Goal: Communication & Community: Answer question/provide support

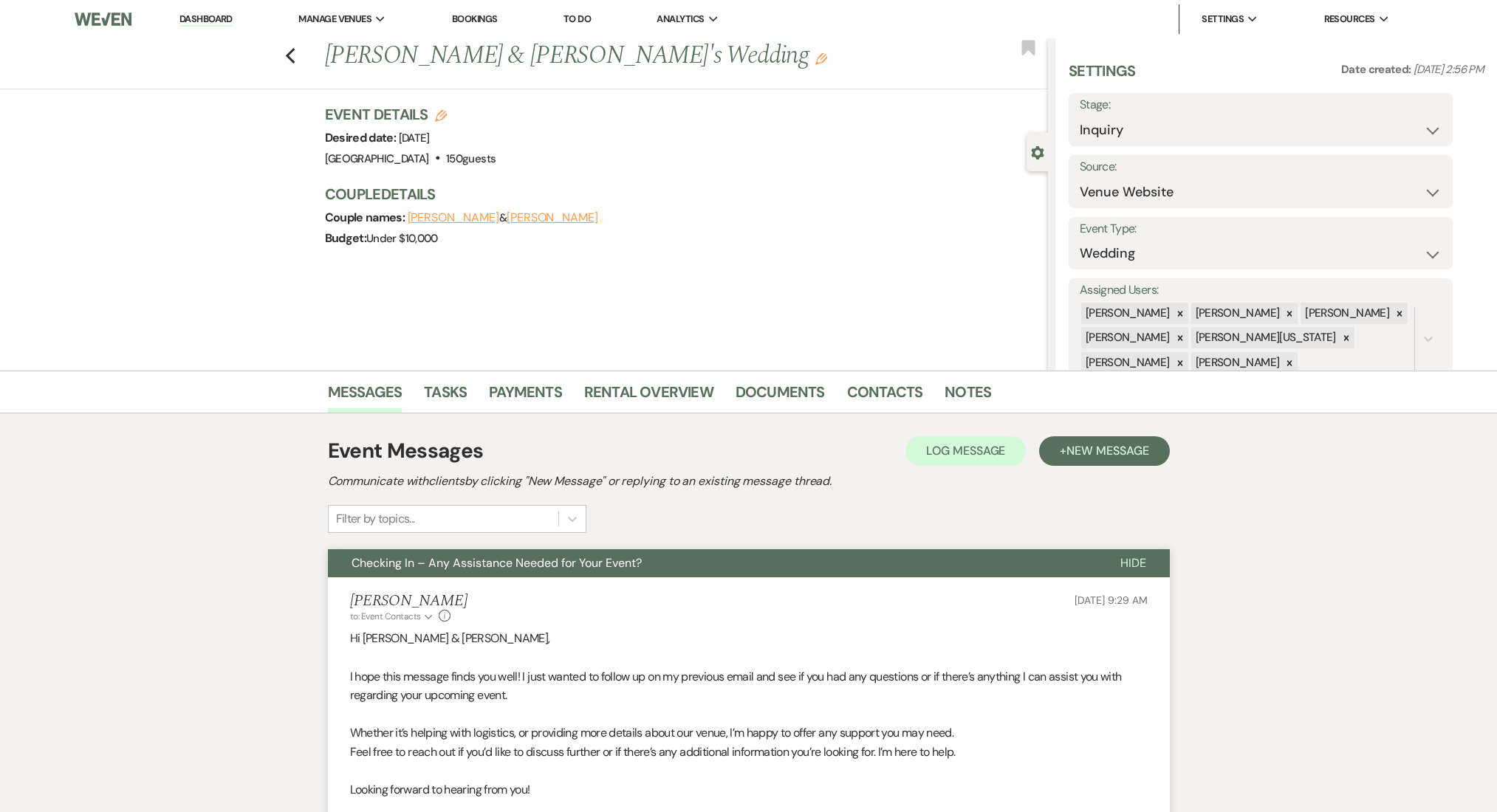
select select "5"
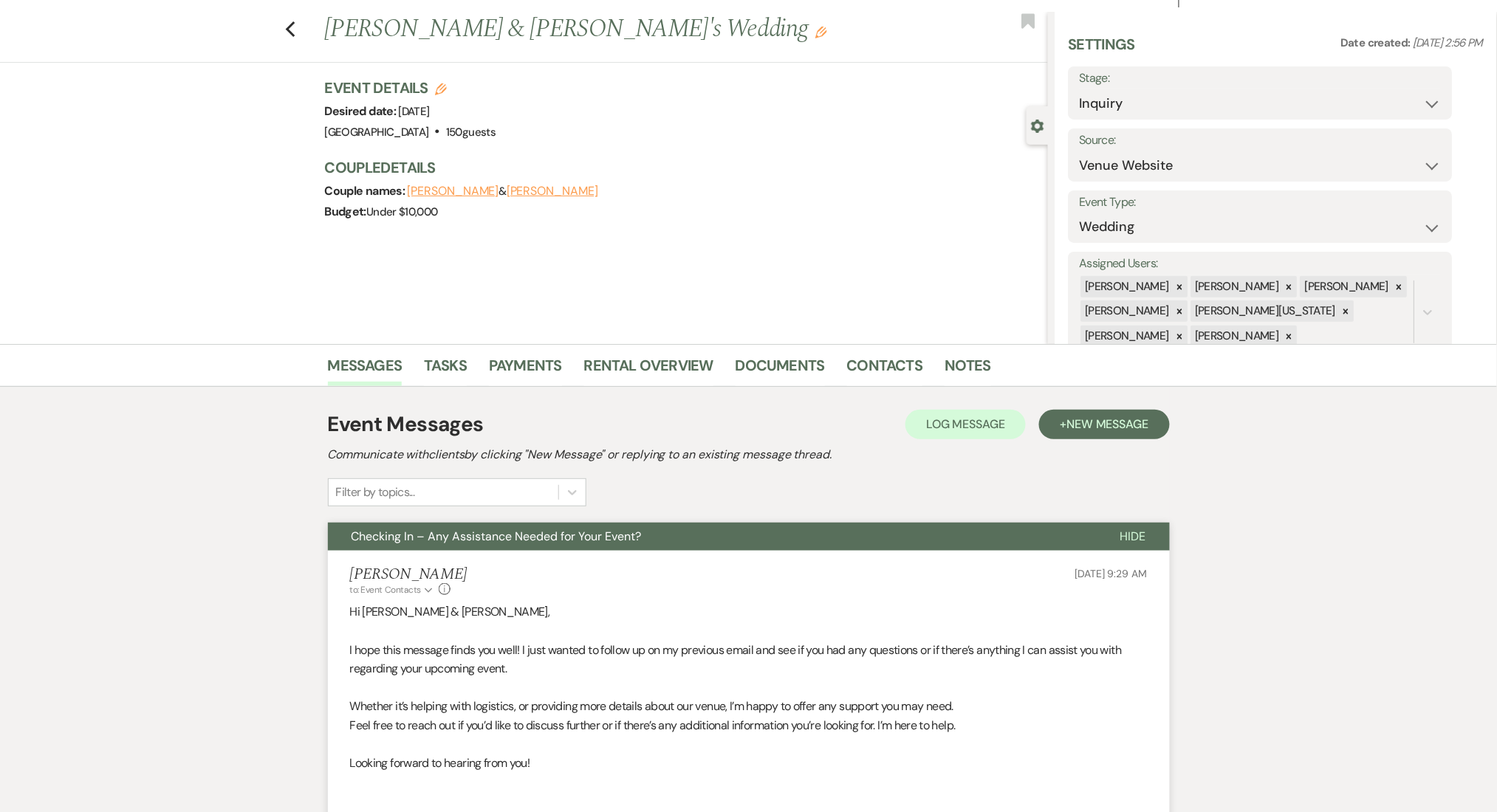
scroll to position [26, 0]
click at [296, 24] on icon "Previous" at bounding box center [291, 30] width 11 height 18
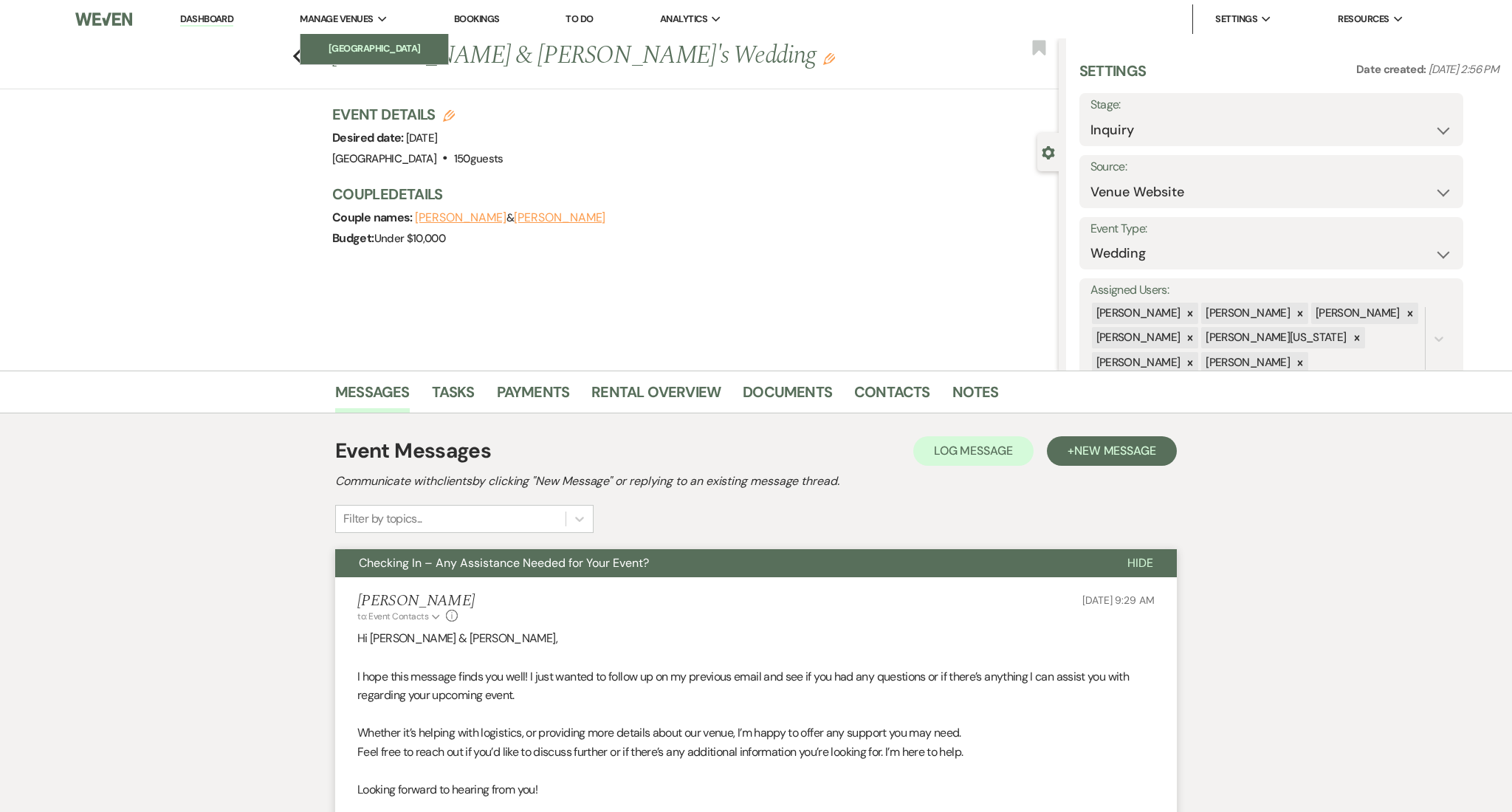
select select "4"
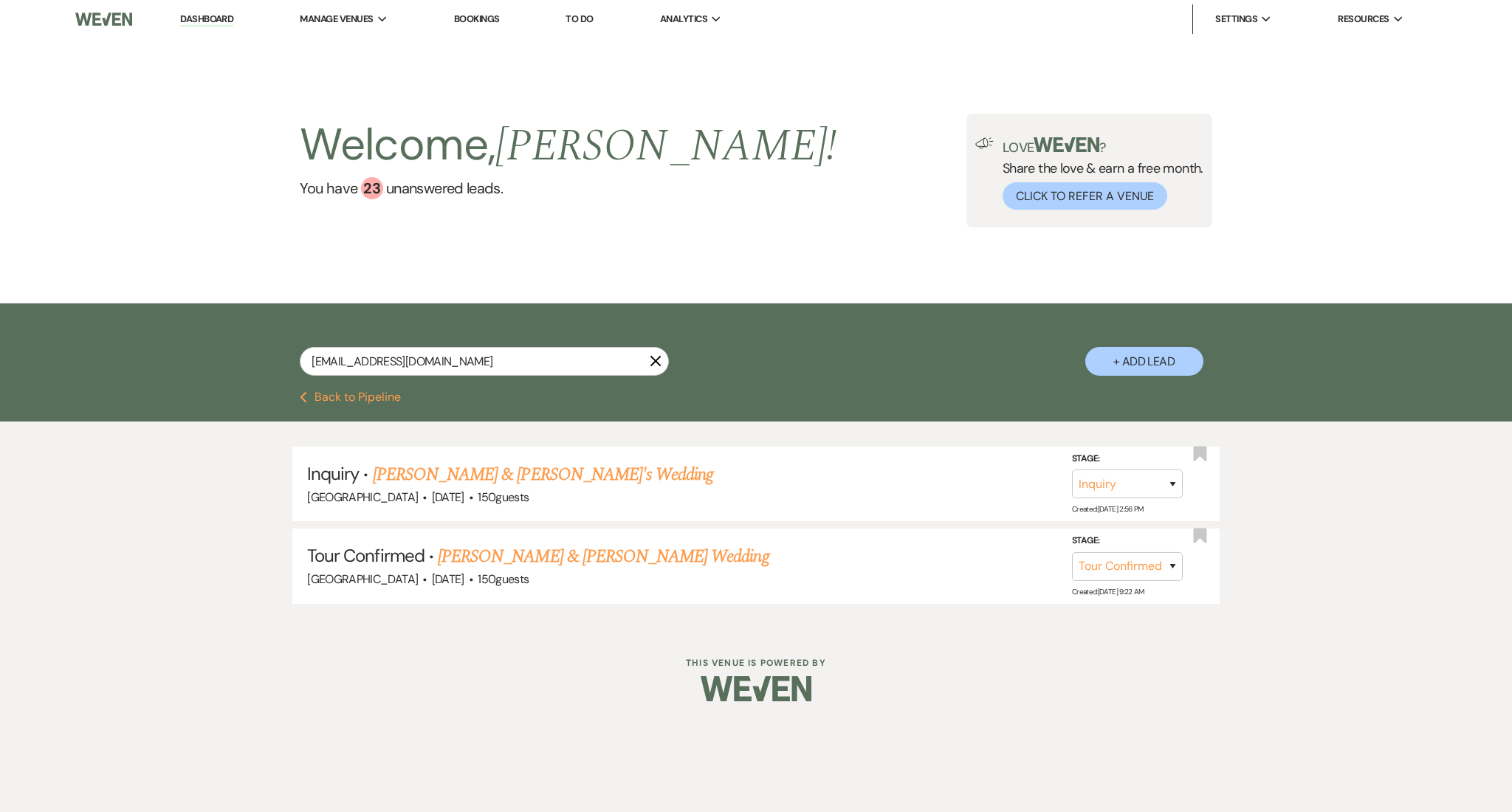
click at [202, 18] on link "Dashboard" at bounding box center [206, 19] width 53 height 14
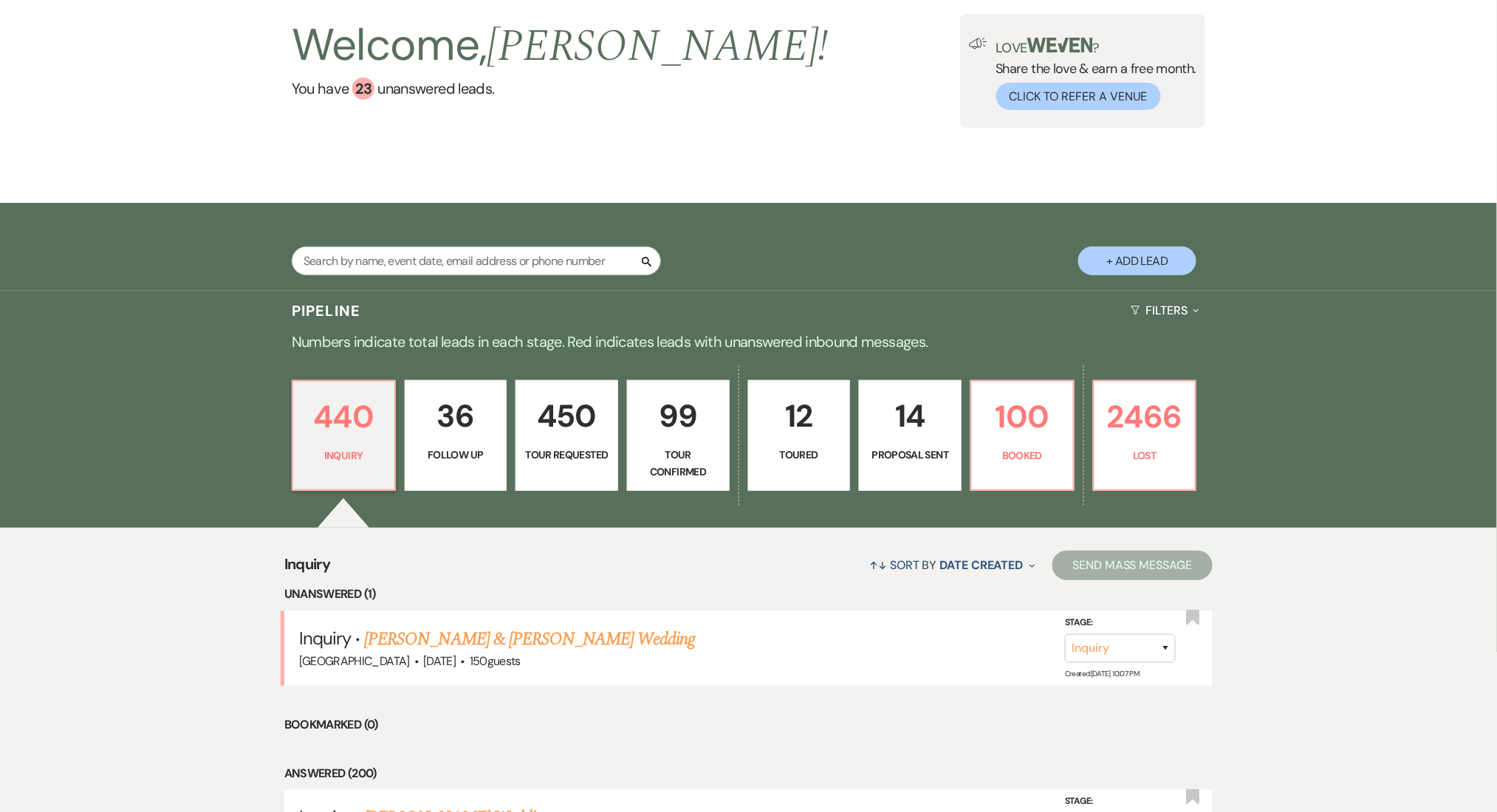
scroll to position [196, 0]
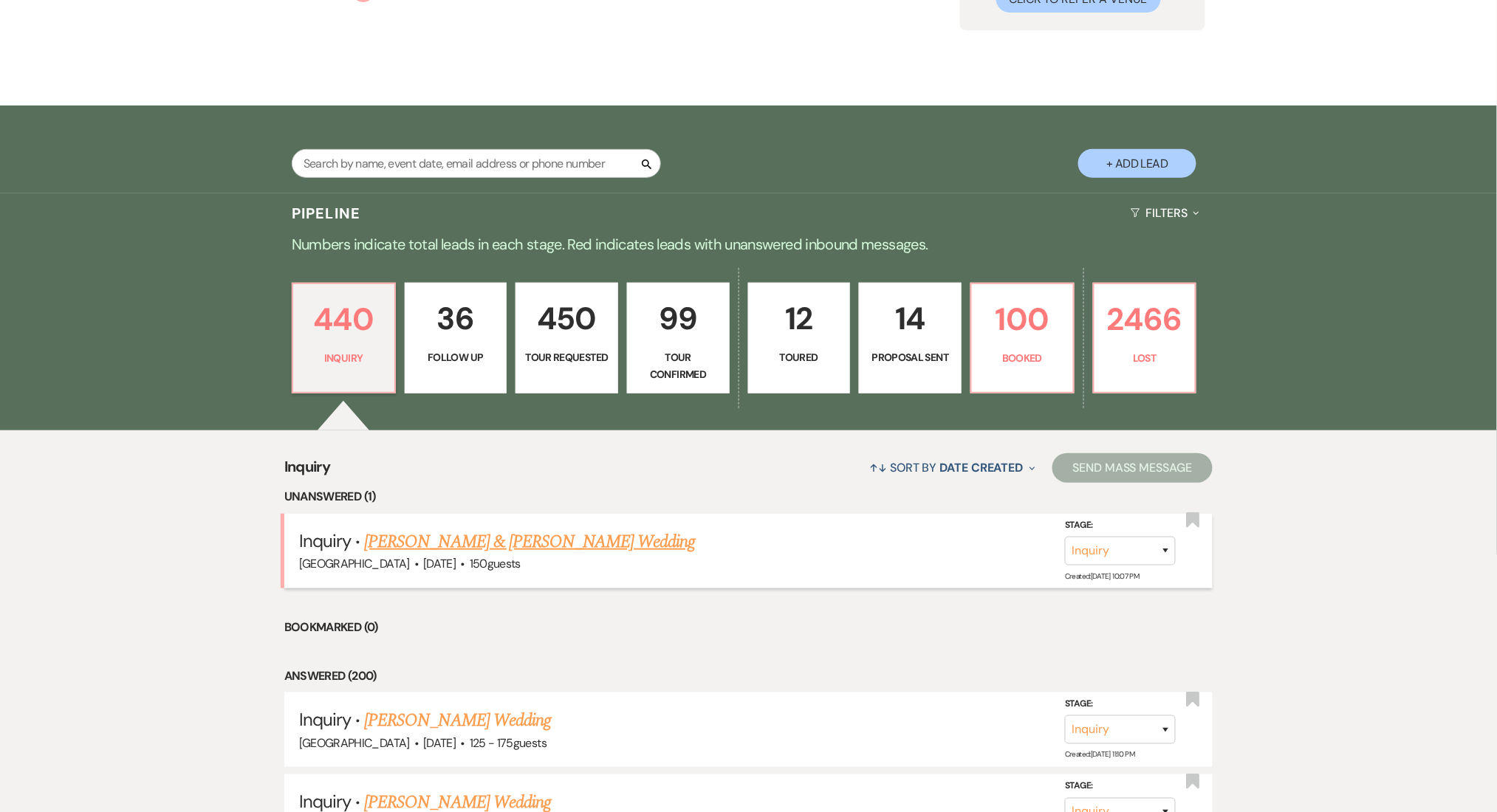
click at [482, 540] on link "[PERSON_NAME] & [PERSON_NAME] Wedding" at bounding box center [529, 541] width 331 height 26
select select "5"
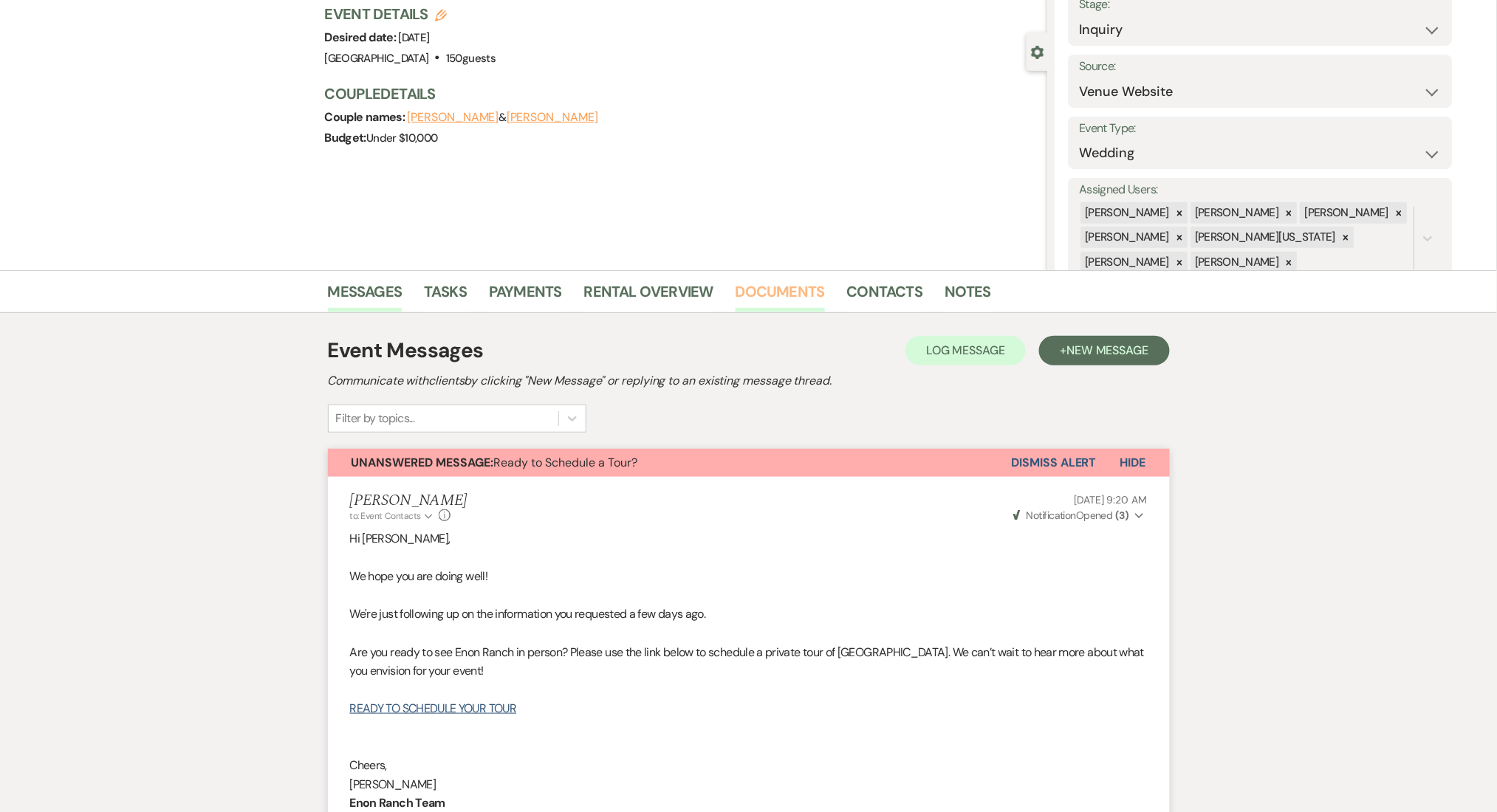
scroll to position [98, 0]
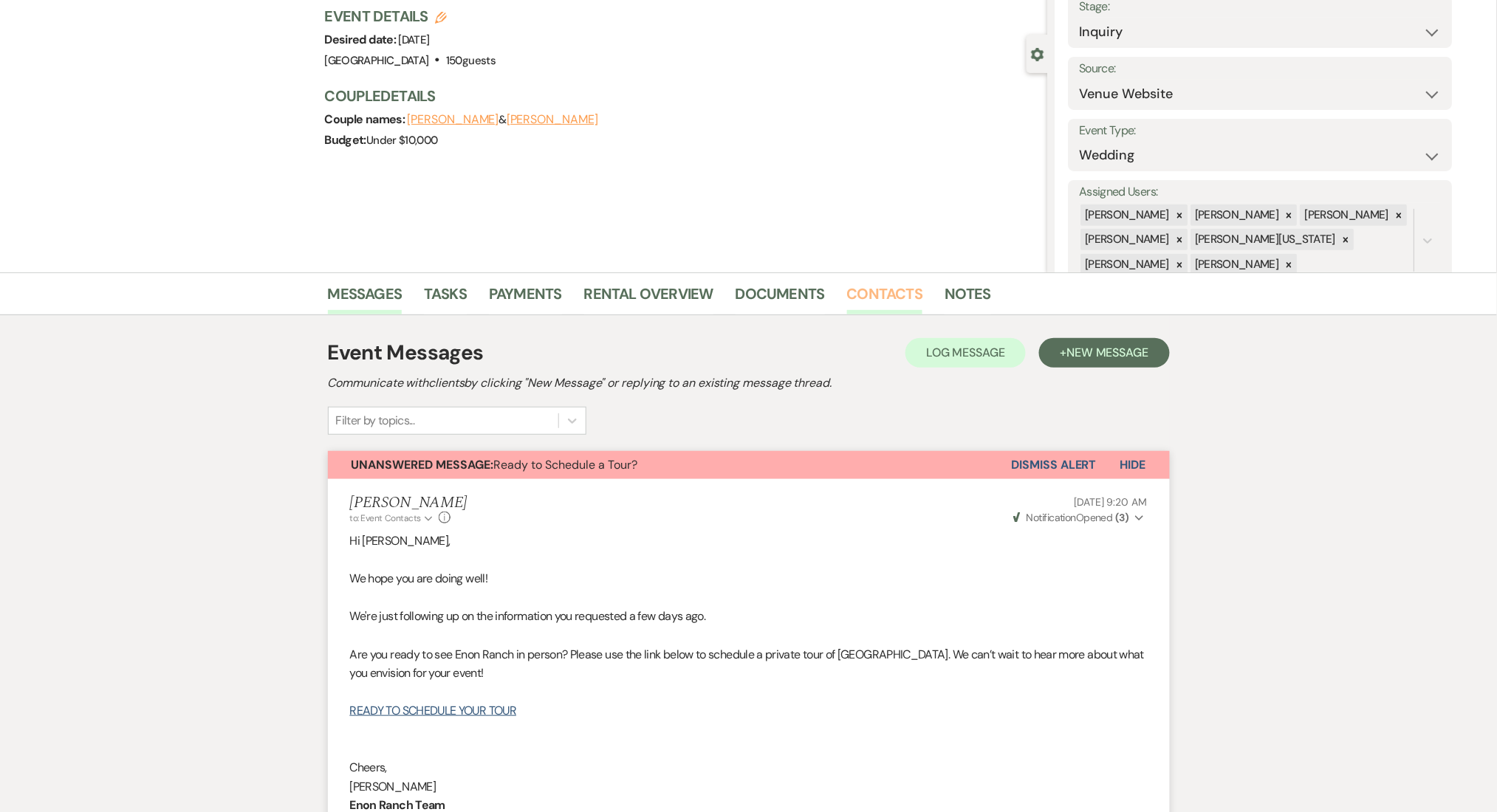
click at [870, 293] on link "Contacts" at bounding box center [885, 298] width 76 height 33
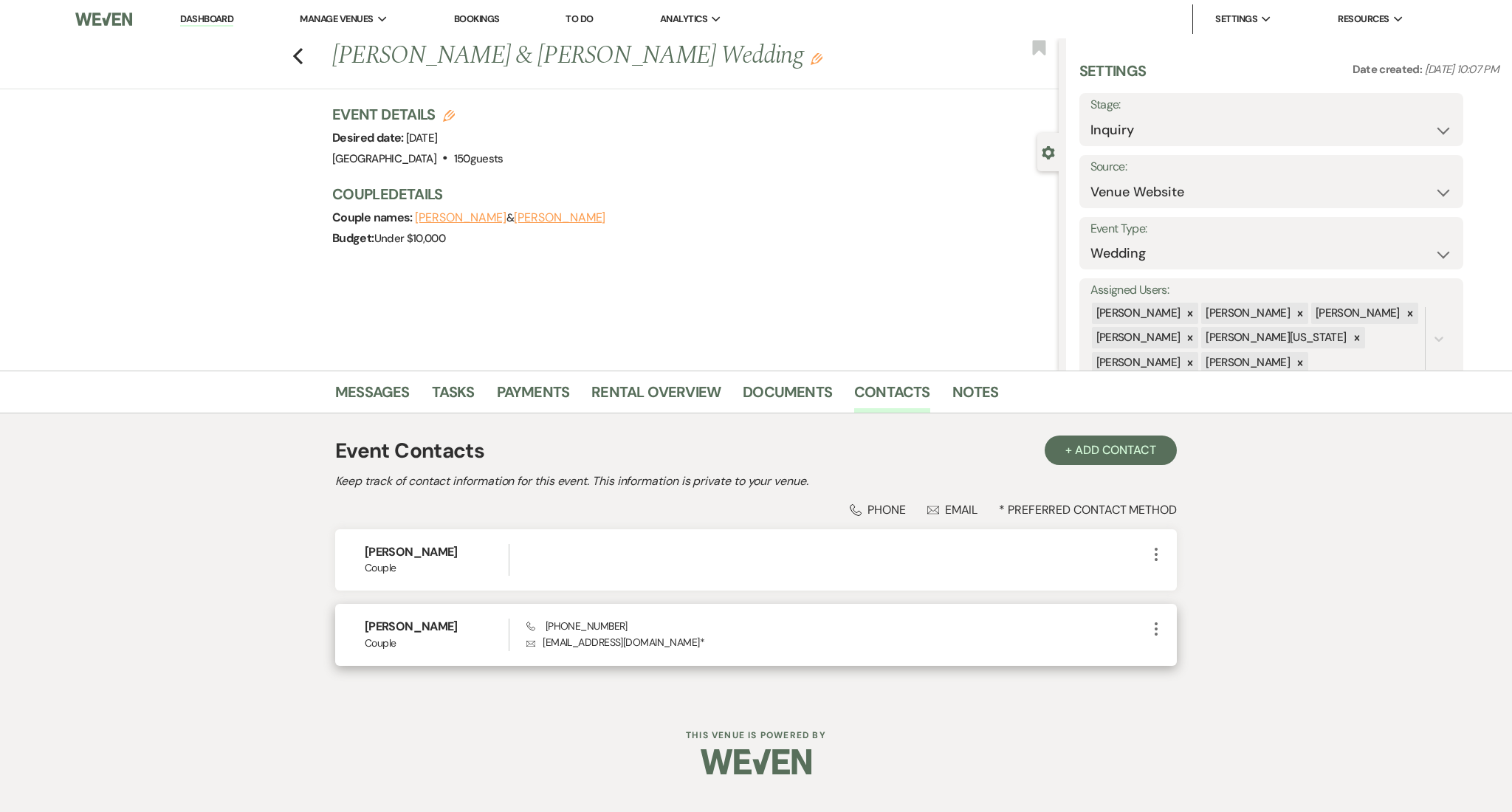
click at [640, 644] on p "Envelope [EMAIL_ADDRESS][DOMAIN_NAME] *" at bounding box center [837, 642] width 621 height 16
drag, startPoint x: 644, startPoint y: 642, endPoint x: 529, endPoint y: 643, distance: 115.0
click at [529, 643] on p "Envelope [EMAIL_ADDRESS][DOMAIN_NAME] *" at bounding box center [837, 642] width 621 height 16
copy p "[EMAIL_ADDRESS][DOMAIN_NAME]"
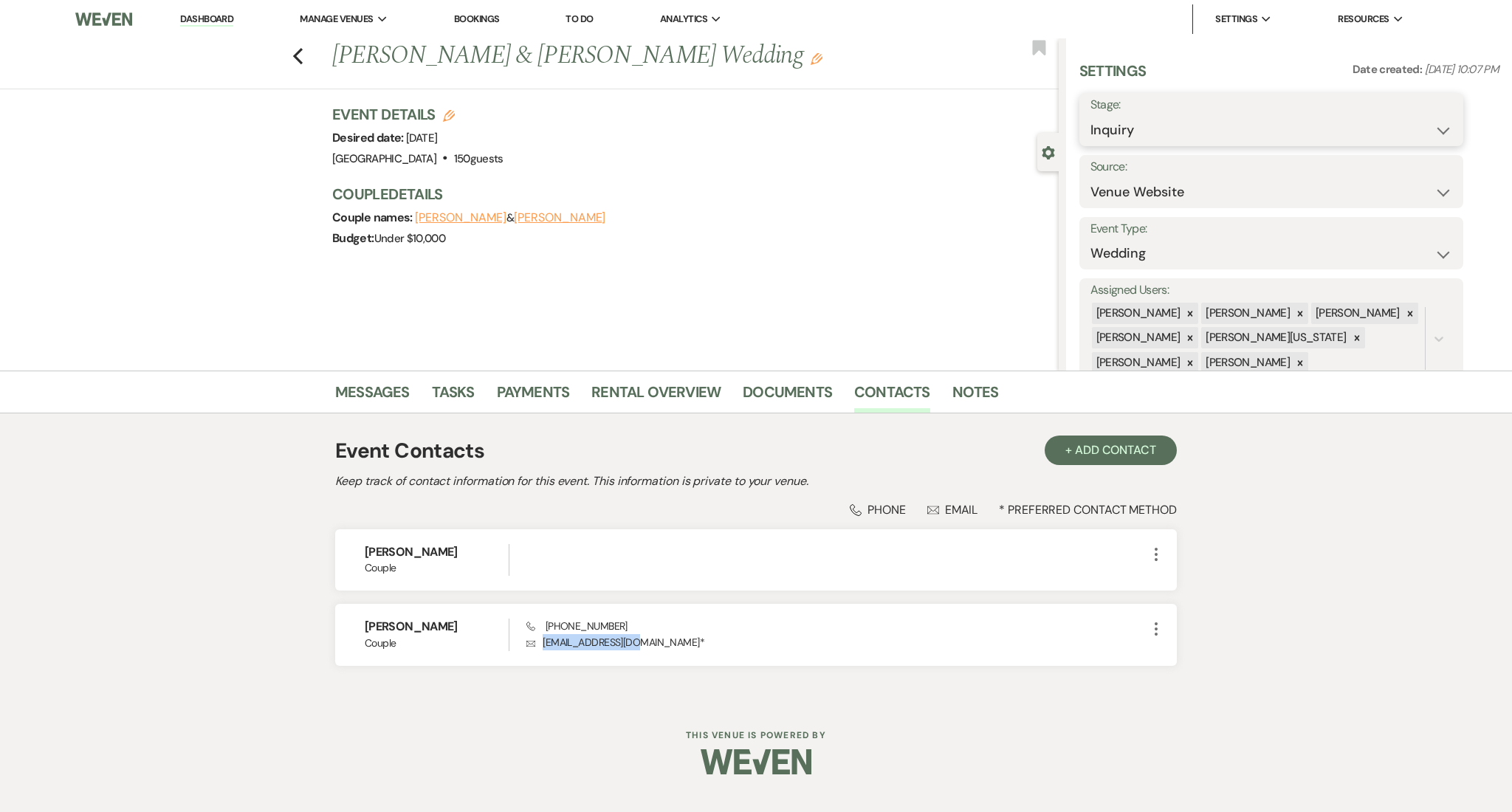
click at [1190, 131] on select "Inquiry Follow Up Tour Requested Tour Confirmed Toured Proposal Sent Booked Lost" at bounding box center [1271, 130] width 362 height 29
select select "8"
click at [1090, 116] on select "Inquiry Follow Up Tour Requested Tour Confirmed Toured Proposal Sent Booked Lost" at bounding box center [1271, 130] width 362 height 29
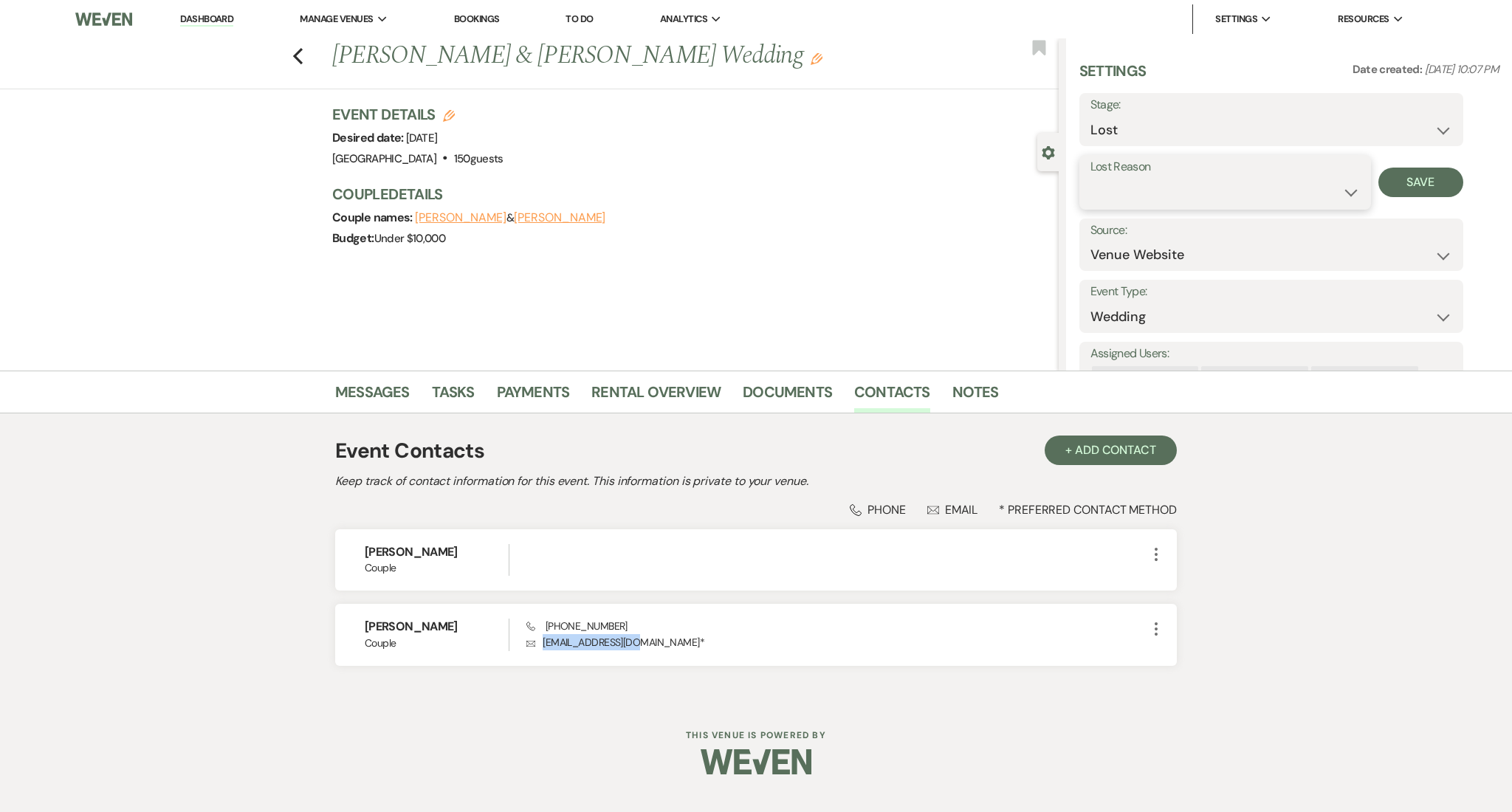
click at [1134, 195] on select "Booked Elsewhere Budget Date Unavailable No Response Not a Good Match Capacity …" at bounding box center [1225, 193] width 270 height 29
select select "6"
click at [1090, 178] on select "Booked Elsewhere Budget Date Unavailable No Response Not a Good Match Capacity …" at bounding box center [1225, 193] width 270 height 29
click at [1409, 177] on button "Save" at bounding box center [1421, 182] width 85 height 30
click at [231, 26] on li "Dashboard" at bounding box center [206, 19] width 68 height 30
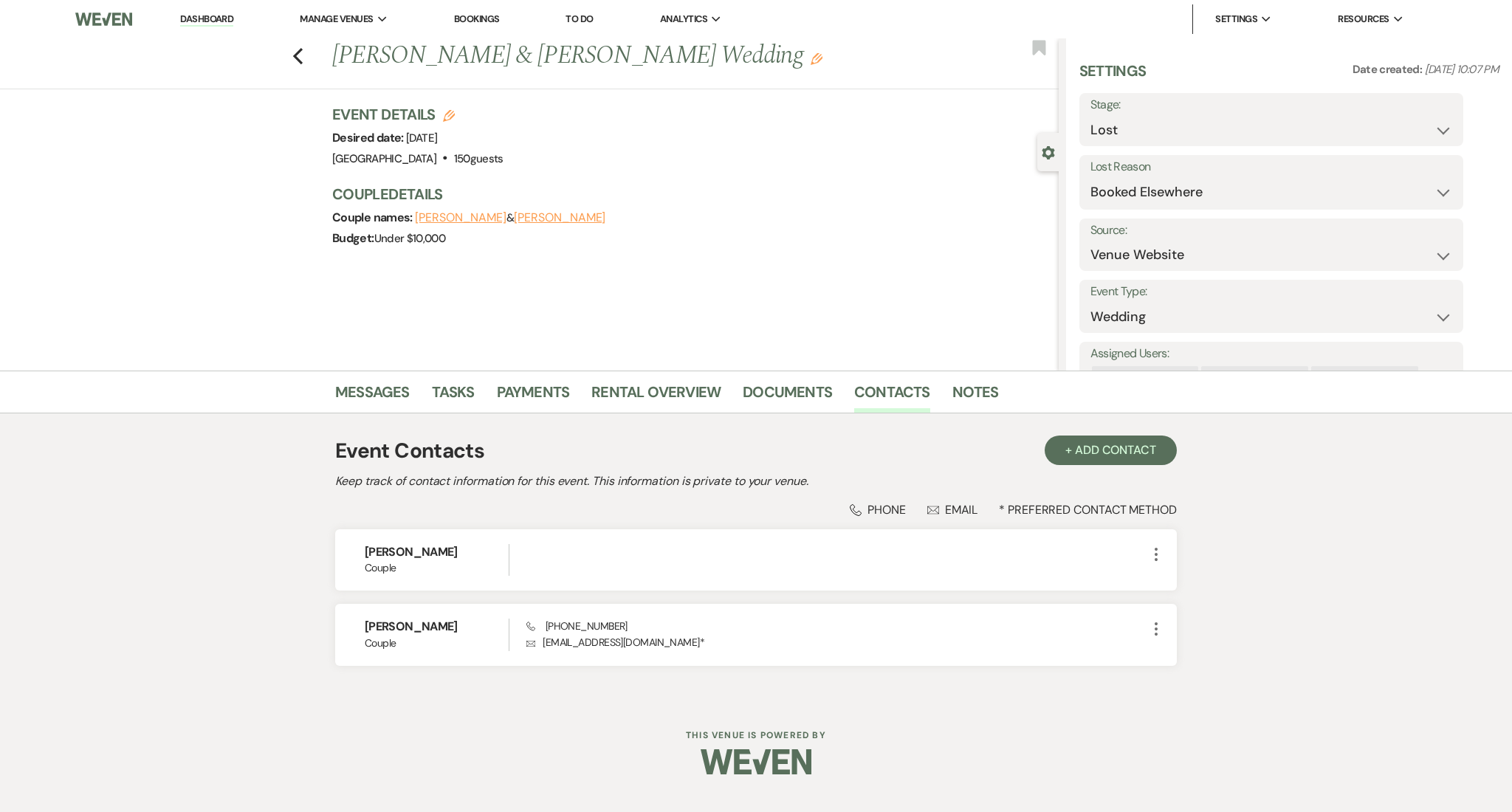
click at [221, 18] on link "Dashboard" at bounding box center [206, 19] width 53 height 14
select select "8"
select select "6"
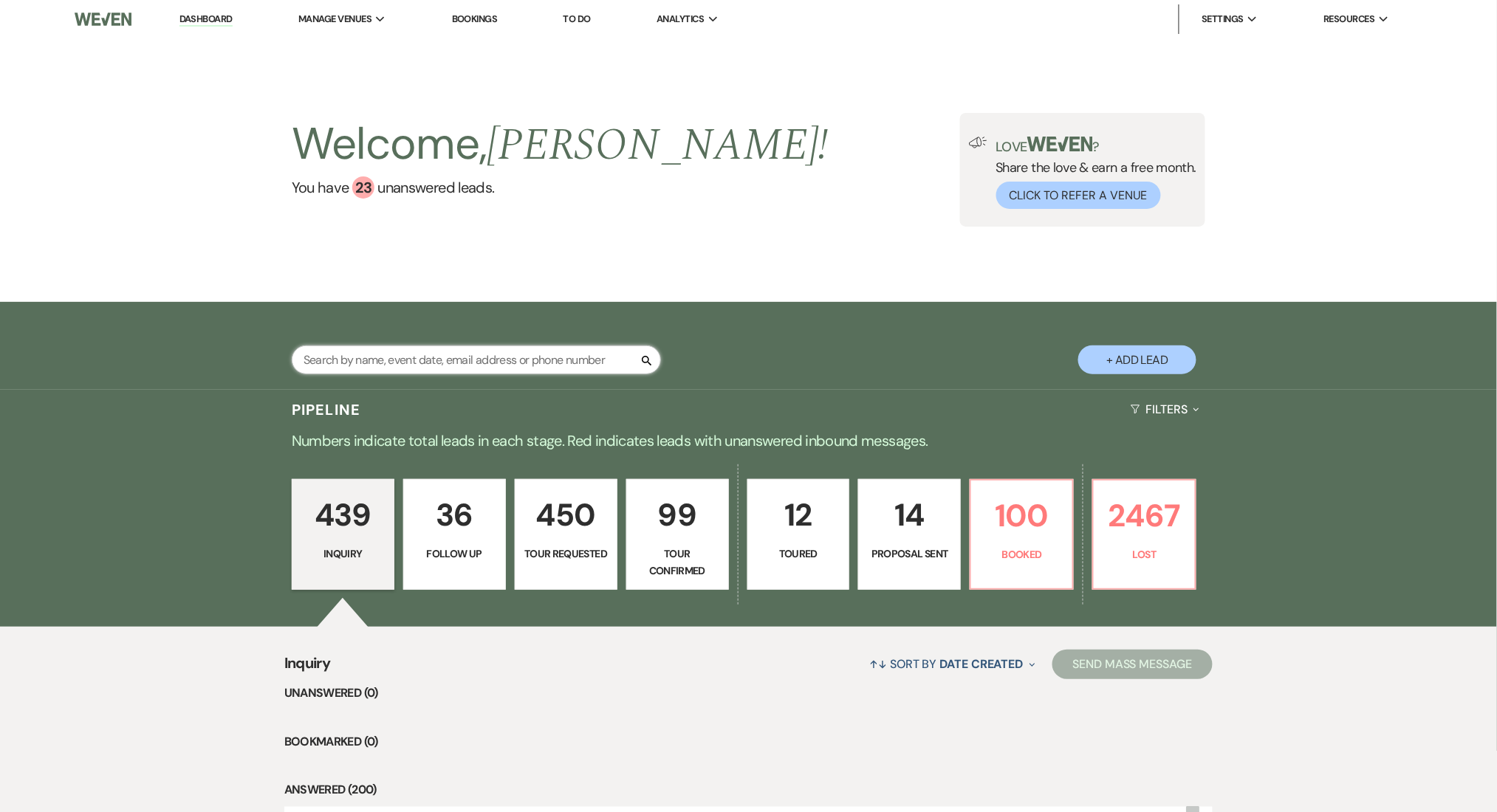
click at [422, 360] on input "text" at bounding box center [476, 360] width 369 height 29
paste input "[EMAIL_ADDRESS][DOMAIN_NAME]"
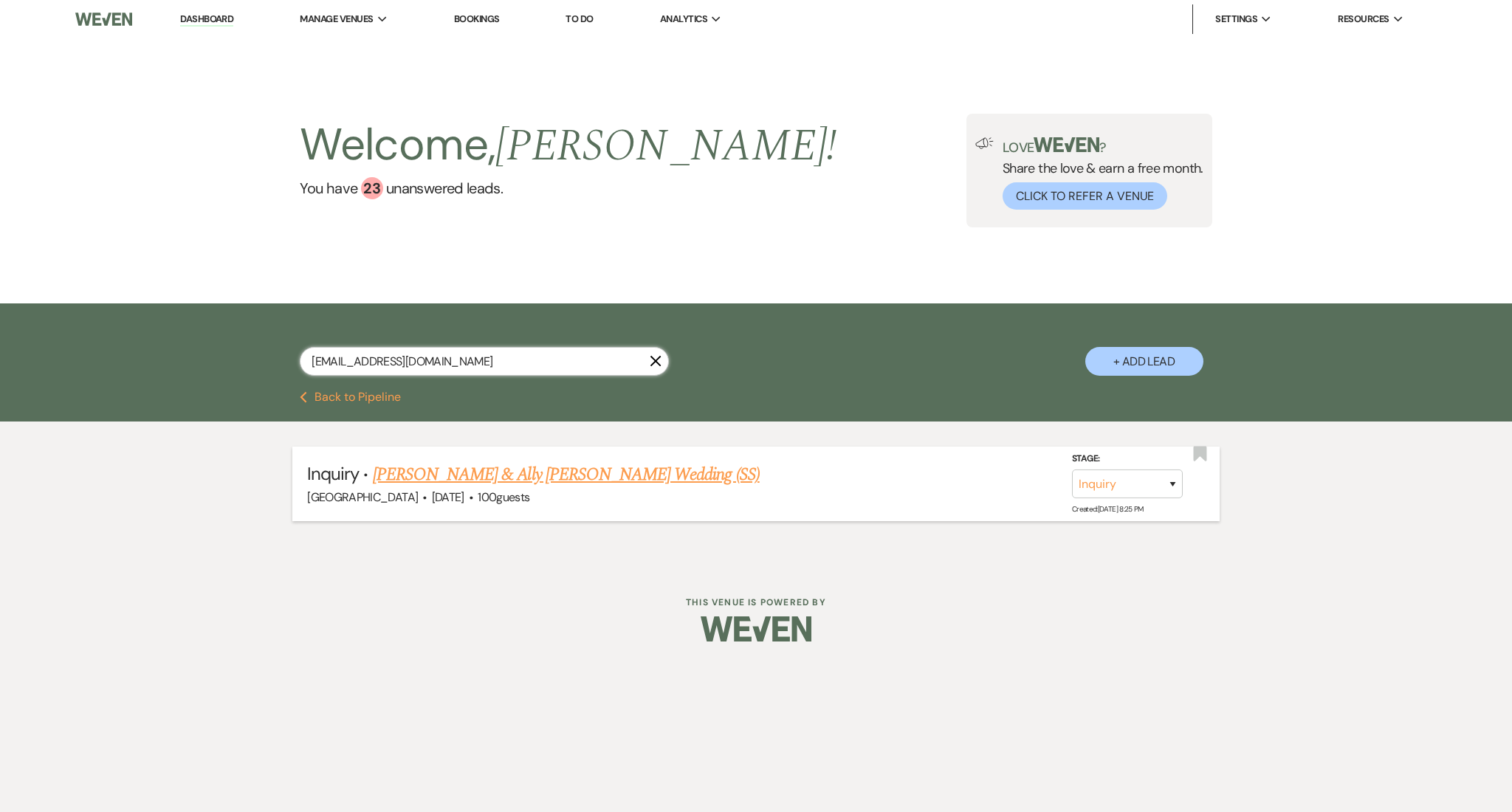
type input "[EMAIL_ADDRESS][DOMAIN_NAME]"
click at [458, 470] on link "[PERSON_NAME] & Ally [PERSON_NAME] Wedding (SS)" at bounding box center [566, 474] width 387 height 26
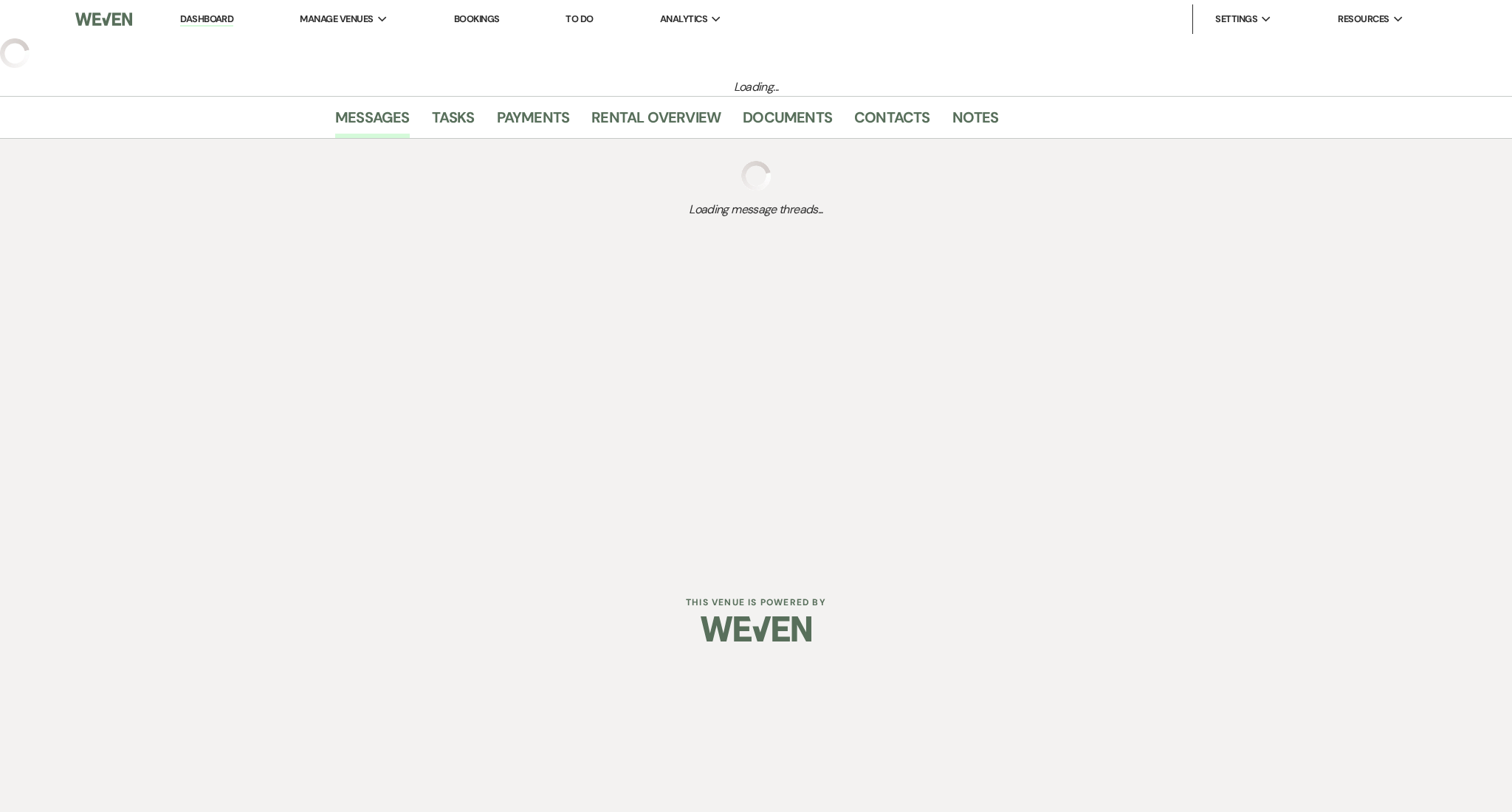
select select "5"
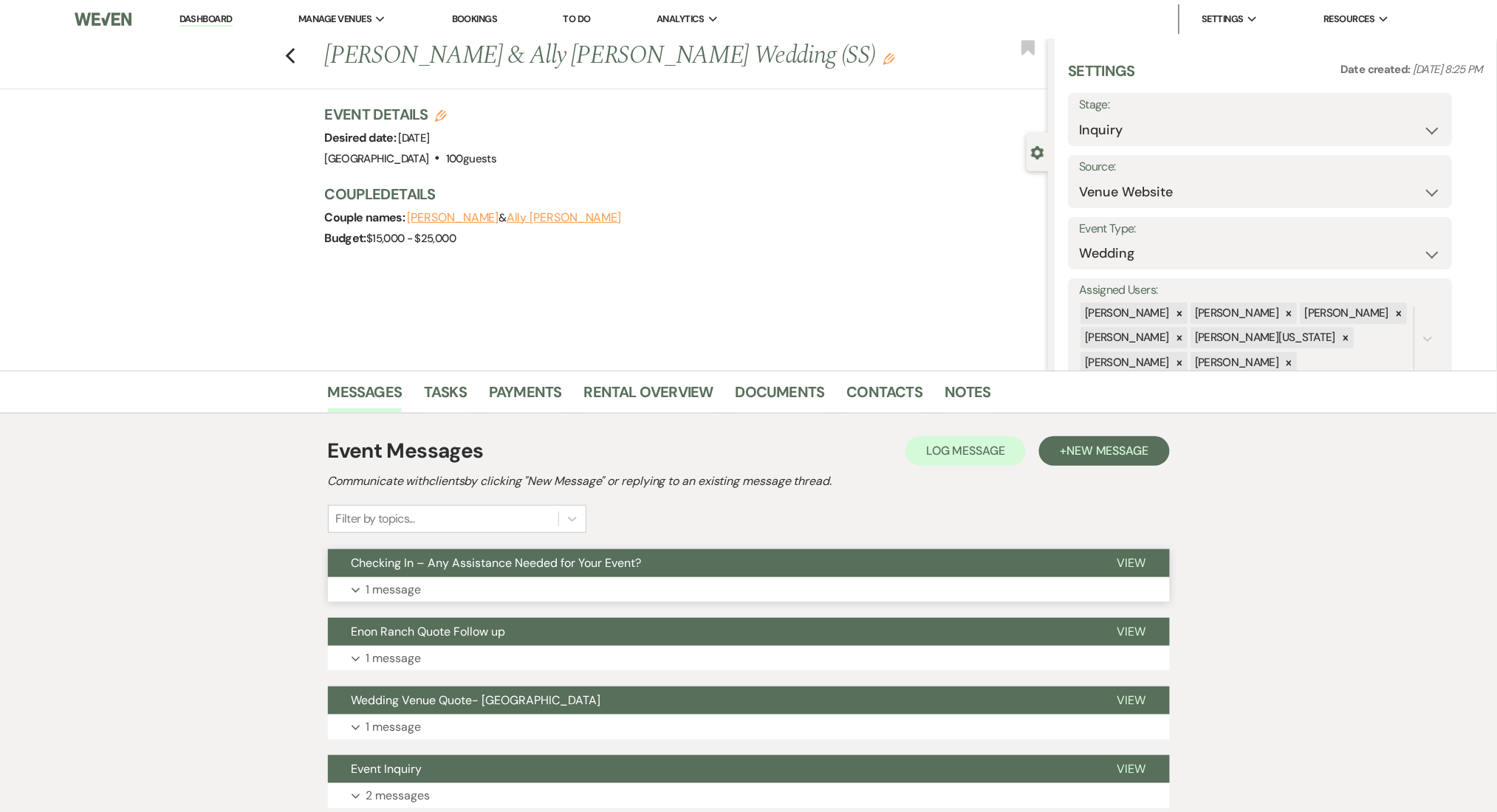
click at [476, 586] on button "Expand 1 message" at bounding box center [749, 590] width 842 height 25
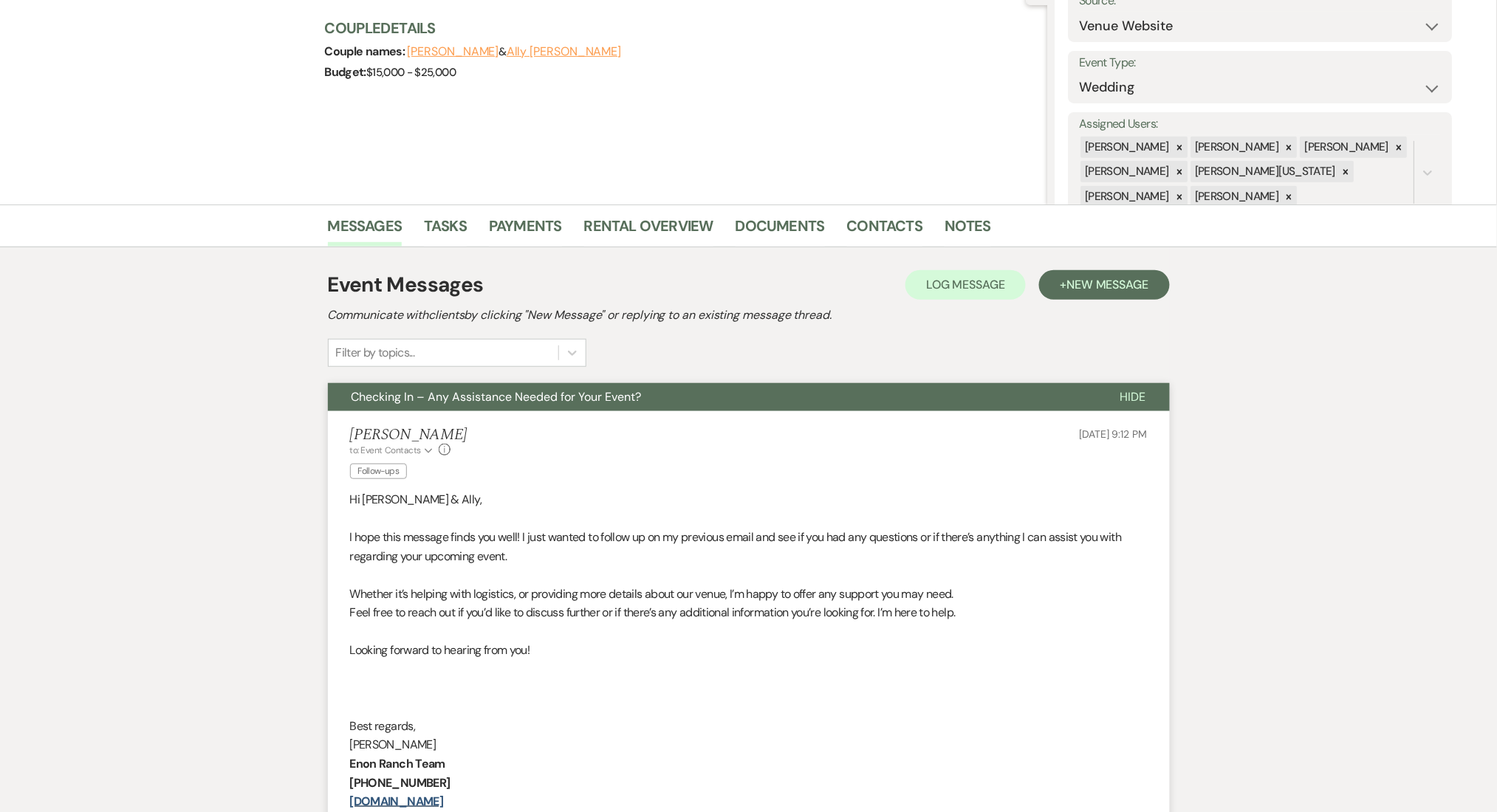
scroll to position [394, 0]
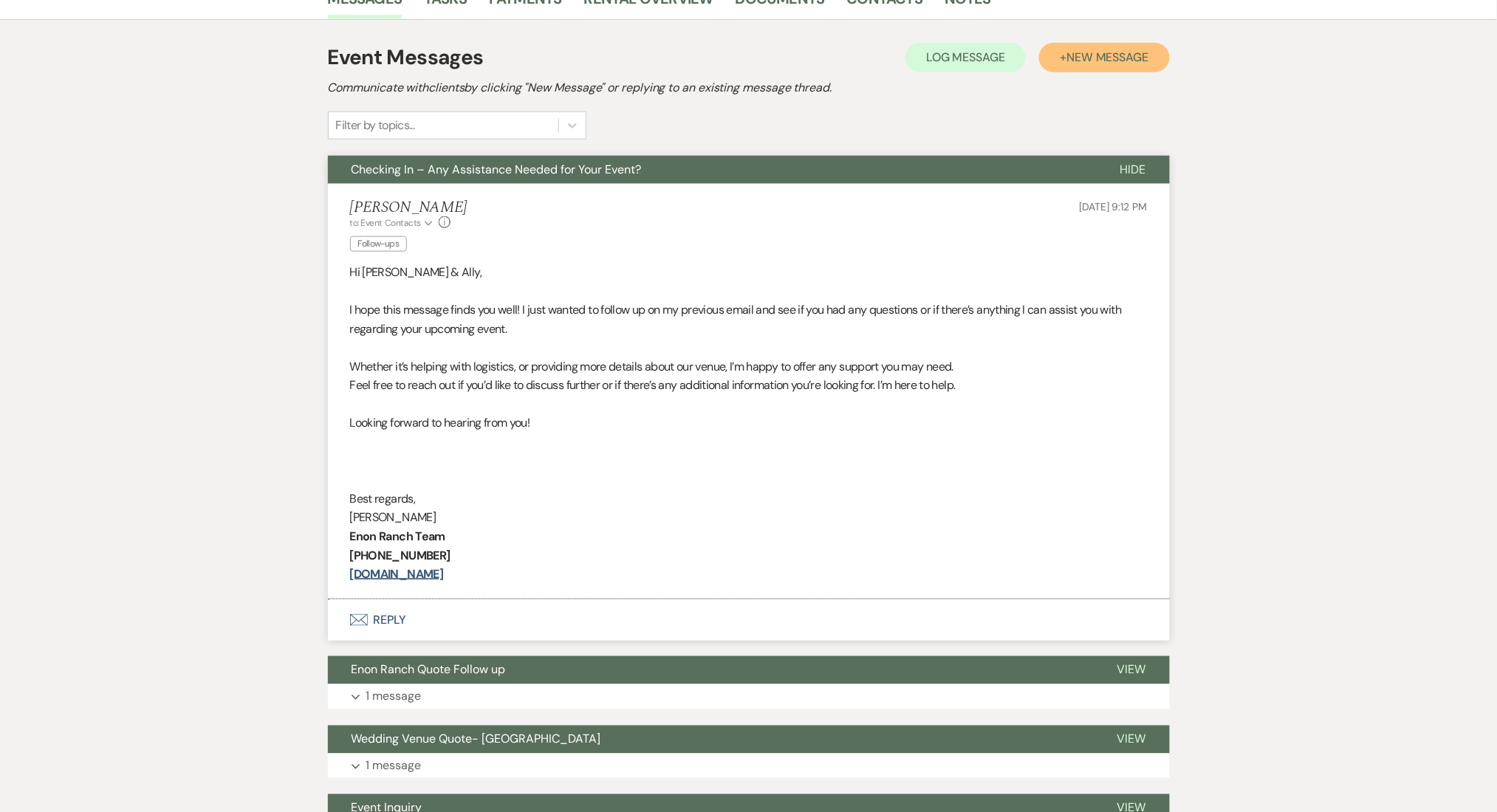
click at [1120, 66] on button "+ New Message" at bounding box center [1104, 57] width 130 height 30
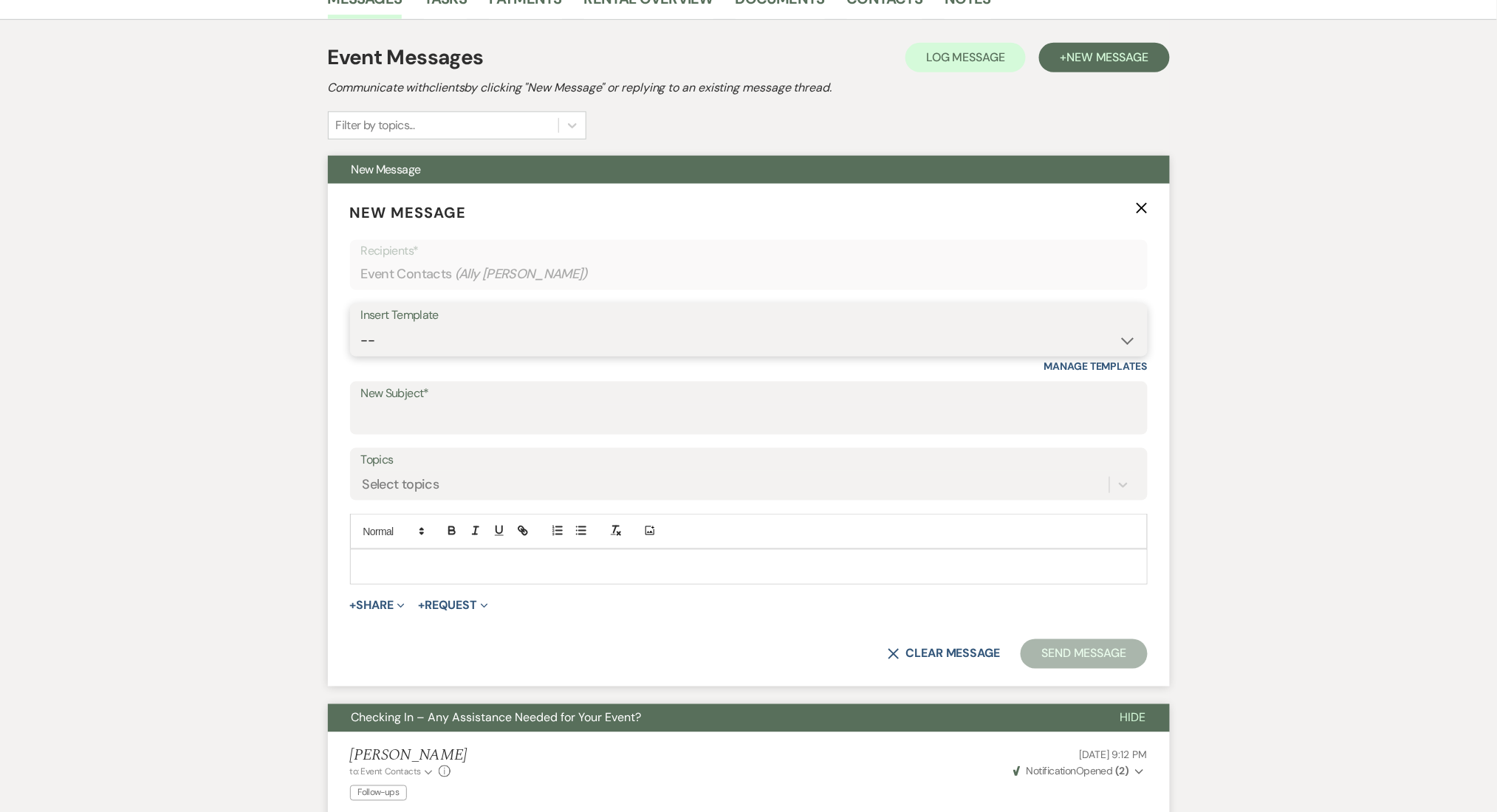
click at [457, 332] on select "-- Inquiry Follow Up Email #2 Contract Sending Template Payment Template Rental…" at bounding box center [749, 340] width 775 height 29
click at [361, 326] on select "-- Inquiry Follow Up Email #2 Contract Sending Template Payment Template Rental…" at bounding box center [749, 340] width 775 height 29
click at [465, 322] on div "Insert Template" at bounding box center [749, 316] width 775 height 22
click at [458, 330] on select "-- Inquiry Follow Up Email #2 Contract Sending Template Payment Template Rental…" at bounding box center [749, 340] width 775 height 29
select select "1402"
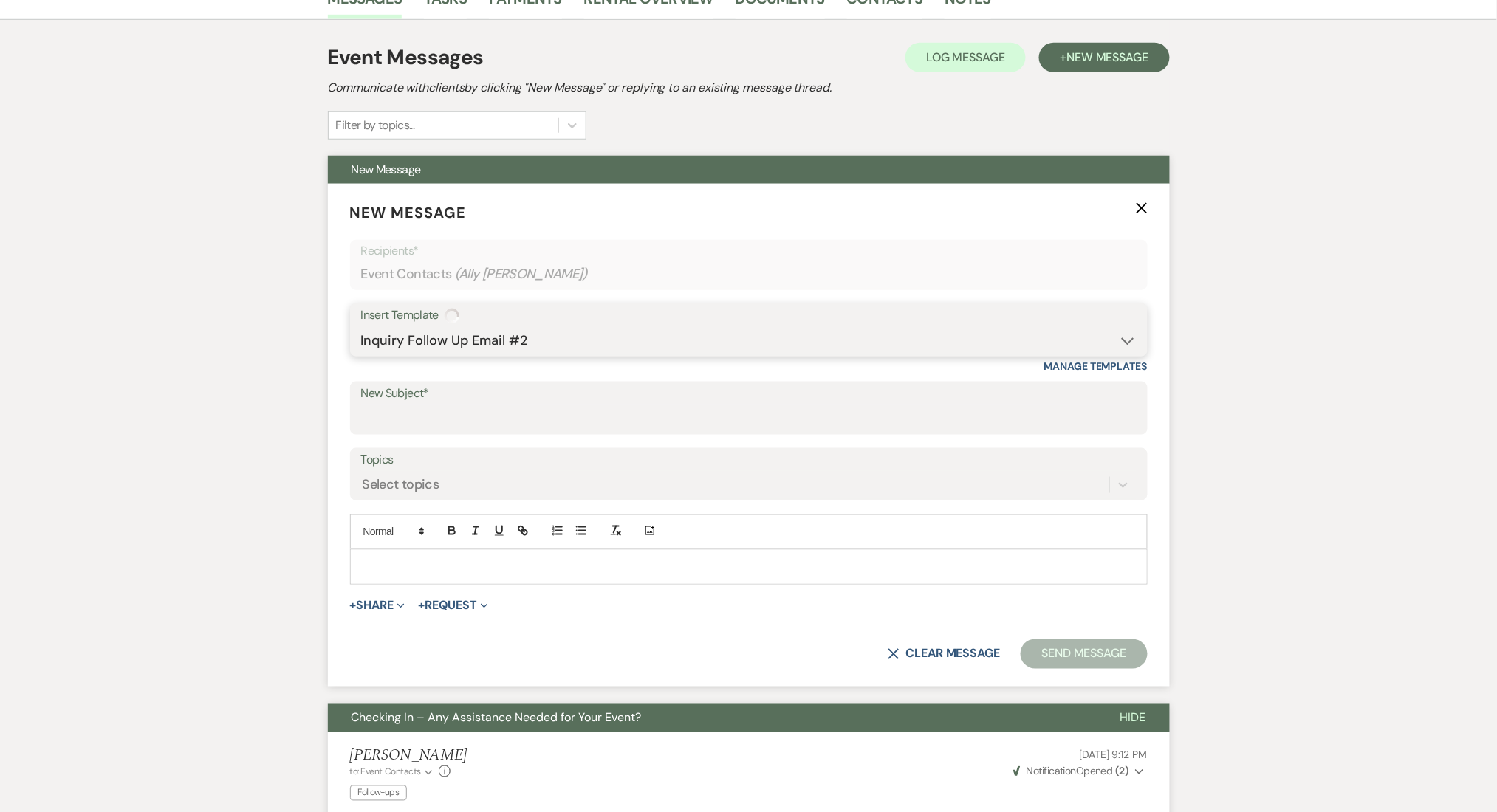
click at [361, 326] on select "-- Inquiry Follow Up Email #2 Contract Sending Template Payment Template Rental…" at bounding box center [749, 340] width 775 height 29
type input "Ready to Schedule a Tour?"
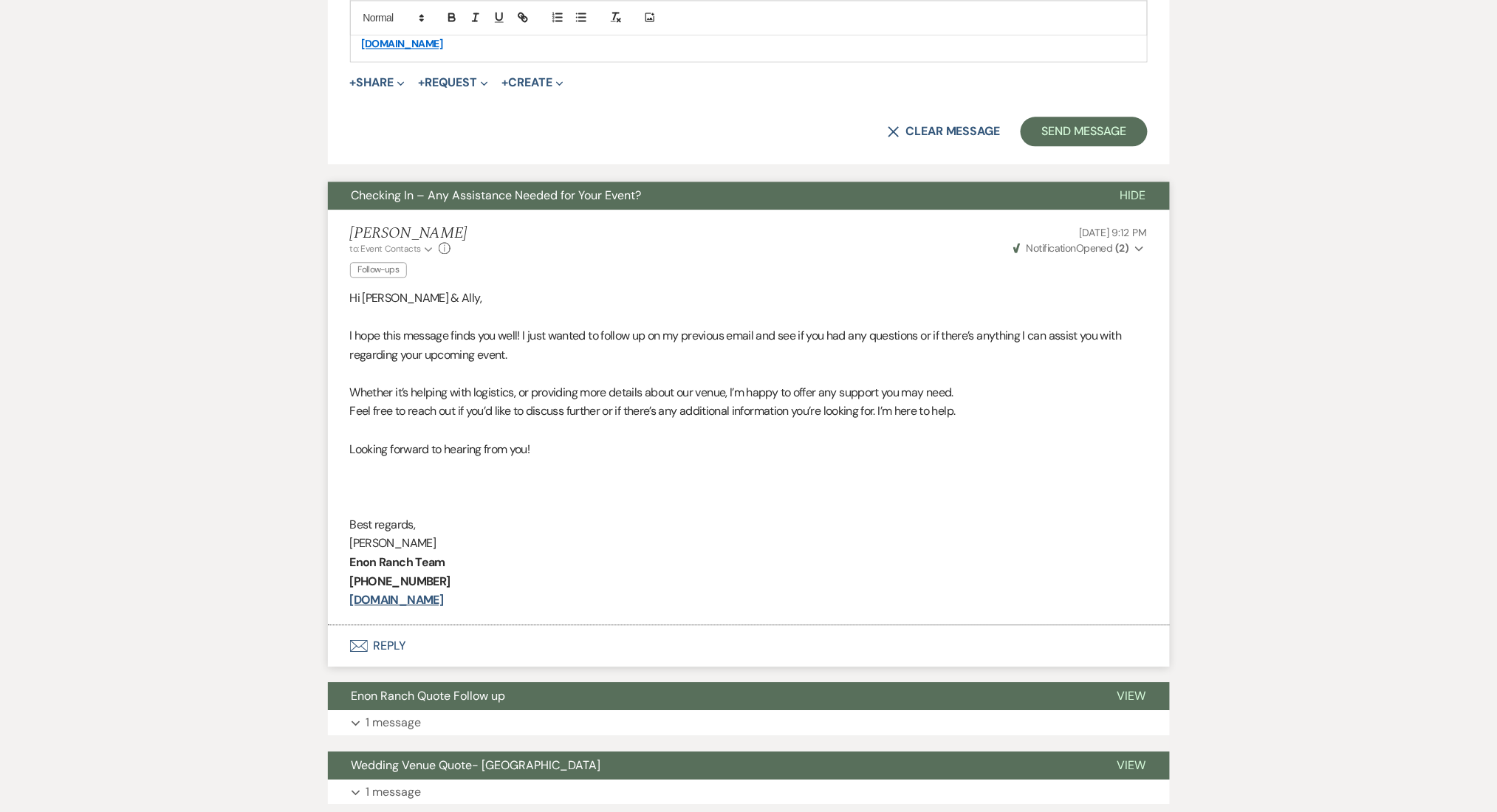
scroll to position [689, 0]
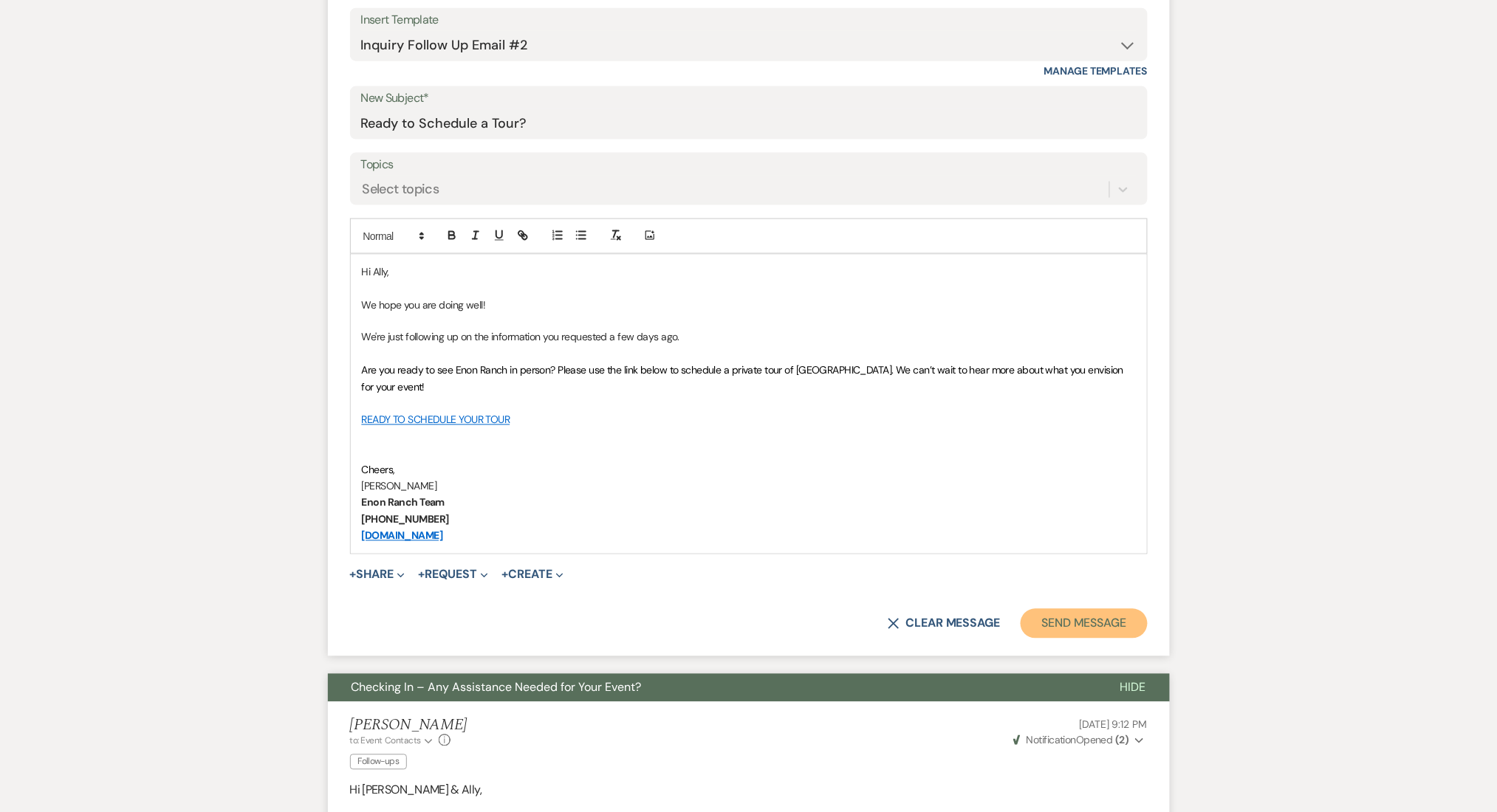
click at [1042, 626] on button "Send Message" at bounding box center [1083, 624] width 126 height 30
click at [408, 185] on div "Select topics" at bounding box center [400, 189] width 77 height 20
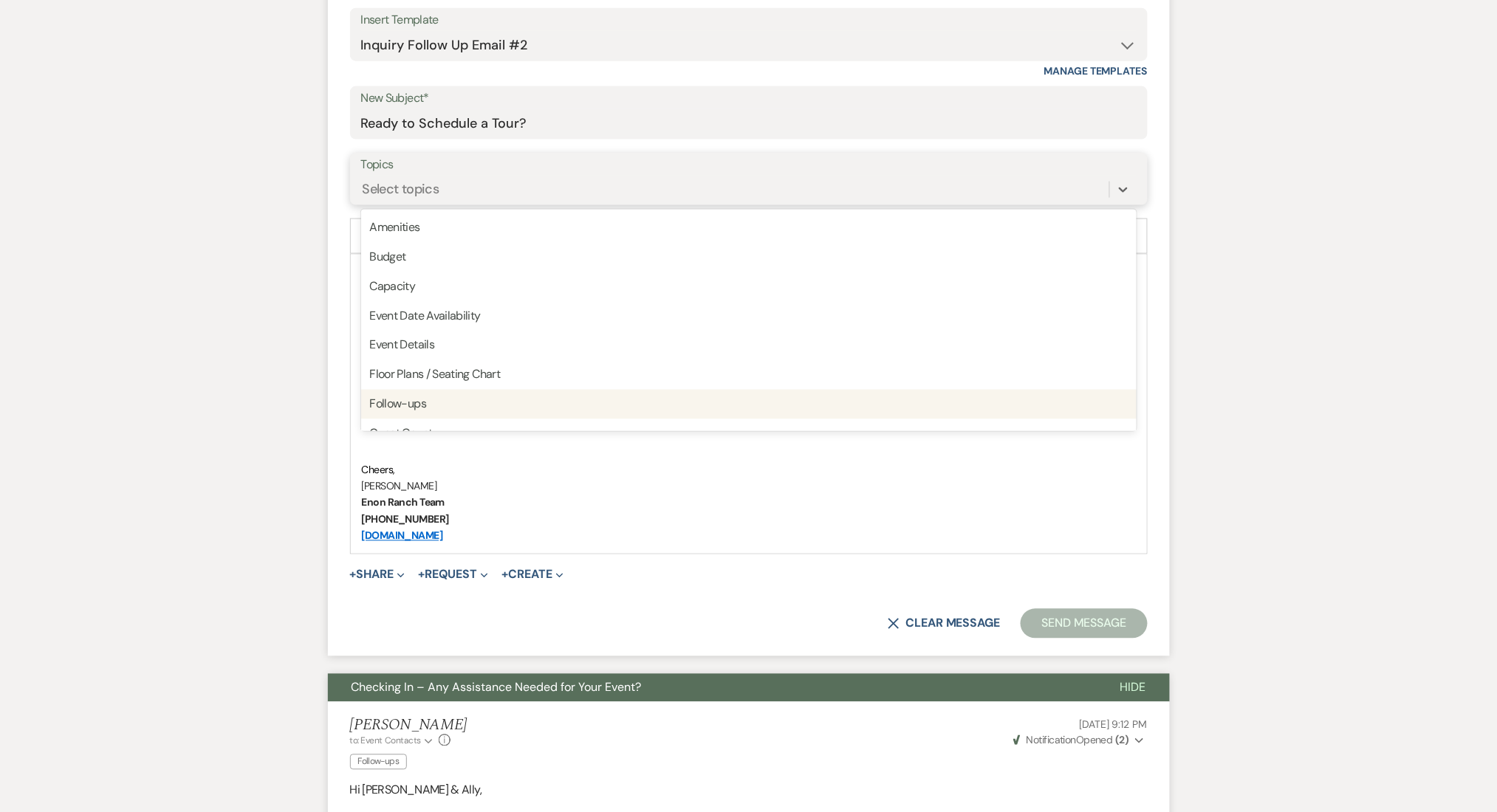
click at [419, 394] on div "Follow-ups" at bounding box center [749, 405] width 775 height 30
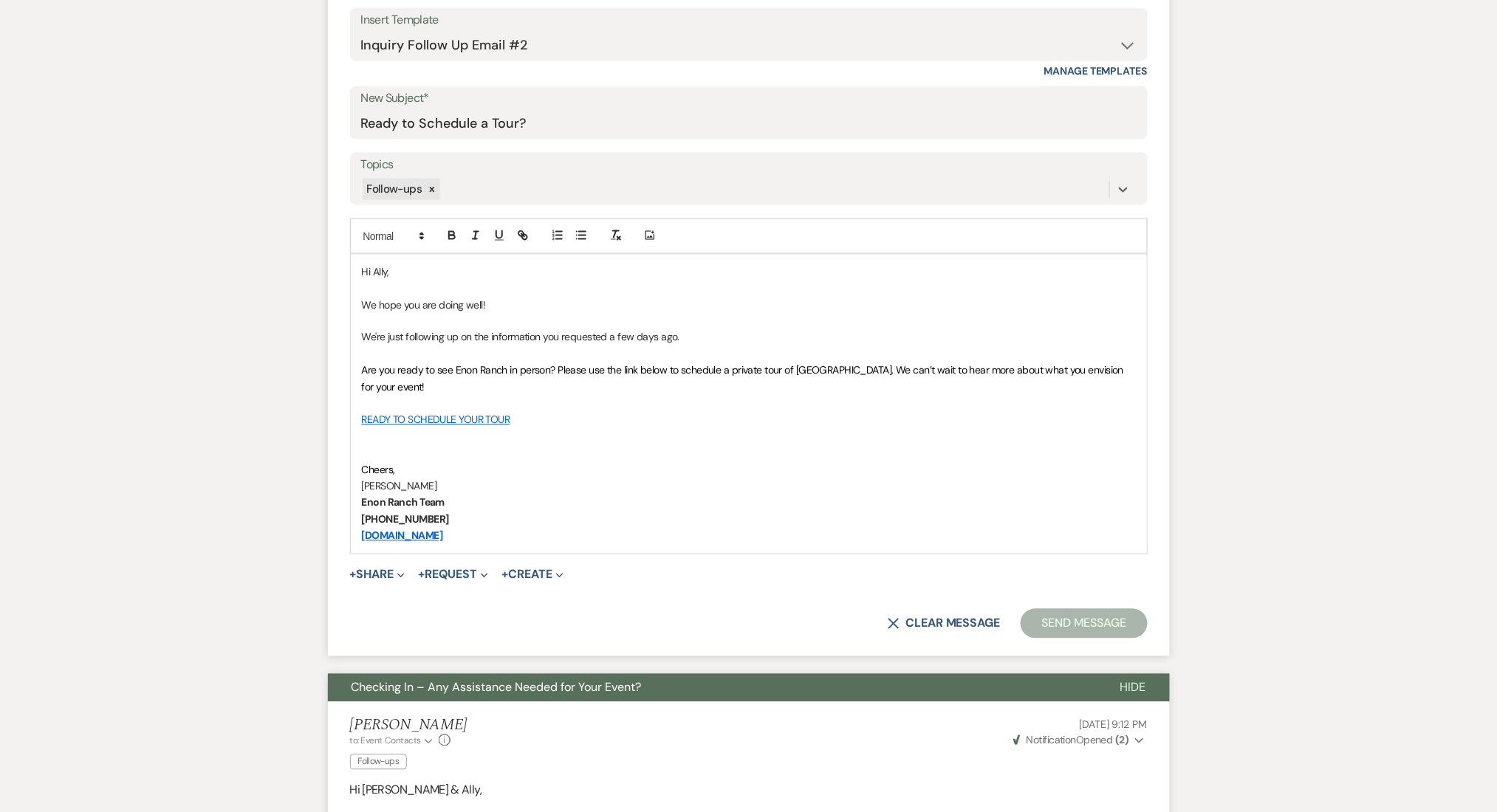
click at [197, 397] on div "Messages Tasks Payments Rental Overview Documents Contacts Notes Event Messages…" at bounding box center [748, 535] width 1497 height 1705
click at [1325, 515] on div "Messages Tasks Payments Rental Overview Documents Contacts Notes Event Messages…" at bounding box center [748, 535] width 1497 height 1705
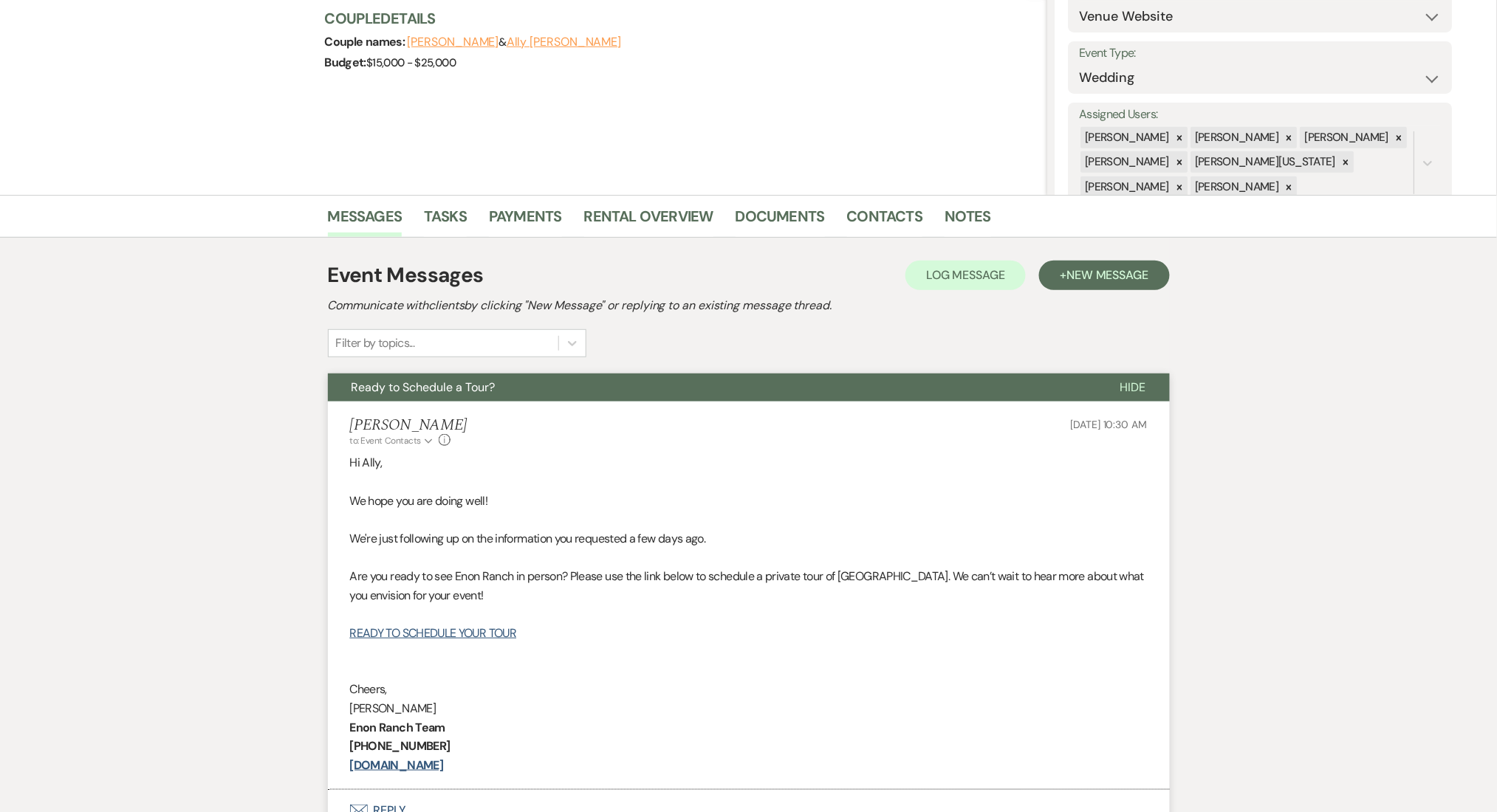
scroll to position [0, 0]
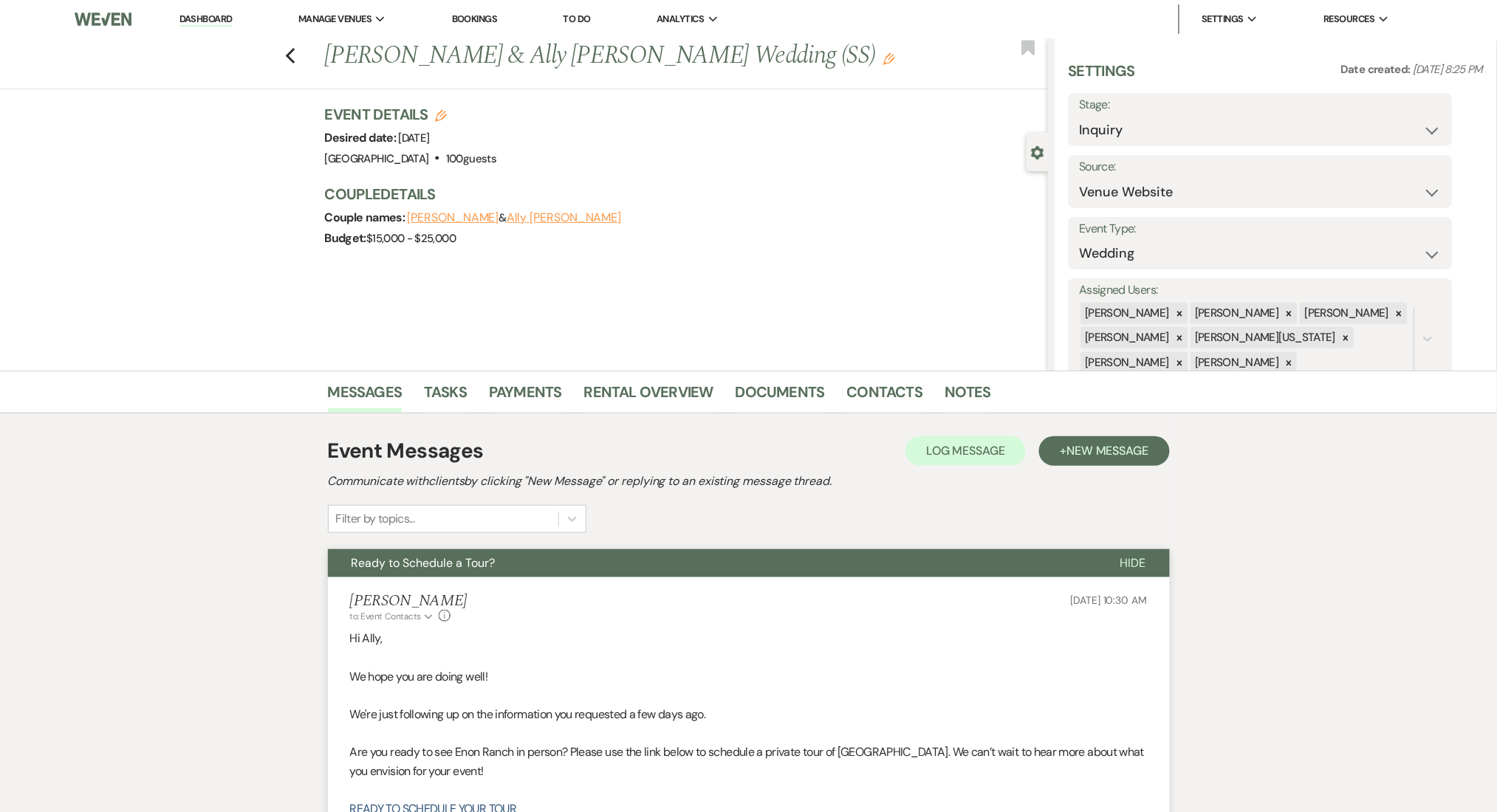
click at [290, 58] on div "Previous [PERSON_NAME] & Ally [PERSON_NAME] Wedding (SS) Edit Bookmark" at bounding box center [520, 63] width 1055 height 51
click at [294, 61] on use "button" at bounding box center [290, 56] width 10 height 16
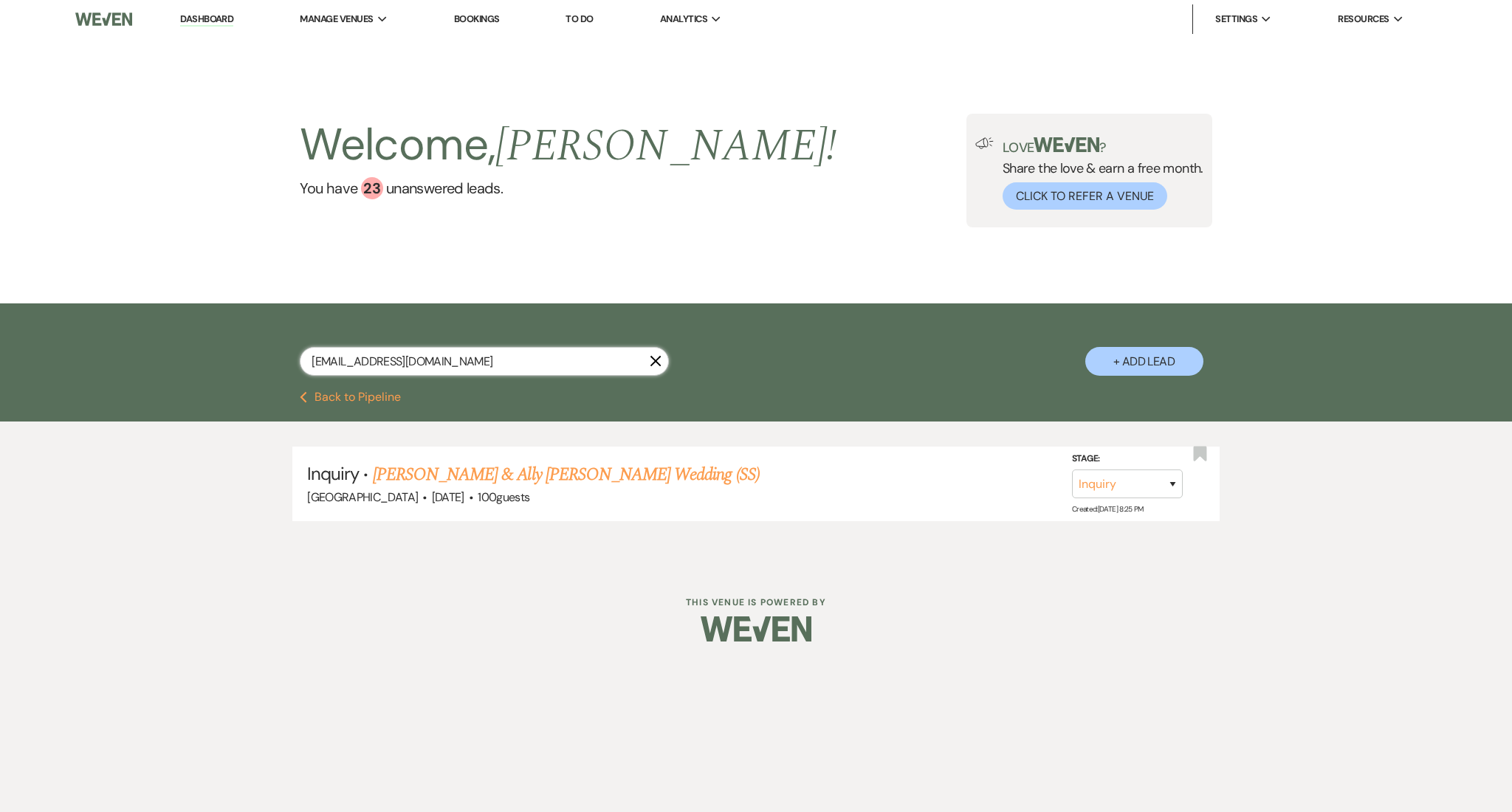
drag, startPoint x: 457, startPoint y: 364, endPoint x: 181, endPoint y: 360, distance: 276.0
click at [181, 360] on div "[EMAIL_ADDRESS][DOMAIN_NAME] X + Add Lead" at bounding box center [756, 347] width 1512 height 88
paste input "kap8436"
type input "[EMAIL_ADDRESS][DOMAIN_NAME]"
click at [441, 490] on span "[DATE]" at bounding box center [448, 497] width 33 height 15
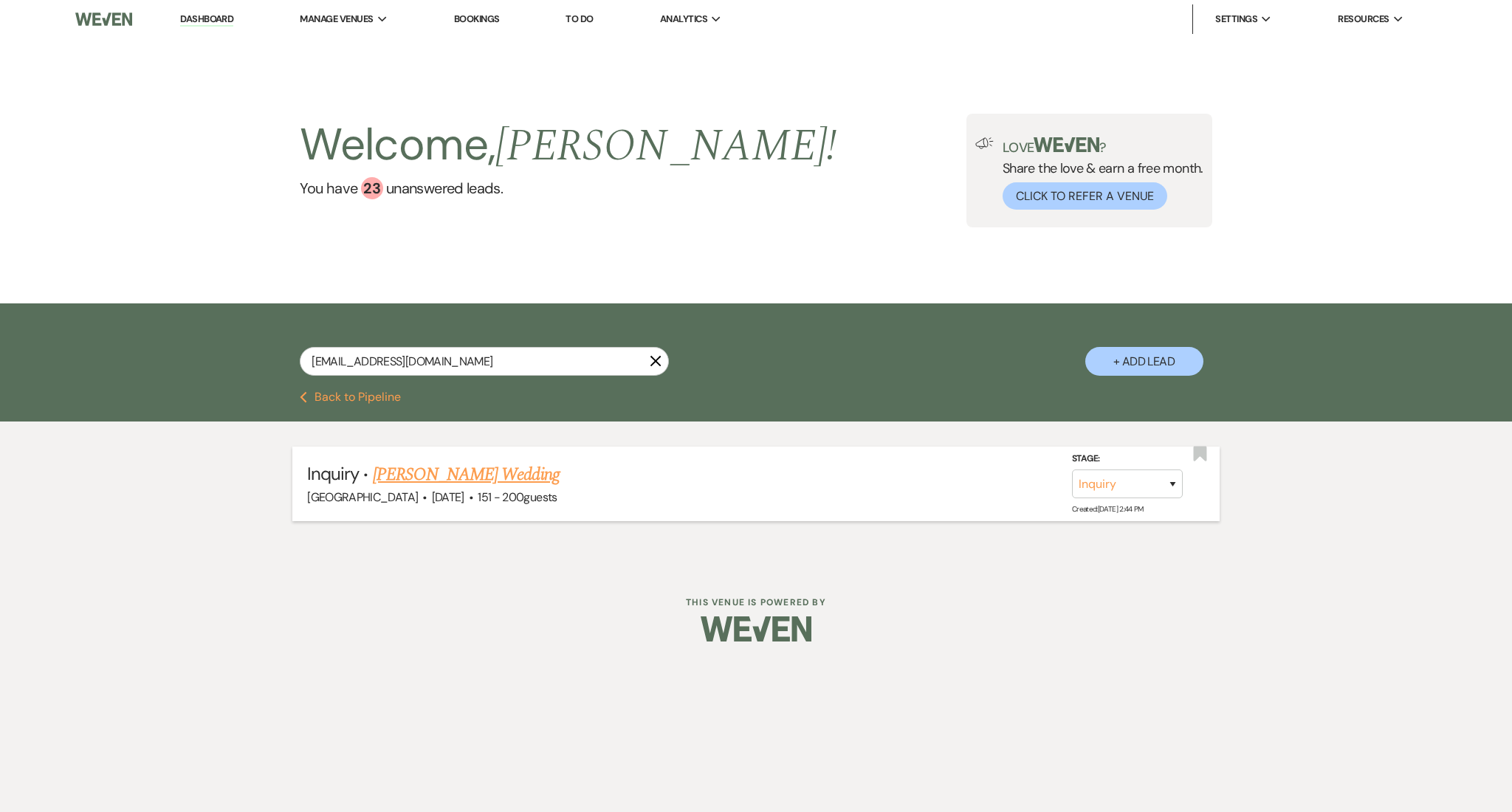
click at [452, 479] on link "[PERSON_NAME] Wedding" at bounding box center [466, 474] width 187 height 26
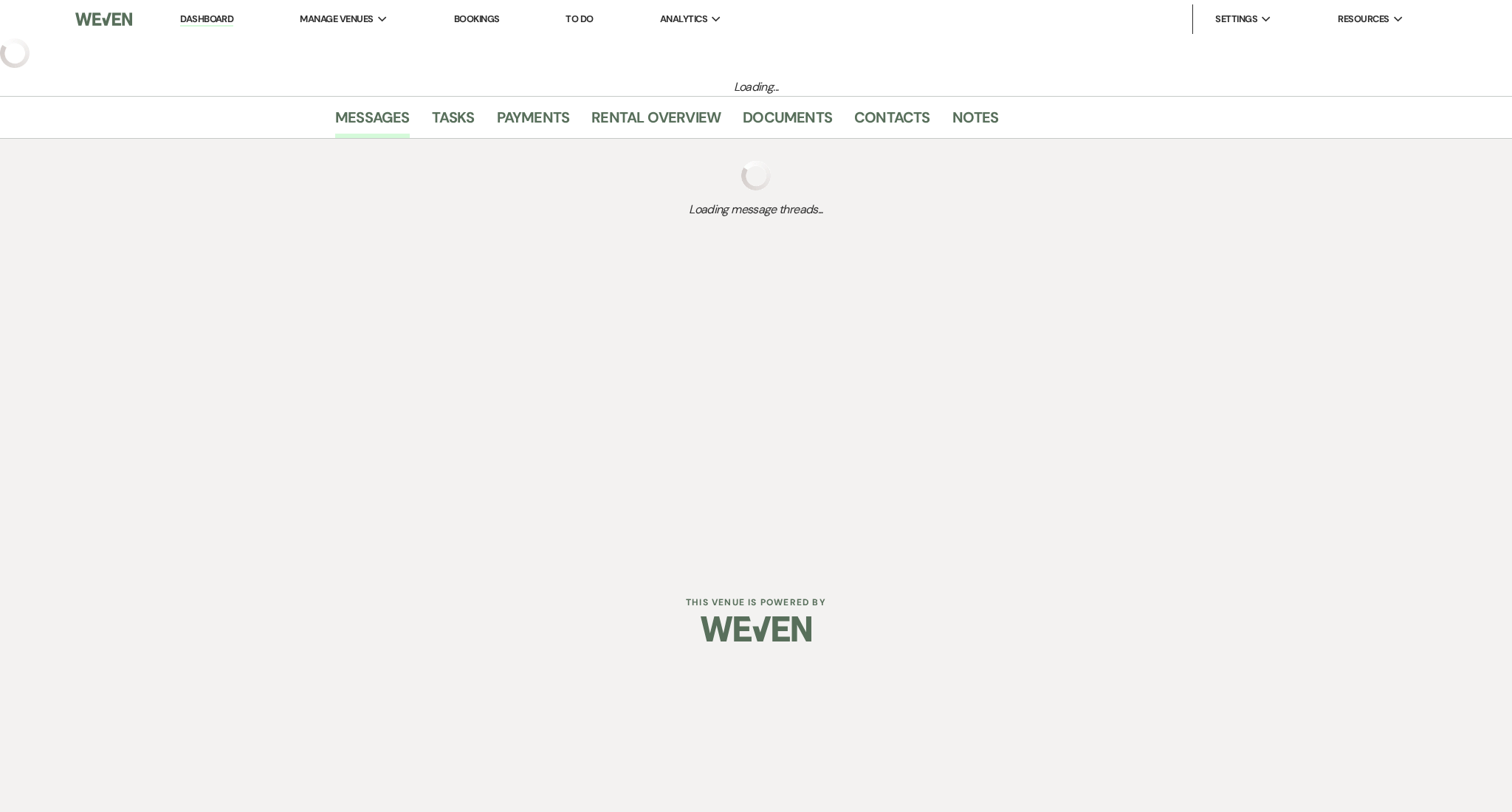
select select "2"
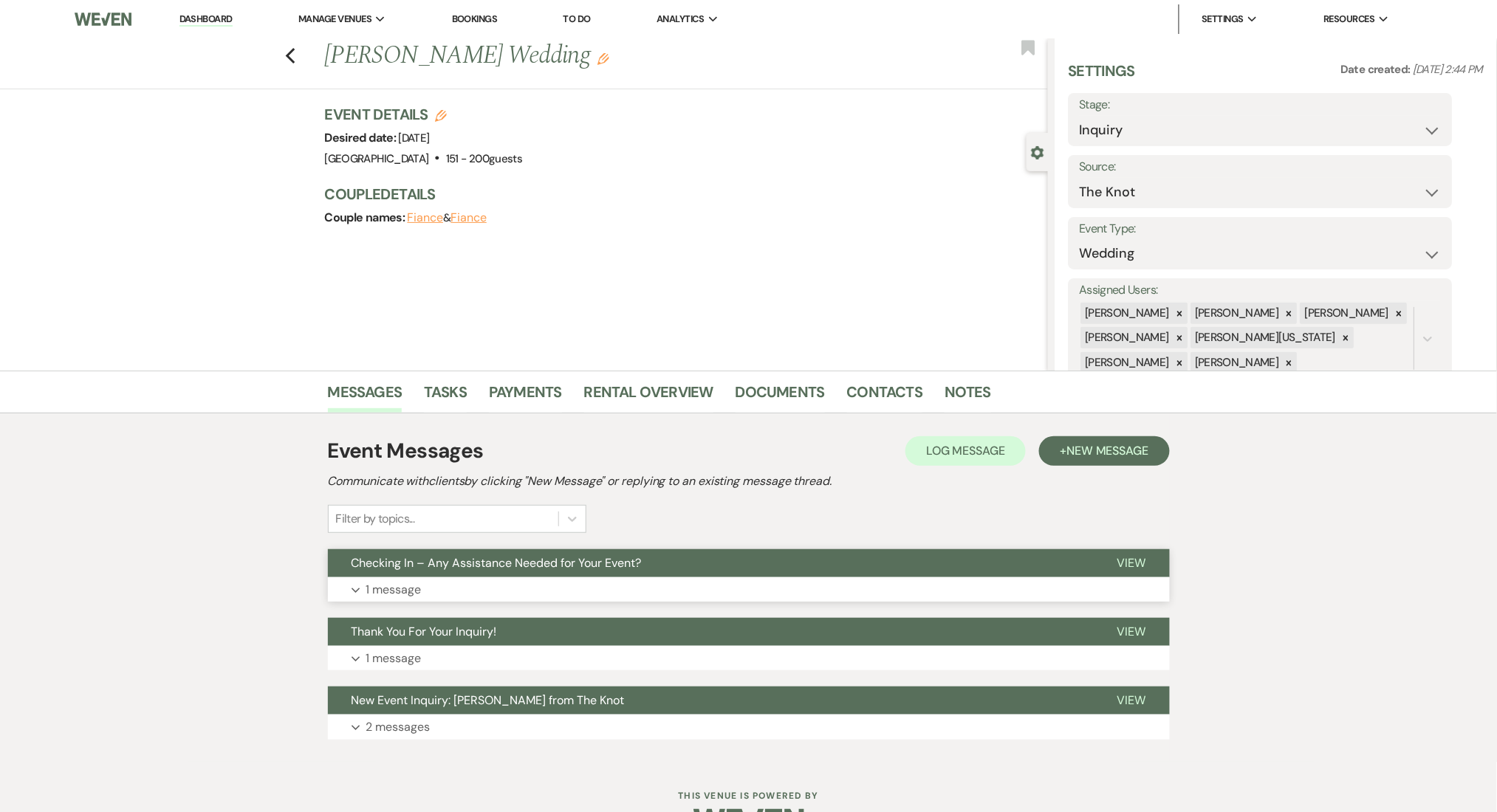
click at [435, 594] on button "Expand 1 message" at bounding box center [749, 590] width 842 height 25
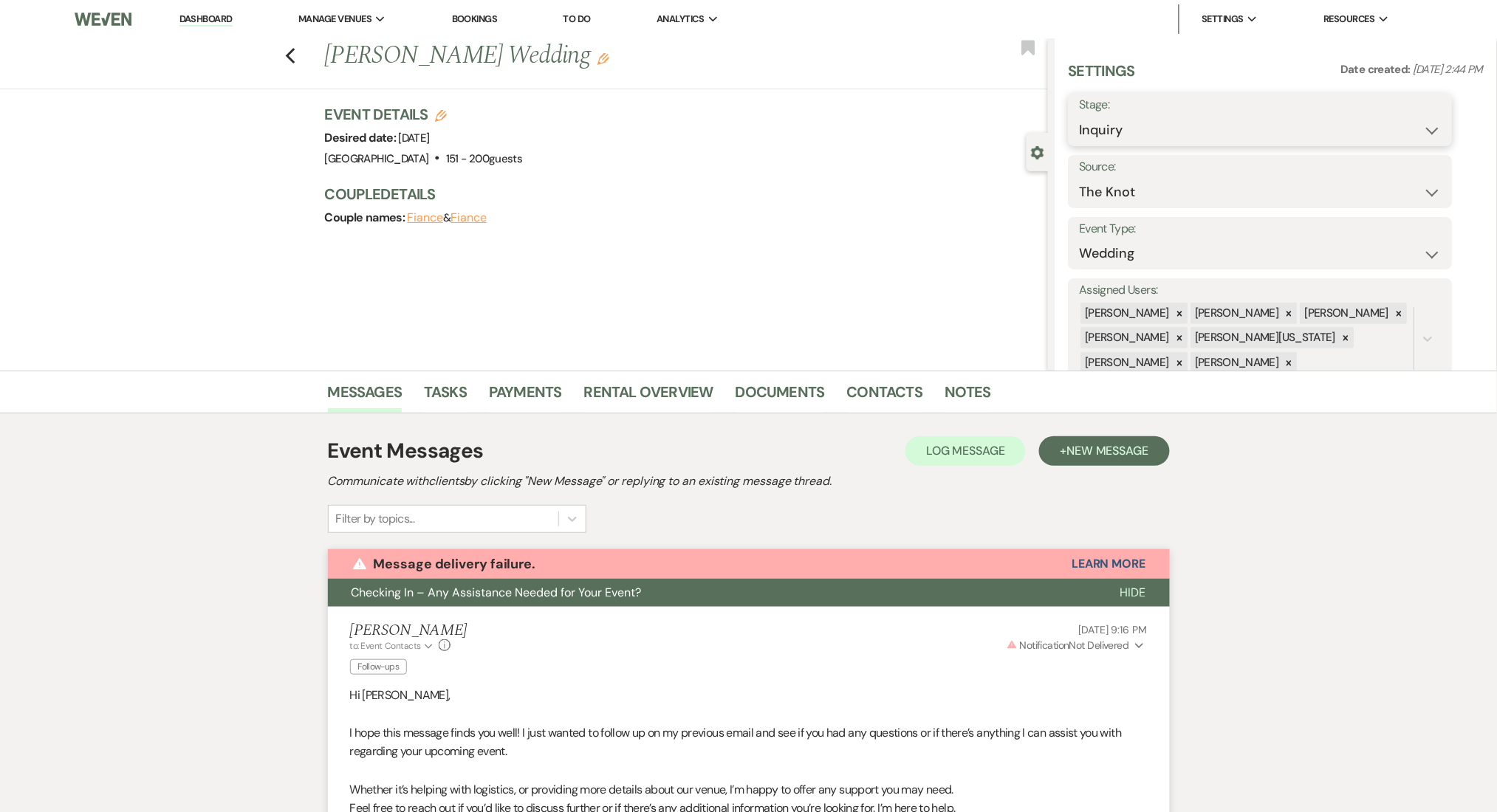
click at [1118, 130] on select "Inquiry Follow Up Tour Requested Tour Confirmed Toured Proposal Sent Booked Lost" at bounding box center [1261, 130] width 362 height 29
click at [1117, 117] on select "Inquiry Follow Up Tour Requested Tour Confirmed Toured Proposal Sent Booked Lost" at bounding box center [1261, 130] width 362 height 29
select select "8"
click at [1080, 116] on select "Inquiry Follow Up Tour Requested Tour Confirmed Toured Proposal Sent Booked Lost" at bounding box center [1261, 130] width 362 height 29
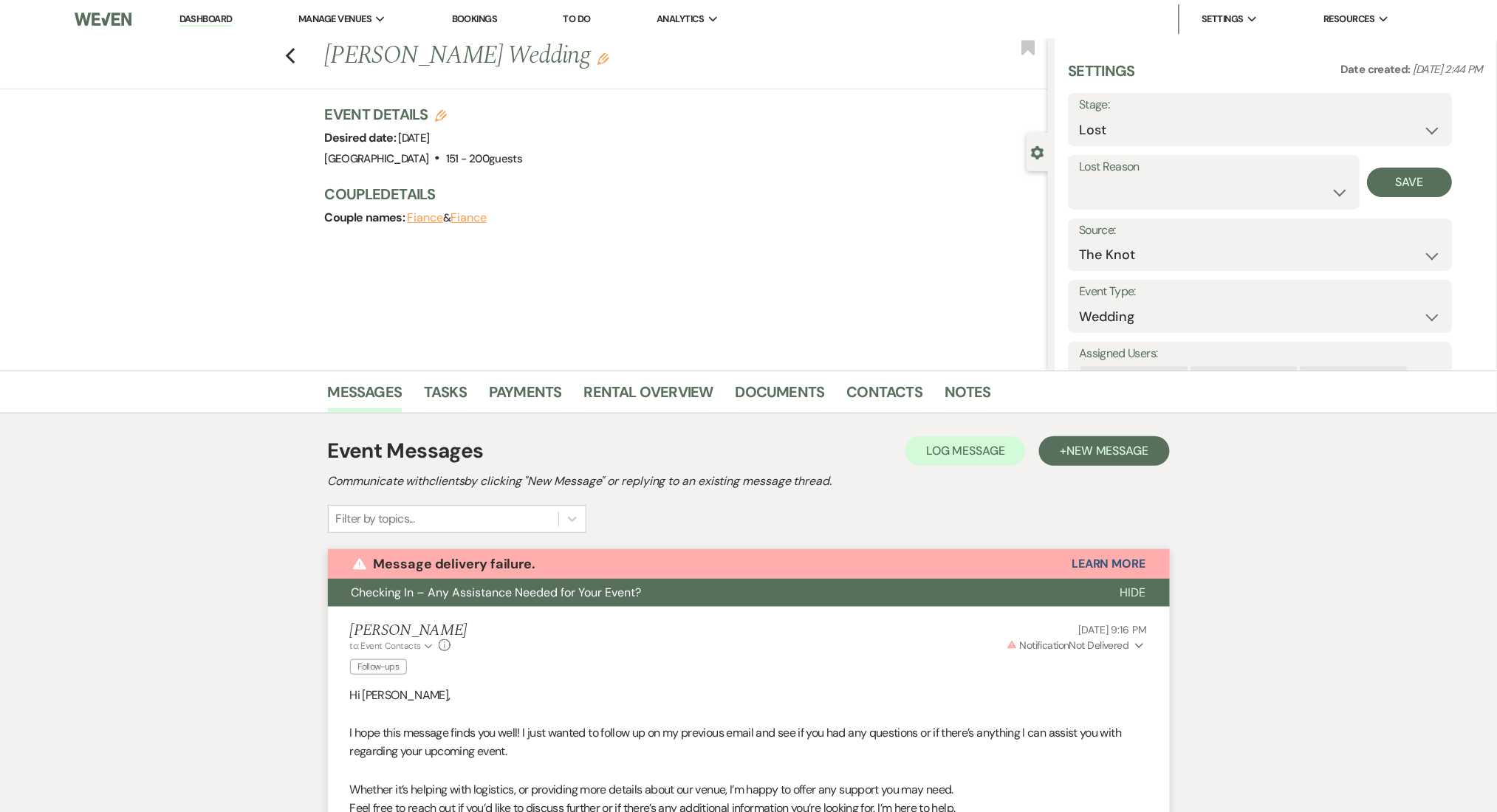
click at [1179, 207] on div "Lost Reason Booked Elsewhere Budget Date Unavailable No Response Not a Good Mat…" at bounding box center [1214, 182] width 292 height 54
click at [1387, 176] on button "Save" at bounding box center [1410, 182] width 85 height 30
click at [296, 53] on icon "Previous" at bounding box center [291, 56] width 11 height 18
select select "8"
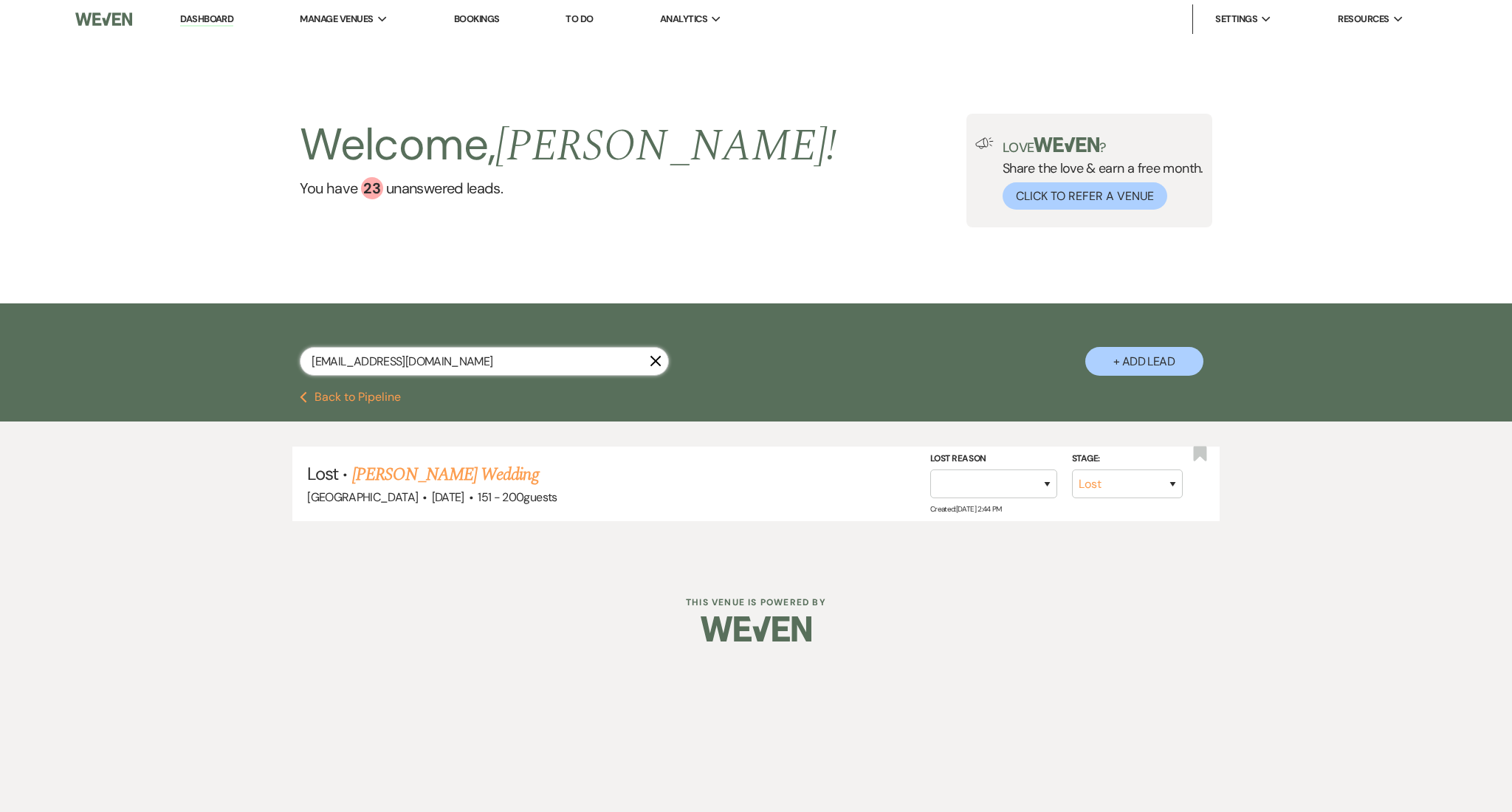
drag, startPoint x: 423, startPoint y: 367, endPoint x: 81, endPoint y: 358, distance: 342.1
click at [81, 358] on div "[EMAIL_ADDRESS][DOMAIN_NAME] X + Add Lead" at bounding box center [756, 347] width 1512 height 88
paste input "mbmoguel"
type input "[EMAIL_ADDRESS][DOMAIN_NAME]"
select select "8"
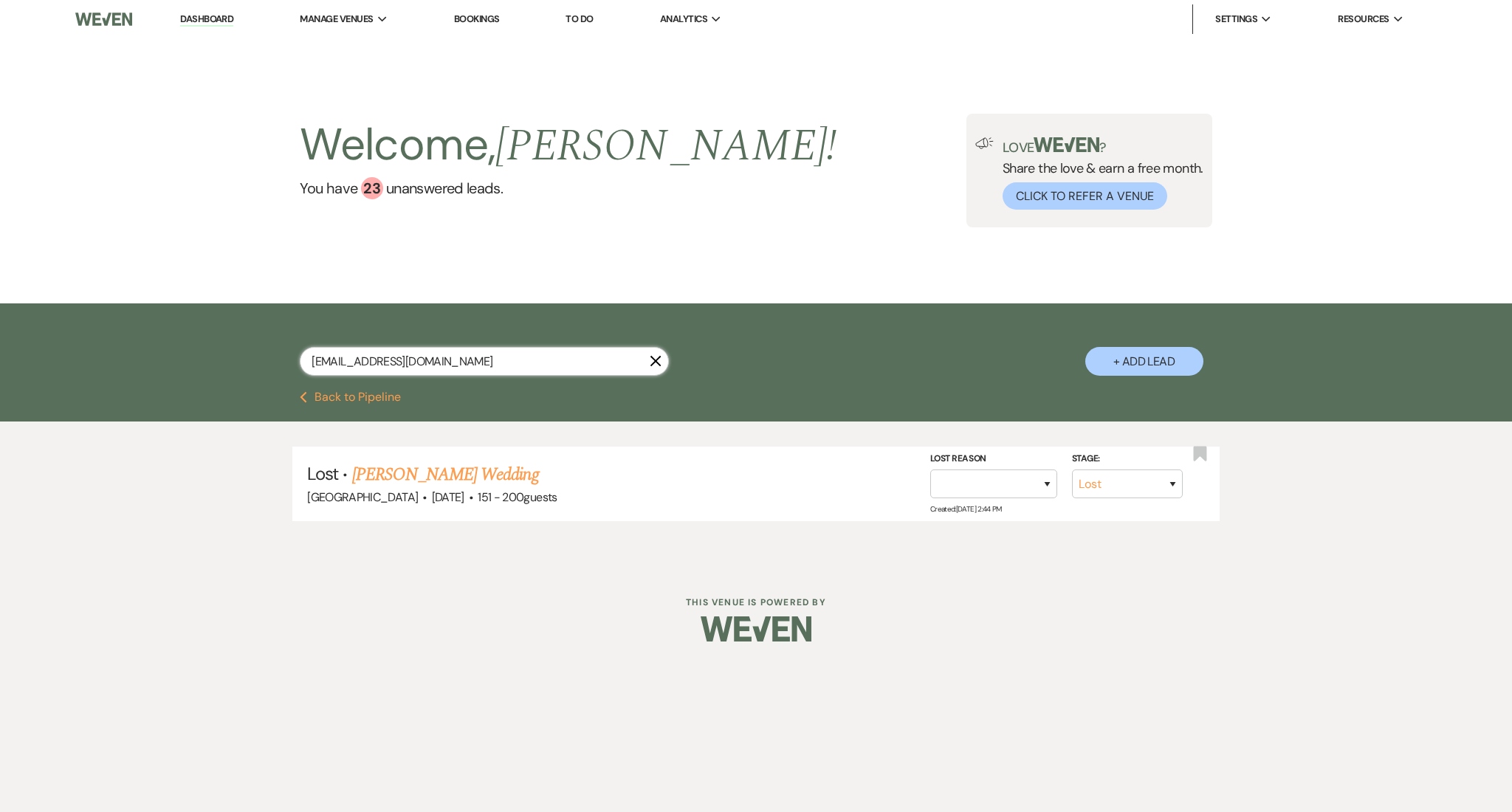
select select "6"
type input "[EMAIL_ADDRESS][DOMAIN_NAME]"
click at [445, 470] on link "[PERSON_NAME] & [PERSON_NAME] Wedding" at bounding box center [517, 474] width 330 height 26
select select "8"
select select "6"
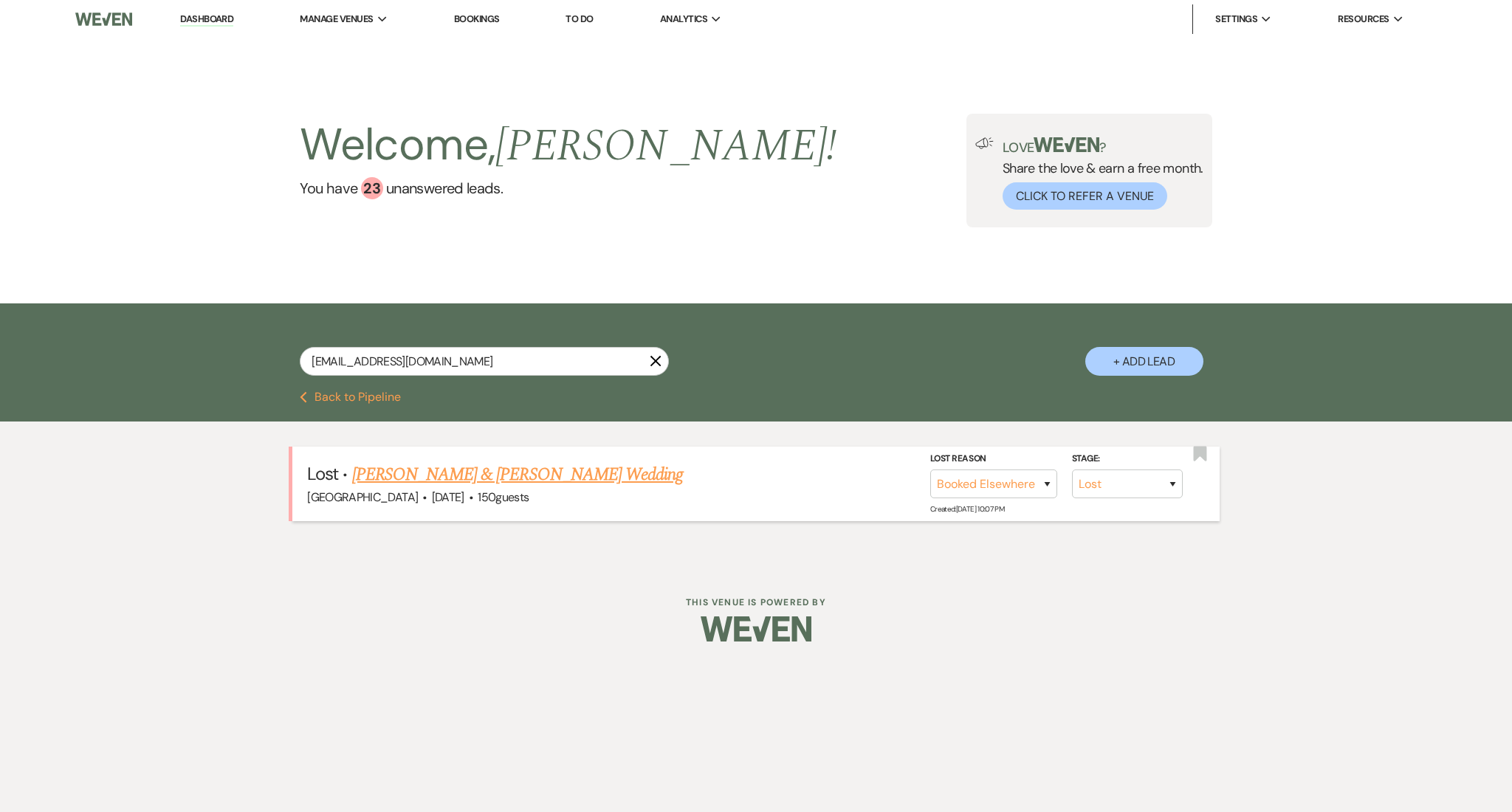
select select "5"
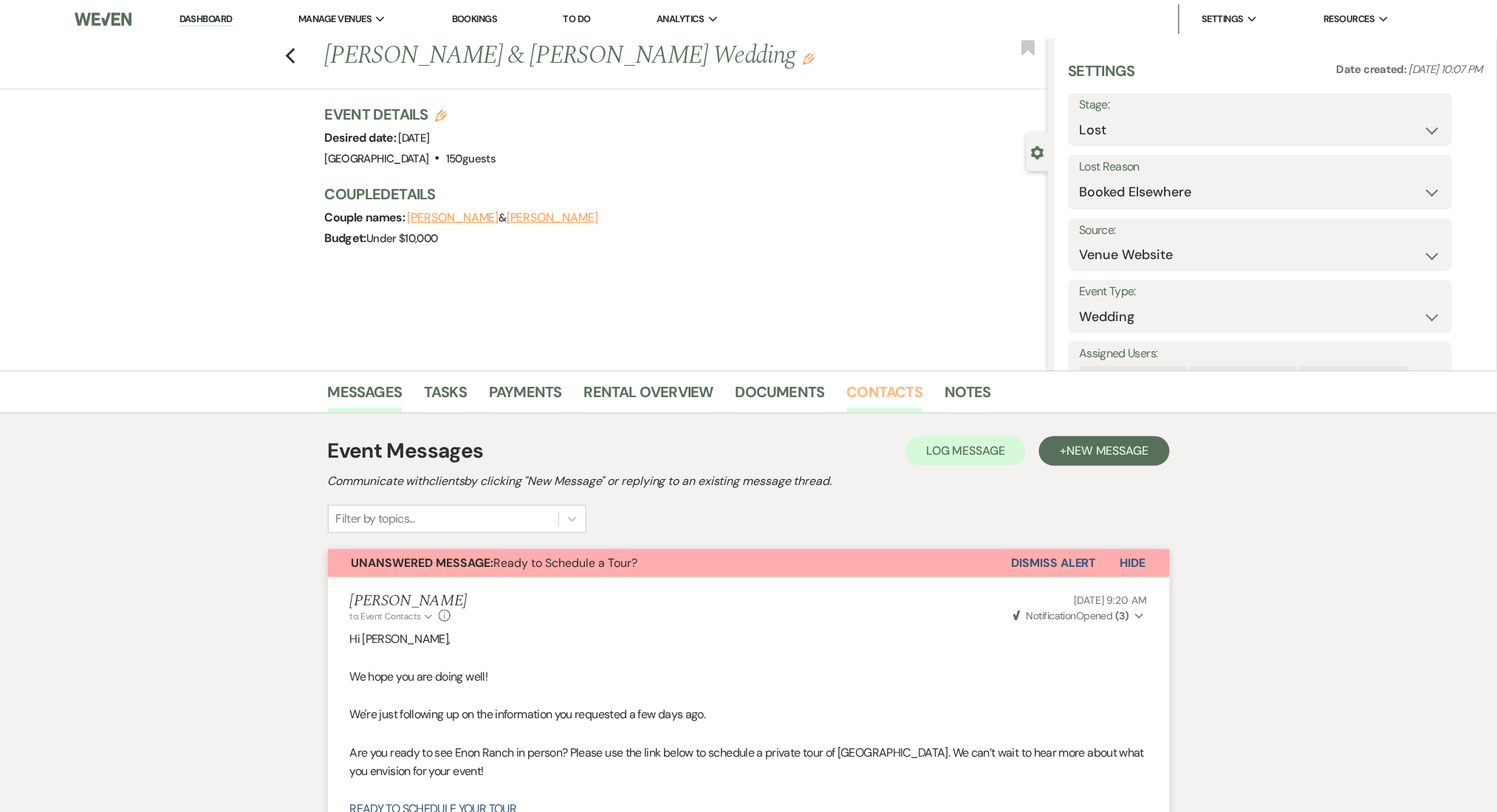
click at [891, 395] on link "Contacts" at bounding box center [885, 396] width 76 height 33
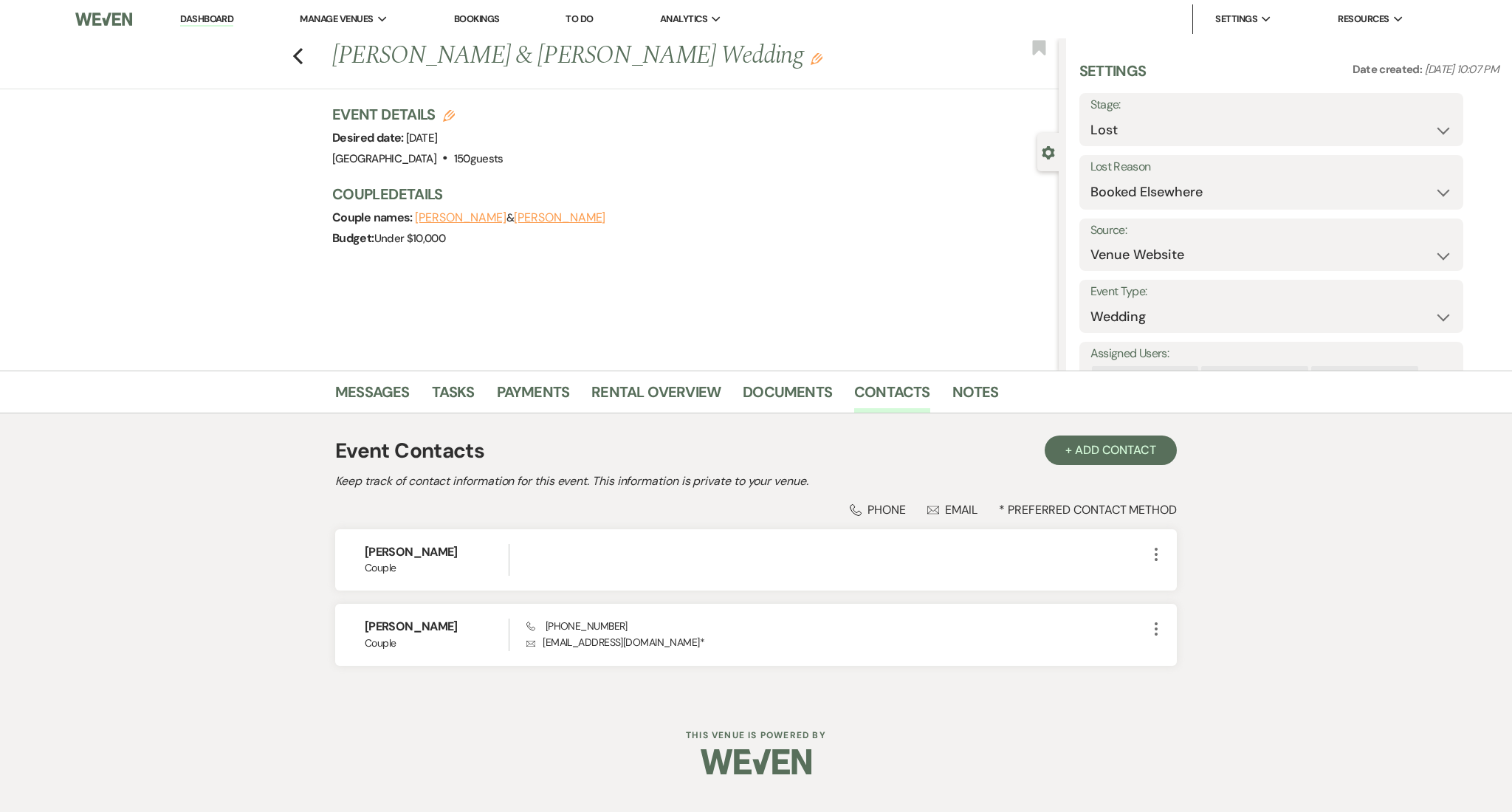
click at [203, 13] on link "Dashboard" at bounding box center [206, 19] width 53 height 14
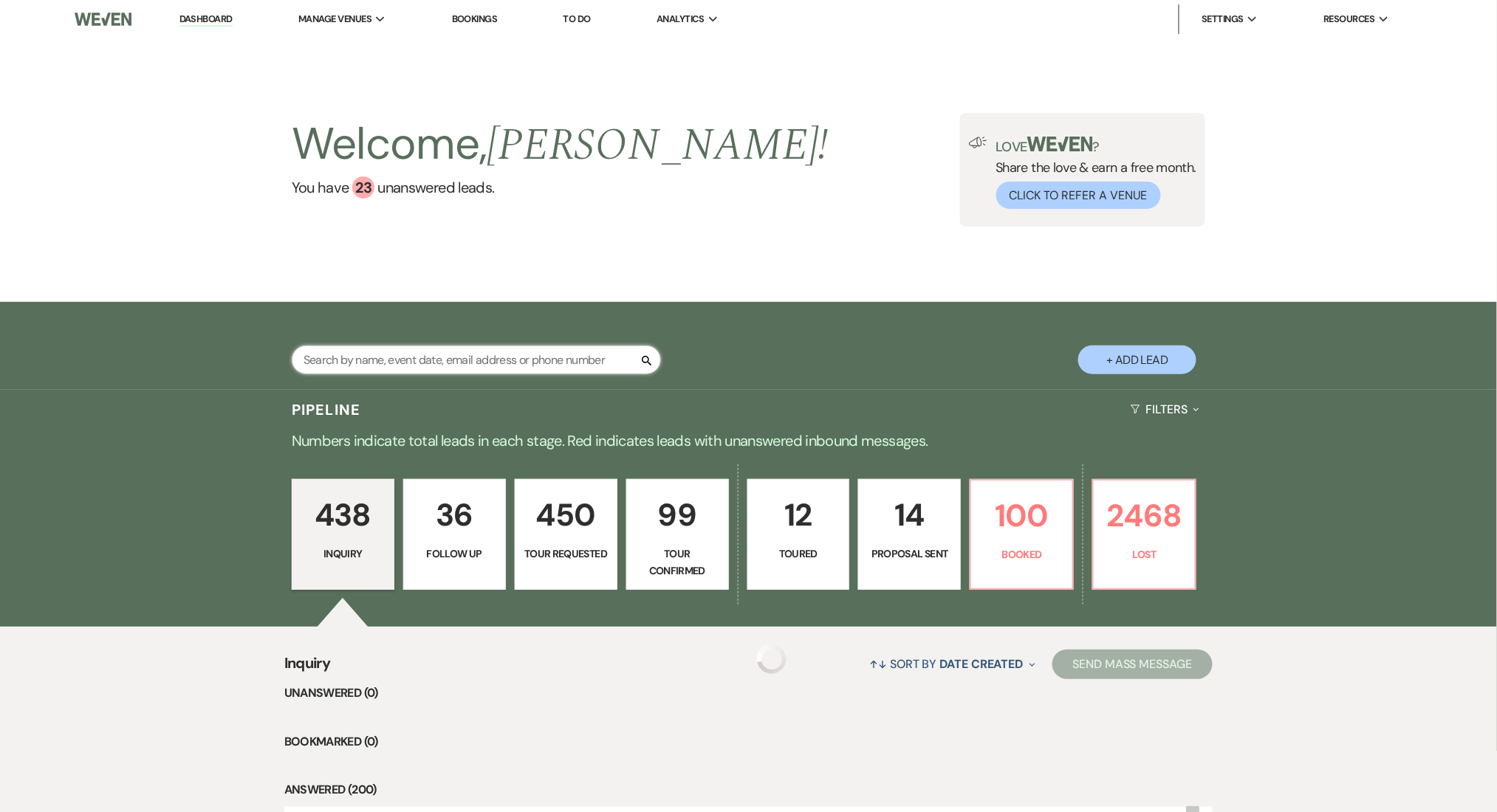
click at [533, 358] on input "text" at bounding box center [476, 360] width 369 height 29
paste input "[EMAIL_ADDRESS][DOMAIN_NAME]"
type input "[EMAIL_ADDRESS][DOMAIN_NAME]"
select select "8"
select select "6"
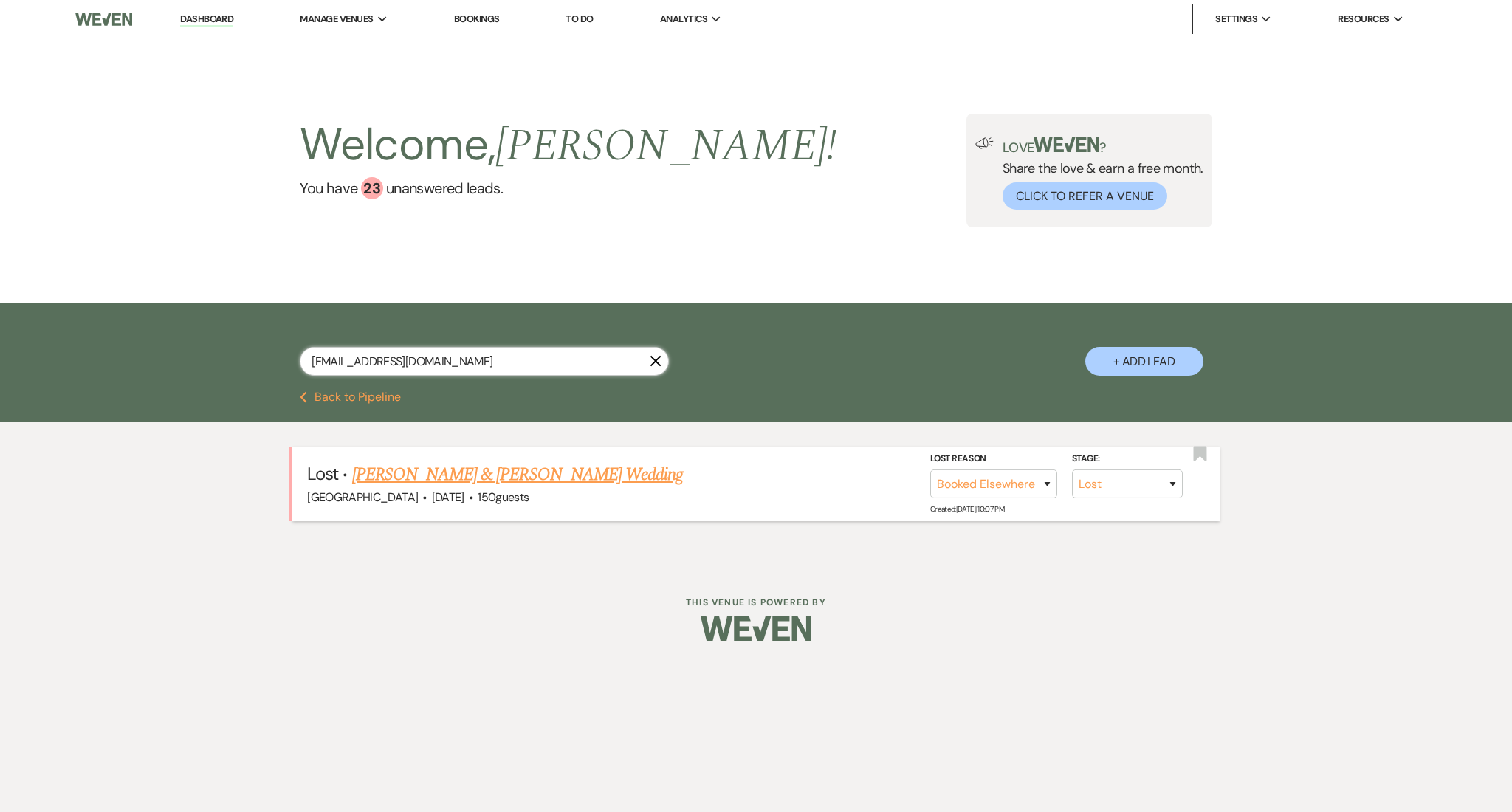
type input "[EMAIL_ADDRESS][DOMAIN_NAME]"
click at [474, 475] on link "[PERSON_NAME] & [PERSON_NAME] Wedding" at bounding box center [517, 474] width 330 height 26
select select "8"
select select "6"
select select "5"
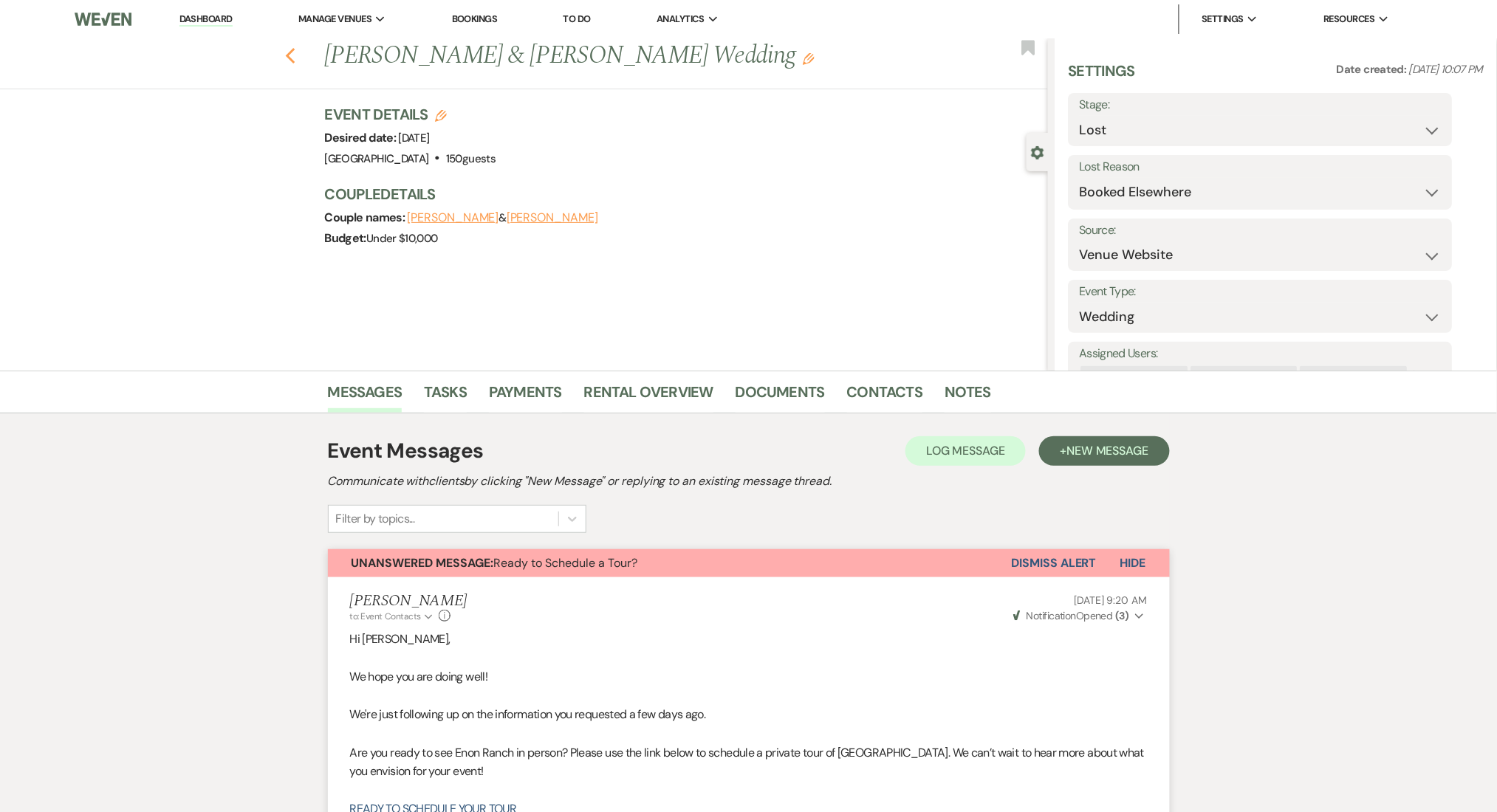
click at [296, 54] on icon "Previous" at bounding box center [291, 56] width 11 height 18
select select "8"
select select "6"
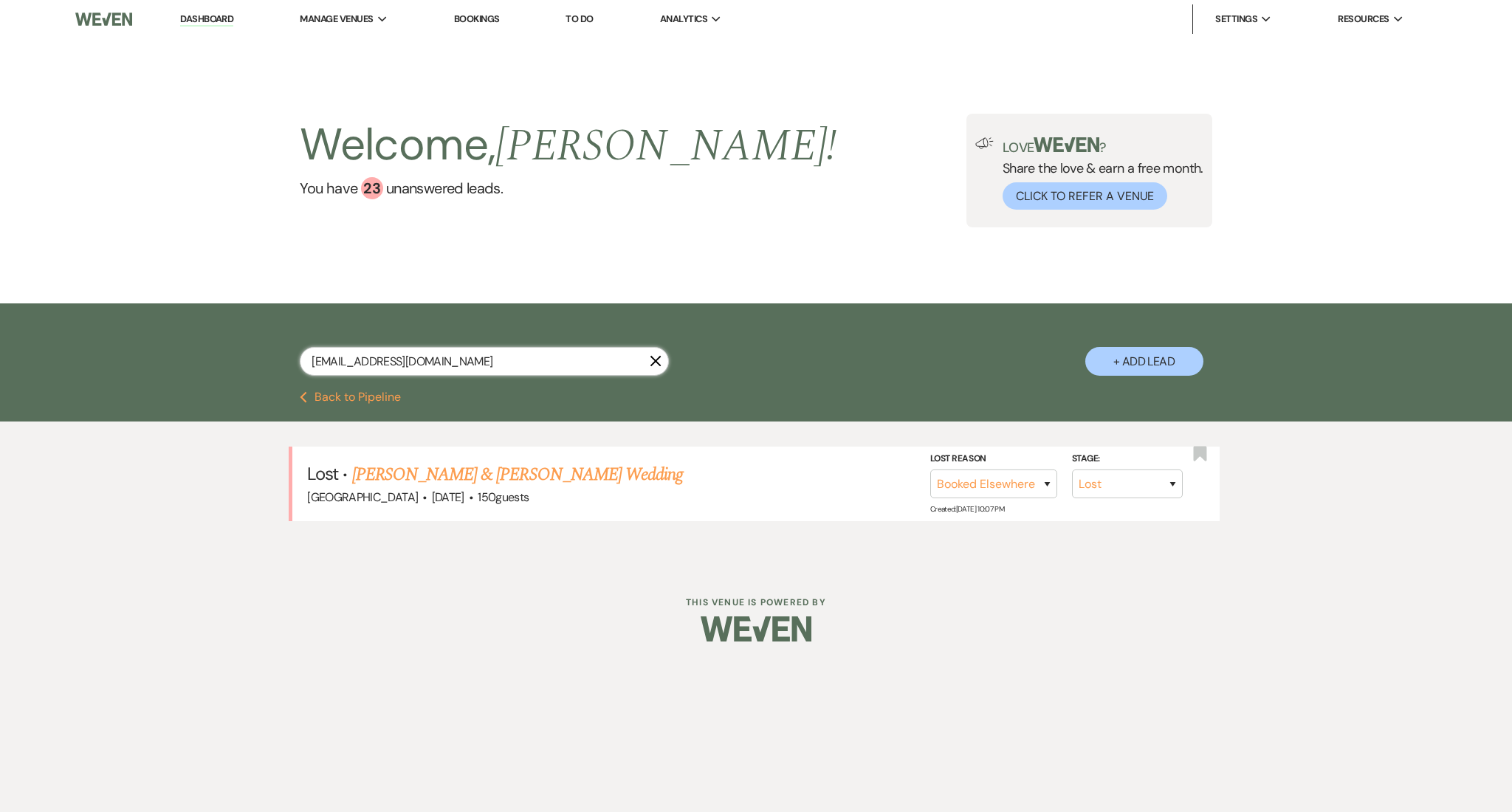
drag, startPoint x: 466, startPoint y: 366, endPoint x: 220, endPoint y: 342, distance: 247.2
click at [220, 342] on div "[EMAIL_ADDRESS][DOMAIN_NAME] X + Add Lead" at bounding box center [756, 347] width 1512 height 88
paste input "kap8436"
type input "[EMAIL_ADDRESS][DOMAIN_NAME]"
select select "8"
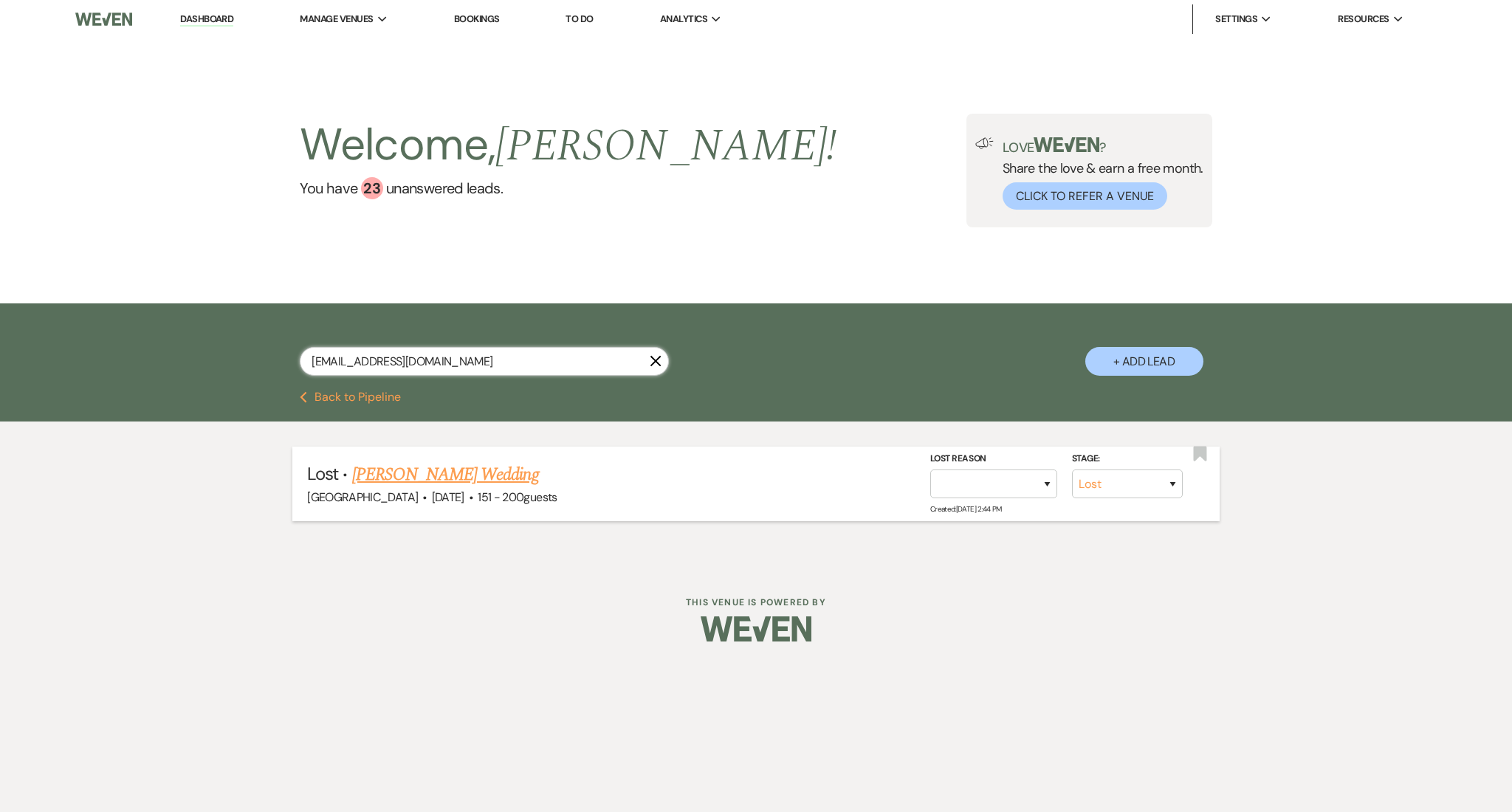
type input "[EMAIL_ADDRESS][DOMAIN_NAME]"
click at [496, 483] on link "[PERSON_NAME] Wedding" at bounding box center [445, 474] width 187 height 26
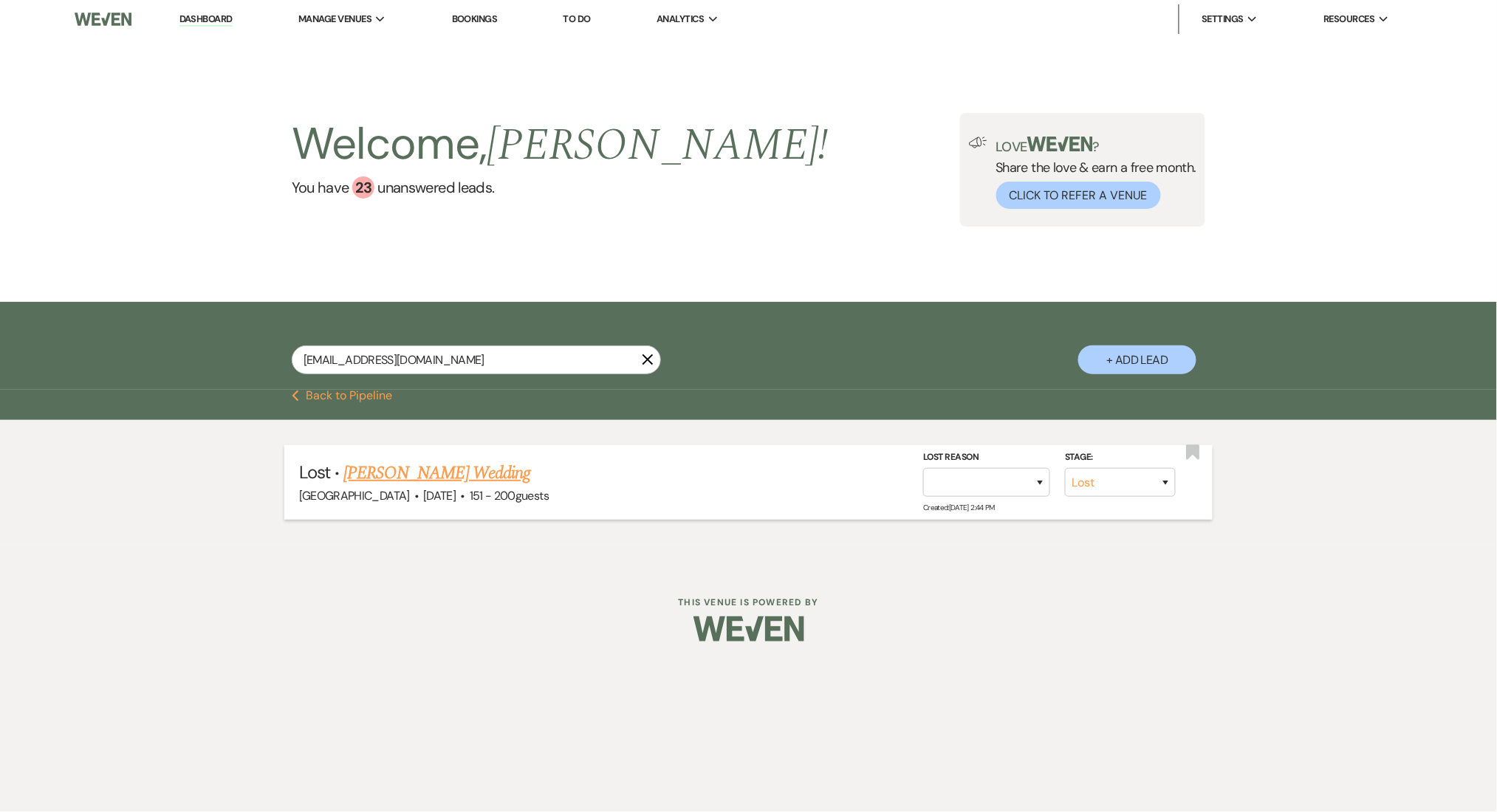
select select "8"
select select "2"
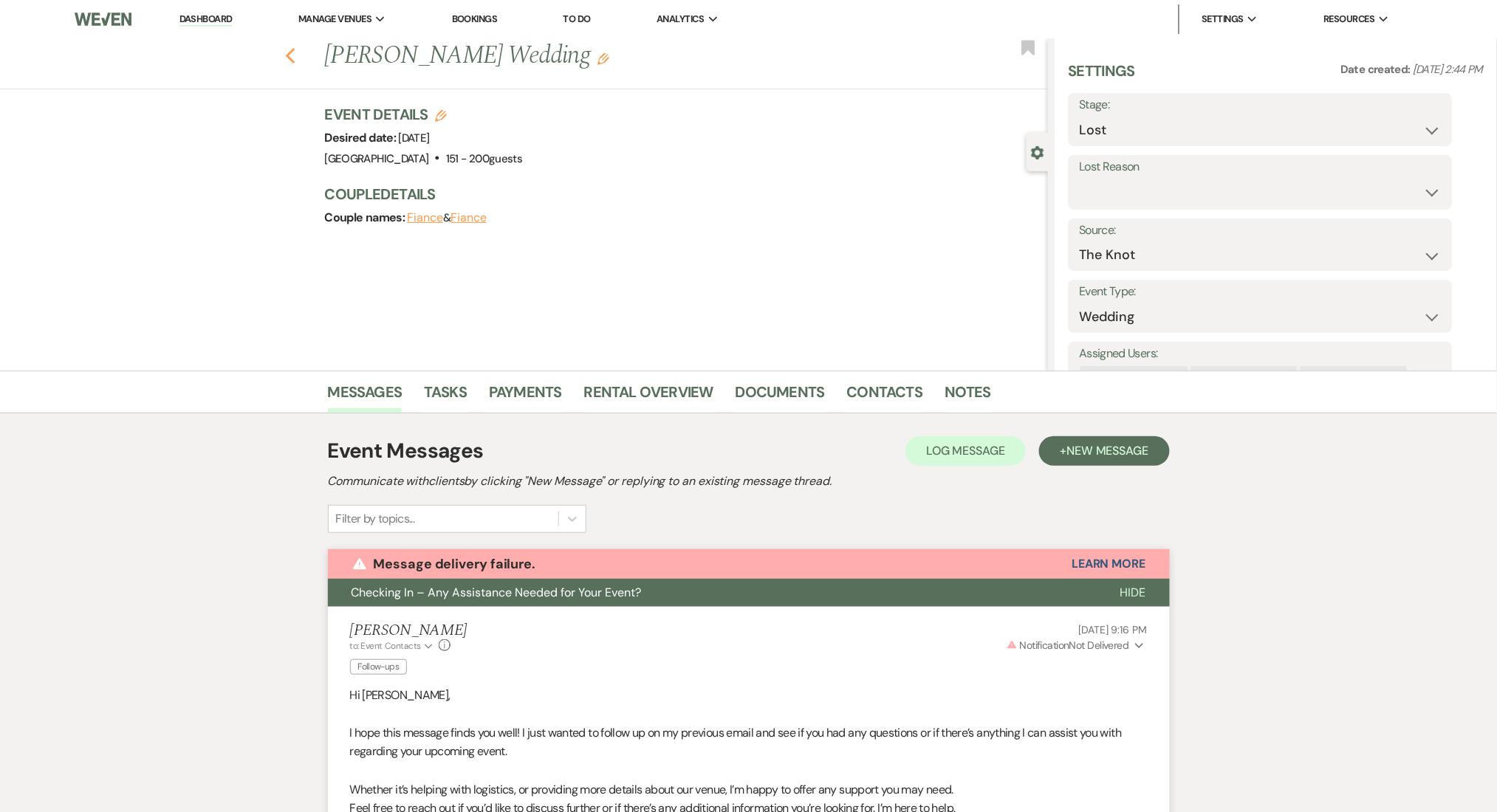
click at [296, 51] on icon "Previous" at bounding box center [291, 56] width 11 height 18
select select "8"
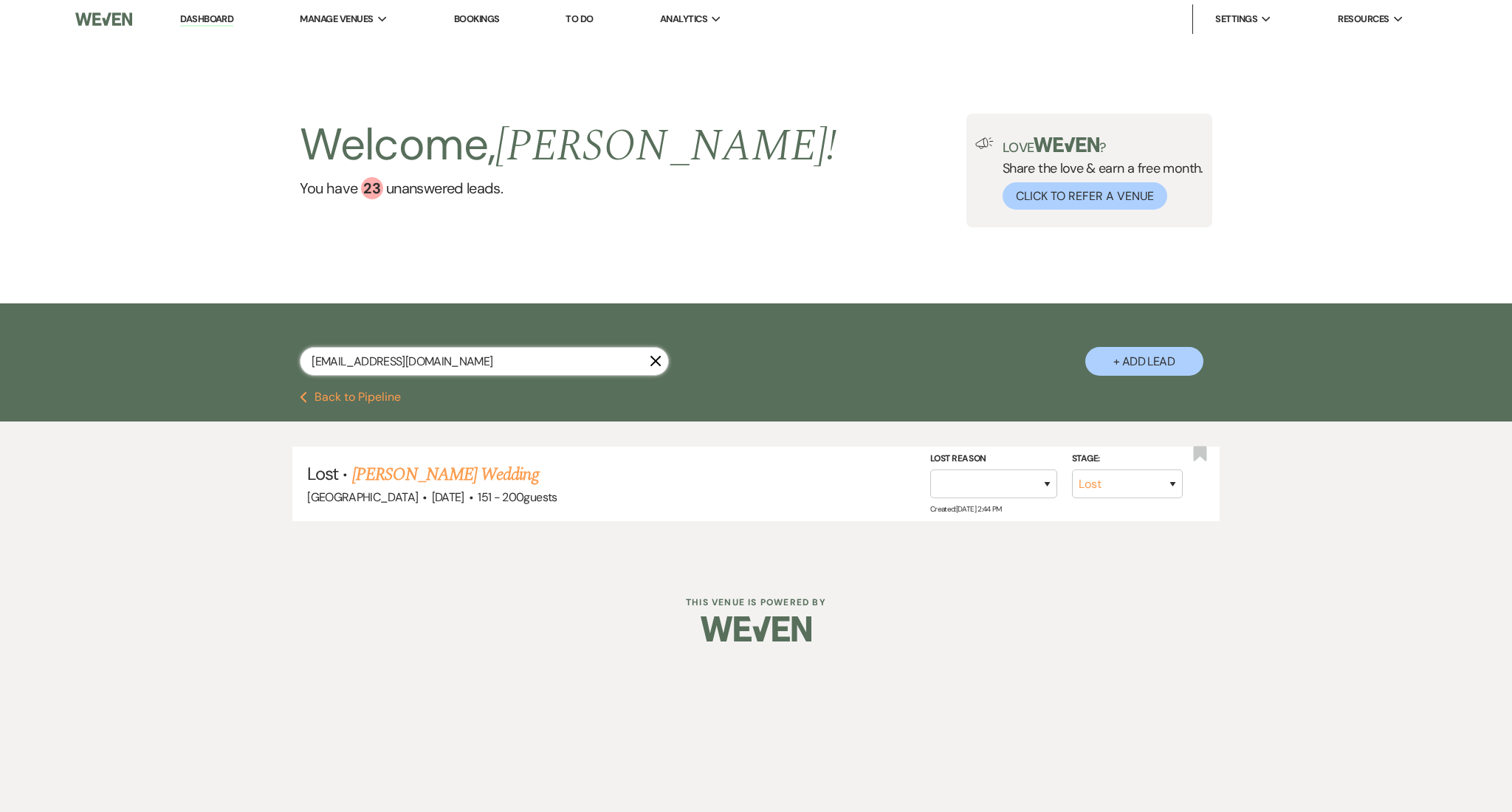
click at [431, 361] on input "[EMAIL_ADDRESS][DOMAIN_NAME]" at bounding box center [484, 361] width 369 height 29
drag, startPoint x: 459, startPoint y: 359, endPoint x: 230, endPoint y: 359, distance: 229.0
click at [230, 359] on div "[EMAIL_ADDRESS][DOMAIN_NAME] X + Add Lead" at bounding box center [756, 349] width 1063 height 77
paste input "saraway74"
type input "[EMAIL_ADDRESS][DOMAIN_NAME]"
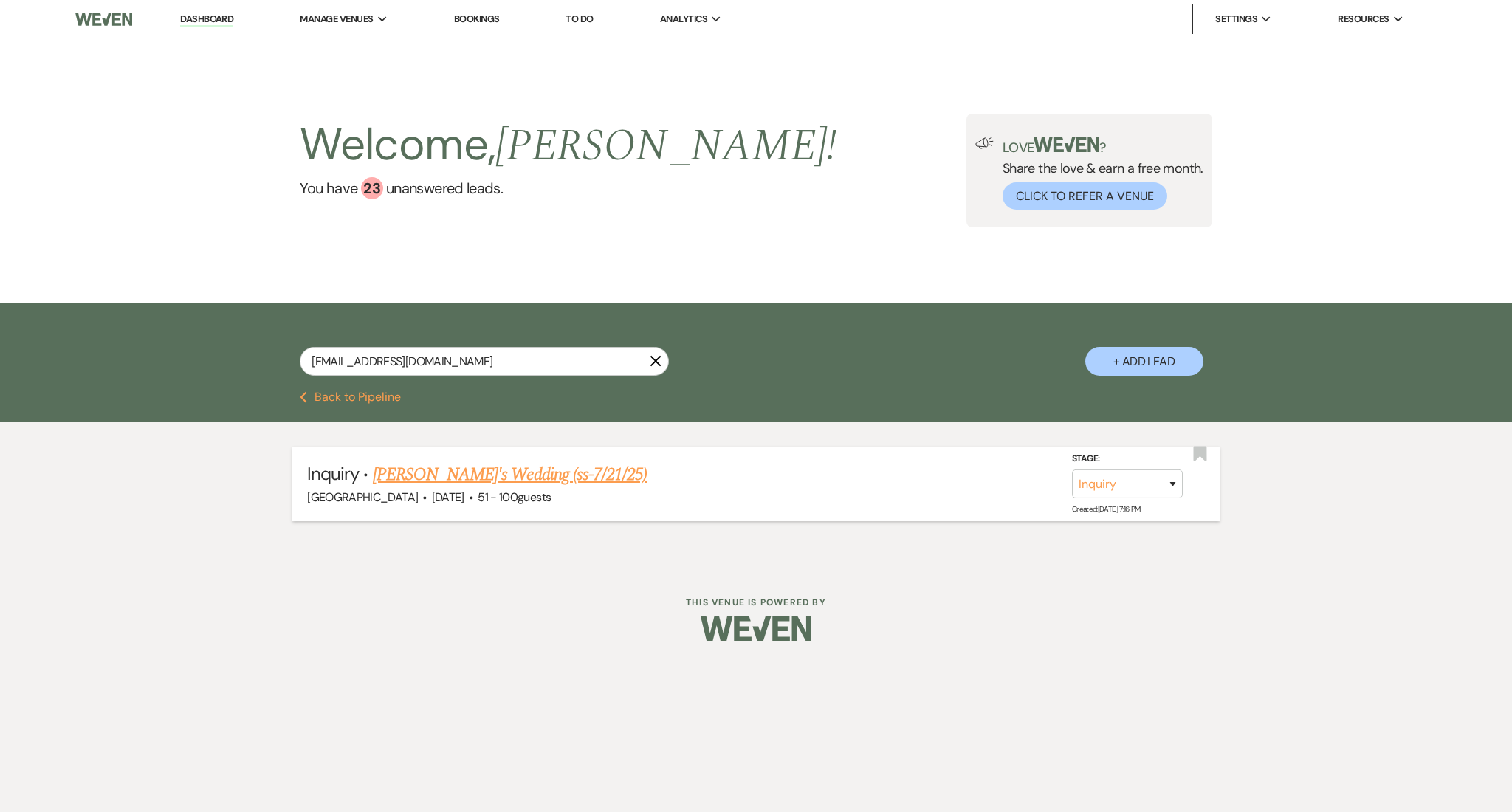
click at [469, 467] on link "[PERSON_NAME]'s Wedding (ss-7/21/25)" at bounding box center [510, 474] width 274 height 26
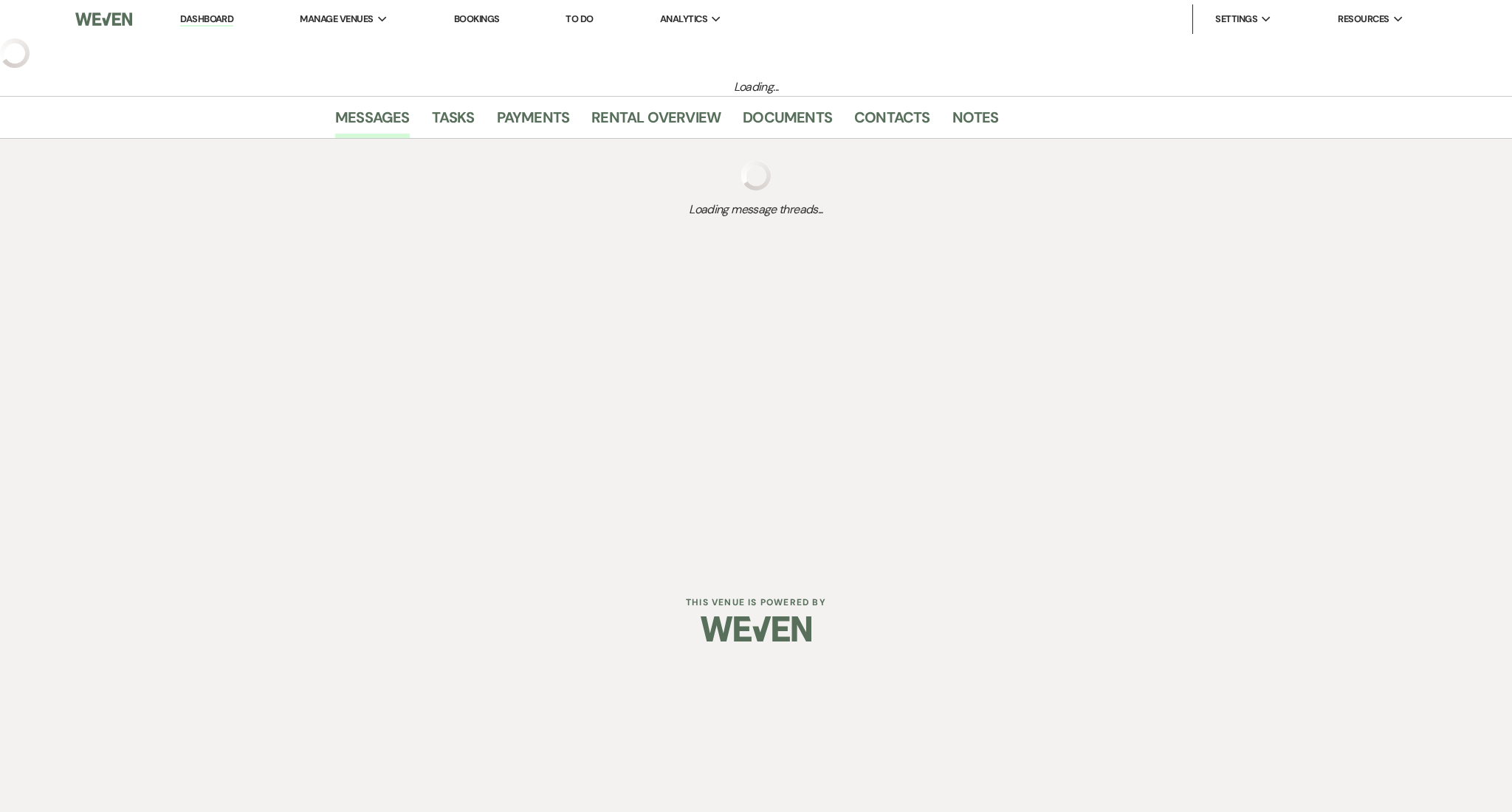
select select "2"
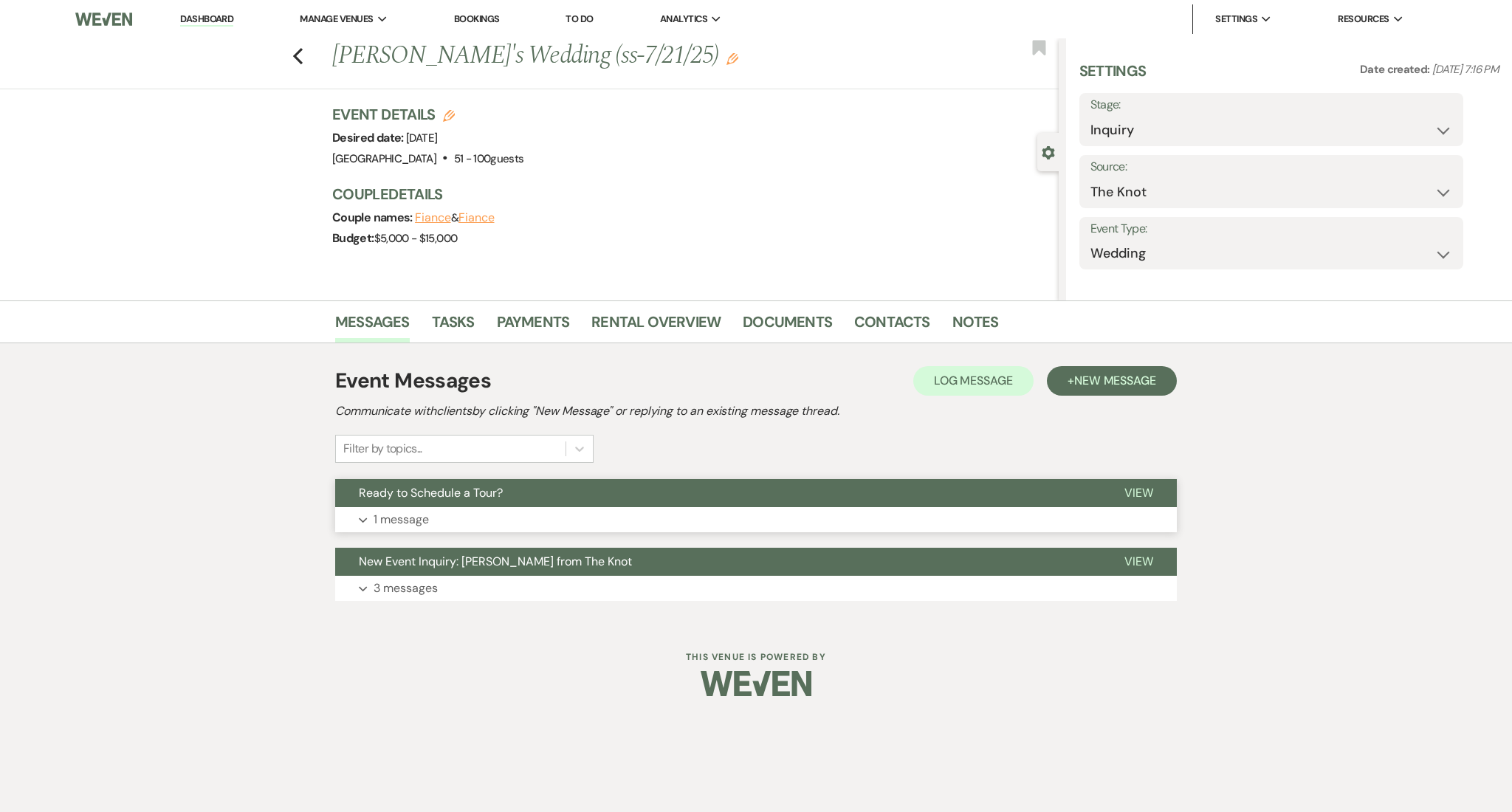
click at [464, 530] on div "Event Messages Log Log Message + New Message Communicate with clients by clicki…" at bounding box center [756, 482] width 842 height 250
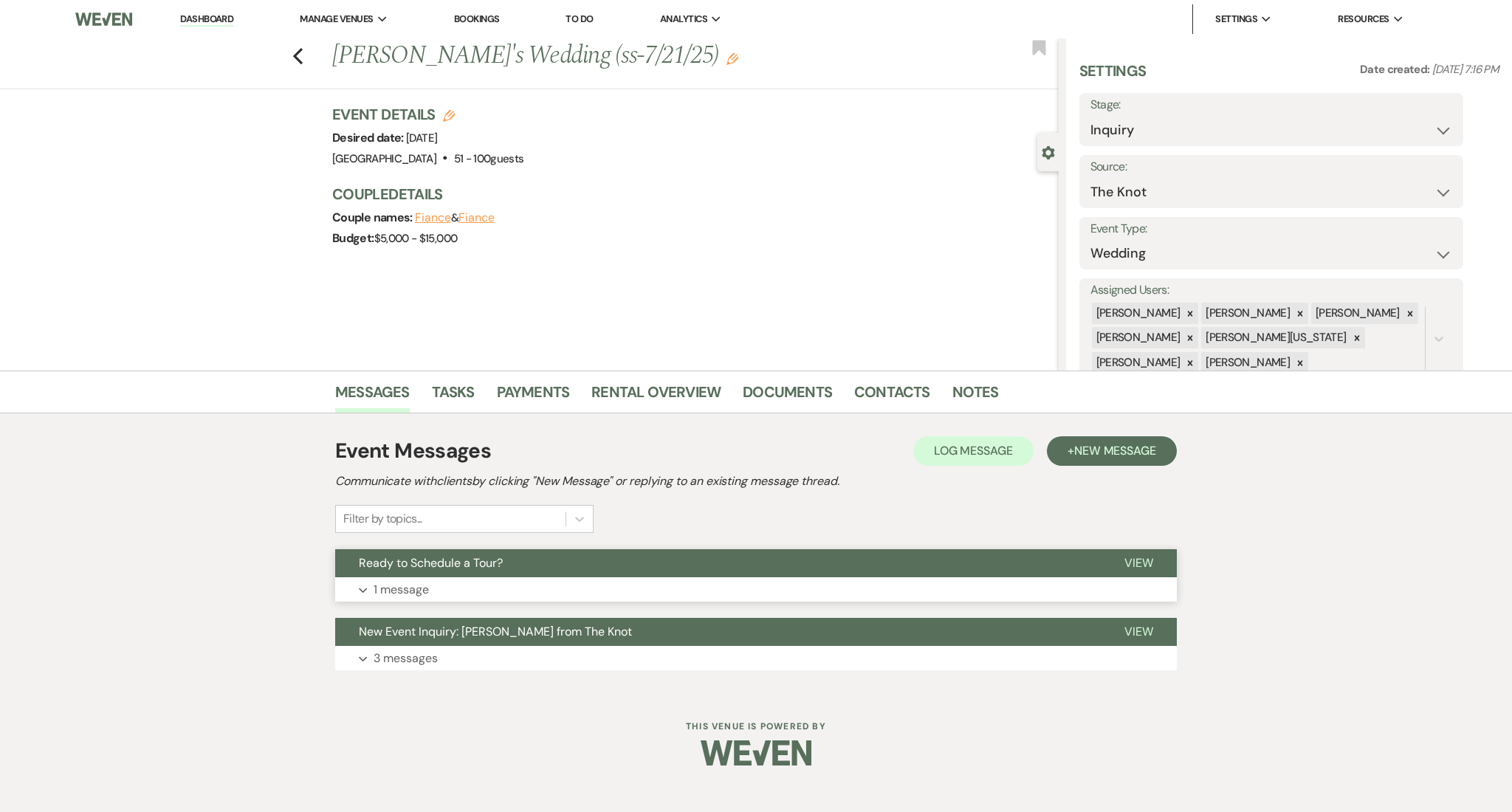
click at [447, 589] on button "Expand 1 message" at bounding box center [756, 590] width 842 height 25
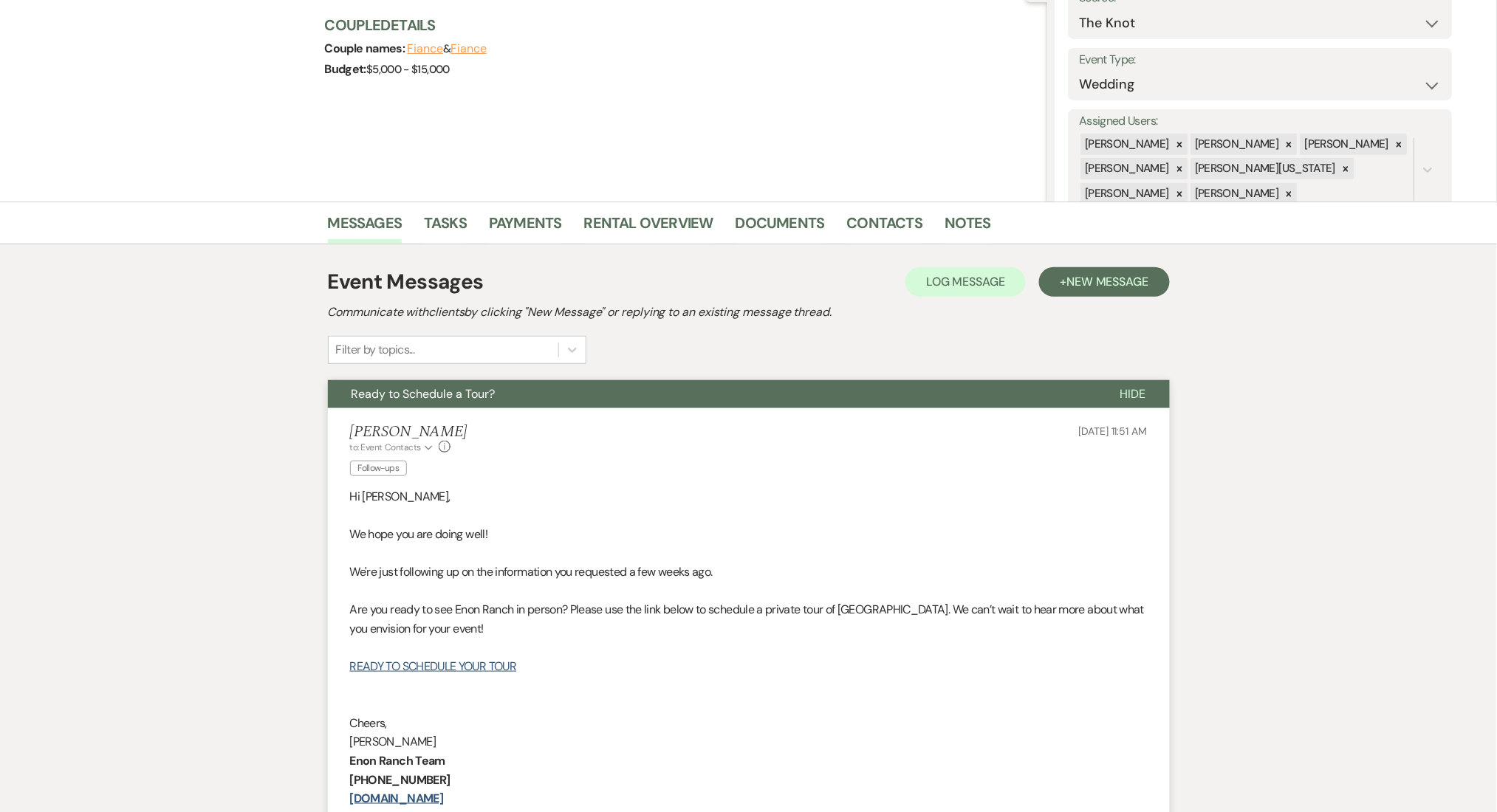
scroll to position [394, 0]
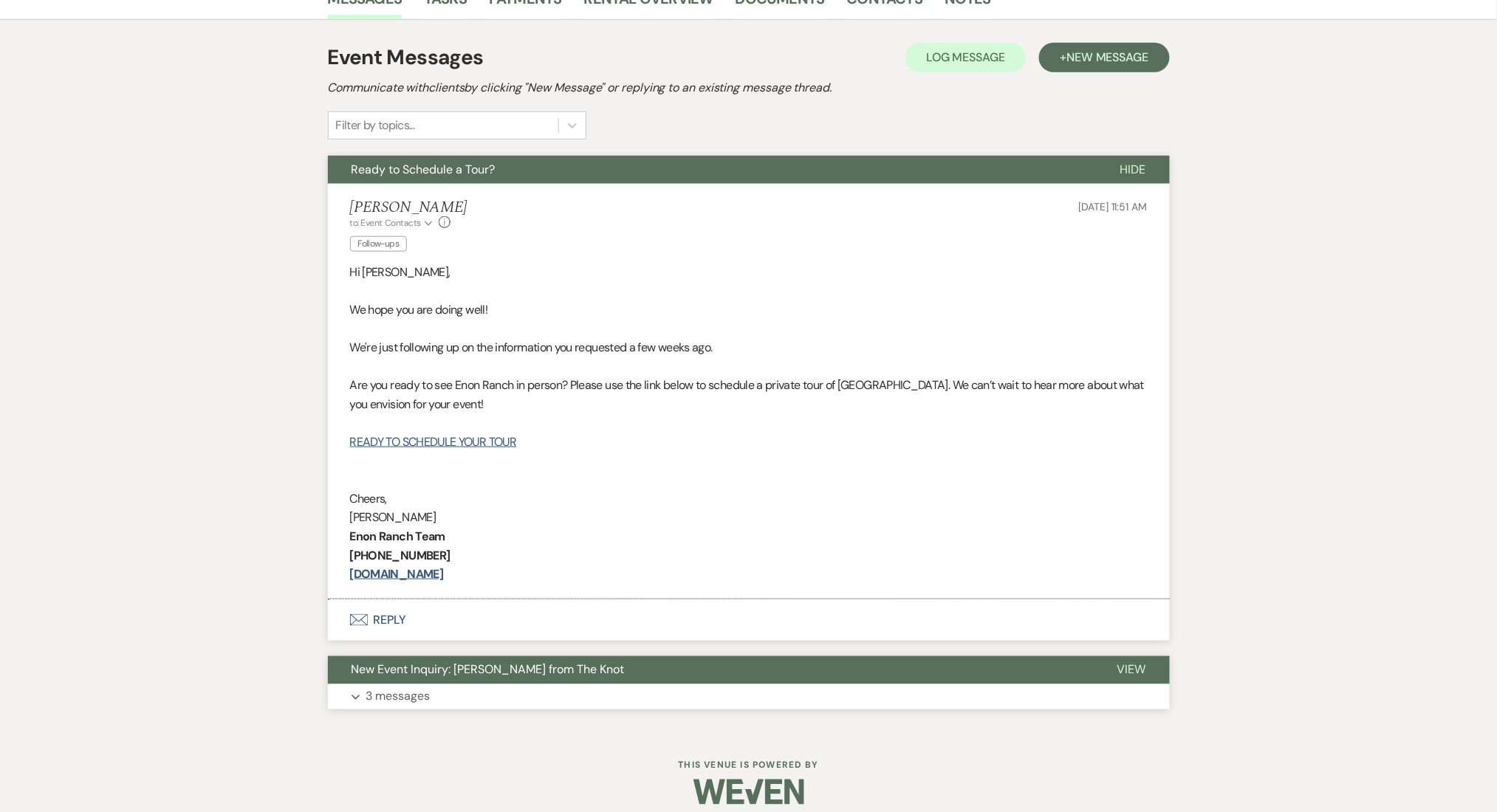
click at [474, 666] on span "New Event Inquiry: [PERSON_NAME] from The Knot" at bounding box center [488, 669] width 273 height 15
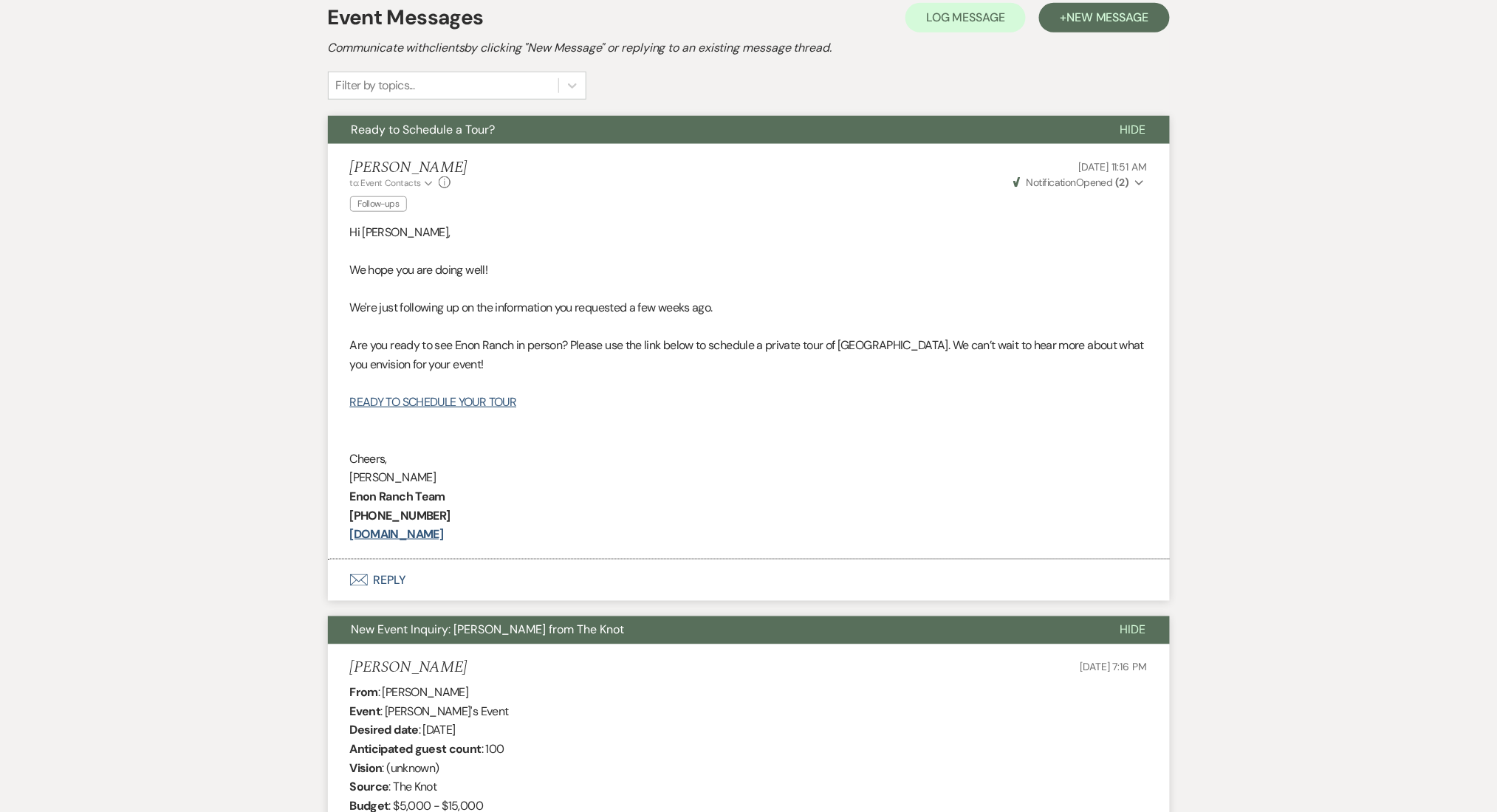
scroll to position [320, 0]
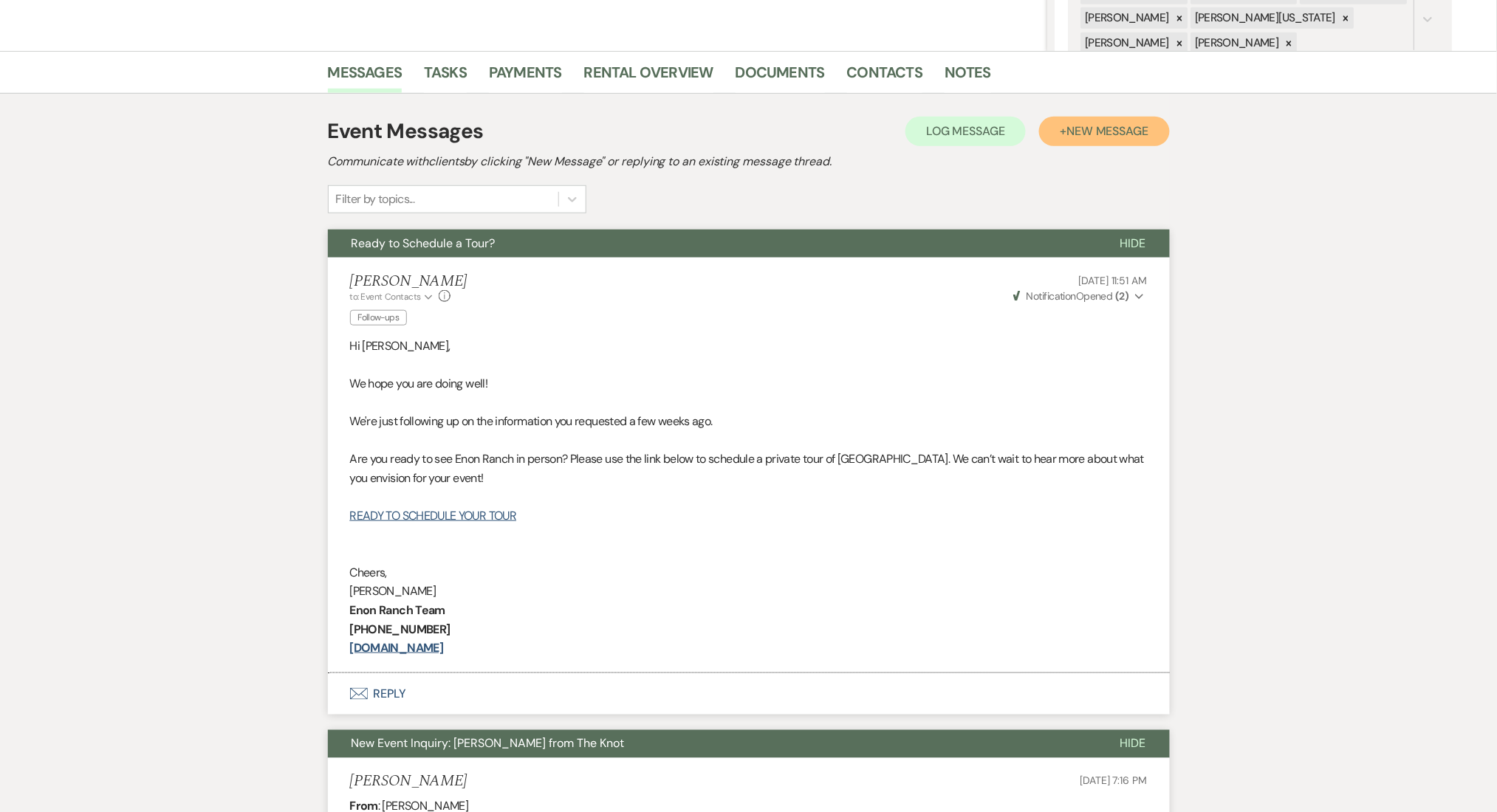
click at [1078, 127] on span "New Message" at bounding box center [1107, 130] width 82 height 15
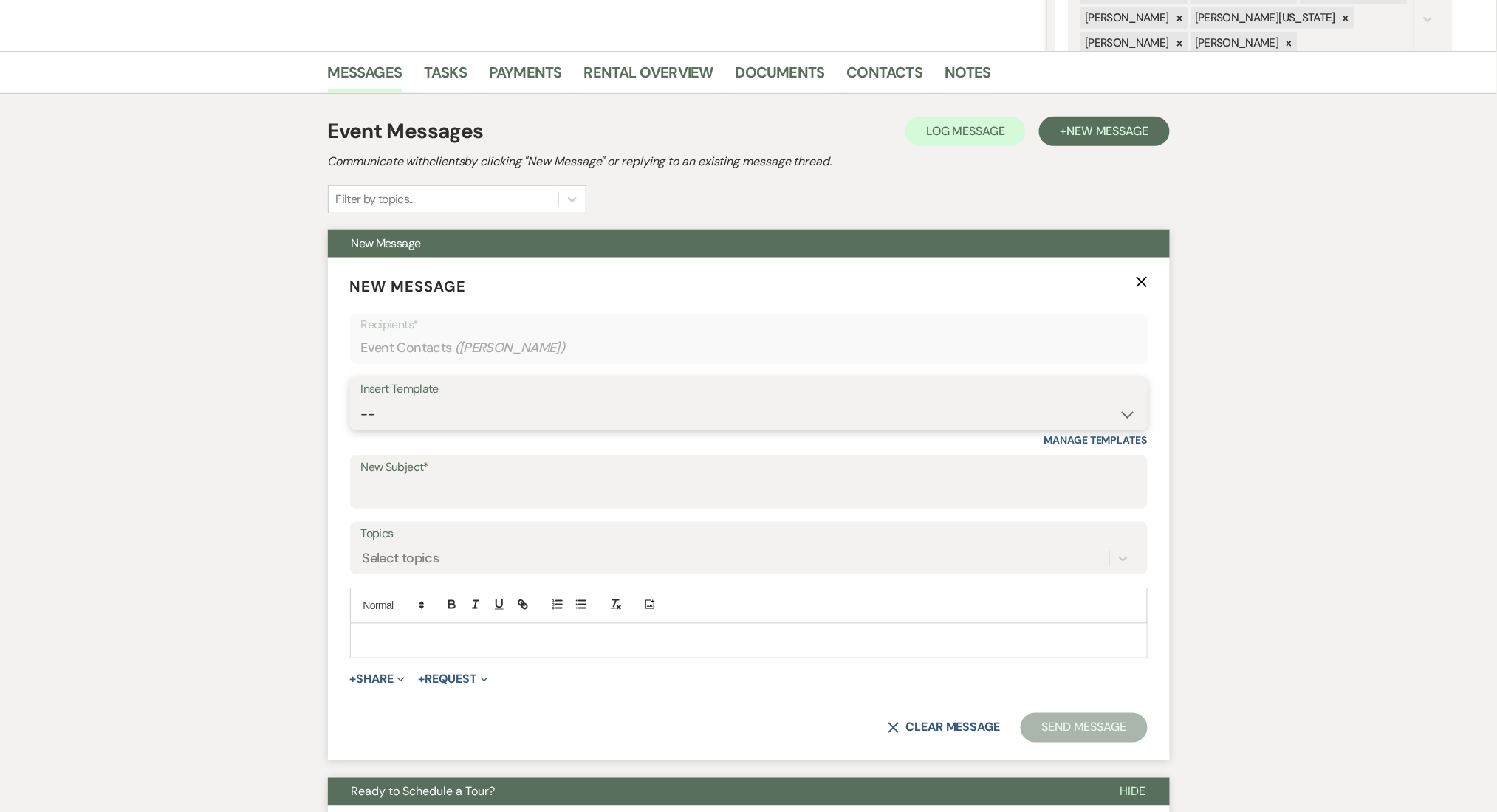
click at [478, 417] on select "-- Inquiry Follow Up Email #2 Contract Sending Template Payment Template Rental…" at bounding box center [749, 415] width 775 height 29
click at [361, 400] on select "-- Inquiry Follow Up Email #2 Contract Sending Template Payment Template Rental…" at bounding box center [749, 415] width 775 height 29
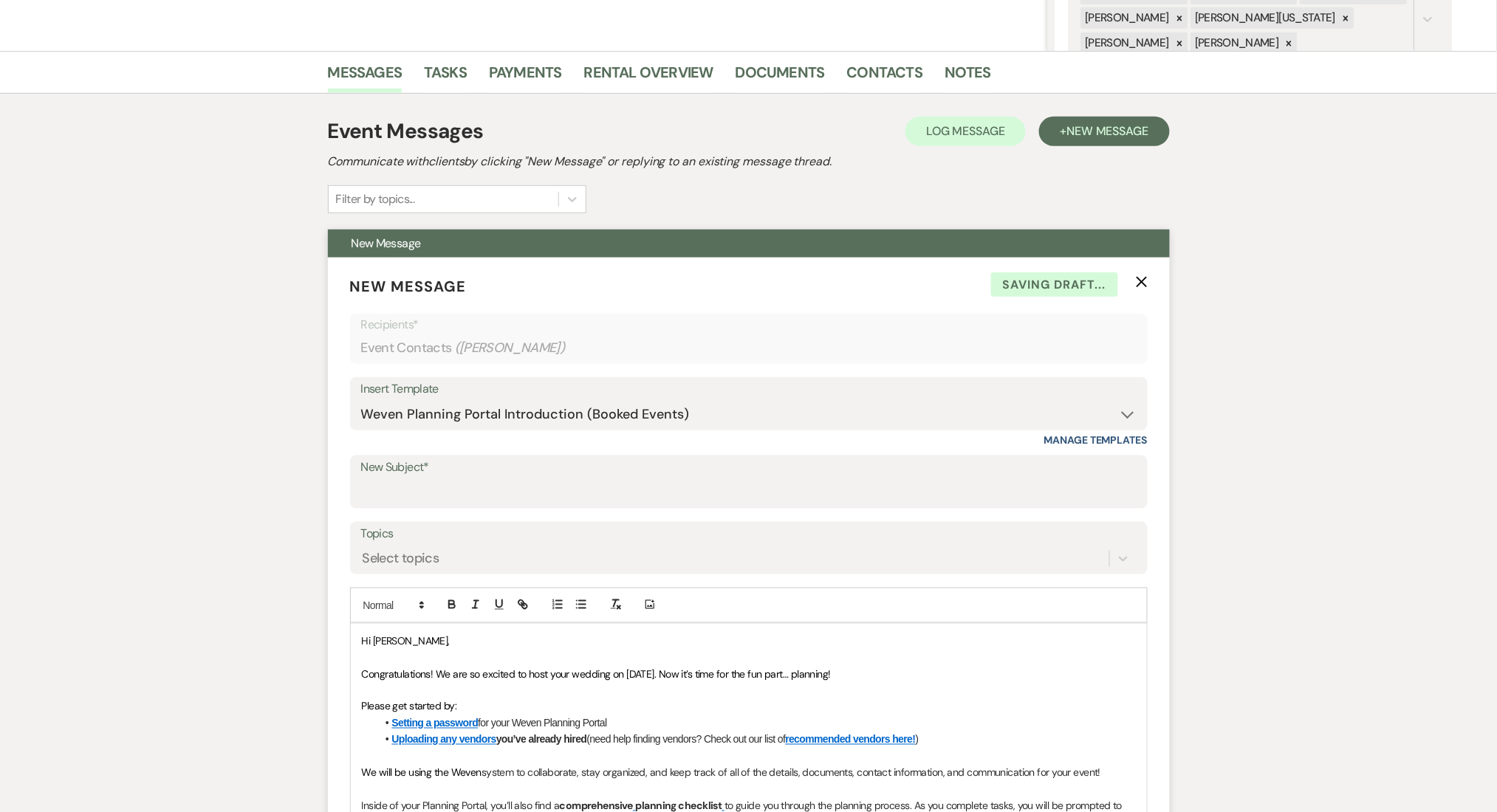
click at [487, 396] on div "Insert Template" at bounding box center [749, 389] width 775 height 22
click at [501, 428] on select "-- Inquiry Follow Up Email #2 Contract Sending Template Payment Template Rental…" at bounding box center [749, 415] width 775 height 29
select select "4603"
click at [361, 400] on select "-- Inquiry Follow Up Email #2 Contract Sending Template Payment Template Rental…" at bounding box center [749, 415] width 775 height 29
type input "Checking In – Any Assistance Needed for Your Event?"
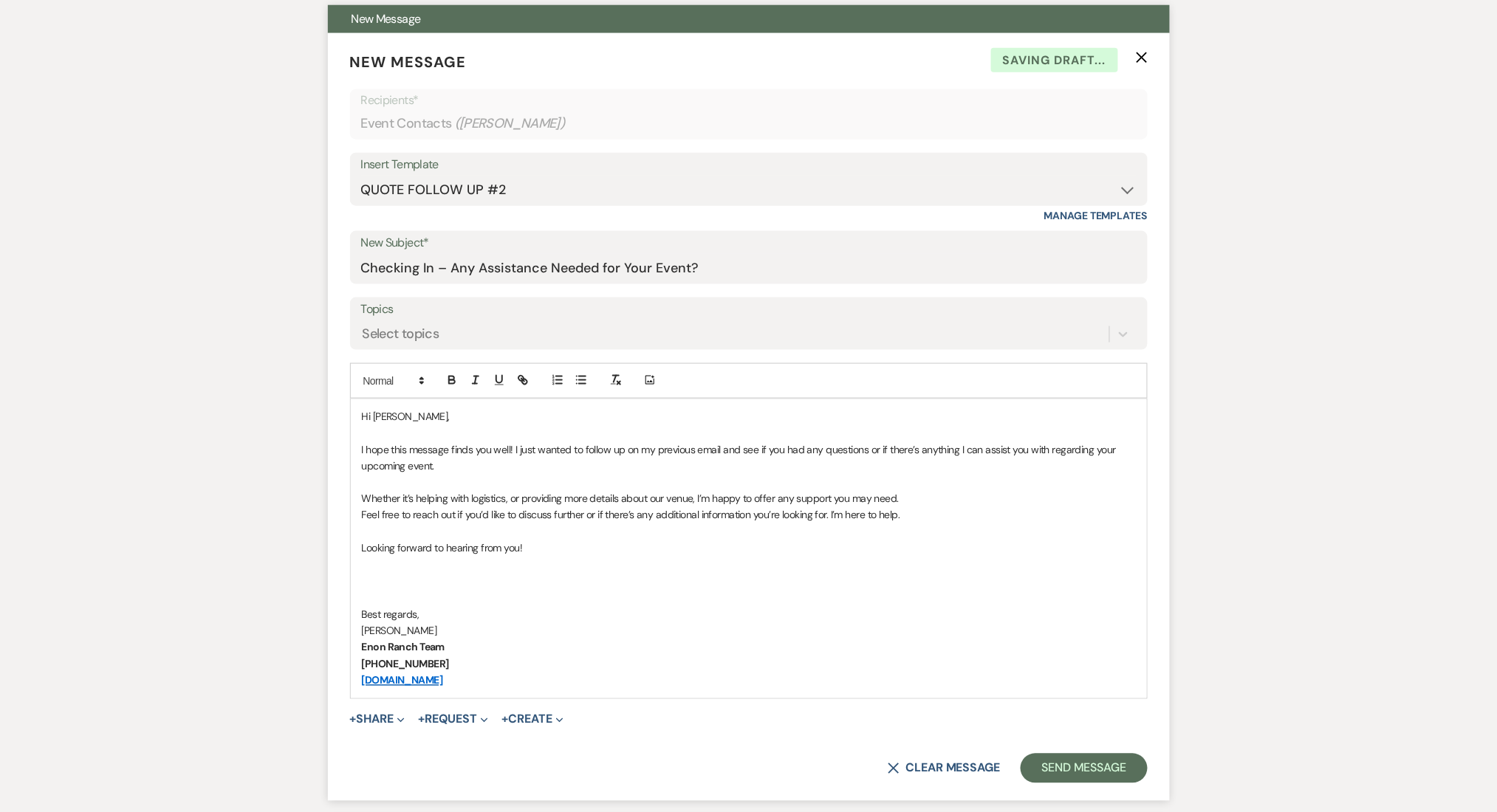
scroll to position [811, 0]
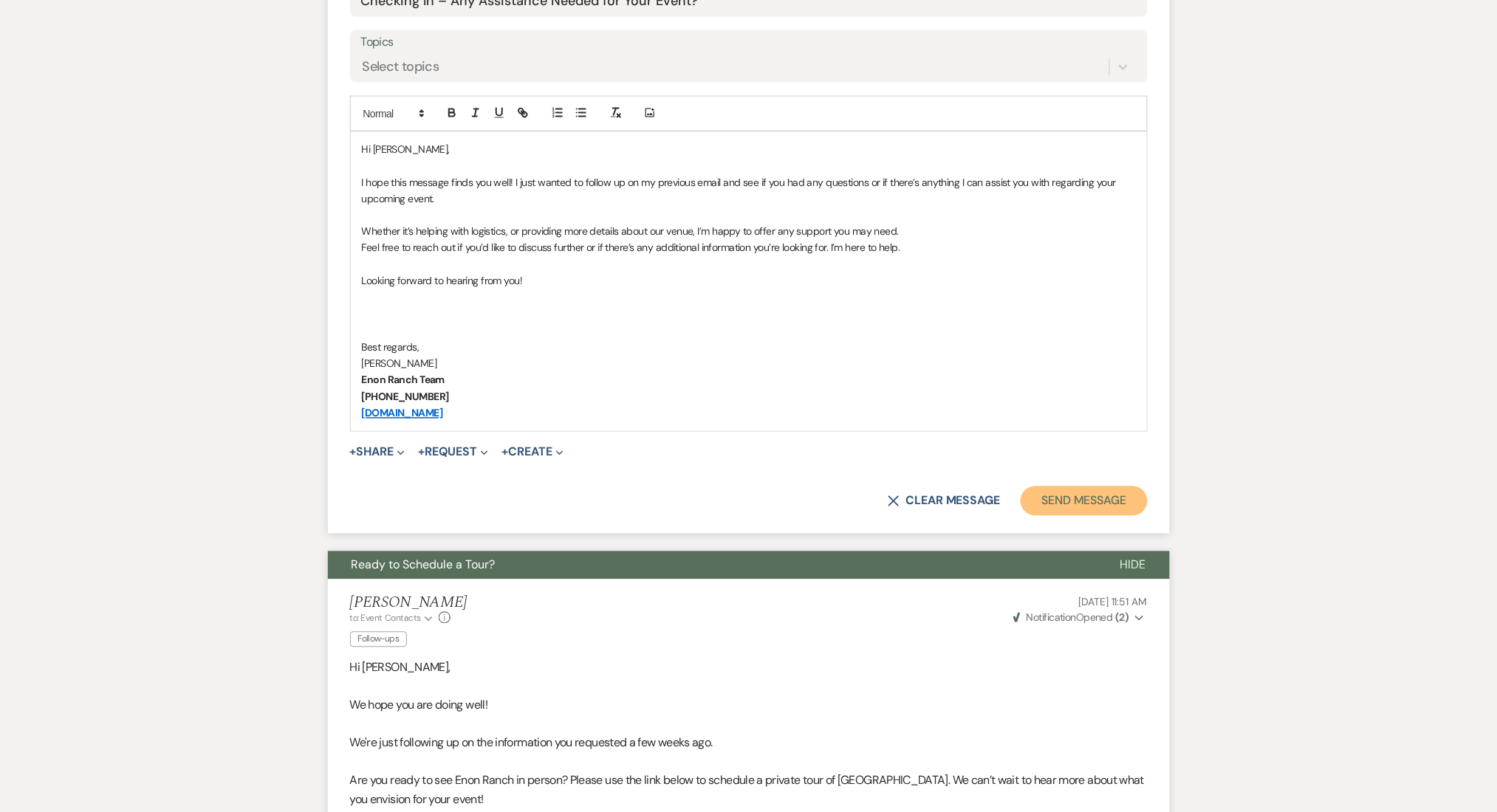
click at [1111, 510] on button "Send Message" at bounding box center [1083, 501] width 126 height 30
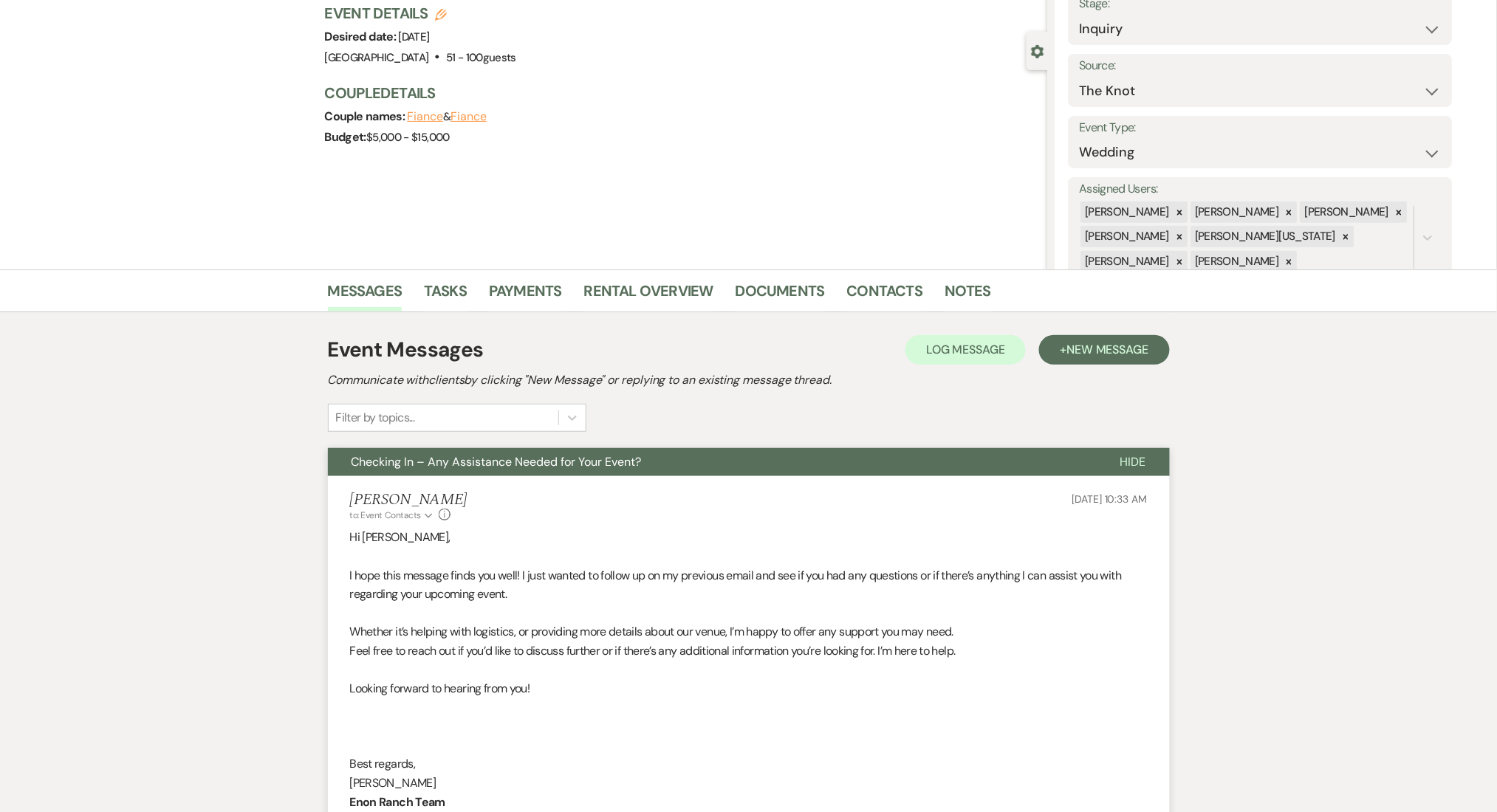
scroll to position [0, 0]
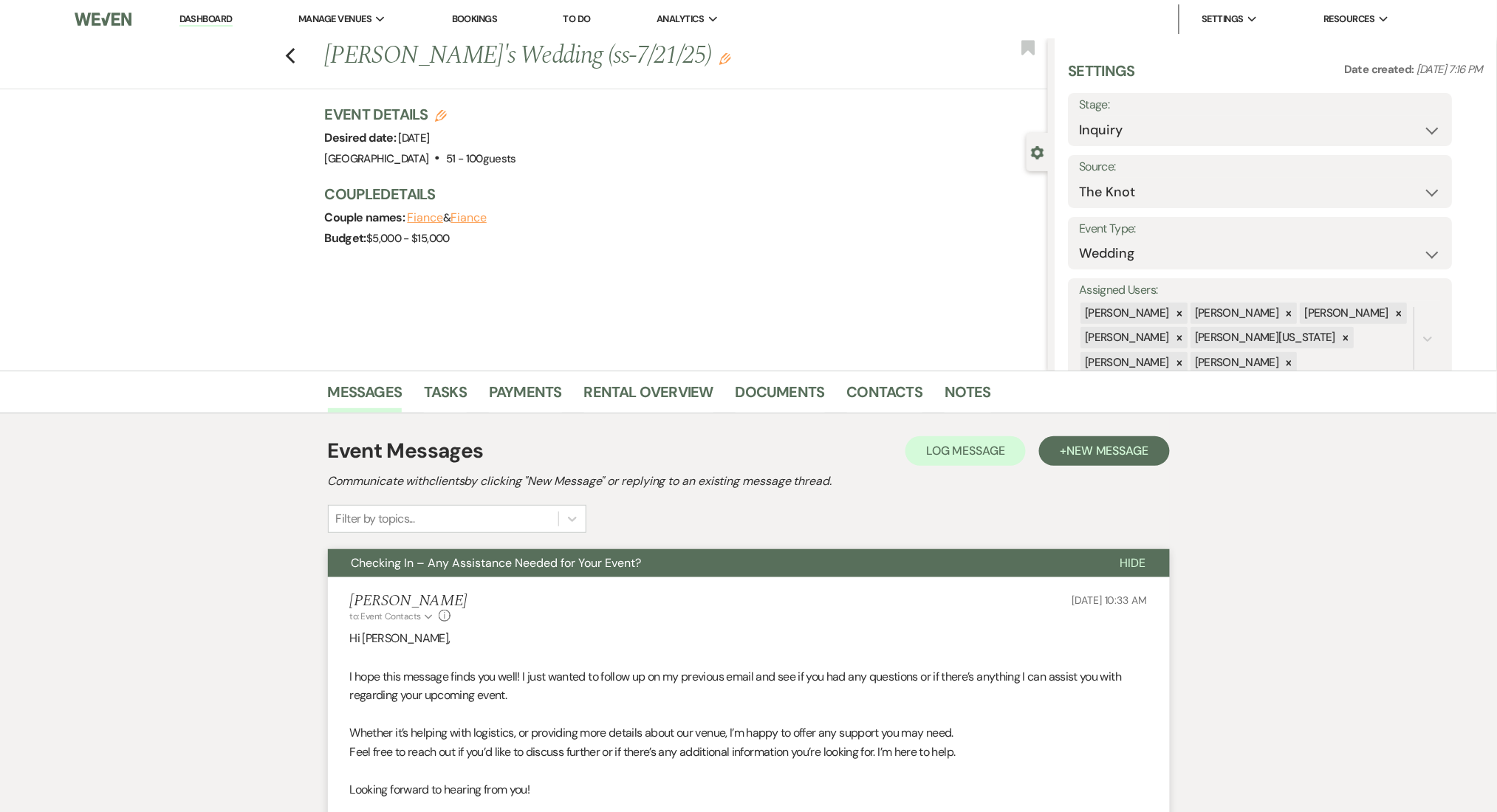
click at [291, 53] on div "Previous [PERSON_NAME]'s Wedding (ss-7/21/25) Edit Bookmark" at bounding box center [520, 63] width 1055 height 51
click at [294, 58] on use "button" at bounding box center [290, 56] width 10 height 16
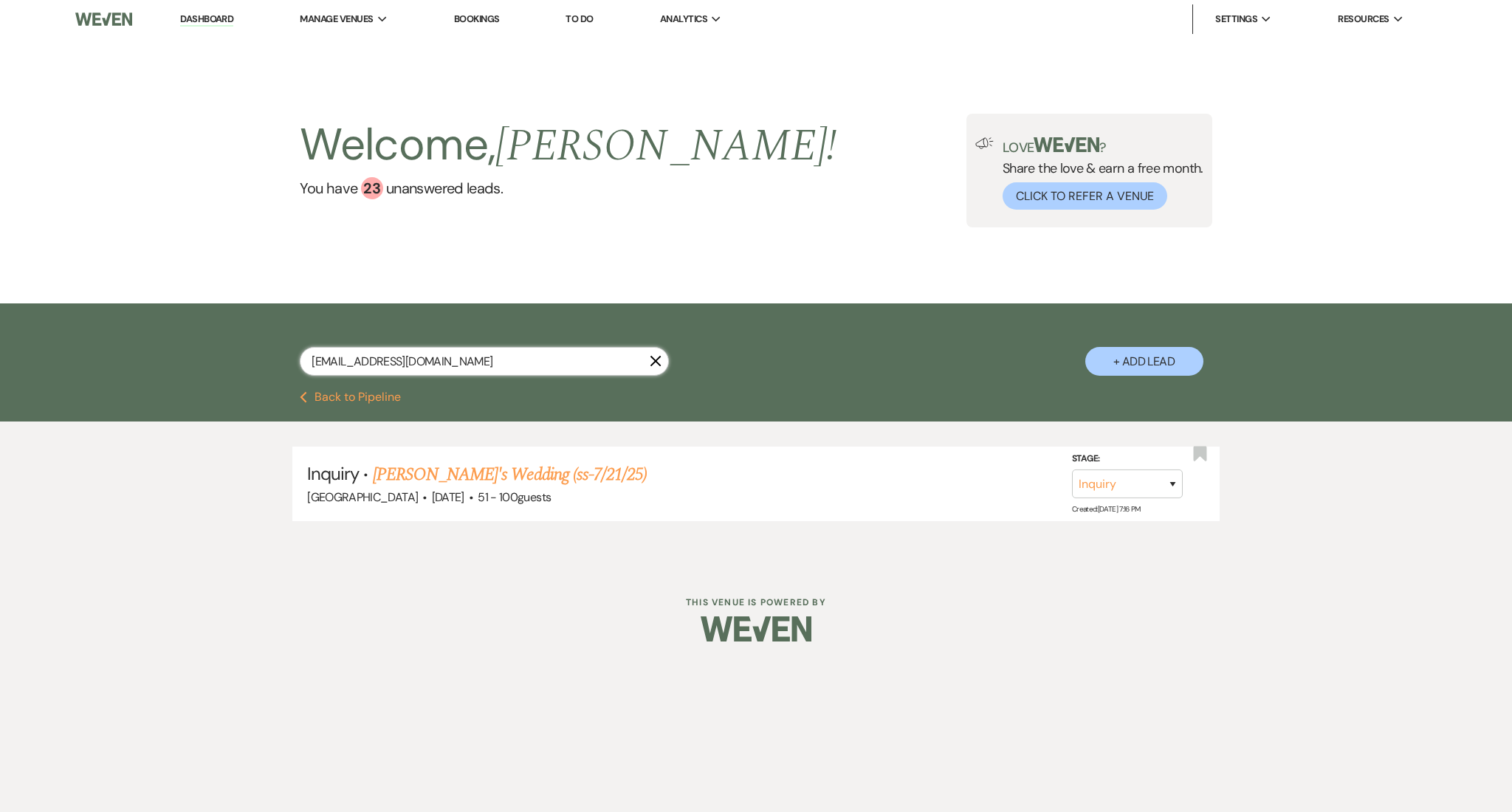
drag, startPoint x: 438, startPoint y: 356, endPoint x: 237, endPoint y: 332, distance: 202.4
click at [237, 332] on div "[EMAIL_ADDRESS][DOMAIN_NAME] X + Add Lead" at bounding box center [756, 349] width 1063 height 77
paste input "desteneebatts"
type input "[EMAIL_ADDRESS][DOMAIN_NAME]"
click at [496, 478] on link "[PERSON_NAME] Wedding" at bounding box center [466, 474] width 187 height 26
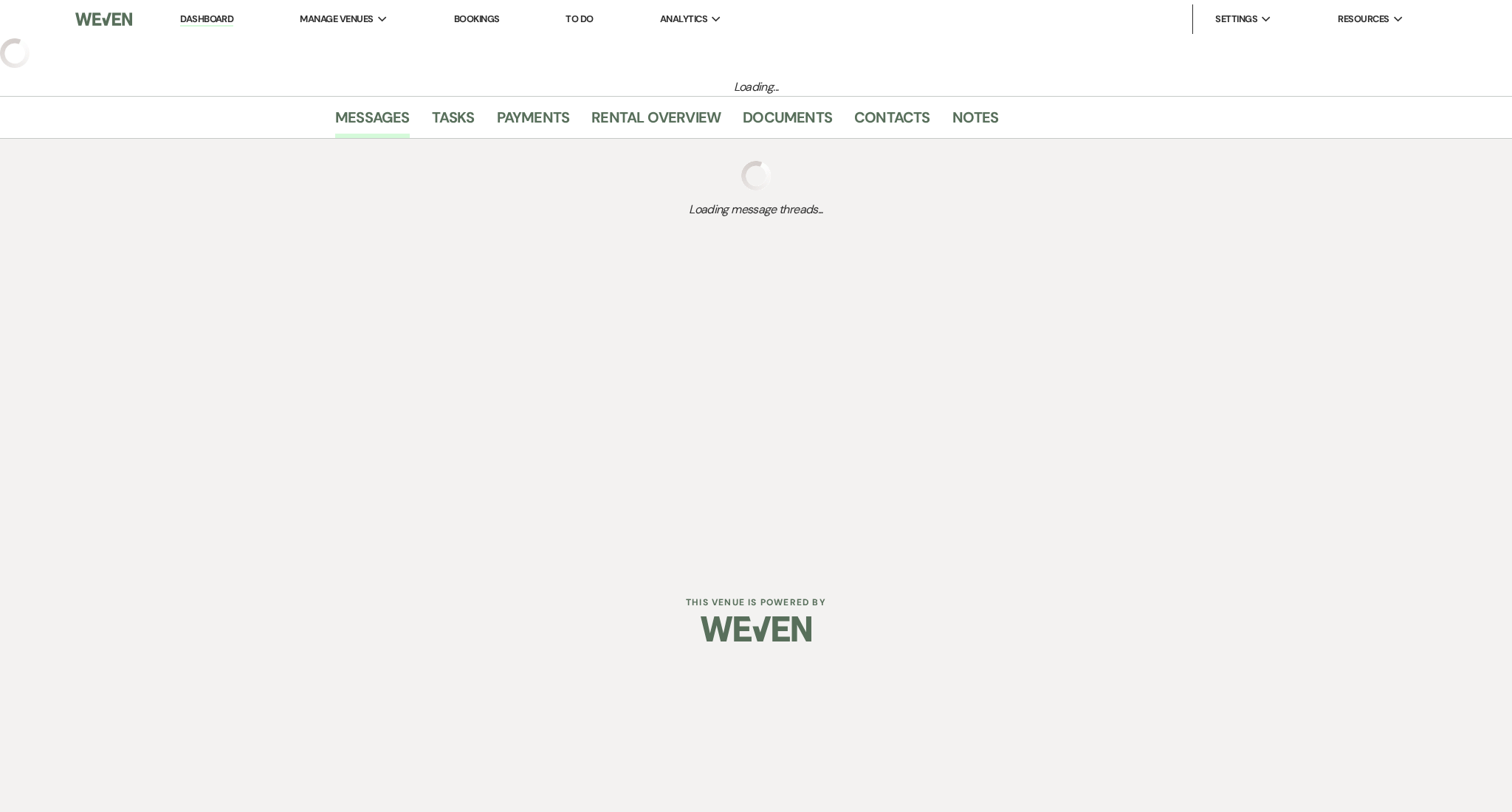
select select "2"
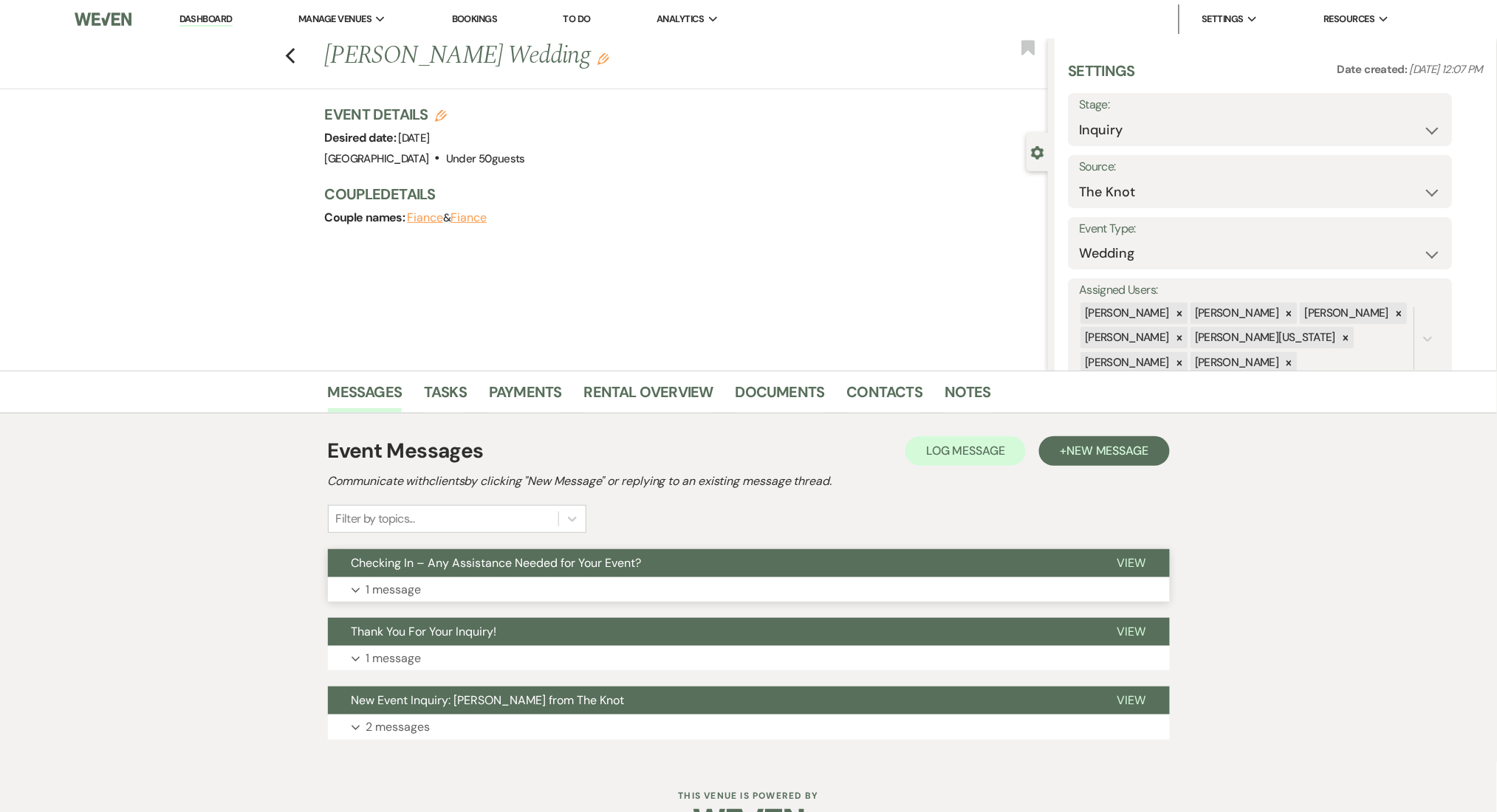
click at [520, 588] on button "Expand 1 message" at bounding box center [749, 590] width 842 height 25
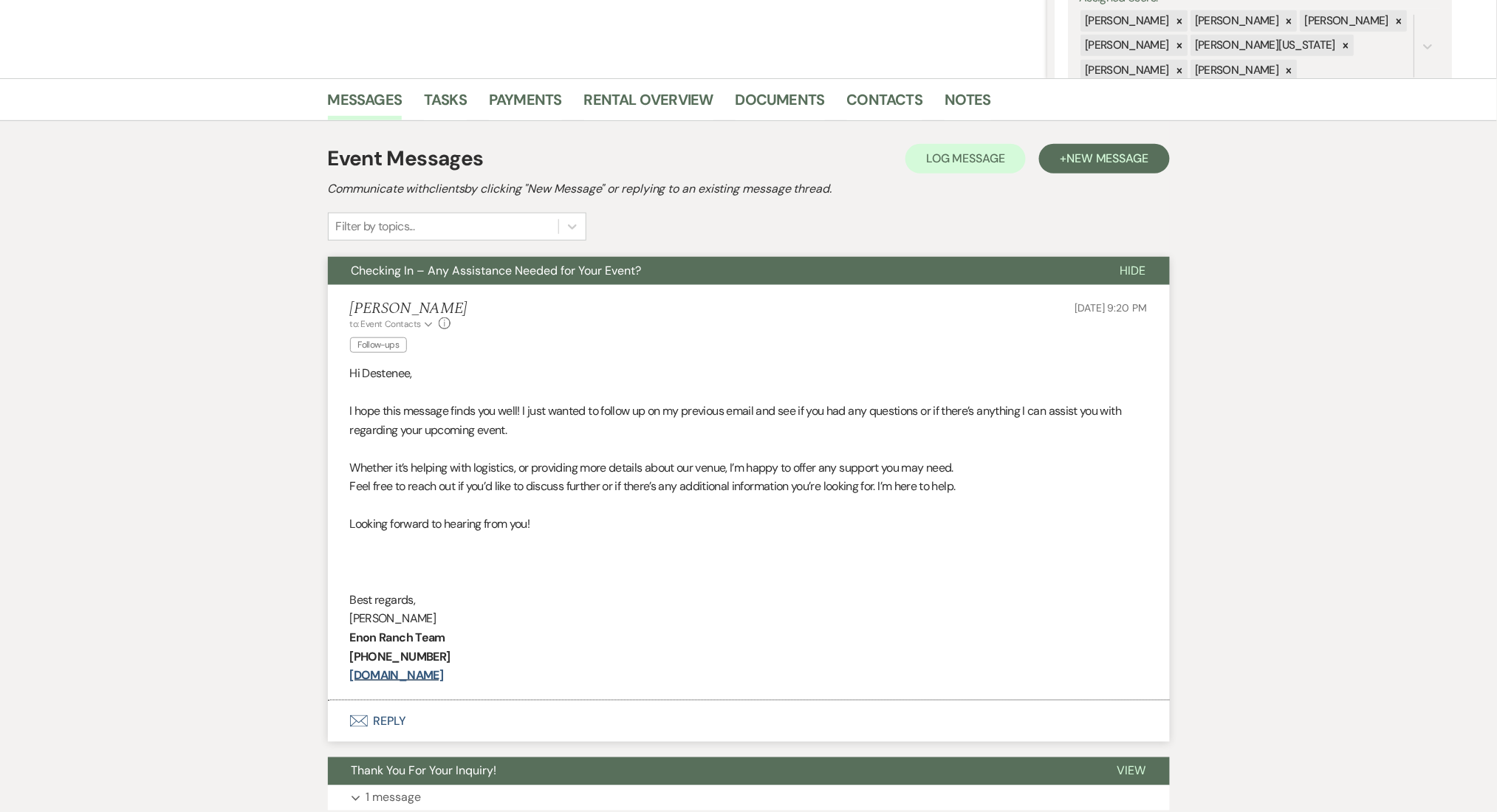
scroll to position [295, 0]
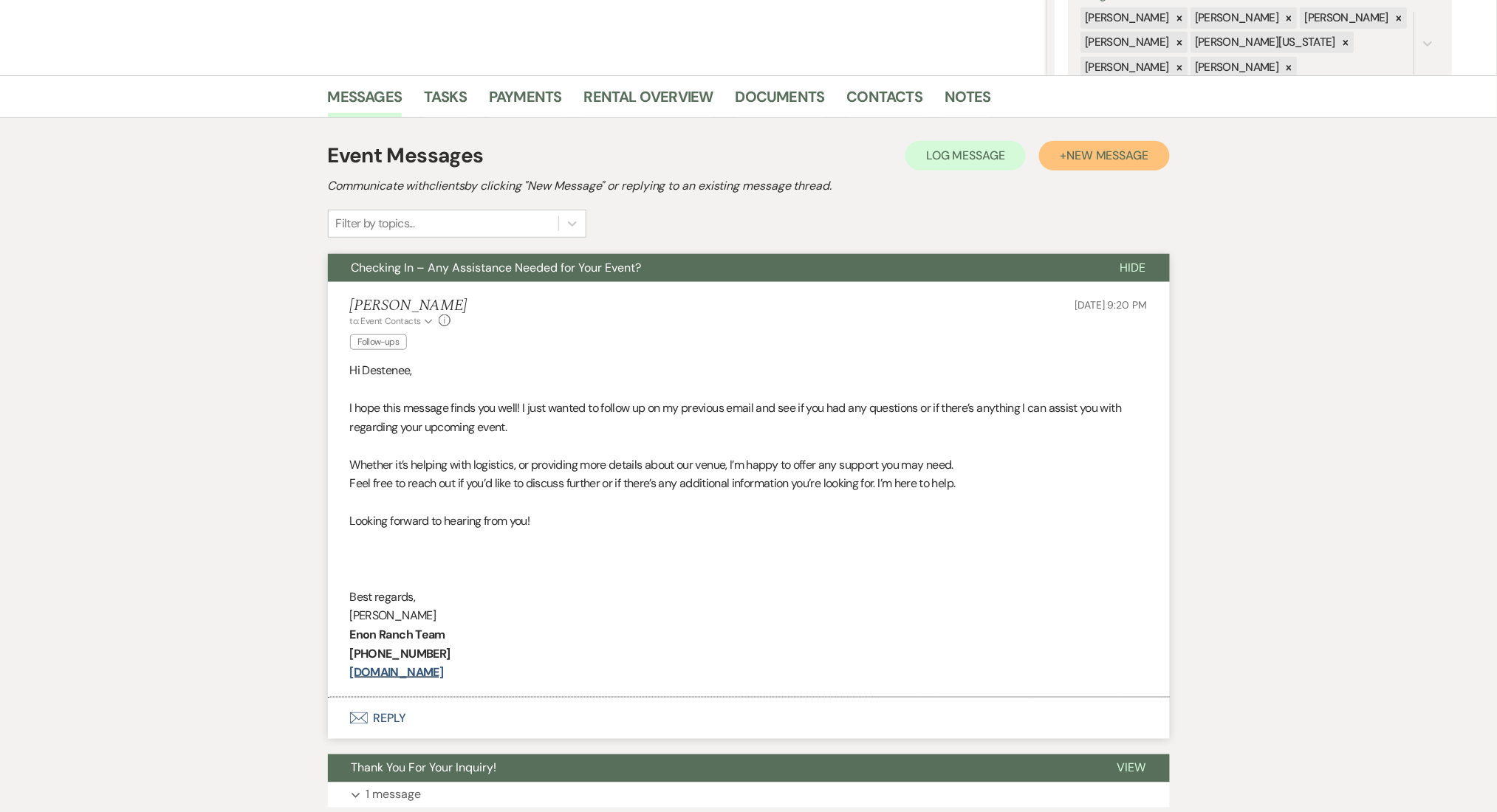
click at [1114, 148] on span "New Message" at bounding box center [1107, 155] width 82 height 15
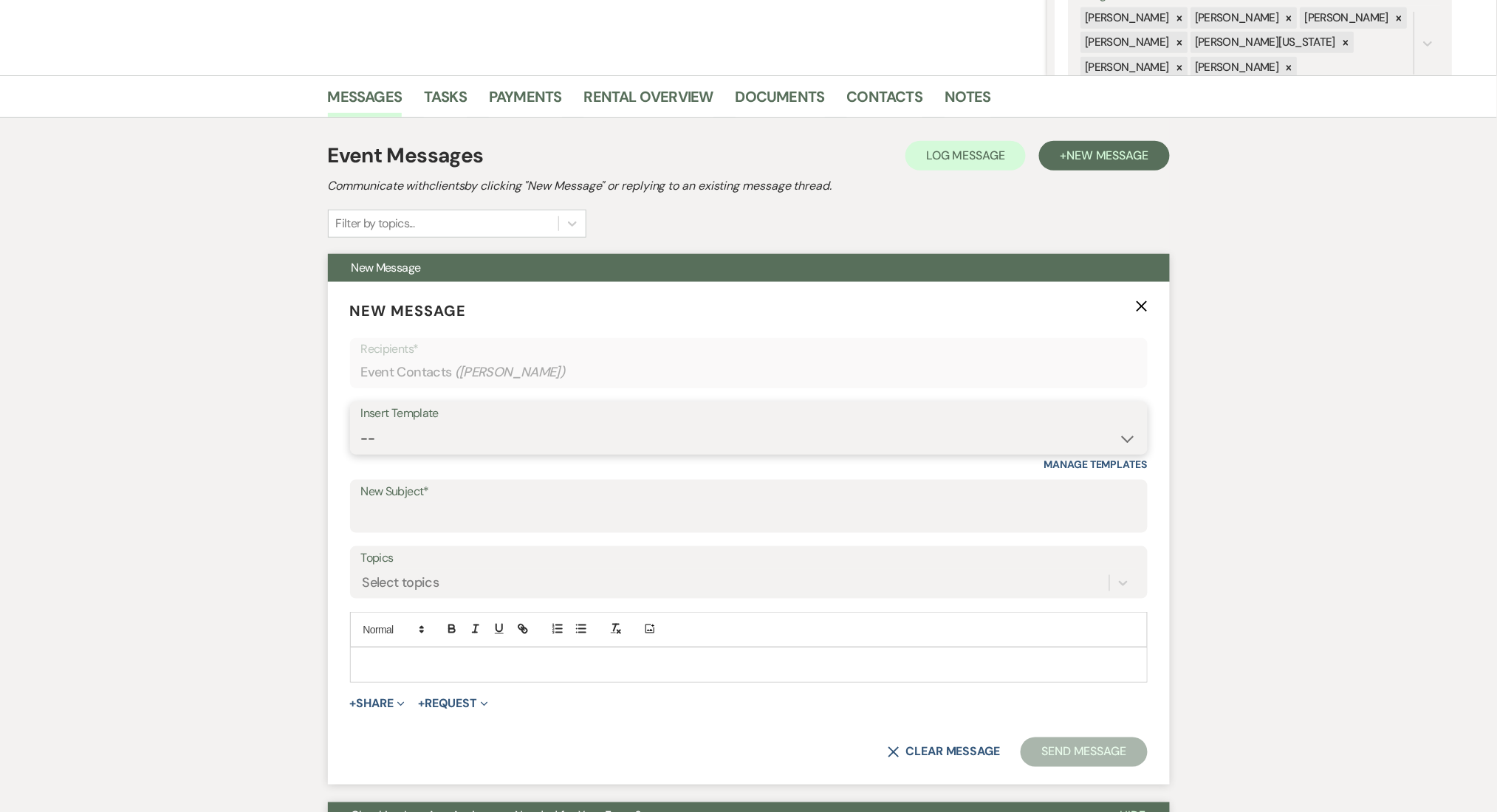
click at [504, 437] on select "-- Inquiry Follow Up Email #2 Contract Sending Template Payment Template Rental…" at bounding box center [749, 439] width 775 height 29
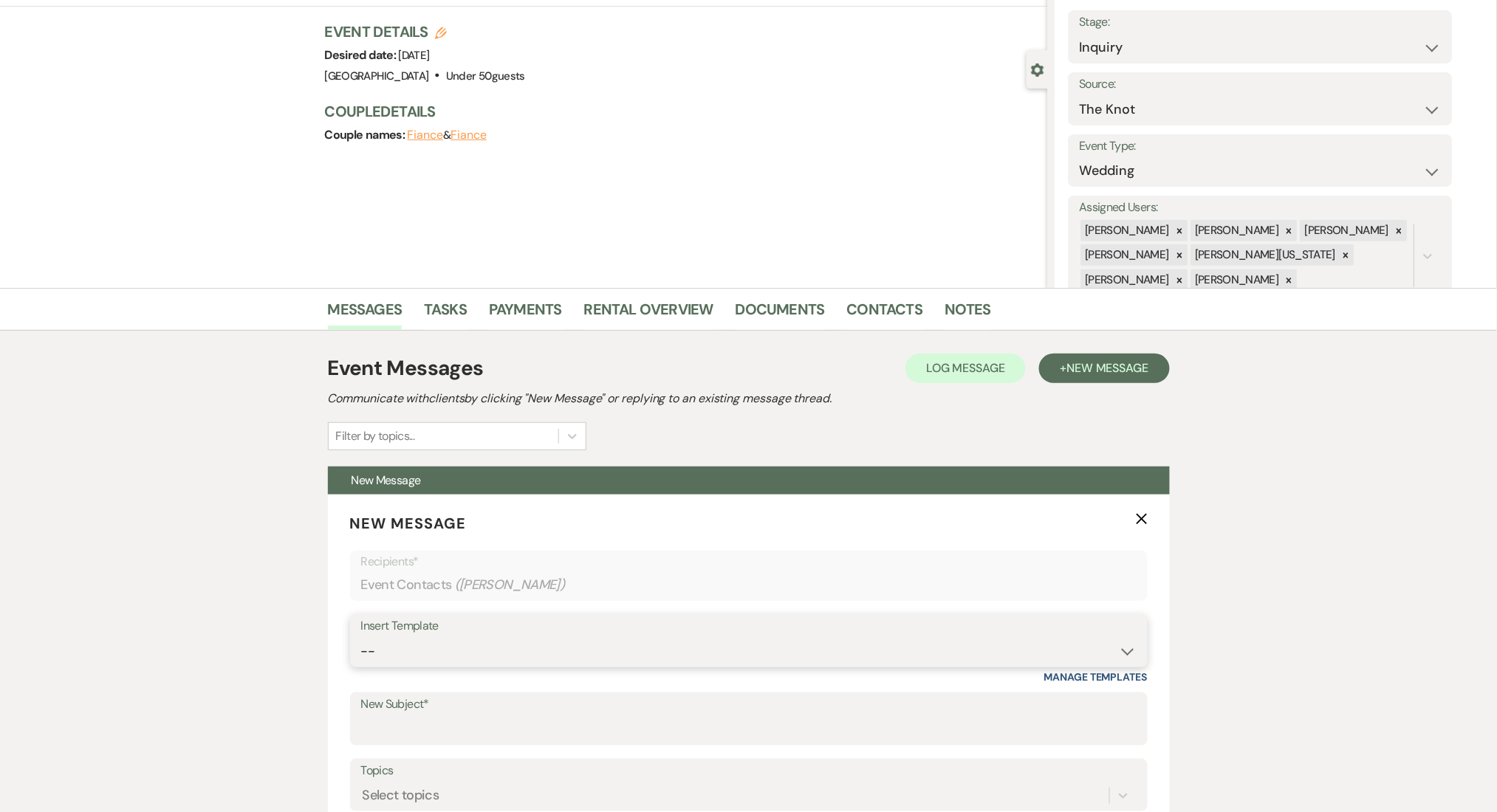
scroll to position [0, 0]
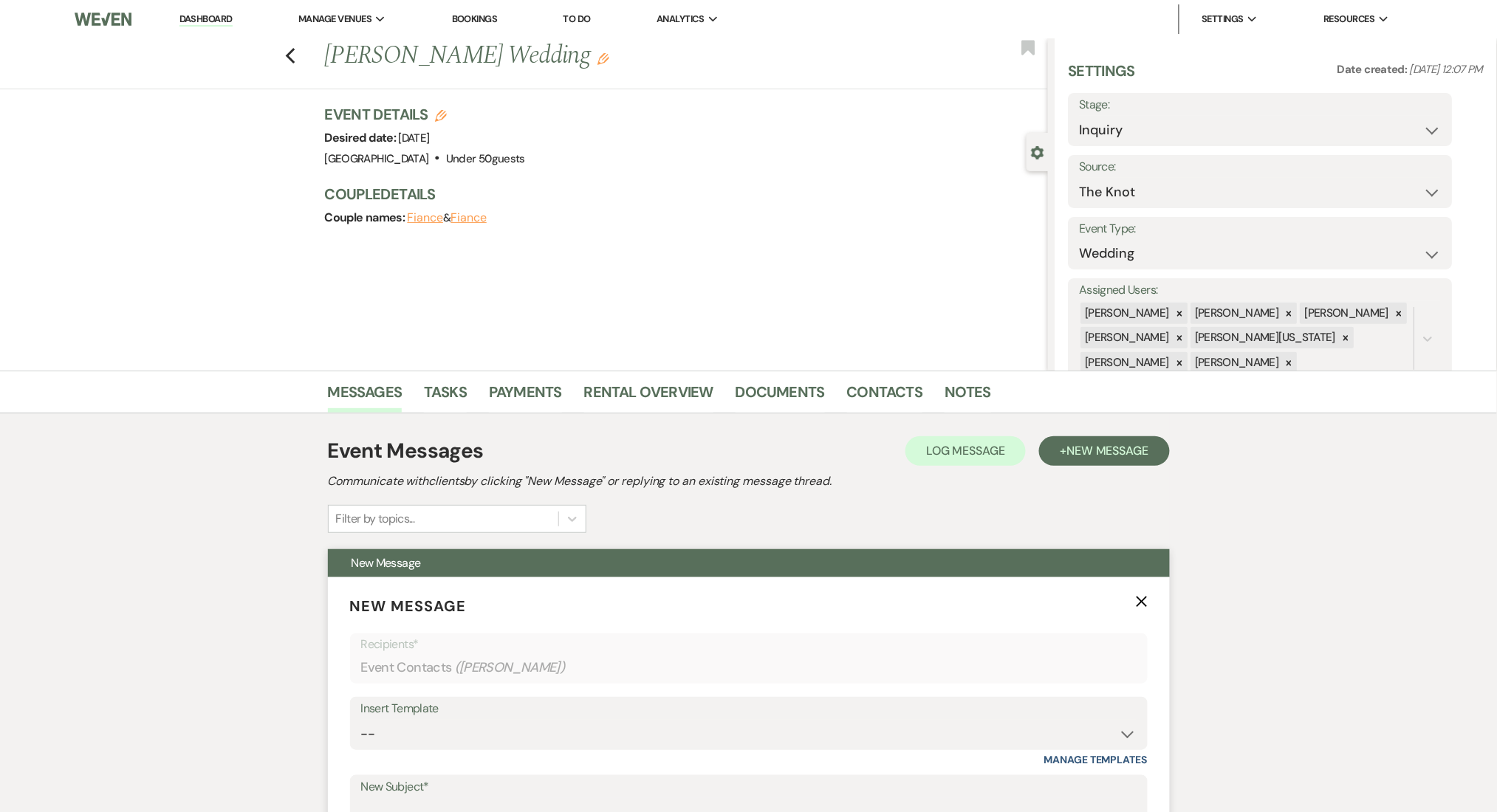
drag, startPoint x: 452, startPoint y: 691, endPoint x: 474, endPoint y: 748, distance: 61.1
drag, startPoint x: 474, startPoint y: 748, endPoint x: 474, endPoint y: 728, distance: 20.0
click at [474, 748] on select "-- Inquiry Follow Up Email #2 Contract Sending Template Payment Template Rental…" at bounding box center [749, 734] width 775 height 29
select select "1402"
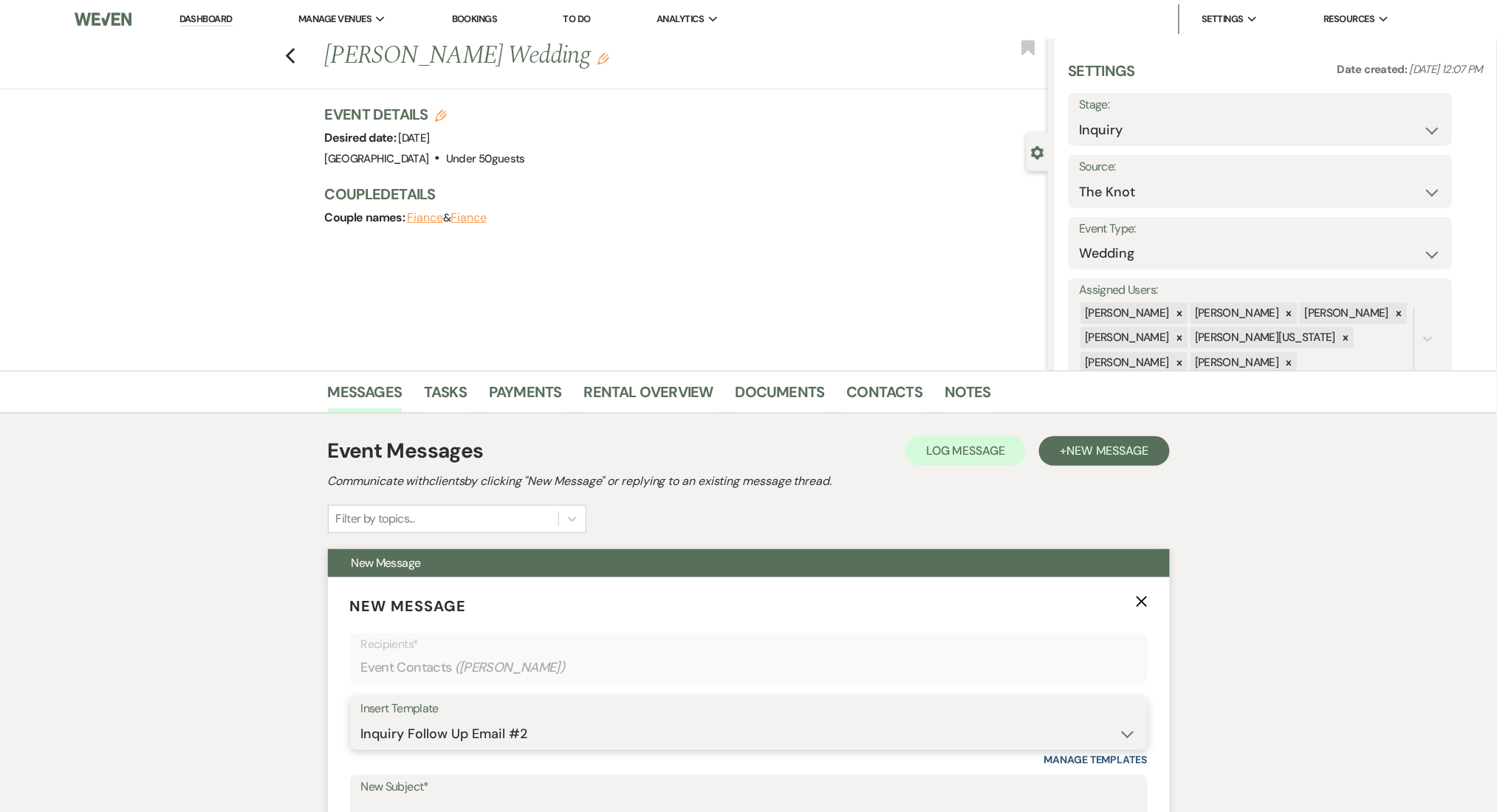
click at [361, 720] on select "-- Inquiry Follow Up Email #2 Contract Sending Template Payment Template Rental…" at bounding box center [749, 734] width 775 height 29
type input "Ready to Schedule a Tour?"
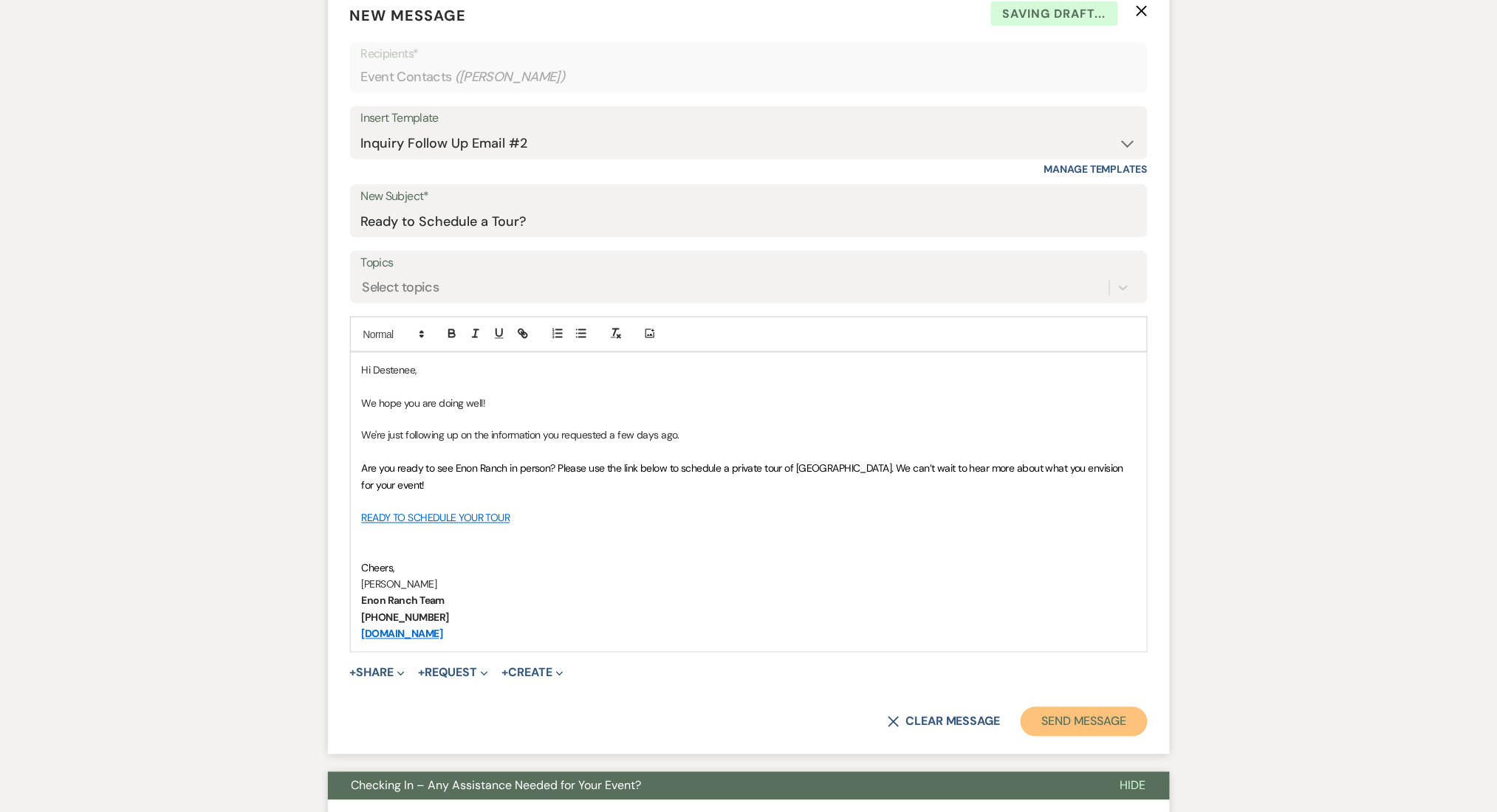
click at [1068, 722] on button "Send Message" at bounding box center [1083, 721] width 126 height 30
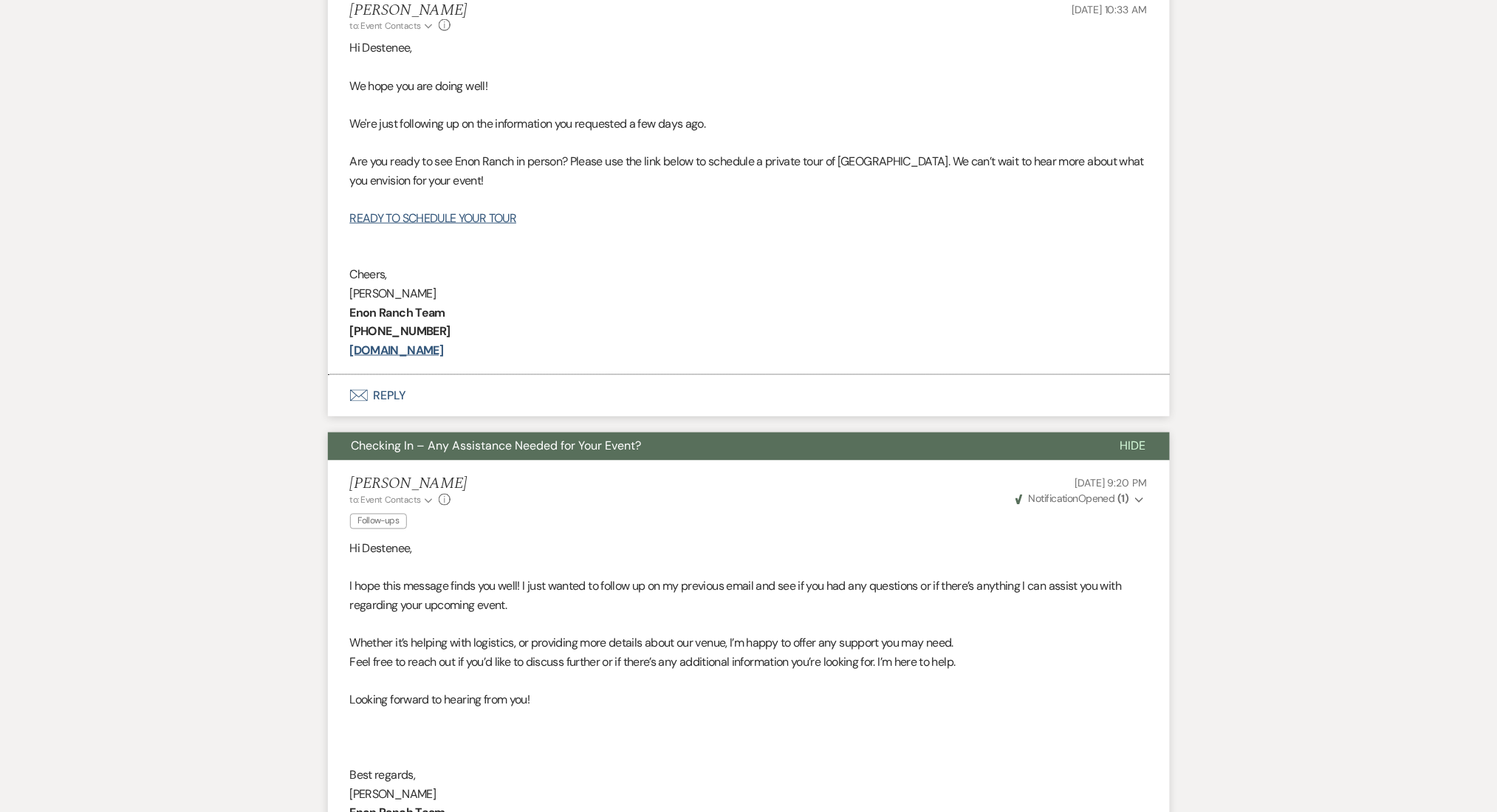
scroll to position [42, 0]
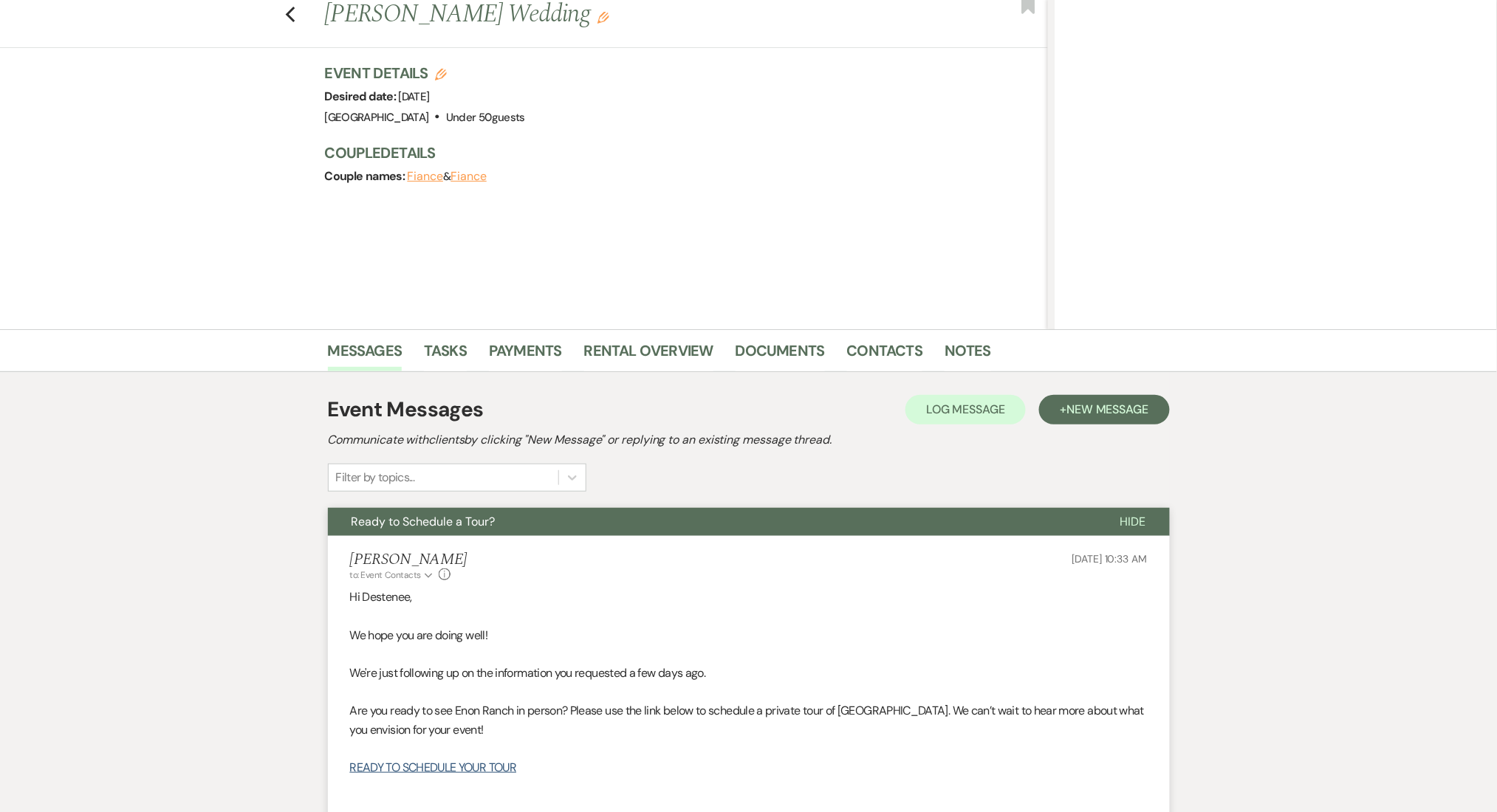
click at [291, 4] on div "Previous [PERSON_NAME] Wedding Edit Bookmark" at bounding box center [520, 23] width 1055 height 51
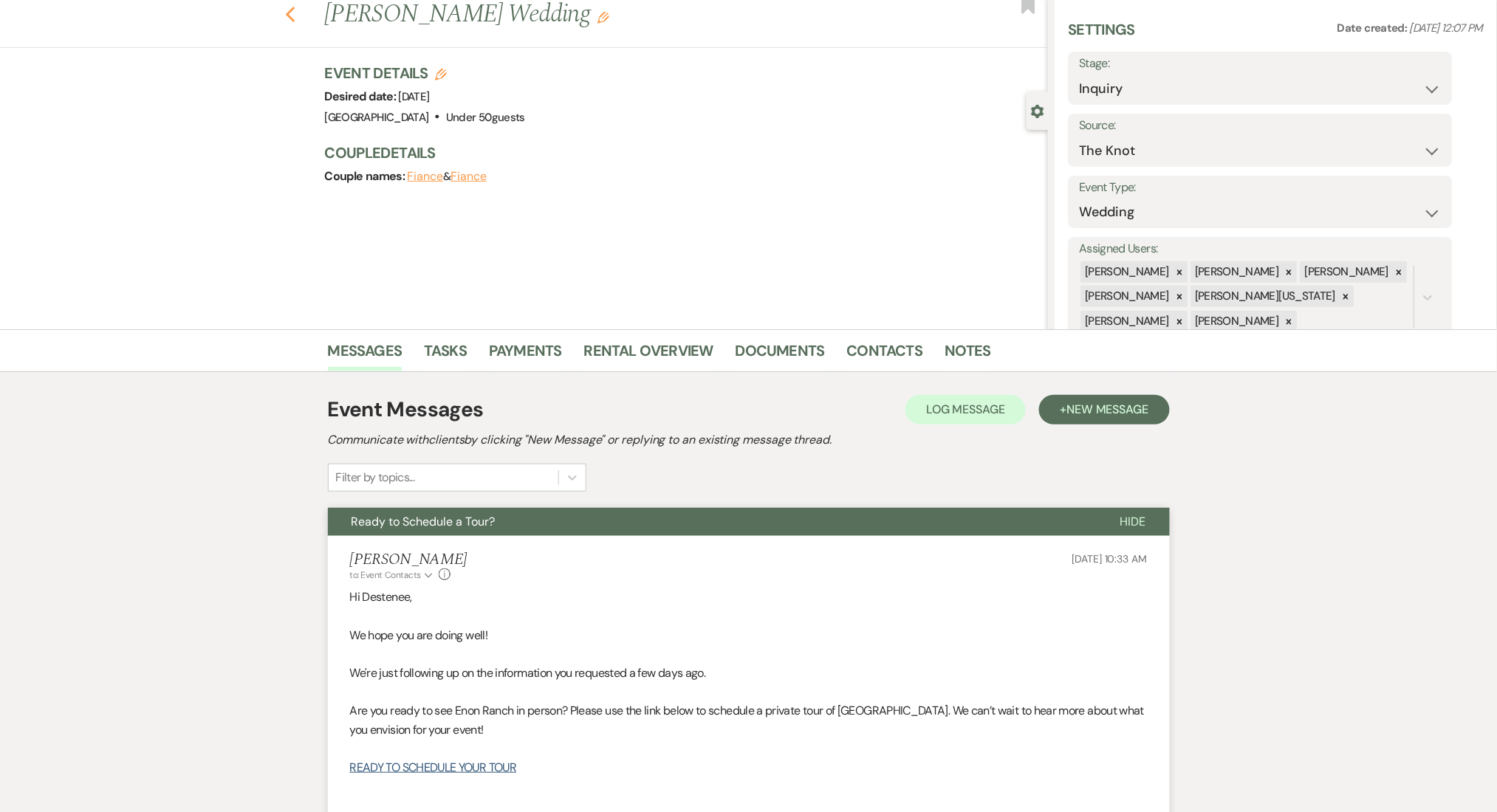
click at [296, 13] on icon "Previous" at bounding box center [291, 15] width 11 height 18
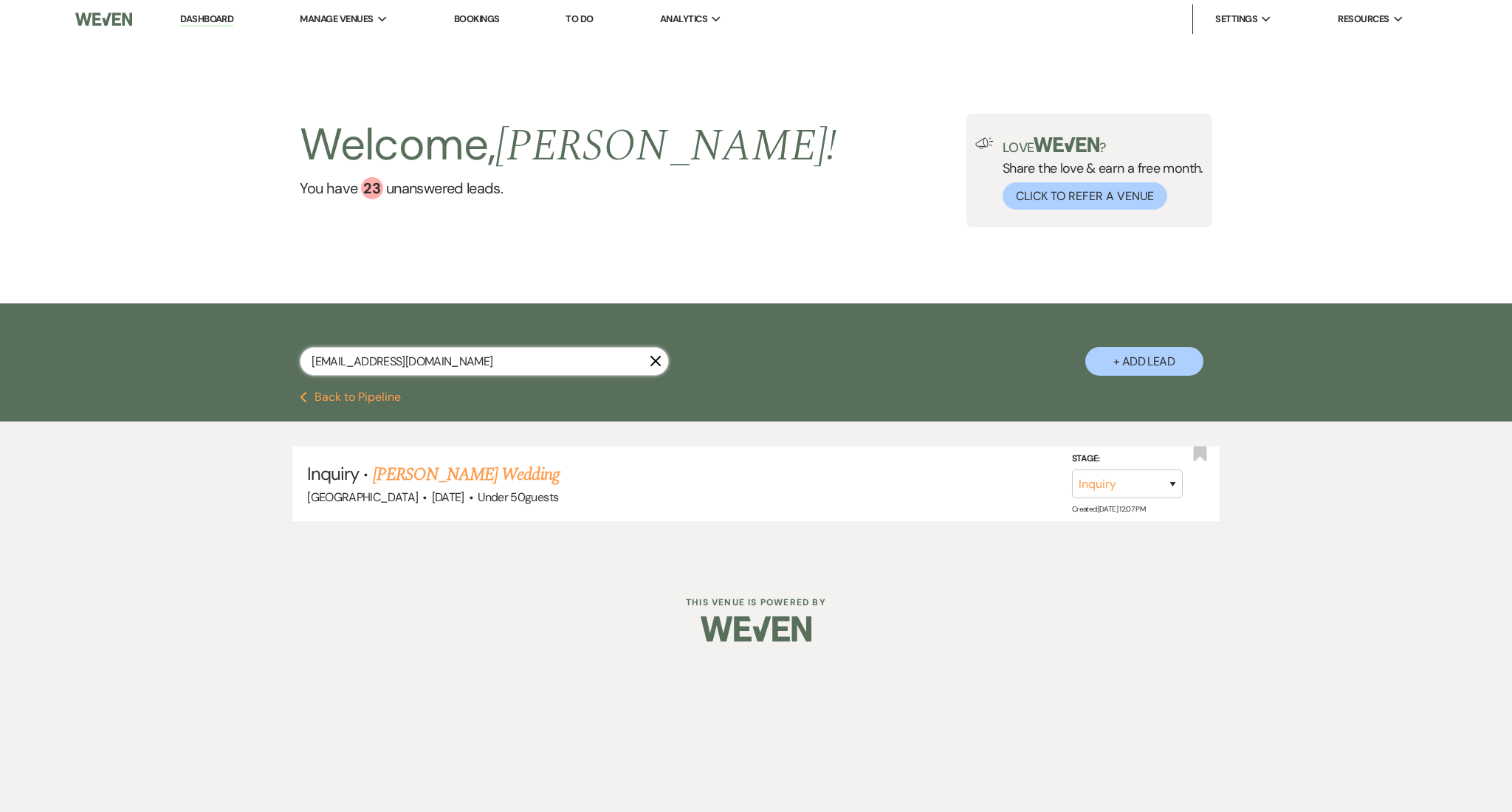
drag, startPoint x: 496, startPoint y: 361, endPoint x: 186, endPoint y: 342, distance: 310.6
click at [186, 342] on div "[EMAIL_ADDRESS][DOMAIN_NAME] X + Add Lead" at bounding box center [756, 347] width 1512 height 88
paste input "wamenagina"
type input "[EMAIL_ADDRESS][DOMAIN_NAME]"
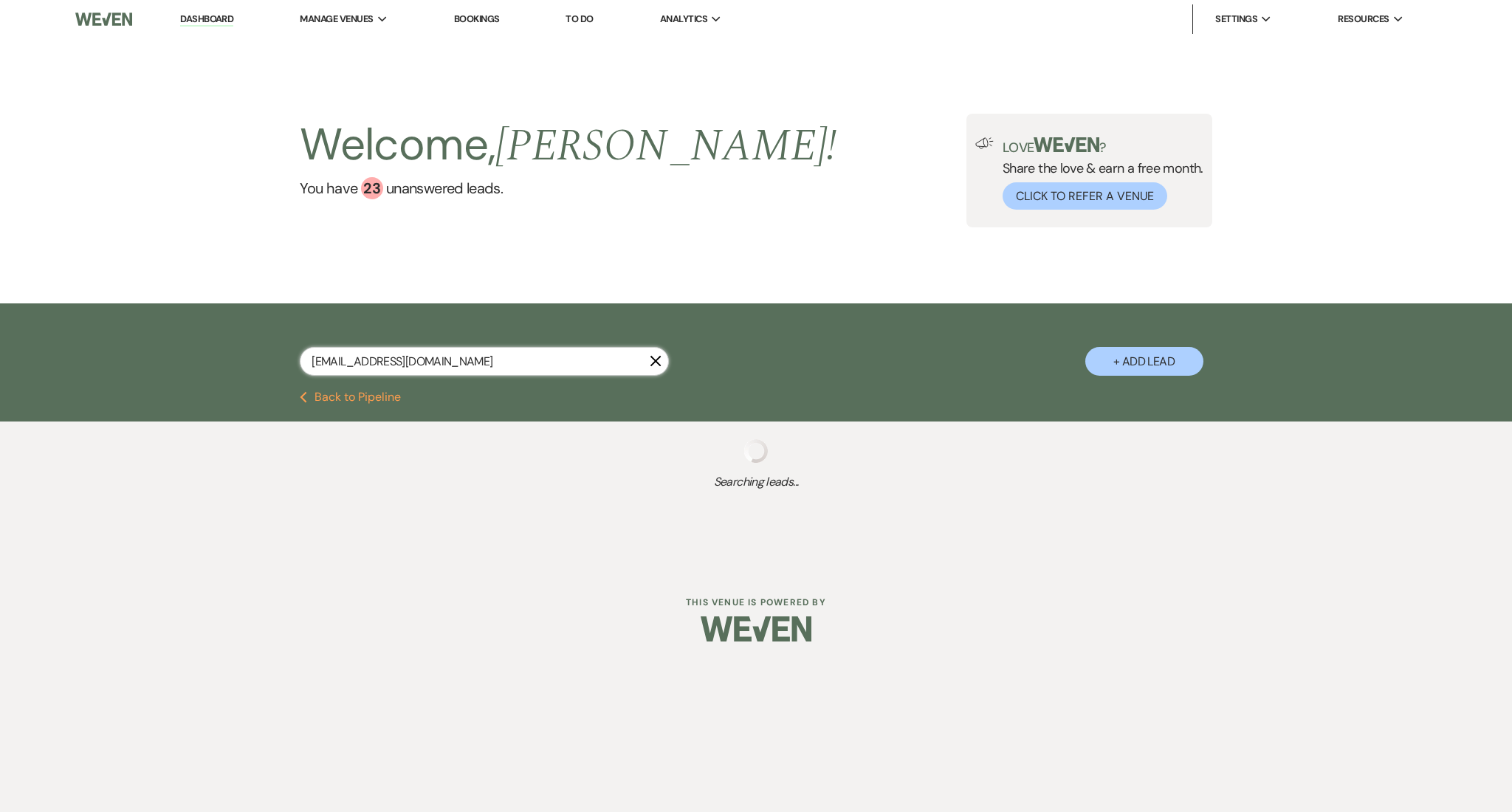
select select "8"
select select "5"
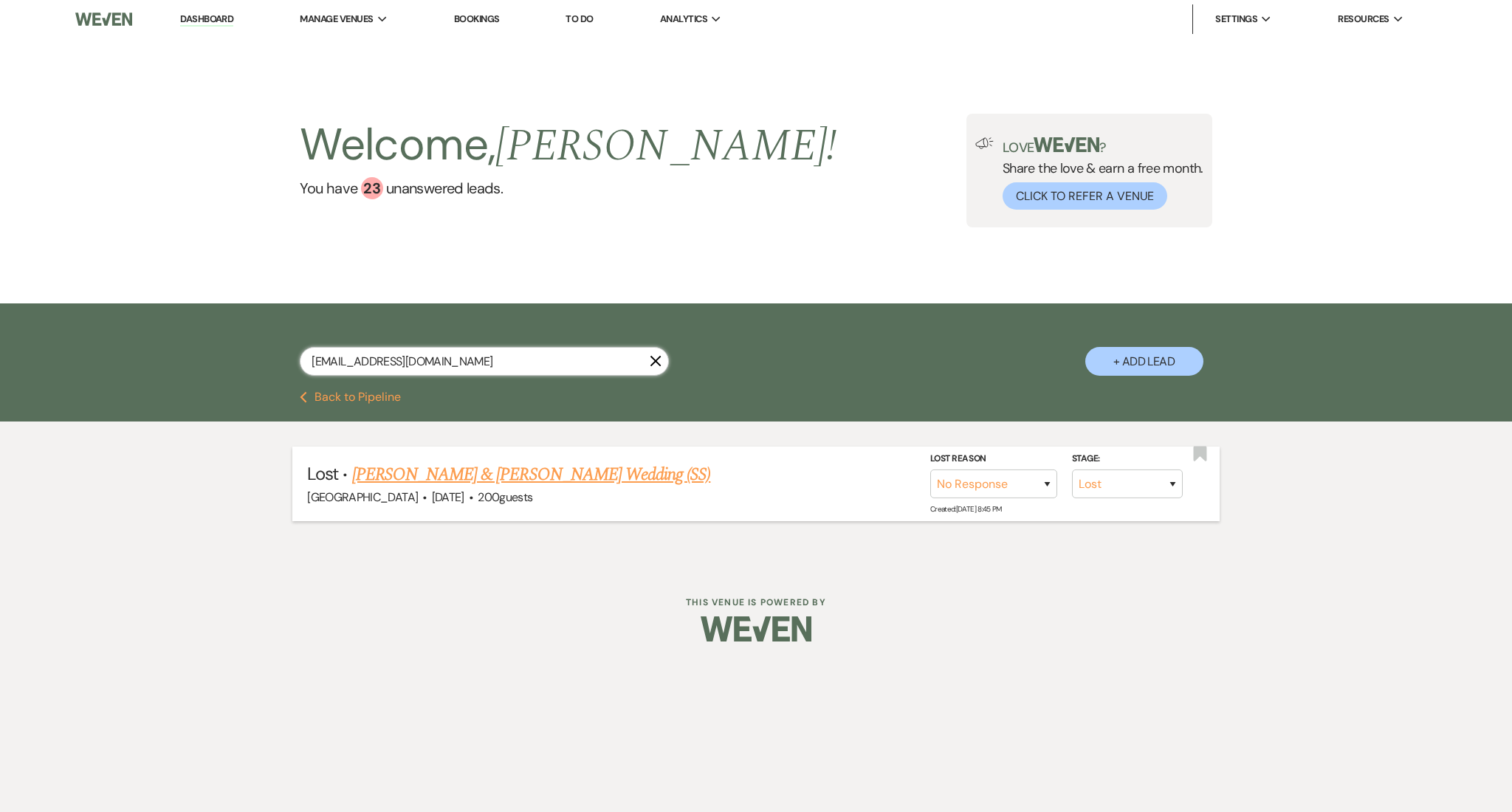
type input "[EMAIL_ADDRESS][DOMAIN_NAME]"
click at [446, 466] on link "[PERSON_NAME] & [PERSON_NAME] Wedding (SS)" at bounding box center [531, 474] width 359 height 26
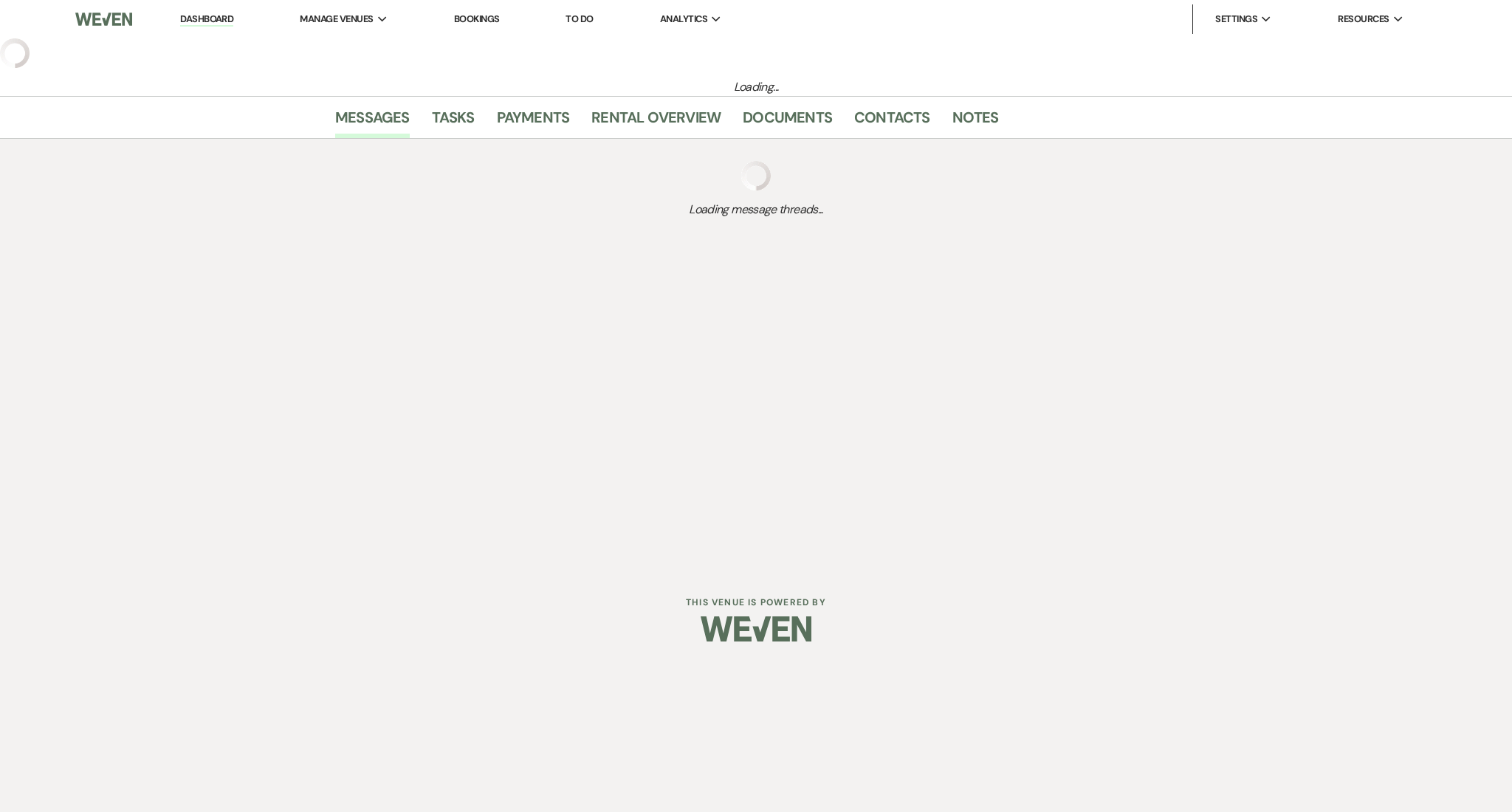
select select "8"
select select "5"
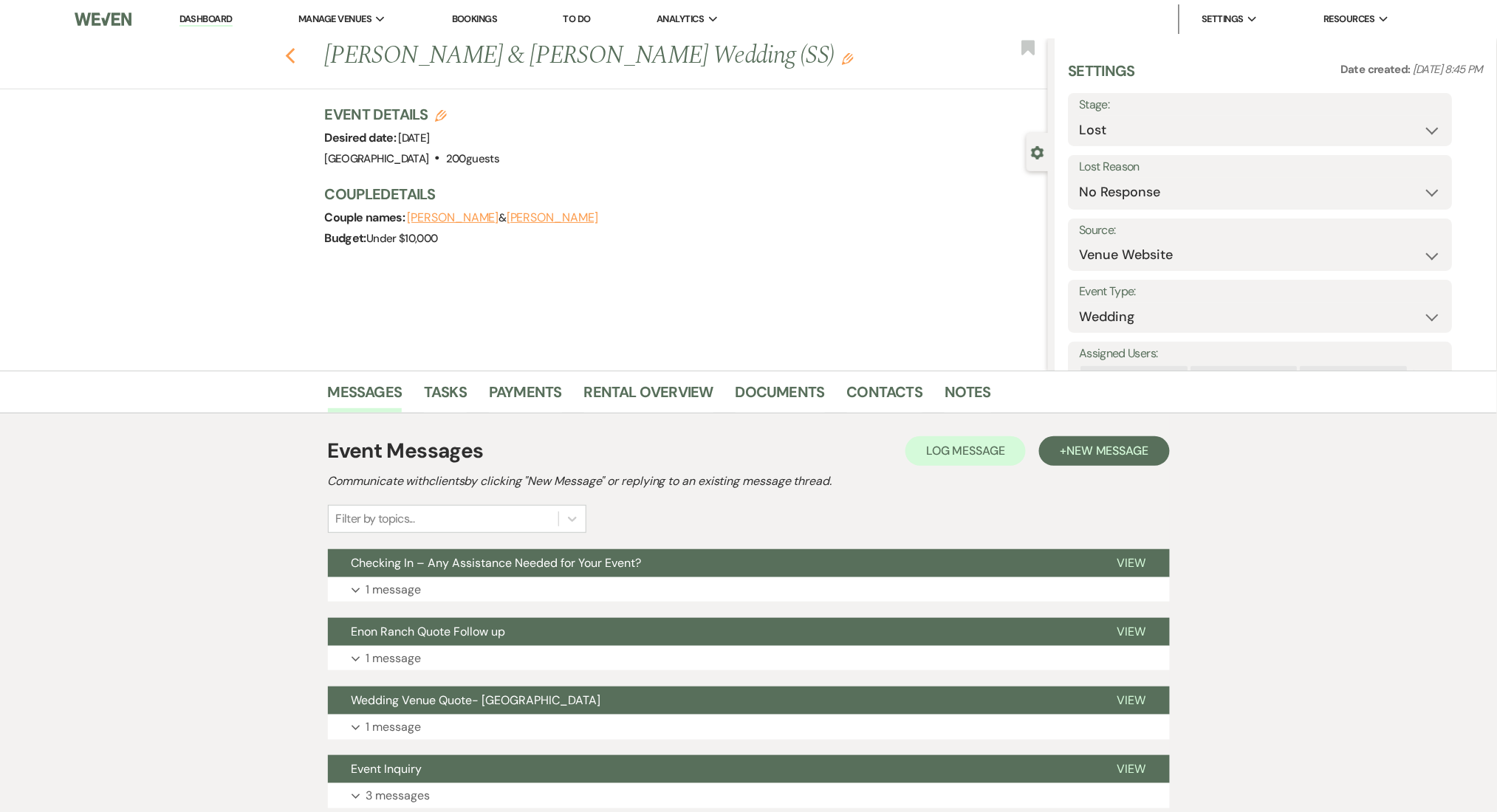
click at [294, 58] on icon "Previous" at bounding box center [291, 56] width 11 height 18
select select "8"
select select "5"
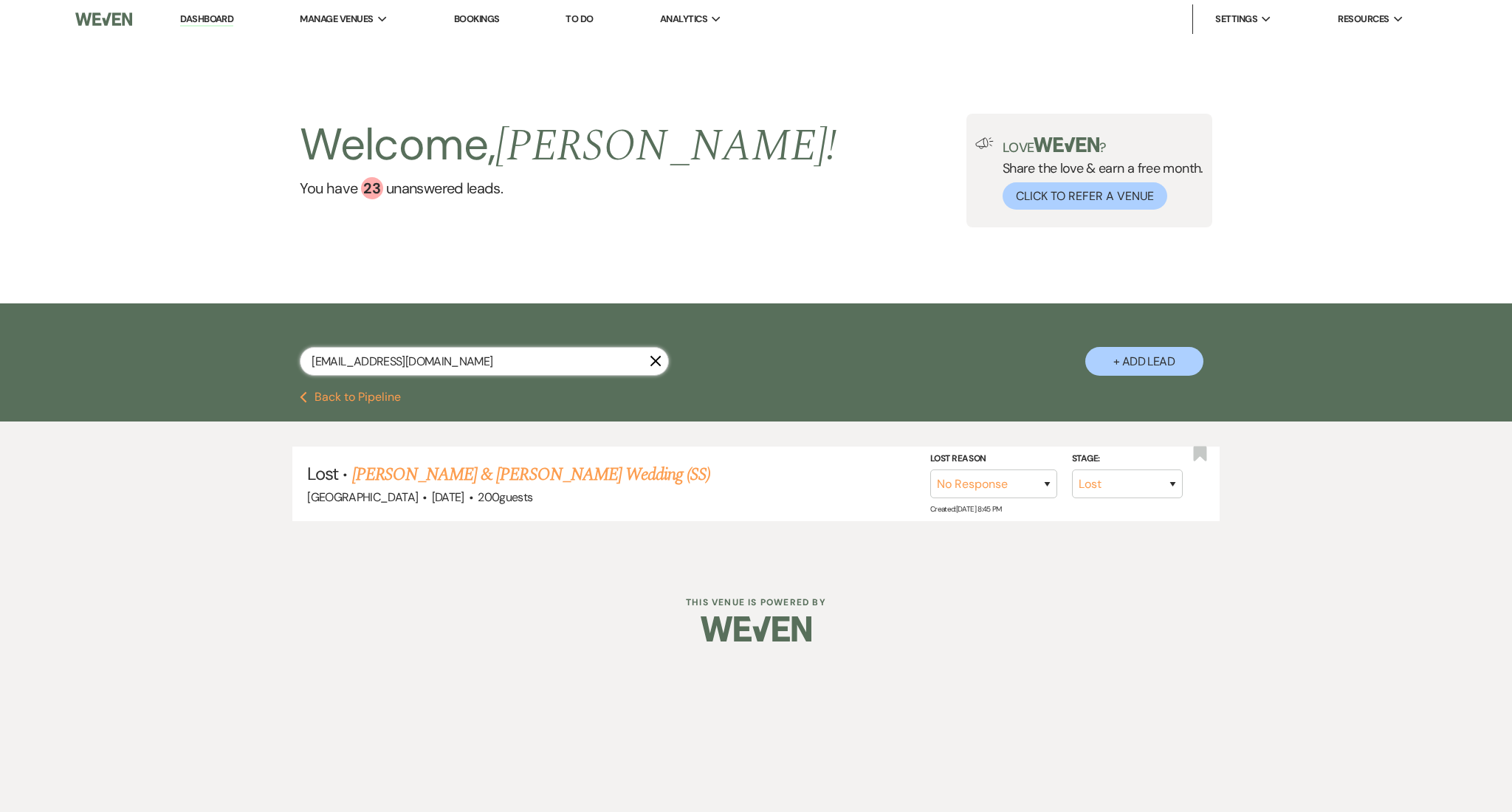
drag, startPoint x: 466, startPoint y: 354, endPoint x: 142, endPoint y: 360, distance: 324.1
click at [142, 360] on div "[EMAIL_ADDRESS][DOMAIN_NAME] X + Add Lead" at bounding box center [756, 347] width 1512 height 88
paste input "hgolightly"
type input "[EMAIL_ADDRESS][DOMAIN_NAME]"
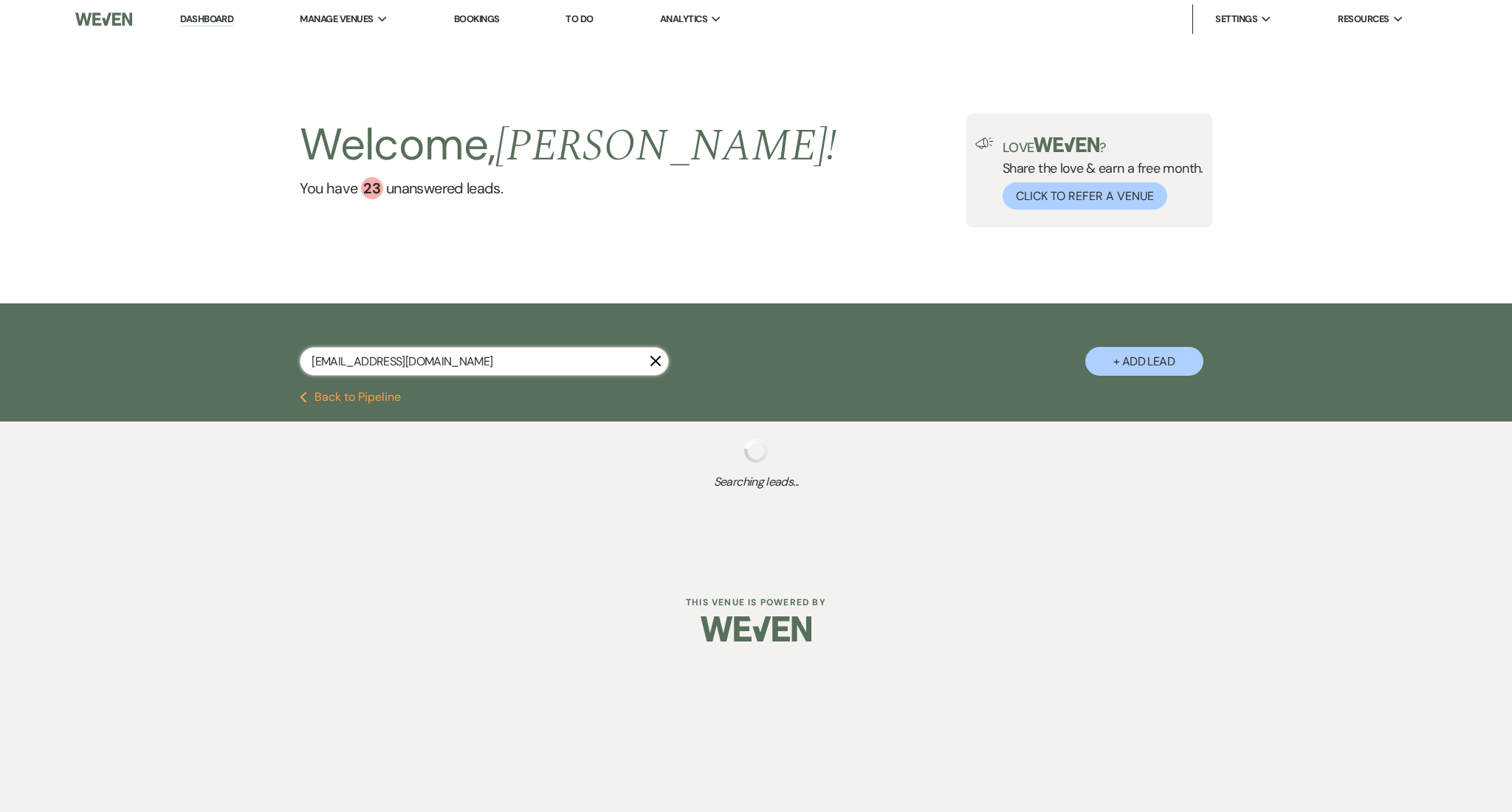
select select "2"
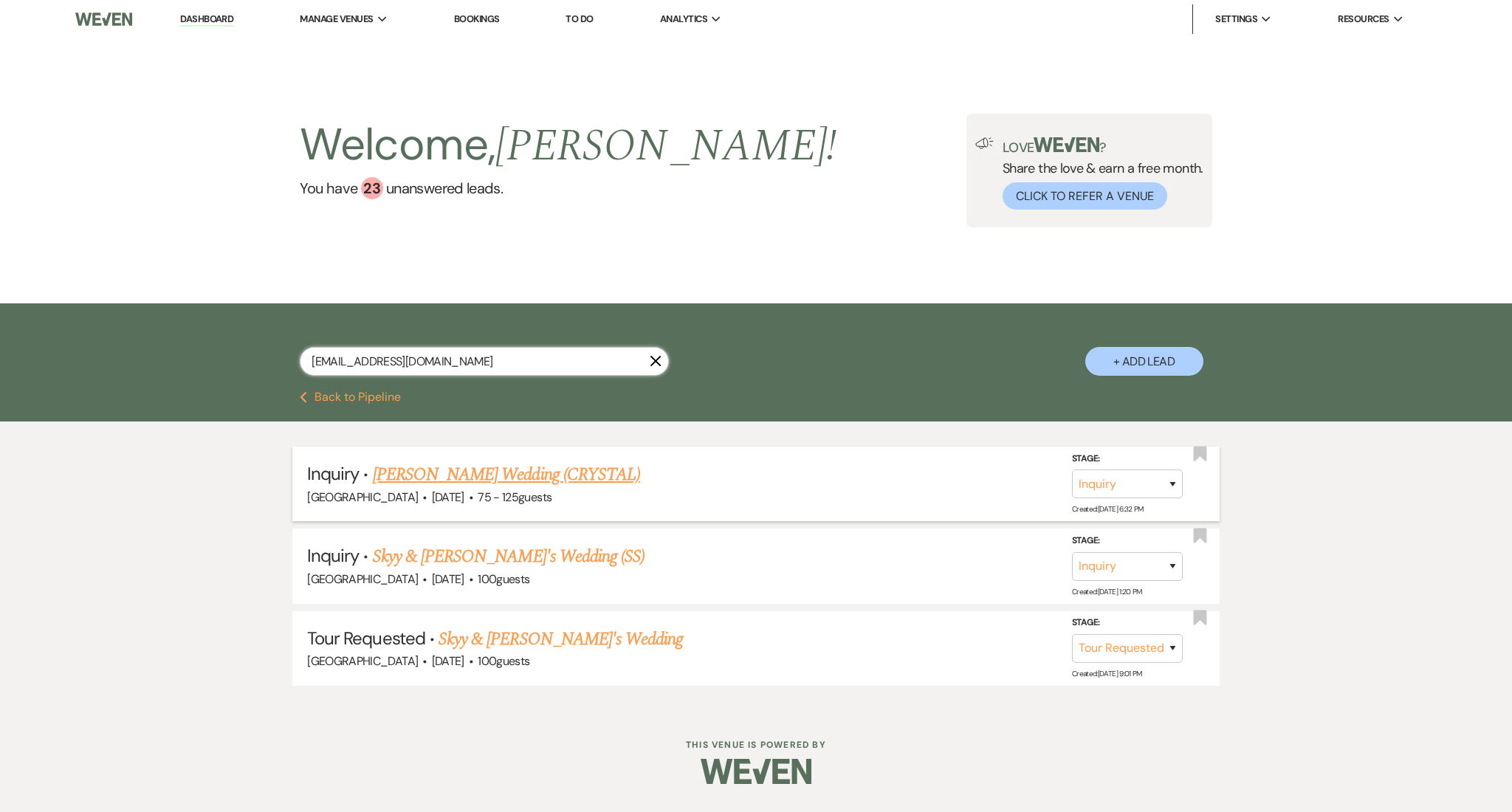
type input "[EMAIL_ADDRESS][DOMAIN_NAME]"
click at [434, 473] on link "[PERSON_NAME] Wedding (CRYSTAL)" at bounding box center [506, 474] width 267 height 26
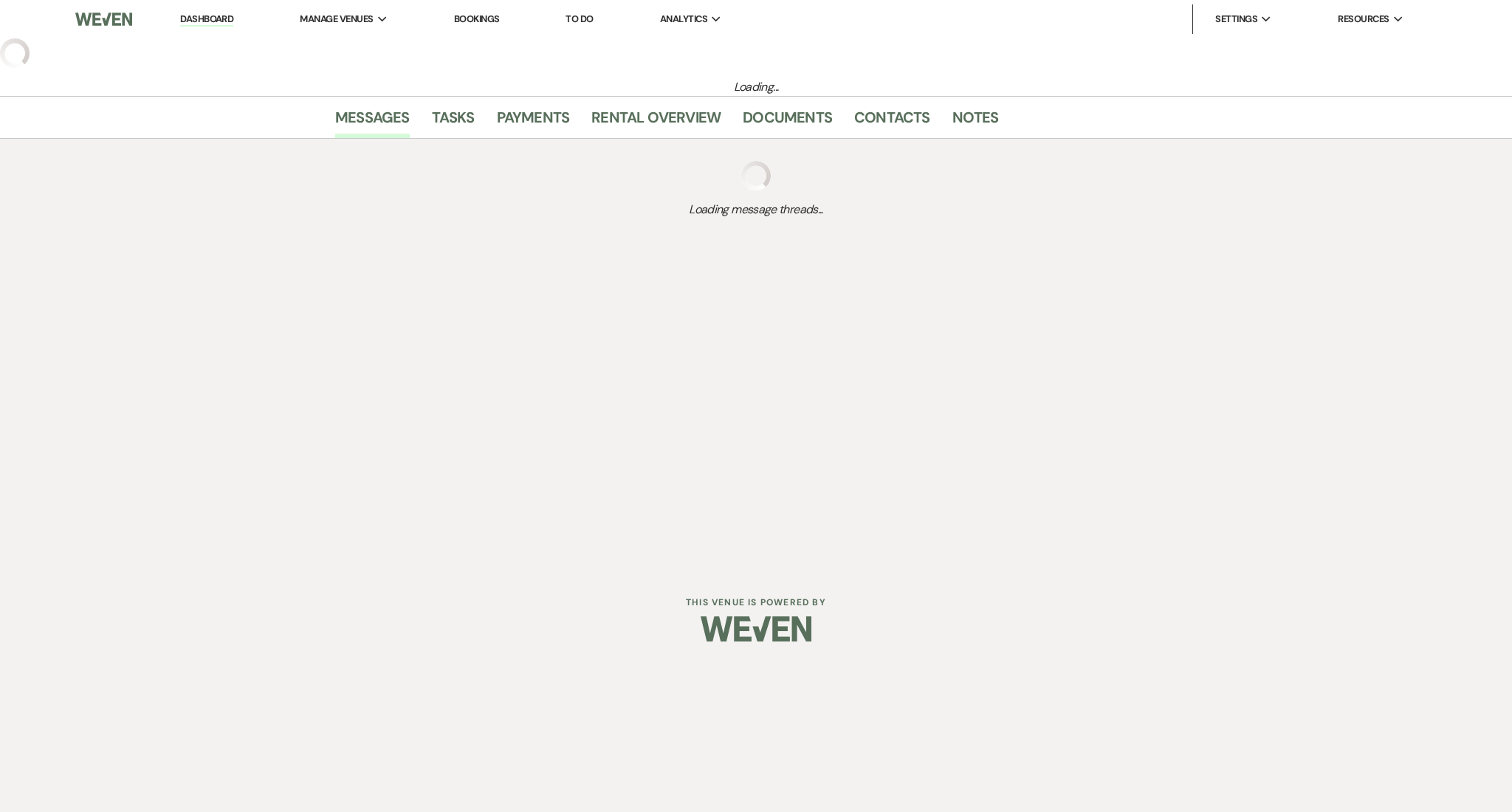
select select "3"
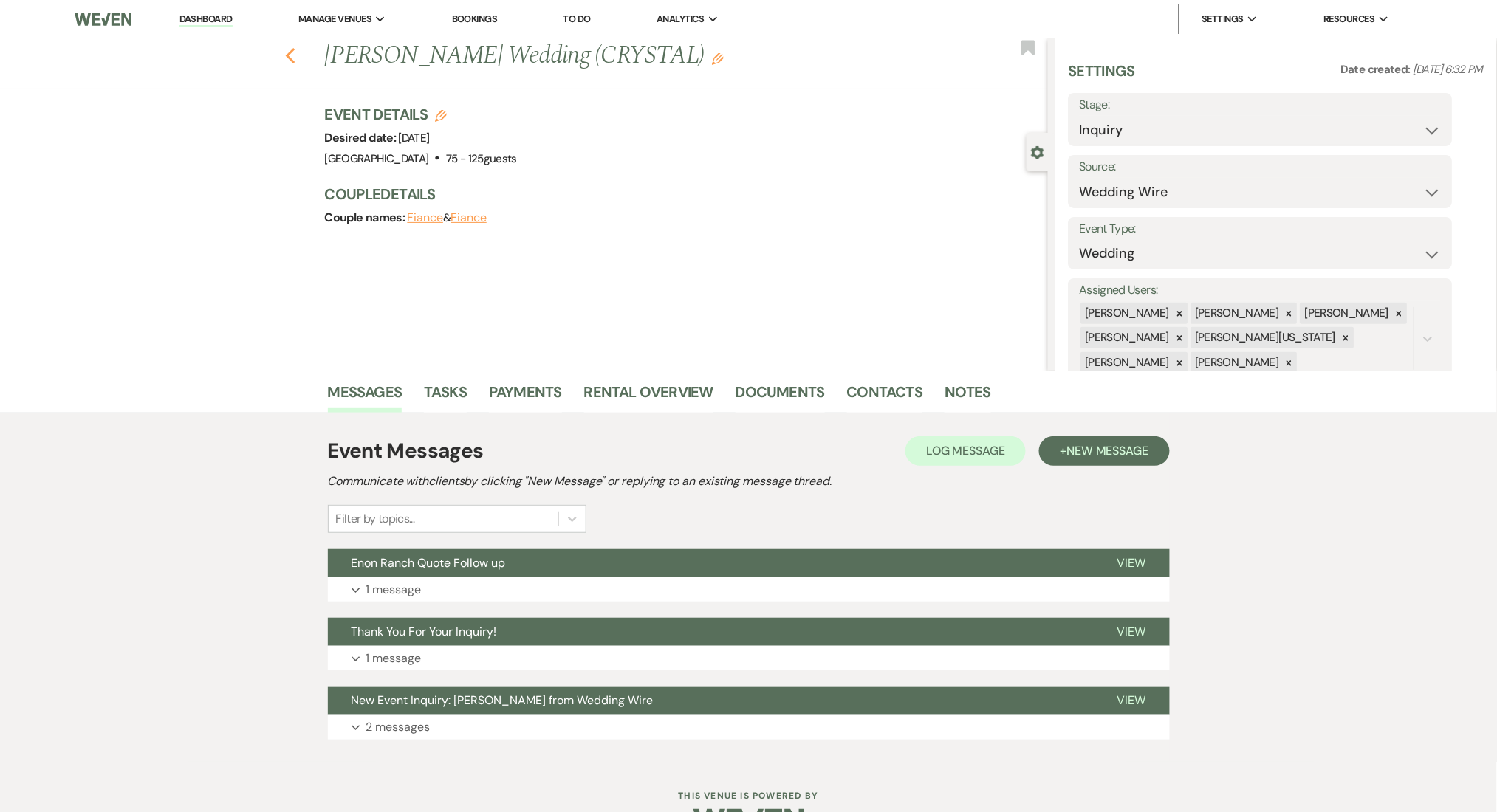
click at [296, 62] on icon "Previous" at bounding box center [291, 56] width 11 height 18
select select "2"
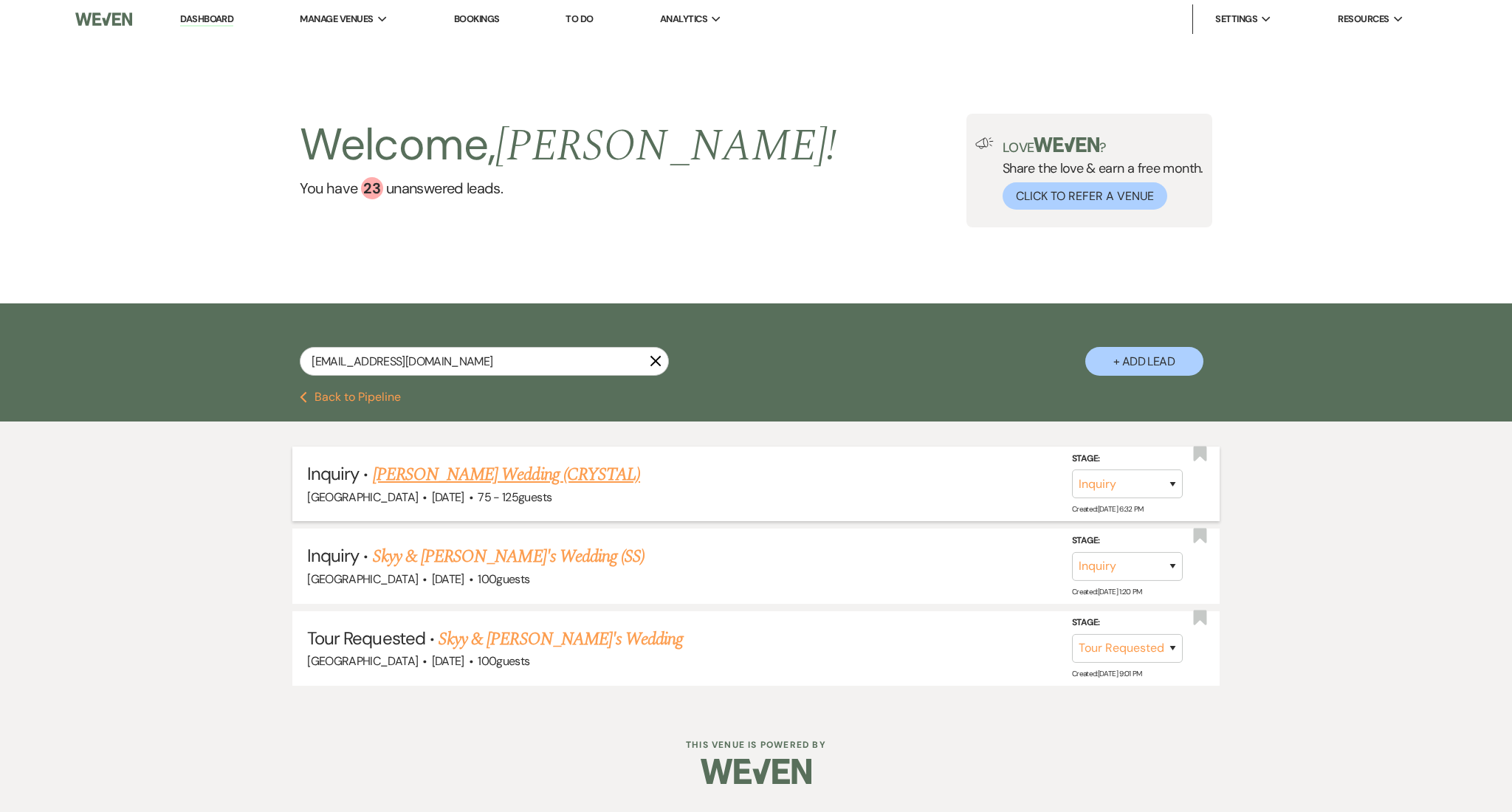
click at [544, 478] on link "[PERSON_NAME] Wedding (CRYSTAL)" at bounding box center [506, 474] width 267 height 26
select select "3"
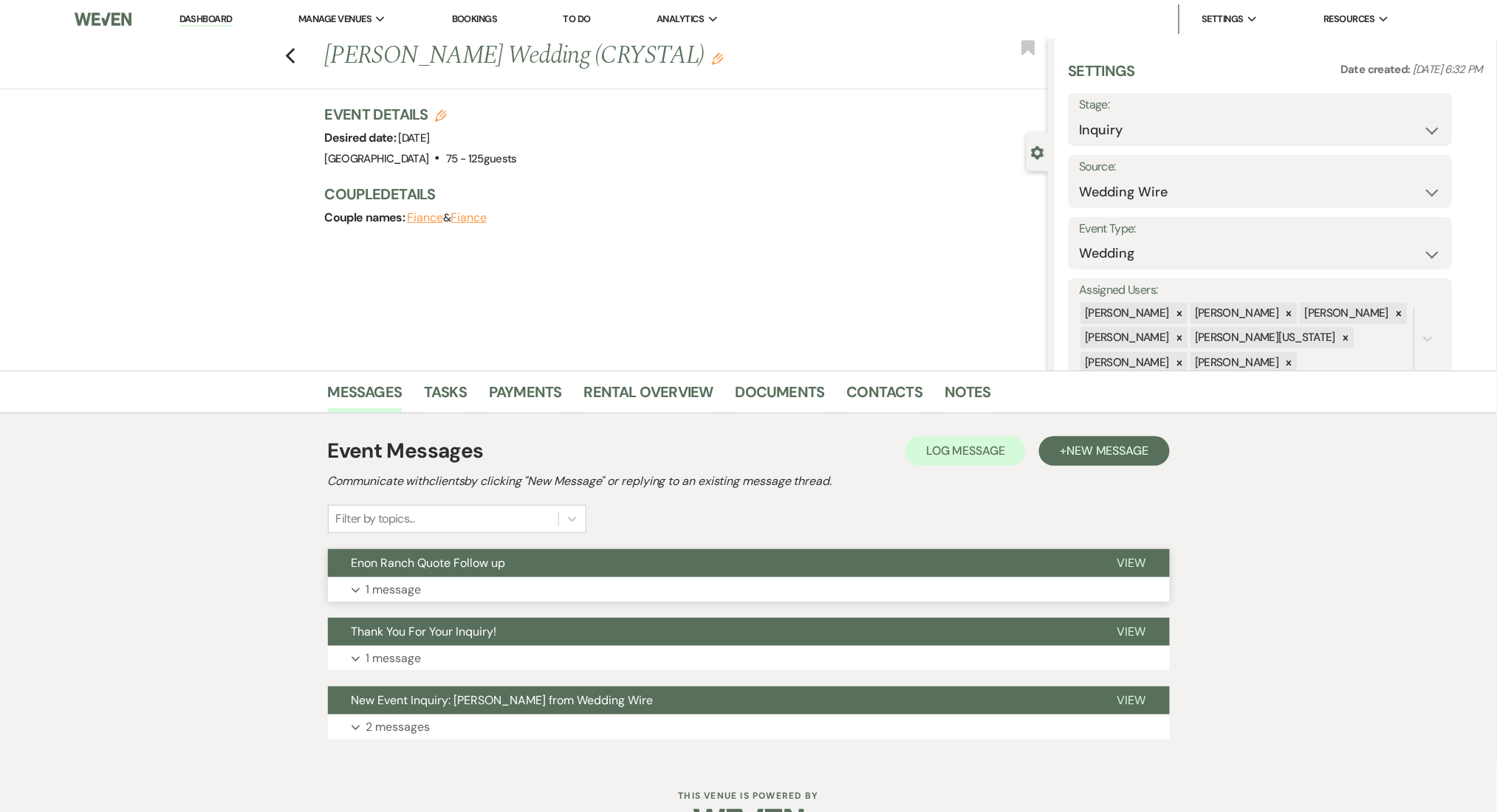
click at [477, 579] on button "Expand 1 message" at bounding box center [749, 590] width 842 height 25
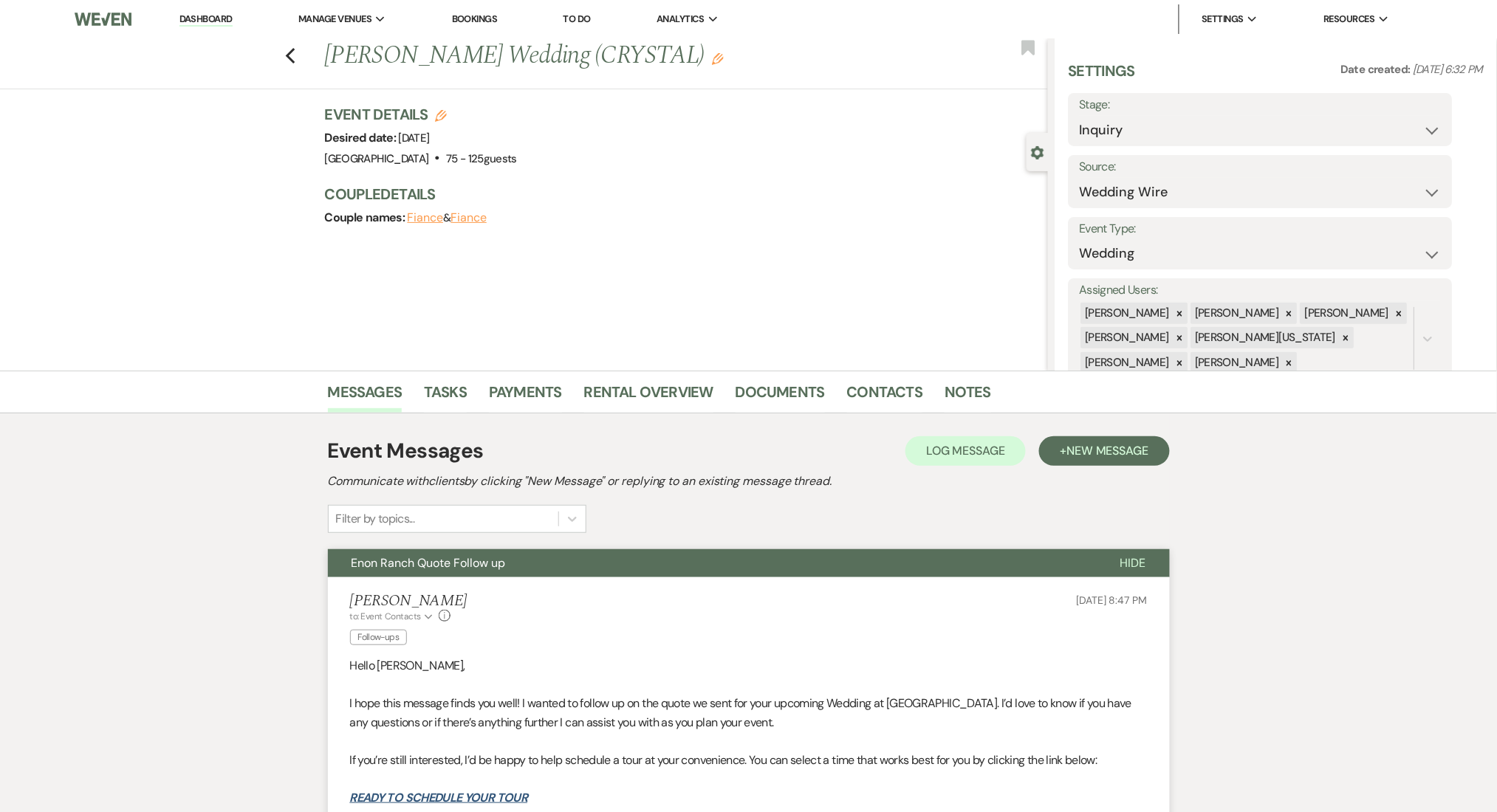
scroll to position [196, 0]
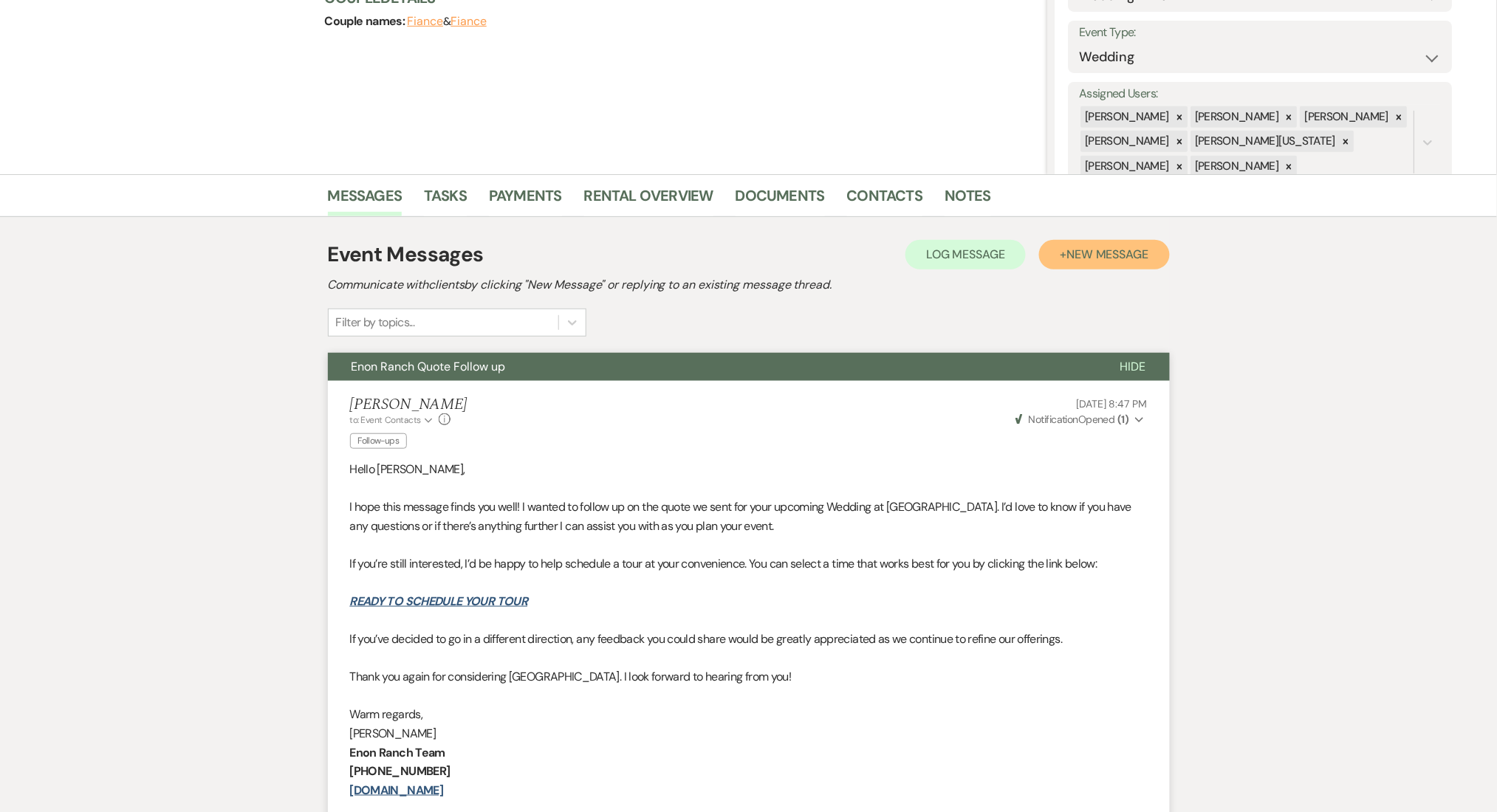
click at [1100, 254] on span "New Message" at bounding box center [1107, 253] width 82 height 15
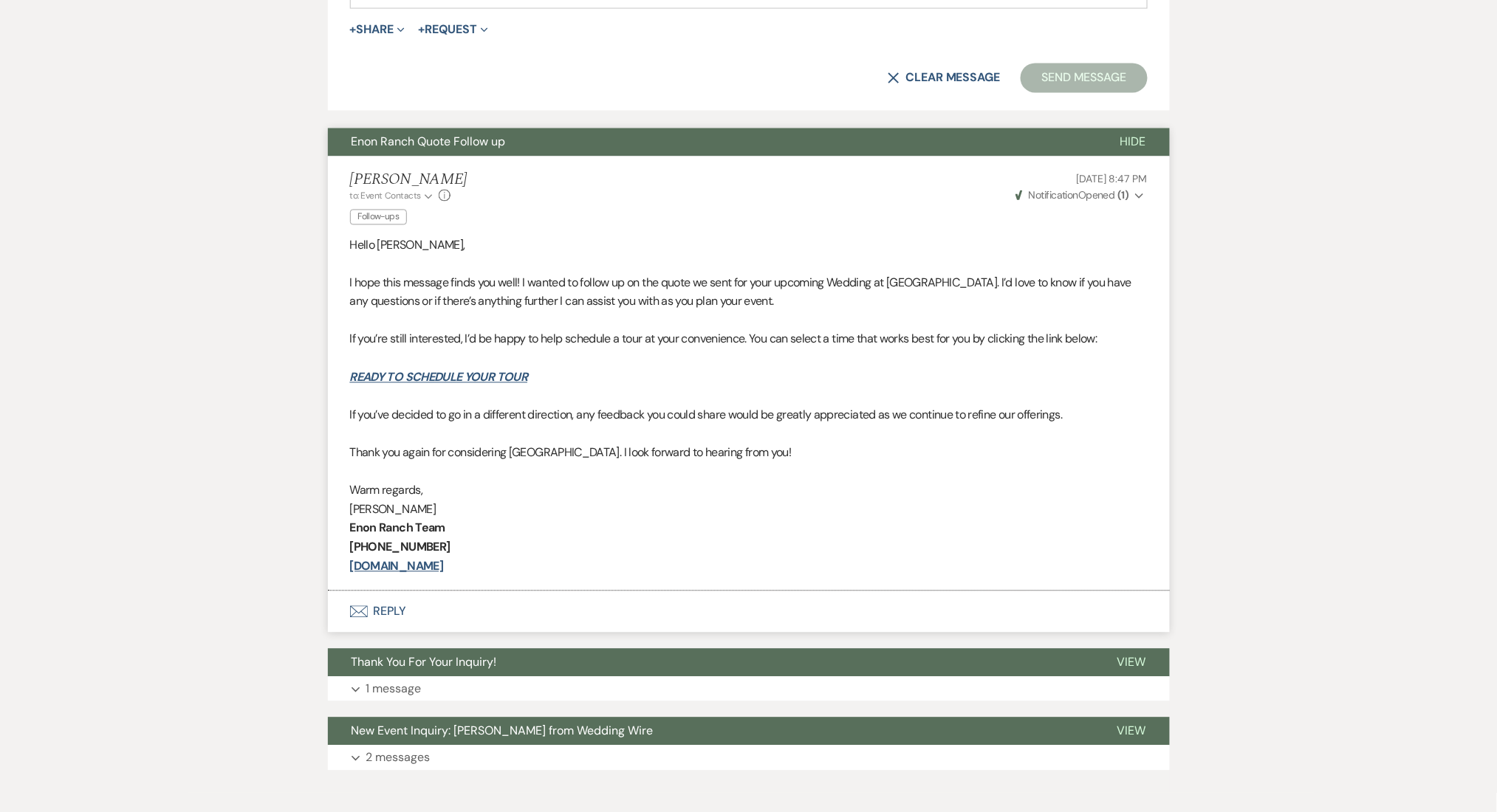
scroll to position [1044, 0]
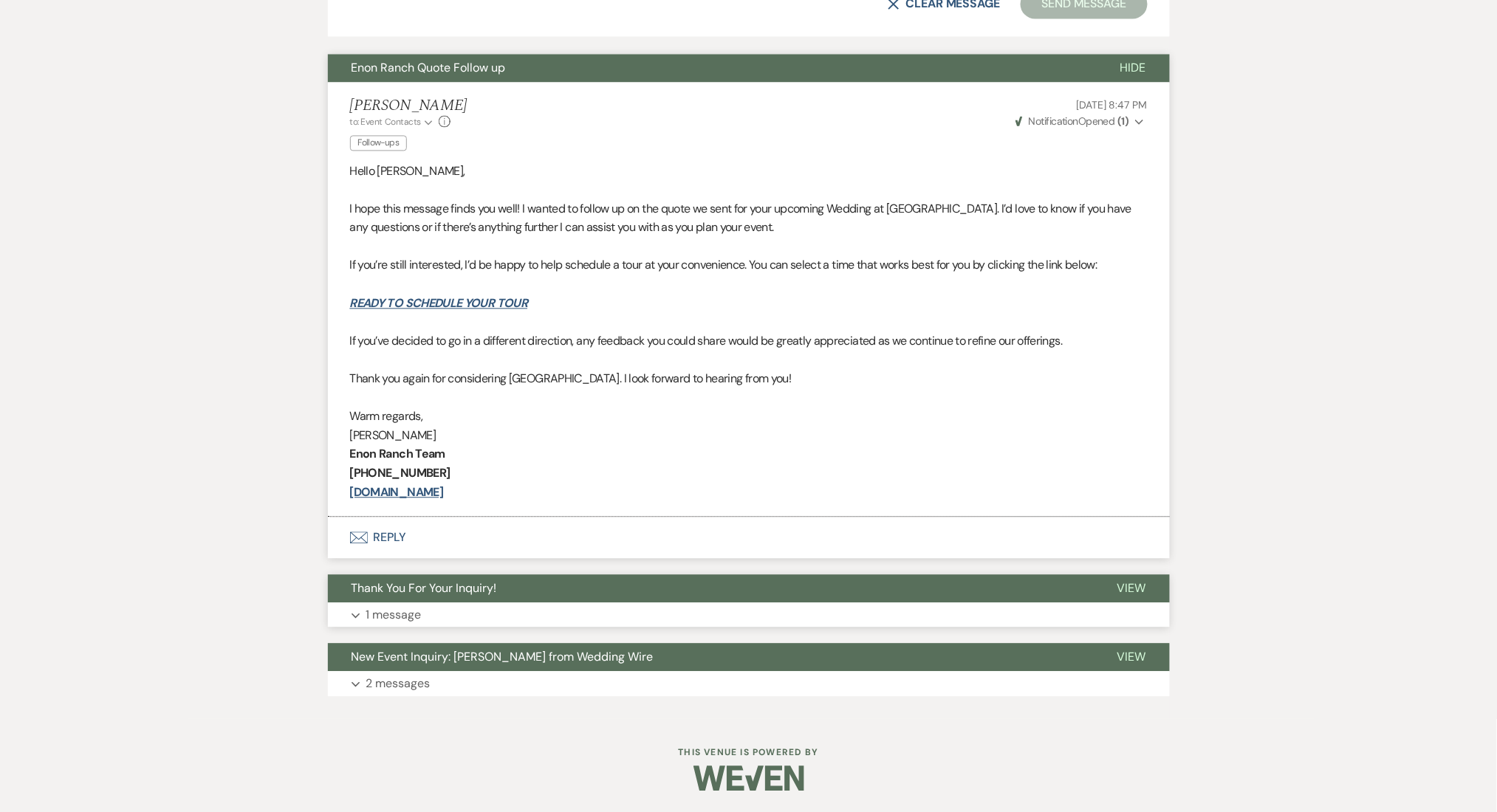
click at [485, 612] on button "Expand 1 message" at bounding box center [749, 615] width 842 height 25
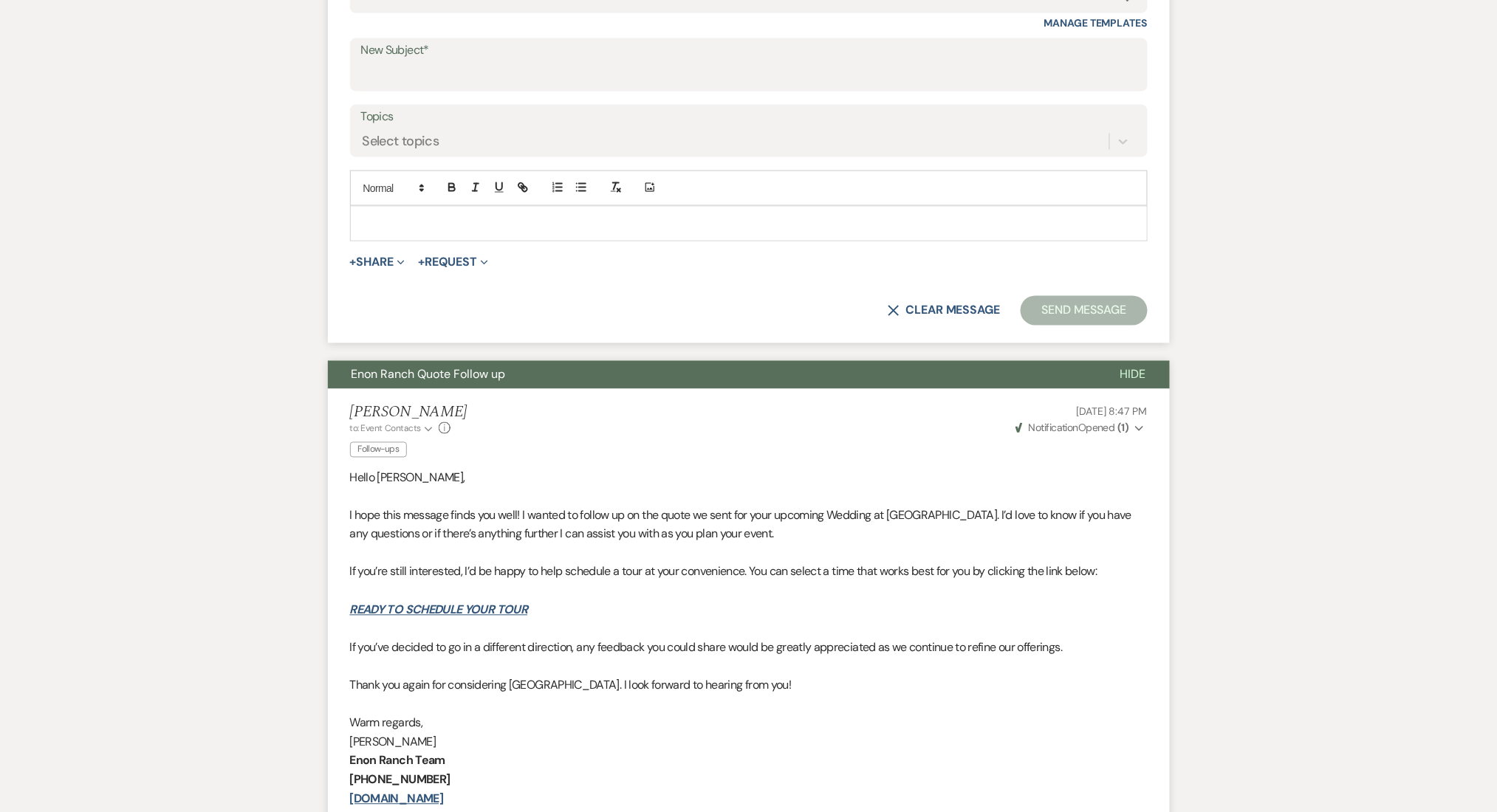
scroll to position [551, 0]
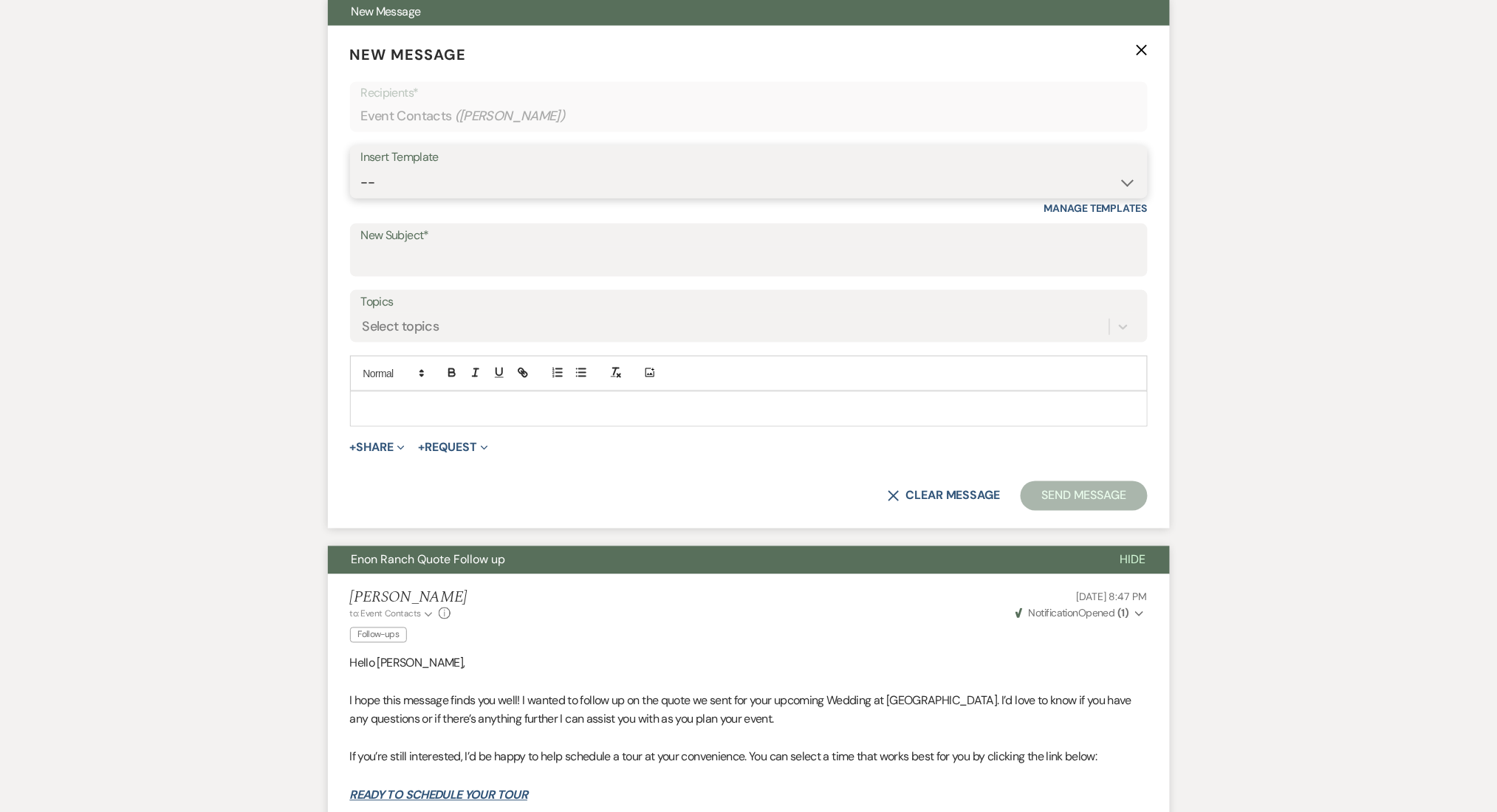
drag, startPoint x: 998, startPoint y: 187, endPoint x: 952, endPoint y: 187, distance: 46.0
click at [998, 187] on select "-- Inquiry Follow Up Email #2 Contract Sending Template Payment Template Rental…" at bounding box center [749, 183] width 775 height 29
select select "4603"
click at [361, 168] on select "-- Inquiry Follow Up Email #2 Contract Sending Template Payment Template Rental…" at bounding box center [749, 183] width 775 height 29
type input "Checking In – Any Assistance Needed for Your Event?"
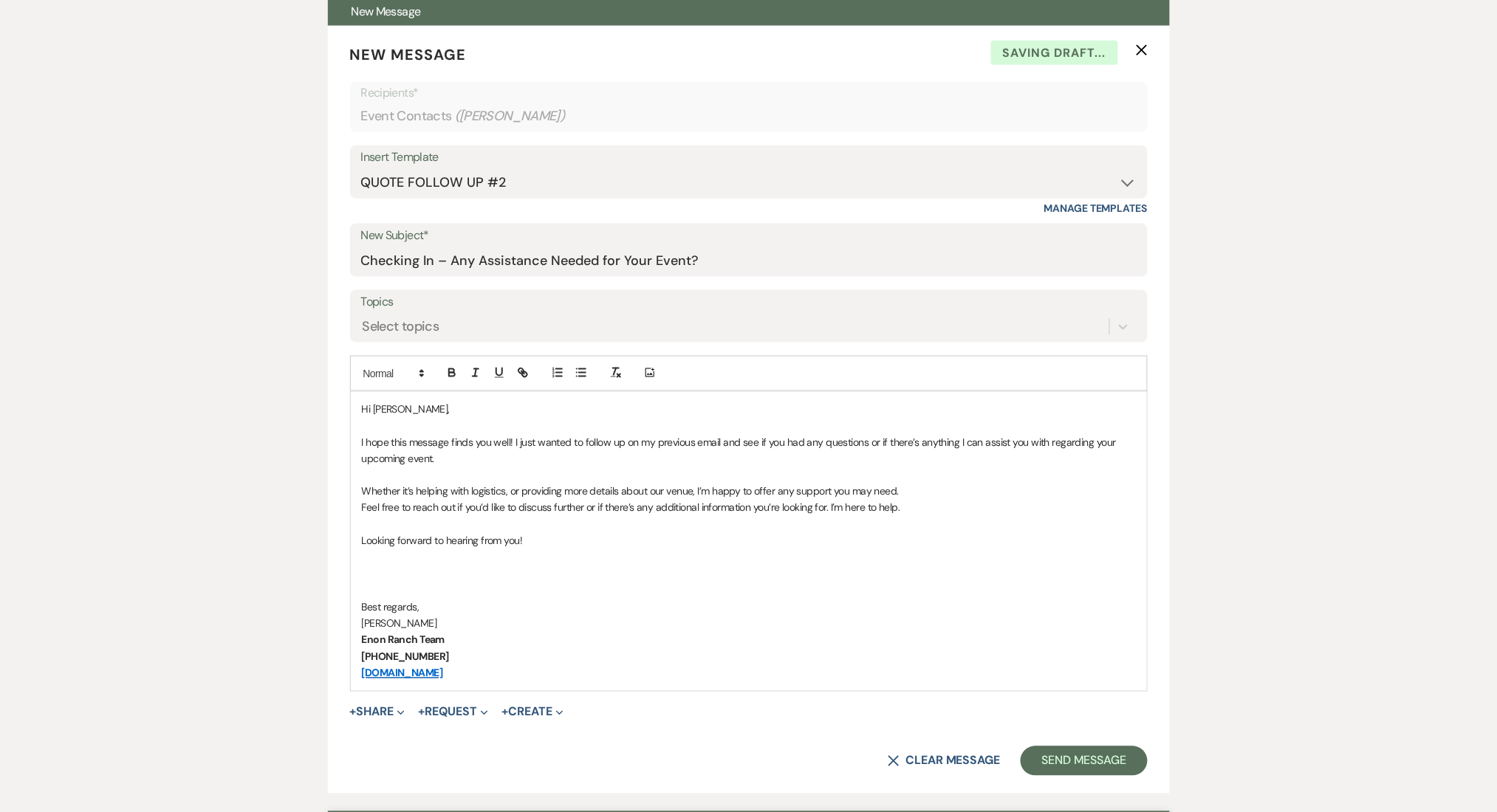
click at [1046, 758] on button "Send Message" at bounding box center [1083, 760] width 126 height 30
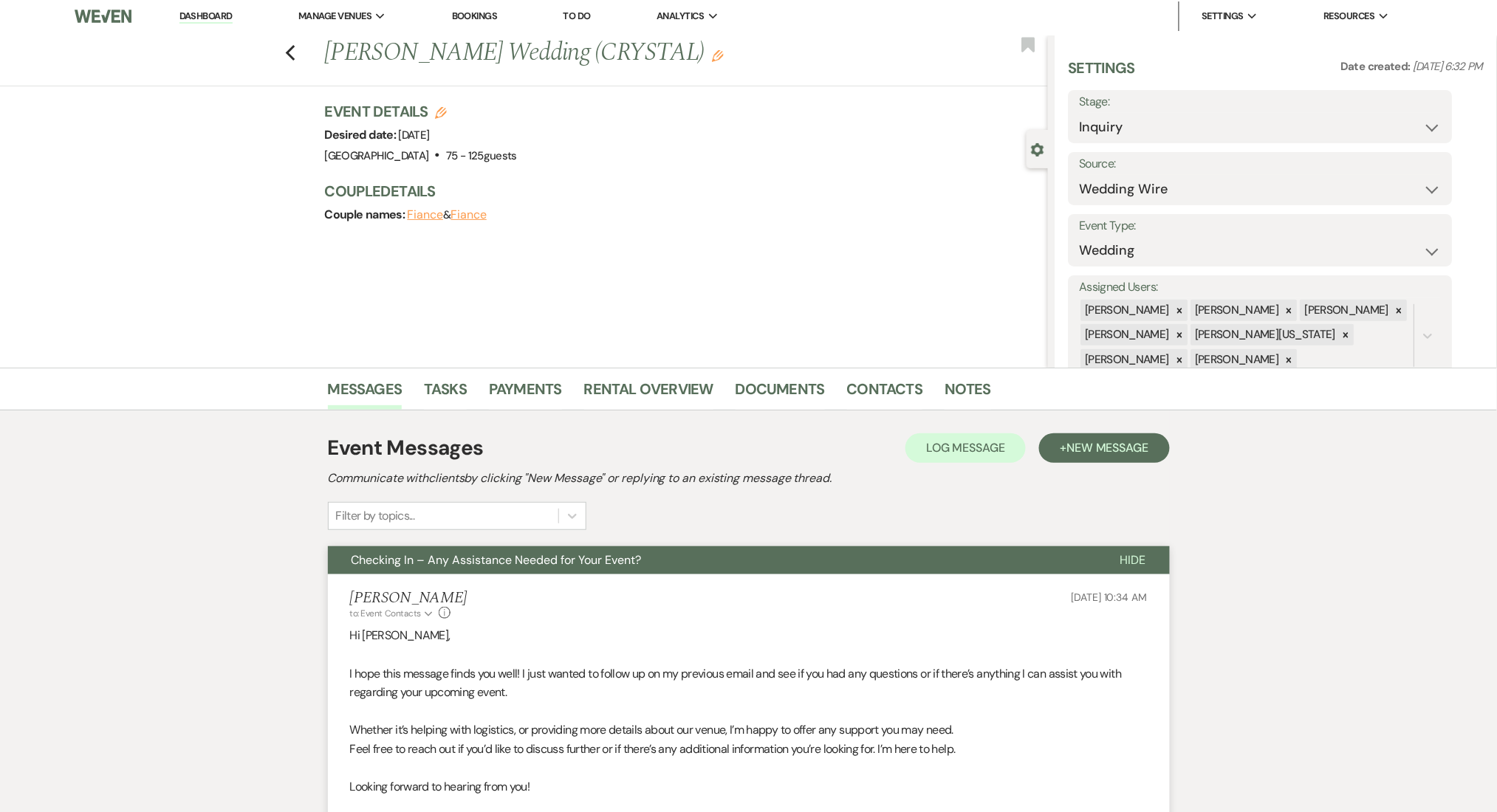
scroll to position [0, 0]
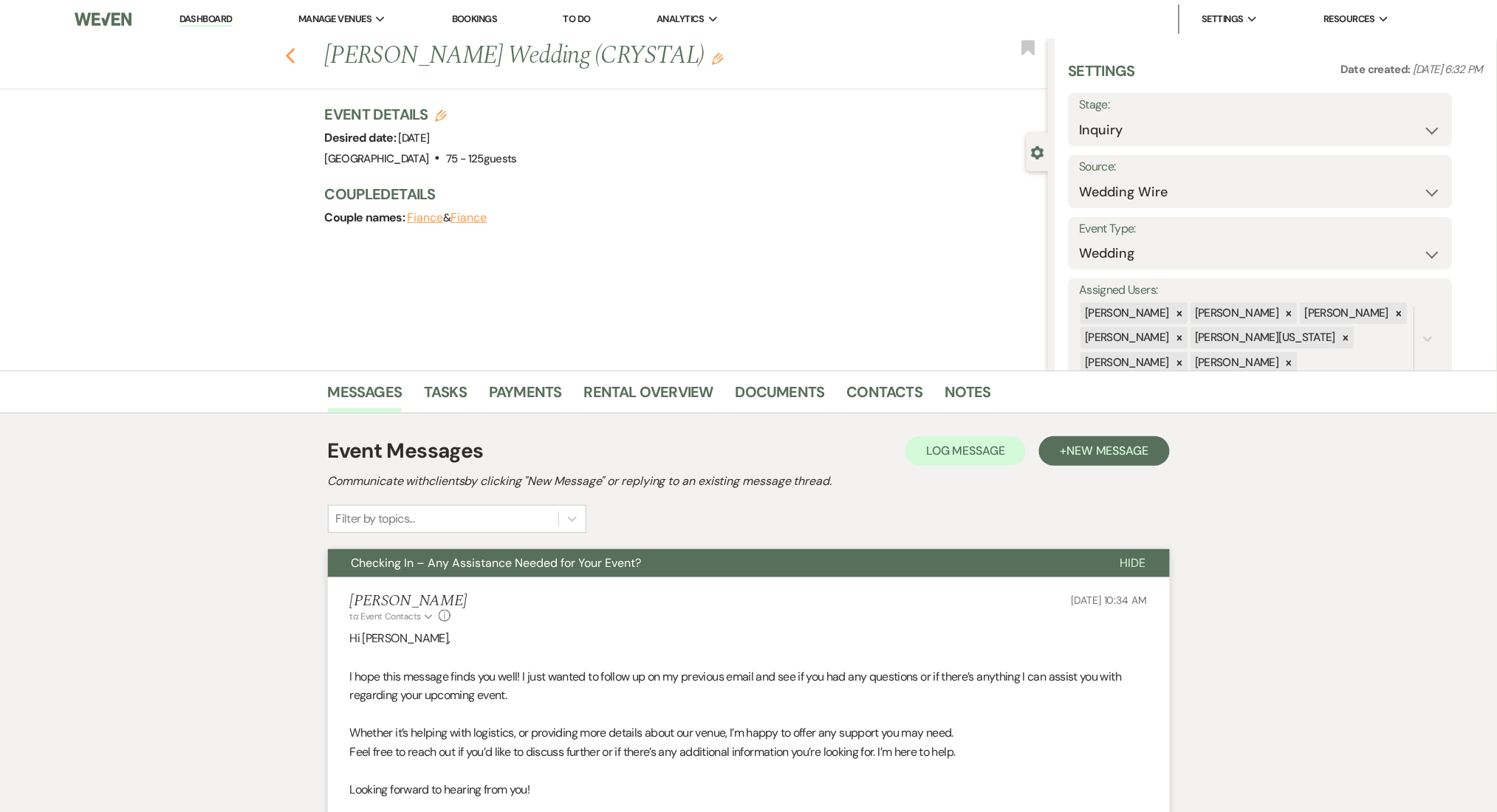
click at [296, 54] on icon "Previous" at bounding box center [291, 56] width 11 height 18
select select "2"
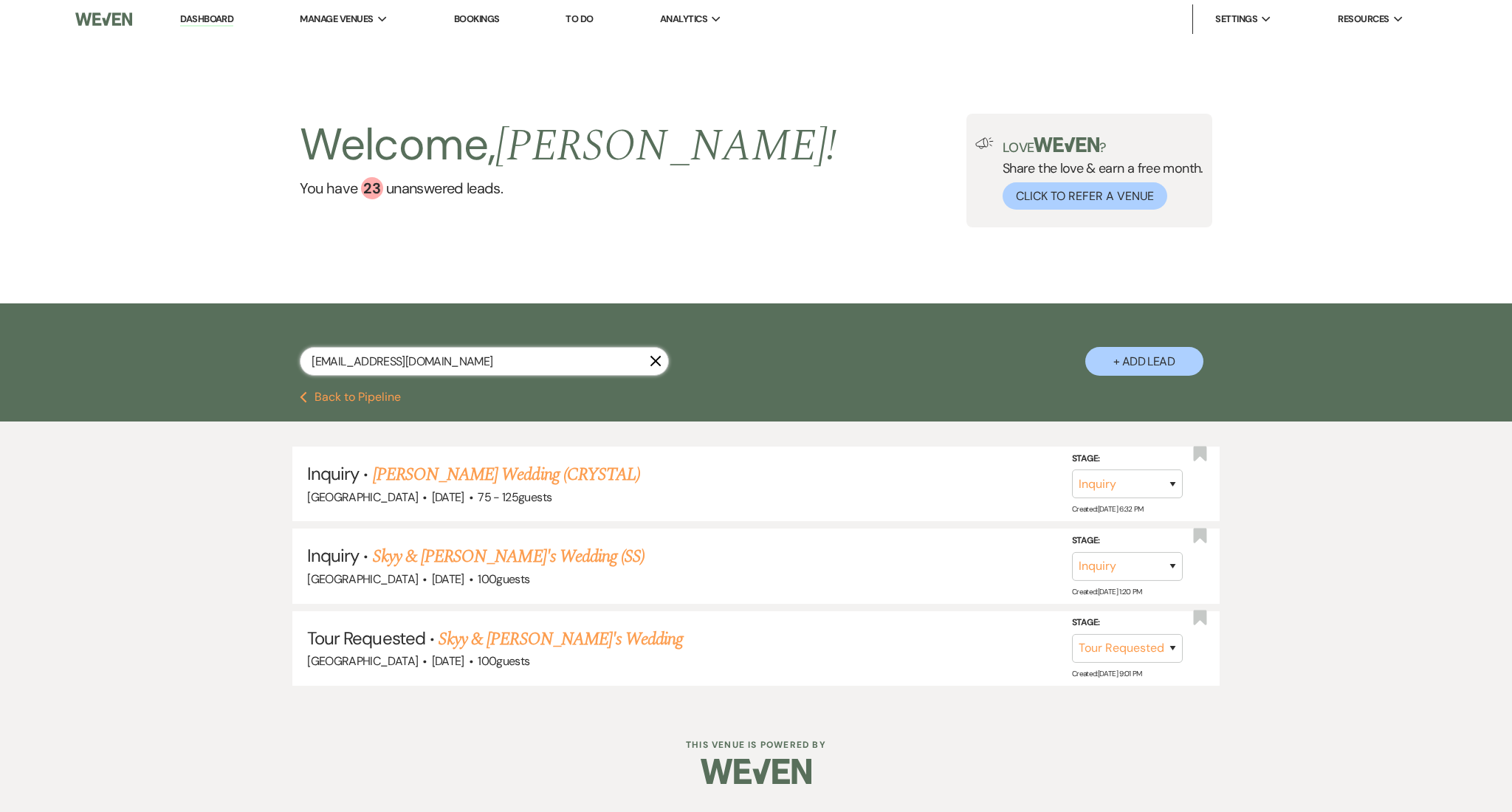
drag, startPoint x: 475, startPoint y: 365, endPoint x: 258, endPoint y: 351, distance: 217.5
click at [258, 351] on div "[EMAIL_ADDRESS][DOMAIN_NAME] X + Add Lead" at bounding box center [756, 349] width 1063 height 77
paste input "halandbrenda@me"
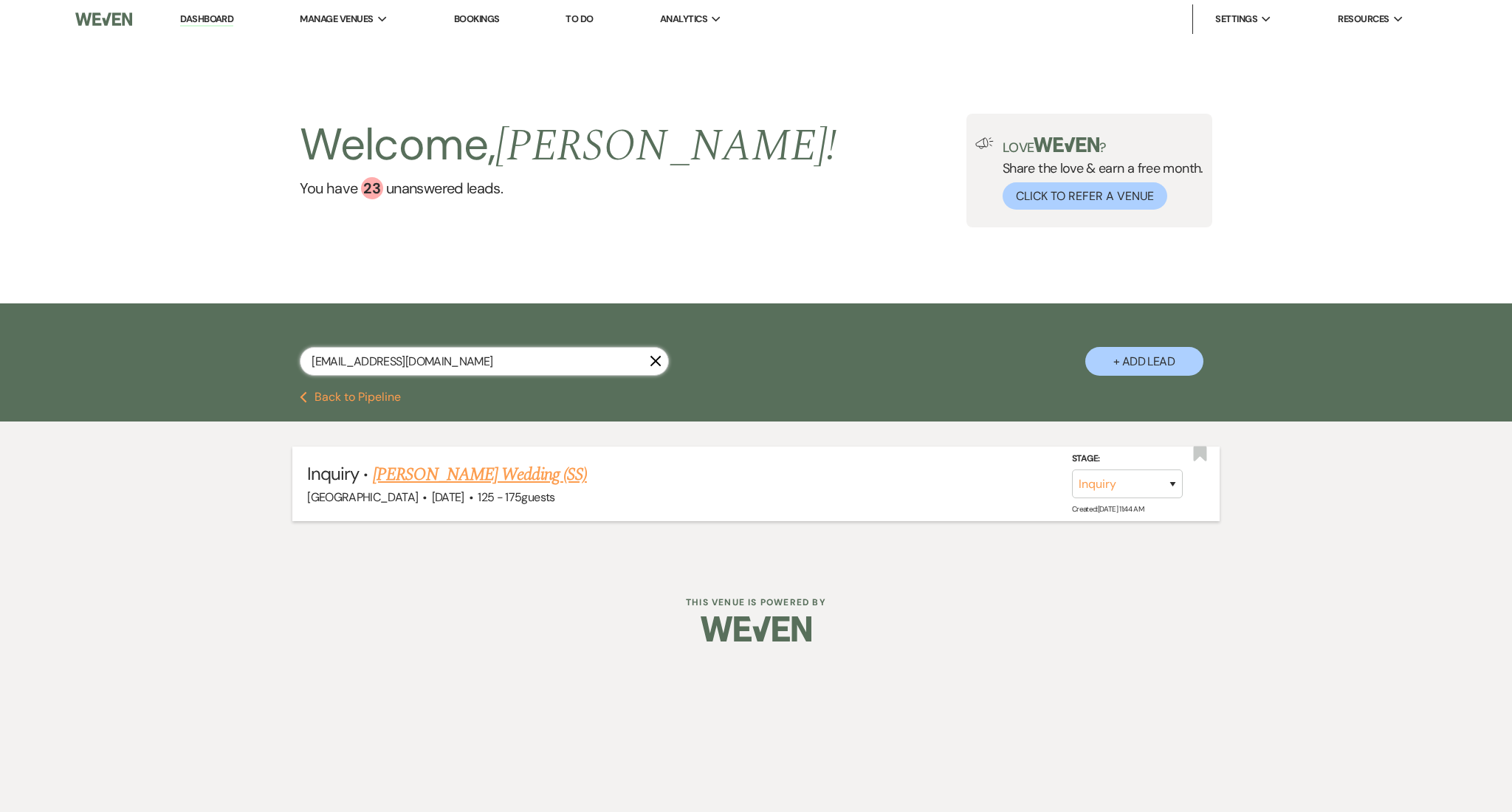
type input "[EMAIL_ADDRESS][DOMAIN_NAME]"
click at [486, 476] on link "[PERSON_NAME] Wedding (SS)" at bounding box center [480, 474] width 214 height 26
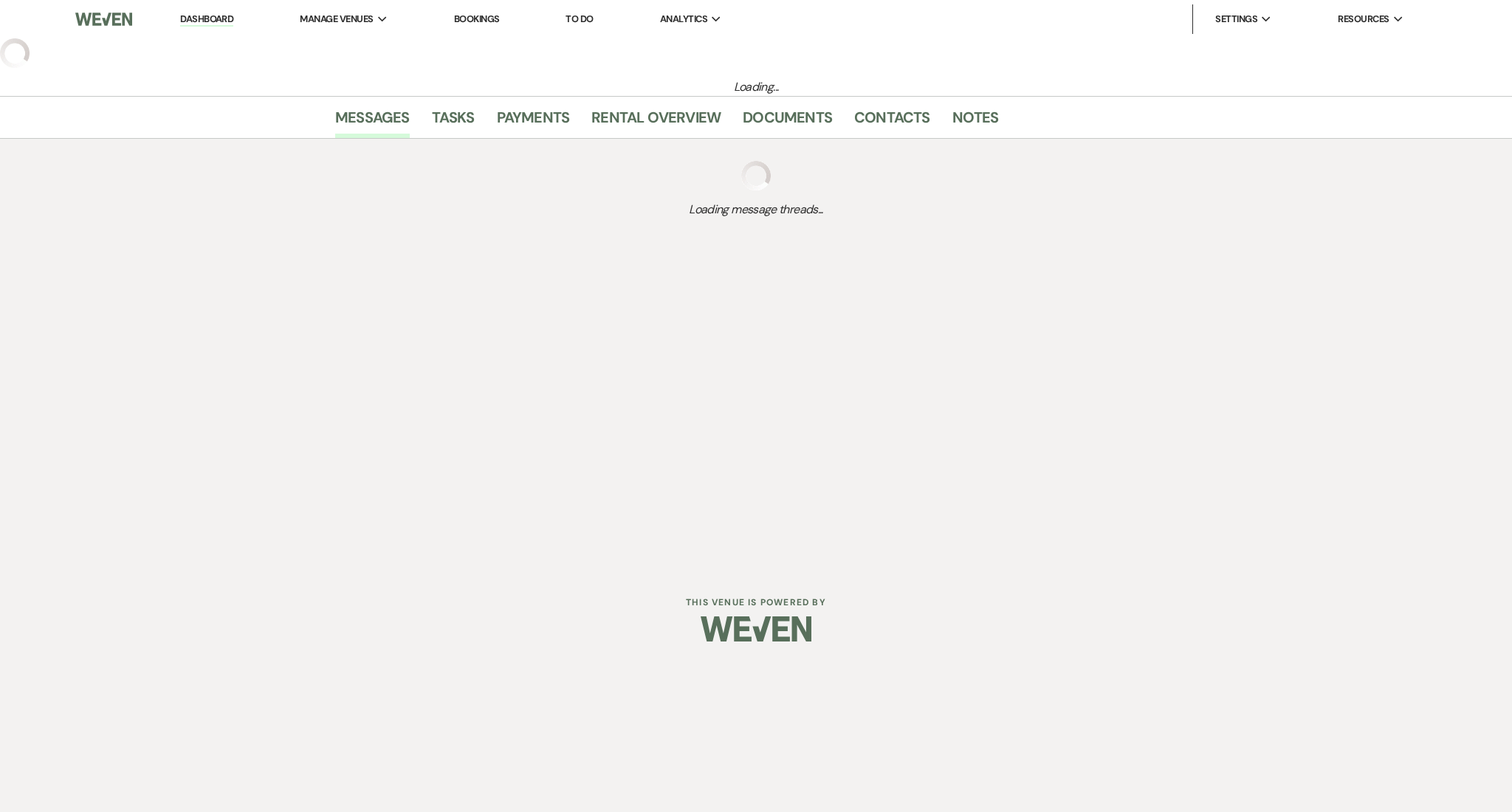
select select "3"
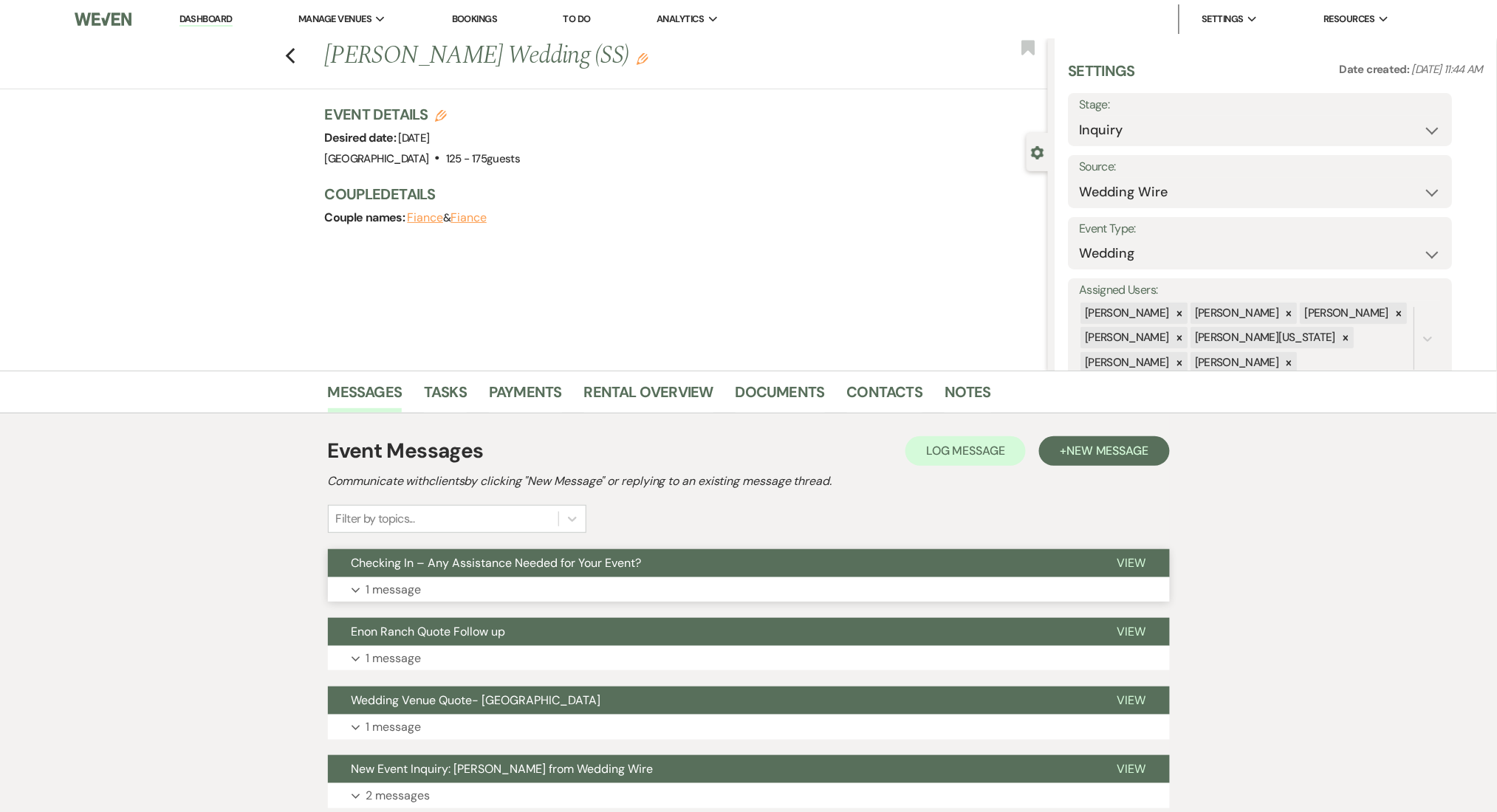
click at [391, 592] on p "1 message" at bounding box center [393, 589] width 55 height 19
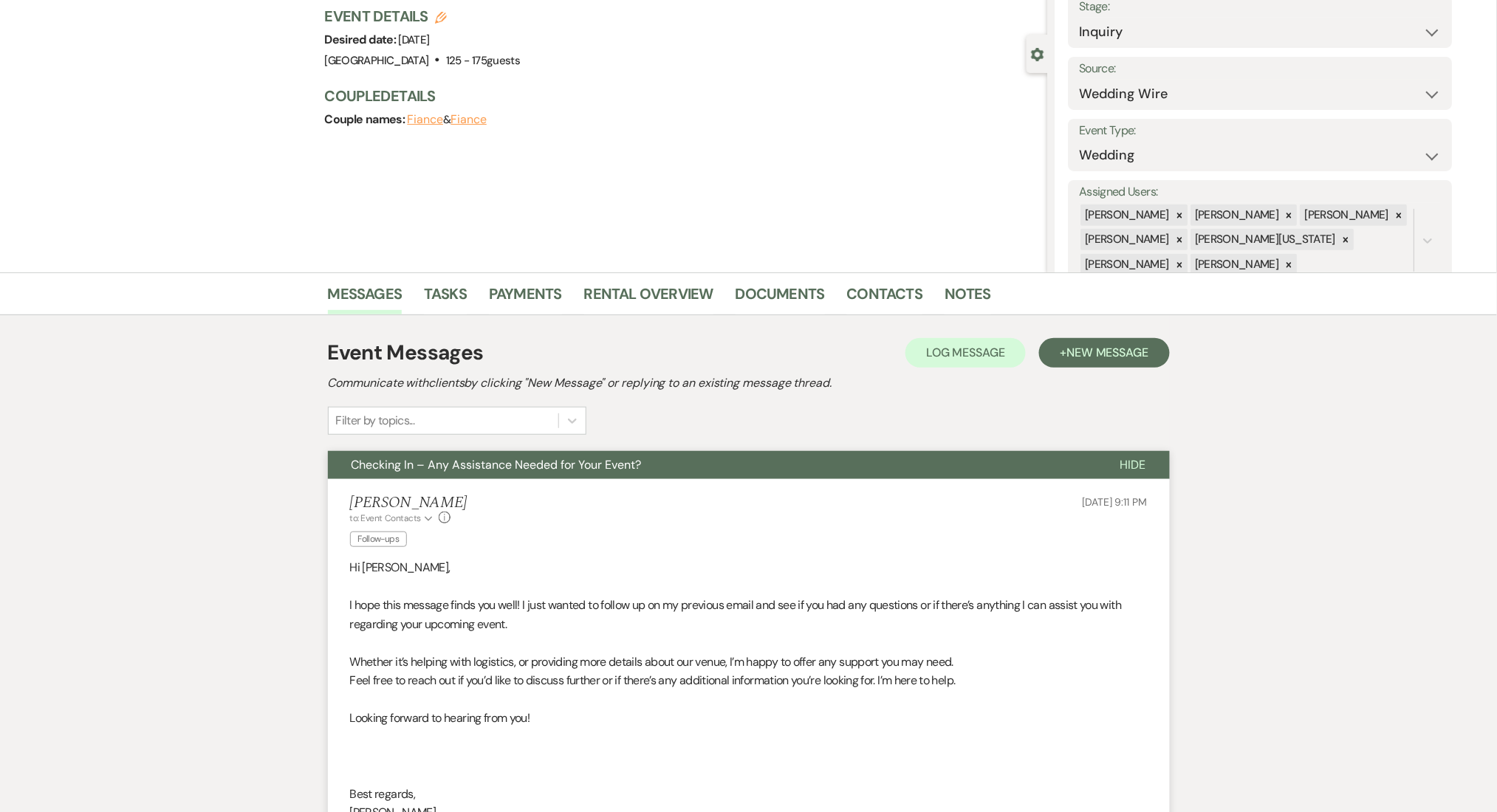
scroll to position [196, 0]
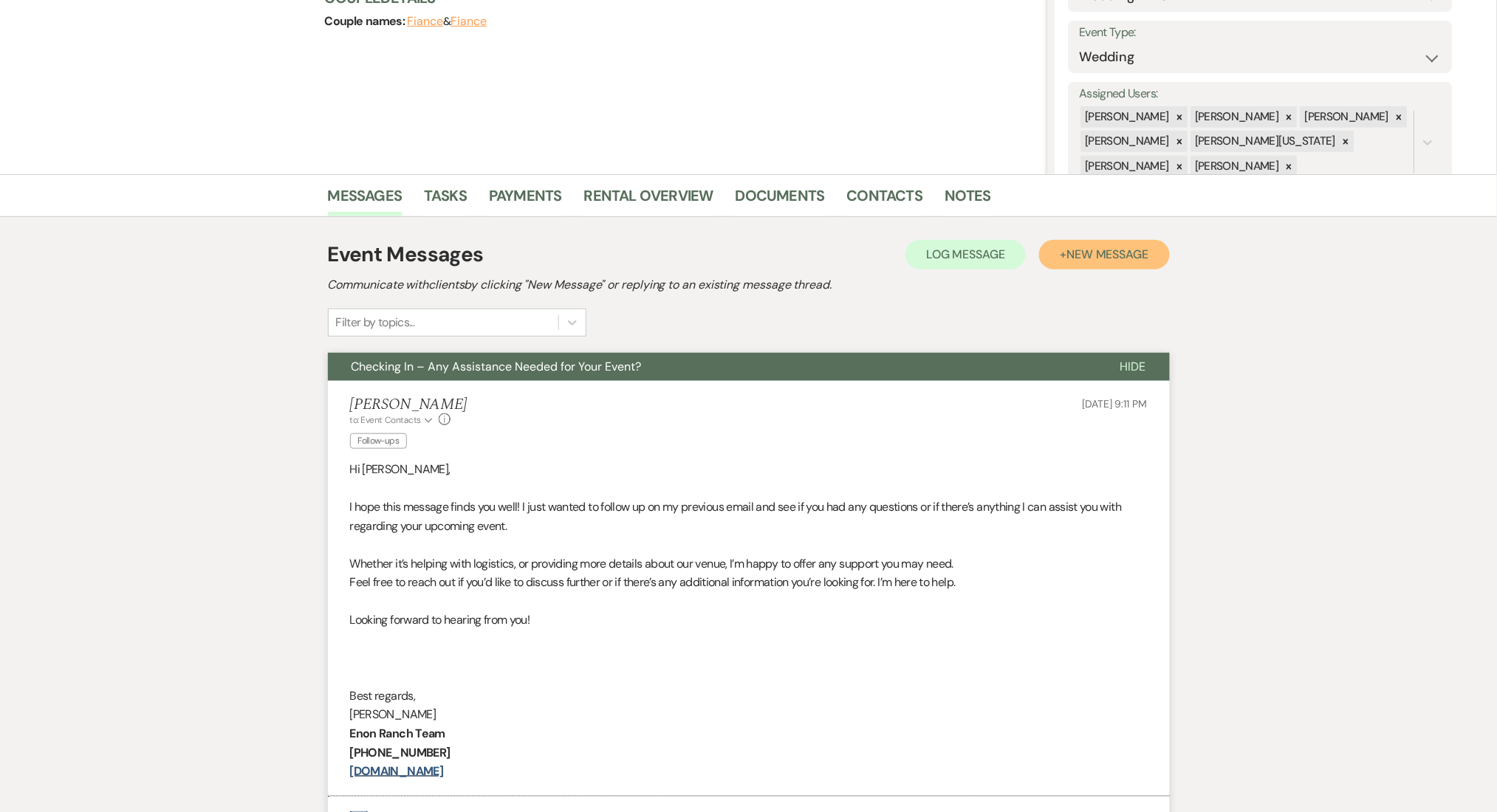
click at [1108, 255] on span "New Message" at bounding box center [1107, 253] width 82 height 15
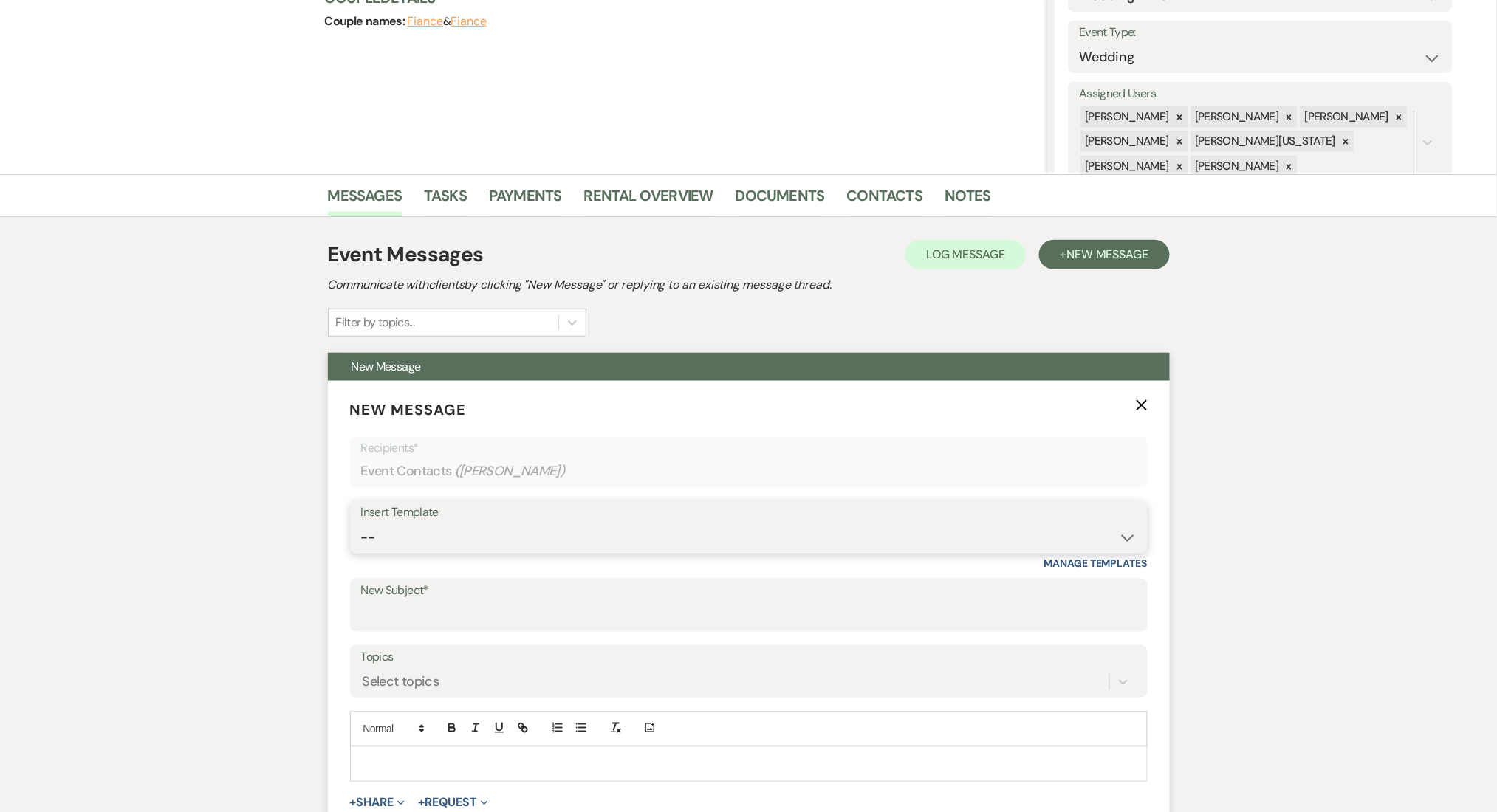
click at [508, 542] on select "-- Inquiry Follow Up Email #2 Contract Sending Template Payment Template Rental…" at bounding box center [749, 538] width 775 height 29
select select "1402"
click at [361, 523] on select "-- Inquiry Follow Up Email #2 Contract Sending Template Payment Template Rental…" at bounding box center [749, 538] width 775 height 29
type input "Ready to Schedule a Tour?"
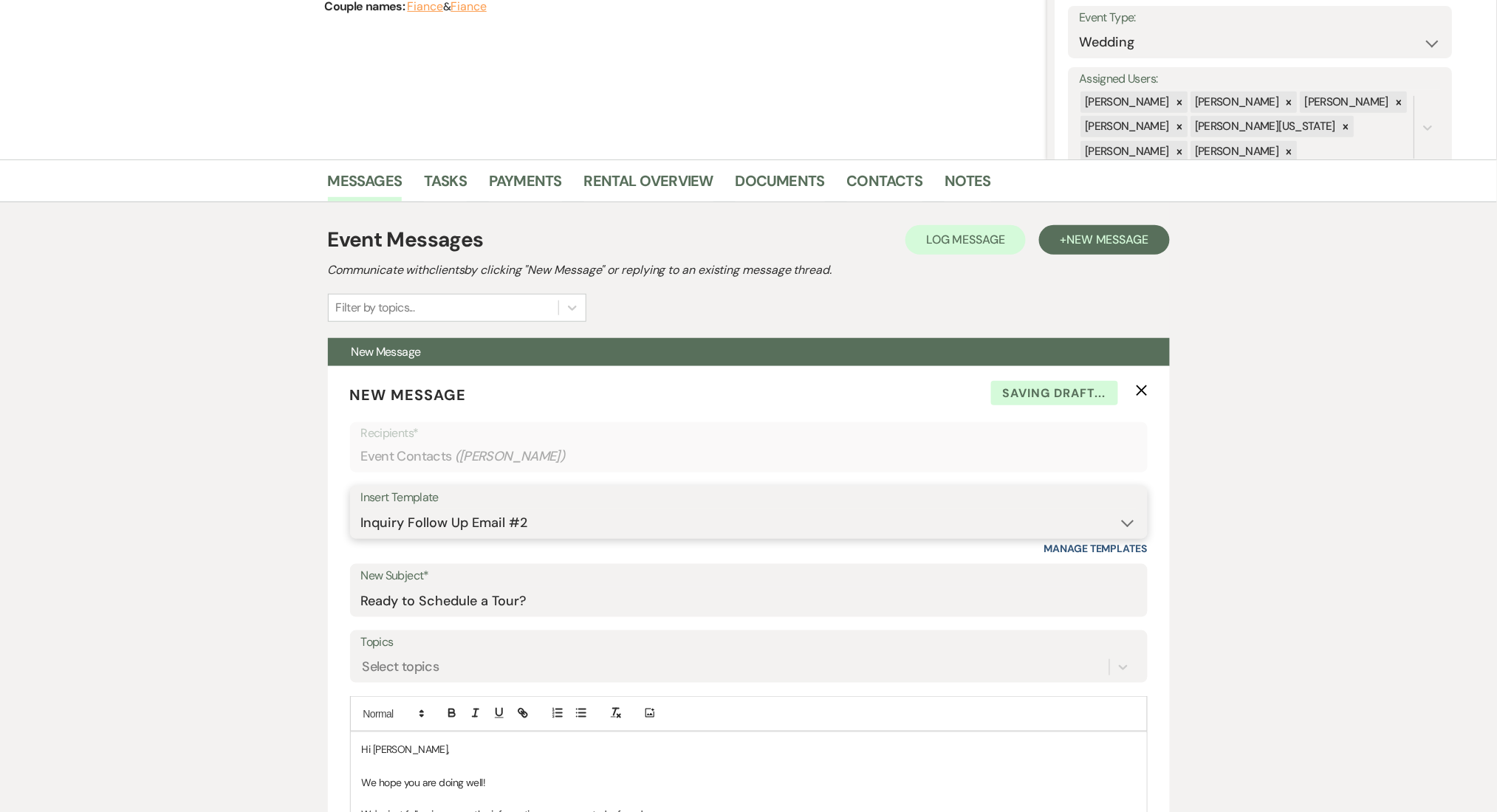
scroll to position [689, 0]
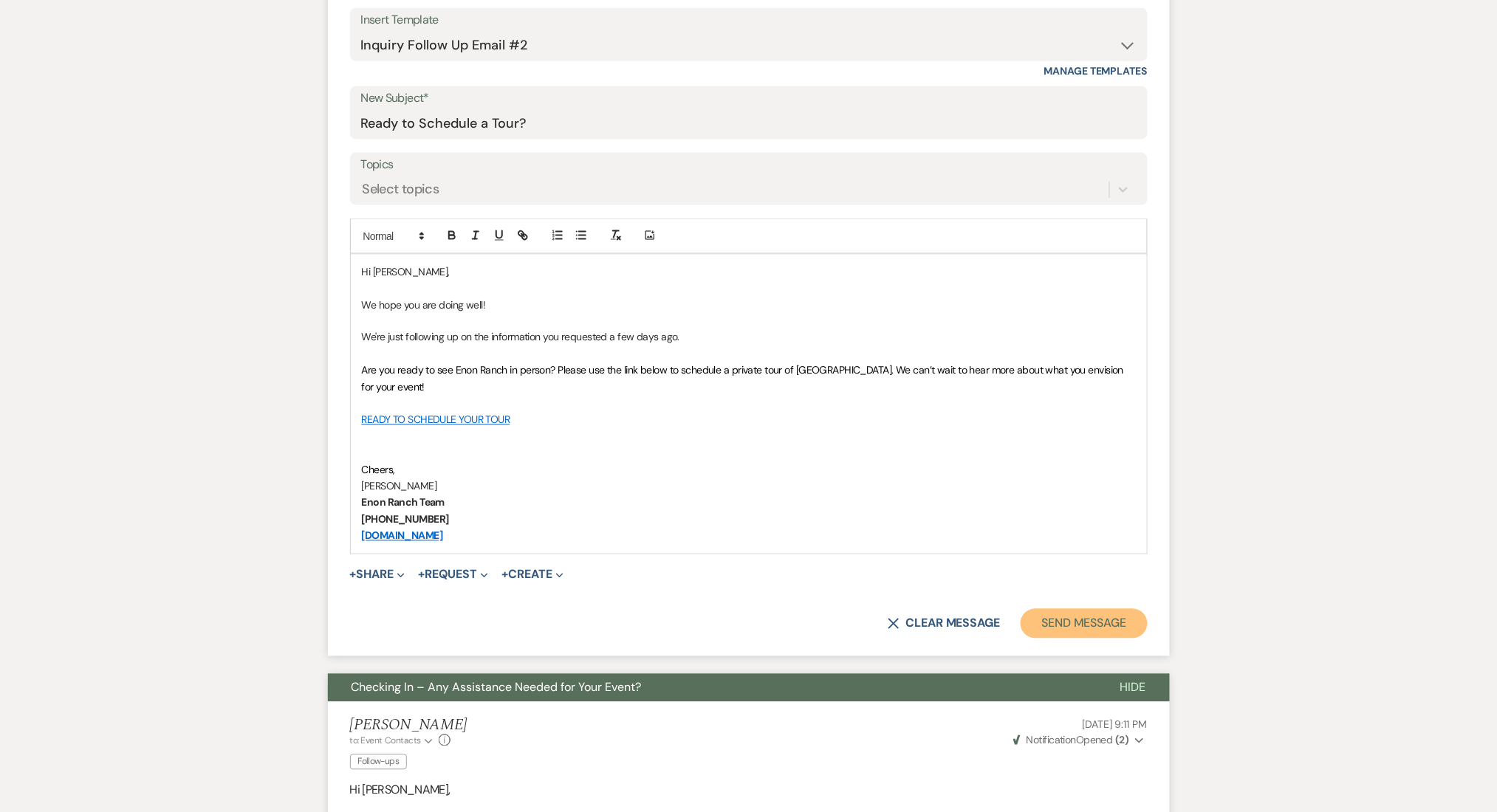
click at [1082, 626] on button "Send Message" at bounding box center [1083, 624] width 126 height 30
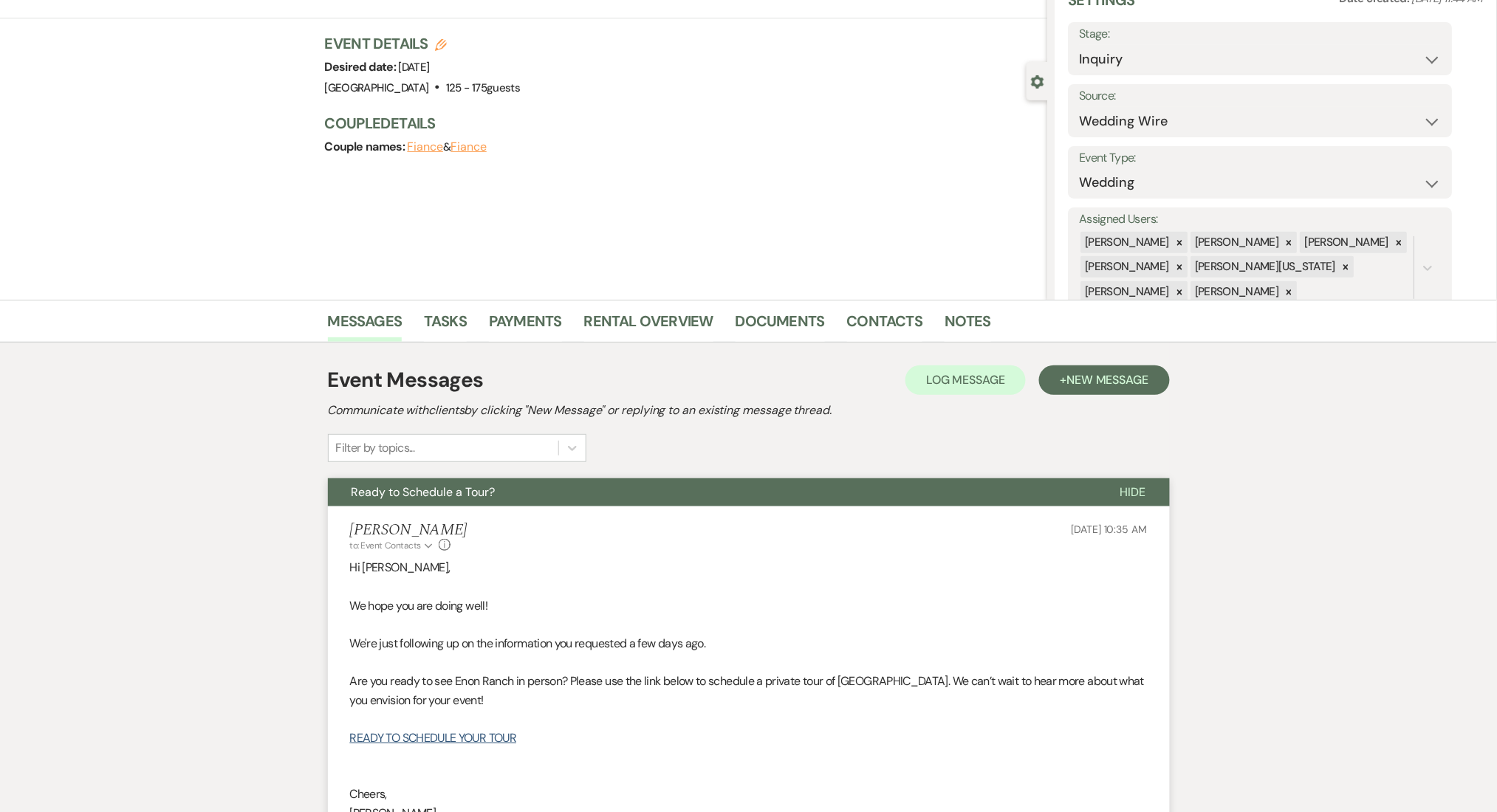
scroll to position [0, 0]
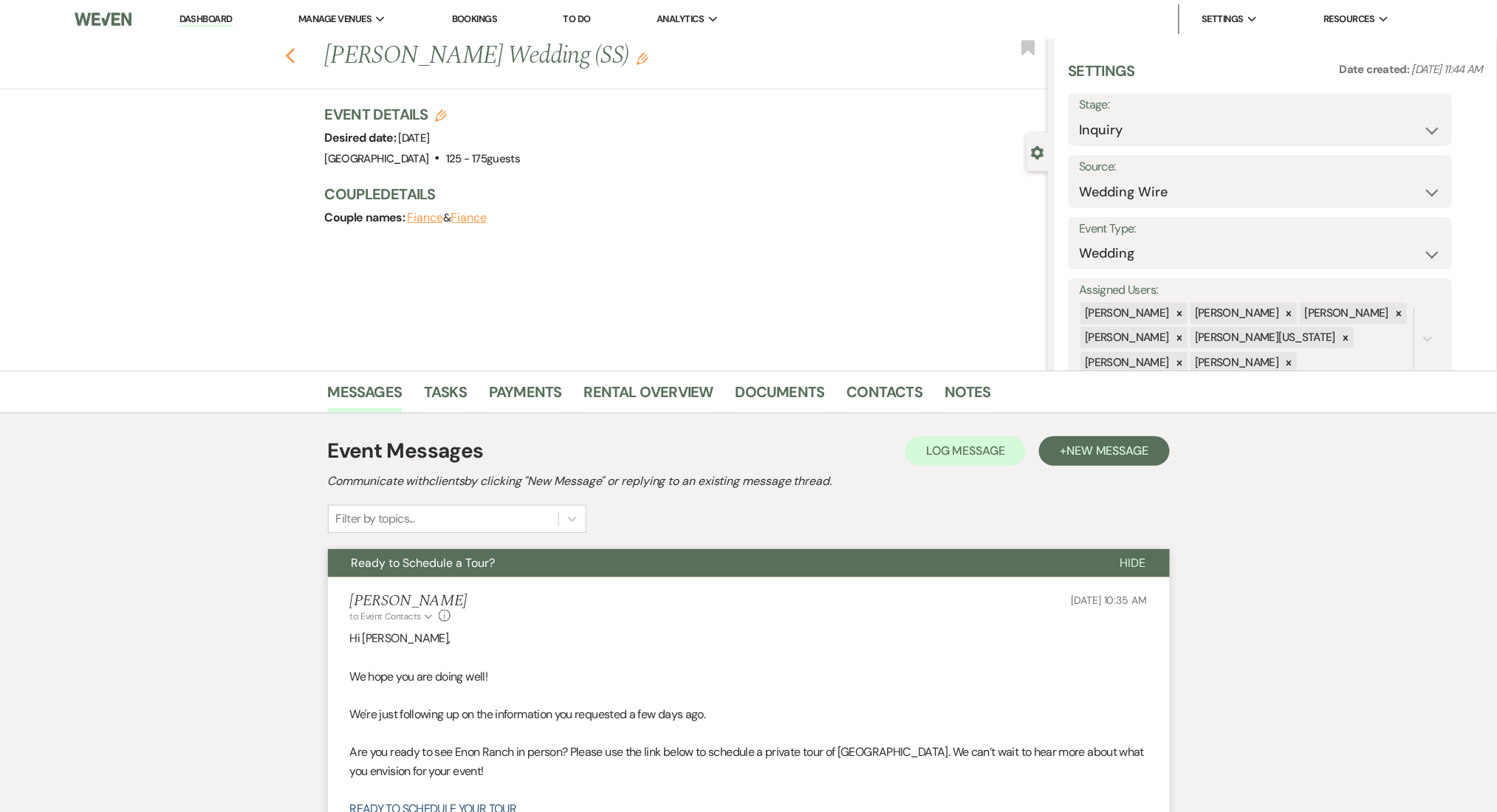
click at [296, 53] on icon "Previous" at bounding box center [291, 56] width 11 height 18
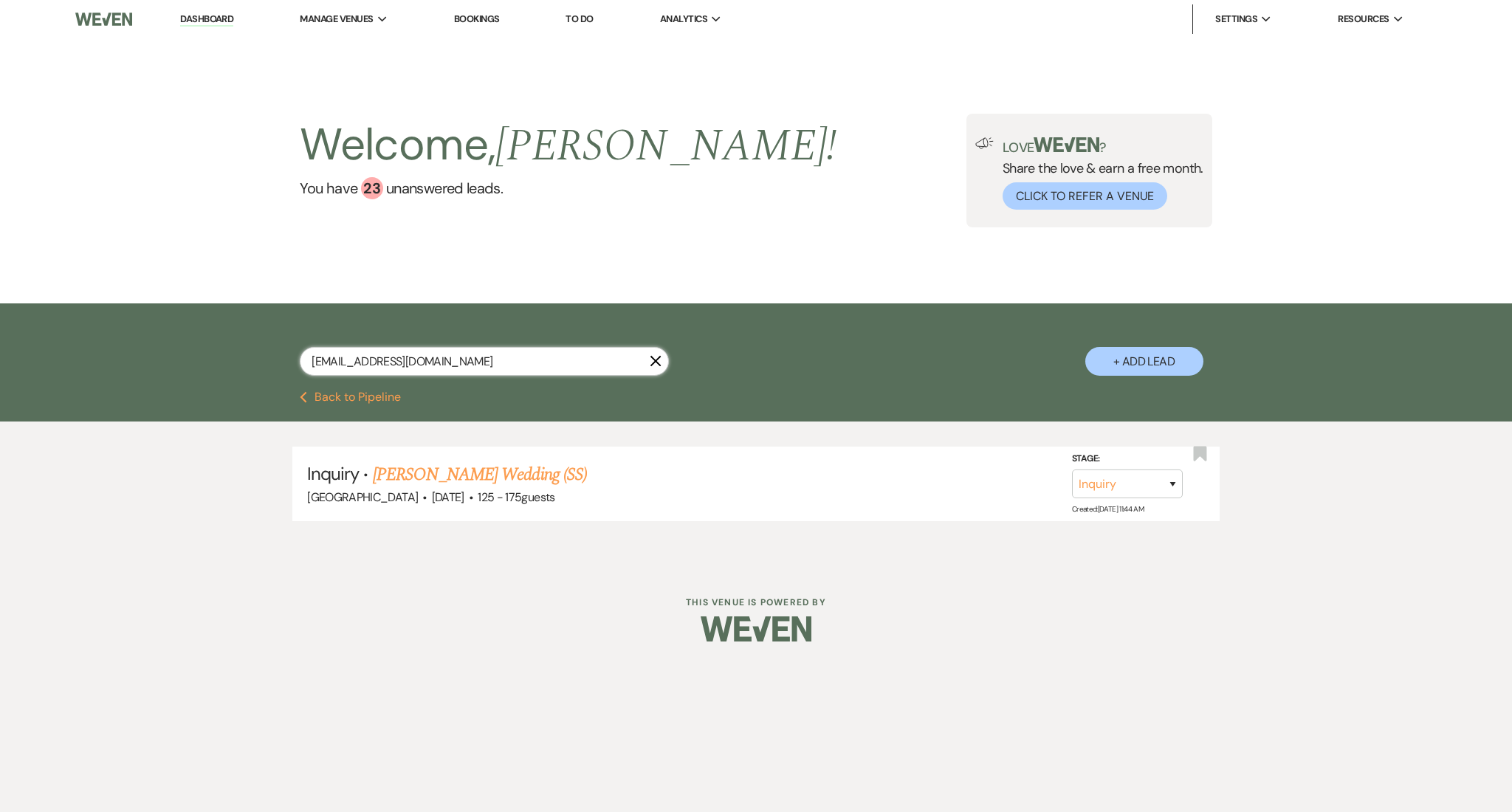
drag, startPoint x: 457, startPoint y: 367, endPoint x: 202, endPoint y: 347, distance: 255.8
click at [202, 347] on div "[EMAIL_ADDRESS][DOMAIN_NAME] X + Add Lead" at bounding box center [756, 347] width 1512 height 88
paste input "[EMAIL_ADDRESS]"
type input "[EMAIL_ADDRESS][DOMAIN_NAME]"
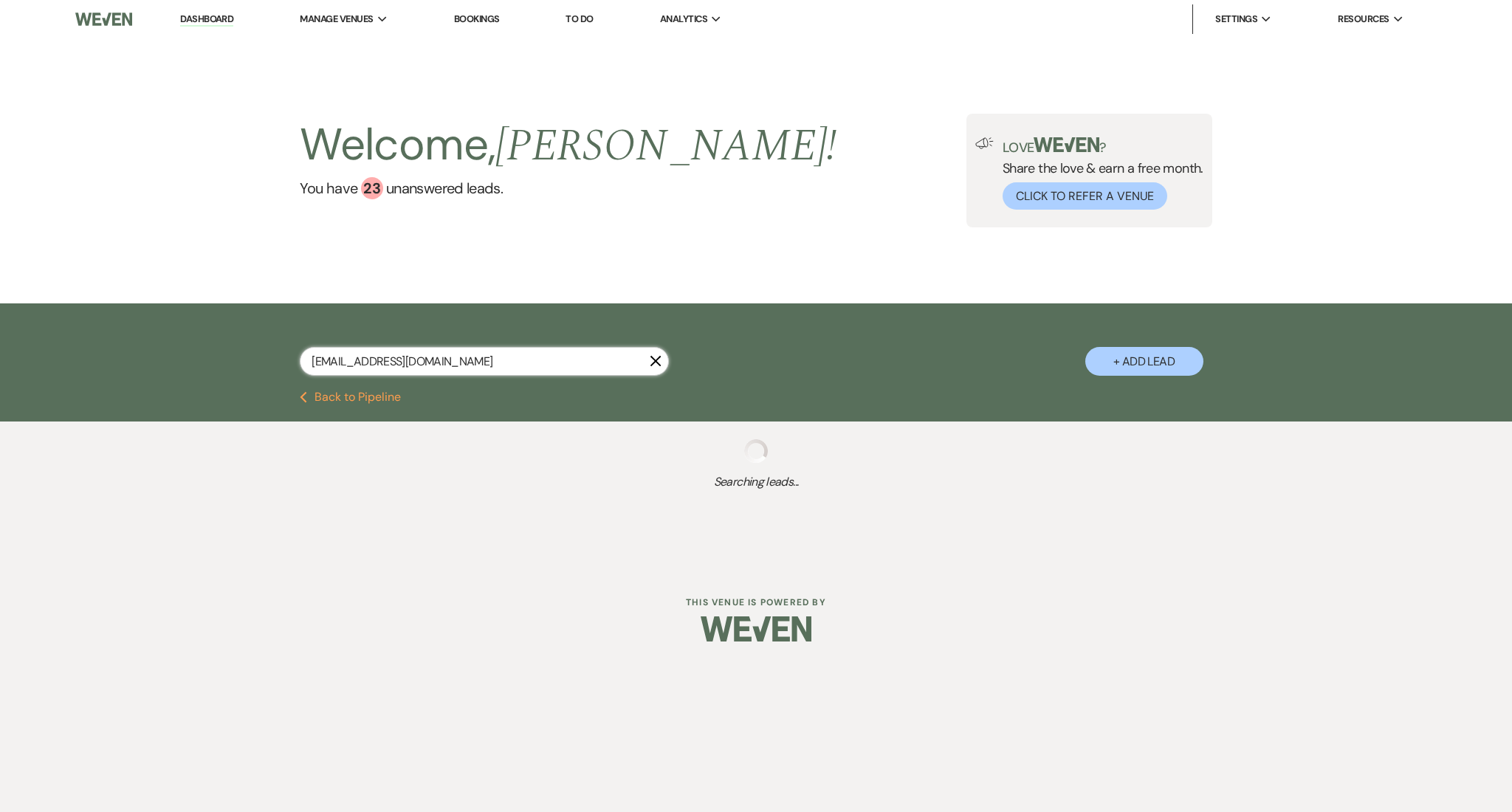
select select "8"
select select "5"
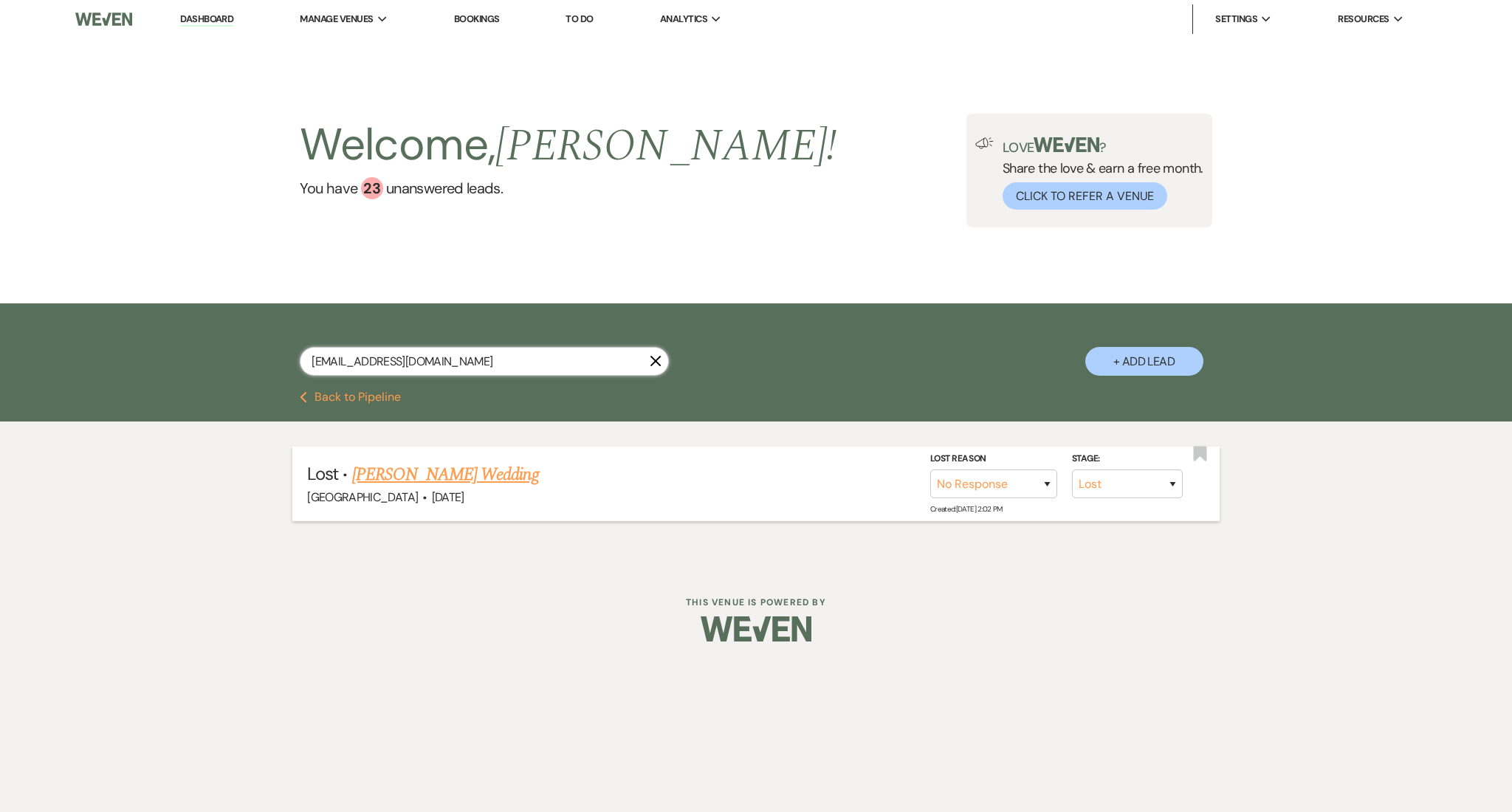
type input "[EMAIL_ADDRESS][DOMAIN_NAME]"
click at [445, 463] on link "[PERSON_NAME] Wedding" at bounding box center [445, 474] width 187 height 26
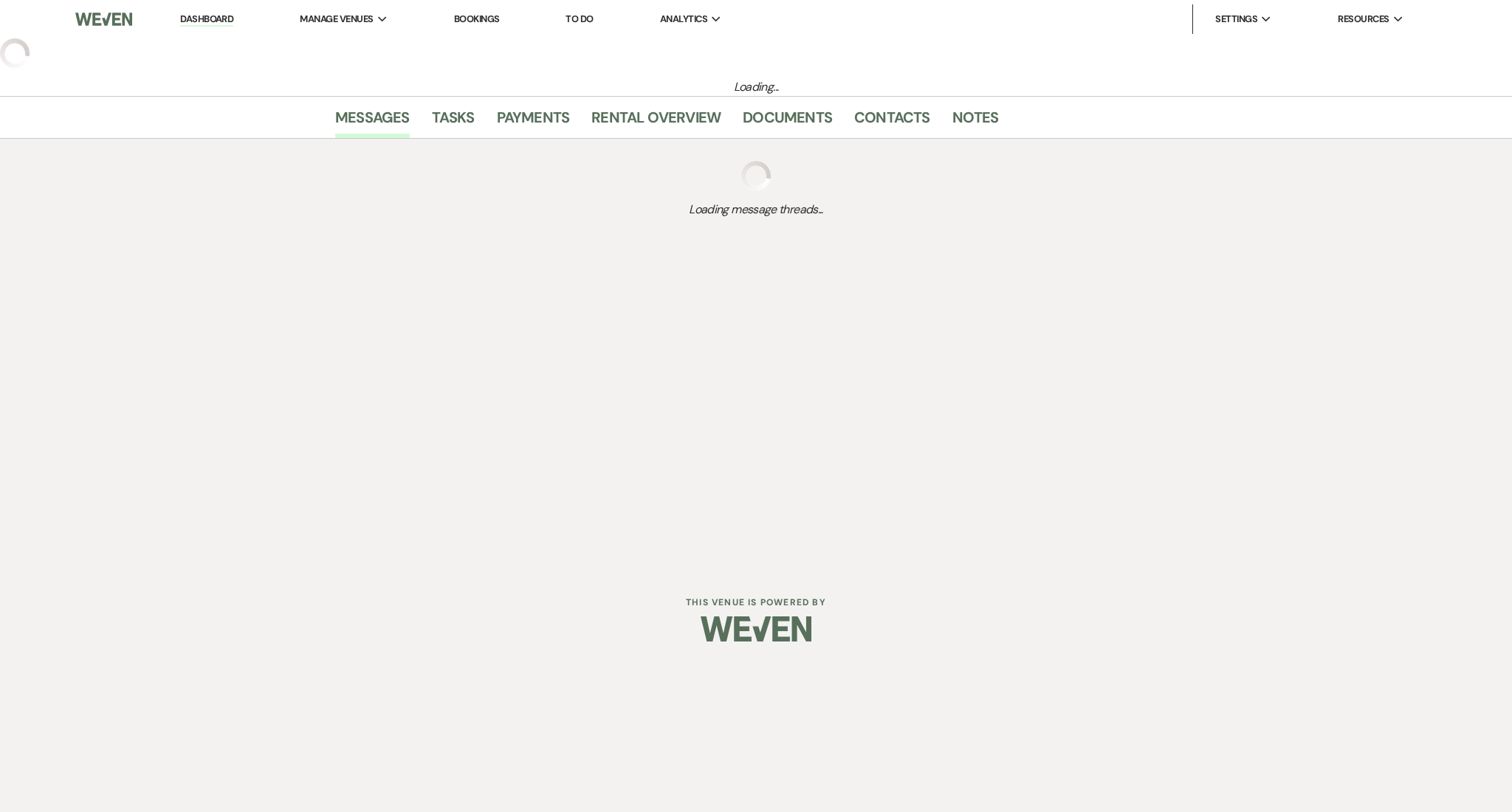
select select "8"
select select "5"
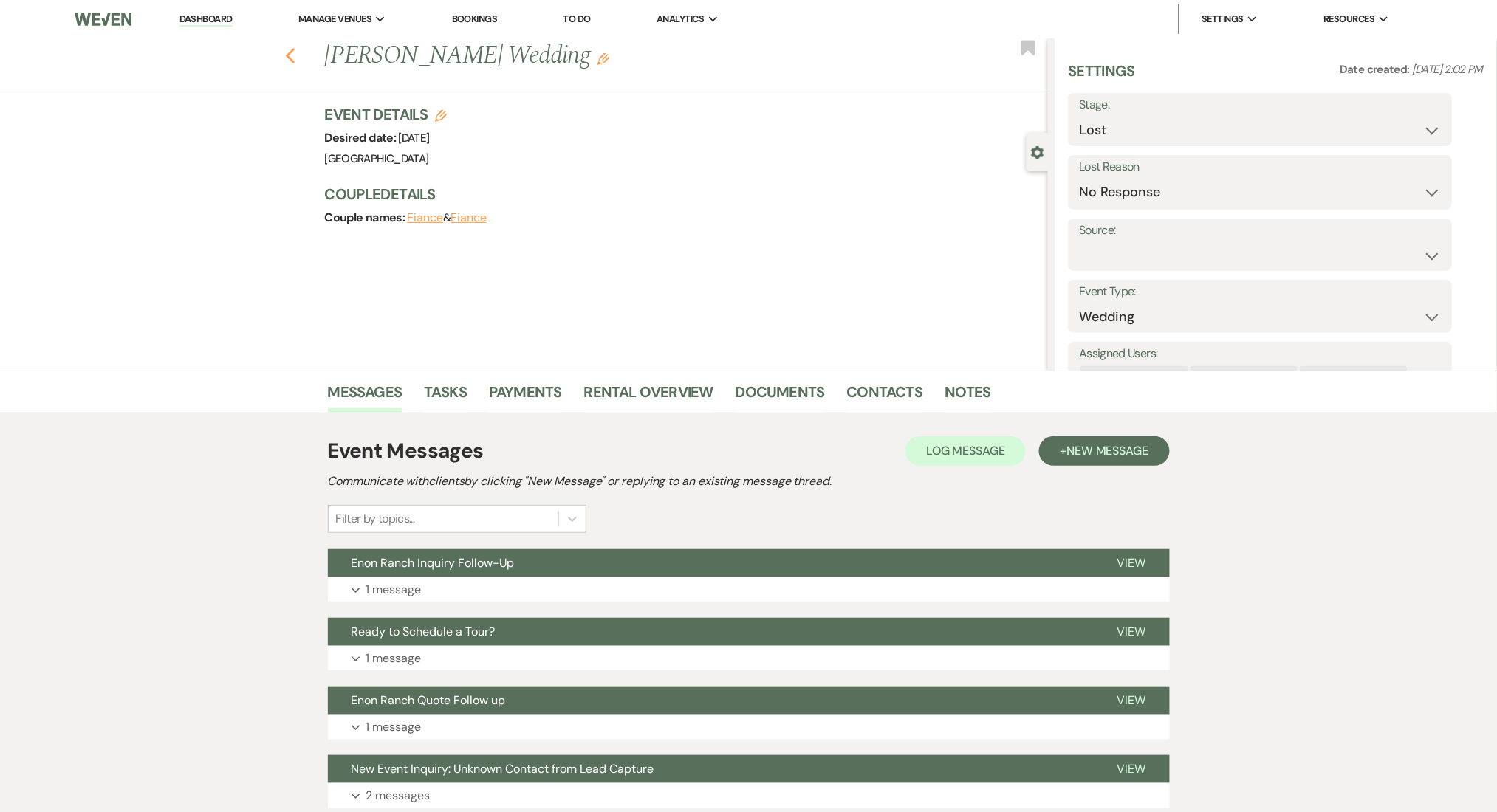
click at [296, 56] on icon "Previous" at bounding box center [291, 56] width 11 height 18
select select "8"
select select "5"
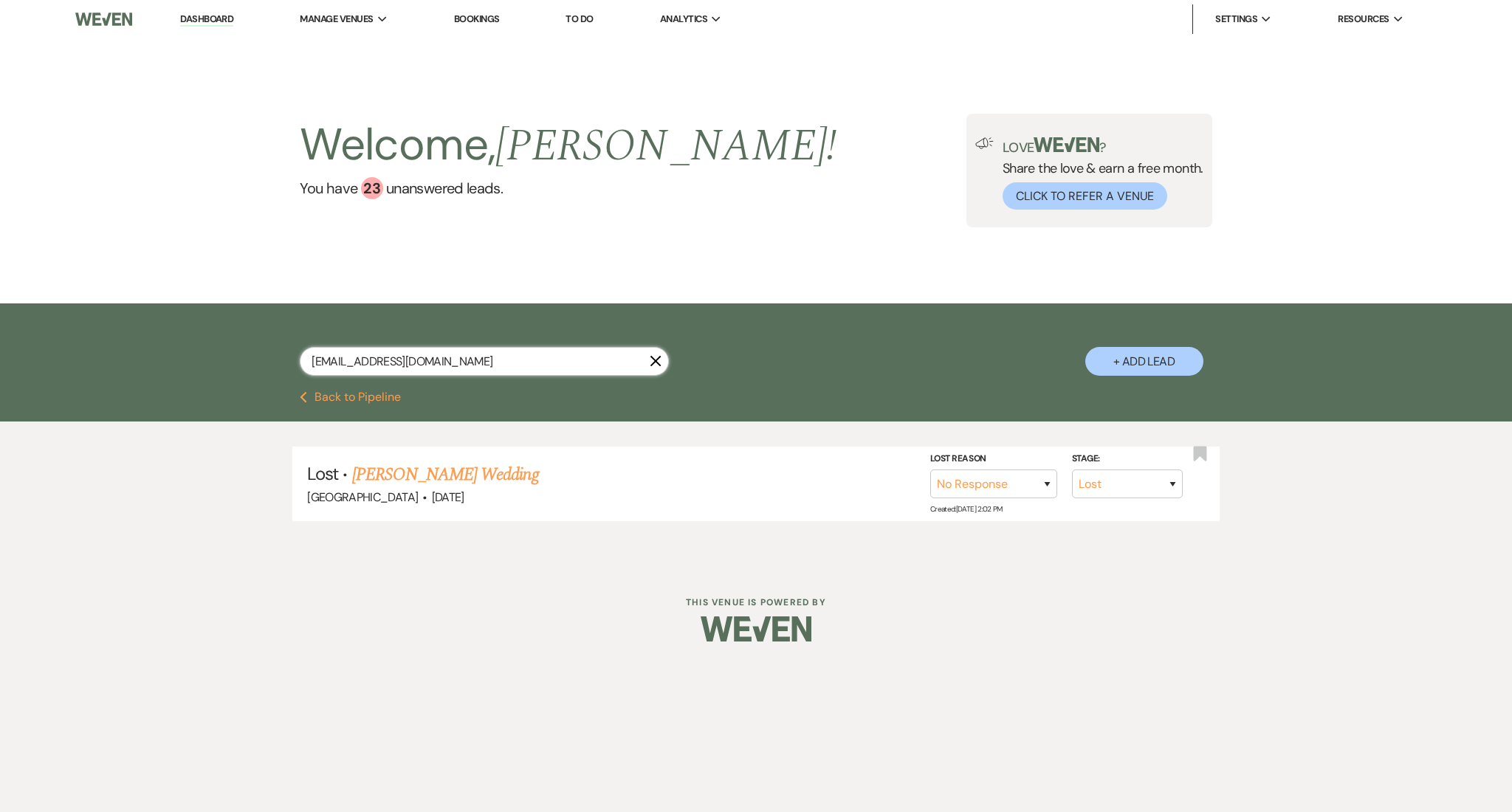
drag, startPoint x: 464, startPoint y: 361, endPoint x: 211, endPoint y: 354, distance: 253.1
click at [211, 354] on div "[EMAIL_ADDRESS][DOMAIN_NAME] X + Add Lead" at bounding box center [756, 347] width 1512 height 88
paste input "gianelly1"
type input "[EMAIL_ADDRESS][DOMAIN_NAME]"
click at [483, 474] on link "[PERSON_NAME] [PERSON_NAME] Wedding (SS)" at bounding box center [544, 474] width 343 height 26
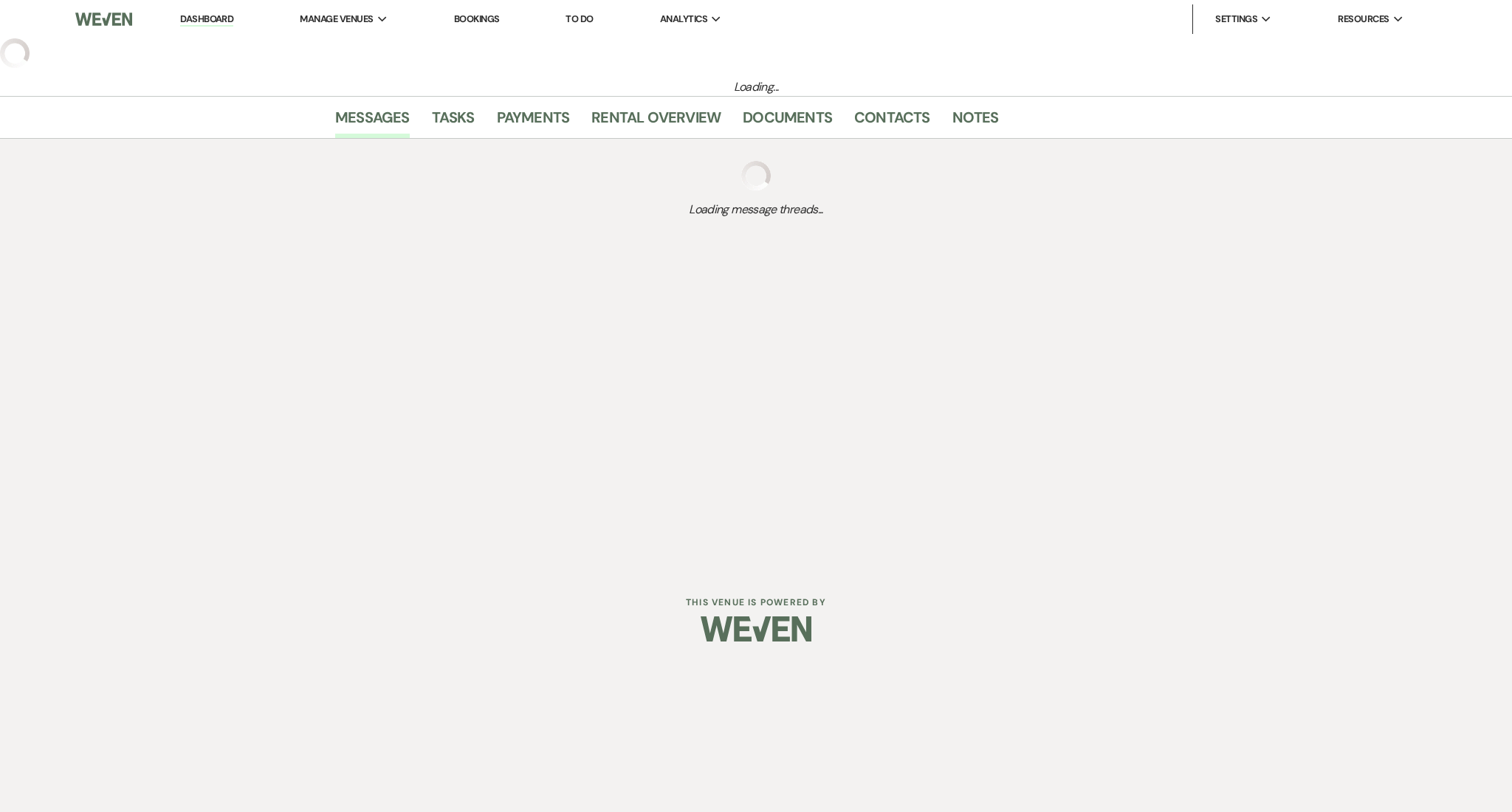
select select "2"
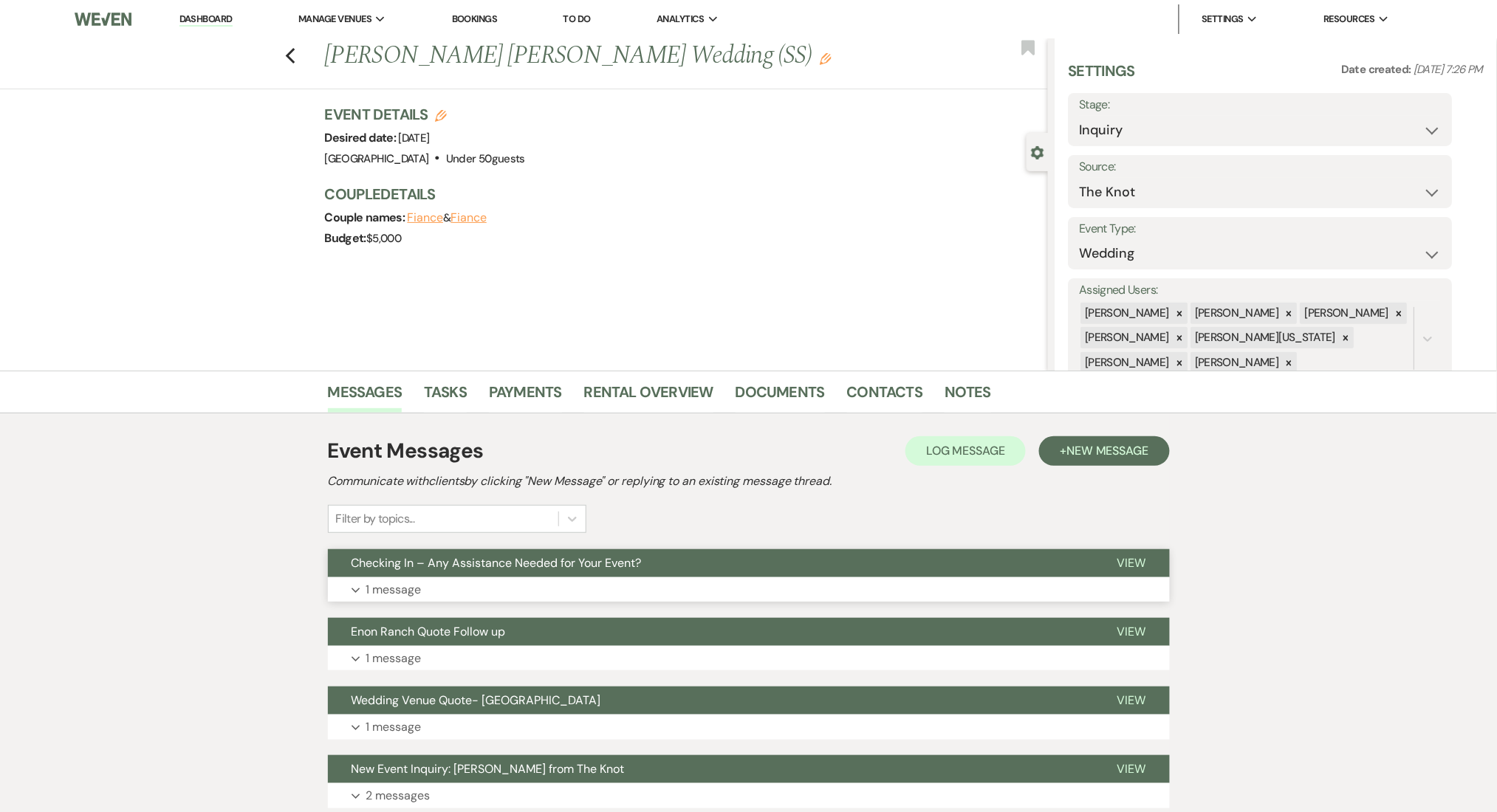
click at [439, 590] on button "Expand 1 message" at bounding box center [749, 590] width 842 height 25
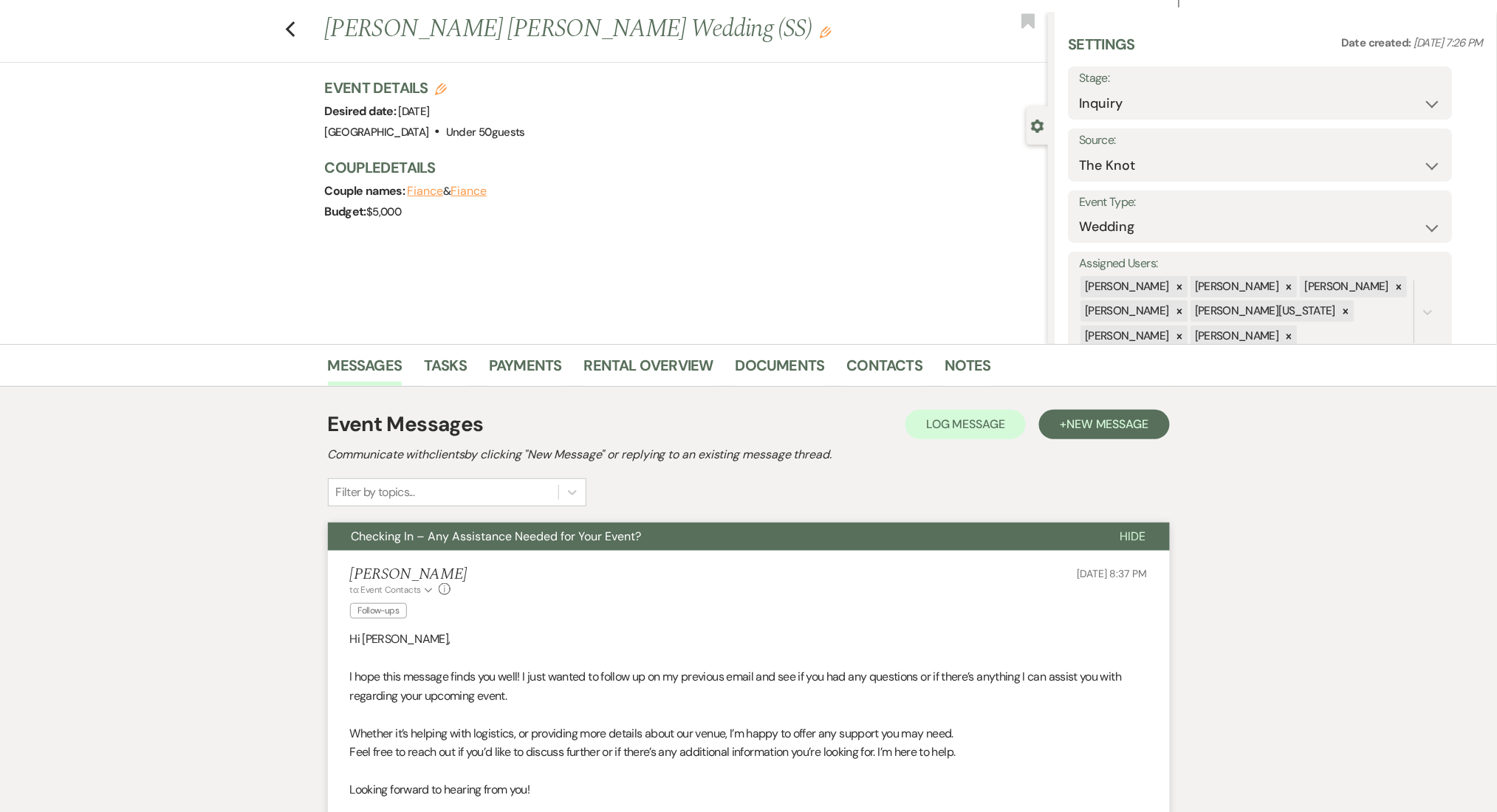
scroll to position [295, 0]
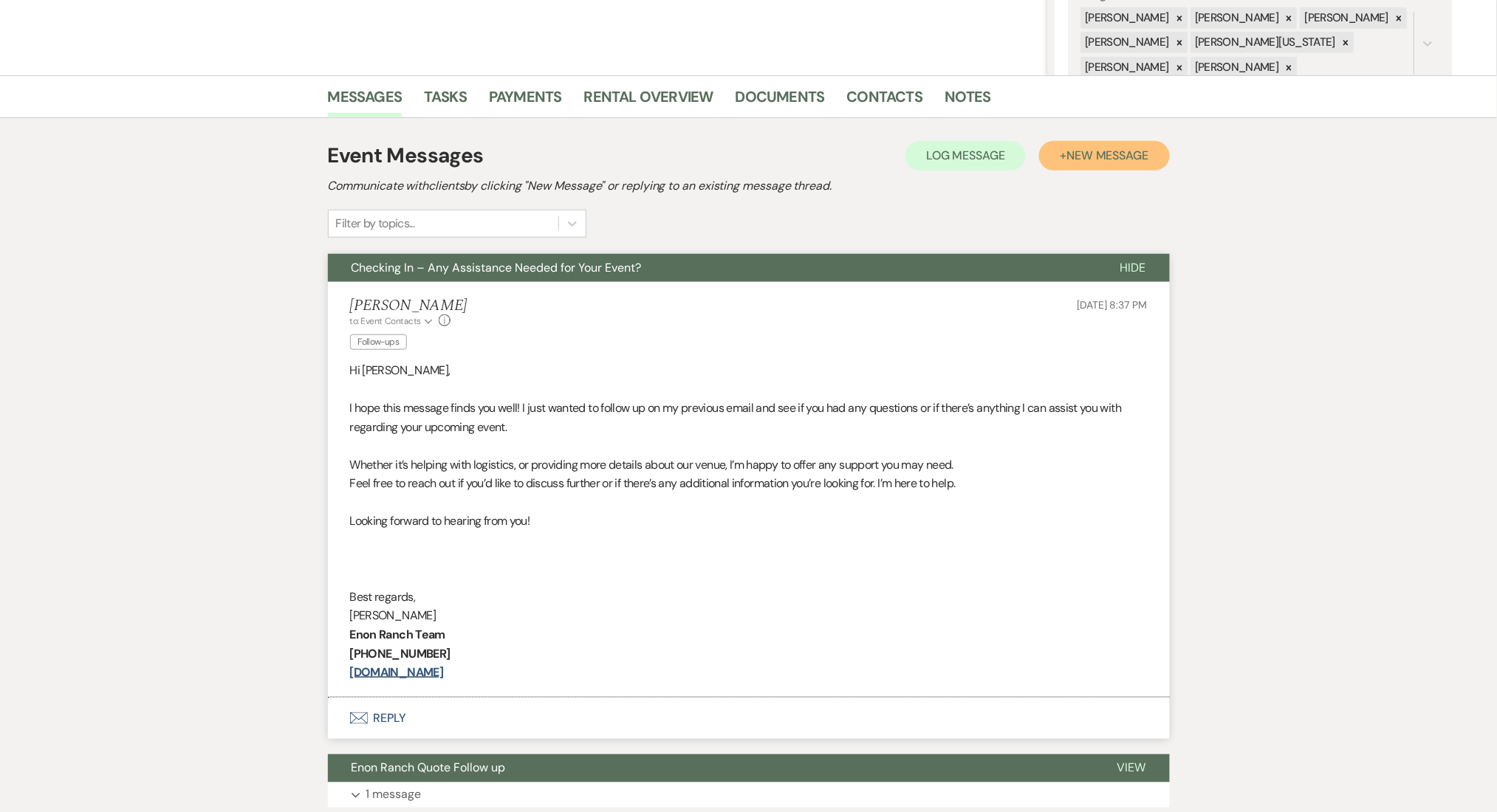
click at [1095, 156] on span "New Message" at bounding box center [1107, 155] width 82 height 15
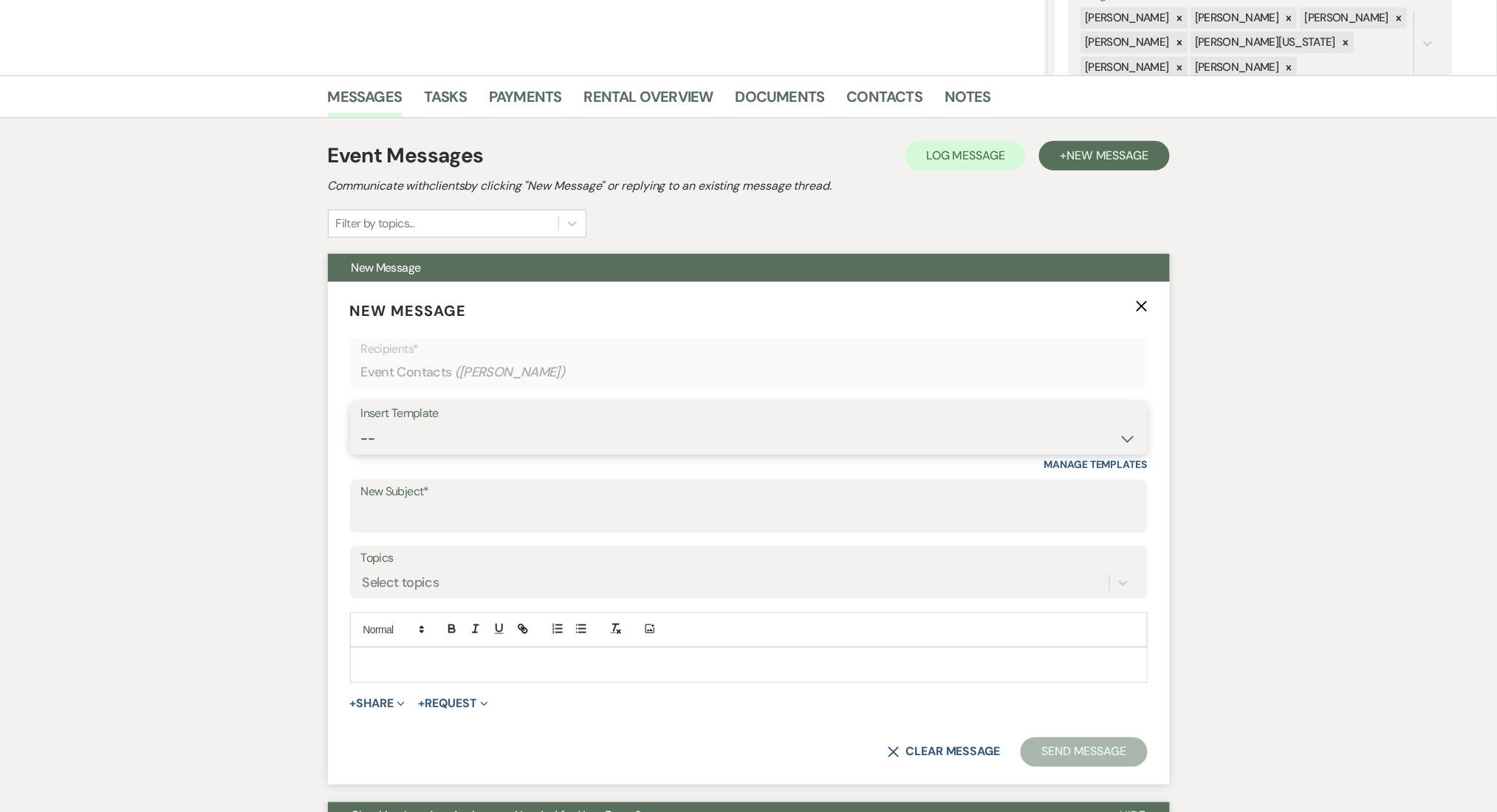
click at [459, 438] on select "-- Inquiry Follow Up Email #2 Contract Sending Template Payment Template Rental…" at bounding box center [749, 439] width 775 height 29
select select "1402"
click at [361, 425] on select "-- Inquiry Follow Up Email #2 Contract Sending Template Payment Template Rental…" at bounding box center [749, 439] width 775 height 29
type input "Ready to Schedule a Tour?"
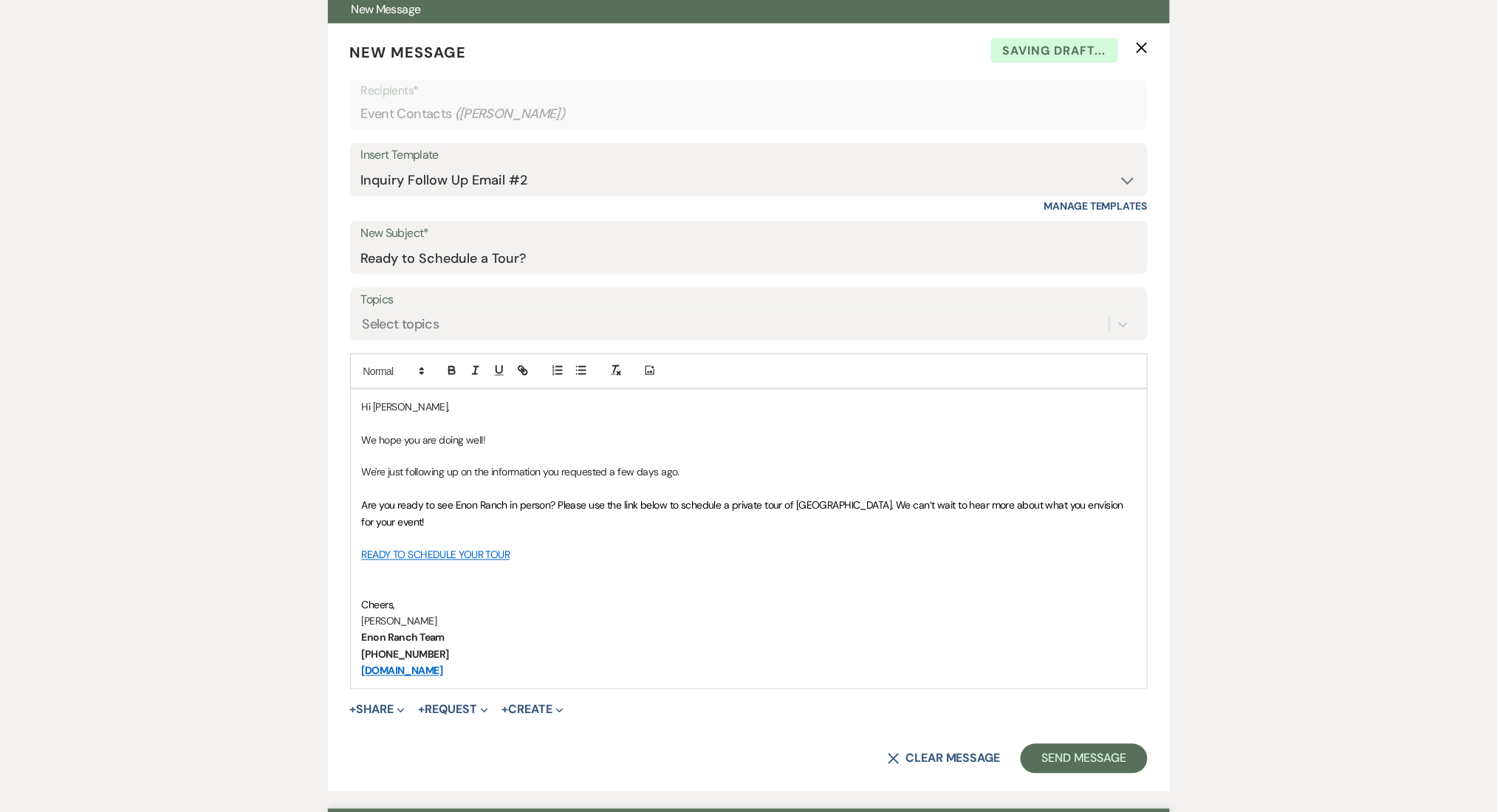
scroll to position [590, 0]
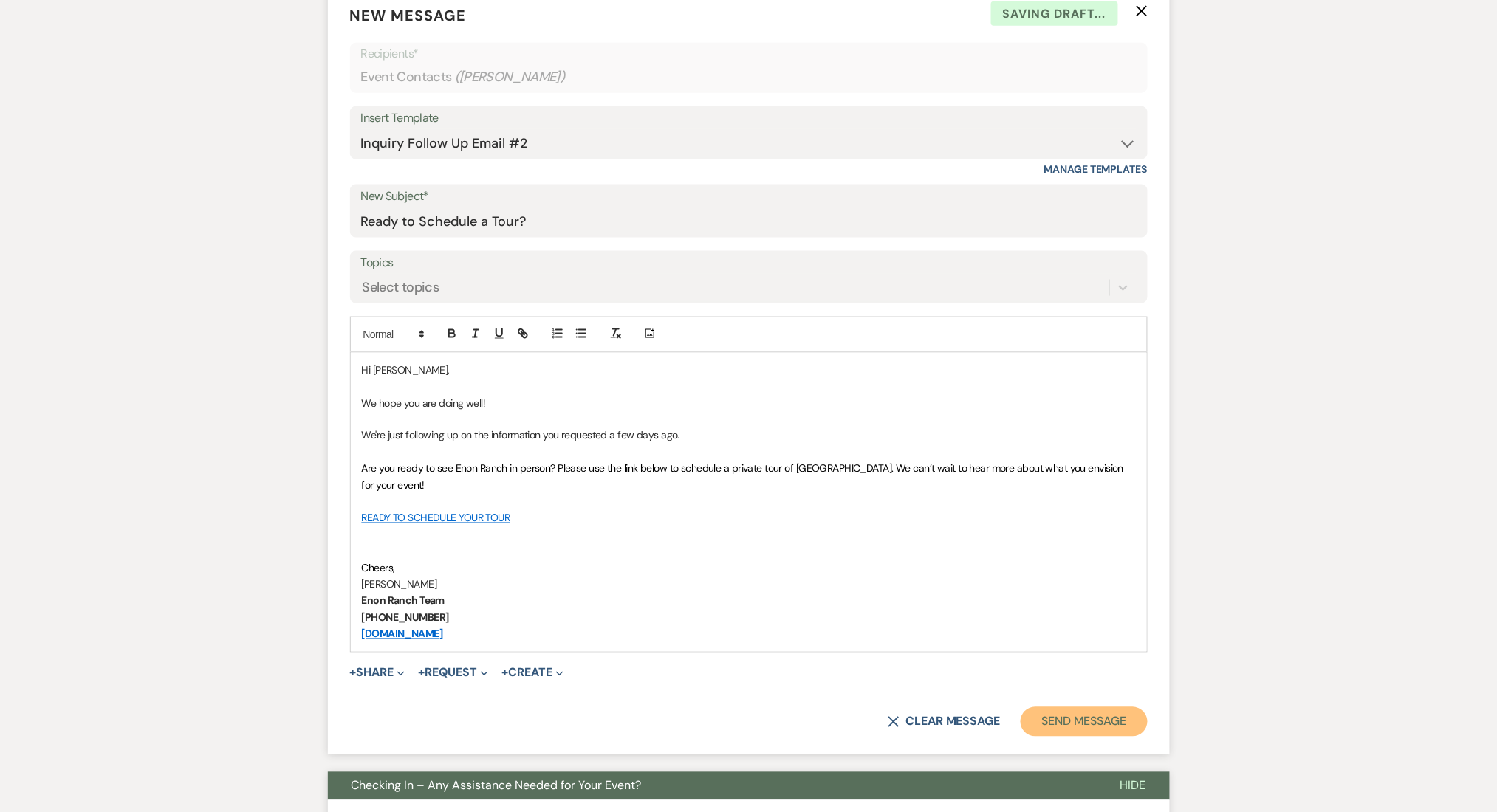
click at [1085, 712] on button "Send Message" at bounding box center [1083, 721] width 126 height 30
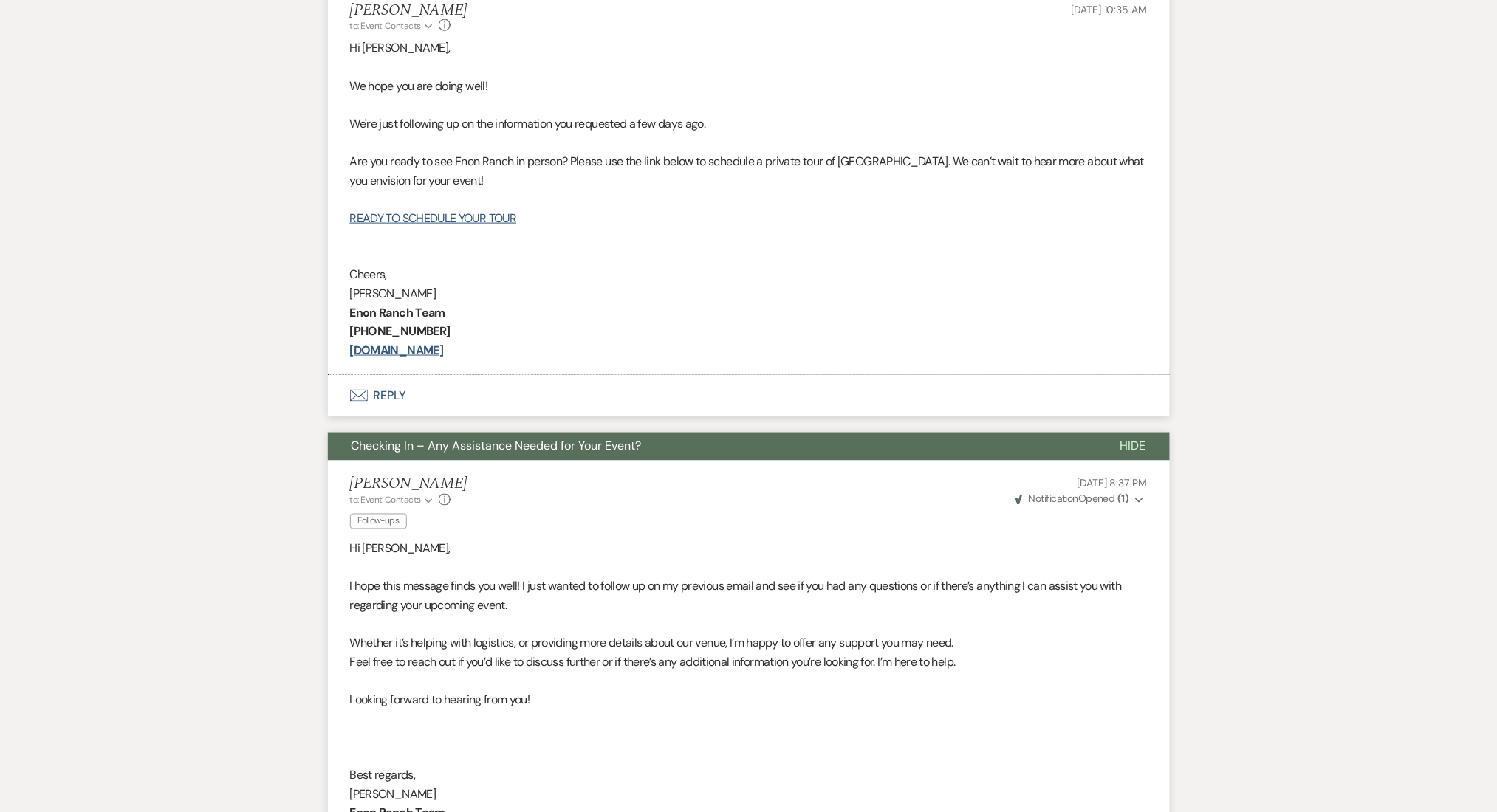
scroll to position [42, 0]
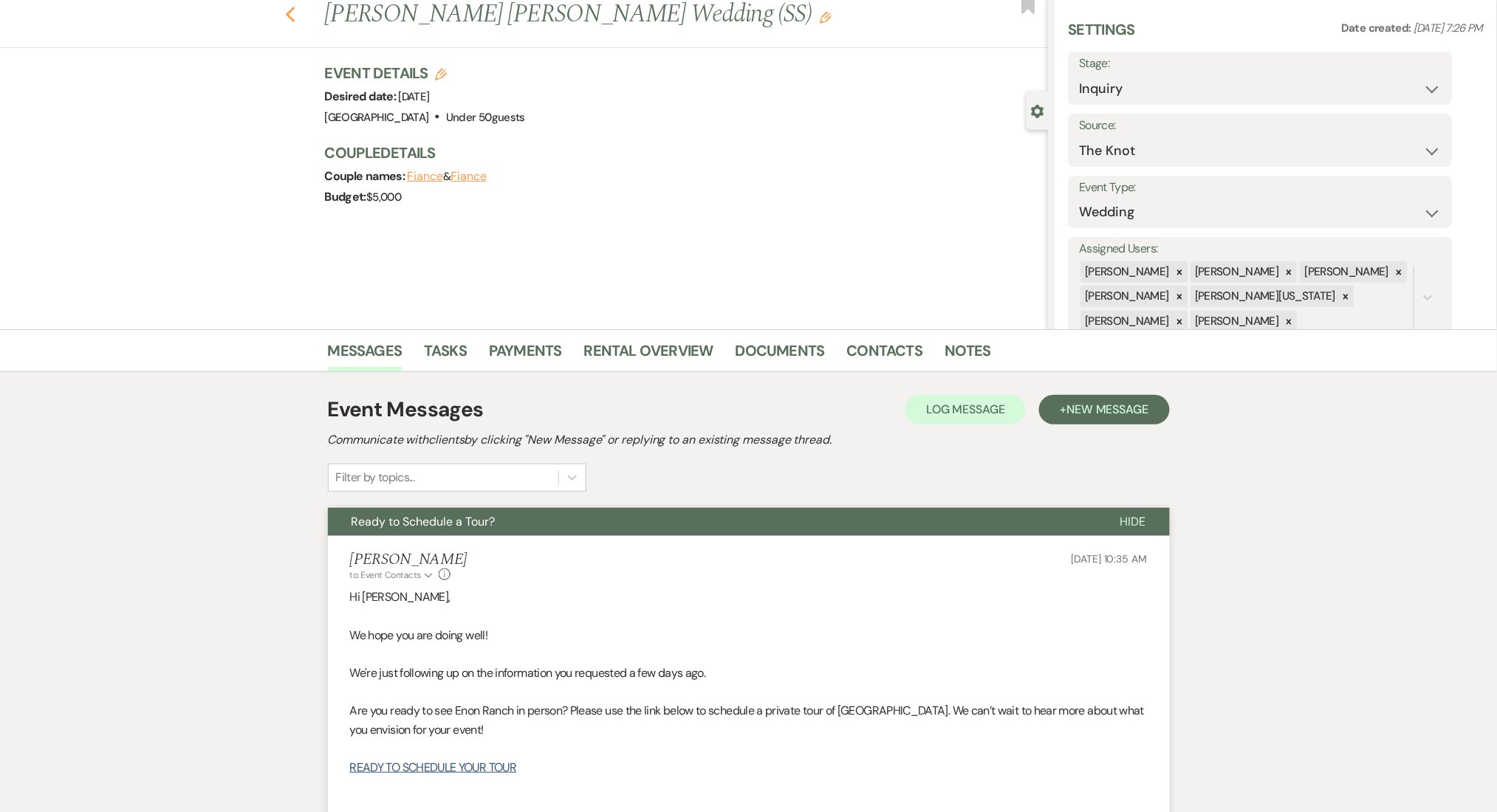
drag, startPoint x: 301, startPoint y: 4, endPoint x: 301, endPoint y: 13, distance: 9.0
click at [296, 13] on button "Previous" at bounding box center [291, 13] width 11 height 21
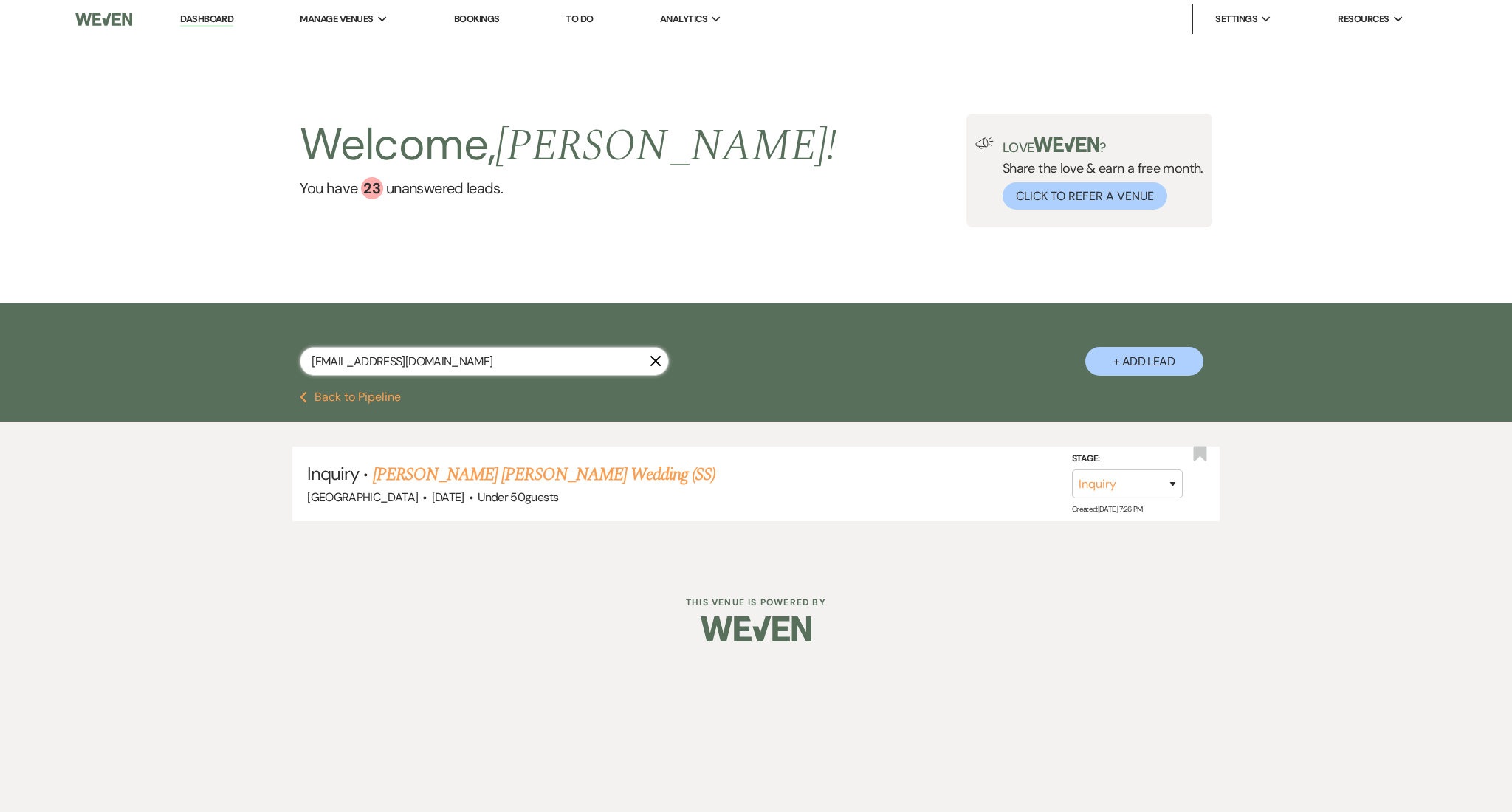
drag, startPoint x: 416, startPoint y: 356, endPoint x: 111, endPoint y: 314, distance: 307.9
click at [111, 314] on div "[EMAIL_ADDRESS][DOMAIN_NAME] X + Add Lead" at bounding box center [756, 347] width 1512 height 88
paste input "thetotalbelle"
type input "[EMAIL_ADDRESS][DOMAIN_NAME]"
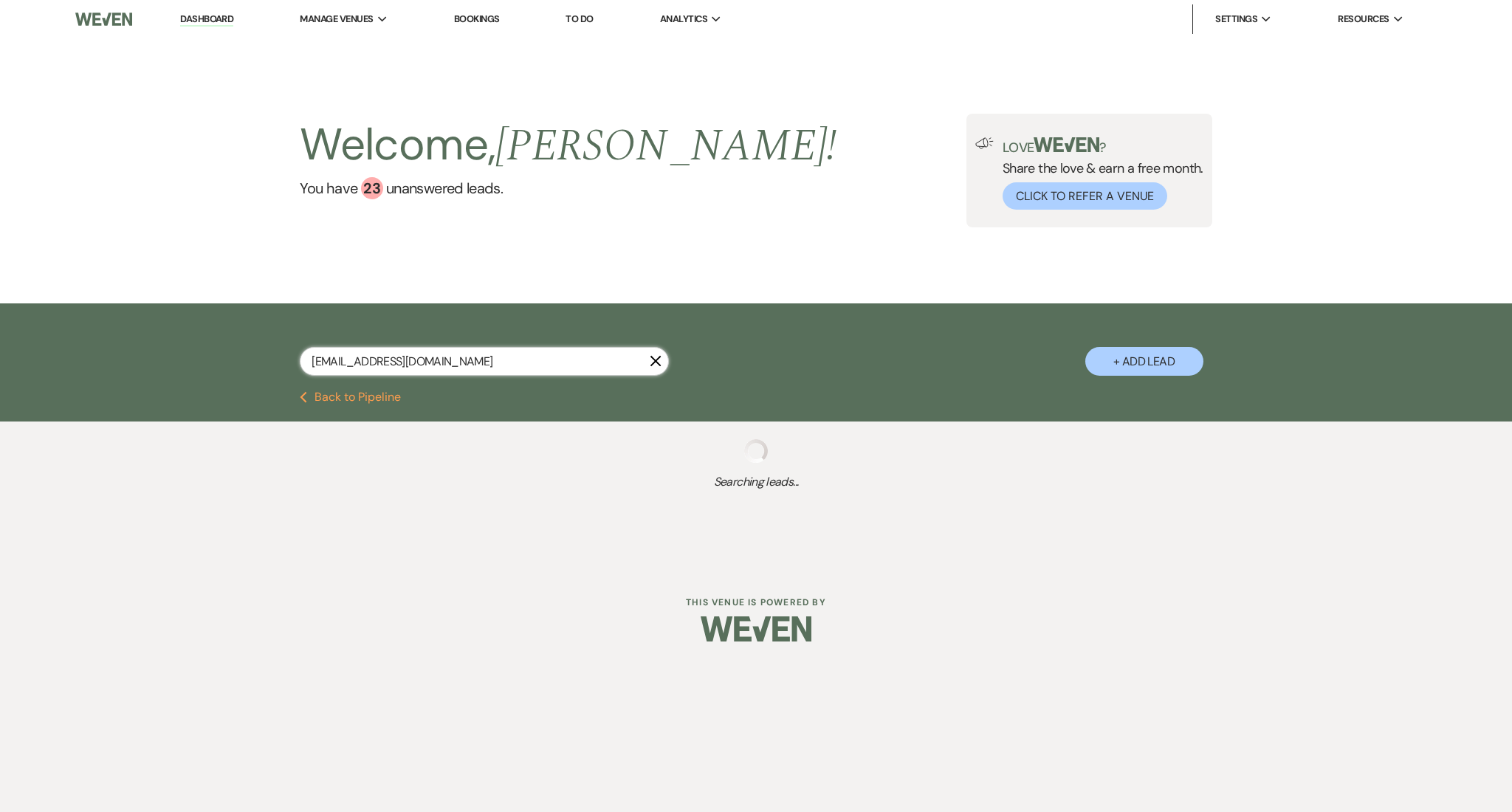
select select "9"
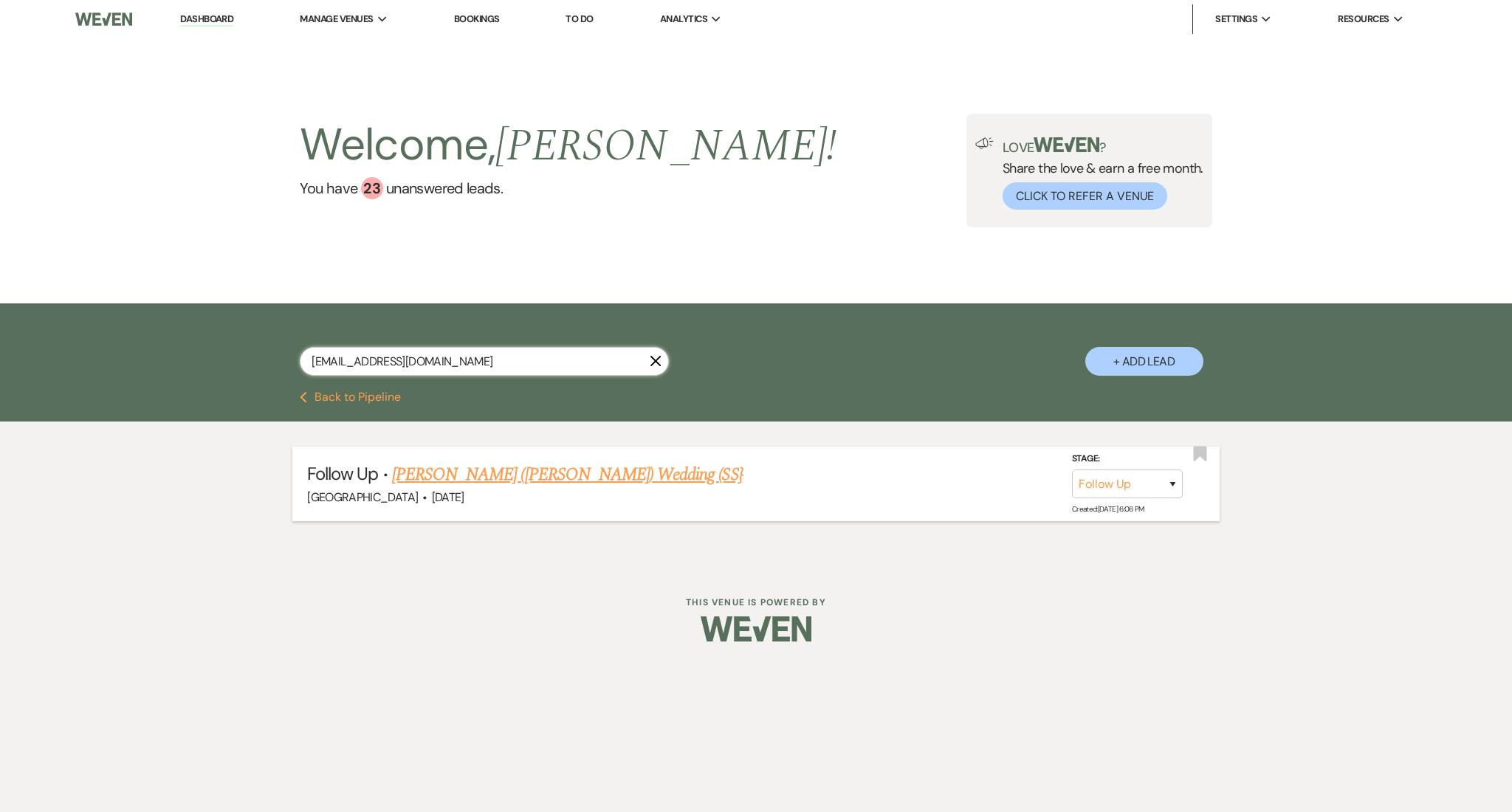
type input "[EMAIL_ADDRESS][DOMAIN_NAME]"
click at [506, 474] on link "[PERSON_NAME] ([PERSON_NAME]) Wedding (SS}" at bounding box center [567, 474] width 350 height 26
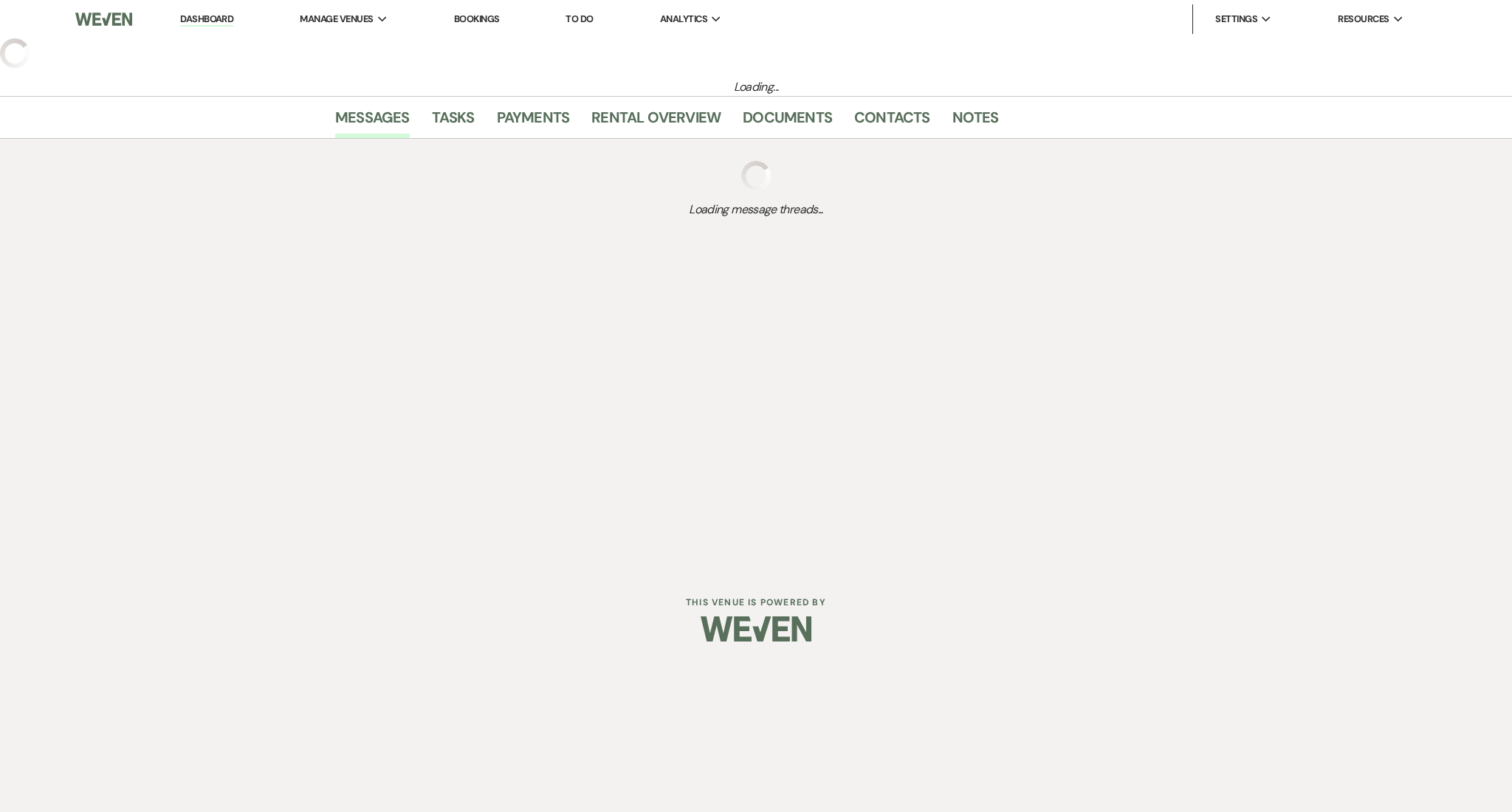
select select "9"
select select "5"
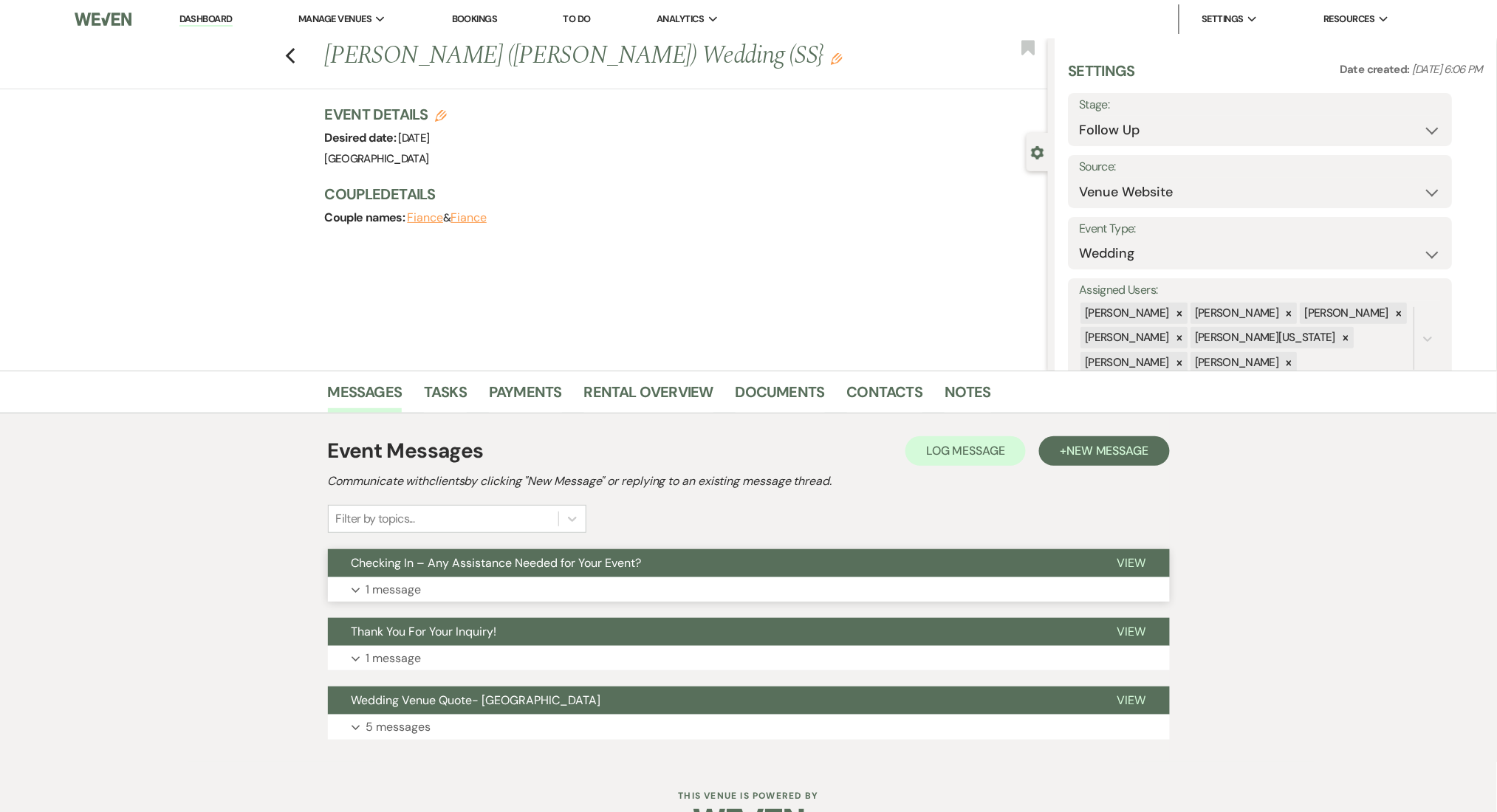
click at [527, 596] on button "Expand 1 message" at bounding box center [749, 590] width 842 height 25
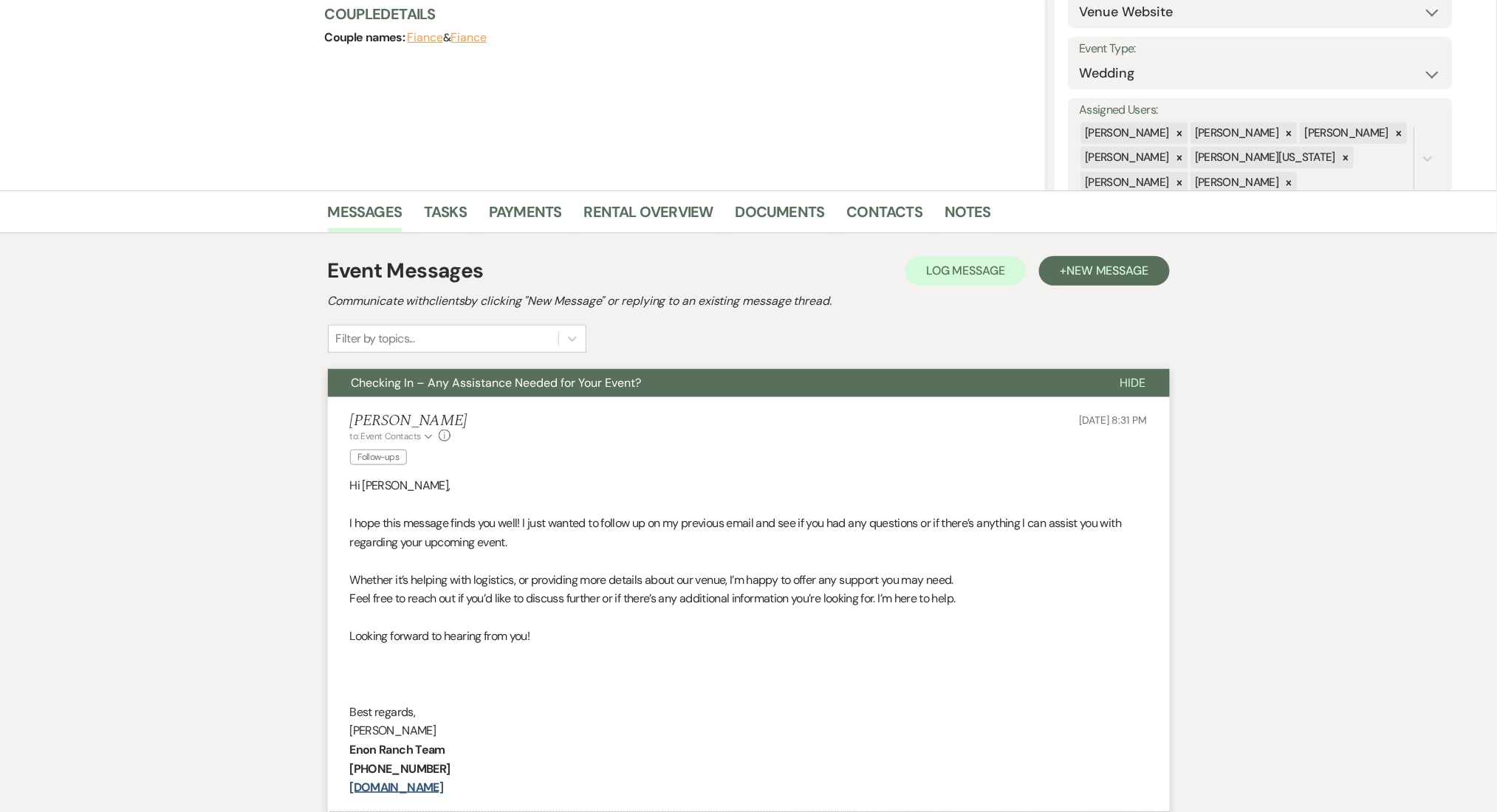
scroll to position [394, 0]
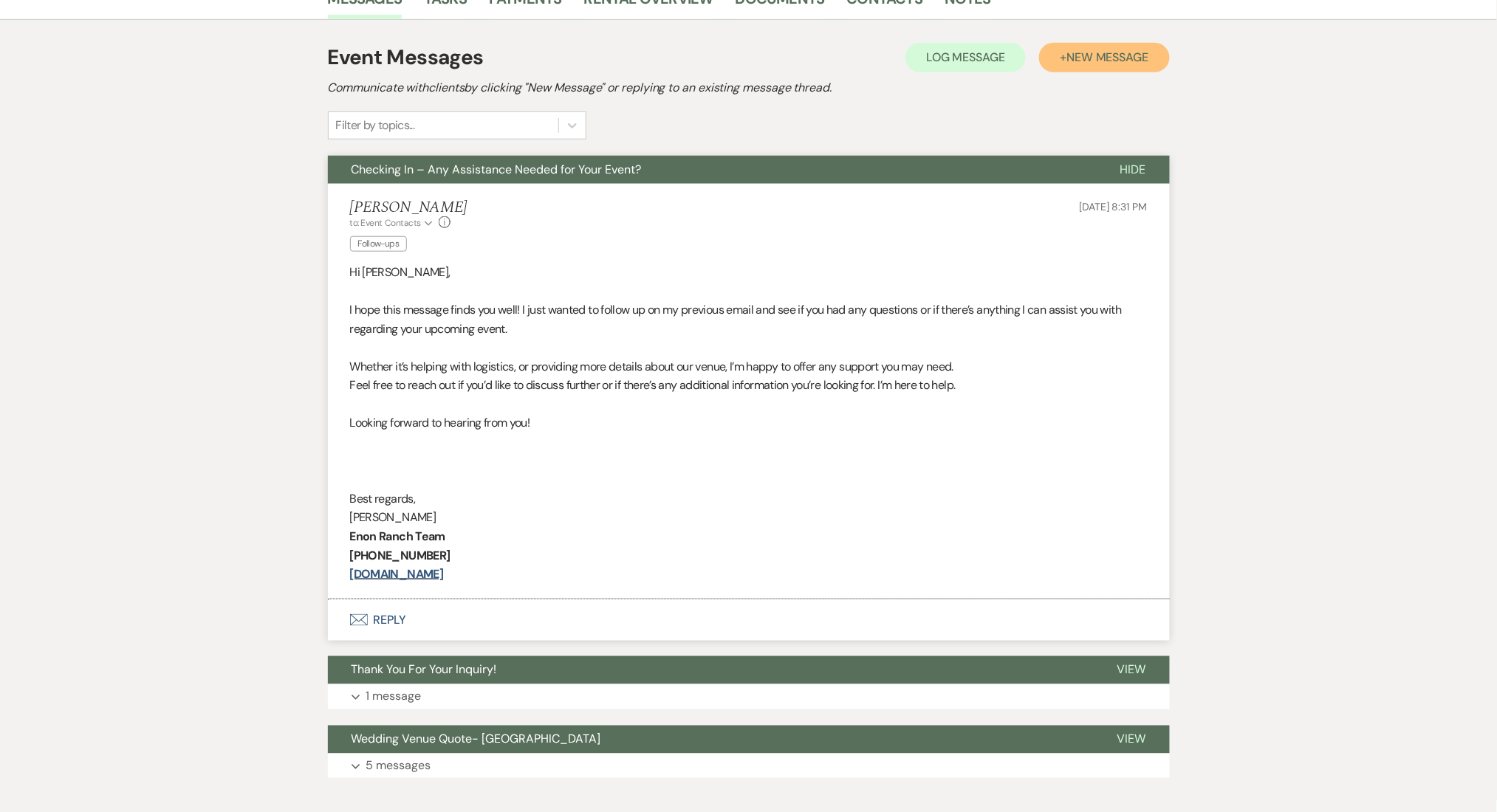
click at [1071, 53] on span "New Message" at bounding box center [1107, 57] width 82 height 15
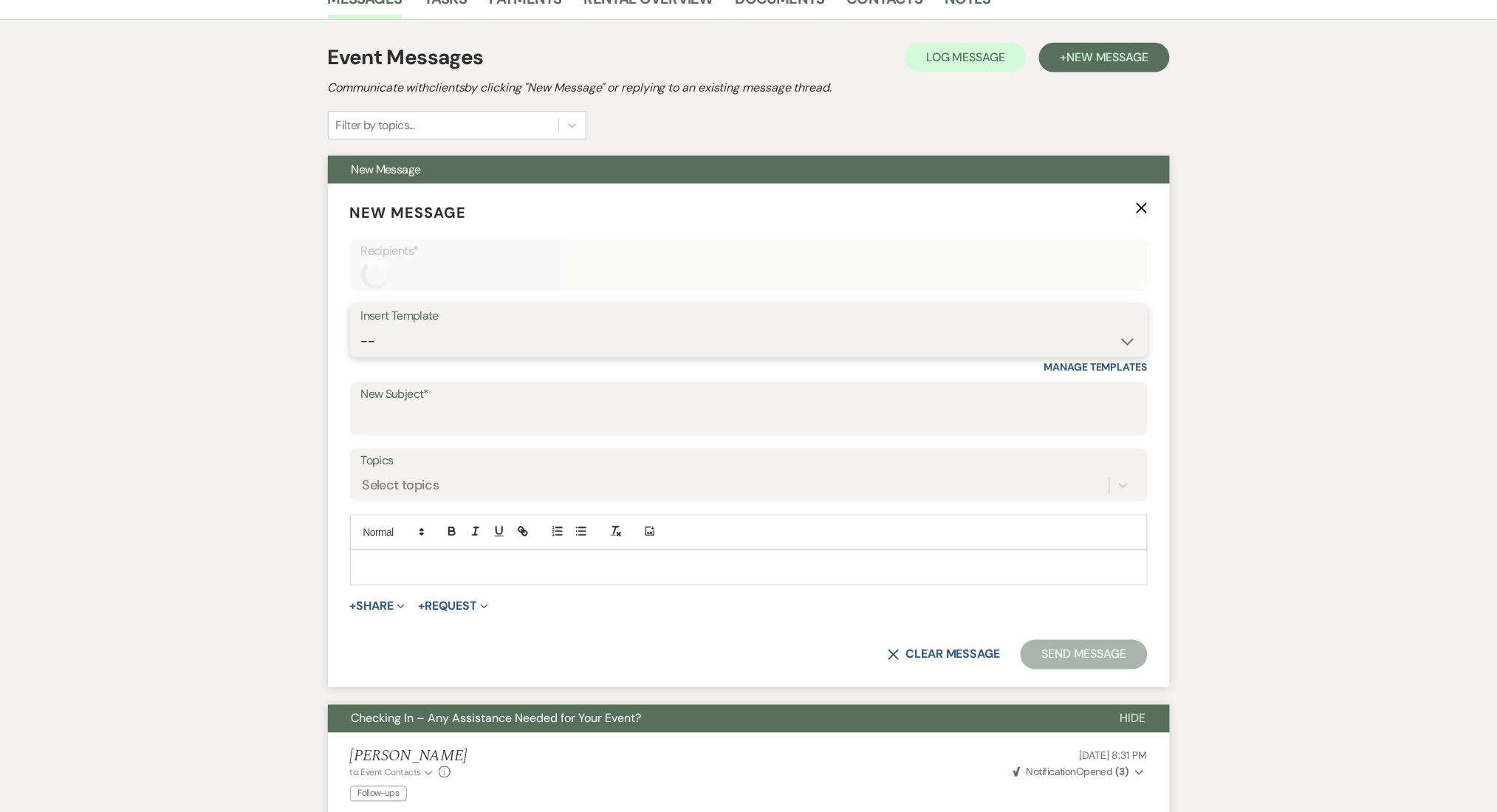
click at [462, 334] on select "-- Inquiry Follow Up Email #2 Contract Sending Template Payment Template Rental…" at bounding box center [749, 341] width 775 height 29
select select "1402"
click at [361, 326] on select "-- Inquiry Follow Up Email #2 Contract Sending Template Payment Template Rental…" at bounding box center [749, 340] width 775 height 29
type input "Ready to Schedule a Tour?"
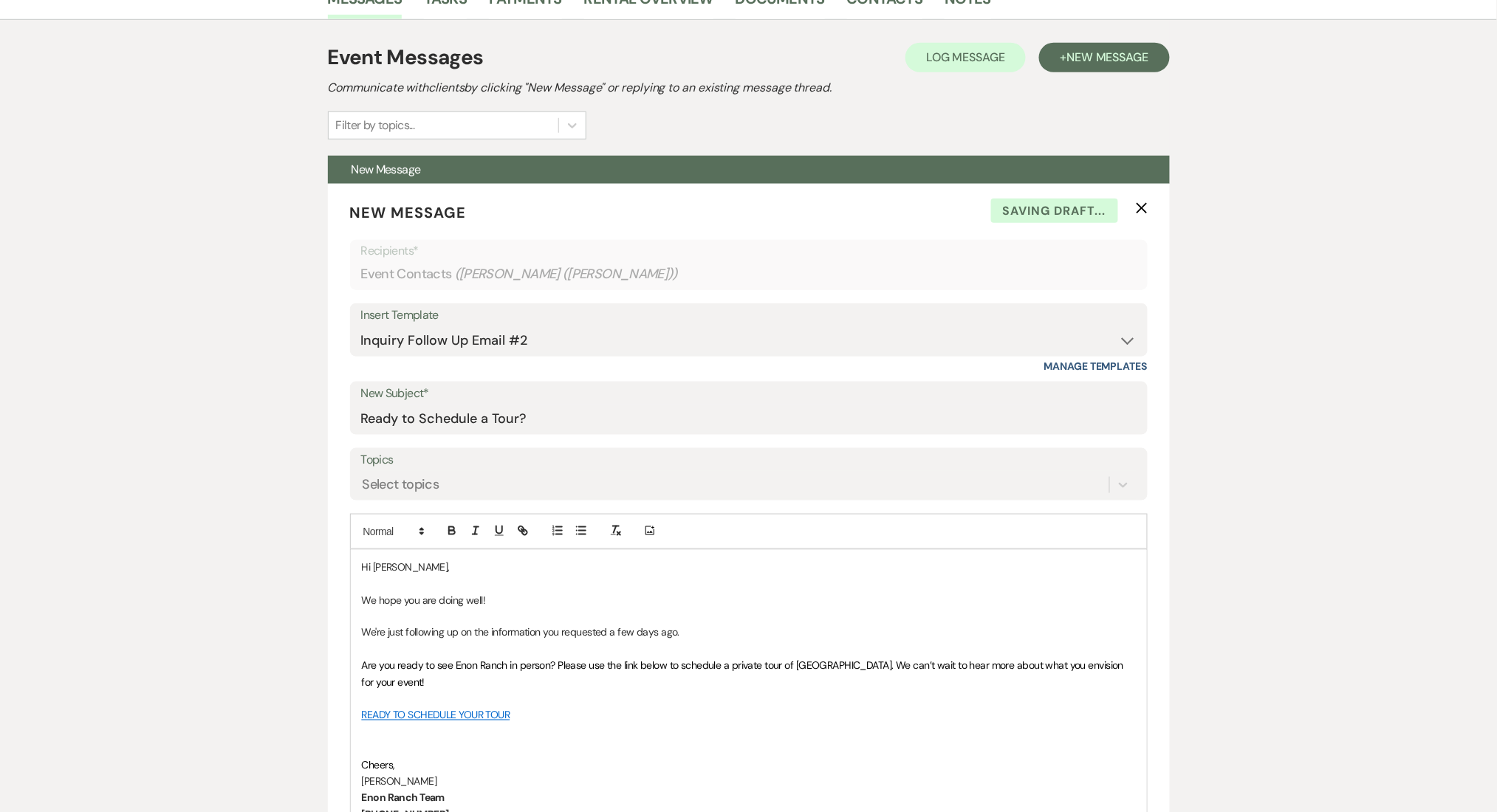
click at [221, 386] on div "Messages Tasks Payments Rental Overview Documents Contacts Notes Event Messages…" at bounding box center [748, 796] width 1497 height 1637
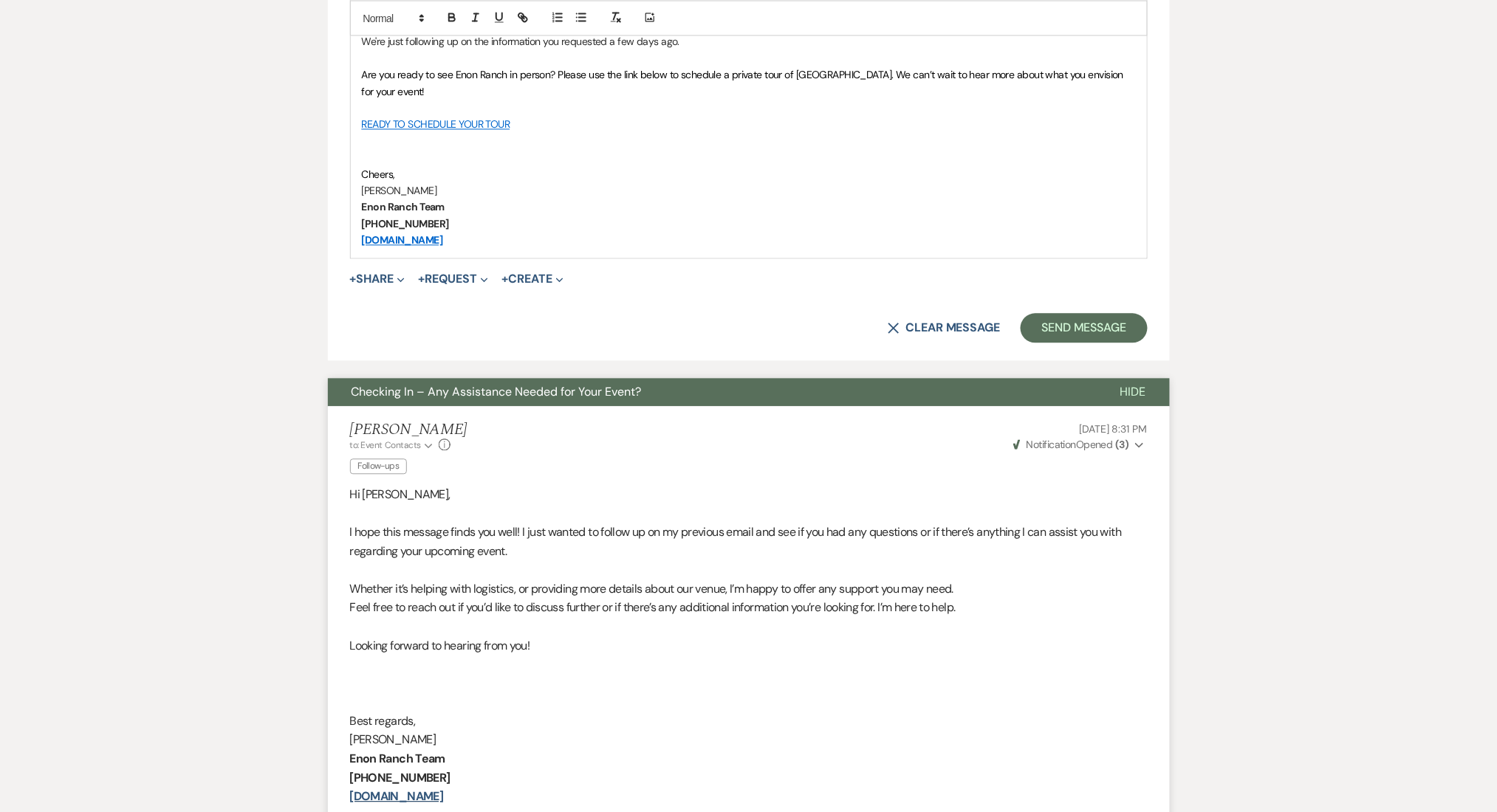
scroll to position [787, 0]
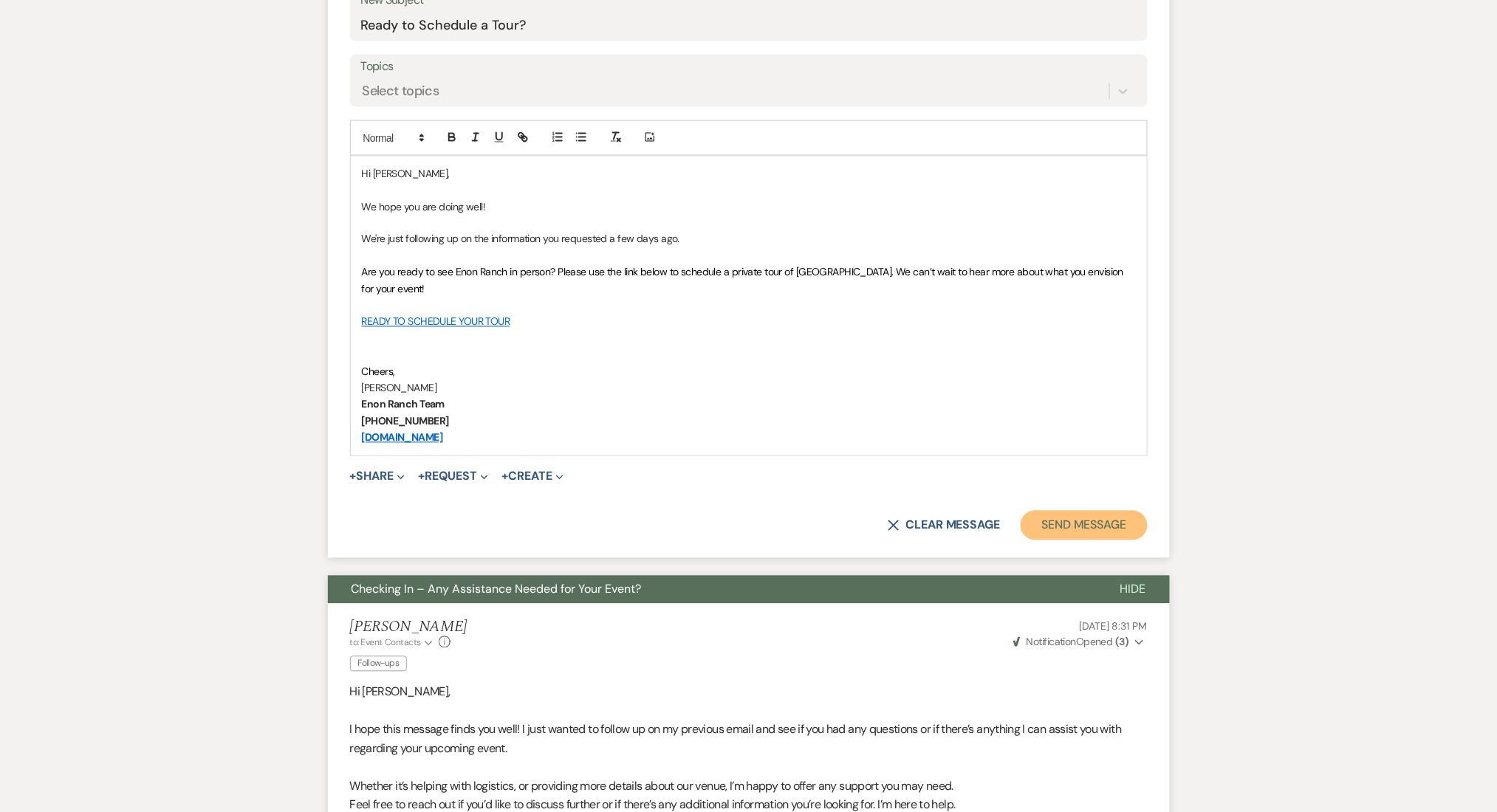
click at [1115, 534] on button "Send Message" at bounding box center [1083, 525] width 126 height 30
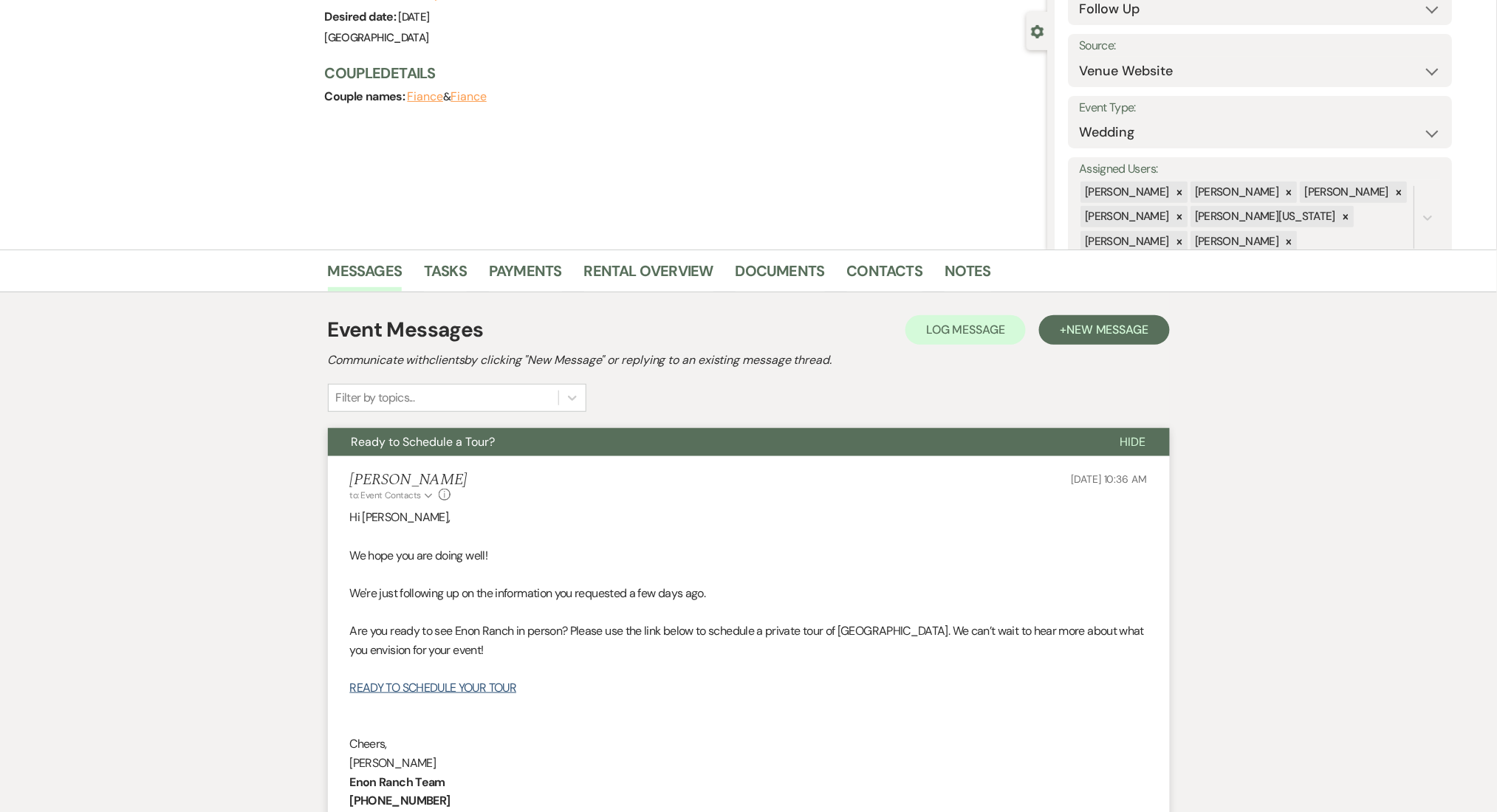
scroll to position [0, 0]
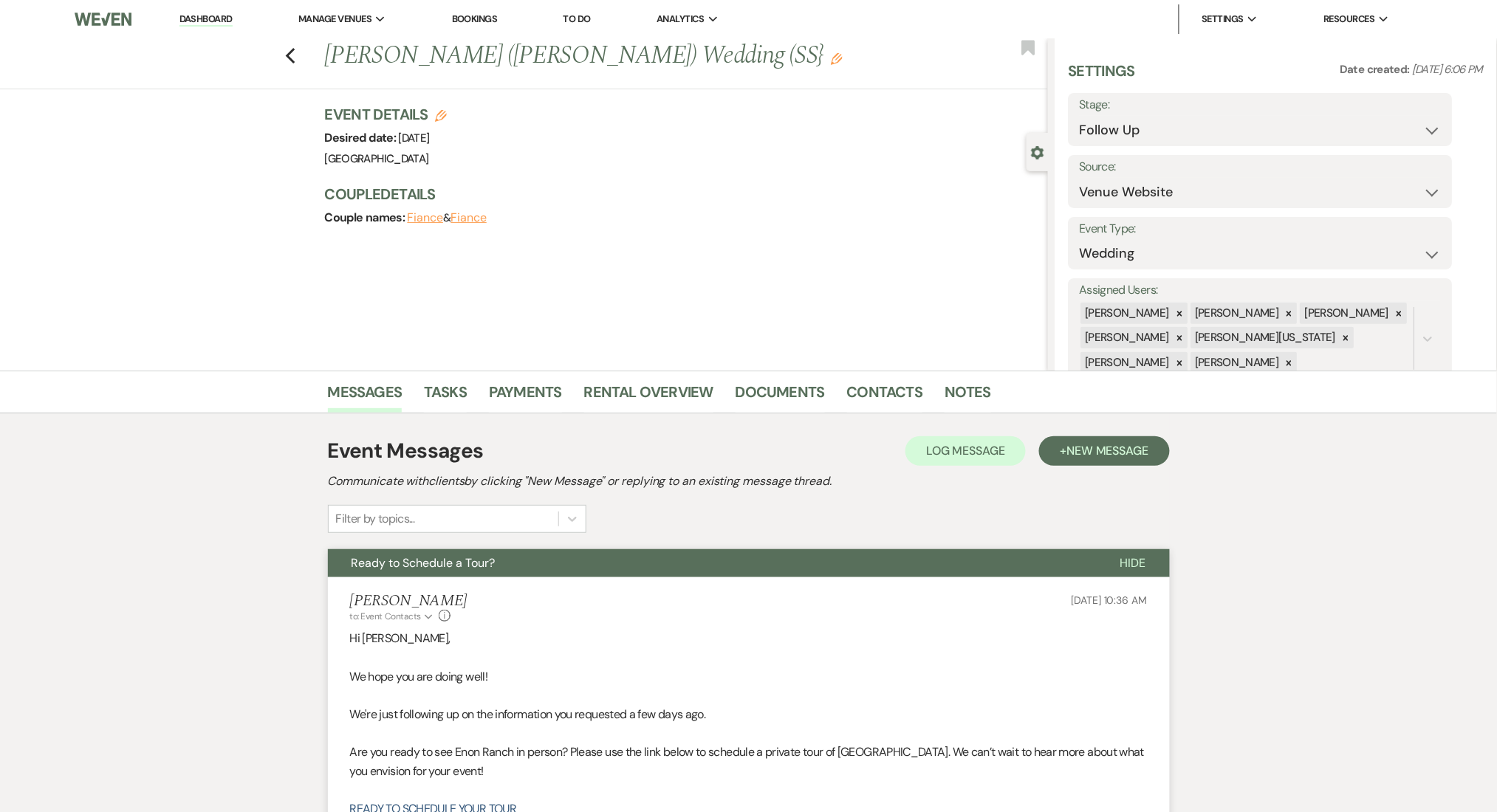
click at [297, 66] on div "Previous [PERSON_NAME] ([PERSON_NAME]) Wedding (SS} Edit Bookmark" at bounding box center [520, 63] width 1055 height 51
click at [296, 58] on icon "Previous" at bounding box center [291, 56] width 11 height 18
select select "9"
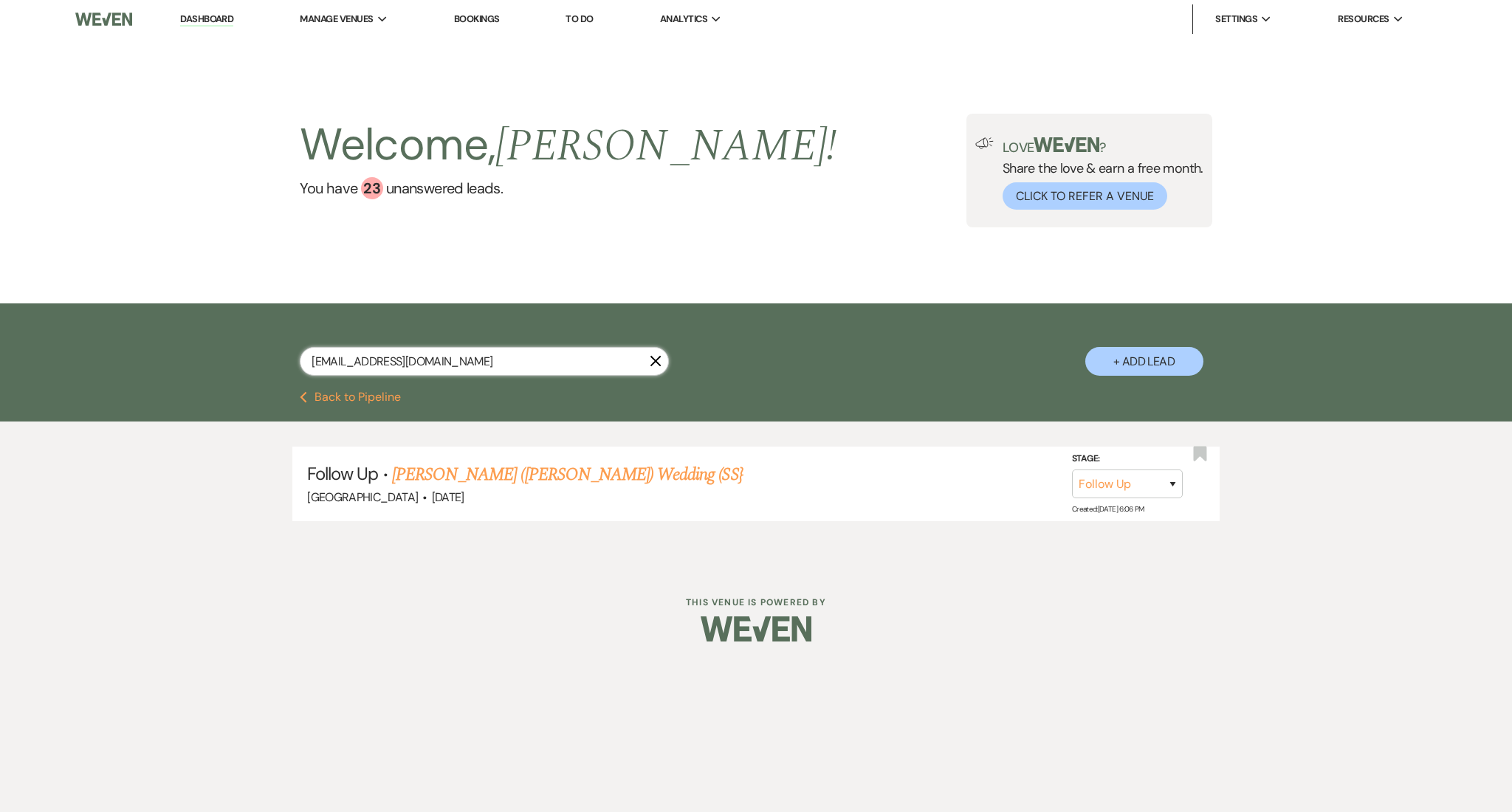
drag, startPoint x: 461, startPoint y: 374, endPoint x: 127, endPoint y: 324, distance: 337.7
click at [127, 324] on div "[EMAIL_ADDRESS][DOMAIN_NAME] X + Add Lead" at bounding box center [756, 347] width 1512 height 88
paste input "lillimoore123"
type input "[EMAIL_ADDRESS][DOMAIN_NAME]"
click at [514, 482] on link "[PERSON_NAME] & [PERSON_NAME] Wedding (SS)" at bounding box center [552, 474] width 359 height 26
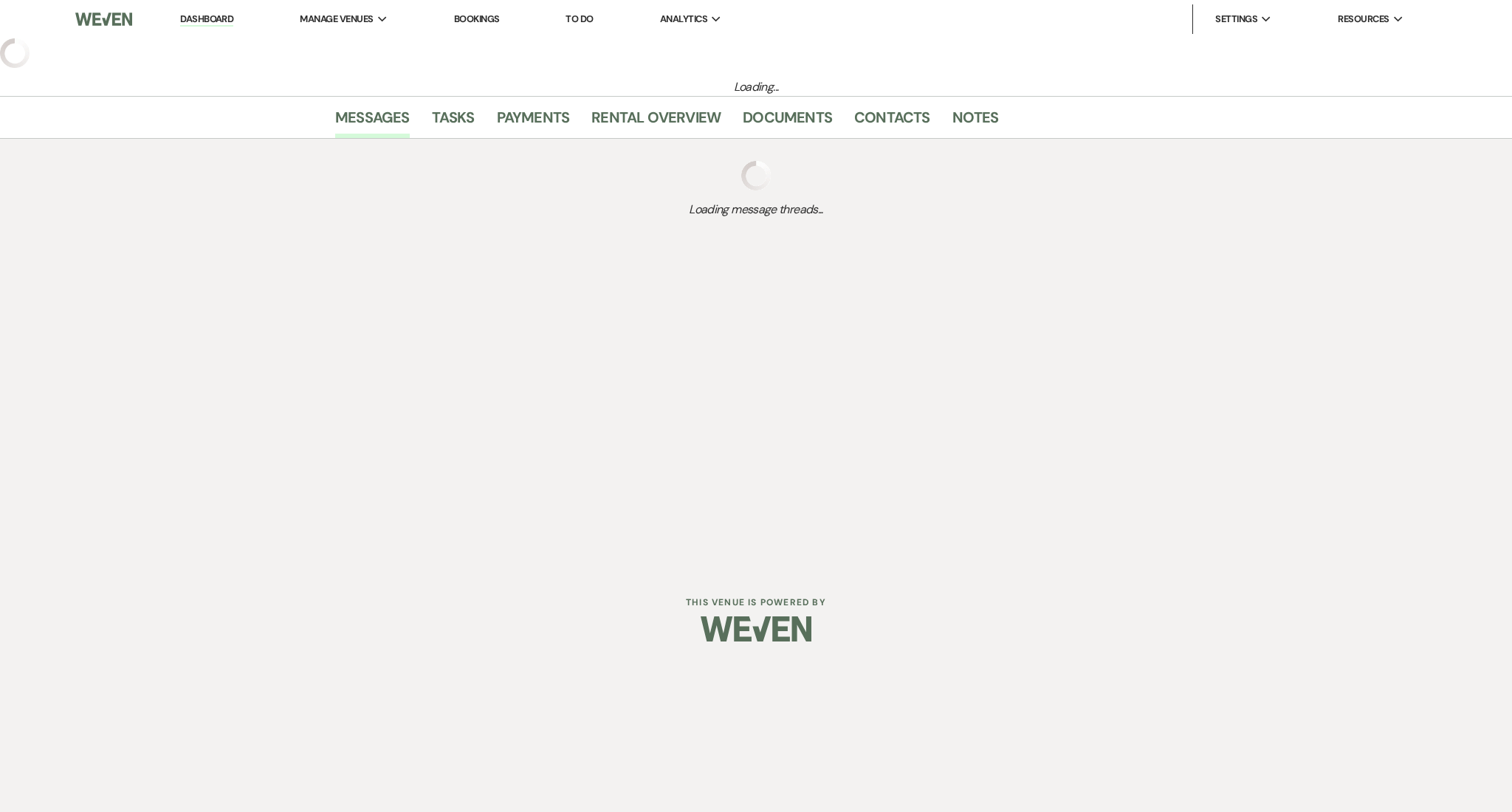
select select "5"
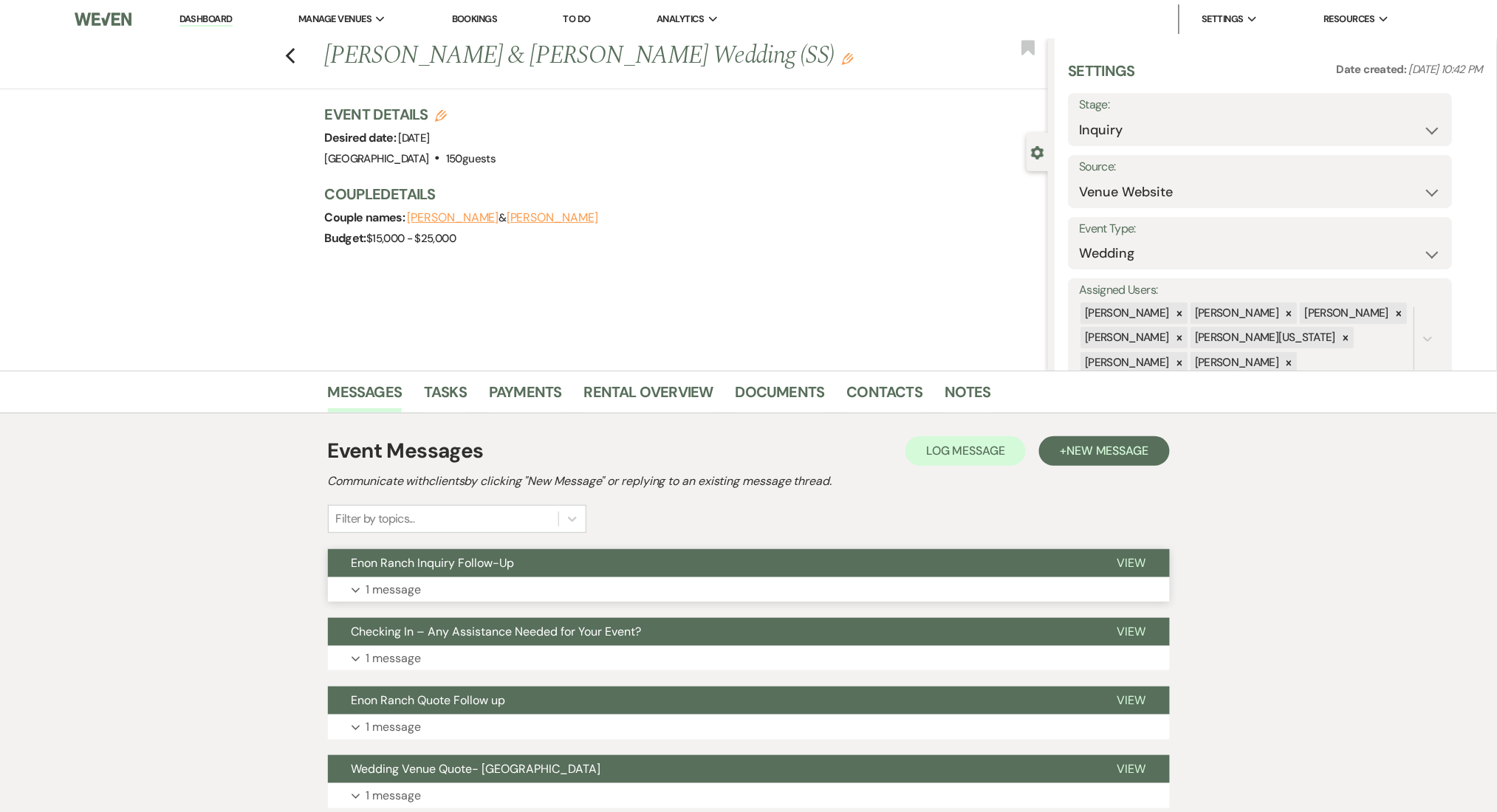
click at [757, 597] on button "Expand 1 message" at bounding box center [749, 590] width 842 height 25
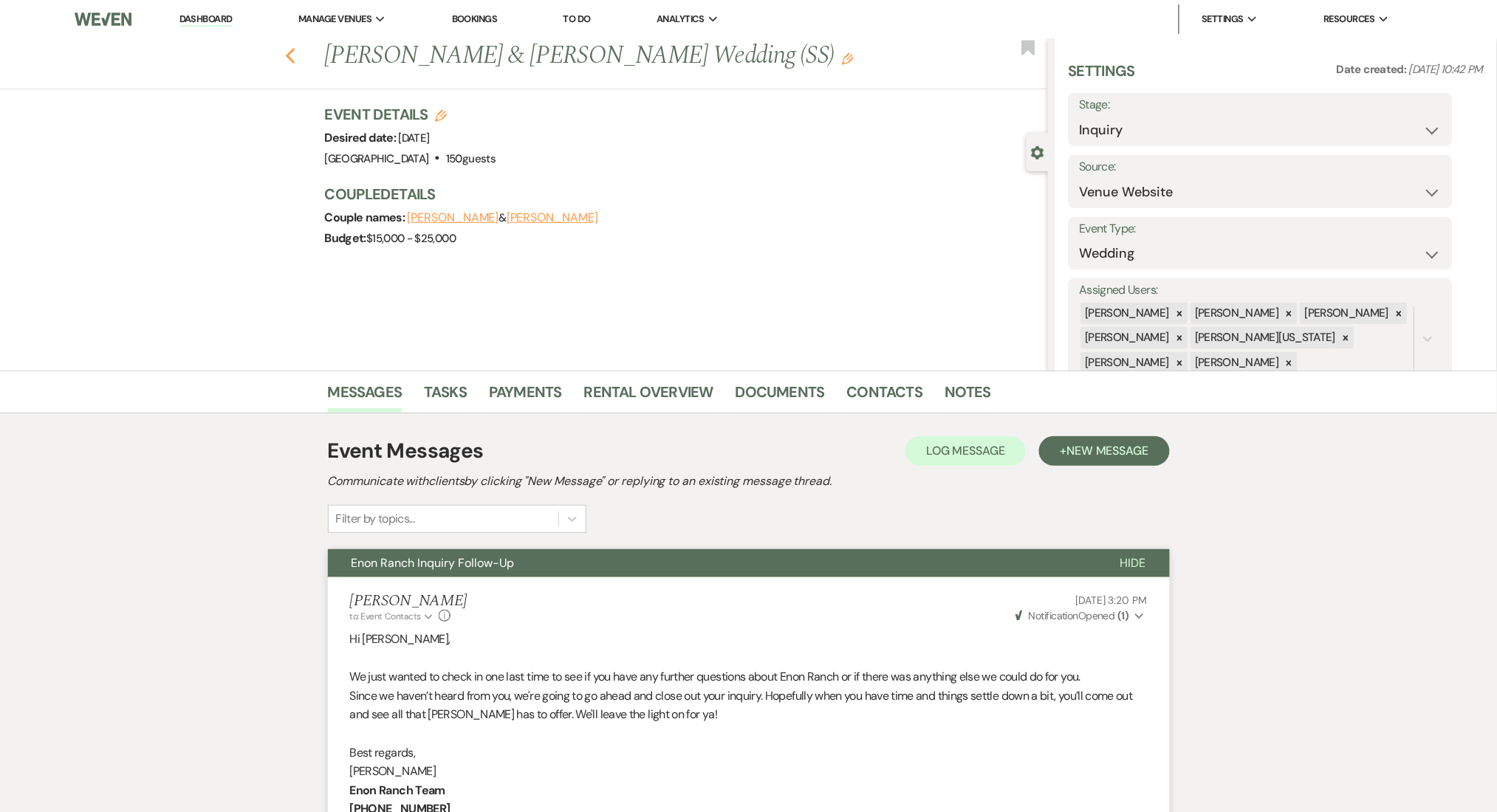
click at [296, 58] on icon "Previous" at bounding box center [291, 56] width 11 height 18
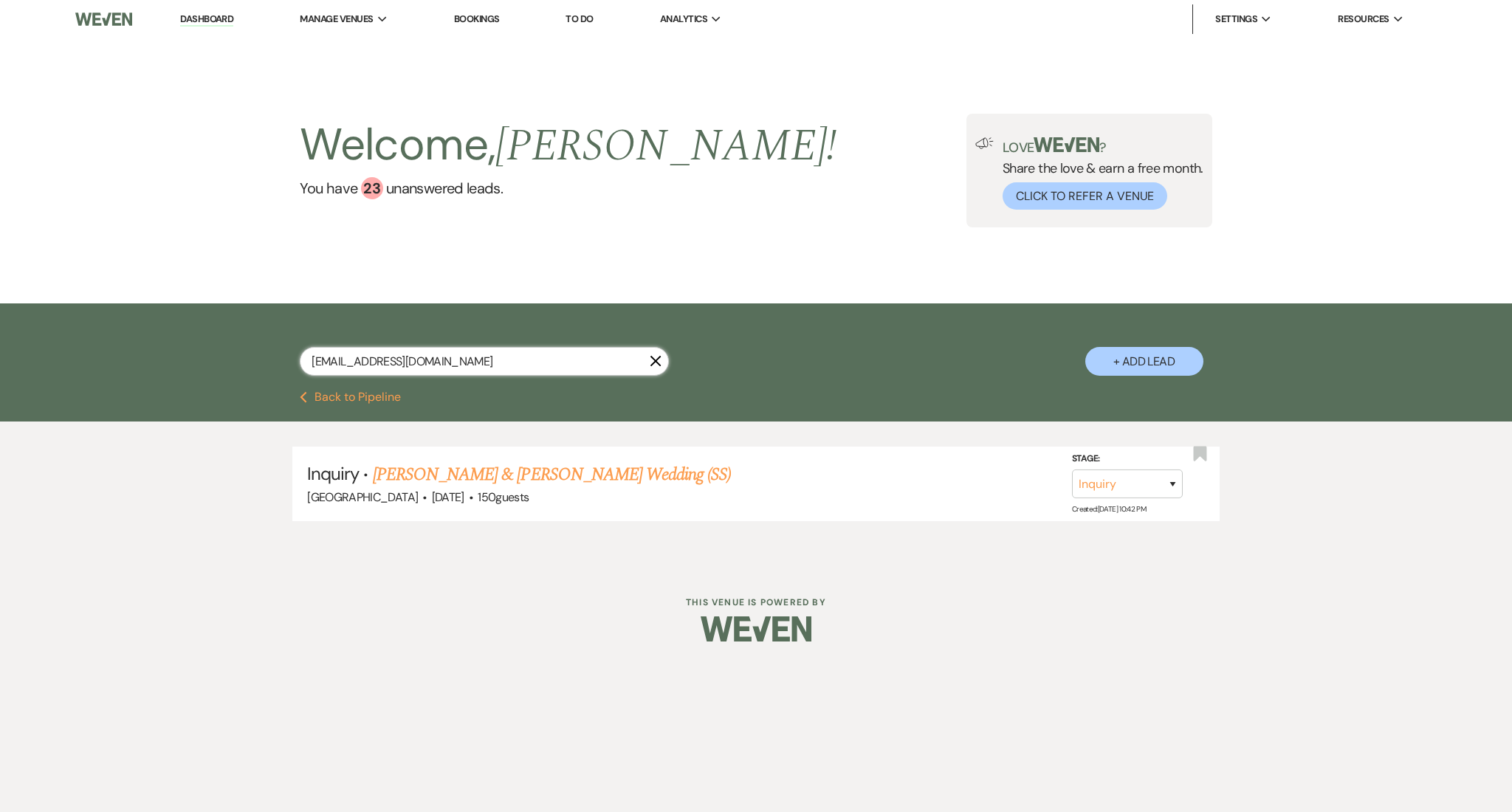
drag, startPoint x: 388, startPoint y: 359, endPoint x: 197, endPoint y: 342, distance: 191.8
click at [197, 342] on div "[EMAIL_ADDRESS][DOMAIN_NAME] X + Add Lead" at bounding box center [756, 347] width 1512 height 88
paste input "enikavianen"
type input "[EMAIL_ADDRESS][DOMAIN_NAME]"
click at [522, 475] on link "Deante & [PERSON_NAME]'s Wedding (SS)" at bounding box center [517, 474] width 289 height 26
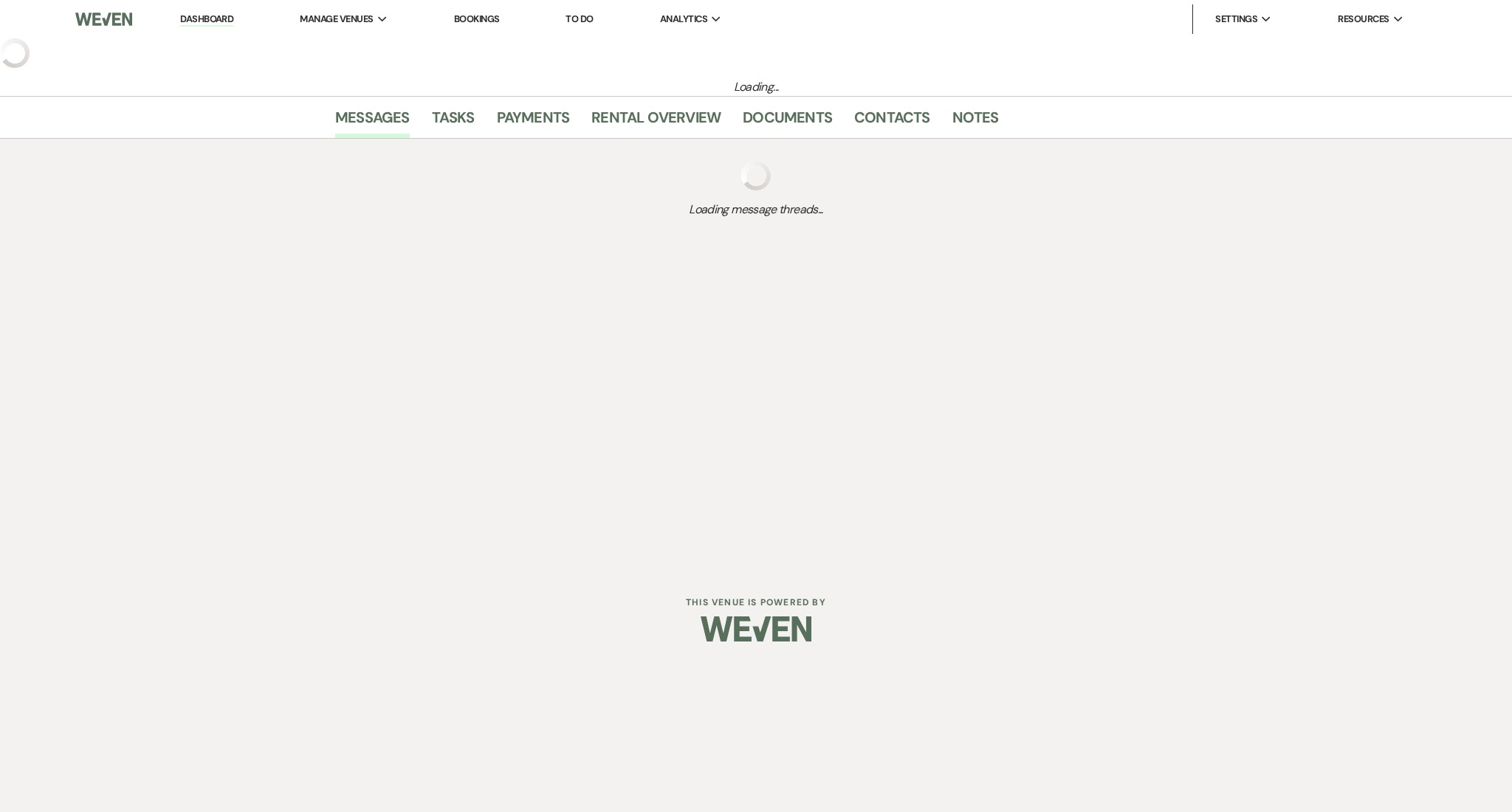
select select "5"
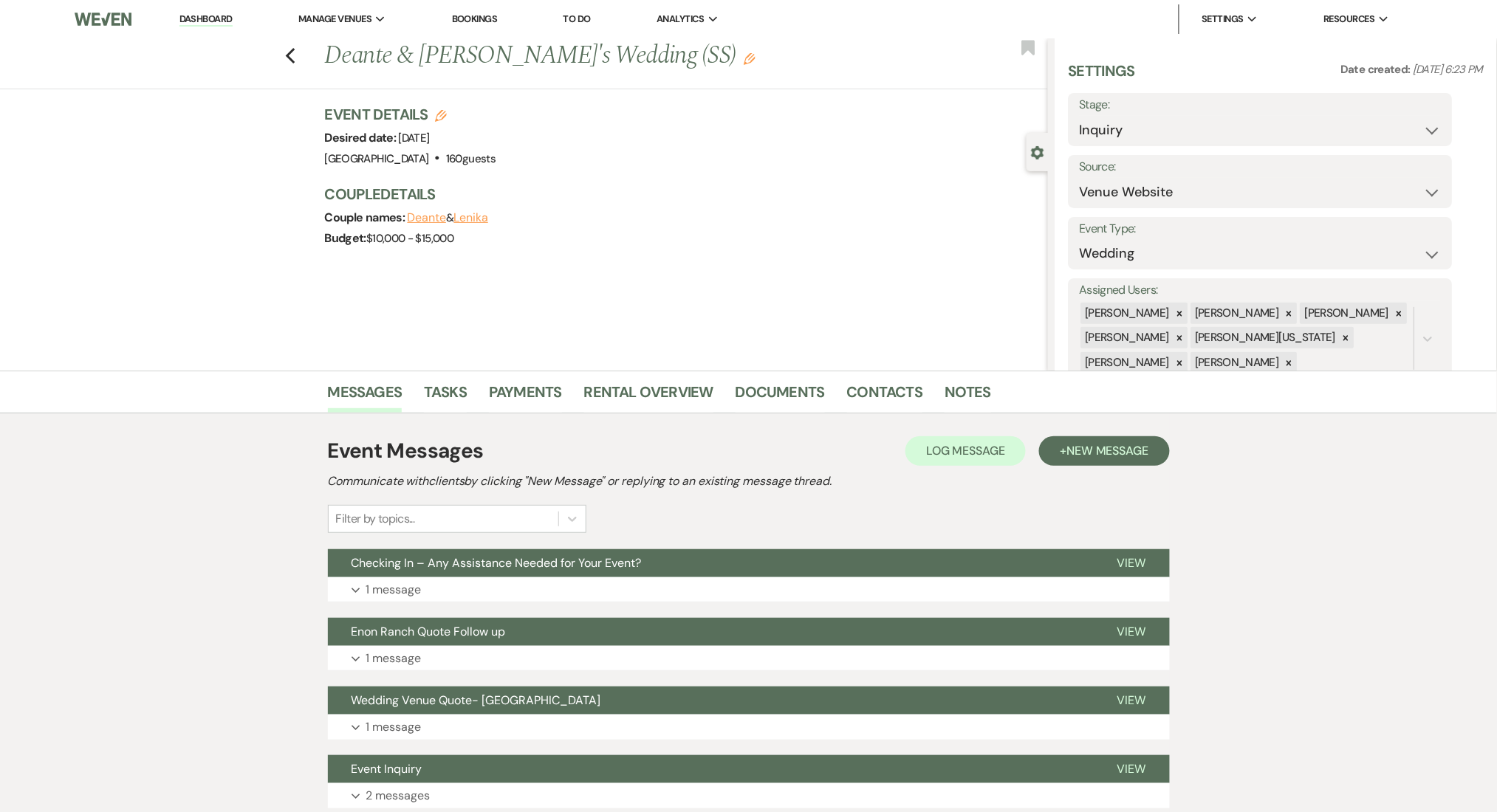
click at [529, 514] on div "Filter by topics..." at bounding box center [444, 519] width 230 height 26
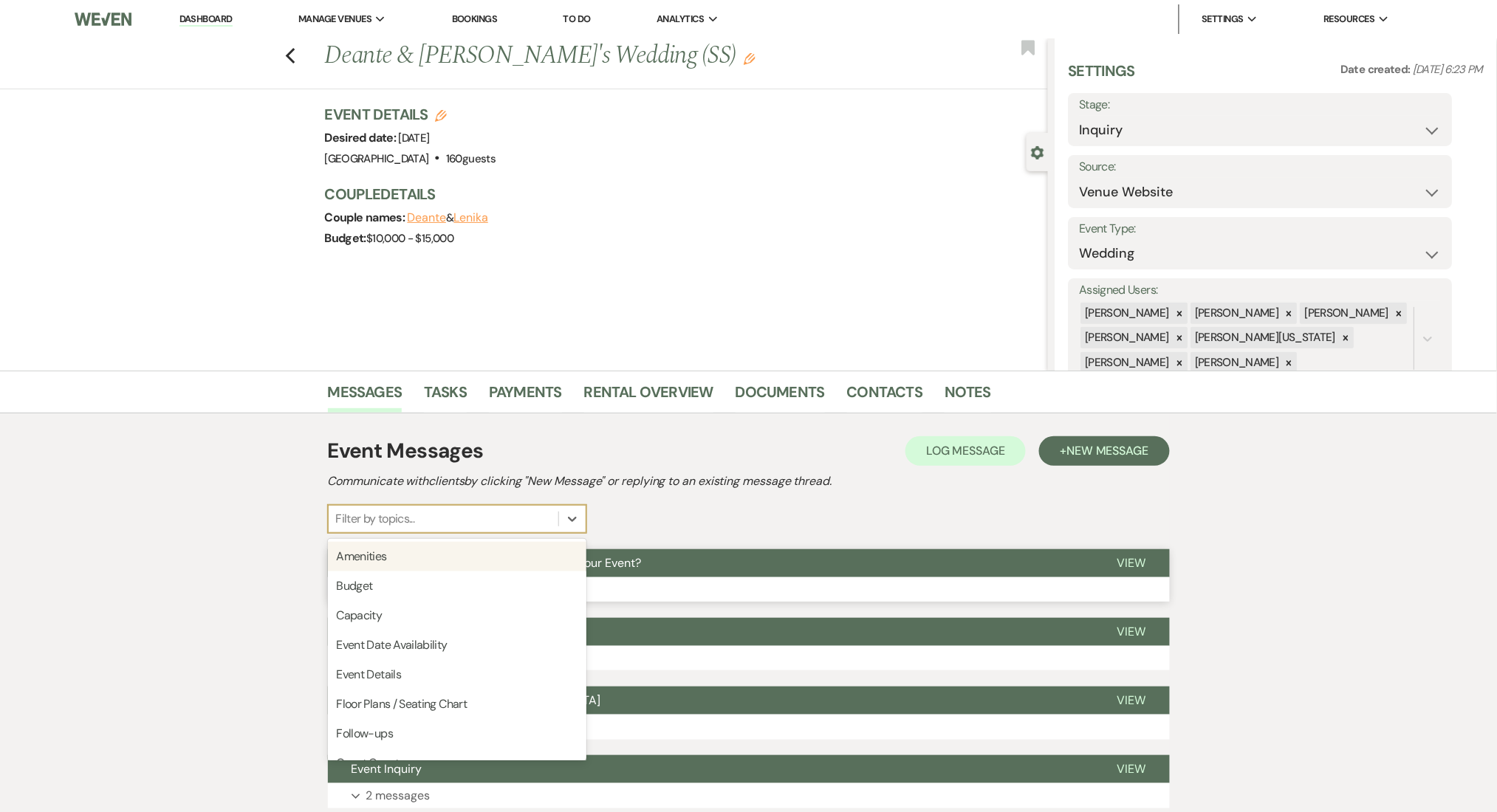
click at [682, 583] on button "Expand 1 message" at bounding box center [749, 590] width 842 height 25
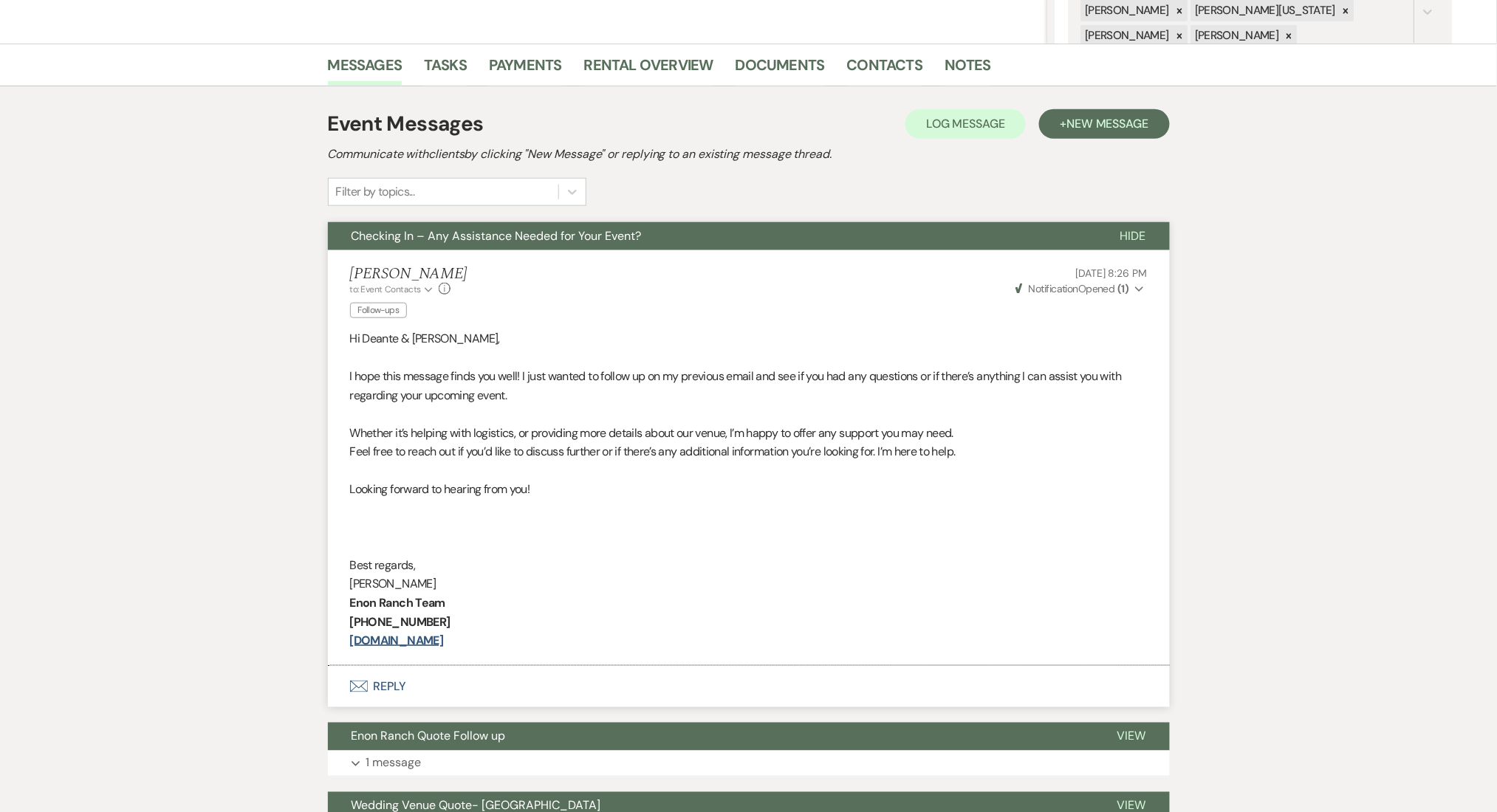
scroll to position [295, 0]
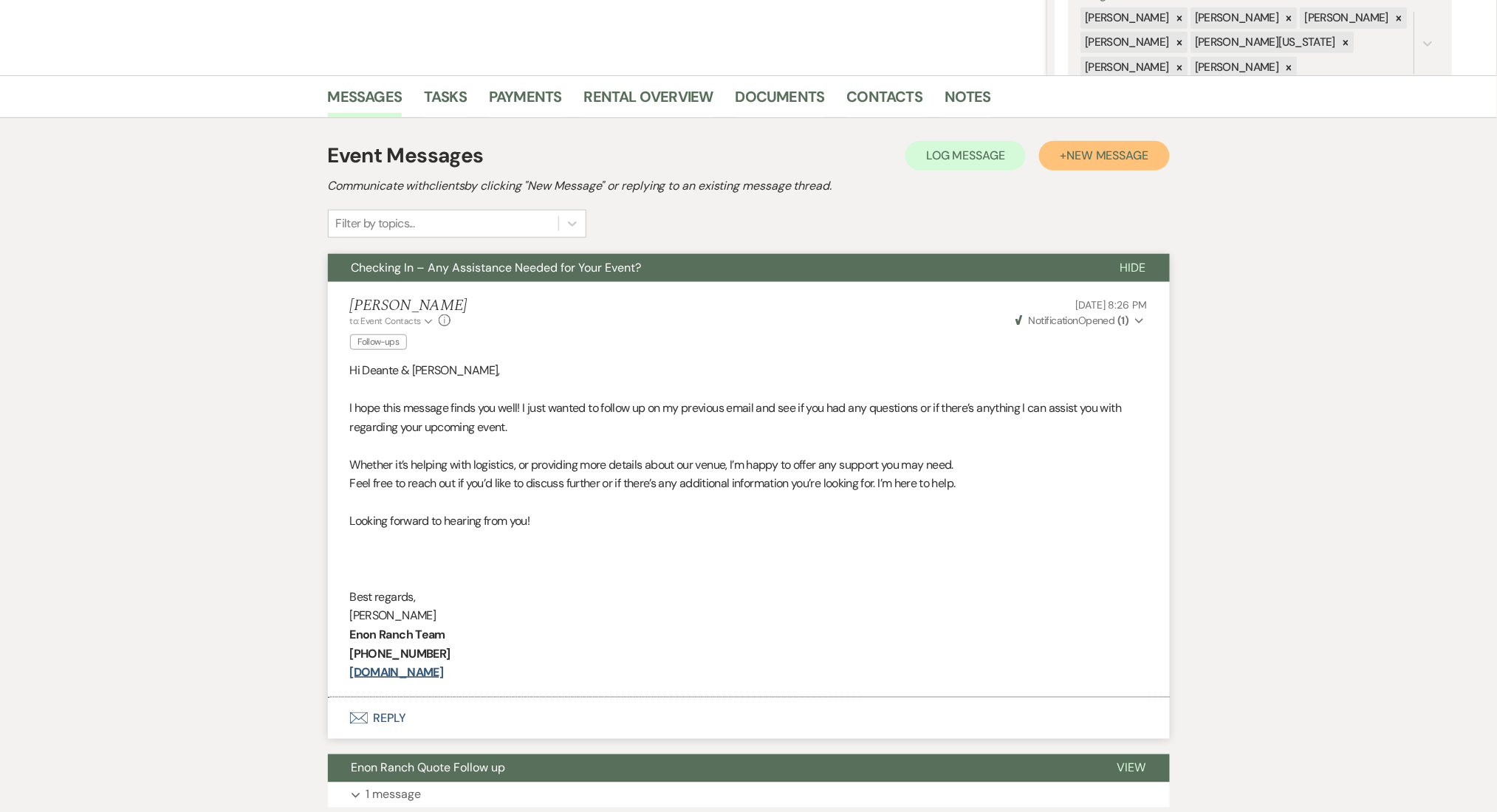
click at [1073, 151] on span "New Message" at bounding box center [1107, 155] width 82 height 15
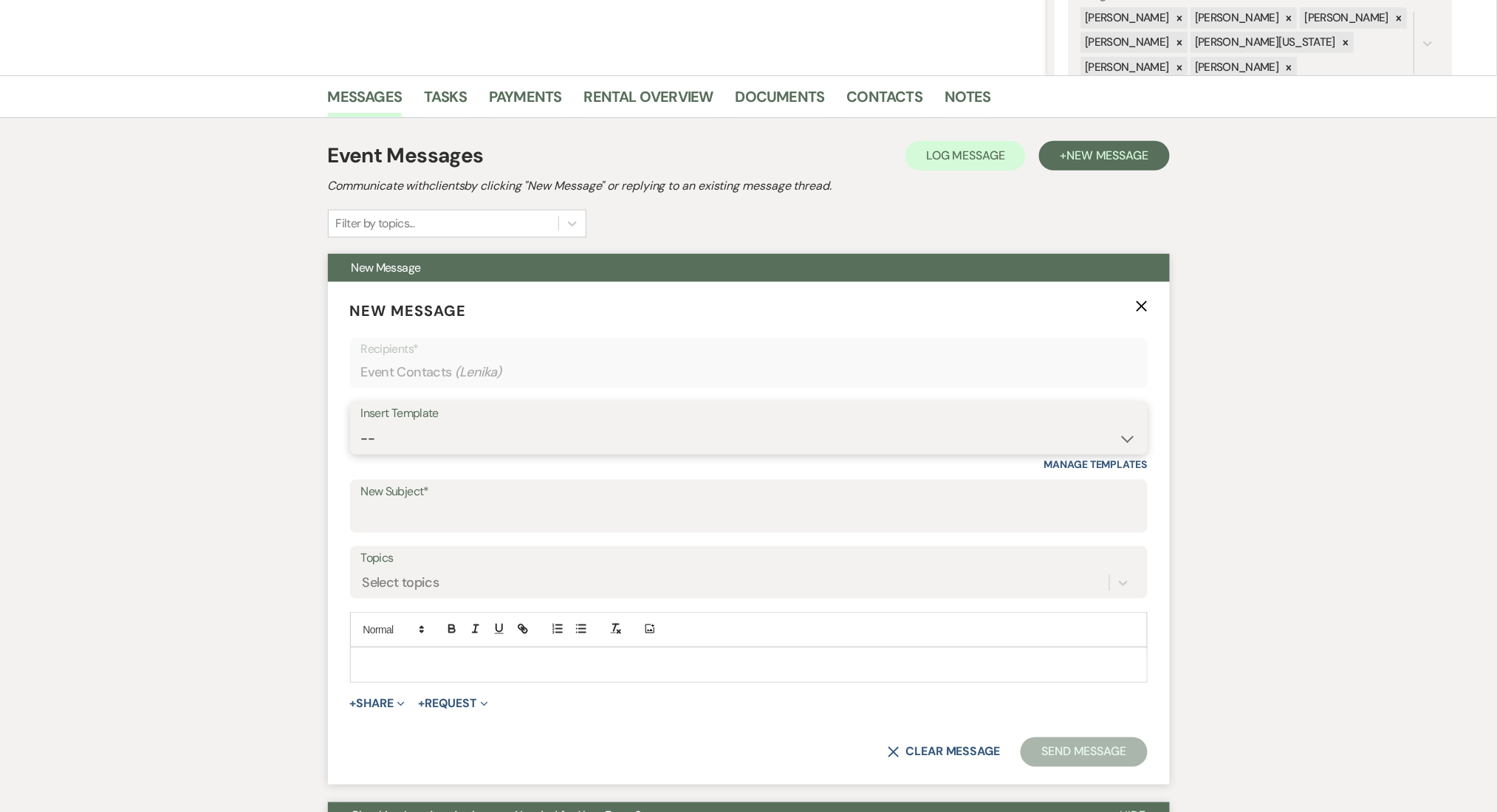
click at [598, 446] on select "-- Inquiry Follow Up Email #2 Contract Sending Template Payment Template Rental…" at bounding box center [749, 439] width 775 height 29
select select "1402"
click at [361, 425] on select "-- Inquiry Follow Up Email #2 Contract Sending Template Payment Template Rental…" at bounding box center [749, 439] width 775 height 29
type input "Ready to Schedule a Tour?"
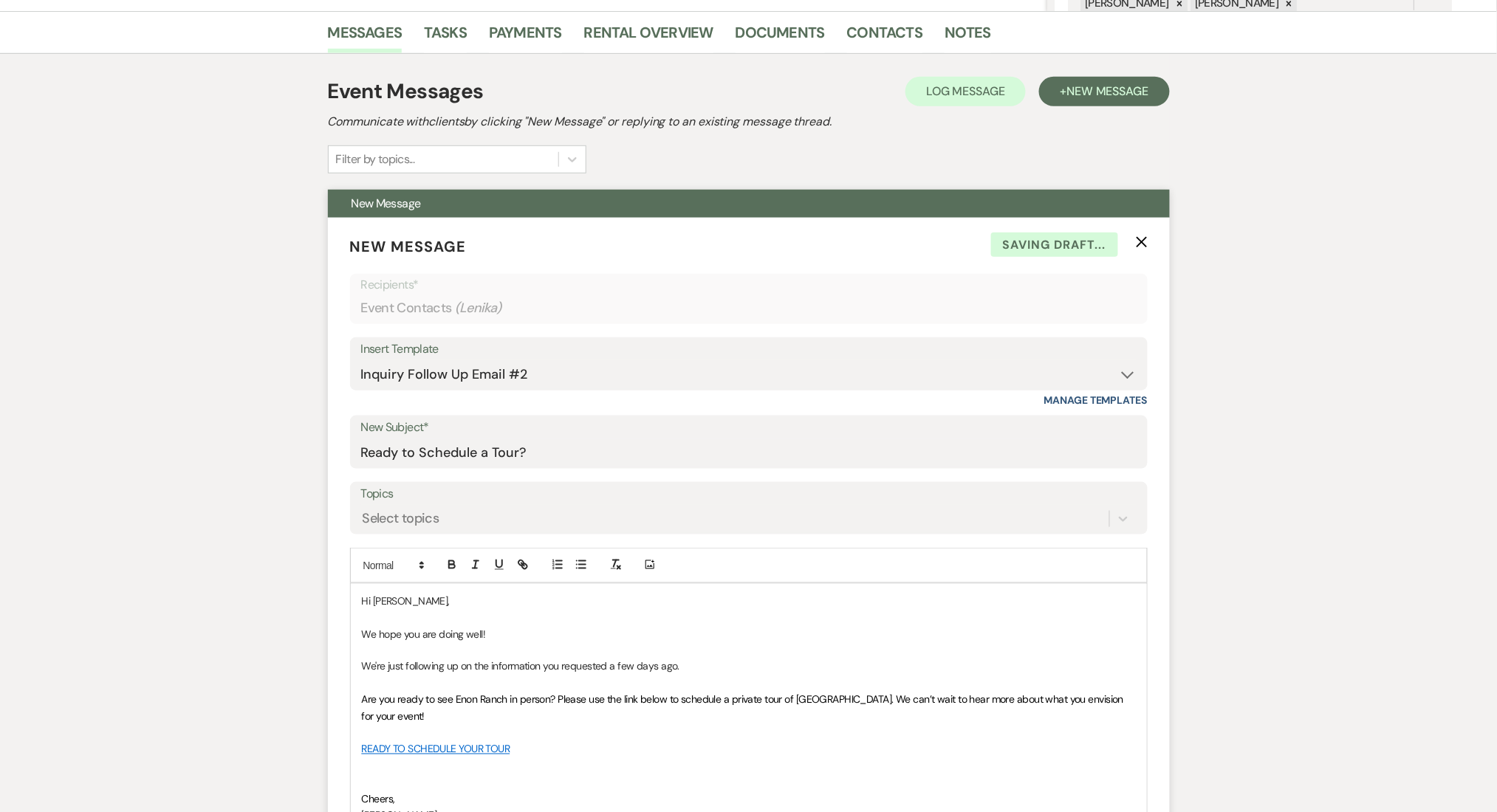
scroll to position [590, 0]
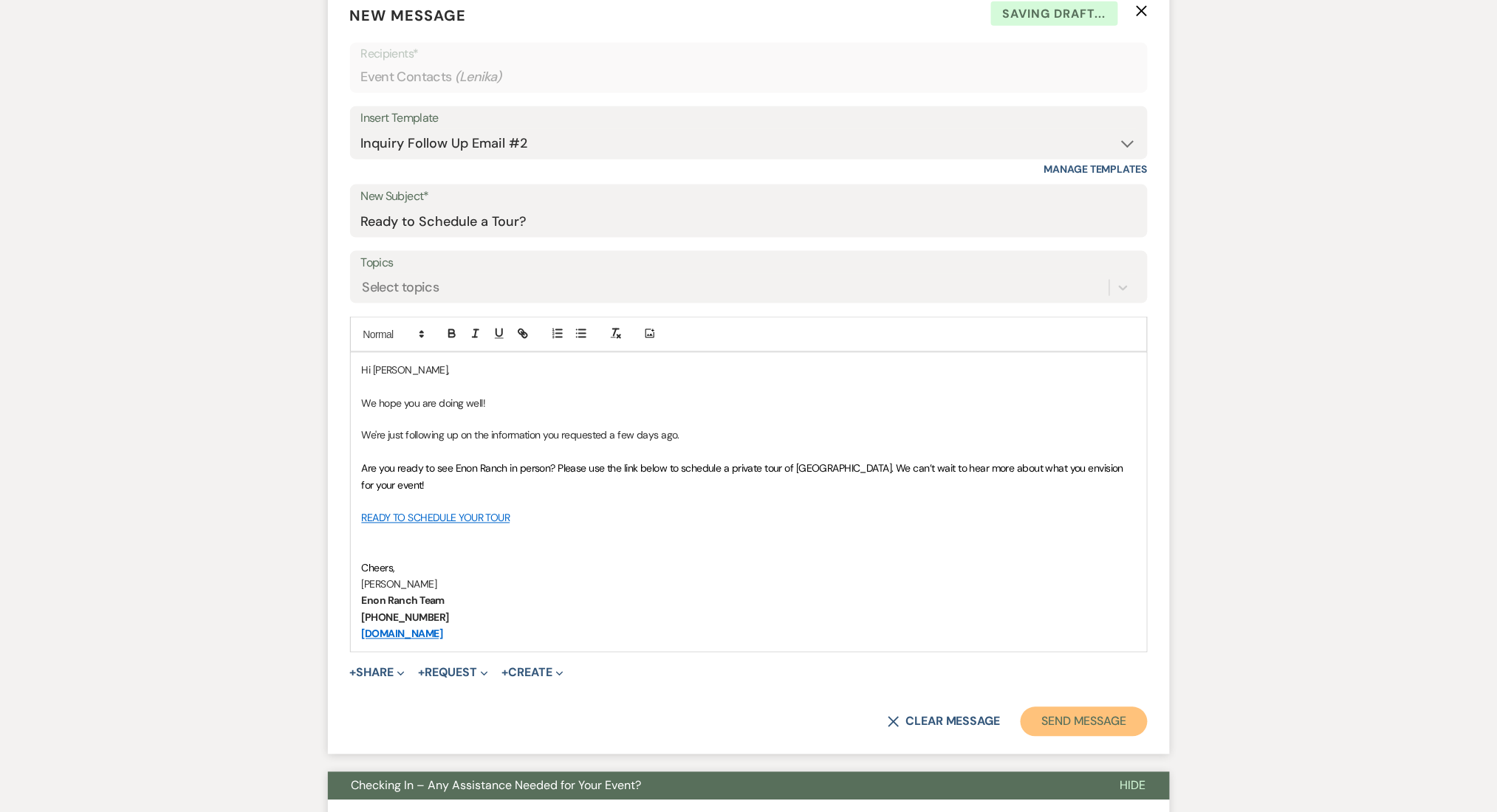
click at [1040, 711] on button "Send Message" at bounding box center [1083, 721] width 126 height 30
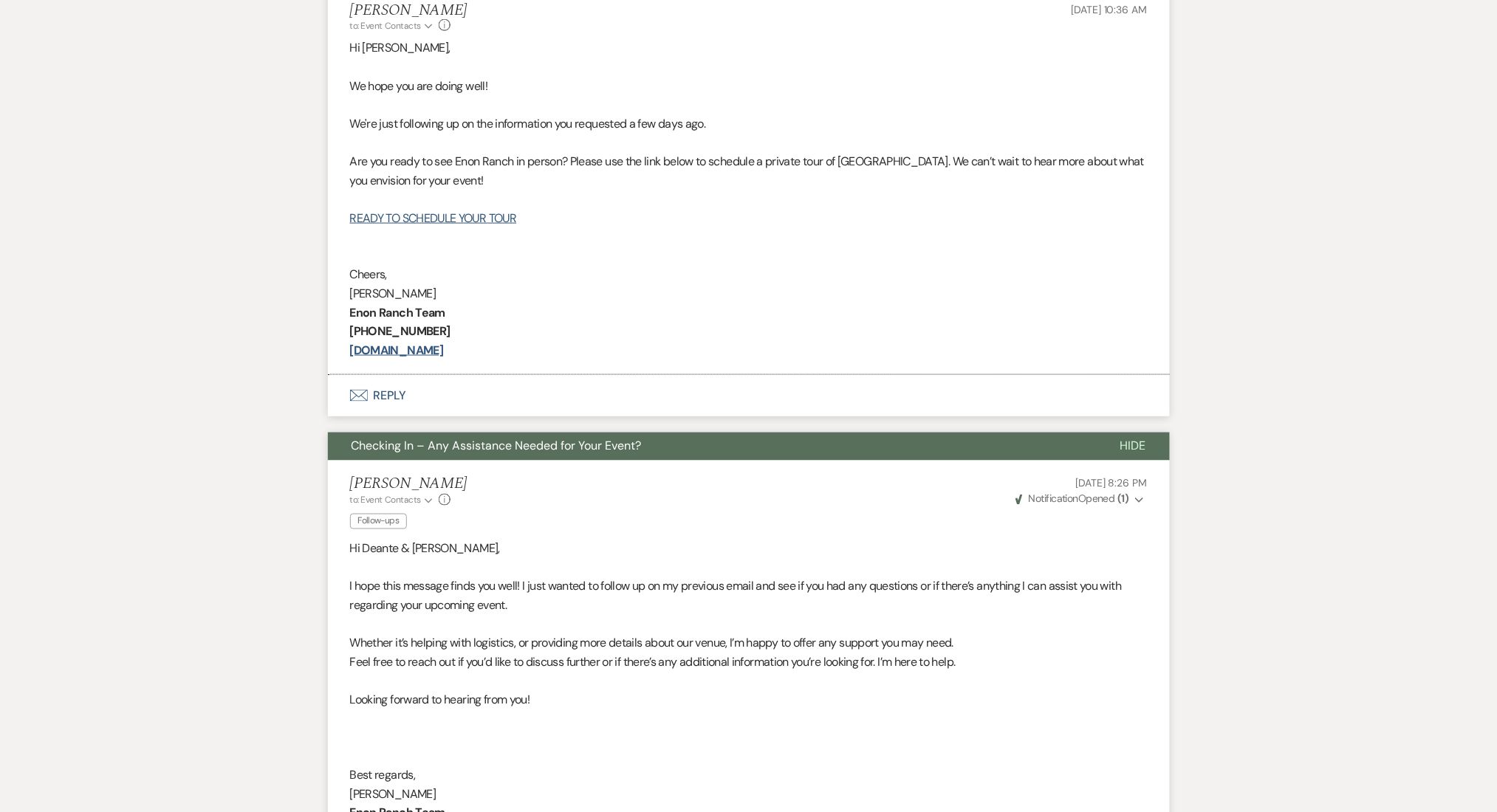
scroll to position [42, 0]
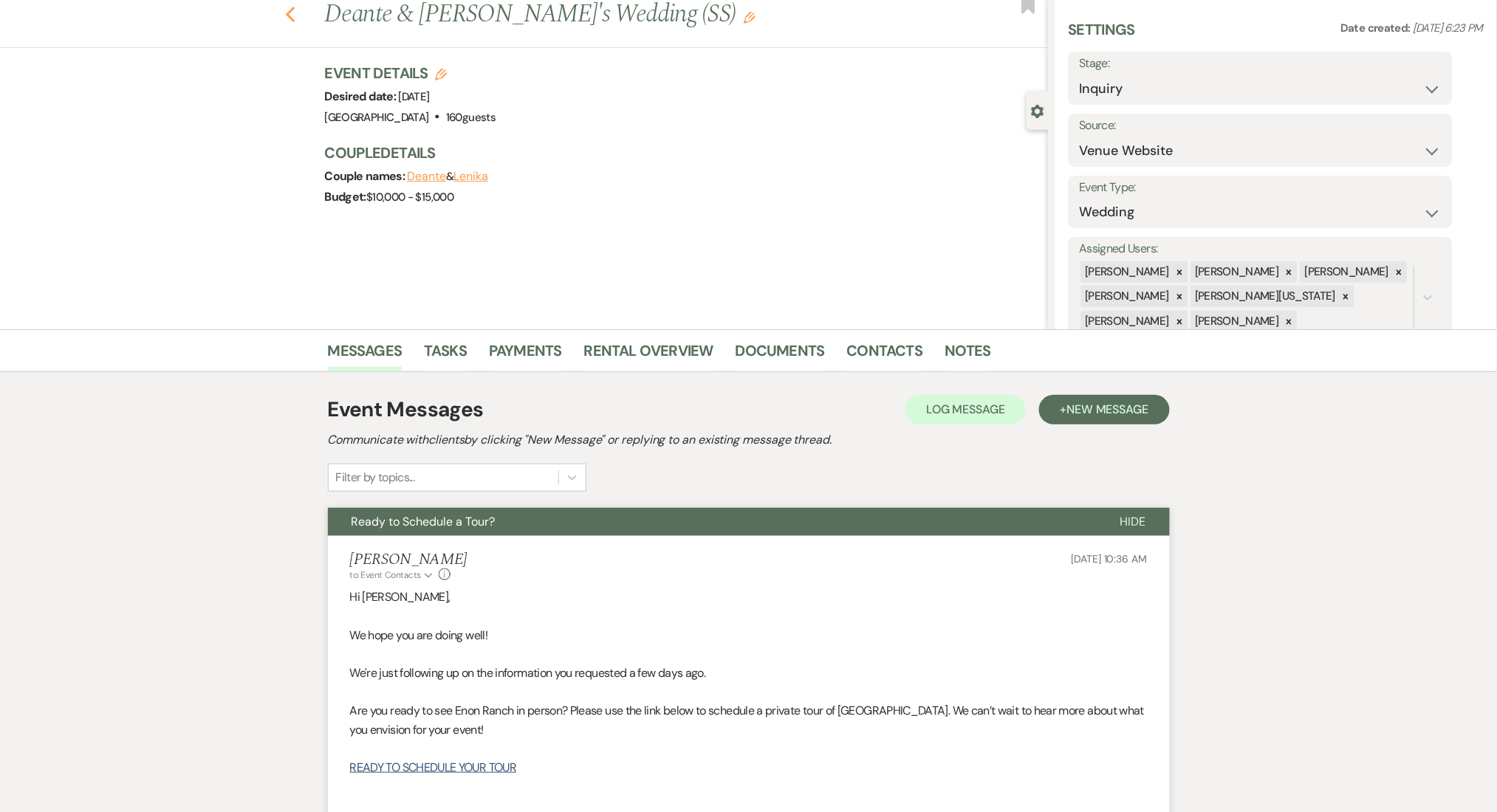
click at [296, 21] on icon "Previous" at bounding box center [291, 15] width 11 height 18
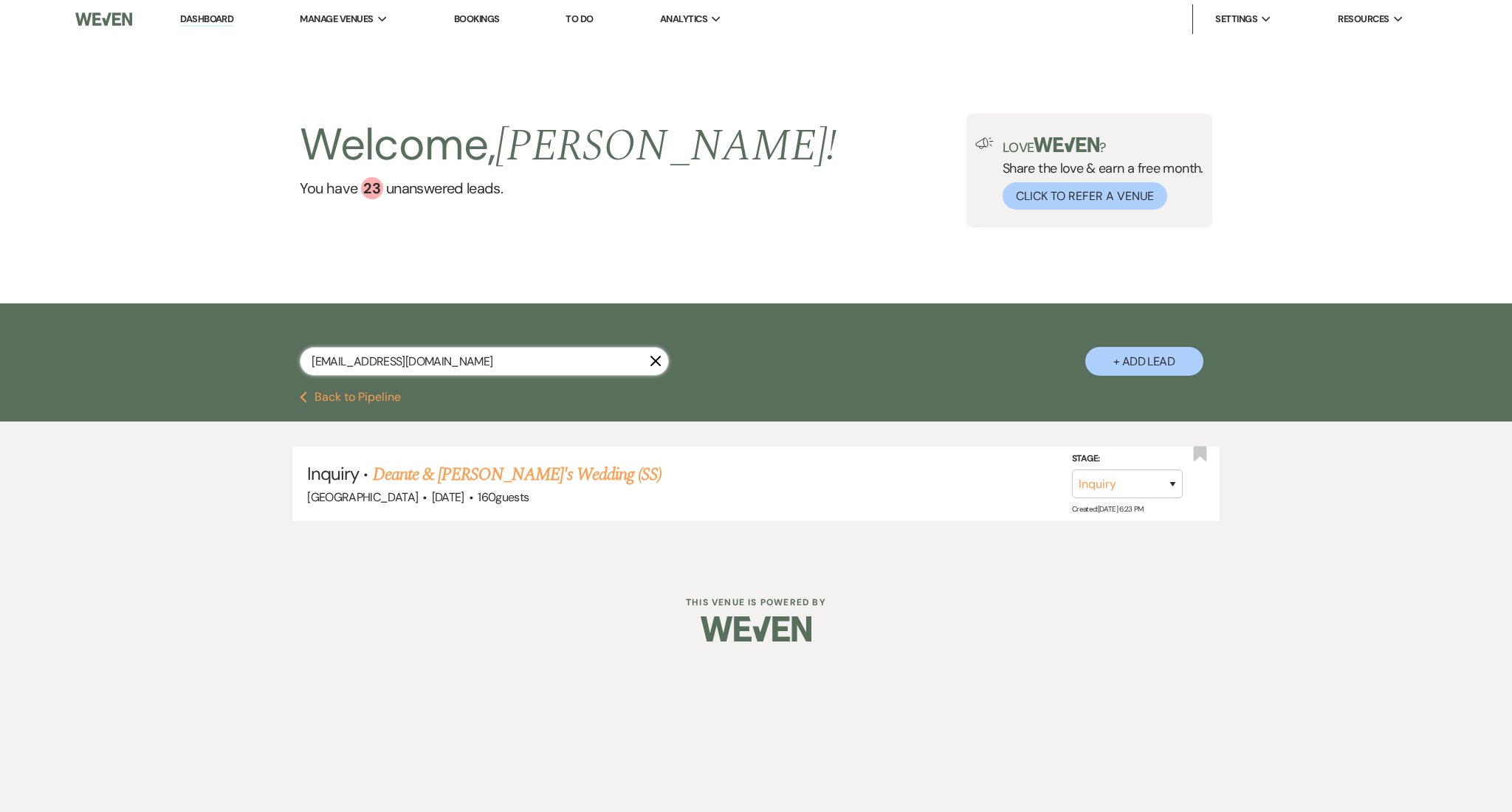
drag, startPoint x: 446, startPoint y: 358, endPoint x: 90, endPoint y: 329, distance: 357.2
click at [90, 329] on div "[EMAIL_ADDRESS][DOMAIN_NAME] X + Add Lead" at bounding box center [756, 347] width 1512 height 88
paste input "cmmabry"
type input "[EMAIL_ADDRESS][DOMAIN_NAME]"
click at [522, 473] on link "[PERSON_NAME] Birthday Party" at bounding box center [483, 474] width 221 height 26
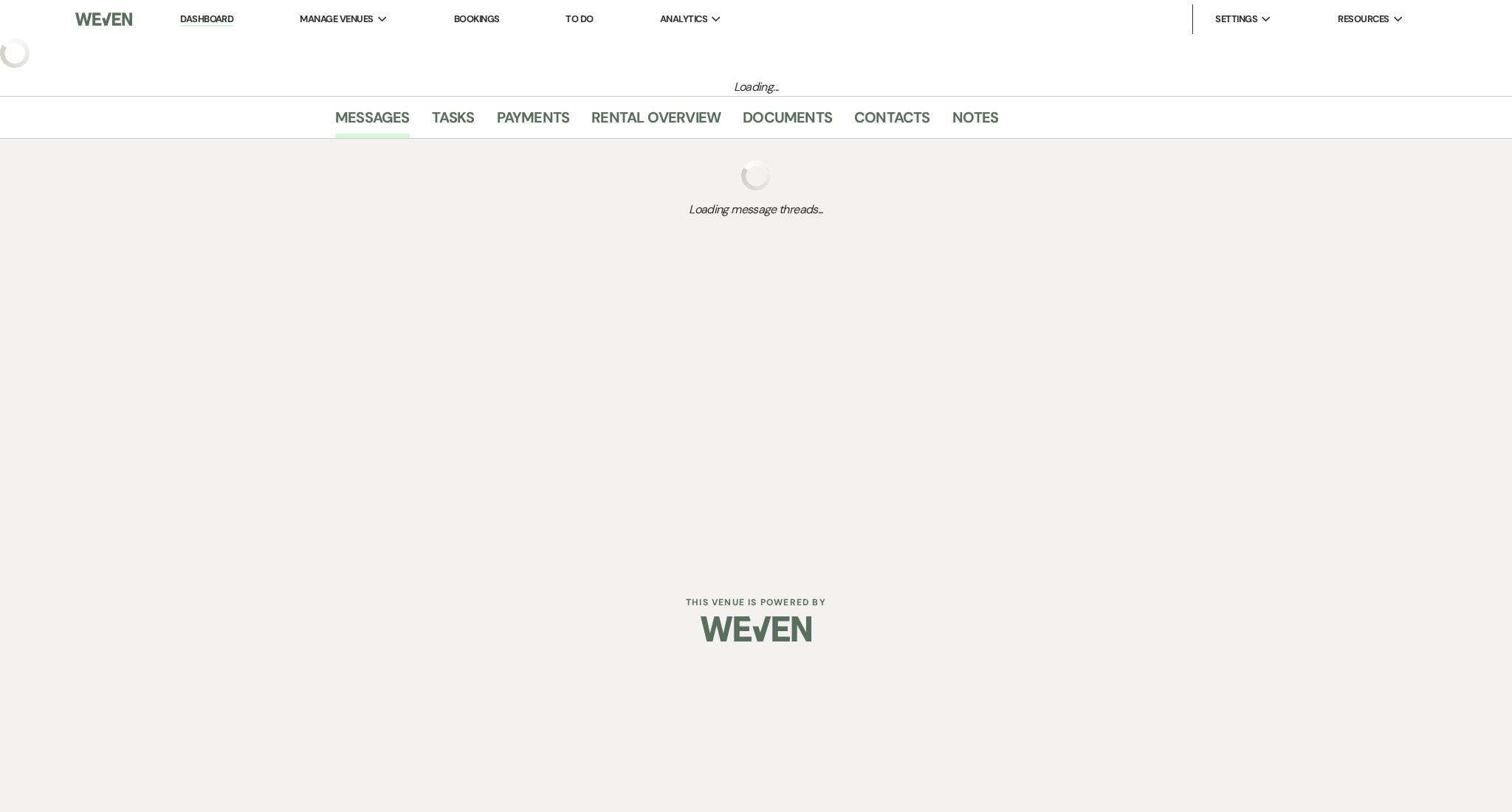
select select "22"
select select "17"
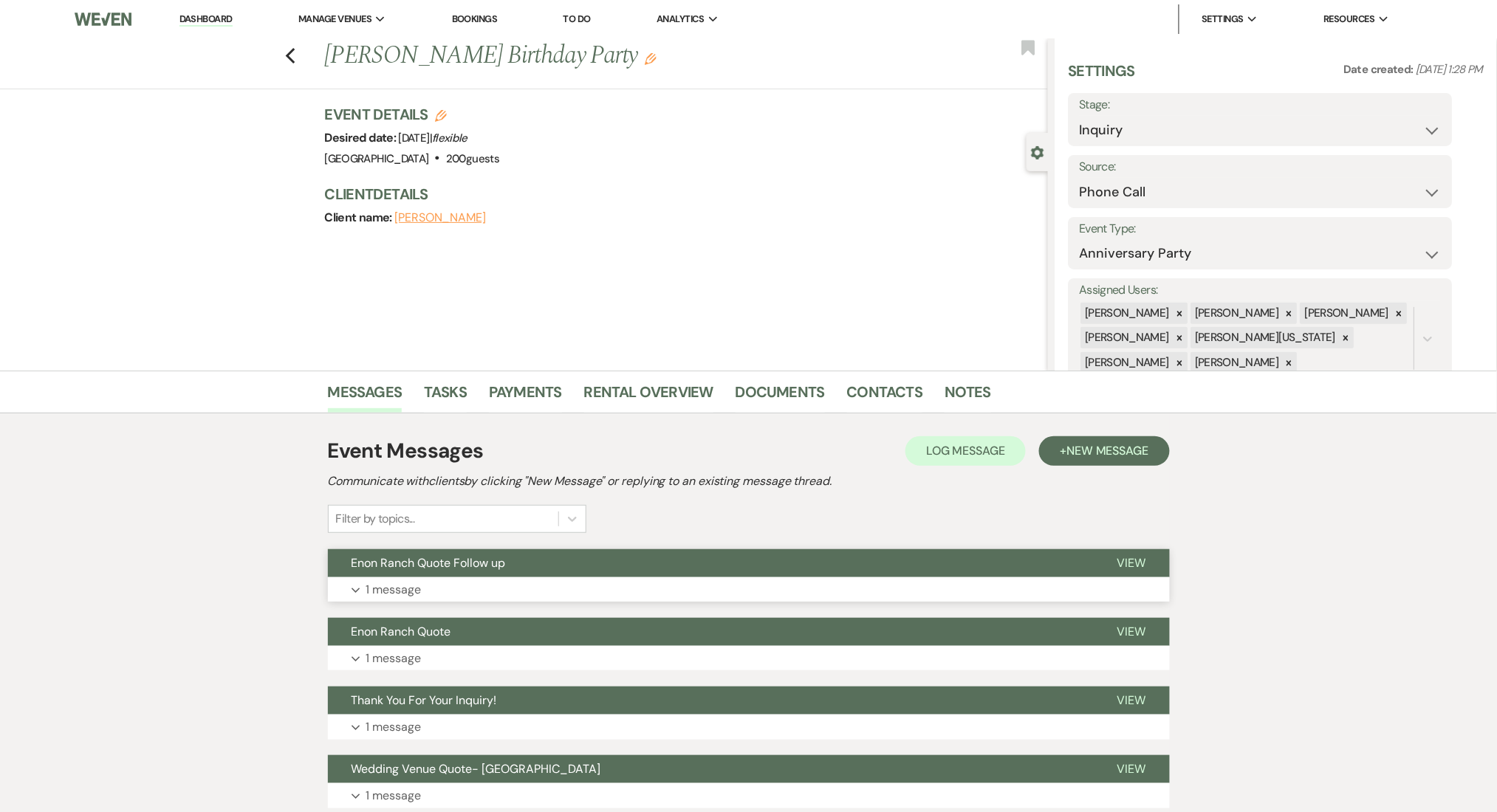
click at [567, 578] on button "Expand 1 message" at bounding box center [749, 590] width 842 height 25
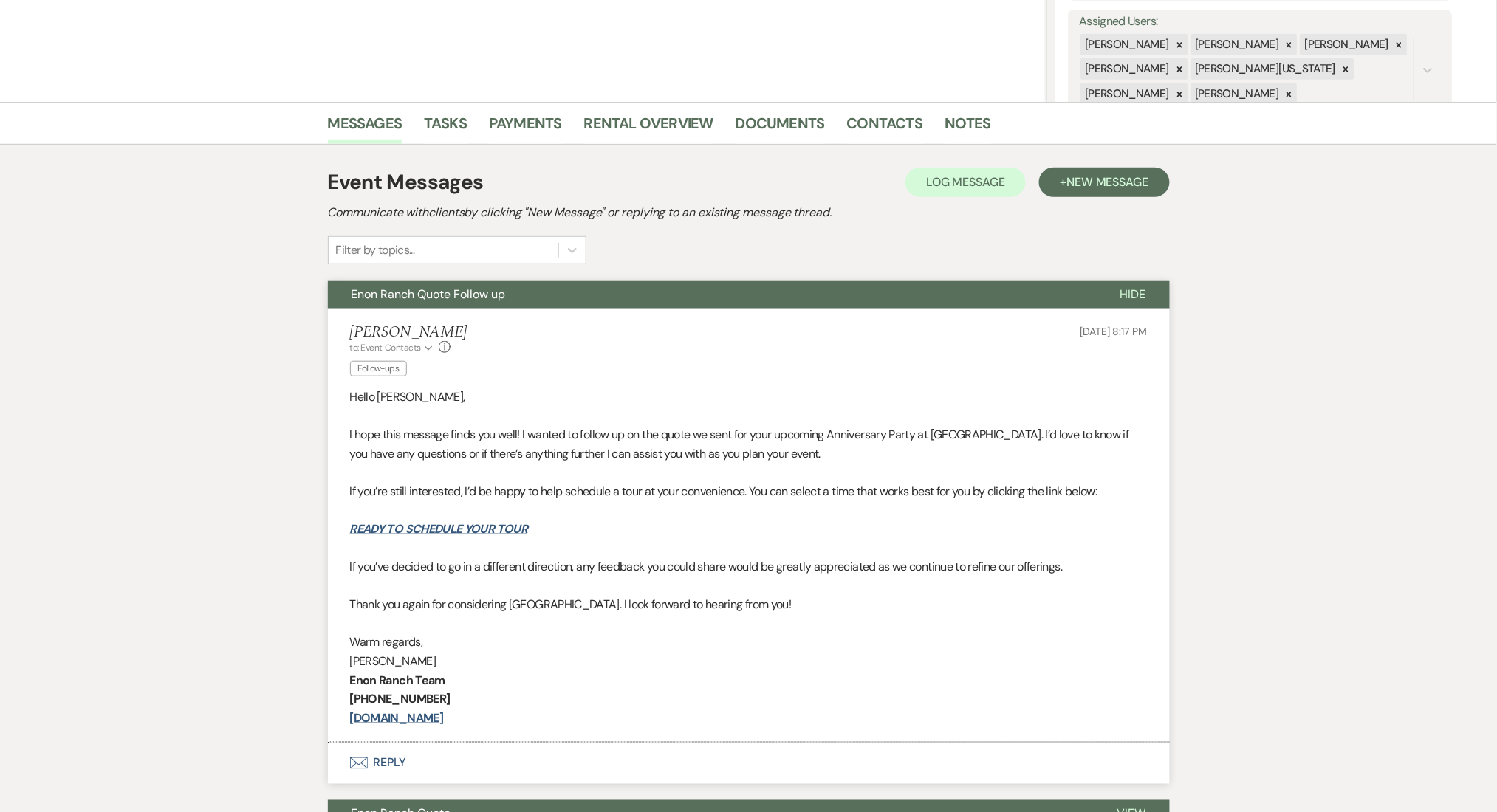
scroll to position [295, 0]
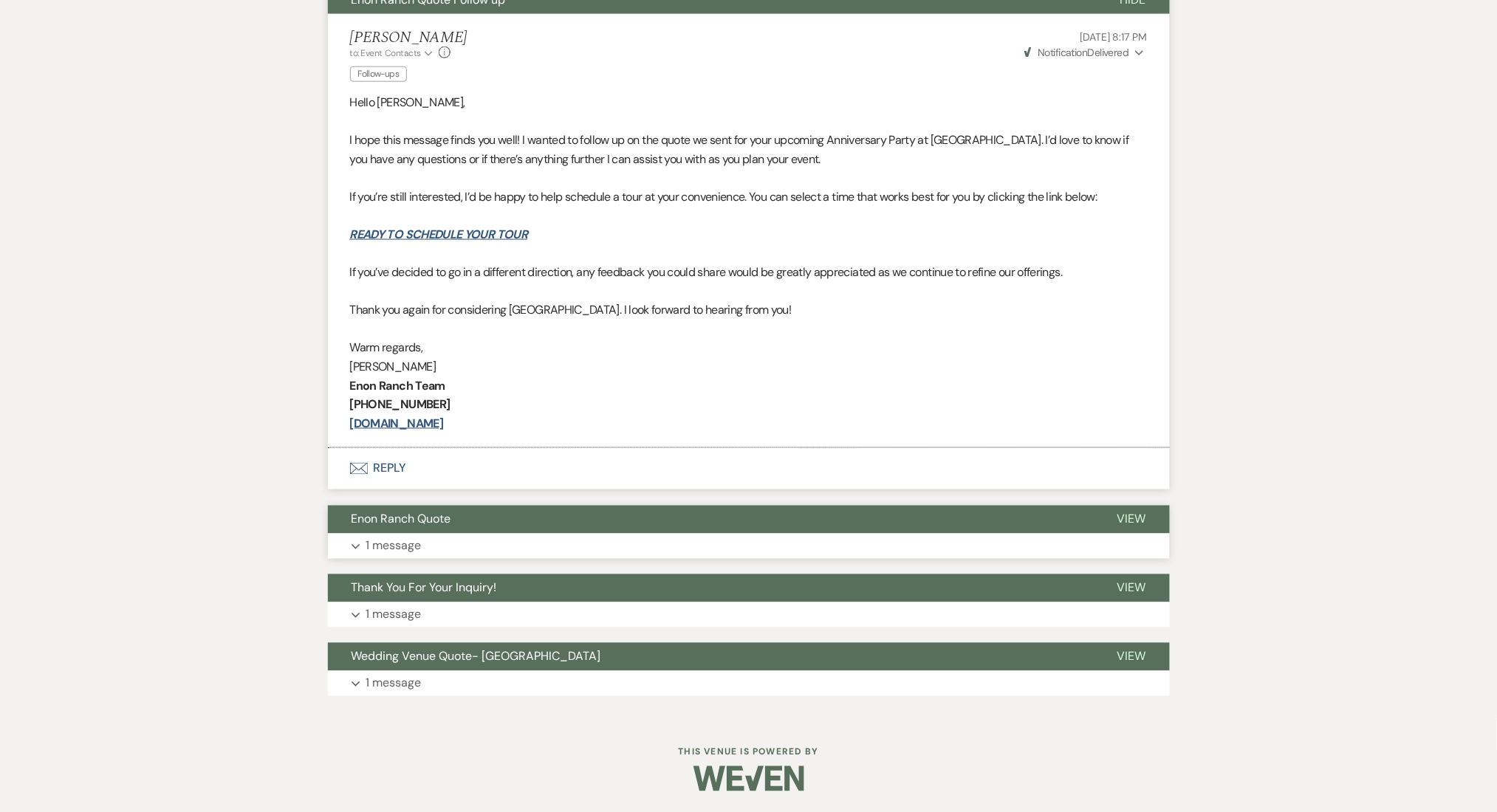
click at [539, 530] on button "Enon Ranch Quote" at bounding box center [711, 520] width 766 height 28
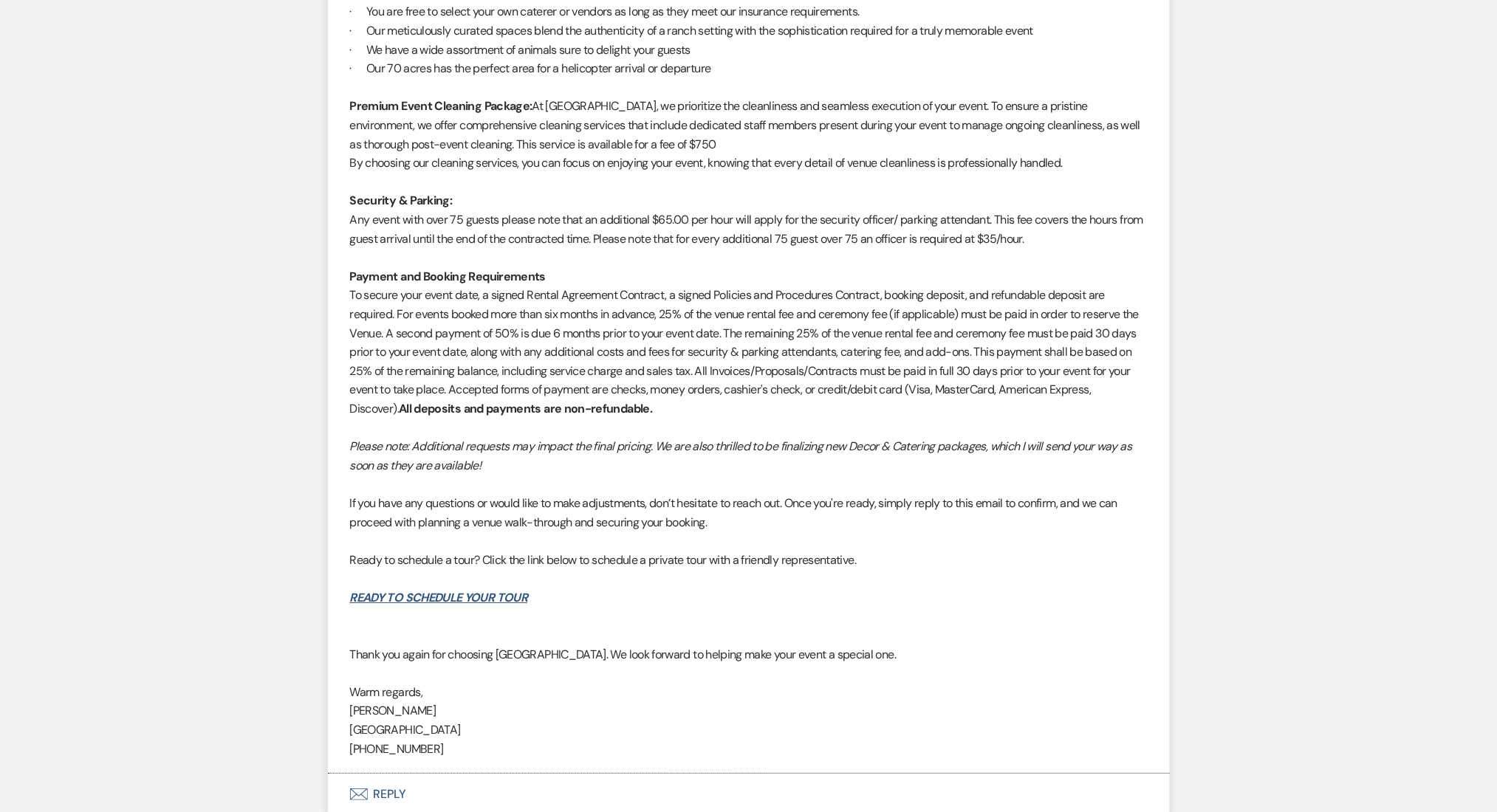
scroll to position [1820, 0]
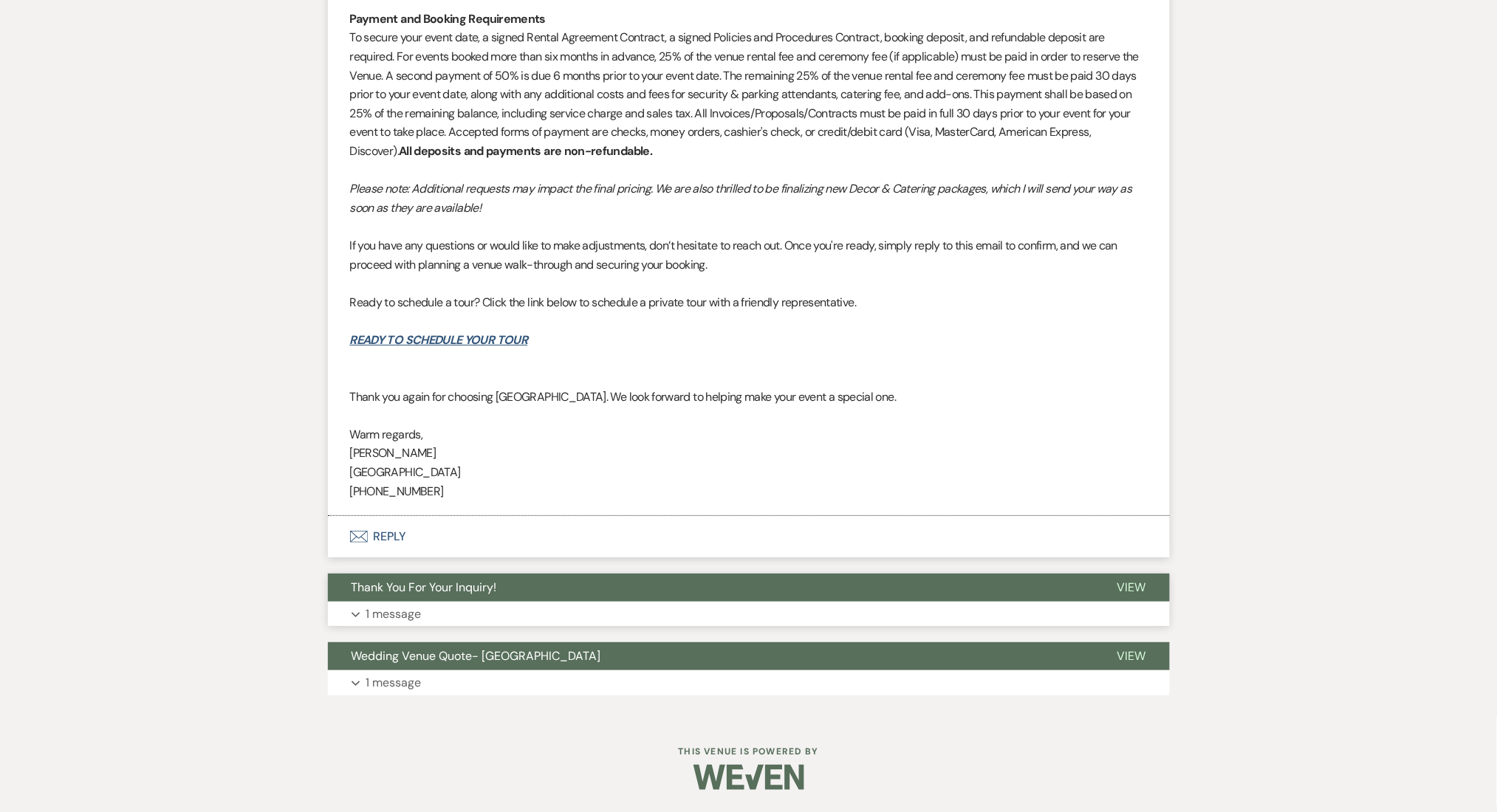
click at [651, 611] on button "Expand 1 message" at bounding box center [749, 615] width 842 height 25
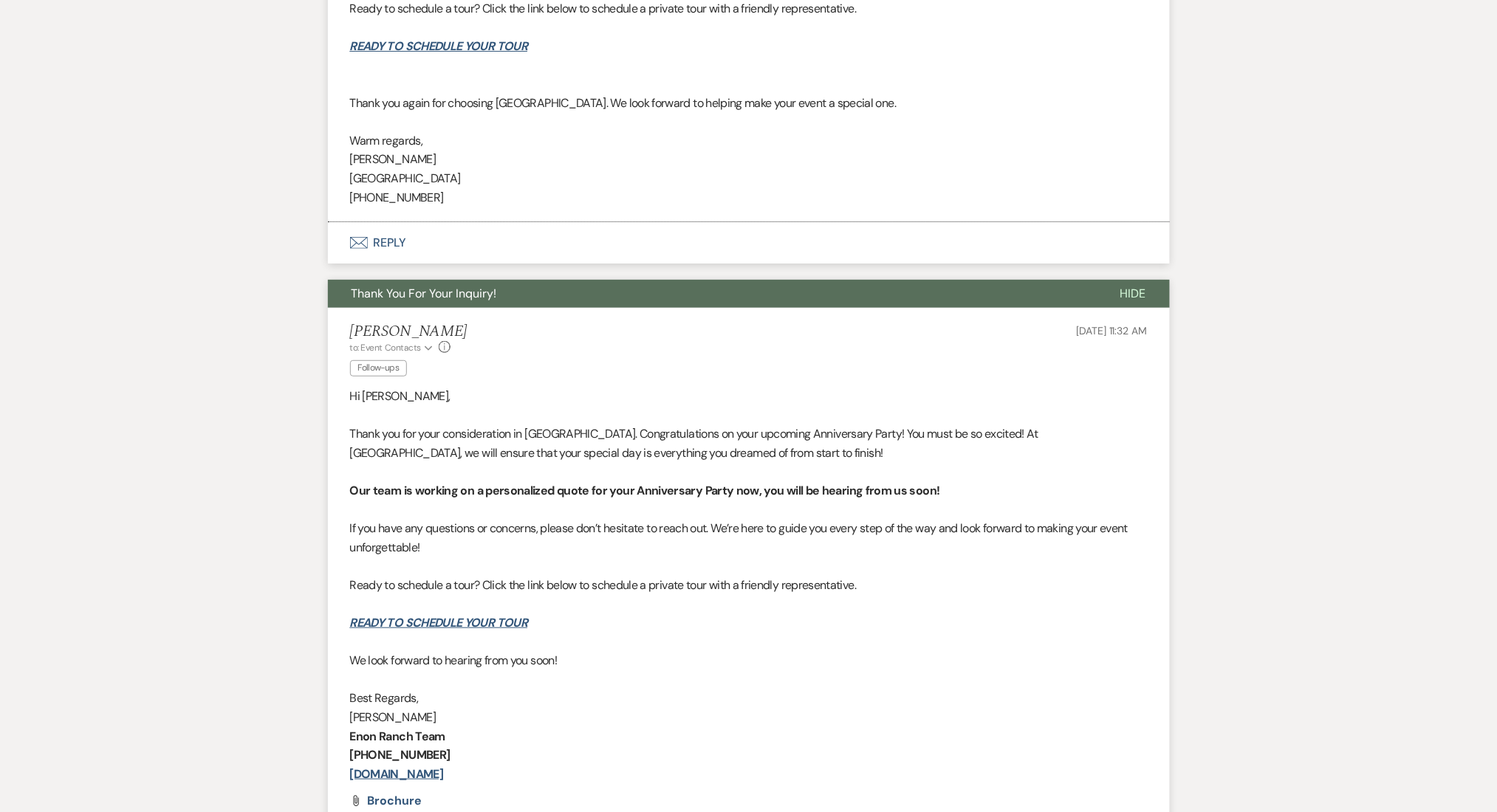
scroll to position [2312, 0]
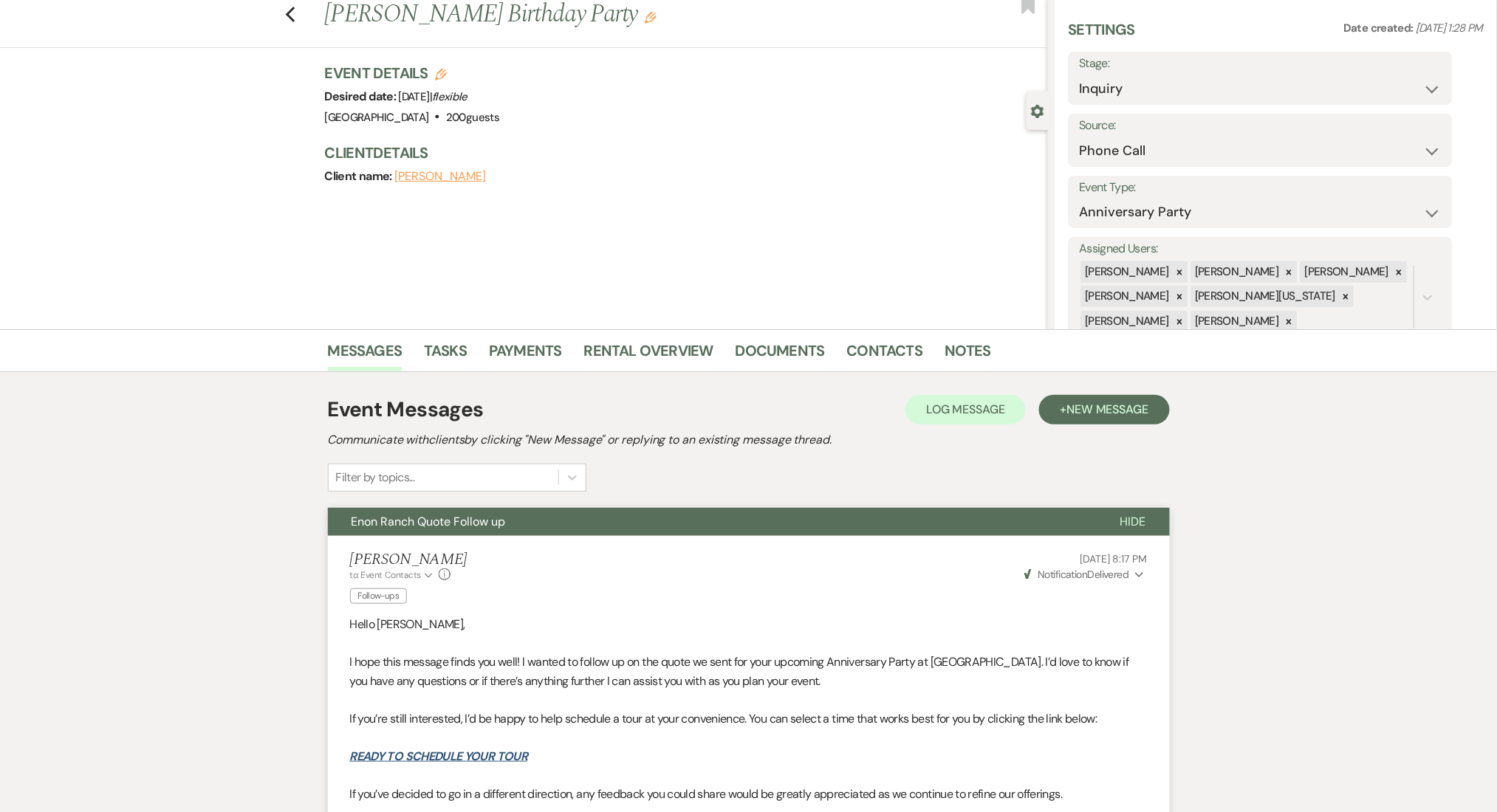
scroll to position [22, 0]
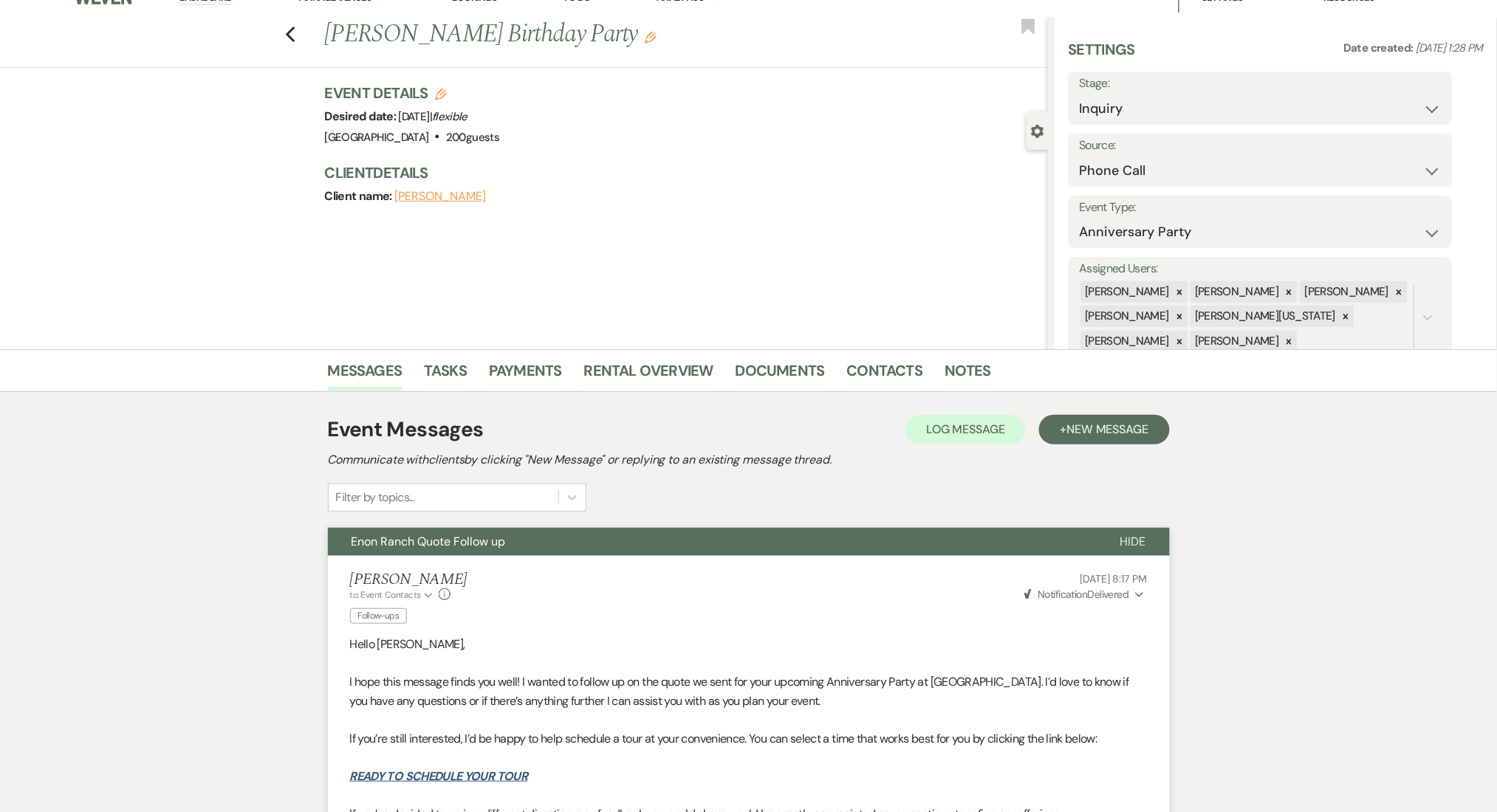
click at [1099, 430] on span "New Message" at bounding box center [1107, 429] width 82 height 15
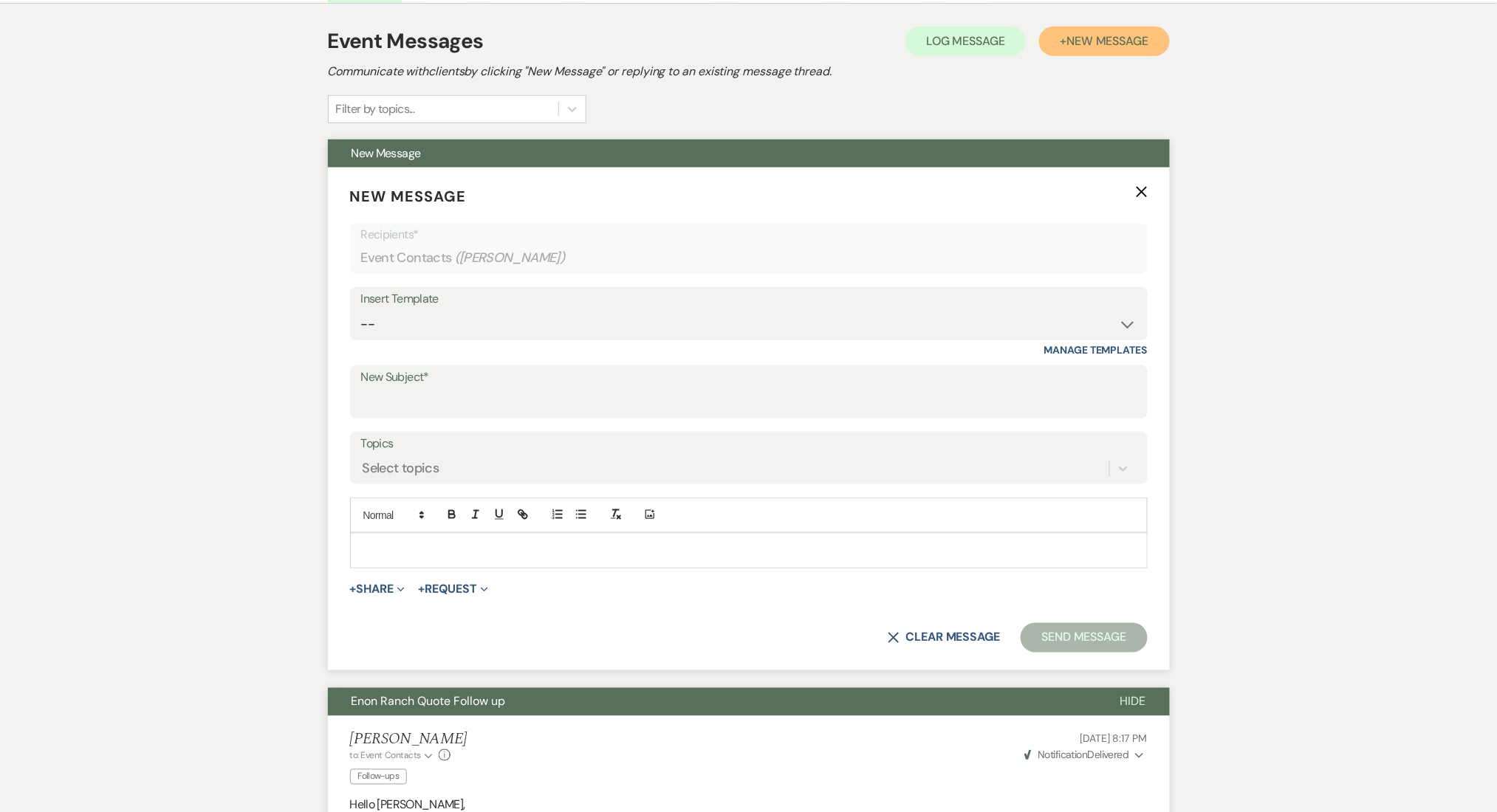
scroll to position [416, 0]
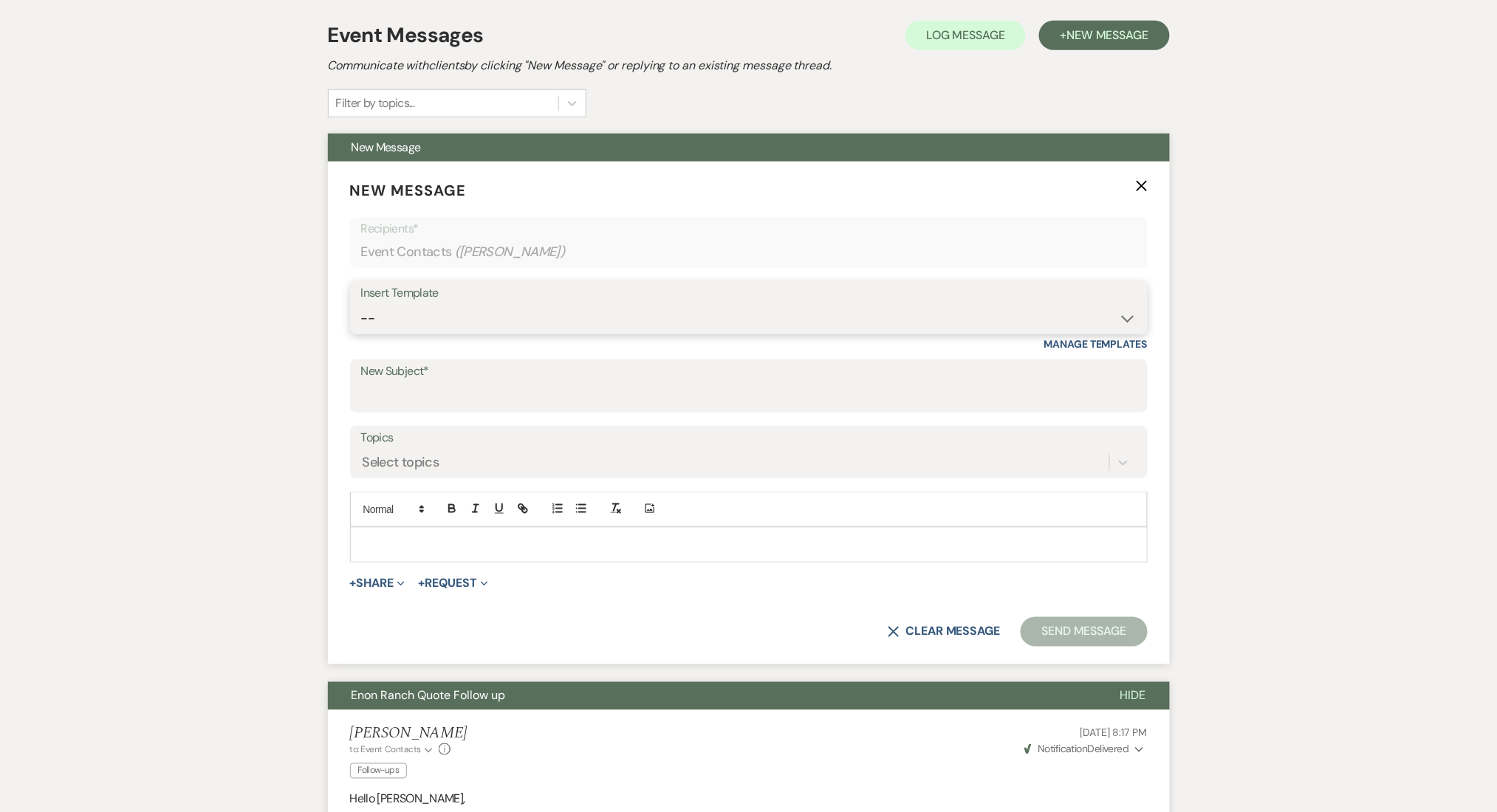
click at [514, 310] on select "-- Inquiry Follow Up Email #2 Contract Sending Template Payment Template Rental…" at bounding box center [749, 319] width 775 height 29
select select "4603"
click at [361, 304] on select "-- Inquiry Follow Up Email #2 Contract Sending Template Payment Template Rental…" at bounding box center [749, 319] width 775 height 29
type input "Checking In – Any Assistance Needed for Your Event?"
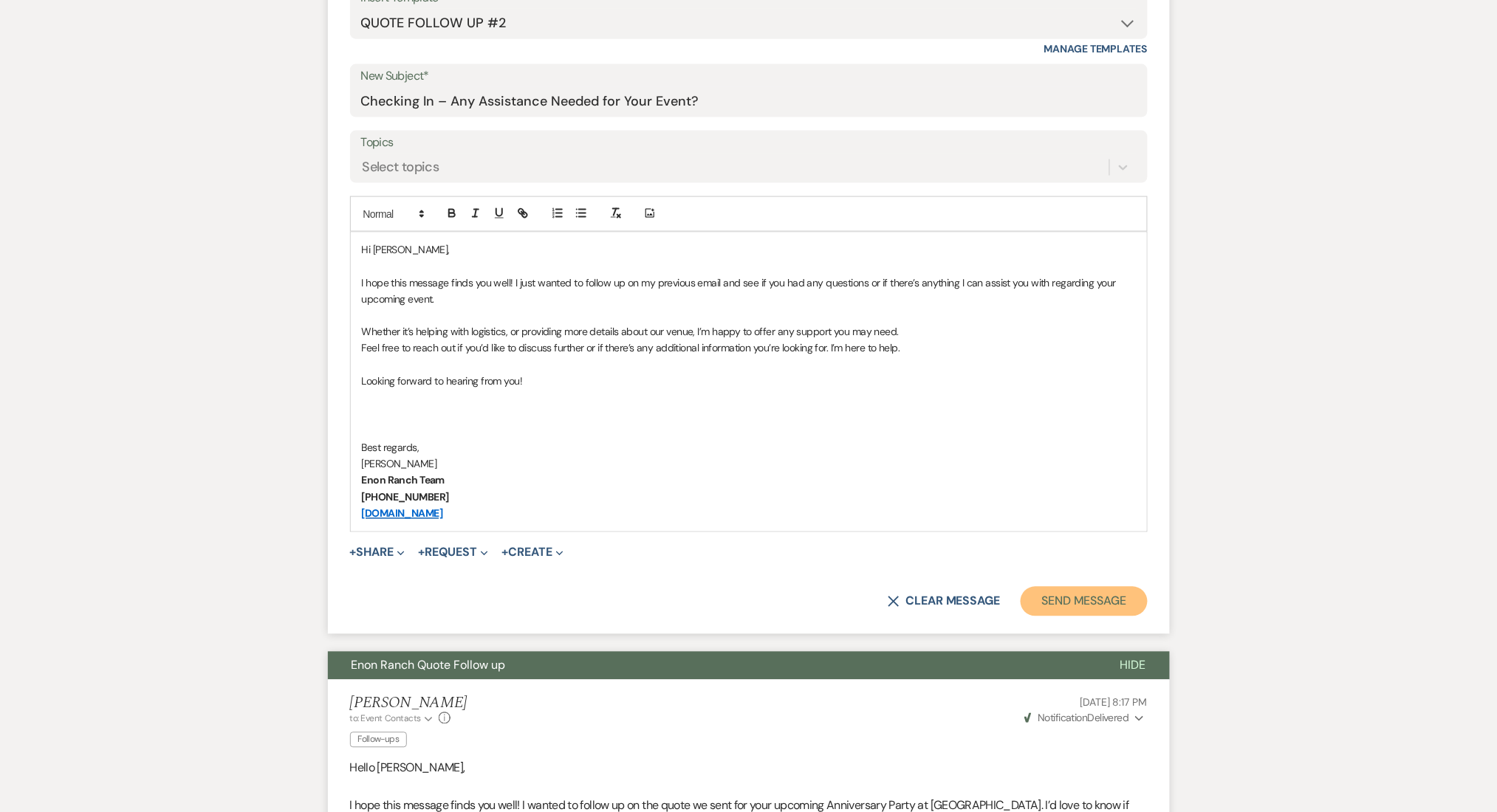
click at [1070, 597] on button "Send Message" at bounding box center [1083, 601] width 126 height 30
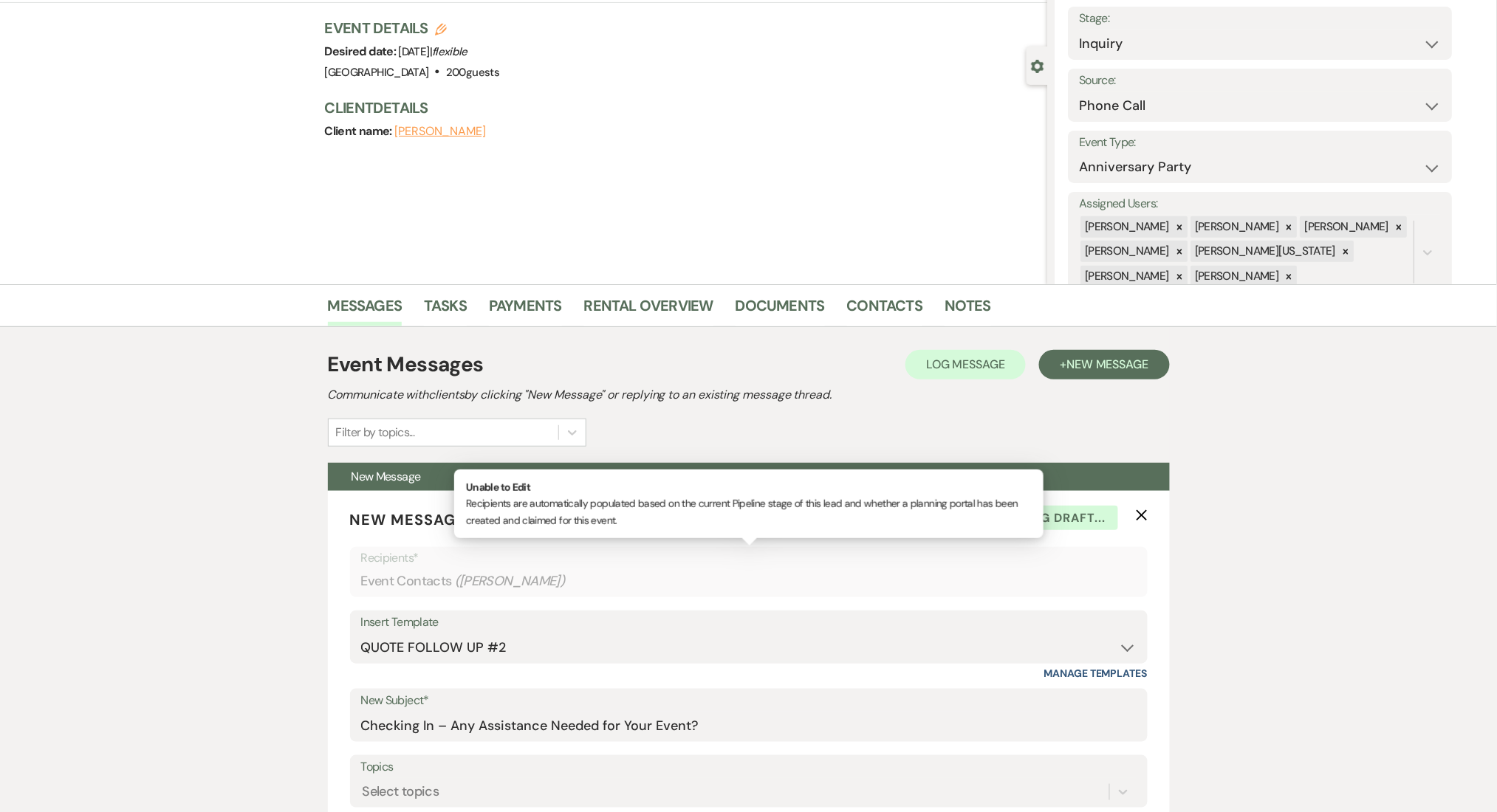
scroll to position [0, 0]
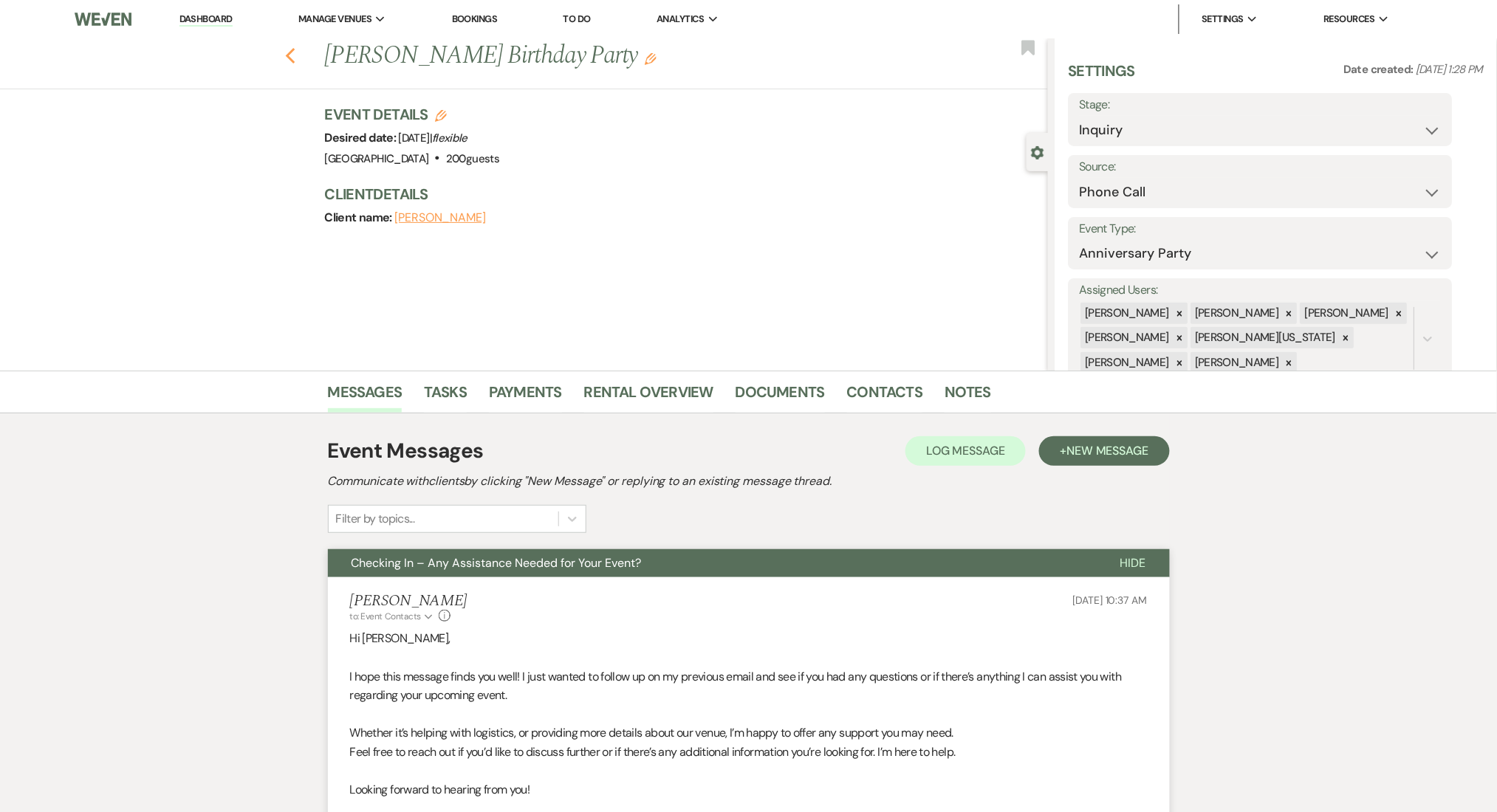
click at [296, 49] on icon "Previous" at bounding box center [291, 56] width 11 height 18
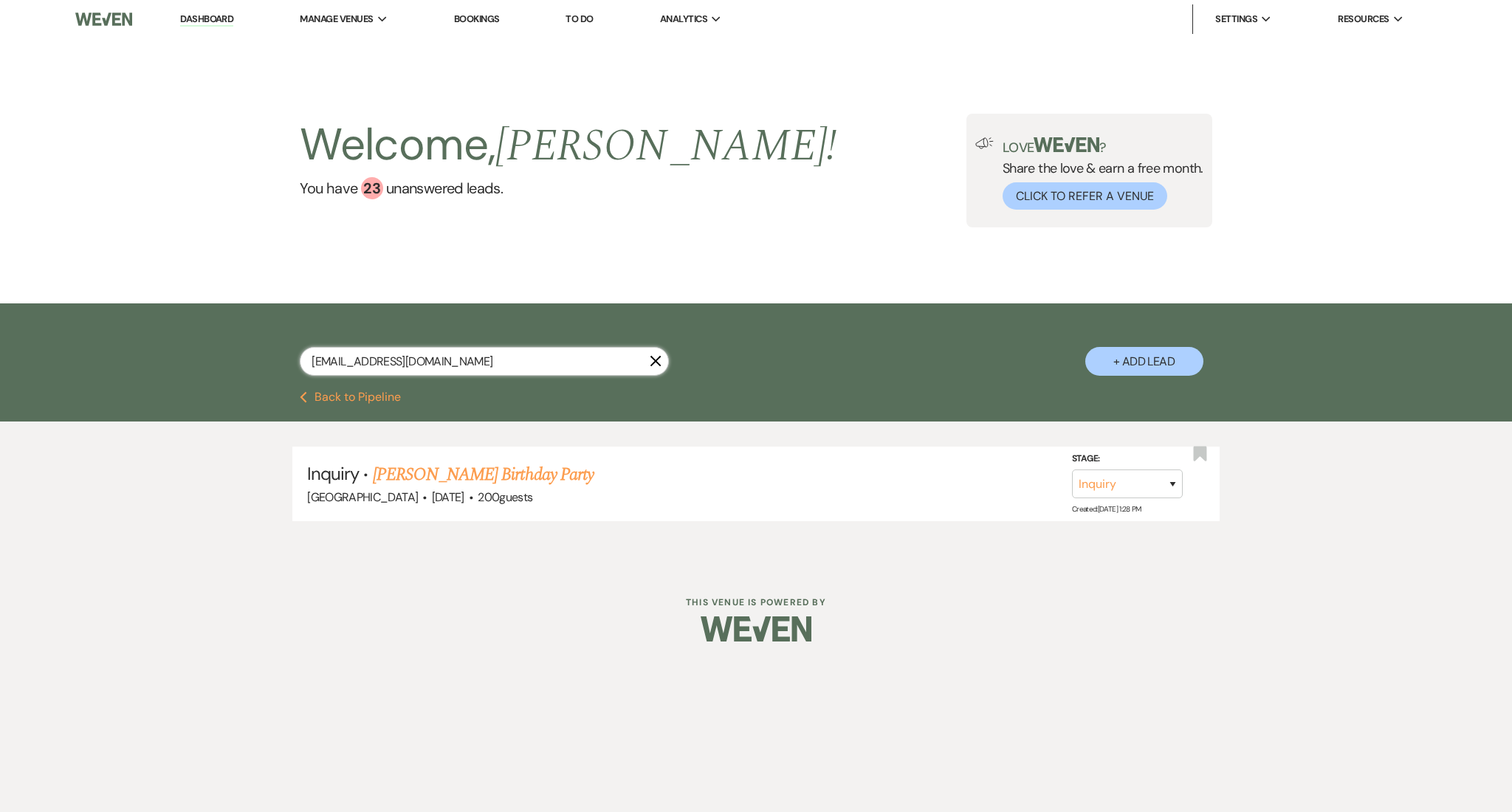
drag, startPoint x: 428, startPoint y: 361, endPoint x: 242, endPoint y: 361, distance: 186.0
click at [242, 361] on div "[EMAIL_ADDRESS][DOMAIN_NAME] X + Add Lead" at bounding box center [756, 349] width 1063 height 77
paste input "[PERSON_NAME][EMAIL_ADDRESS][PERSON_NAME]"
type input "[PERSON_NAME][EMAIL_ADDRESS][PERSON_NAME][DOMAIN_NAME]"
click at [535, 466] on link "[PERSON_NAME] & [PERSON_NAME]'s Wedding (2FU-SS-7/21/25)" at bounding box center [602, 474] width 458 height 26
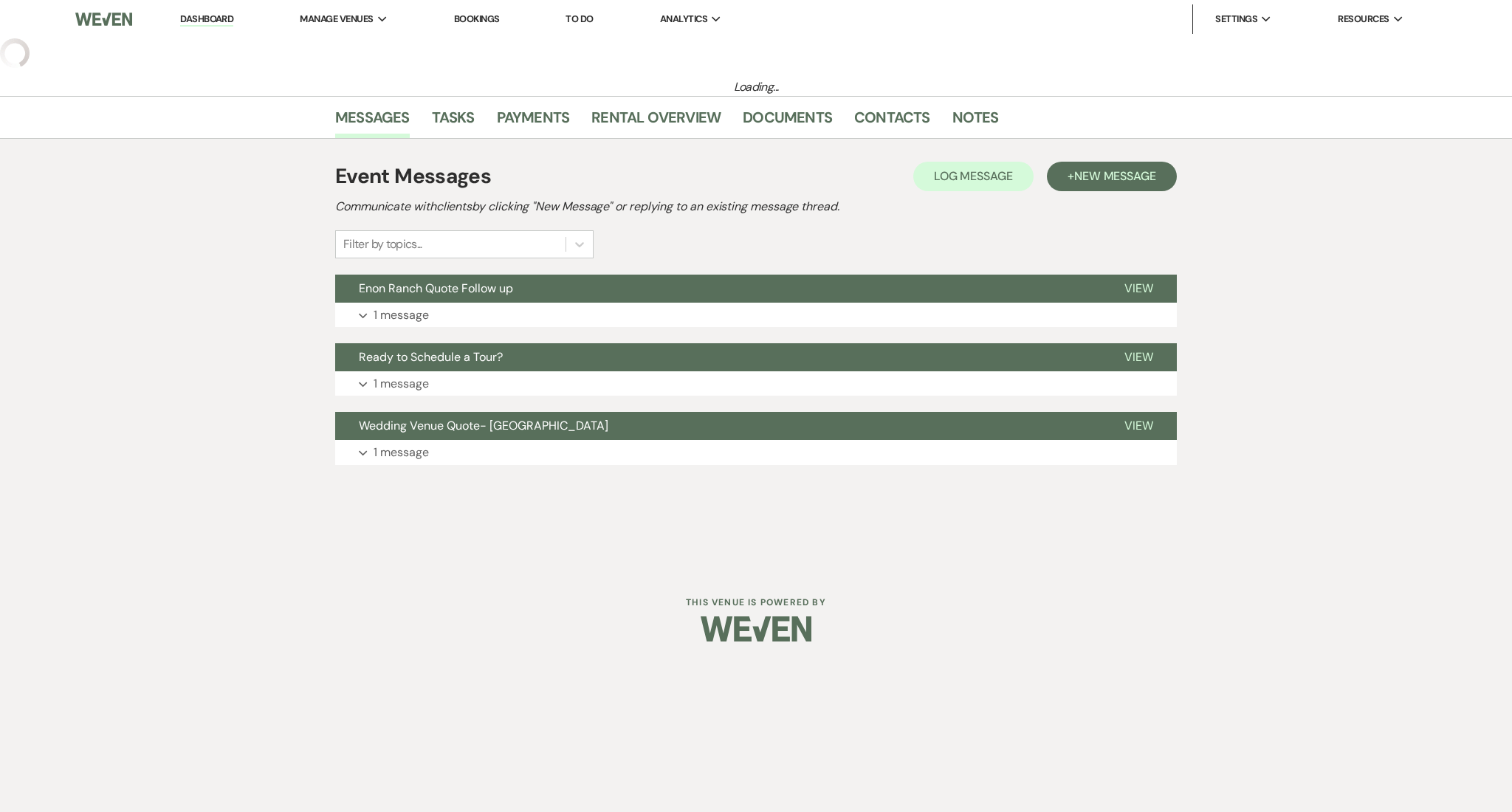
select select "1"
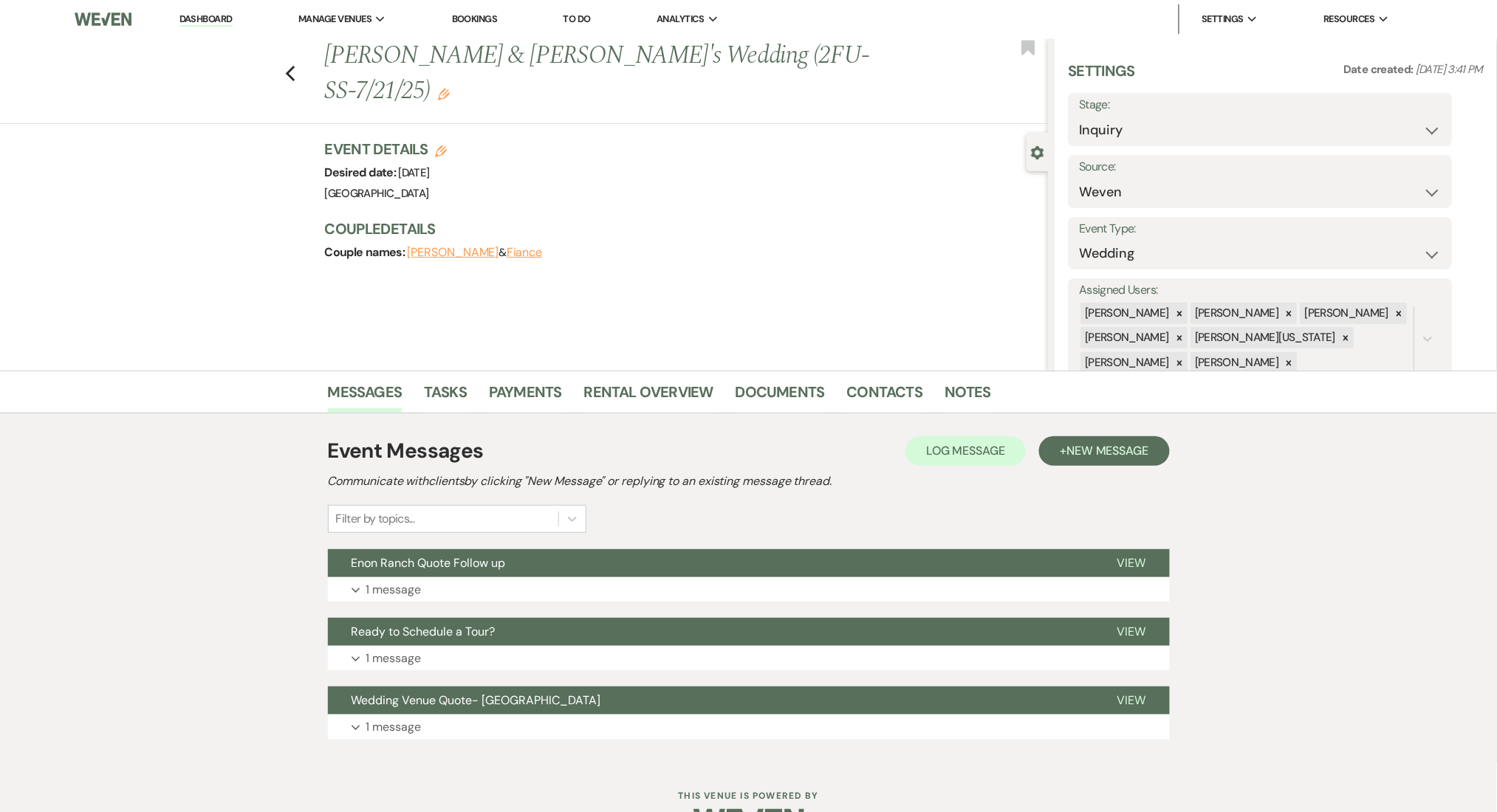
click at [562, 604] on div "Event Messages Log Log Message + New Message Communicate with clients by clicki…" at bounding box center [749, 588] width 842 height 319
click at [572, 589] on button "Expand 1 message" at bounding box center [749, 590] width 842 height 25
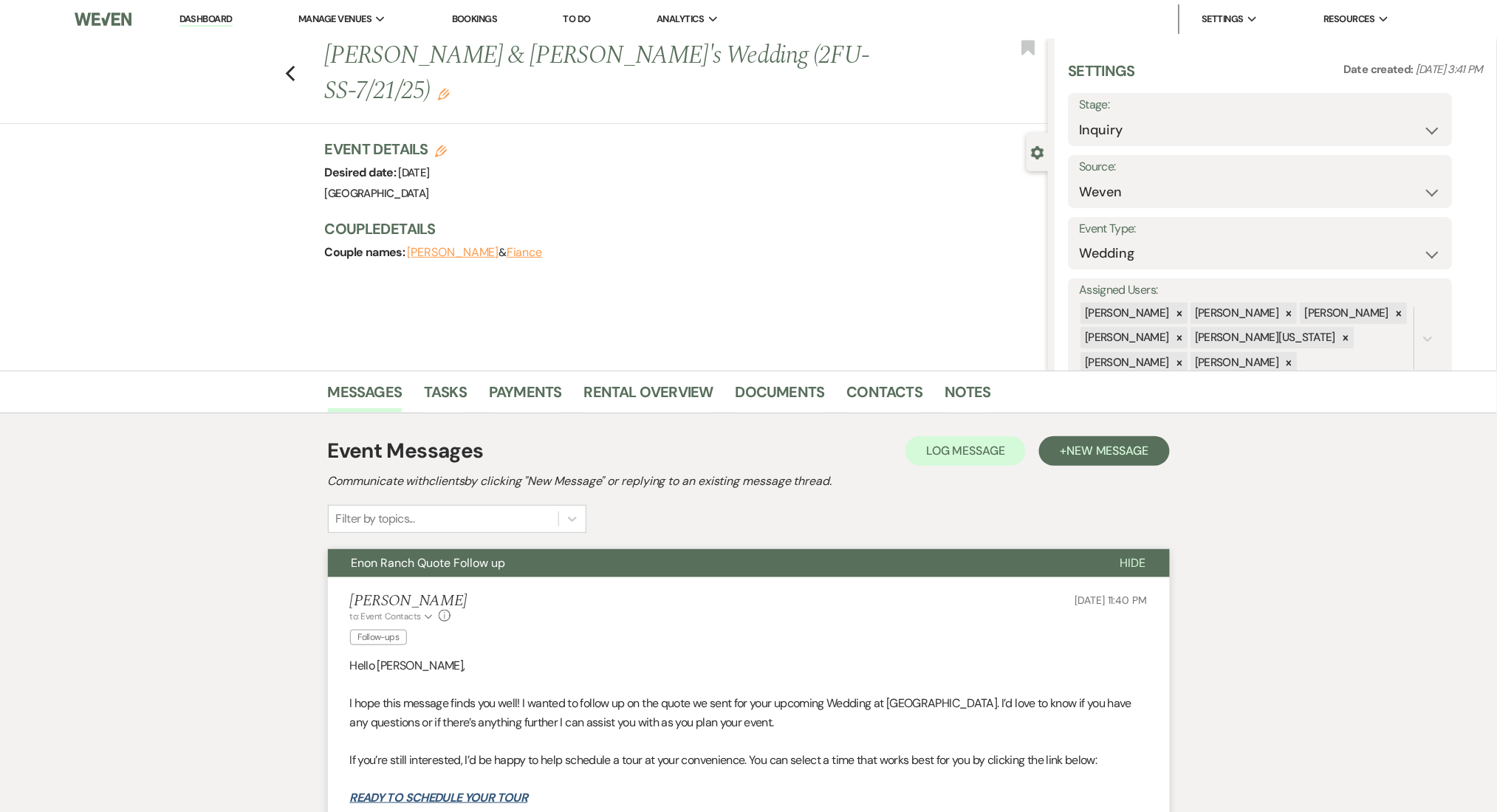
scroll to position [295, 0]
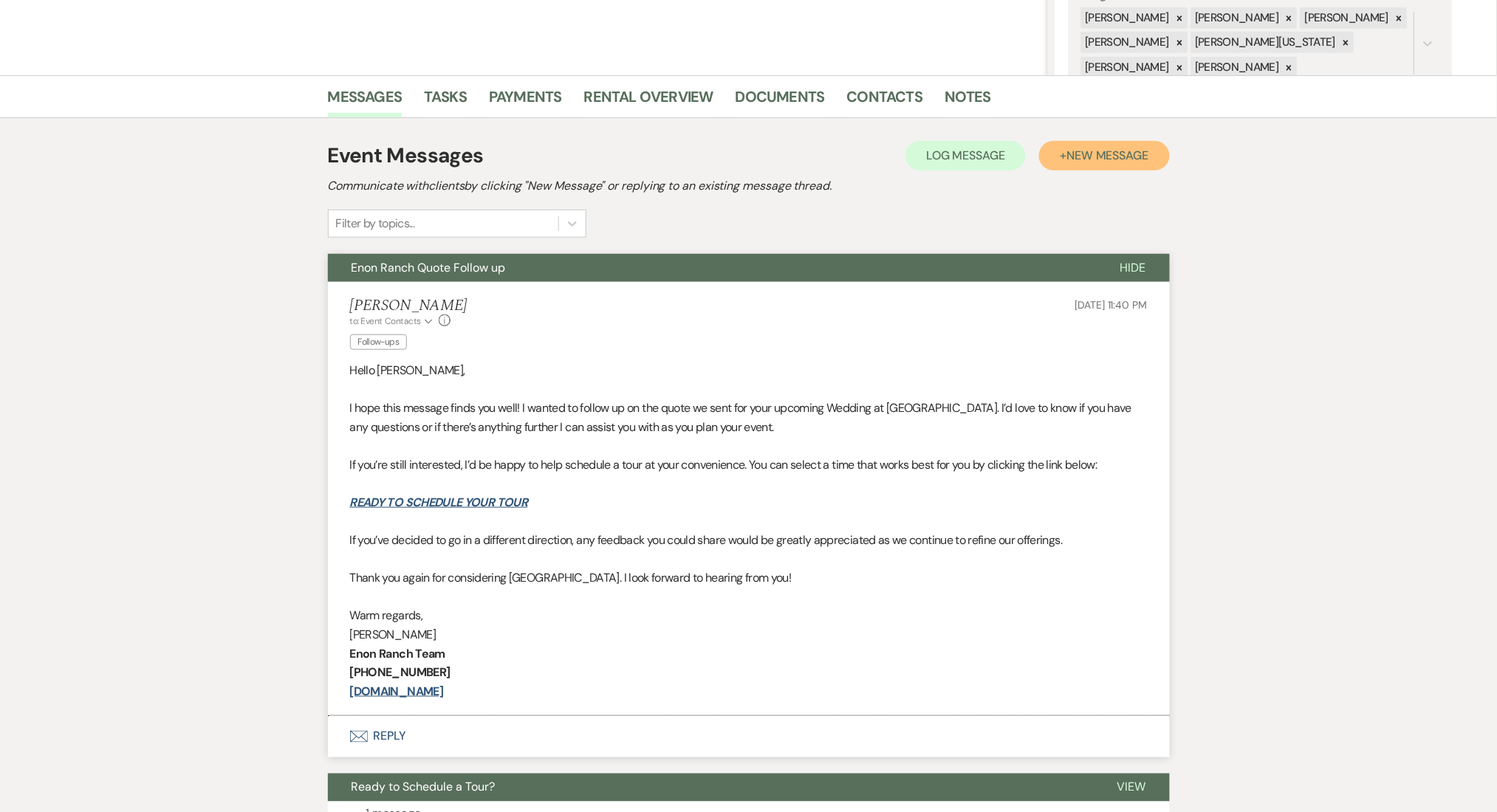
click at [1088, 166] on button "+ New Message" at bounding box center [1104, 156] width 130 height 30
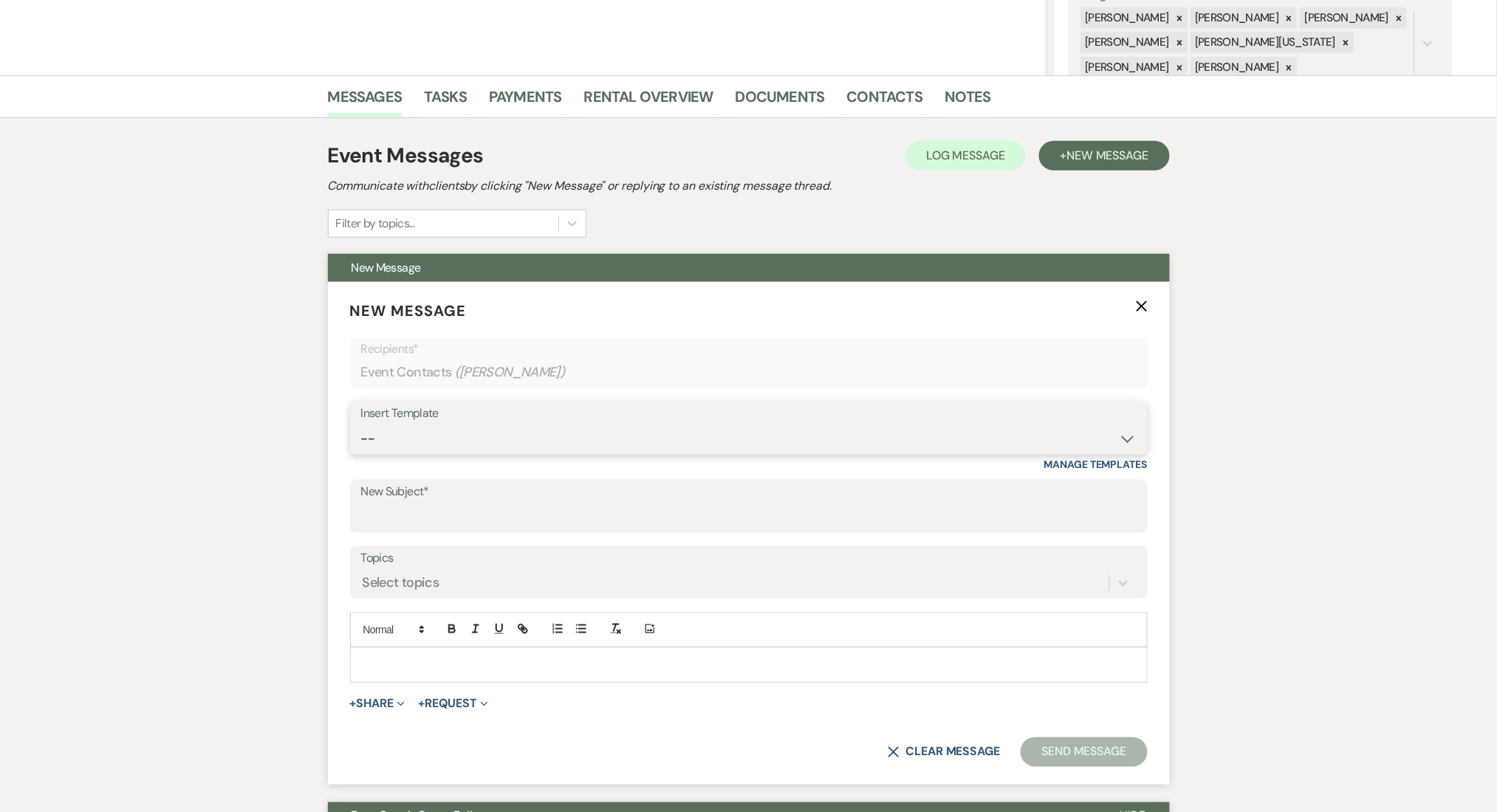
click at [474, 444] on select "-- Inquiry Follow Up Email #2 Contract Sending Template Payment Template Rental…" at bounding box center [749, 439] width 775 height 29
select select "4603"
click at [361, 425] on select "-- Inquiry Follow Up Email #2 Contract Sending Template Payment Template Rental…" at bounding box center [749, 439] width 775 height 29
type input "Checking In – Any Assistance Needed for Your Event?"
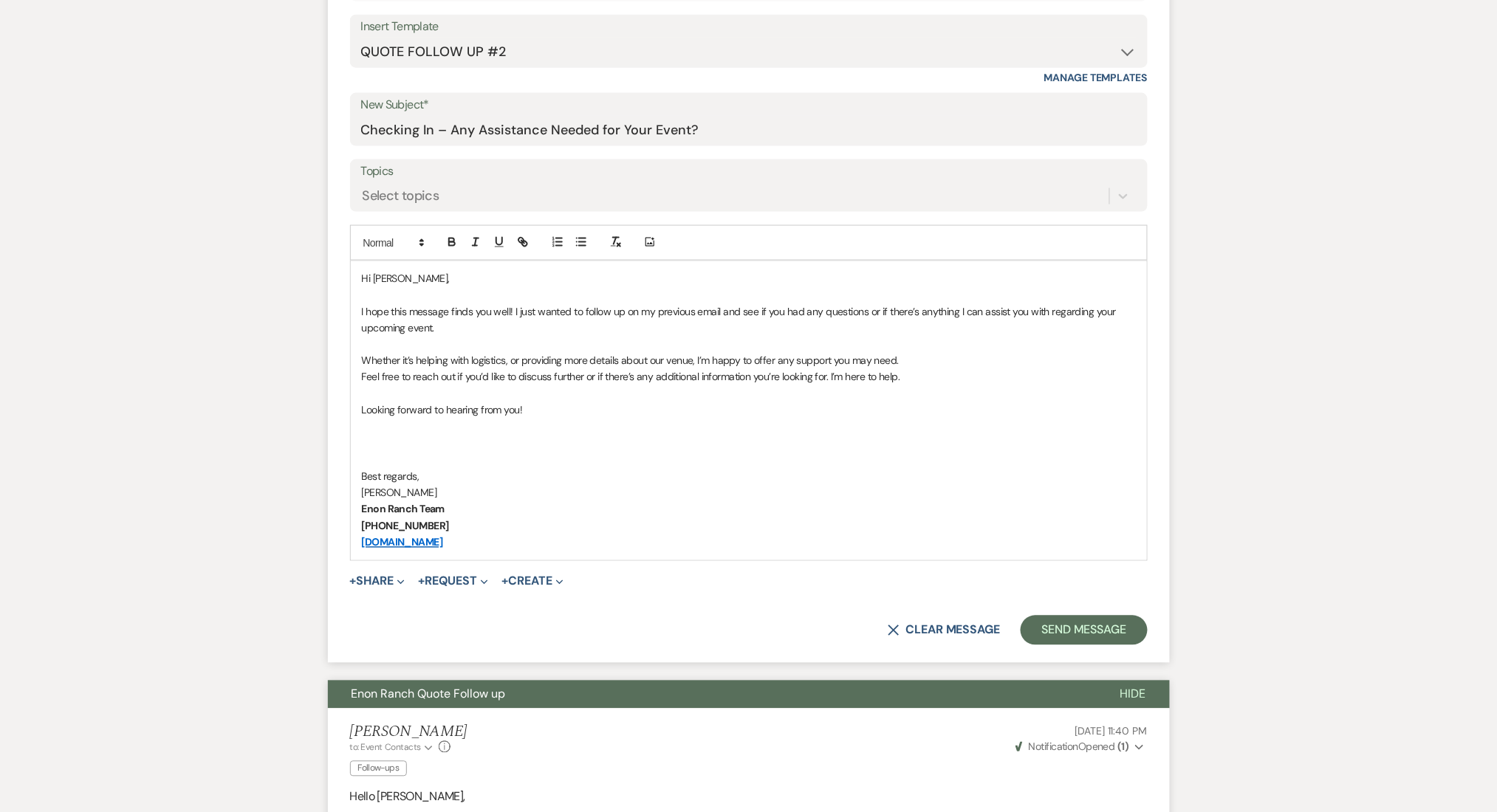
scroll to position [689, 0]
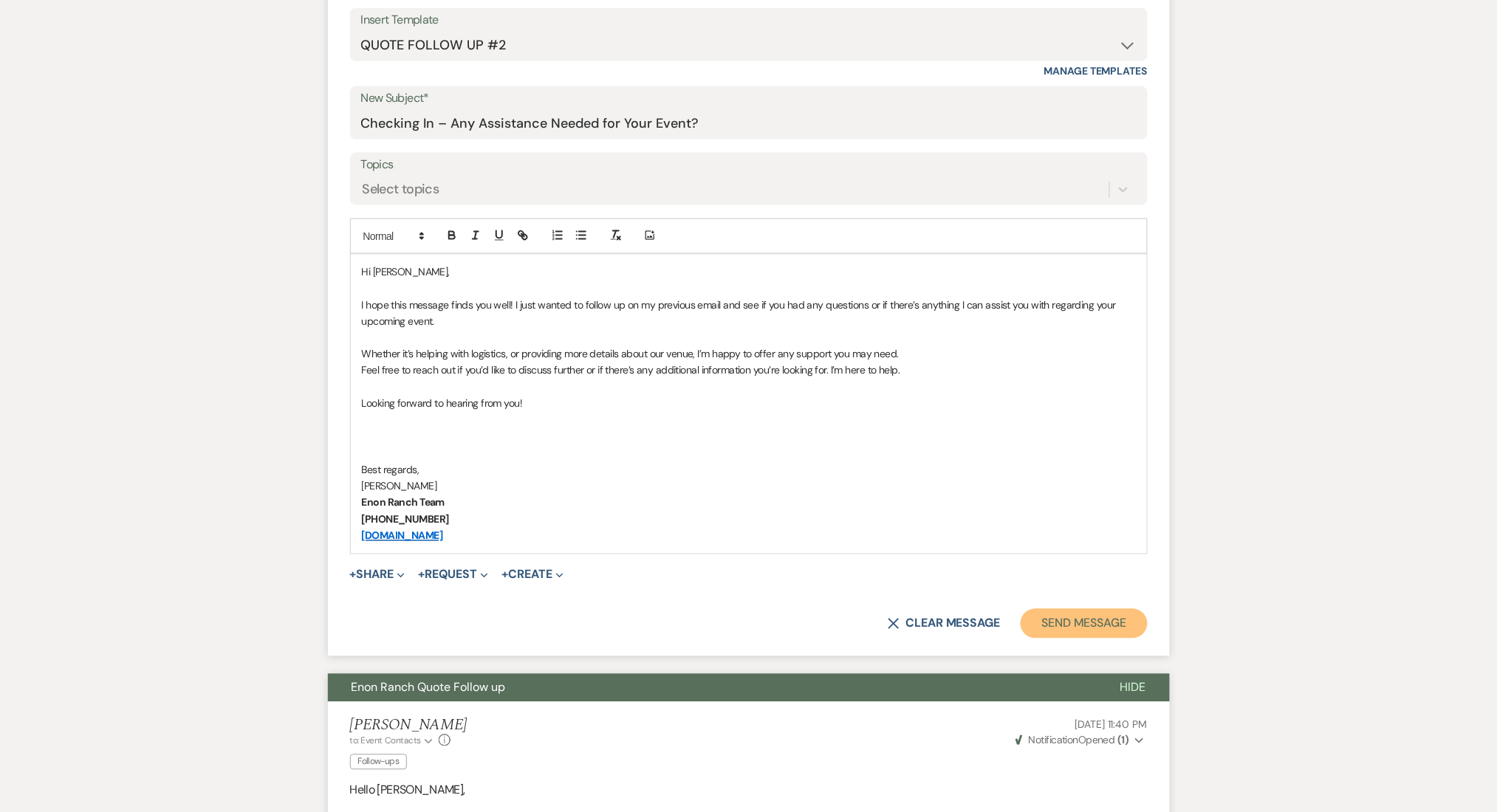
click at [1085, 616] on button "Send Message" at bounding box center [1083, 624] width 126 height 30
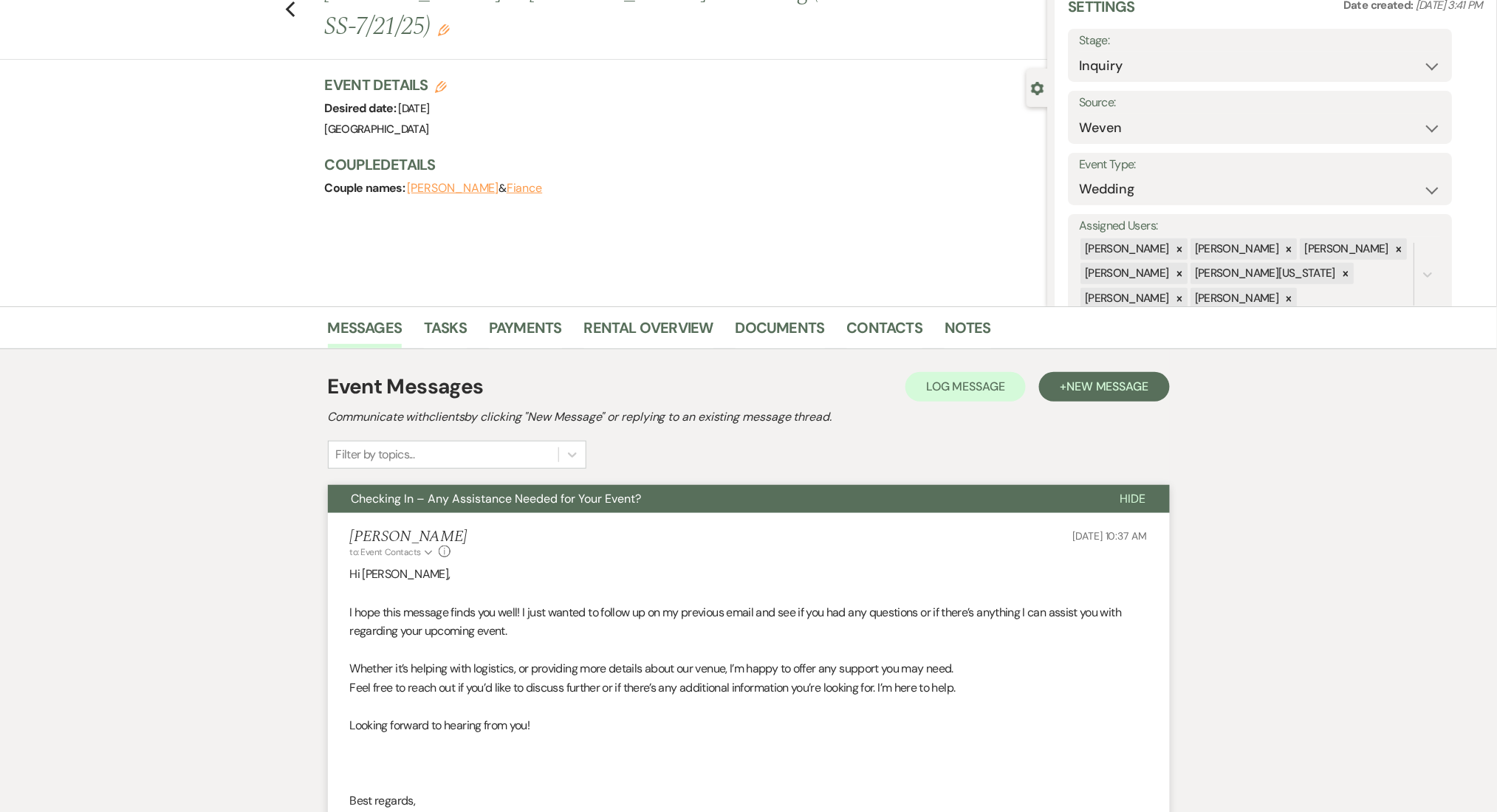
scroll to position [0, 0]
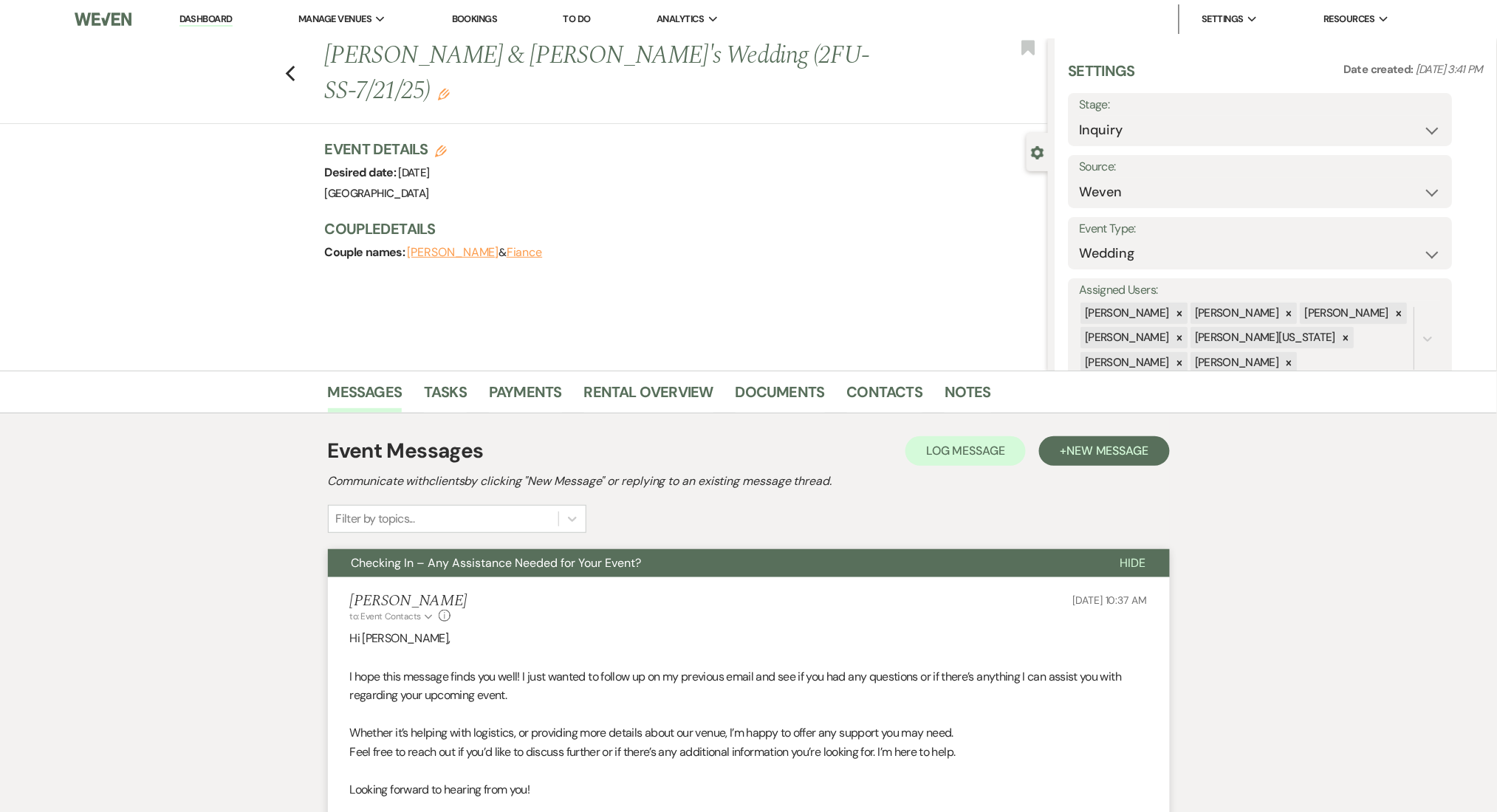
click at [302, 62] on div "Previous [PERSON_NAME] & [PERSON_NAME]'s Wedding (2FU-SS-7/21/25) Edit Bookmark" at bounding box center [520, 81] width 1055 height 86
click at [294, 65] on icon "Previous" at bounding box center [291, 74] width 11 height 18
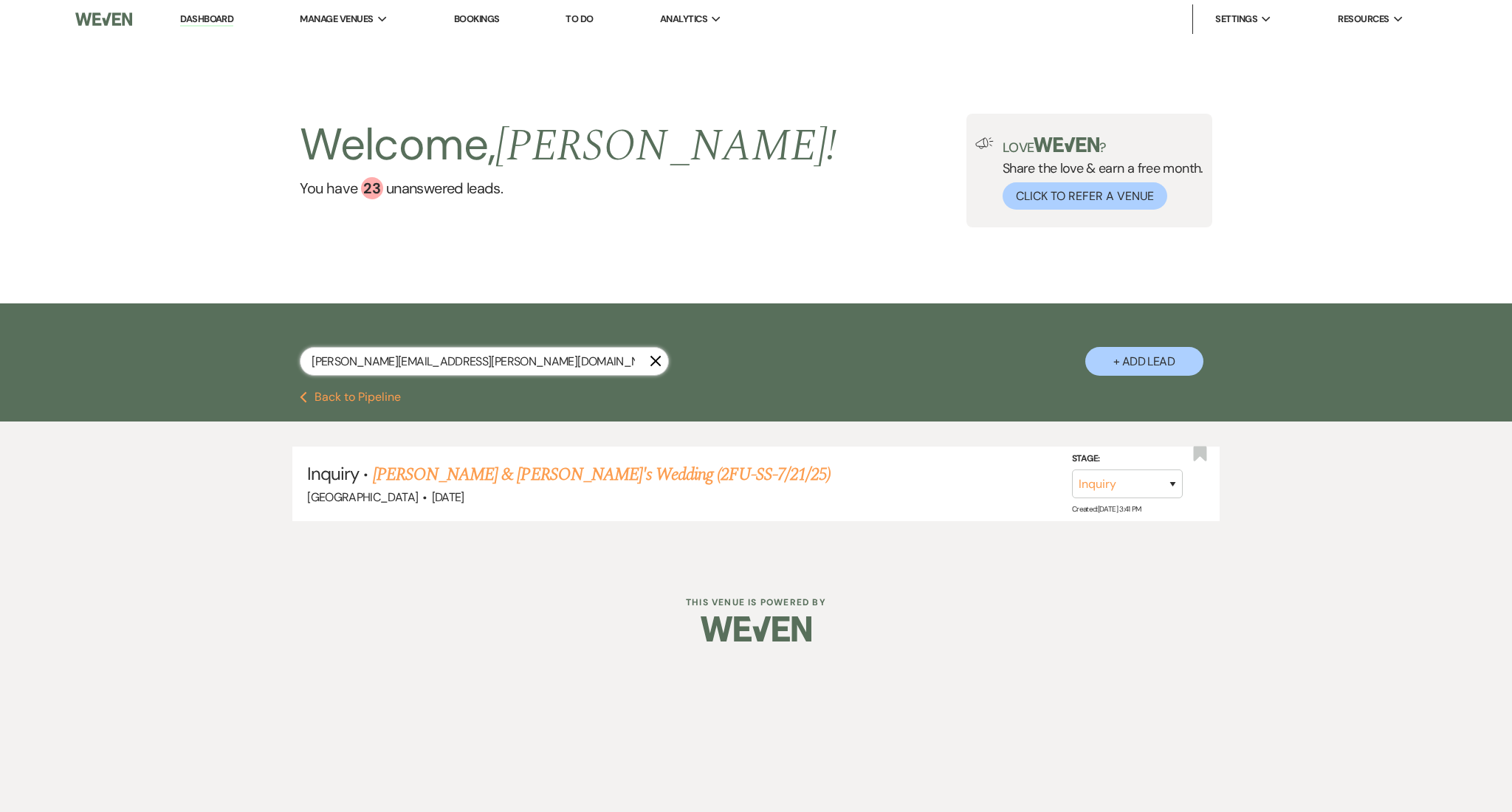
drag, startPoint x: 509, startPoint y: 370, endPoint x: 201, endPoint y: 349, distance: 308.7
click at [201, 349] on div "[PERSON_NAME][EMAIL_ADDRESS][PERSON_NAME][DOMAIN_NAME] X + Add Lead" at bounding box center [756, 347] width 1512 height 88
paste input "[EMAIL_ADDRESS]"
type input "[EMAIL_ADDRESS][DOMAIN_NAME]"
click at [522, 466] on link "[PERSON_NAME] & [PERSON_NAME] Wedding (SS-7/24/25)" at bounding box center [579, 474] width 414 height 26
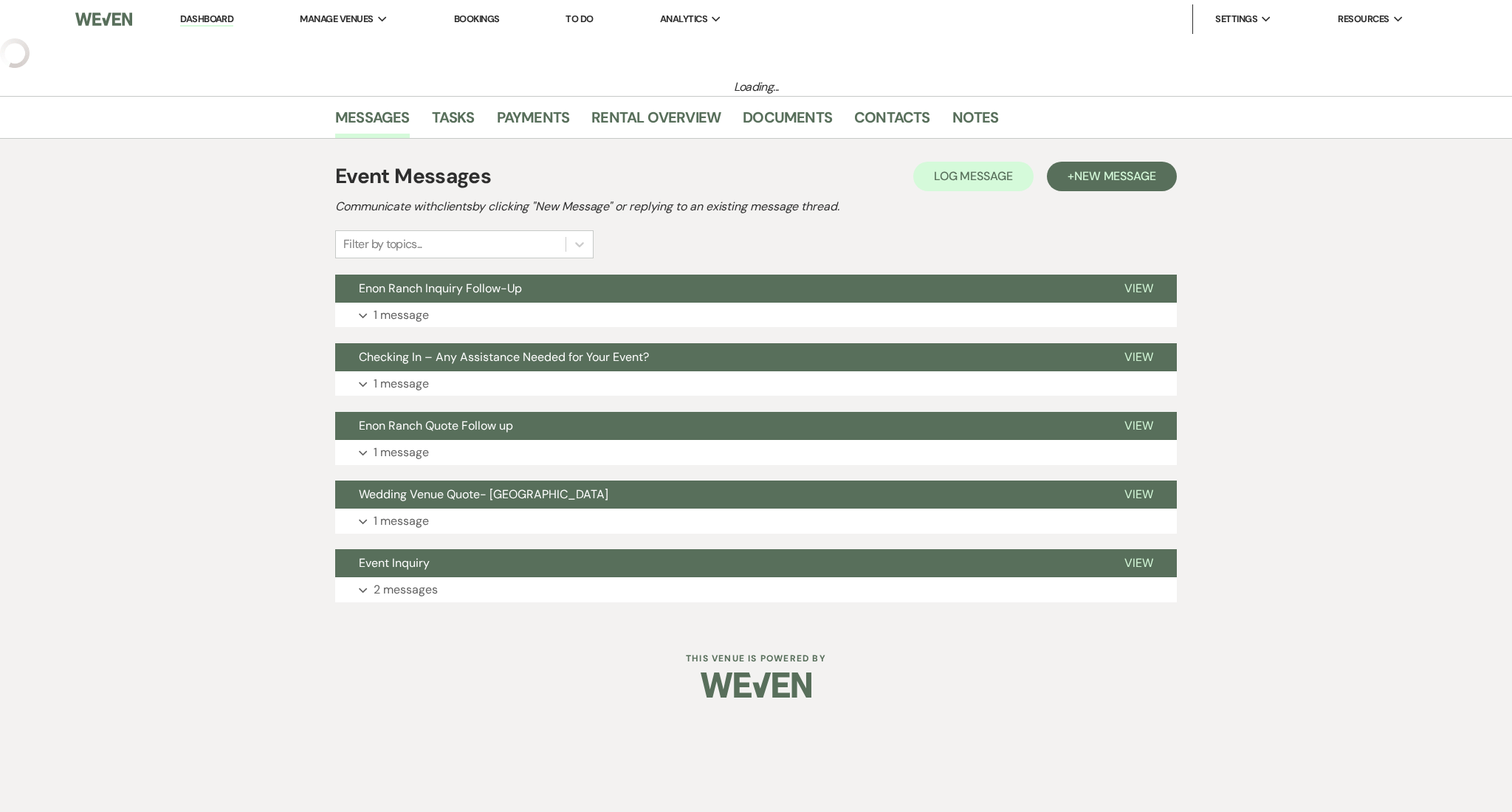
select select "5"
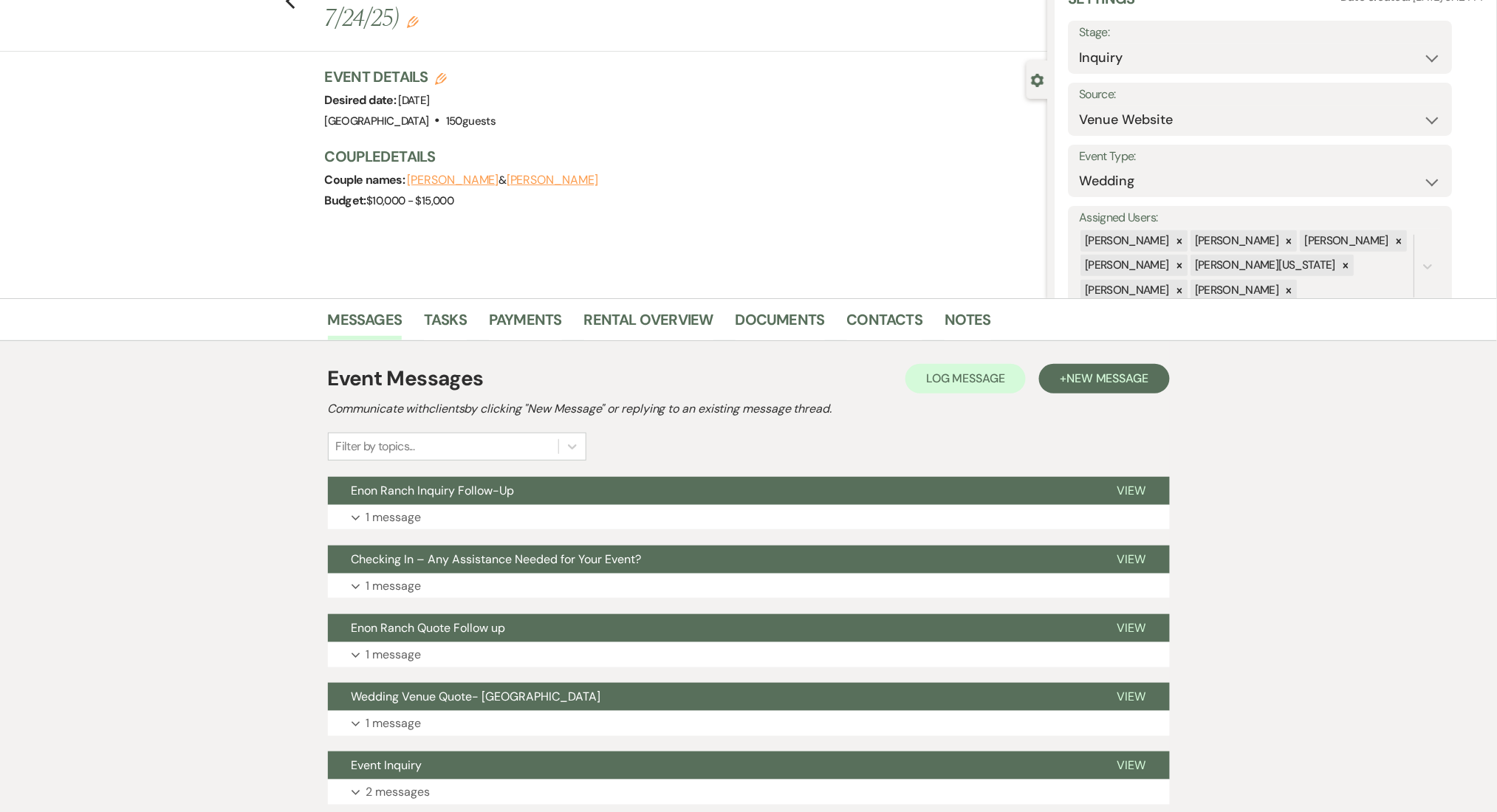
scroll to position [181, 0]
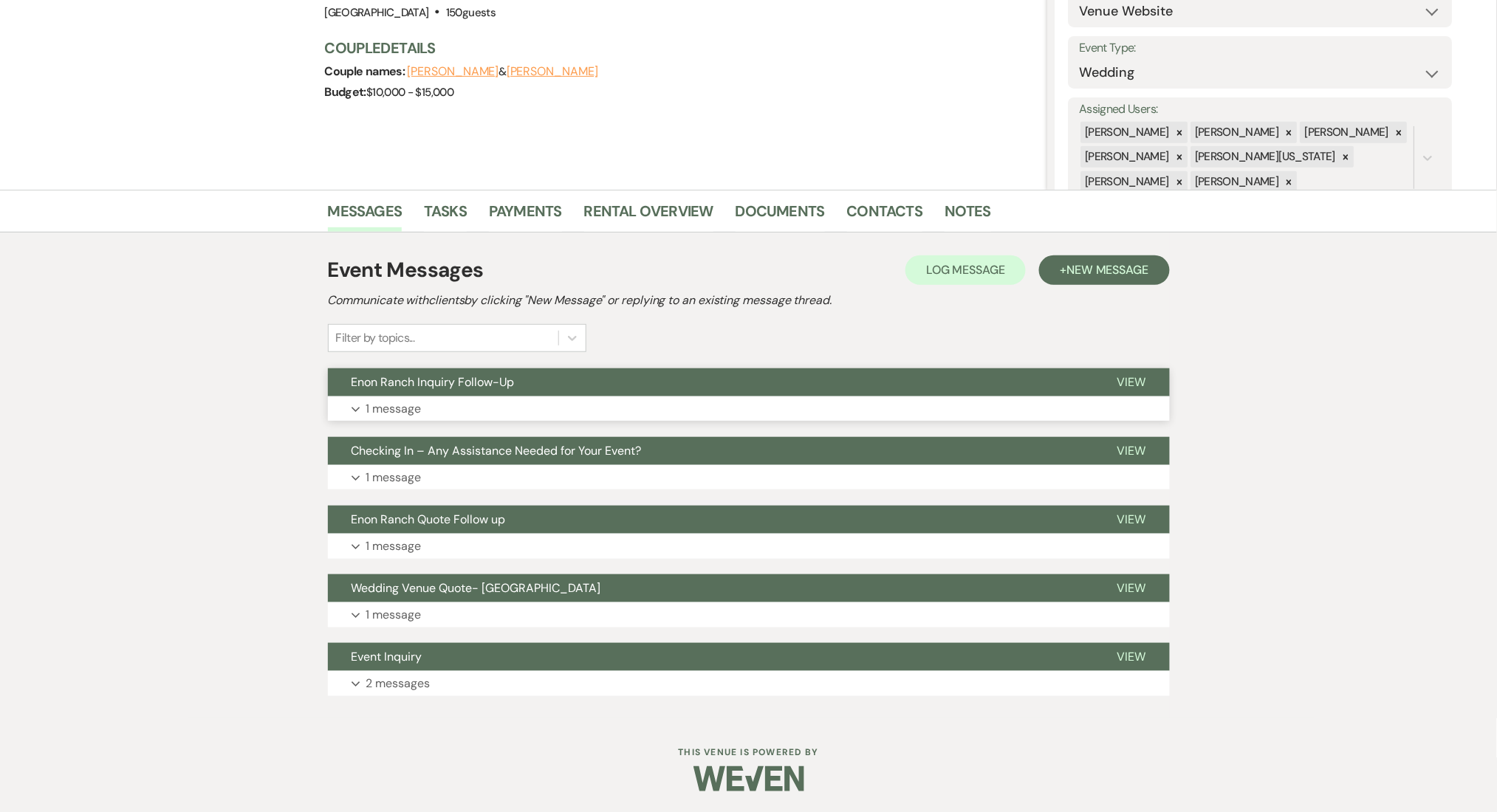
click at [387, 406] on p "1 message" at bounding box center [393, 408] width 55 height 19
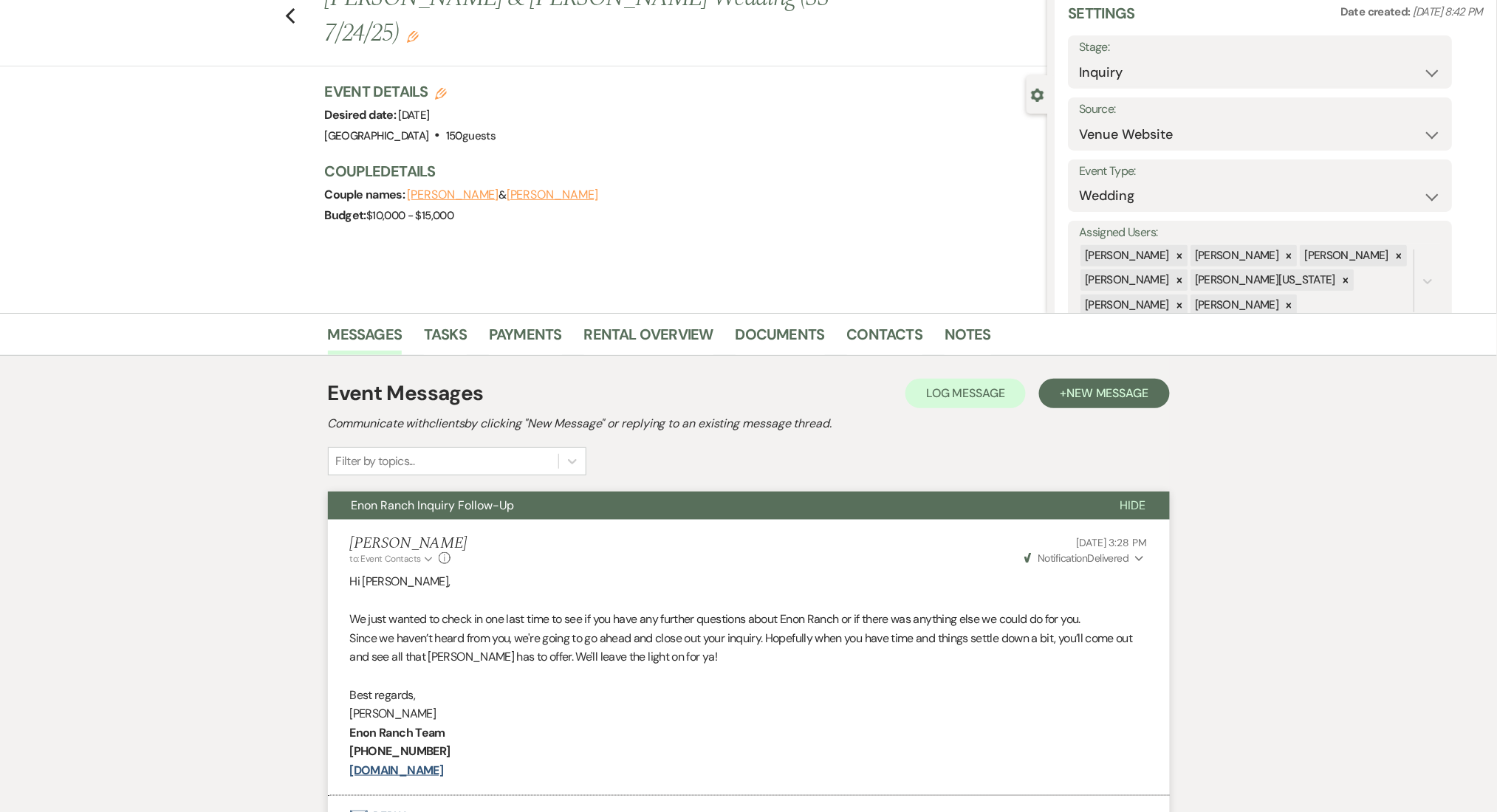
scroll to position [0, 0]
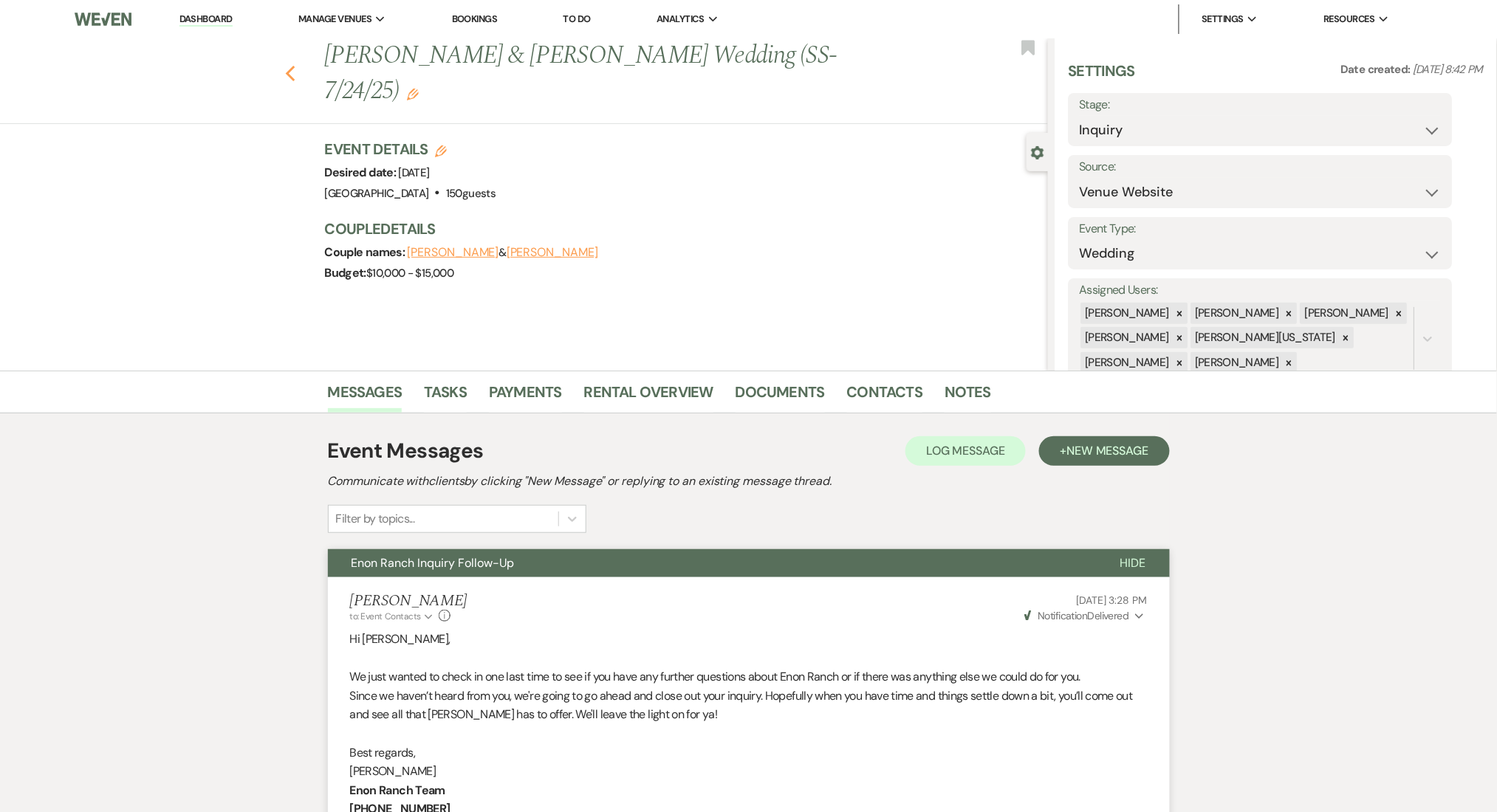
click at [296, 65] on icon "Previous" at bounding box center [291, 74] width 11 height 18
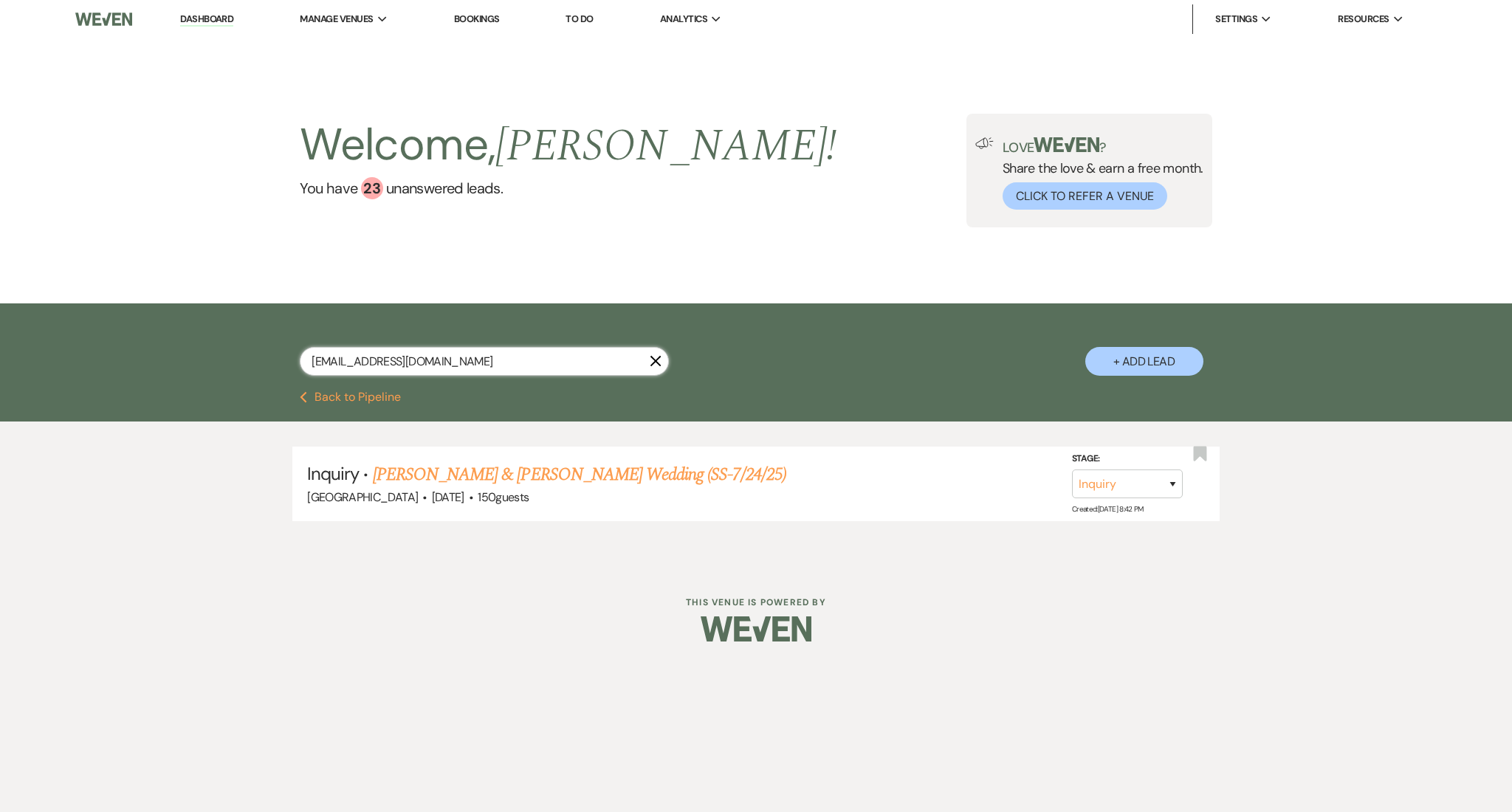
drag, startPoint x: 537, startPoint y: 370, endPoint x: 61, endPoint y: 321, distance: 478.5
click at [61, 321] on div "[EMAIL_ADDRESS][DOMAIN_NAME] X + Add Lead" at bounding box center [756, 347] width 1512 height 88
paste input "yarlenimartinez440"
type input "[EMAIL_ADDRESS][DOMAIN_NAME]"
click at [518, 476] on link "Waycer [PERSON_NAME] & [PERSON_NAME] Wedding (SS-7/21/25)" at bounding box center [606, 474] width 466 height 26
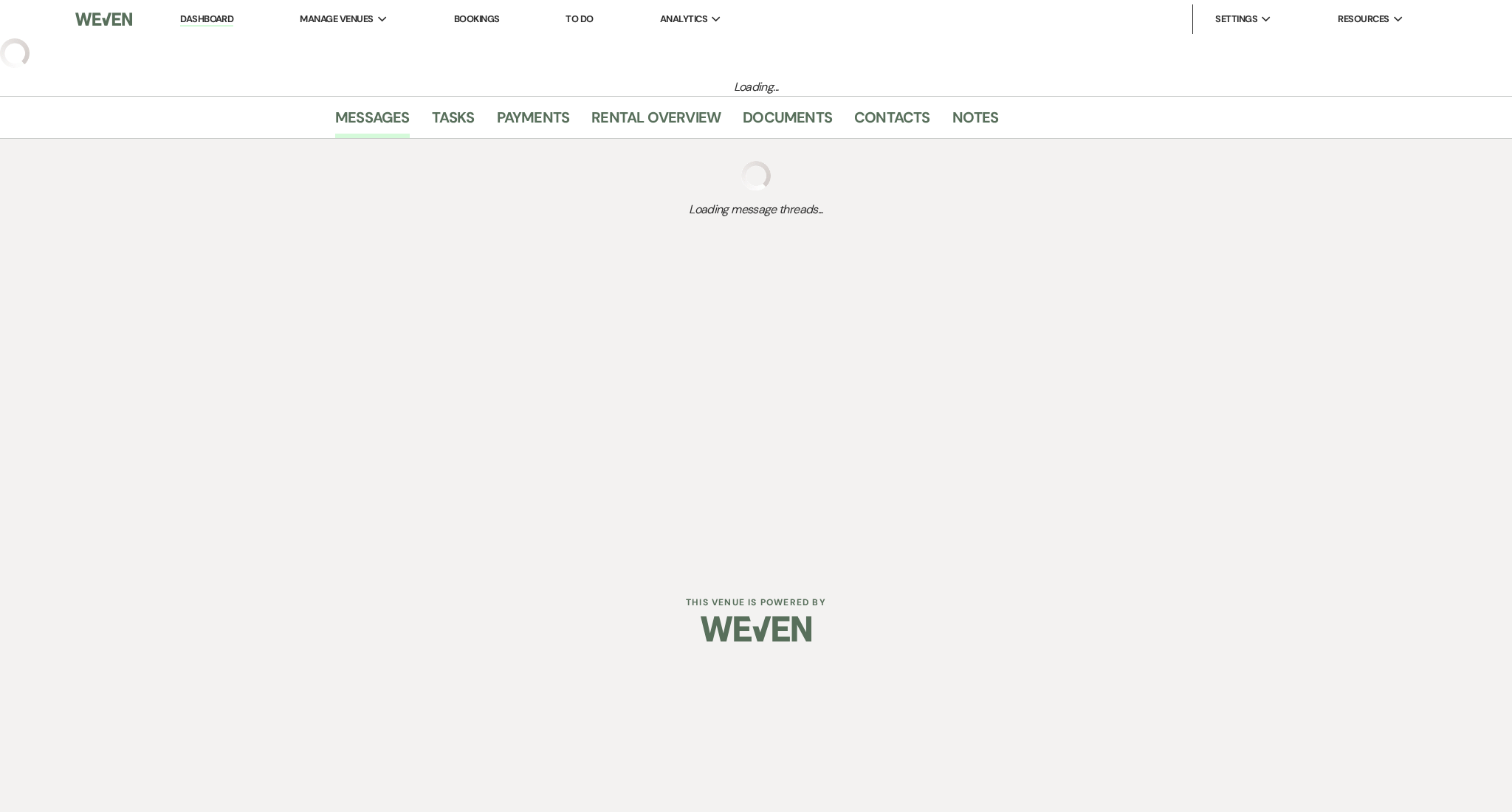
select select "5"
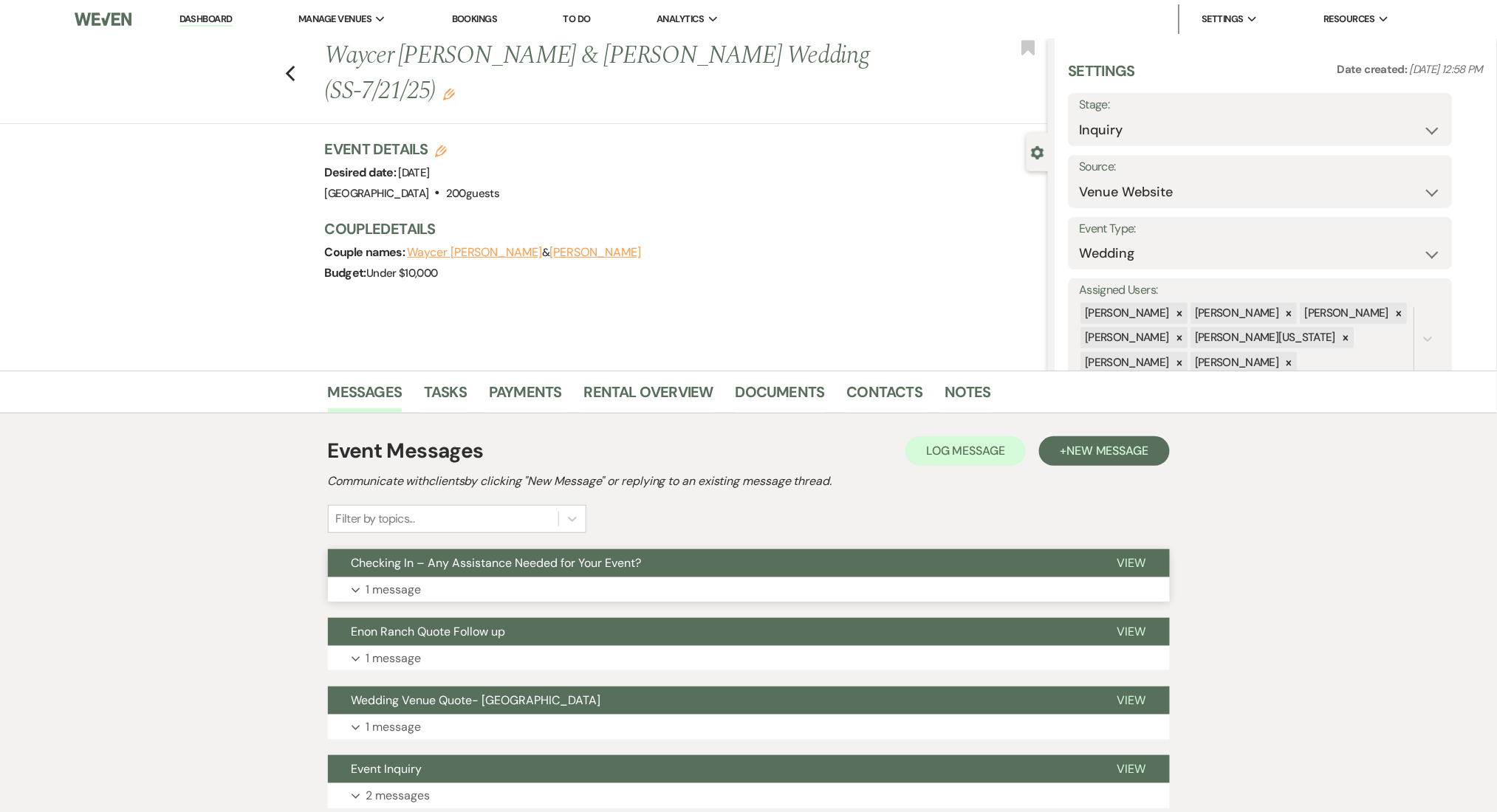
click at [792, 593] on button "Expand 1 message" at bounding box center [749, 590] width 842 height 25
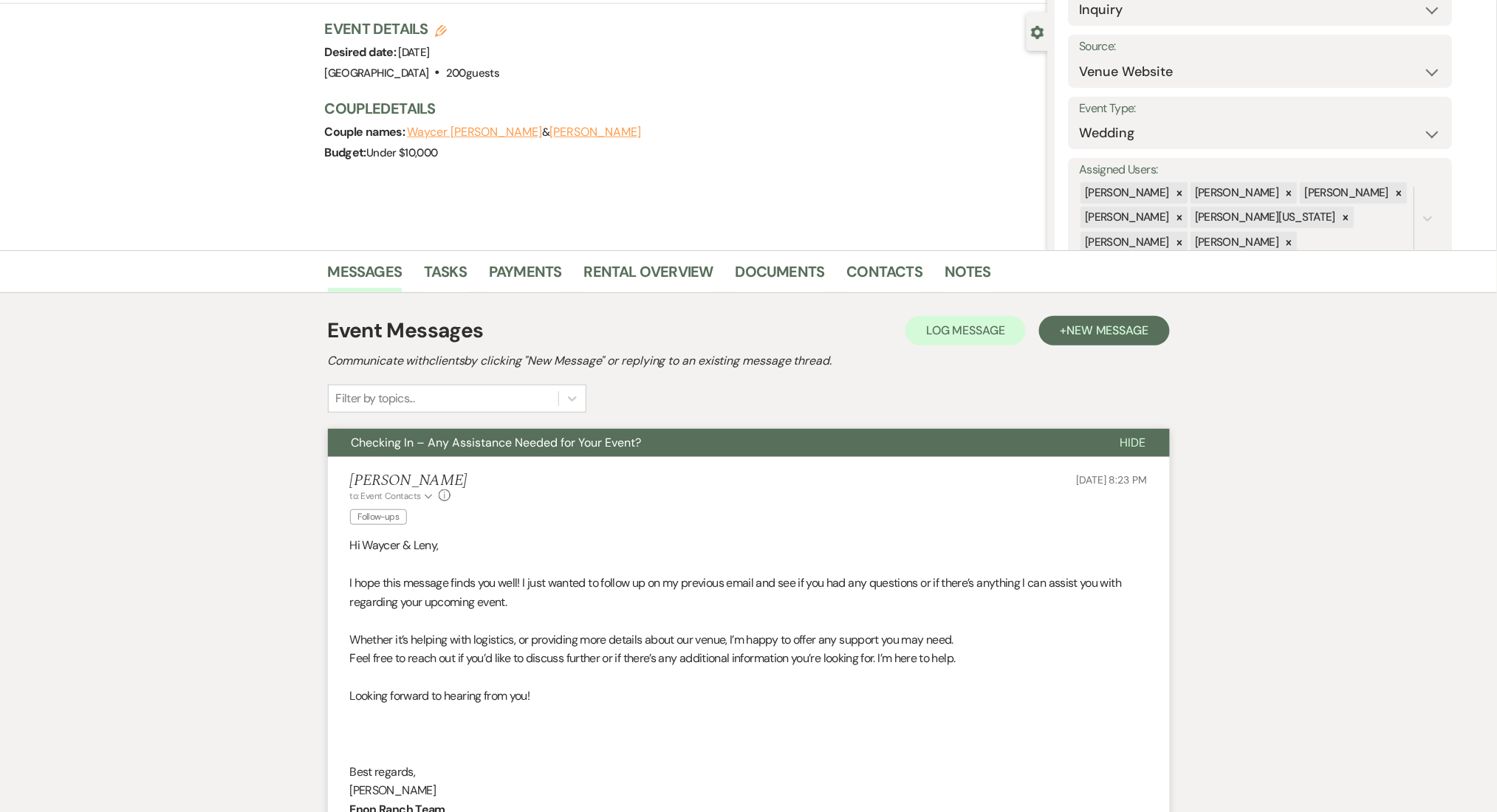
scroll to position [295, 0]
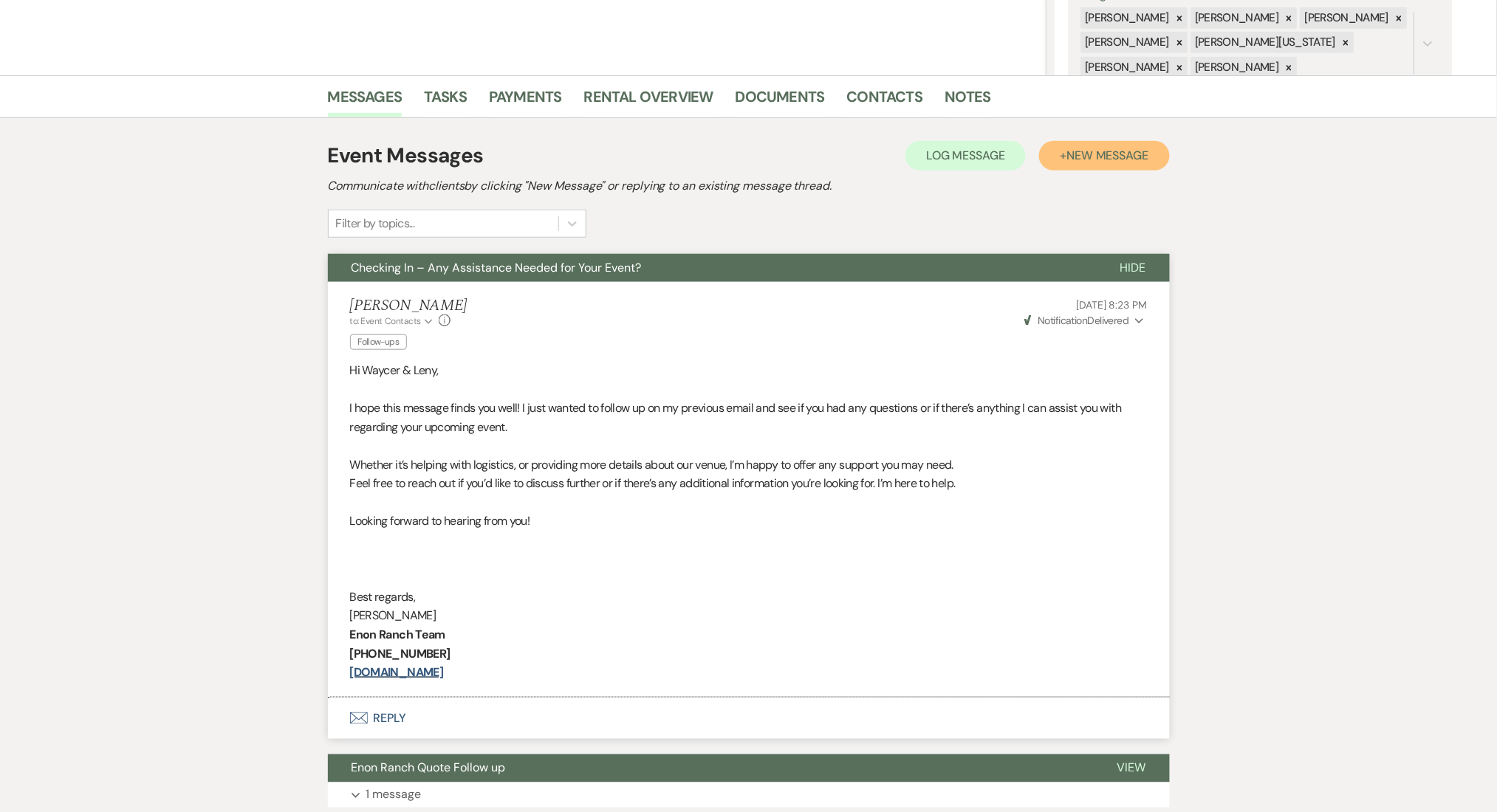
click at [1120, 159] on span "New Message" at bounding box center [1107, 155] width 82 height 15
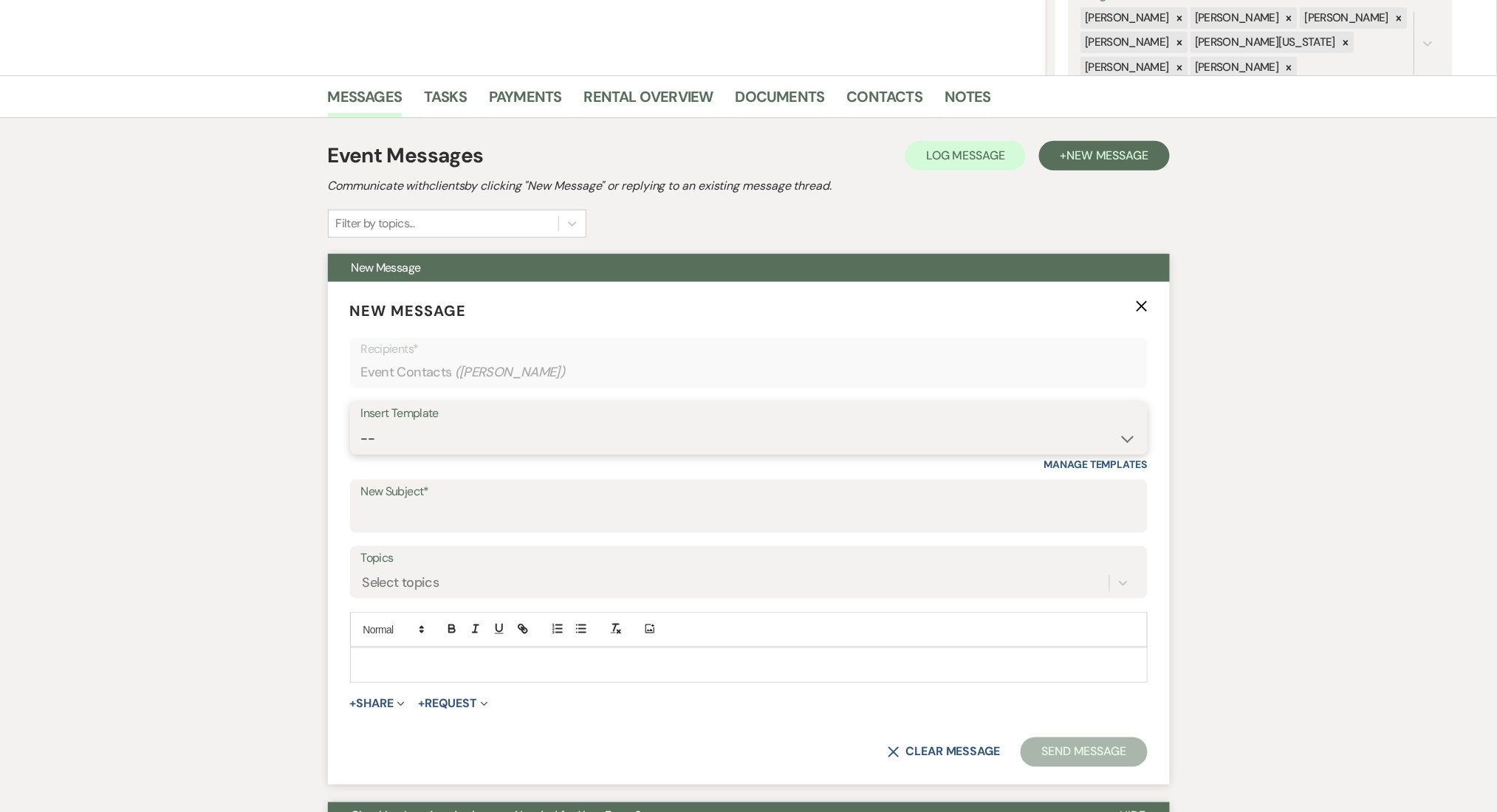
click at [548, 438] on select "-- Inquiry Follow Up Email #2 Contract Sending Template Payment Template Rental…" at bounding box center [749, 439] width 775 height 29
select select "1402"
click at [361, 425] on select "-- Inquiry Follow Up Email #2 Contract Sending Template Payment Template Rental…" at bounding box center [749, 439] width 775 height 29
type input "Ready to Schedule a Tour?"
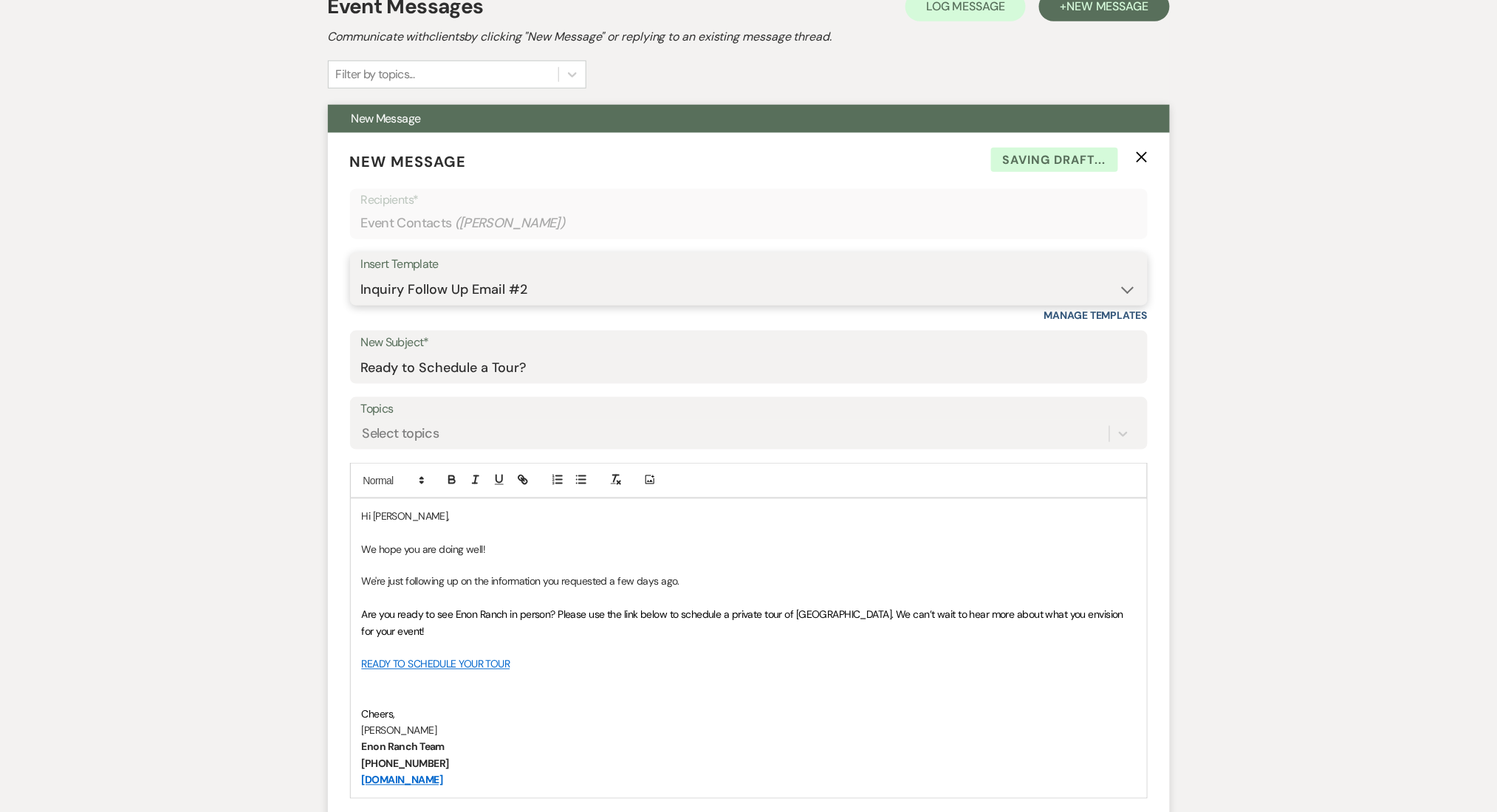
scroll to position [590, 0]
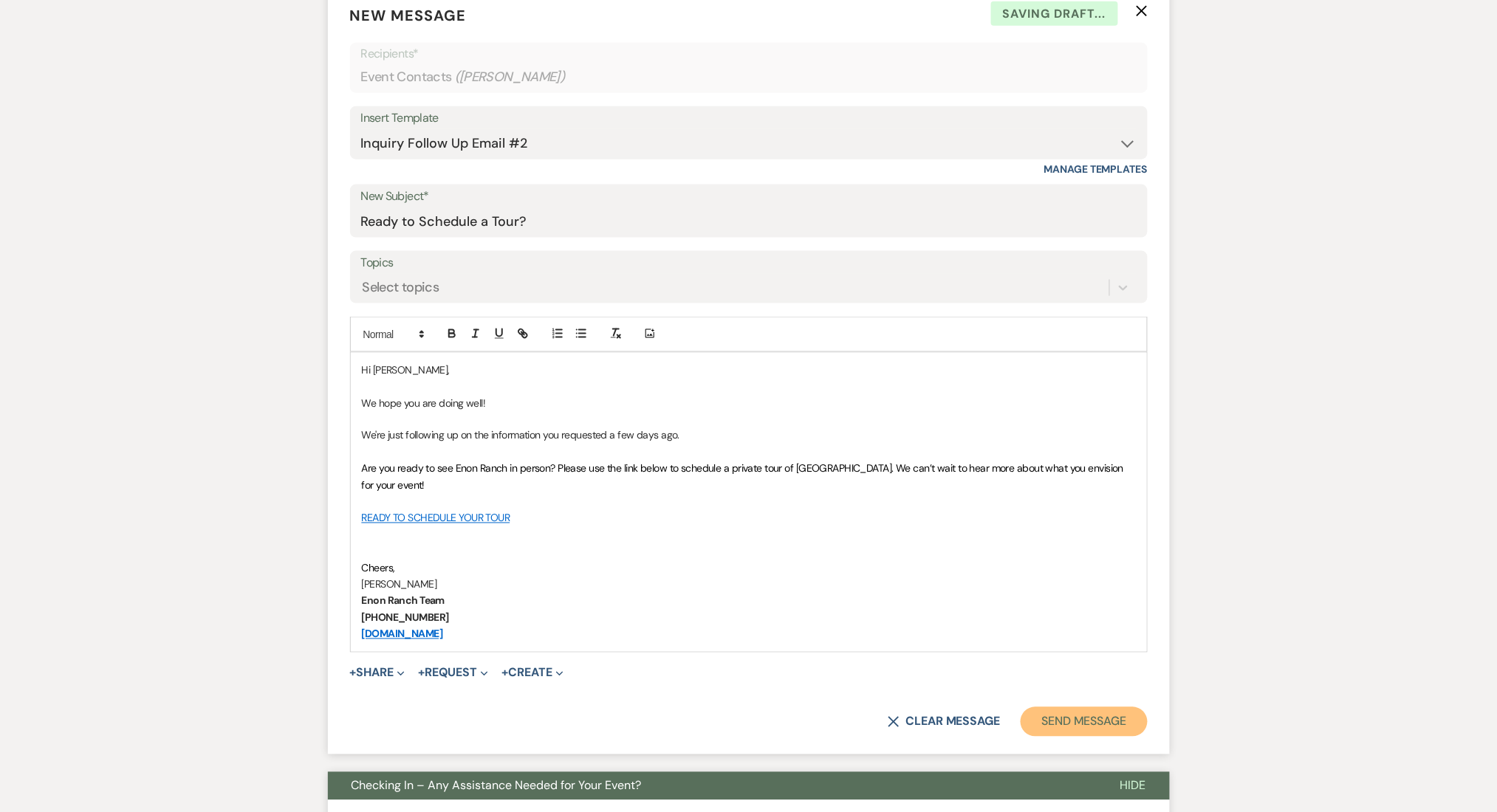
click at [1079, 712] on button "Send Message" at bounding box center [1083, 721] width 126 height 30
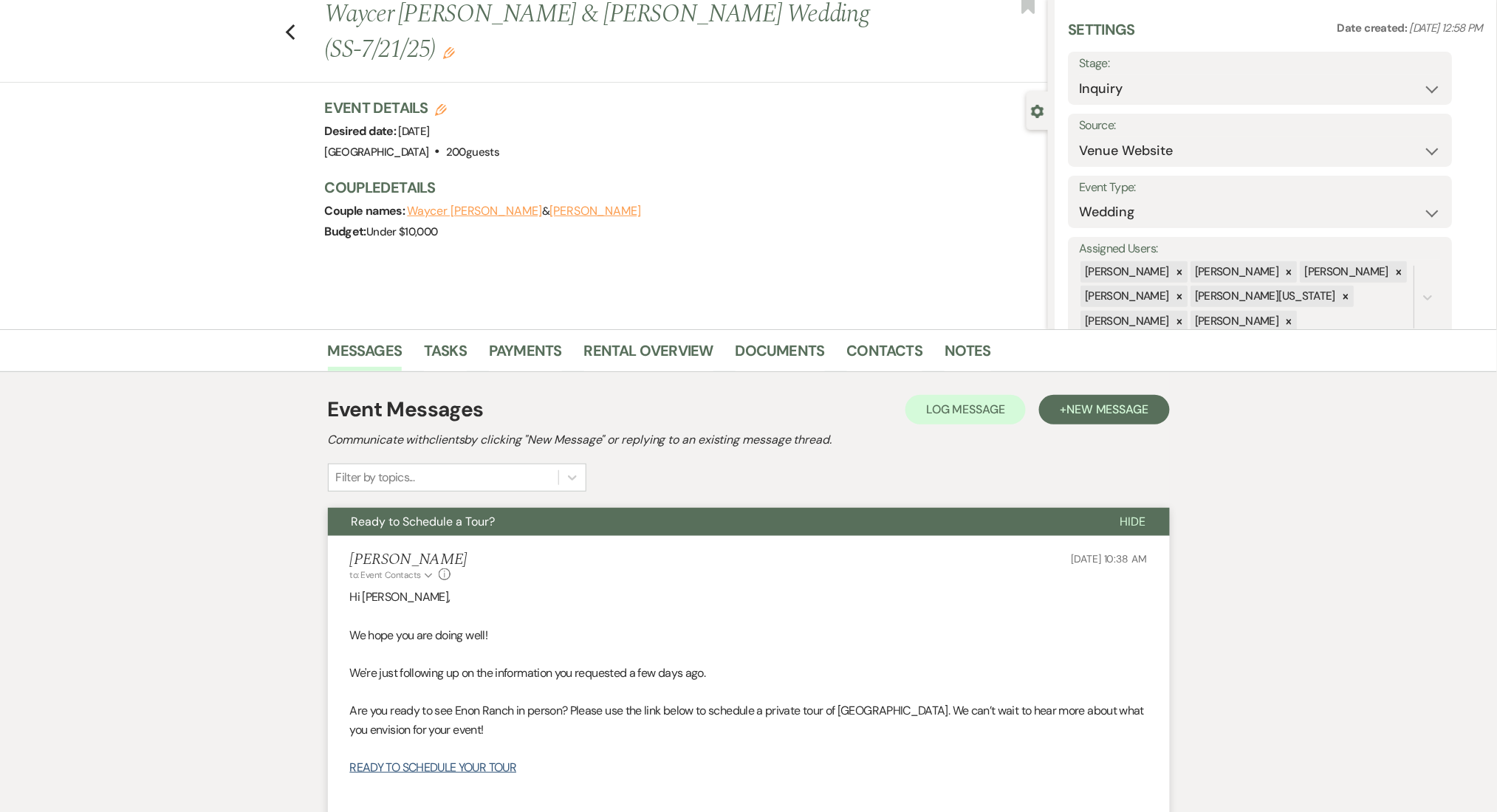
scroll to position [0, 0]
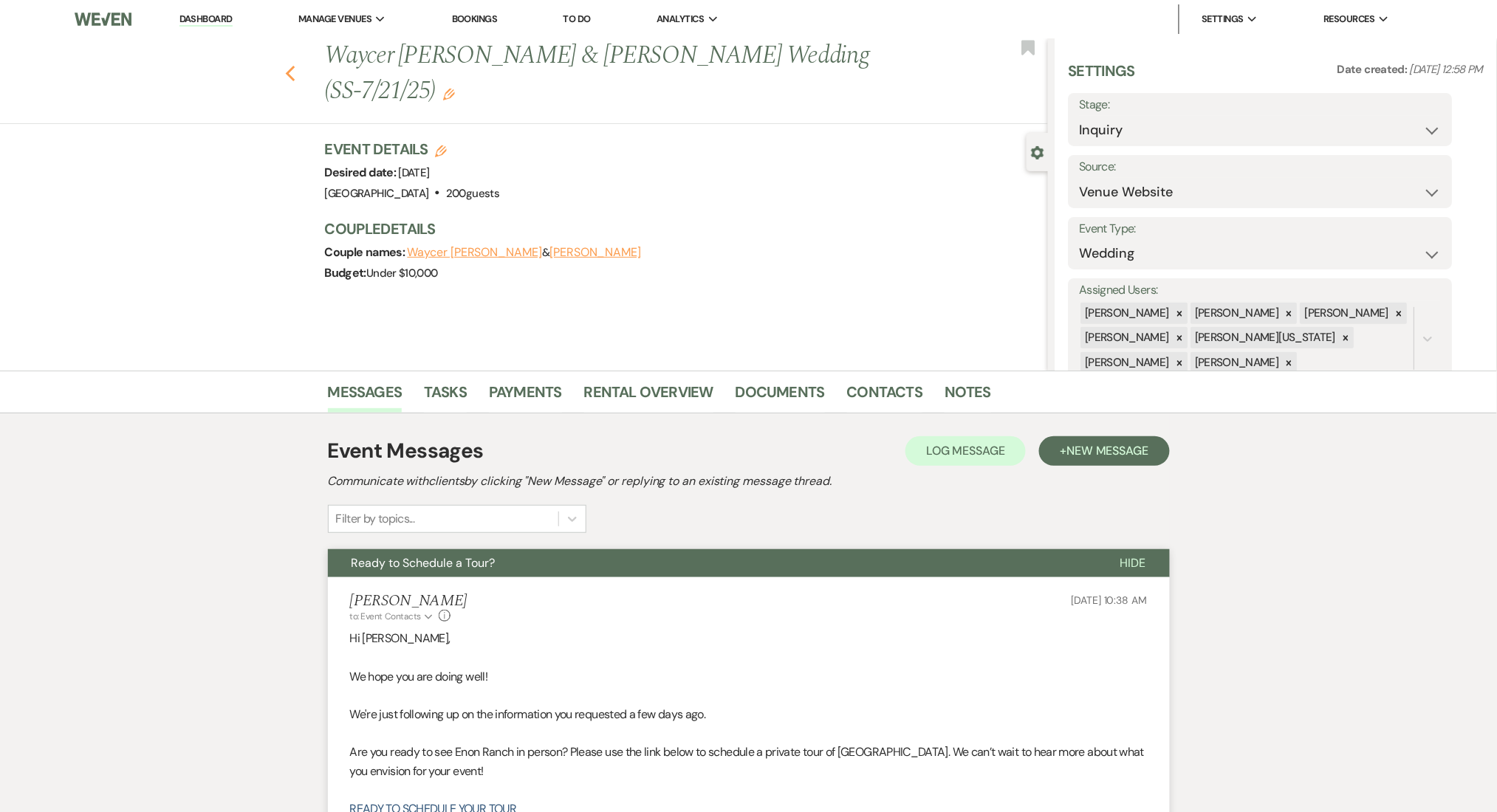
click at [295, 65] on icon "Previous" at bounding box center [291, 74] width 11 height 18
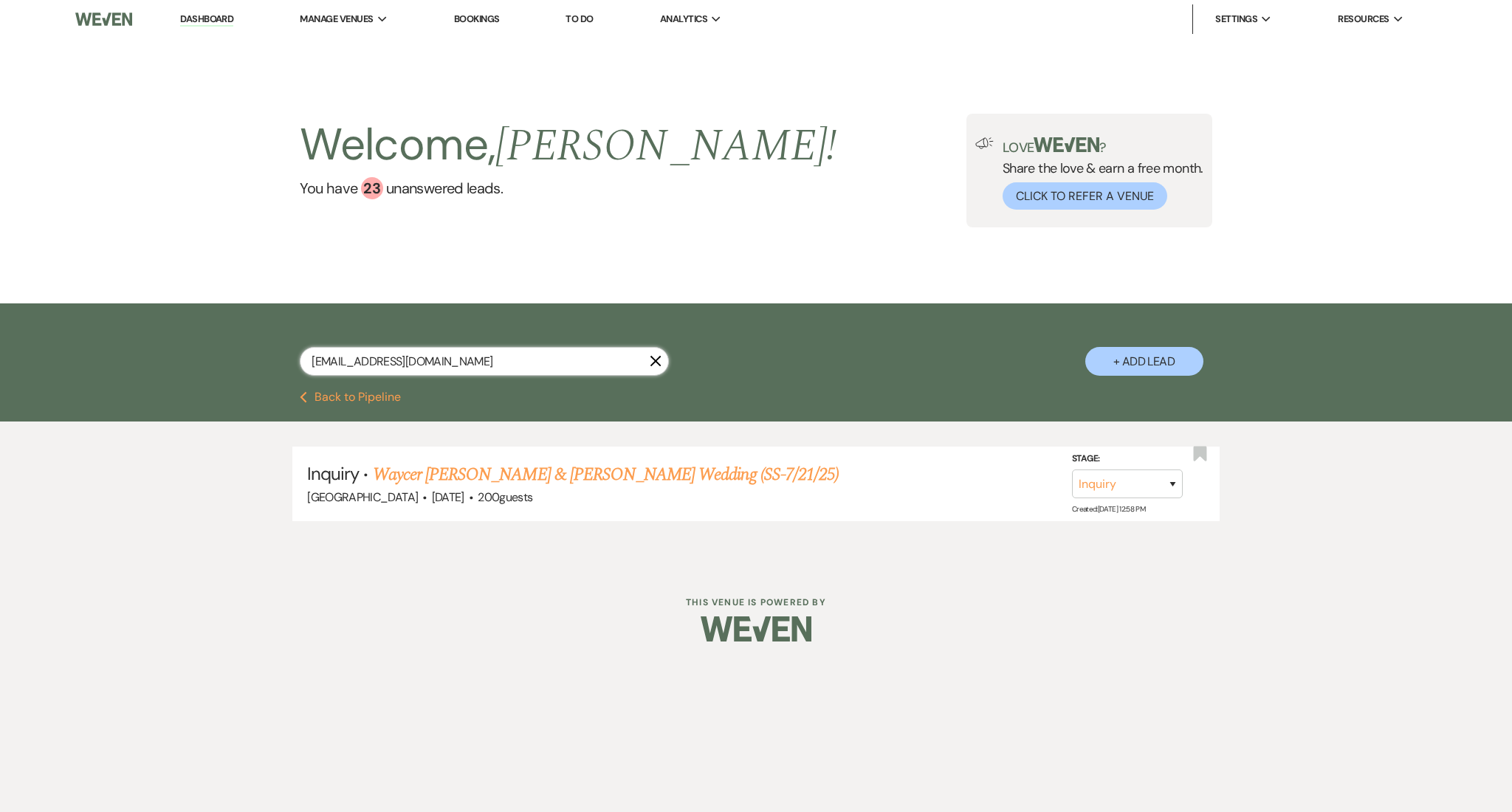
drag, startPoint x: 493, startPoint y: 359, endPoint x: 62, endPoint y: 306, distance: 434.2
click at [62, 306] on div "[EMAIL_ADDRESS][DOMAIN_NAME] X + Add Lead" at bounding box center [756, 347] width 1512 height 88
paste input "lhendley7"
type input "[EMAIL_ADDRESS][DOMAIN_NAME]"
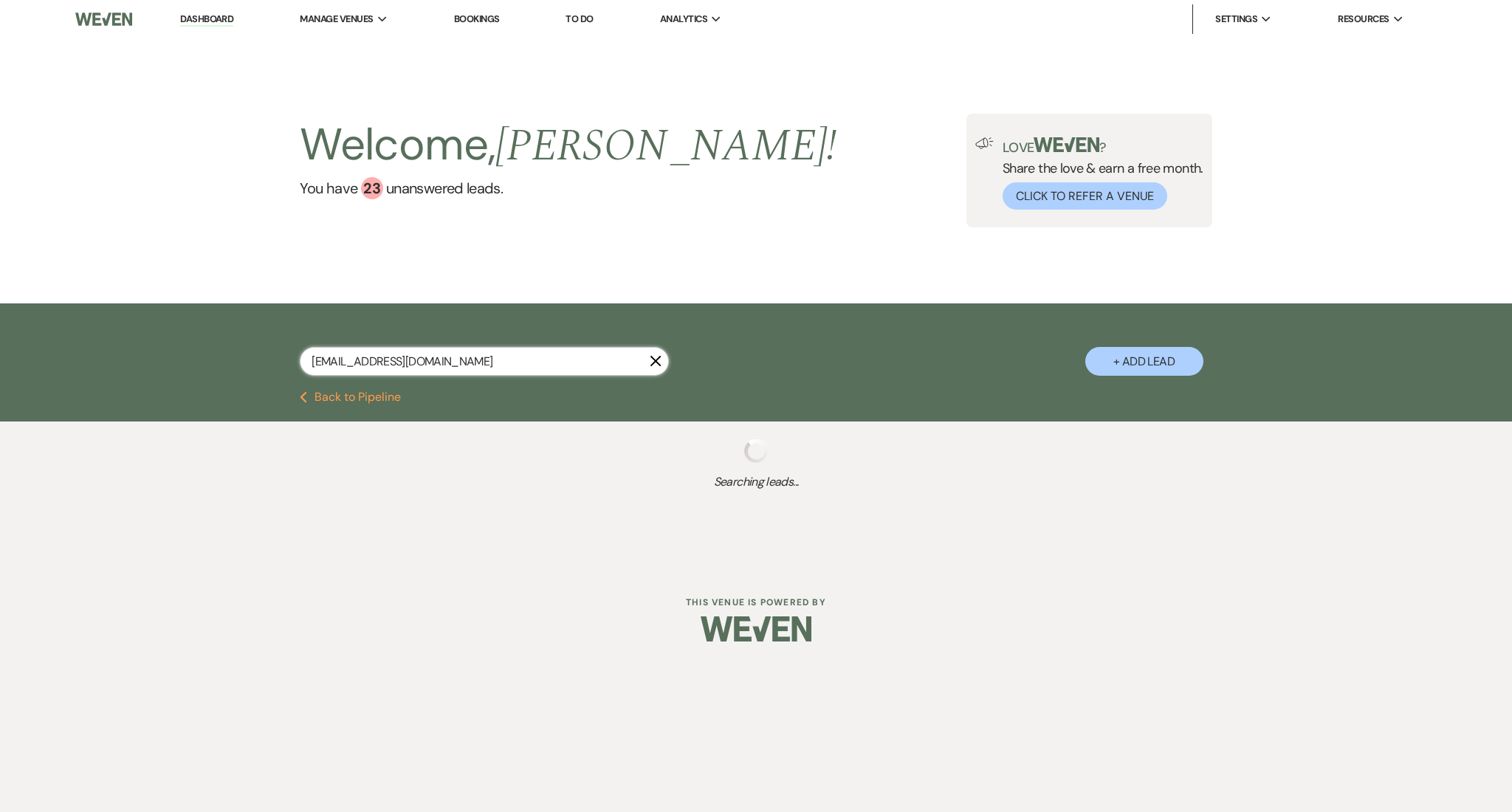
select select "9"
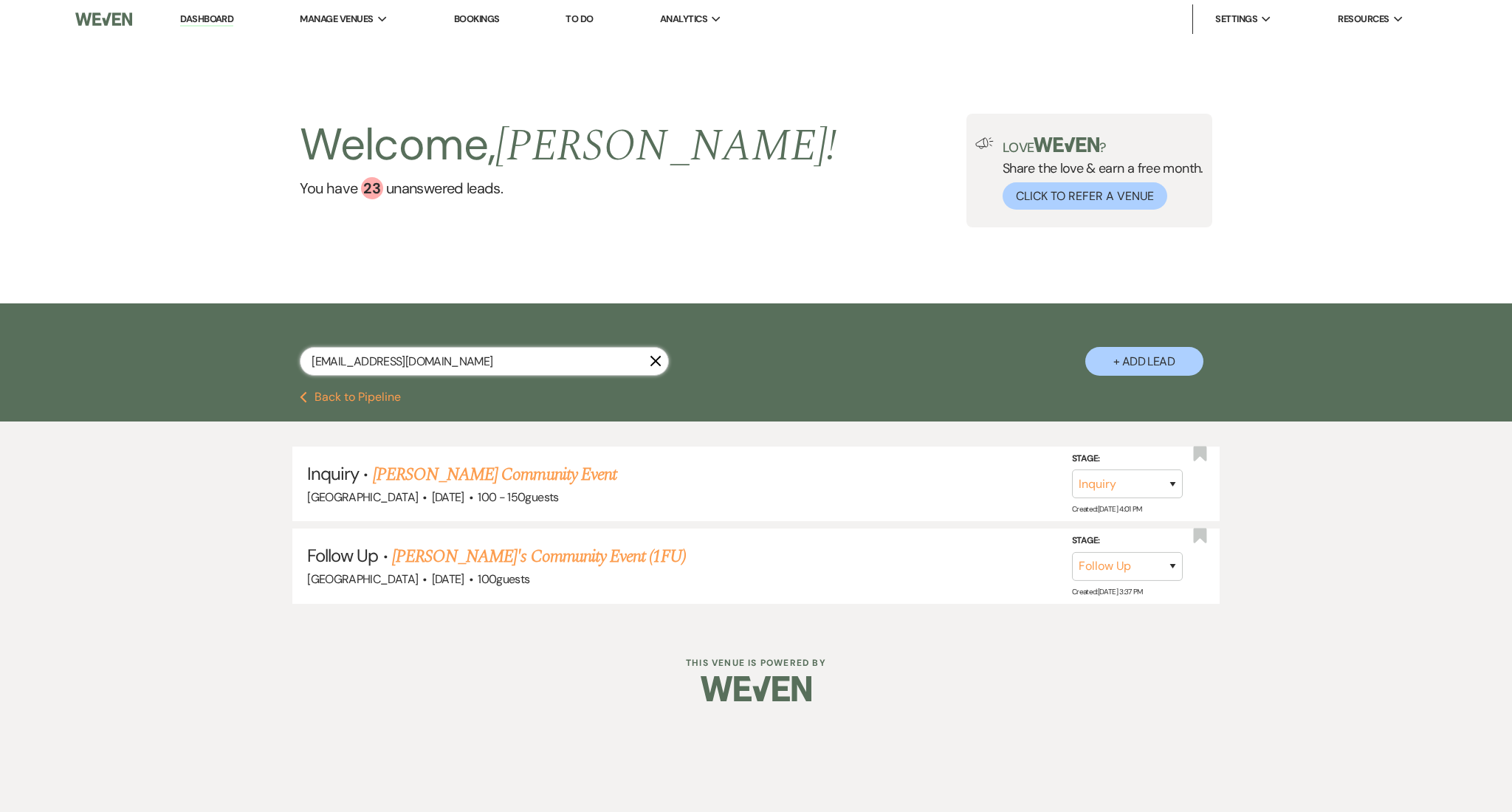
type input "[EMAIL_ADDRESS][DOMAIN_NAME]"
click at [541, 467] on link "[PERSON_NAME] Community Event" at bounding box center [494, 474] width 244 height 26
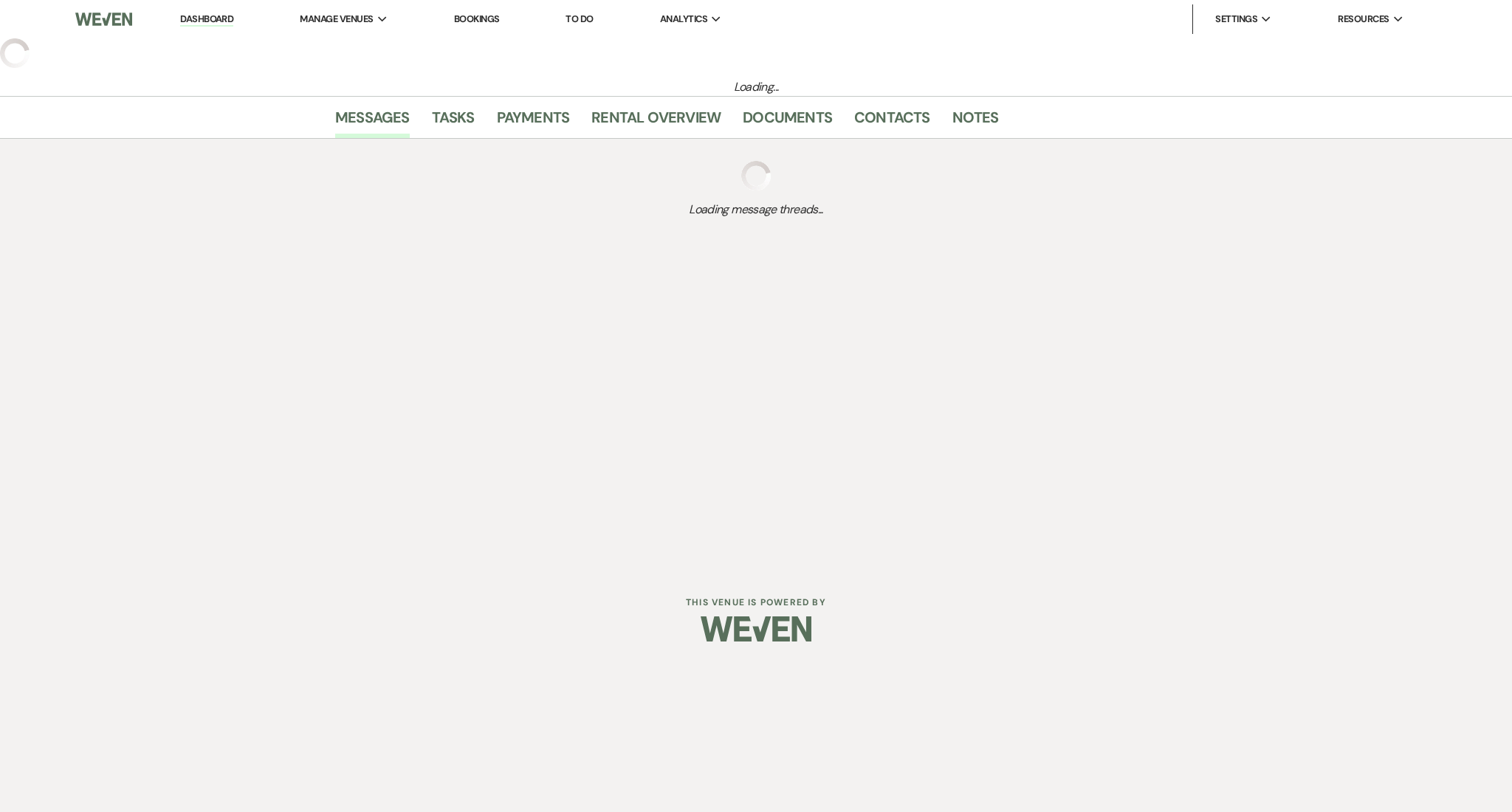
select select "22"
select select "7"
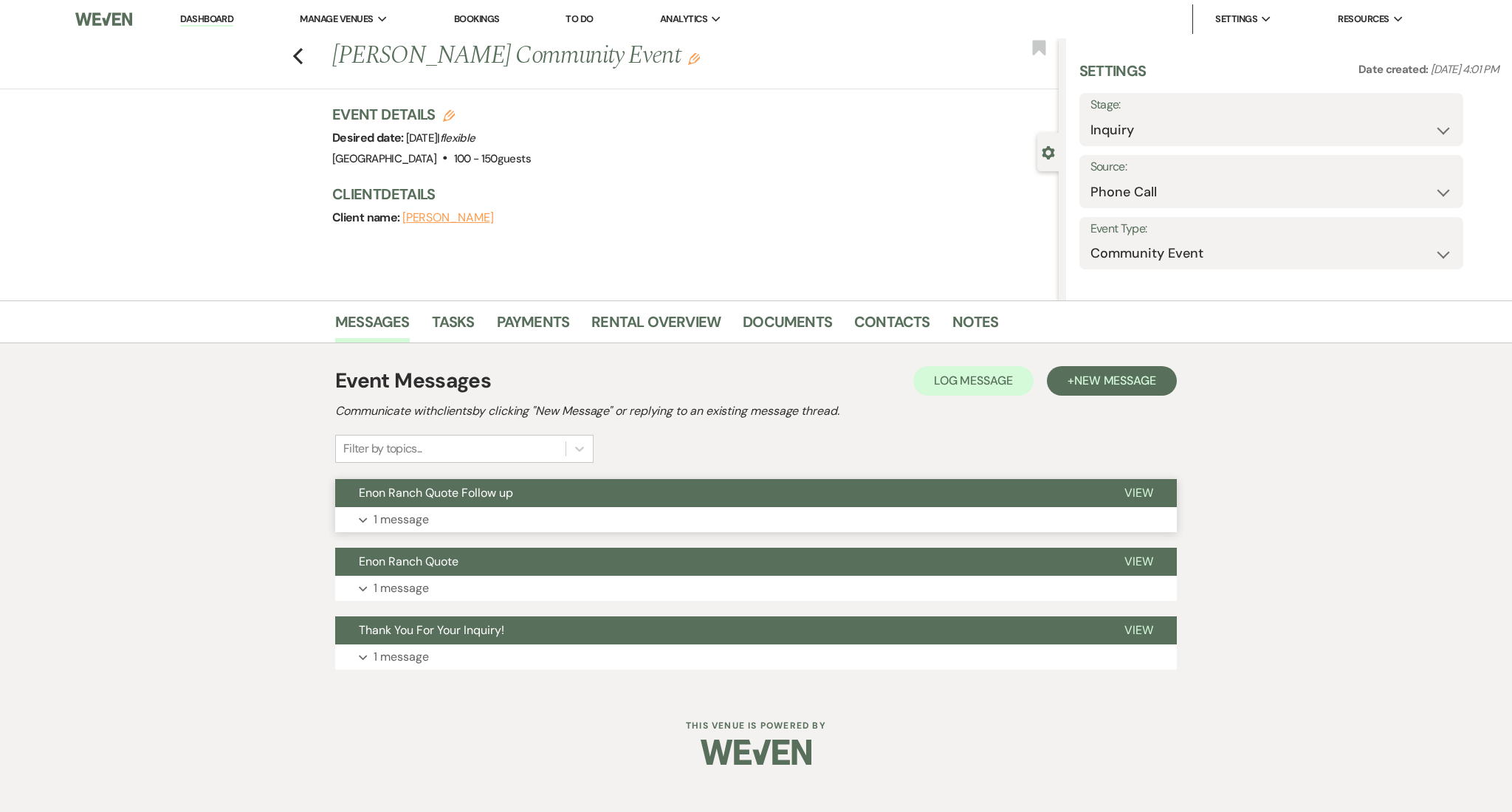
click at [561, 526] on button "Expand 1 message" at bounding box center [756, 520] width 842 height 25
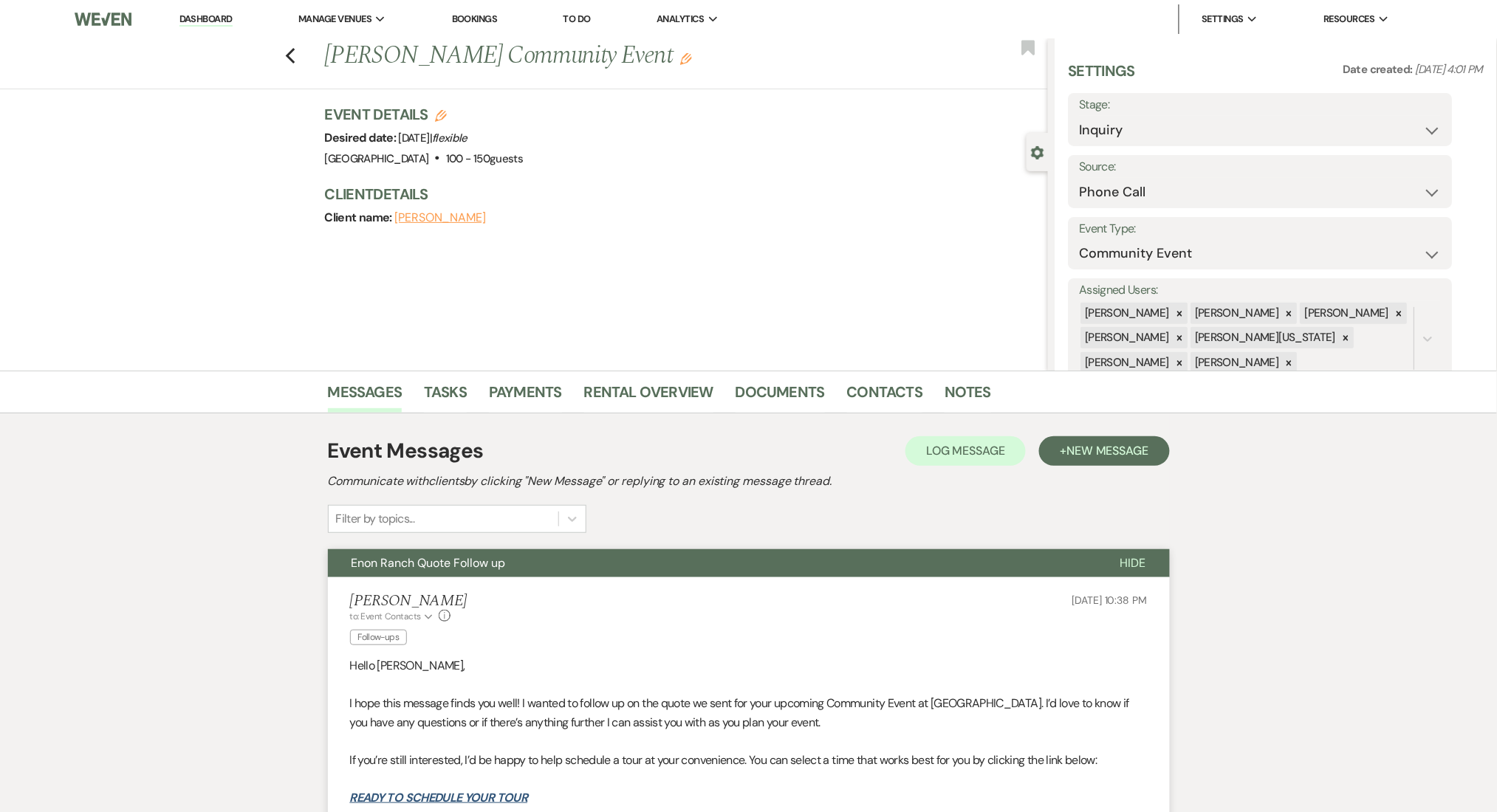
scroll to position [295, 0]
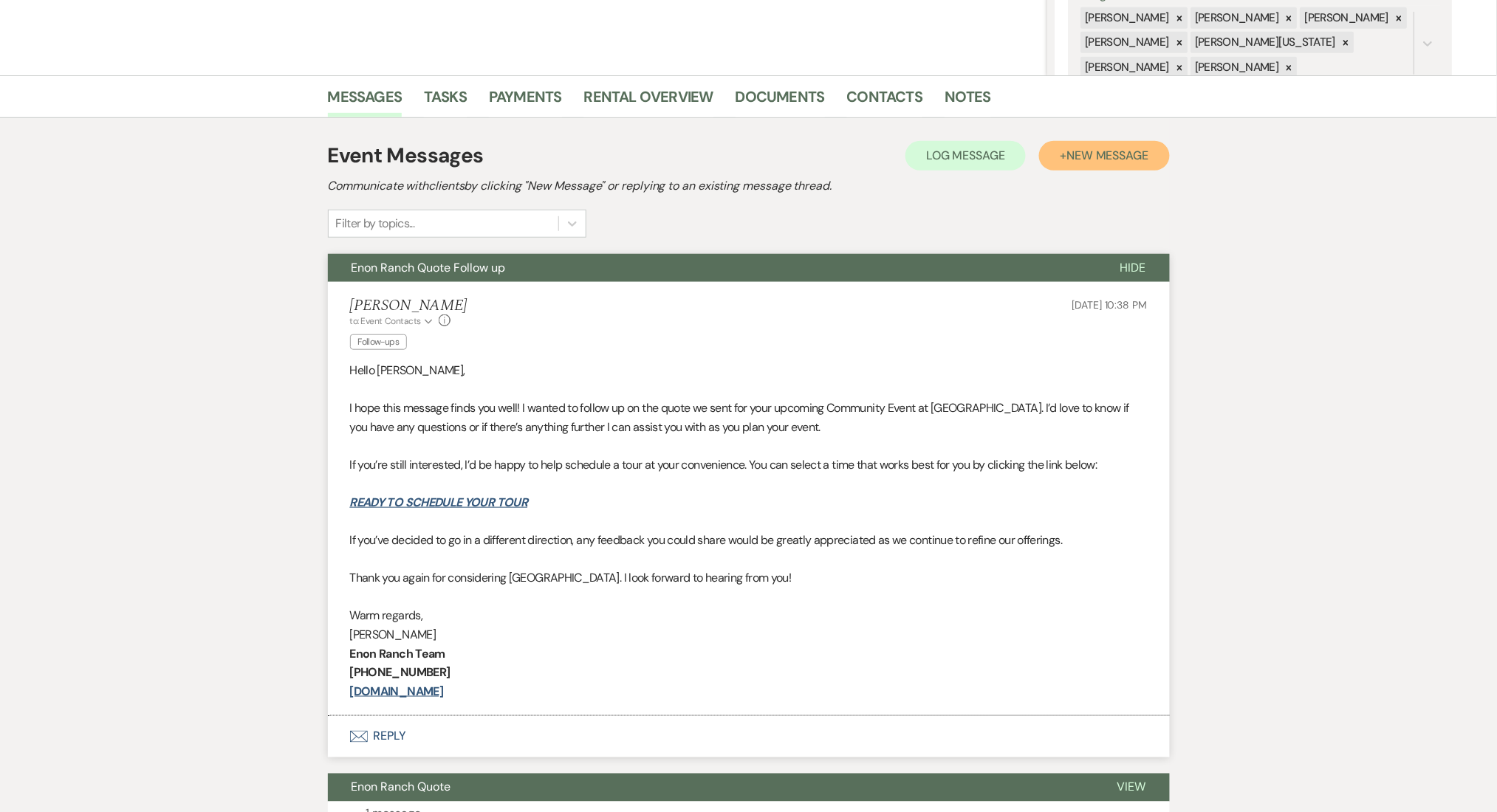
click at [1102, 142] on button "+ New Message" at bounding box center [1104, 156] width 130 height 30
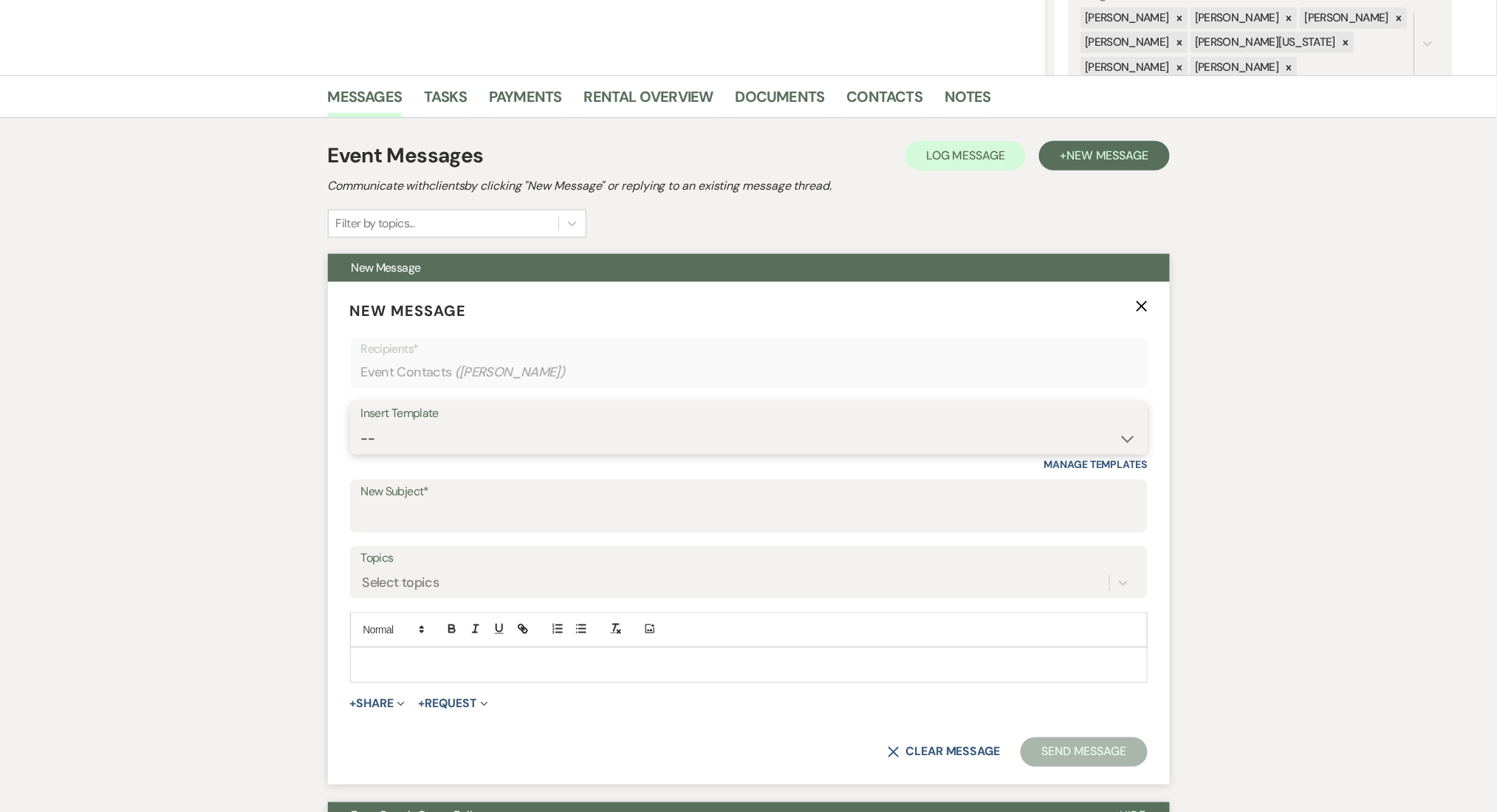
click at [598, 430] on select "-- Inquiry Follow Up Email #2 Contract Sending Template Payment Template Rental…" at bounding box center [749, 439] width 775 height 29
select select "4603"
click at [361, 425] on select "-- Inquiry Follow Up Email #2 Contract Sending Template Payment Template Rental…" at bounding box center [749, 439] width 775 height 29
type input "Checking In – Any Assistance Needed for Your Event?"
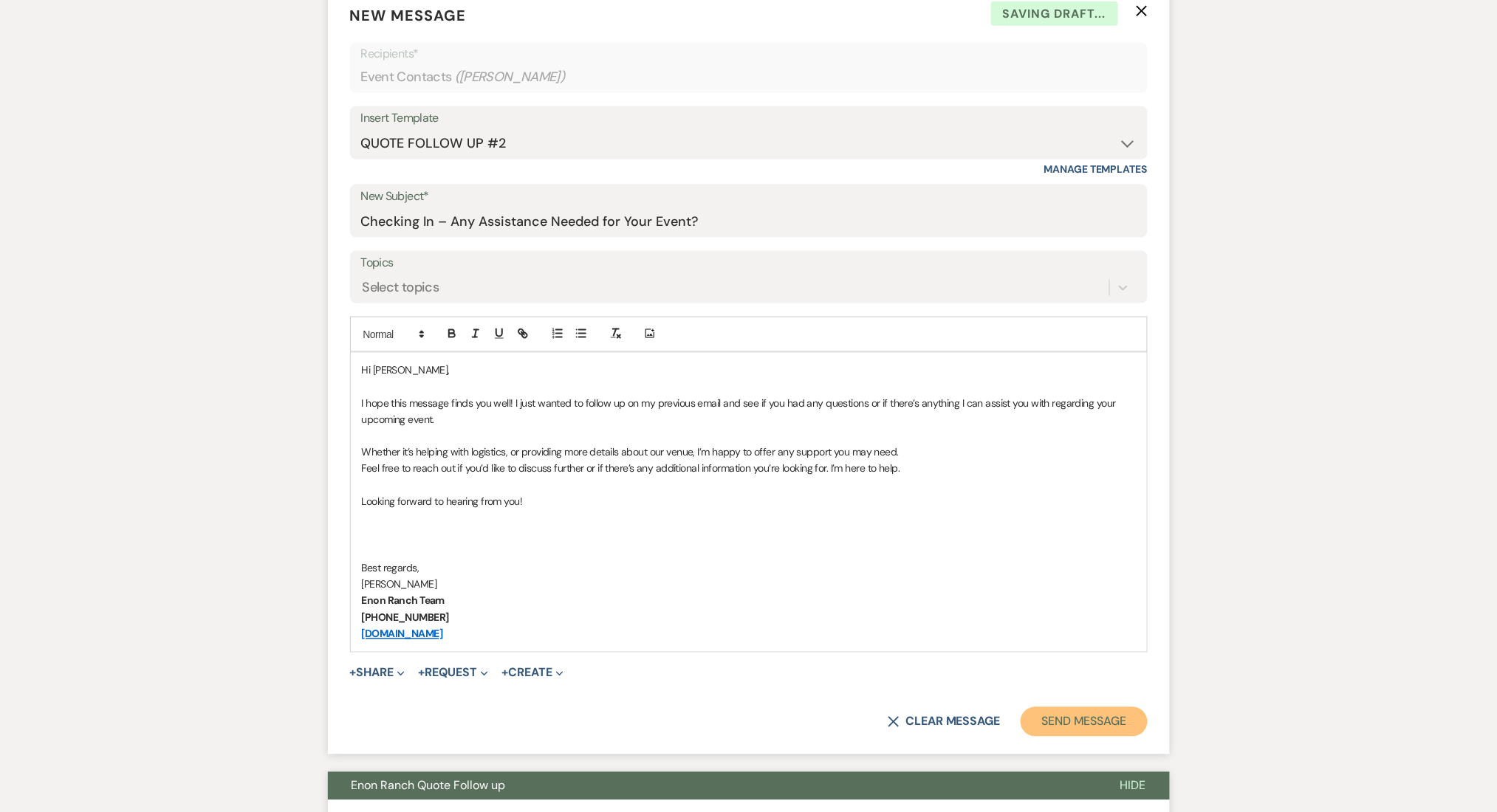
click at [1086, 721] on button "Send Message" at bounding box center [1083, 721] width 126 height 30
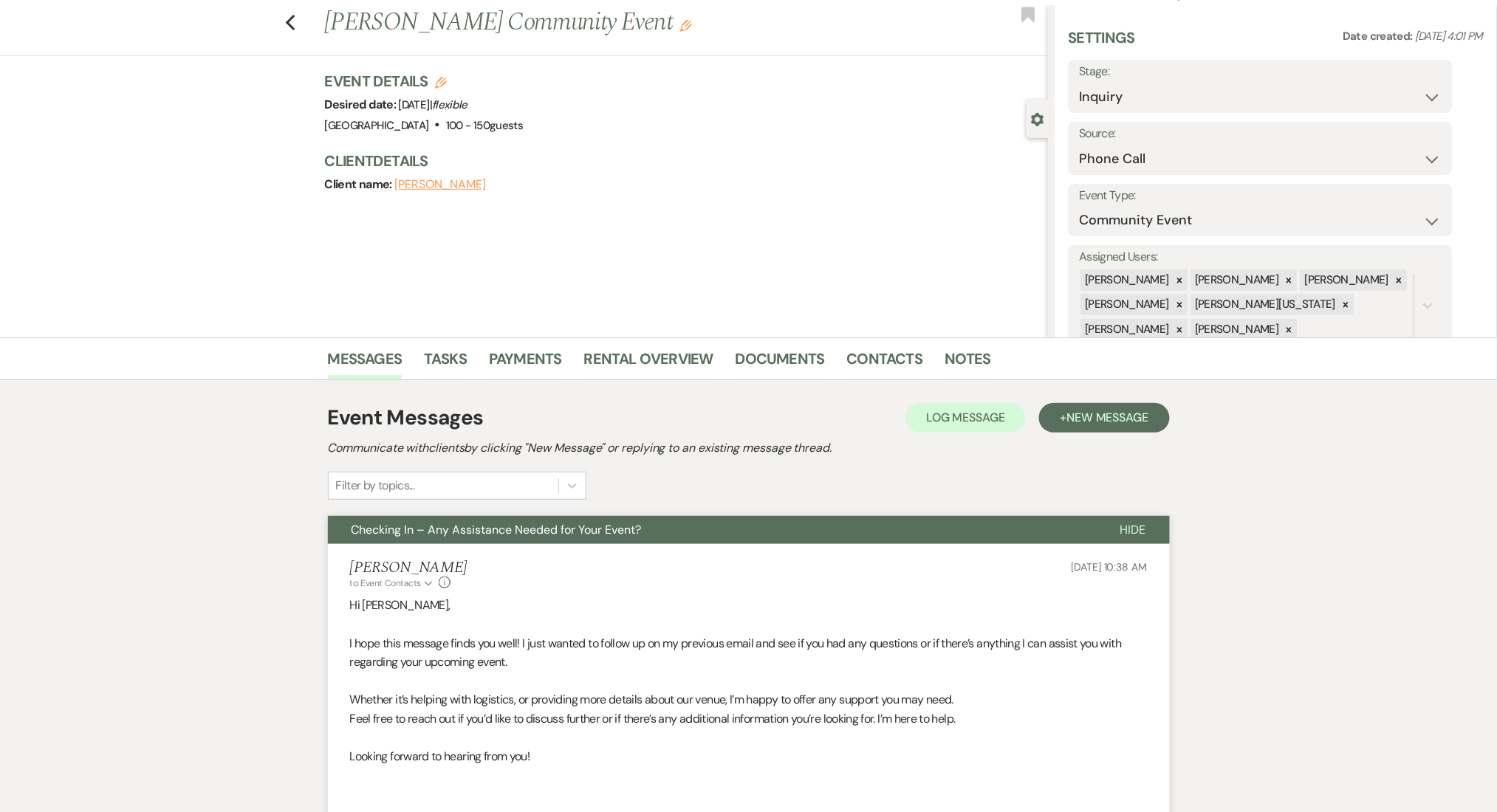
scroll to position [0, 0]
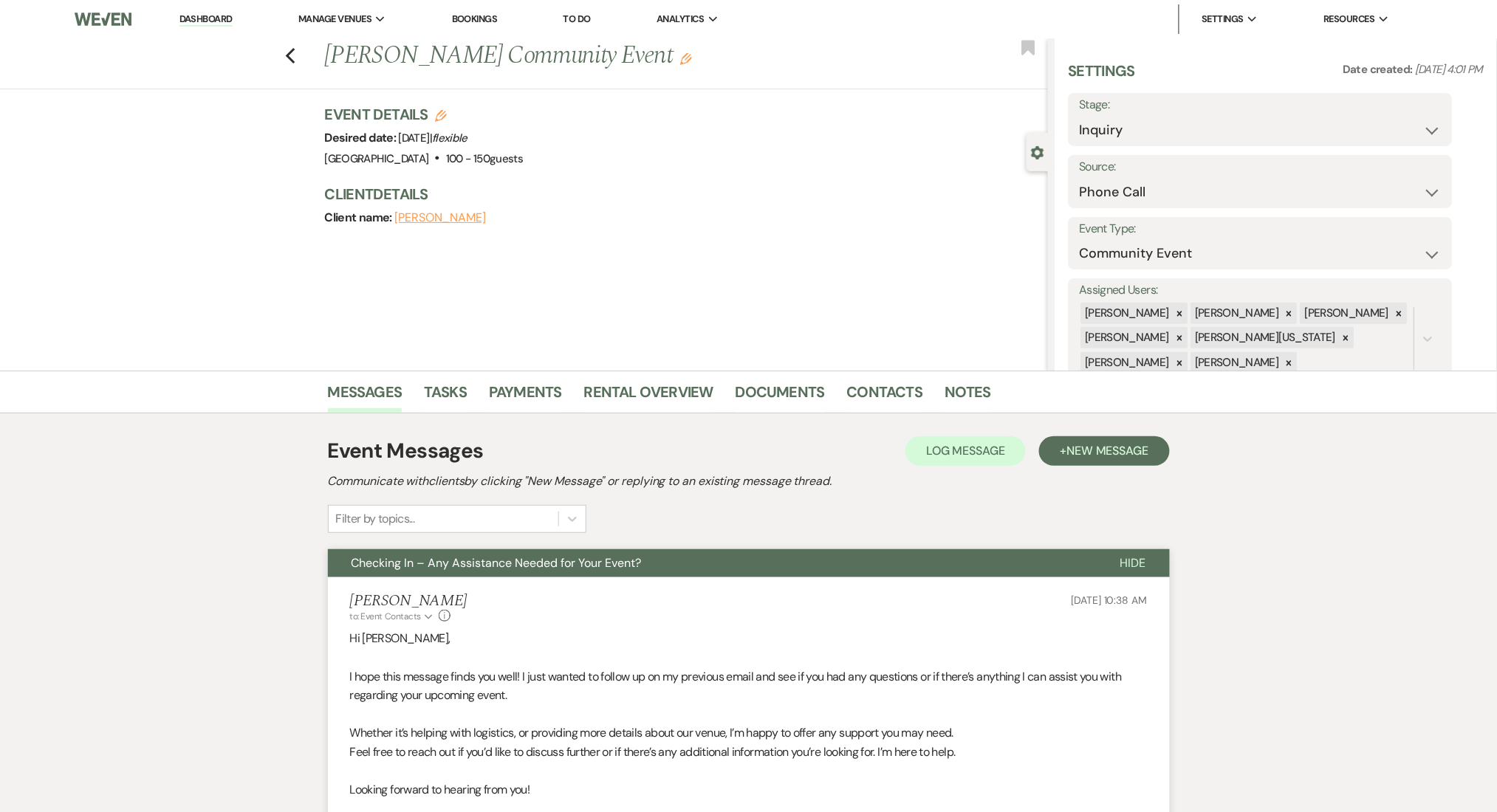
click at [303, 56] on div "Previous [PERSON_NAME] Community Event Edit Bookmark" at bounding box center [520, 63] width 1055 height 51
click at [285, 58] on div "Previous [PERSON_NAME] Community Event Edit Bookmark" at bounding box center [520, 63] width 1055 height 51
click at [290, 58] on div "Previous [PERSON_NAME] Community Event Edit Bookmark" at bounding box center [520, 63] width 1055 height 51
click at [294, 58] on use "button" at bounding box center [290, 56] width 10 height 16
select select "9"
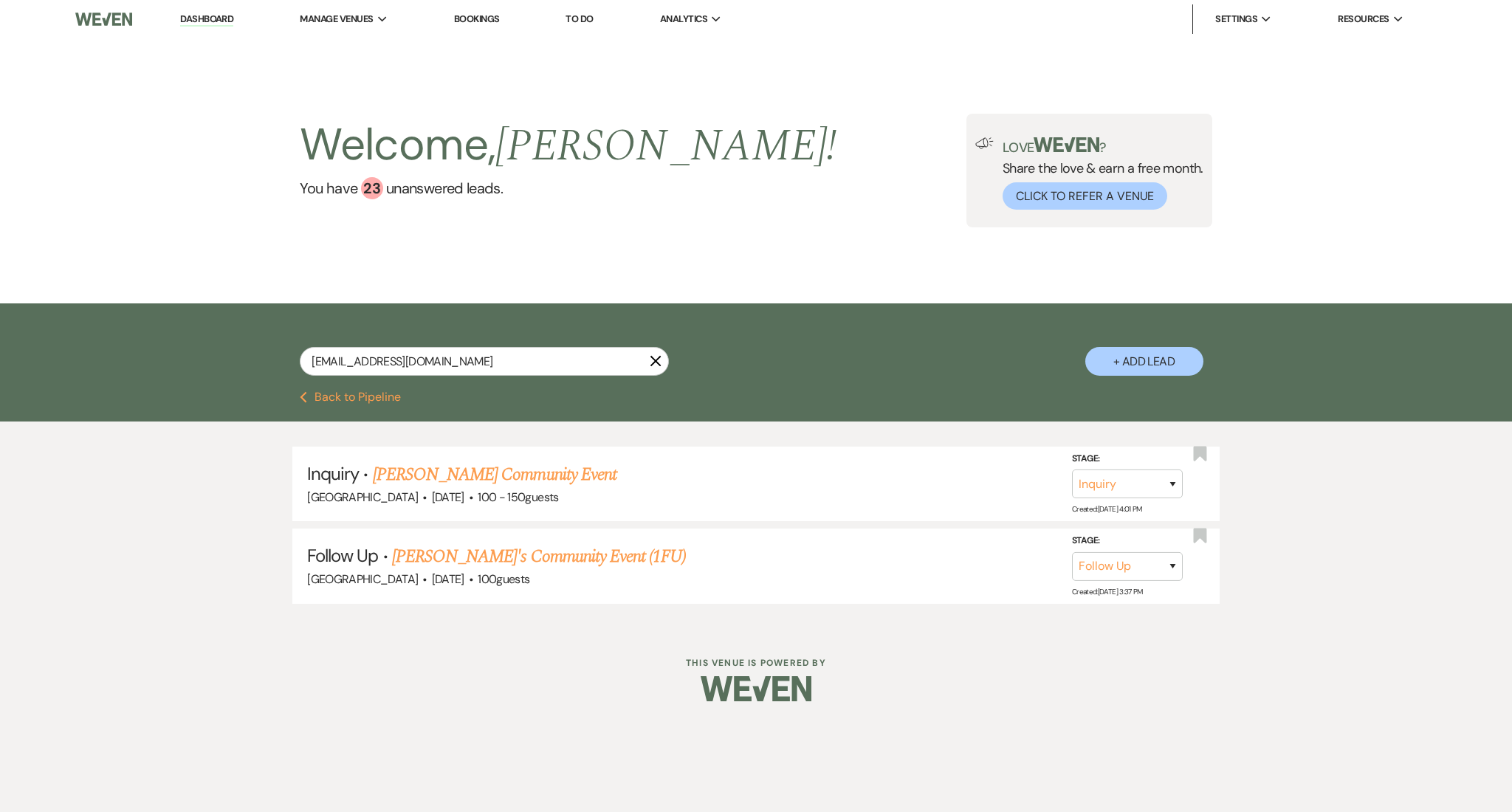
drag, startPoint x: 478, startPoint y: 345, endPoint x: 246, endPoint y: 343, distance: 232.0
click at [246, 343] on div "[EMAIL_ADDRESS][DOMAIN_NAME] X + Add Lead" at bounding box center [756, 349] width 1063 height 77
click at [424, 352] on input "[EMAIL_ADDRESS][DOMAIN_NAME]" at bounding box center [484, 361] width 369 height 29
drag, startPoint x: 246, startPoint y: 342, endPoint x: 134, endPoint y: 334, distance: 112.3
click at [134, 334] on div "[EMAIL_ADDRESS][DOMAIN_NAME] X + Add Lead" at bounding box center [756, 347] width 1512 height 88
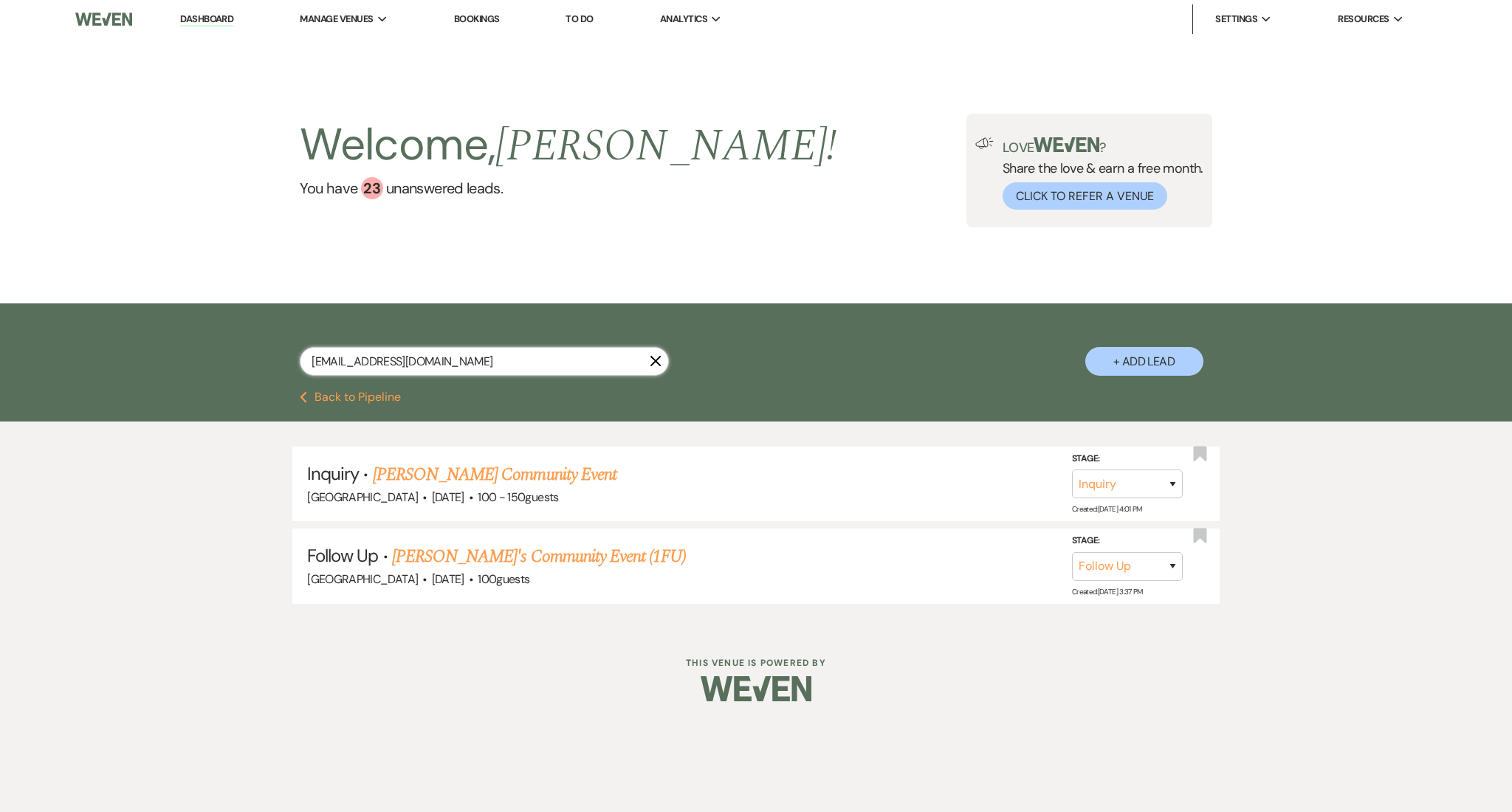
paste input "kirstenrush5"
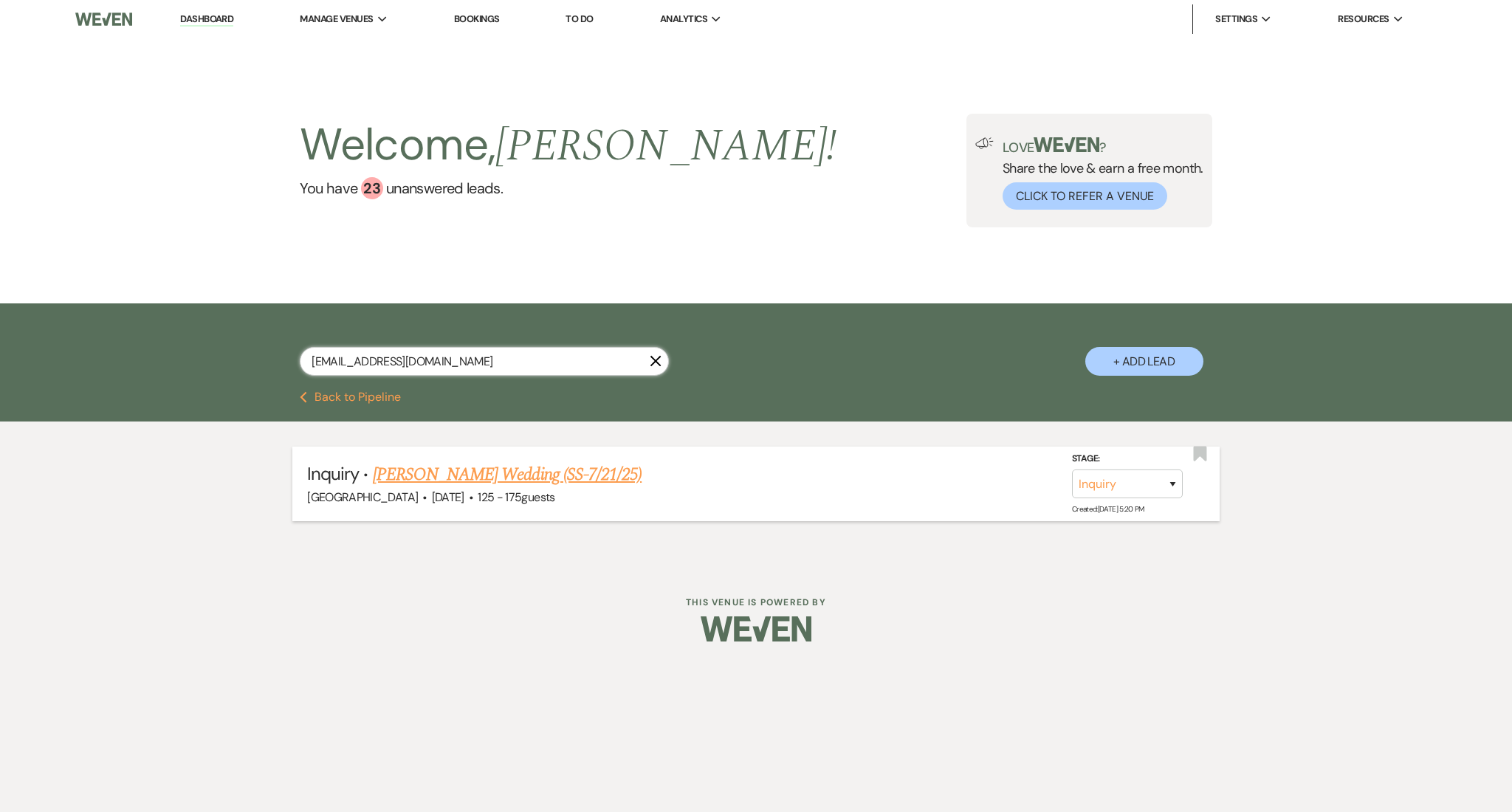
type input "[EMAIL_ADDRESS][DOMAIN_NAME]"
click at [540, 478] on link "[PERSON_NAME] Wedding (SS-7/21/25)" at bounding box center [507, 474] width 269 height 26
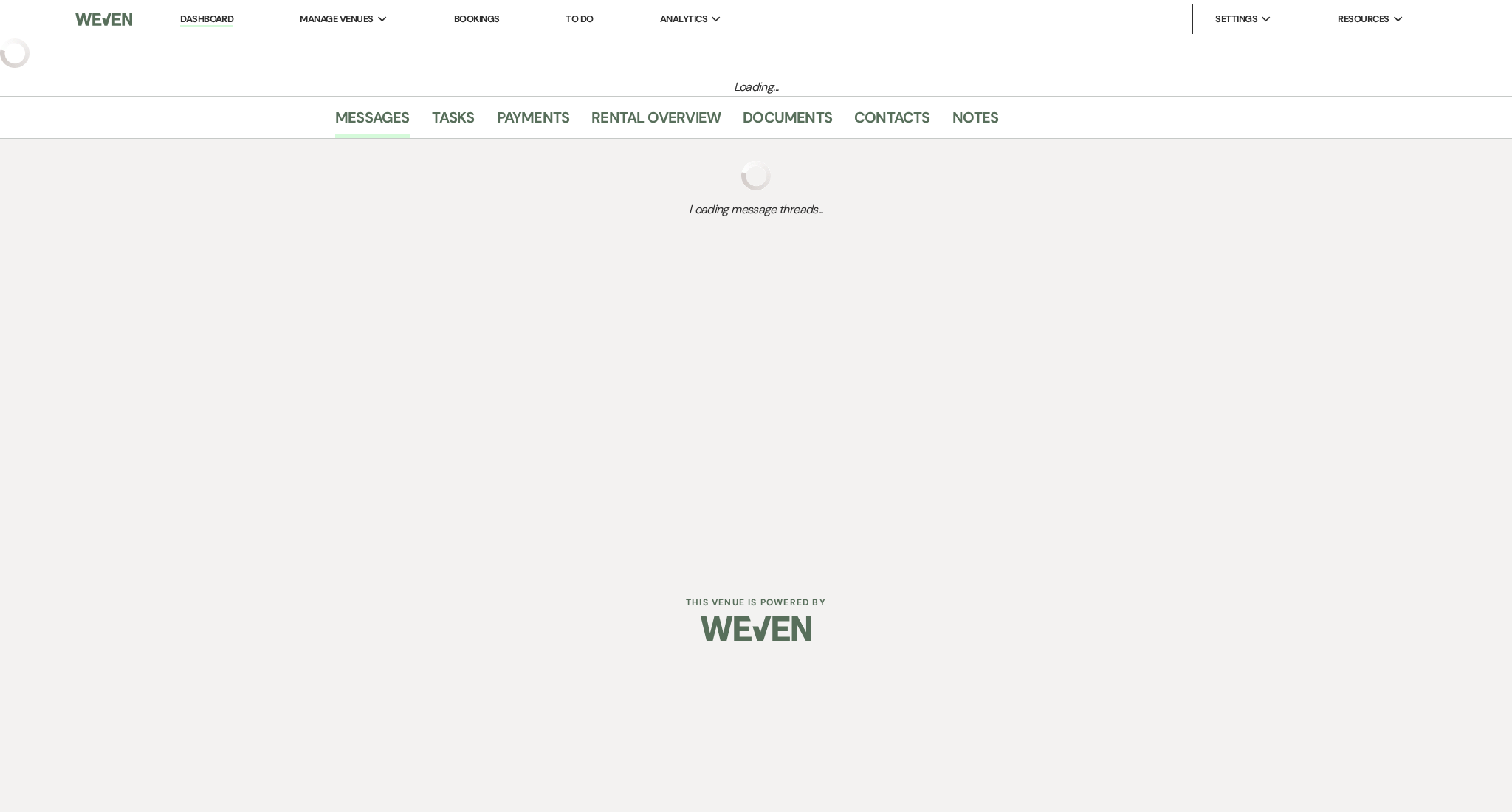
select select "3"
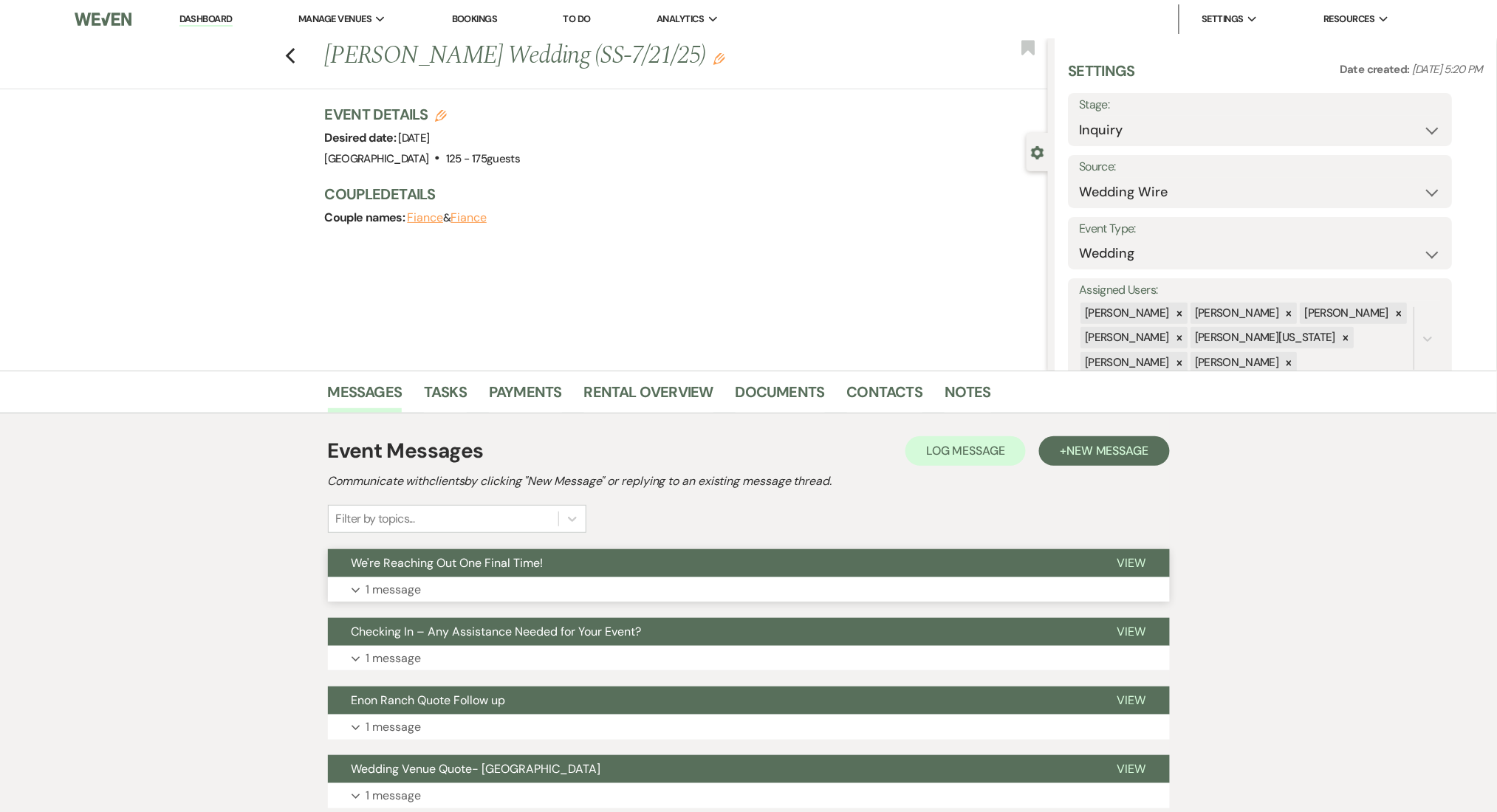
click at [562, 583] on button "Expand 1 message" at bounding box center [749, 590] width 842 height 25
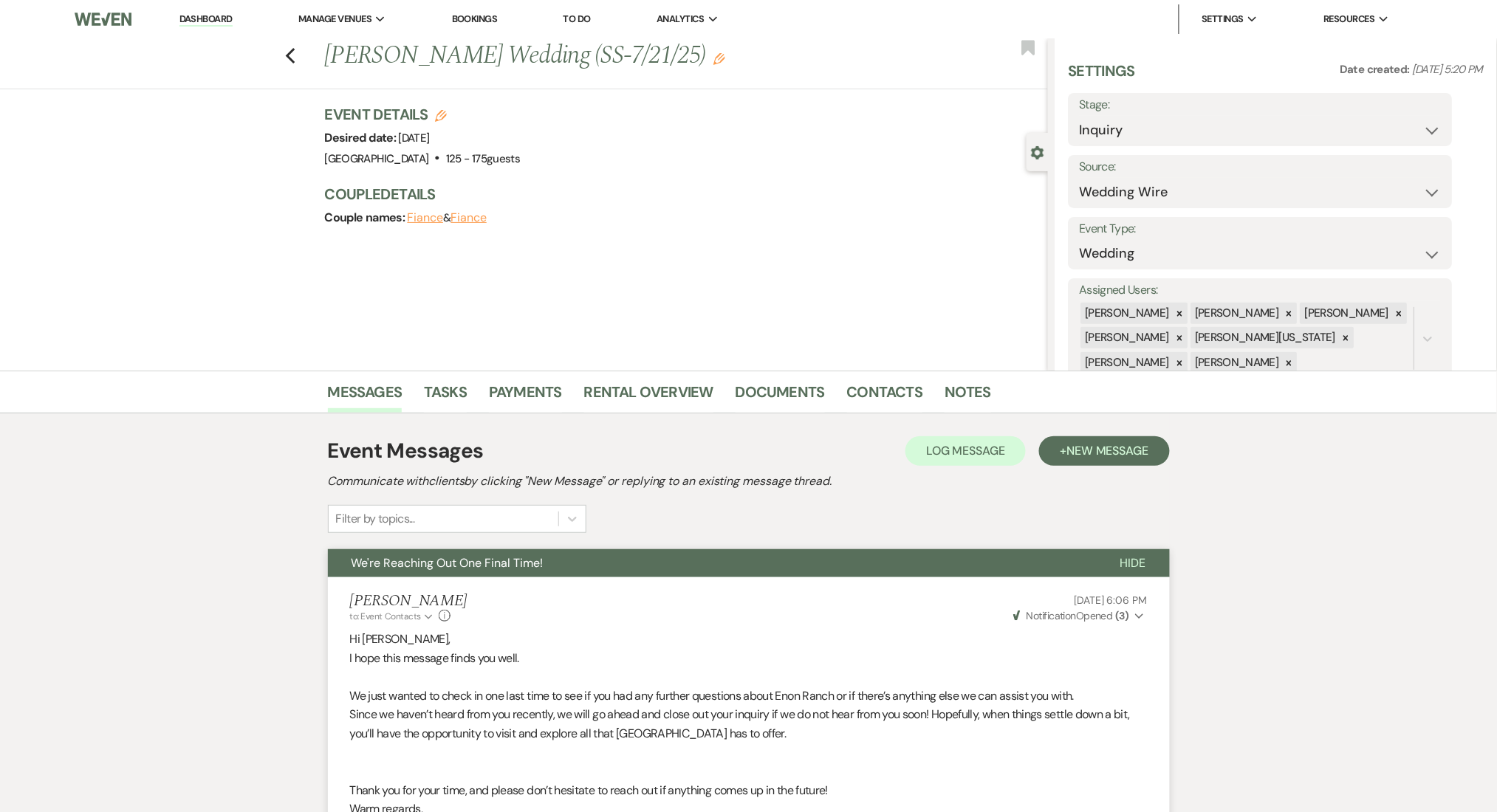
click at [302, 51] on div "Previous [PERSON_NAME] Wedding (SS-7/21/25) Edit Bookmark" at bounding box center [520, 63] width 1055 height 51
click at [294, 56] on use "button" at bounding box center [290, 56] width 10 height 16
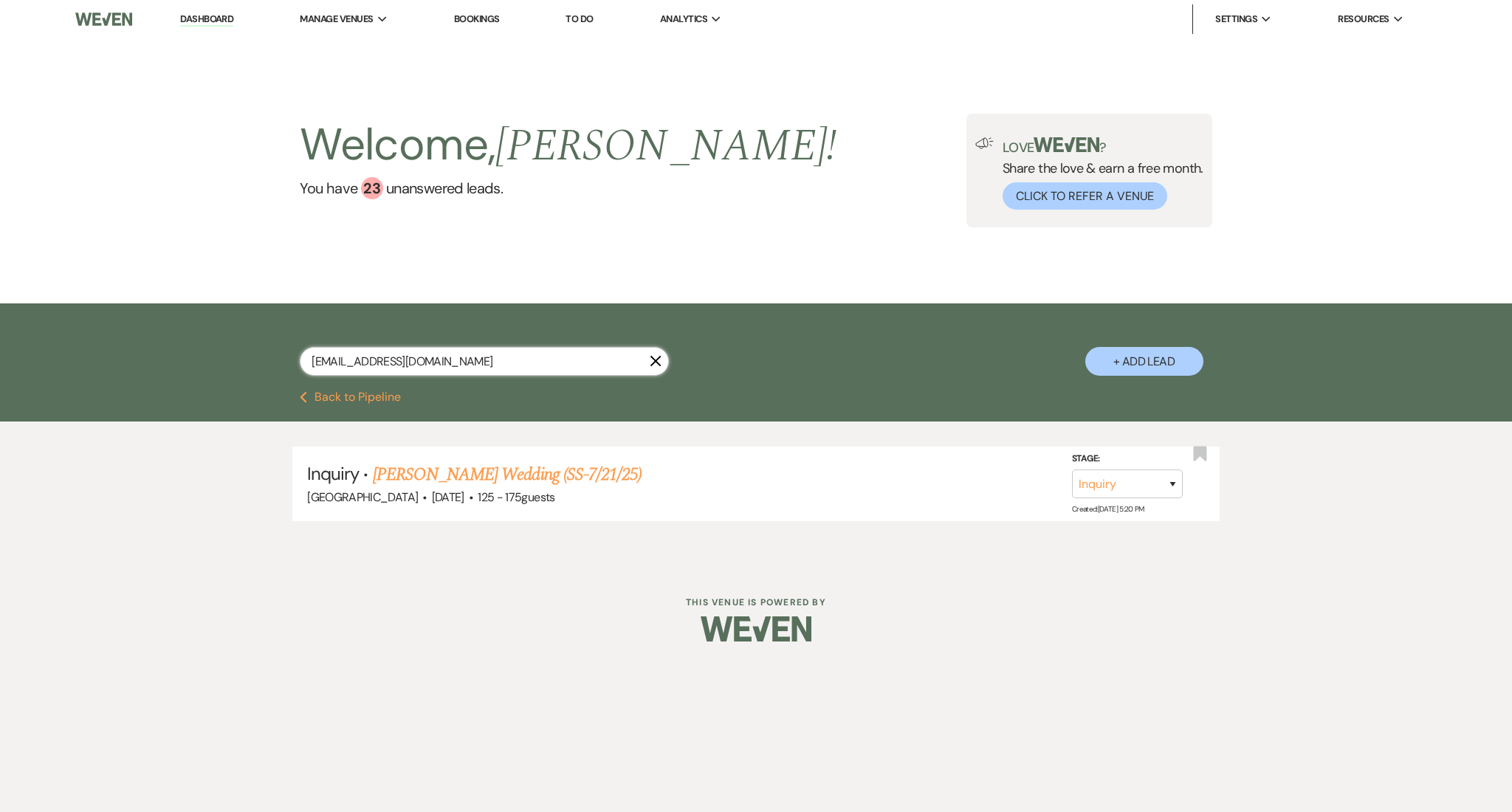
drag, startPoint x: 527, startPoint y: 358, endPoint x: 298, endPoint y: 346, distance: 229.3
click at [298, 346] on div "[EMAIL_ADDRESS][DOMAIN_NAME] X + Add Lead" at bounding box center [756, 349] width 1063 height 77
paste input "sjlenley"
type input "[EMAIL_ADDRESS][DOMAIN_NAME]"
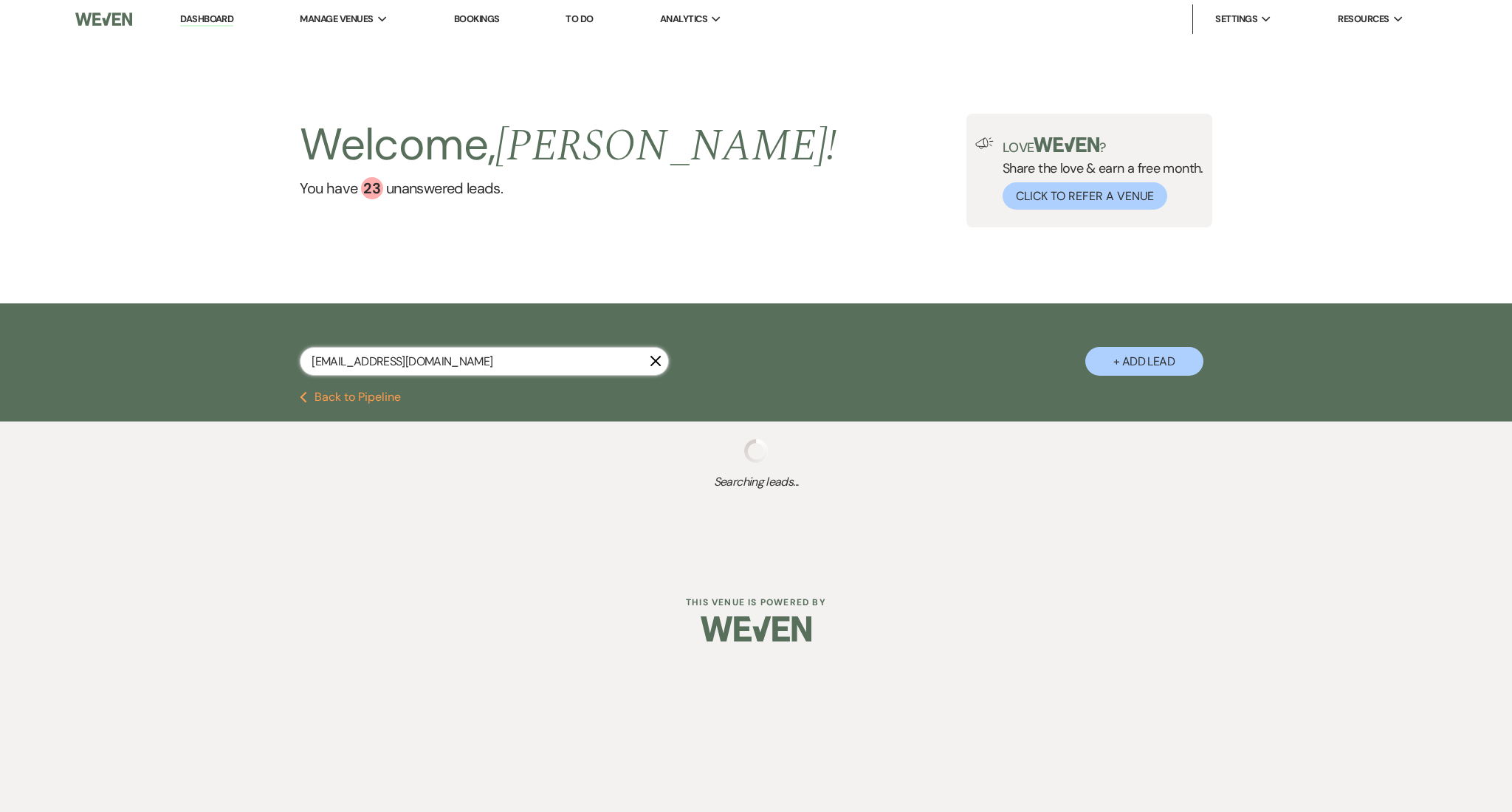
select select "9"
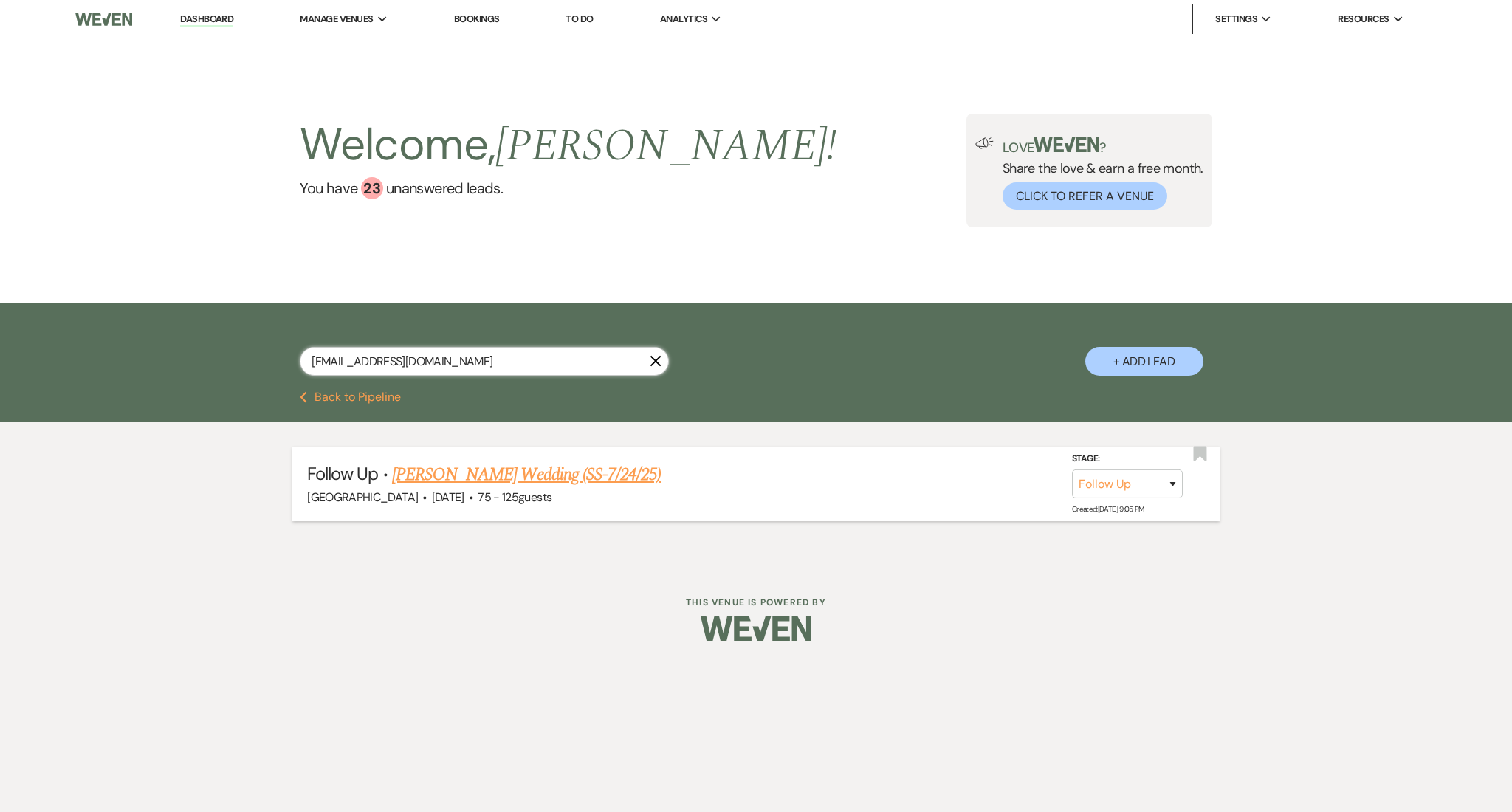
type input "[EMAIL_ADDRESS][DOMAIN_NAME]"
click at [484, 468] on link "[PERSON_NAME] Wedding (SS-7/24/25)" at bounding box center [526, 474] width 269 height 26
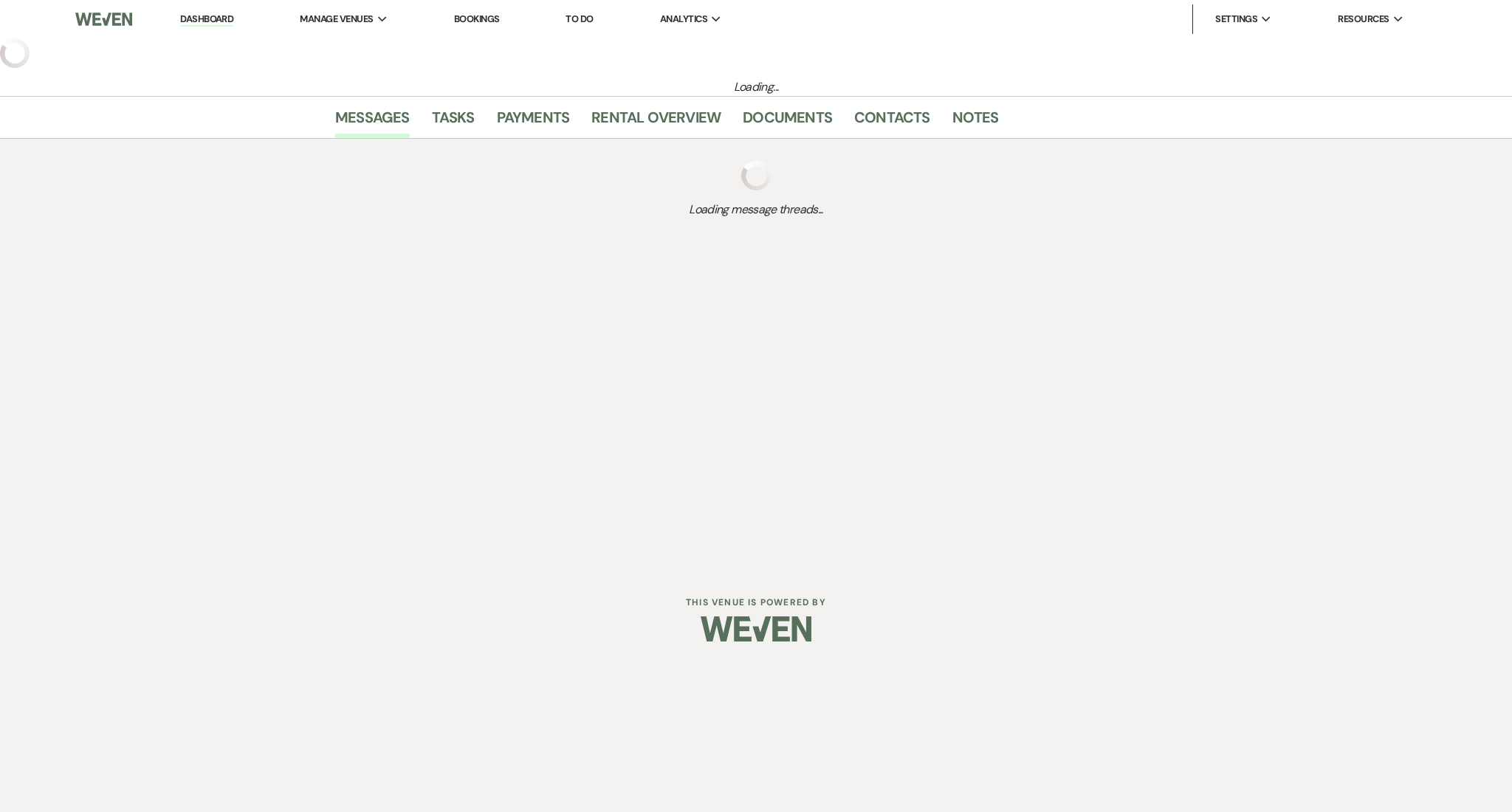
select select "9"
select select "3"
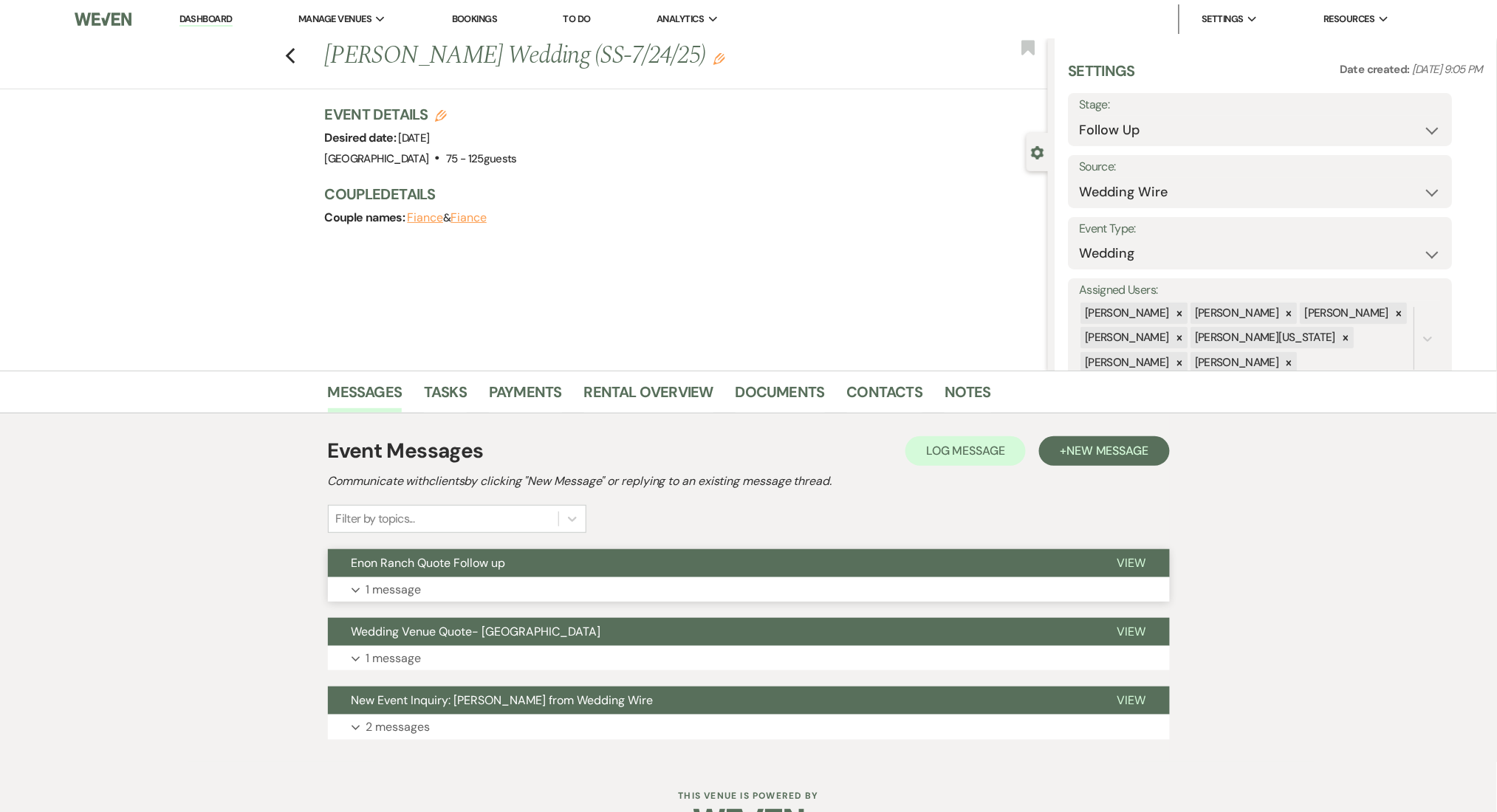
click at [684, 589] on button "Expand 1 message" at bounding box center [749, 590] width 842 height 25
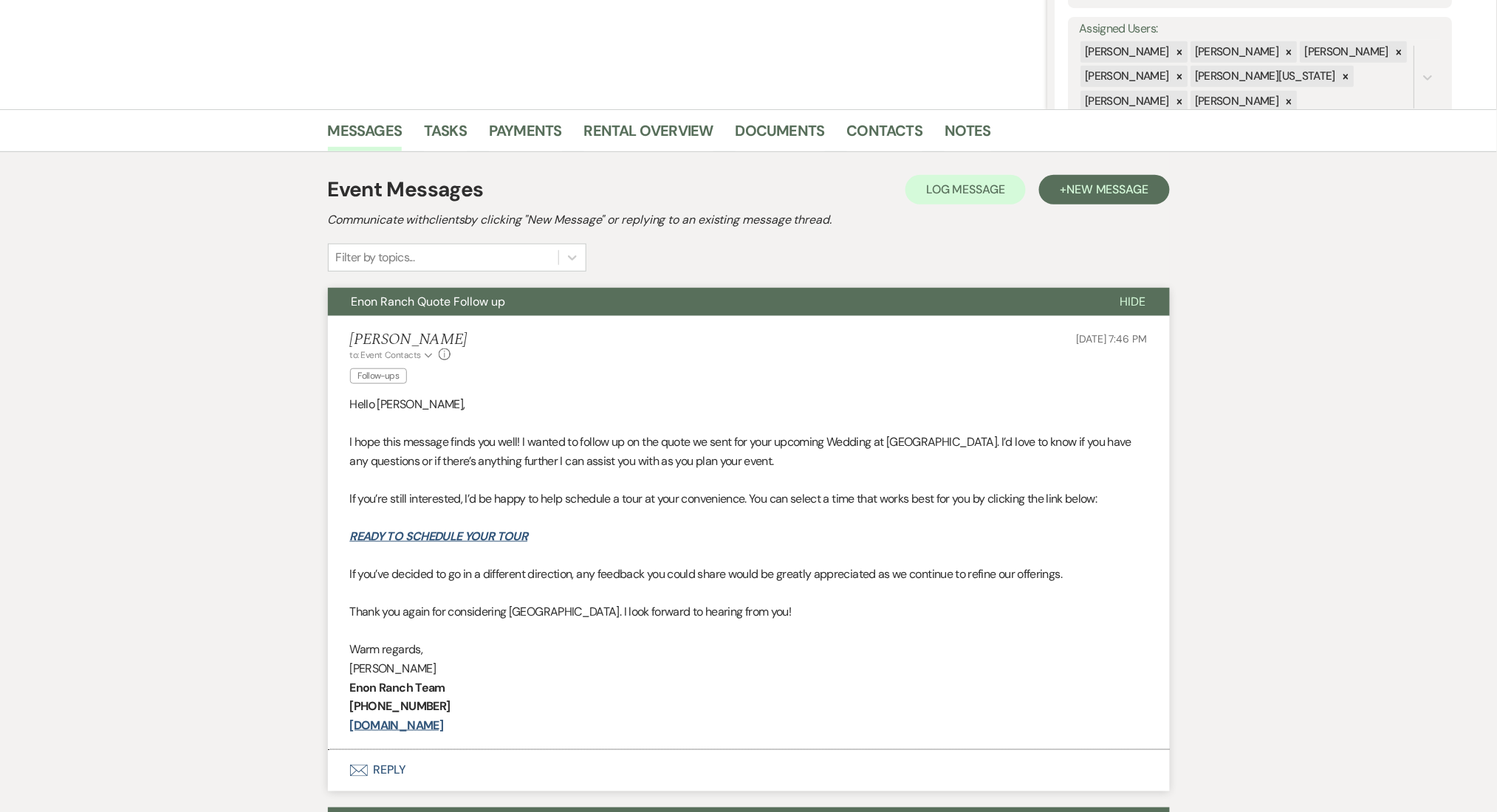
scroll to position [295, 0]
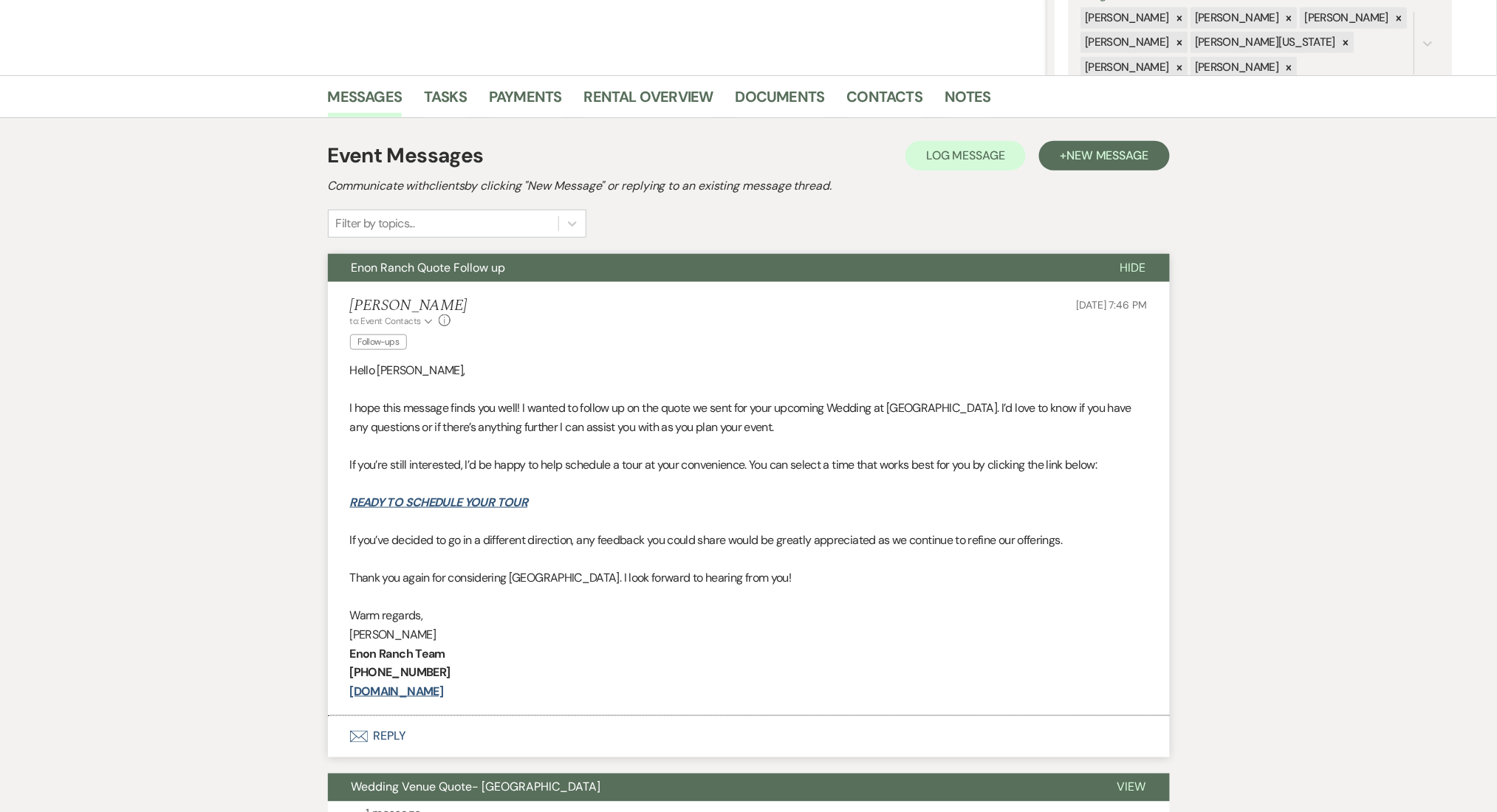
click at [1066, 136] on div "Event Messages Log Log Message + New Message Communicate with clients by clicki…" at bounding box center [749, 518] width 842 height 769
click at [1073, 158] on span "New Message" at bounding box center [1107, 155] width 82 height 15
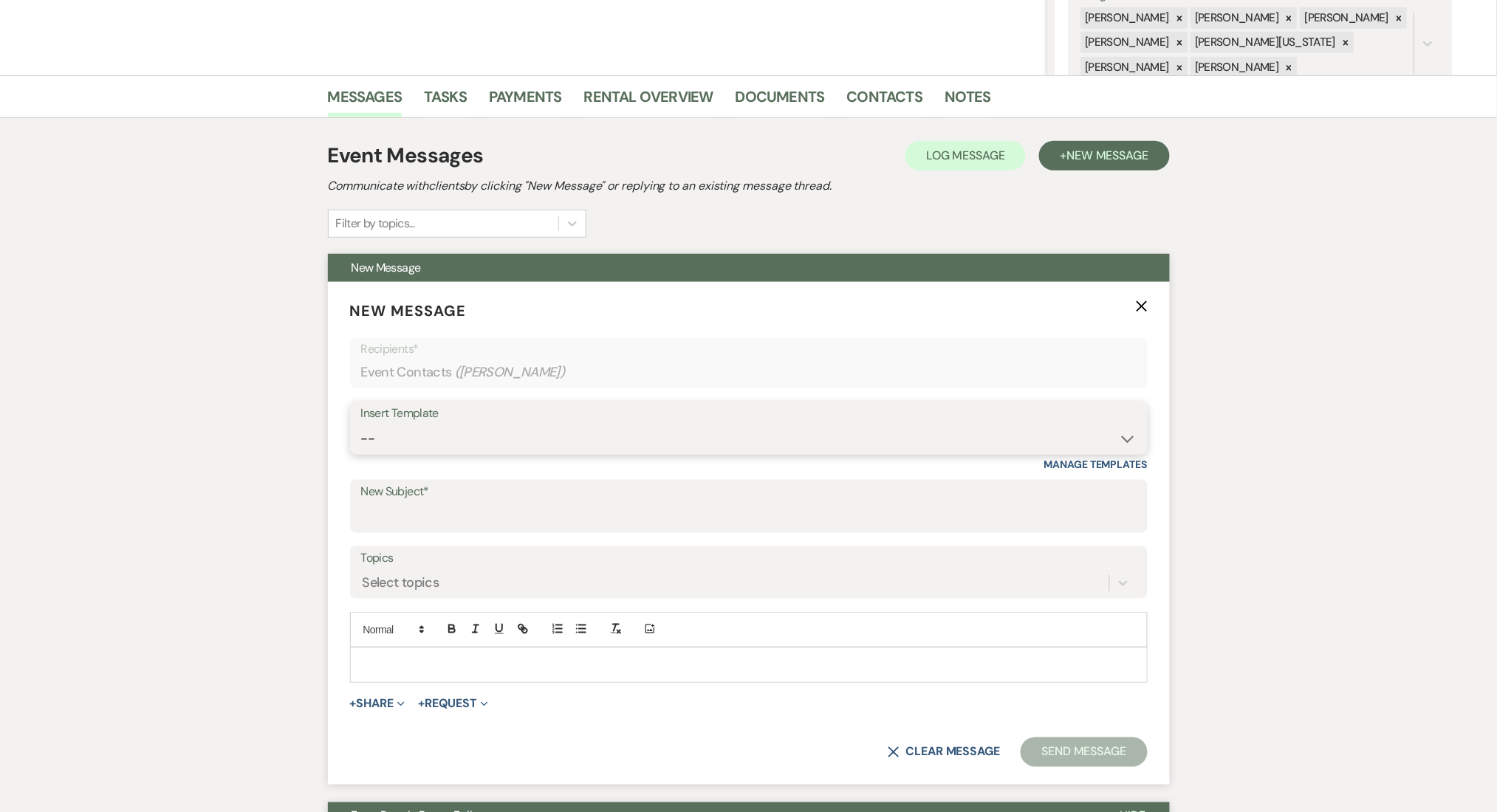
click at [628, 440] on select "-- Inquiry Follow Up Email #2 Contract Sending Template Payment Template Rental…" at bounding box center [749, 439] width 775 height 29
select select "4603"
click at [361, 425] on select "-- Inquiry Follow Up Email #2 Contract Sending Template Payment Template Rental…" at bounding box center [749, 439] width 775 height 29
type input "Checking In – Any Assistance Needed for Your Event?"
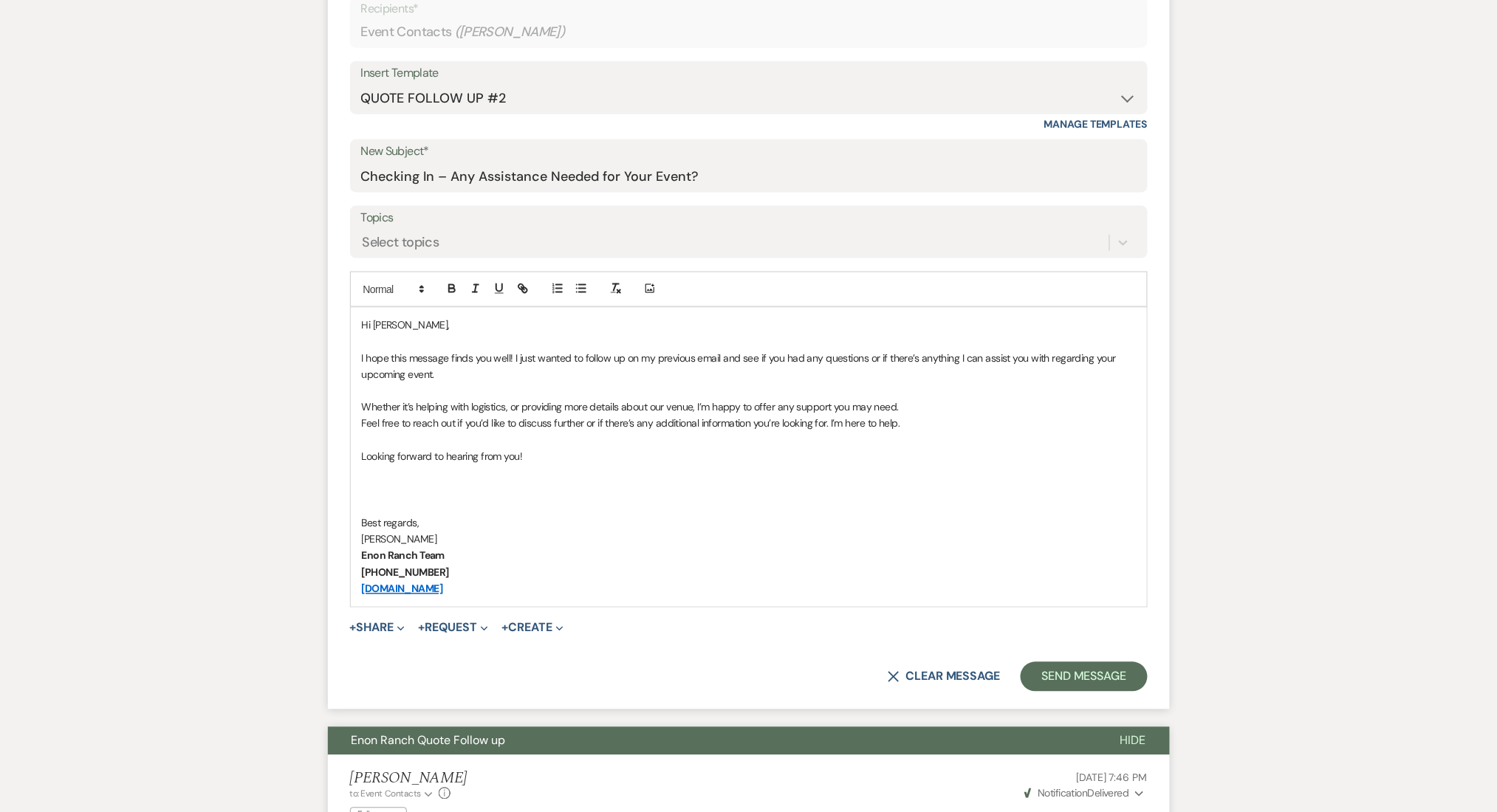
scroll to position [787, 0]
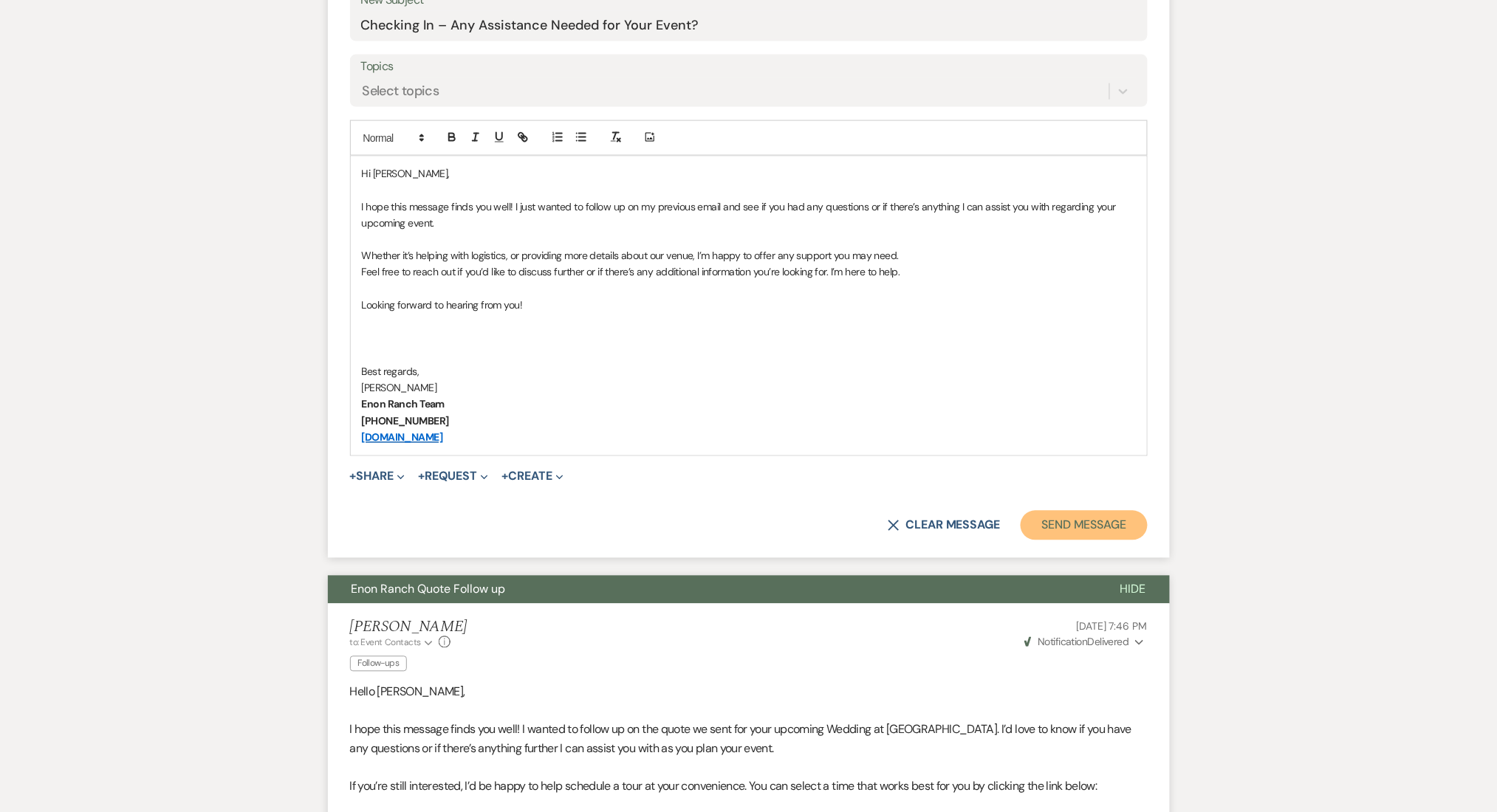
click at [1106, 523] on button "Send Message" at bounding box center [1083, 525] width 126 height 30
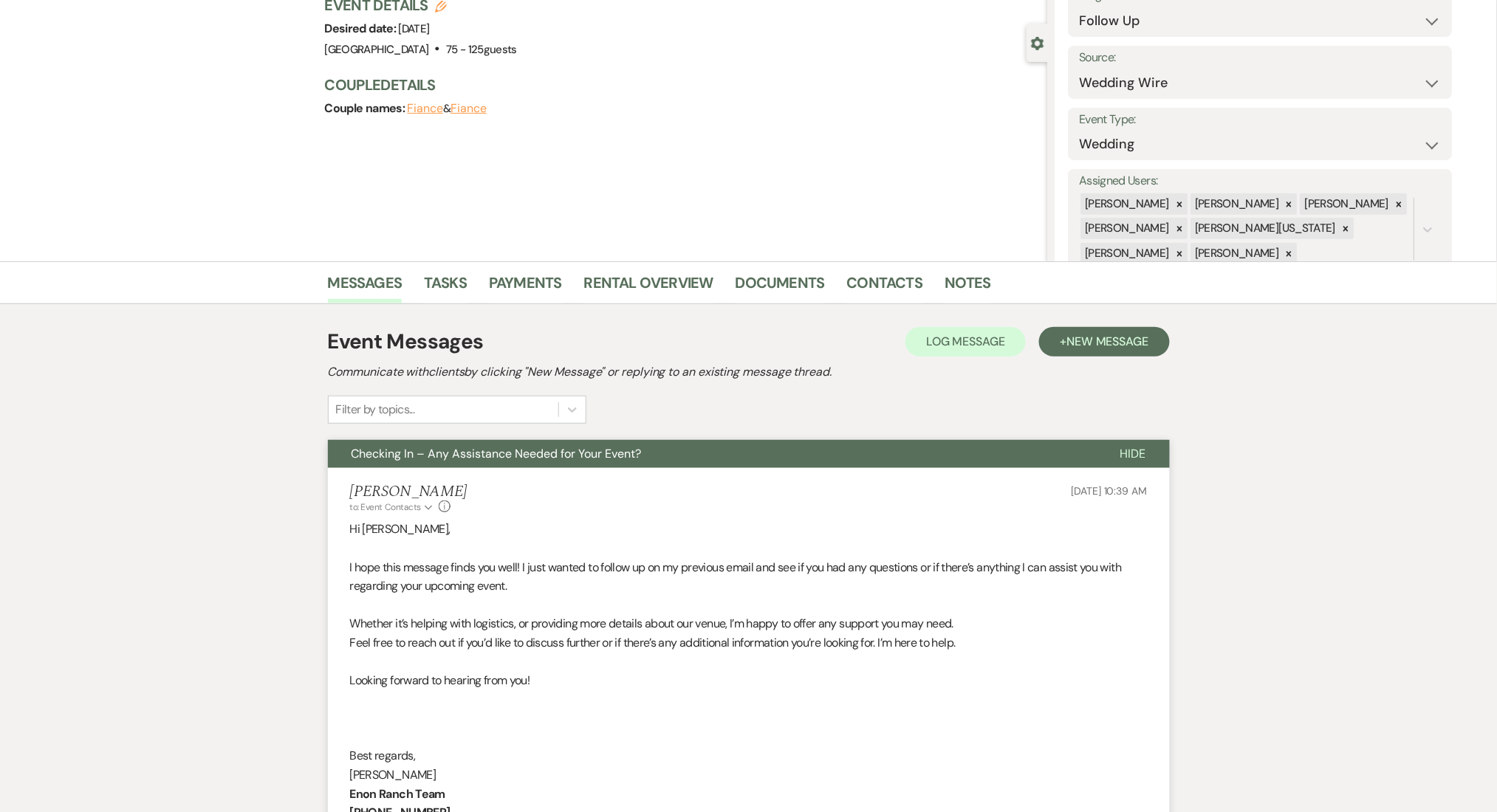
scroll to position [0, 0]
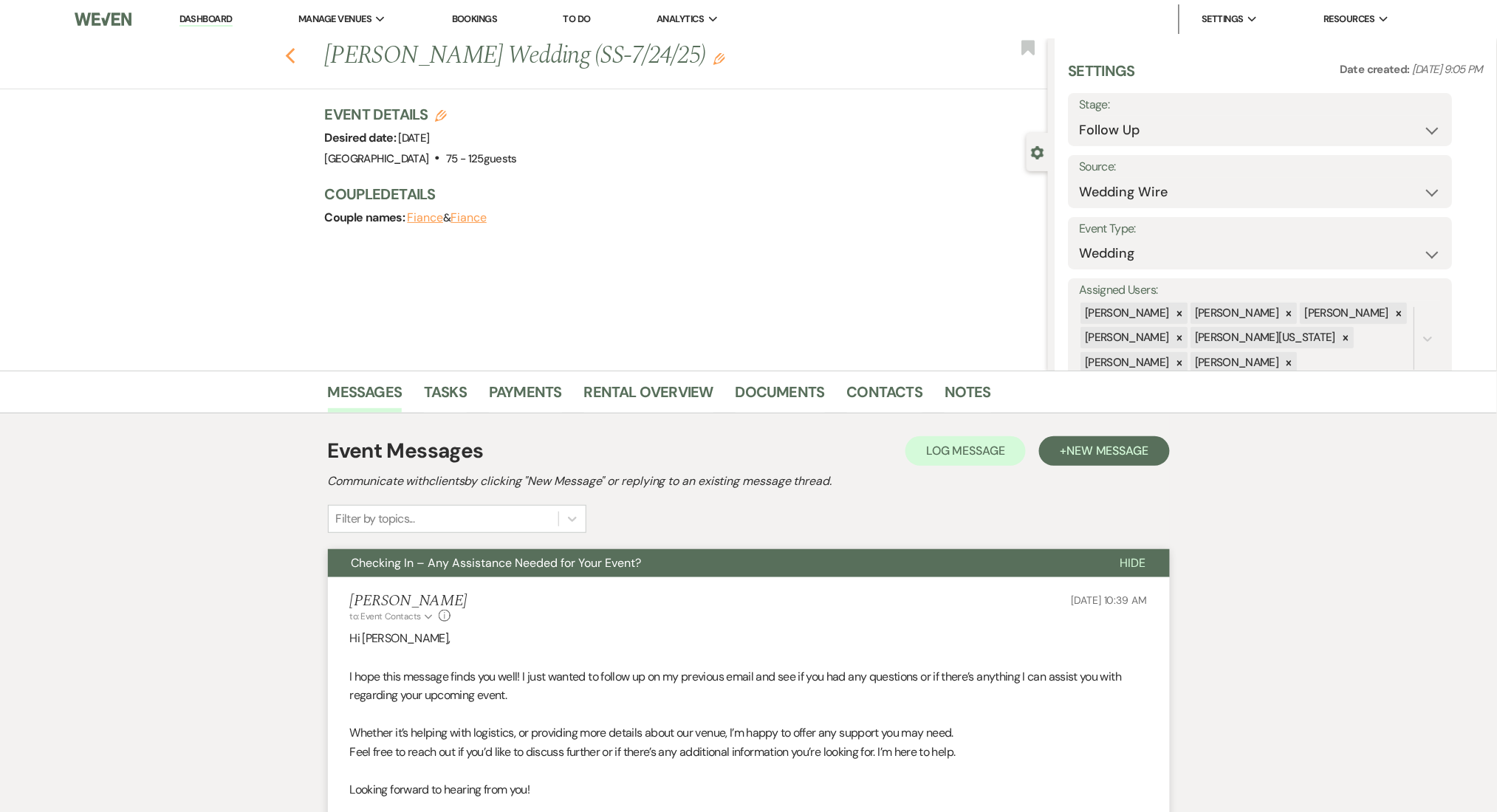
click at [296, 54] on icon "Previous" at bounding box center [291, 56] width 11 height 18
select select "9"
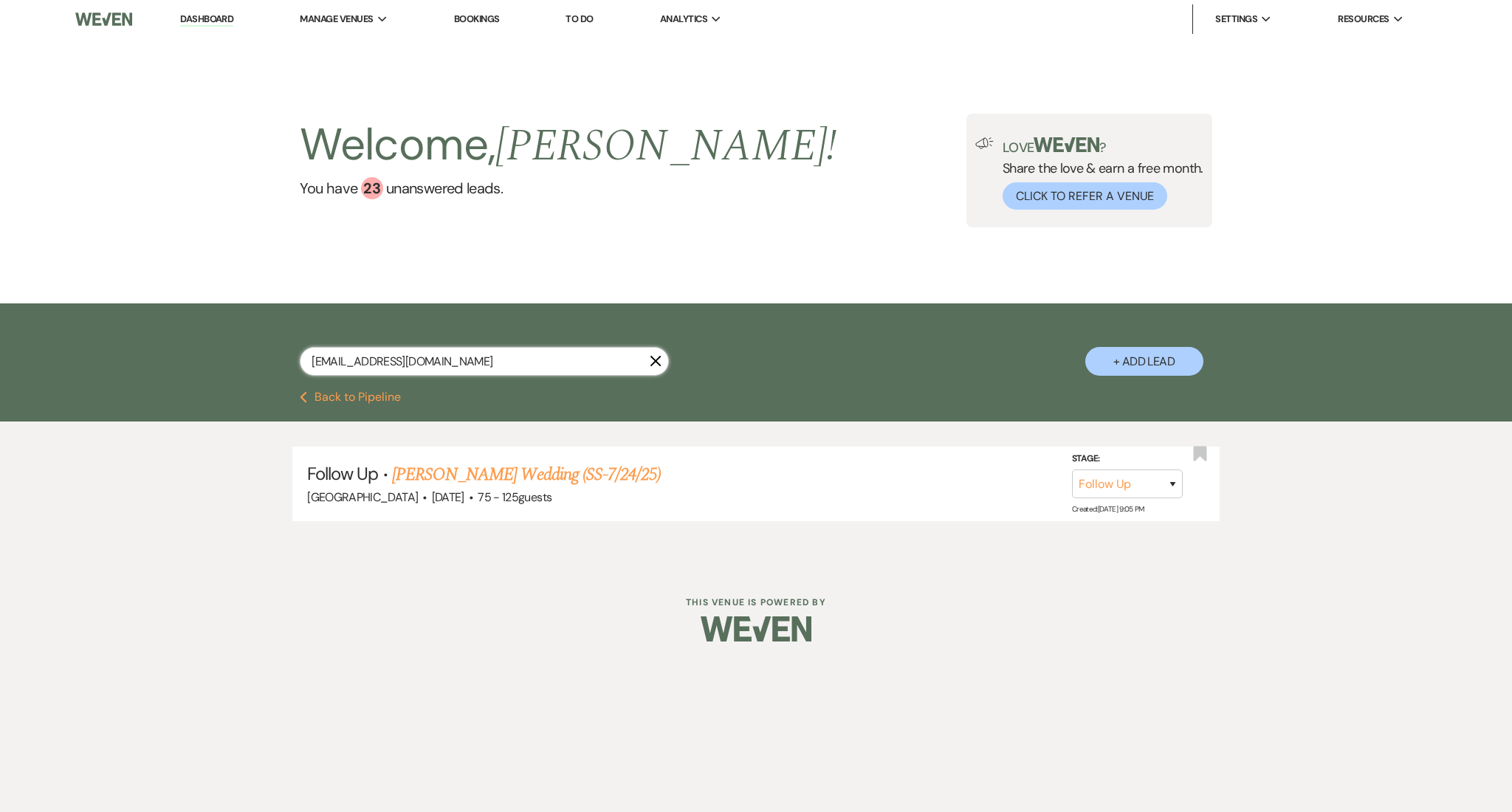
drag, startPoint x: 441, startPoint y: 351, endPoint x: 245, endPoint y: 347, distance: 196.0
click at [245, 347] on div "[EMAIL_ADDRESS][DOMAIN_NAME] X + Add Lead" at bounding box center [756, 349] width 1063 height 77
paste input "camilleoliver@rocket"
type input "[EMAIL_ADDRESS][DOMAIN_NAME]"
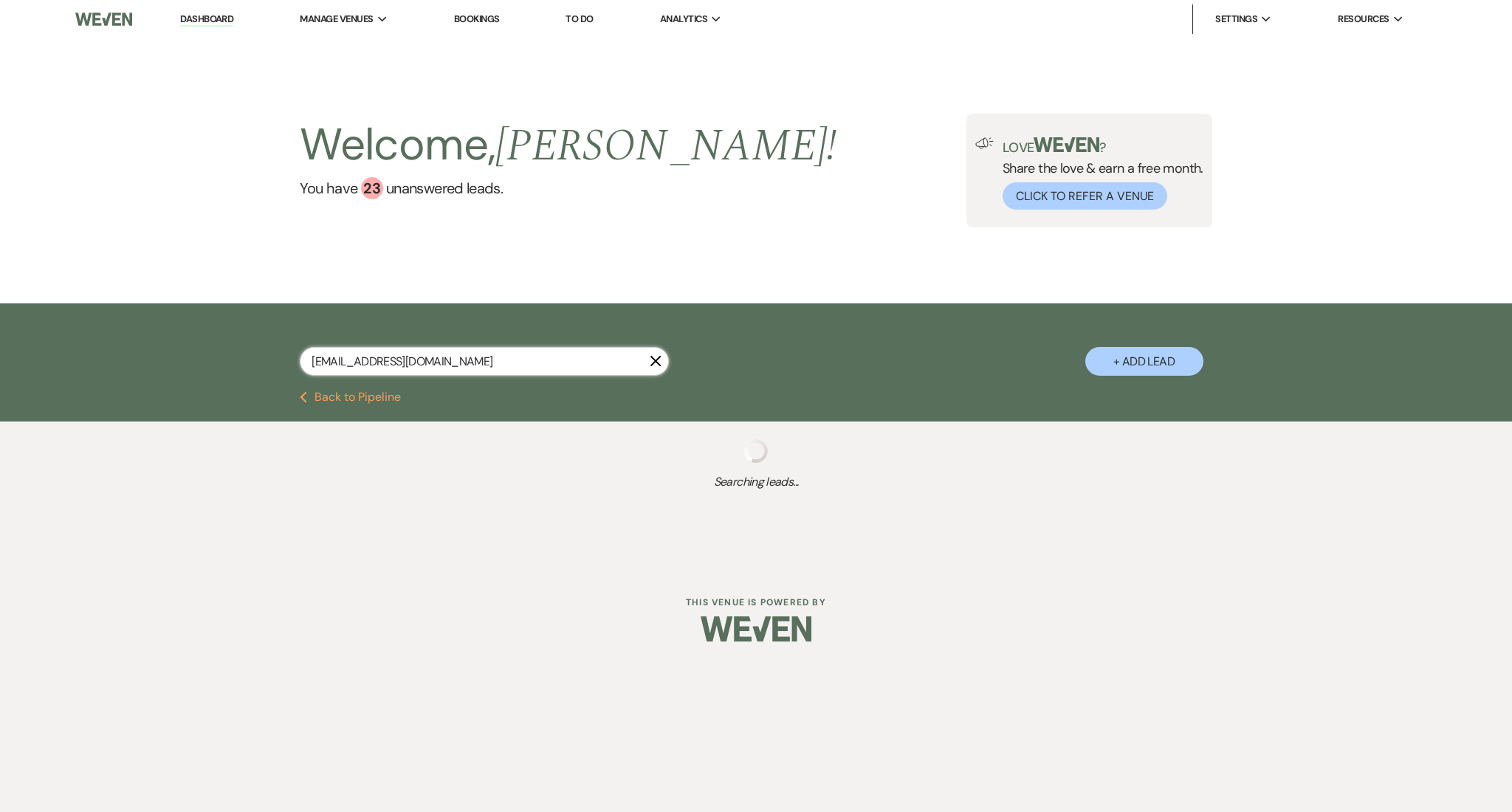
select select "8"
select select "1"
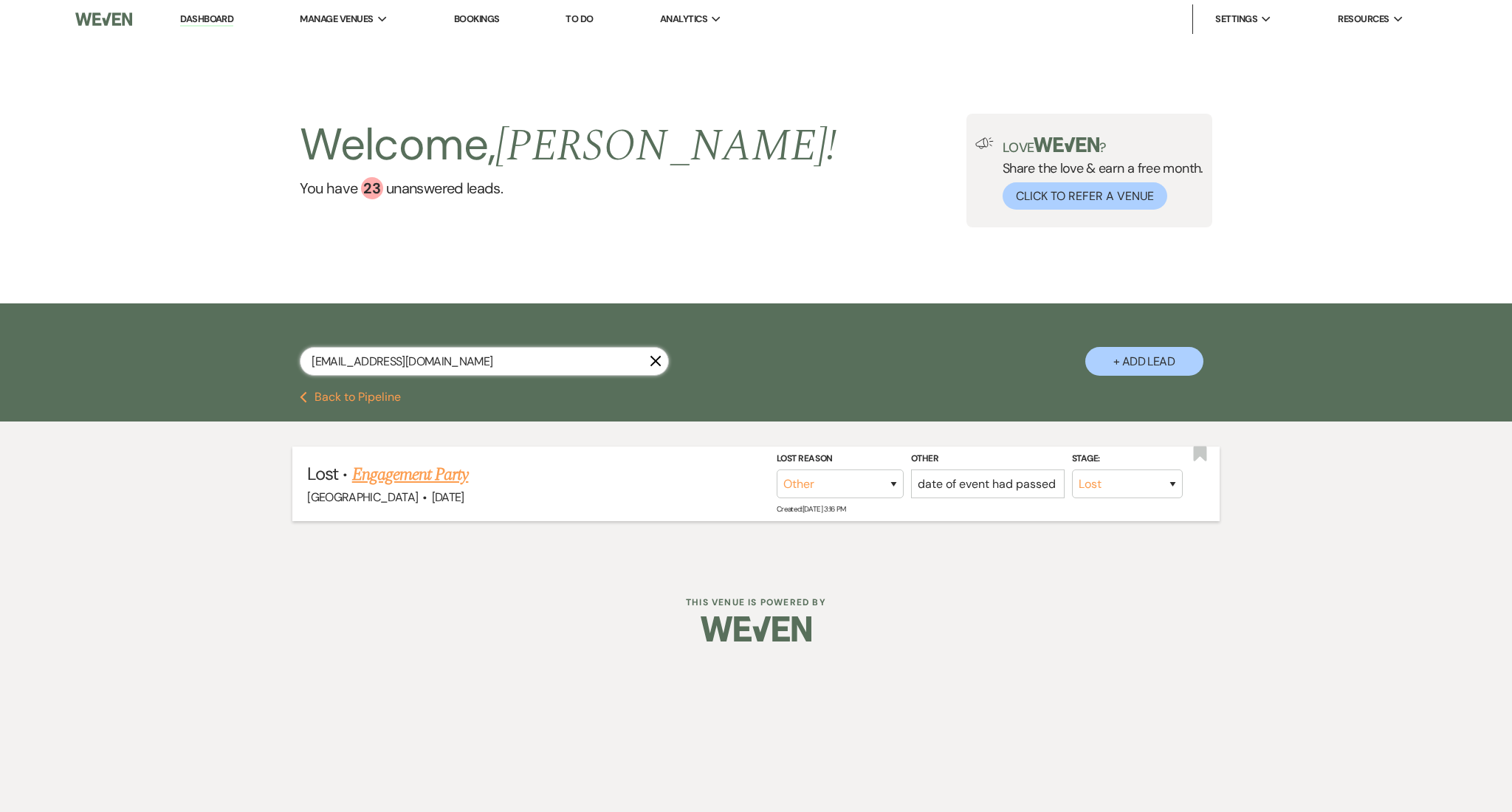
type input "[EMAIL_ADDRESS][DOMAIN_NAME]"
click at [443, 472] on link "Engagement Party" at bounding box center [410, 474] width 117 height 26
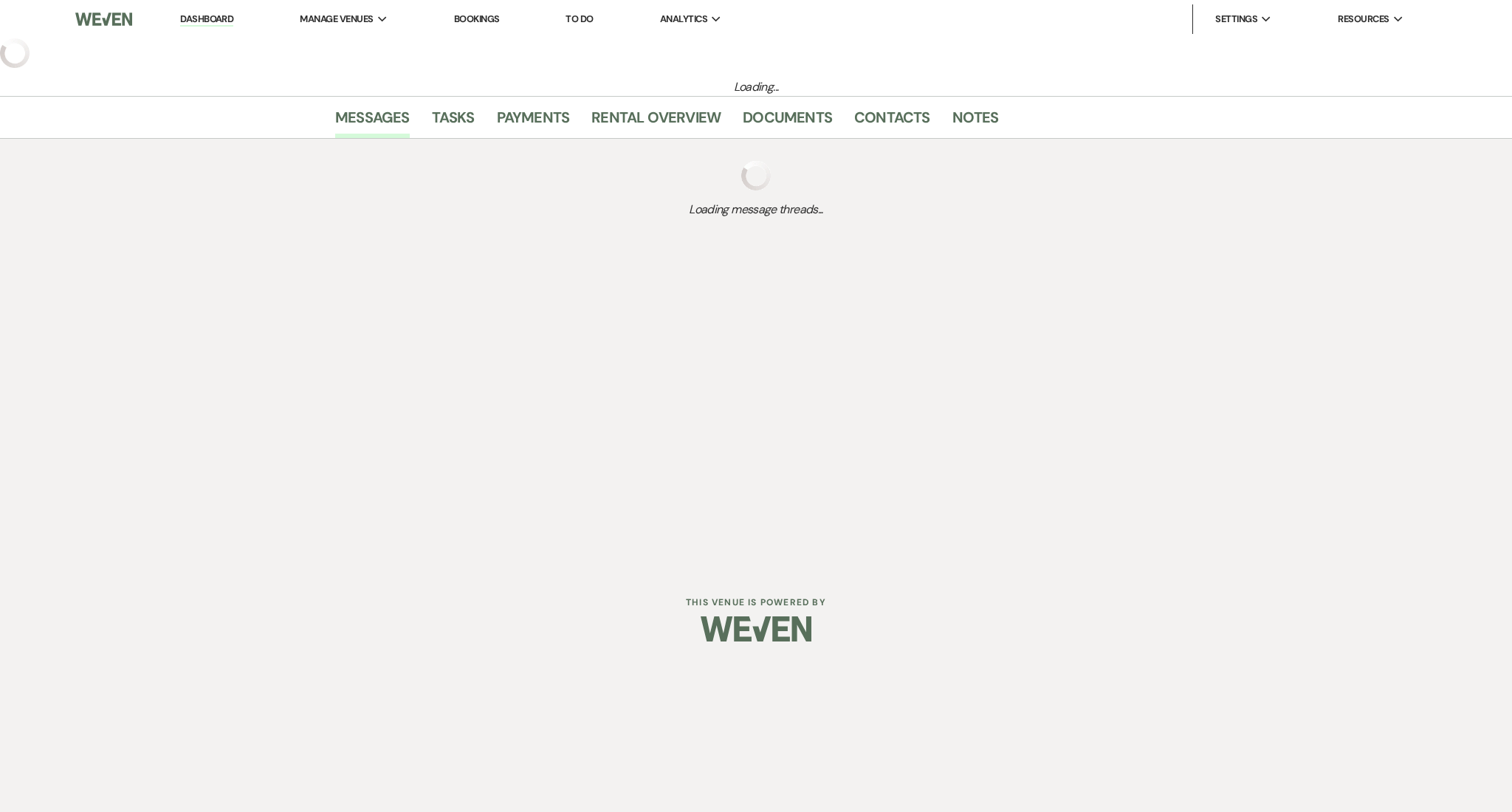
select select "8"
select select "1"
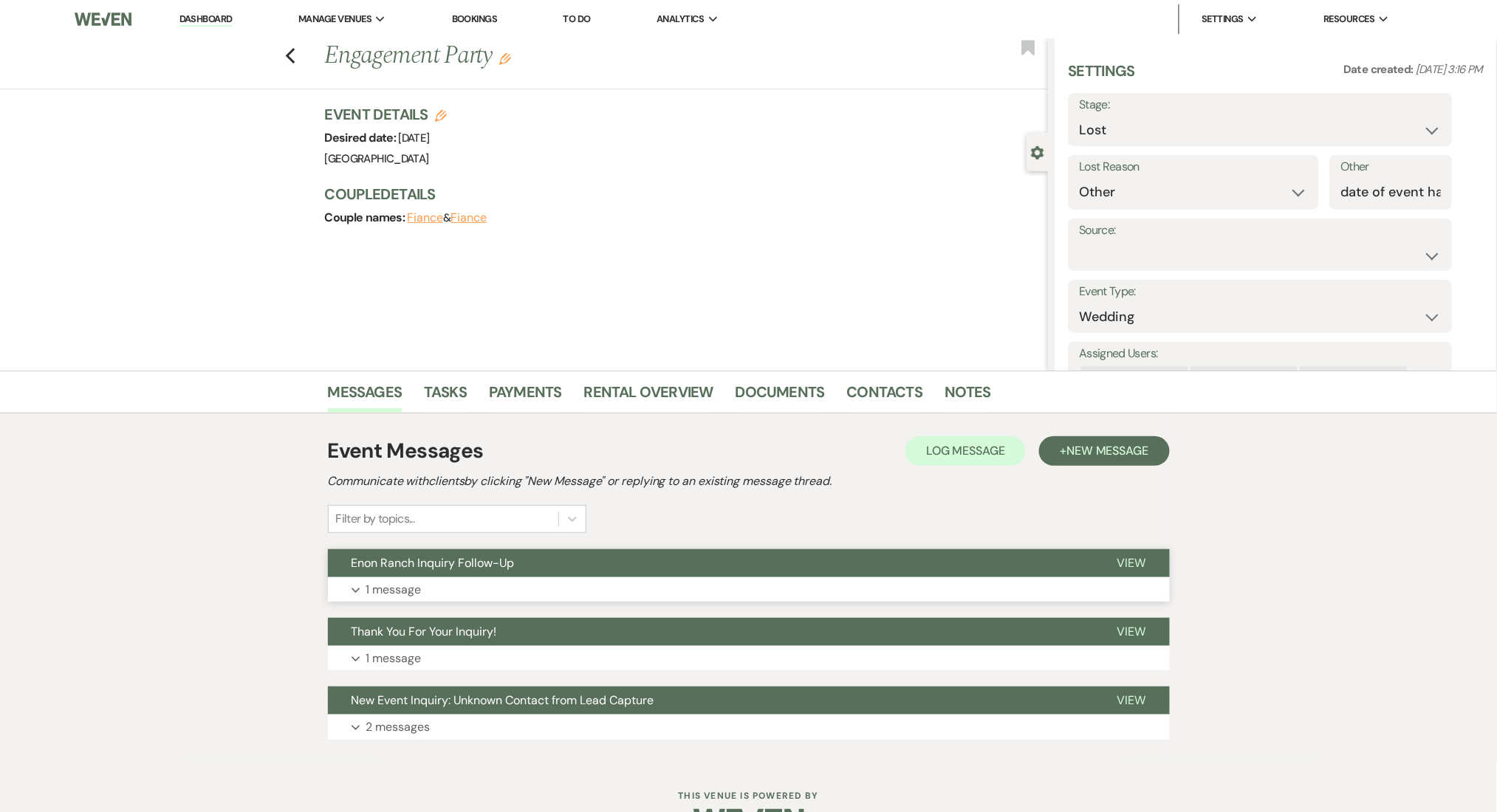
click at [473, 596] on button "Expand 1 message" at bounding box center [749, 590] width 842 height 25
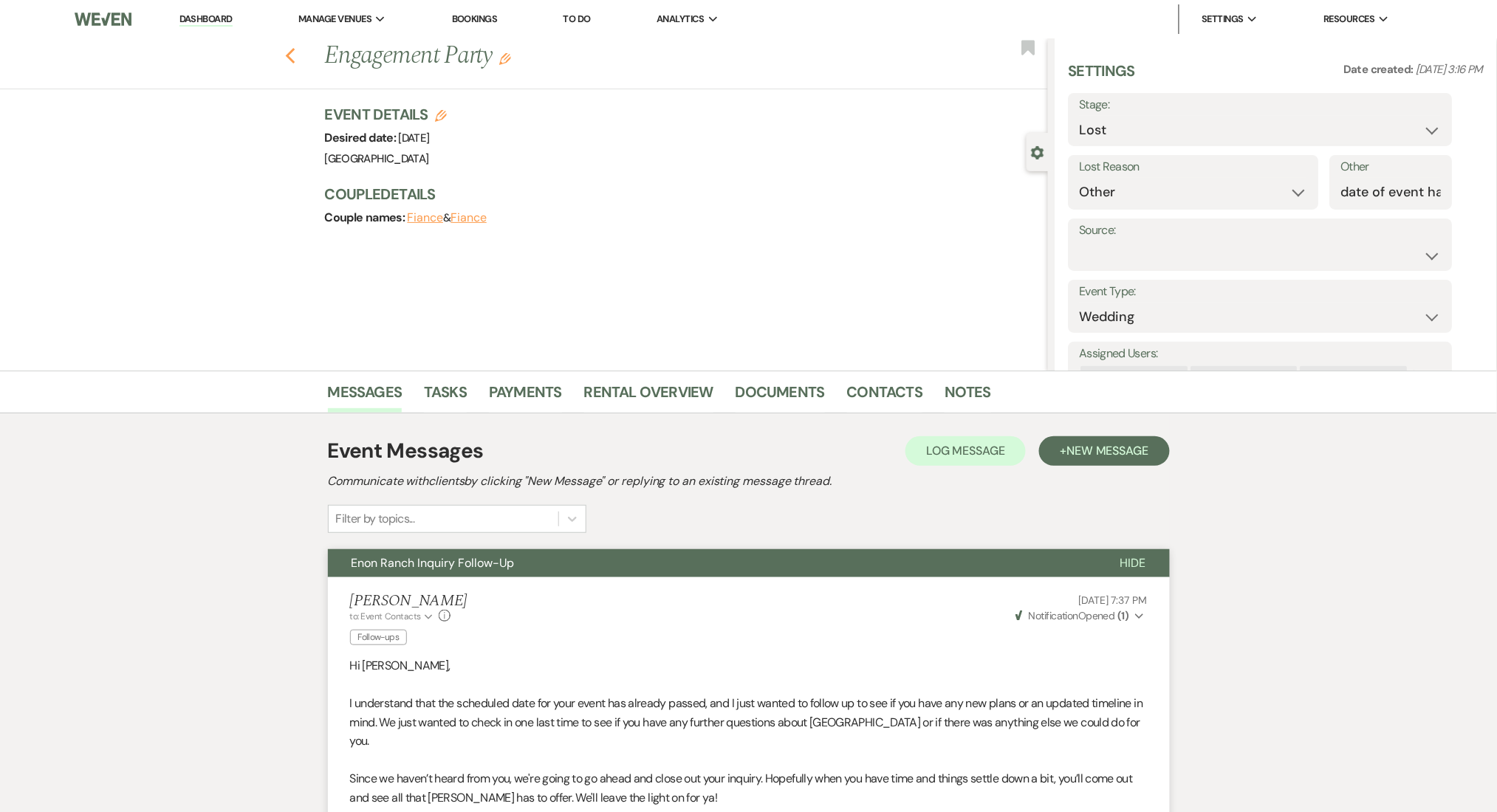
click at [296, 48] on icon "Previous" at bounding box center [291, 56] width 11 height 18
select select "8"
select select "1"
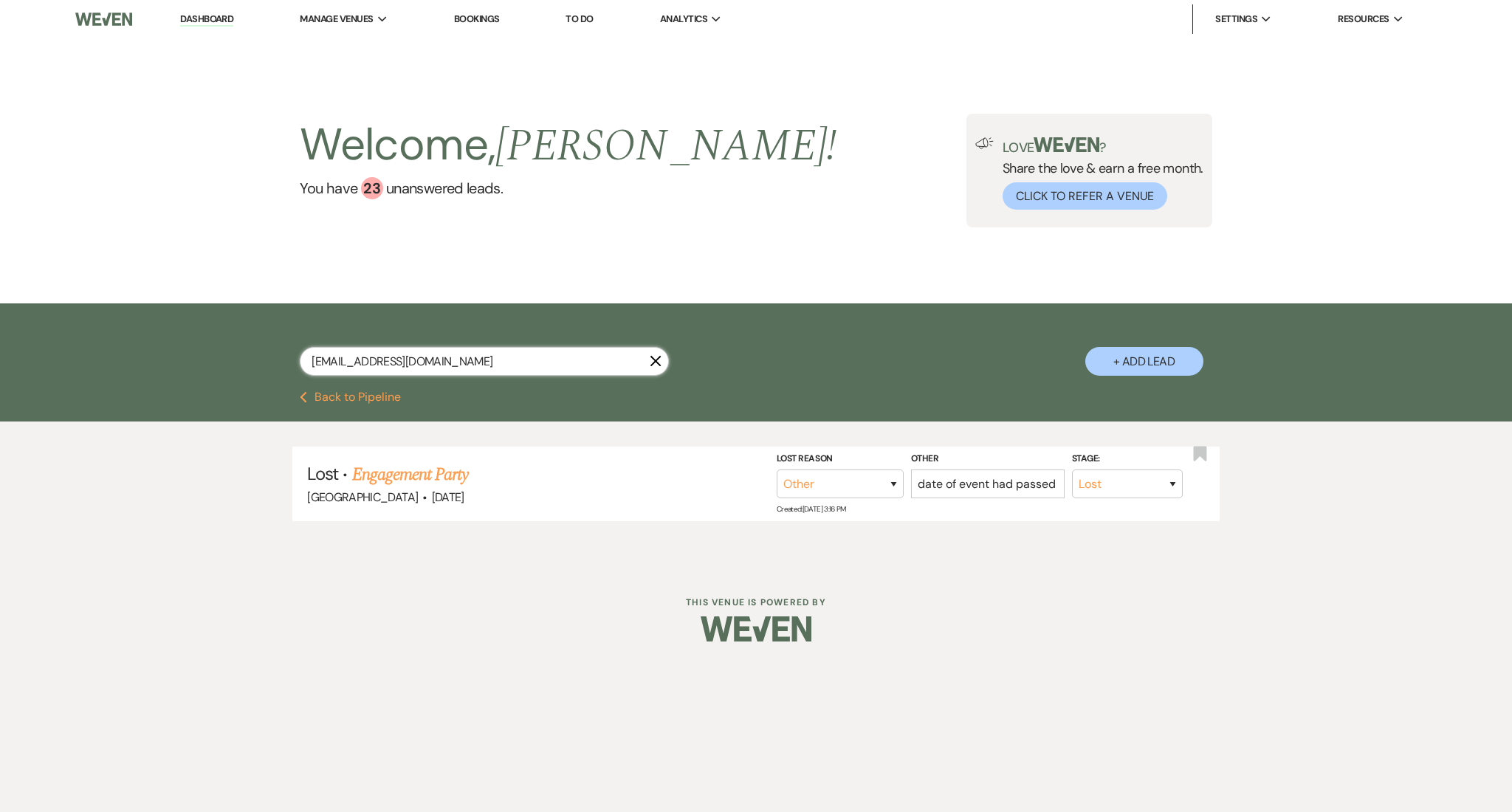
drag, startPoint x: 515, startPoint y: 365, endPoint x: 135, endPoint y: 335, distance: 381.2
click at [135, 335] on div "[EMAIL_ADDRESS][DOMAIN_NAME] X + Add Lead" at bounding box center [756, 347] width 1512 height 88
paste input "amandaholdman6@g"
type input "[EMAIL_ADDRESS][DOMAIN_NAME]"
click at [428, 473] on link "[PERSON_NAME]'s Wedding (SS-7/24/25)" at bounding box center [512, 474] width 278 height 26
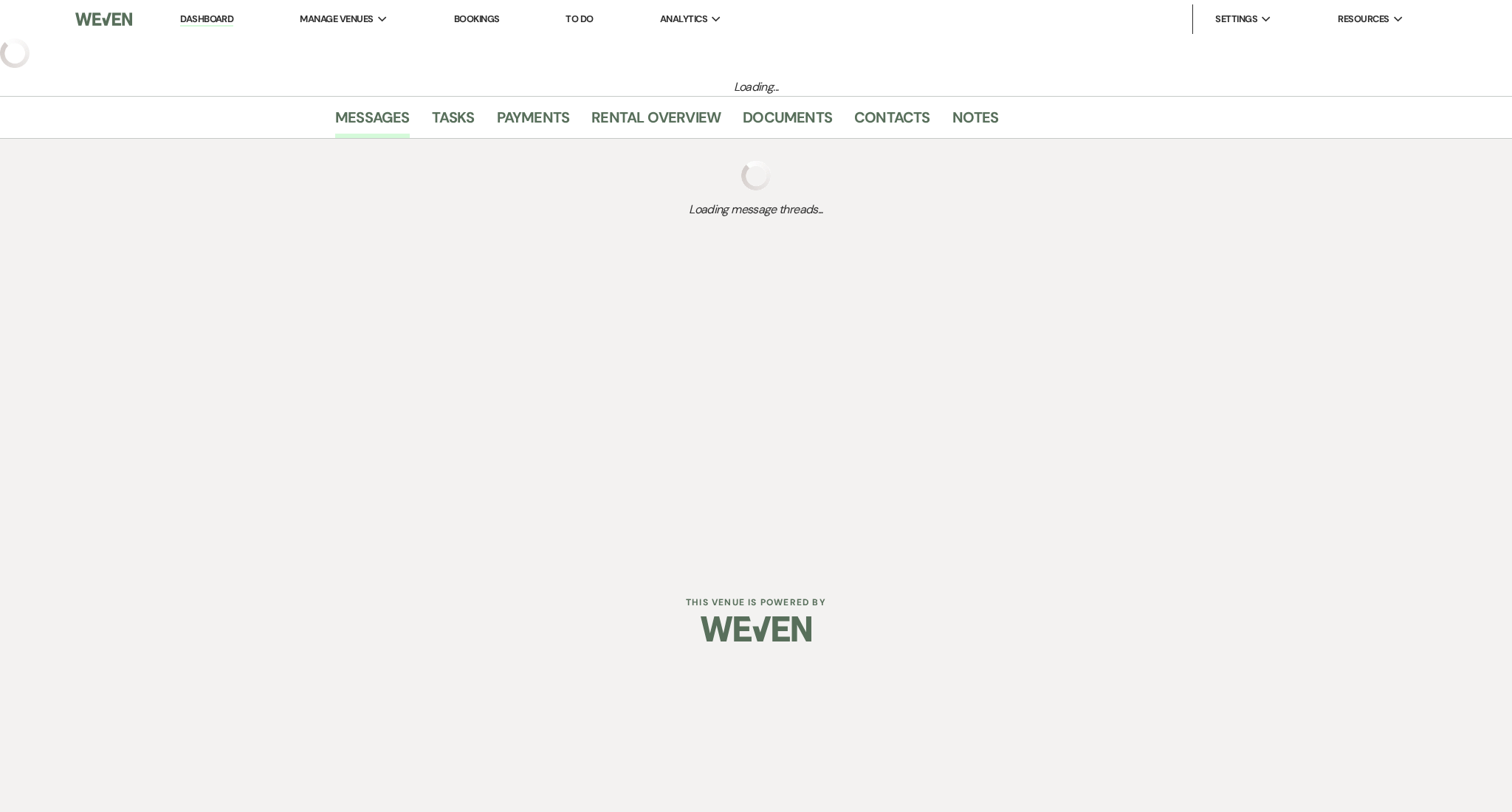
select select "3"
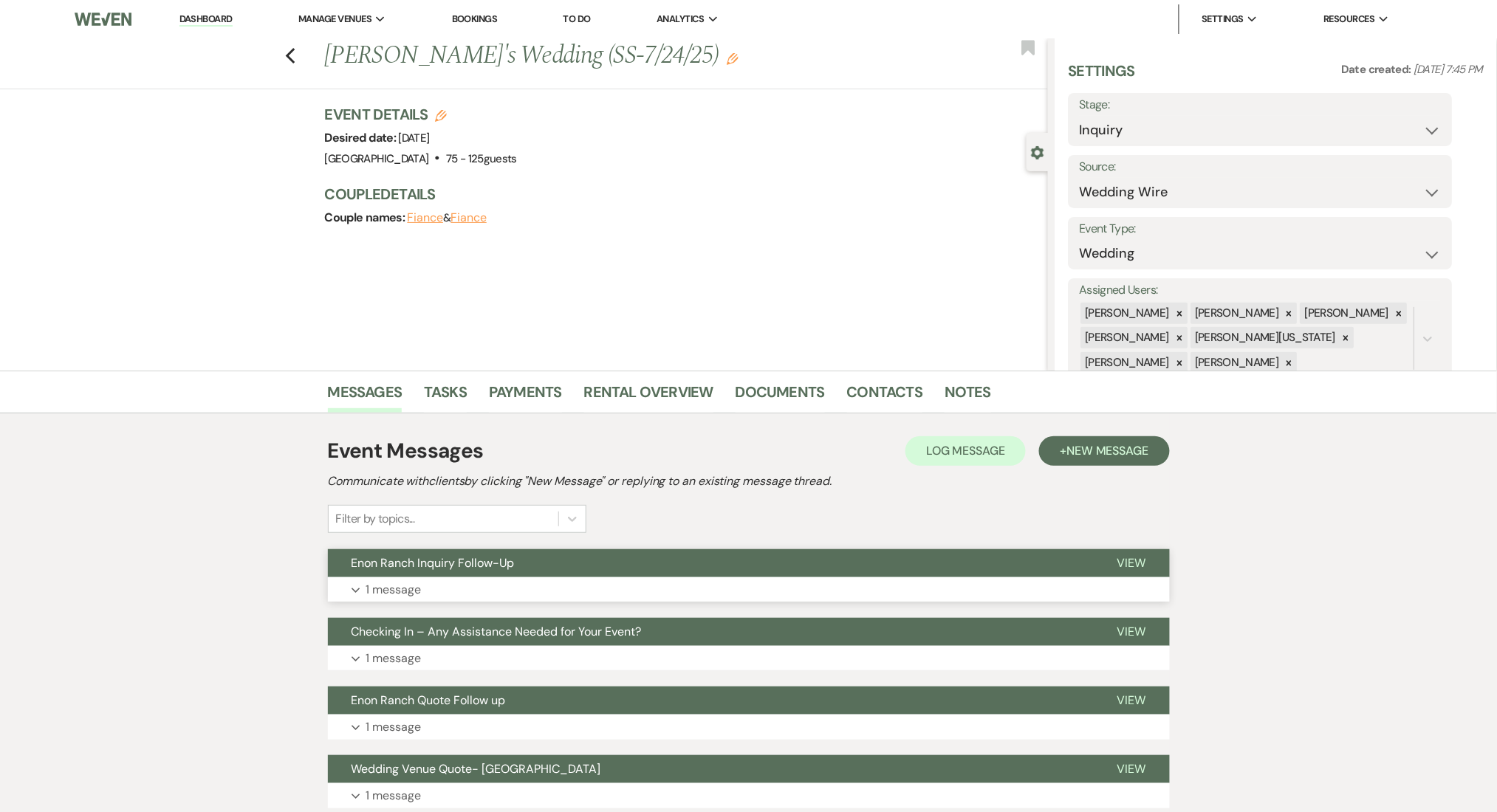
click at [562, 594] on button "Expand 1 message" at bounding box center [749, 590] width 842 height 25
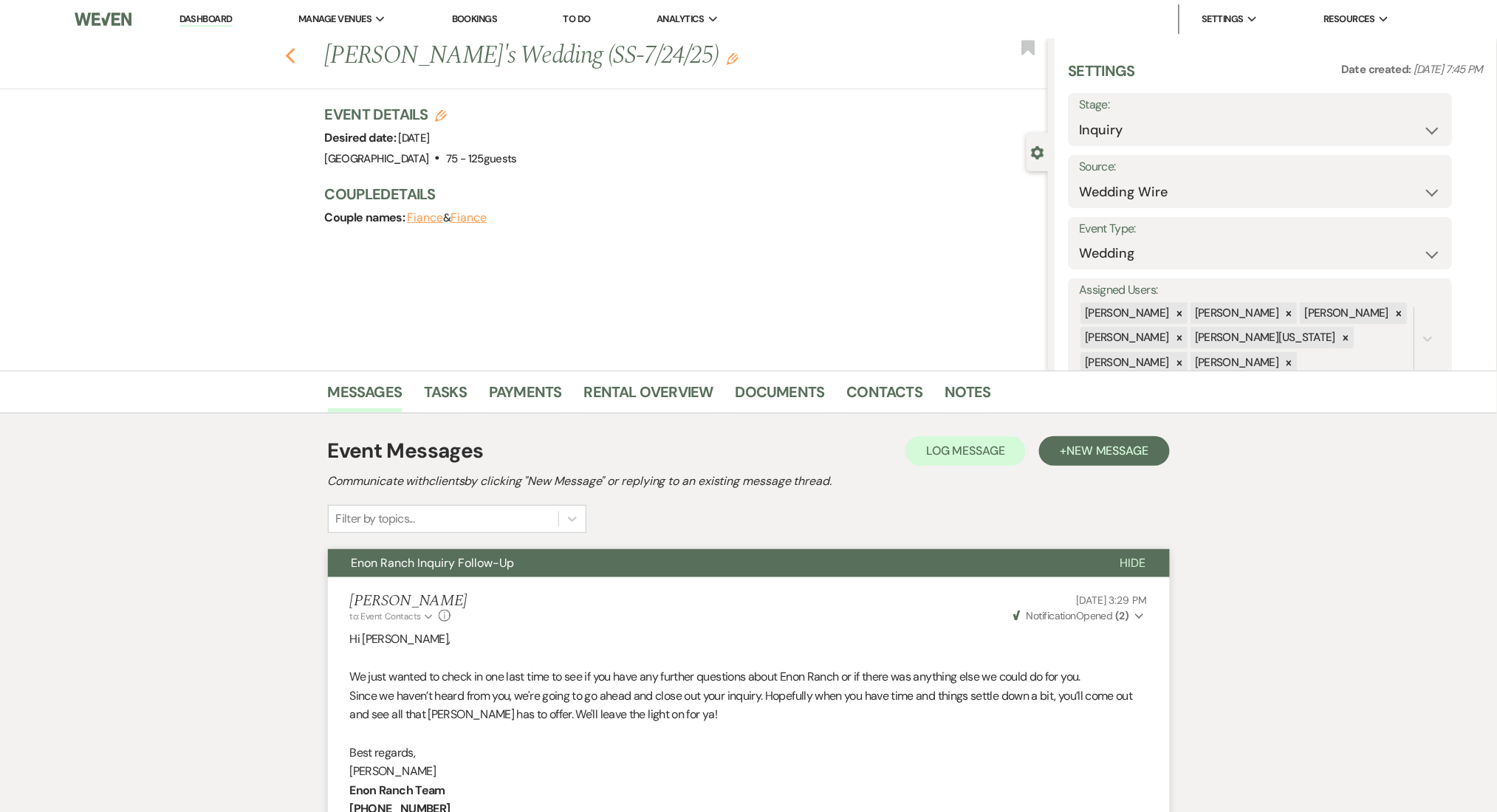
click at [294, 62] on use "button" at bounding box center [290, 56] width 10 height 16
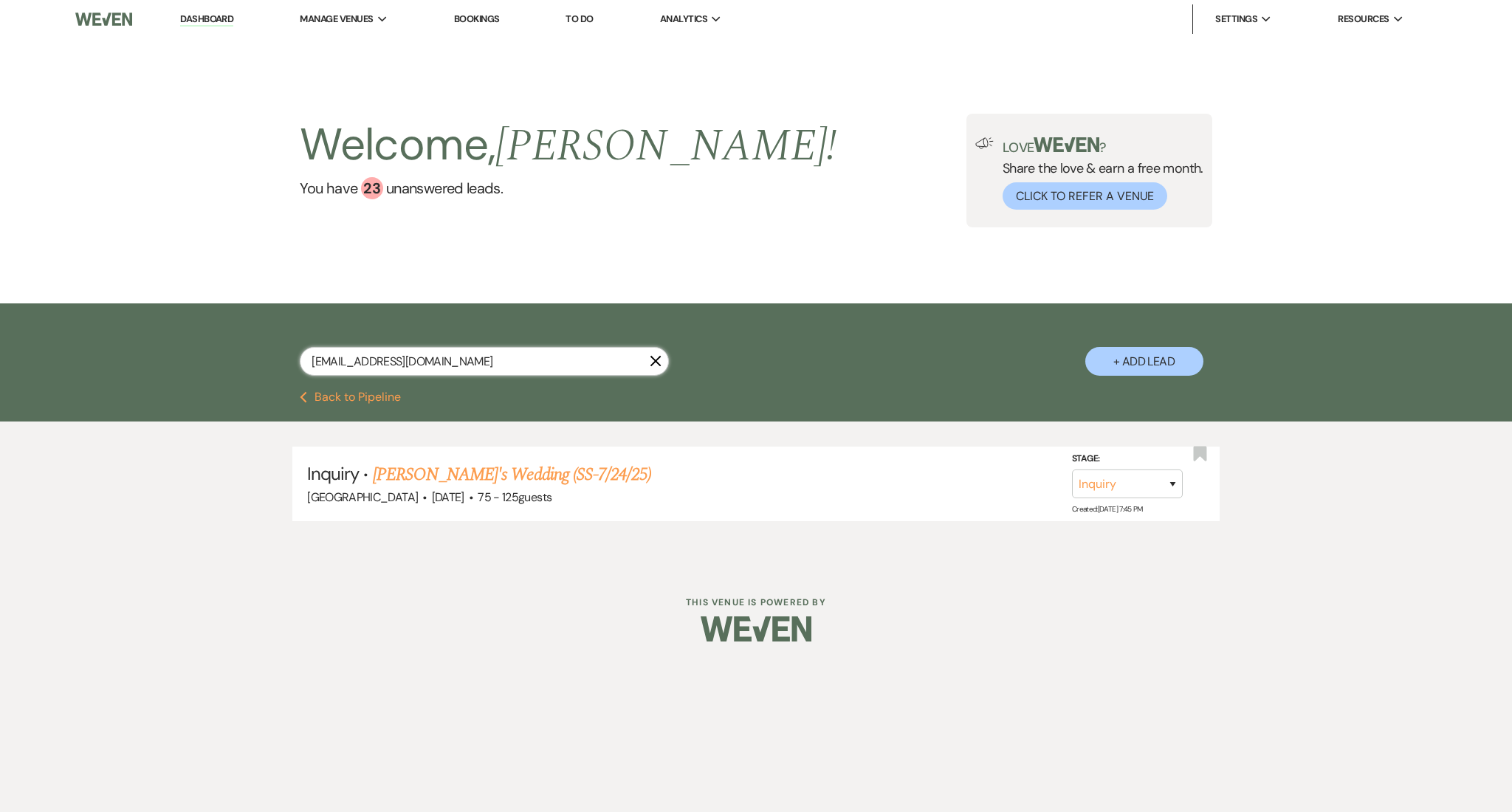
drag, startPoint x: 492, startPoint y: 358, endPoint x: 170, endPoint y: 358, distance: 322.0
click at [170, 358] on div "[EMAIL_ADDRESS][DOMAIN_NAME] X + Add Lead" at bounding box center [756, 347] width 1512 height 88
paste input "[PERSON_NAME][EMAIL_ADDRESS]"
type input "[PERSON_NAME][EMAIL_ADDRESS][DOMAIN_NAME]"
click at [488, 473] on link "[PERSON_NAME] & [PERSON_NAME] Wedding (SS-7/24/25)" at bounding box center [579, 474] width 414 height 26
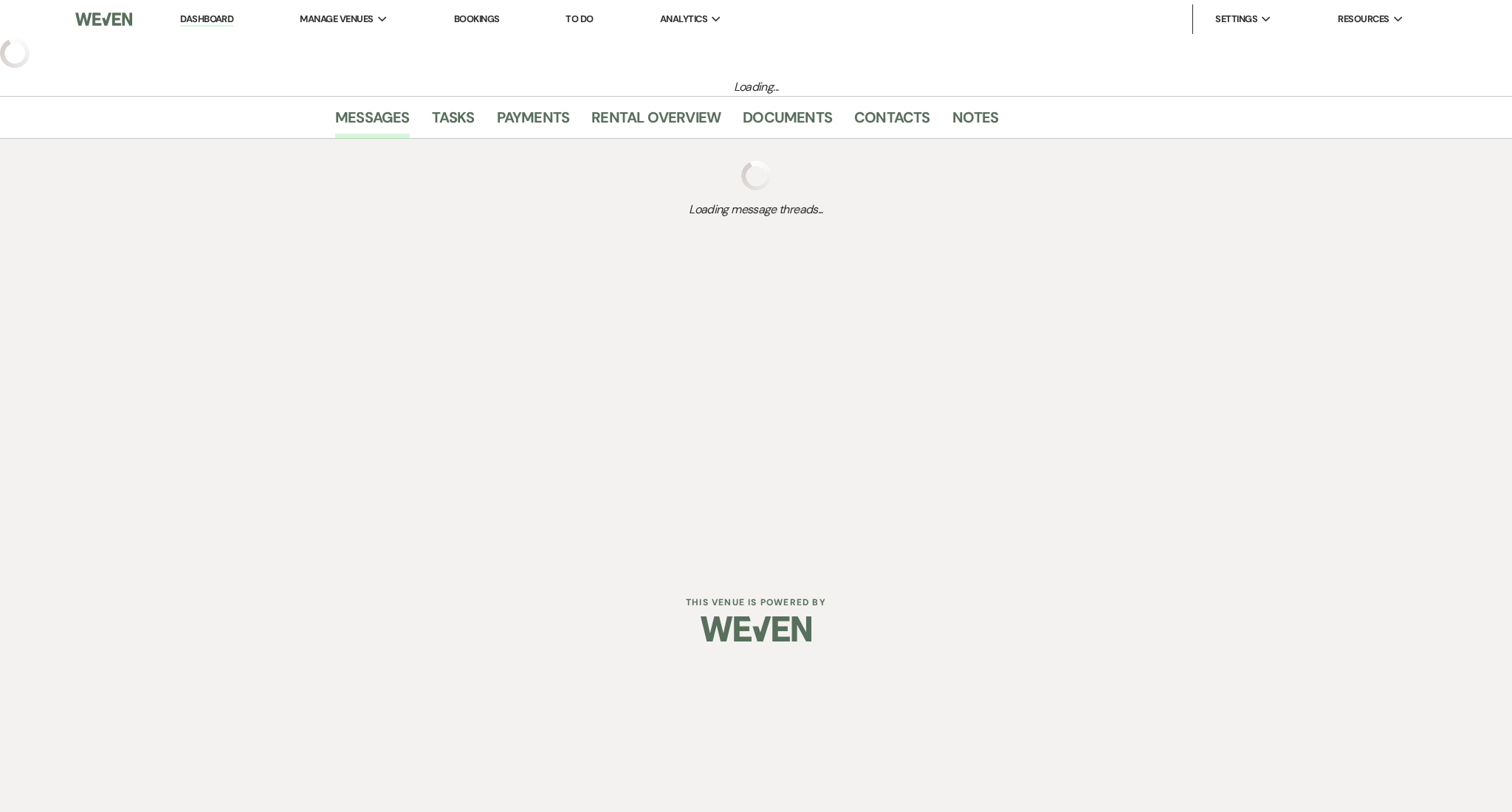
select select "5"
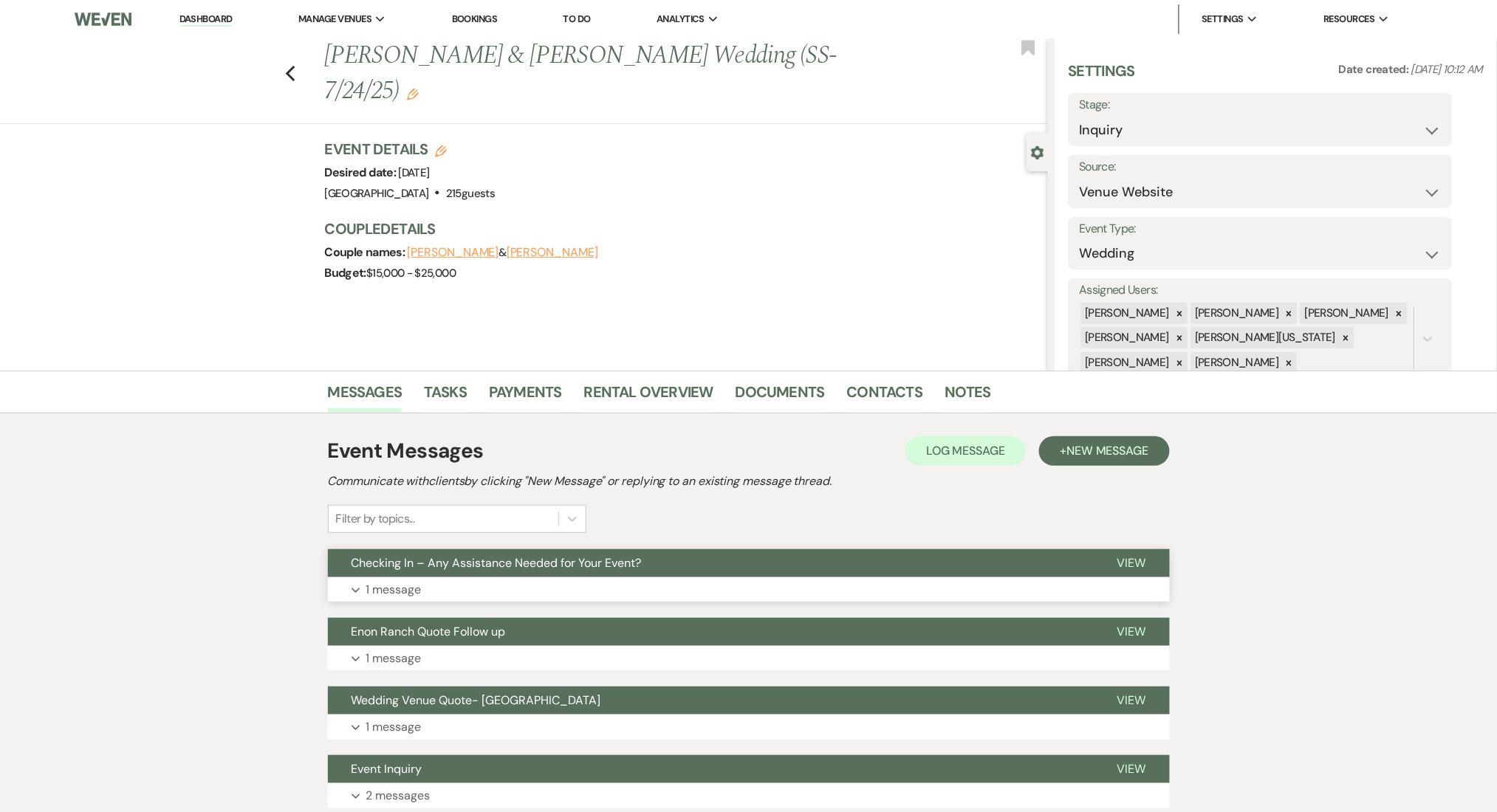
click at [537, 599] on button "Expand 1 message" at bounding box center [749, 590] width 842 height 25
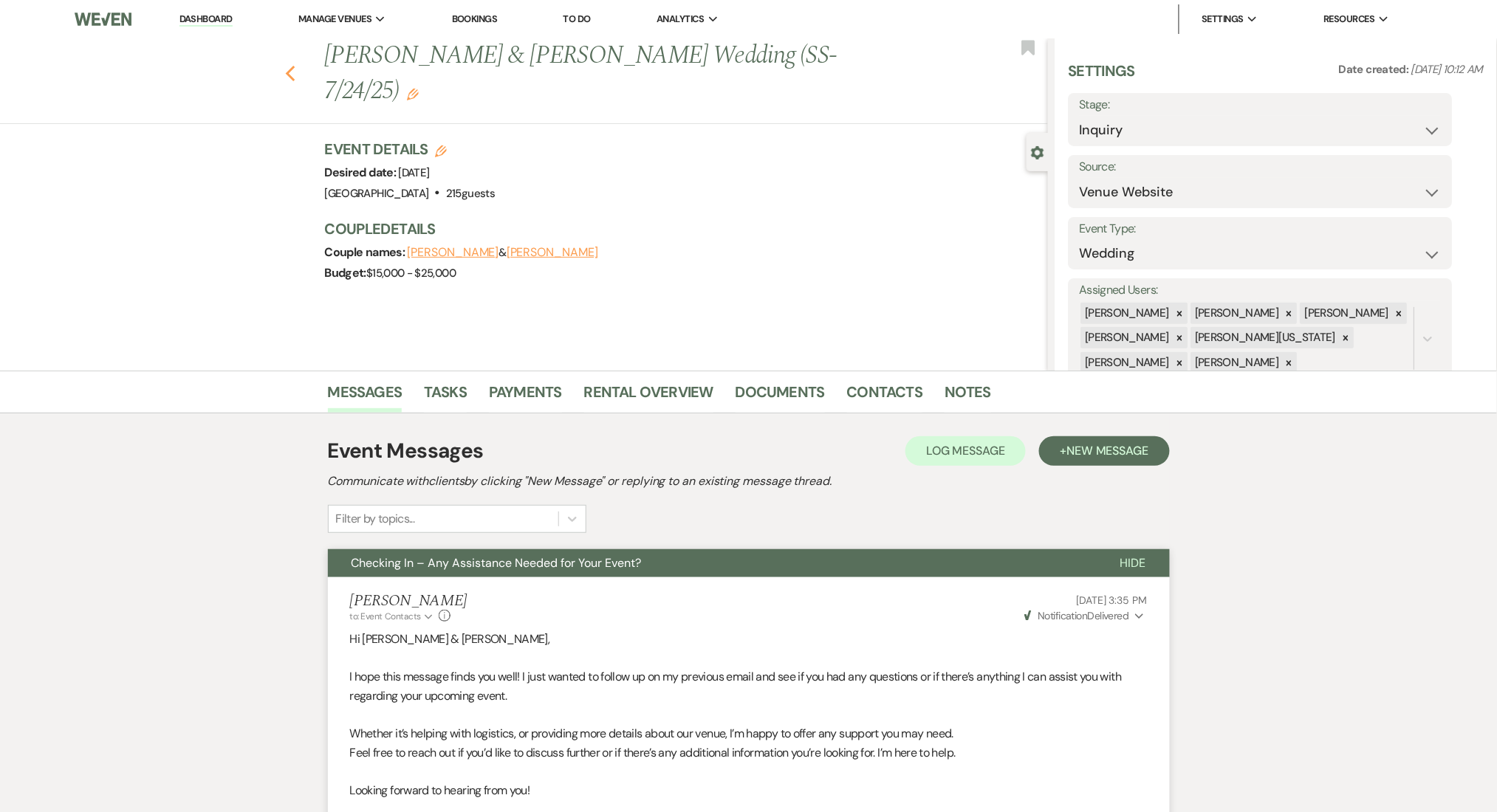
click at [296, 65] on icon "Previous" at bounding box center [291, 74] width 11 height 18
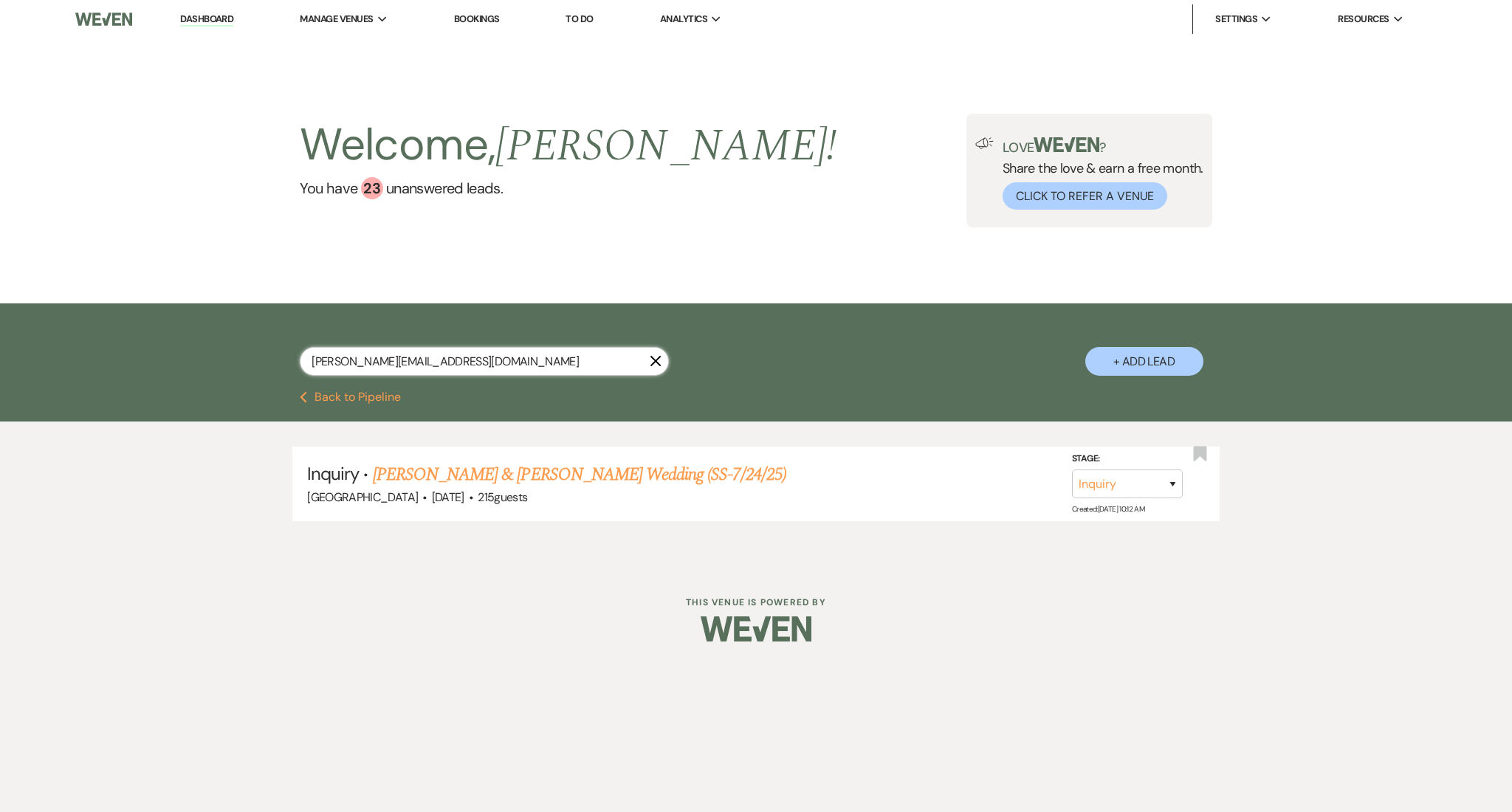
drag, startPoint x: 512, startPoint y: 347, endPoint x: 191, endPoint y: 334, distance: 321.3
click at [191, 334] on div "[PERSON_NAME][EMAIL_ADDRESS][DOMAIN_NAME] X + Add Lead" at bounding box center [756, 347] width 1512 height 88
paste input "[EMAIL_ADDRESS]"
type input "[EMAIL_ADDRESS][DOMAIN_NAME]"
click at [526, 473] on link "[PERSON_NAME] Wedding (SS-7/24/25)" at bounding box center [507, 474] width 269 height 26
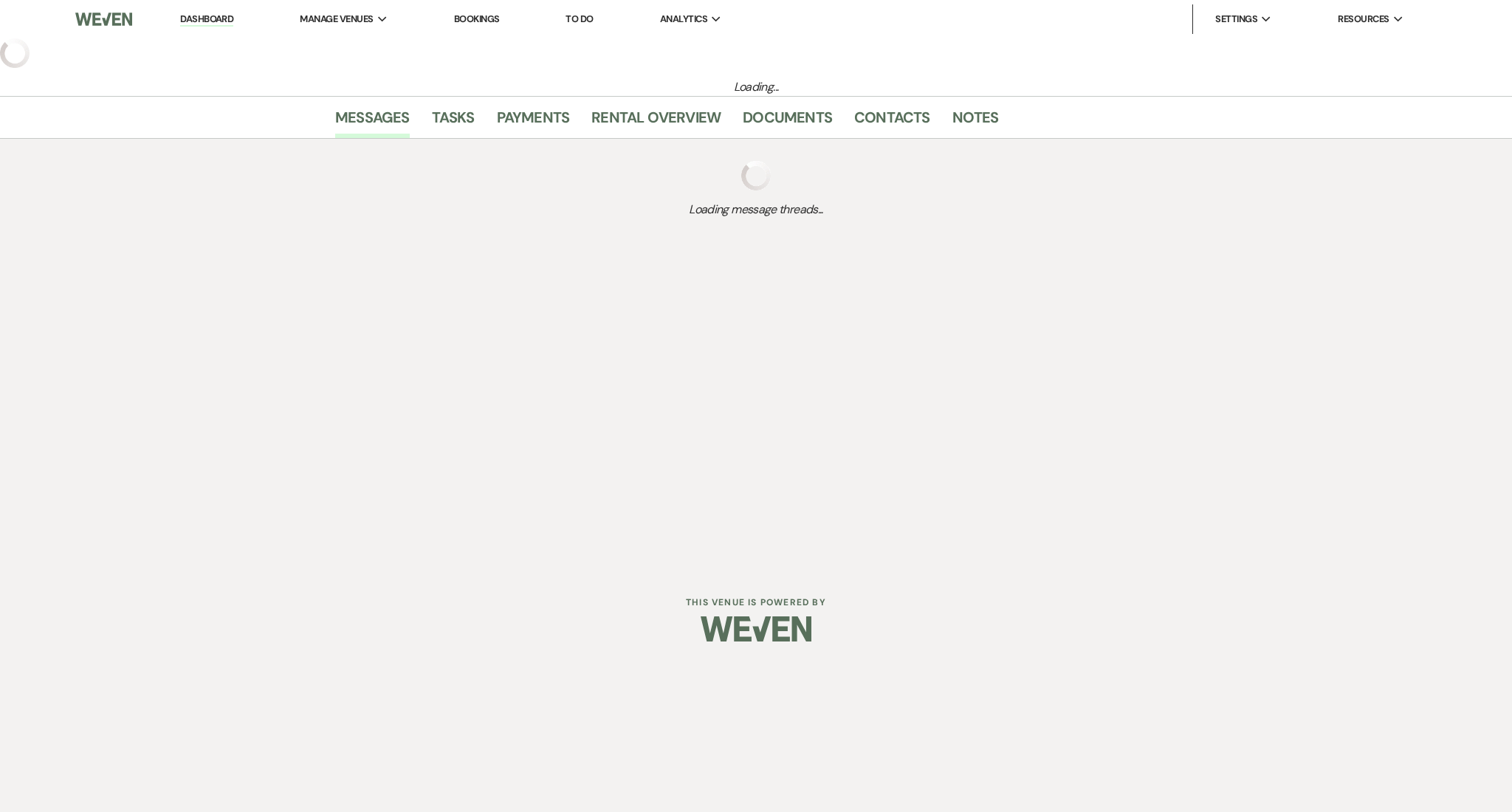
select select "3"
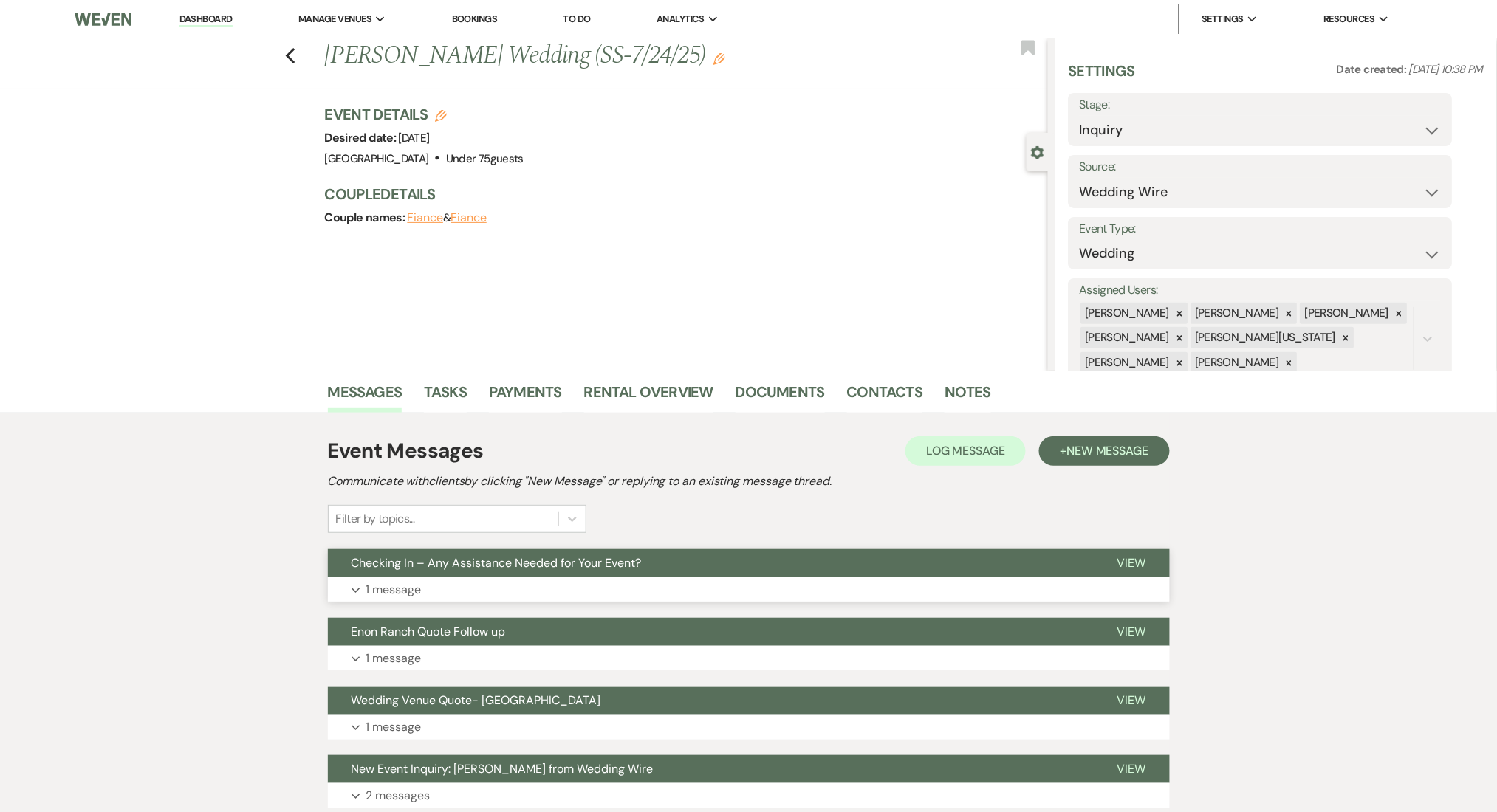
click at [653, 593] on button "Expand 1 message" at bounding box center [749, 590] width 842 height 25
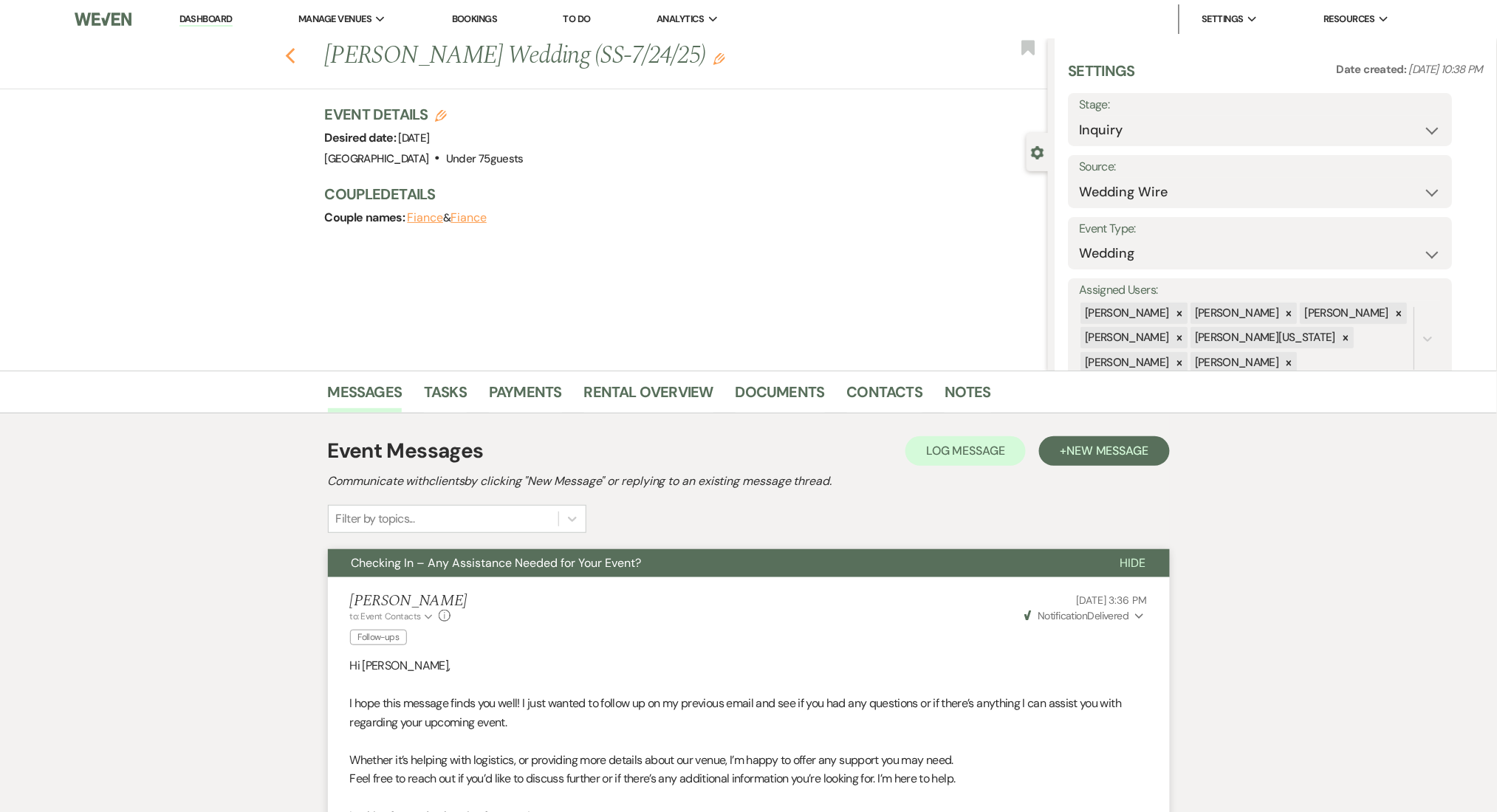
click at [296, 62] on icon "Previous" at bounding box center [291, 56] width 11 height 18
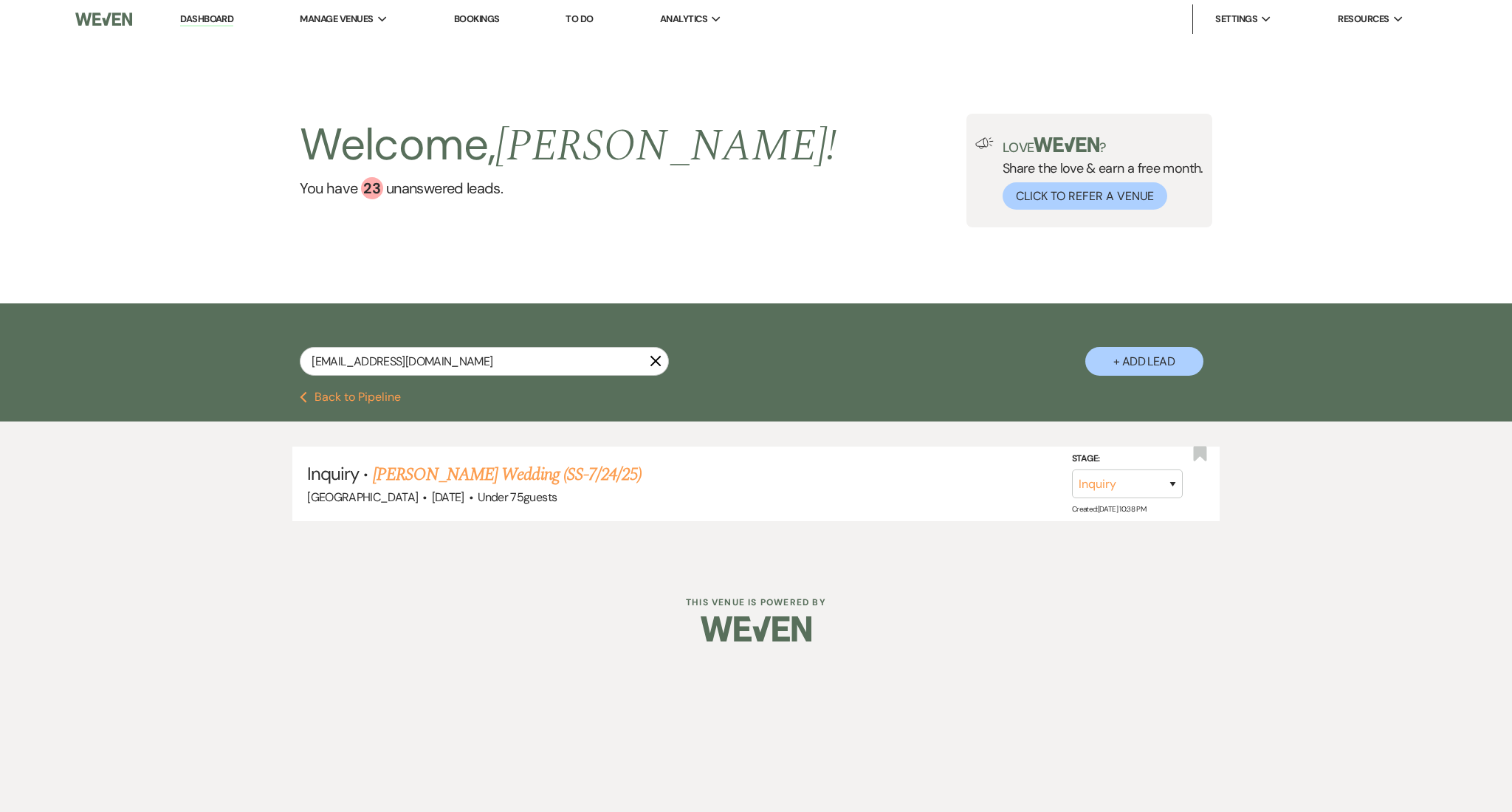
drag, startPoint x: 476, startPoint y: 378, endPoint x: 292, endPoint y: 353, distance: 185.7
click at [292, 353] on div "[EMAIL_ADDRESS][DOMAIN_NAME] X + Add Lead" at bounding box center [756, 349] width 1063 height 77
click at [421, 368] on input "[EMAIL_ADDRESS][DOMAIN_NAME]" at bounding box center [484, 361] width 369 height 29
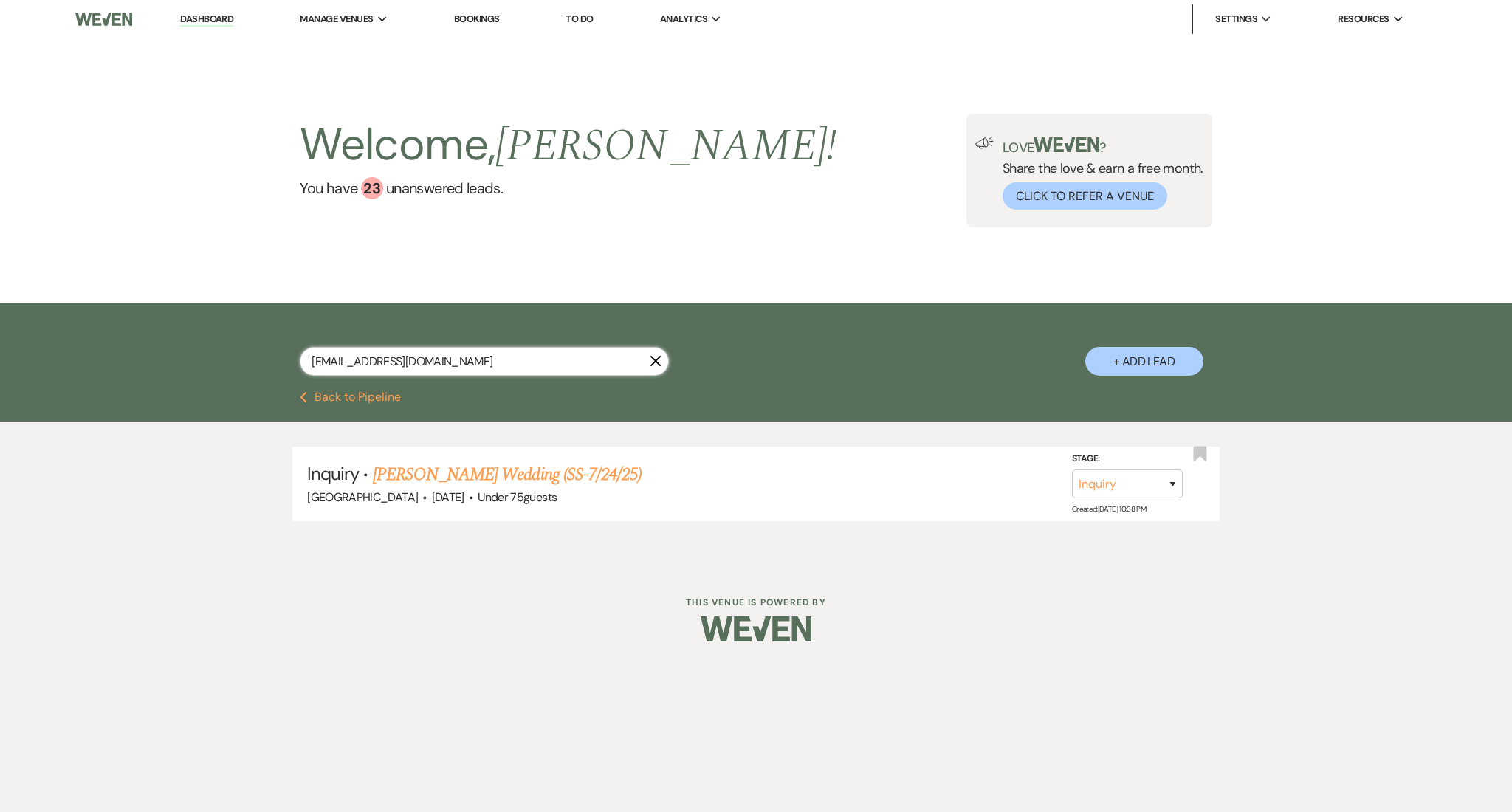
paste input "loganmcmic2002"
type input "[EMAIL_ADDRESS][DOMAIN_NAME]"
click at [615, 478] on link "[PERSON_NAME] Wedding (SS_[DATE])" at bounding box center [508, 474] width 271 height 26
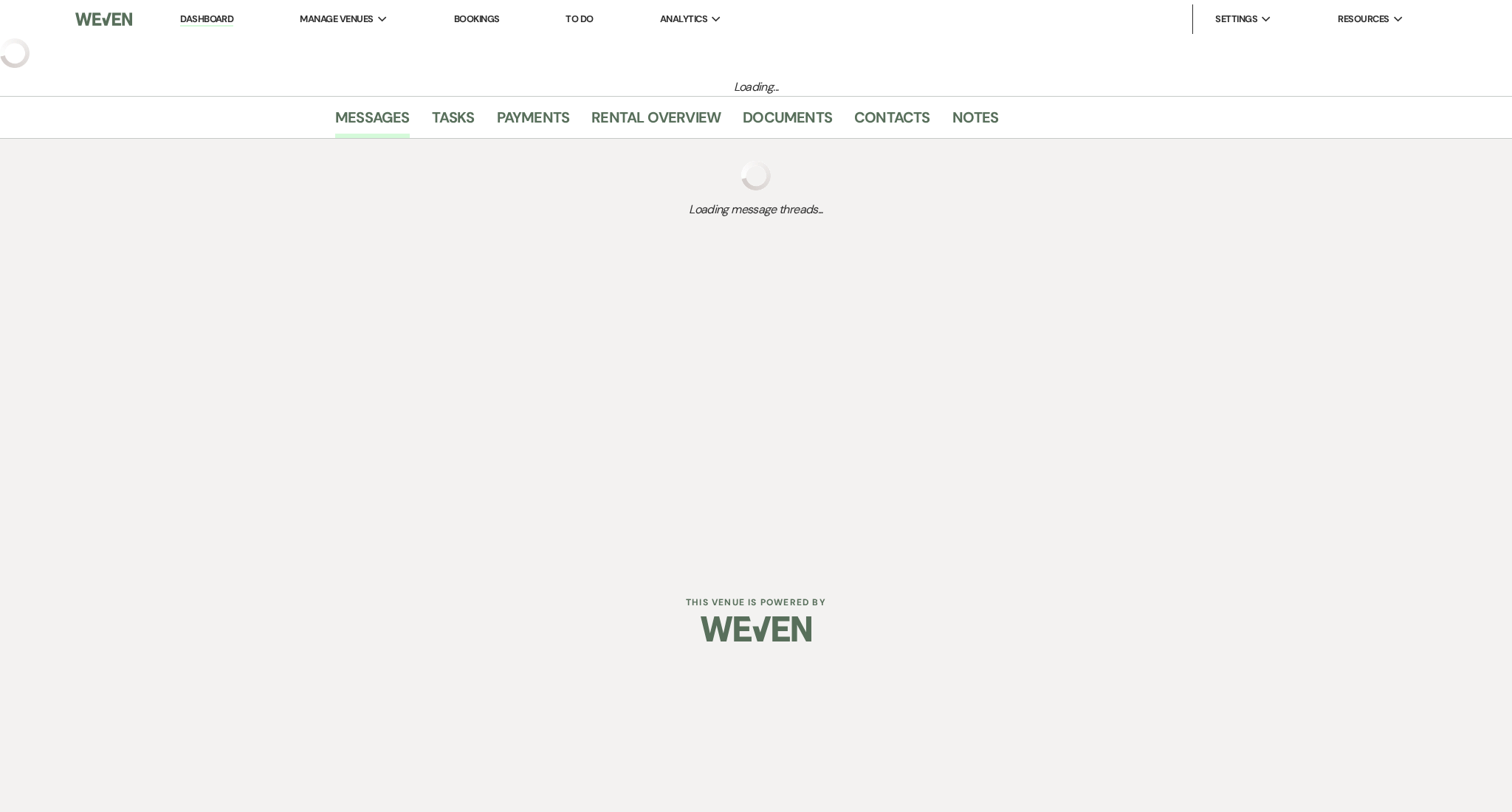
select select "3"
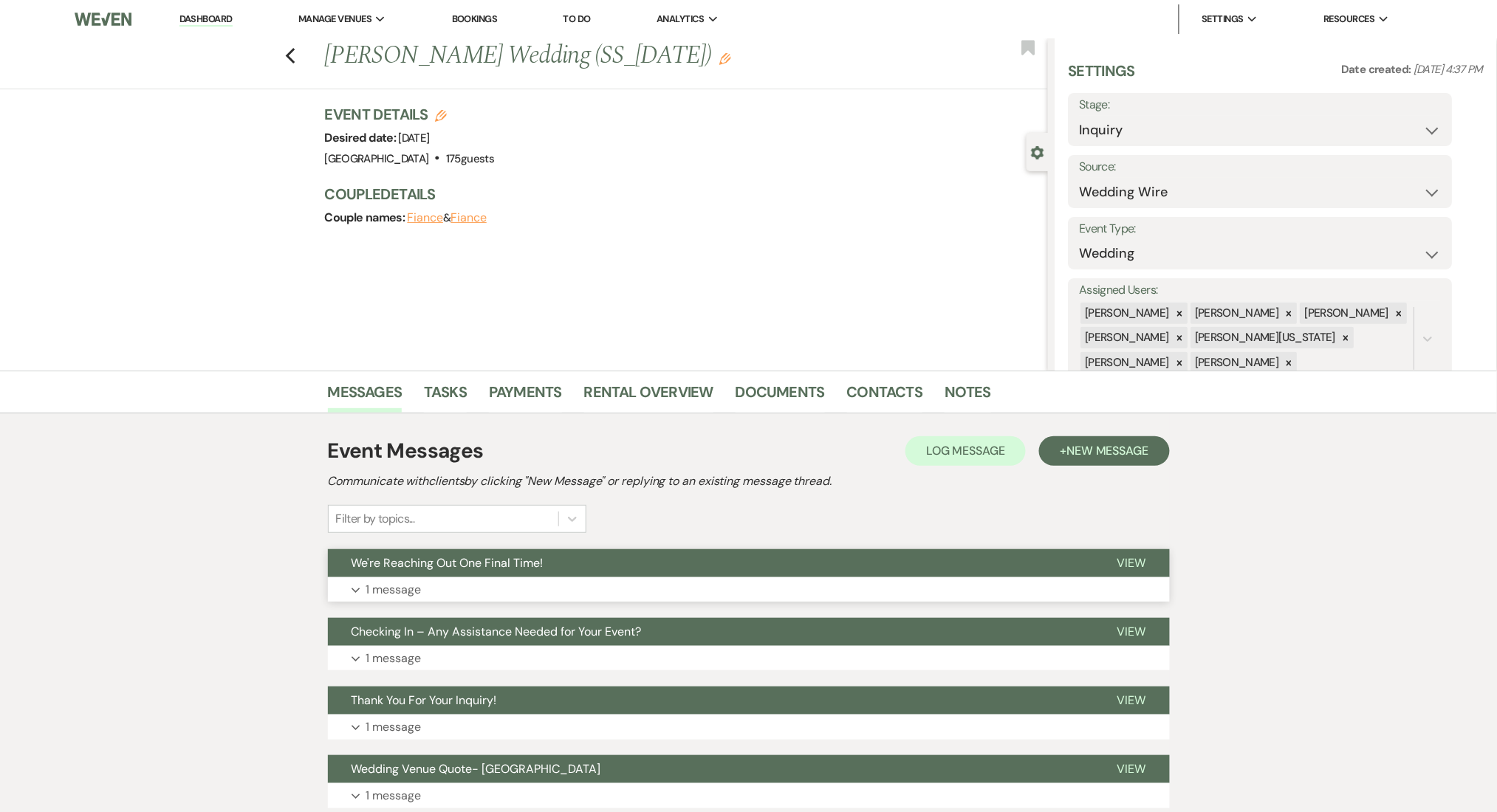
click at [750, 580] on button "Expand 1 message" at bounding box center [749, 590] width 842 height 25
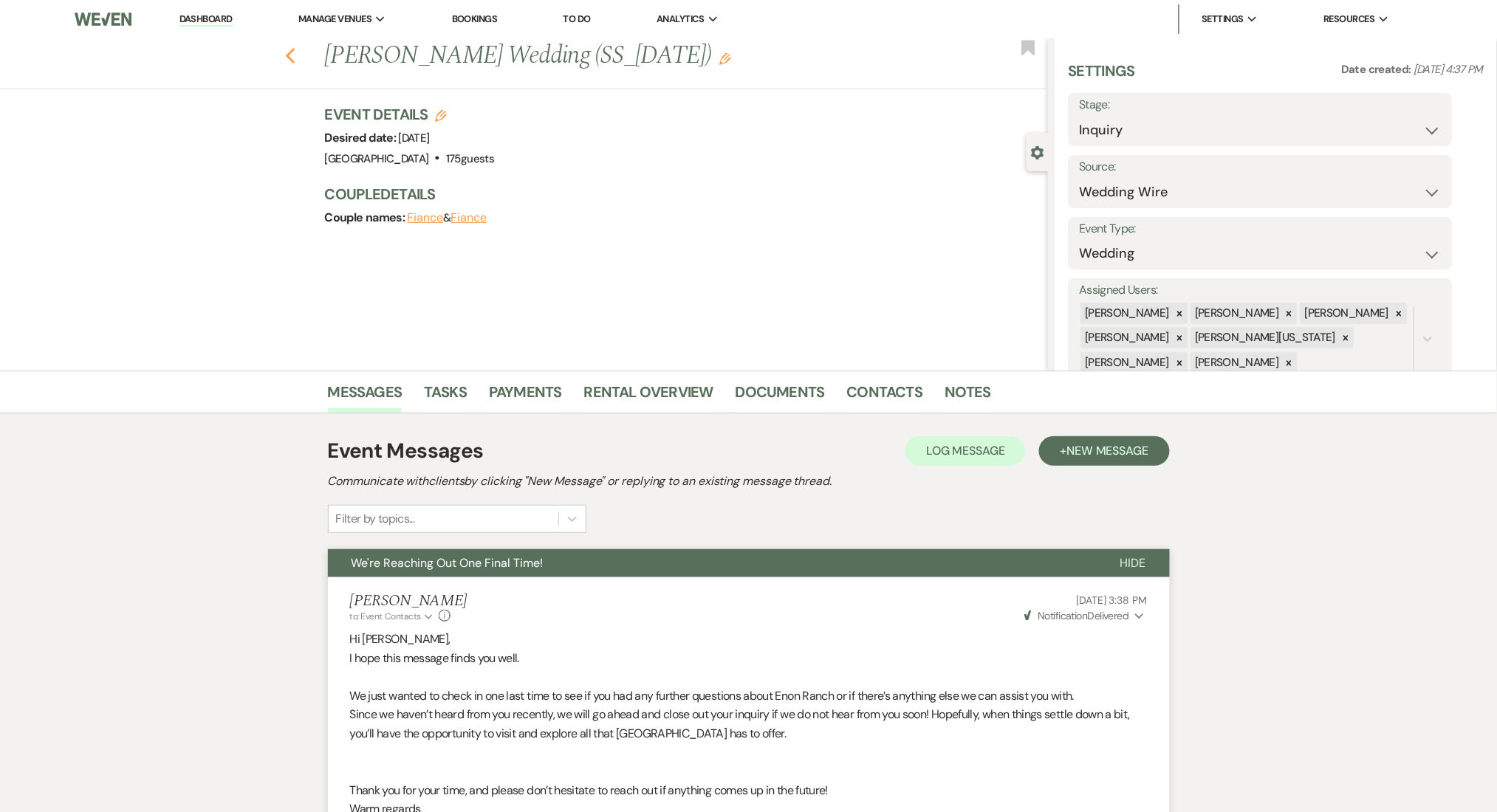
click at [292, 53] on icon "Previous" at bounding box center [291, 56] width 11 height 18
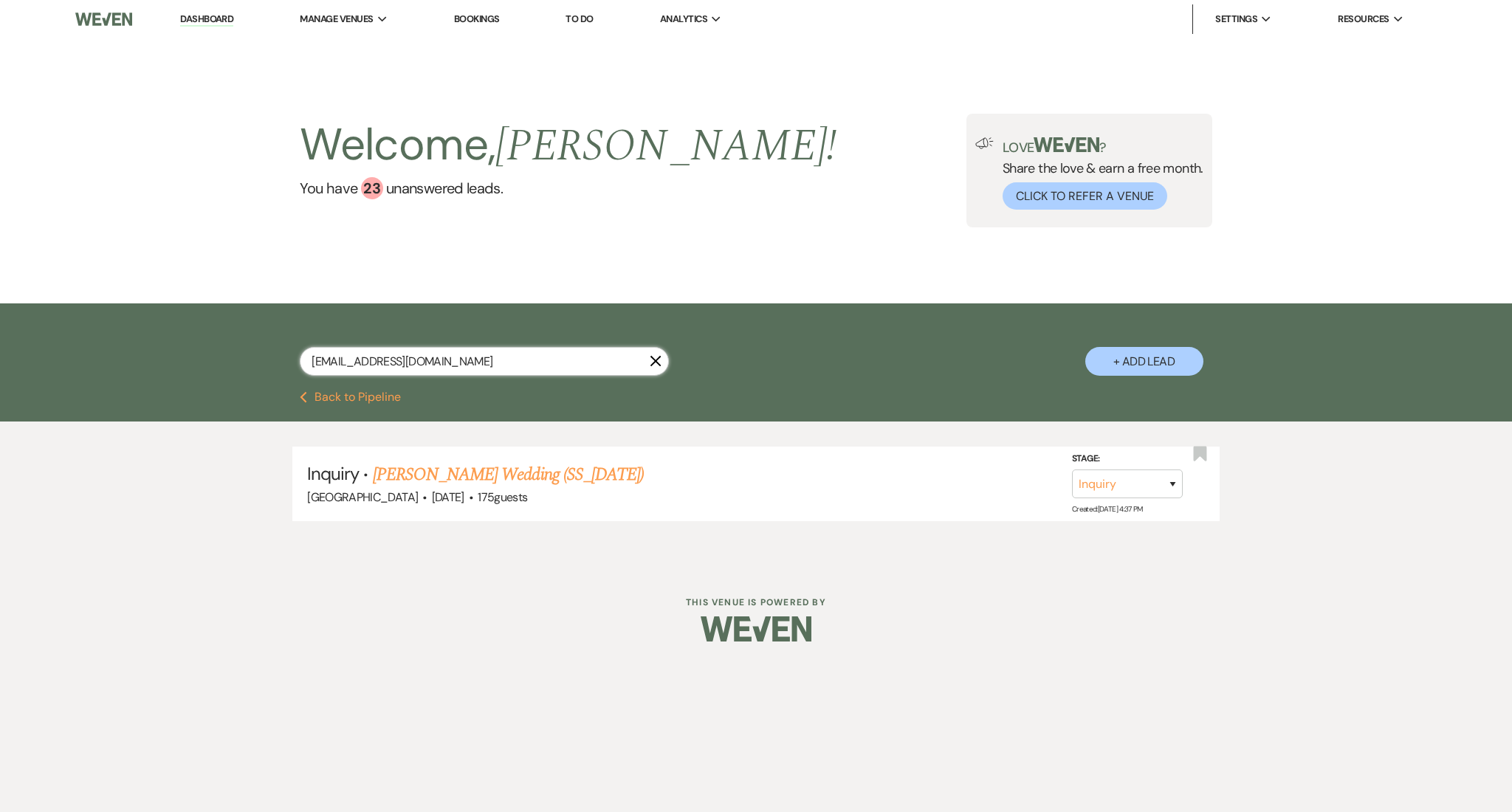
click at [505, 364] on input "[EMAIL_ADDRESS][DOMAIN_NAME]" at bounding box center [484, 361] width 369 height 29
drag, startPoint x: 502, startPoint y: 366, endPoint x: 198, endPoint y: 319, distance: 307.6
click at [198, 319] on div "[EMAIL_ADDRESS][DOMAIN_NAME] X + Add Lead" at bounding box center [756, 347] width 1512 height 88
paste input "kiyataylorbelcher2020"
type input "[EMAIL_ADDRESS][DOMAIN_NAME]"
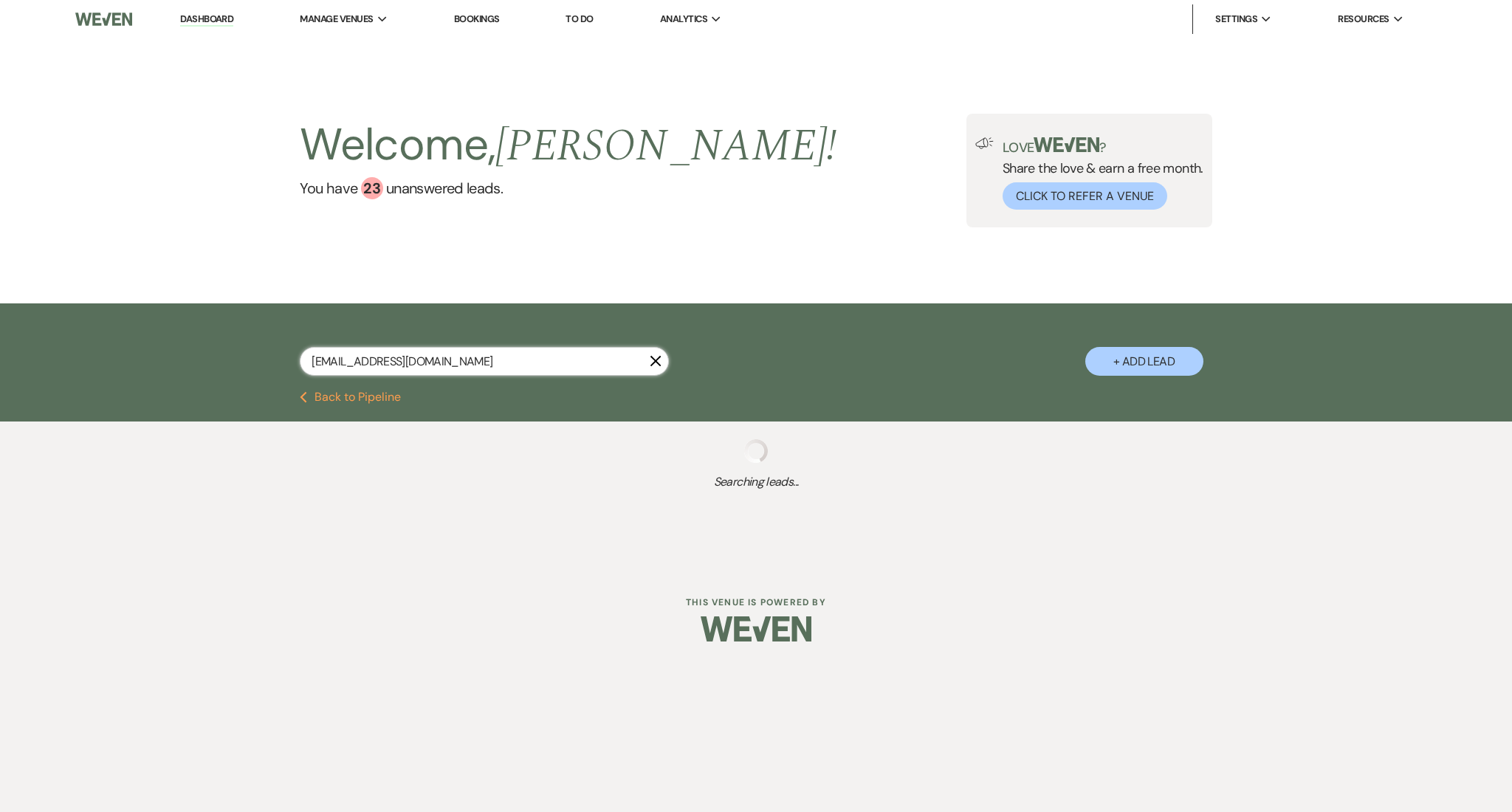
select select "8"
select select "5"
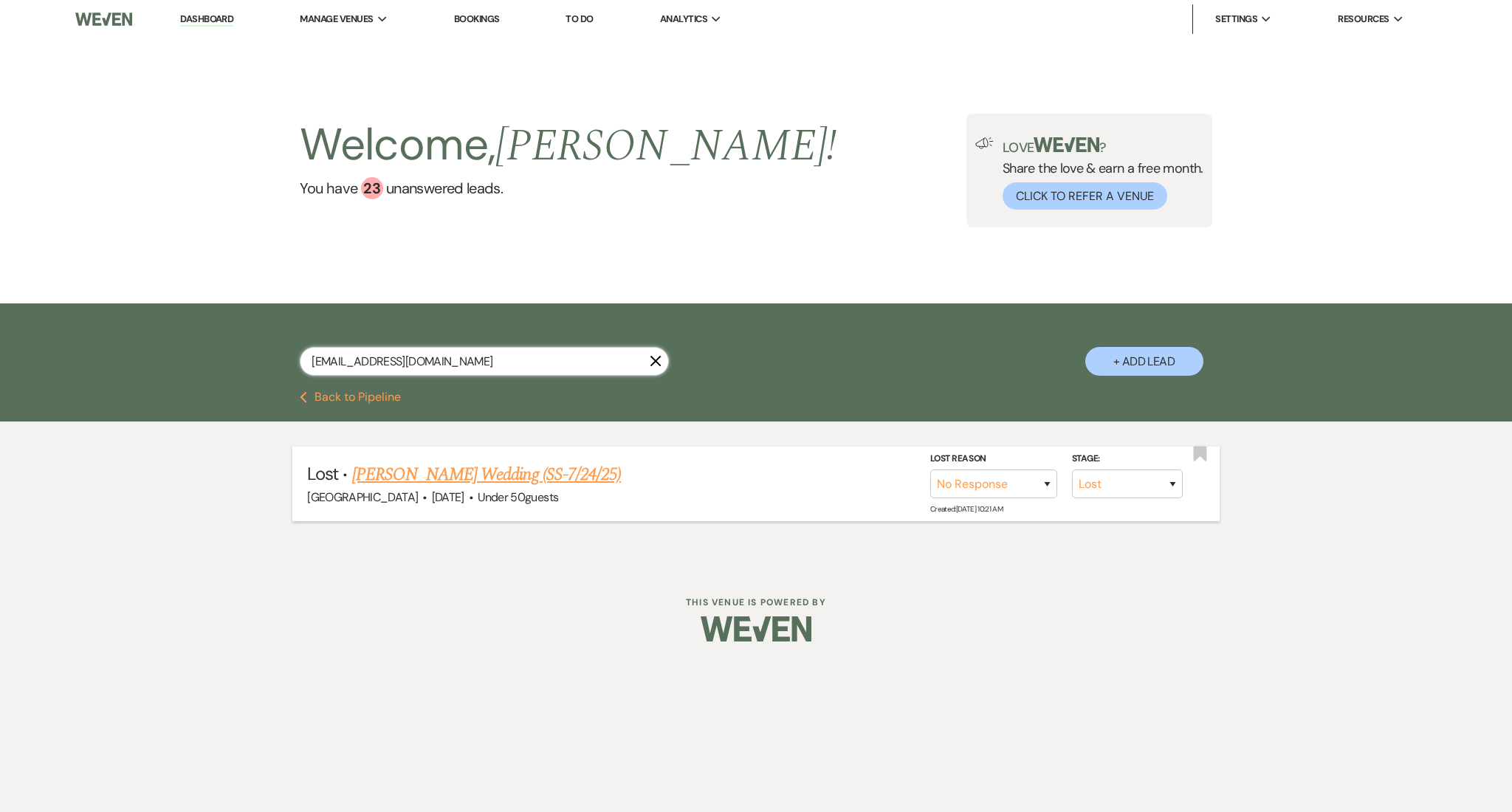
type input "[EMAIL_ADDRESS][DOMAIN_NAME]"
click at [527, 482] on link "[PERSON_NAME] Wedding (SS-7/24/25)" at bounding box center [486, 474] width 269 height 26
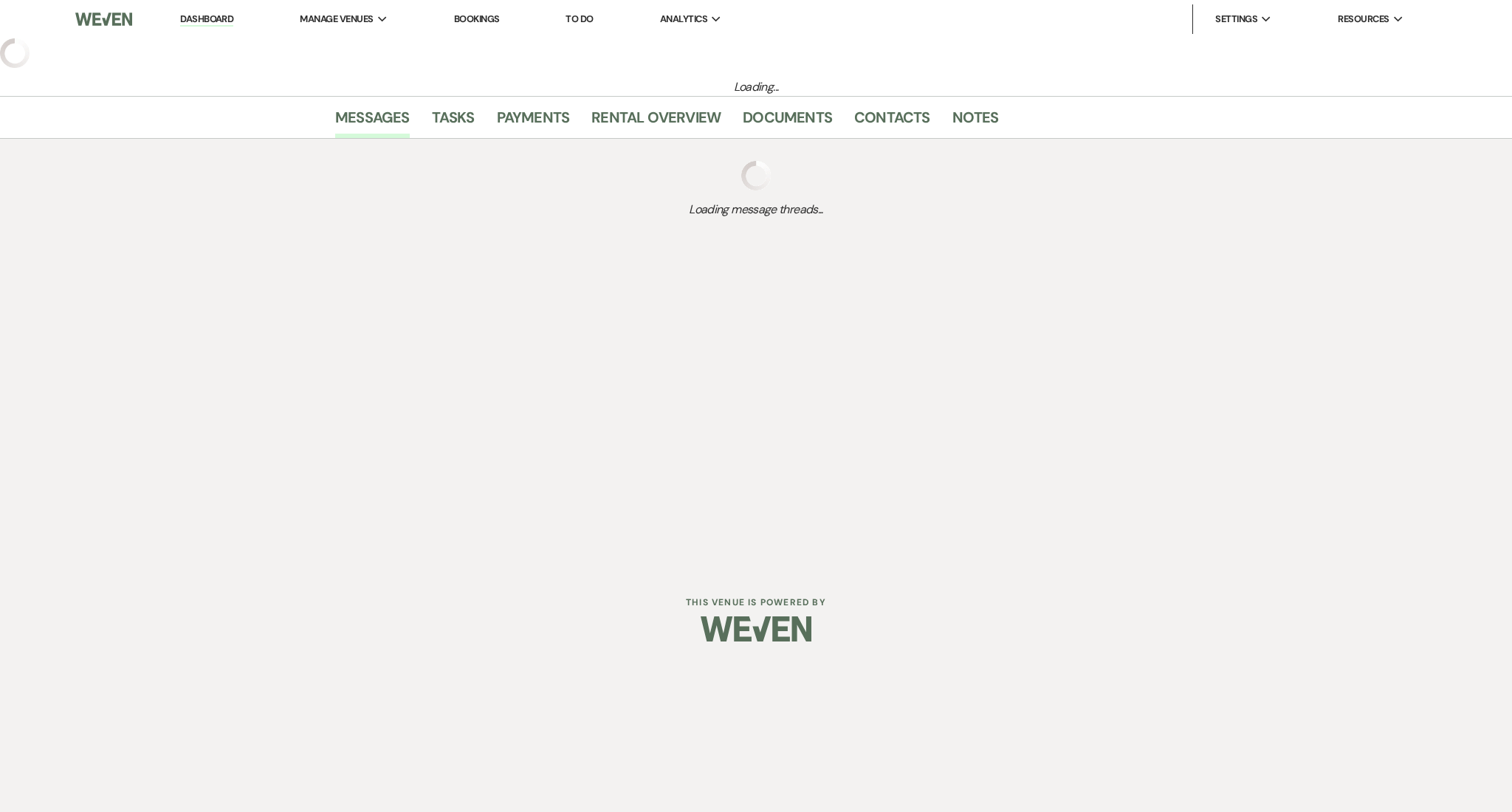
select select "8"
select select "5"
select select "2"
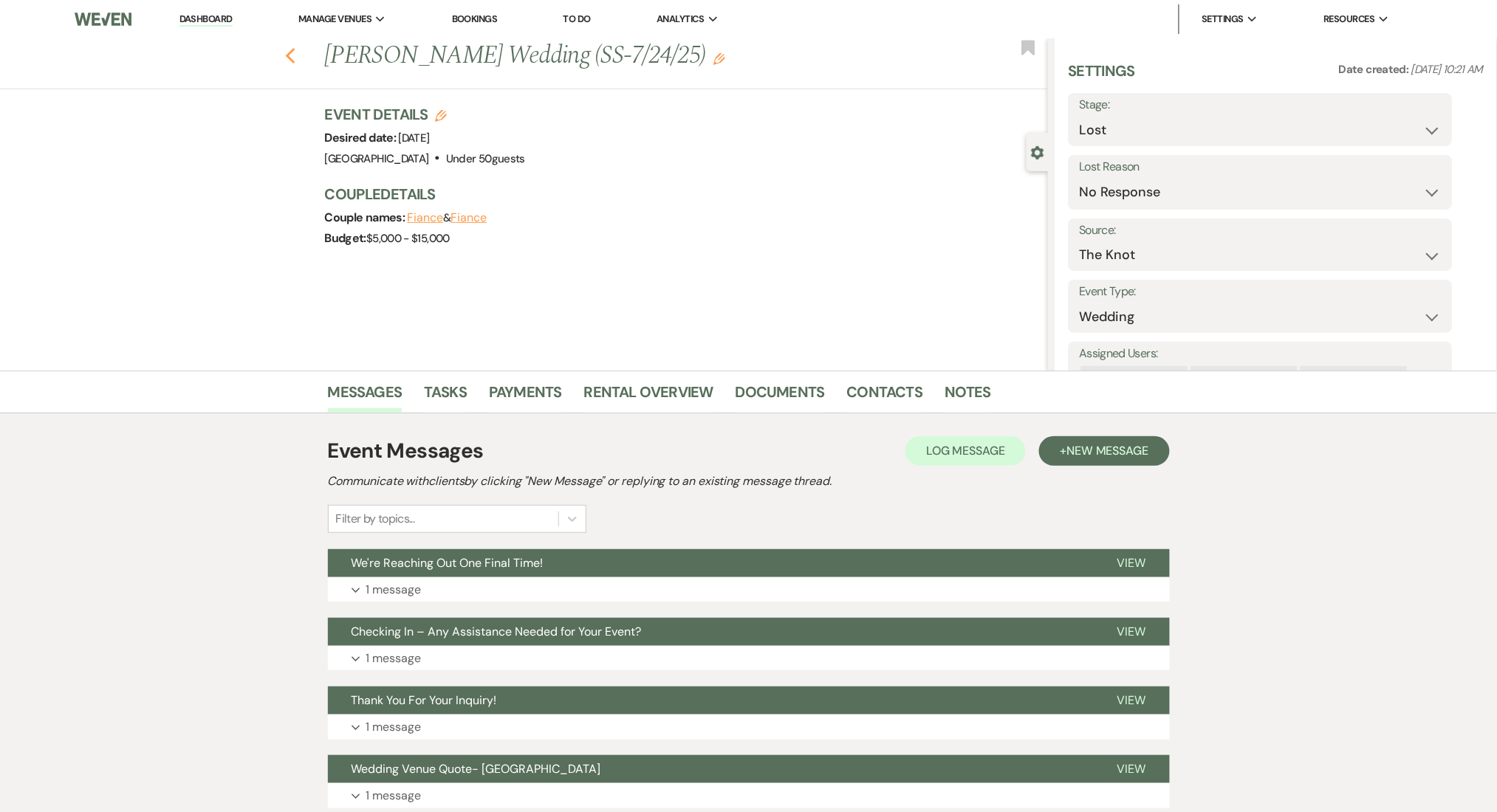
click at [294, 54] on use "button" at bounding box center [290, 56] width 10 height 16
select select "8"
select select "5"
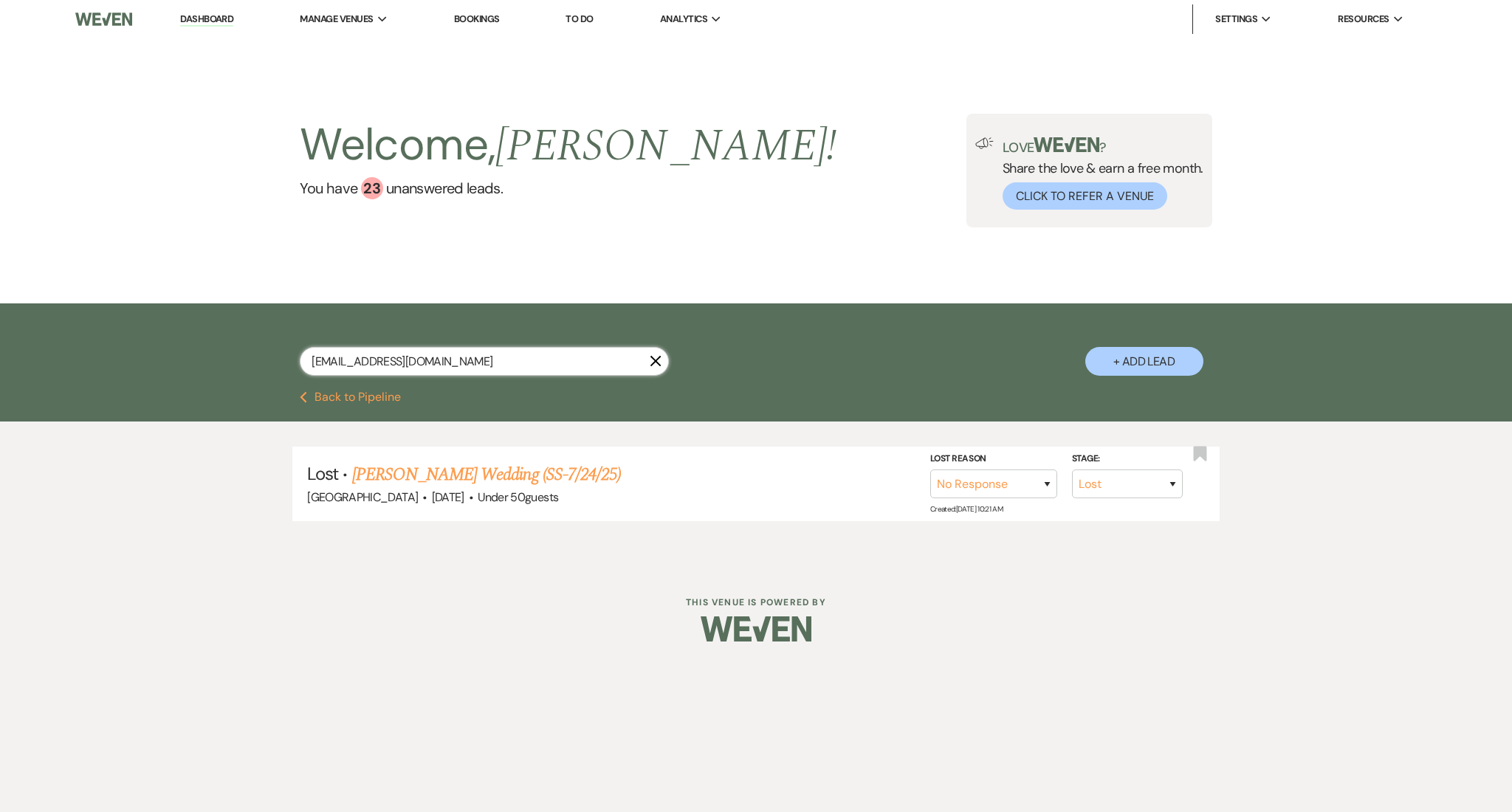
drag, startPoint x: 523, startPoint y: 349, endPoint x: 164, endPoint y: 330, distance: 359.5
click at [164, 330] on div "[EMAIL_ADDRESS][DOMAIN_NAME] X + Add Lead" at bounding box center [756, 347] width 1512 height 88
paste input "[EMAIL_ADDRESS]"
type input "[EMAIL_ADDRESS][DOMAIN_NAME]"
click at [558, 463] on link "[PERSON_NAME] Wedding (SS_[DATE])" at bounding box center [508, 474] width 271 height 26
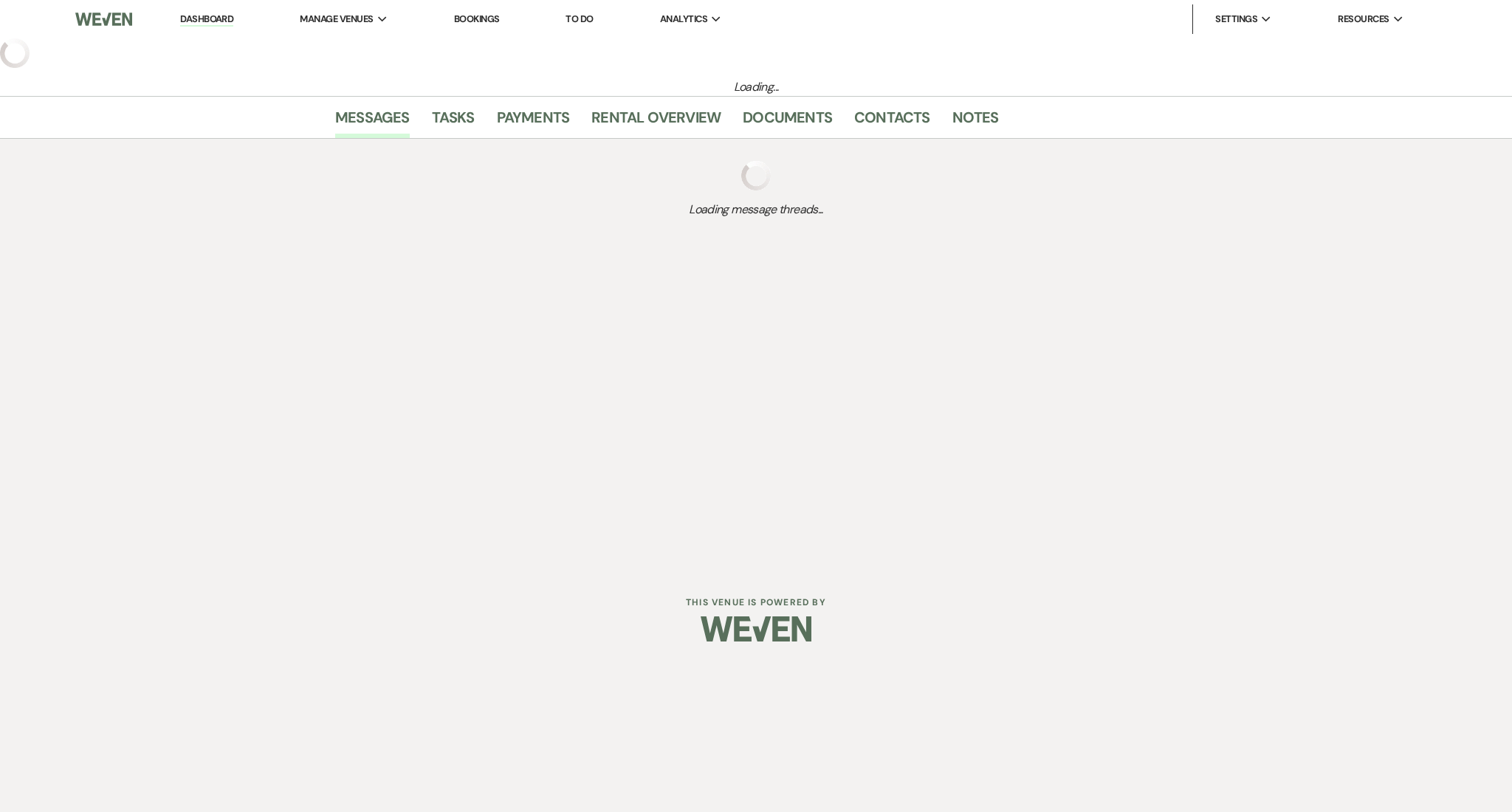
select select "3"
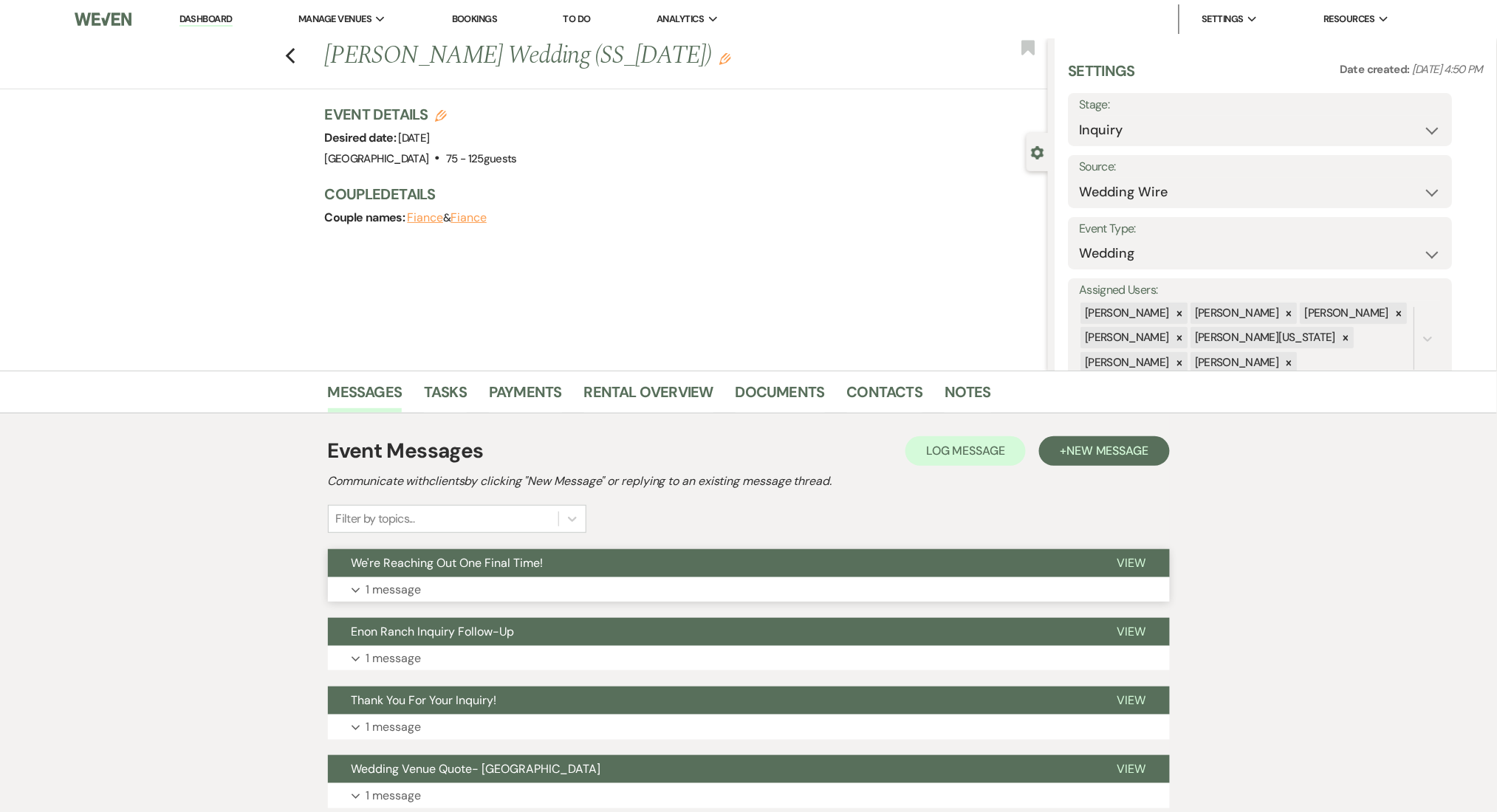
click at [501, 586] on button "Expand 1 message" at bounding box center [749, 590] width 842 height 25
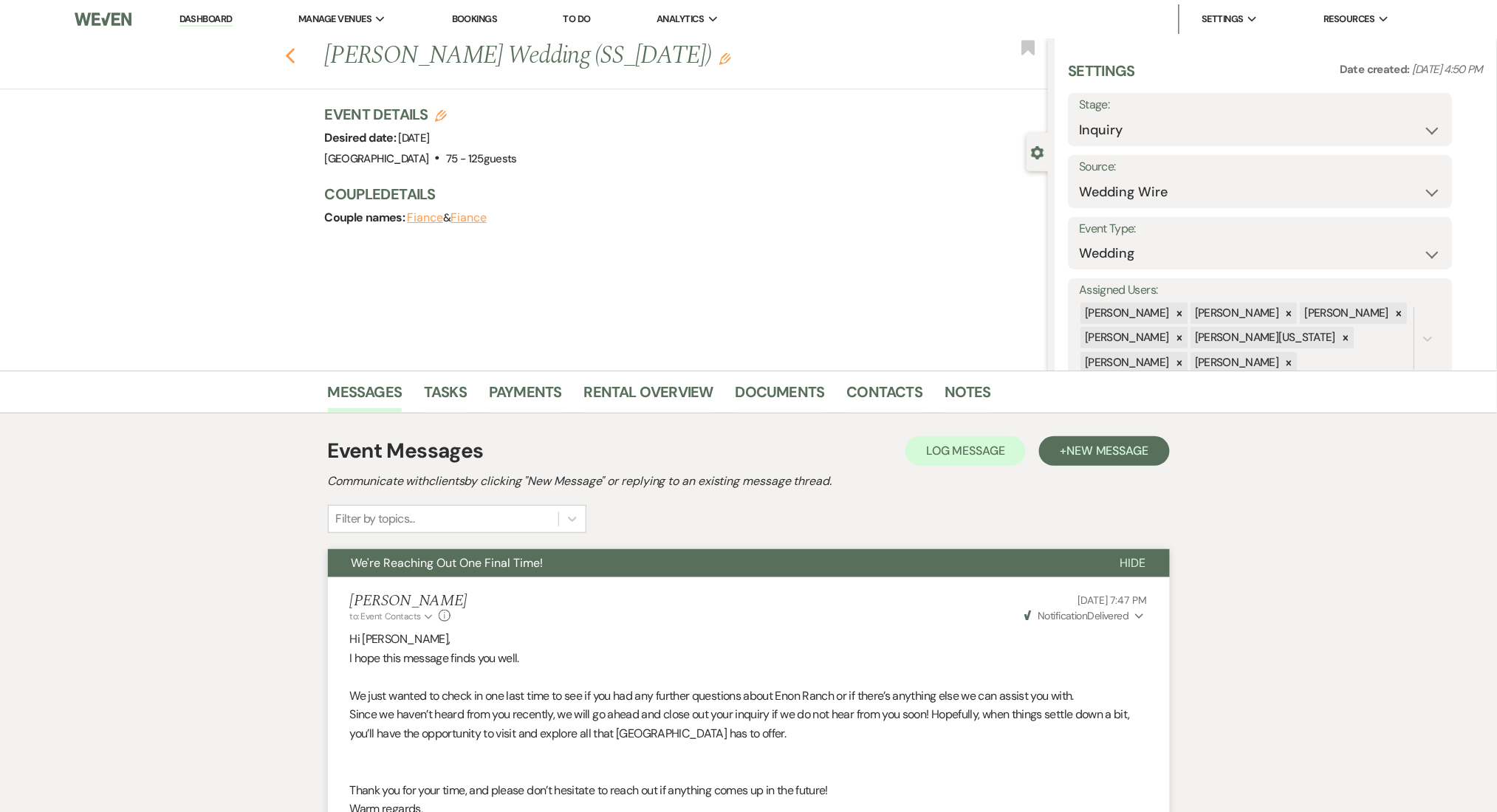
click at [294, 56] on use "button" at bounding box center [290, 56] width 10 height 16
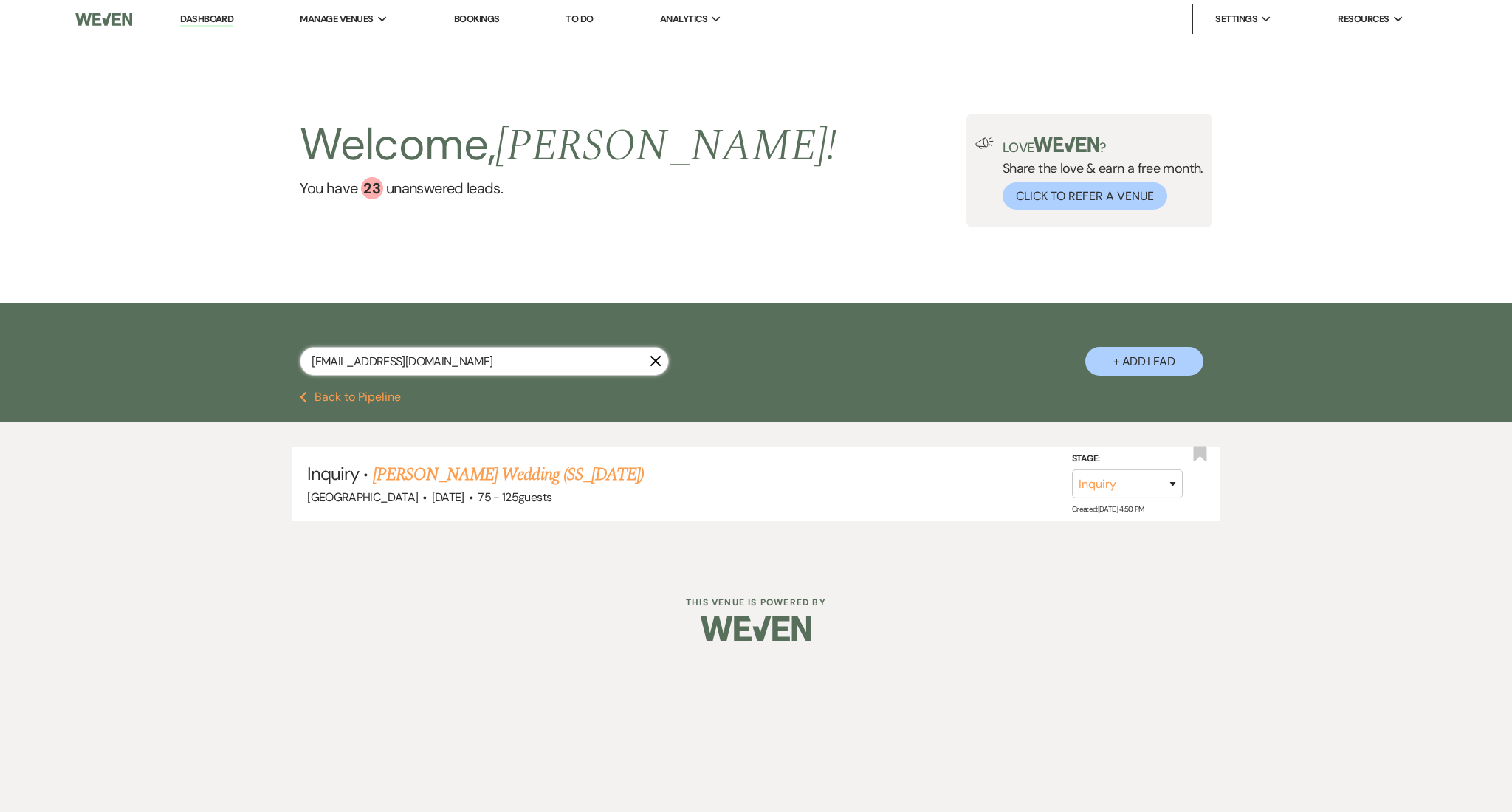
click at [457, 361] on input "[EMAIL_ADDRESS][DOMAIN_NAME]" at bounding box center [484, 361] width 369 height 29
drag, startPoint x: 435, startPoint y: 361, endPoint x: 194, endPoint y: 361, distance: 241.0
click at [194, 361] on div "[EMAIL_ADDRESS][DOMAIN_NAME] X + Add Lead" at bounding box center [756, 347] width 1512 height 88
paste input "[EMAIL_ADDRESS]"
type input "[EMAIL_ADDRESS][DOMAIN_NAME]"
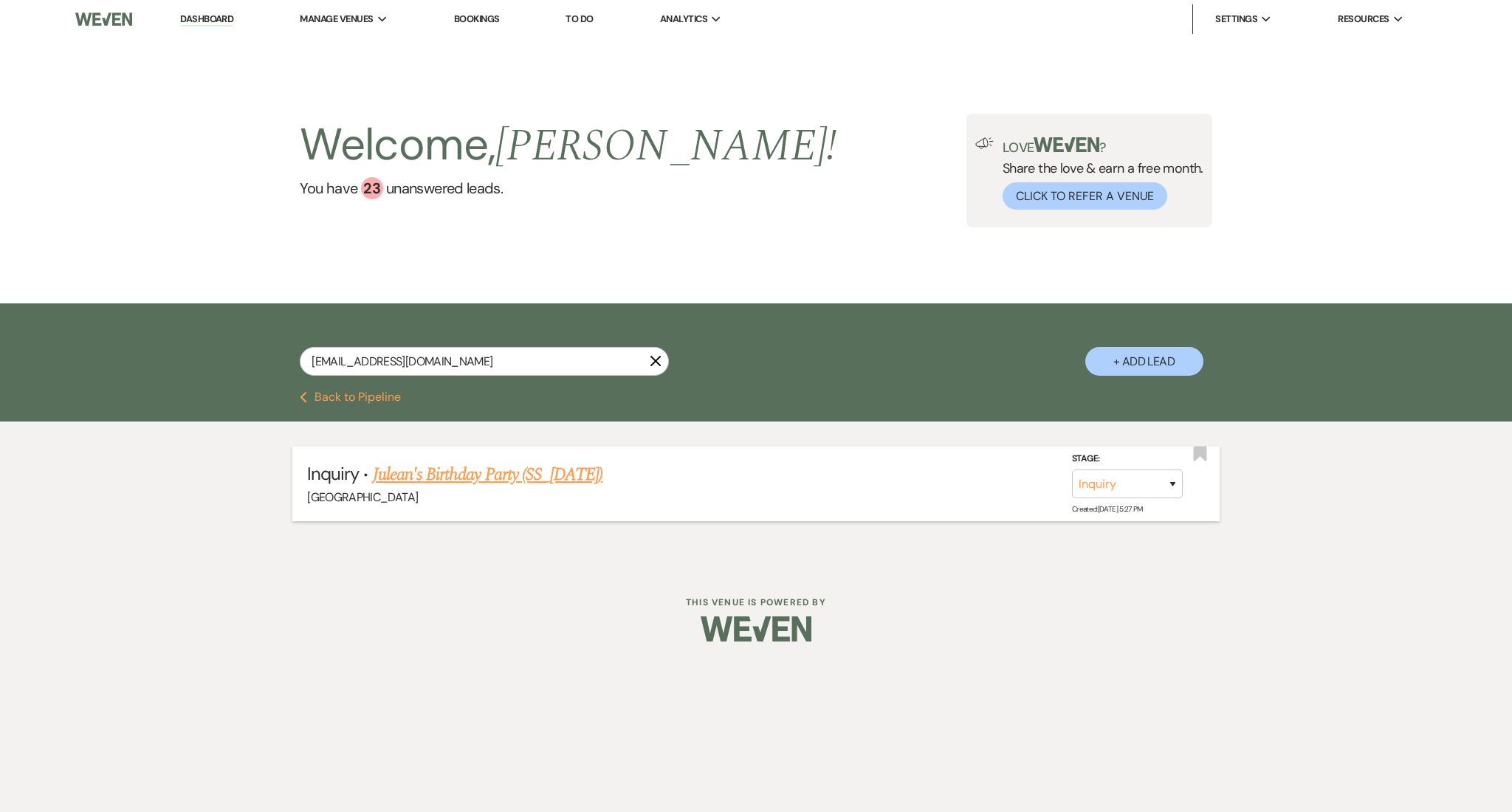
click at [463, 464] on link "Julean's Birthday Party (SS_[DATE])" at bounding box center [488, 474] width 230 height 26
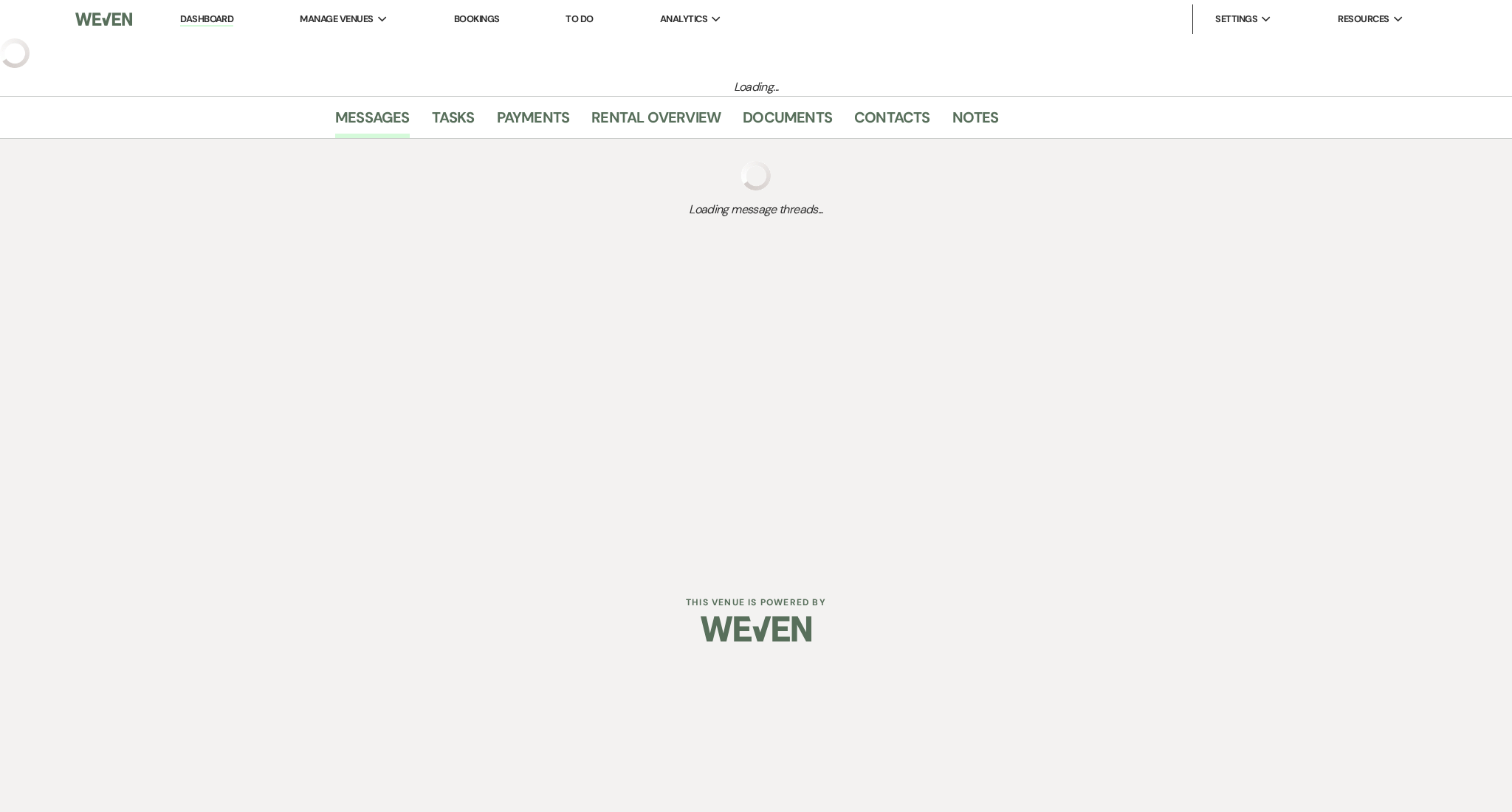
select select "5"
select select "4"
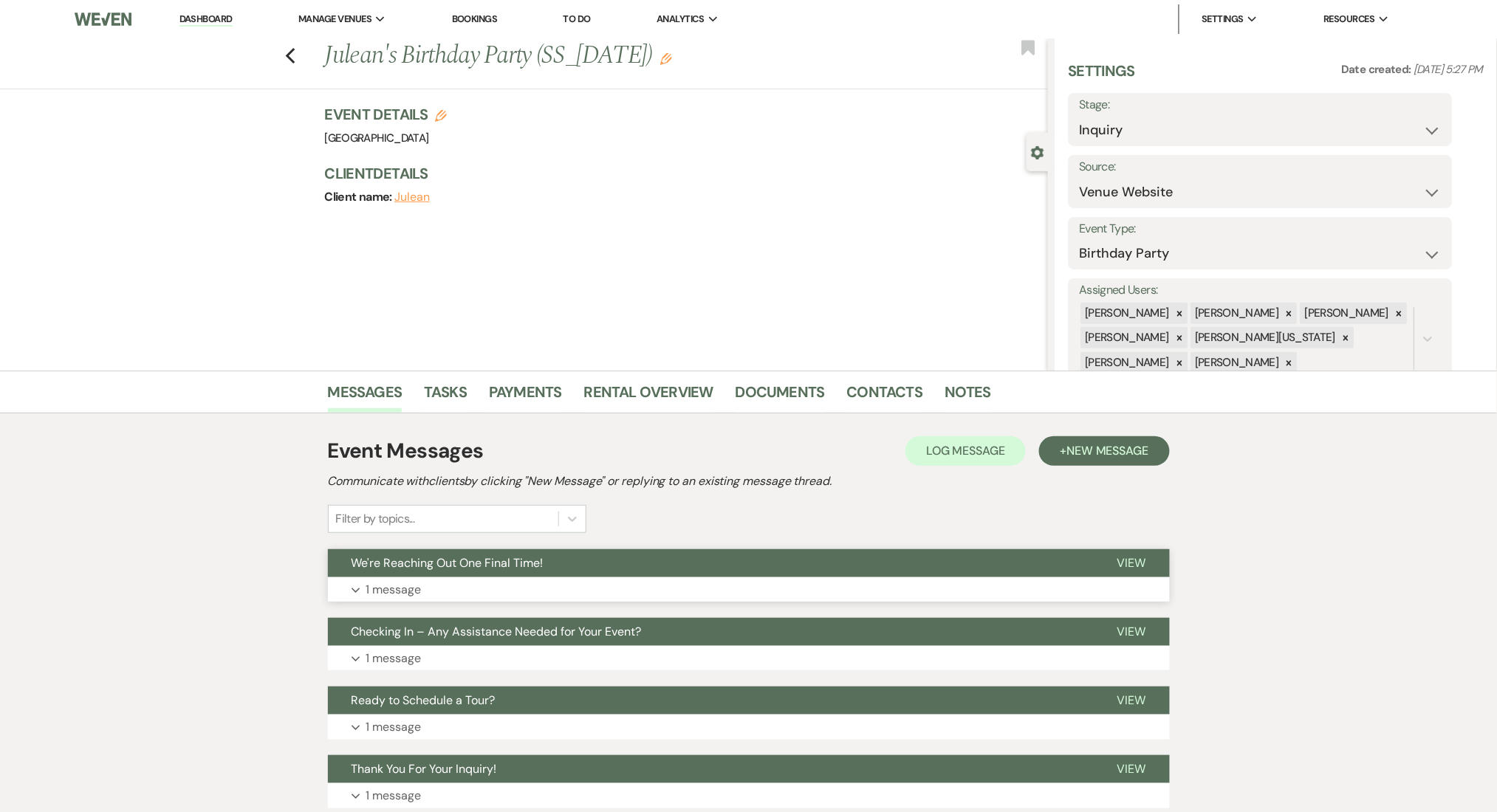
click at [402, 590] on p "1 message" at bounding box center [393, 589] width 55 height 19
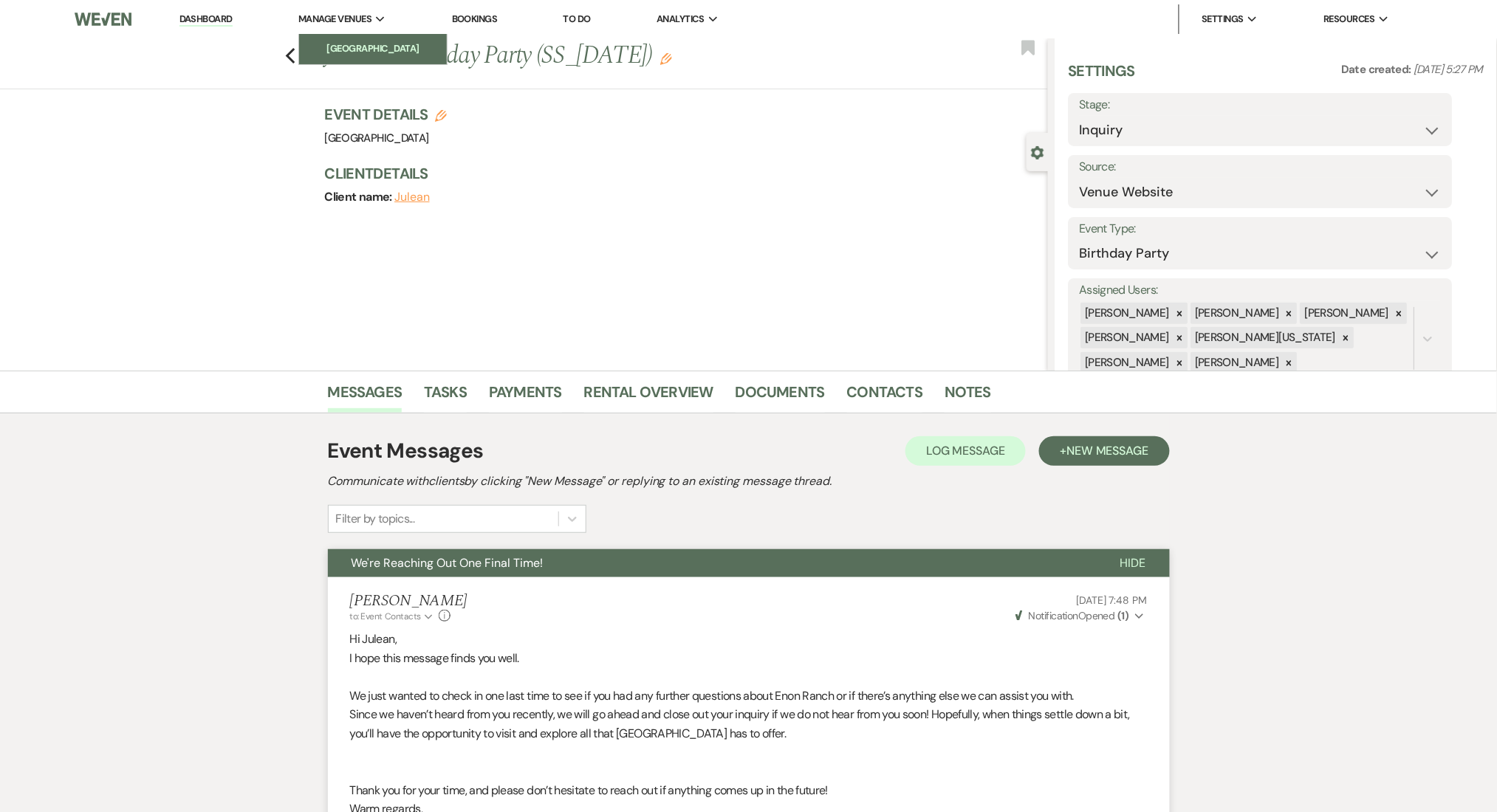
click at [301, 57] on link "[GEOGRAPHIC_DATA]" at bounding box center [372, 49] width 148 height 30
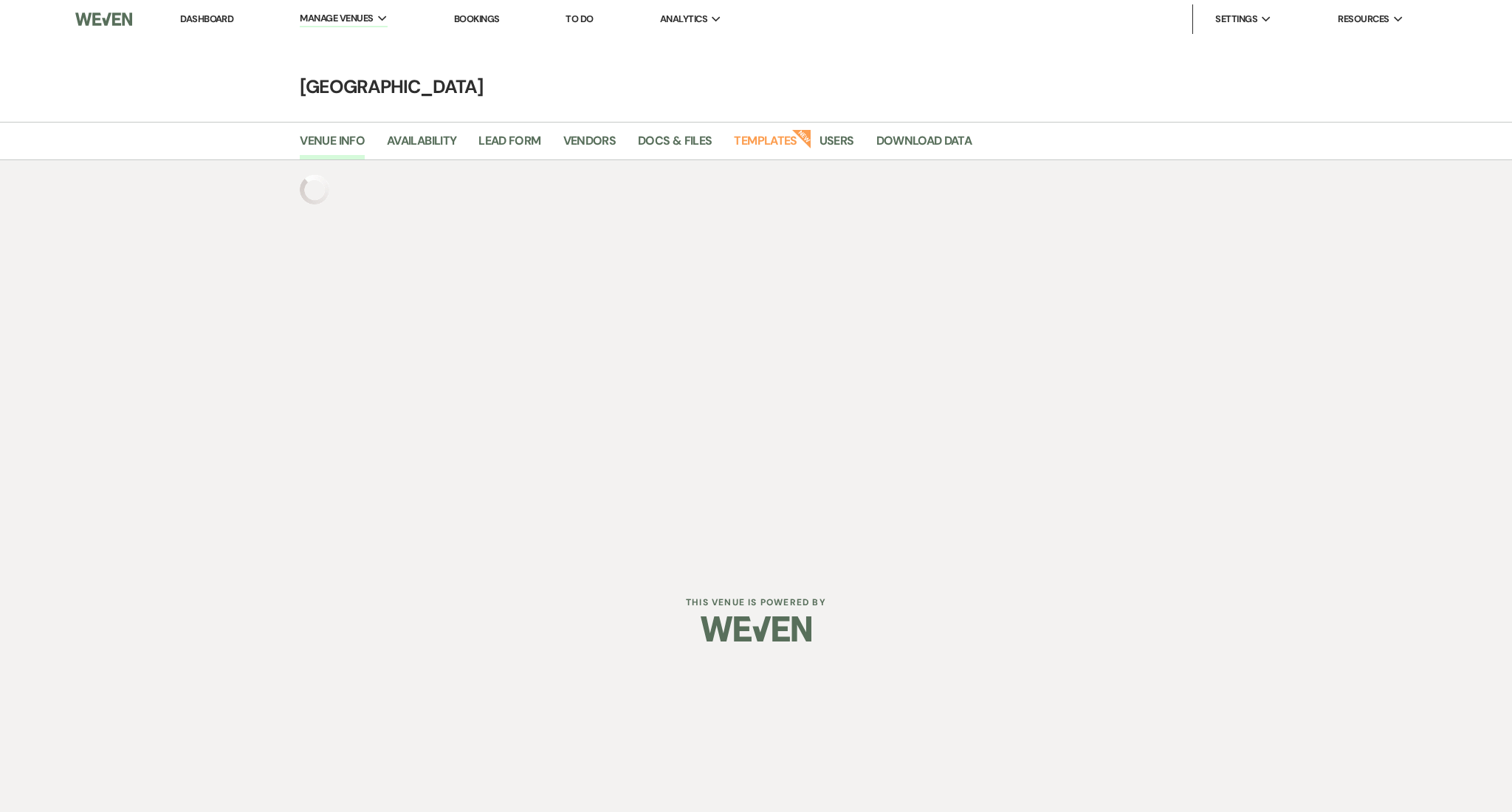
click at [213, 33] on li "Dashboard" at bounding box center [206, 19] width 68 height 30
click at [206, 16] on link "Dashboard" at bounding box center [206, 19] width 53 height 13
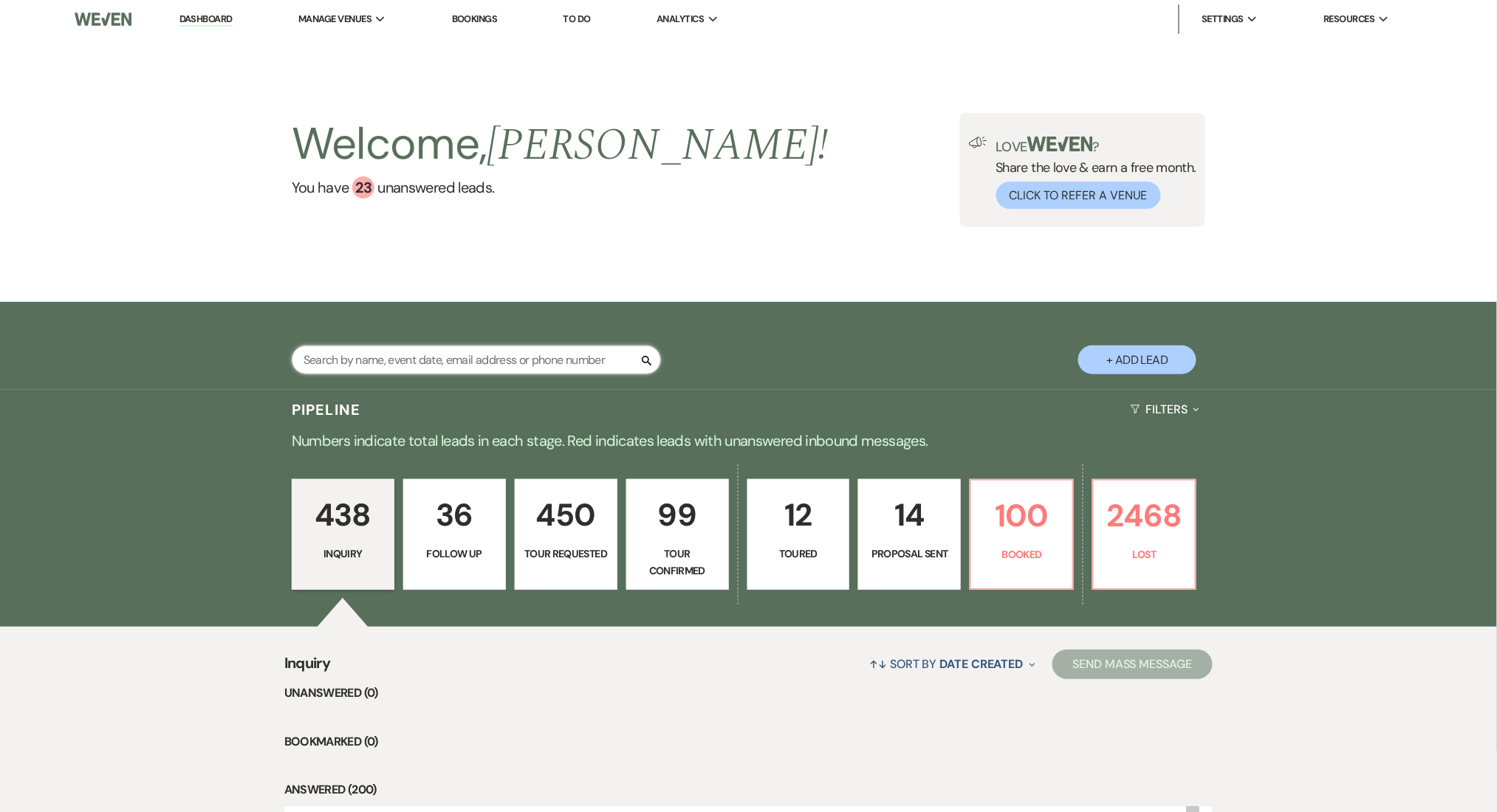
click at [397, 357] on input "text" at bounding box center [476, 360] width 369 height 29
paste input "[EMAIL_ADDRESS][DOMAIN_NAME]"
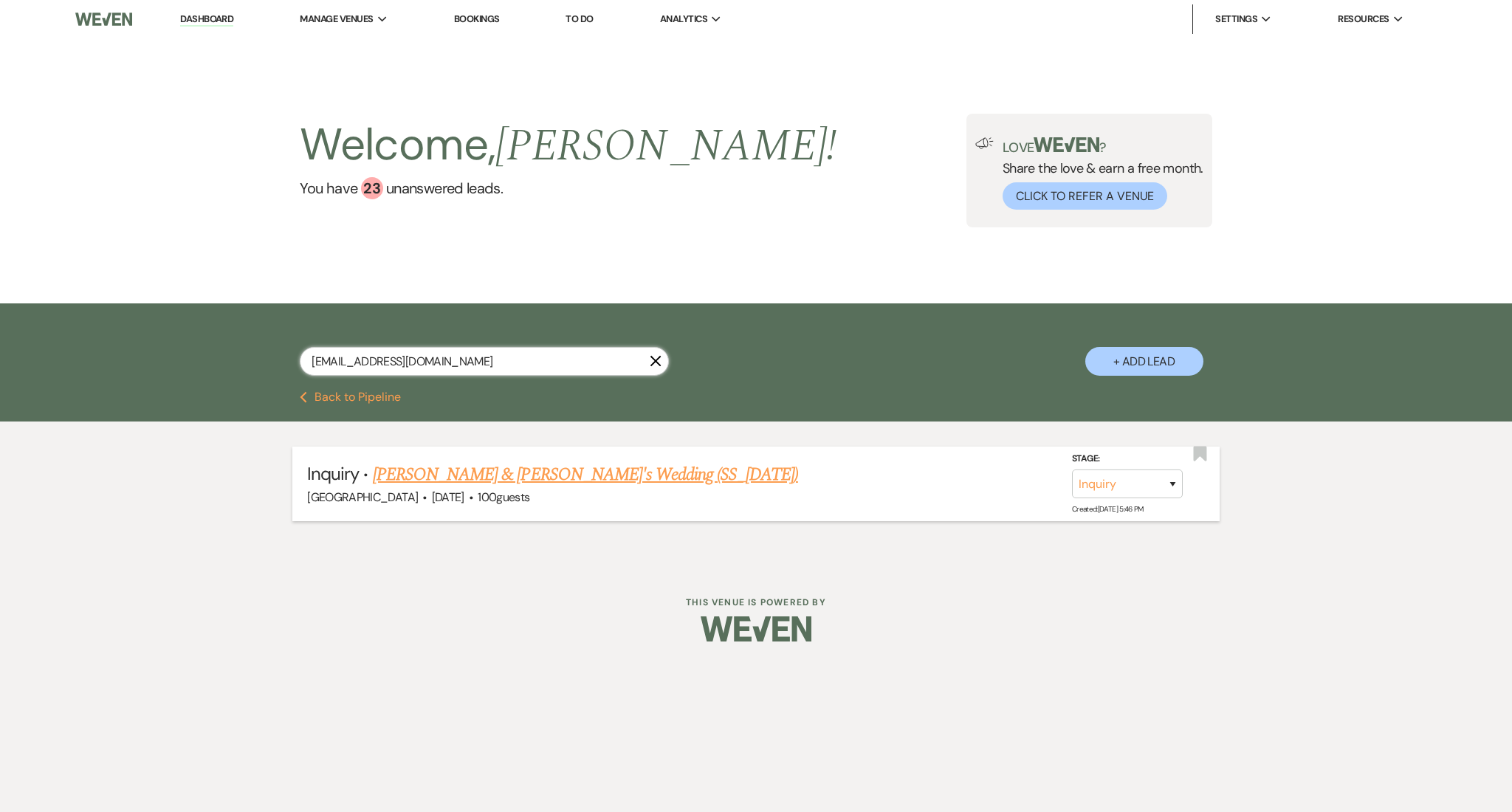
type input "[EMAIL_ADDRESS][DOMAIN_NAME]"
click at [457, 476] on link "[PERSON_NAME] & [PERSON_NAME]'s Wedding (SS_[DATE])" at bounding box center [586, 474] width 426 height 26
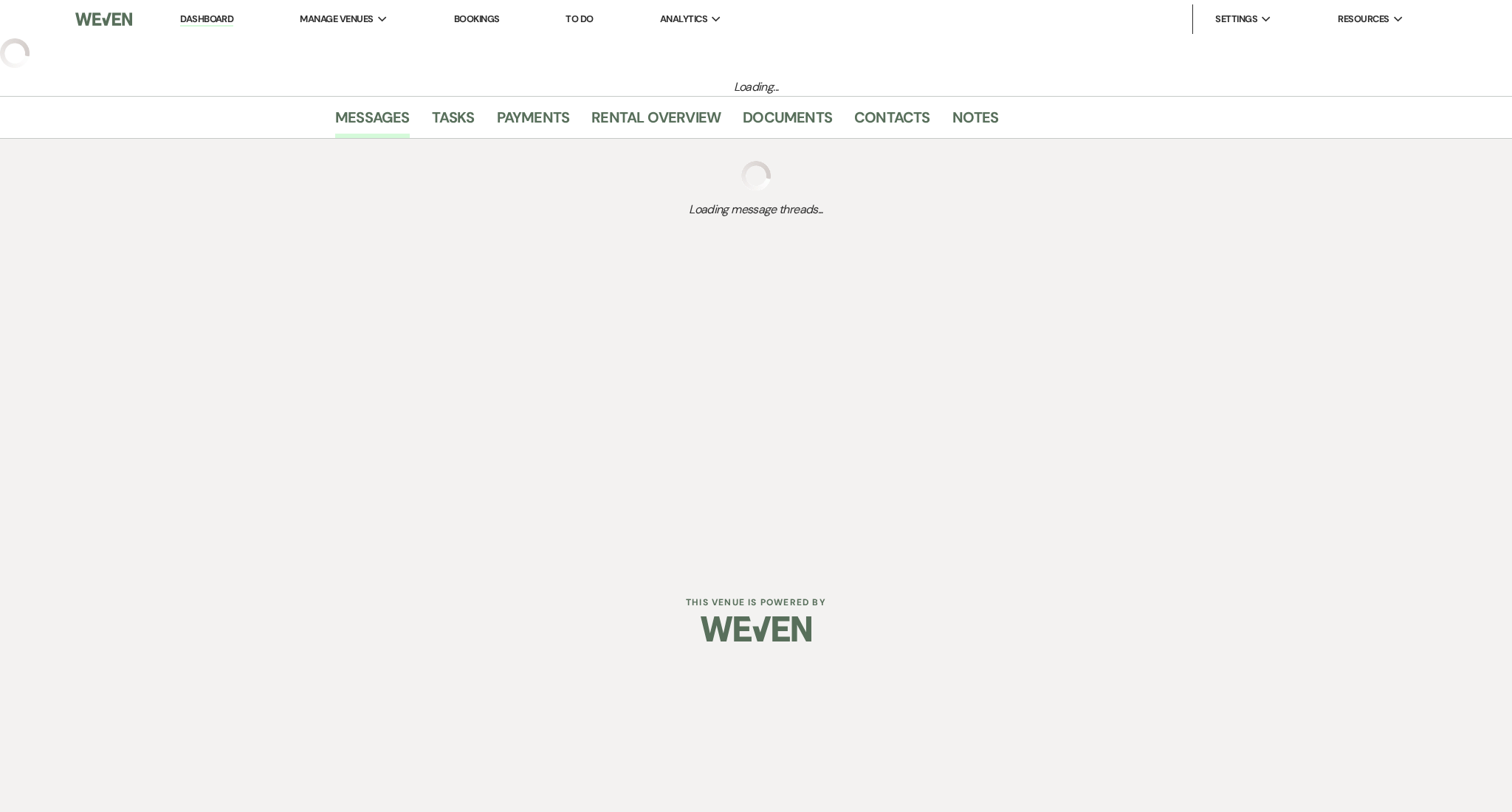
select select "5"
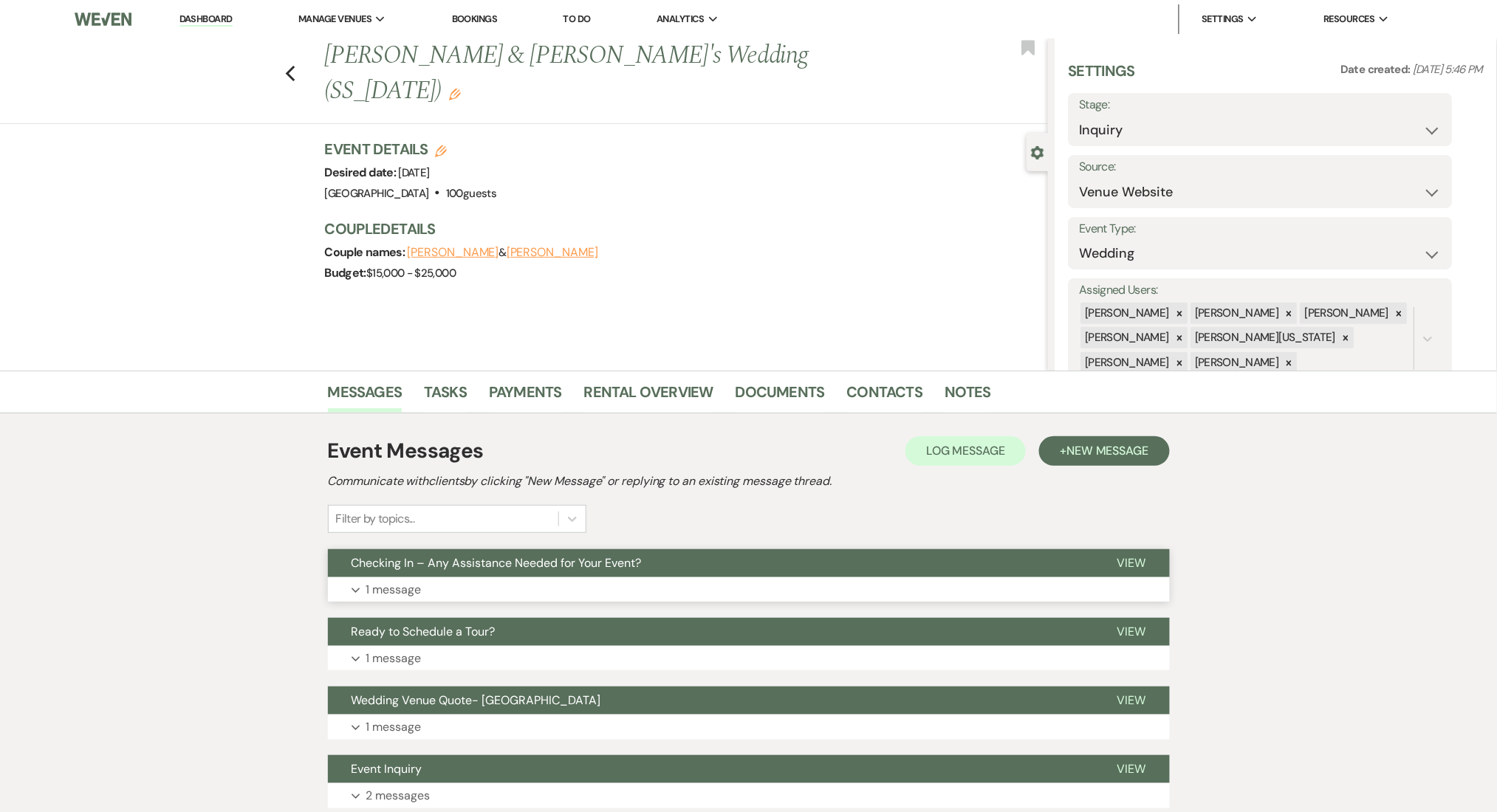
click at [443, 584] on button "Expand 1 message" at bounding box center [749, 590] width 842 height 25
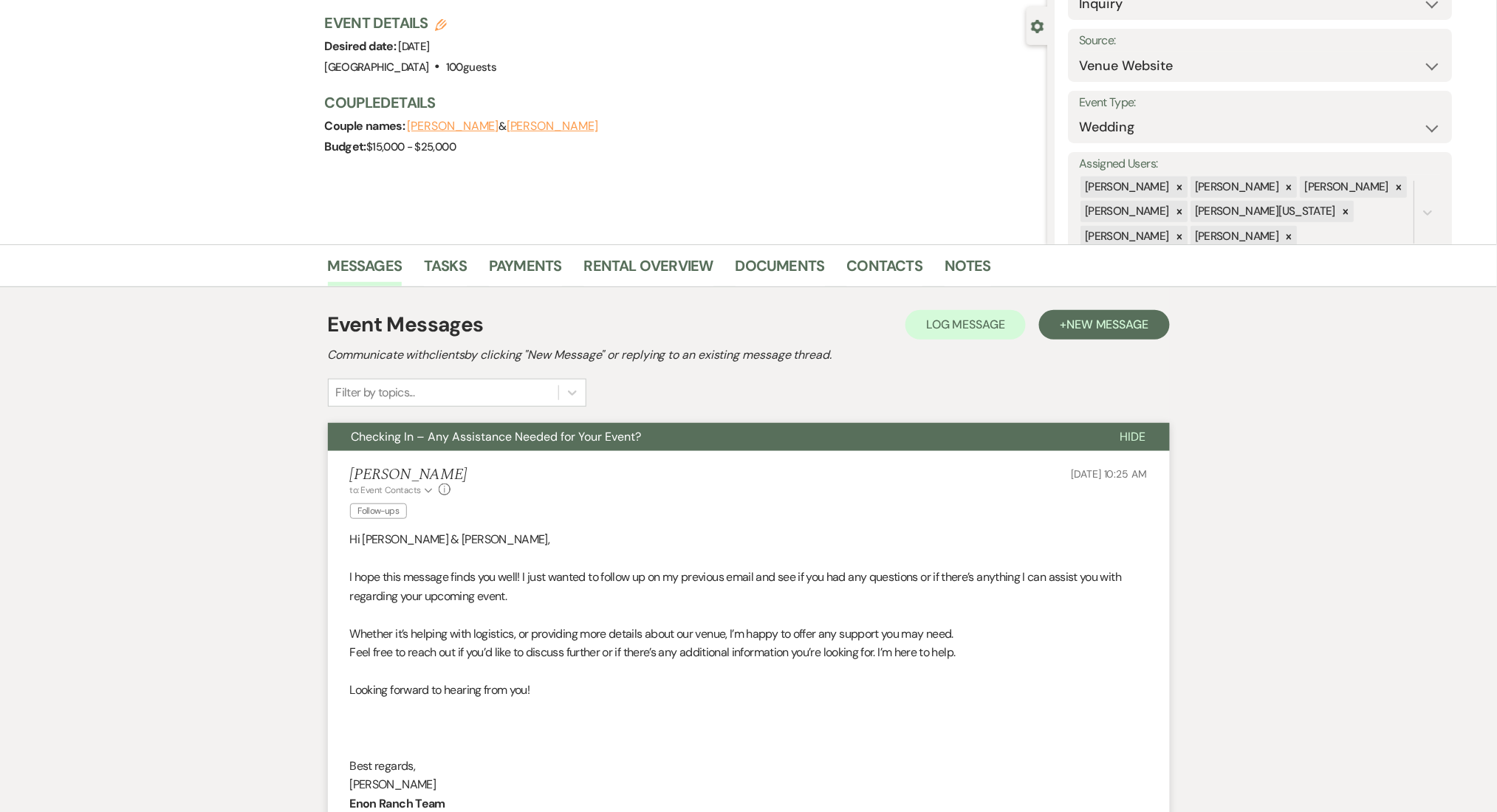
scroll to position [394, 0]
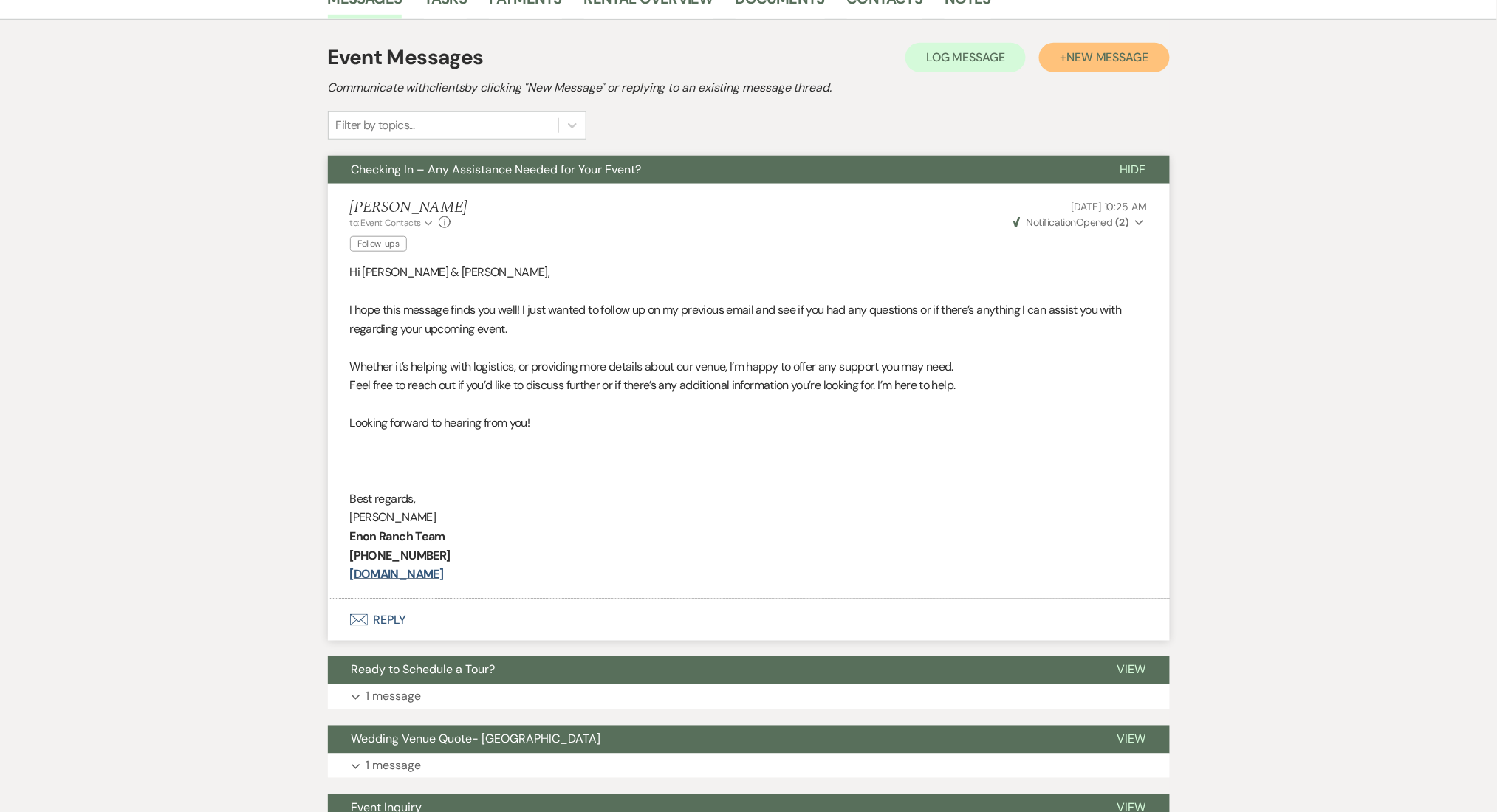
click at [1108, 58] on span "New Message" at bounding box center [1107, 57] width 82 height 15
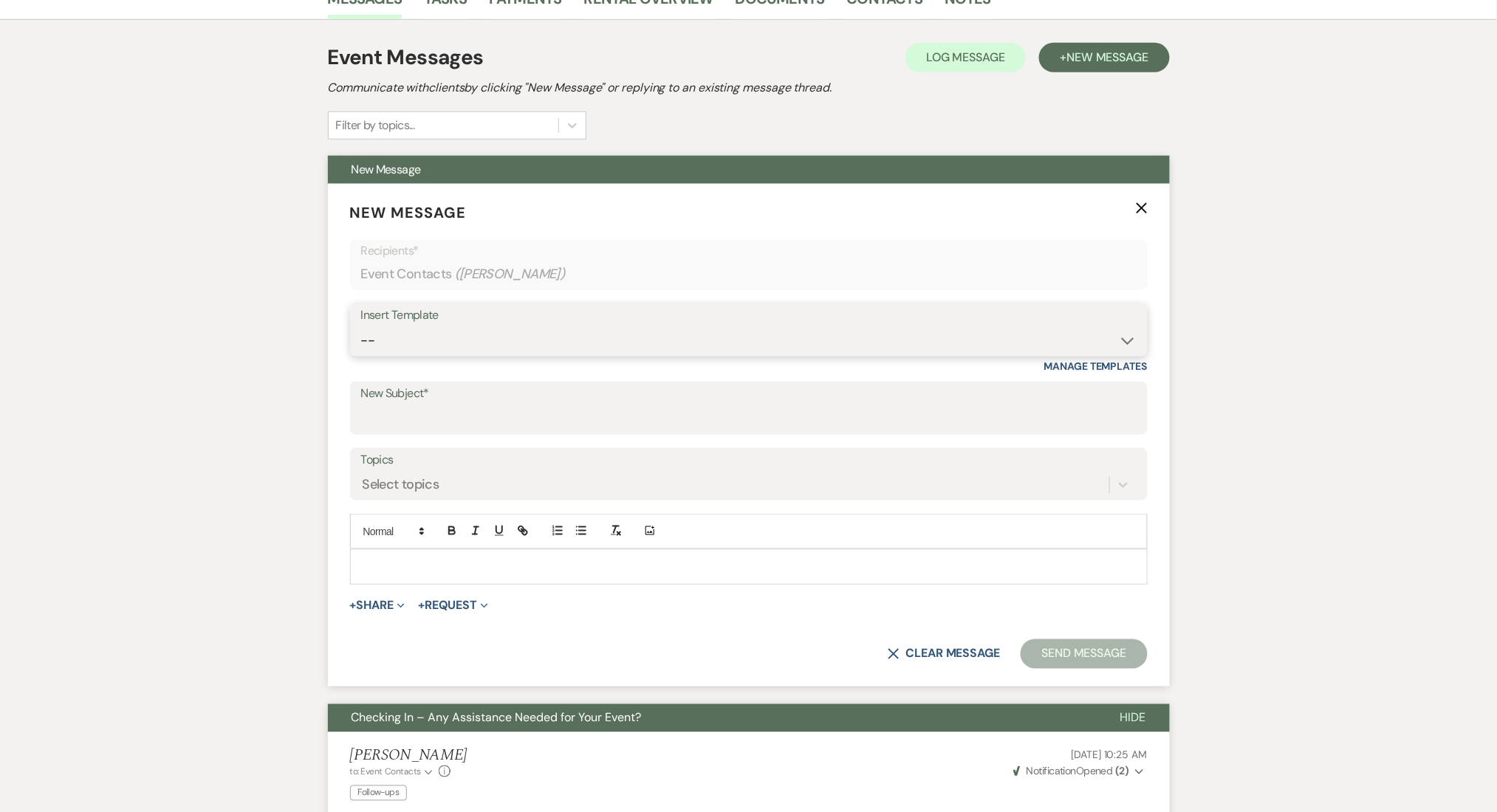
click at [480, 333] on select "-- Inquiry Follow Up Email #2 Contract Sending Template Payment Template Rental…" at bounding box center [749, 340] width 775 height 29
select select "1402"
click at [361, 326] on select "-- Inquiry Follow Up Email #2 Contract Sending Template Payment Template Rental…" at bounding box center [749, 340] width 775 height 29
type input "Ready to Schedule a Tour?"
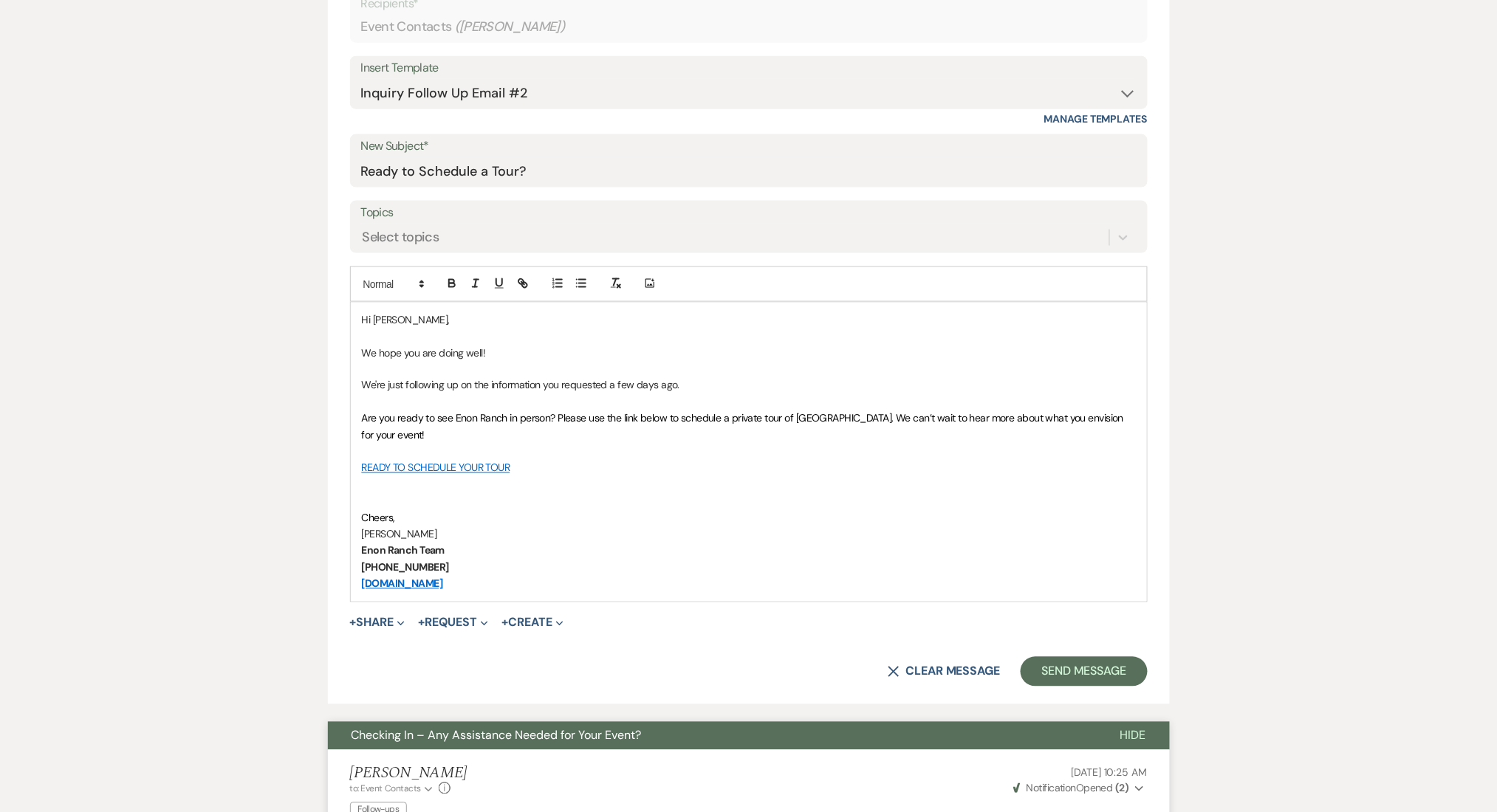
scroll to position [885, 0]
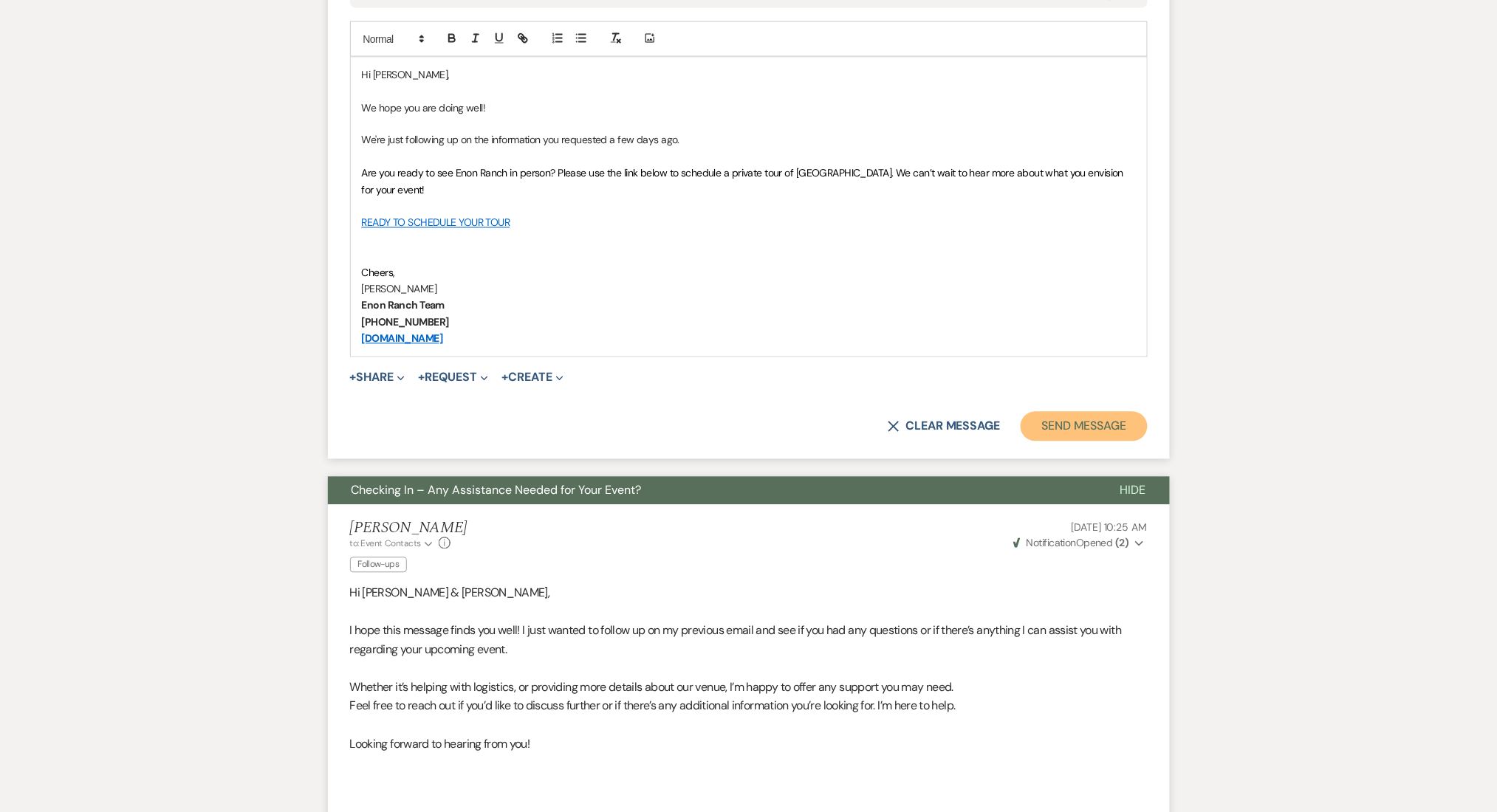
click at [1098, 436] on button "Send Message" at bounding box center [1083, 426] width 126 height 30
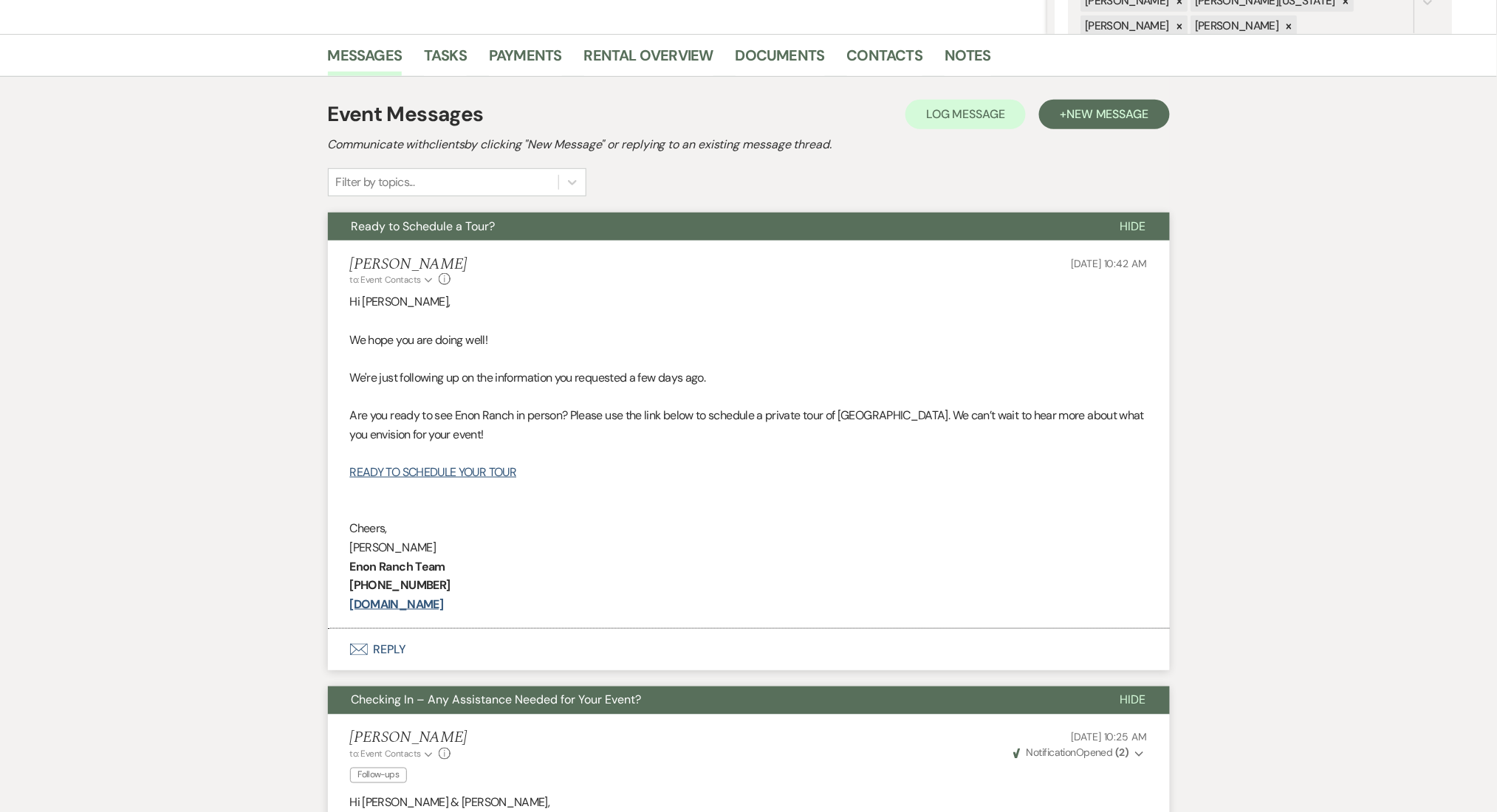
scroll to position [0, 0]
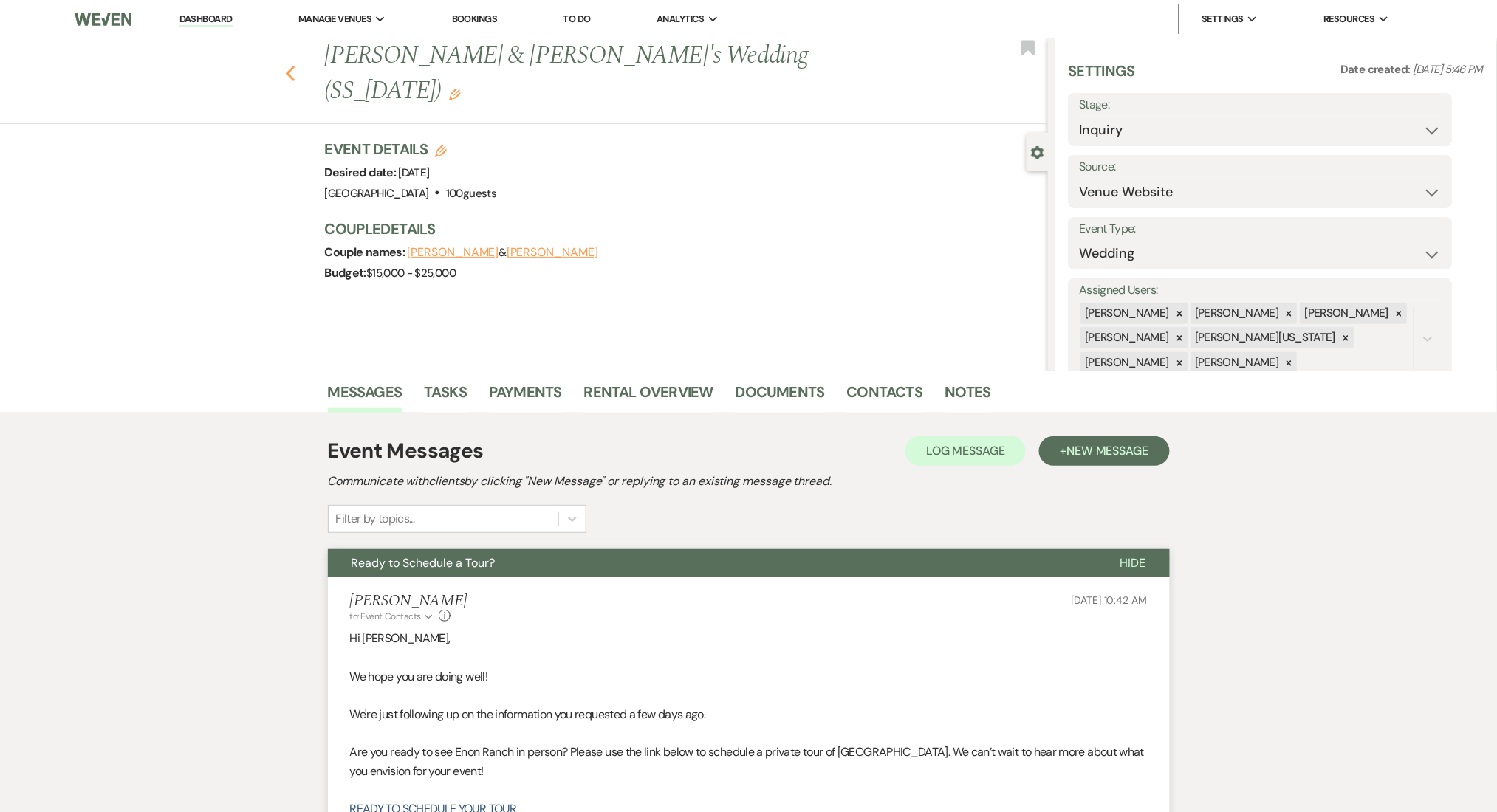
click at [294, 66] on use "button" at bounding box center [290, 74] width 10 height 16
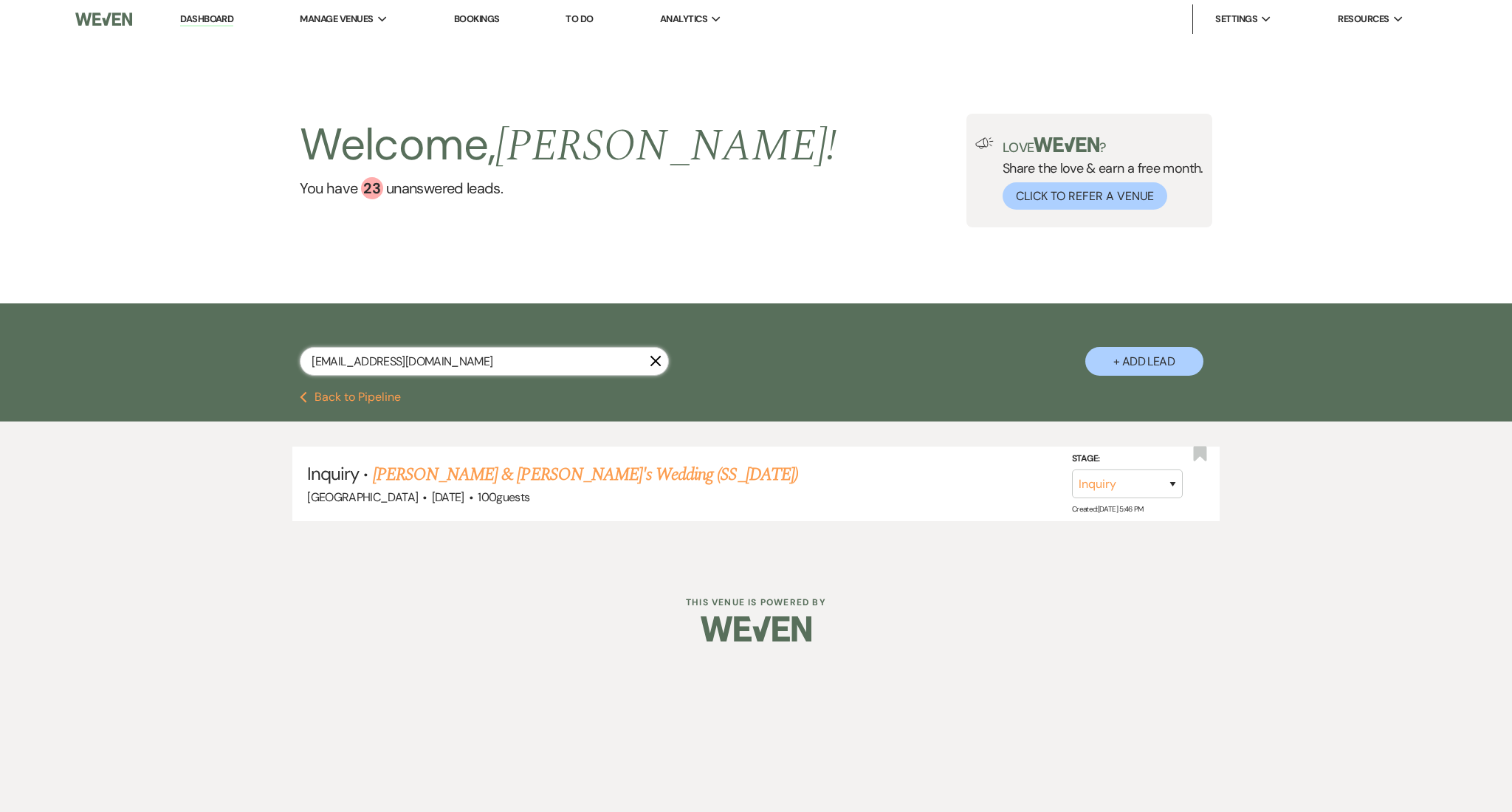
click at [473, 358] on input "[EMAIL_ADDRESS][DOMAIN_NAME]" at bounding box center [484, 361] width 369 height 29
drag, startPoint x: 525, startPoint y: 358, endPoint x: 214, endPoint y: 352, distance: 311.1
click at [214, 352] on div "[EMAIL_ADDRESS][DOMAIN_NAME] X + Add Lead" at bounding box center [756, 347] width 1512 height 88
paste input "weddingjj26"
type input "[EMAIL_ADDRESS][DOMAIN_NAME]"
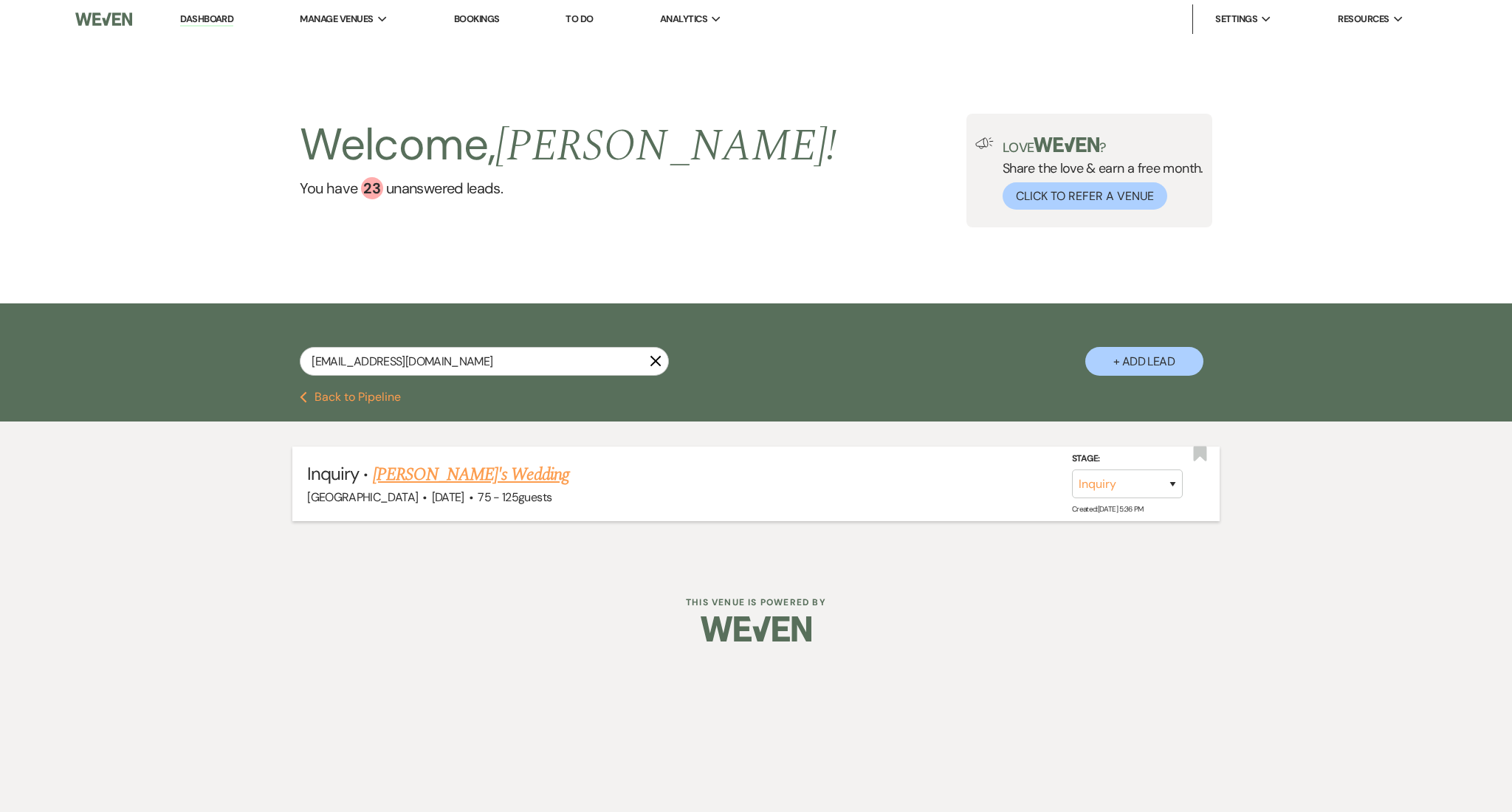
click at [493, 482] on link "[PERSON_NAME]'s Wedding" at bounding box center [471, 474] width 196 height 26
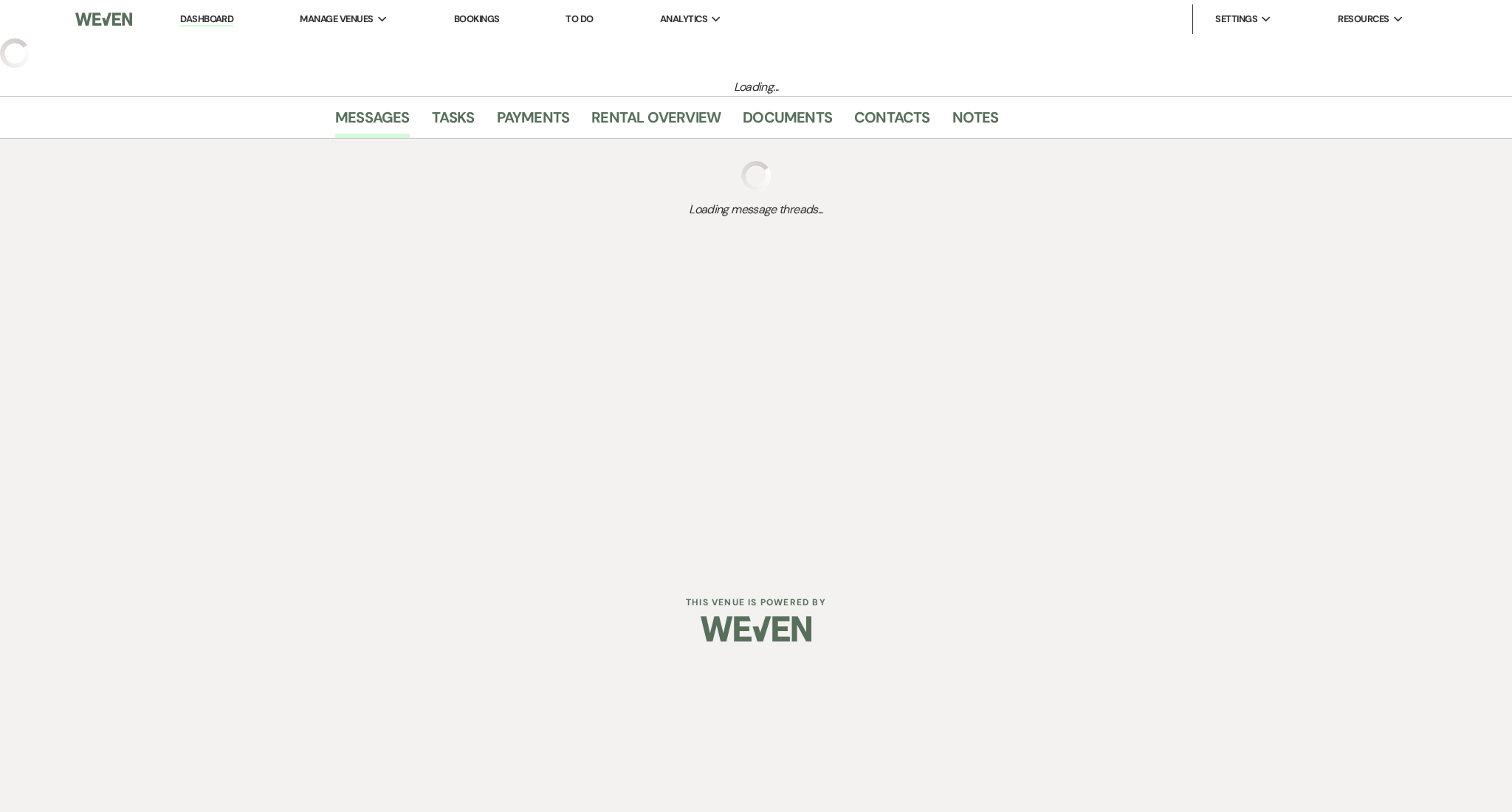
select select "3"
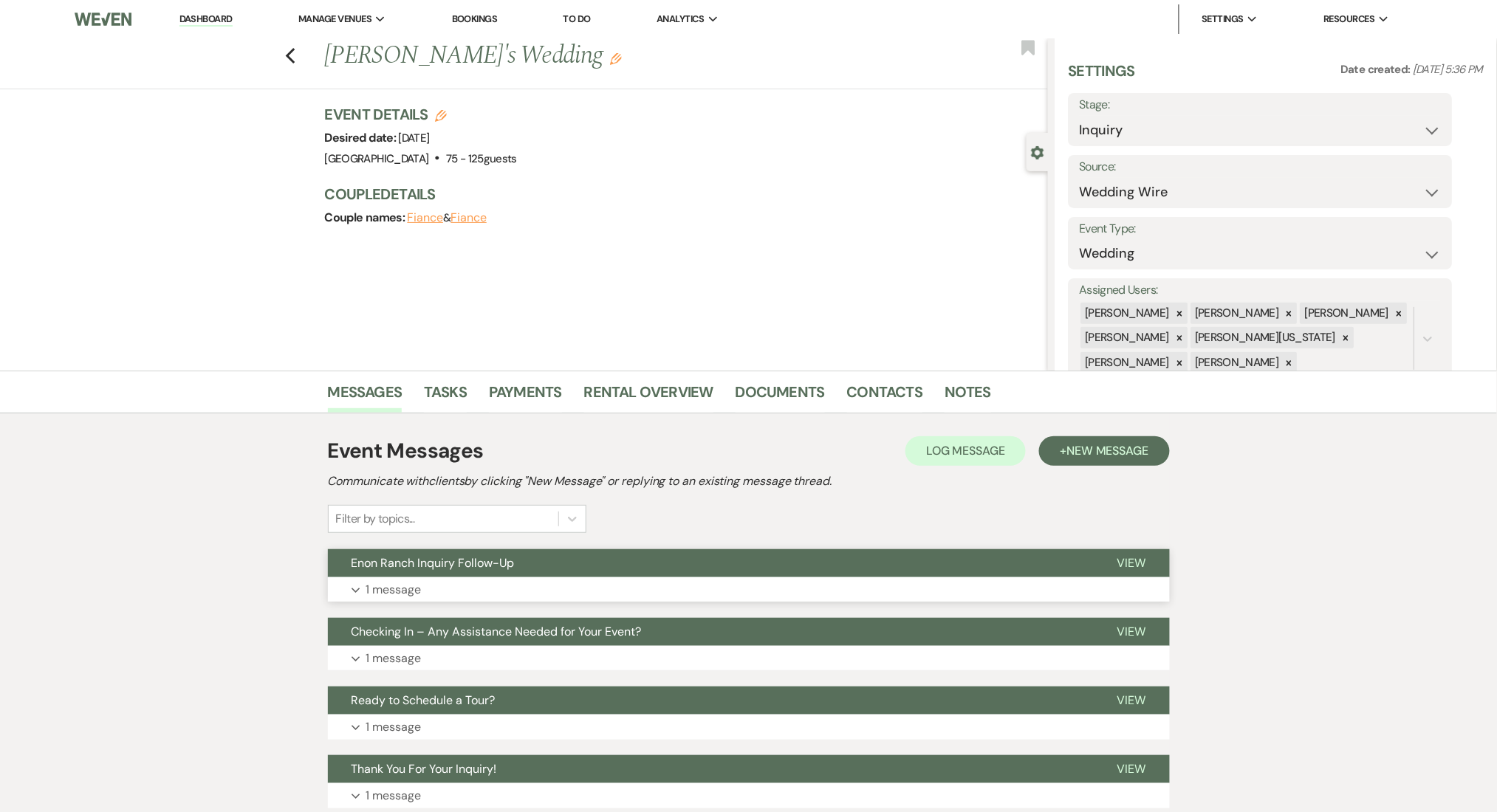
click at [499, 592] on button "Expand 1 message" at bounding box center [749, 590] width 842 height 25
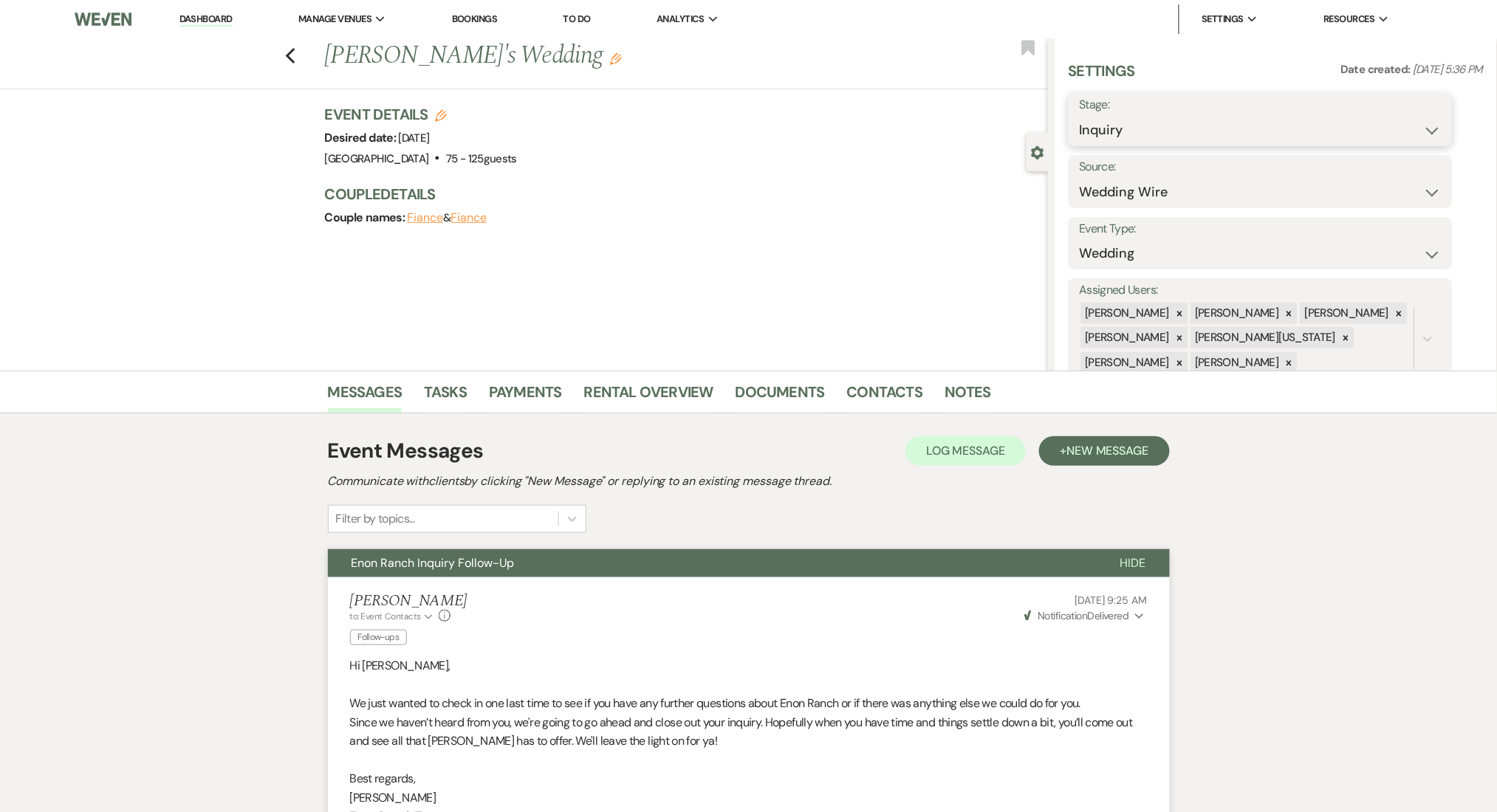
click at [1171, 119] on select "Inquiry Follow Up Tour Requested Tour Confirmed Toured Proposal Sent Booked Lost" at bounding box center [1261, 130] width 362 height 29
select select "8"
click at [1080, 116] on select "Inquiry Follow Up Tour Requested Tour Confirmed Toured Proposal Sent Booked Lost" at bounding box center [1261, 130] width 362 height 29
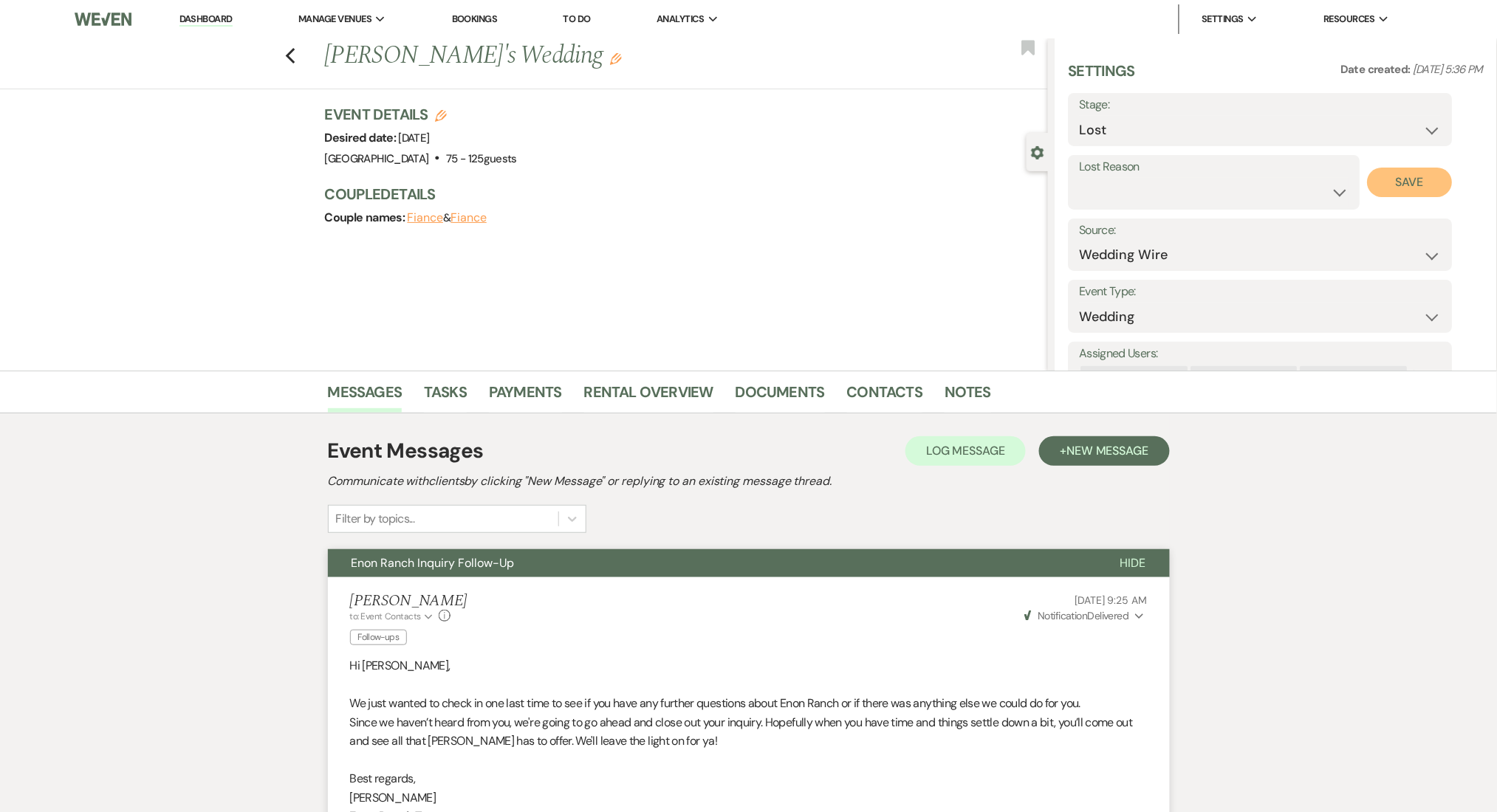
click at [1402, 184] on button "Save" at bounding box center [1410, 182] width 85 height 30
click at [290, 54] on div "Previous [PERSON_NAME]'s Wedding Edit Bookmark" at bounding box center [520, 63] width 1055 height 51
click at [296, 57] on icon "Previous" at bounding box center [291, 56] width 11 height 18
select select "8"
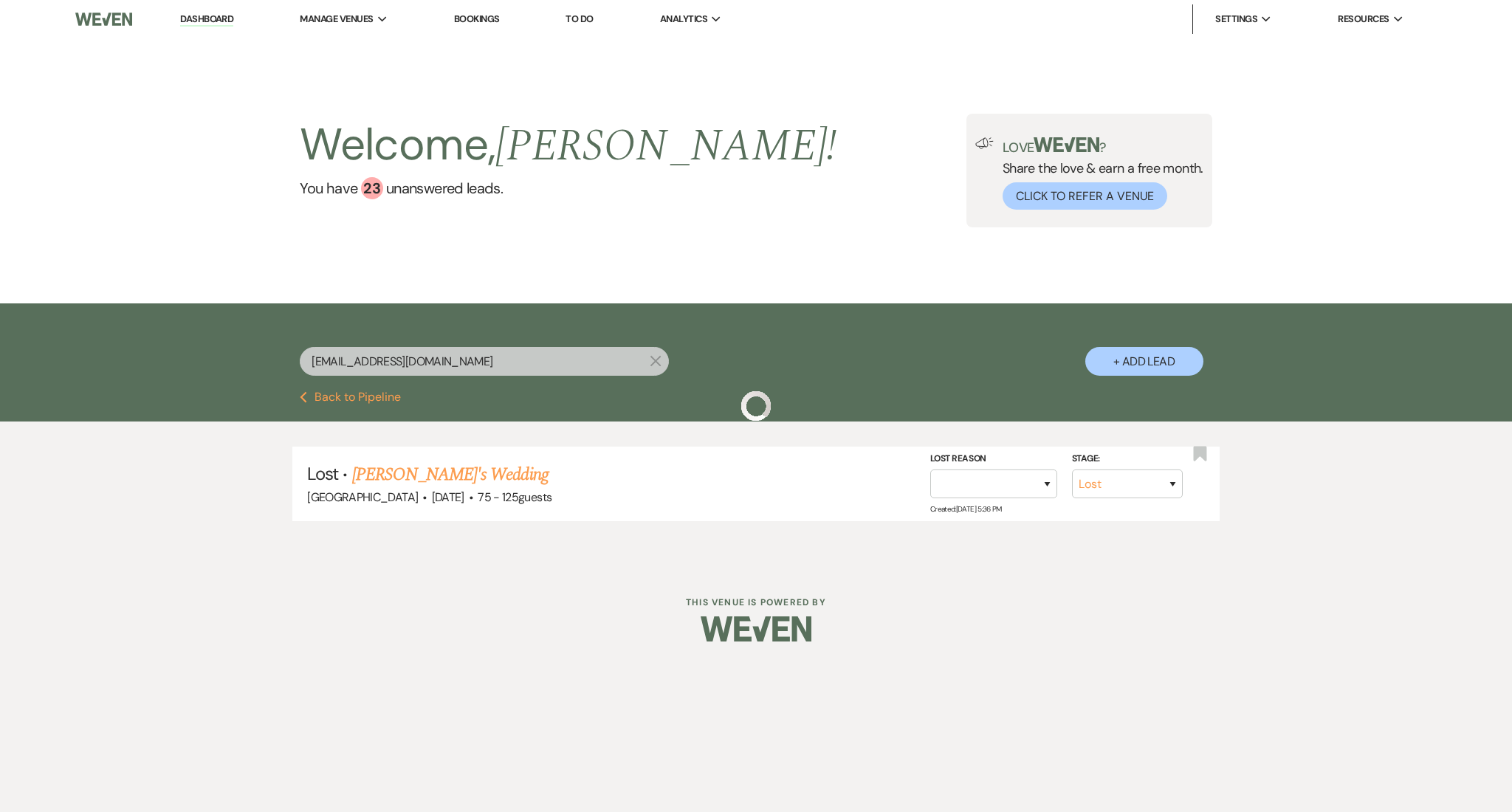
click at [198, 345] on div "[EMAIL_ADDRESS][DOMAIN_NAME] X + Add Lead" at bounding box center [756, 347] width 1512 height 88
paste input "andre.chaney3"
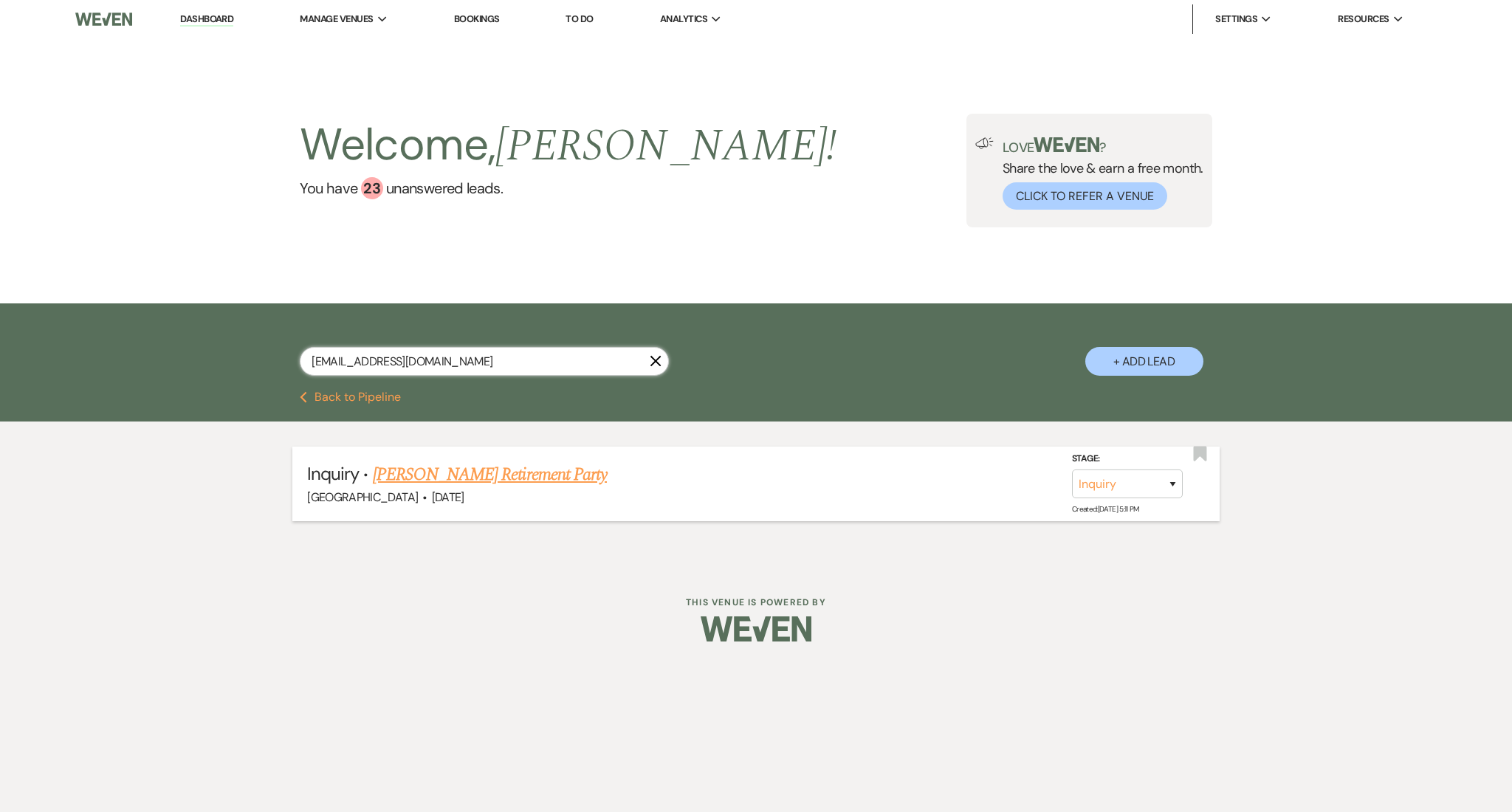
type input "[EMAIL_ADDRESS][DOMAIN_NAME]"
click at [429, 470] on link "[PERSON_NAME] Retirement Party" at bounding box center [490, 474] width 234 height 26
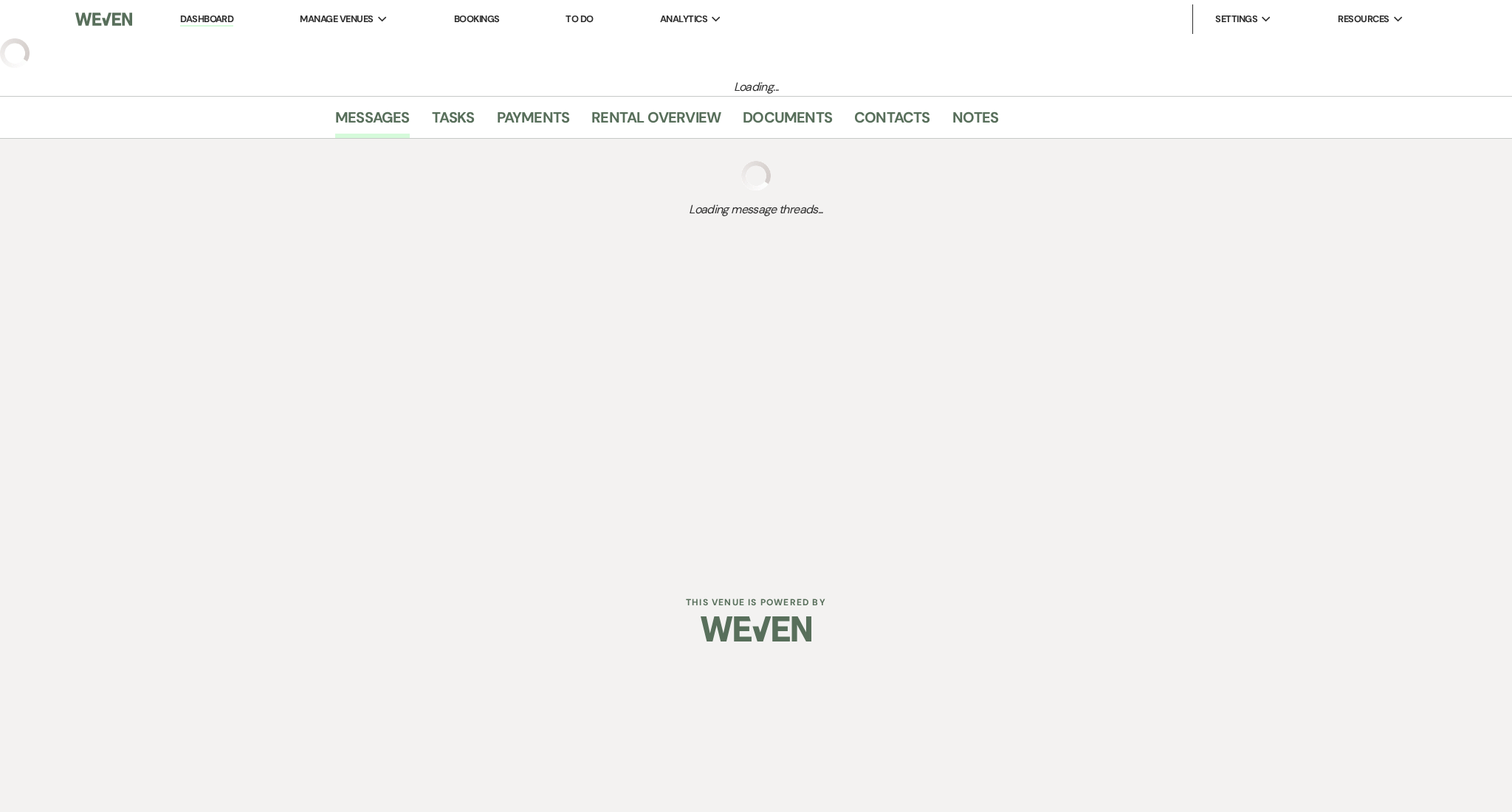
select select "22"
select select "10"
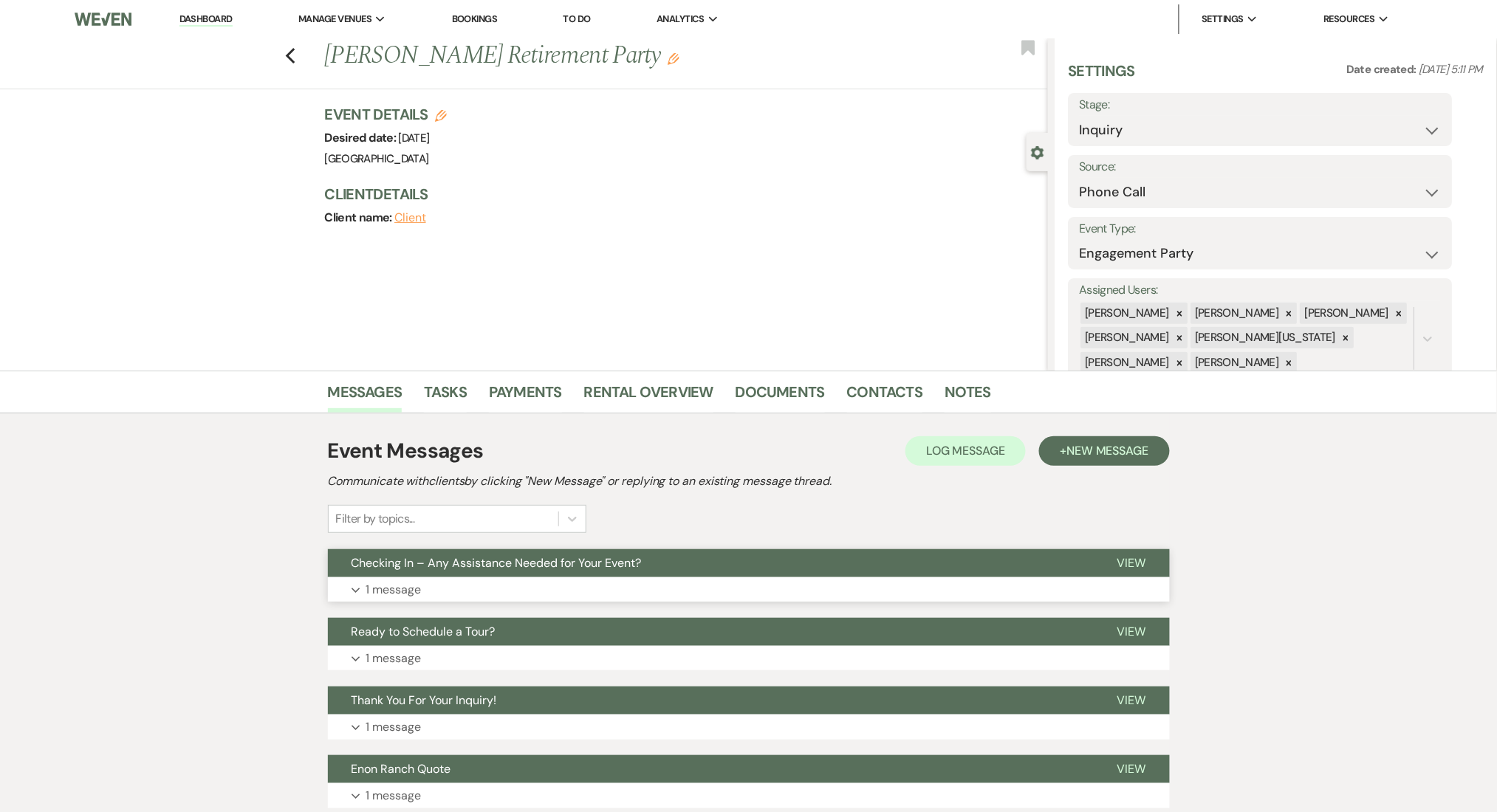
click at [526, 596] on button "Expand 1 message" at bounding box center [749, 590] width 842 height 25
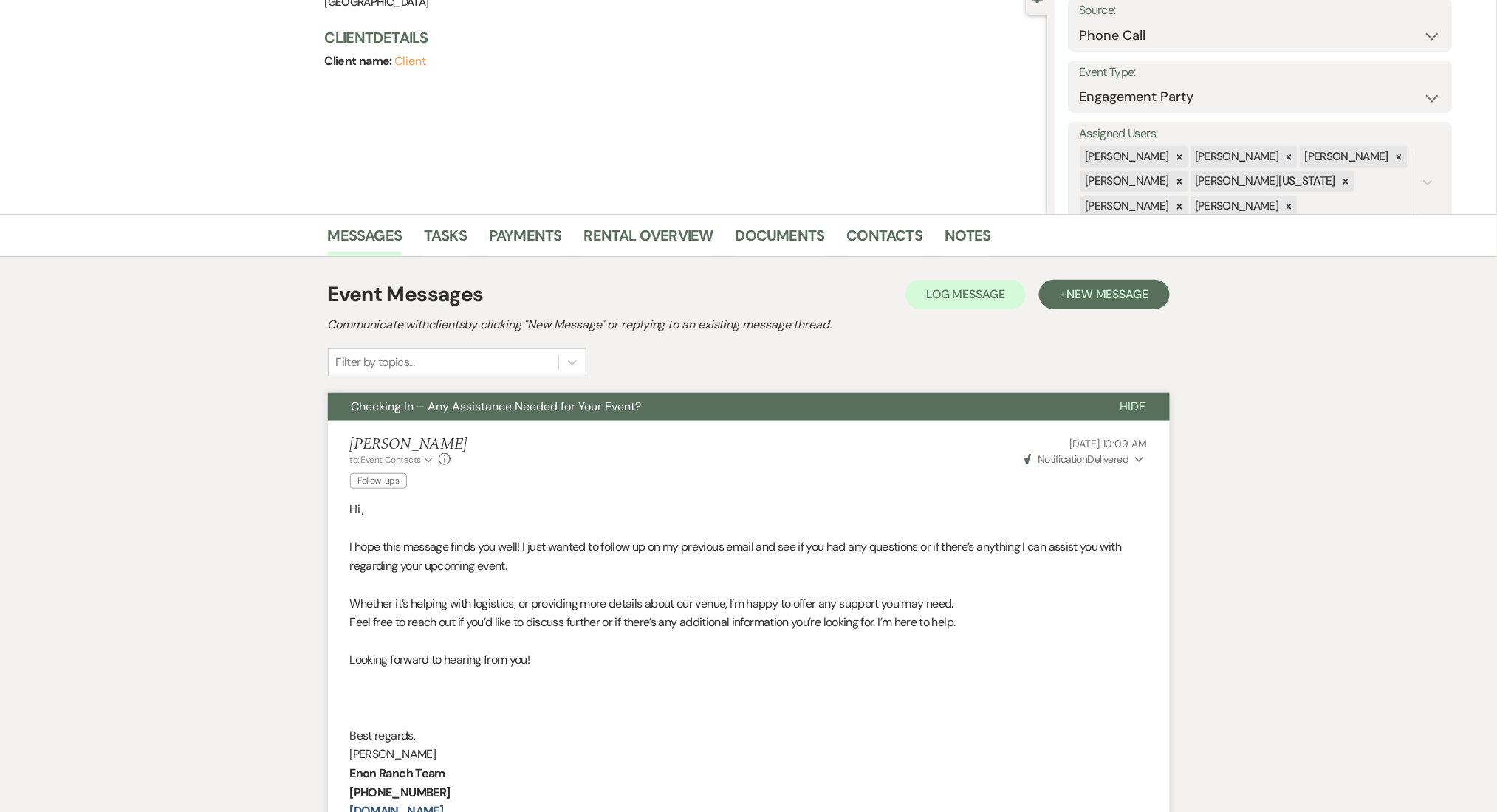
scroll to position [98, 0]
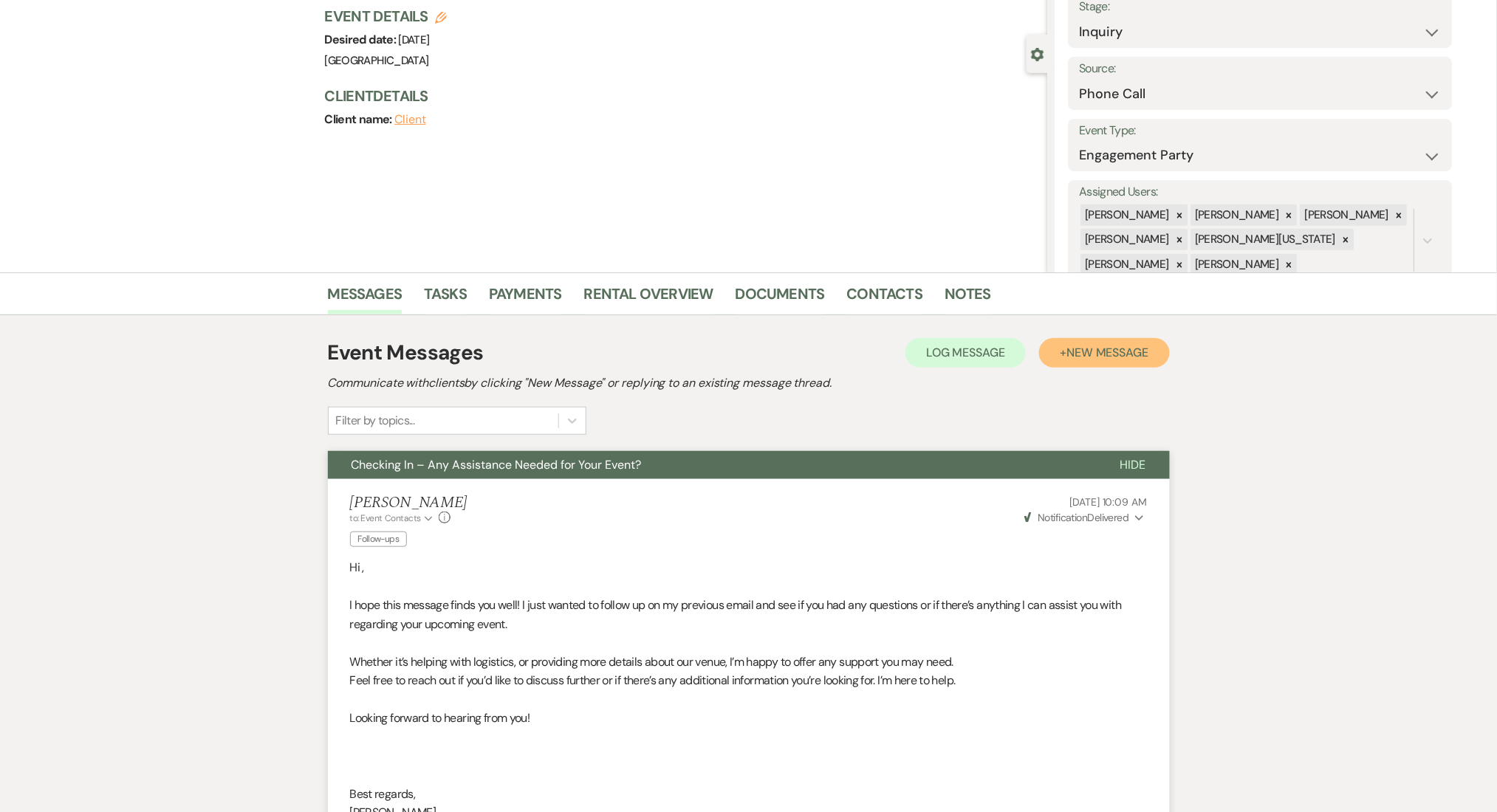
click at [1110, 356] on span "New Message" at bounding box center [1107, 352] width 82 height 15
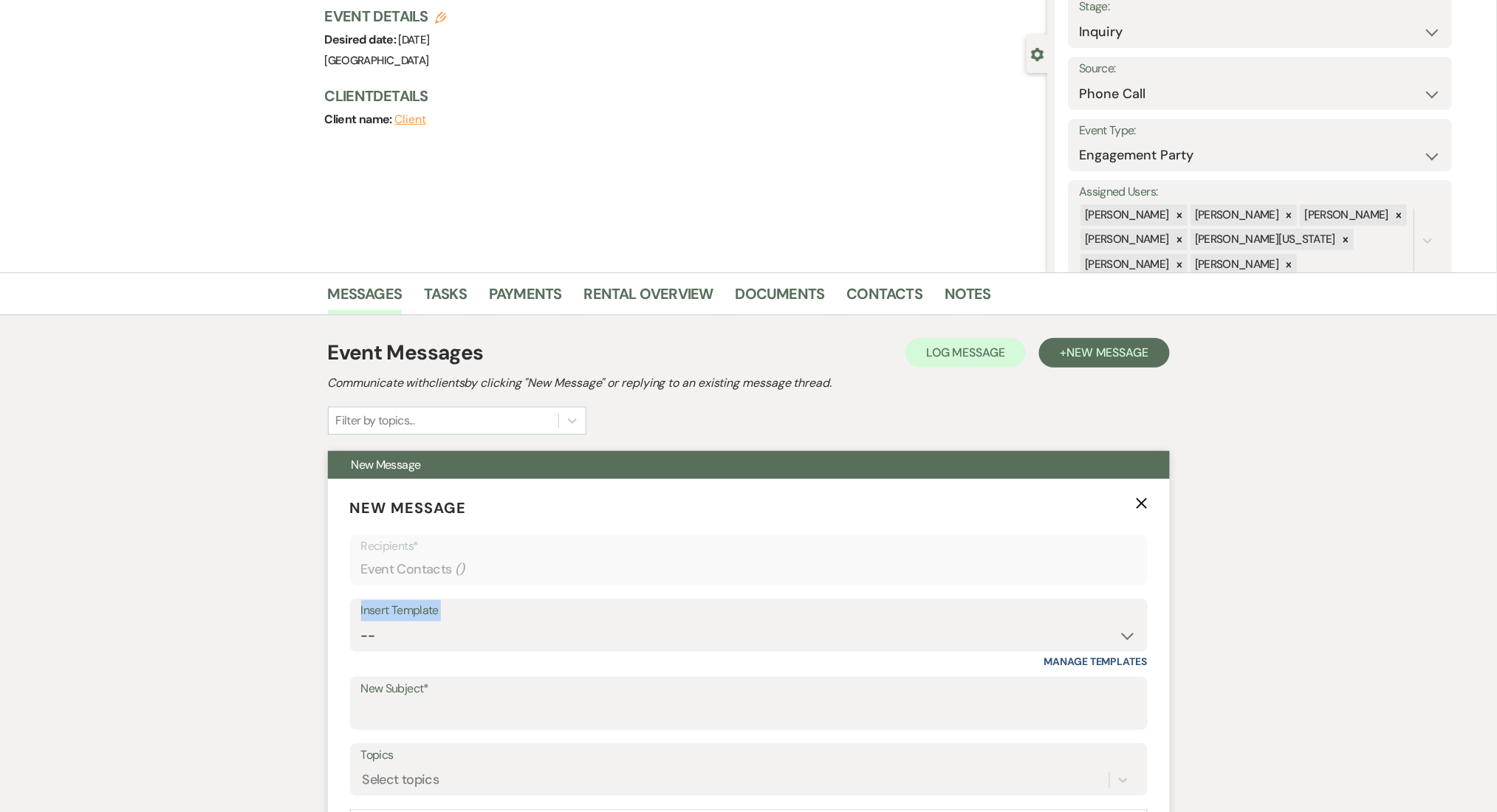
click at [567, 630] on div "Insert Template -- Inquiry Follow Up Email #2 Contract Sending Template Payment…" at bounding box center [748, 625] width 798 height 53
click at [567, 637] on select "-- Inquiry Follow Up Email #2 Contract Sending Template Payment Template Rental…" at bounding box center [749, 636] width 775 height 29
select select "1402"
click at [361, 622] on select "-- Inquiry Follow Up Email #2 Contract Sending Template Payment Template Rental…" at bounding box center [749, 636] width 775 height 29
type input "Ready to Schedule a Tour?"
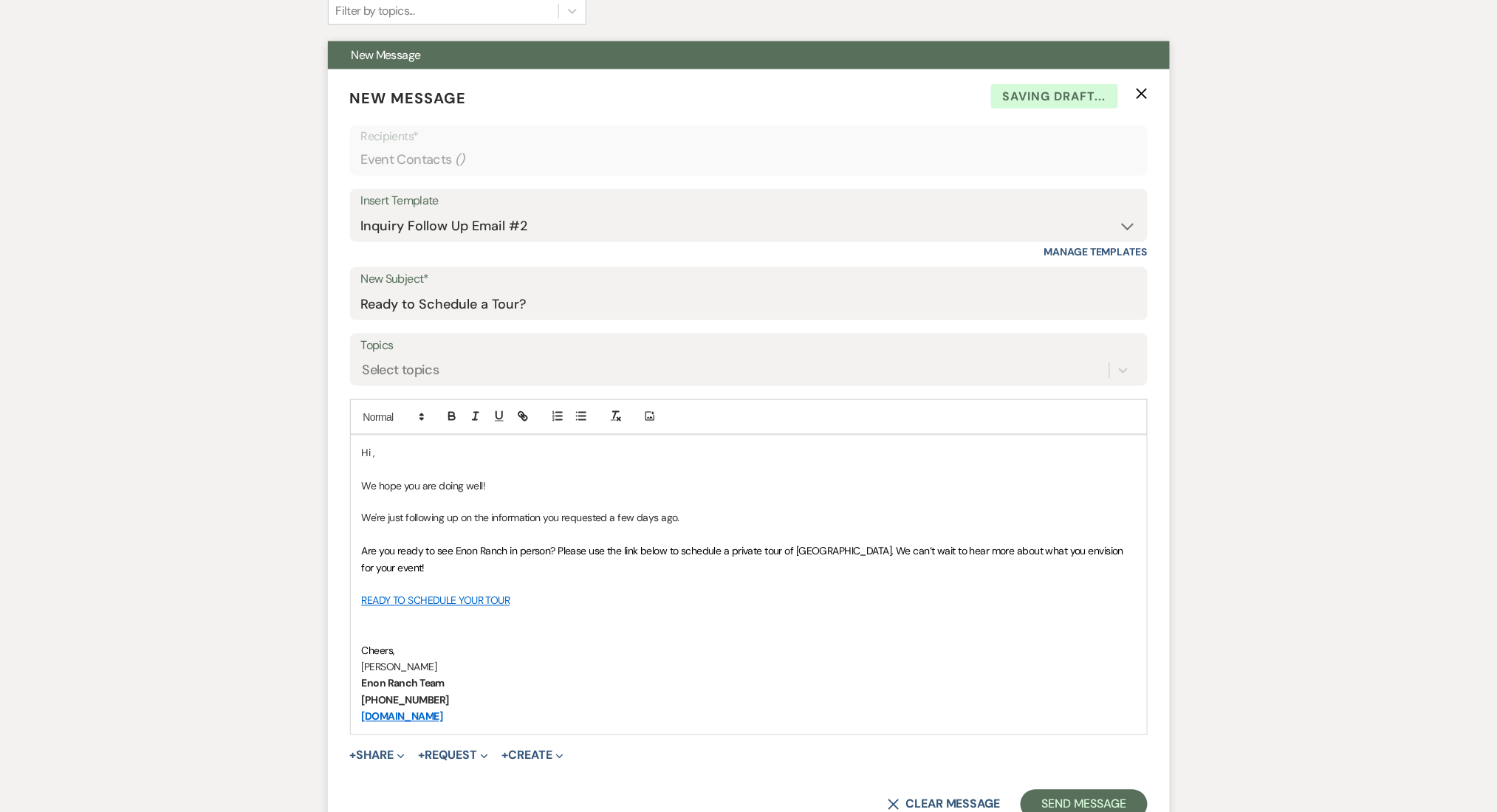
scroll to position [885, 0]
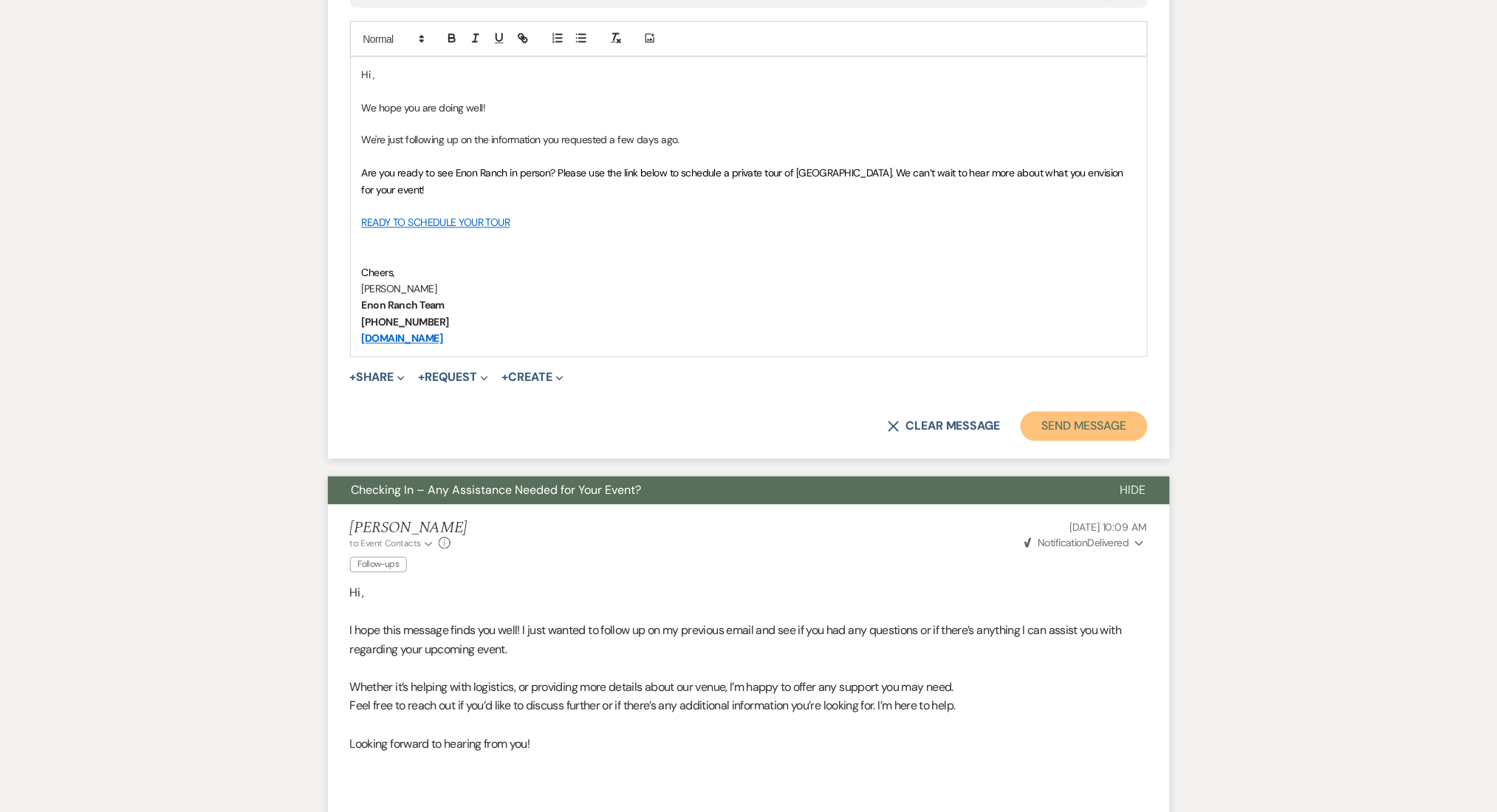
click at [1097, 416] on button "Send Message" at bounding box center [1083, 426] width 126 height 30
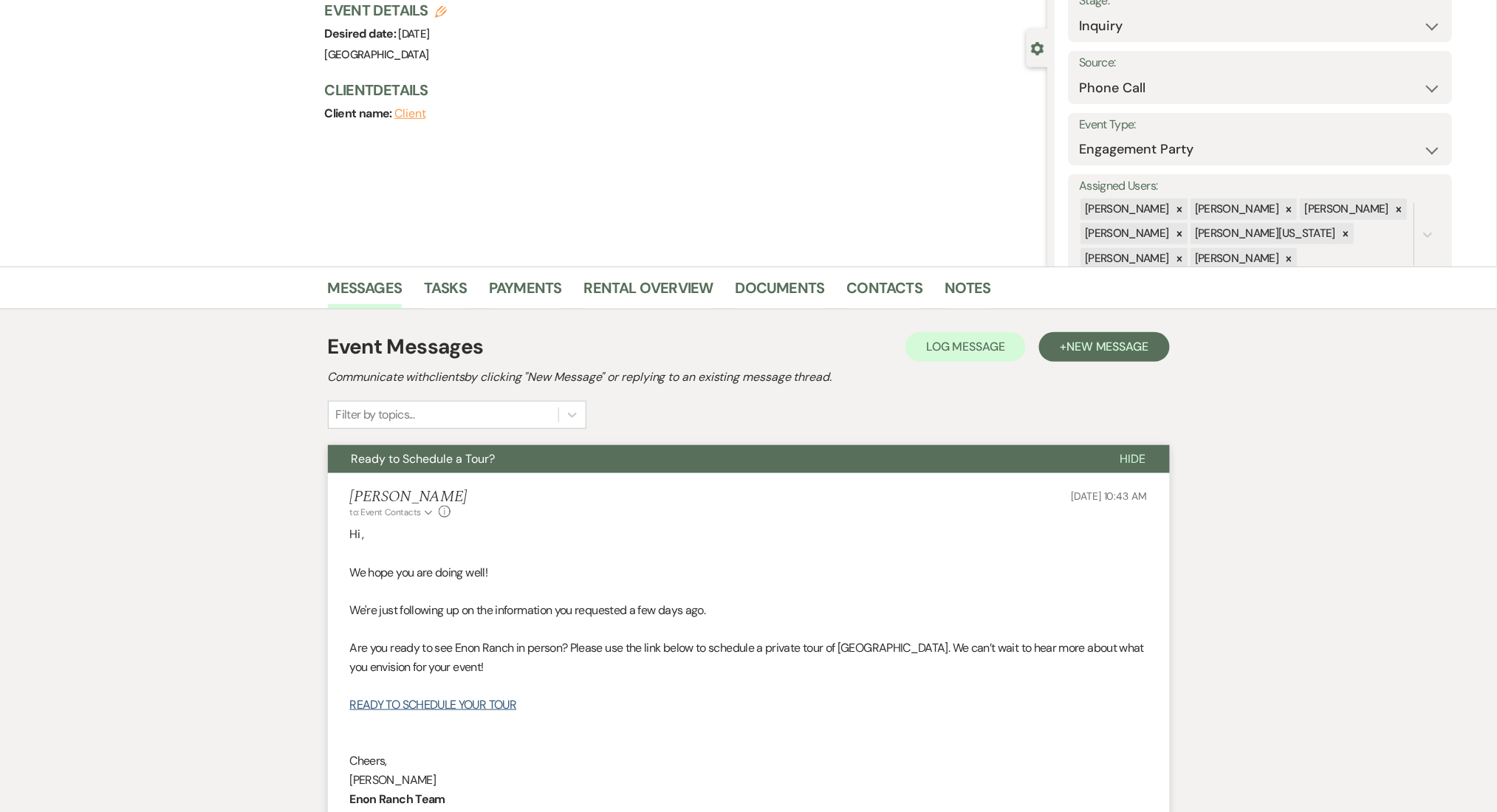
scroll to position [0, 0]
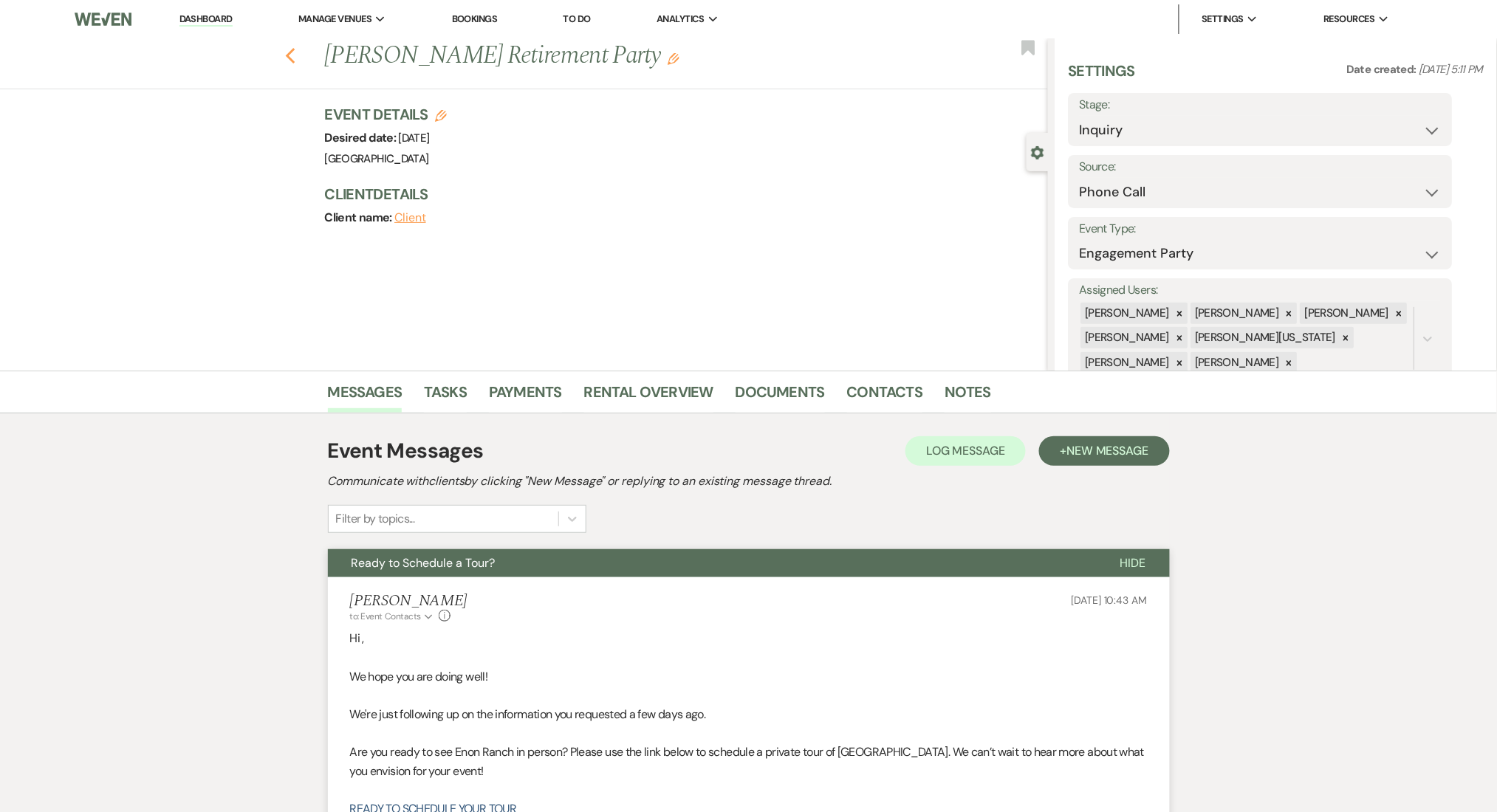
click at [296, 54] on icon "Previous" at bounding box center [291, 56] width 11 height 18
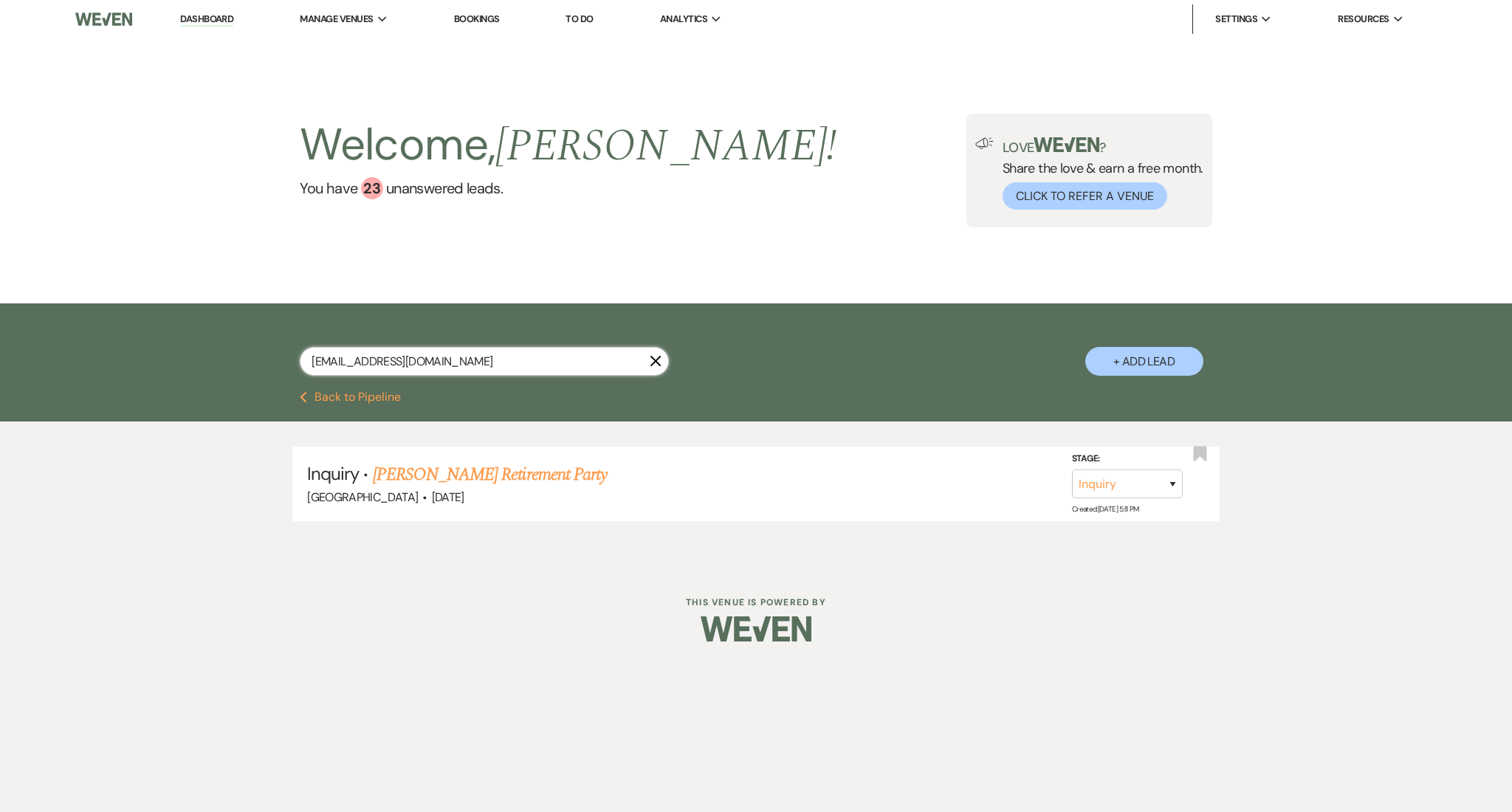
drag, startPoint x: 466, startPoint y: 357, endPoint x: 172, endPoint y: 320, distance: 296.3
click at [172, 320] on div "[EMAIL_ADDRESS][DOMAIN_NAME] X + Add Lead" at bounding box center [756, 347] width 1512 height 88
paste input "dkelcey0901"
type input "[EMAIL_ADDRESS][DOMAIN_NAME]"
click at [463, 473] on link "[PERSON_NAME] Wedding" at bounding box center [466, 474] width 187 height 26
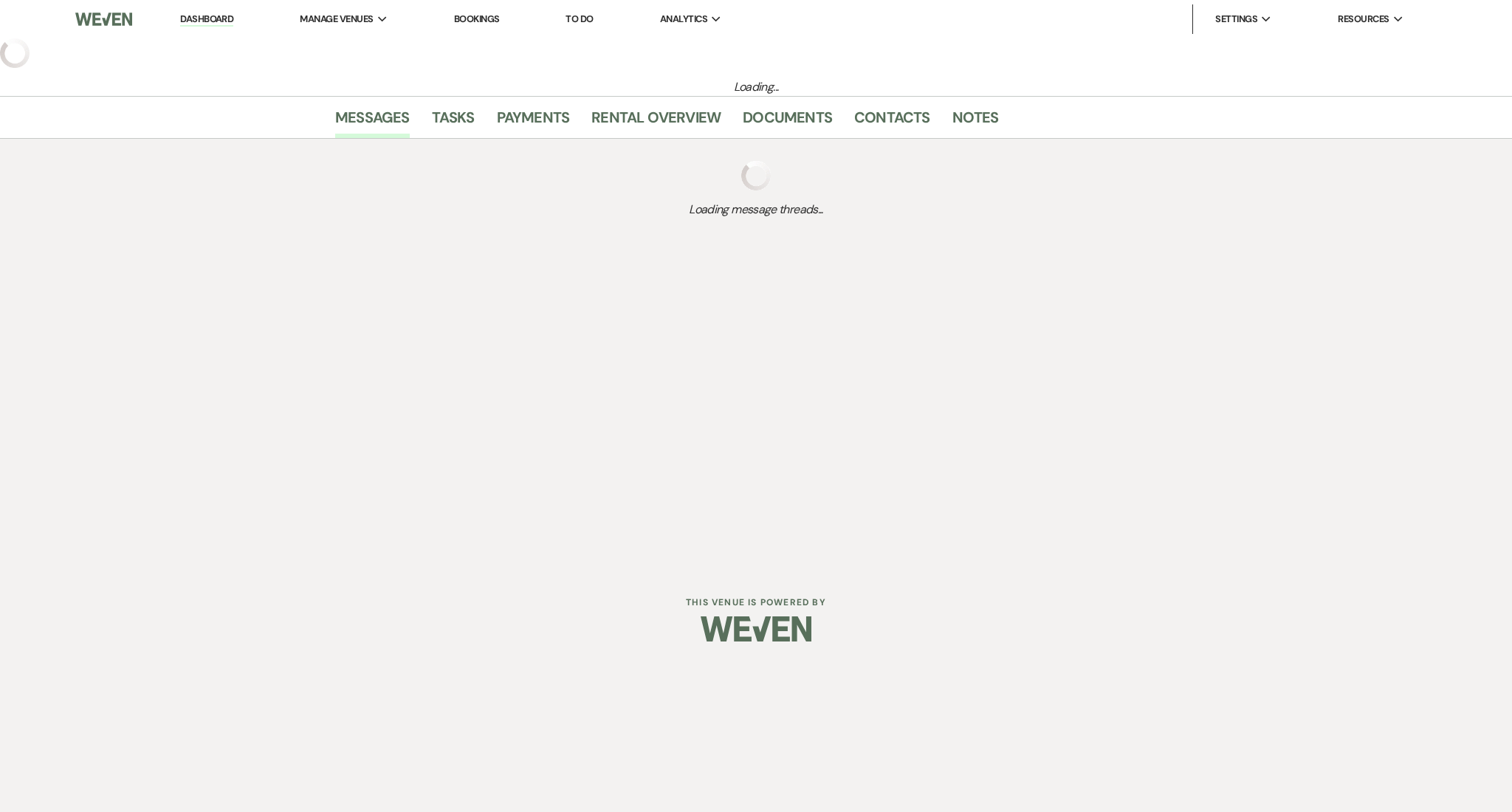
select select "2"
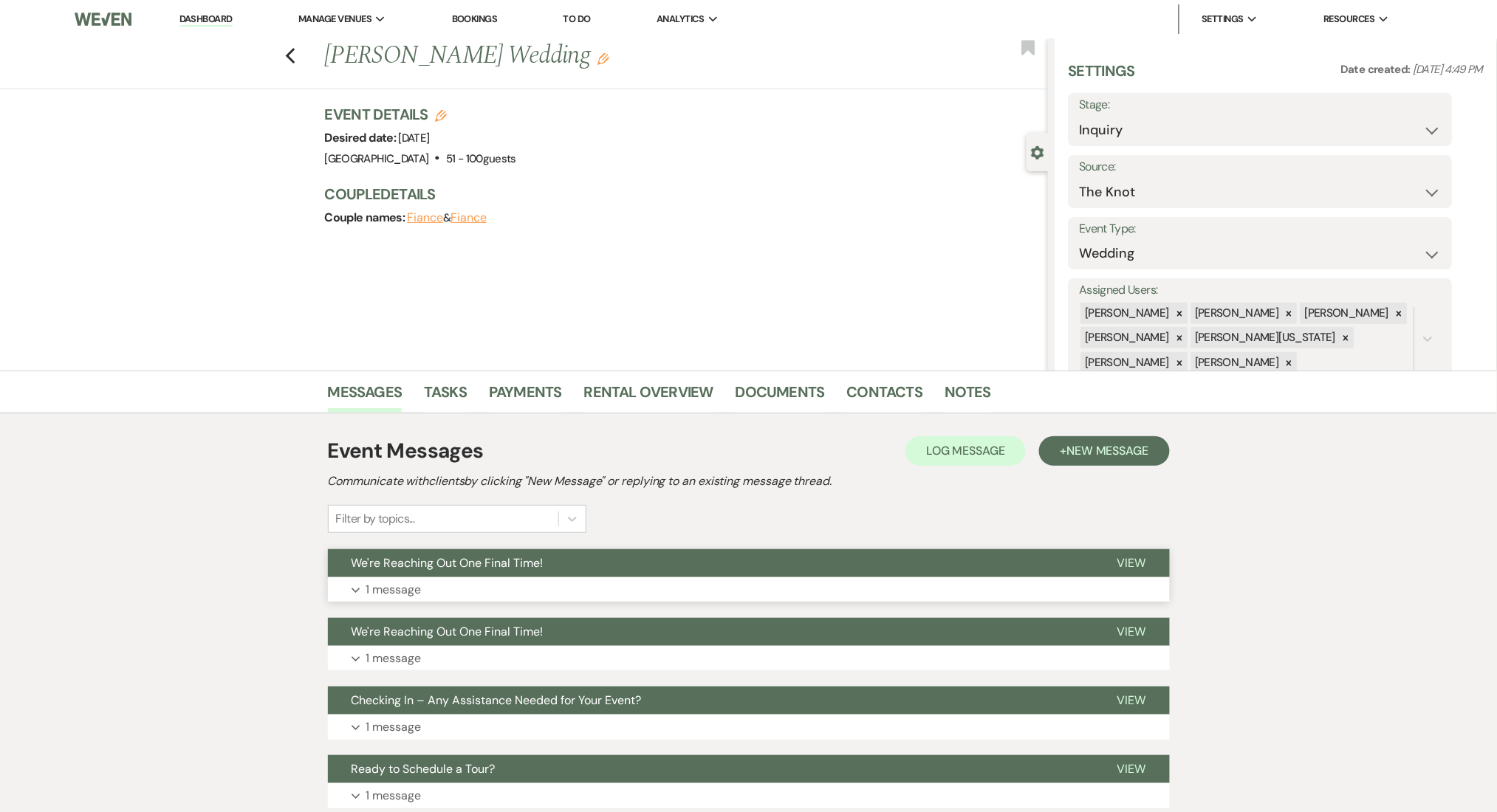
click at [417, 584] on p "1 message" at bounding box center [393, 589] width 55 height 19
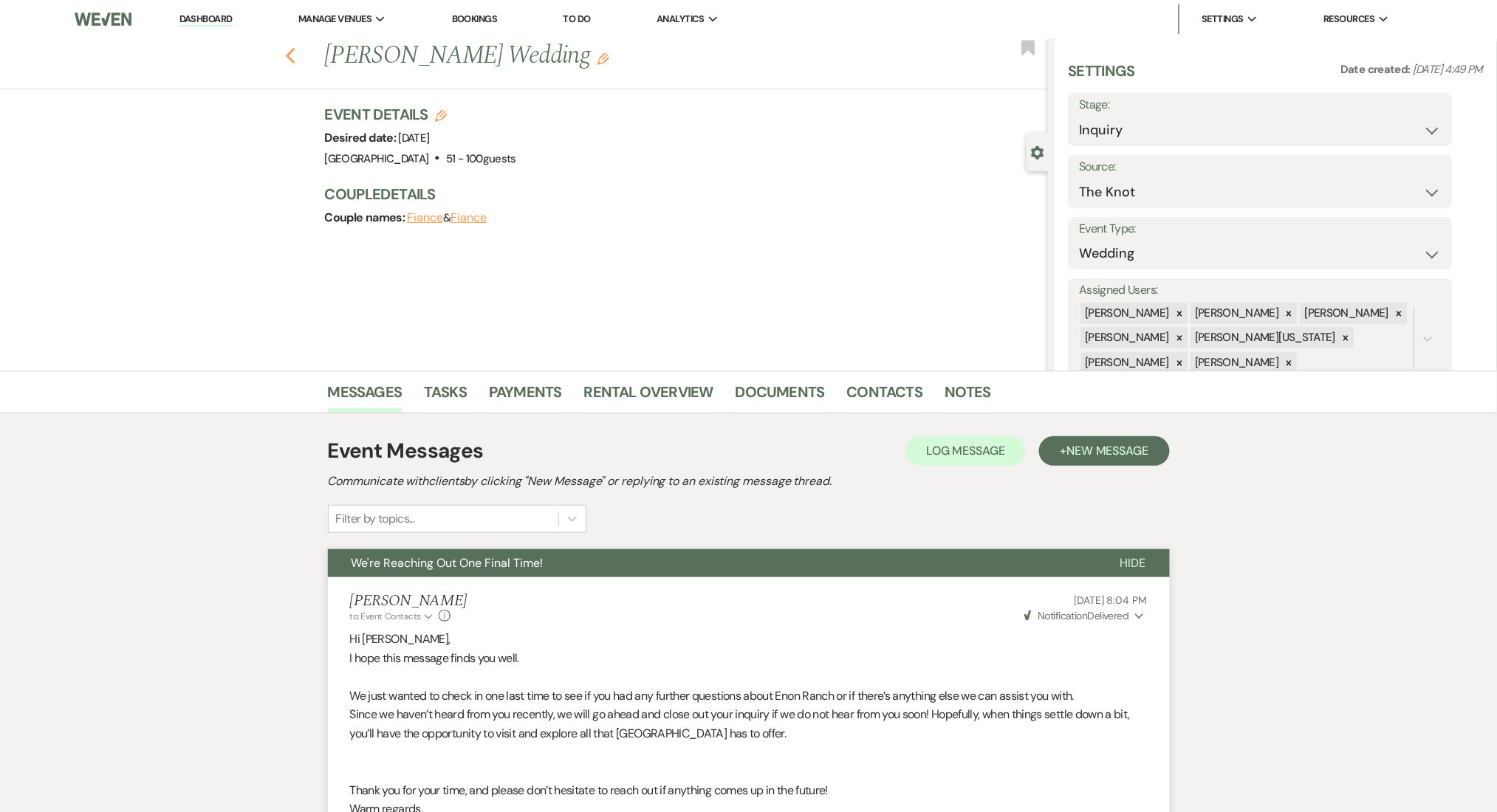
click at [294, 61] on icon "Previous" at bounding box center [291, 56] width 11 height 18
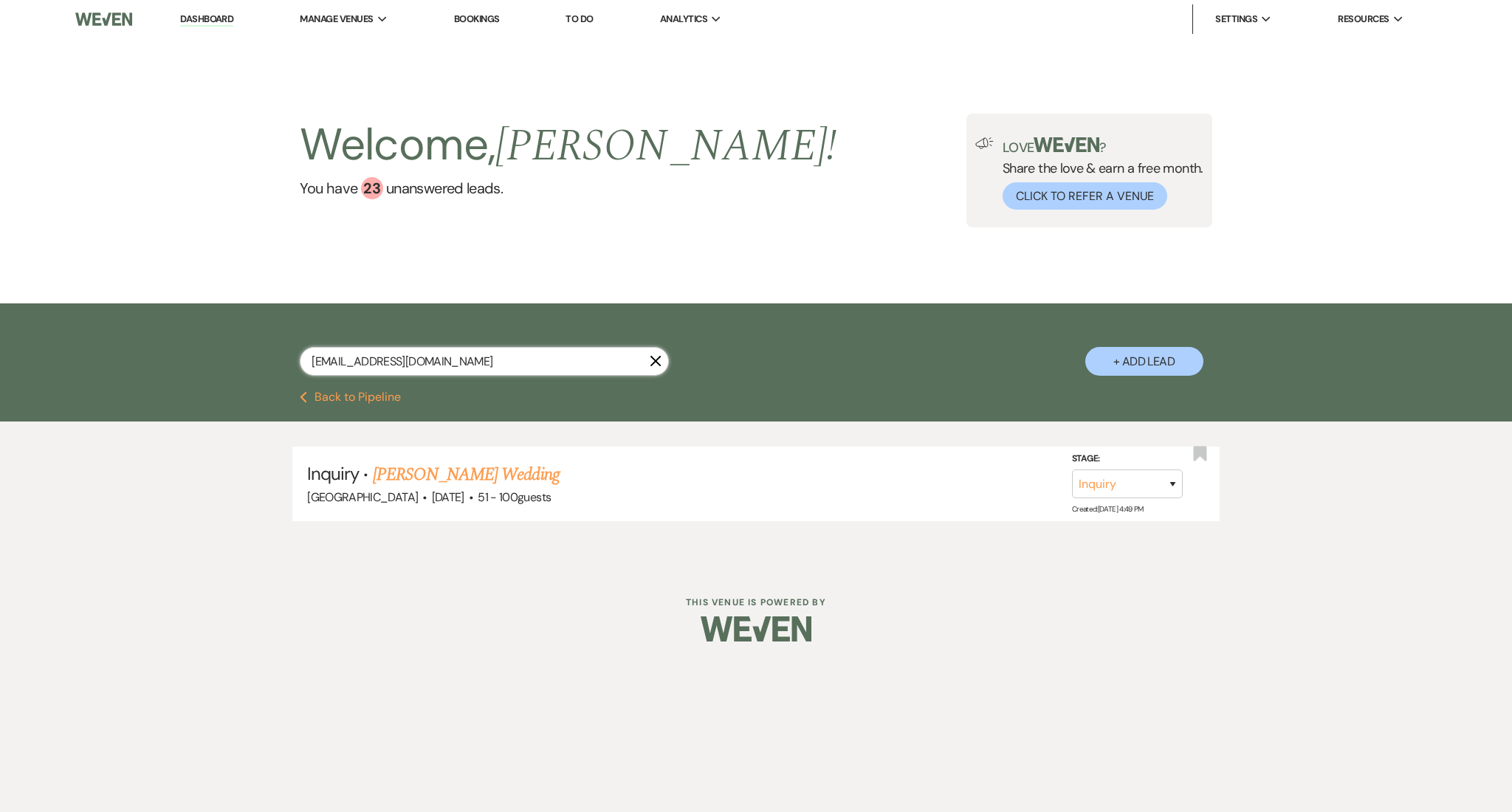
drag, startPoint x: 480, startPoint y: 368, endPoint x: 156, endPoint y: 341, distance: 325.1
click at [156, 341] on div "[EMAIL_ADDRESS][DOMAIN_NAME] X + Add Lead" at bounding box center [756, 347] width 1512 height 88
paste input "kaylahglover"
type input "[EMAIL_ADDRESS][DOMAIN_NAME]"
click at [455, 473] on link "[PERSON_NAME] & [PERSON_NAME]'s Wedding" at bounding box center [543, 474] width 341 height 26
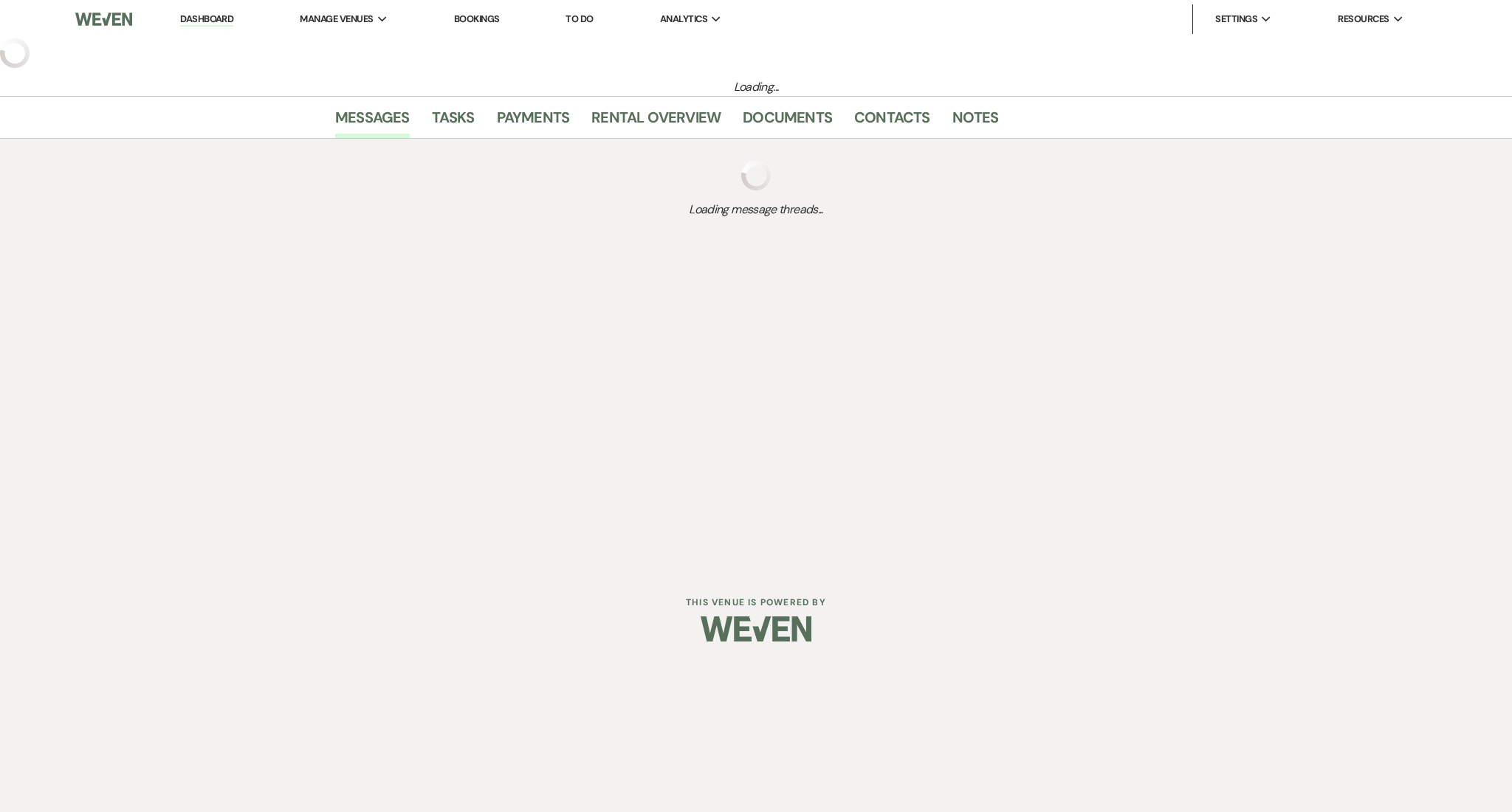
select select "23"
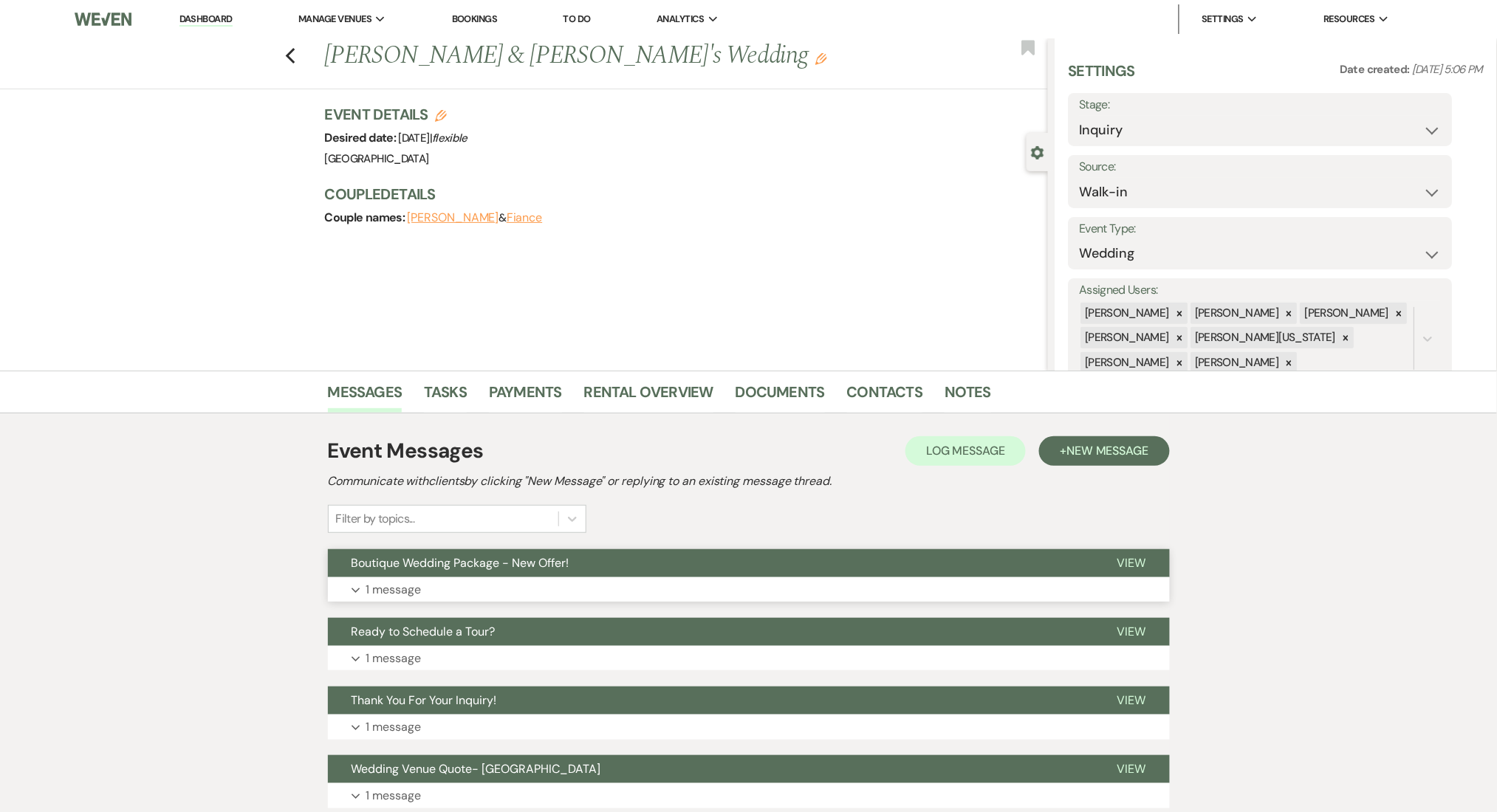
click at [656, 597] on button "Expand 1 message" at bounding box center [749, 590] width 842 height 25
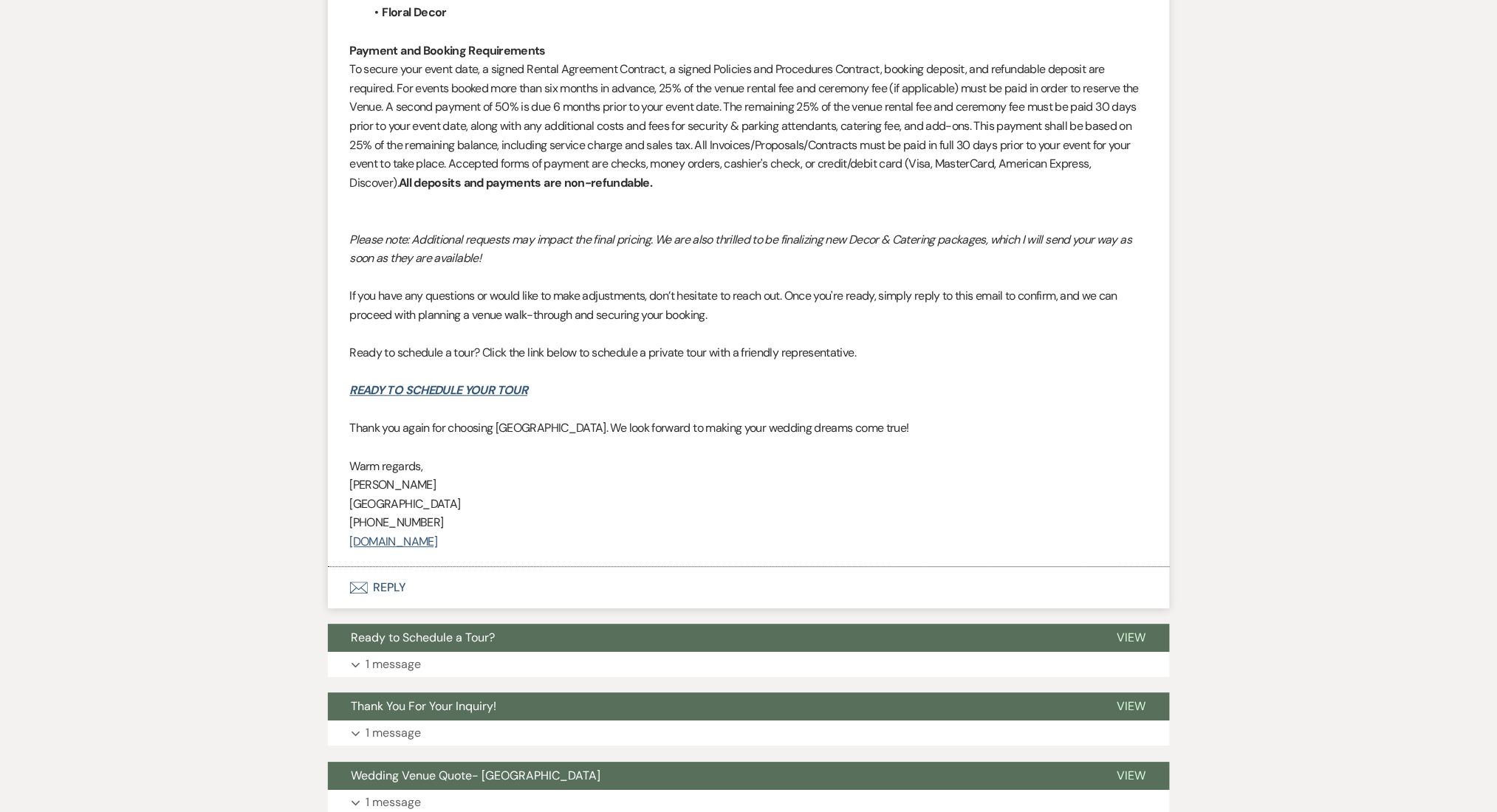
scroll to position [1206, 0]
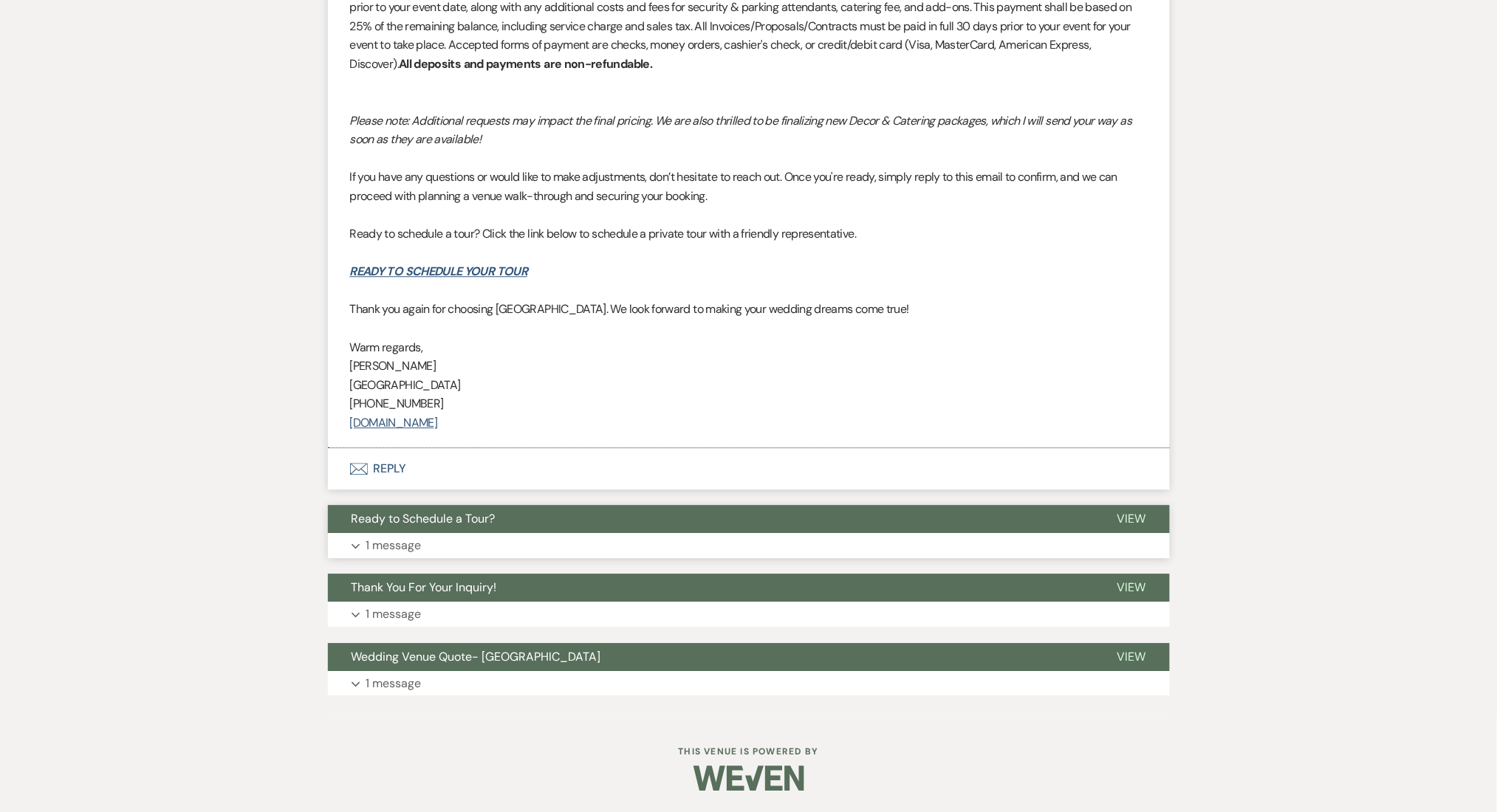
click at [674, 521] on button "Ready to Schedule a Tour?" at bounding box center [711, 519] width 766 height 28
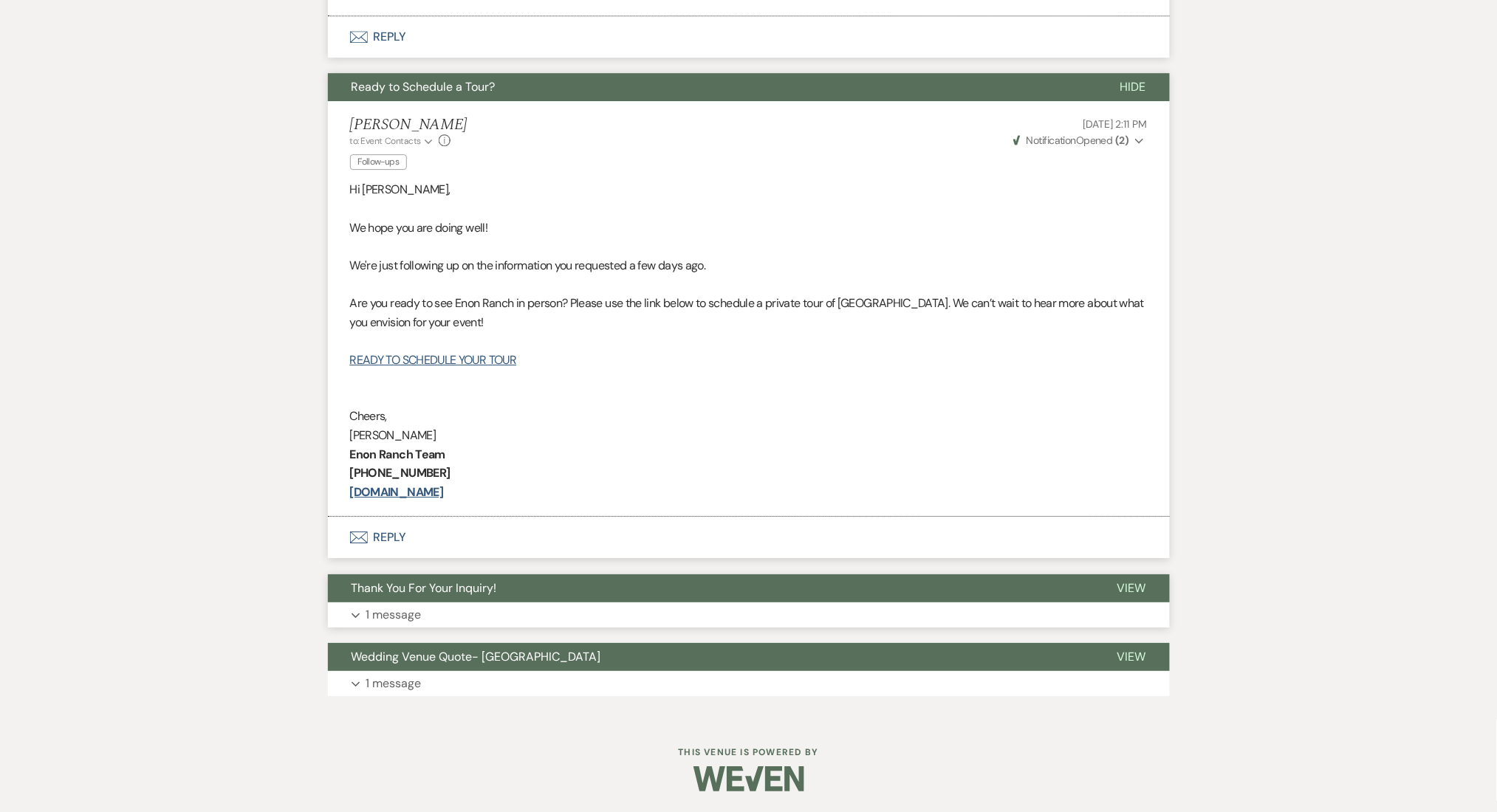
click at [658, 599] on button "Thank You For Your Inquiry!" at bounding box center [711, 588] width 766 height 28
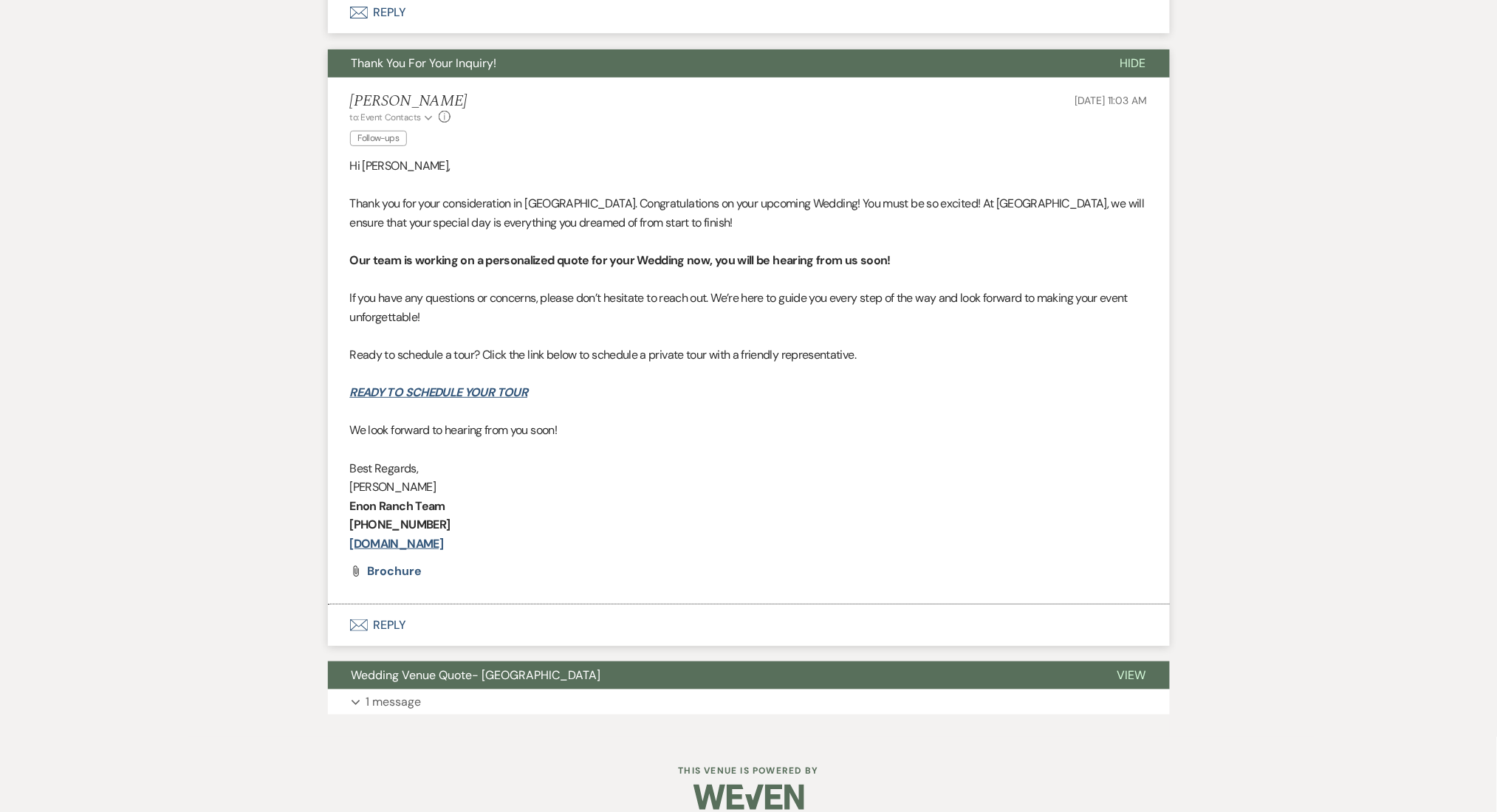
scroll to position [2181, 0]
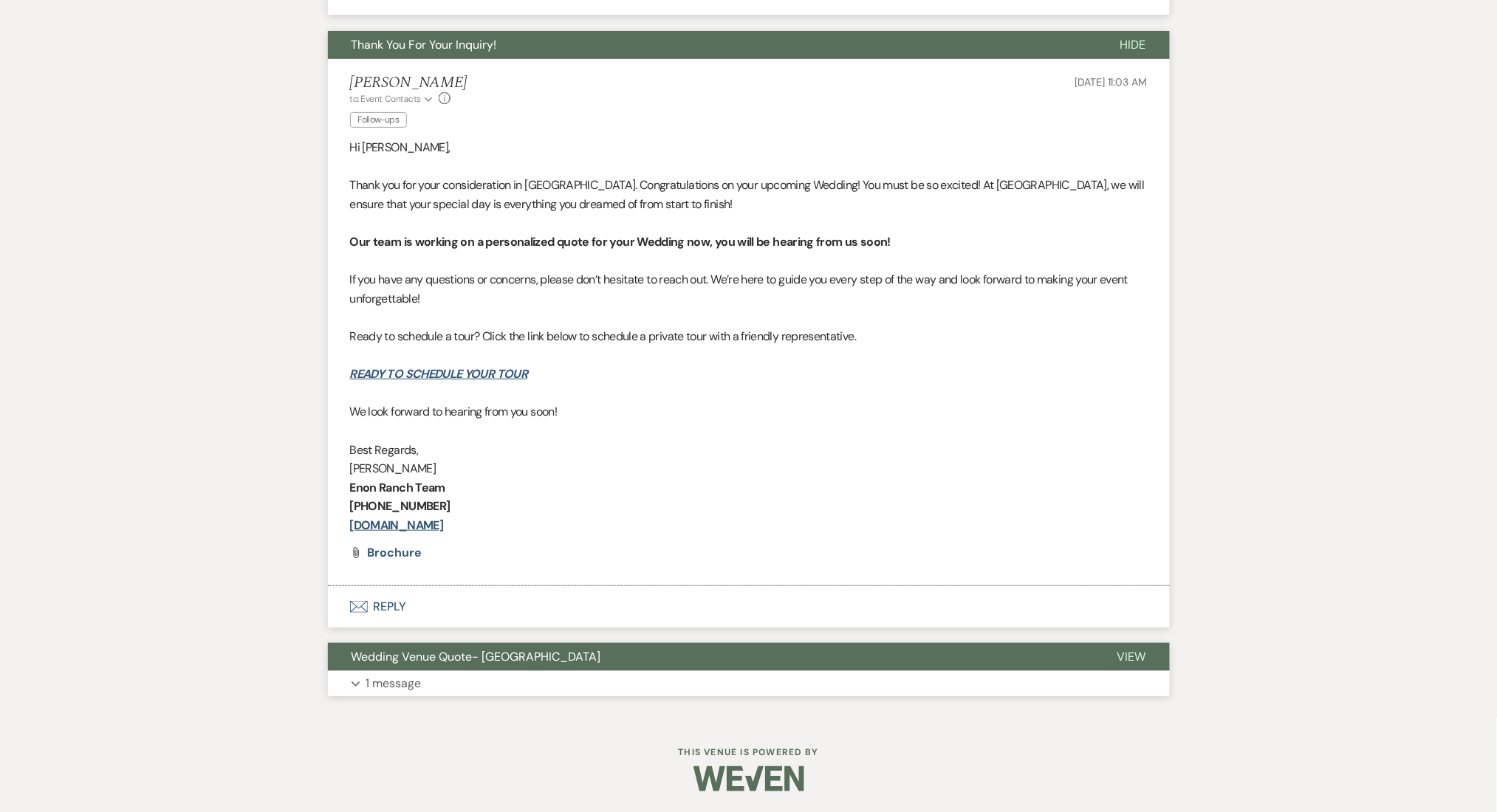
click at [652, 650] on button "Wedding Venue Quote- [GEOGRAPHIC_DATA]" at bounding box center [711, 656] width 766 height 28
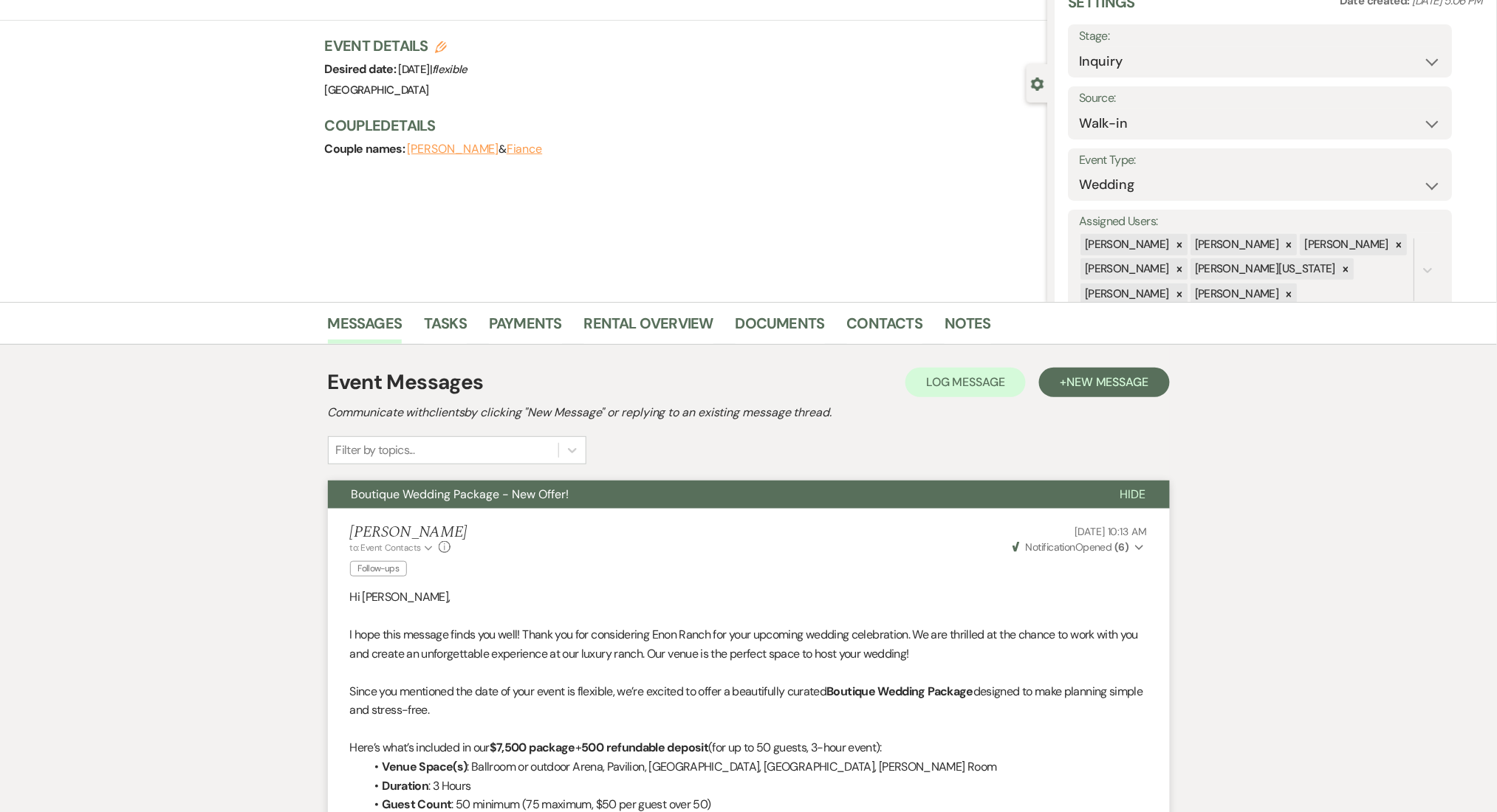
scroll to position [0, 0]
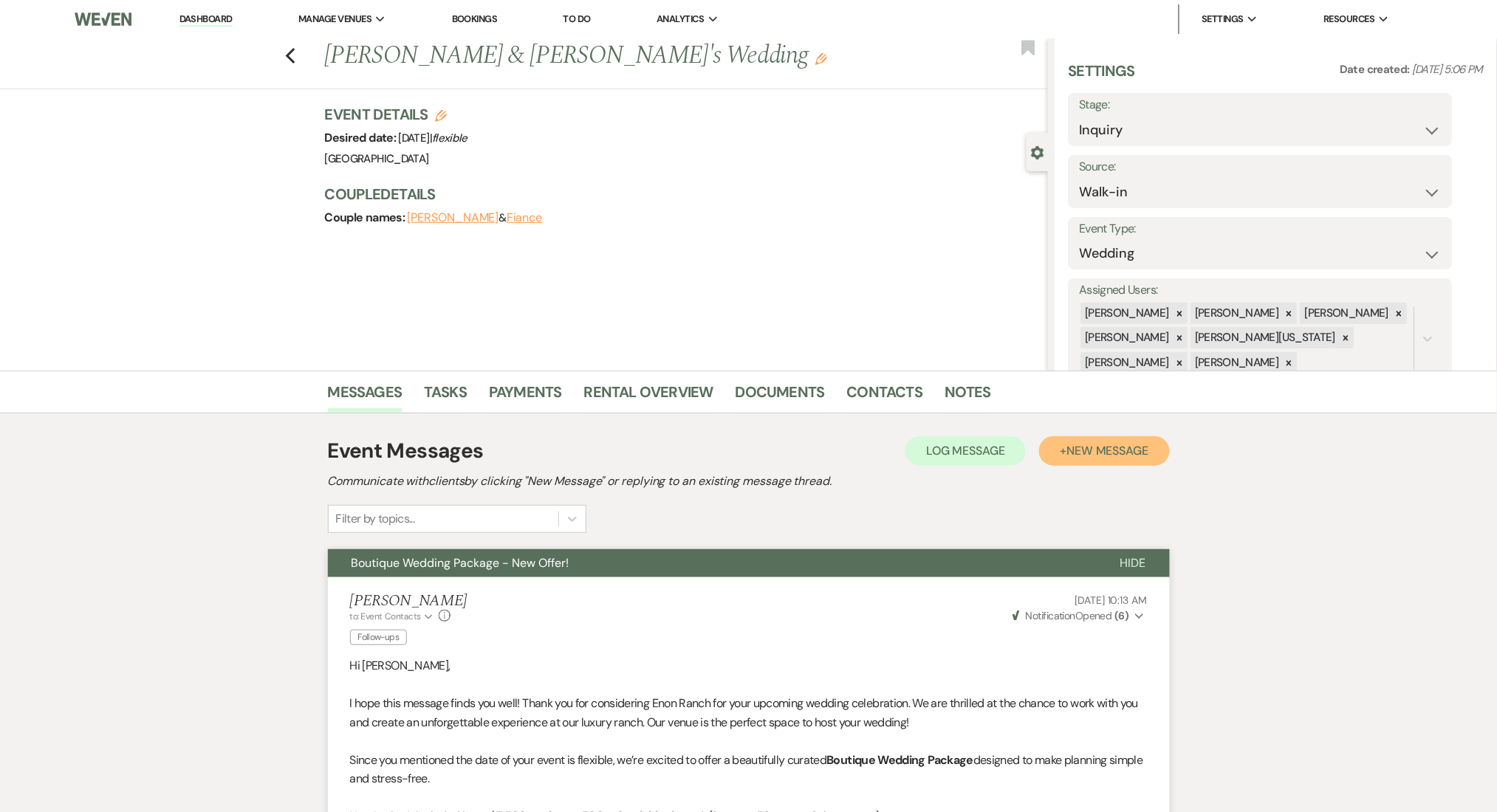
click at [1103, 454] on span "New Message" at bounding box center [1107, 450] width 82 height 15
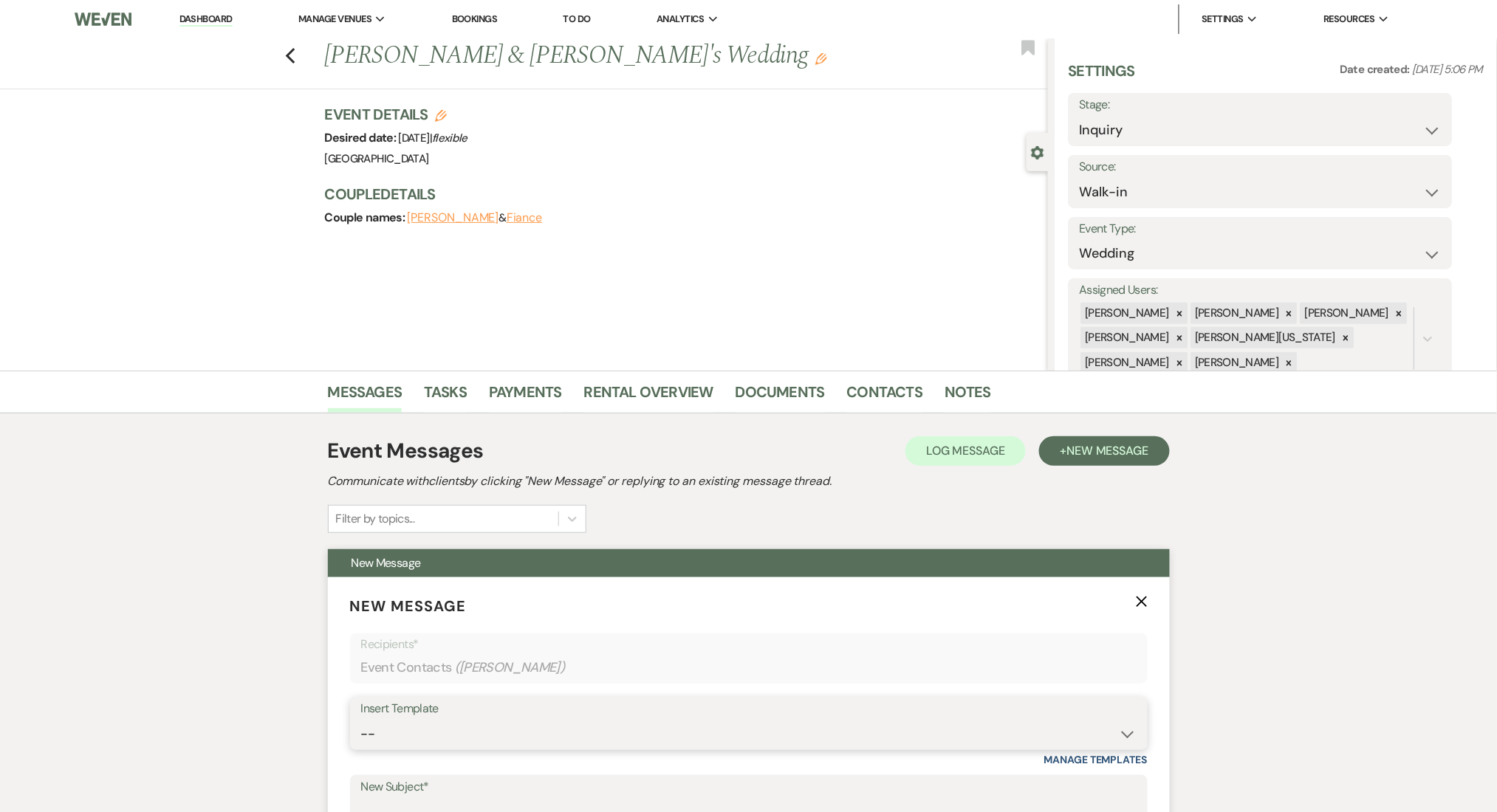
click at [595, 733] on select "-- Inquiry Follow Up Email #2 Contract Sending Template Payment Template Rental…" at bounding box center [749, 734] width 775 height 29
select select "4603"
click at [361, 720] on select "-- Inquiry Follow Up Email #2 Contract Sending Template Payment Template Rental…" at bounding box center [749, 734] width 775 height 29
type input "Checking In – Any Assistance Needed for Your Event?"
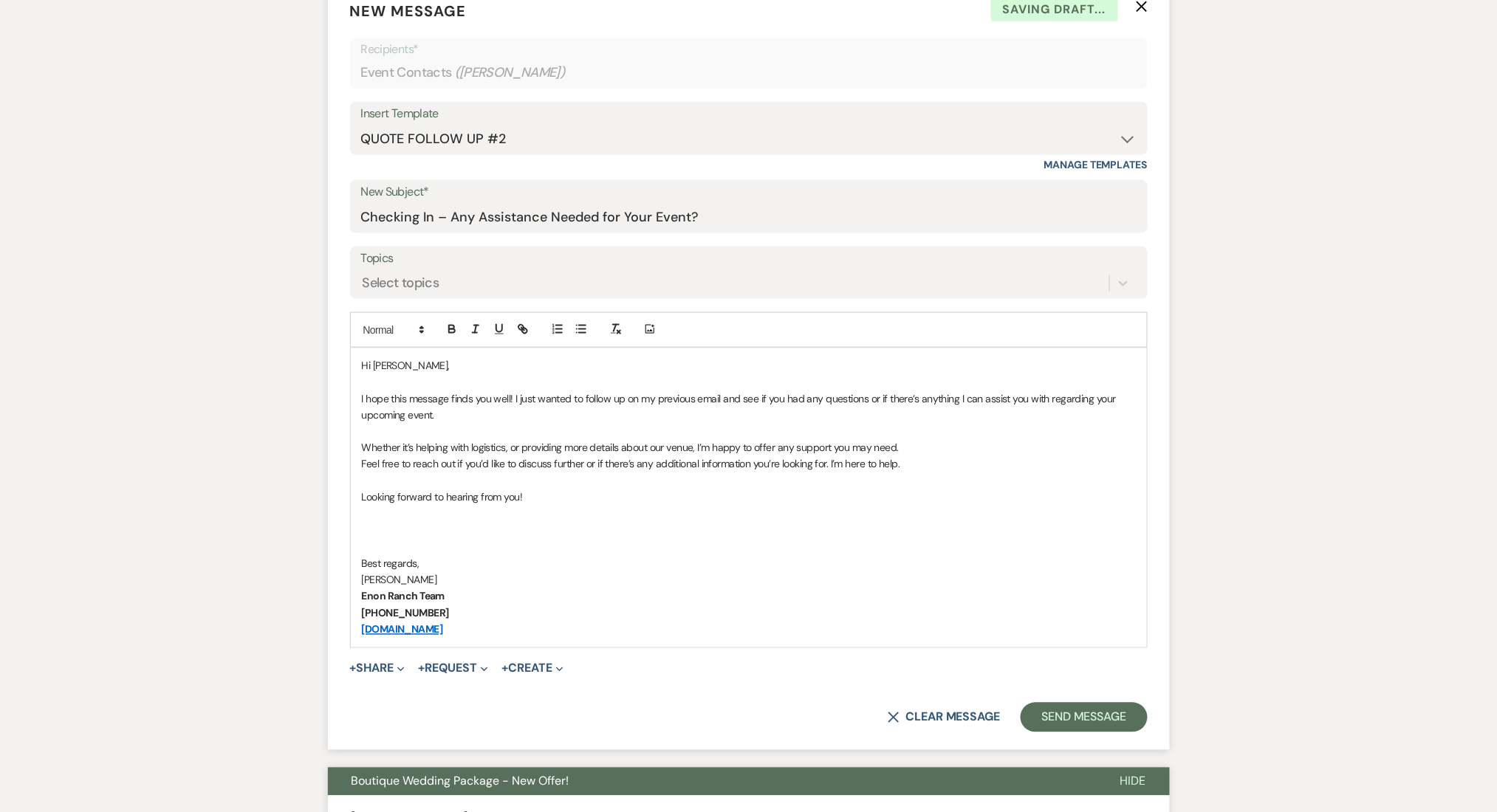
scroll to position [689, 0]
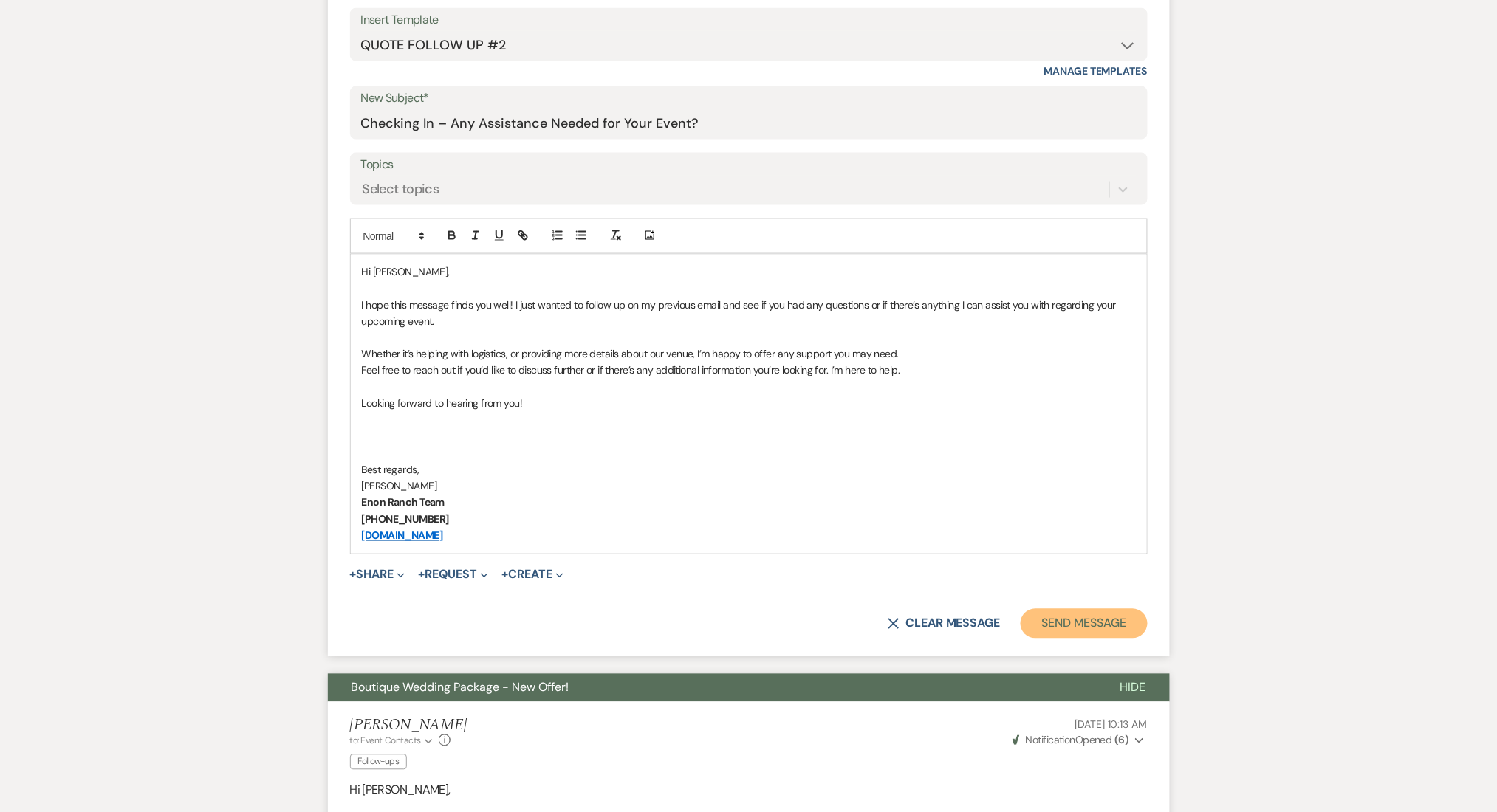
click at [1075, 629] on button "Send Message" at bounding box center [1083, 624] width 126 height 30
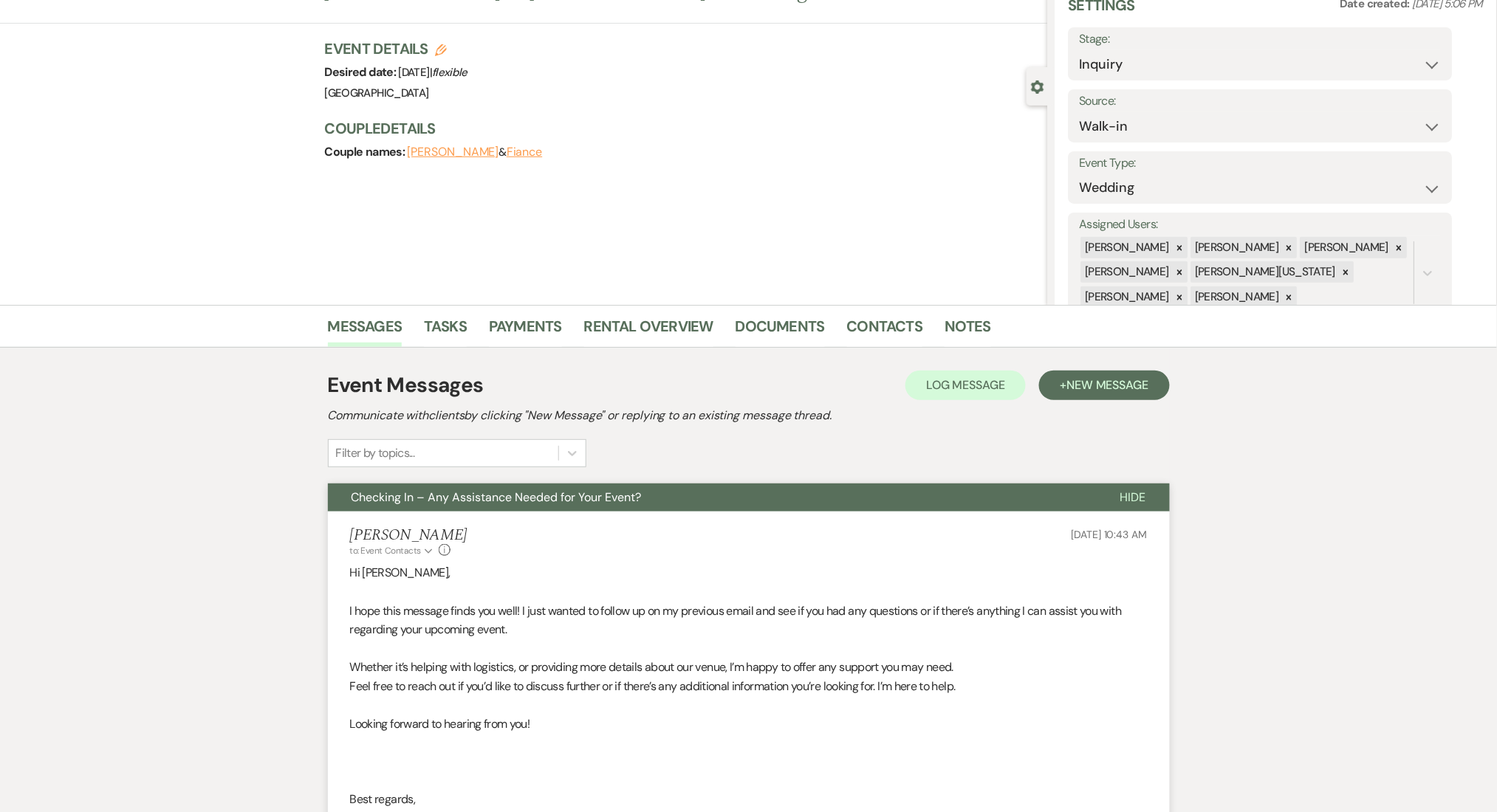
scroll to position [0, 0]
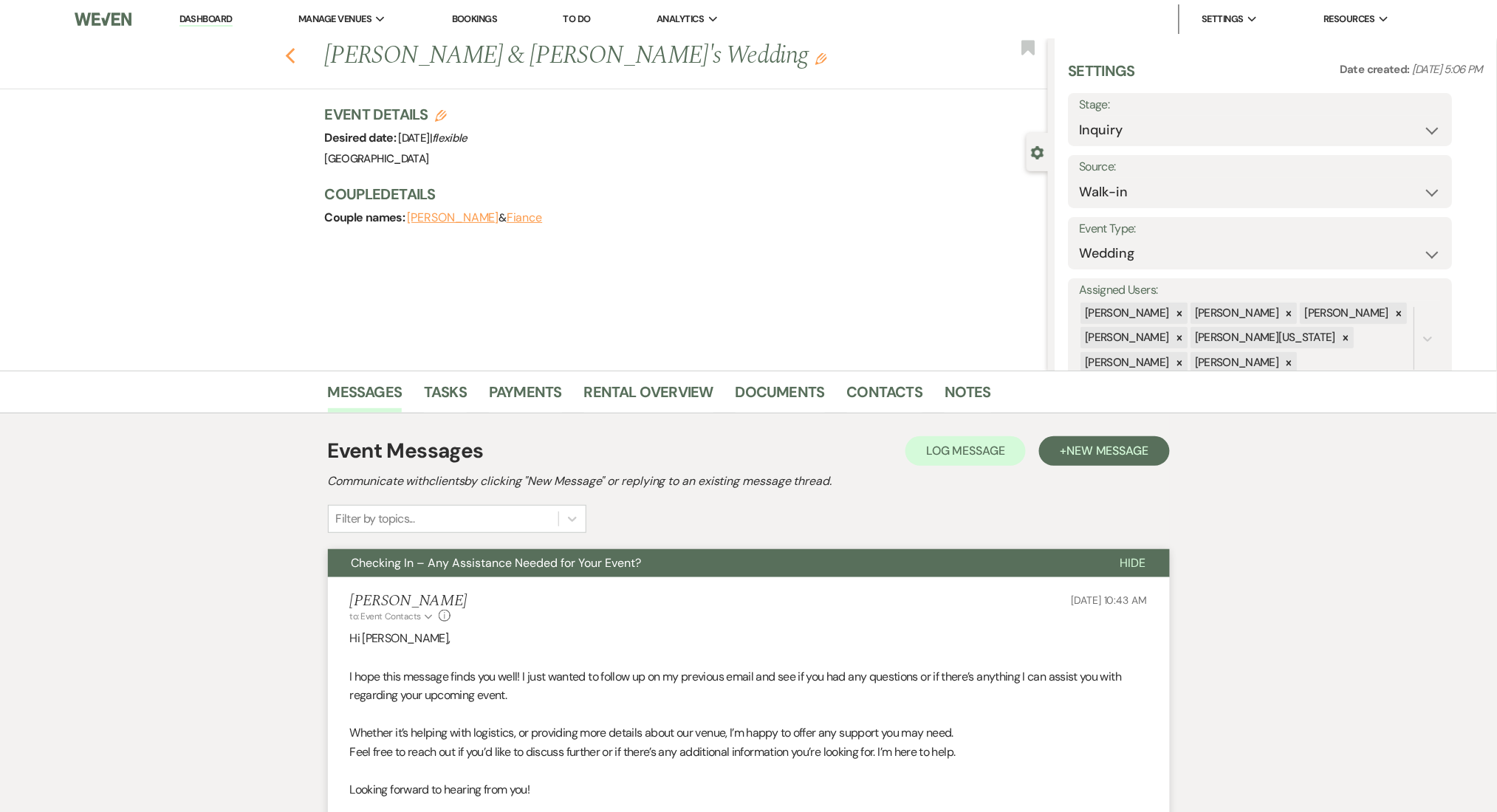
click at [296, 59] on icon "Previous" at bounding box center [291, 56] width 11 height 18
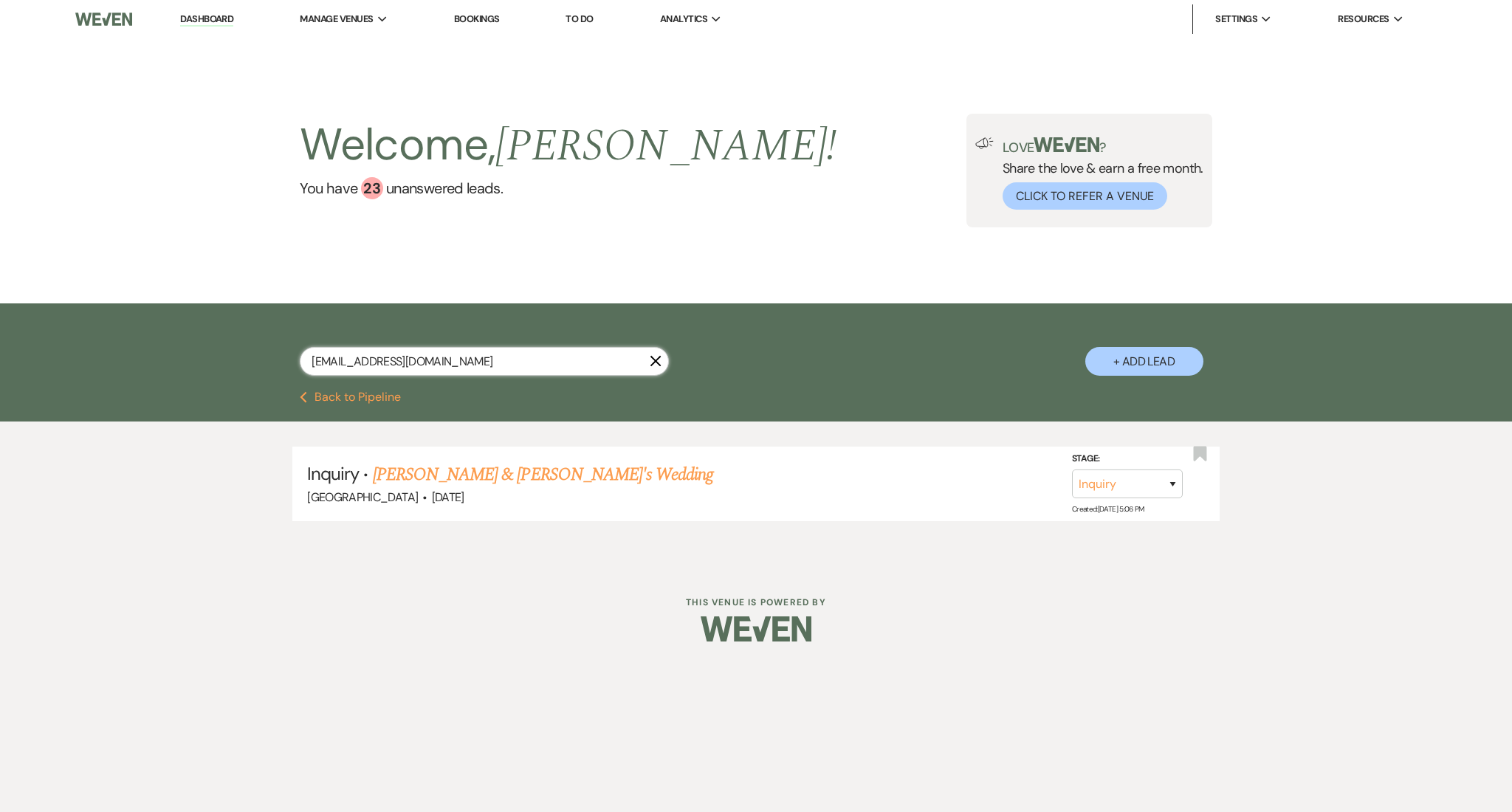
drag, startPoint x: 445, startPoint y: 363, endPoint x: 204, endPoint y: 354, distance: 241.2
click at [204, 354] on div "[EMAIL_ADDRESS][DOMAIN_NAME] X + Add Lead" at bounding box center [756, 347] width 1512 height 88
paste input "jneagre"
type input "[EMAIL_ADDRESS][DOMAIN_NAME]"
click at [501, 473] on link "[PERSON_NAME] & [PERSON_NAME] Wedding" at bounding box center [538, 474] width 330 height 26
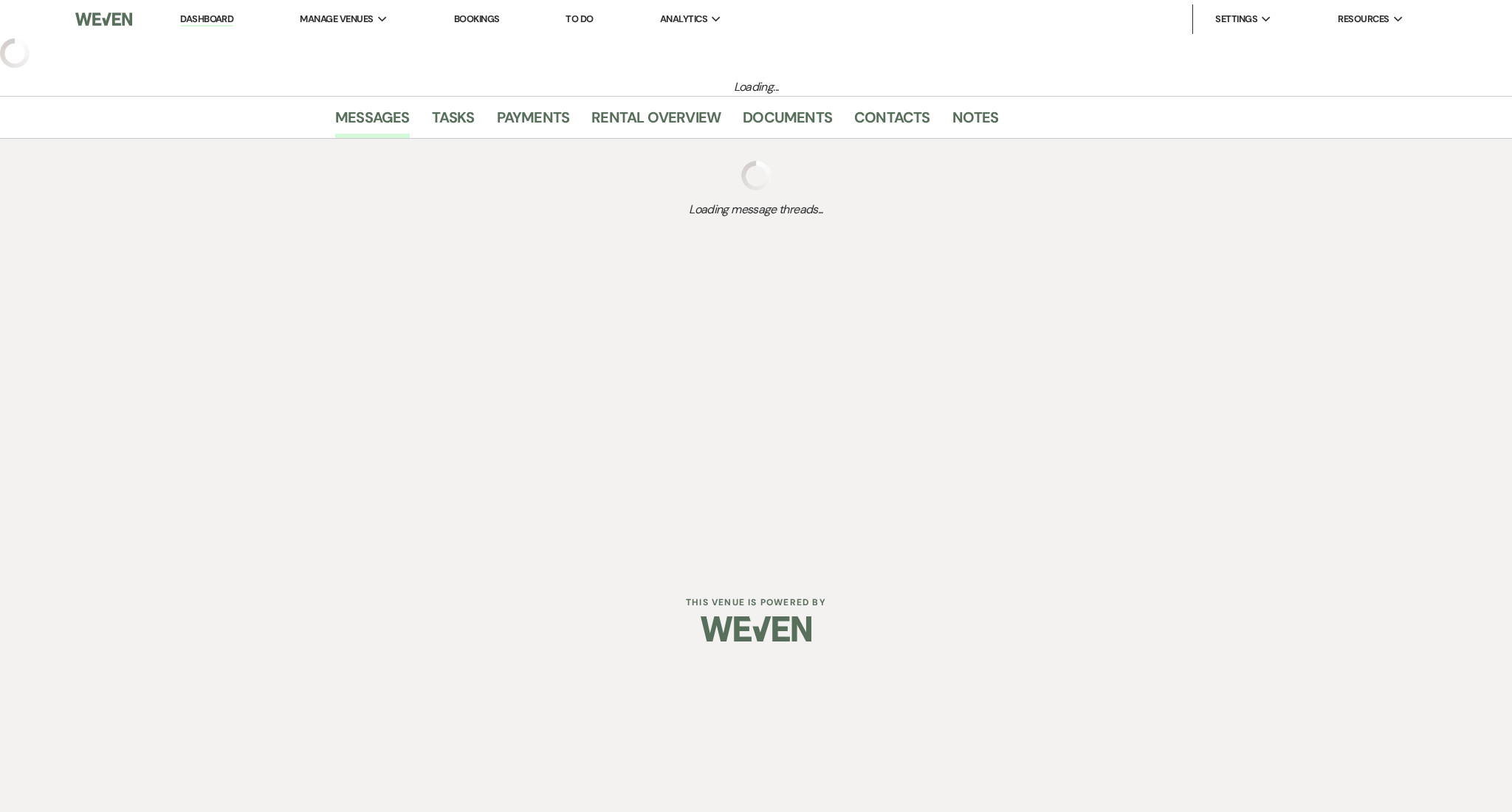
select select "5"
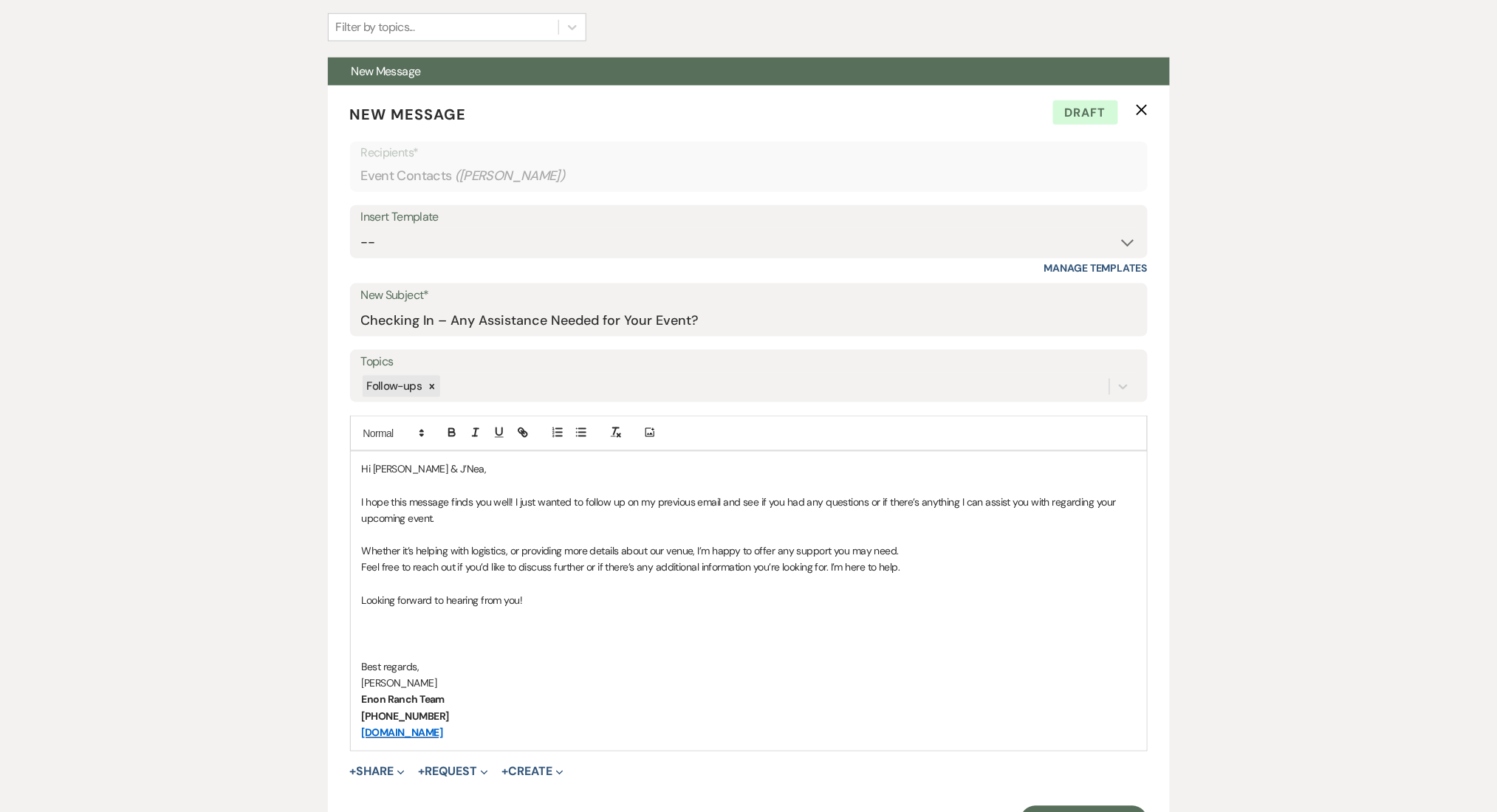
scroll to position [857, 0]
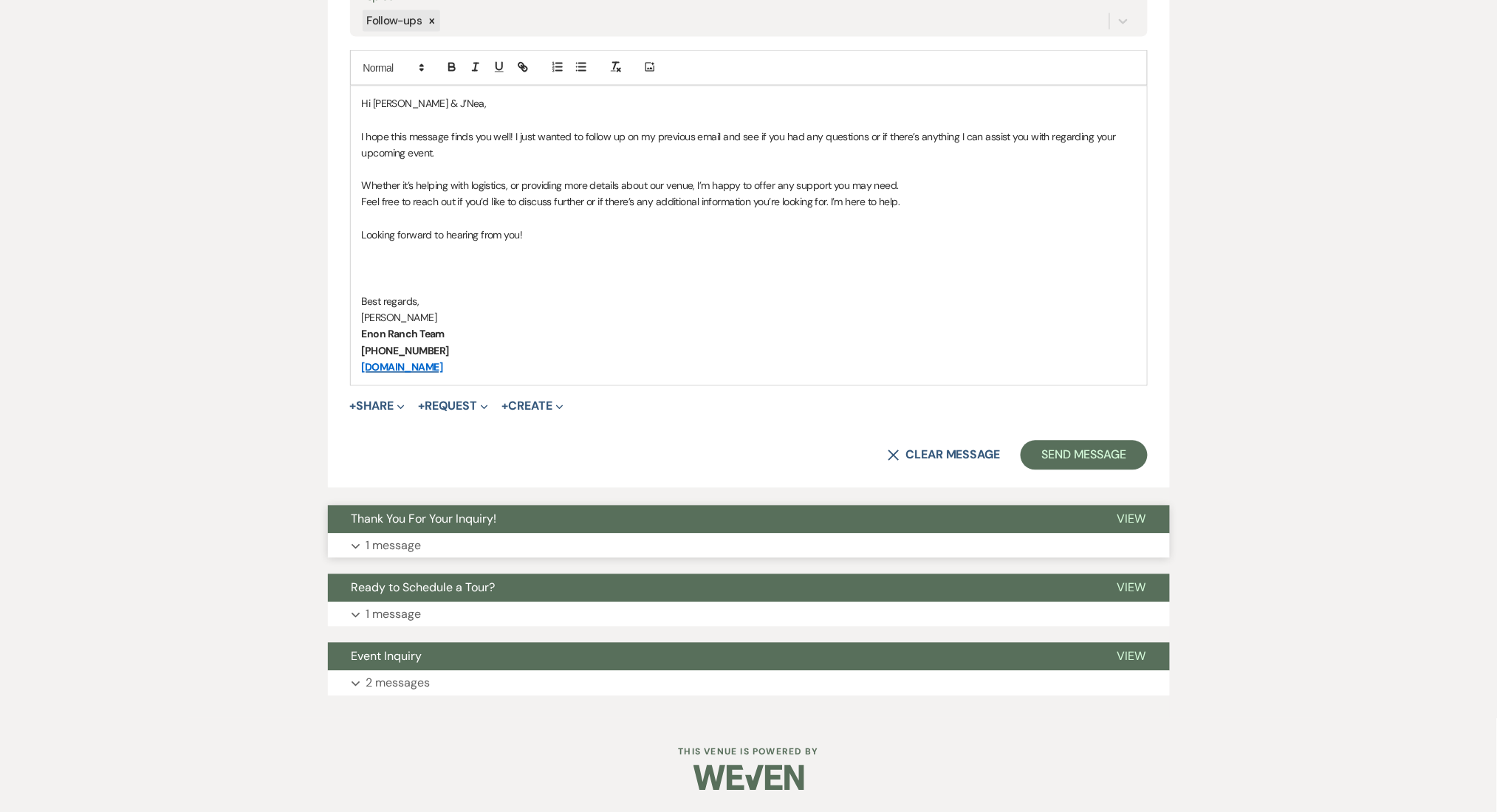
click at [417, 534] on button "Expand 1 message" at bounding box center [749, 547] width 842 height 25
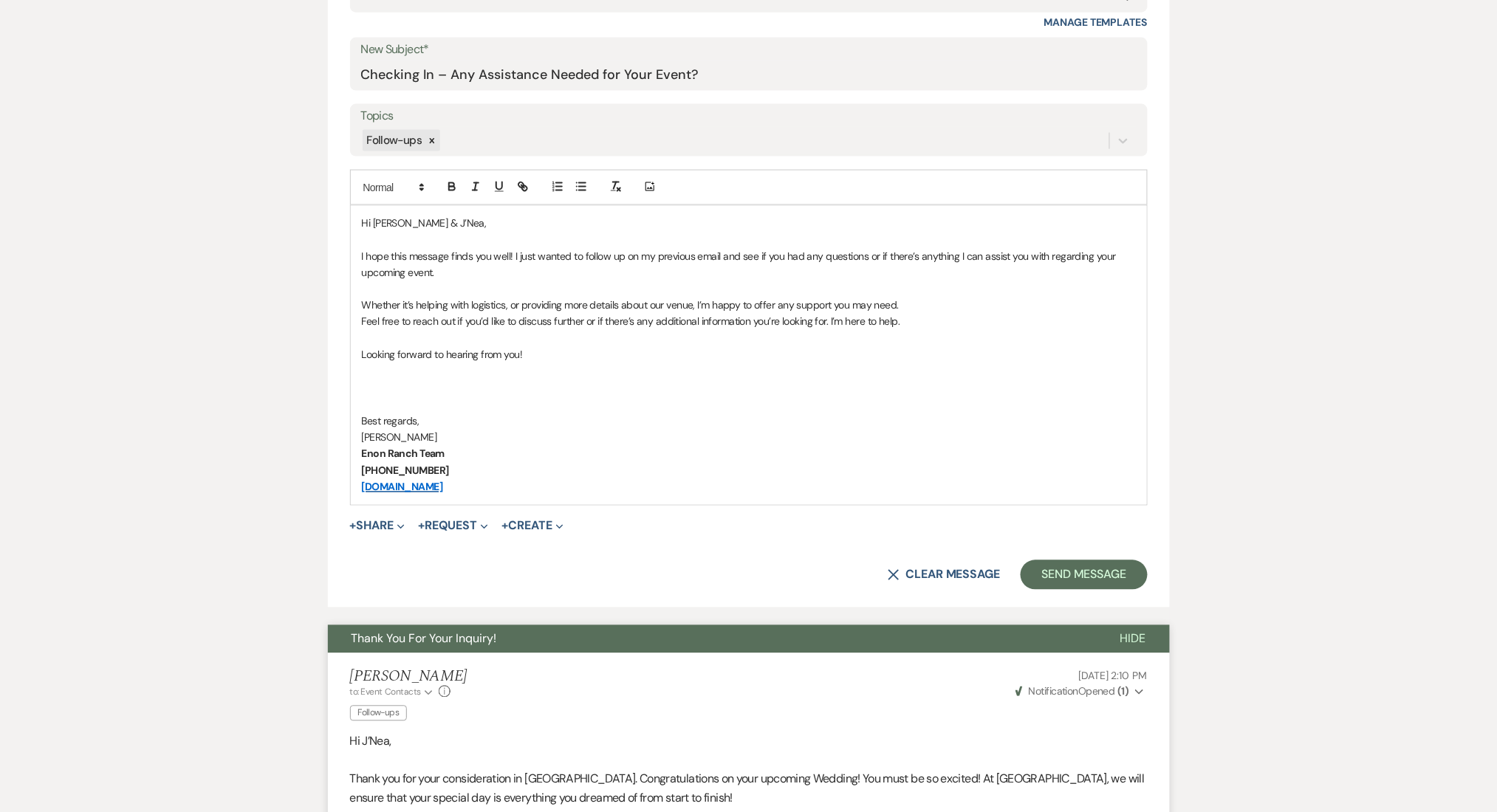
scroll to position [759, 0]
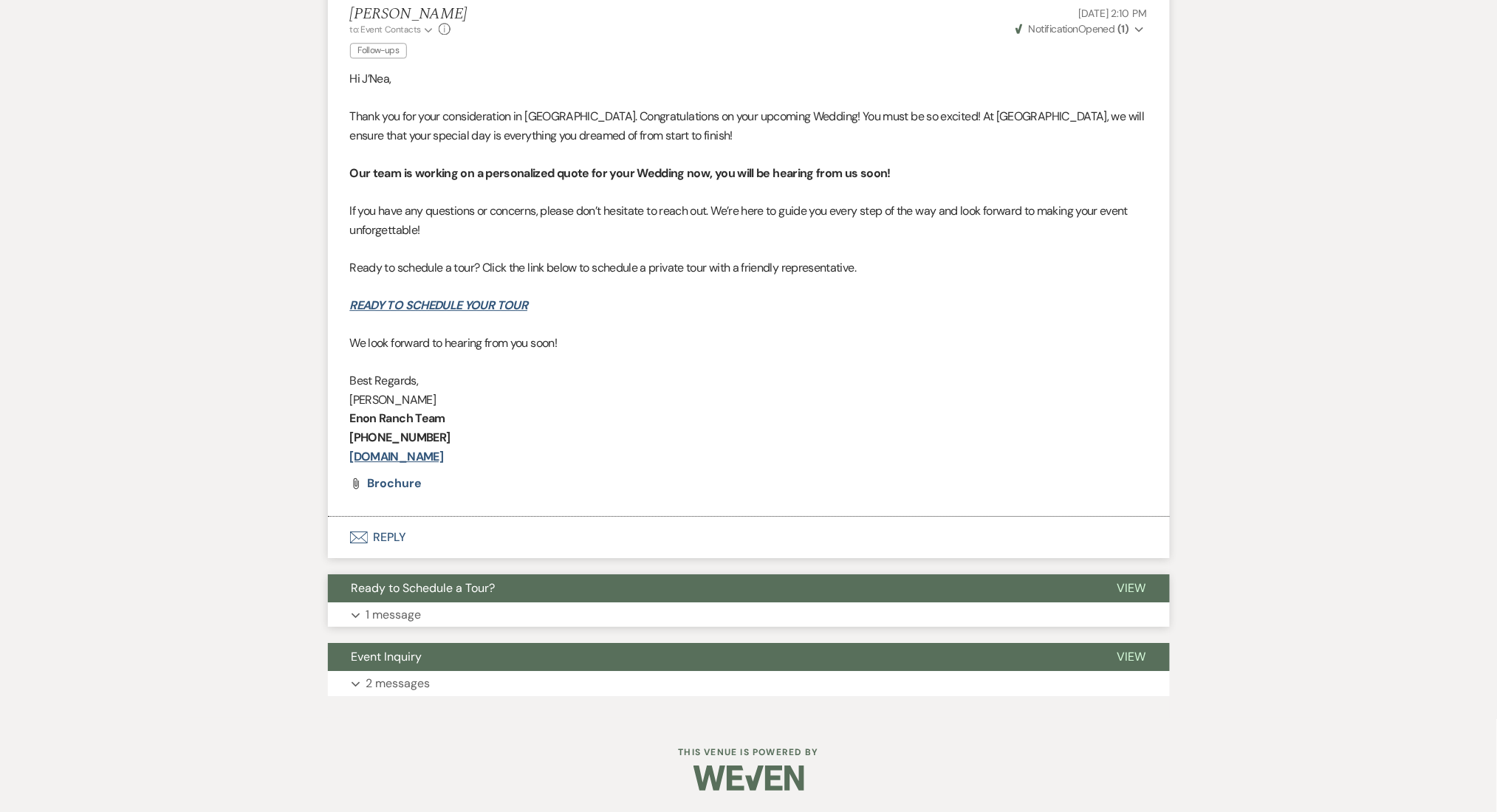
click at [414, 599] on button "Ready to Schedule a Tour?" at bounding box center [711, 588] width 766 height 28
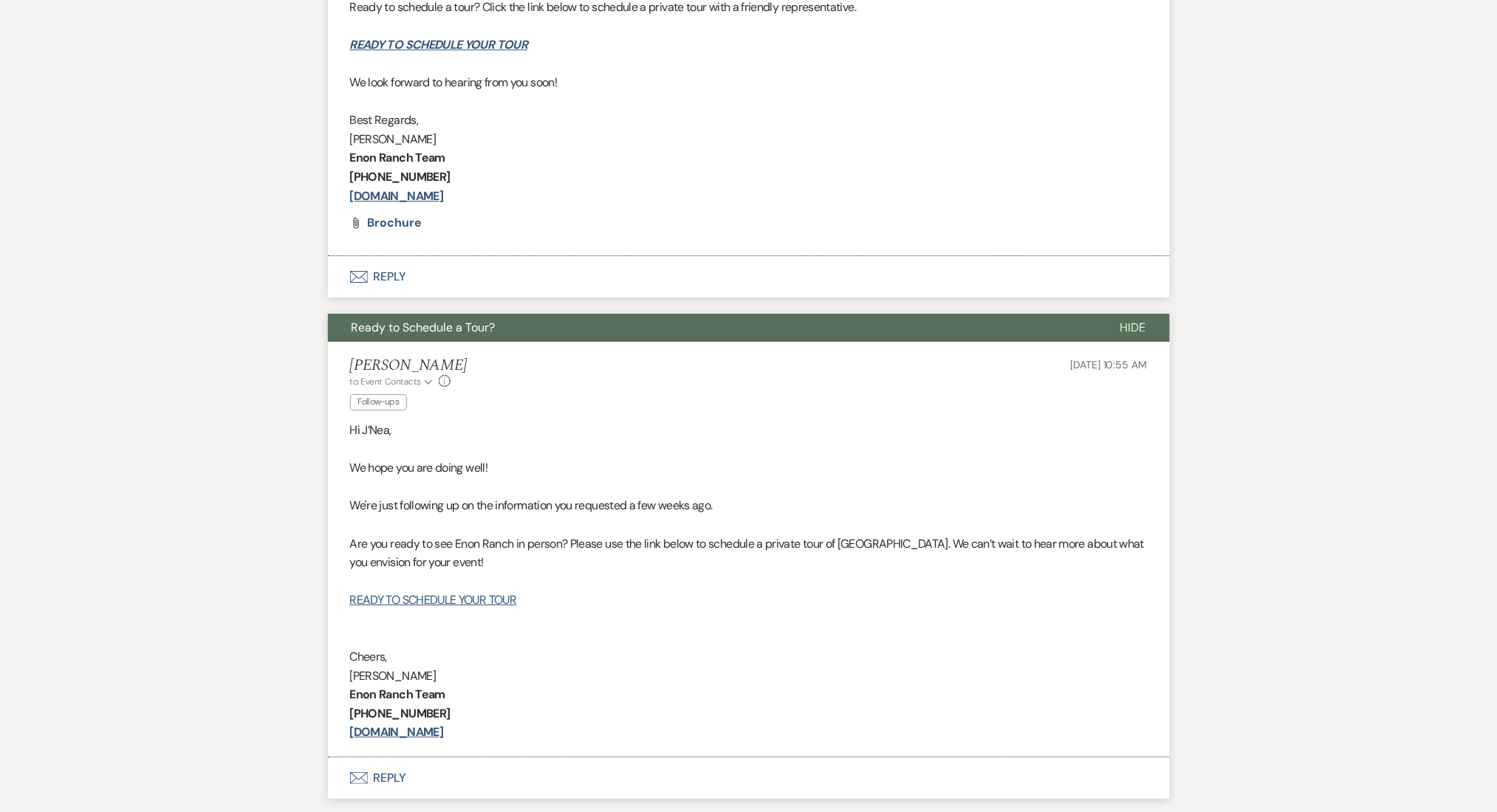
scroll to position [1833, 0]
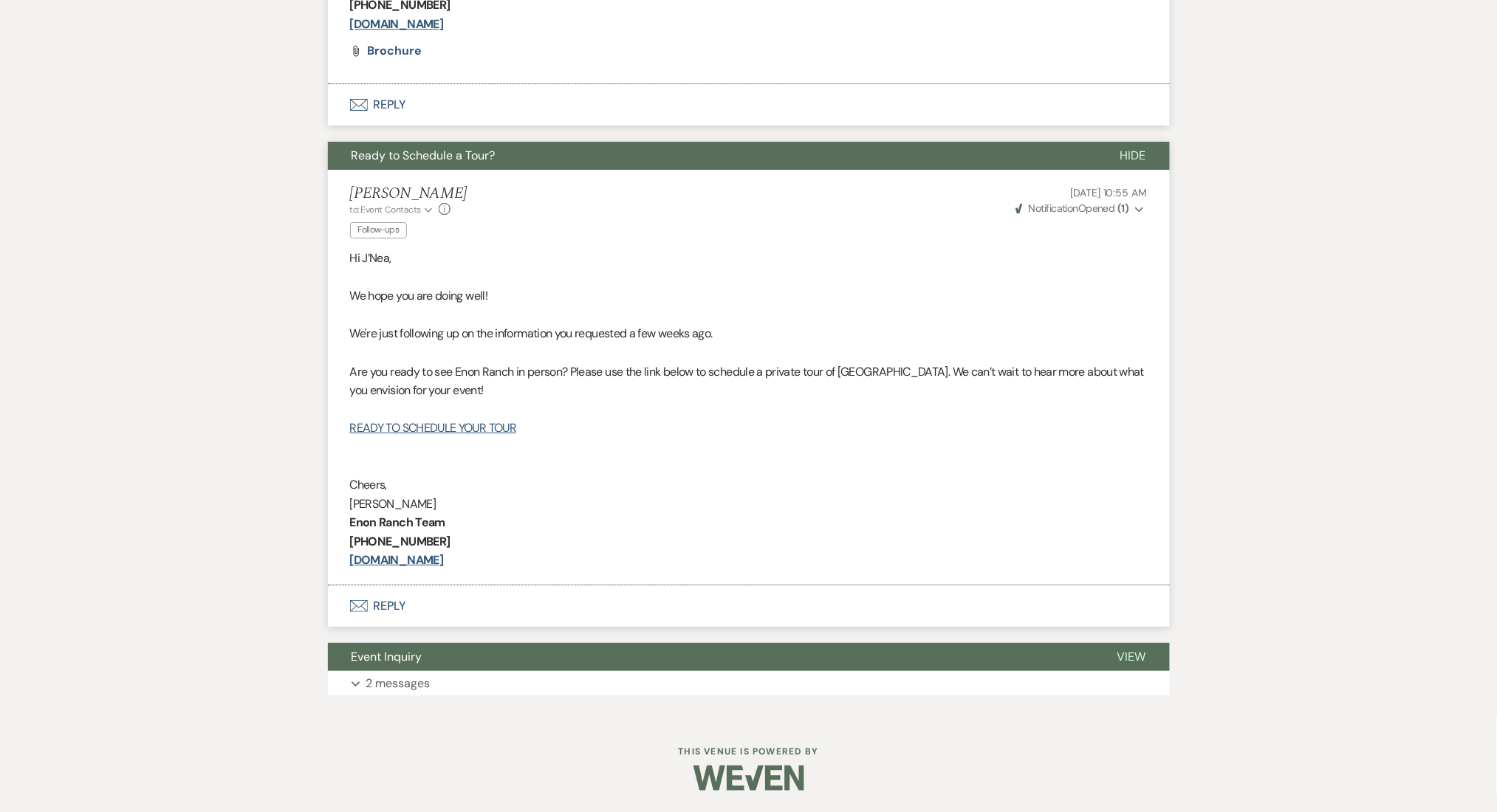
click at [396, 683] on p "2 messages" at bounding box center [398, 683] width 64 height 19
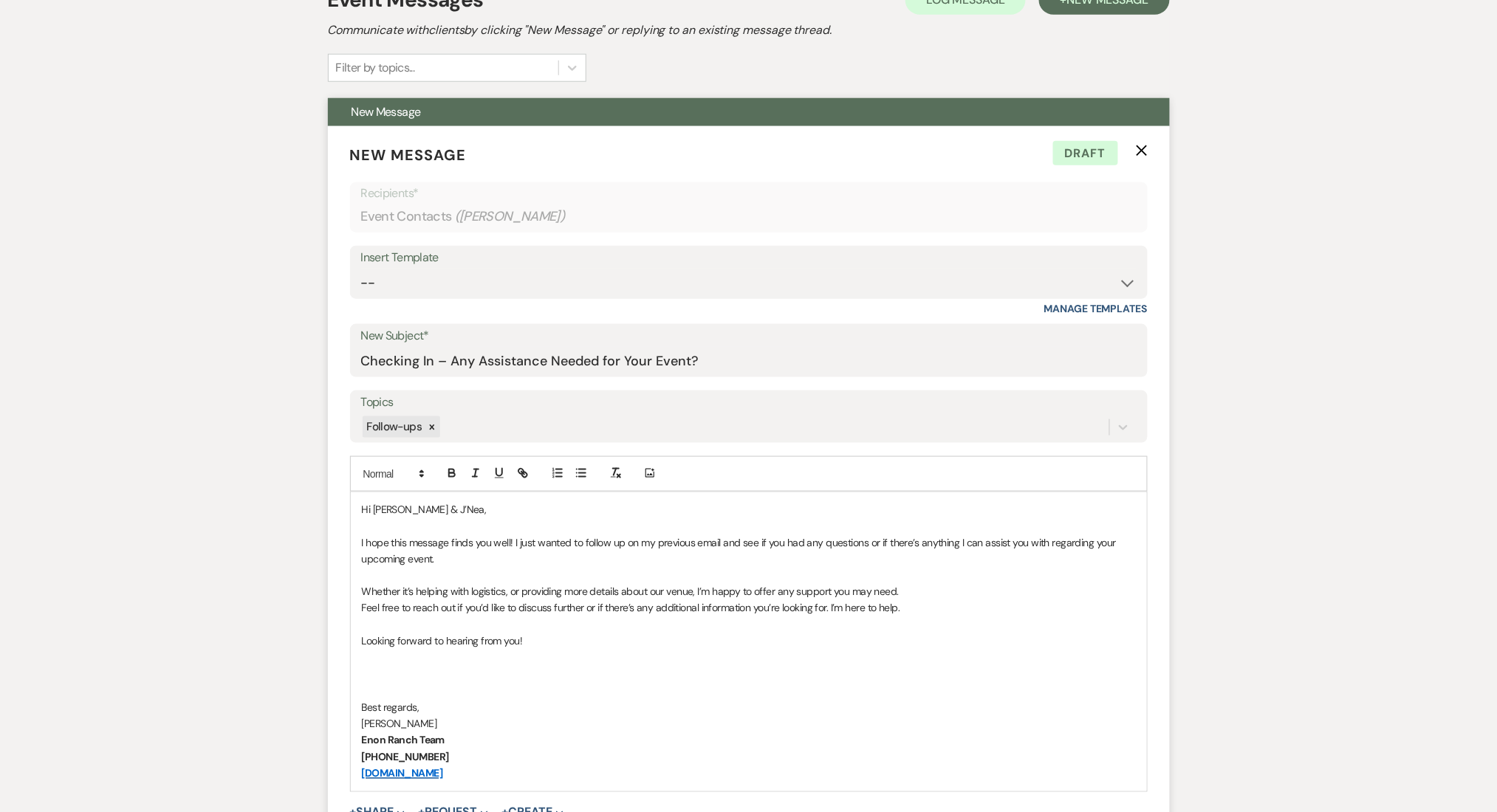
scroll to position [490, 0]
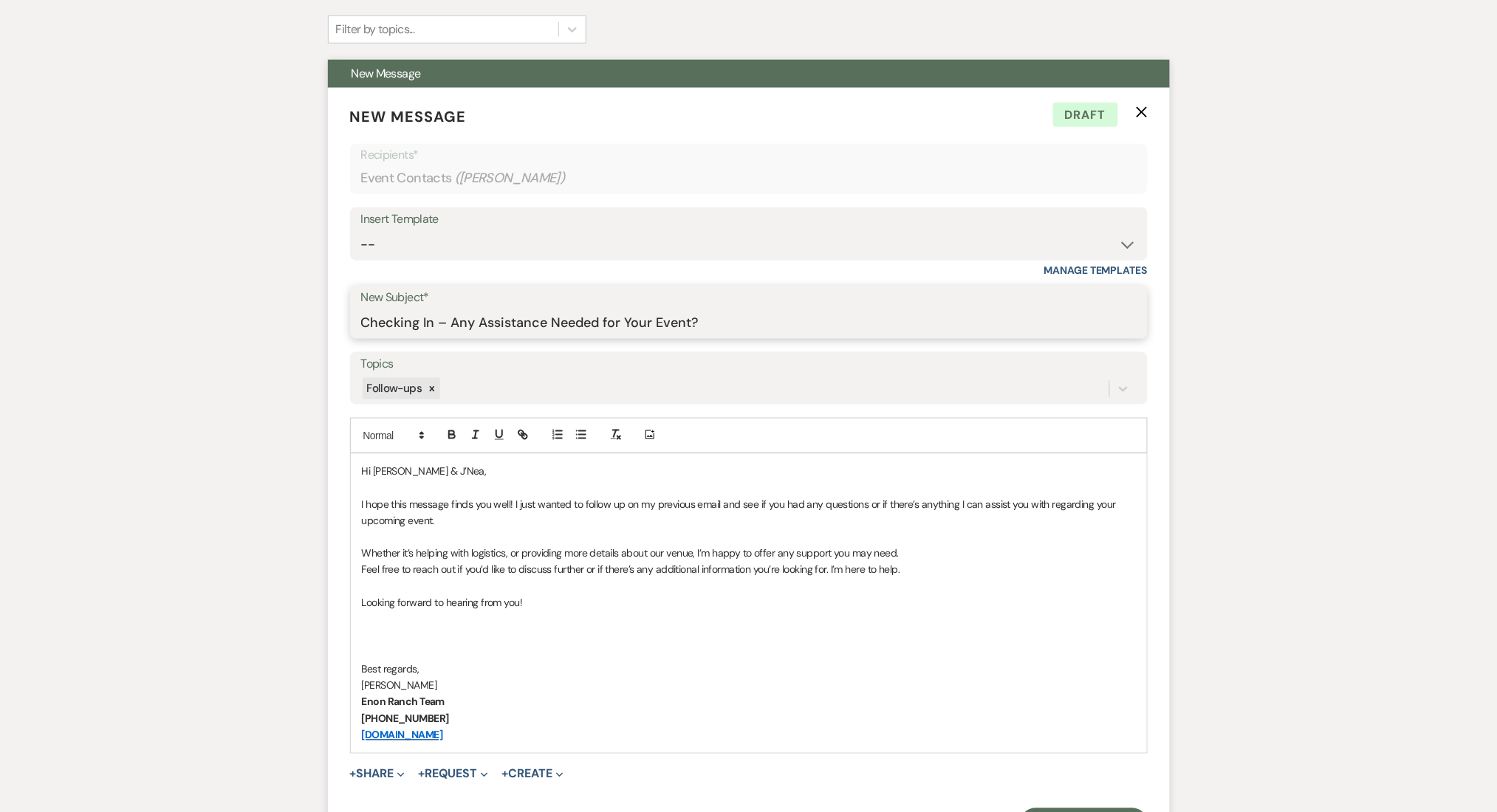
click at [473, 309] on input "Checking In – Any Assistance Needed for Your Event?" at bounding box center [749, 323] width 775 height 29
click at [458, 255] on select "-- Inquiry Follow Up Email #2 Contract Sending Template Payment Template Rental…" at bounding box center [749, 244] width 775 height 29
select select "1711"
click at [361, 230] on select "-- Inquiry Follow Up Email #2 Contract Sending Template Payment Template Rental…" at bounding box center [749, 244] width 775 height 29
type input "Enon Ranch Inquiry Follow-Up"
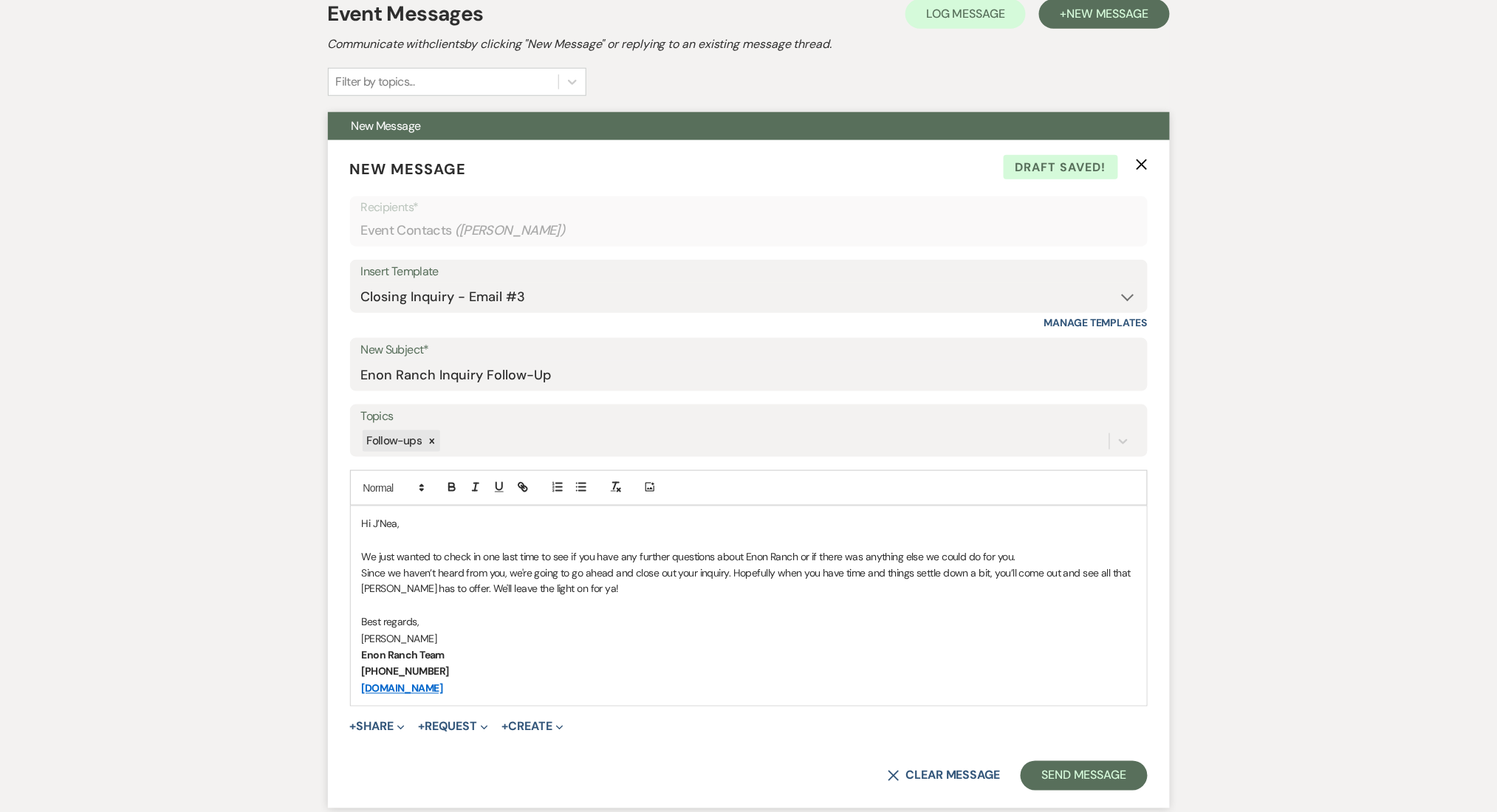
scroll to position [291, 0]
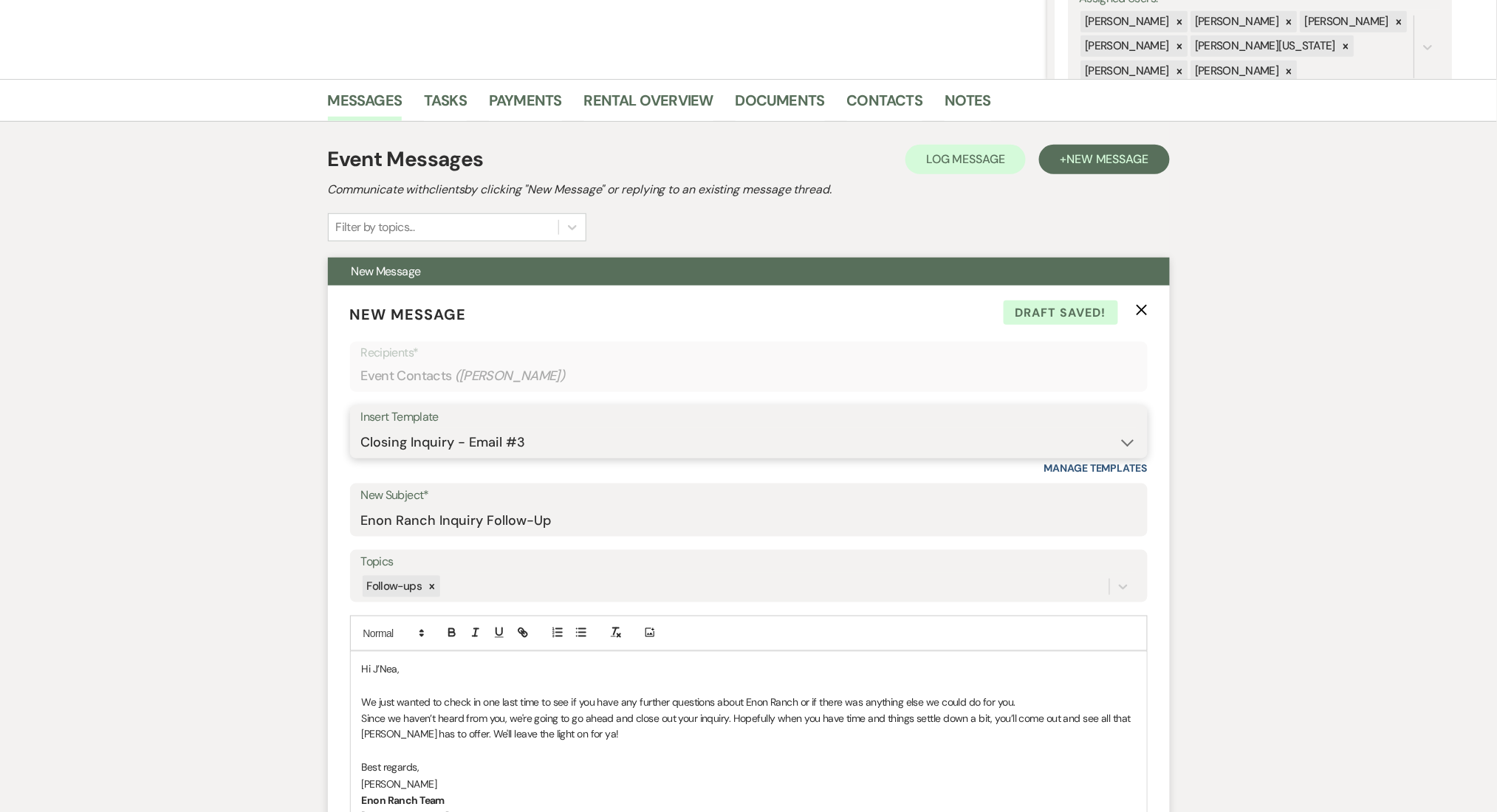
click at [508, 430] on select "-- Inquiry Follow Up Email #2 Contract Sending Template Payment Template Rental…" at bounding box center [749, 443] width 775 height 29
select select "4603"
click at [361, 428] on select "-- Inquiry Follow Up Email #2 Contract Sending Template Payment Template Rental…" at bounding box center [749, 443] width 775 height 29
type input "Checking In – Any Assistance Needed for Your Event?"
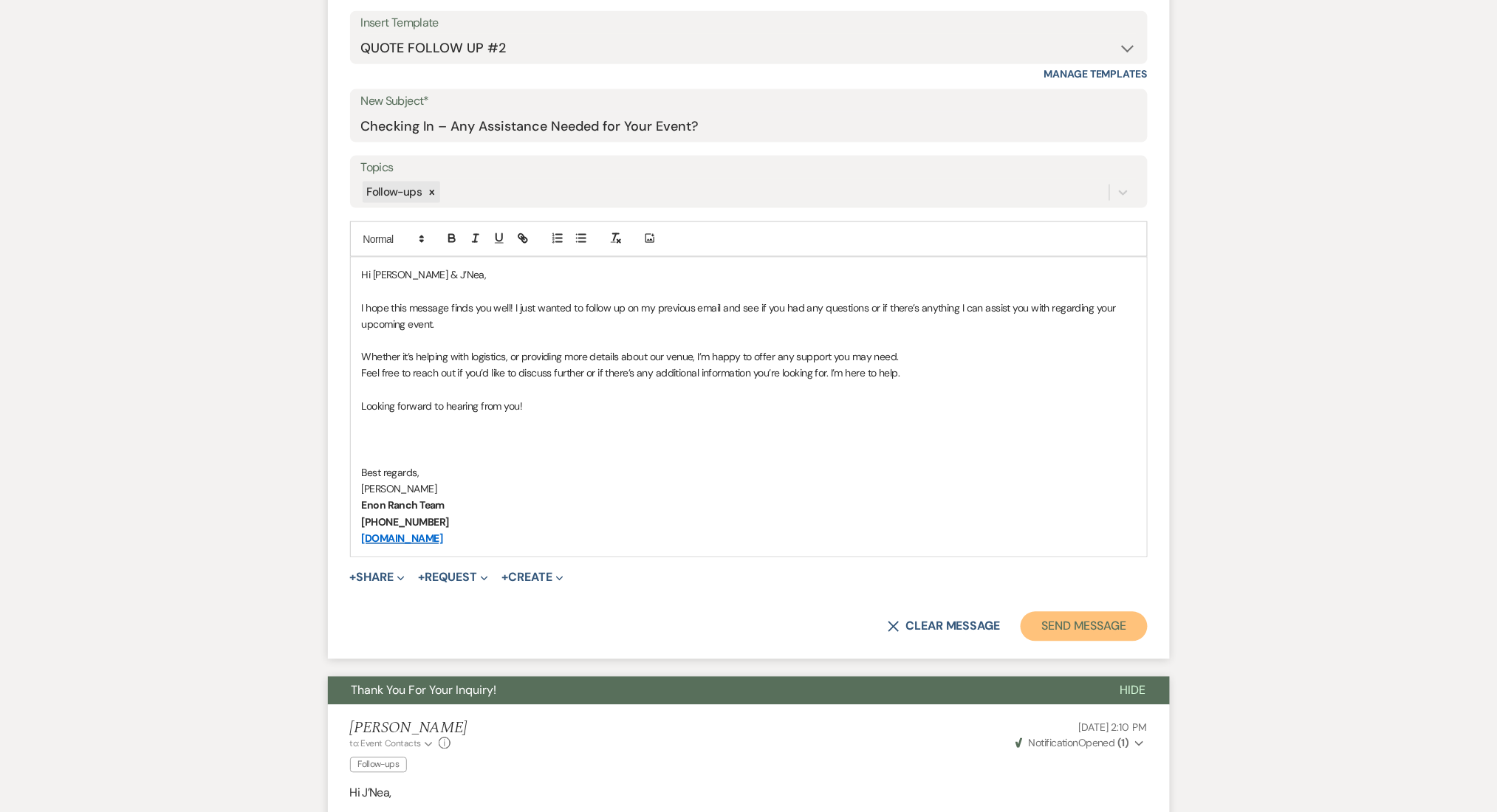
click at [1059, 625] on button "Send Message" at bounding box center [1083, 626] width 126 height 30
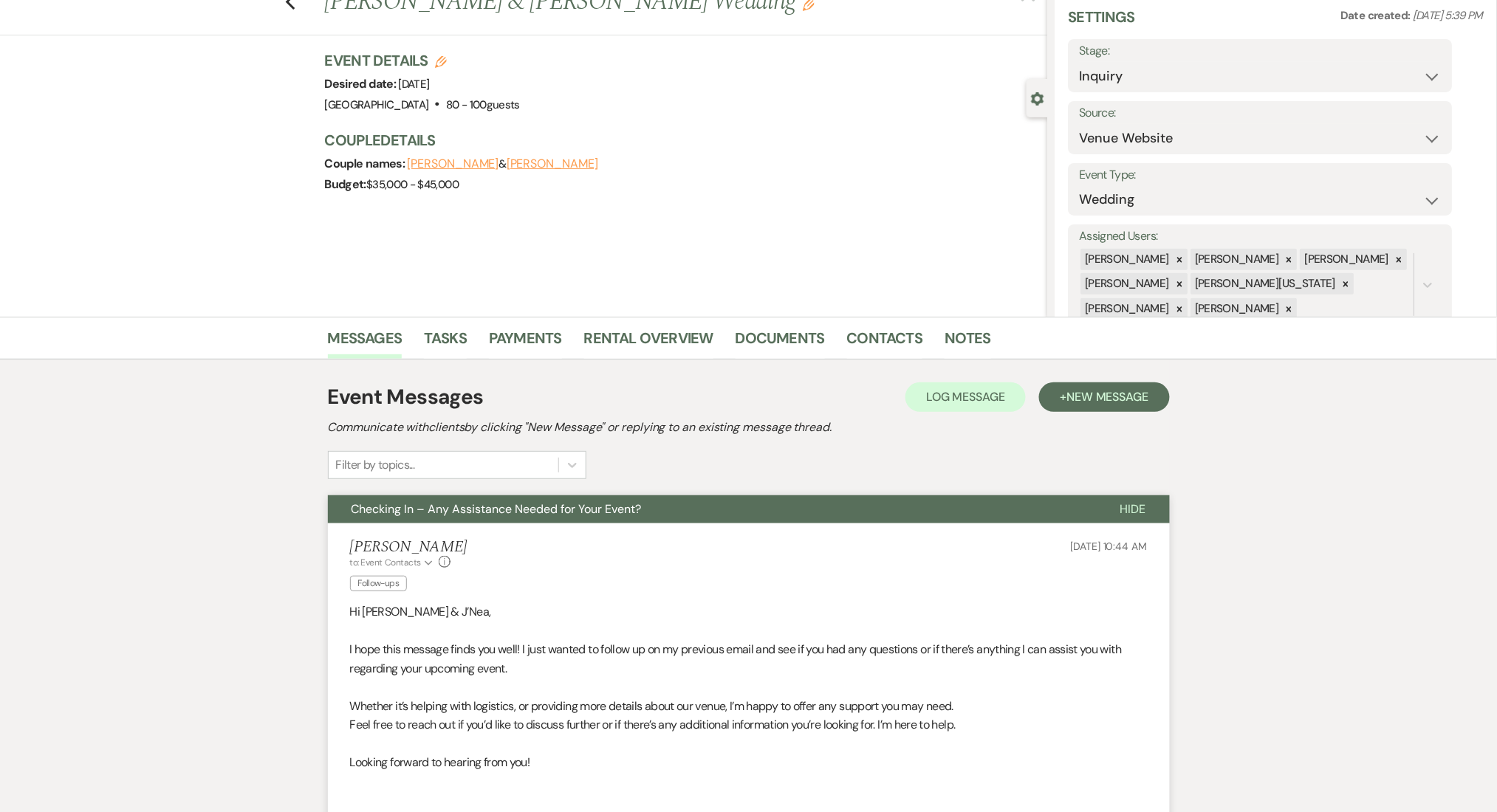
scroll to position [0, 0]
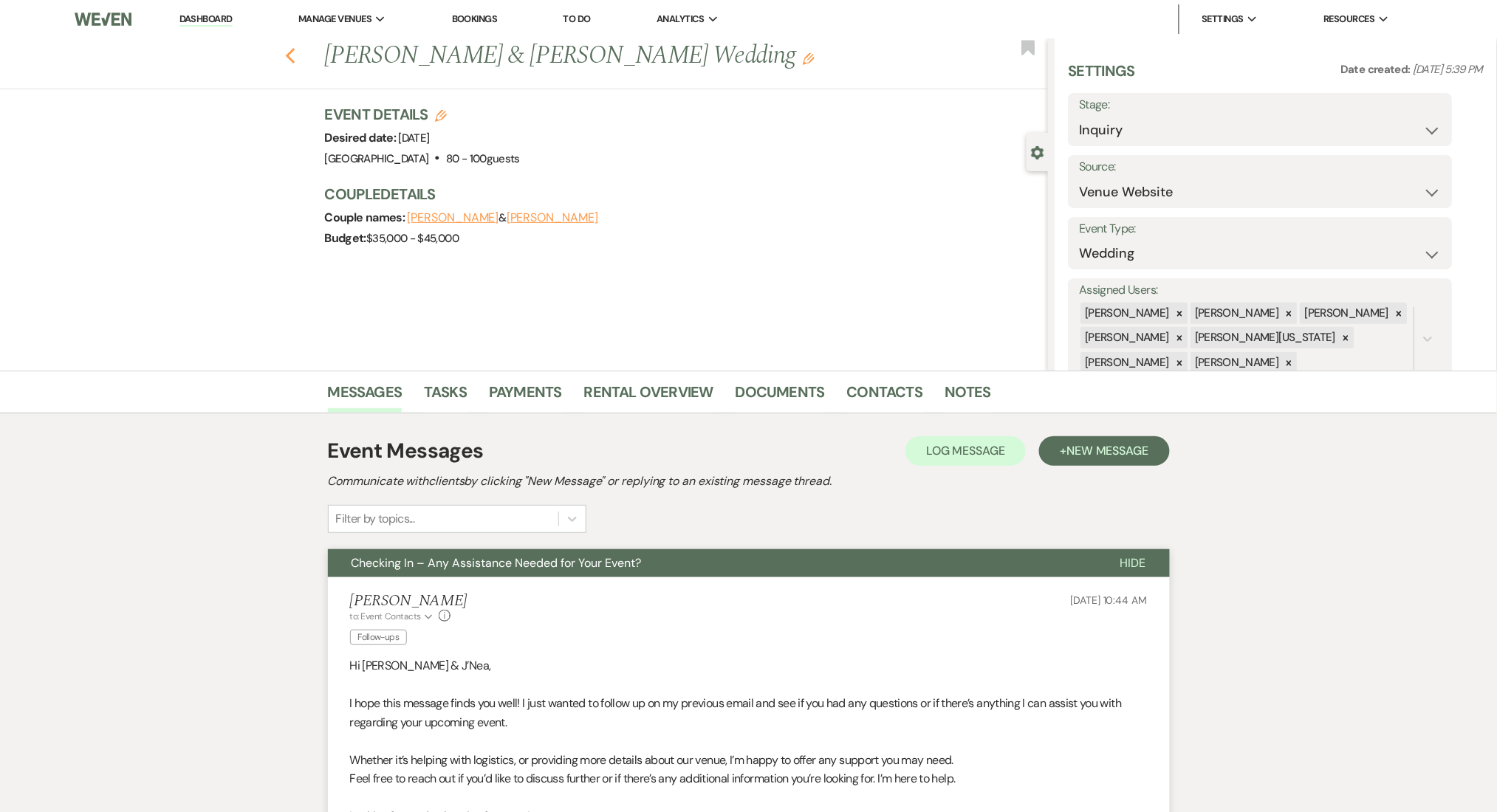
click at [296, 54] on icon "Previous" at bounding box center [291, 56] width 11 height 18
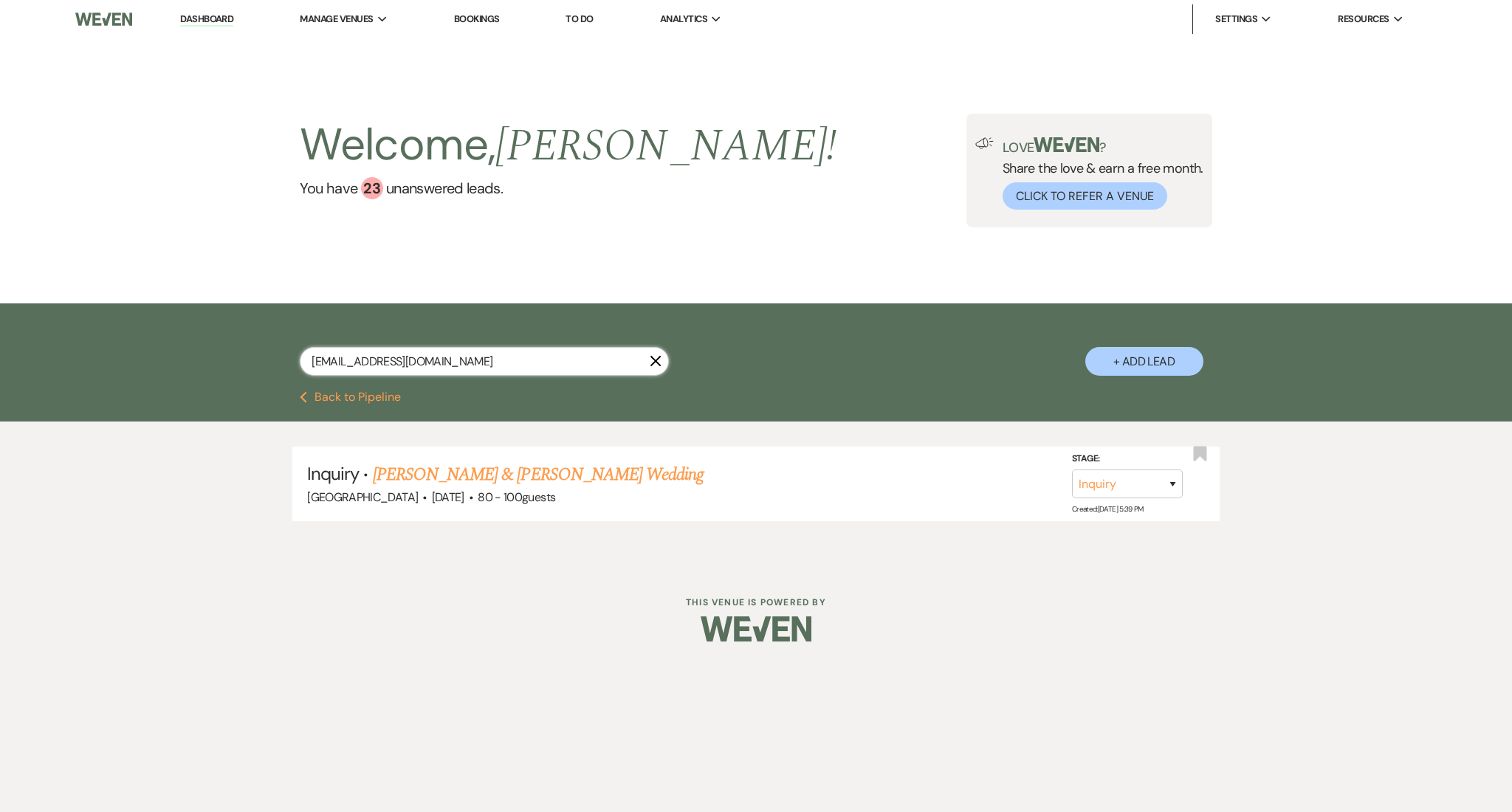
click at [446, 370] on input "[EMAIL_ADDRESS][DOMAIN_NAME]" at bounding box center [484, 361] width 369 height 29
drag, startPoint x: 398, startPoint y: 359, endPoint x: 175, endPoint y: 342, distance: 223.6
click at [175, 342] on div "[EMAIL_ADDRESS][DOMAIN_NAME] X + Add Lead" at bounding box center [756, 347] width 1512 height 88
paste input "ewel.amtc"
type input "[EMAIL_ADDRESS][DOMAIN_NAME]"
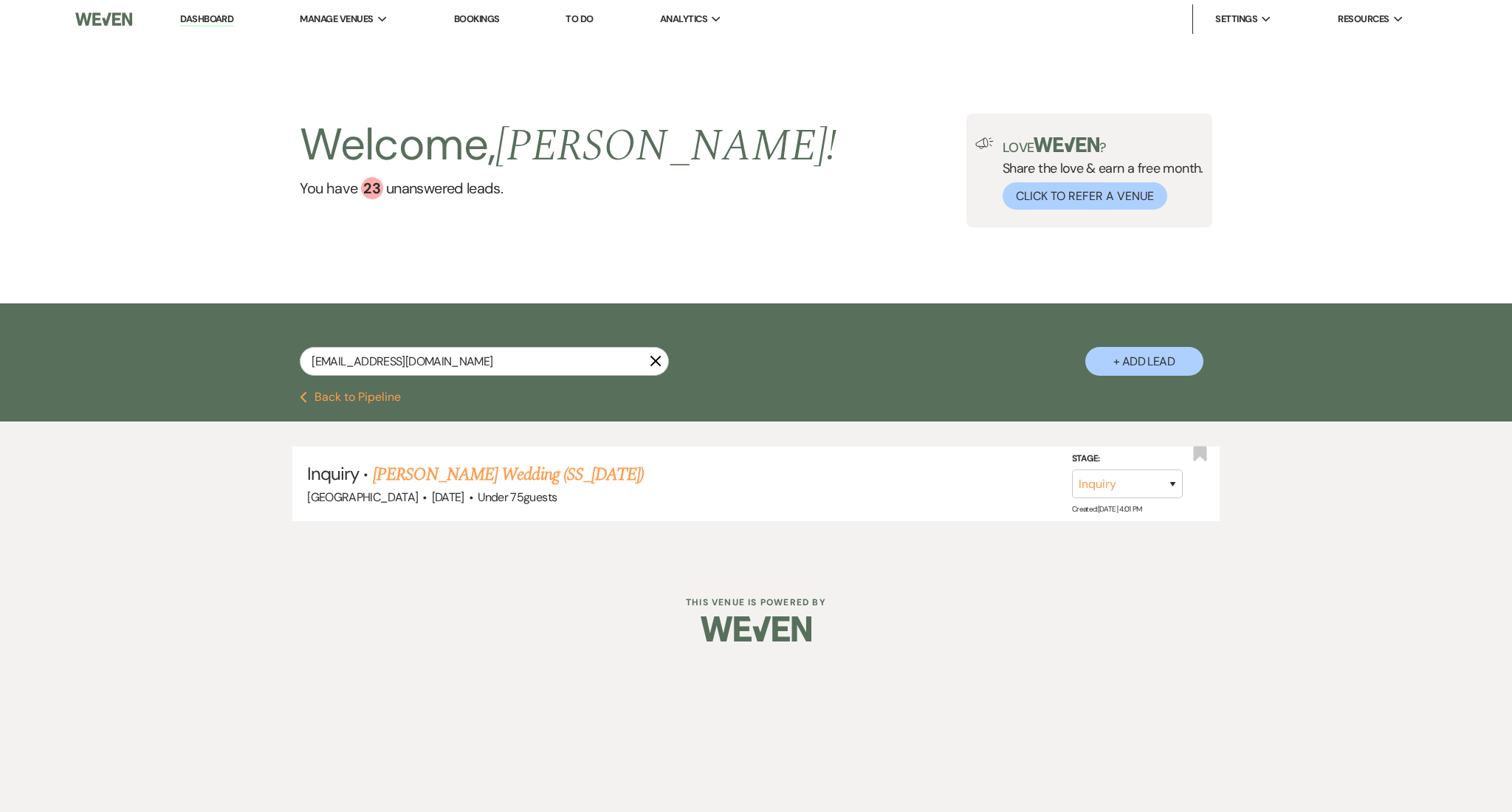
click at [471, 465] on link "[PERSON_NAME] Wedding (SS_[DATE])" at bounding box center [508, 474] width 271 height 26
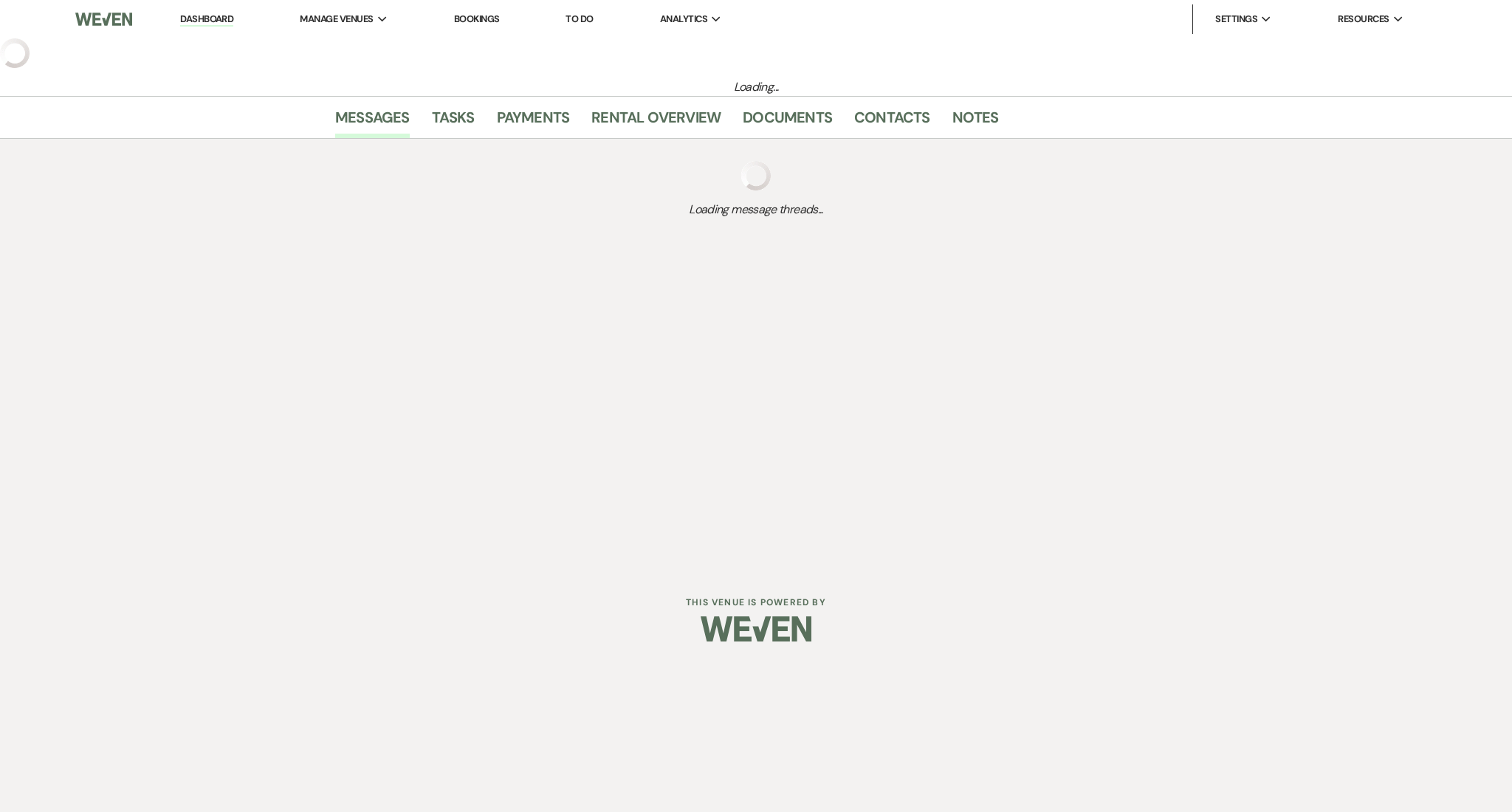
select select "3"
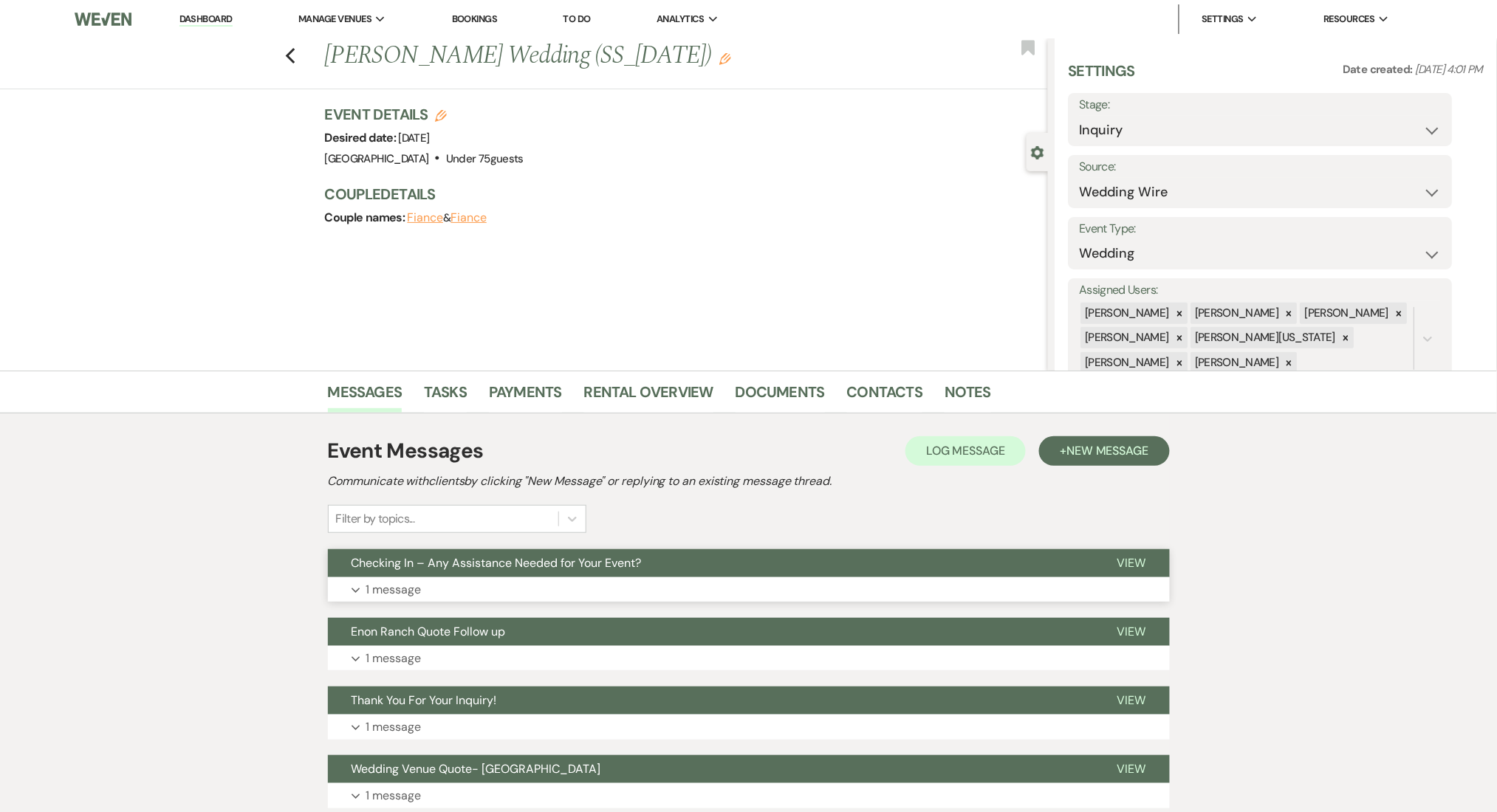
click at [842, 590] on button "Expand 1 message" at bounding box center [749, 590] width 842 height 25
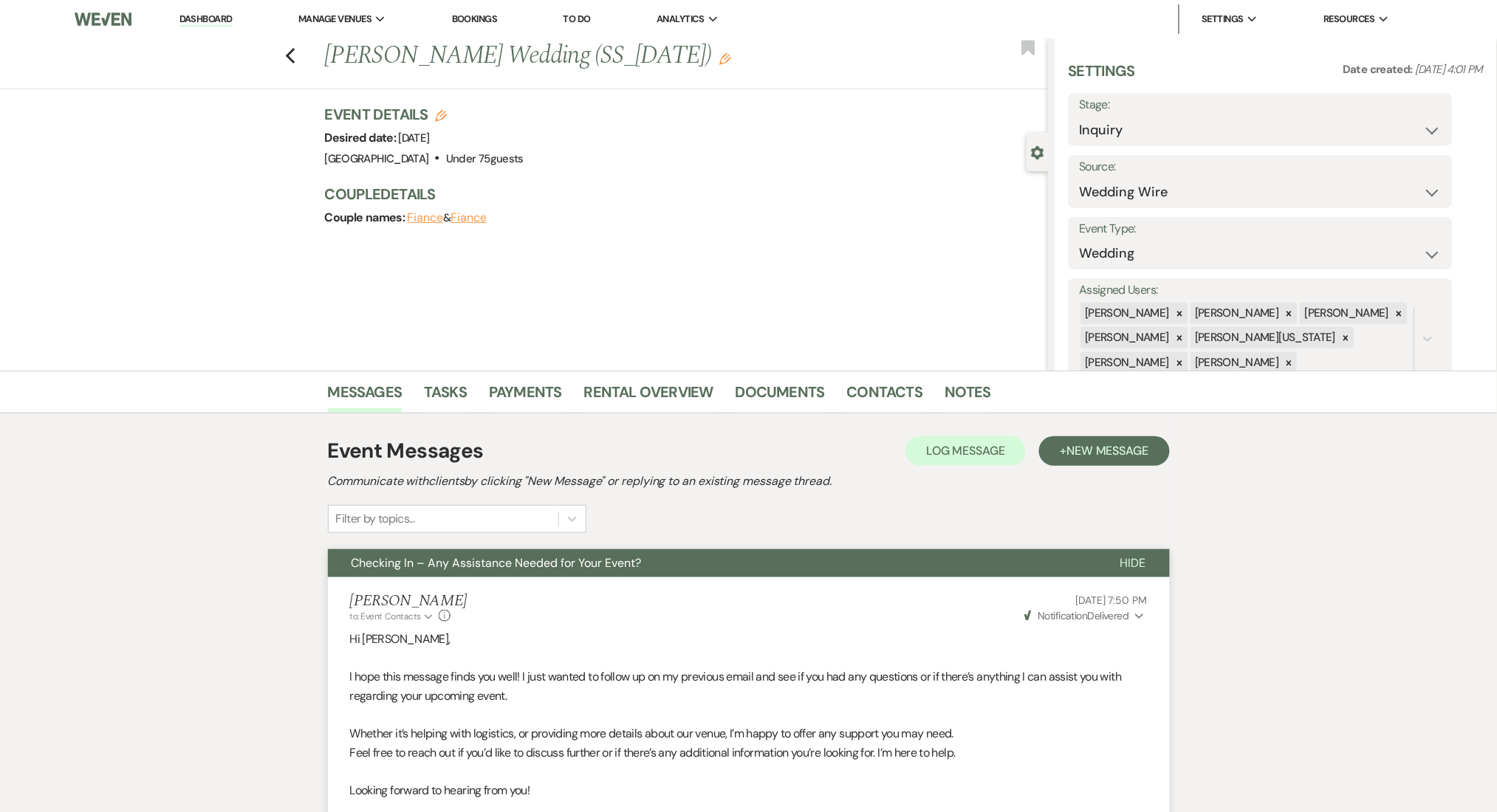
click at [295, 38] on div "Previous [PERSON_NAME] Wedding (SS_[DATE]) Edit Bookmark" at bounding box center [520, 63] width 1055 height 51
click at [296, 50] on icon "Previous" at bounding box center [291, 56] width 11 height 18
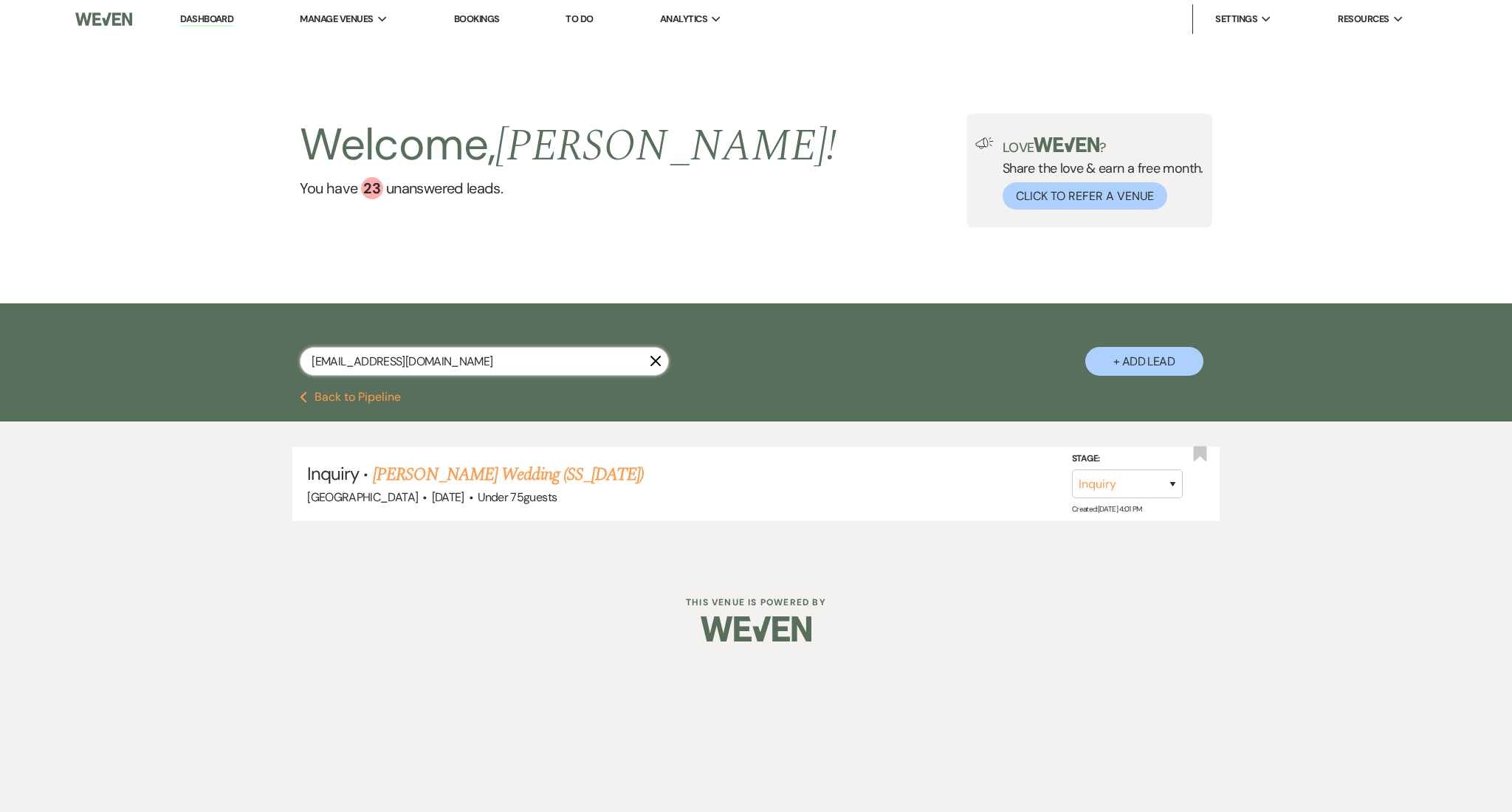
drag, startPoint x: 508, startPoint y: 351, endPoint x: 38, endPoint y: 330, distance: 470.5
click at [38, 330] on div "[EMAIL_ADDRESS][DOMAIN_NAME] X + Add Lead" at bounding box center [756, 347] width 1512 height 88
paste input "oanngilberta88"
type input "[EMAIL_ADDRESS][DOMAIN_NAME]"
click at [464, 475] on link "[PERSON_NAME] Wedding" at bounding box center [466, 474] width 187 height 26
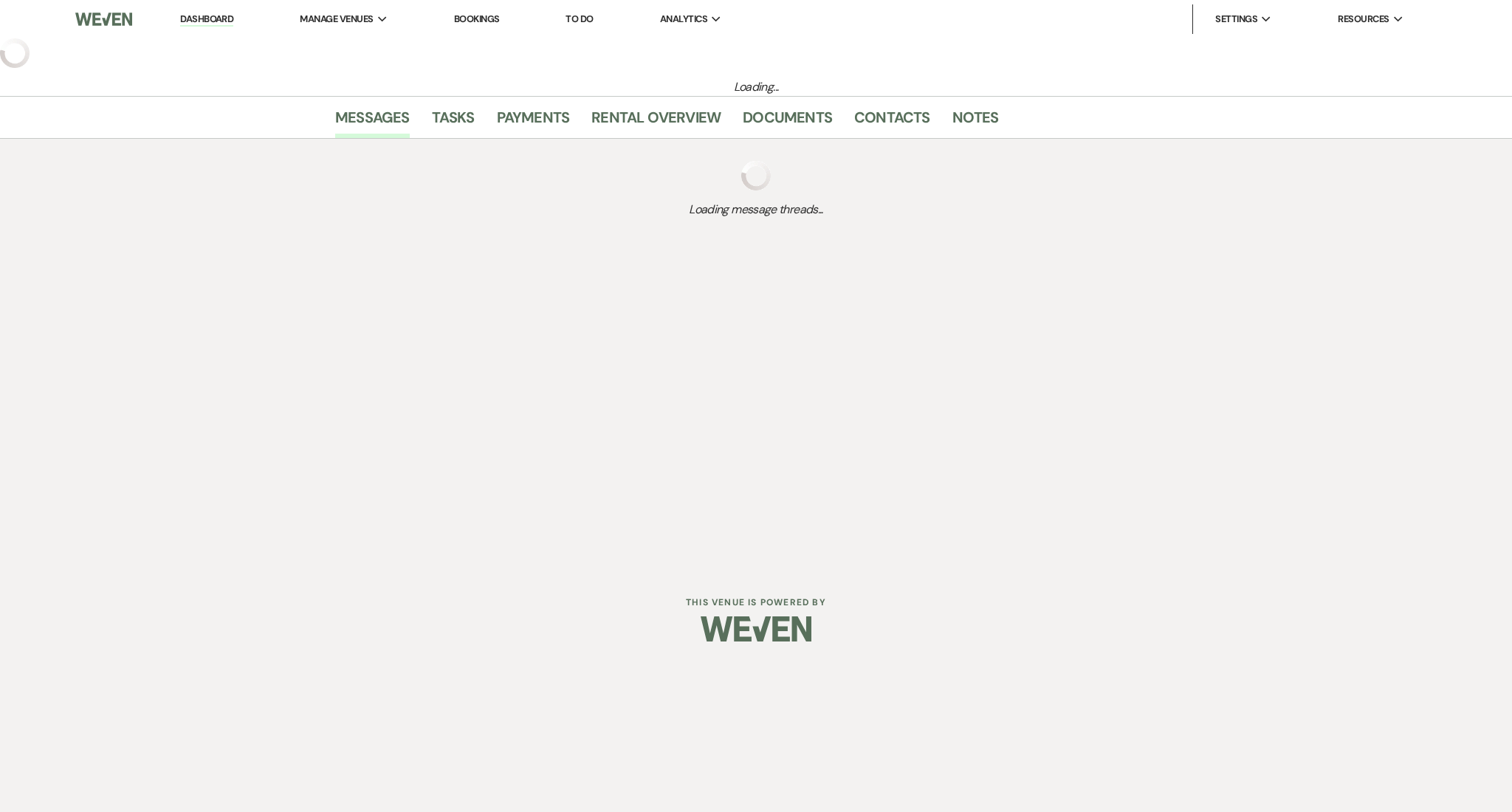
select select "3"
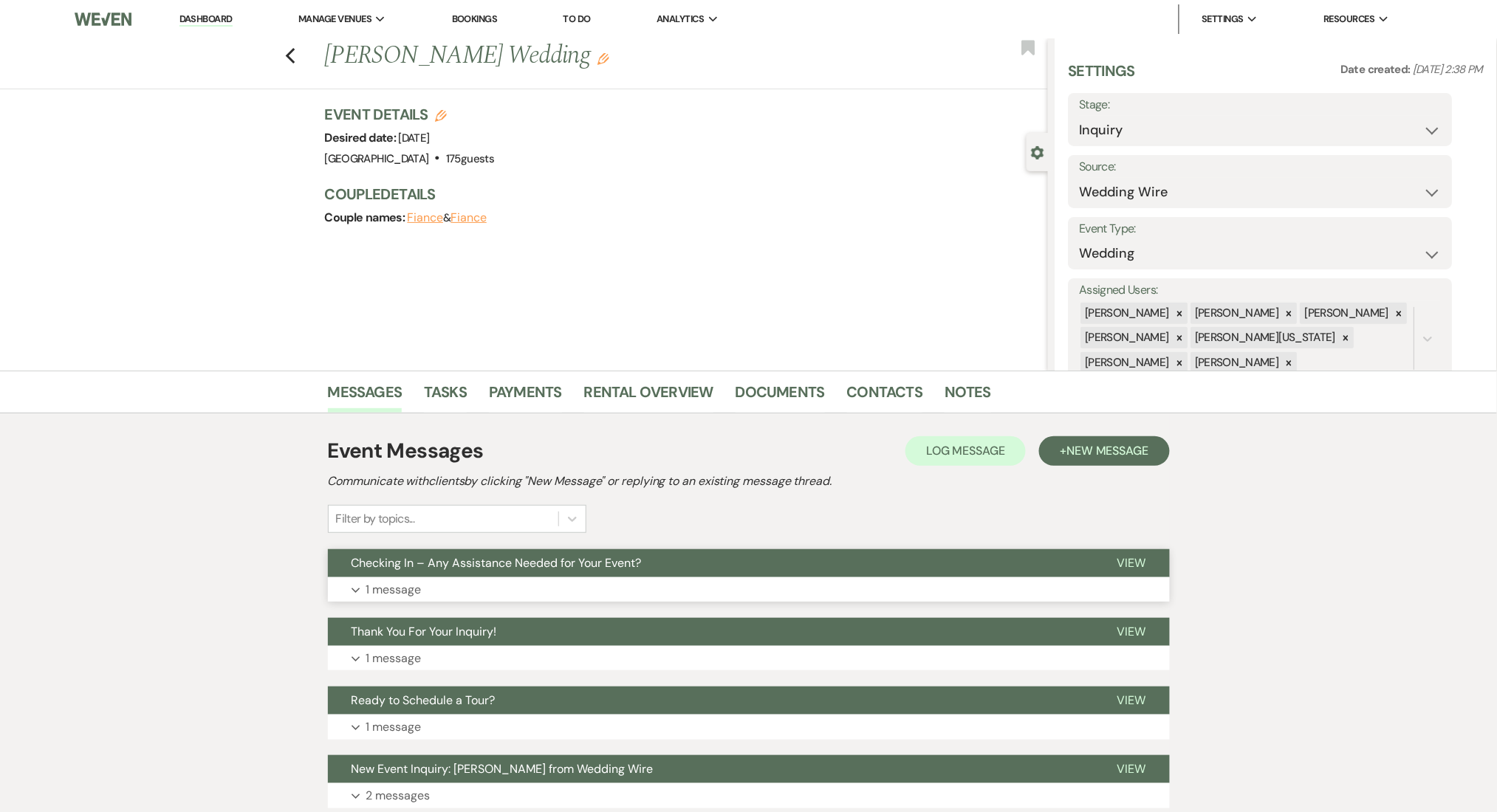
click at [662, 599] on button "Expand 1 message" at bounding box center [749, 590] width 842 height 25
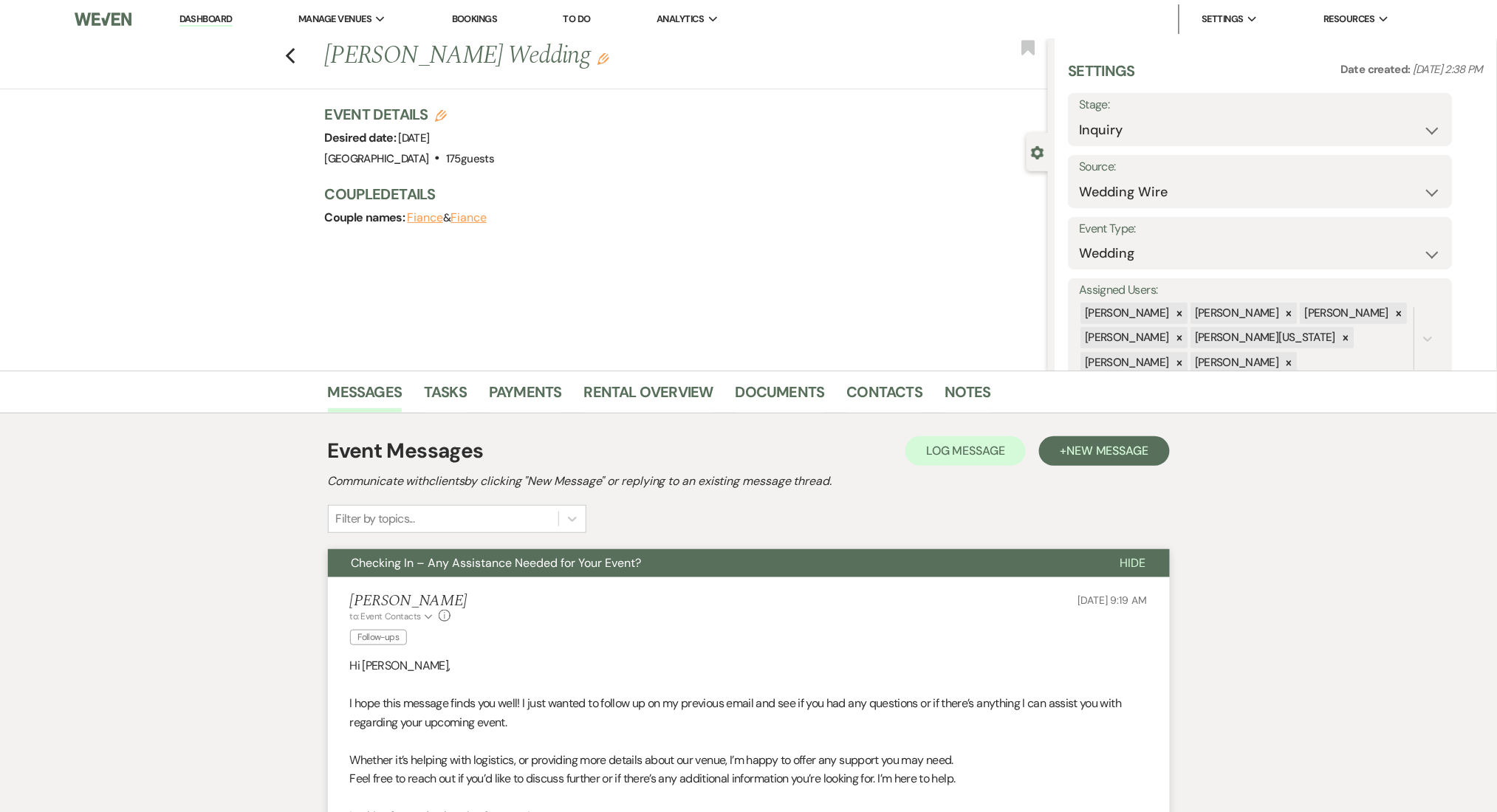
scroll to position [295, 0]
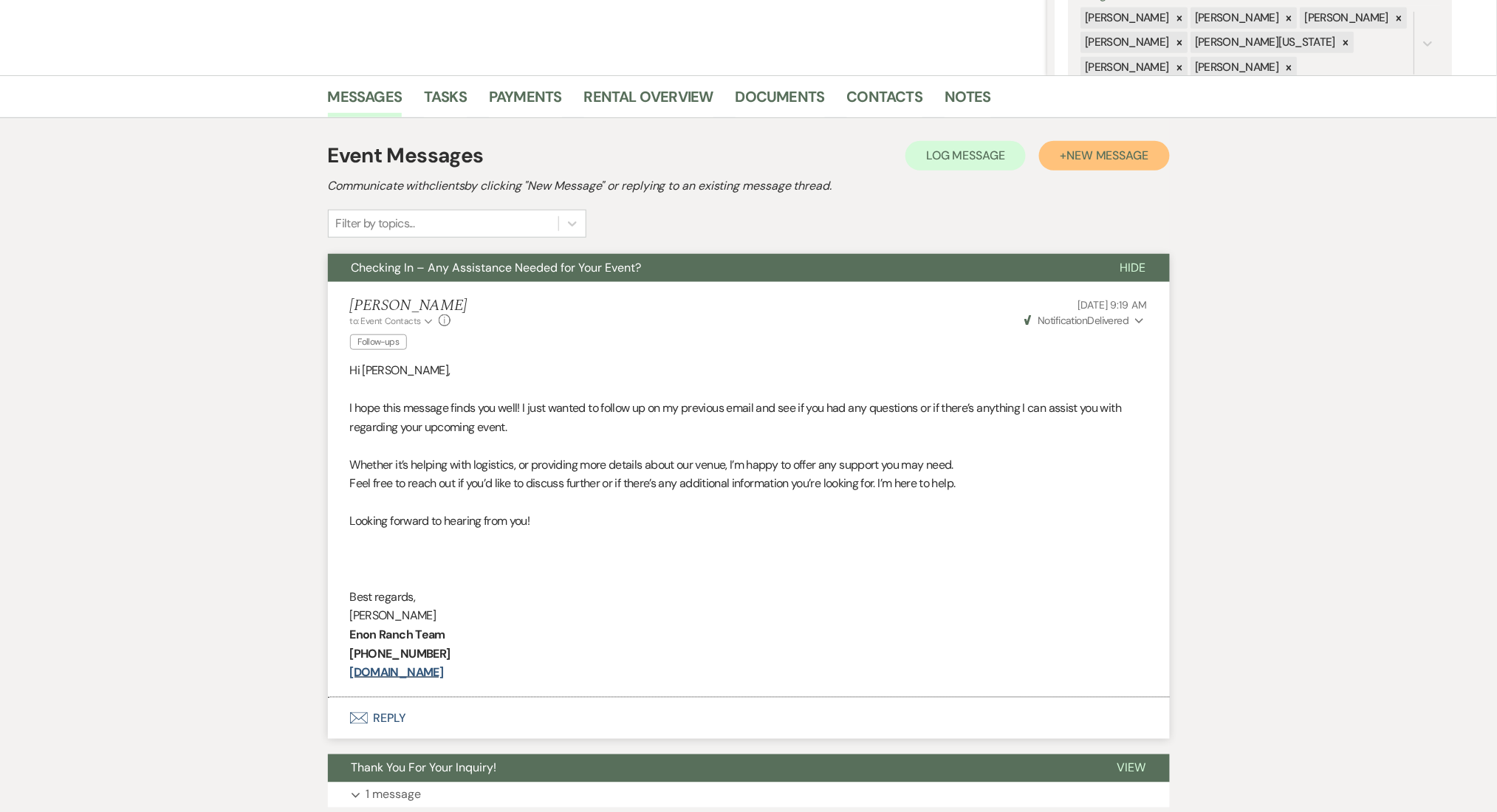
click at [1101, 142] on button "+ New Message" at bounding box center [1104, 156] width 130 height 30
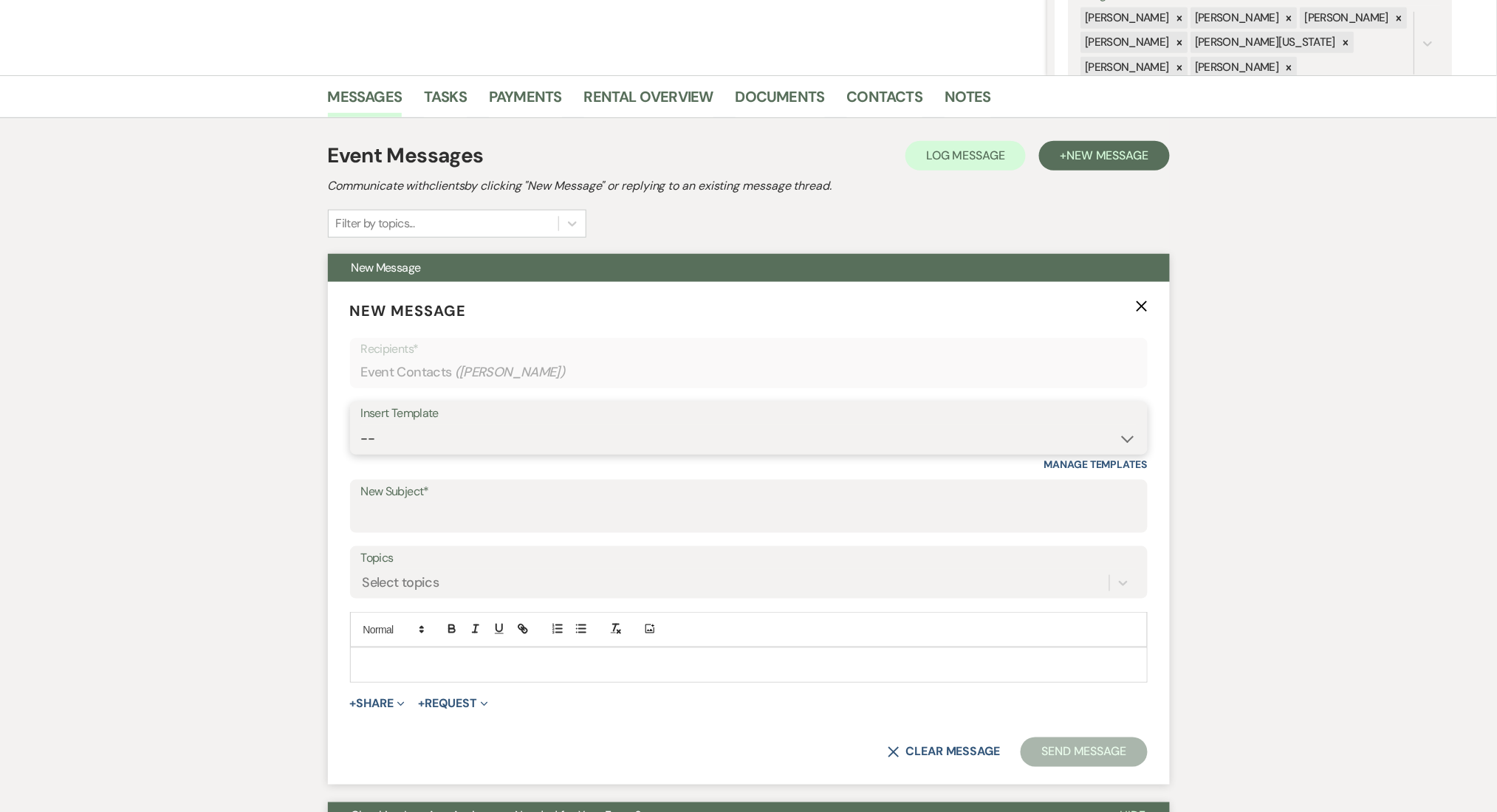
click at [571, 449] on select "-- Inquiry Follow Up Email #2 Contract Sending Template Payment Template Rental…" at bounding box center [749, 439] width 775 height 29
select select "1402"
click at [361, 425] on select "-- Inquiry Follow Up Email #2 Contract Sending Template Payment Template Rental…" at bounding box center [749, 439] width 775 height 29
type input "Ready to Schedule a Tour?"
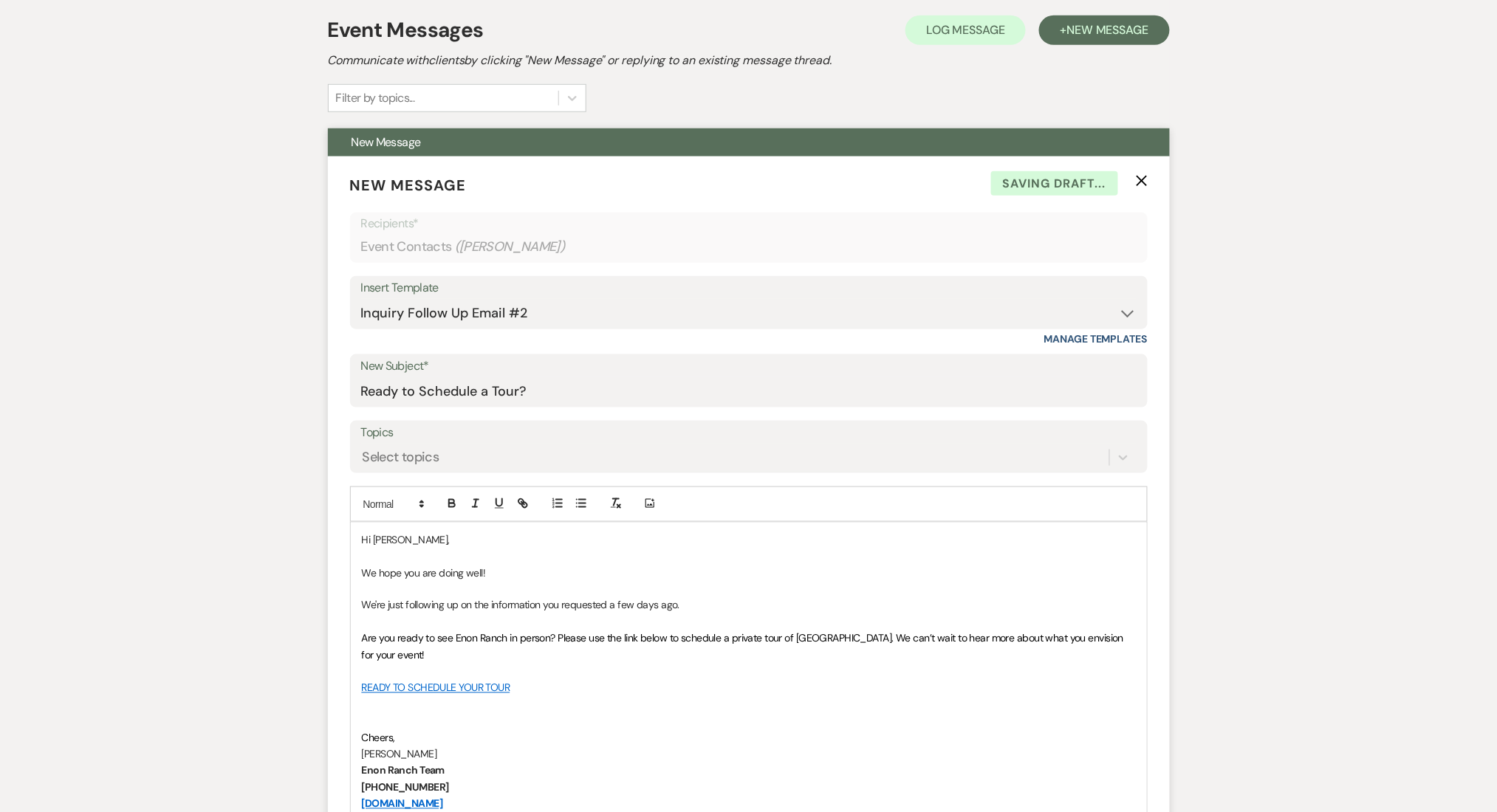
scroll to position [590, 0]
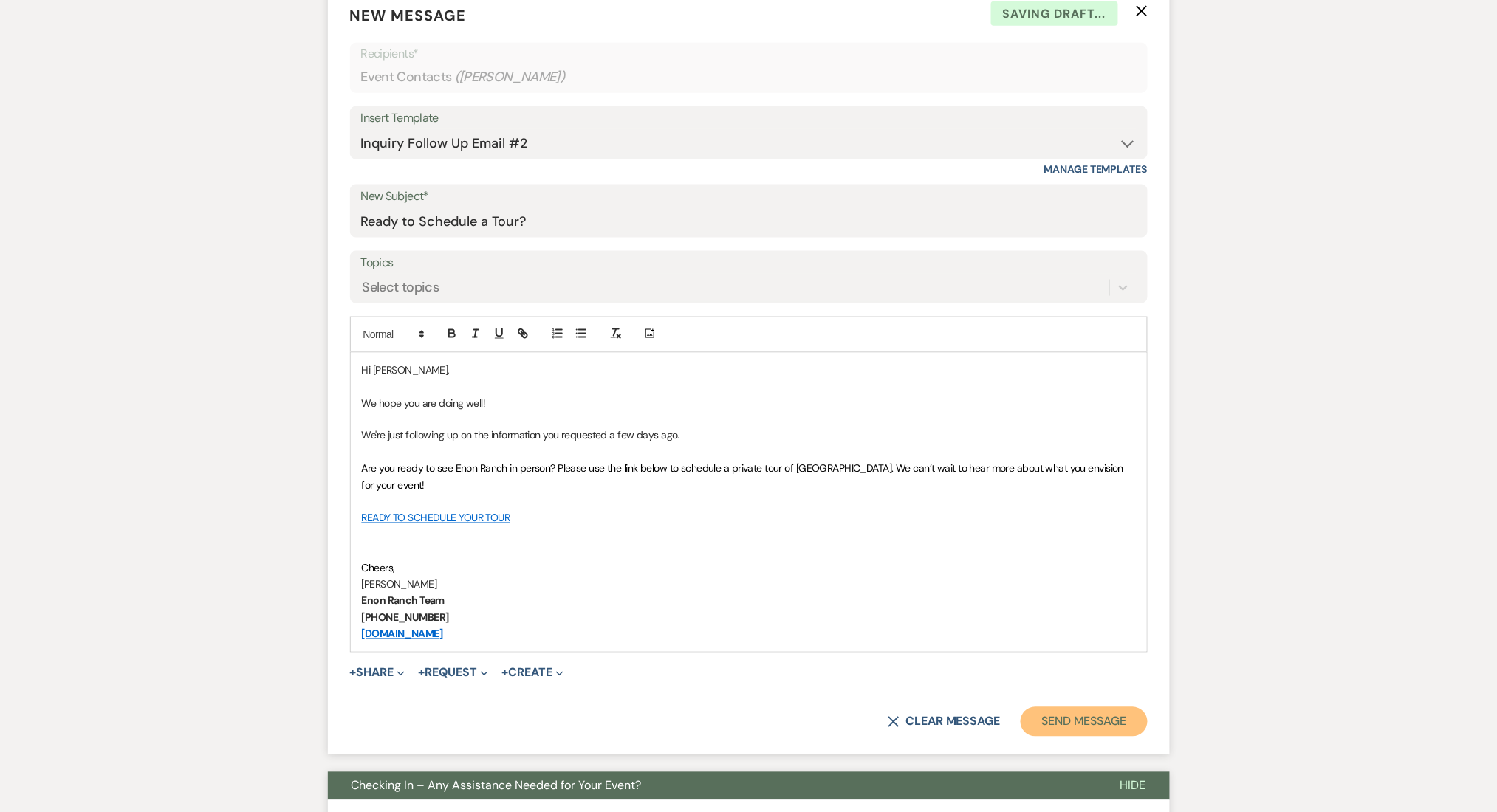
click at [1066, 716] on button "Send Message" at bounding box center [1083, 721] width 126 height 30
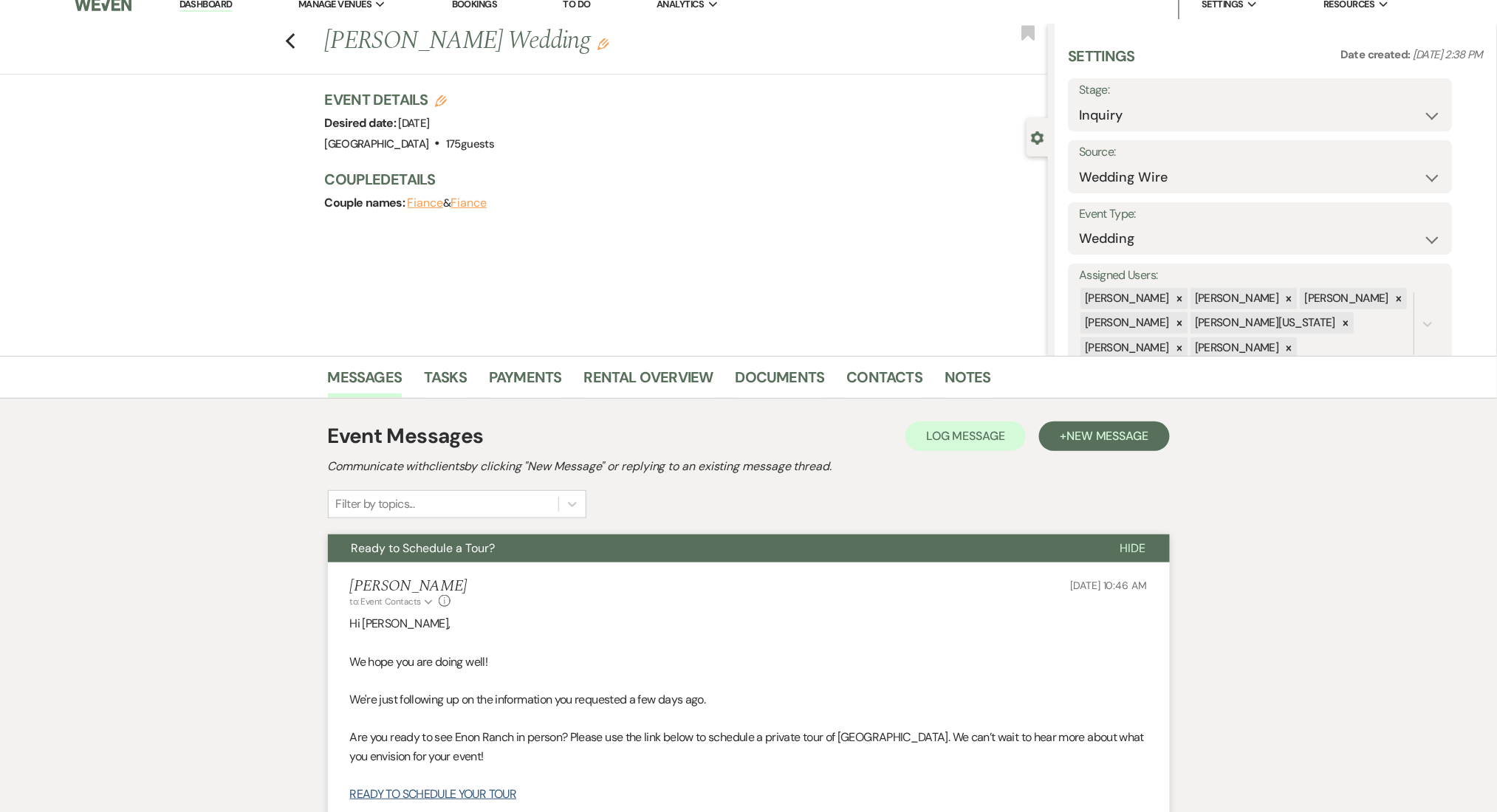
scroll to position [0, 0]
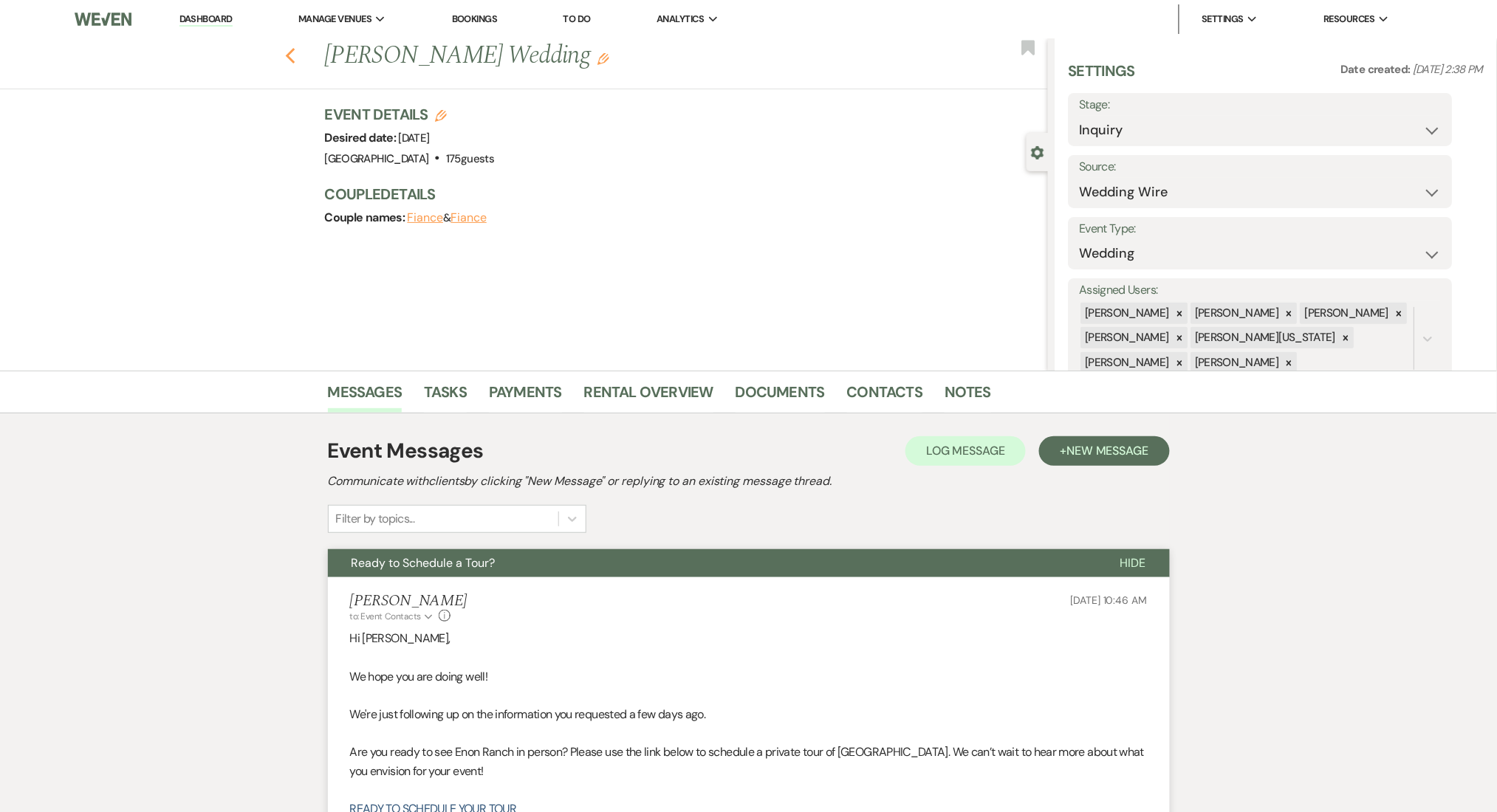
click at [296, 58] on icon "Previous" at bounding box center [291, 56] width 11 height 18
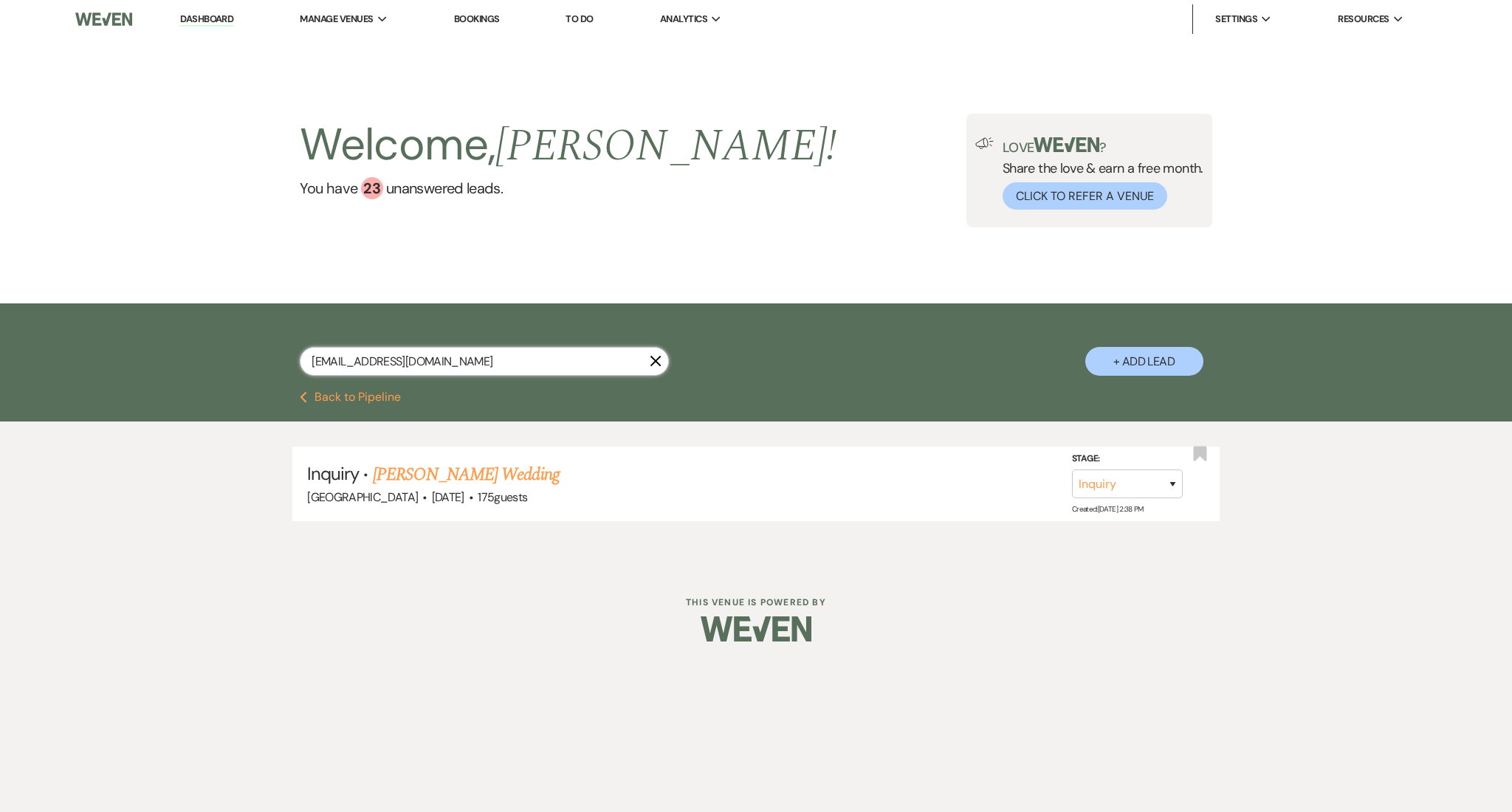
drag, startPoint x: 257, startPoint y: 346, endPoint x: 179, endPoint y: 341, distance: 78.2
click at [179, 341] on div "[EMAIL_ADDRESS][DOMAIN_NAME] X + Add Lead" at bounding box center [756, 347] width 1512 height 88
paste input "yeahtyrae"
type input "[EMAIL_ADDRESS][DOMAIN_NAME]"
click at [468, 472] on link "[PERSON_NAME] Wedding" at bounding box center [466, 474] width 187 height 26
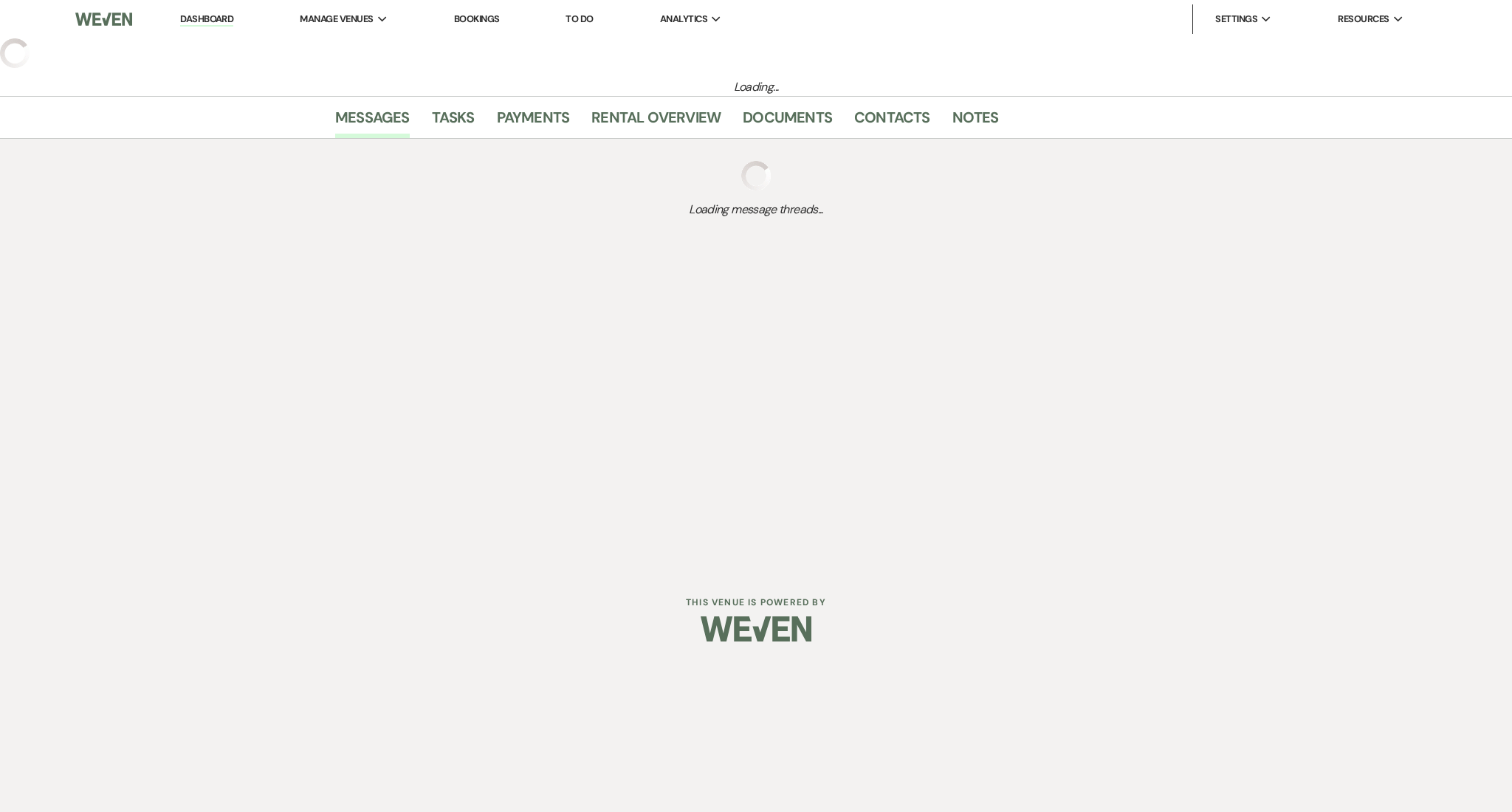
select select "2"
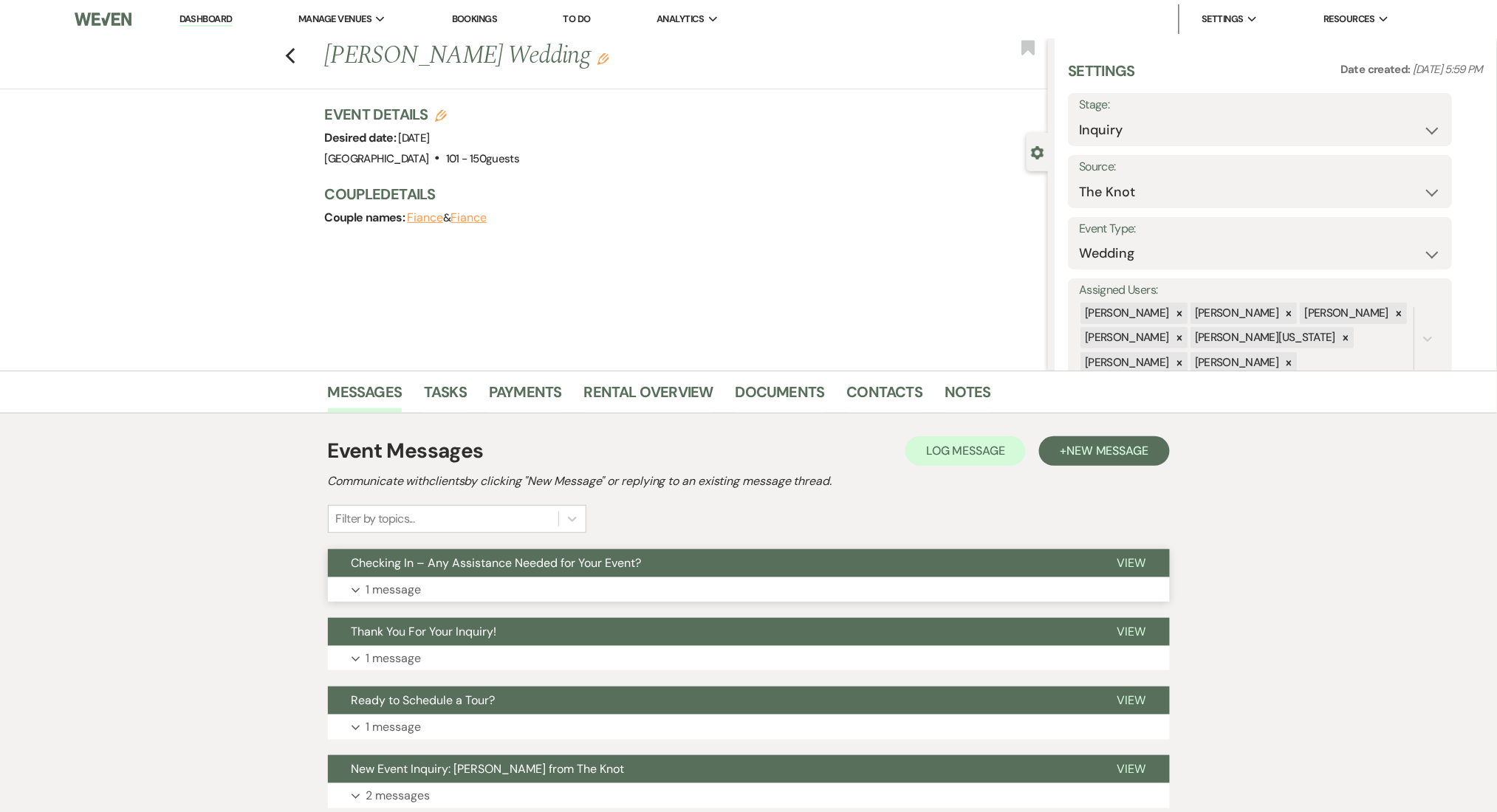
click at [532, 597] on button "Expand 1 message" at bounding box center [749, 590] width 842 height 25
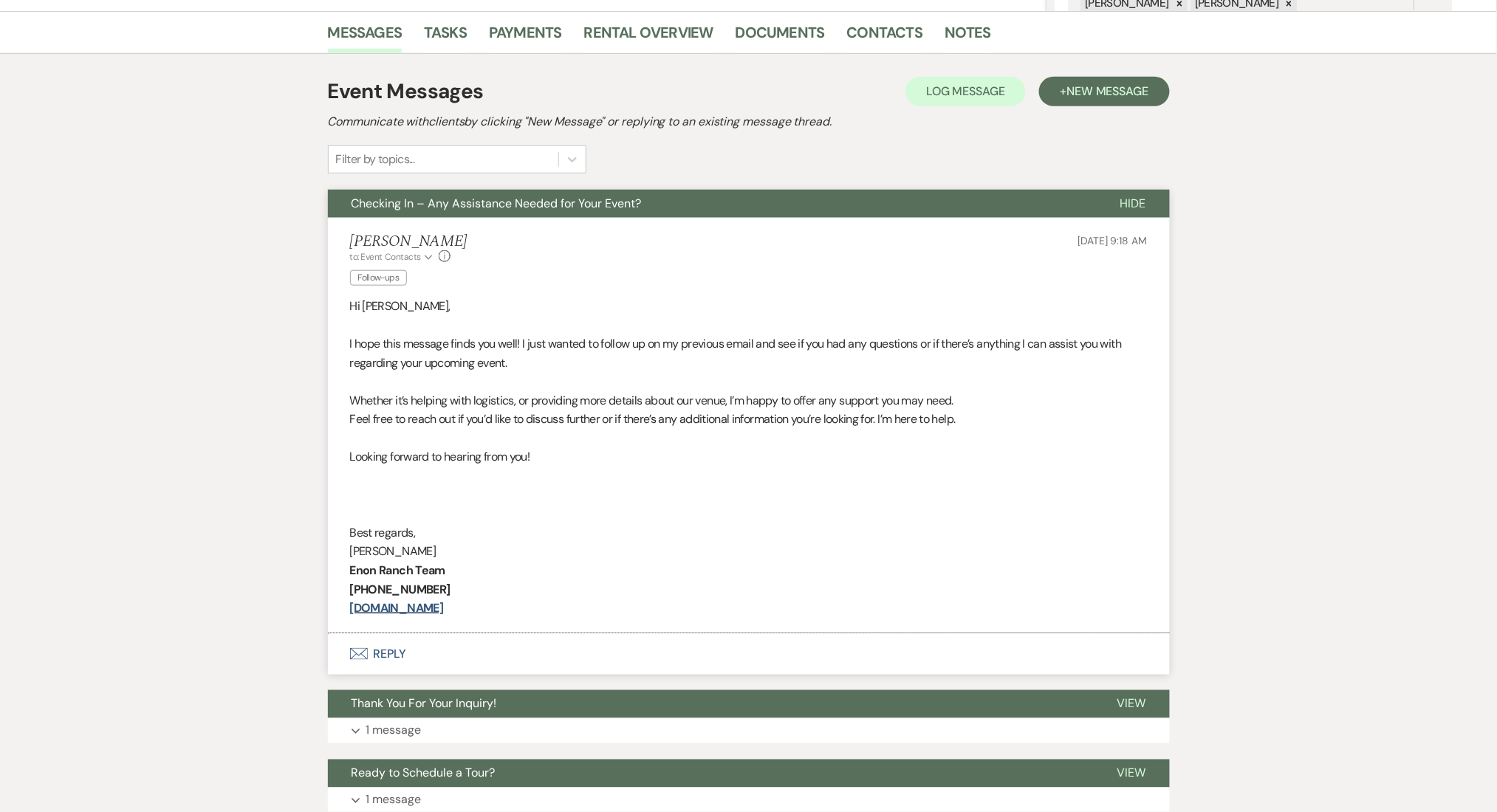
scroll to position [394, 0]
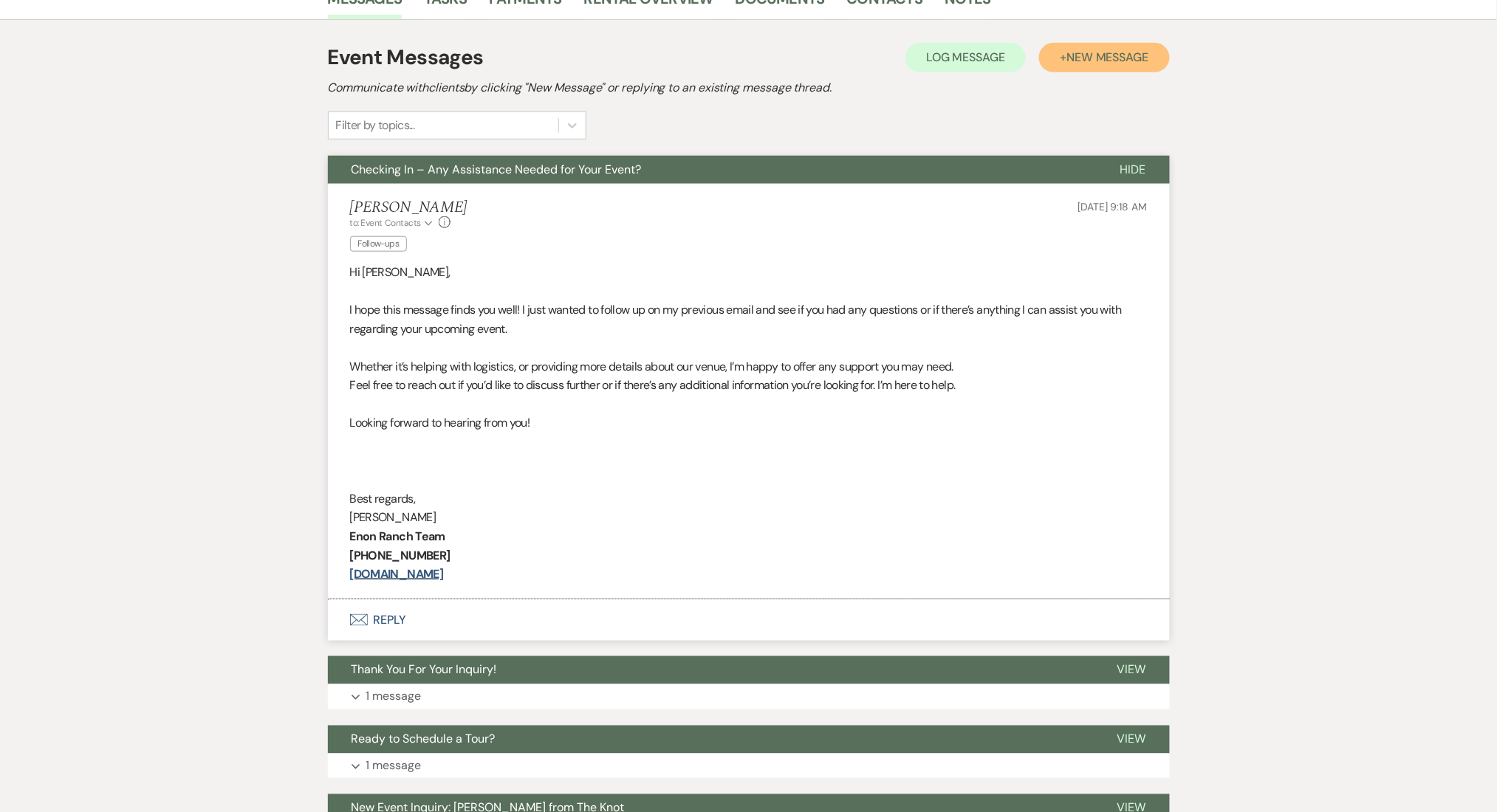
click at [1152, 54] on button "+ New Message" at bounding box center [1104, 57] width 130 height 30
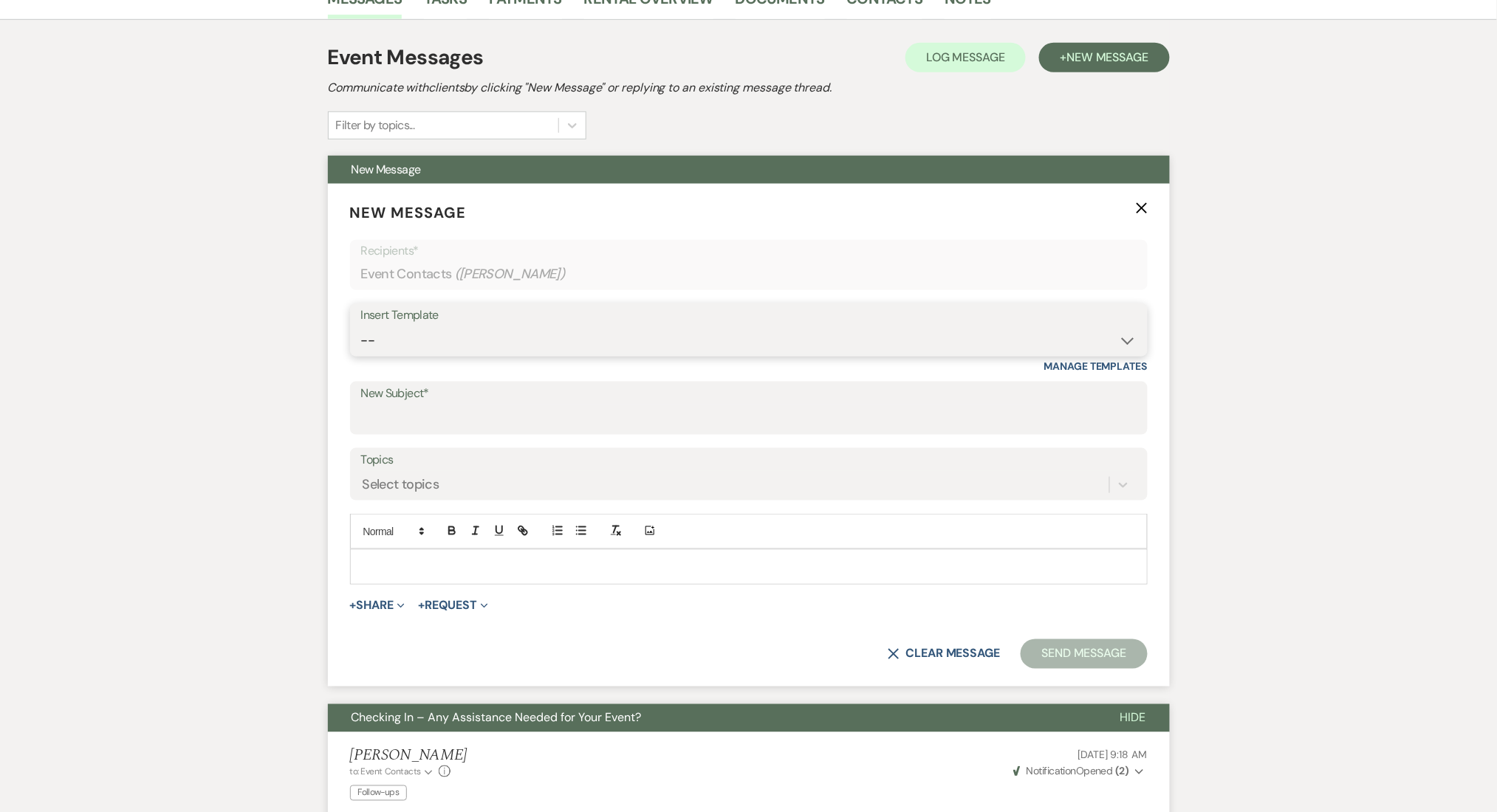
click at [534, 342] on select "-- Inquiry Follow Up Email #2 Contract Sending Template Payment Template Rental…" at bounding box center [749, 340] width 775 height 29
select select "1402"
click at [361, 326] on select "-- Inquiry Follow Up Email #2 Contract Sending Template Payment Template Rental…" at bounding box center [749, 340] width 775 height 29
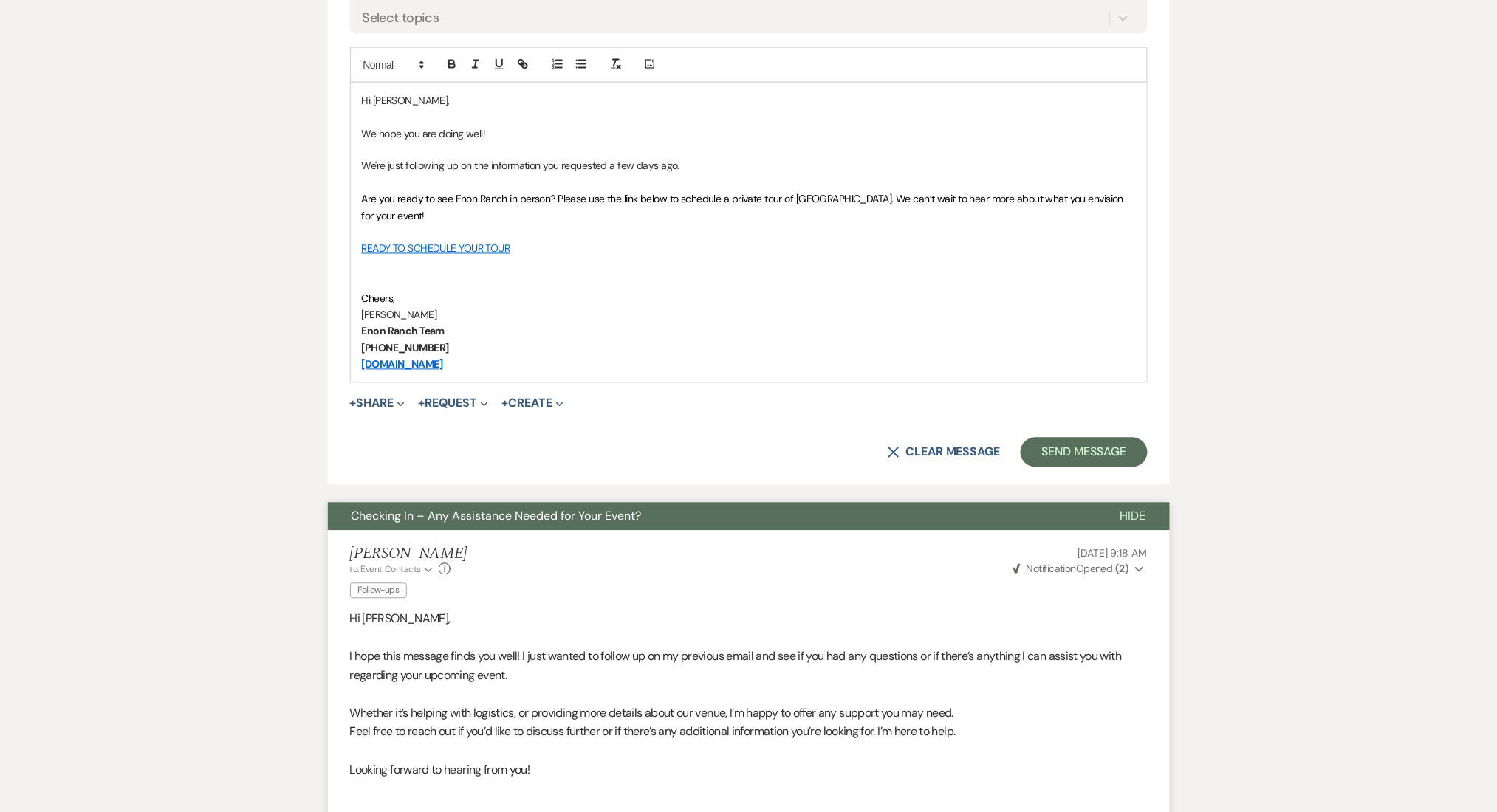
scroll to position [885, 0]
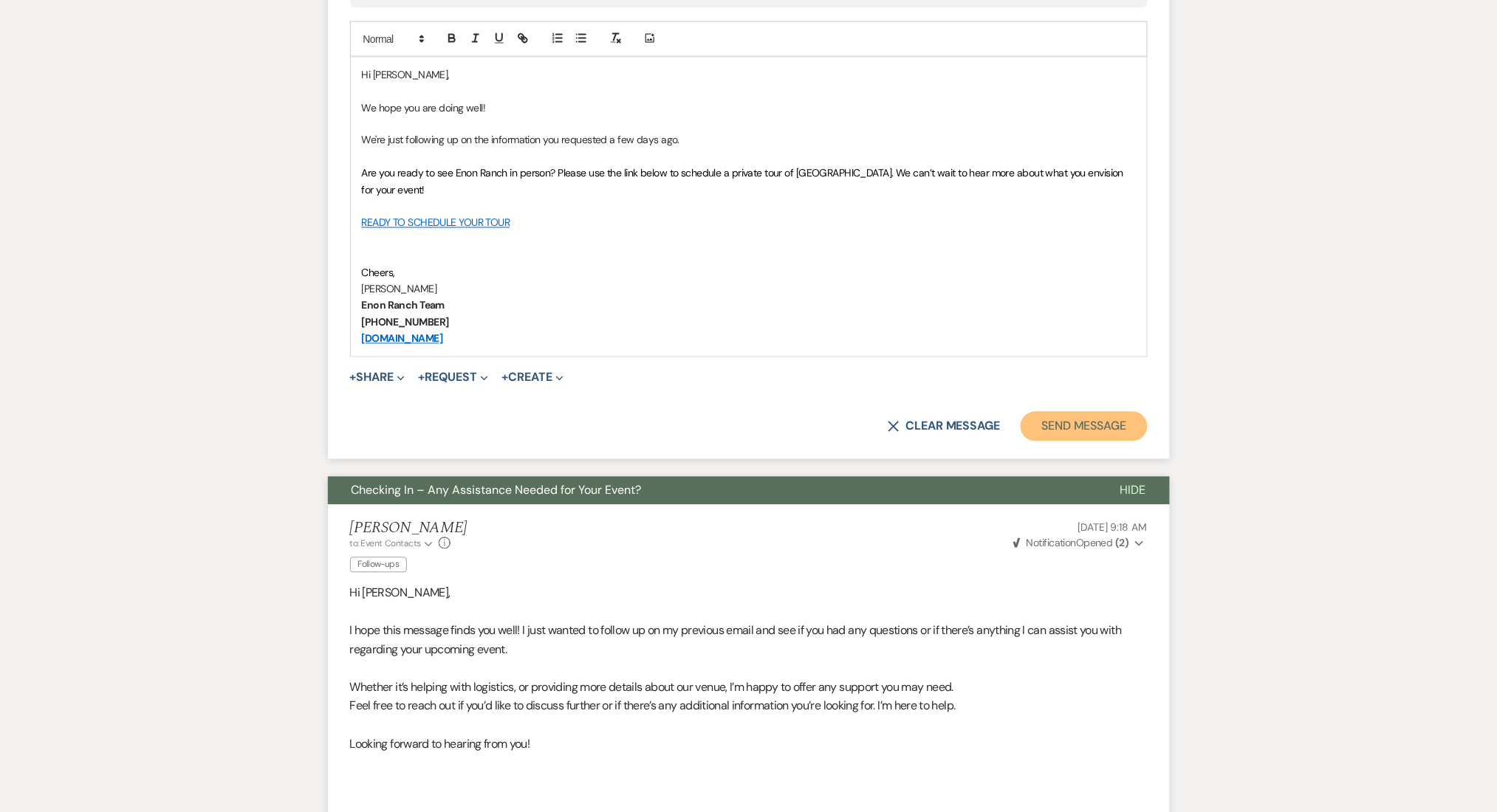
click at [1095, 436] on button "Send Message" at bounding box center [1083, 426] width 126 height 30
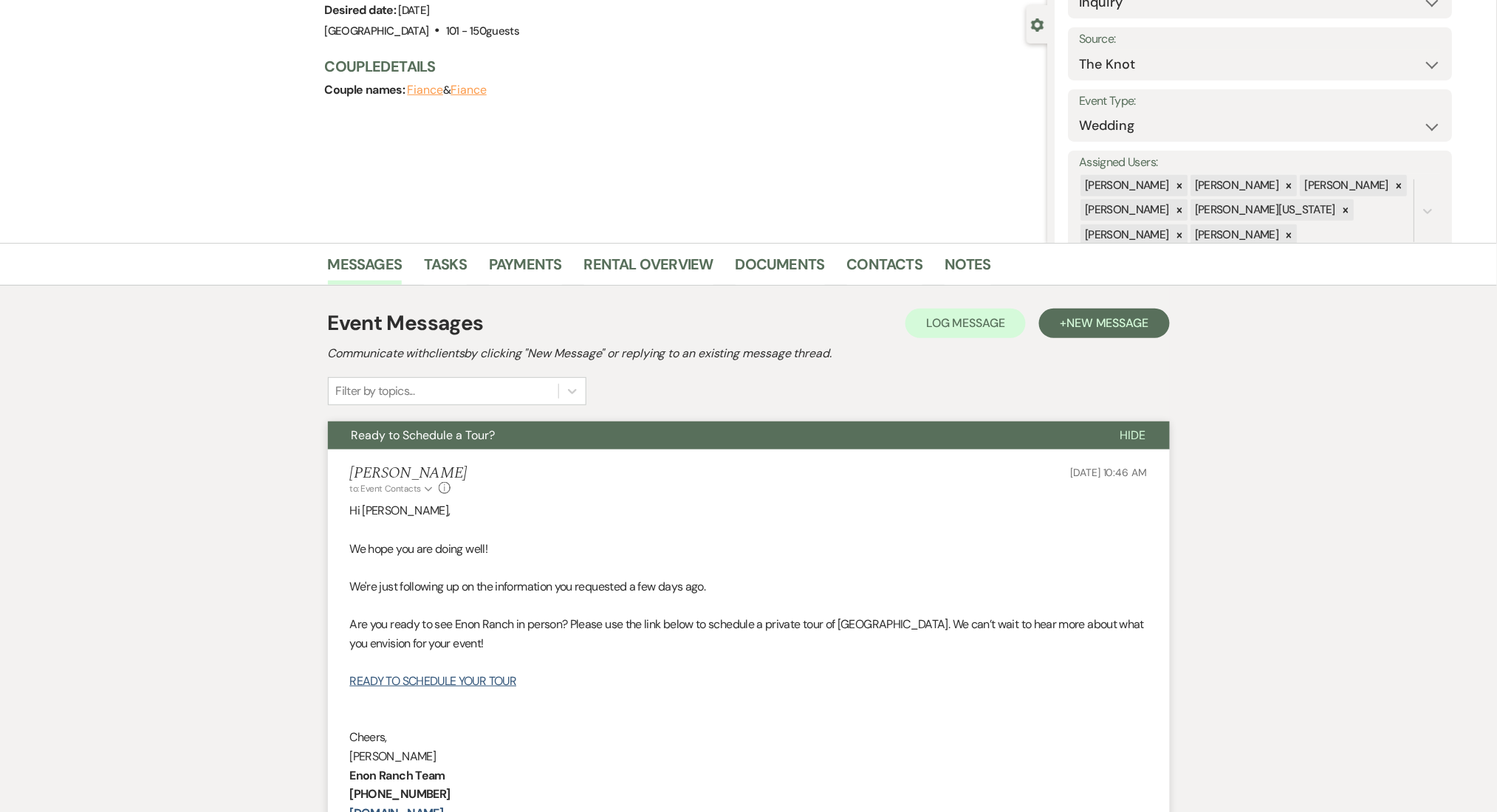
scroll to position [0, 0]
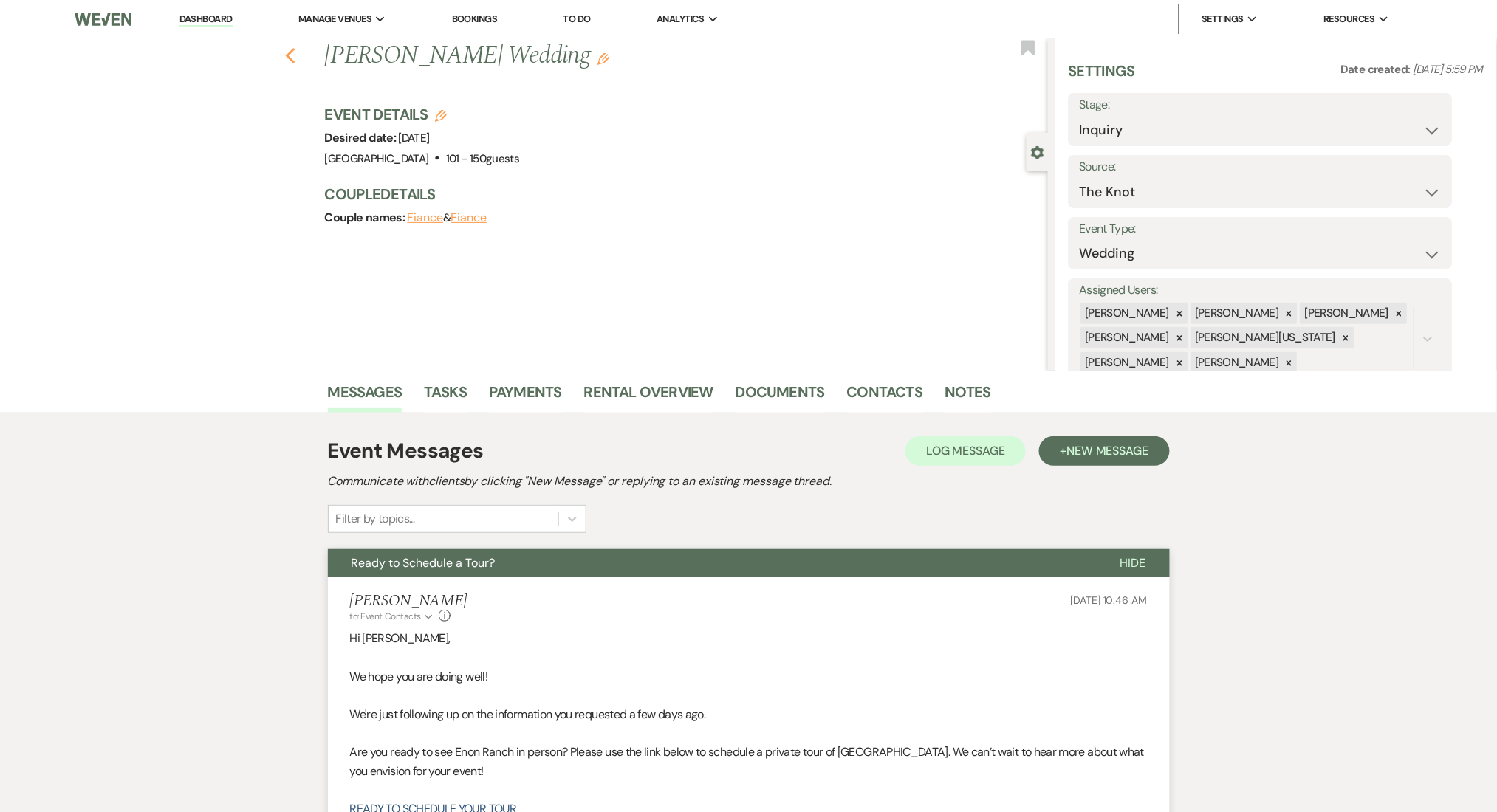
click at [294, 58] on use "button" at bounding box center [290, 56] width 10 height 16
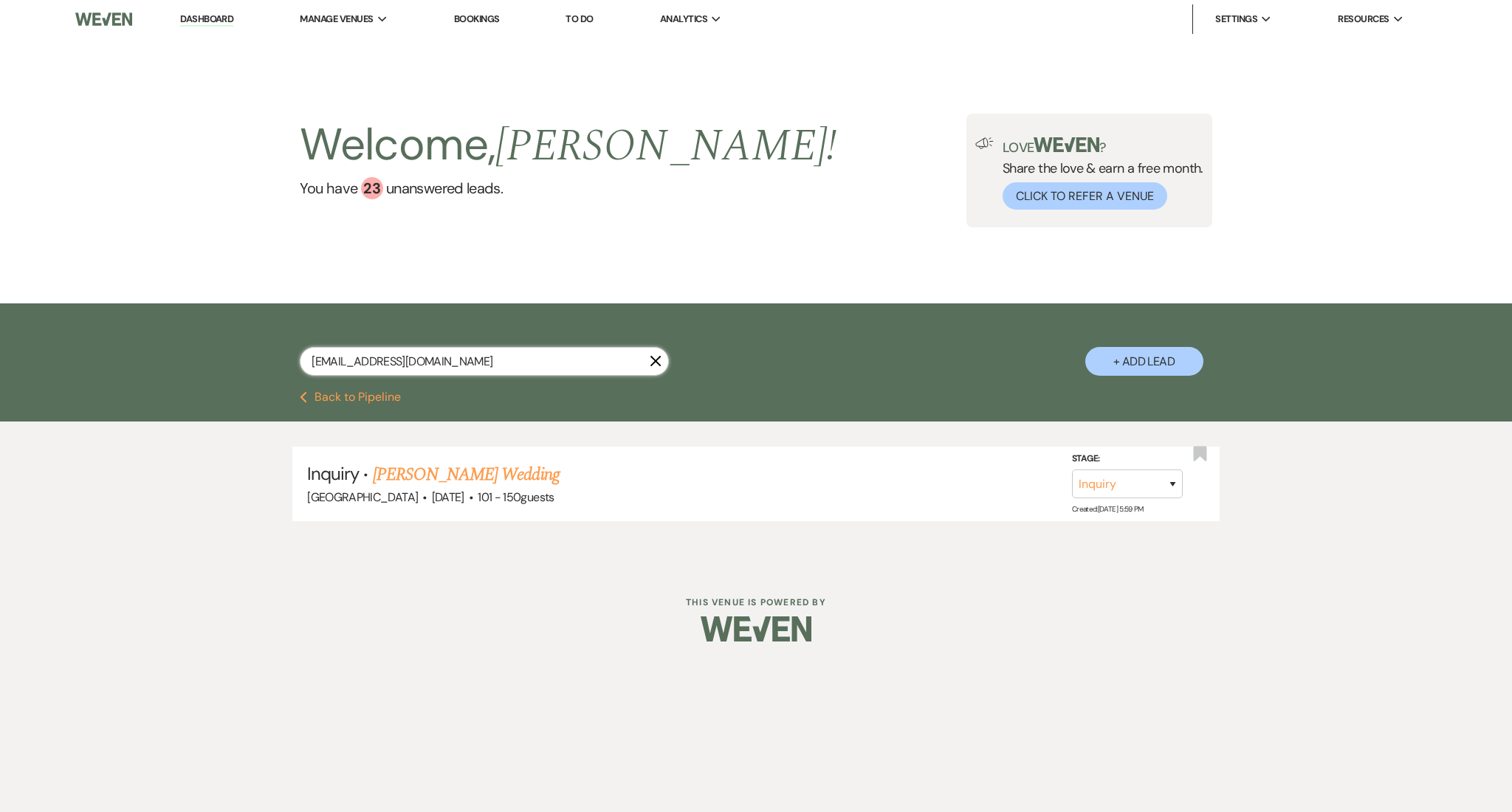
drag, startPoint x: 446, startPoint y: 361, endPoint x: 196, endPoint y: 358, distance: 250.0
click at [196, 358] on div "[EMAIL_ADDRESS][DOMAIN_NAME] X + Add Lead" at bounding box center [756, 347] width 1512 height 88
paste input "[EMAIL_ADDRESS]"
click at [437, 473] on link "[PERSON_NAME] & [PERSON_NAME] Wedding" at bounding box center [538, 474] width 330 height 26
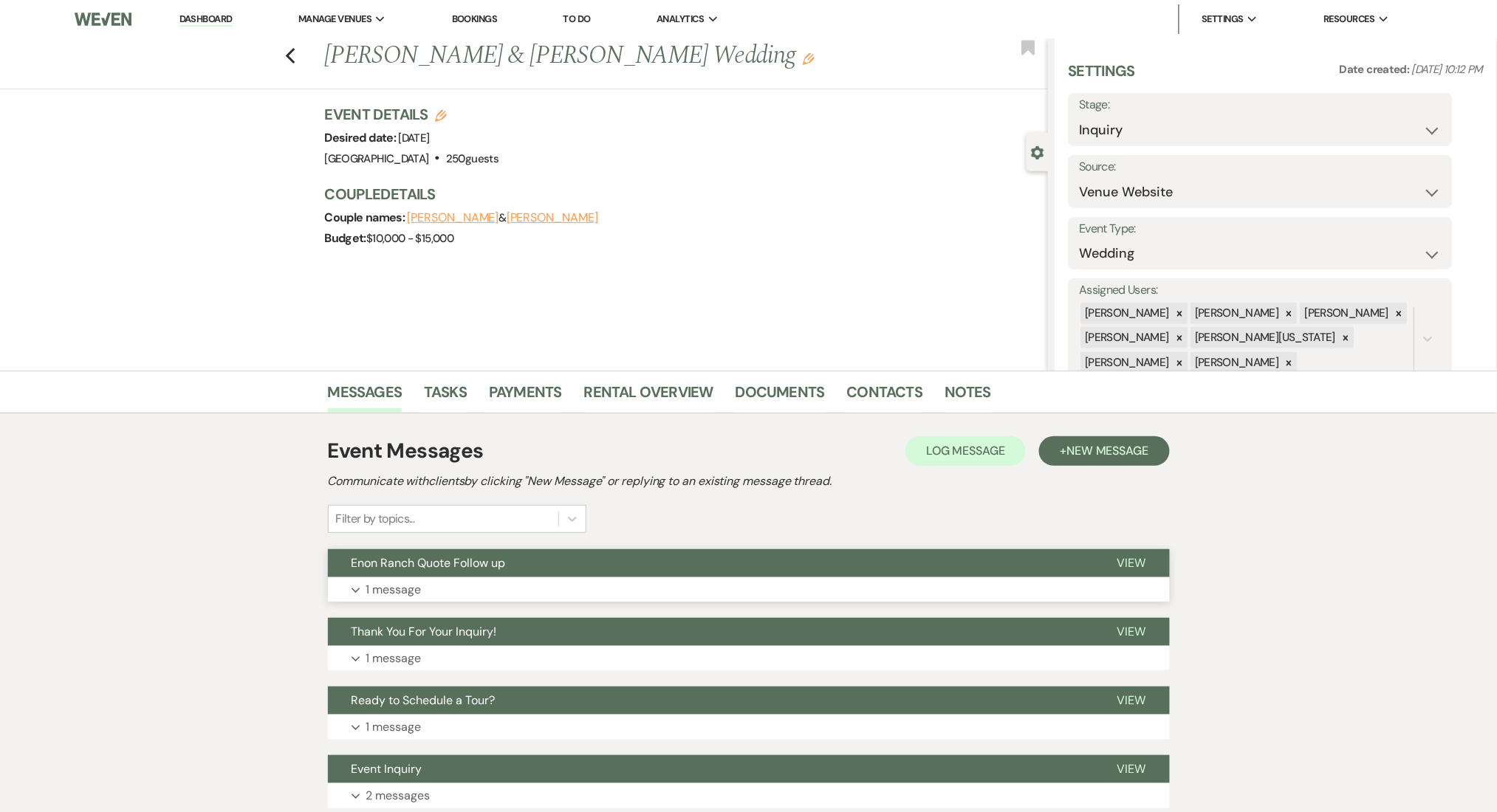
click at [687, 585] on button "Expand 1 message" at bounding box center [749, 590] width 842 height 25
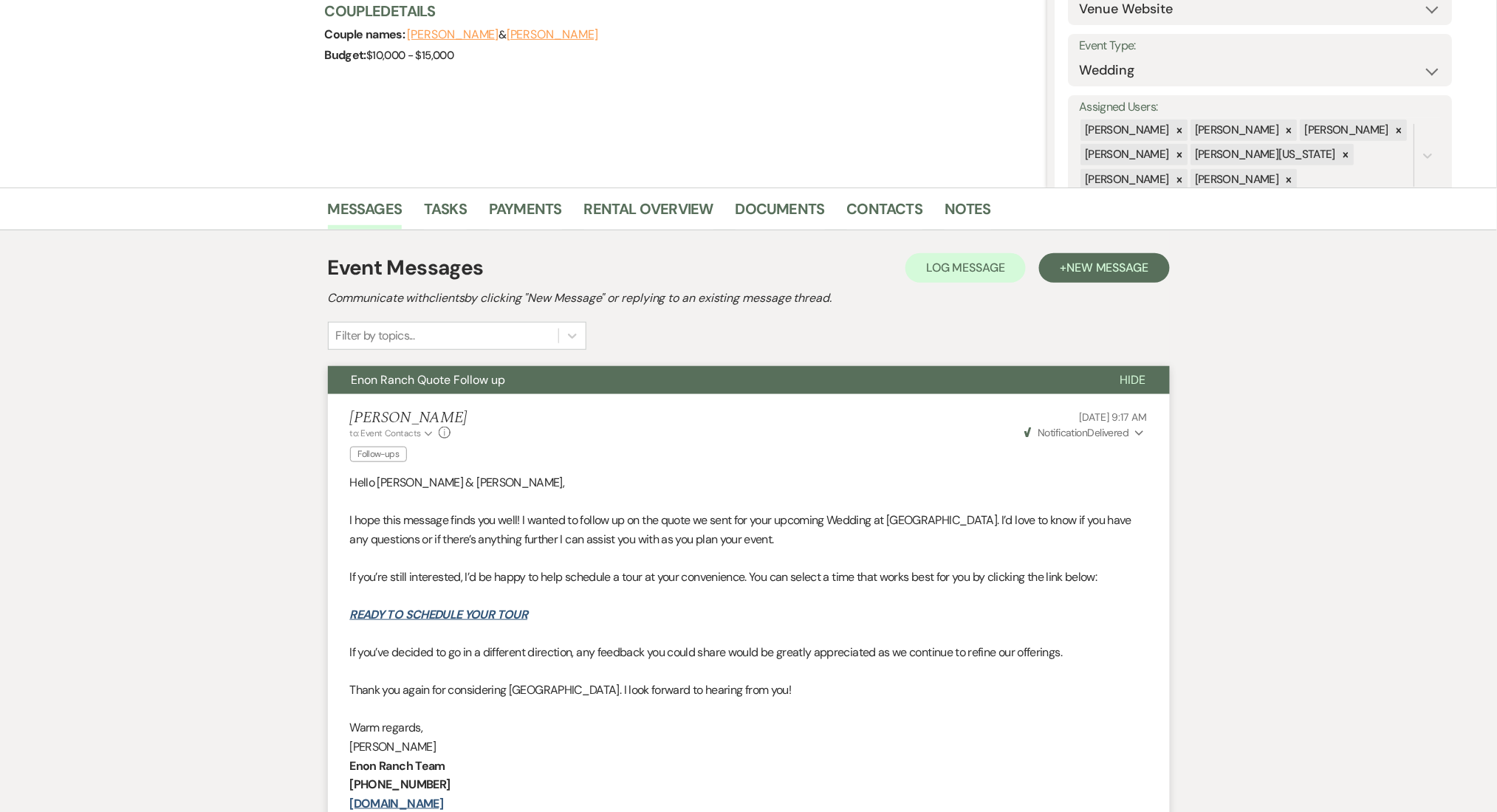
scroll to position [196, 0]
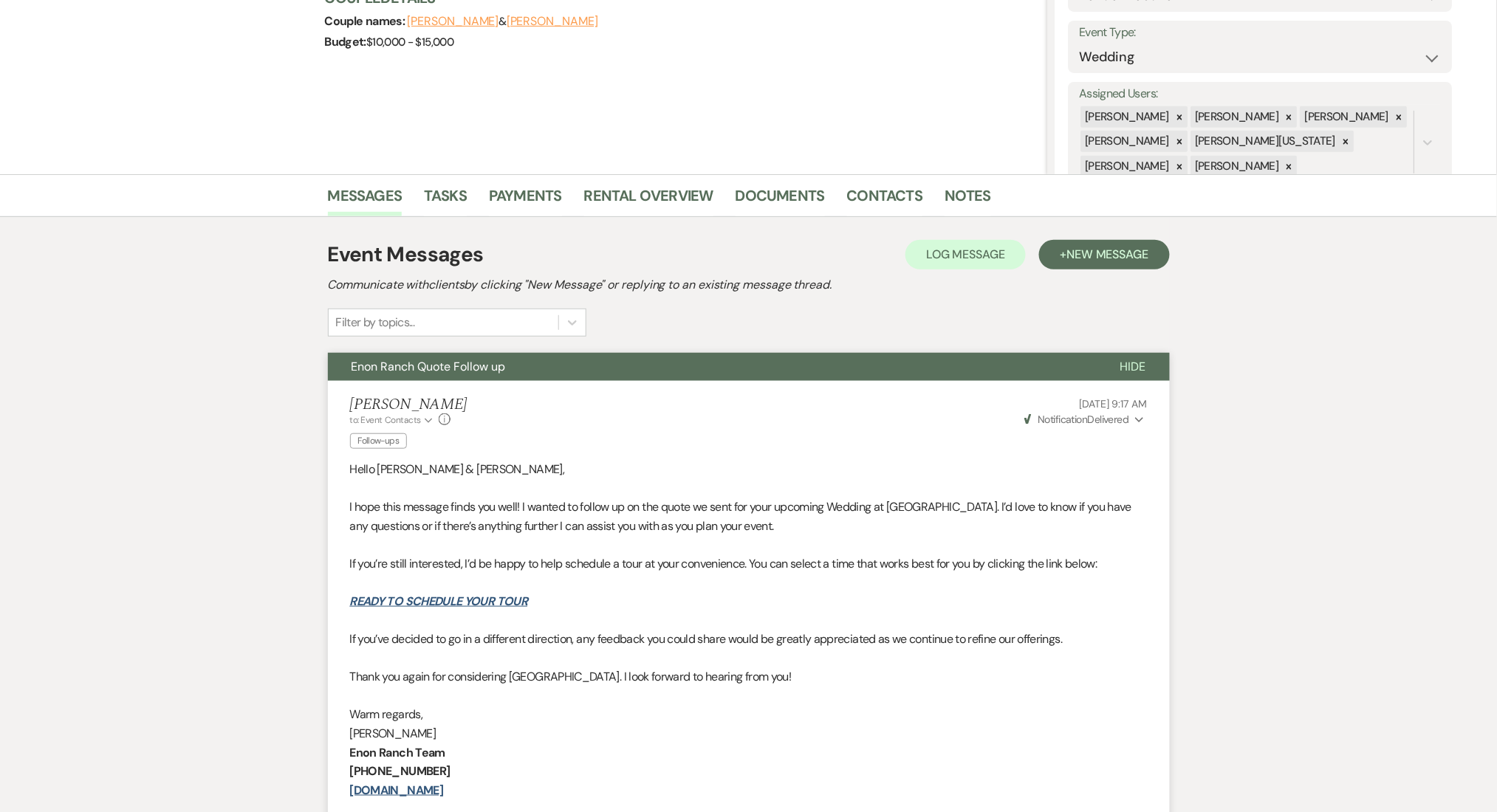
click at [1199, 409] on div "Messages Tasks Payments Rental Overview Documents Contacts Notes Event Messages…" at bounding box center [748, 629] width 1497 height 911
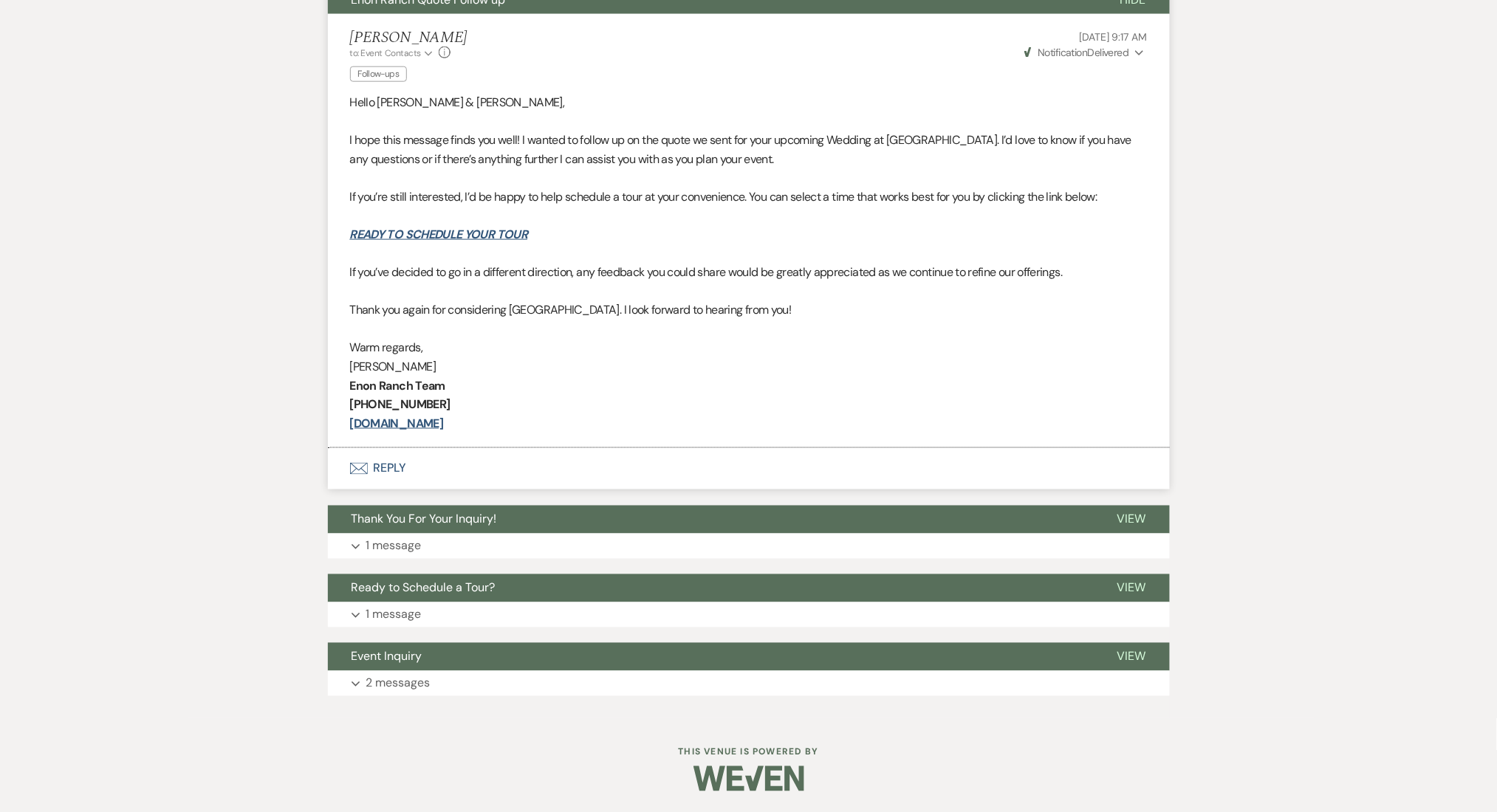
click at [478, 559] on div "Event Messages Log Log Message + New Message Communicate with clients by clicki…" at bounding box center [749, 284] width 842 height 838
click at [400, 545] on p "1 message" at bounding box center [393, 546] width 55 height 19
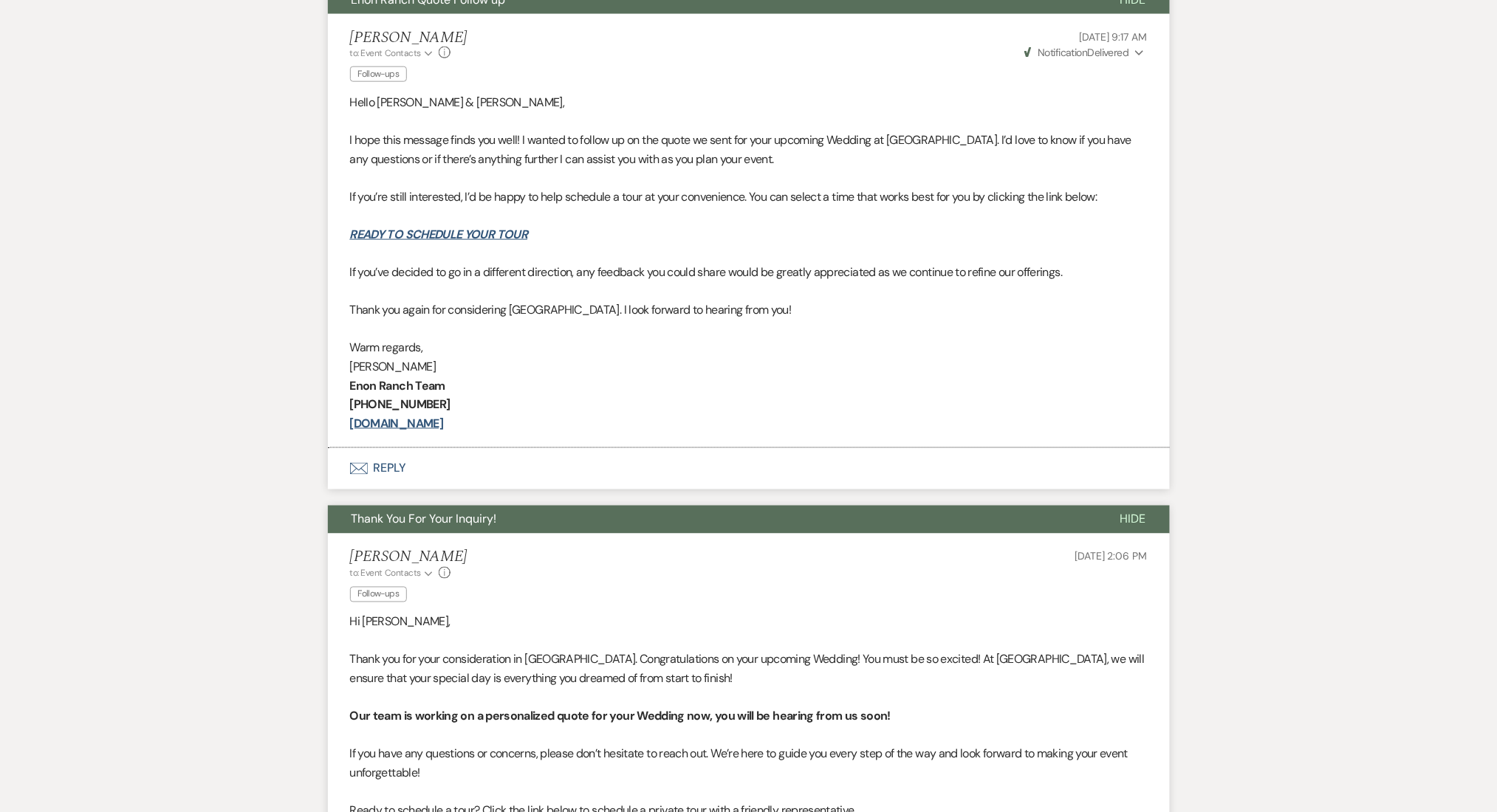
scroll to position [958, 0]
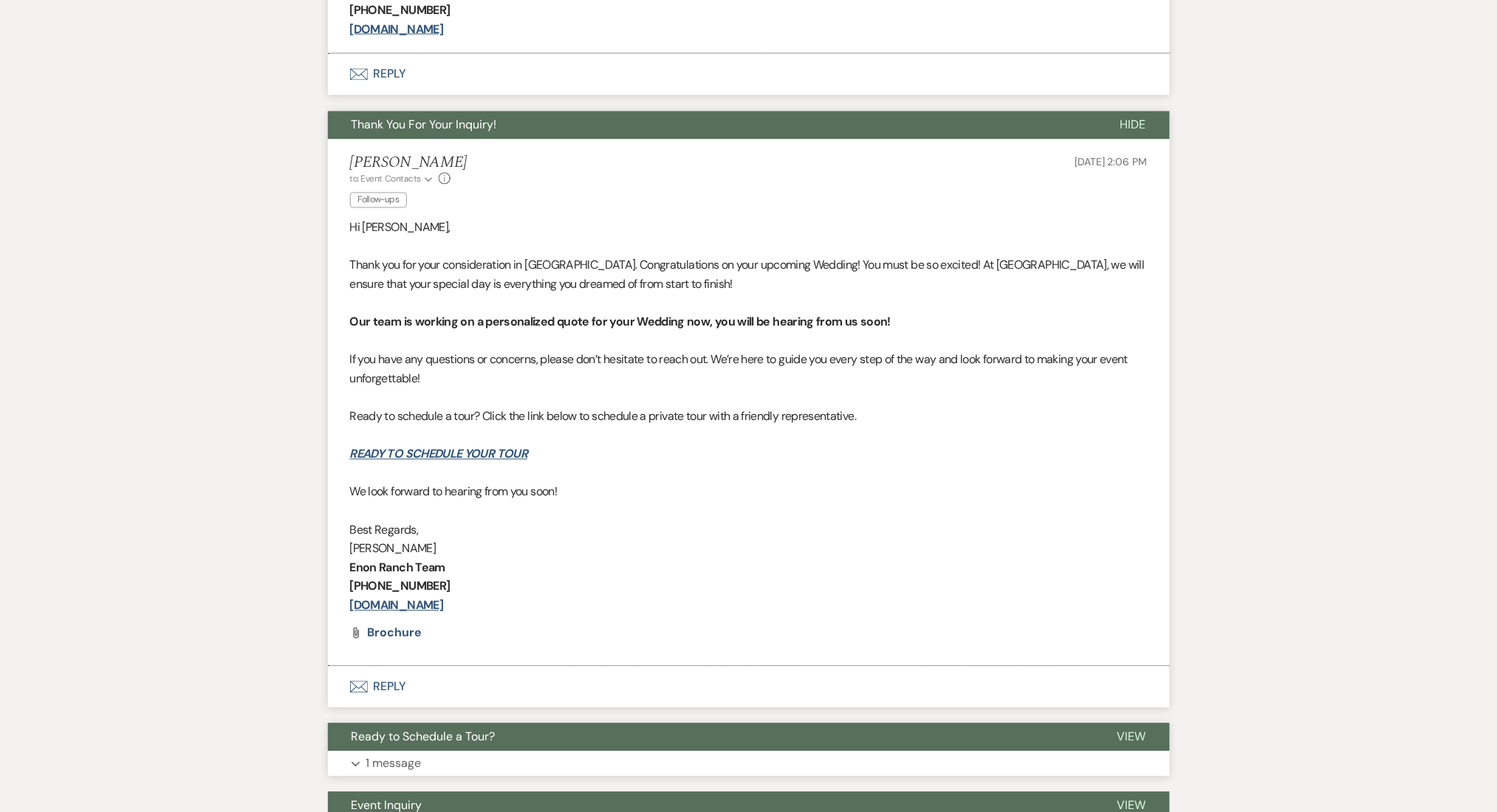
click at [539, 762] on button "Expand 1 message" at bounding box center [749, 764] width 842 height 25
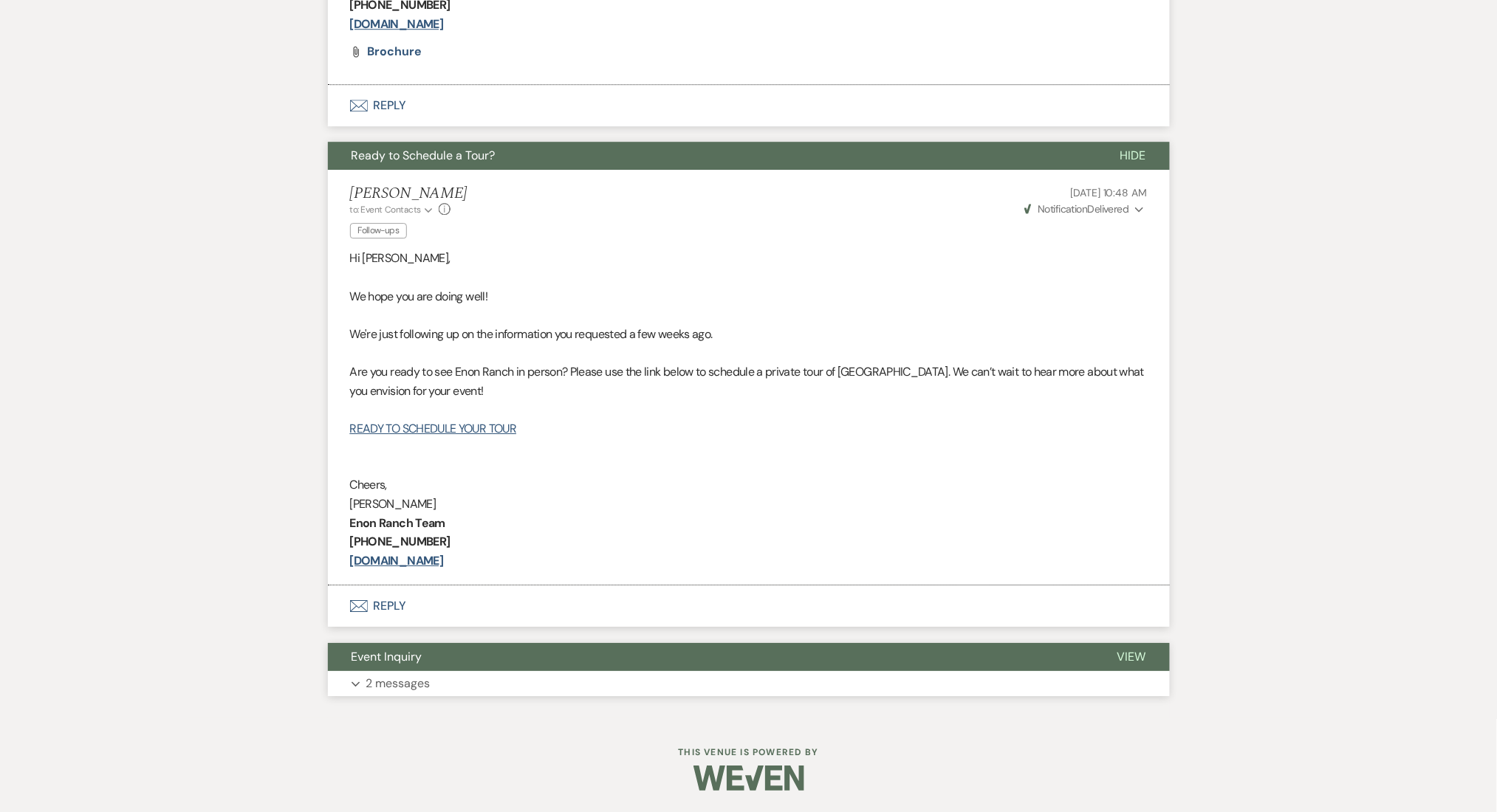
click at [494, 683] on button "Expand 2 messages" at bounding box center [749, 683] width 842 height 25
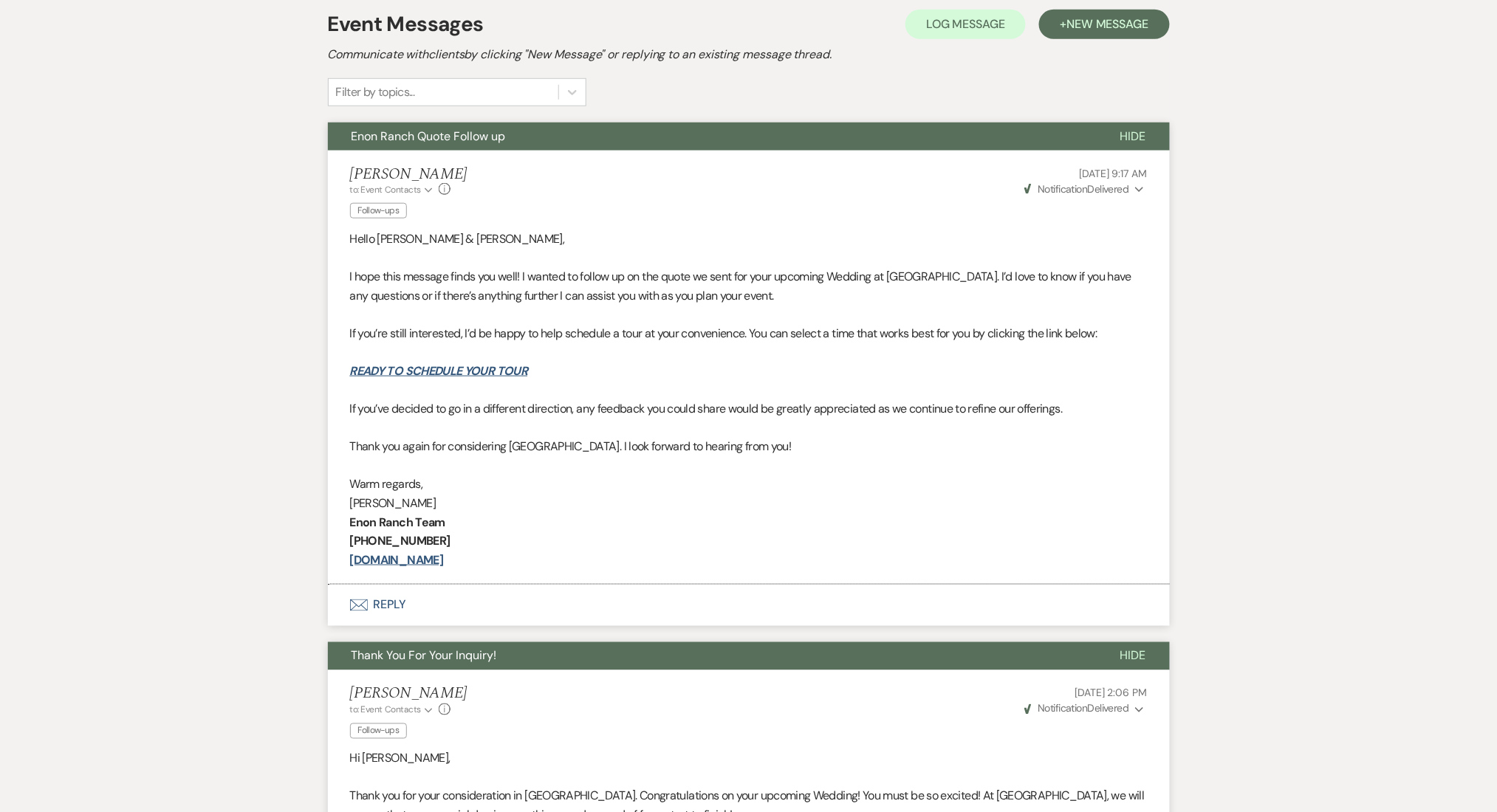
scroll to position [260, 0]
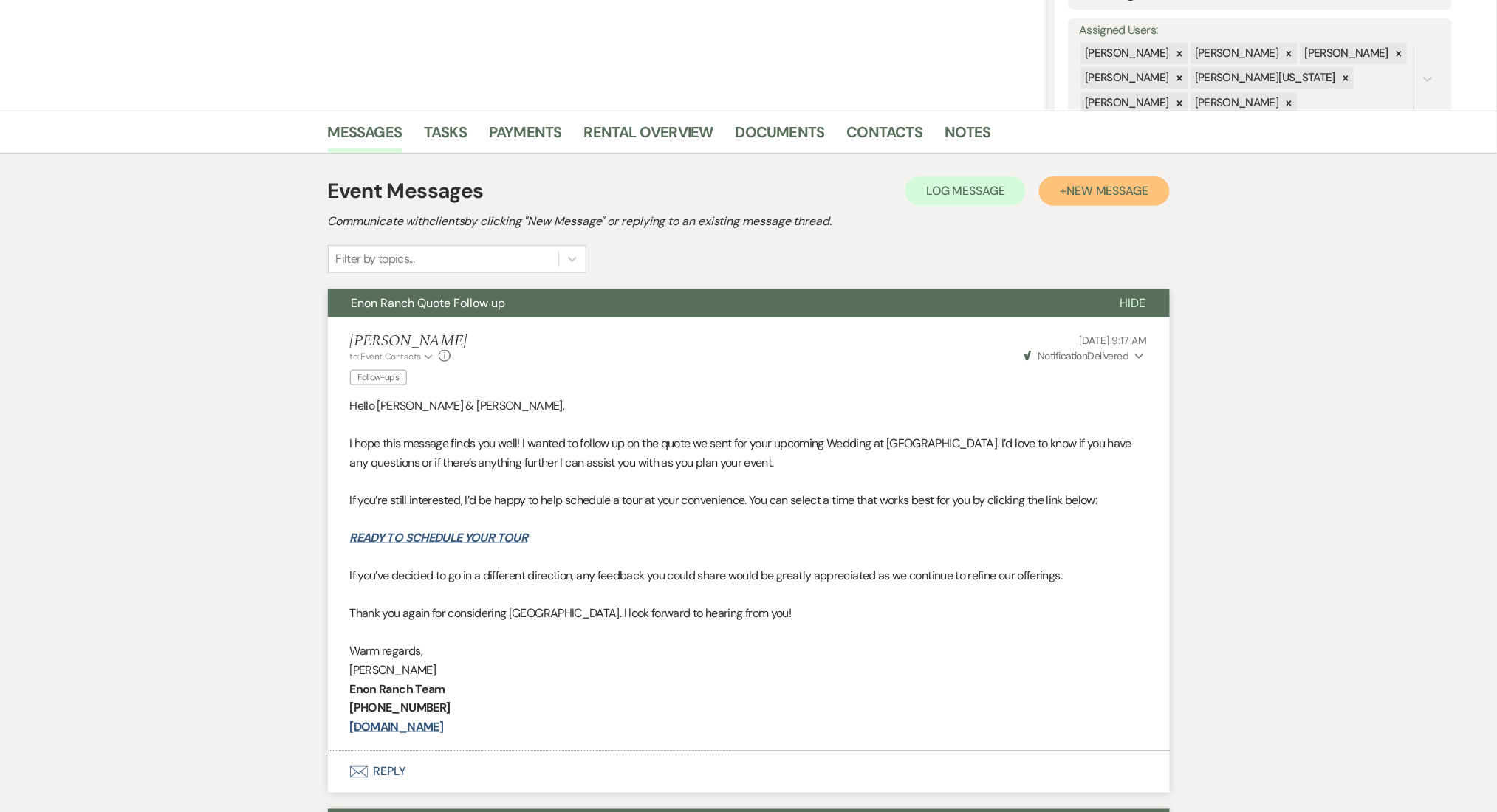
click at [1065, 201] on button "+ New Message" at bounding box center [1104, 191] width 130 height 30
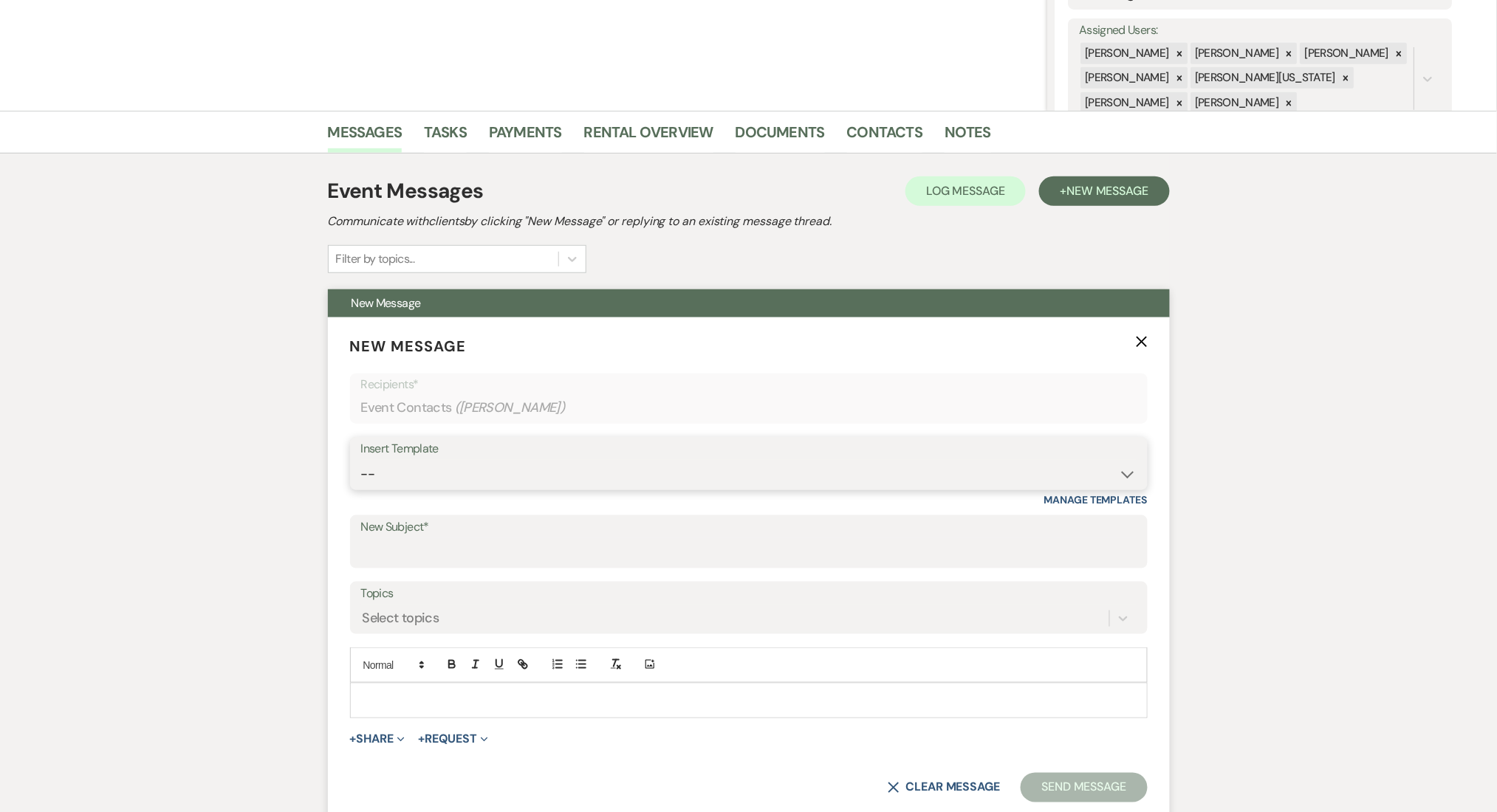
click at [426, 472] on select "-- Inquiry Follow Up Email #2 Contract Sending Template Payment Template Rental…" at bounding box center [749, 474] width 775 height 29
click at [361, 460] on select "-- Inquiry Follow Up Email #2 Contract Sending Template Payment Template Rental…" at bounding box center [749, 474] width 775 height 29
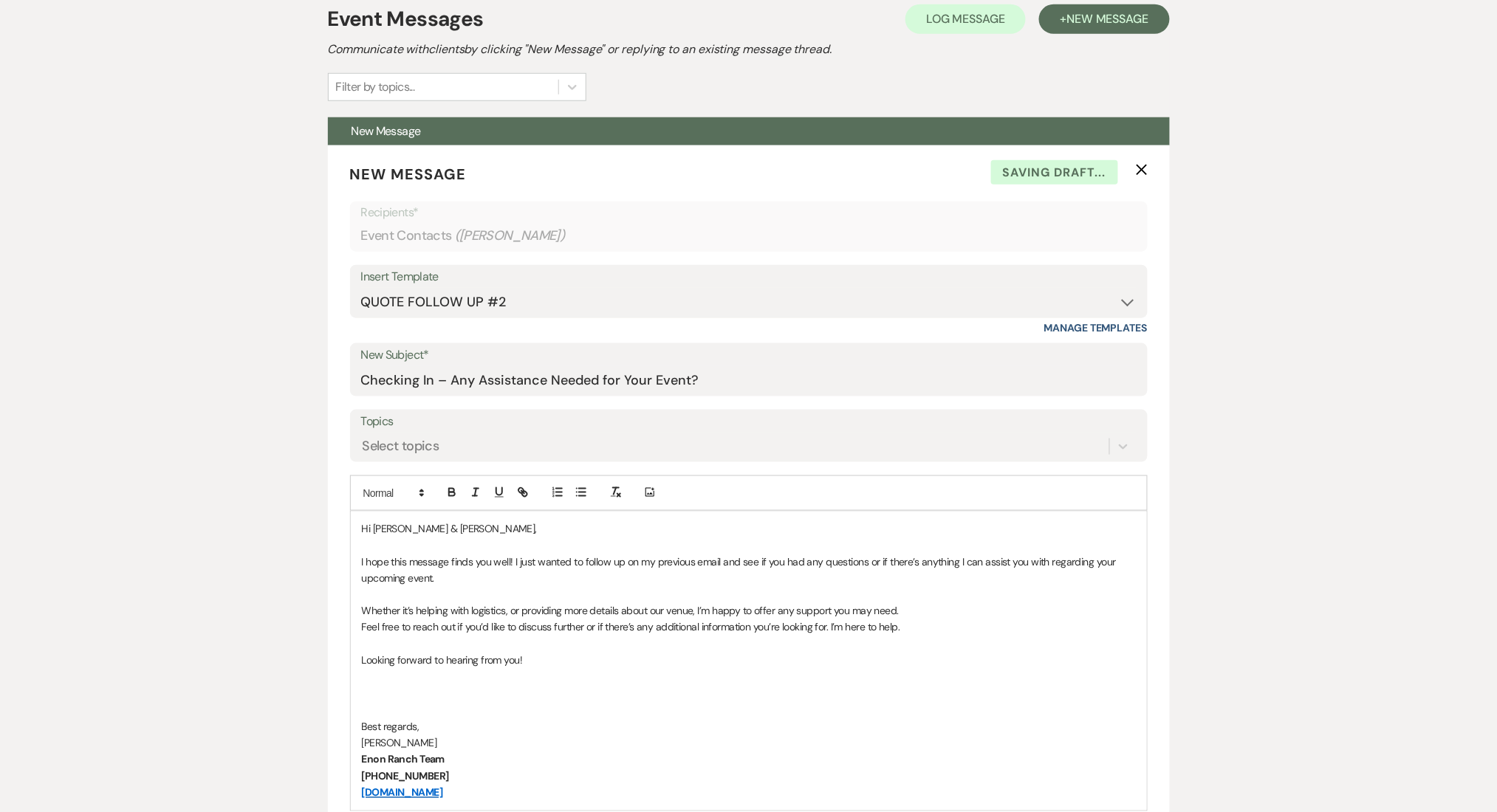
scroll to position [654, 0]
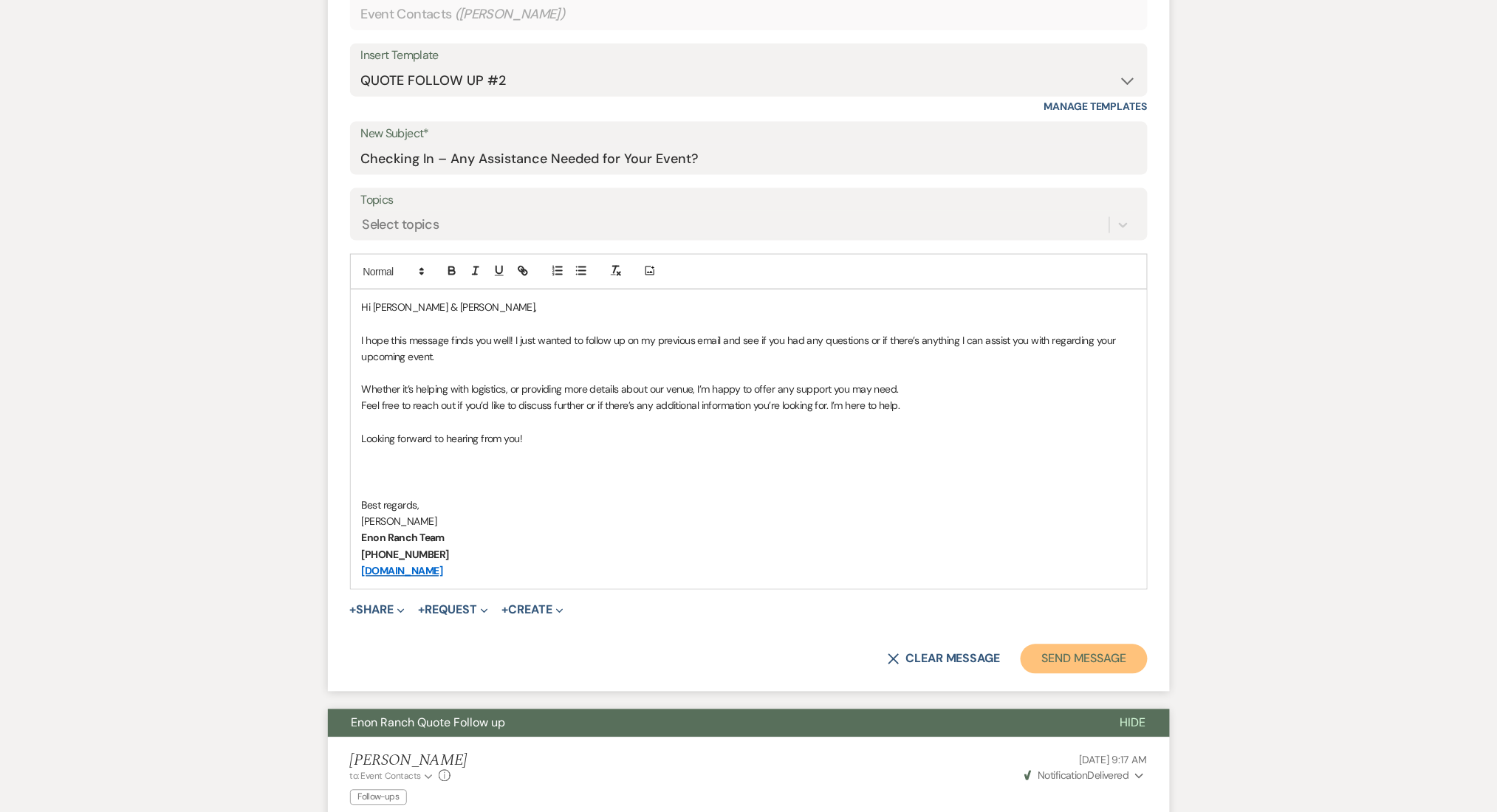
click at [1074, 654] on button "Send Message" at bounding box center [1083, 659] width 126 height 30
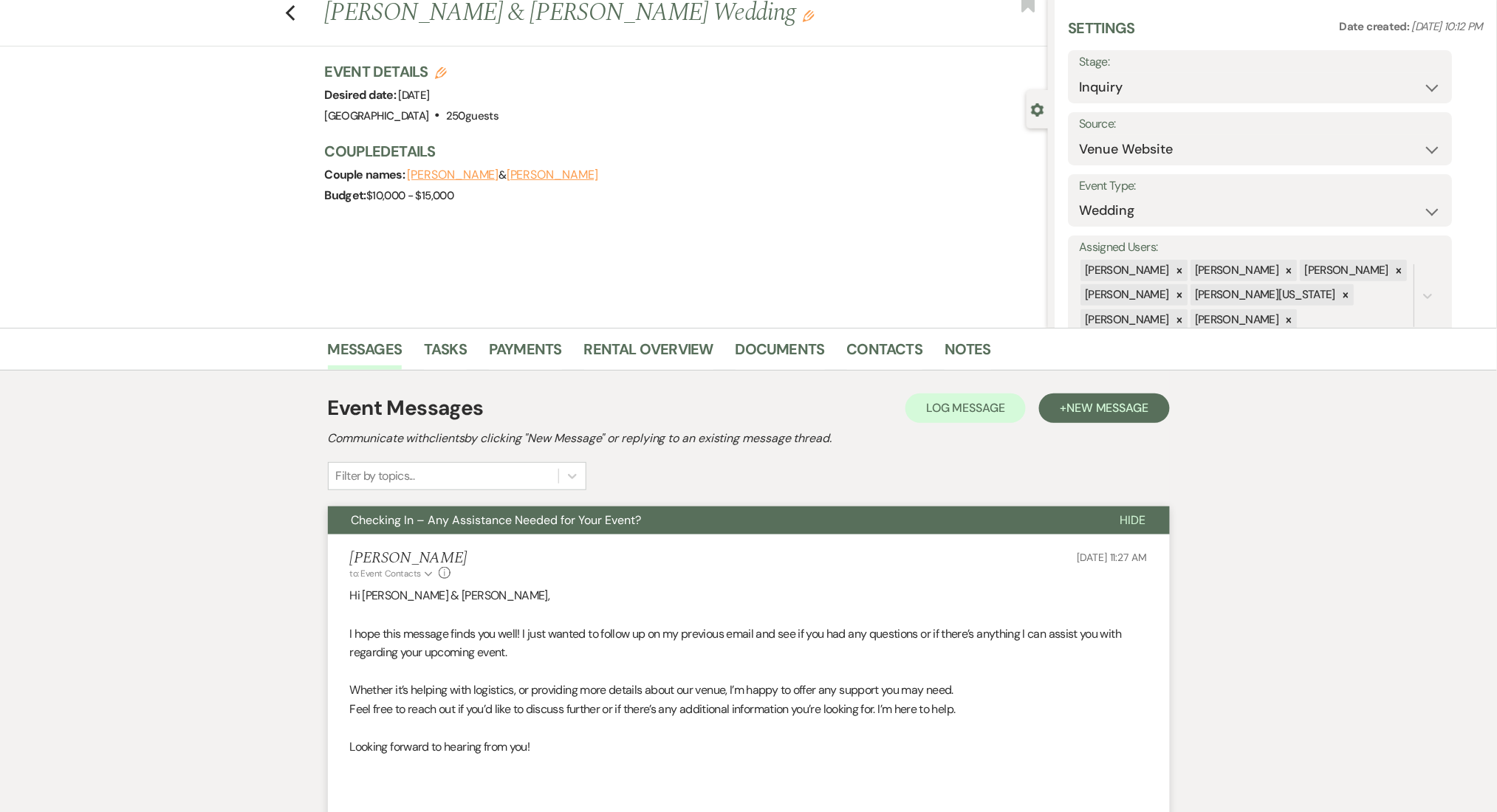
scroll to position [0, 0]
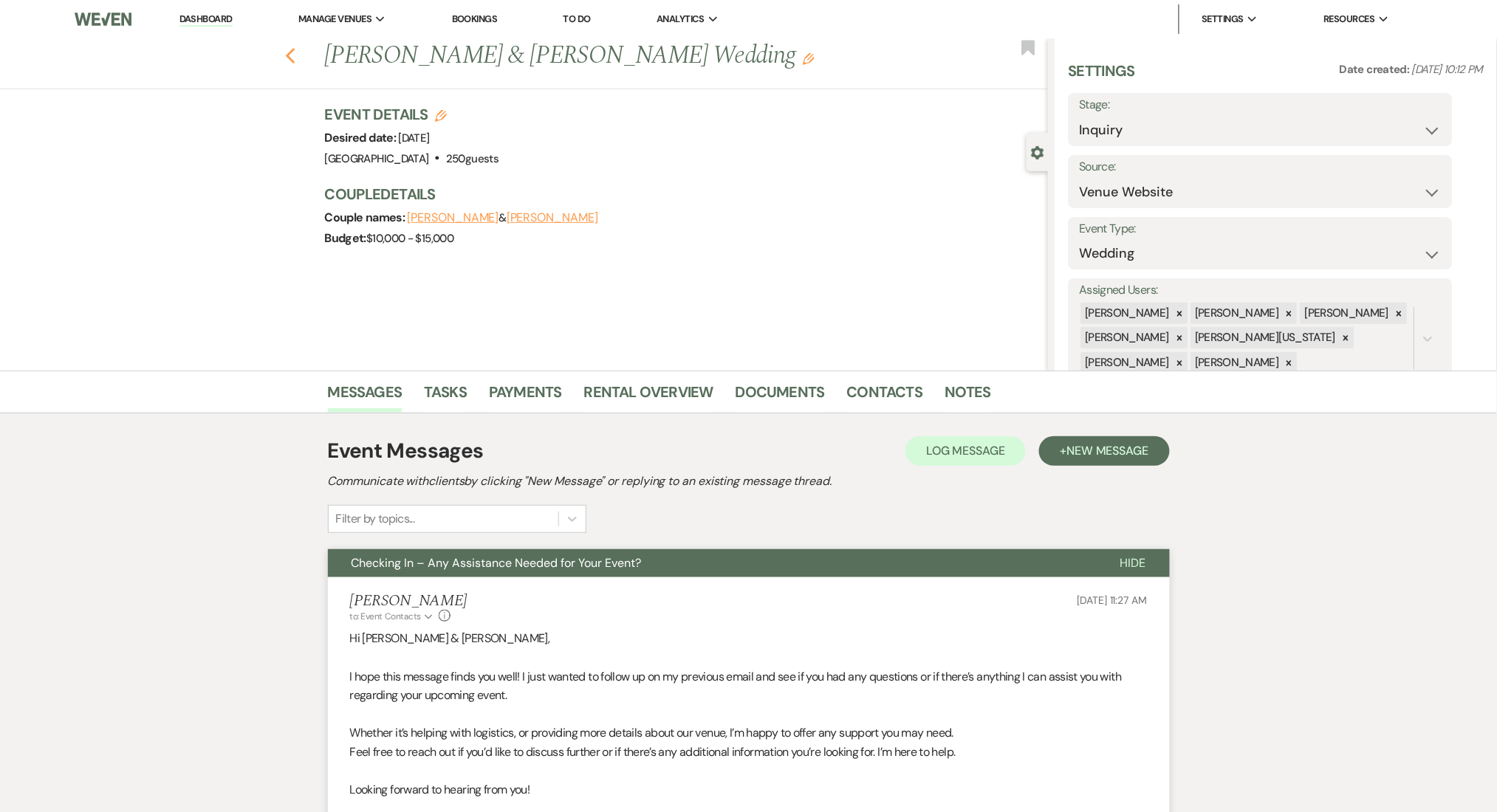
click at [293, 53] on icon "Previous" at bounding box center [291, 56] width 11 height 18
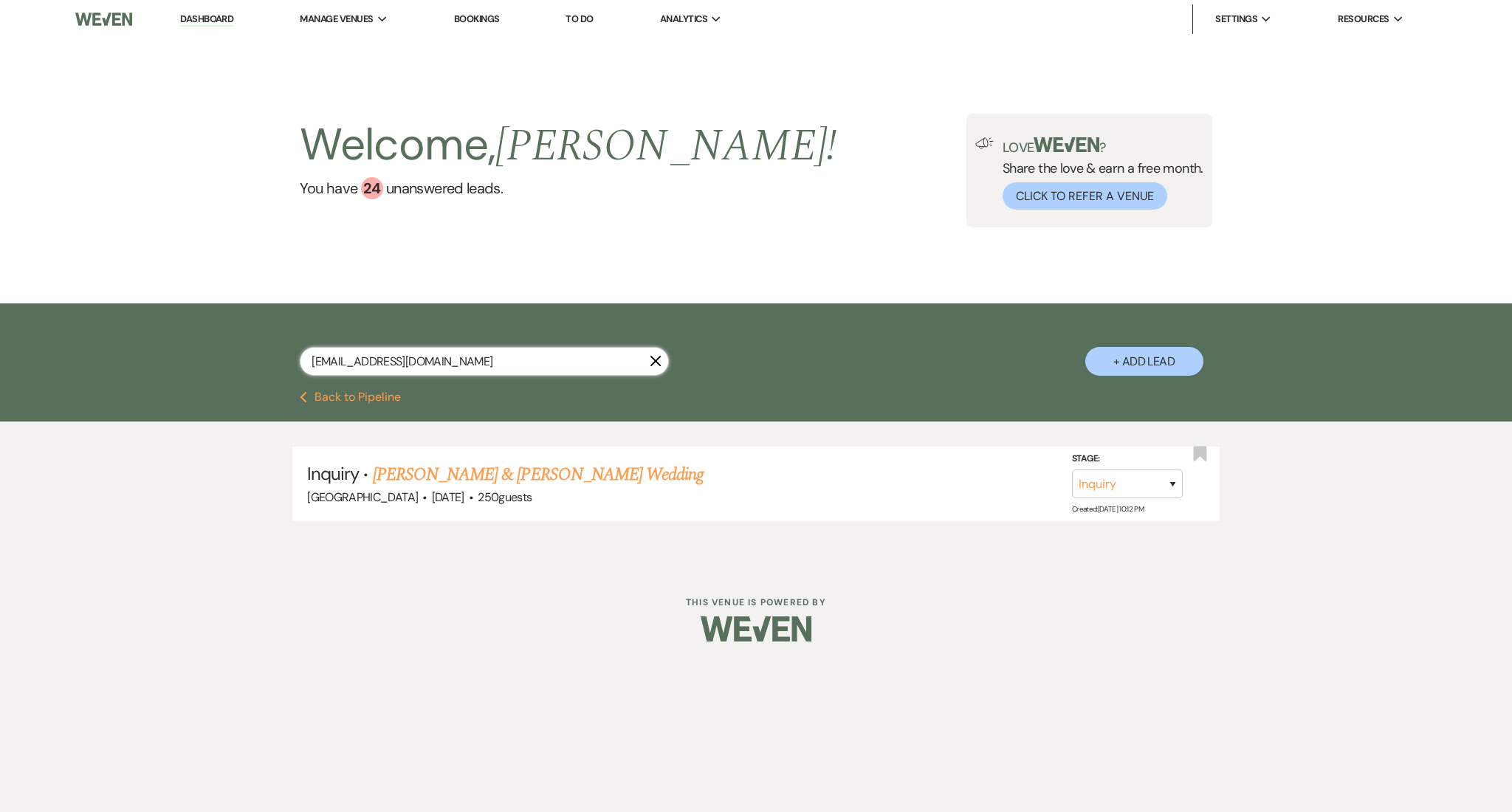
drag, startPoint x: 510, startPoint y: 365, endPoint x: 40, endPoint y: 343, distance: 470.5
click at [40, 343] on div "[EMAIL_ADDRESS][DOMAIN_NAME] X + Add Lead" at bounding box center [756, 347] width 1512 height 88
click at [482, 478] on link "[PERSON_NAME] & [PERSON_NAME] Wedding" at bounding box center [538, 474] width 330 height 26
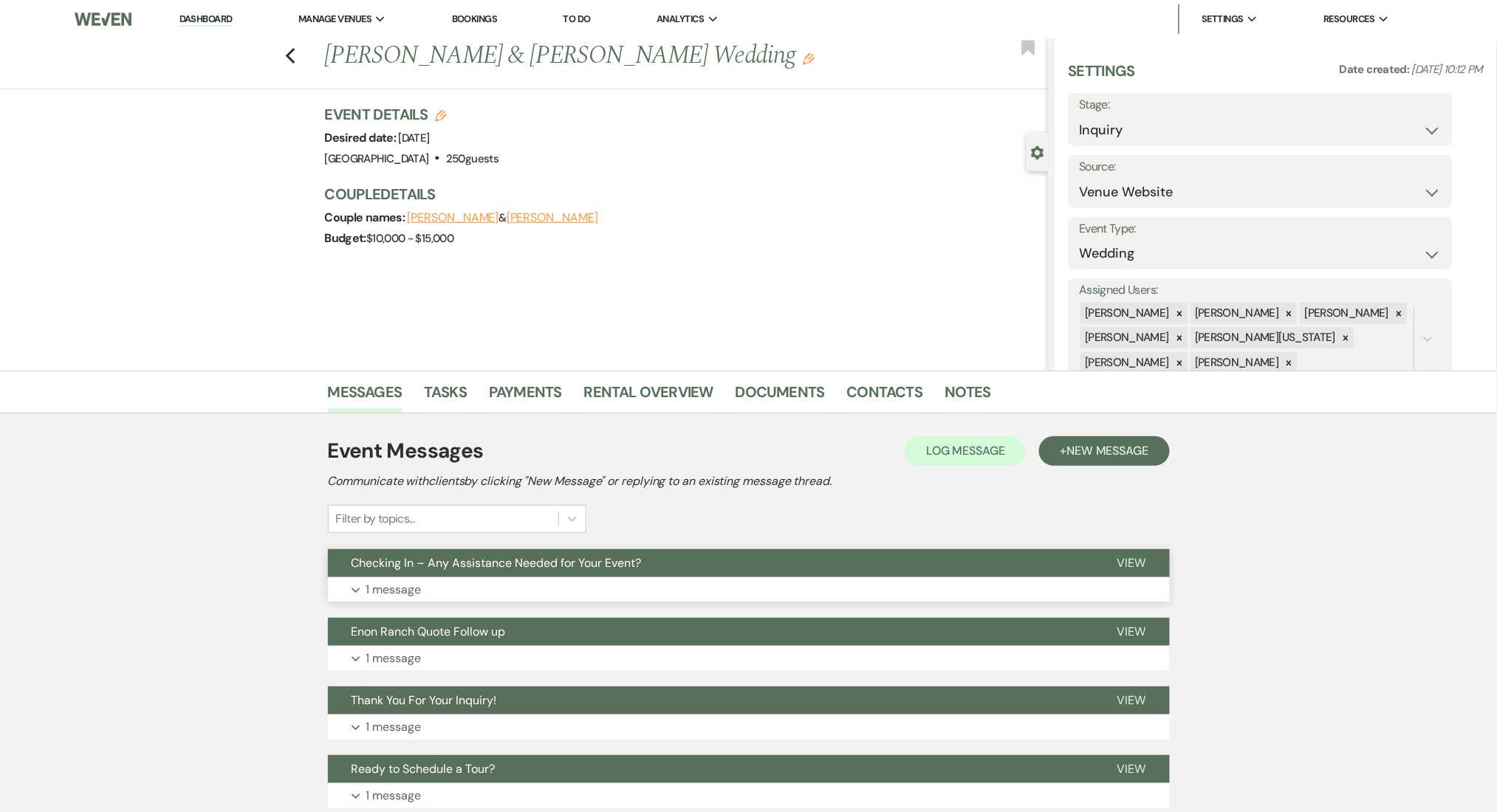
click at [768, 591] on button "Expand 1 message" at bounding box center [749, 590] width 842 height 25
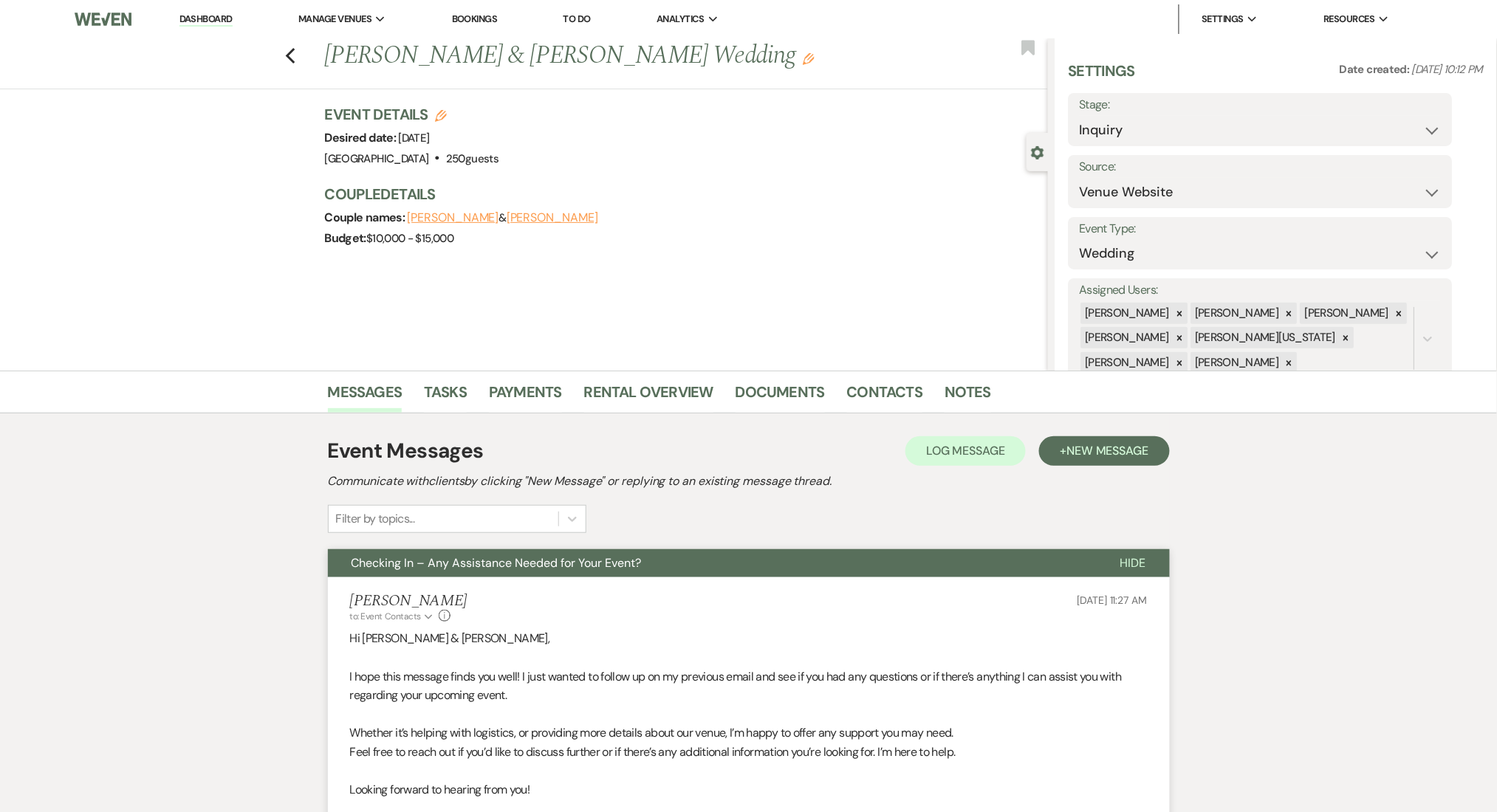
click at [1082, 473] on h2 "Communicate with clients by clicking "New Message" or replying to an existing m…" at bounding box center [749, 482] width 842 height 18
click at [1094, 445] on span "New Message" at bounding box center [1107, 450] width 82 height 15
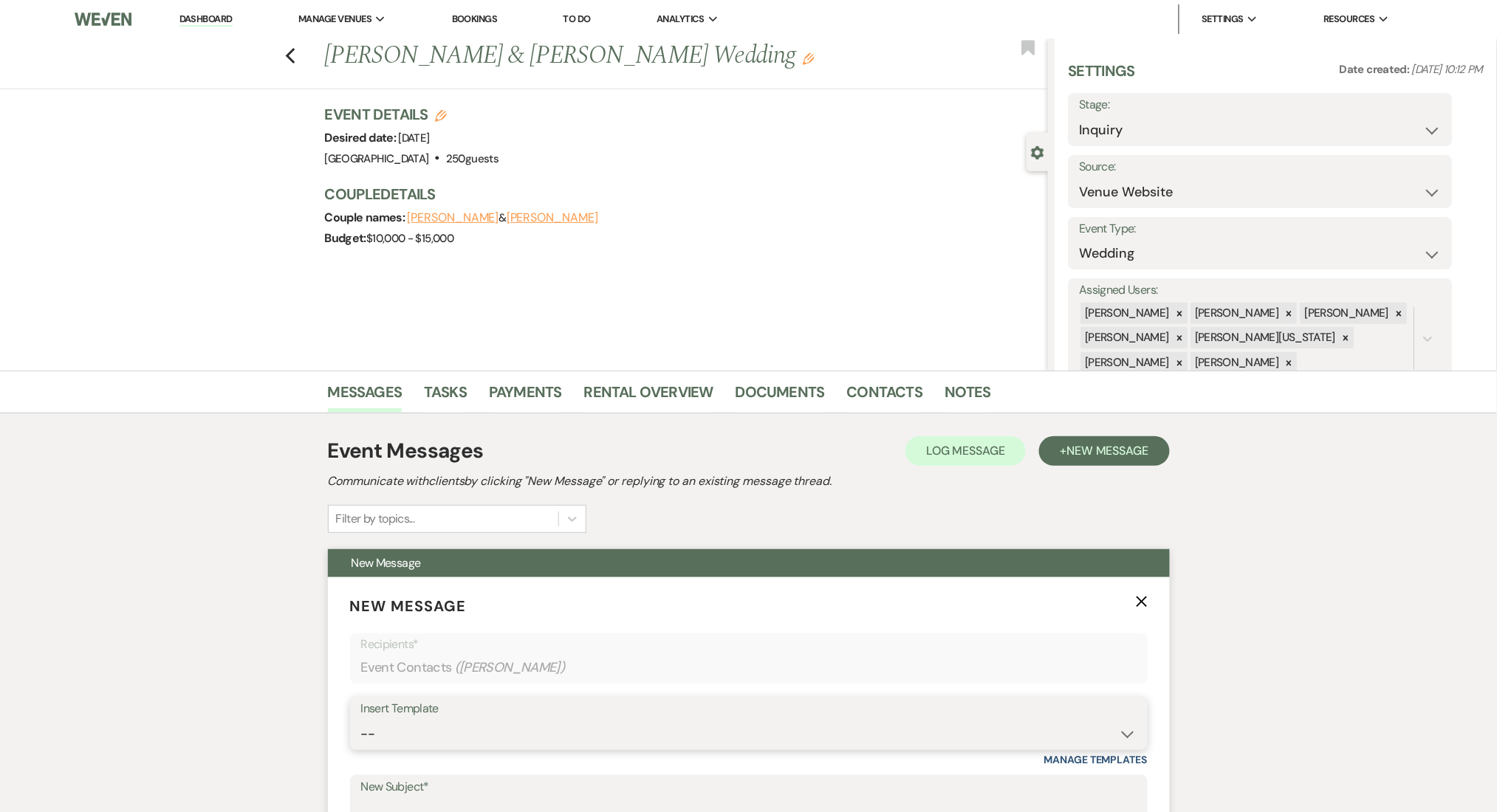
click at [521, 746] on select "-- Inquiry Follow Up Email #2 Contract Sending Template Payment Template Rental…" at bounding box center [749, 734] width 775 height 29
click at [361, 720] on select "-- Inquiry Follow Up Email #2 Contract Sending Template Payment Template Rental…" at bounding box center [749, 734] width 775 height 29
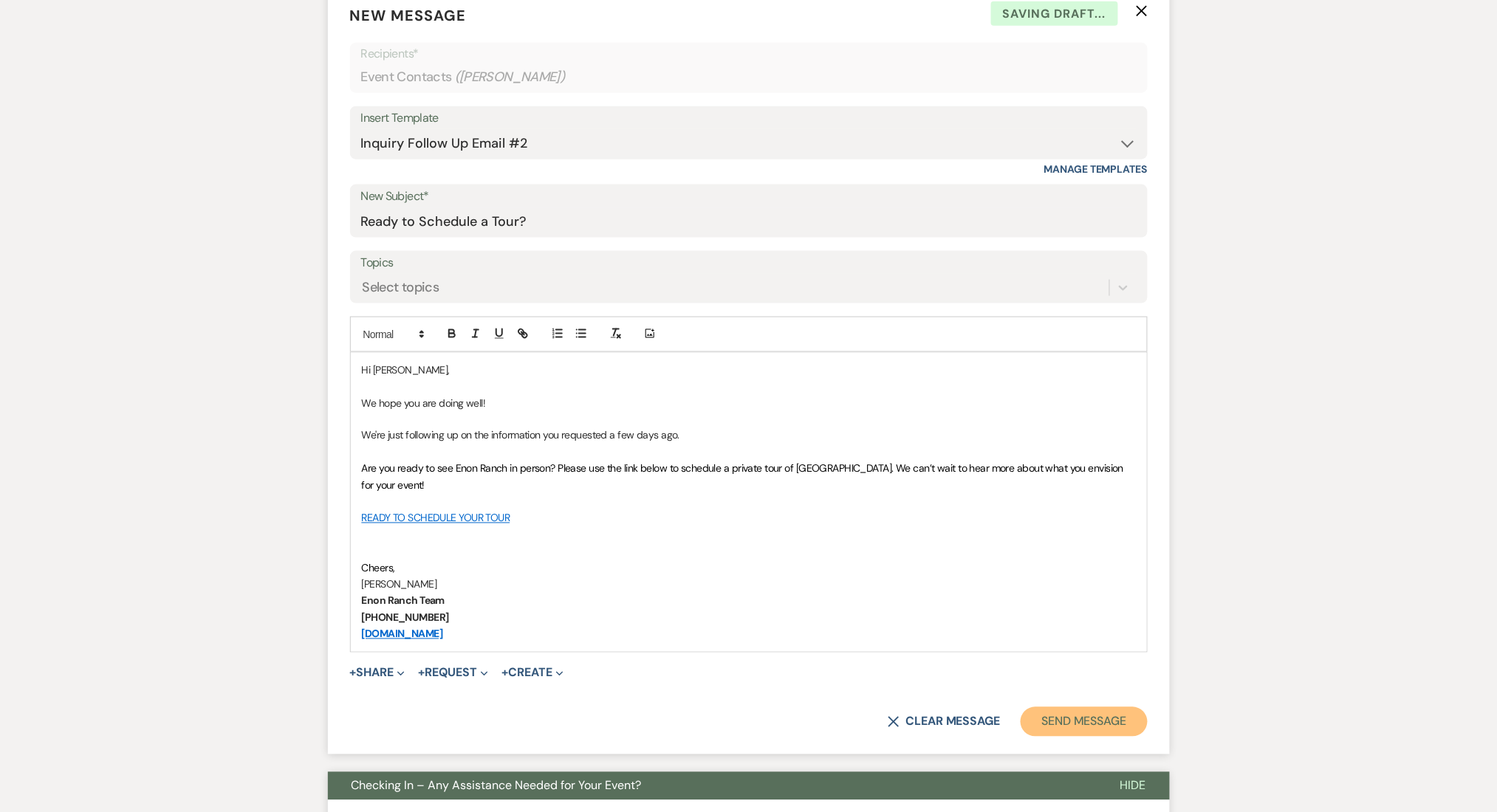
click at [1062, 730] on button "Send Message" at bounding box center [1083, 721] width 126 height 30
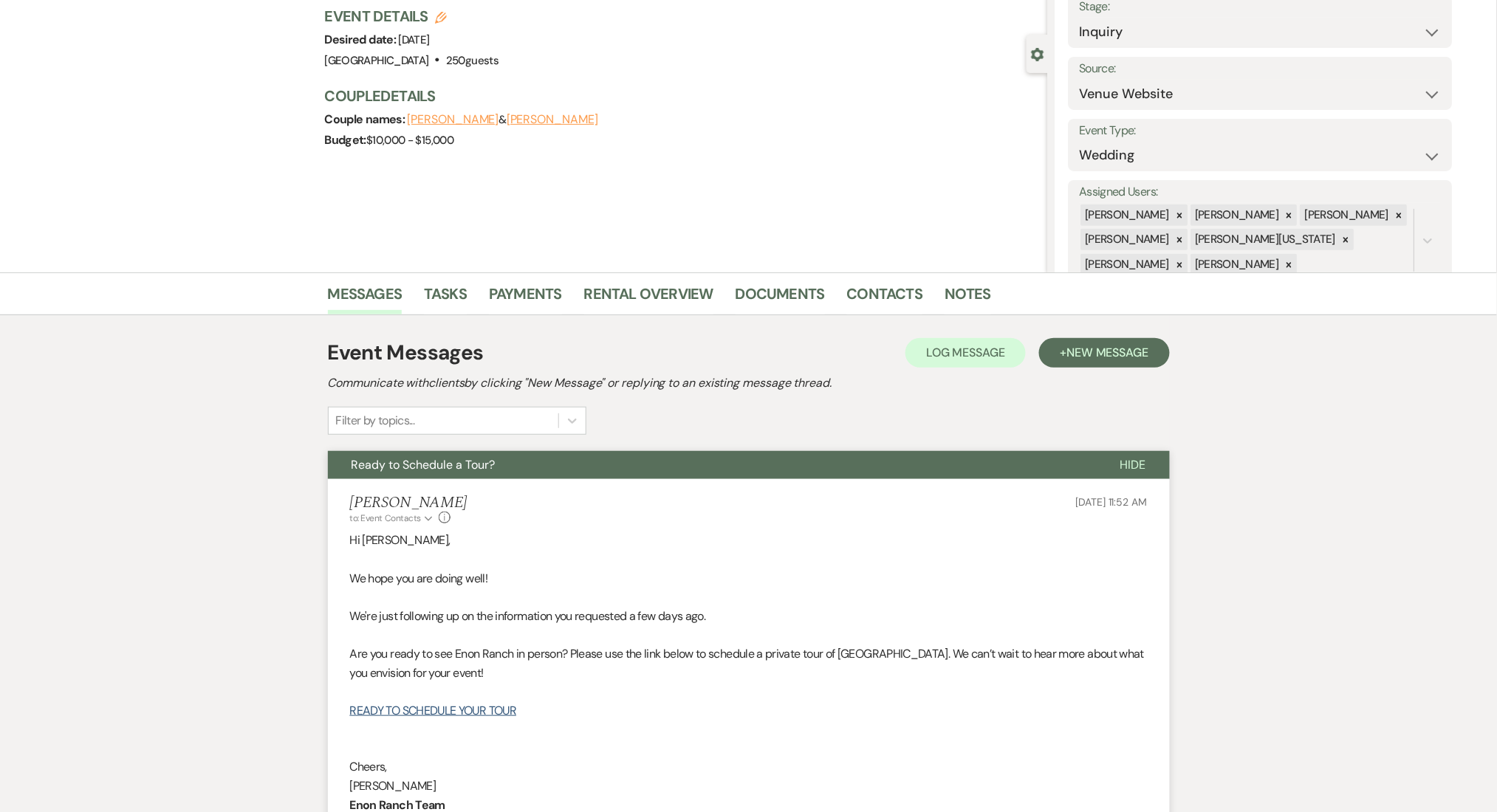
scroll to position [0, 0]
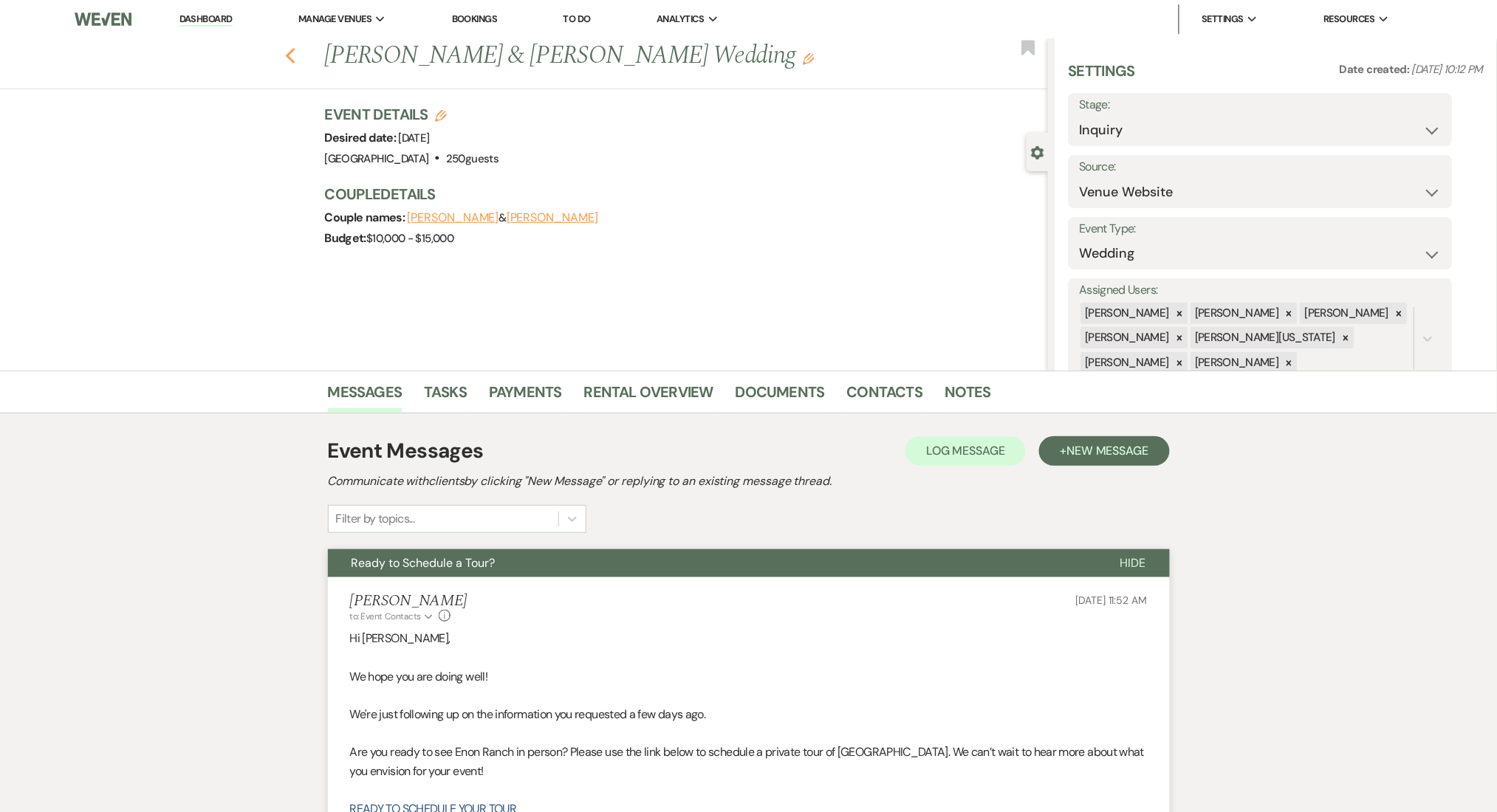
click at [296, 63] on icon "Previous" at bounding box center [291, 56] width 11 height 18
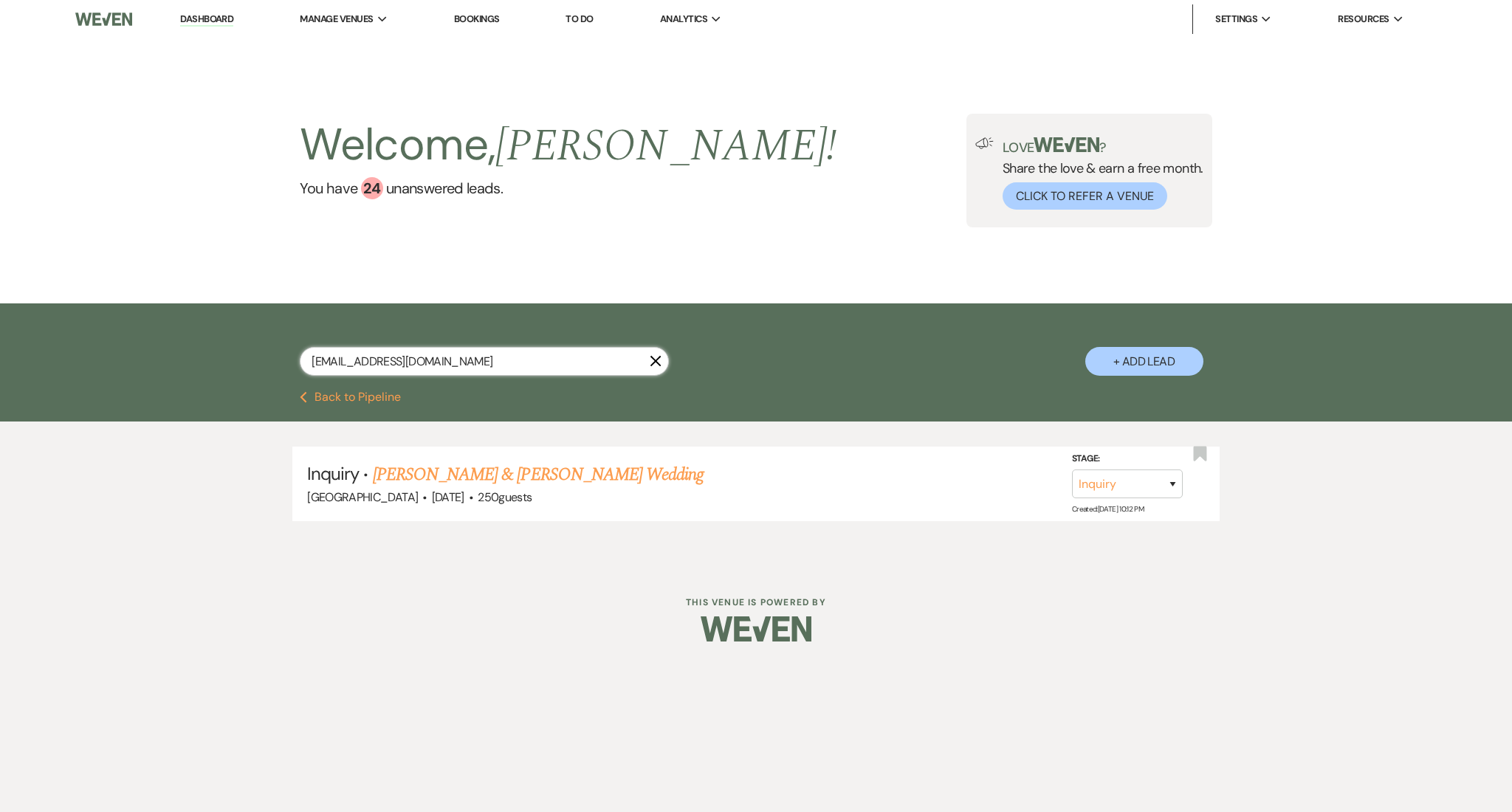
drag, startPoint x: 498, startPoint y: 365, endPoint x: 101, endPoint y: 321, distance: 399.4
click at [101, 321] on div "[EMAIL_ADDRESS][DOMAIN_NAME] X + Add Lead" at bounding box center [756, 347] width 1512 height 88
paste input "[EMAIL_ADDRESS]"
click at [504, 468] on link "[PERSON_NAME] Wedding" at bounding box center [466, 474] width 187 height 26
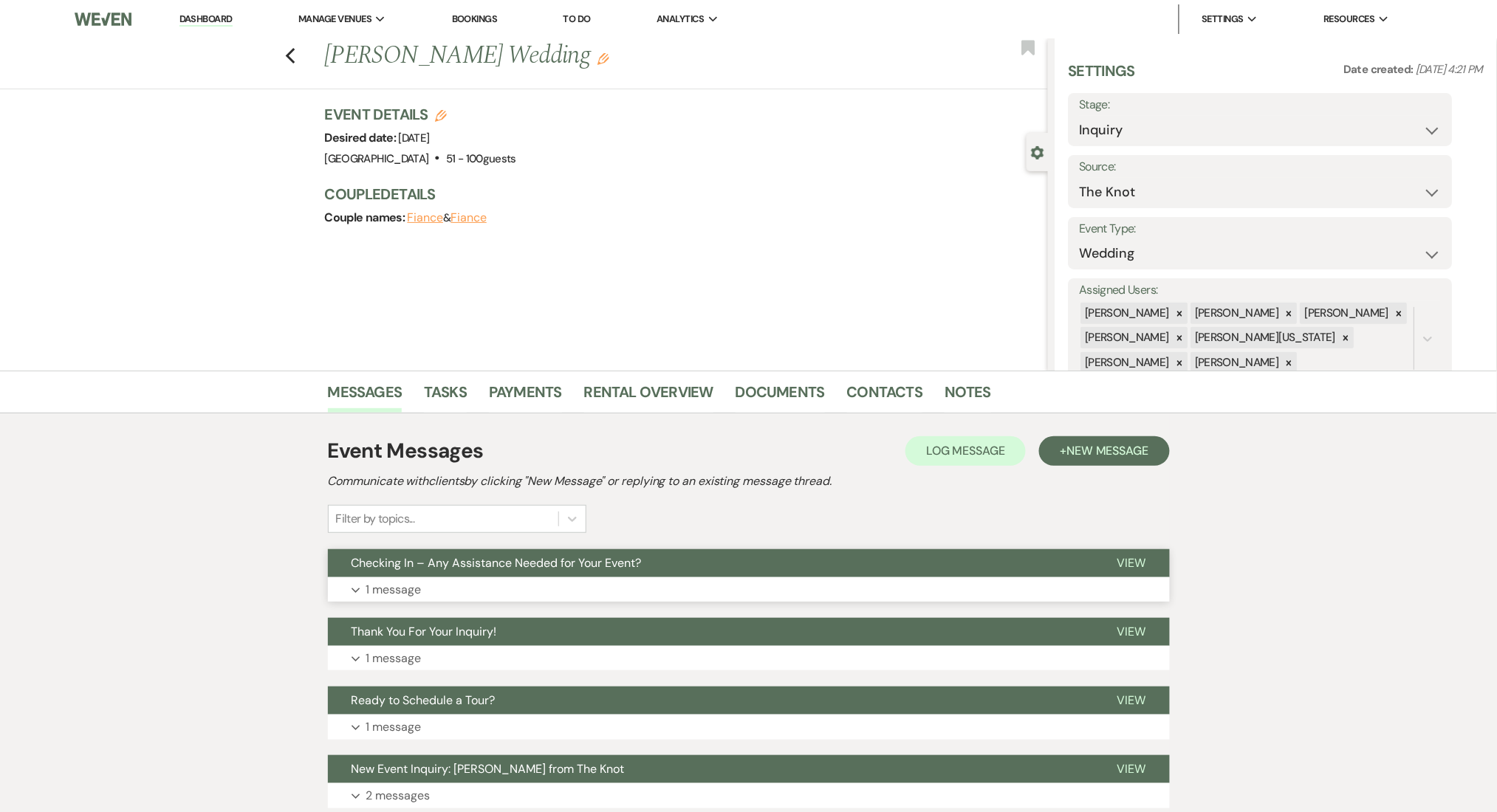
click at [533, 594] on button "Expand 1 message" at bounding box center [749, 590] width 842 height 25
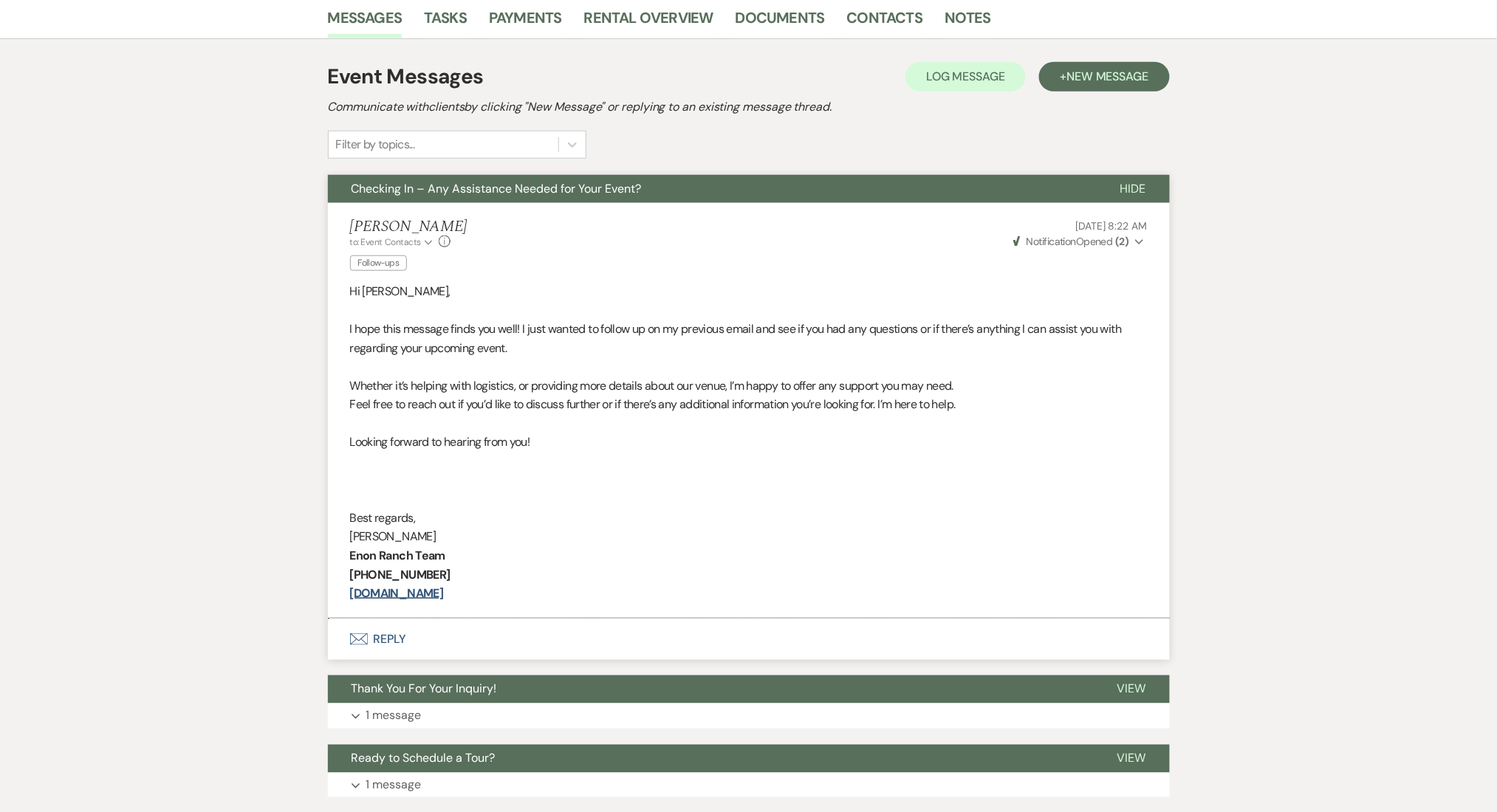
scroll to position [150, 0]
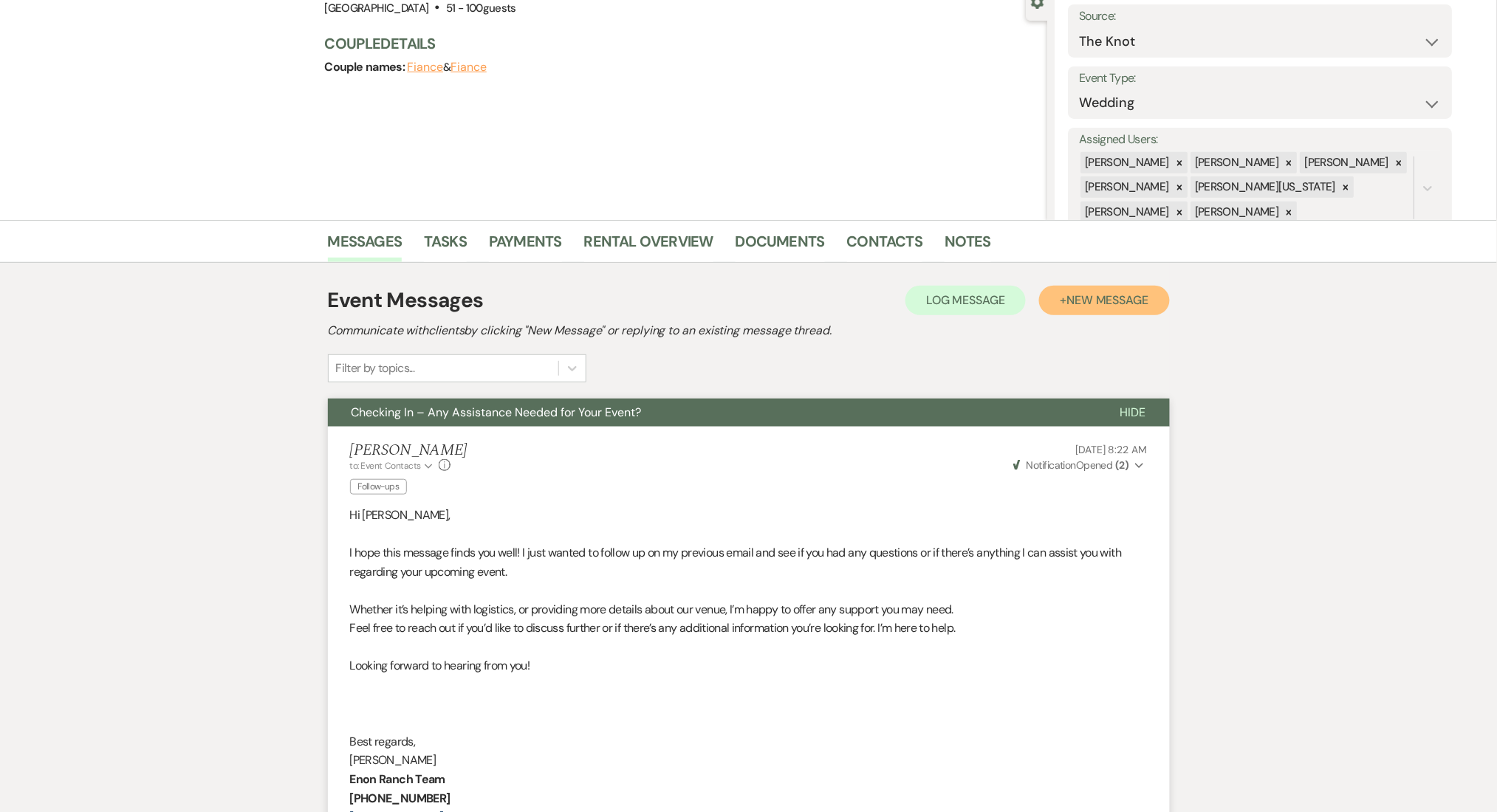
click at [1085, 292] on span "New Message" at bounding box center [1107, 300] width 82 height 15
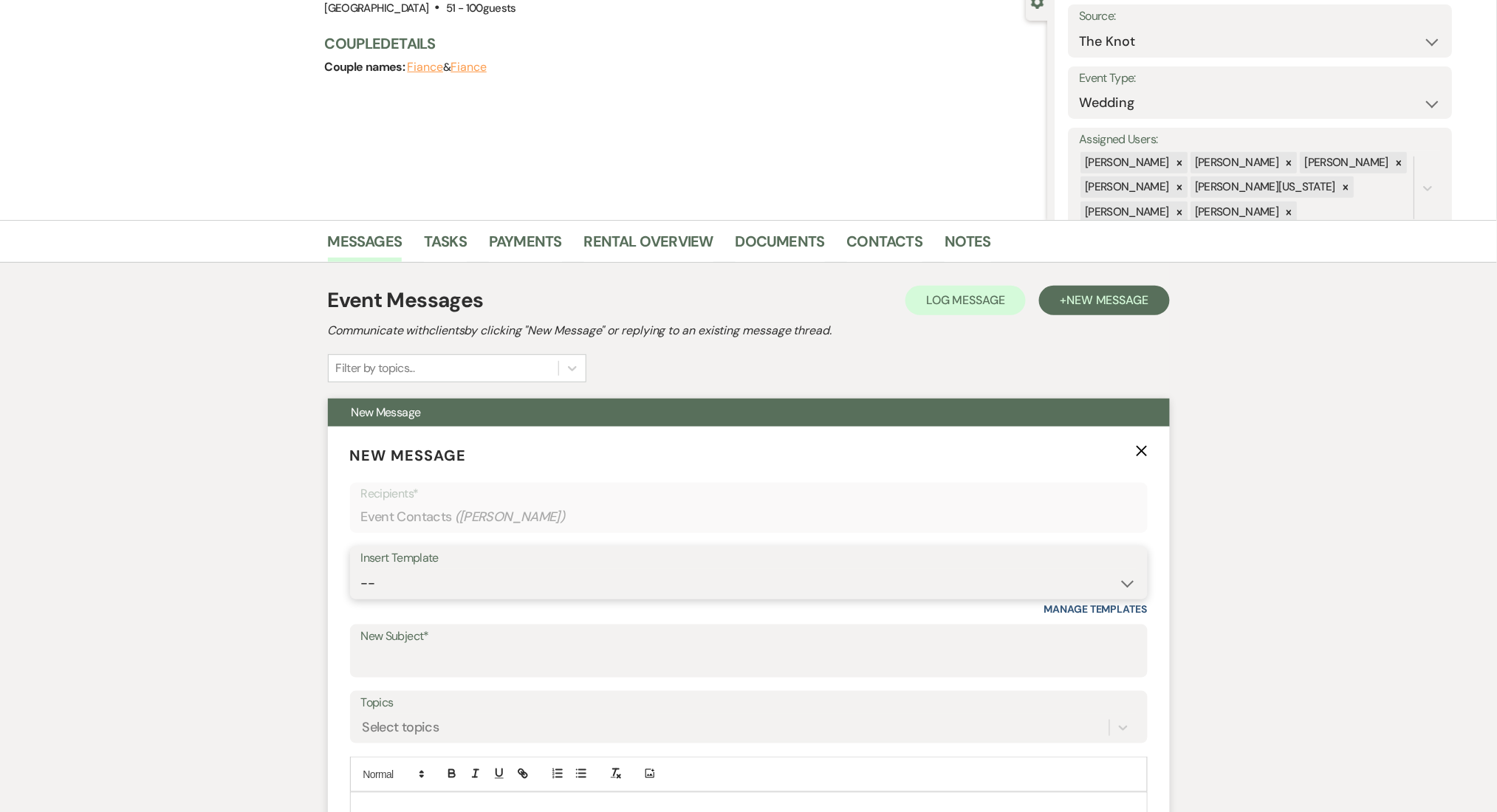
click at [729, 578] on select "-- Inquiry Follow Up Email #2 Contract Sending Template Payment Template Rental…" at bounding box center [749, 584] width 775 height 29
click at [361, 569] on select "-- Inquiry Follow Up Email #2 Contract Sending Template Payment Template Rental…" at bounding box center [749, 584] width 775 height 29
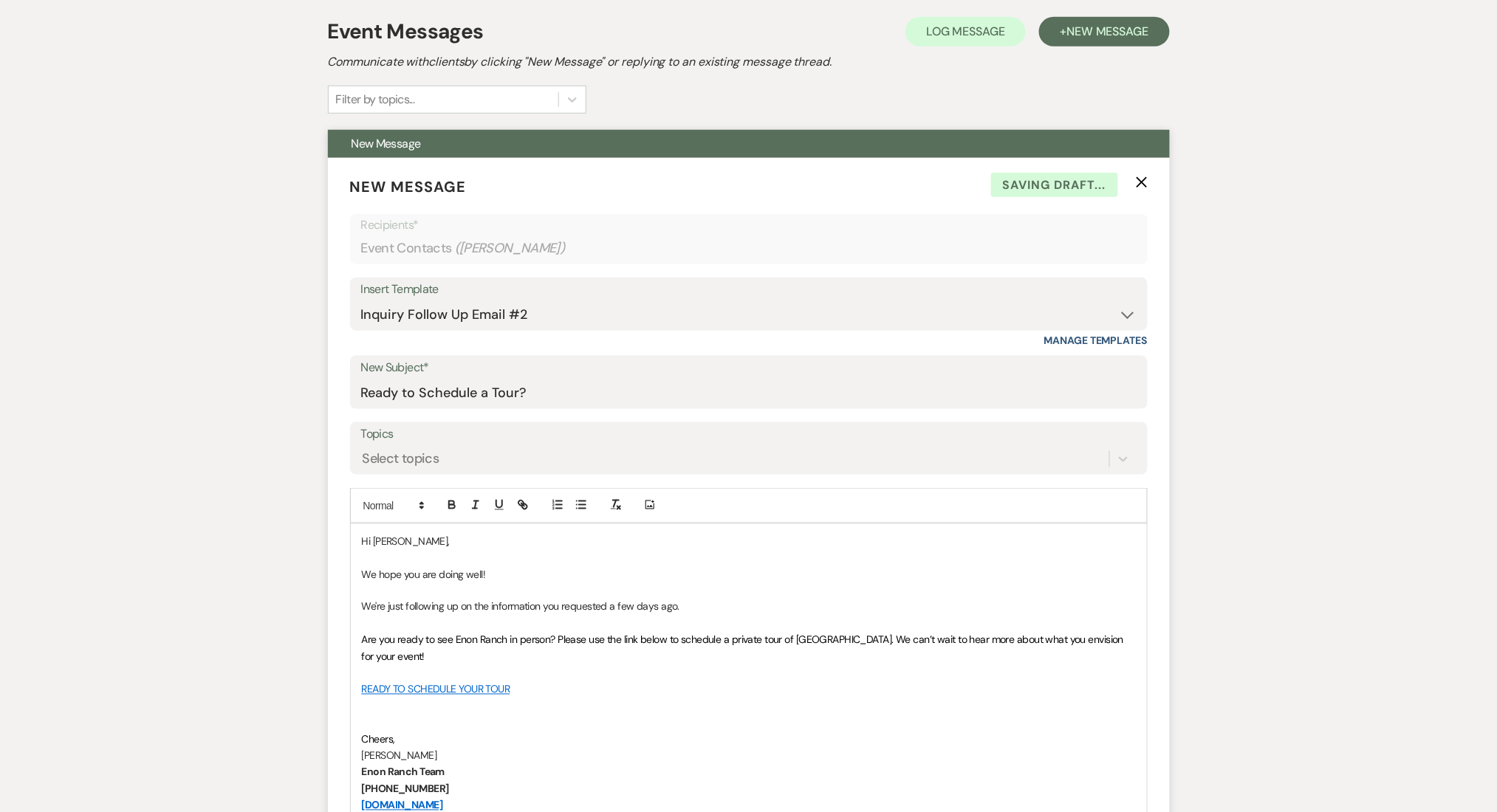
scroll to position [643, 0]
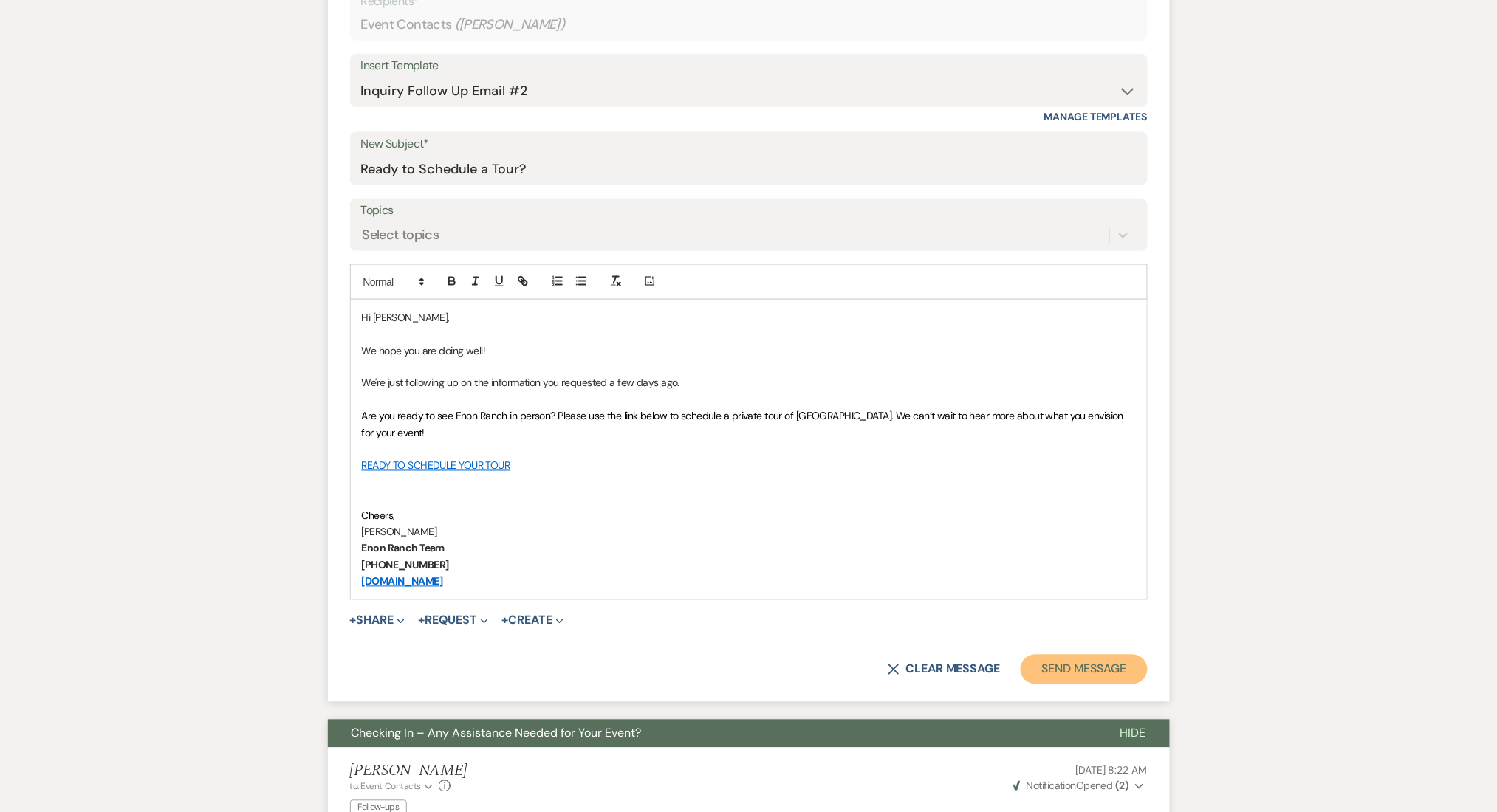
click at [1104, 671] on button "Send Message" at bounding box center [1083, 669] width 126 height 30
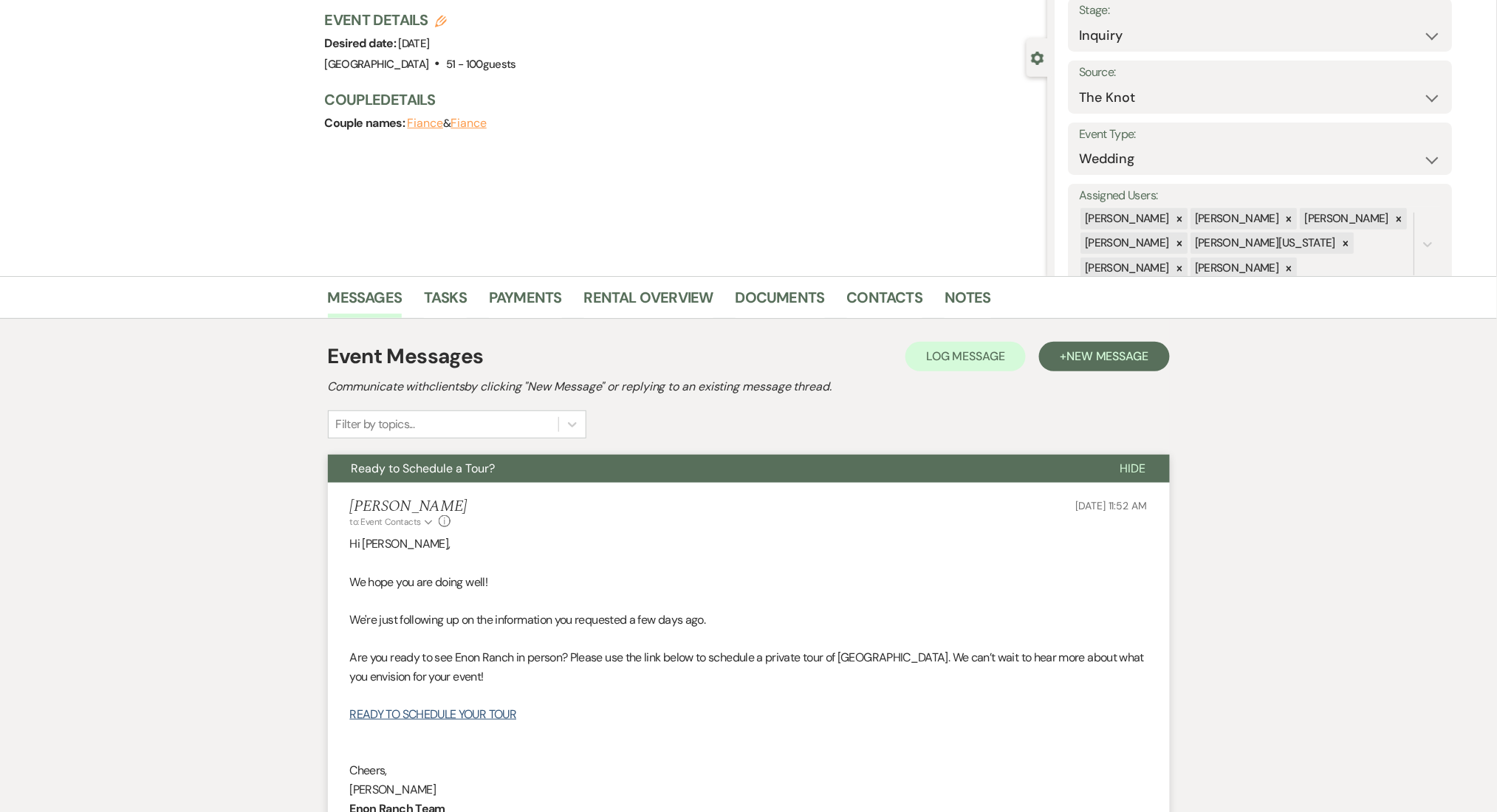
scroll to position [0, 0]
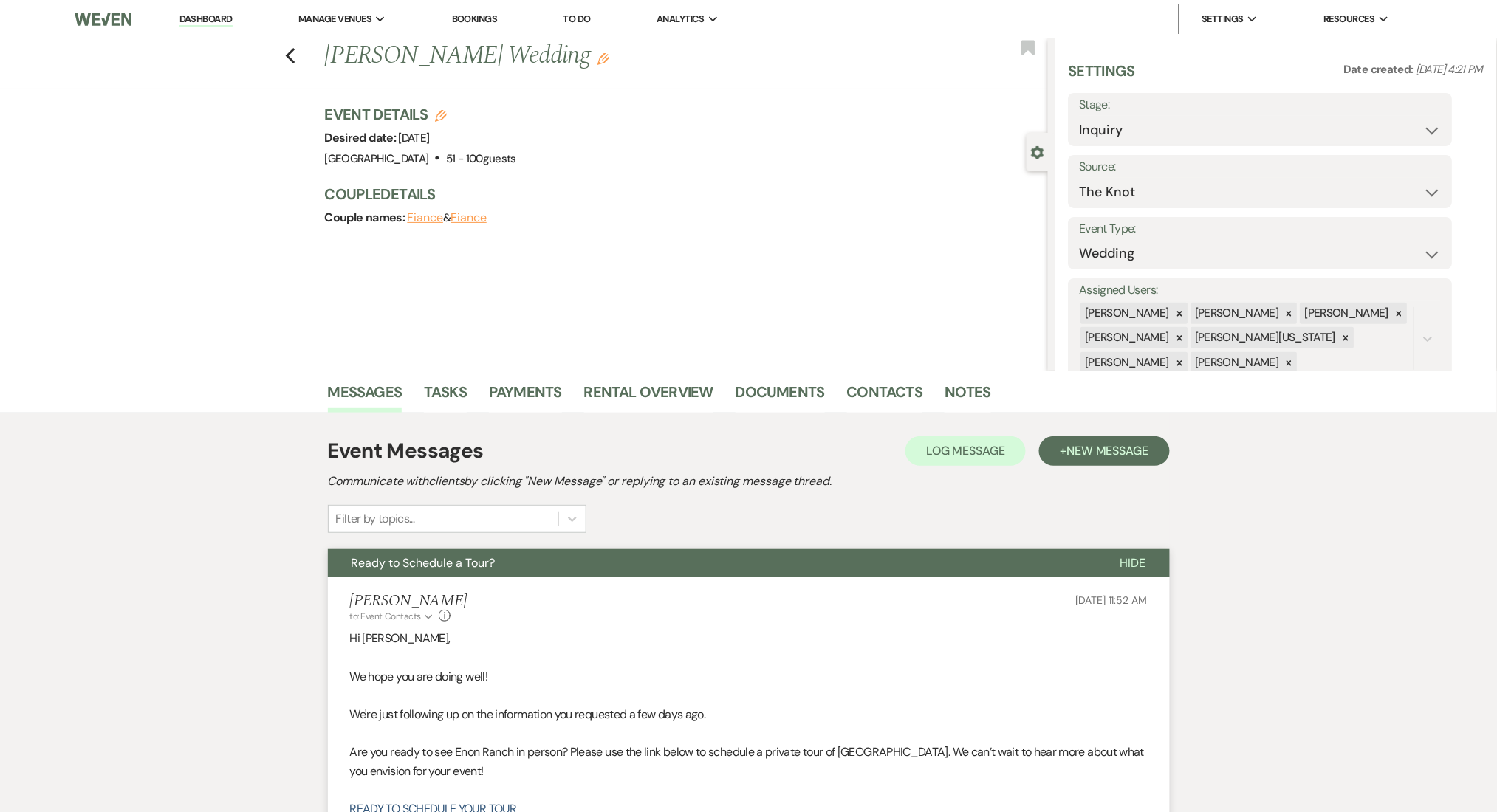
click at [194, 25] on link "Dashboard" at bounding box center [206, 19] width 53 height 14
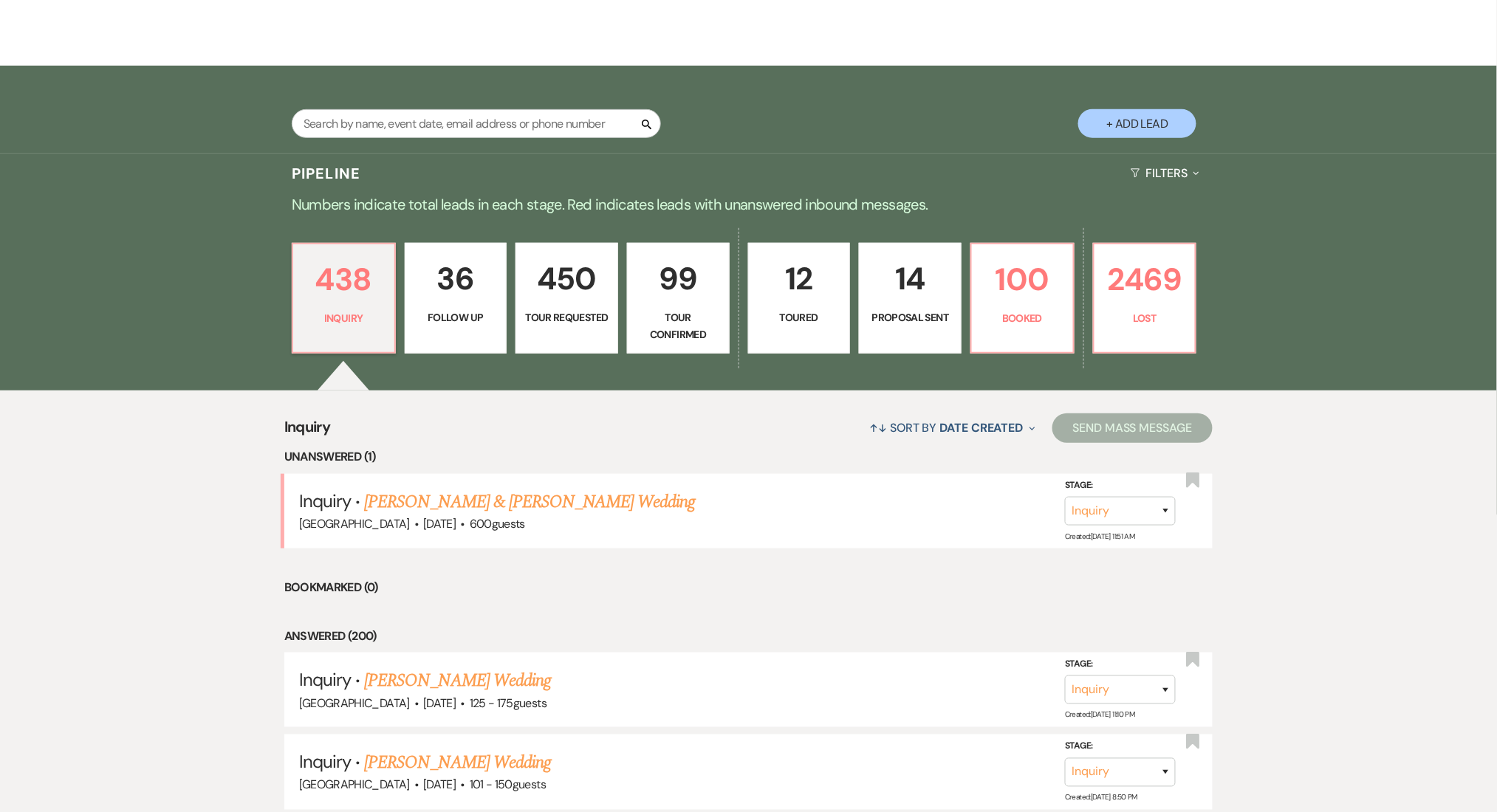
scroll to position [295, 0]
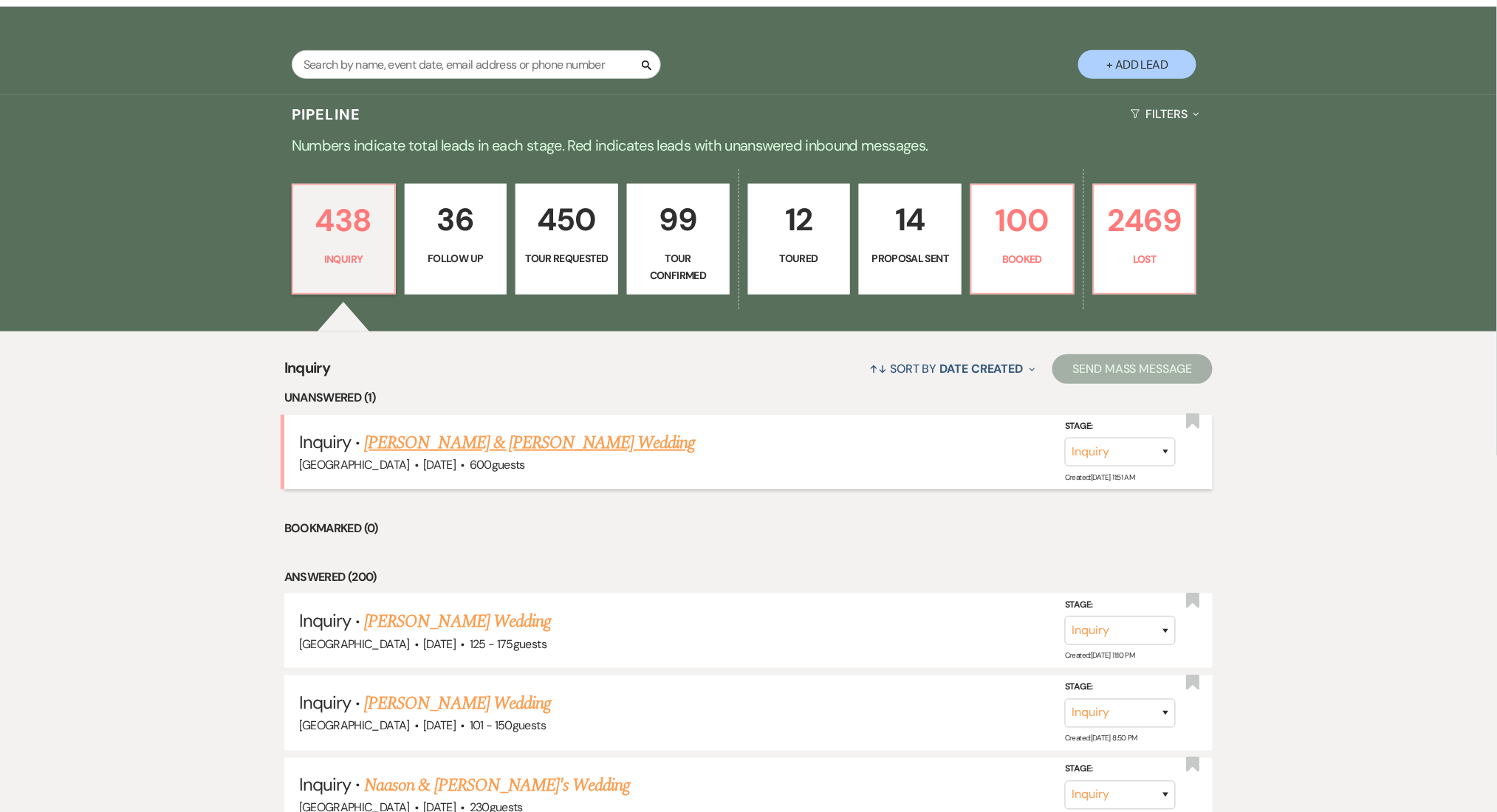
click at [483, 447] on link "[PERSON_NAME] & [PERSON_NAME] Wedding" at bounding box center [529, 443] width 331 height 26
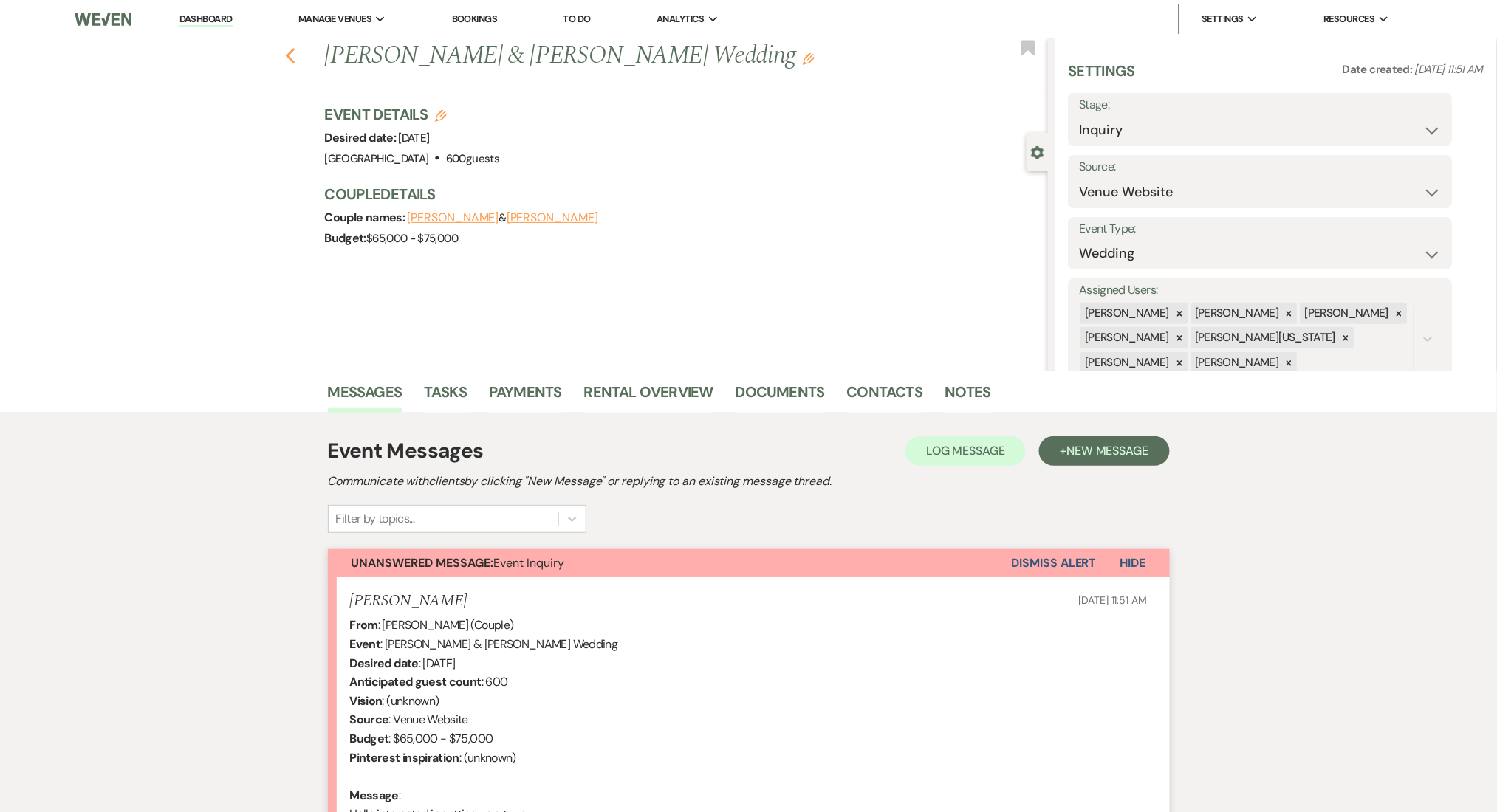
click at [294, 54] on use "button" at bounding box center [290, 56] width 10 height 16
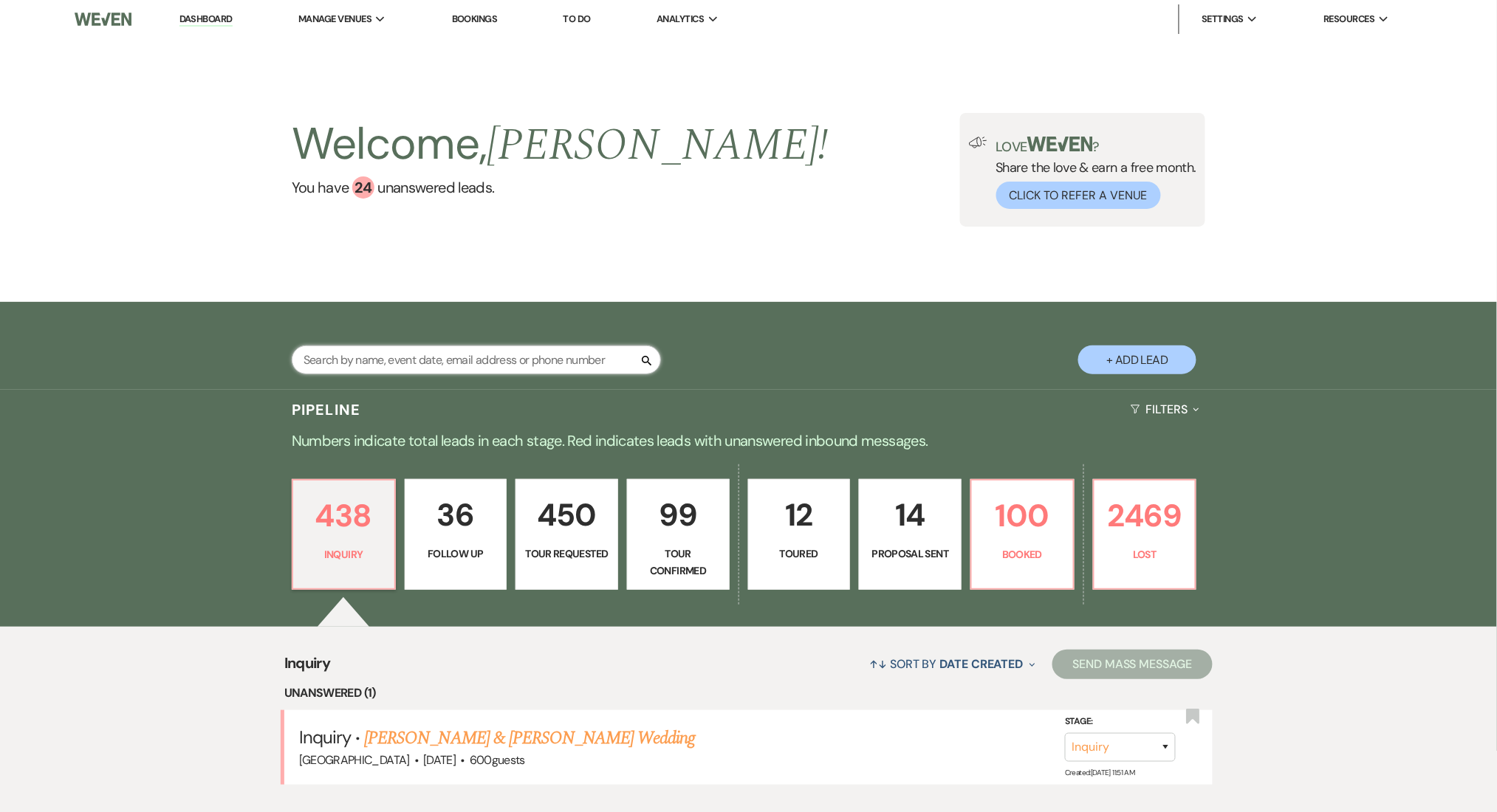
click at [417, 351] on input "text" at bounding box center [476, 360] width 369 height 29
paste input "[EMAIL_ADDRESS][DOMAIN_NAME]"
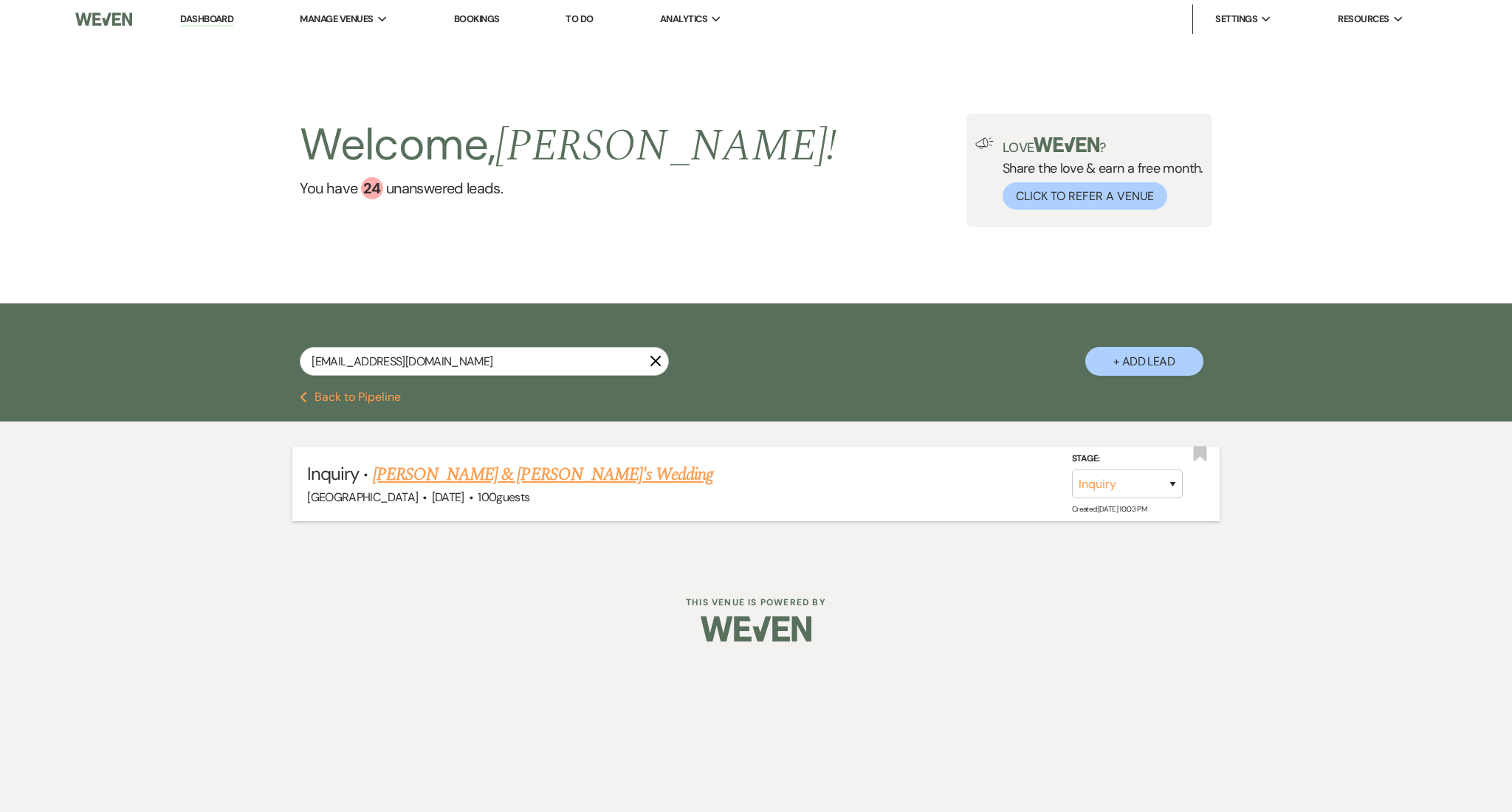
click at [512, 476] on link "[PERSON_NAME] & [PERSON_NAME]'s Wedding" at bounding box center [543, 474] width 341 height 26
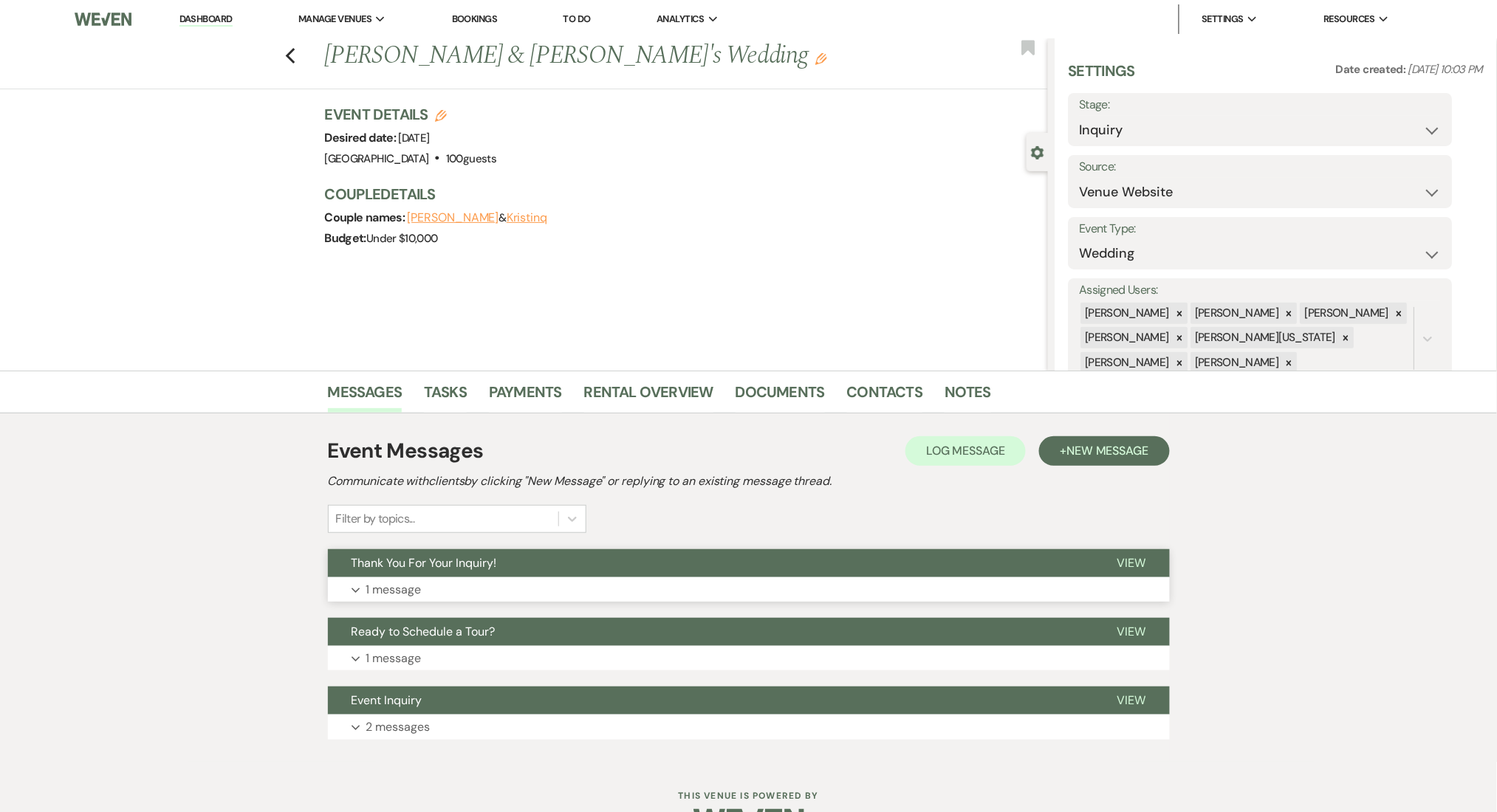
click at [600, 524] on div "Event Messages Log Log Message + New Message Communicate with clients by clicki…" at bounding box center [749, 484] width 842 height 98
click at [599, 582] on button "Expand 1 message" at bounding box center [749, 590] width 842 height 25
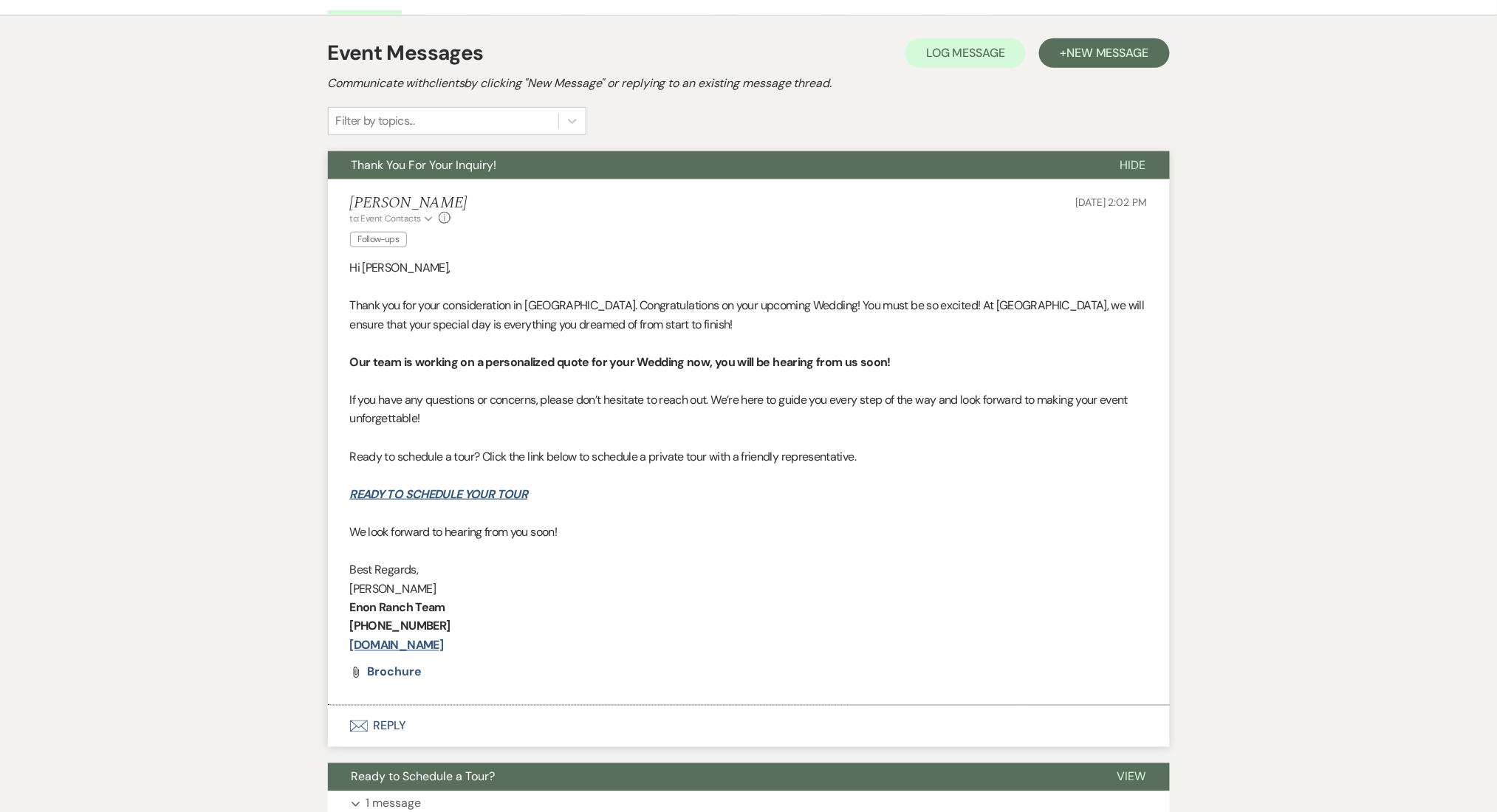
scroll to position [492, 0]
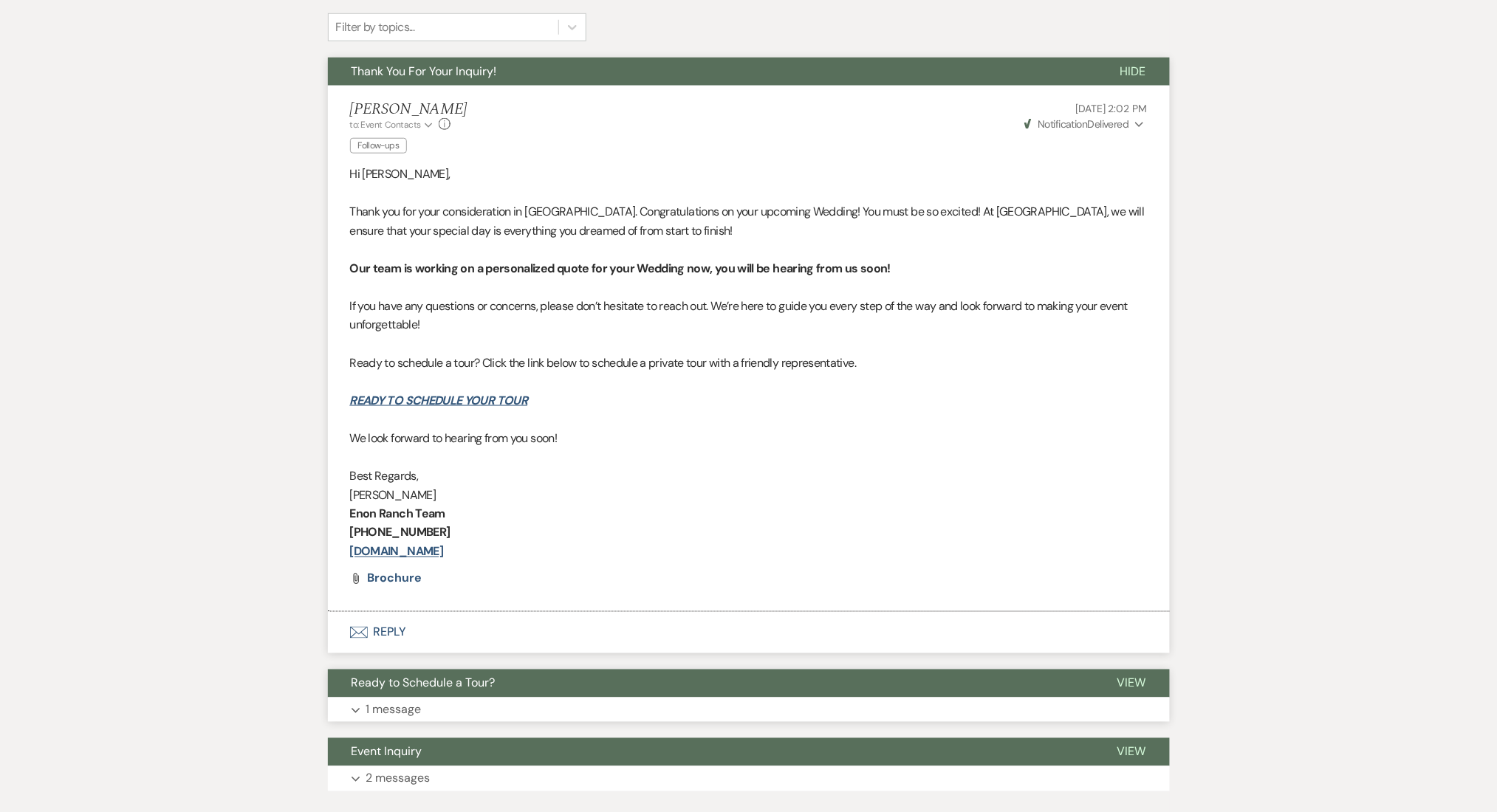
click at [451, 683] on span "Ready to Schedule a Tour?" at bounding box center [423, 683] width 144 height 15
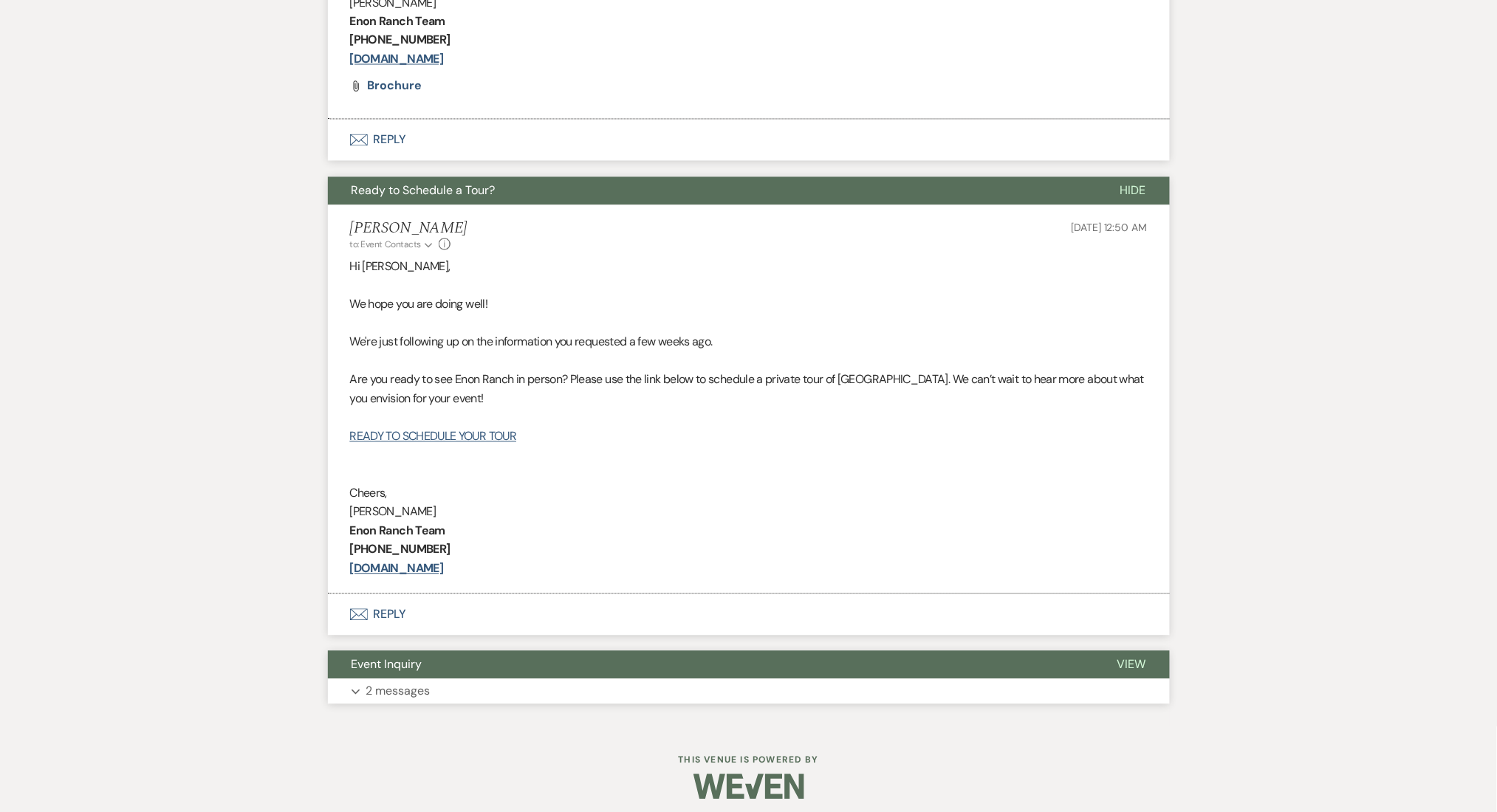
click at [466, 692] on button "Expand 2 messages" at bounding box center [749, 692] width 842 height 25
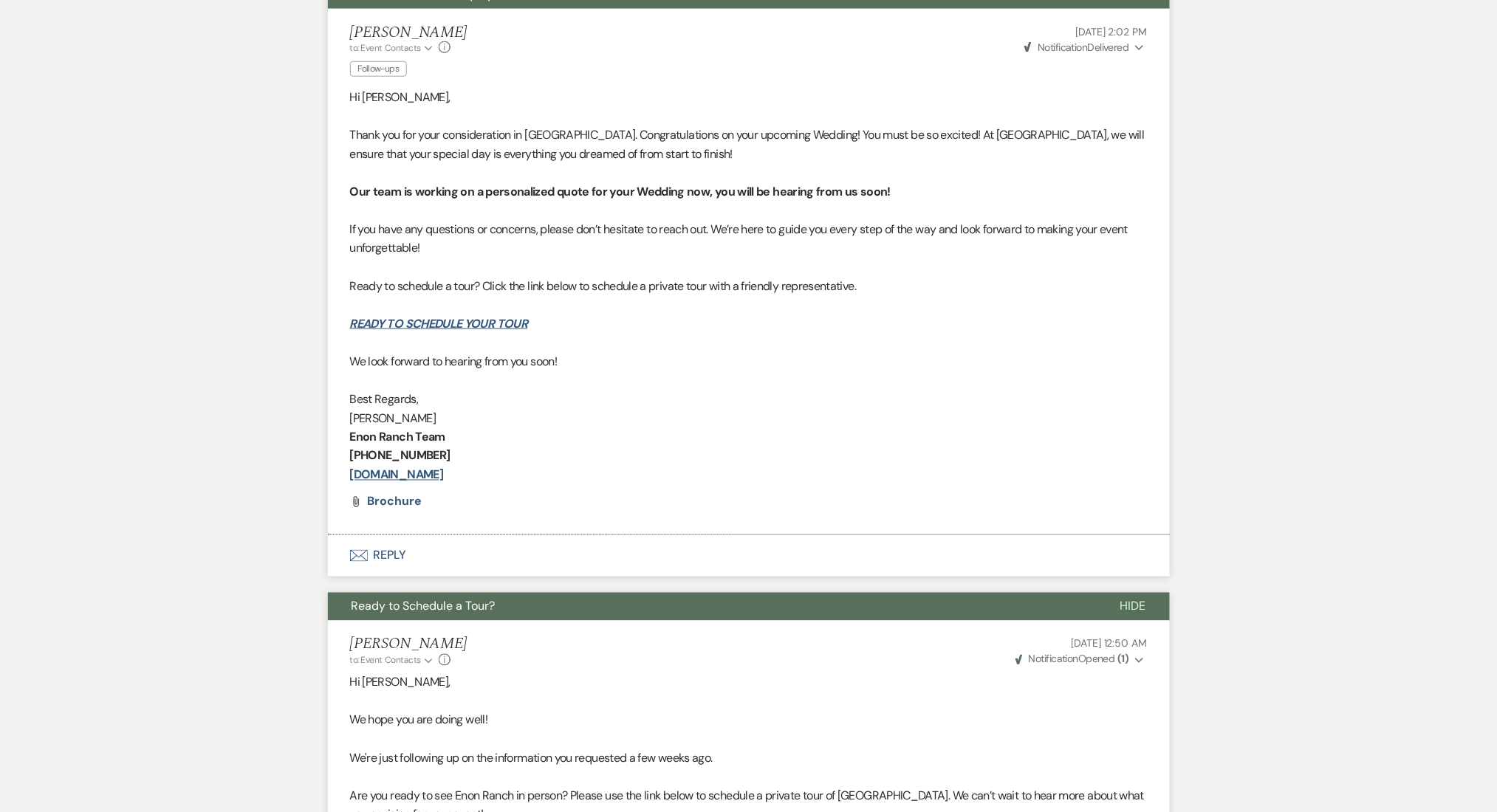
scroll to position [296, 0]
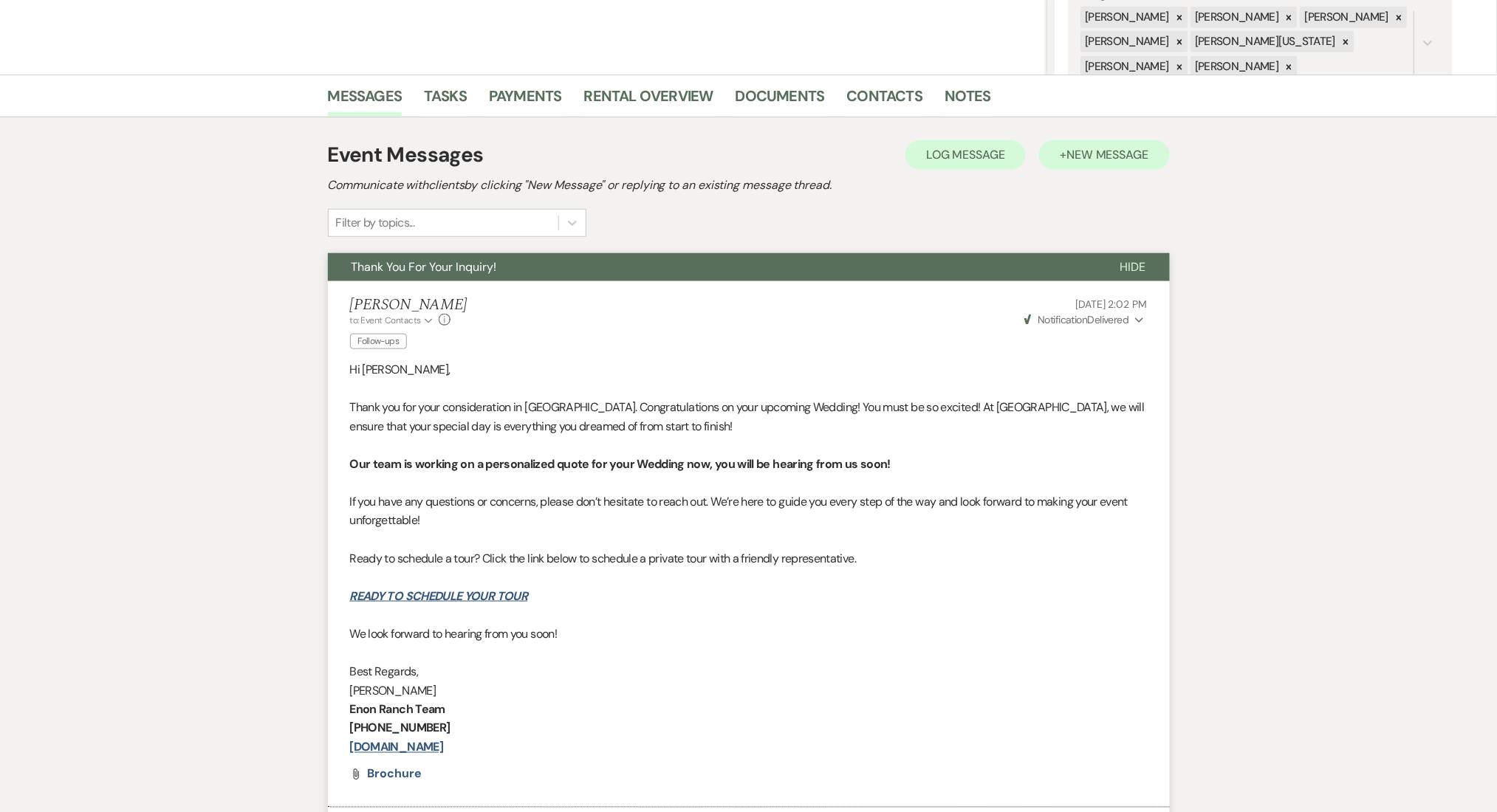
drag, startPoint x: 1085, startPoint y: 178, endPoint x: 1096, endPoint y: 158, distance: 22.8
click at [1095, 159] on div "Event Messages Log Log Message + New Message Communicate with clients by clicki…" at bounding box center [749, 188] width 842 height 98
click at [1096, 158] on span "New Message" at bounding box center [1107, 154] width 82 height 15
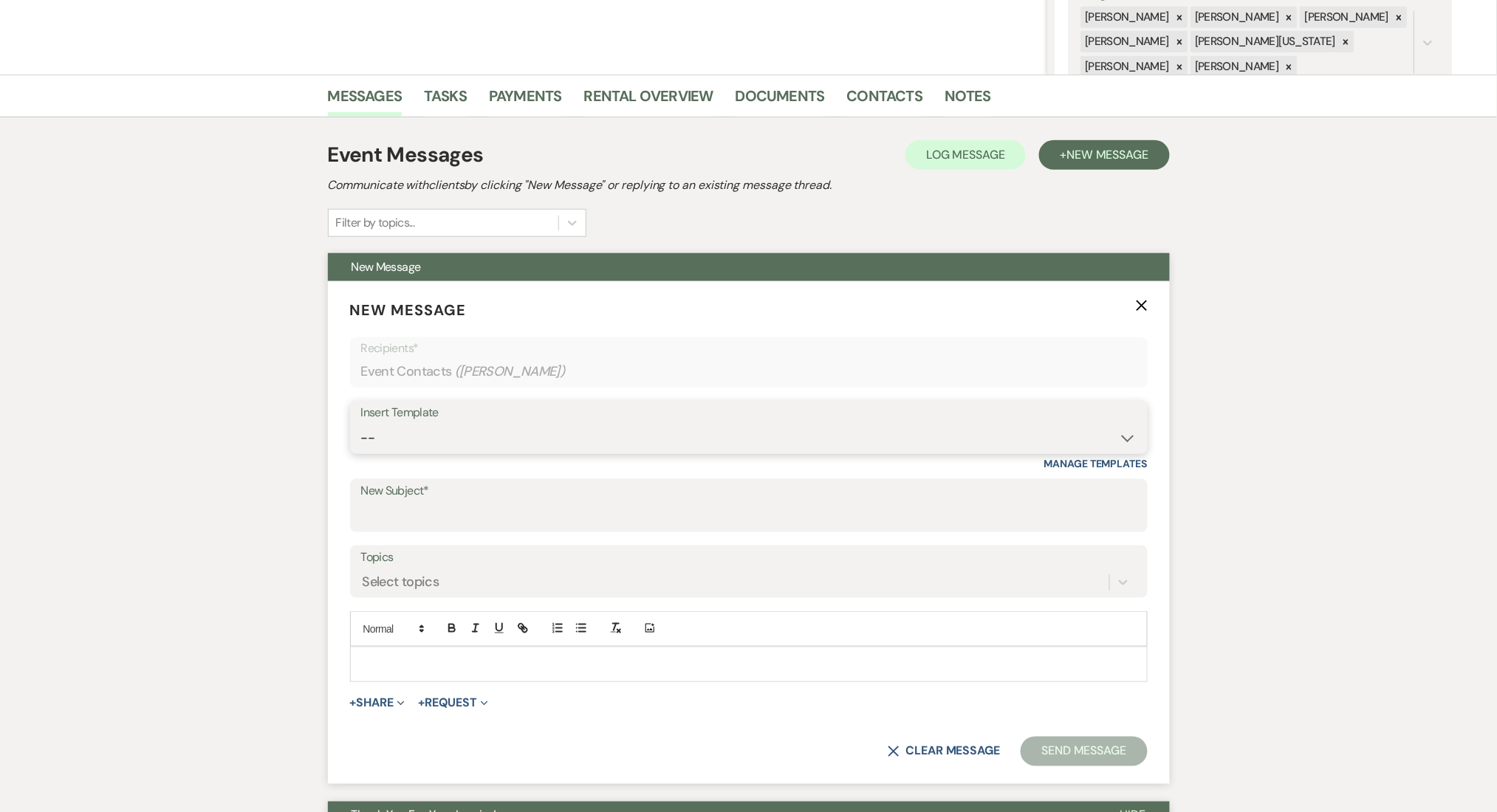
click at [550, 451] on select "-- Inquiry Follow Up Email #2 Contract Sending Template Payment Template Rental…" at bounding box center [749, 438] width 775 height 29
click at [361, 424] on select "-- Inquiry Follow Up Email #2 Contract Sending Template Payment Template Rental…" at bounding box center [749, 438] width 775 height 29
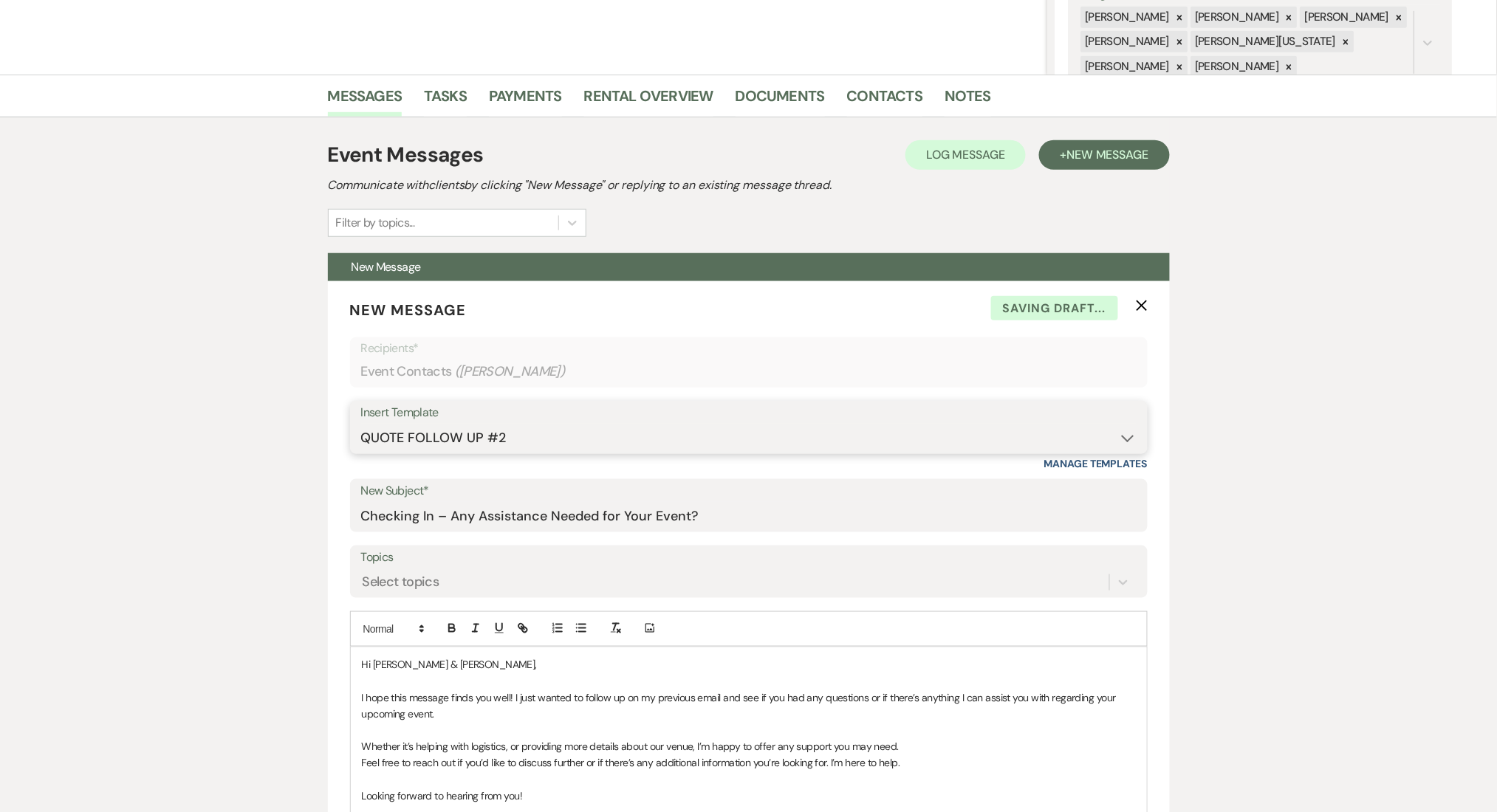
scroll to position [788, 0]
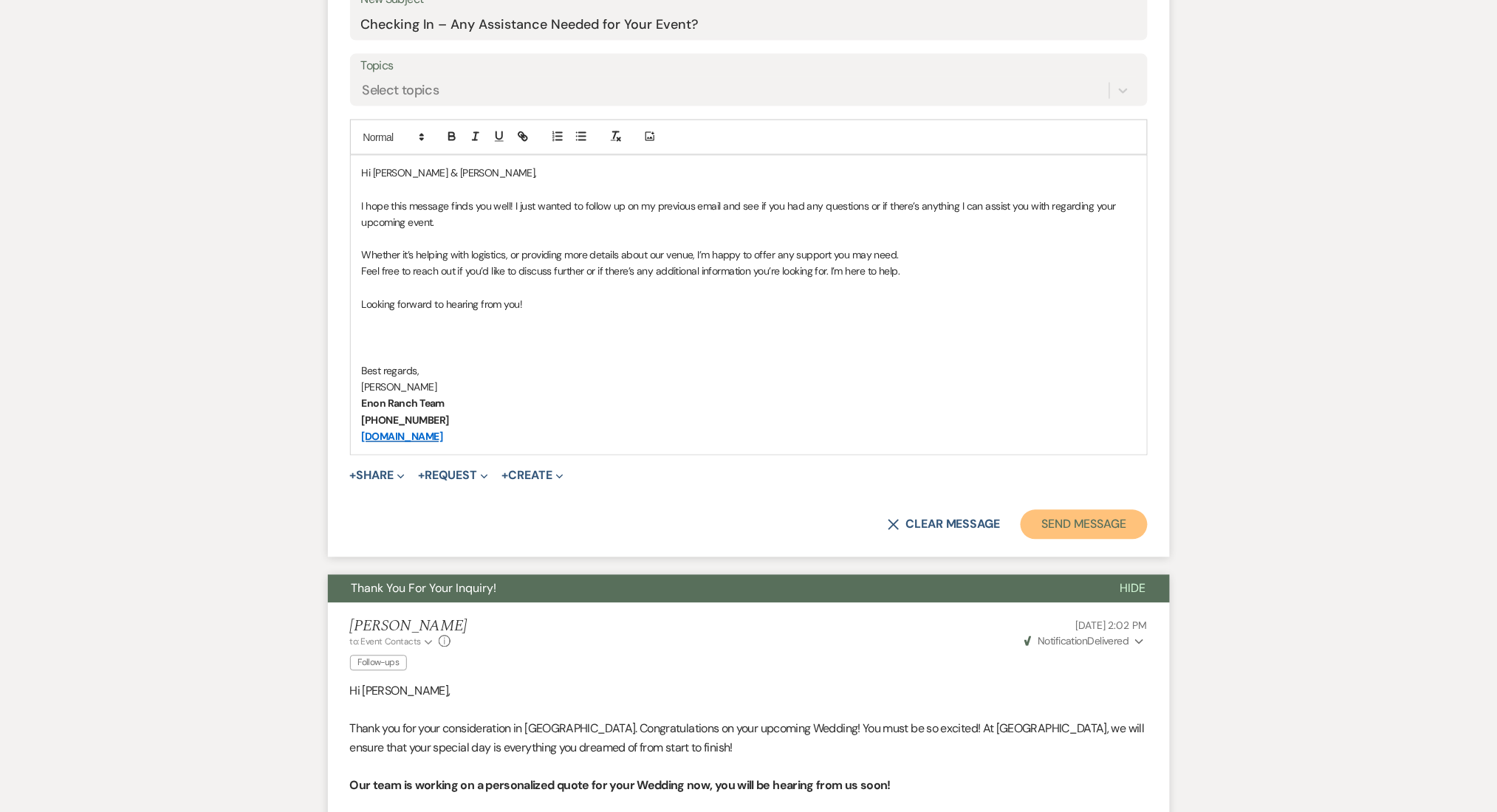
click at [1071, 519] on button "Send Message" at bounding box center [1083, 524] width 126 height 30
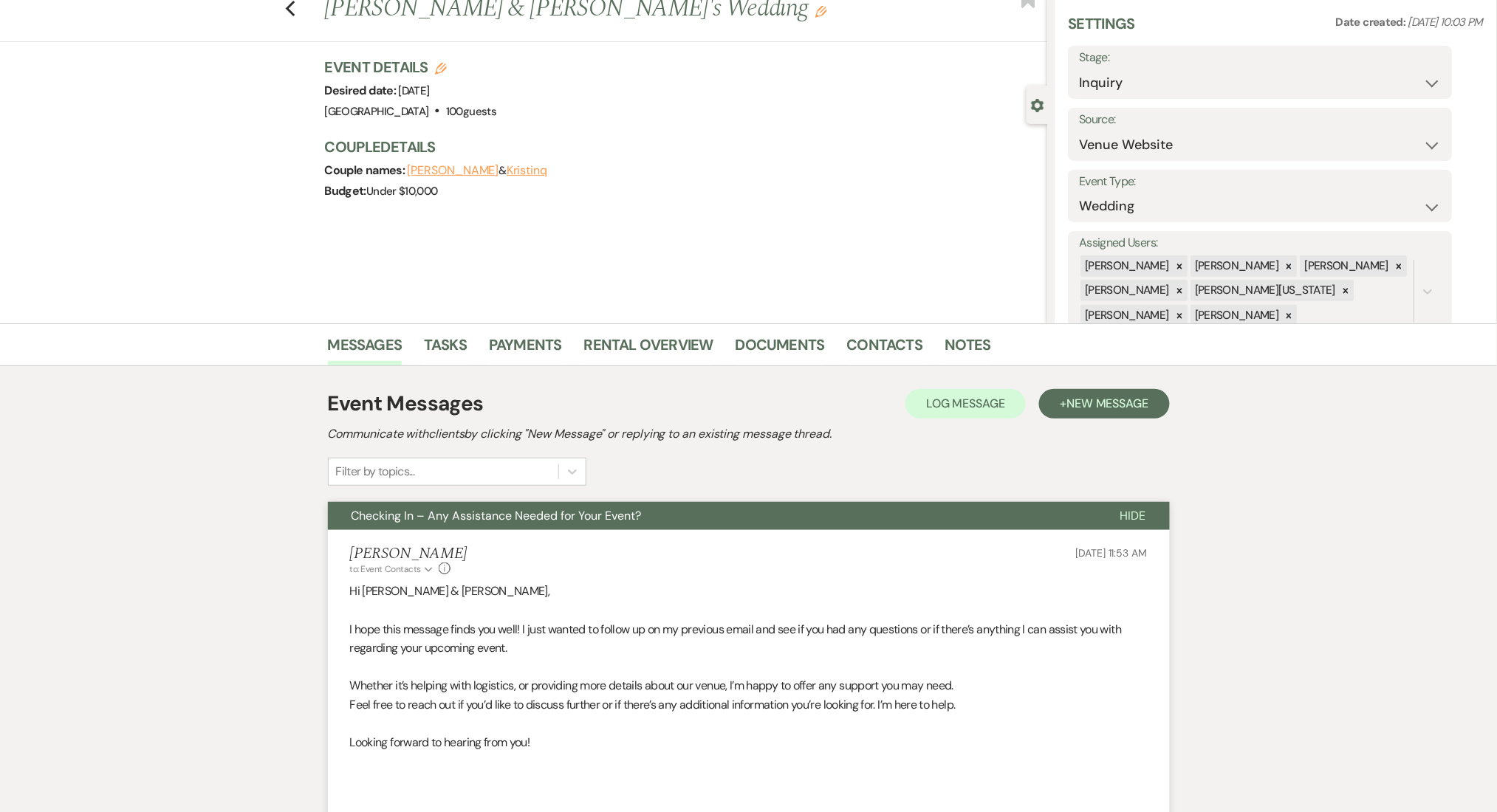
scroll to position [0, 0]
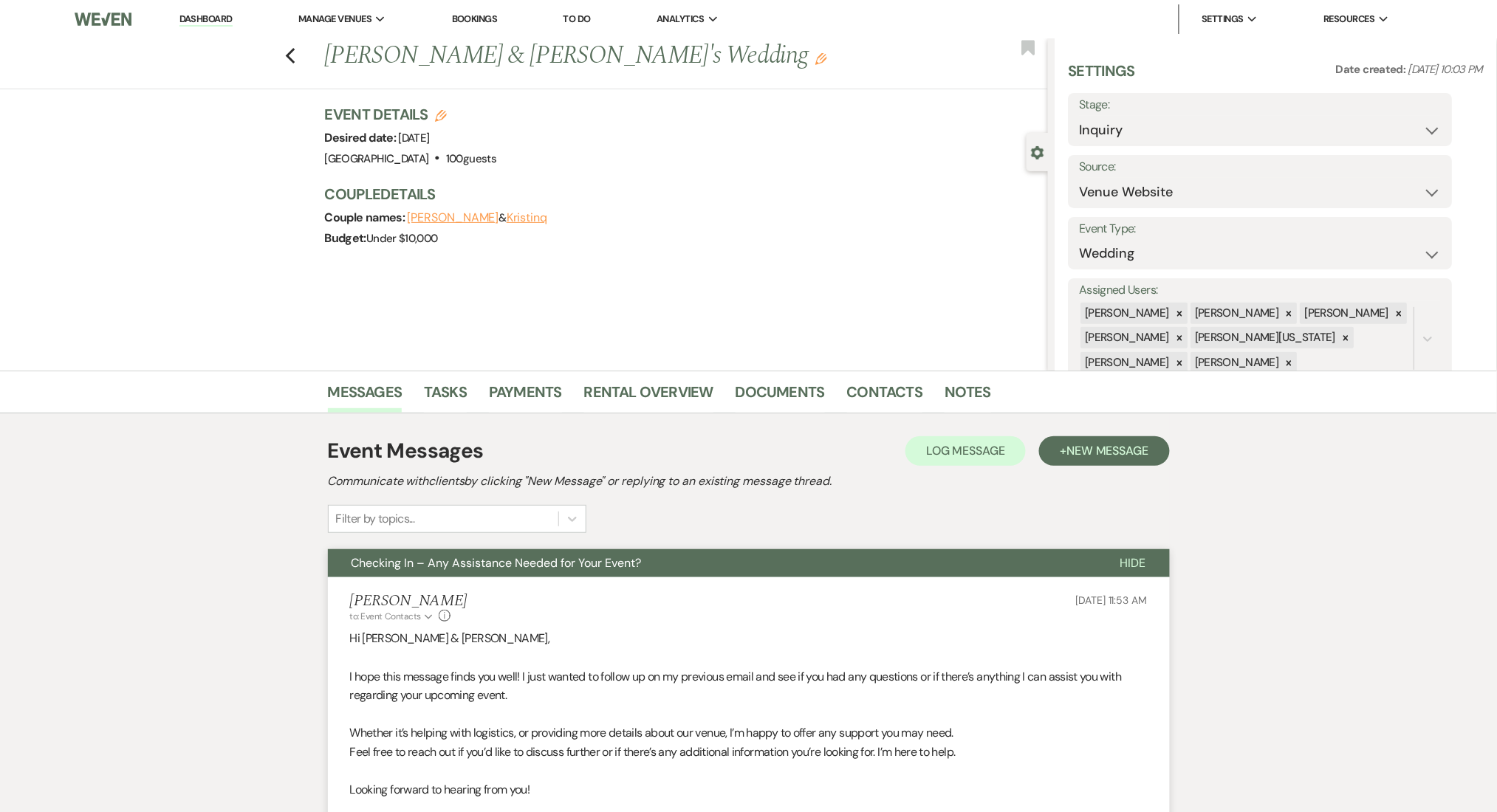
click at [305, 38] on nav "Dashboard Manage Venues Expand Enon Ranch Bookings To Do Analytics Expand Enon …" at bounding box center [748, 19] width 1497 height 38
click at [296, 68] on div "Previous [PERSON_NAME] & [PERSON_NAME]'s Wedding Edit Bookmark" at bounding box center [520, 63] width 1055 height 51
click at [296, 54] on icon "Previous" at bounding box center [291, 56] width 11 height 18
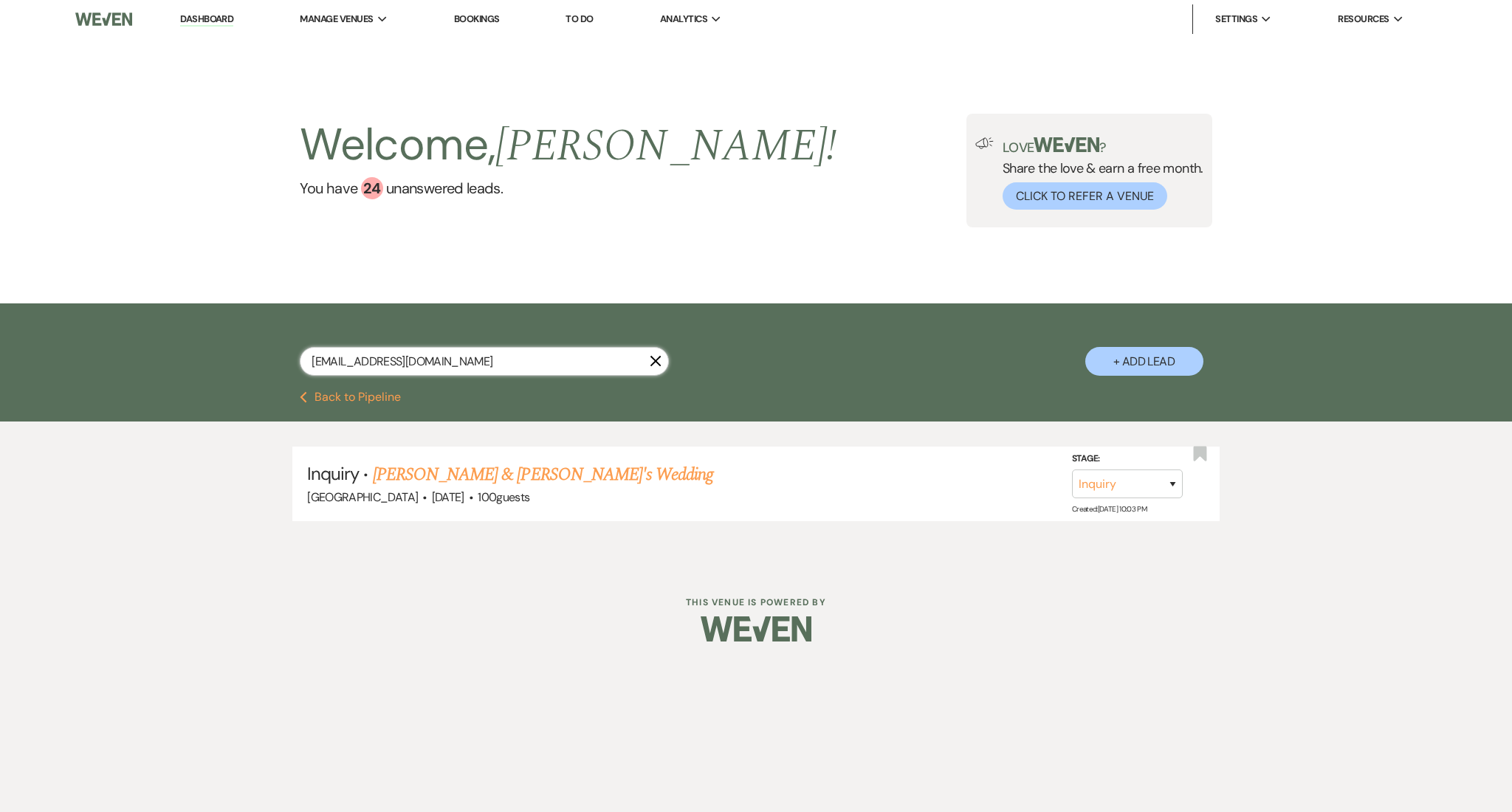
drag, startPoint x: 493, startPoint y: 373, endPoint x: 160, endPoint y: 403, distance: 334.3
click at [160, 403] on div "[EMAIL_ADDRESS][DOMAIN_NAME] X + Add Lead Previous Back to Pipeline Inquiry · […" at bounding box center [756, 425] width 1512 height 244
paste input "[EMAIL_ADDRESS]"
click at [471, 475] on link "[DEMOGRAPHIC_DATA][PERSON_NAME] Wedding" at bounding box center [555, 474] width 365 height 26
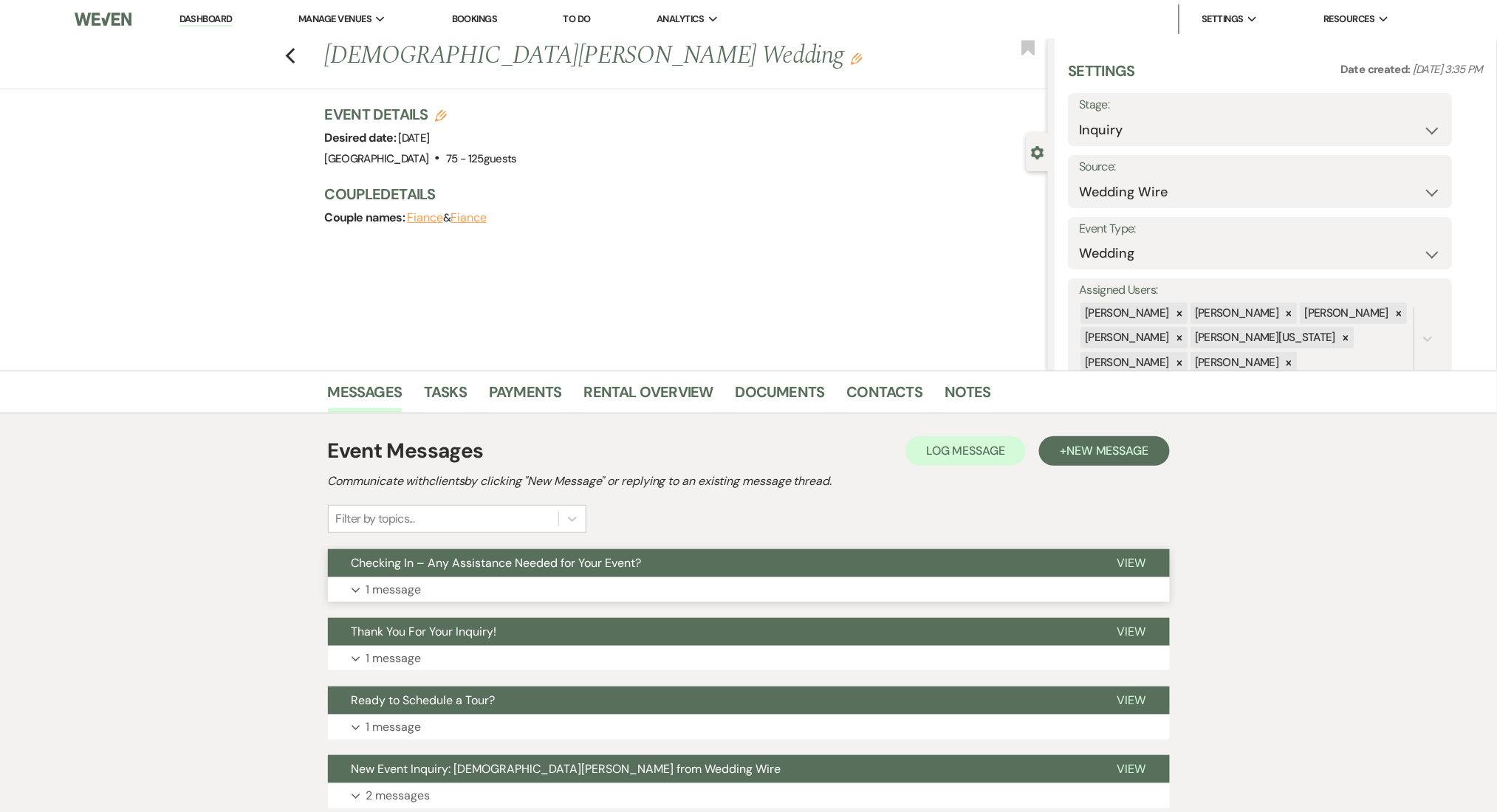
click at [466, 589] on button "Expand 1 message" at bounding box center [749, 590] width 842 height 25
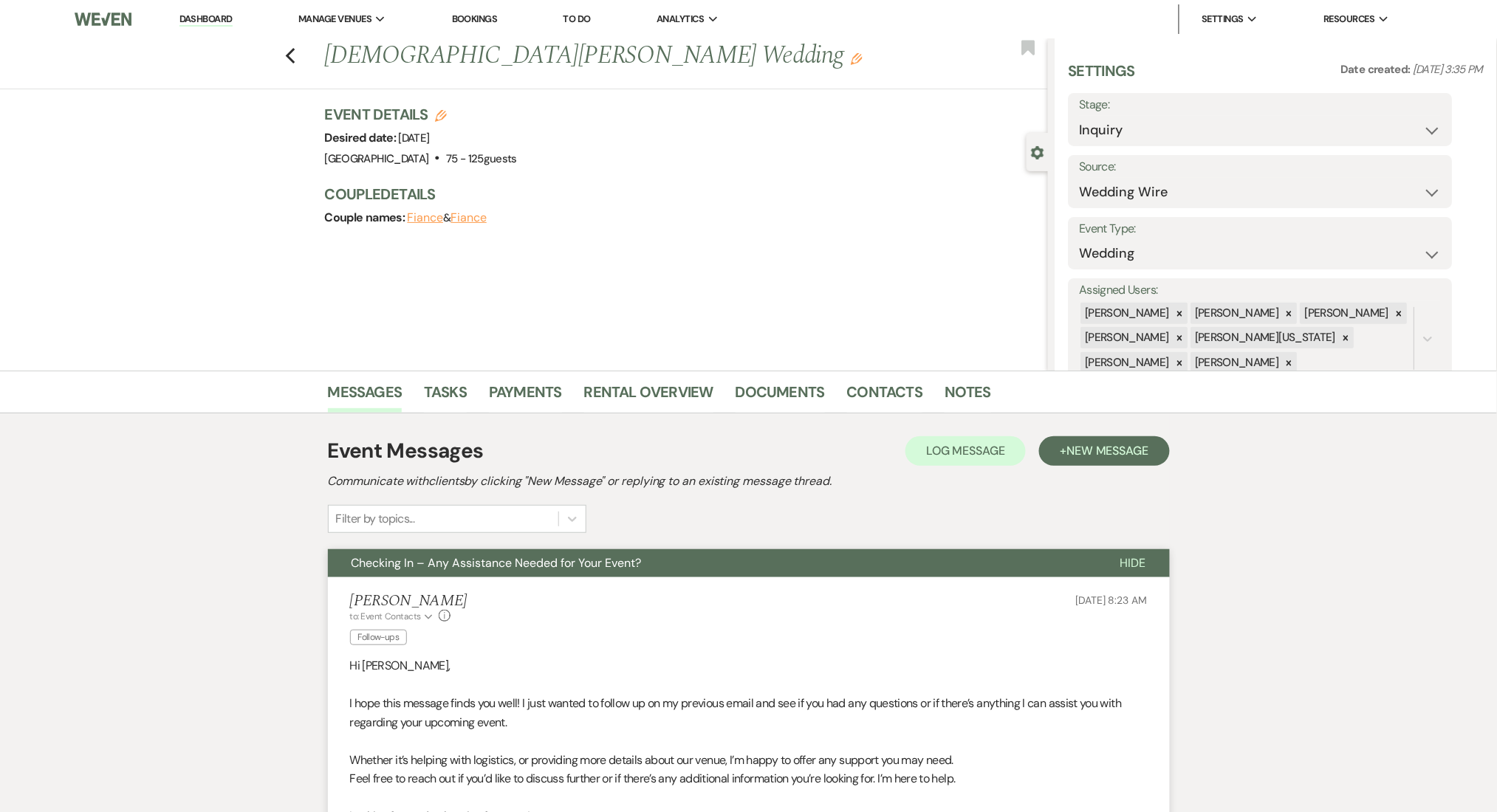
scroll to position [394, 0]
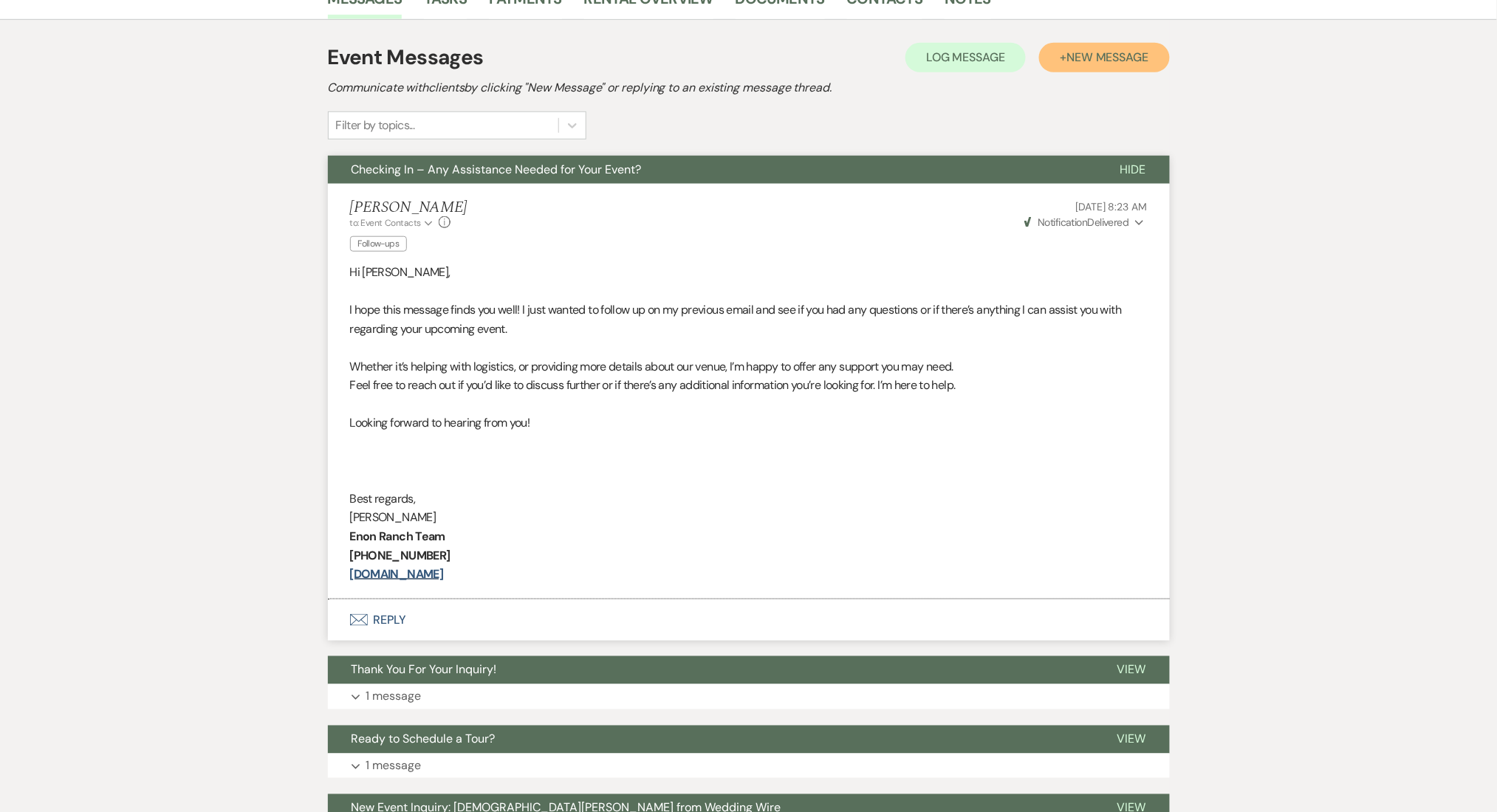
click at [1067, 50] on span "New Message" at bounding box center [1107, 57] width 82 height 15
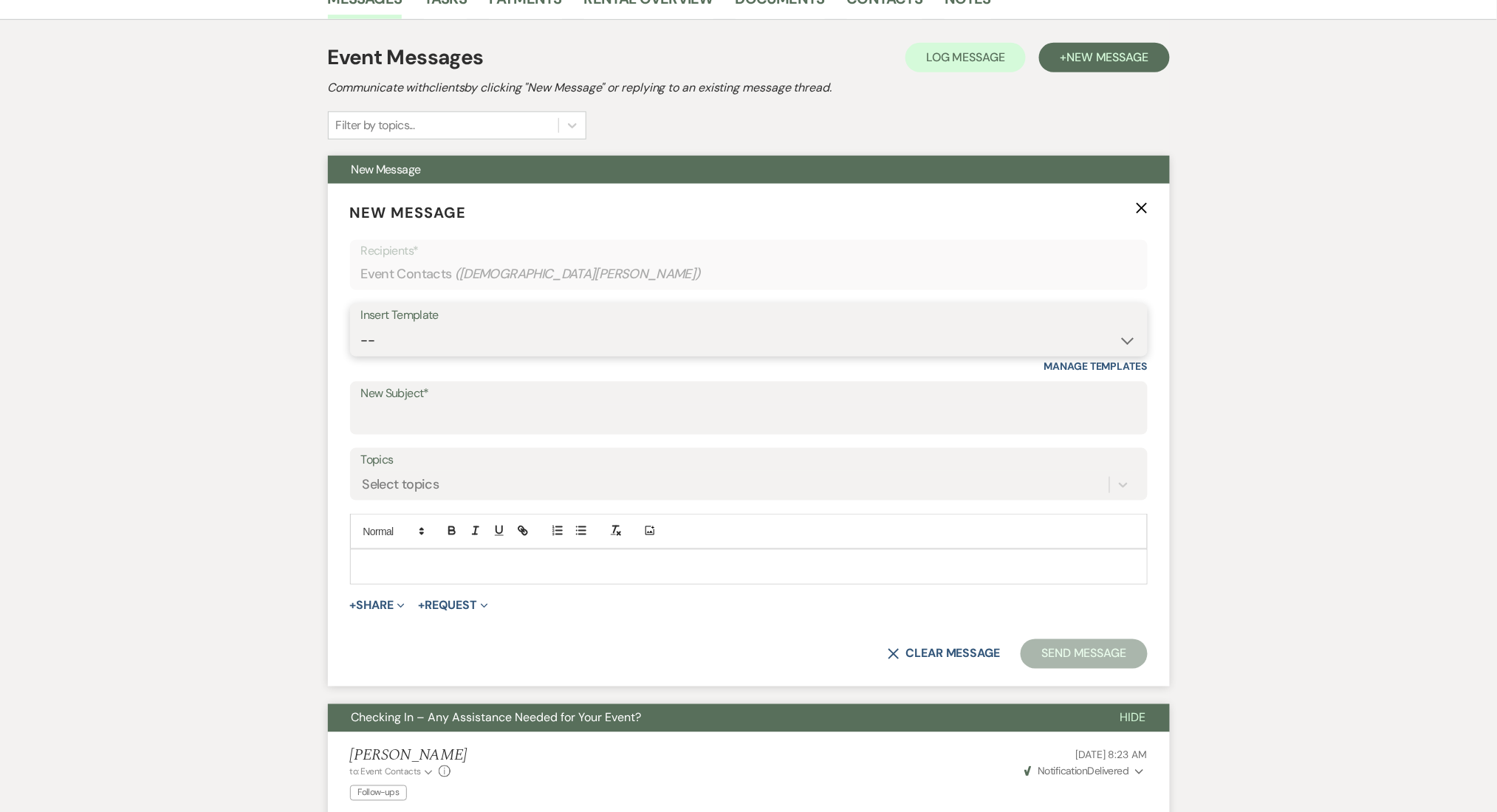
click at [944, 342] on select "-- Inquiry Follow Up Email #2 Contract Sending Template Payment Template Rental…" at bounding box center [749, 340] width 775 height 29
click at [361, 326] on select "-- Inquiry Follow Up Email #2 Contract Sending Template Payment Template Rental…" at bounding box center [749, 340] width 775 height 29
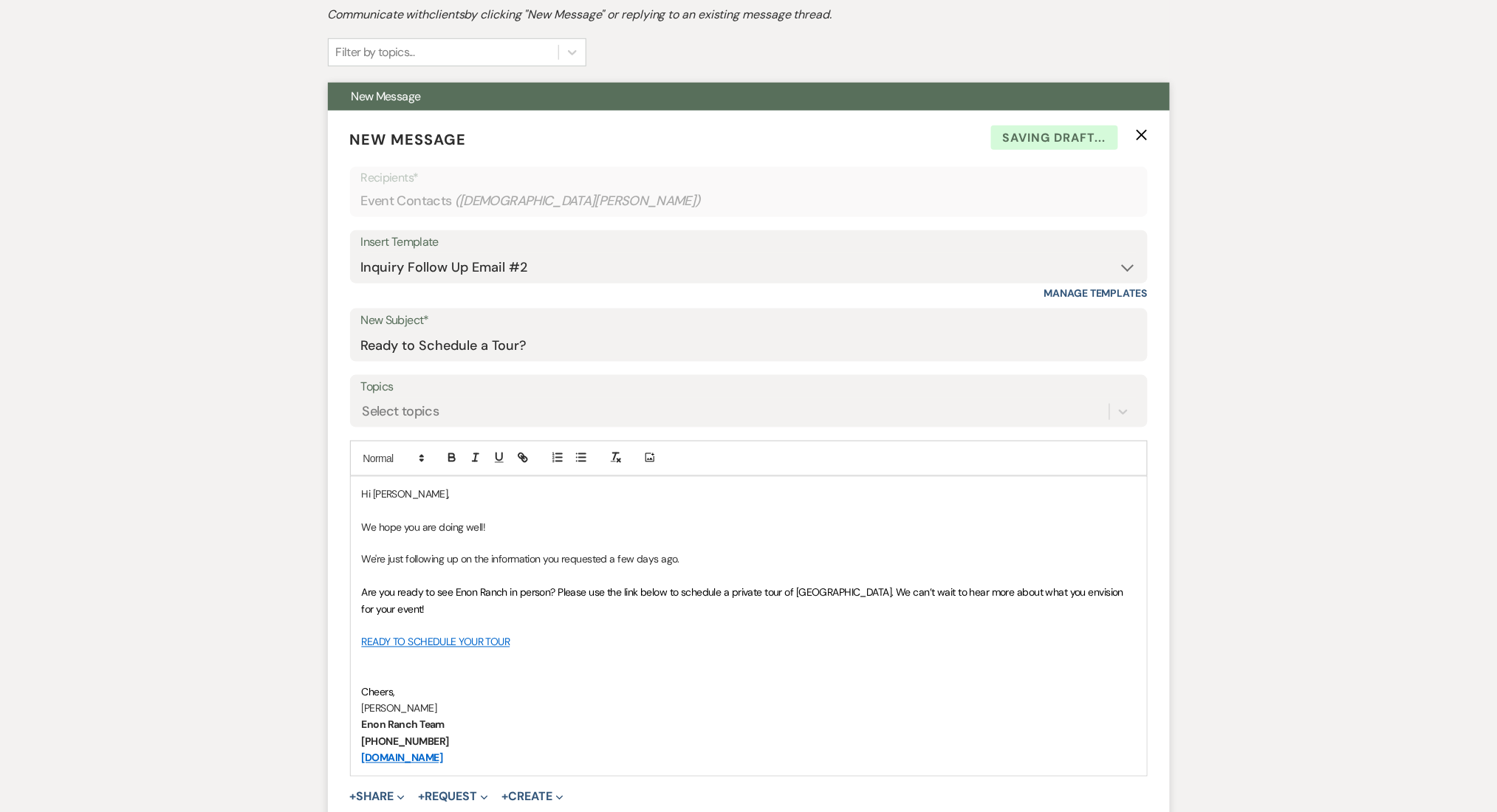
scroll to position [885, 0]
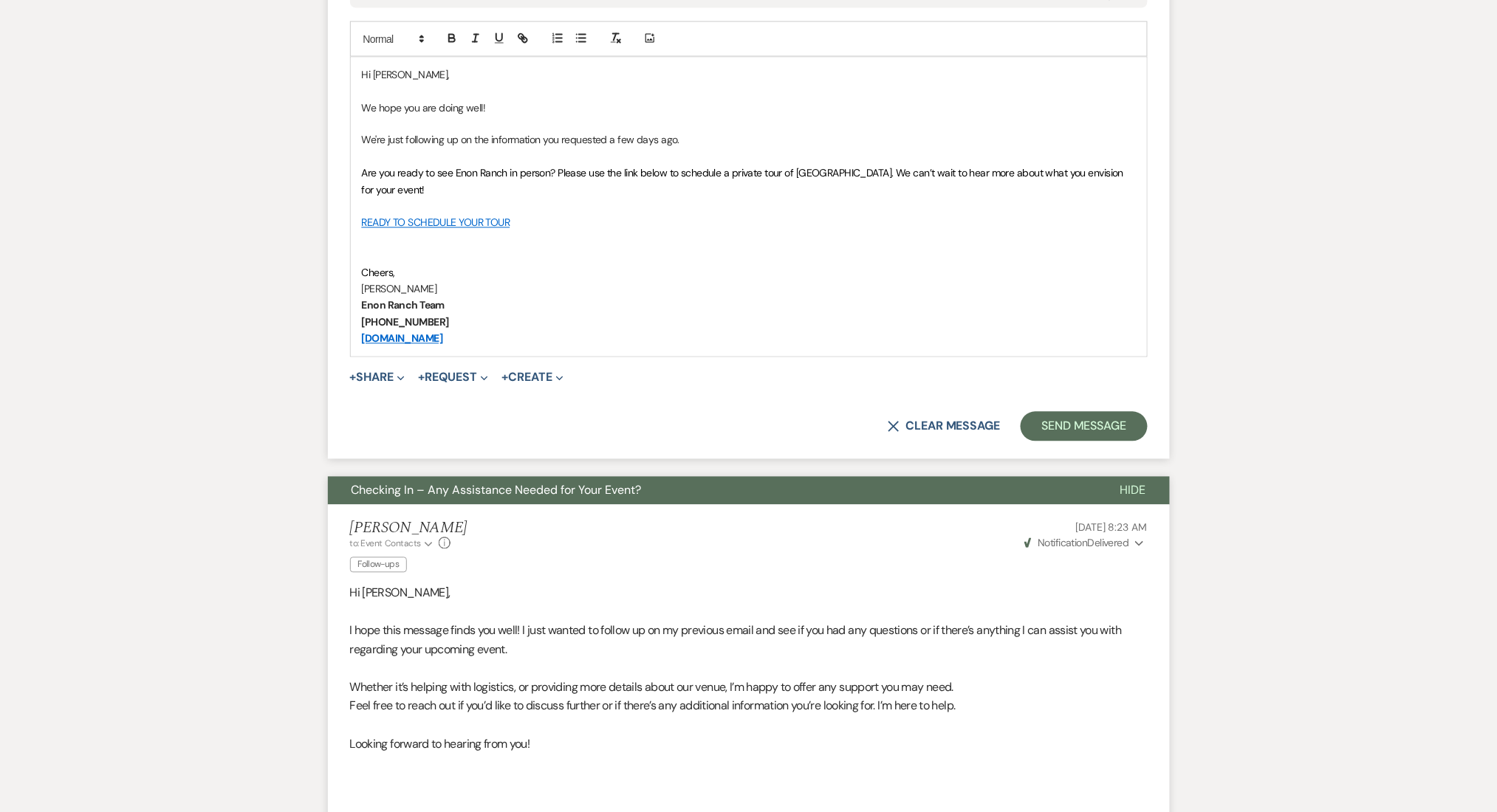
click at [1055, 406] on form "New Message X Saving draft... Recipients* Event Contacts ( [DEMOGRAPHIC_DATA][P…" at bounding box center [749, 75] width 842 height 768
click at [1054, 425] on button "Send Message" at bounding box center [1083, 426] width 126 height 30
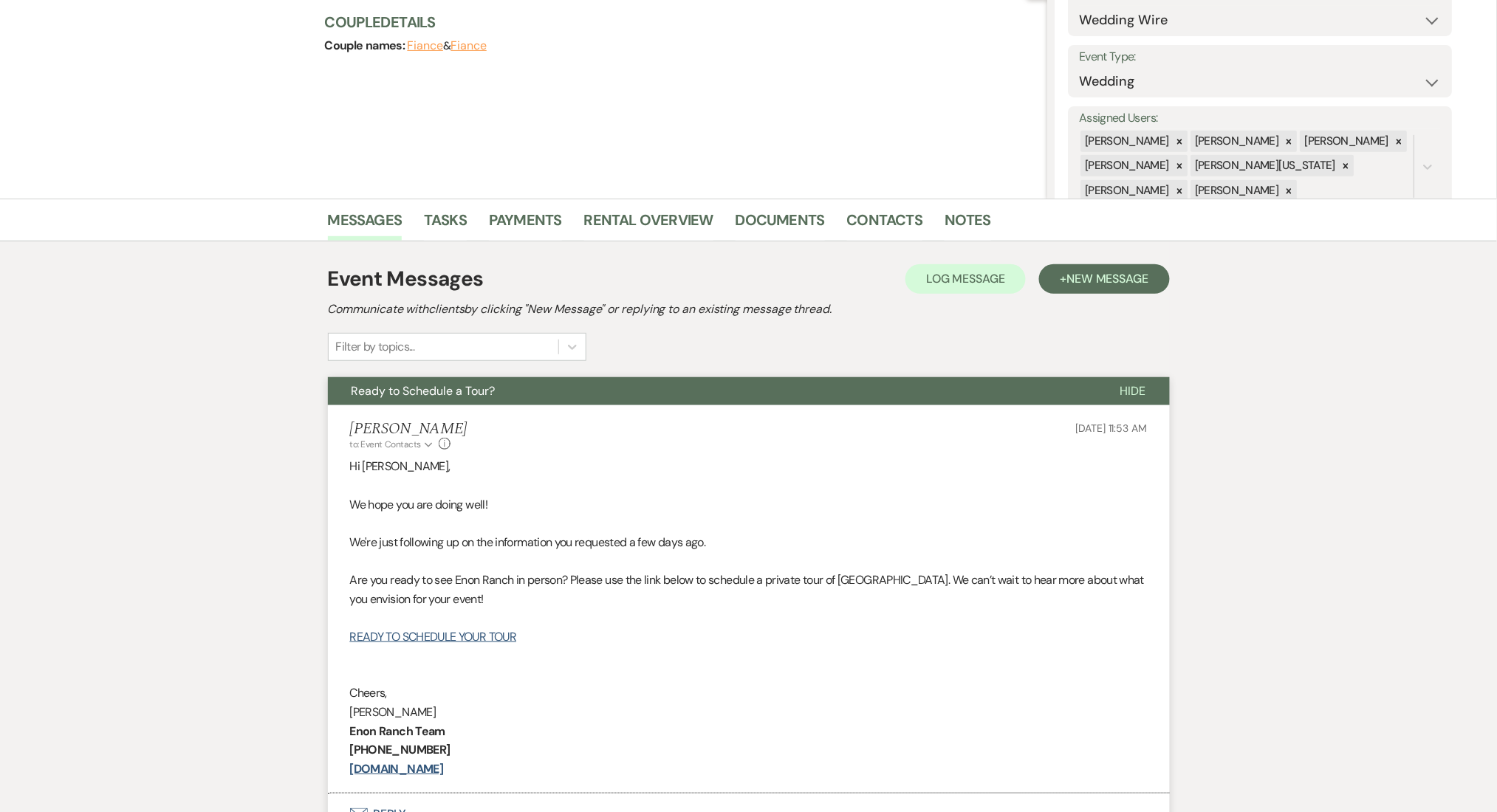
scroll to position [42, 0]
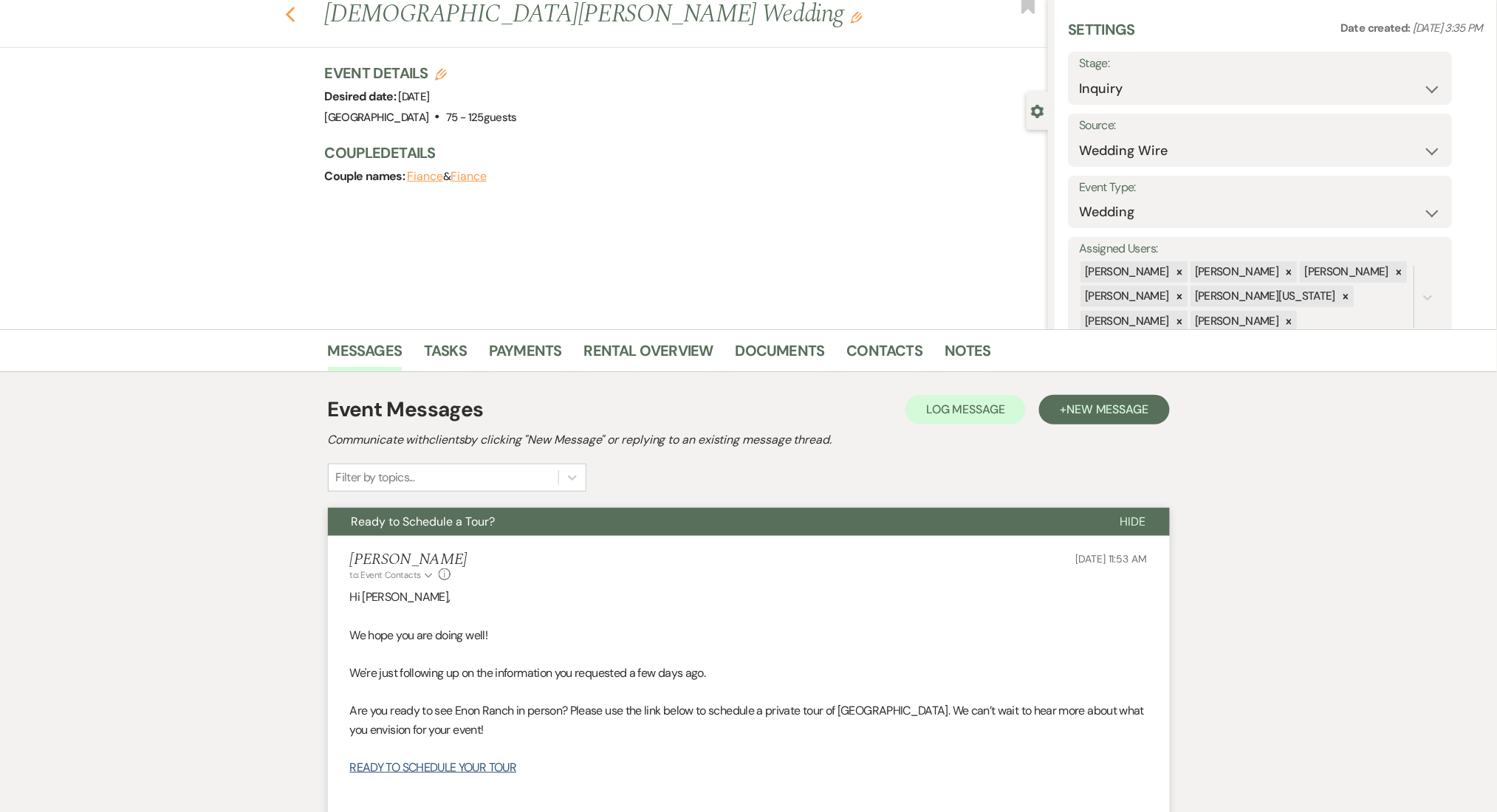
click at [296, 14] on icon "Previous" at bounding box center [291, 15] width 11 height 18
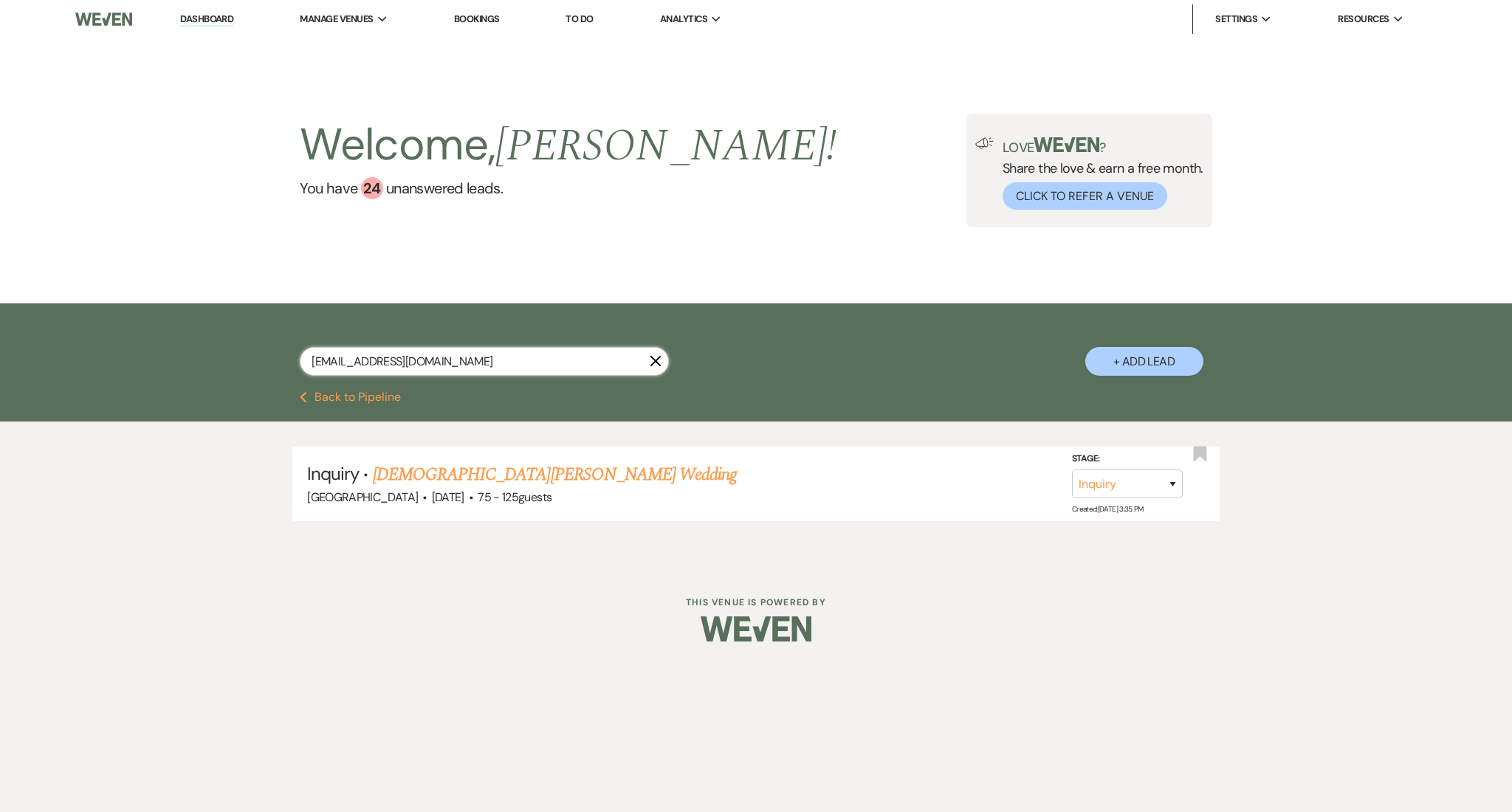
drag, startPoint x: 449, startPoint y: 356, endPoint x: 209, endPoint y: 365, distance: 240.2
click at [209, 365] on div "[EMAIL_ADDRESS][DOMAIN_NAME] X + Add Lead" at bounding box center [756, 347] width 1512 height 88
paste input "[EMAIL_ADDRESS]"
click at [442, 463] on link "[PERSON_NAME] & [PERSON_NAME] Wedding" at bounding box center [538, 474] width 330 height 26
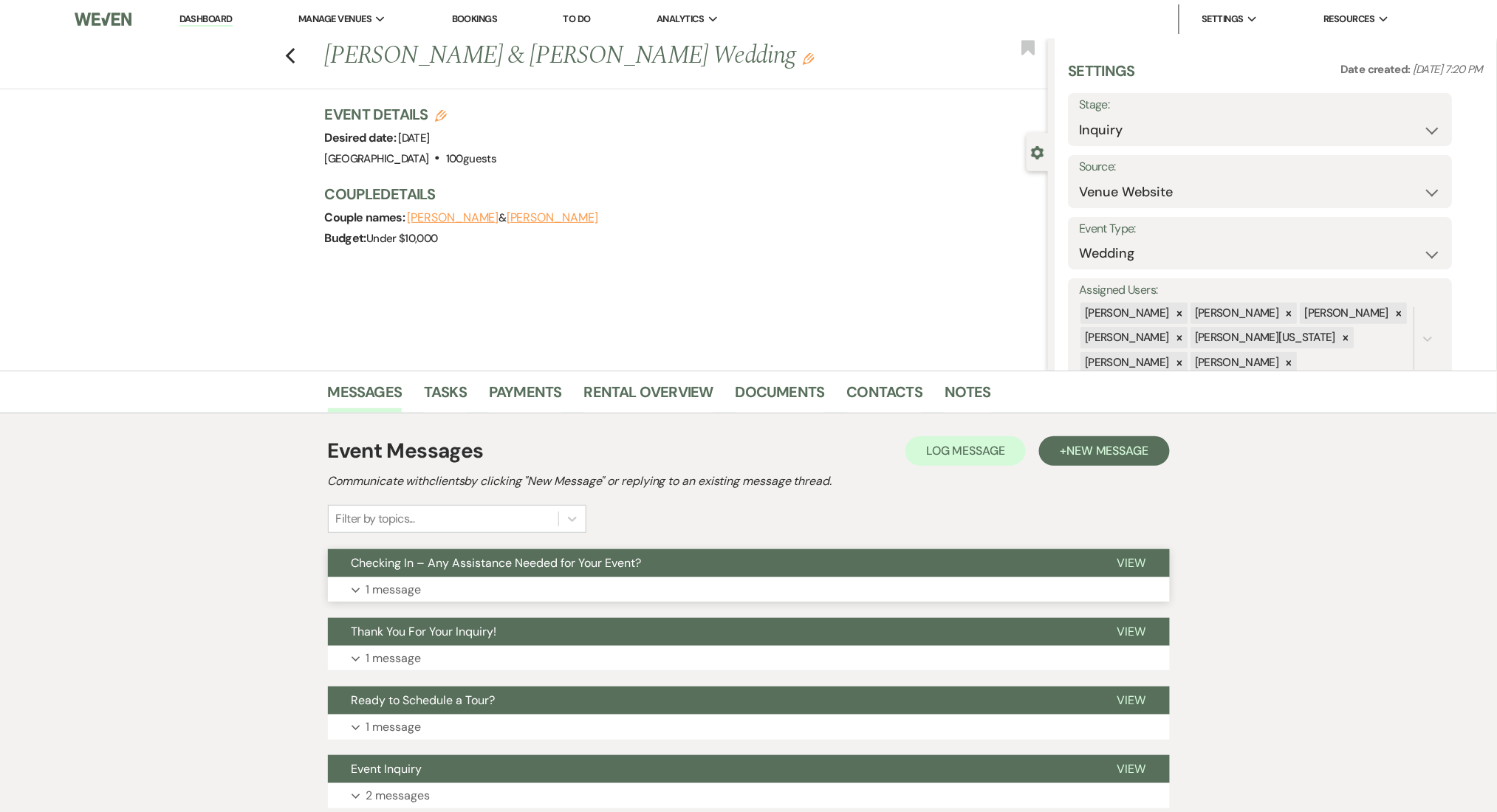
click at [494, 592] on button "Expand 1 message" at bounding box center [749, 590] width 842 height 25
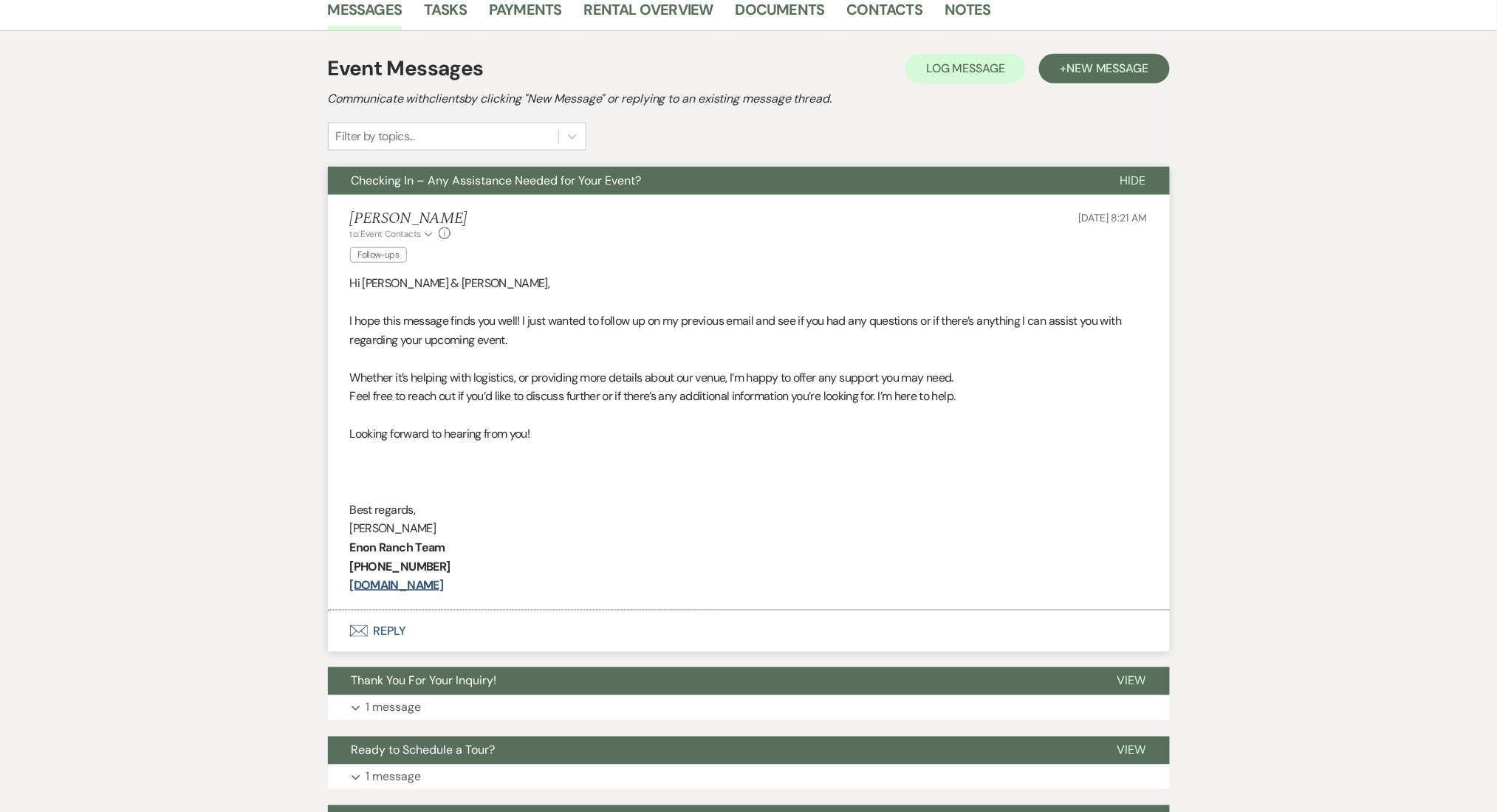
scroll to position [394, 0]
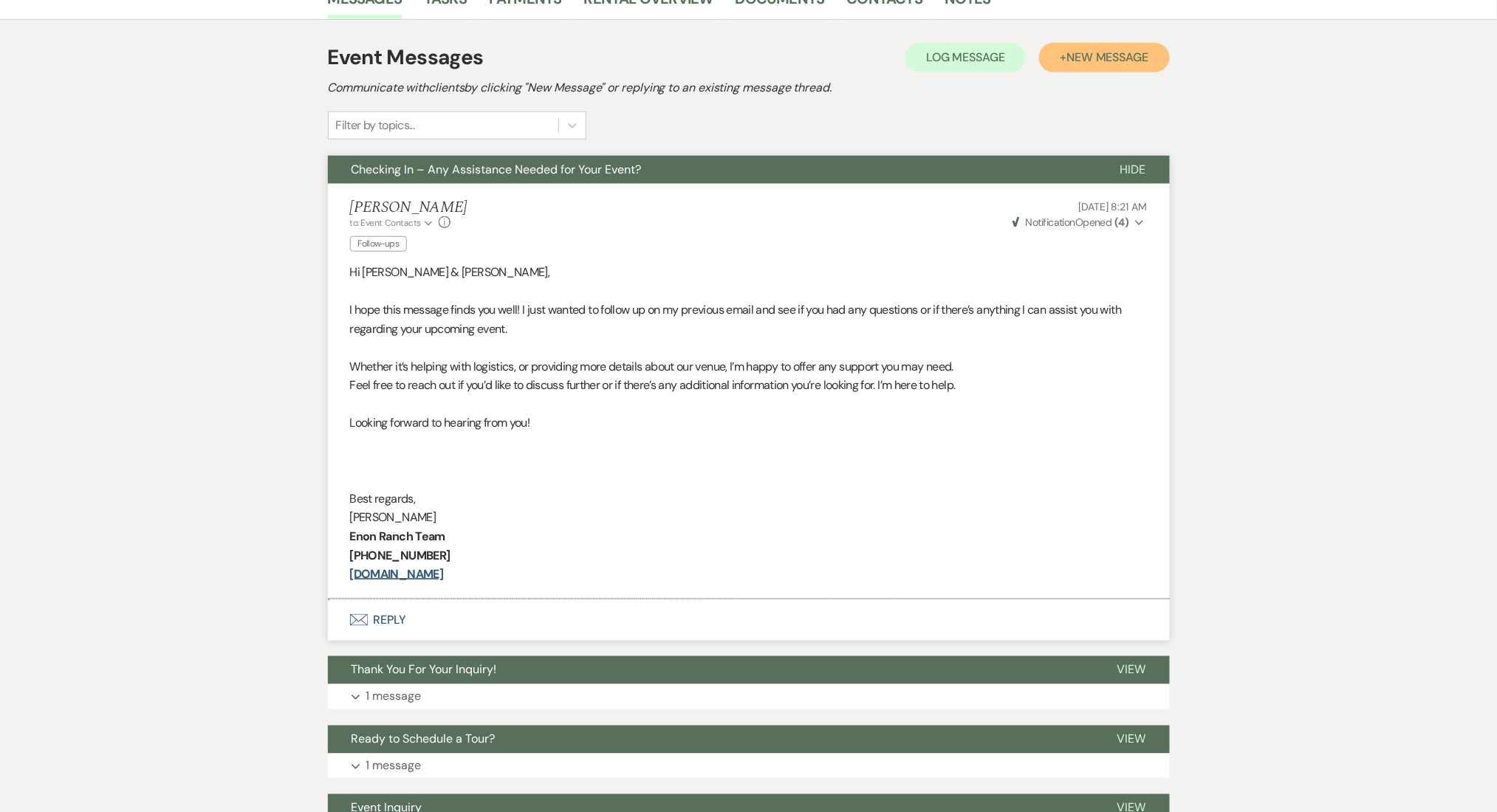
click at [1102, 58] on span "New Message" at bounding box center [1107, 57] width 82 height 15
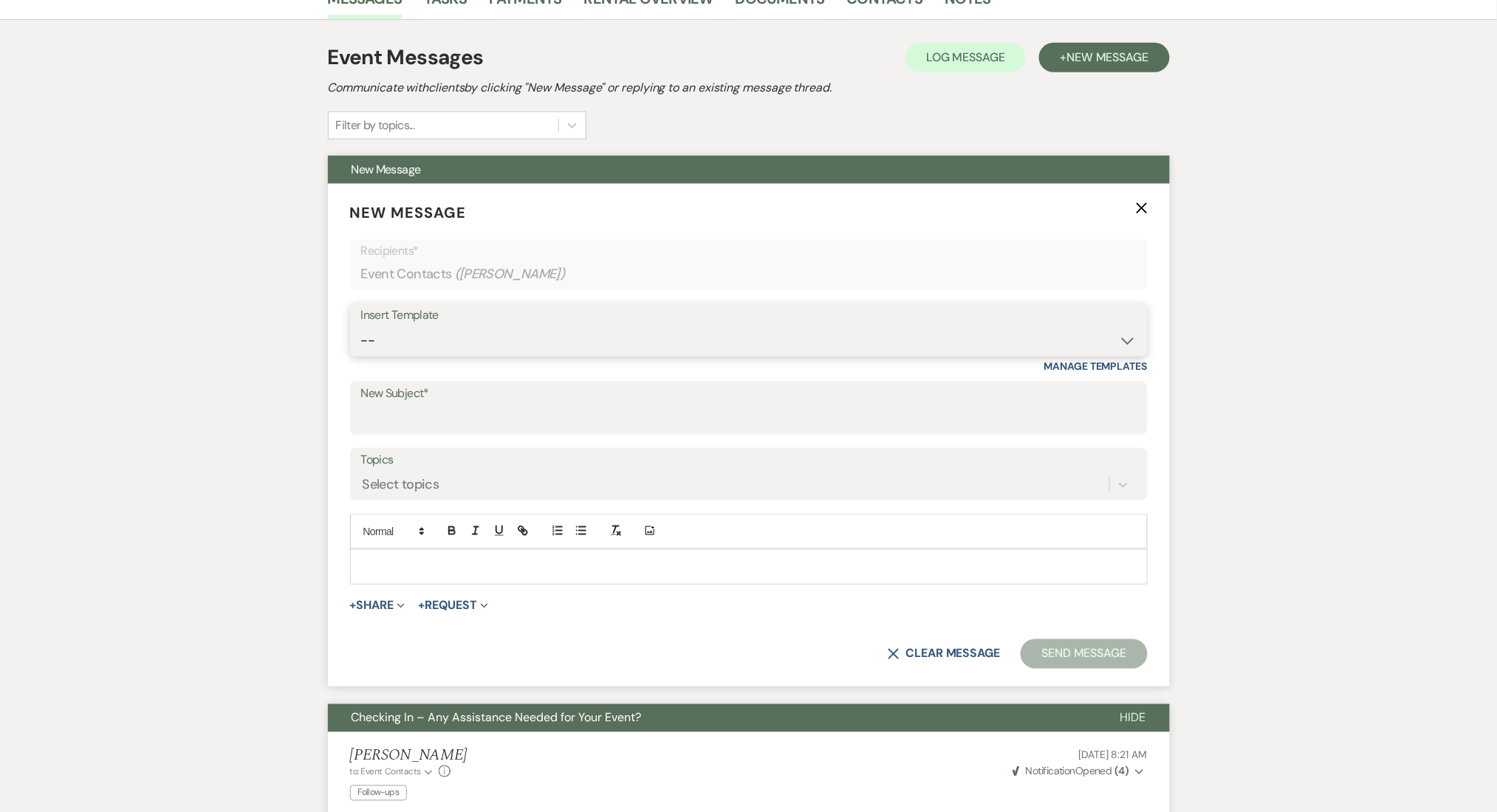
click at [890, 341] on select "-- Inquiry Follow Up Email #2 Contract Sending Template Payment Template Rental…" at bounding box center [749, 340] width 775 height 29
click at [361, 326] on select "-- Inquiry Follow Up Email #2 Contract Sending Template Payment Template Rental…" at bounding box center [749, 340] width 775 height 29
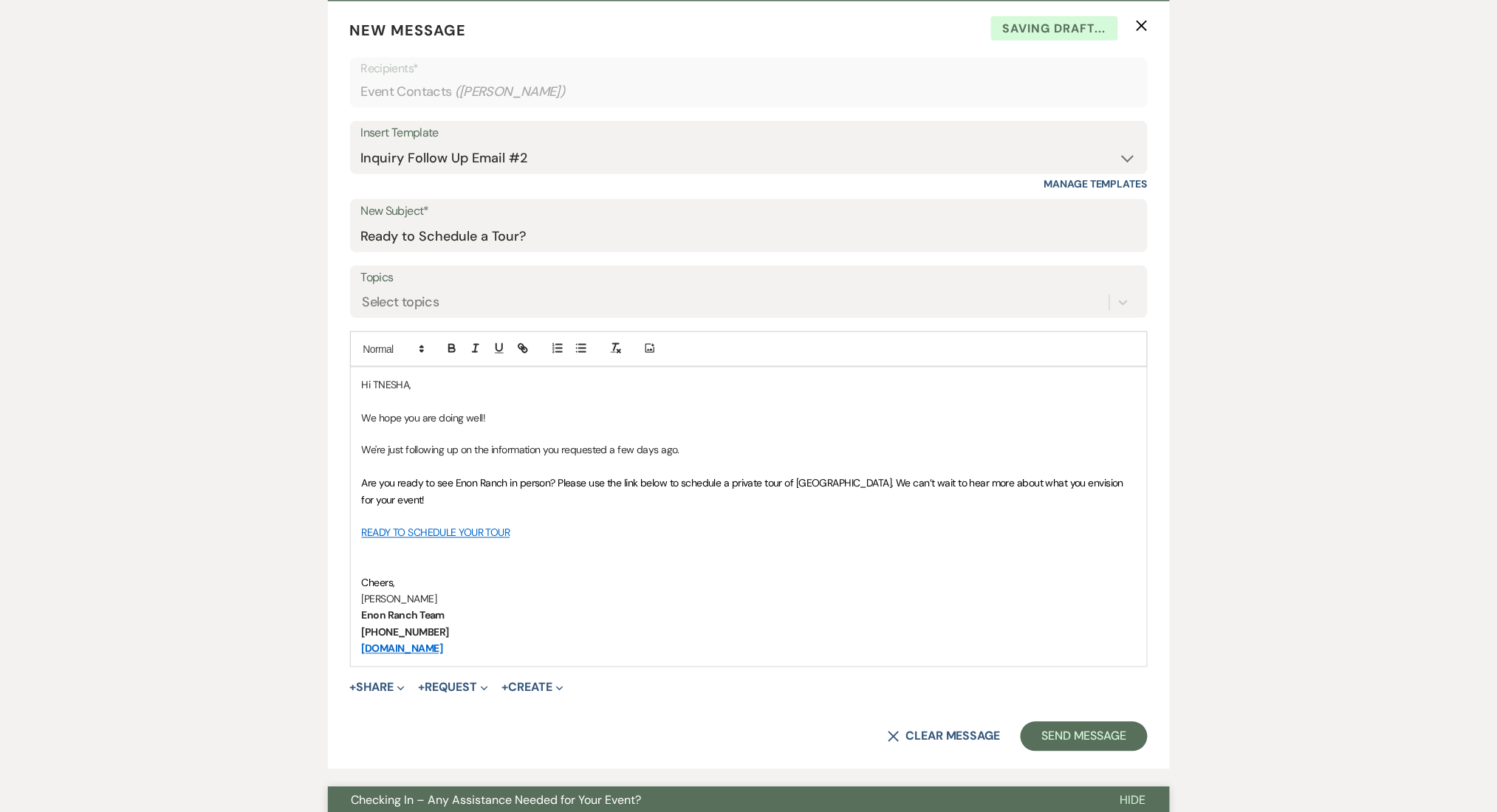
scroll to position [787, 0]
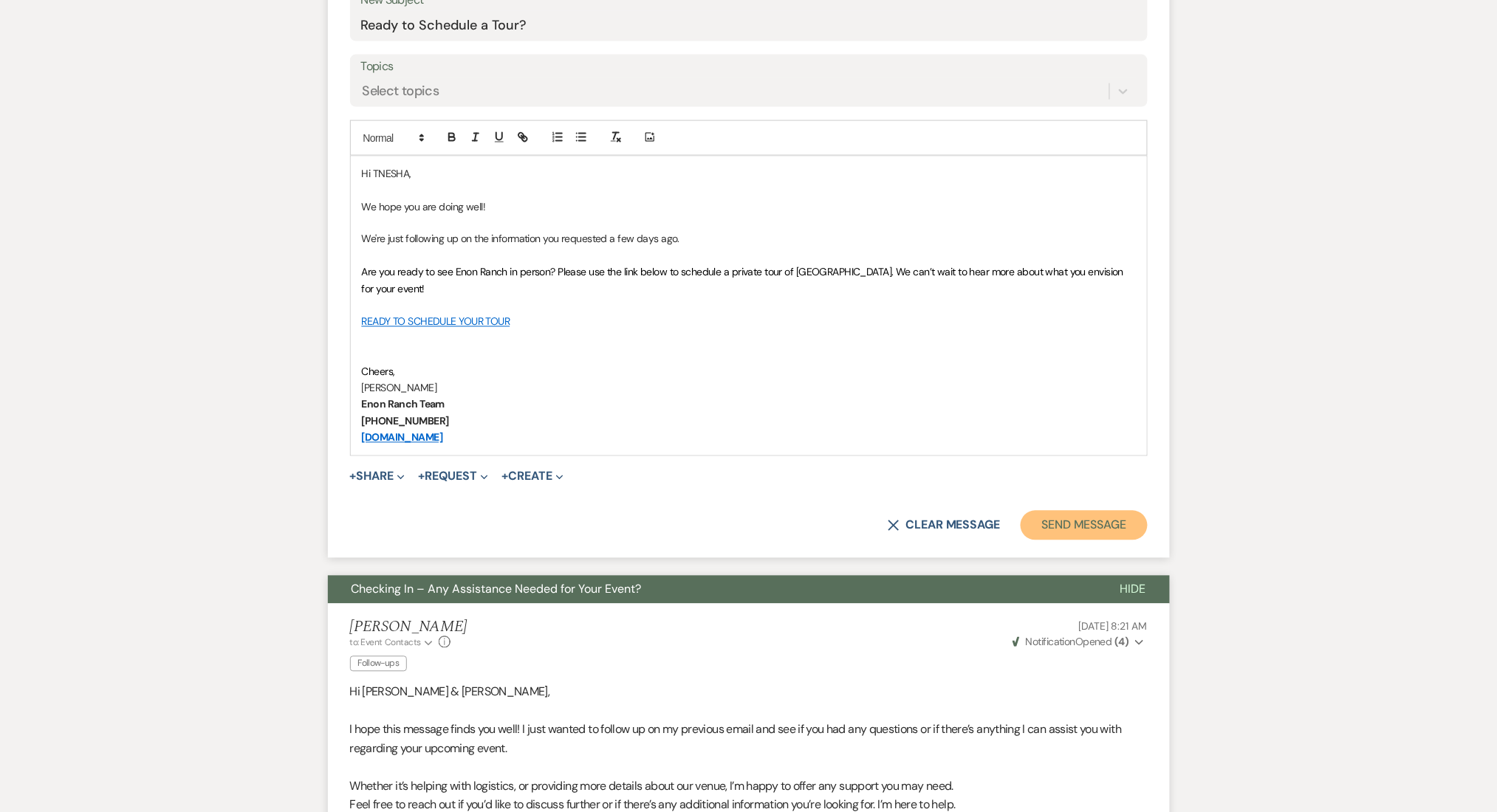
click at [1116, 514] on button "Send Message" at bounding box center [1083, 525] width 126 height 30
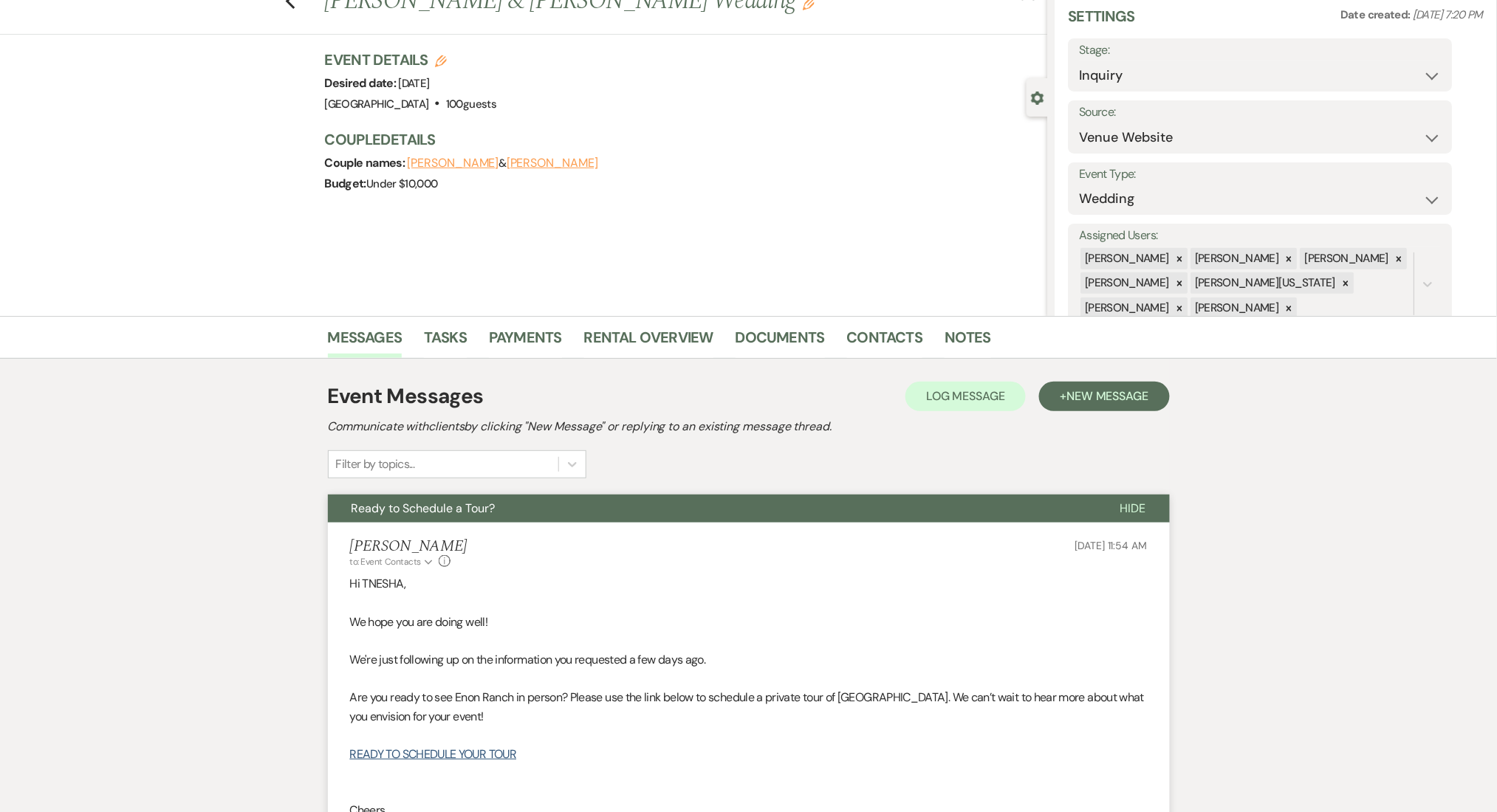
scroll to position [0, 0]
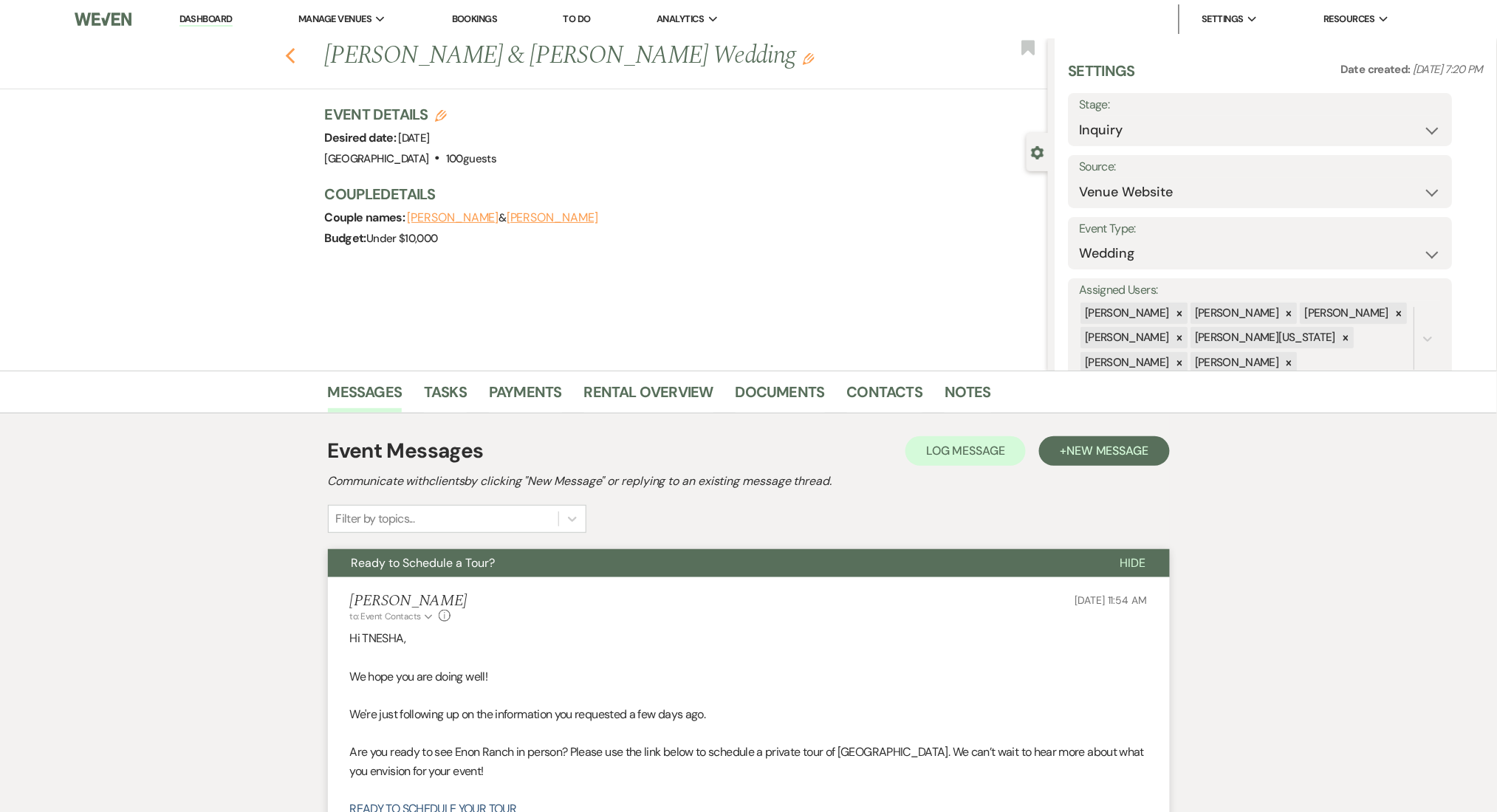
click at [295, 48] on icon "Previous" at bounding box center [291, 56] width 11 height 18
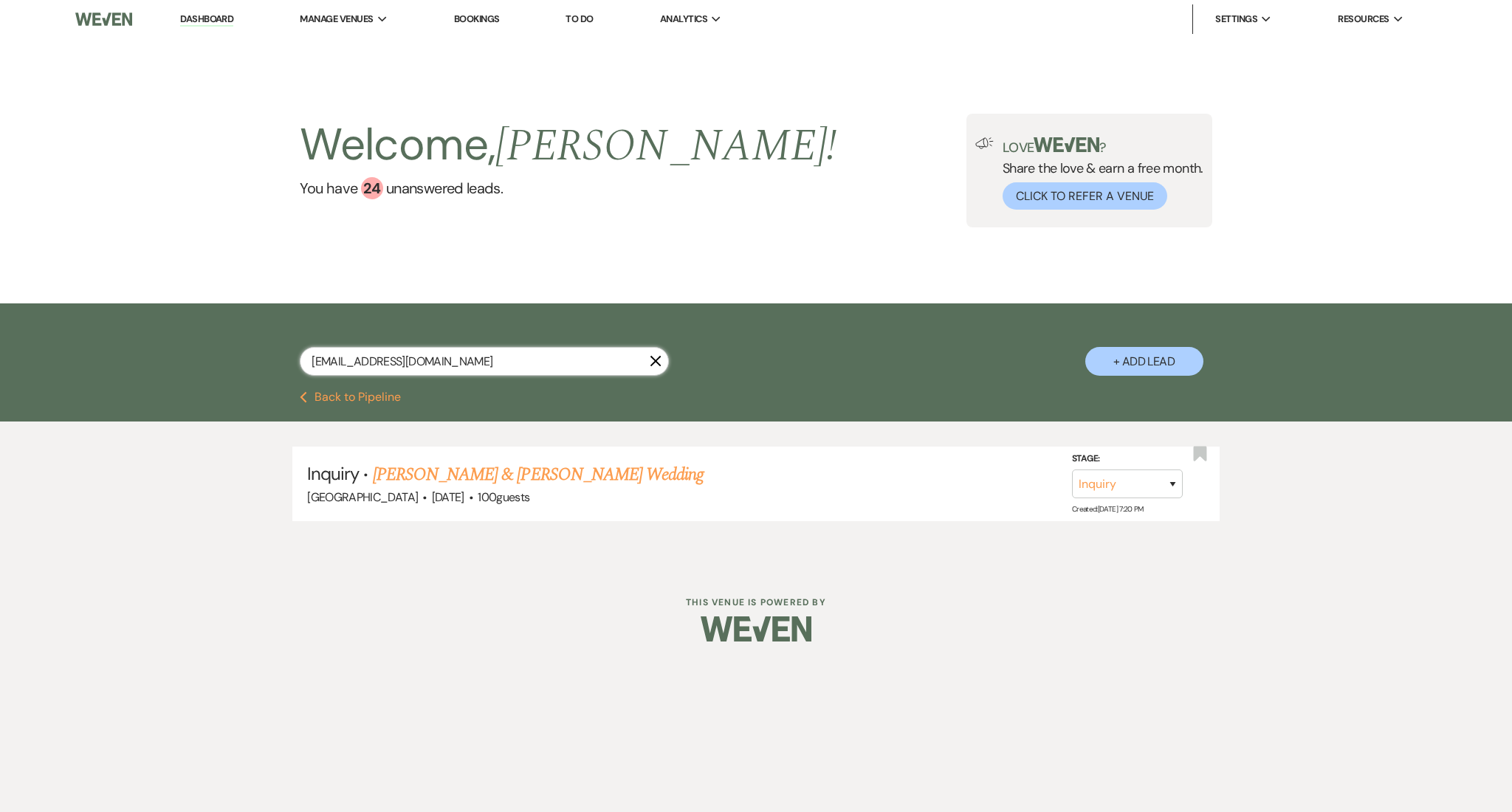
drag, startPoint x: 452, startPoint y: 357, endPoint x: 199, endPoint y: 368, distance: 253.2
click at [199, 368] on div "[EMAIL_ADDRESS][DOMAIN_NAME] X + Add Lead" at bounding box center [756, 347] width 1512 height 88
paste input "[EMAIL_ADDRESS][DOMAIN_NAME]"
click at [502, 463] on link "[PERSON_NAME] Birthday Party" at bounding box center [483, 474] width 221 height 26
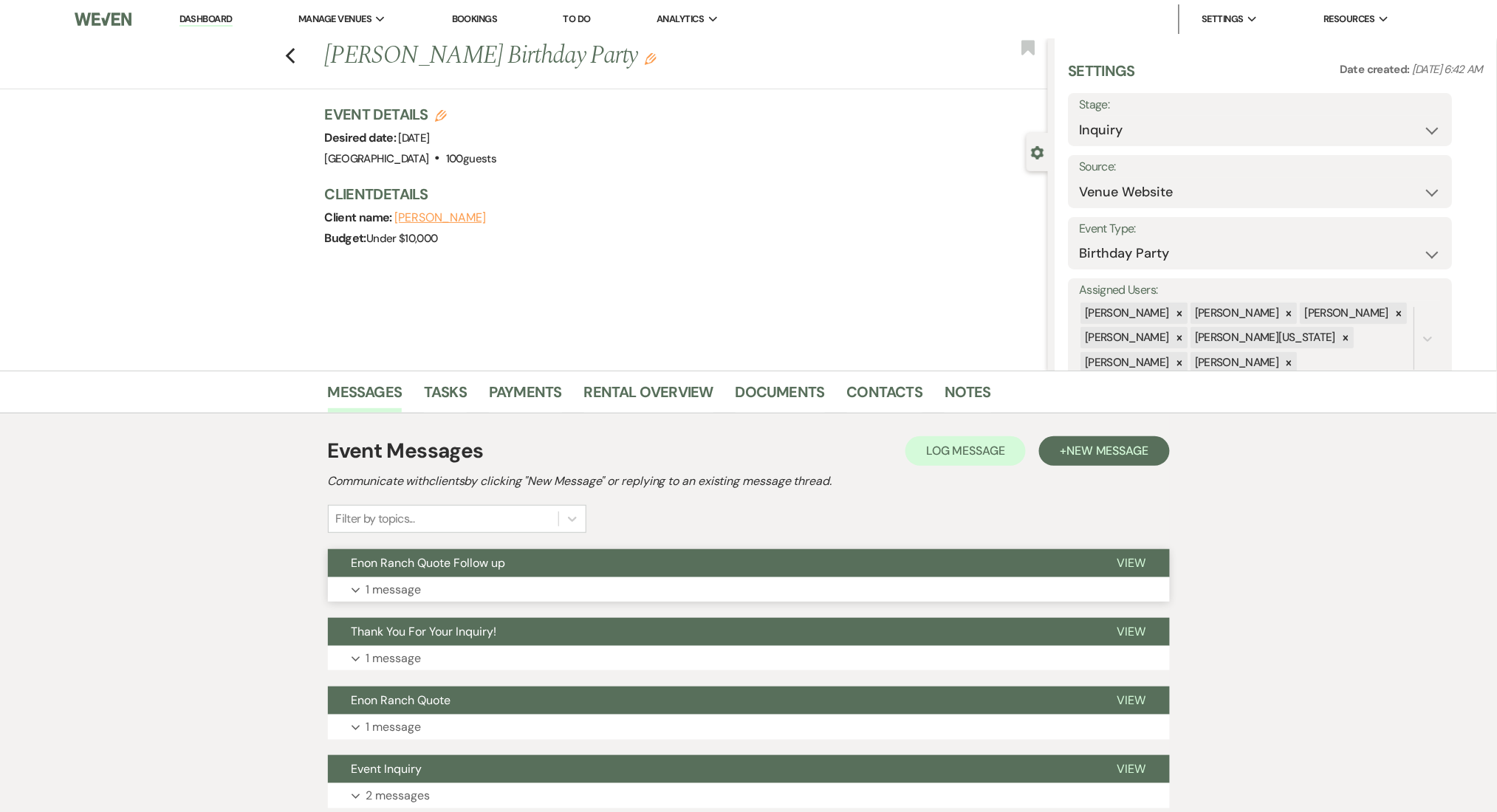
click at [595, 585] on button "Expand 1 message" at bounding box center [749, 590] width 842 height 25
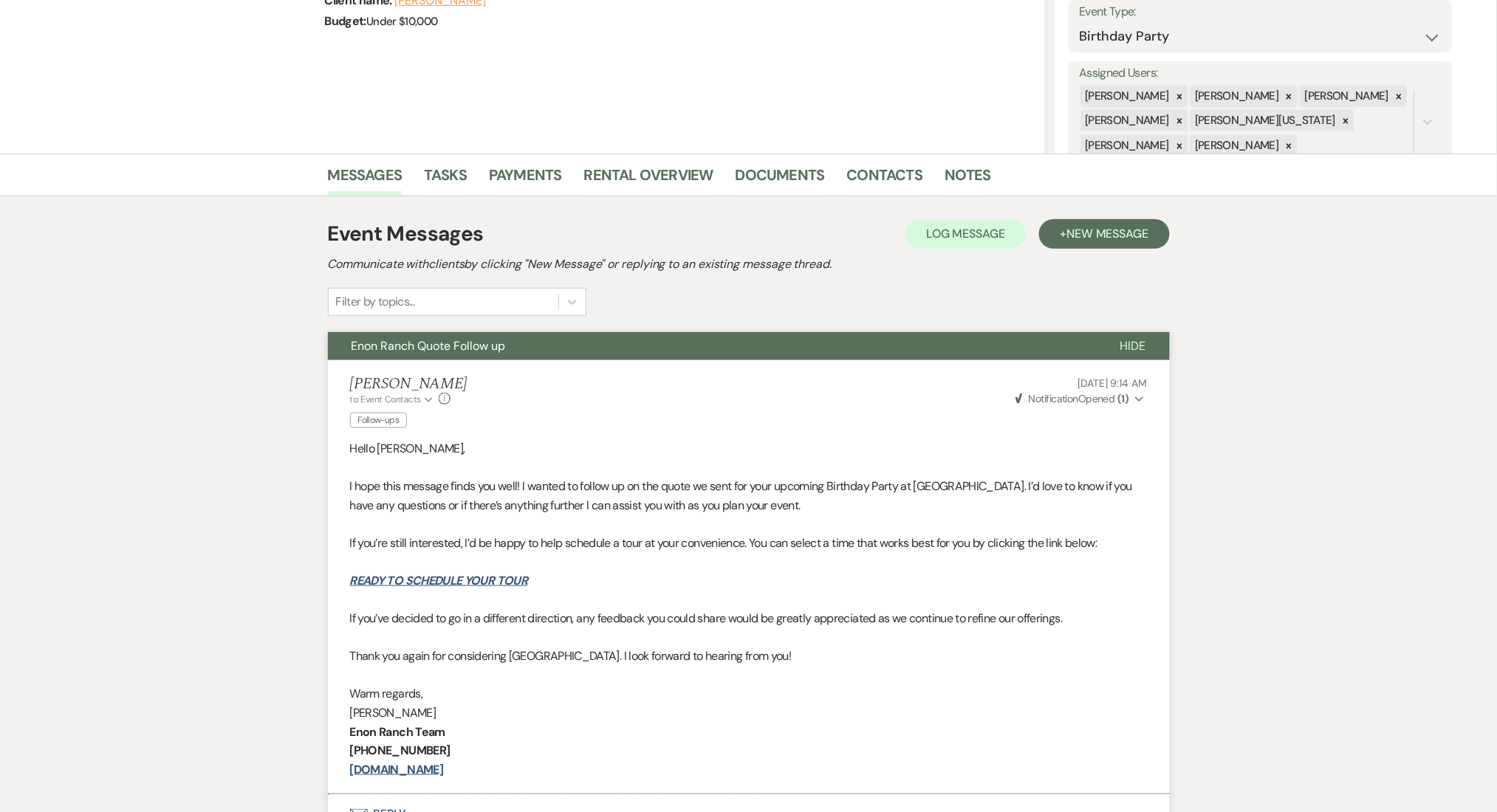
scroll to position [492, 0]
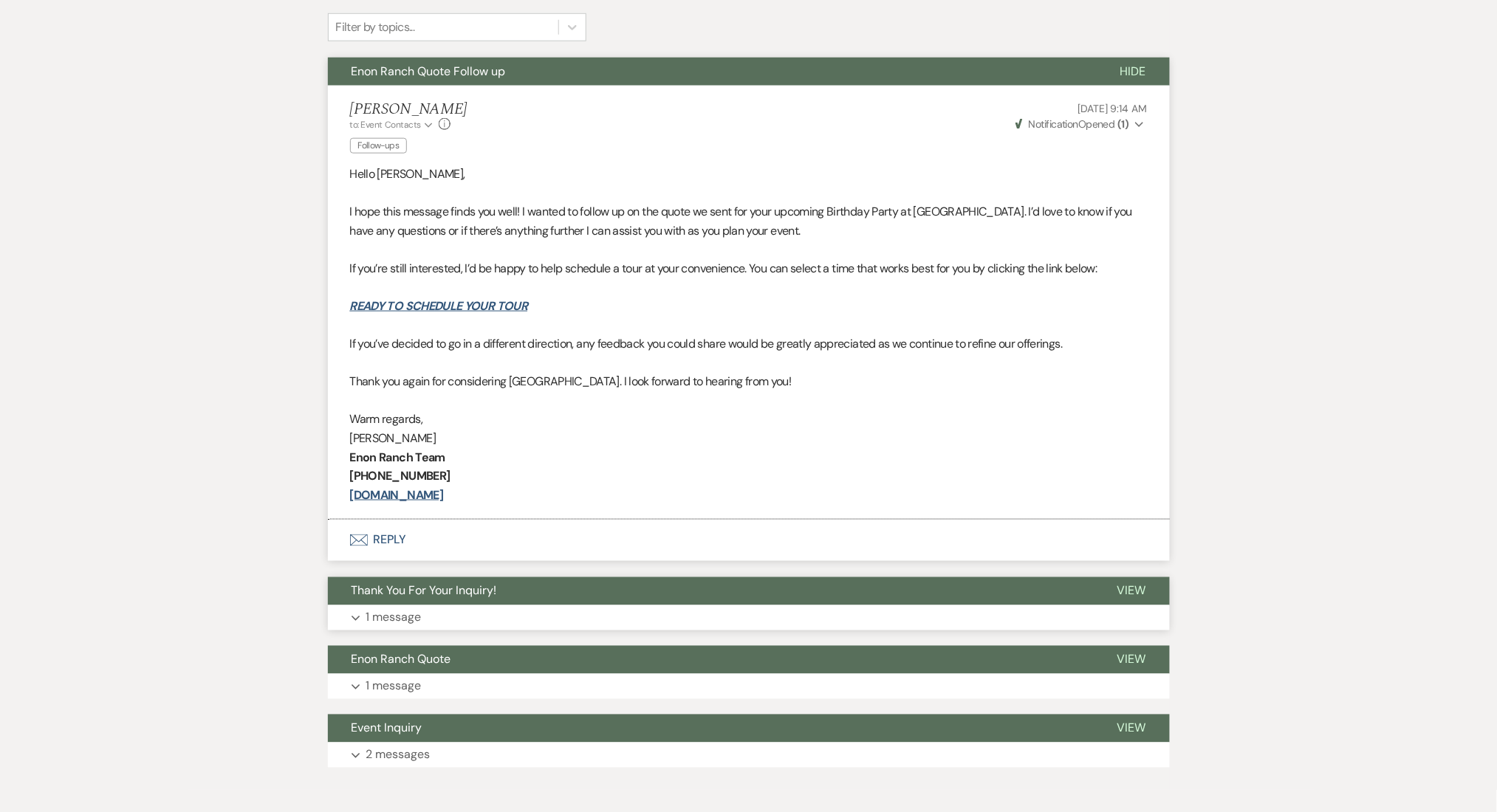
click at [609, 613] on button "Expand 1 message" at bounding box center [749, 618] width 842 height 25
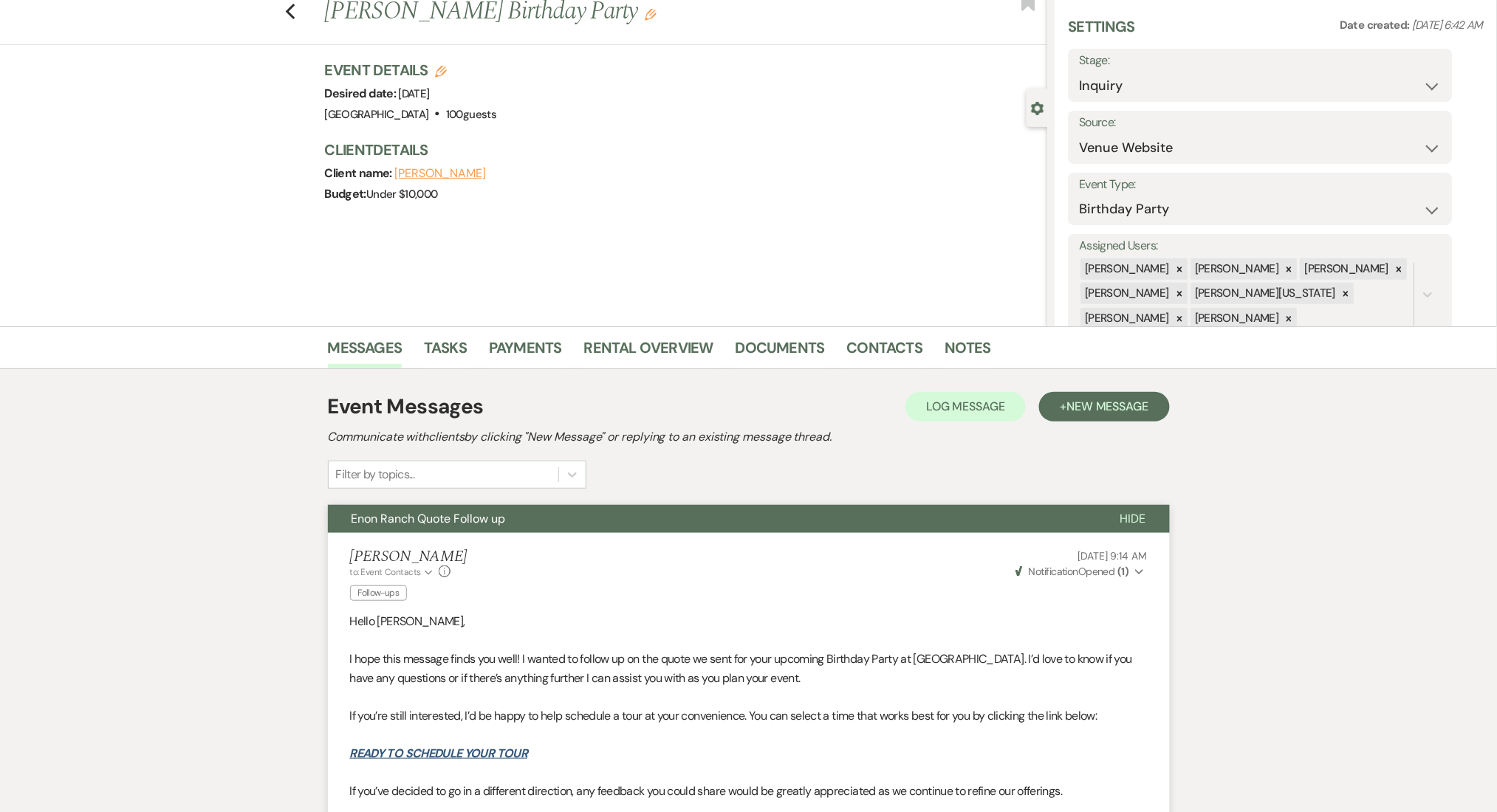
scroll to position [24, 0]
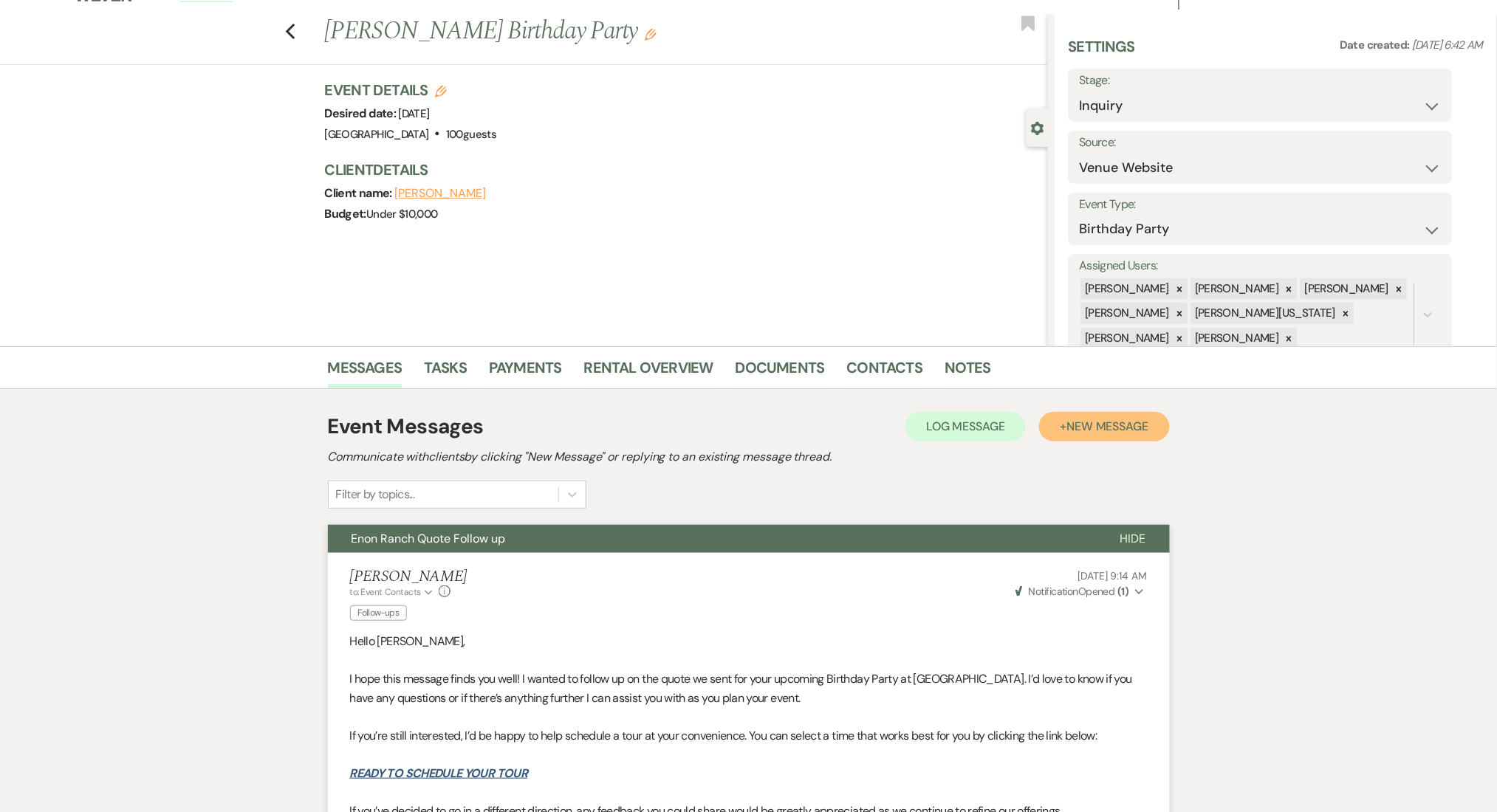
click at [1100, 426] on span "New Message" at bounding box center [1107, 425] width 82 height 15
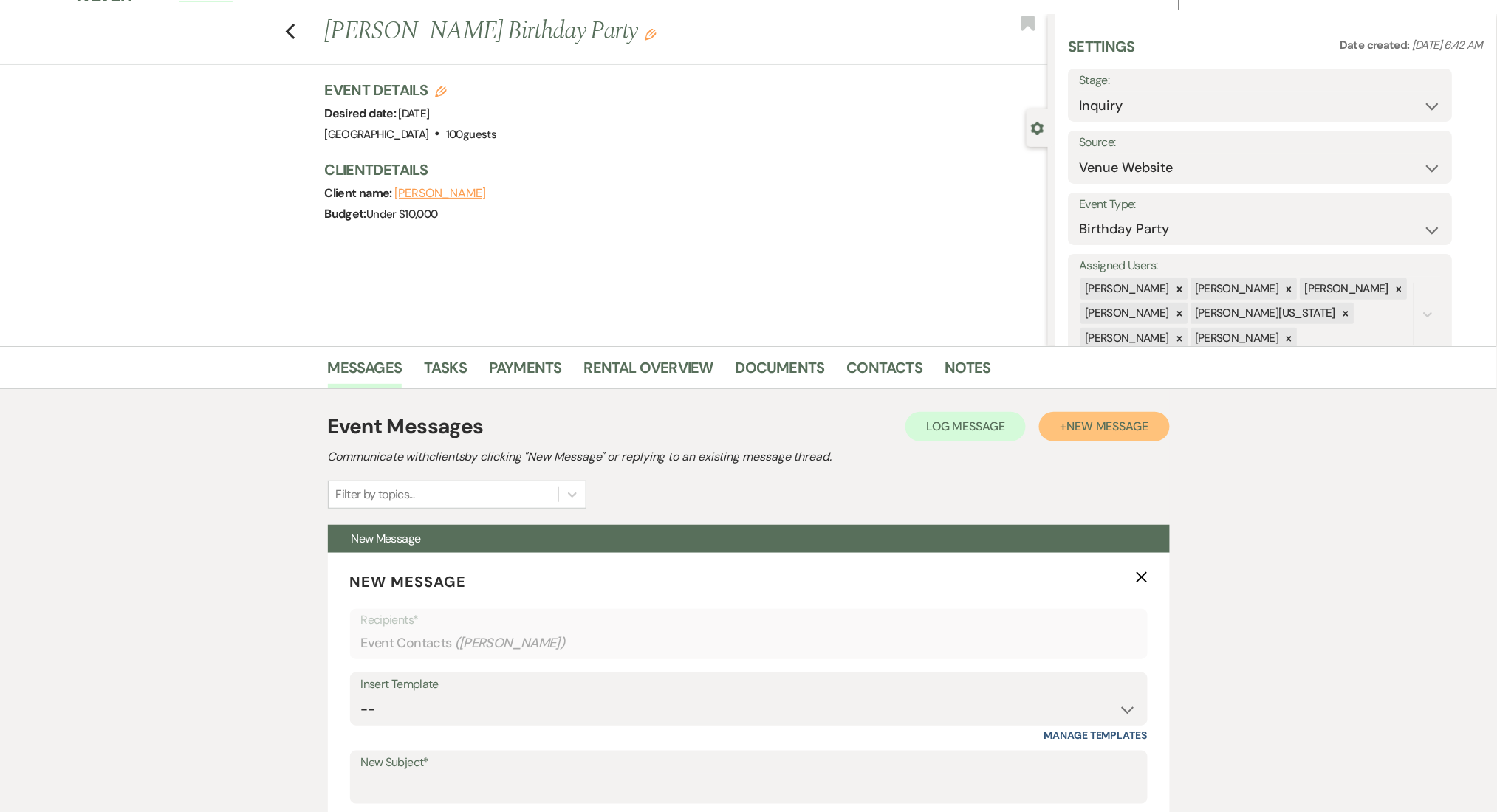
scroll to position [516, 0]
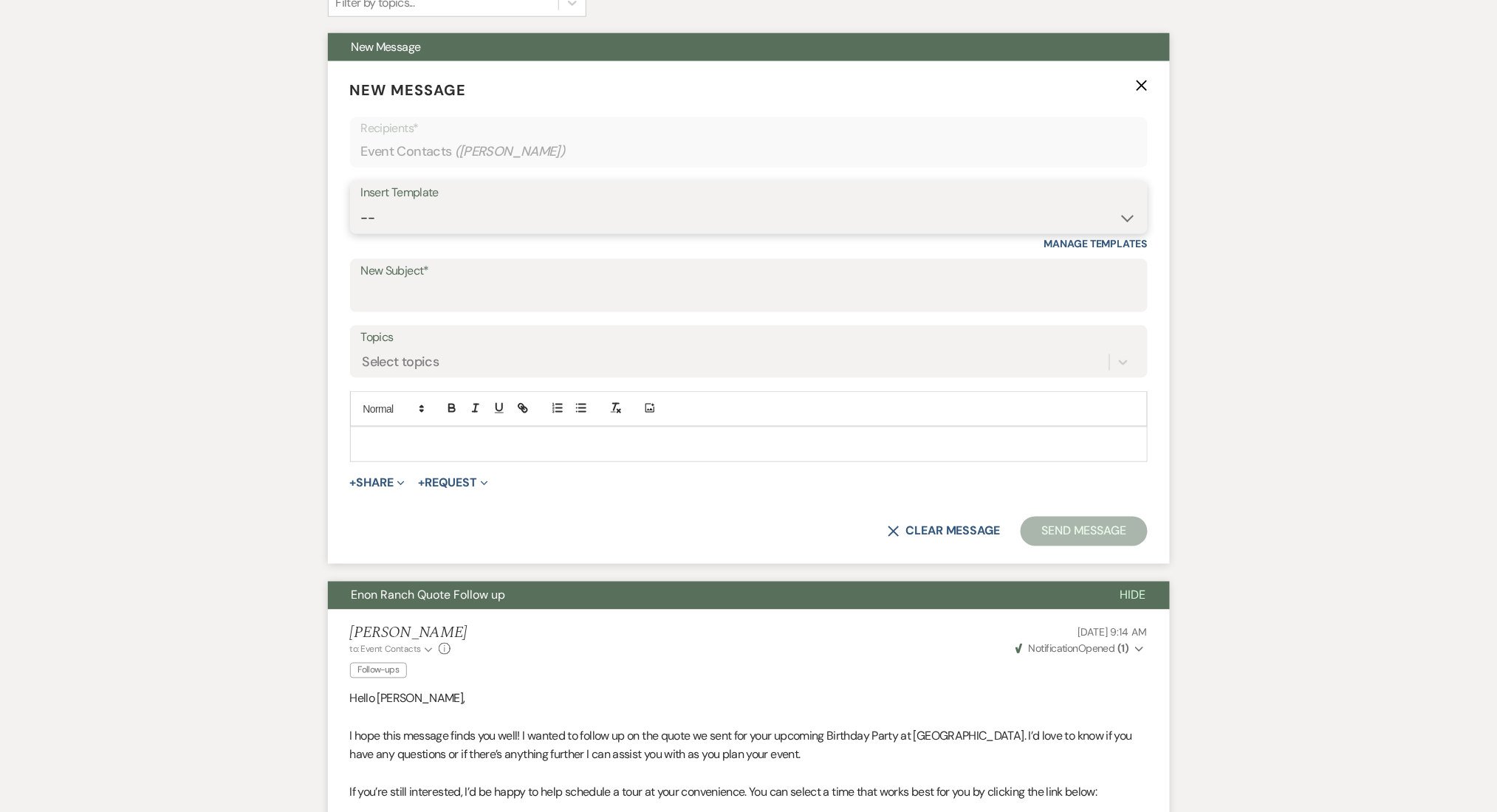
click at [443, 215] on select "-- Inquiry Follow Up Email #2 Contract Sending Template Payment Template Rental…" at bounding box center [749, 218] width 775 height 29
click at [361, 204] on select "-- Inquiry Follow Up Email #2 Contract Sending Template Payment Template Rental…" at bounding box center [749, 218] width 775 height 29
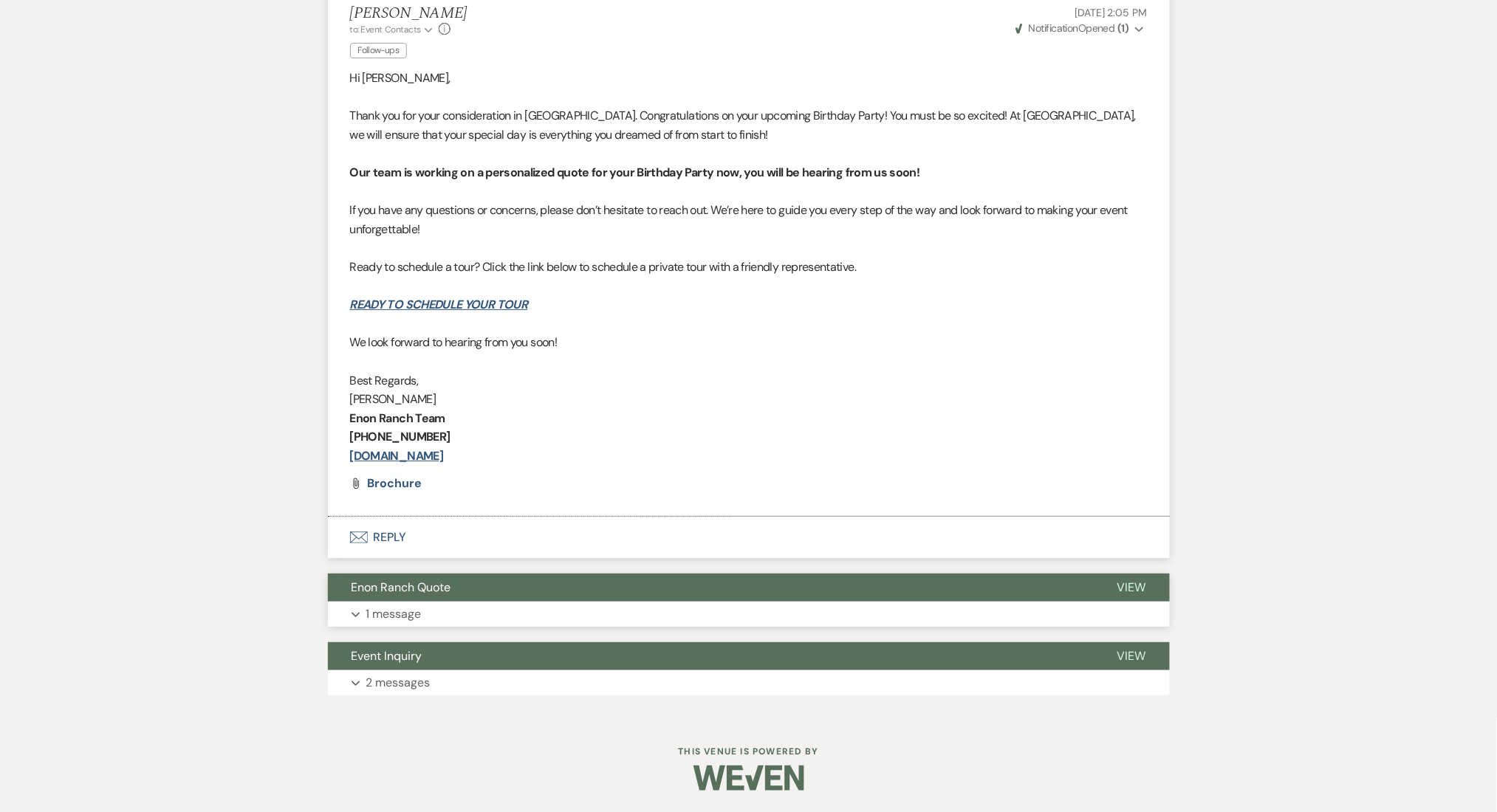
click at [458, 589] on button "Enon Ranch Quote" at bounding box center [711, 588] width 766 height 28
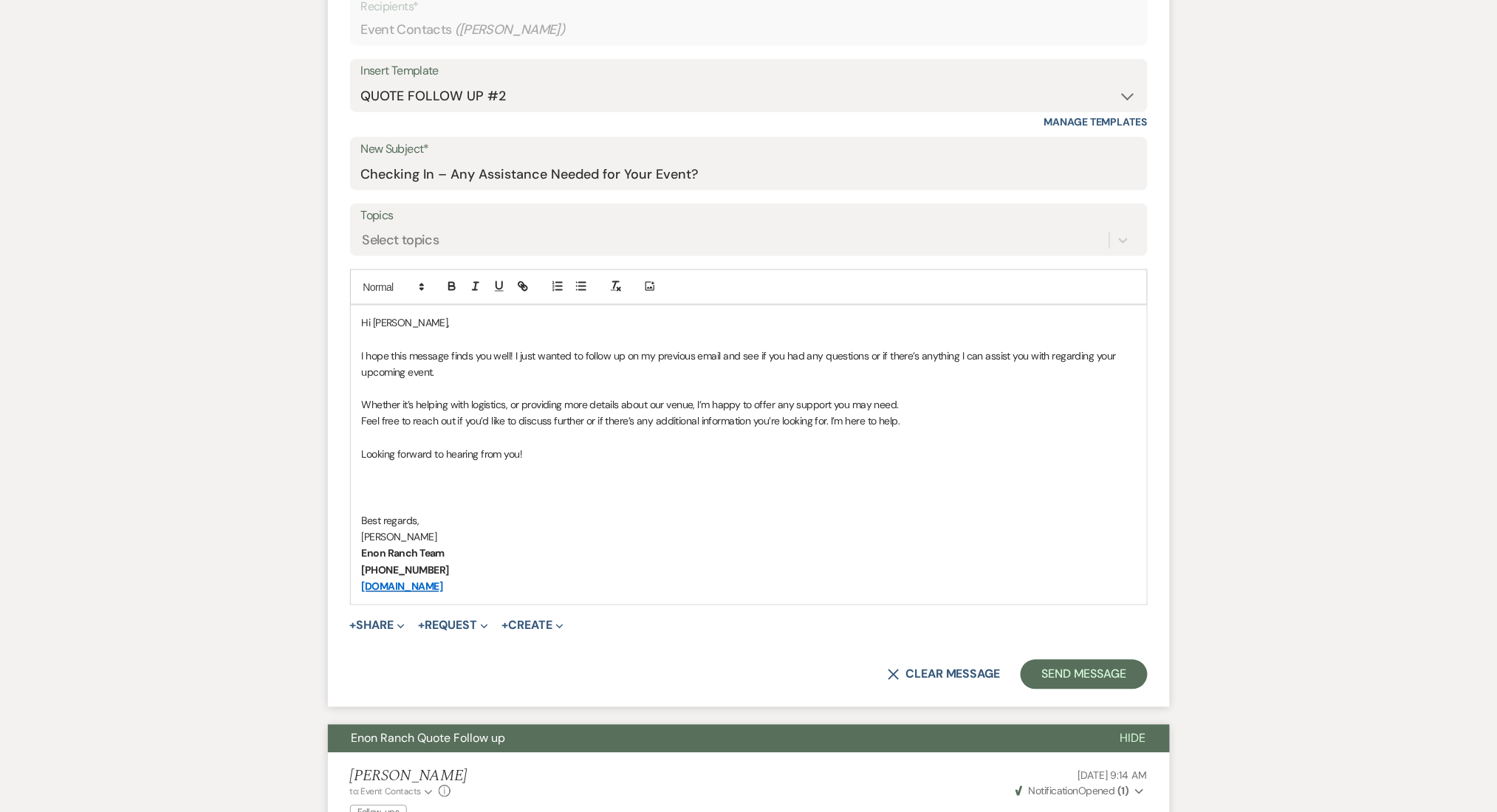
scroll to position [787, 0]
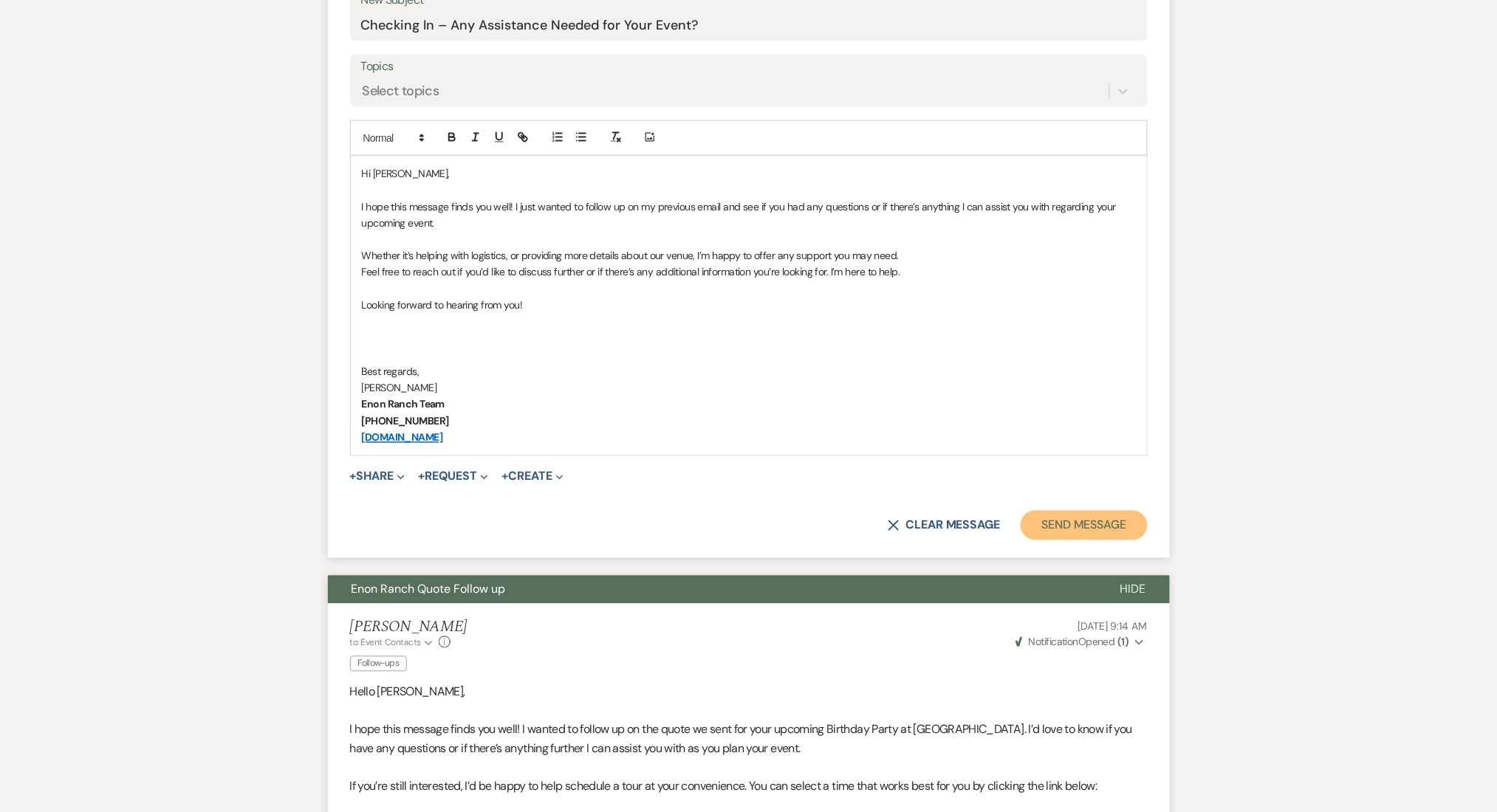
click at [1100, 527] on button "Send Message" at bounding box center [1083, 525] width 126 height 30
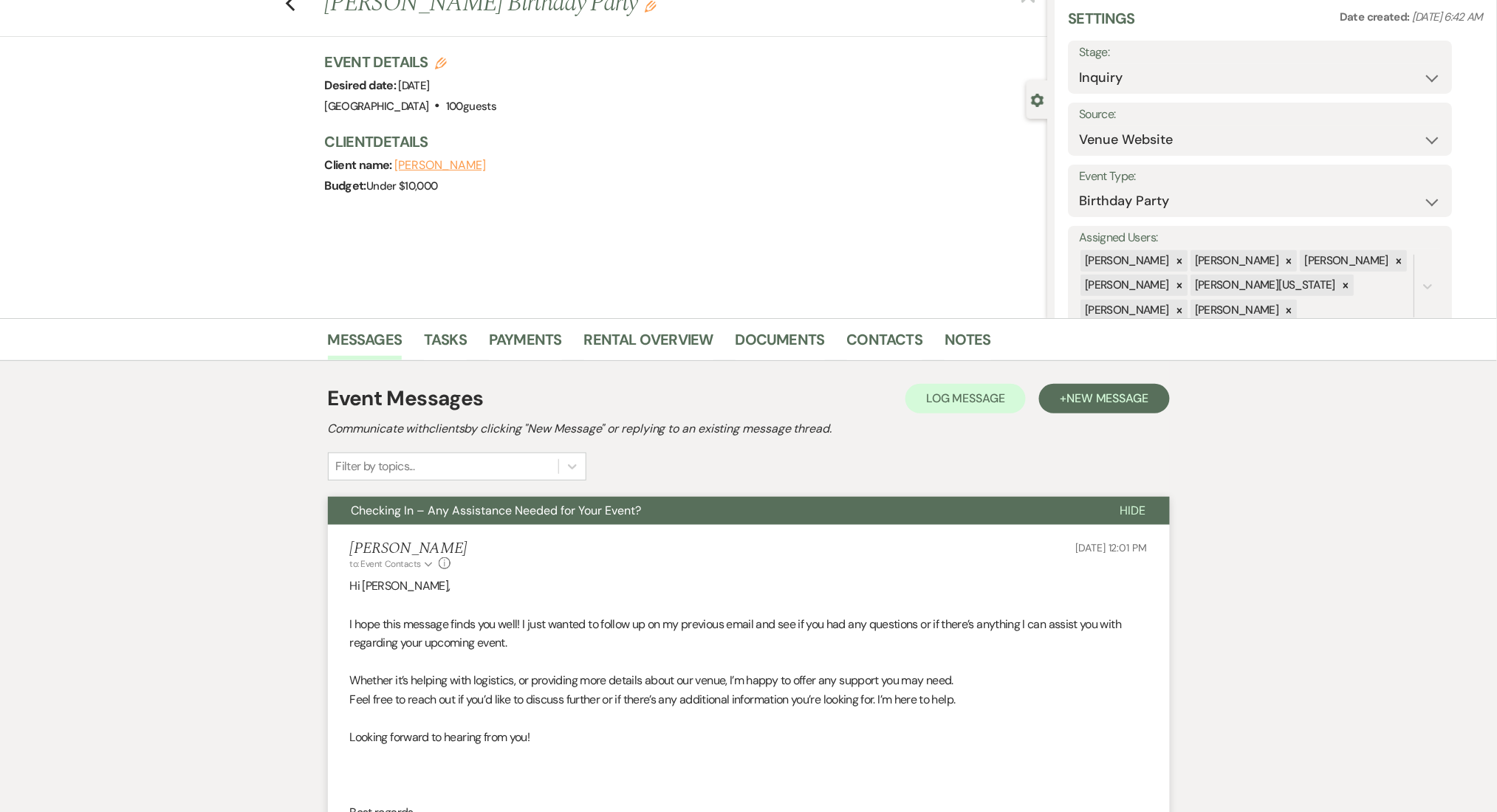
scroll to position [0, 0]
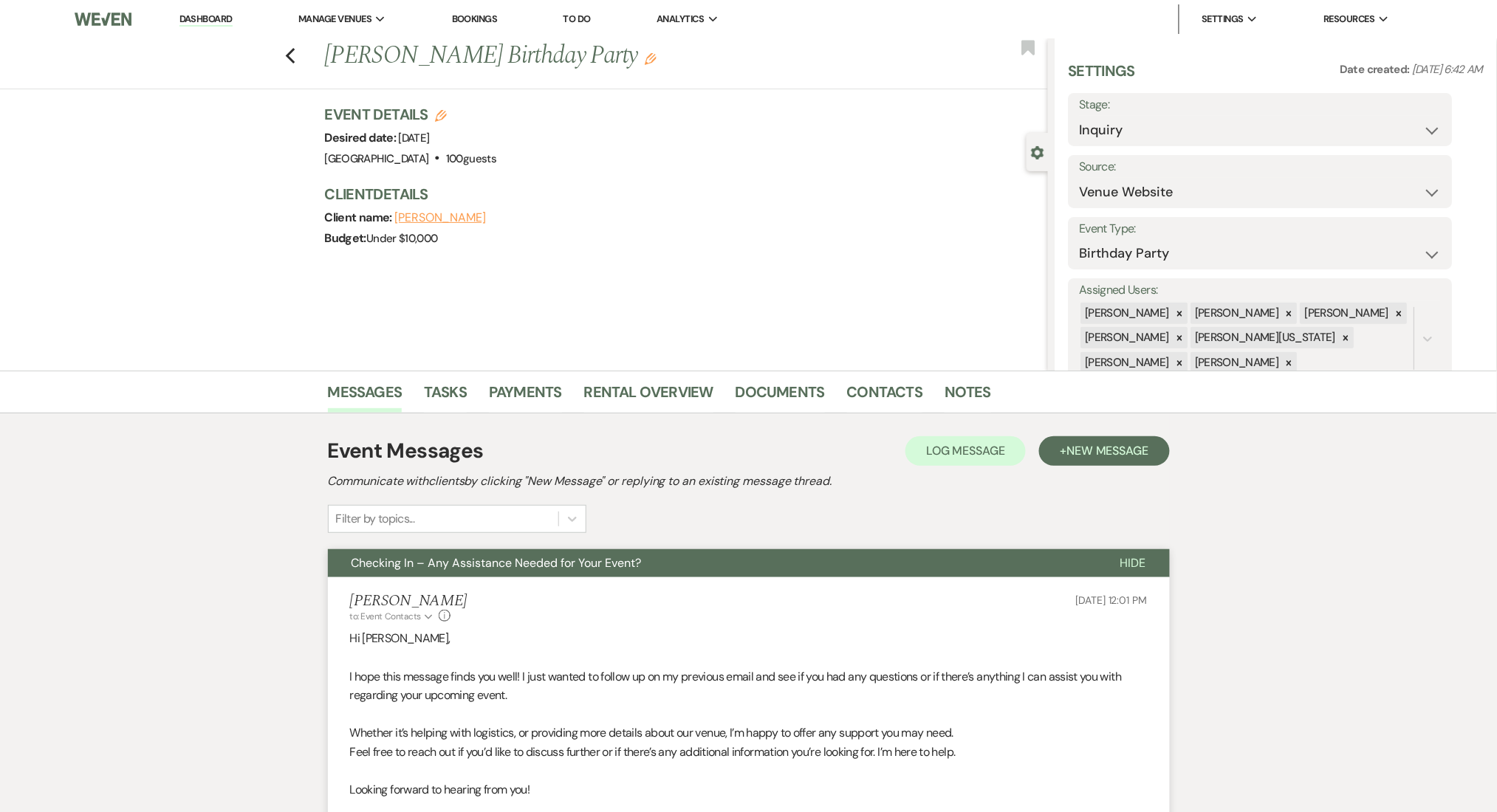
click at [303, 50] on div "Previous [PERSON_NAME] Birthday Party Edit Bookmark" at bounding box center [520, 63] width 1055 height 51
click at [296, 54] on icon "Previous" at bounding box center [291, 56] width 11 height 18
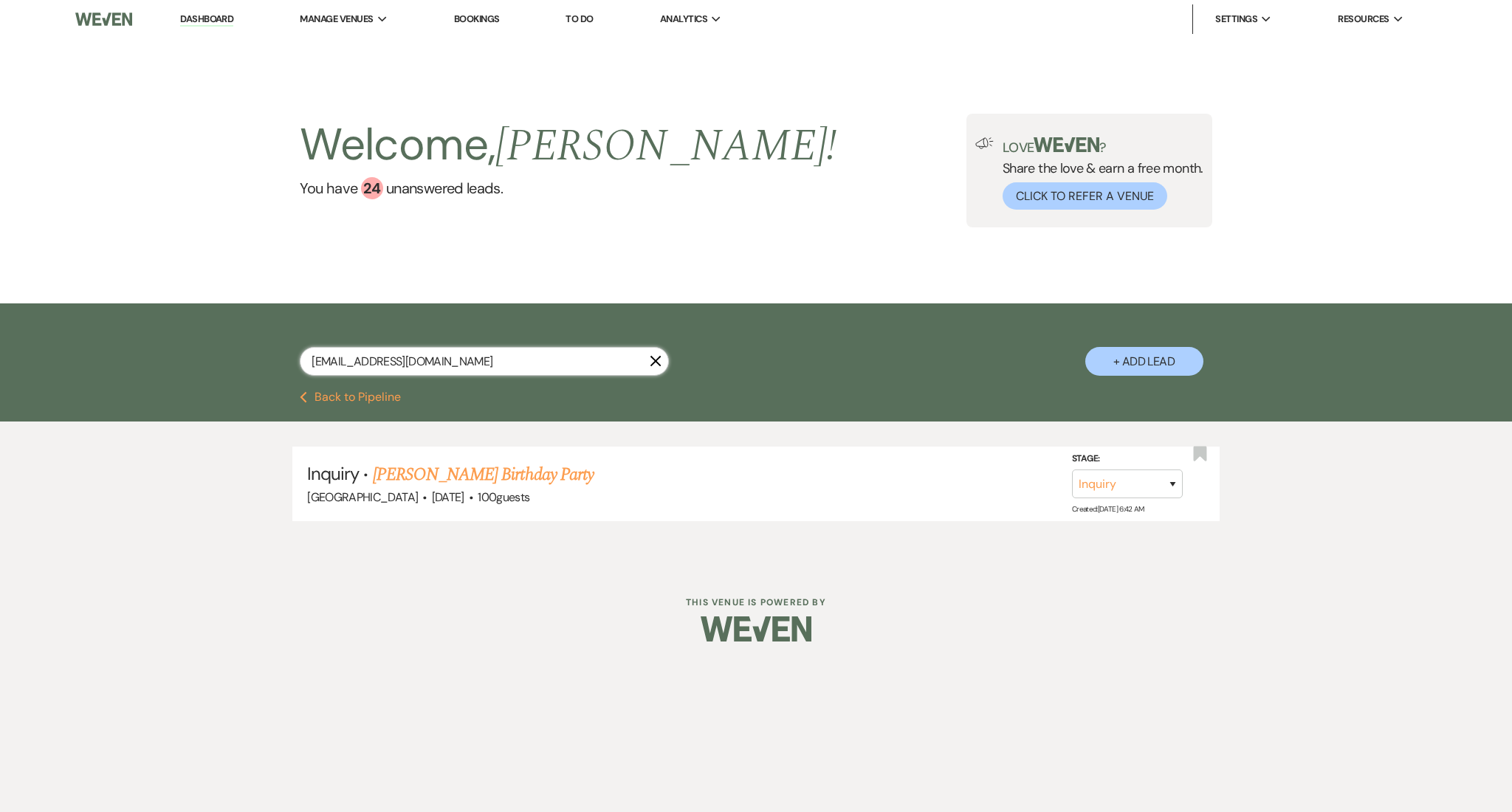
drag, startPoint x: 434, startPoint y: 358, endPoint x: 102, endPoint y: 316, distance: 334.6
click at [102, 316] on div "[EMAIL_ADDRESS][DOMAIN_NAME] X + Add Lead" at bounding box center [756, 347] width 1512 height 88
paste input "[EMAIL_ADDRESS][DOMAIN_NAME]"
click at [513, 466] on link "[PERSON_NAME] Wedding" at bounding box center [466, 474] width 187 height 26
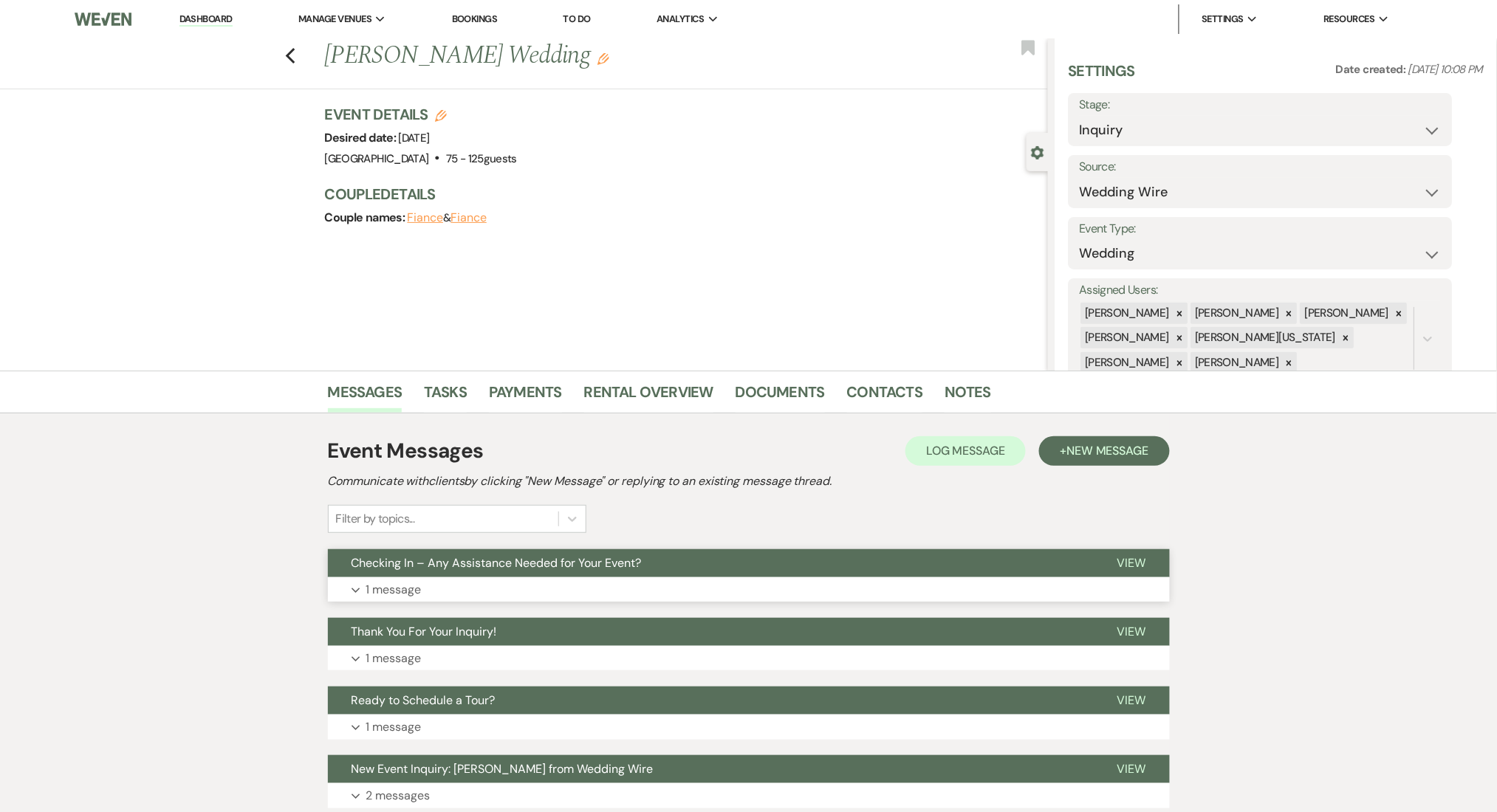
drag, startPoint x: 456, startPoint y: 586, endPoint x: 370, endPoint y: 559, distance: 90.1
click at [456, 588] on button "Expand 1 message" at bounding box center [749, 590] width 842 height 25
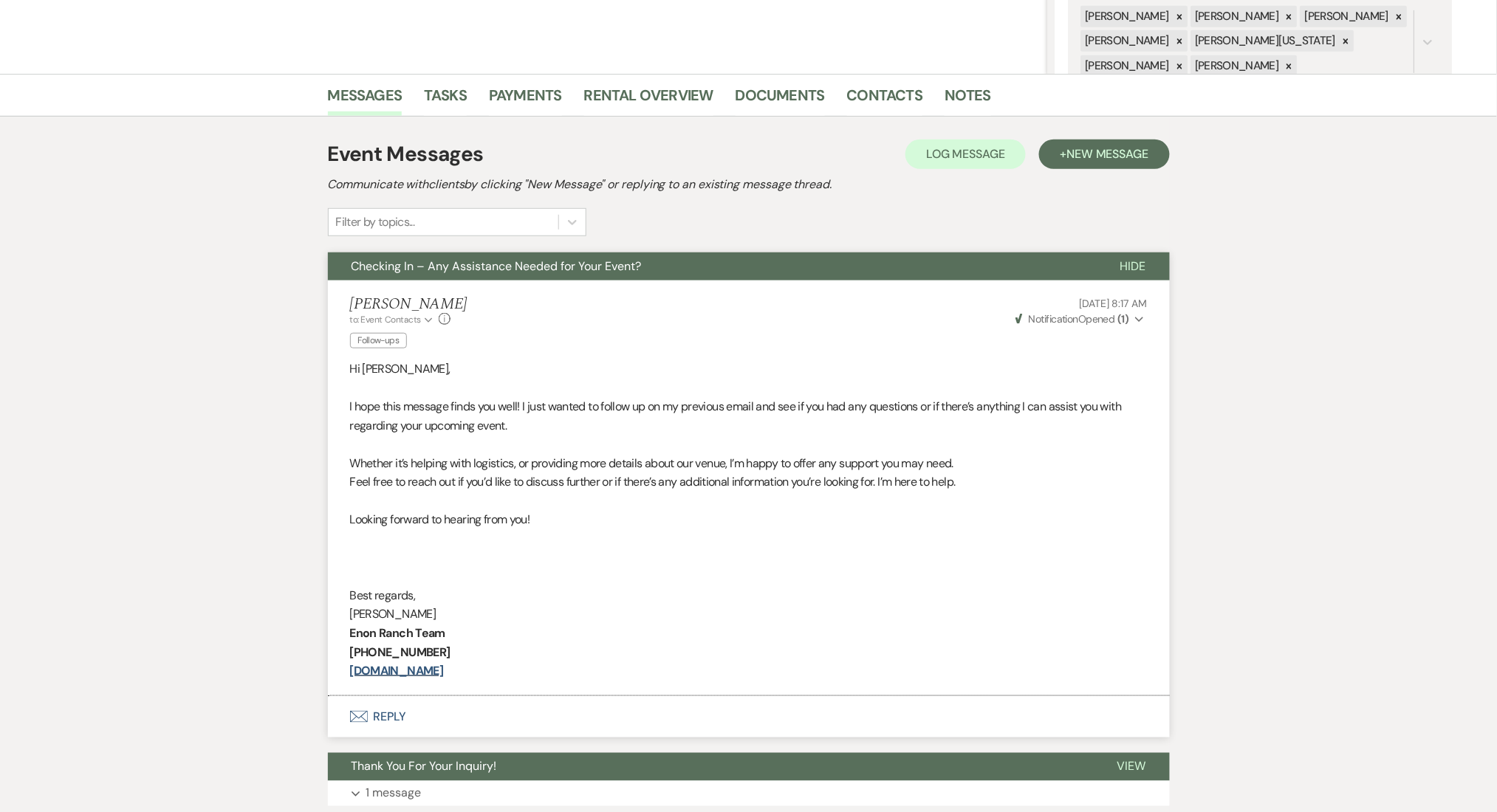
scroll to position [295, 0]
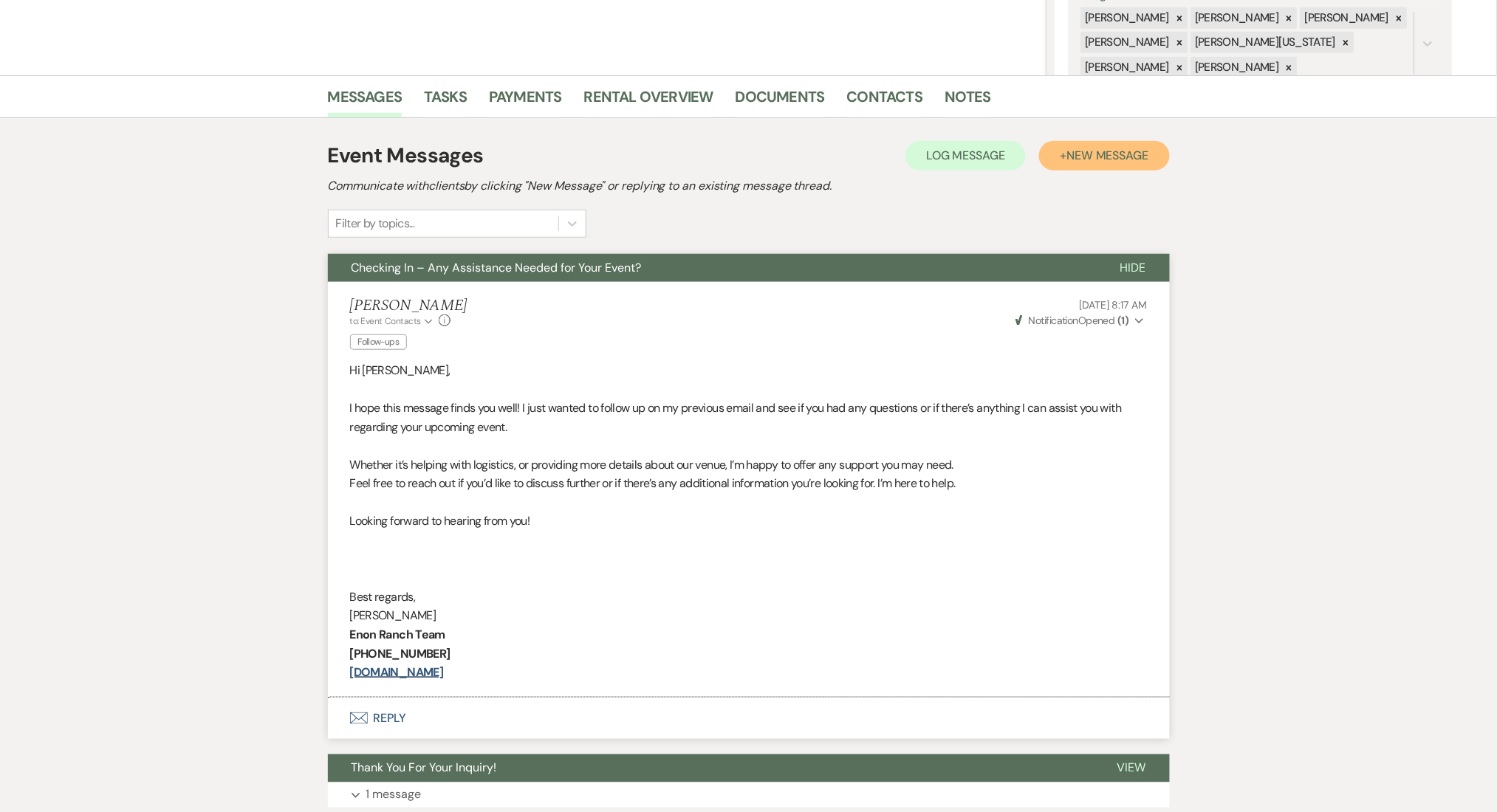
click at [1091, 148] on span "New Message" at bounding box center [1107, 155] width 82 height 15
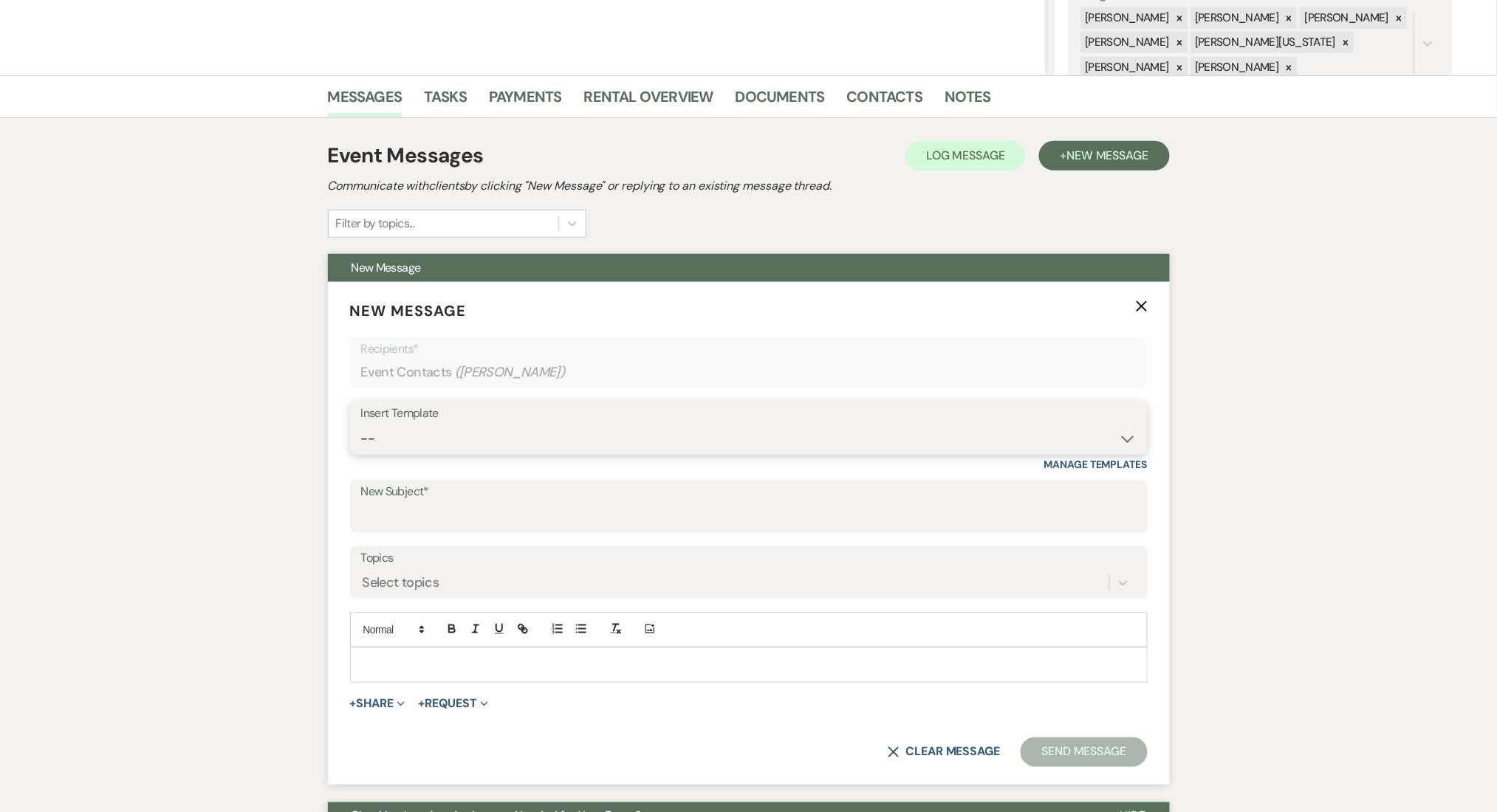
drag, startPoint x: 600, startPoint y: 421, endPoint x: 551, endPoint y: 445, distance: 54.6
click at [551, 445] on select "-- Inquiry Follow Up Email #2 Contract Sending Template Payment Template Rental…" at bounding box center [749, 439] width 775 height 29
click at [361, 425] on select "-- Inquiry Follow Up Email #2 Contract Sending Template Payment Template Rental…" at bounding box center [749, 439] width 775 height 29
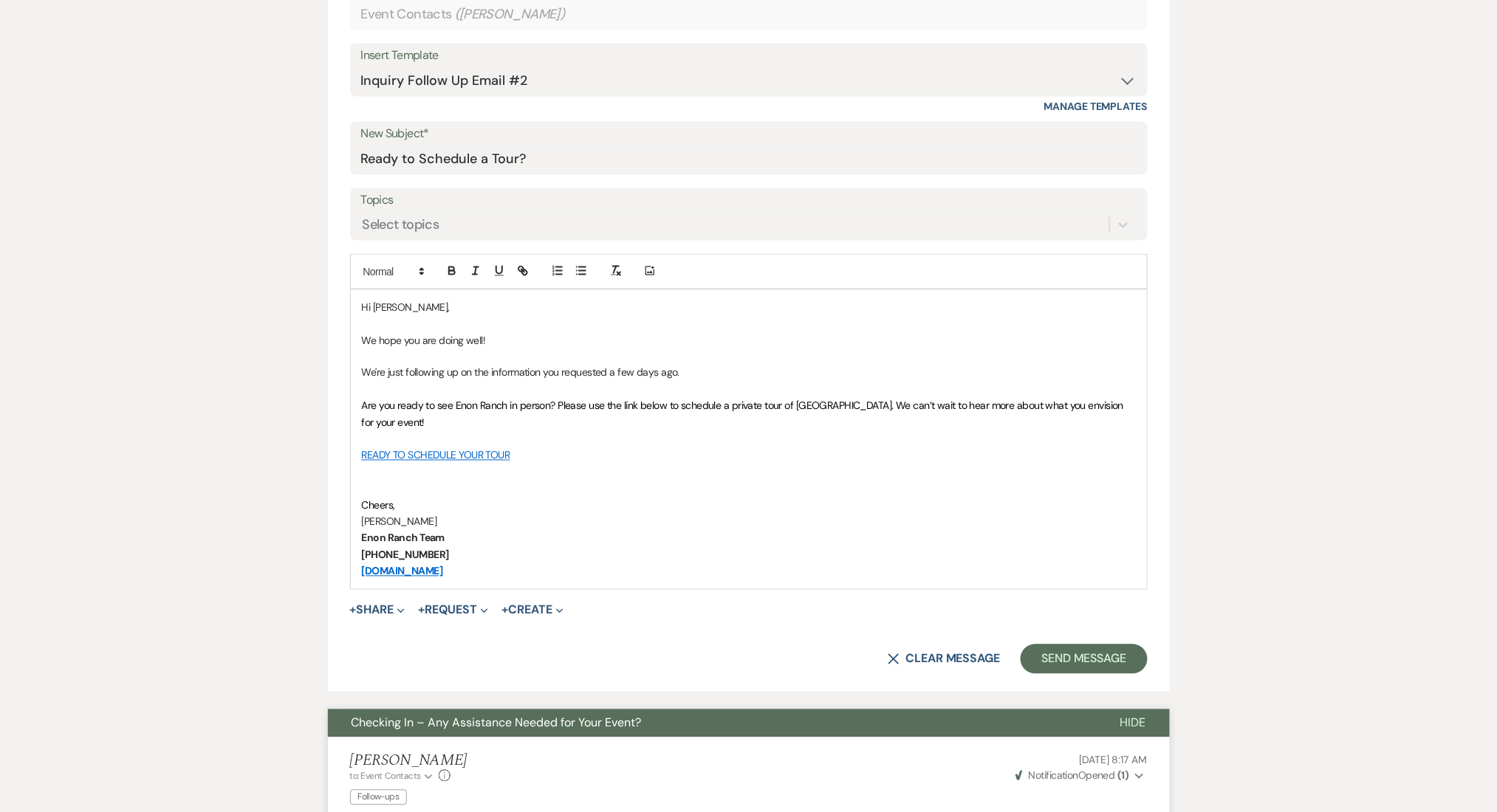
scroll to position [689, 0]
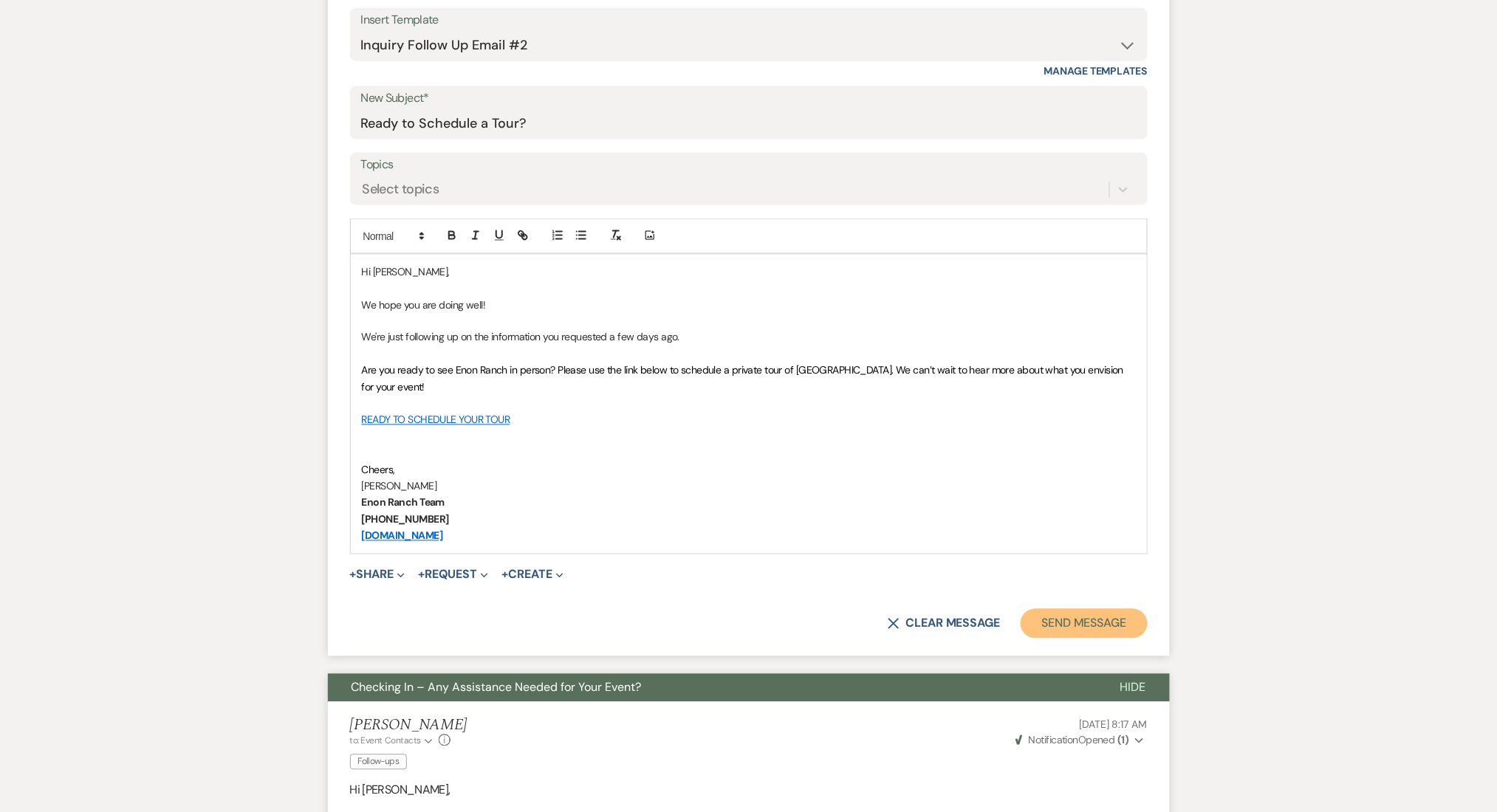
click at [1062, 619] on button "Send Message" at bounding box center [1083, 624] width 126 height 30
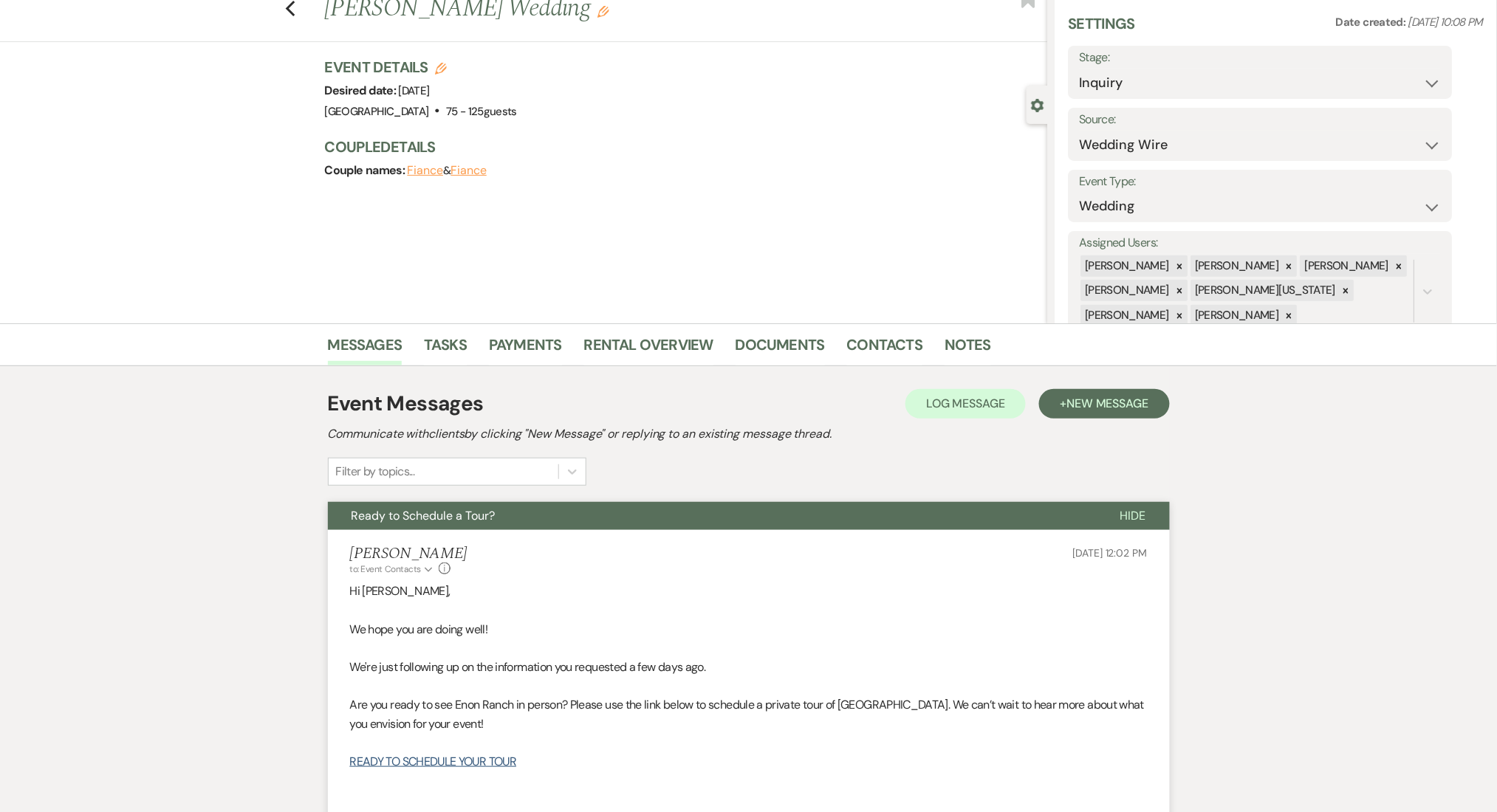
scroll to position [0, 0]
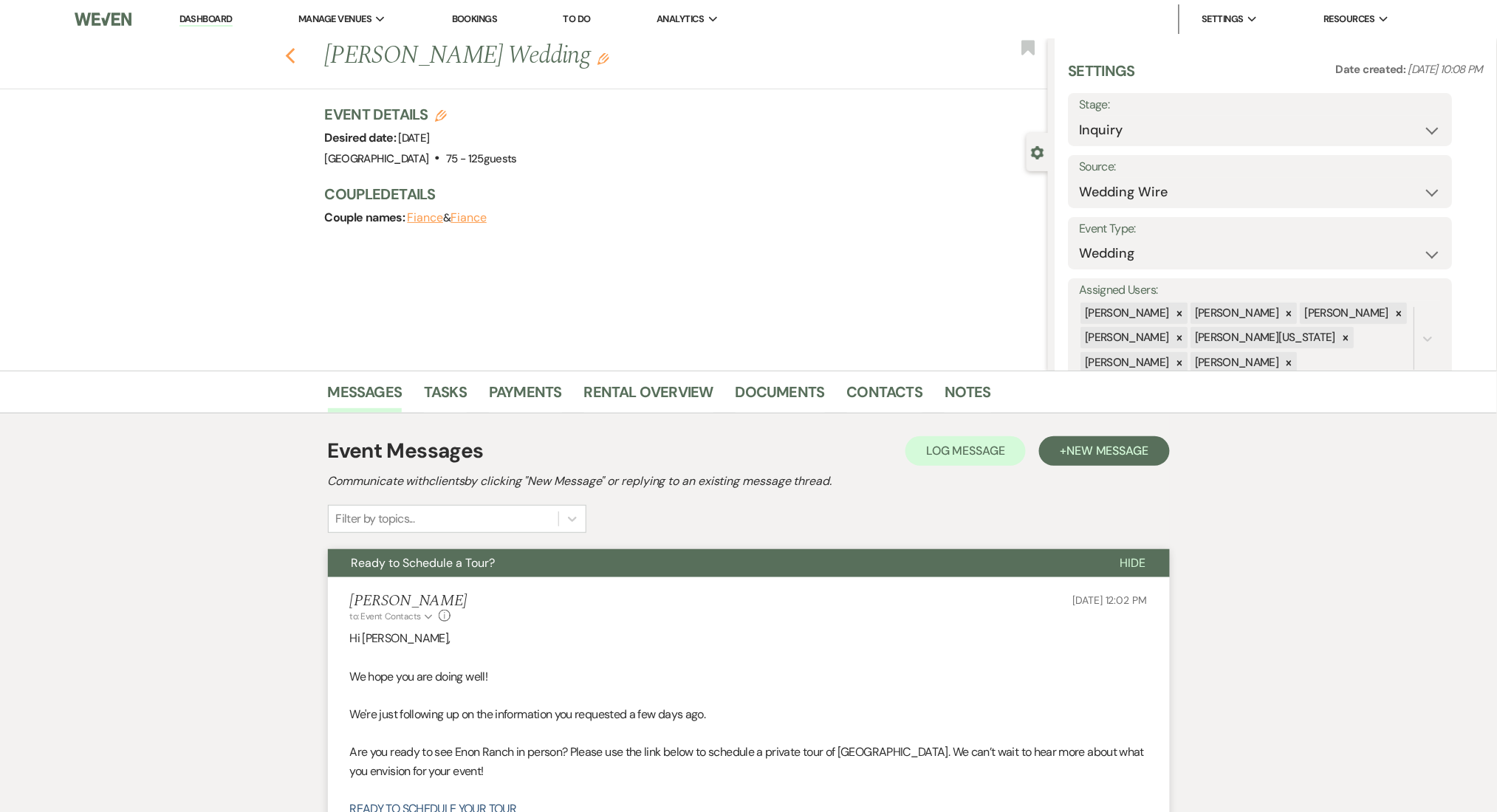
click at [296, 53] on icon "Previous" at bounding box center [291, 56] width 11 height 18
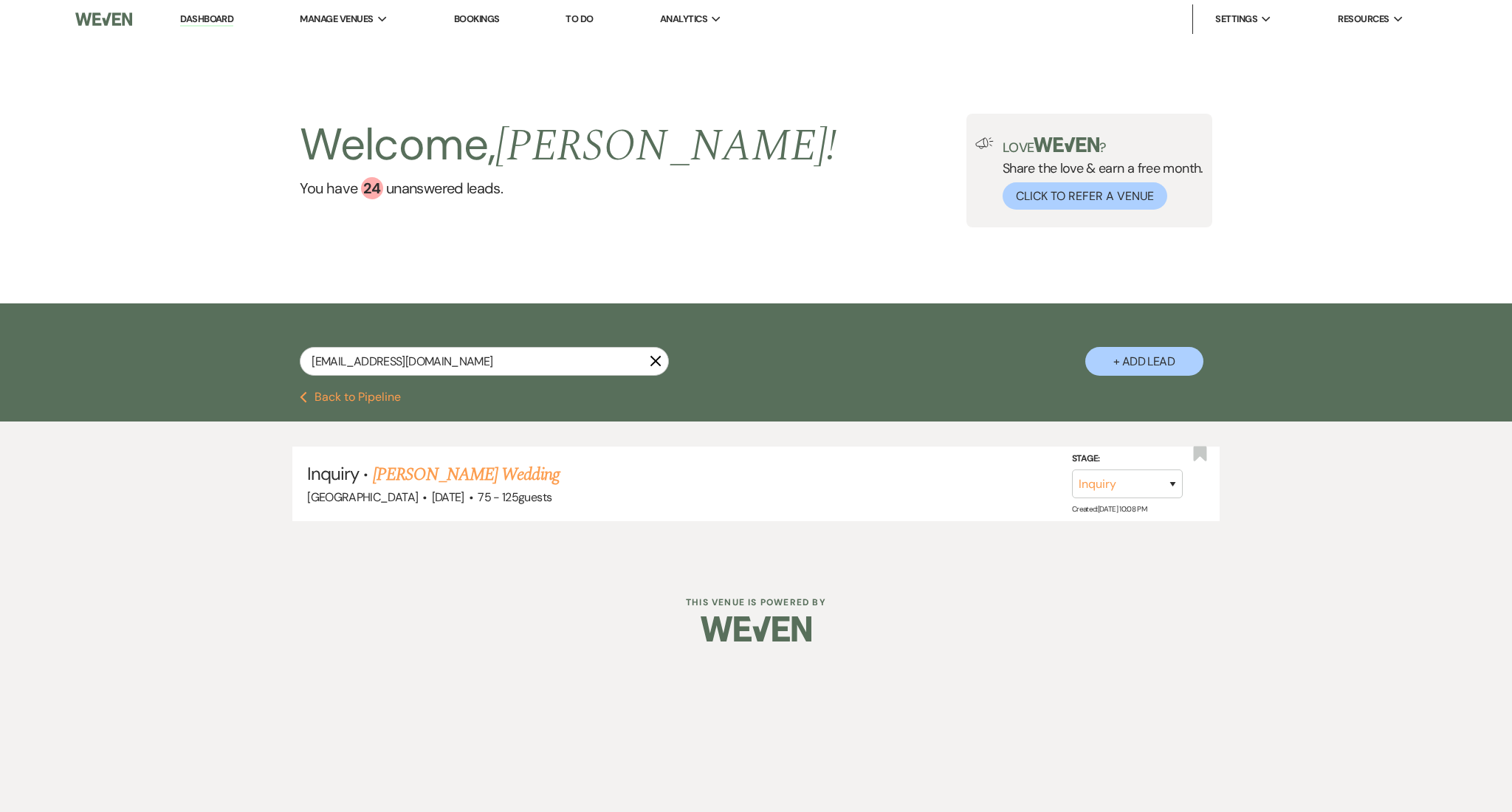
click at [223, 364] on div "[EMAIL_ADDRESS][DOMAIN_NAME] X + Add Lead" at bounding box center [756, 347] width 1512 height 88
paste input "riaja88"
click at [324, 364] on input "[EMAIL_ADDRESS][DOMAIN_NAME]" at bounding box center [484, 361] width 369 height 29
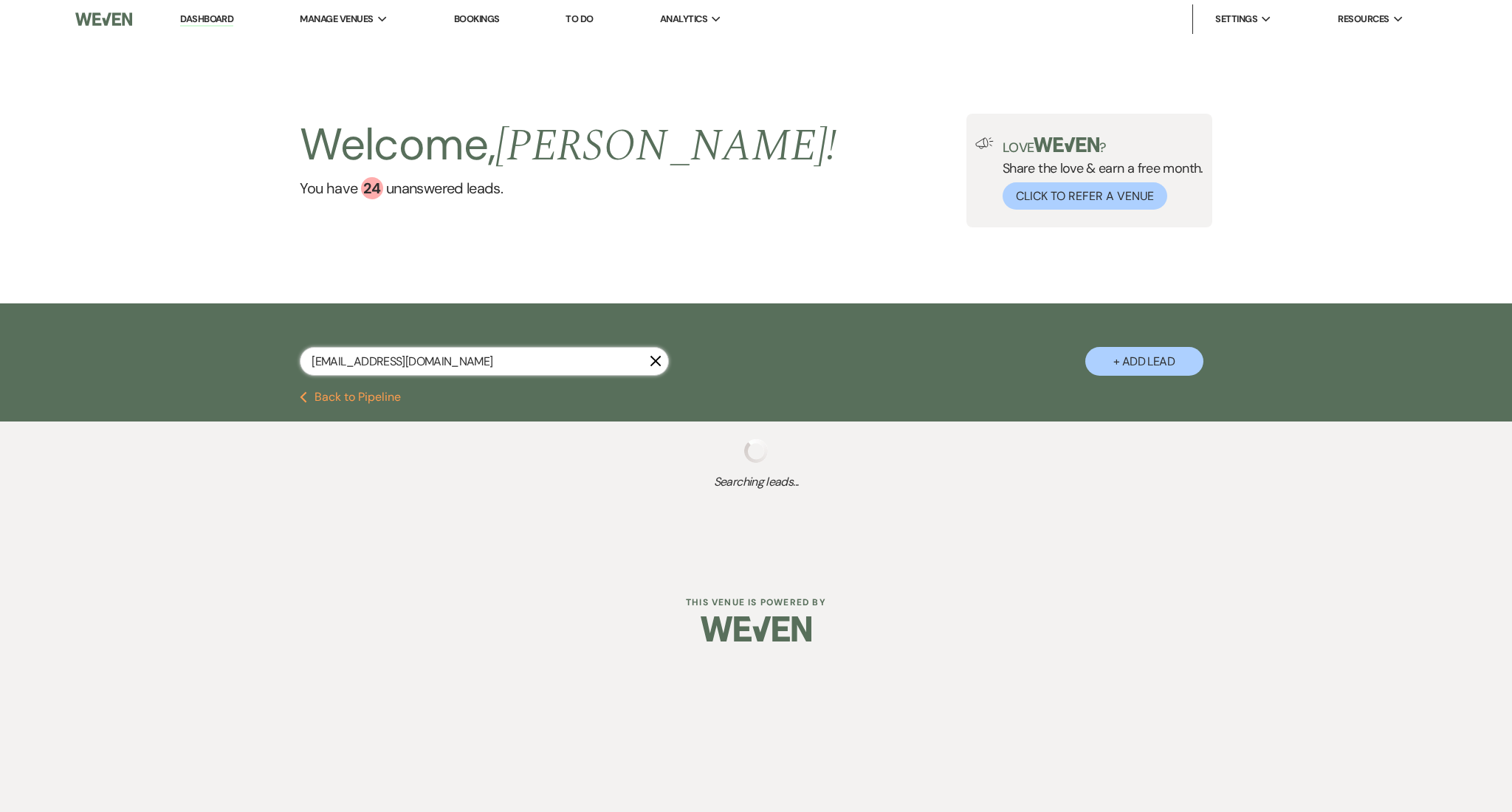
click at [324, 364] on input "[EMAIL_ADDRESS][DOMAIN_NAME]" at bounding box center [484, 361] width 369 height 29
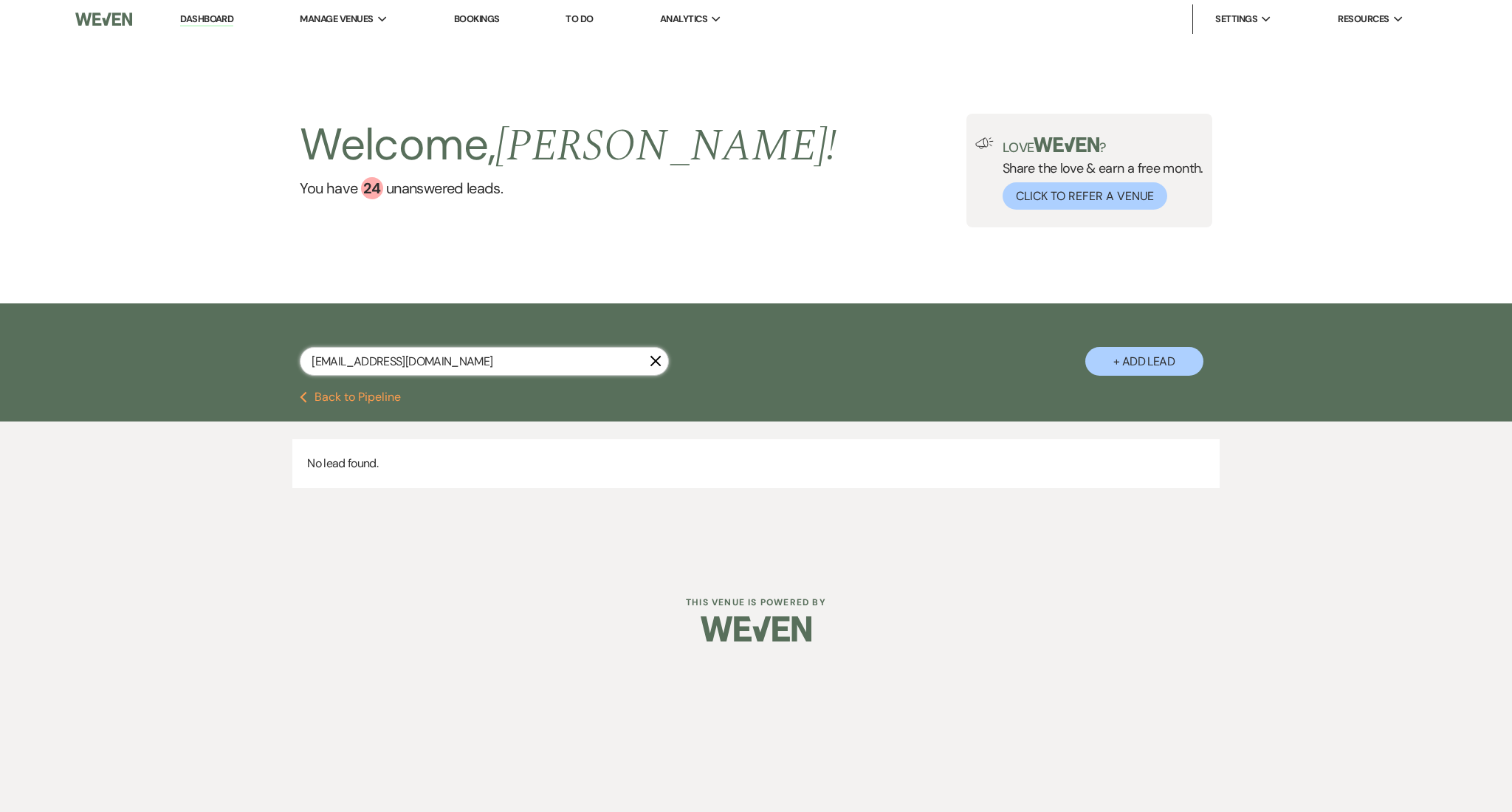
click at [324, 364] on input "[EMAIL_ADDRESS][DOMAIN_NAME]" at bounding box center [484, 361] width 369 height 29
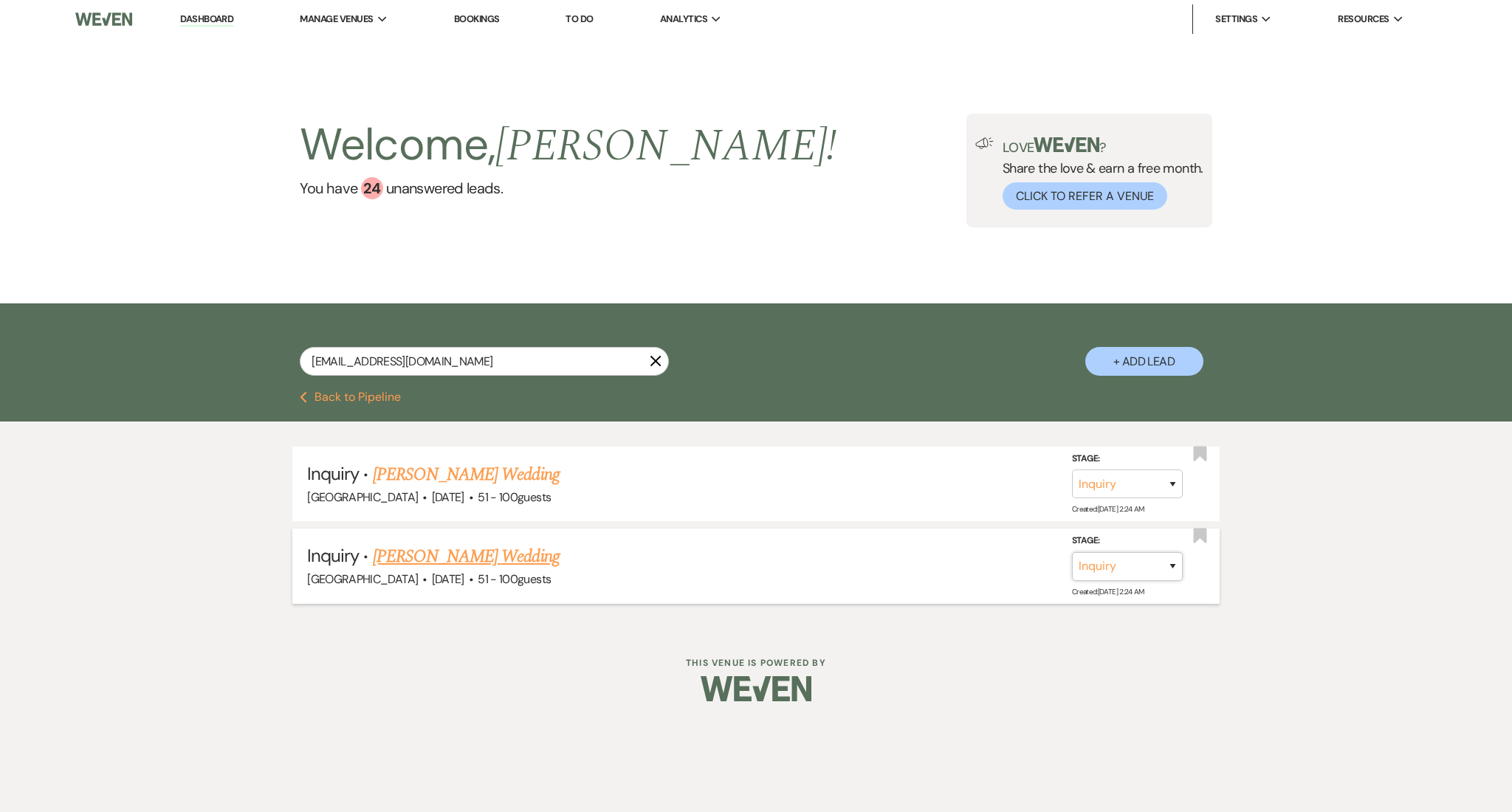
click at [1130, 560] on select "Inquiry Follow Up Tour Requested Tour Confirmed Toured Proposal Sent Booked Lost" at bounding box center [1127, 566] width 110 height 29
click at [1072, 551] on select "Inquiry Follow Up Tour Requested Tour Confirmed Toured Proposal Sent Booked Lost" at bounding box center [1127, 566] width 110 height 29
click at [947, 562] on select "Booked Elsewhere Budget Date Unavailable No Response Not a Good Match Capacity …" at bounding box center [920, 566] width 127 height 29
click at [856, 551] on select "Booked Elsewhere Budget Date Unavailable No Response Not a Good Match Capacity …" at bounding box center [920, 566] width 127 height 29
click at [1156, 571] on button "Save" at bounding box center [1153, 565] width 74 height 30
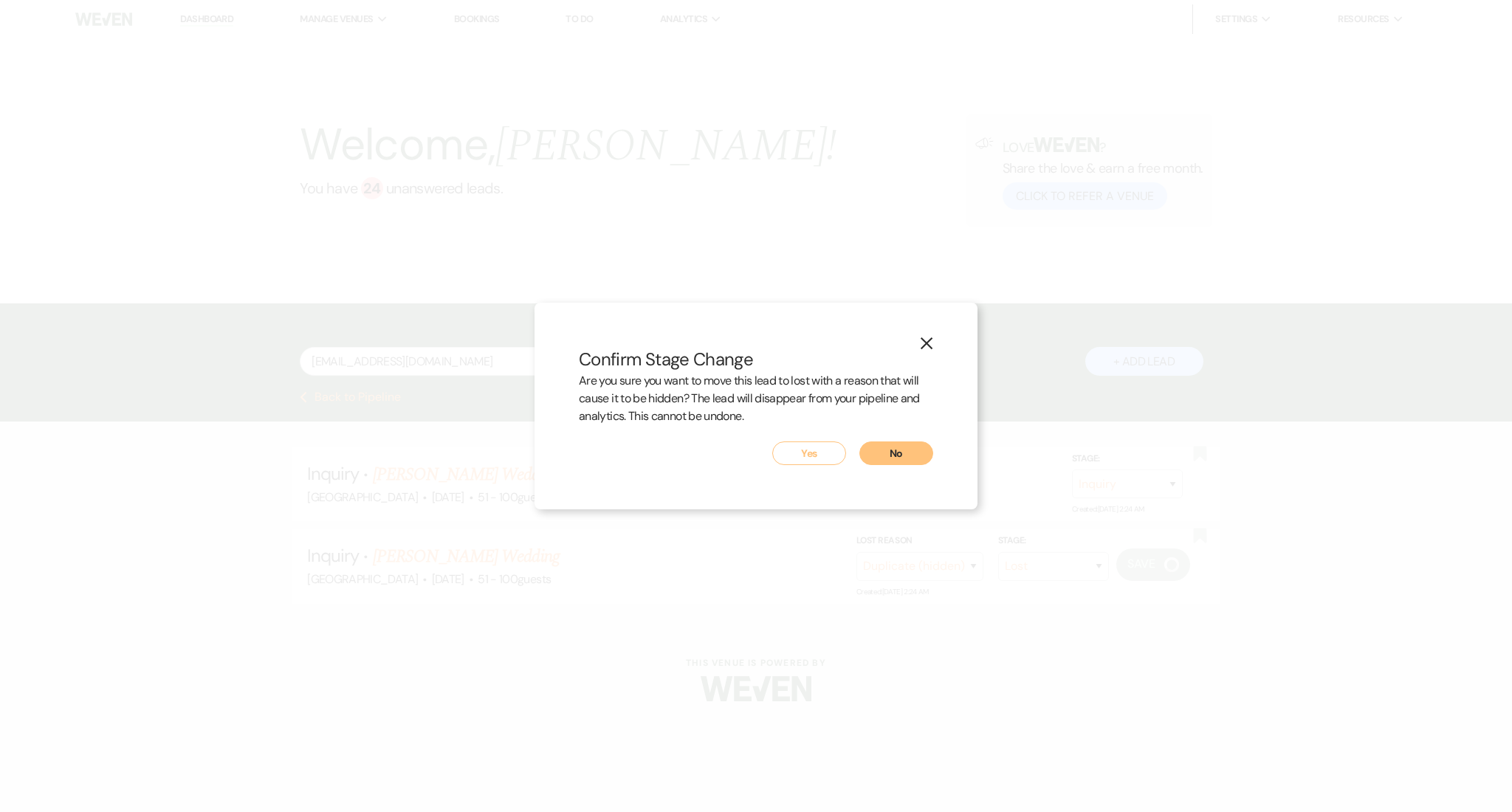
click at [829, 444] on button "Yes" at bounding box center [809, 454] width 74 height 24
click at [796, 462] on h5 "Inquiry · [PERSON_NAME] Wedding" at bounding box center [756, 474] width 898 height 26
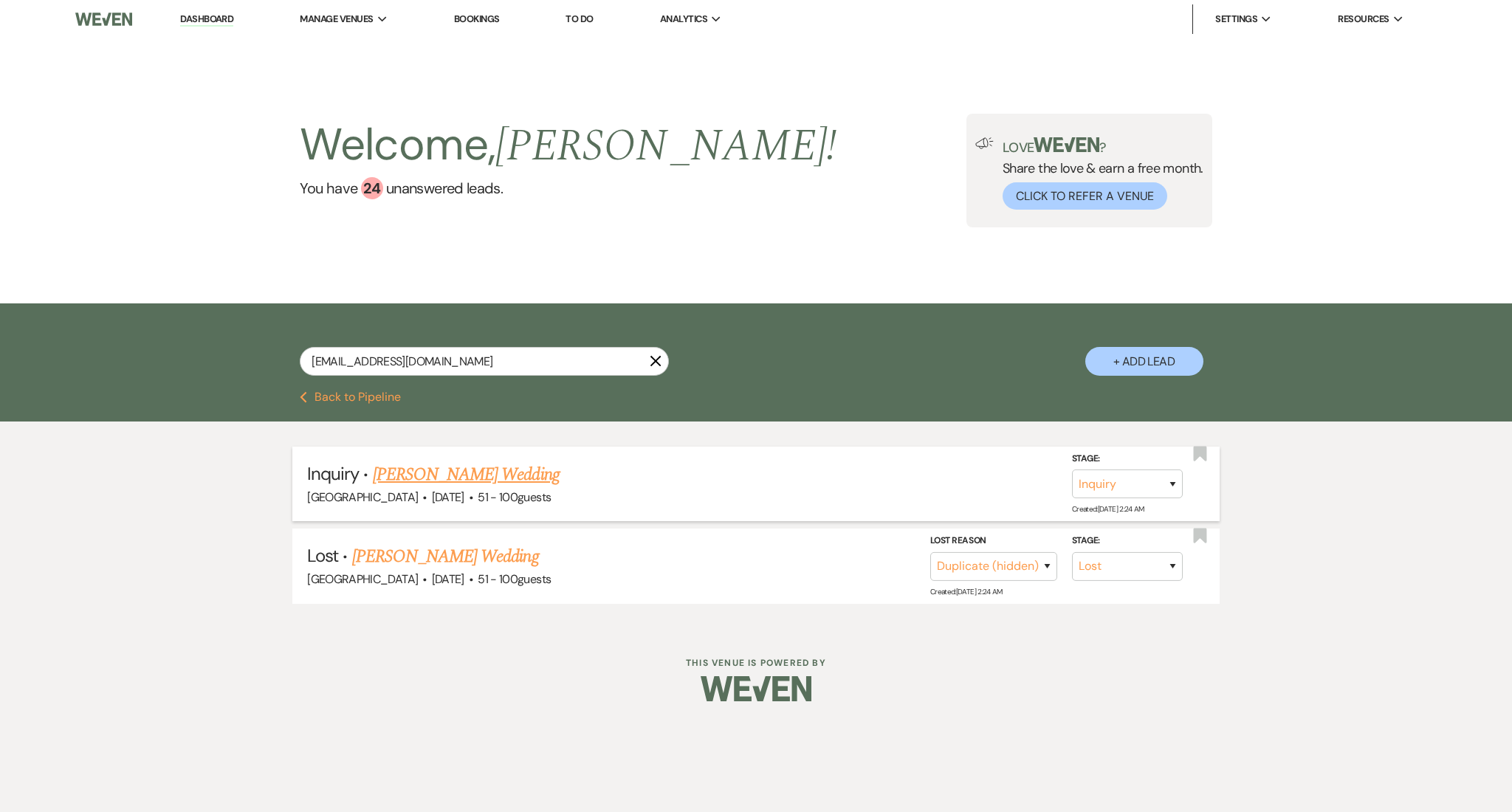
click at [465, 463] on link "[PERSON_NAME] Wedding" at bounding box center [466, 474] width 187 height 26
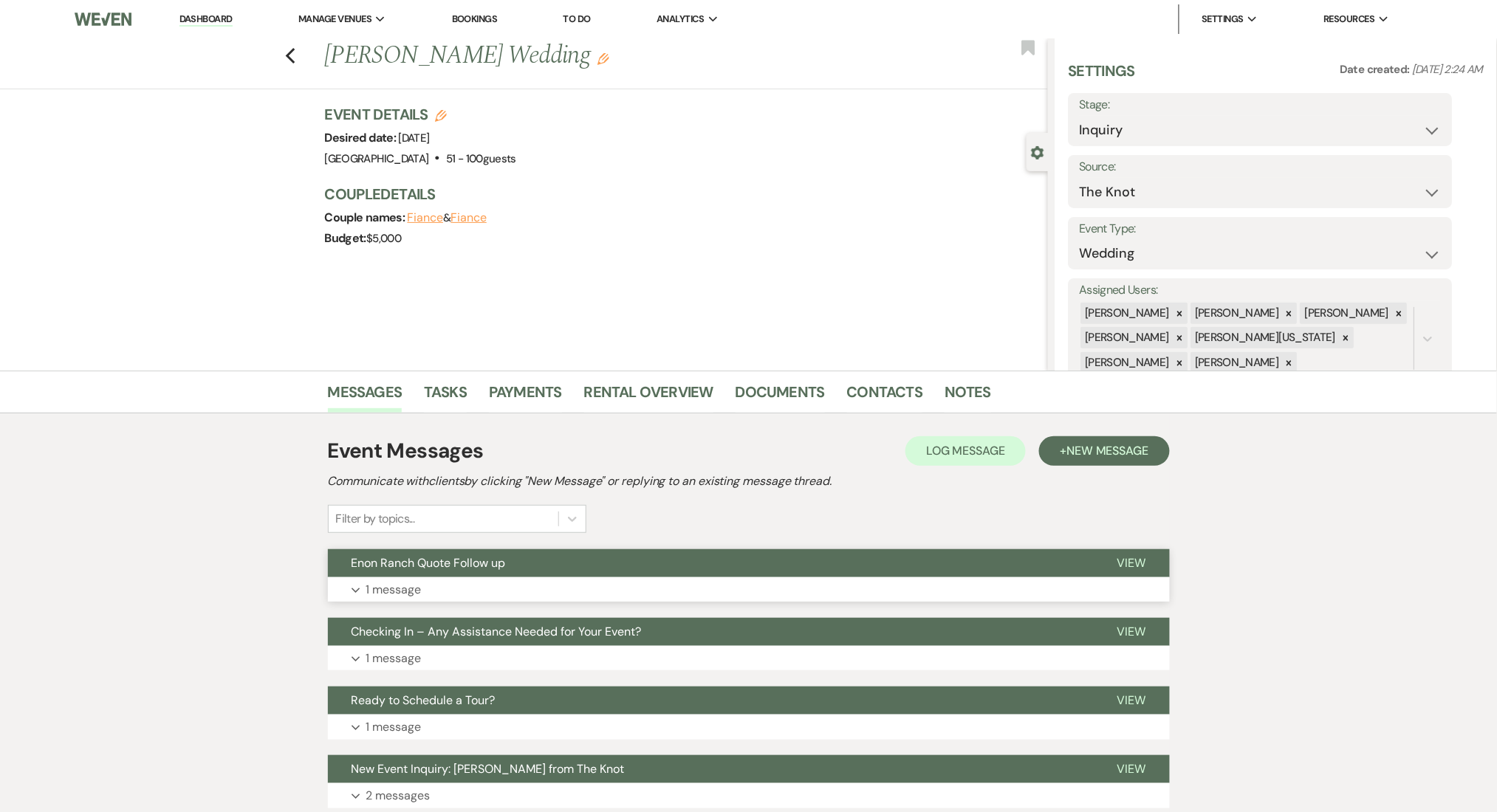
click at [504, 601] on button "Expand 1 message" at bounding box center [749, 590] width 842 height 25
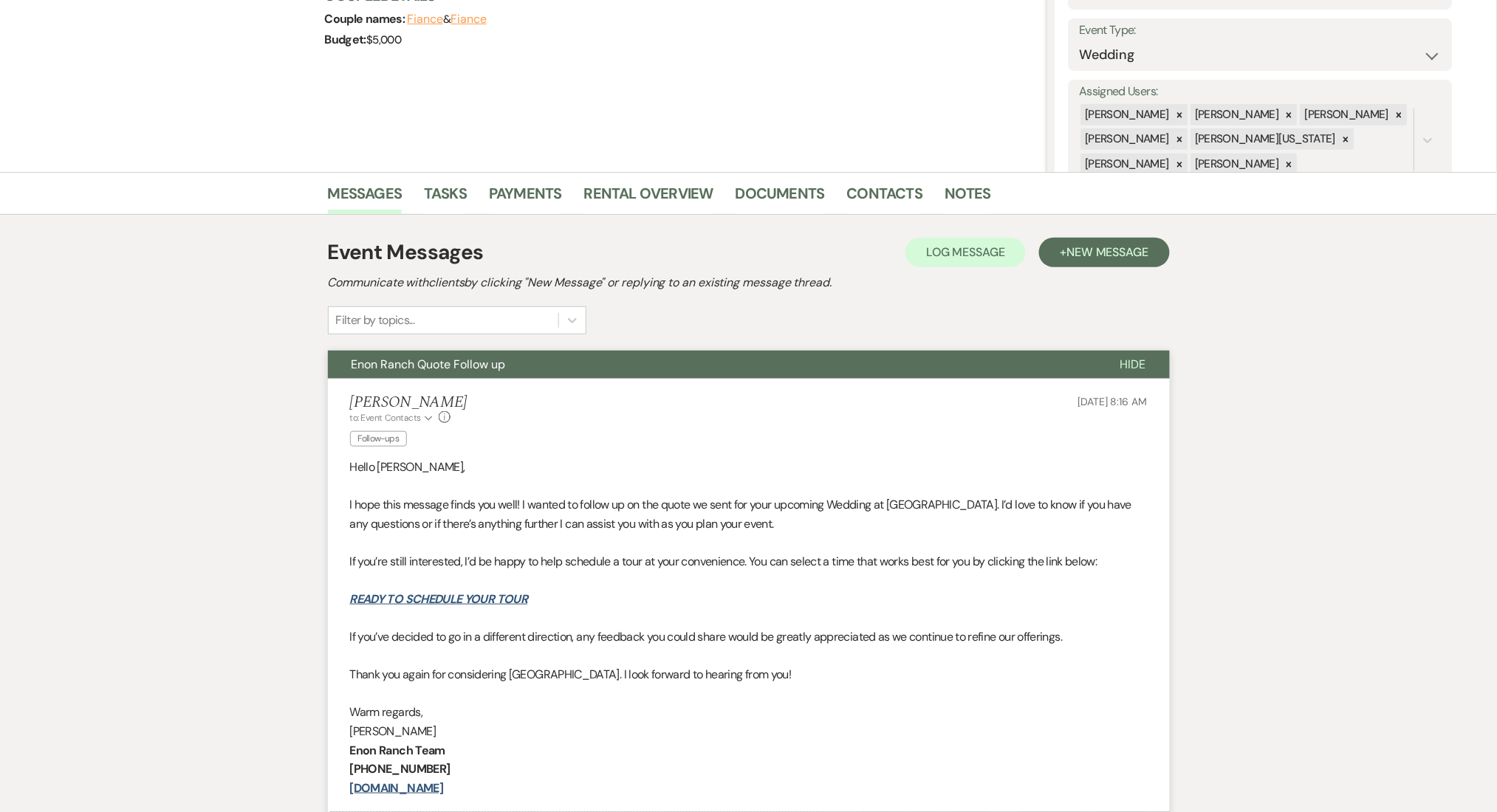
scroll to position [196, 0]
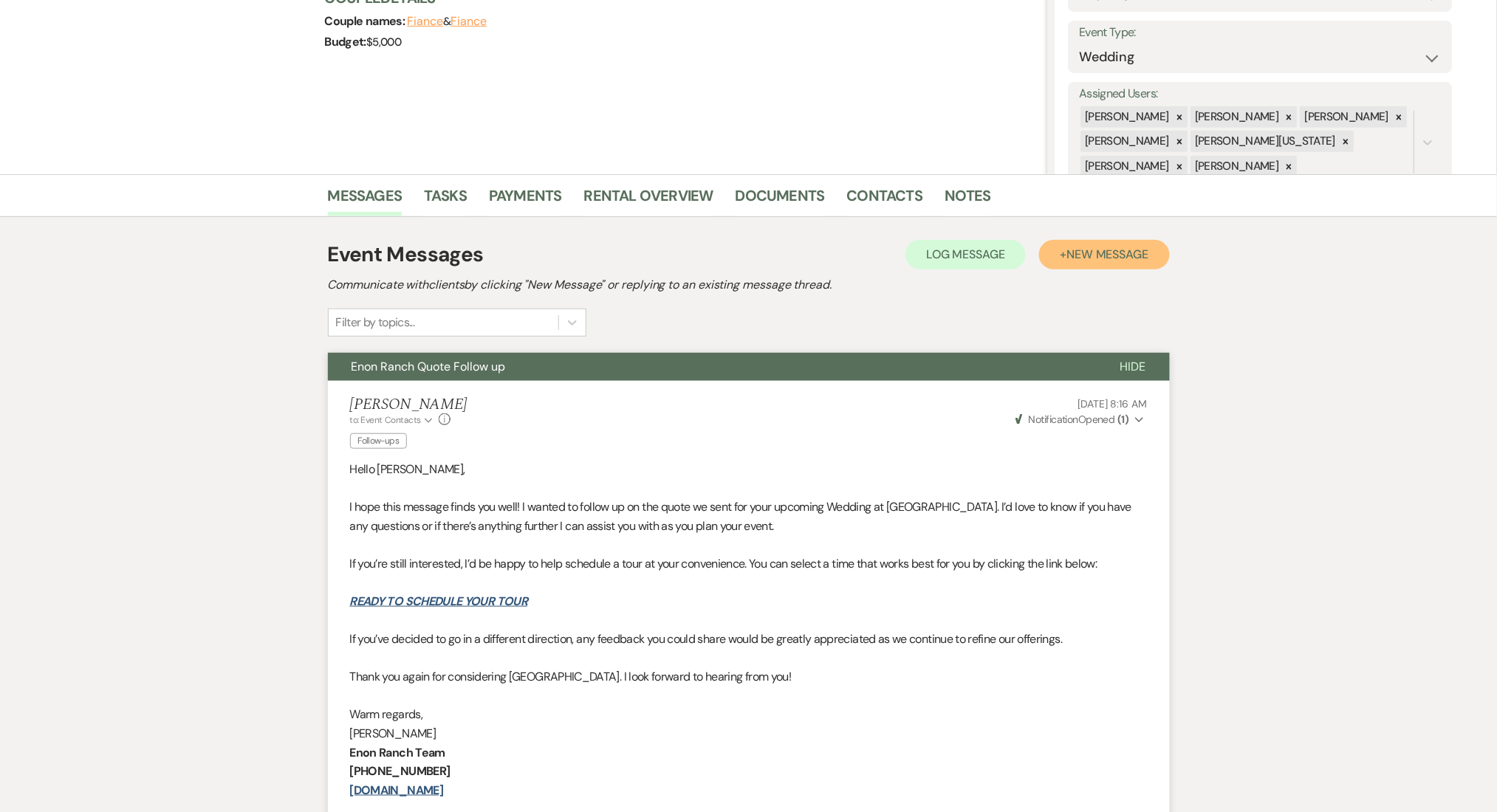
click at [1051, 244] on button "+ New Message" at bounding box center [1104, 254] width 130 height 30
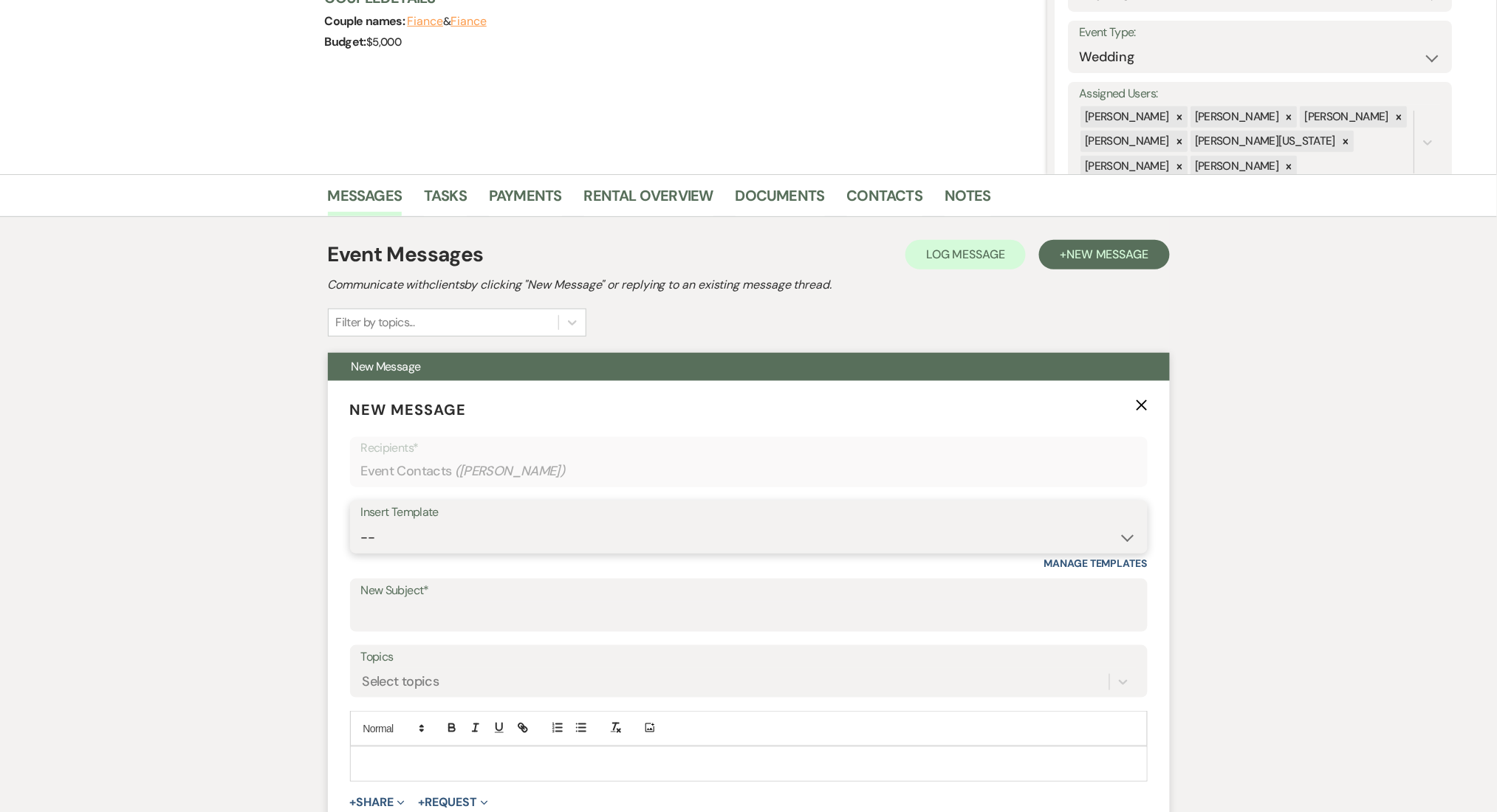
drag, startPoint x: 492, startPoint y: 542, endPoint x: 439, endPoint y: 526, distance: 55.4
click at [492, 542] on select "-- Inquiry Follow Up Email #2 Contract Sending Template Payment Template Rental…" at bounding box center [749, 538] width 775 height 29
click at [361, 523] on select "-- Inquiry Follow Up Email #2 Contract Sending Template Payment Template Rental…" at bounding box center [749, 538] width 775 height 29
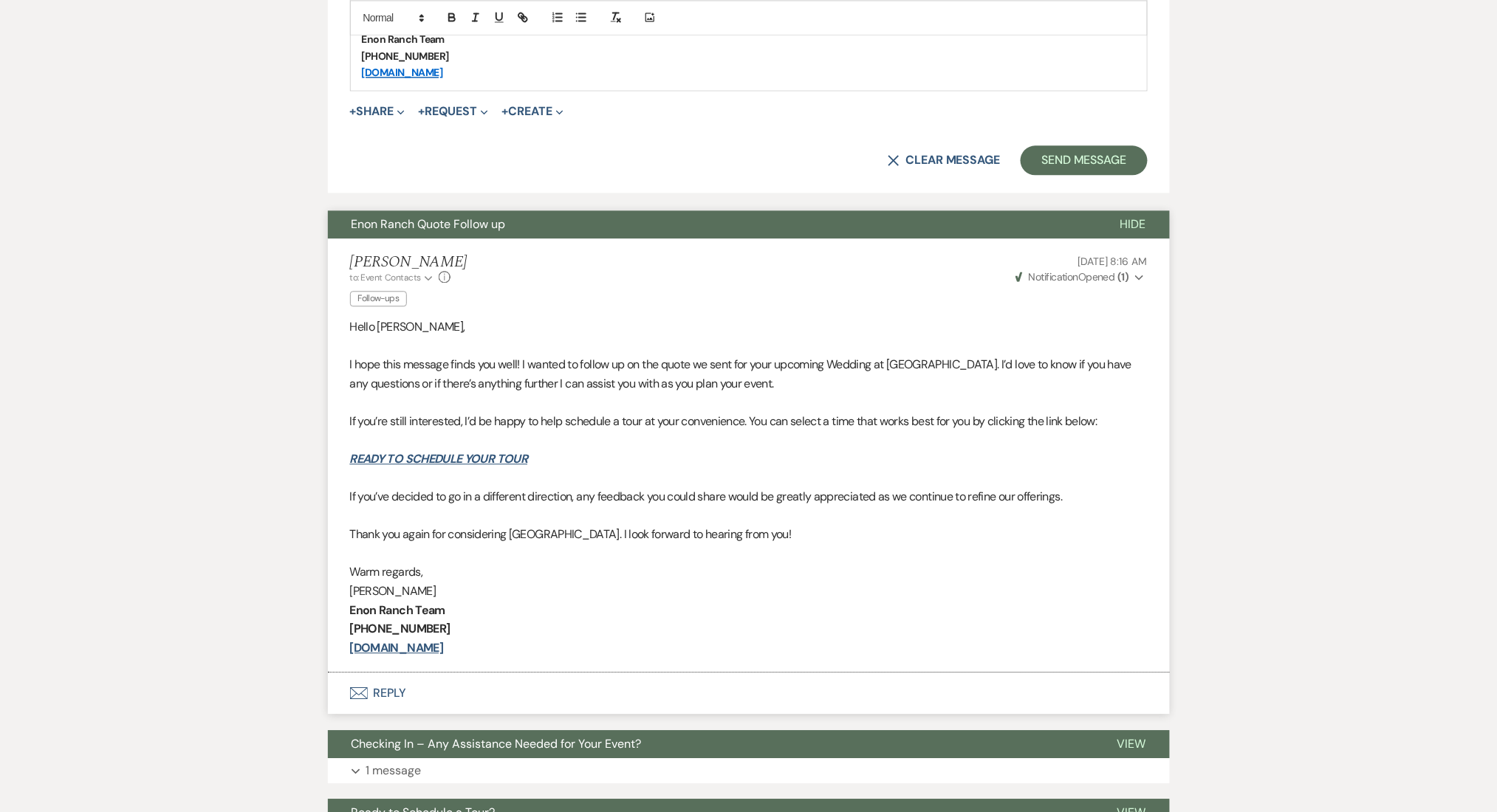
scroll to position [1279, 0]
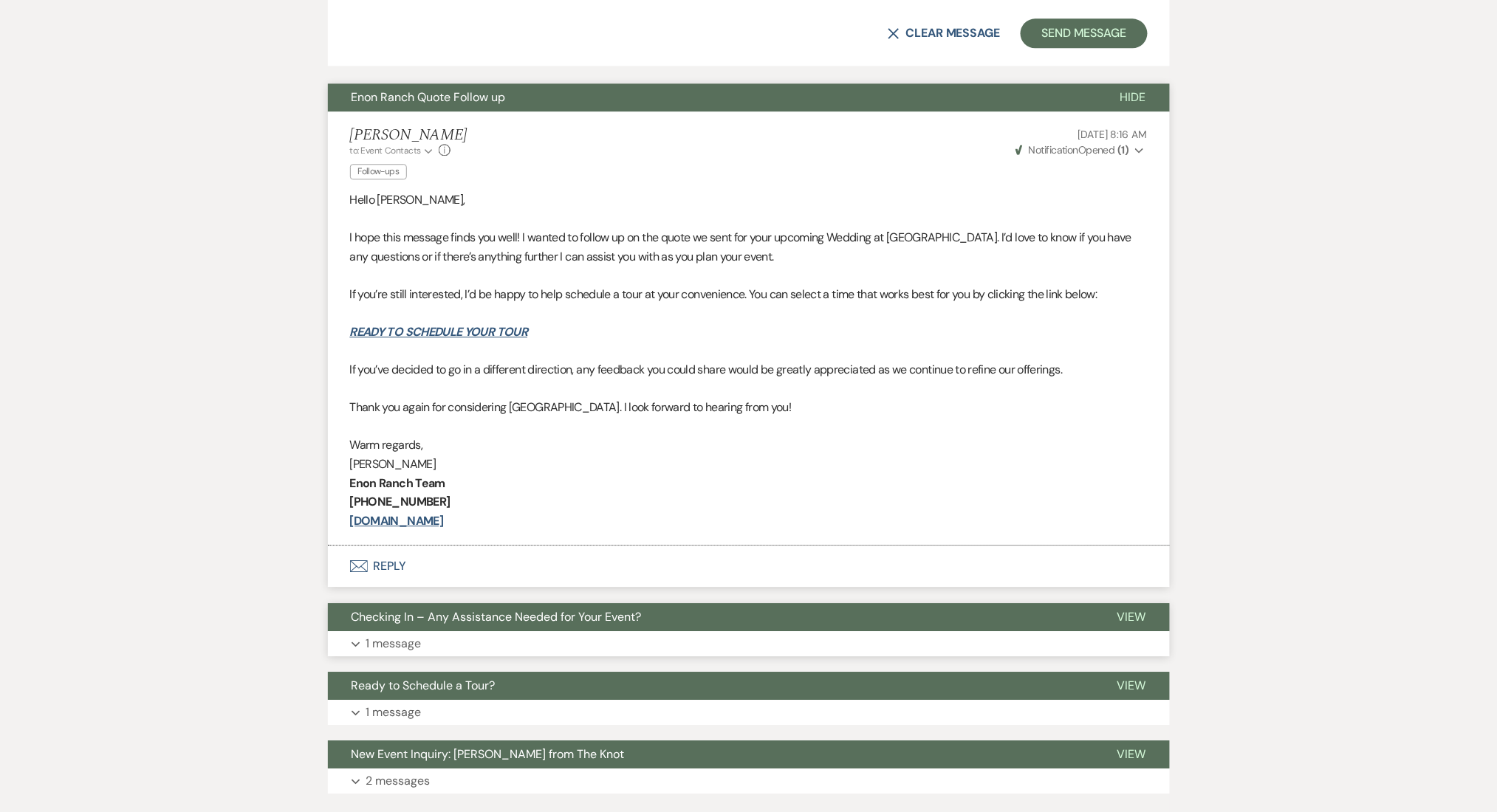
click at [522, 647] on button "Expand 1 message" at bounding box center [749, 644] width 842 height 25
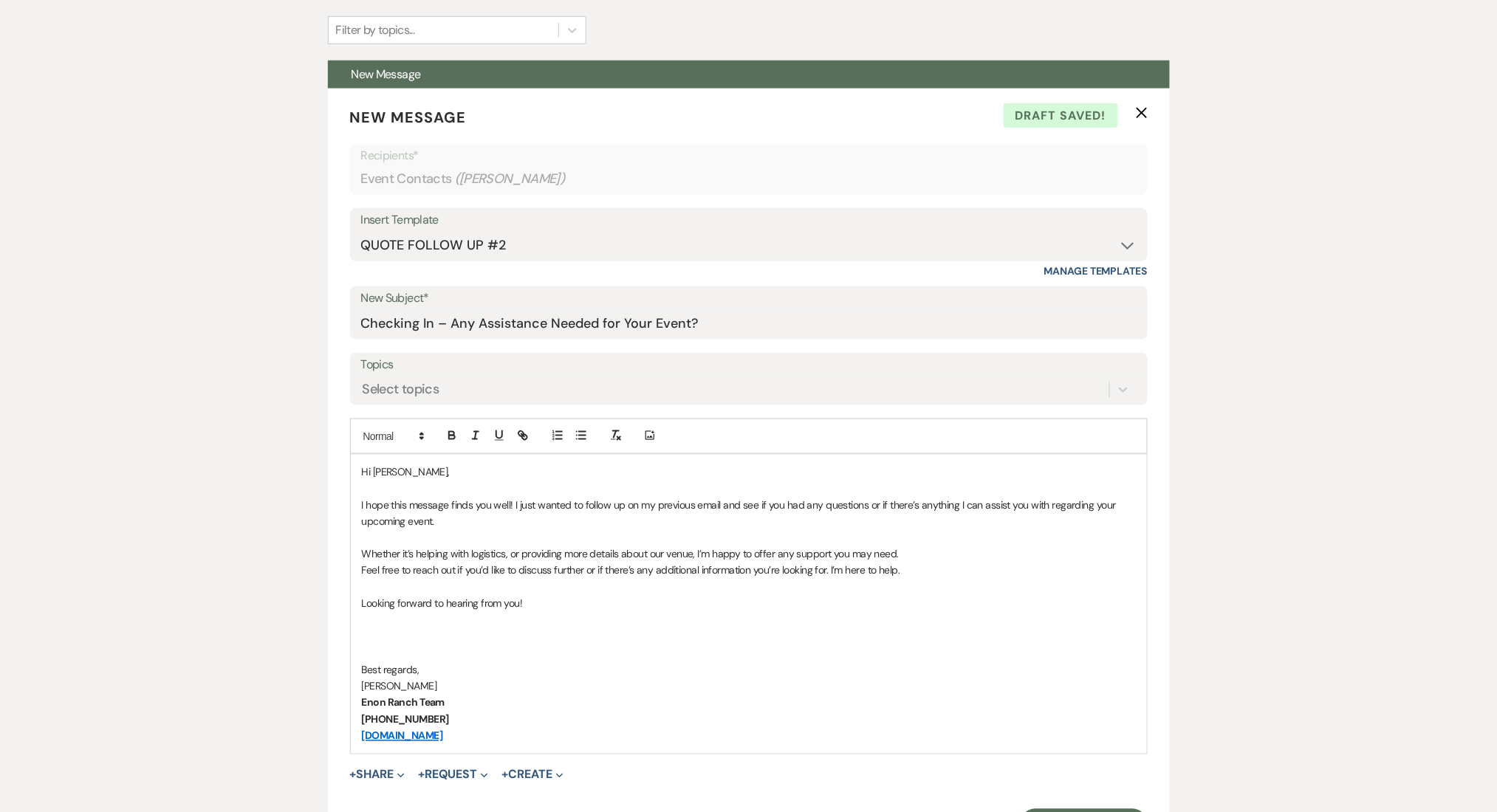
scroll to position [394, 0]
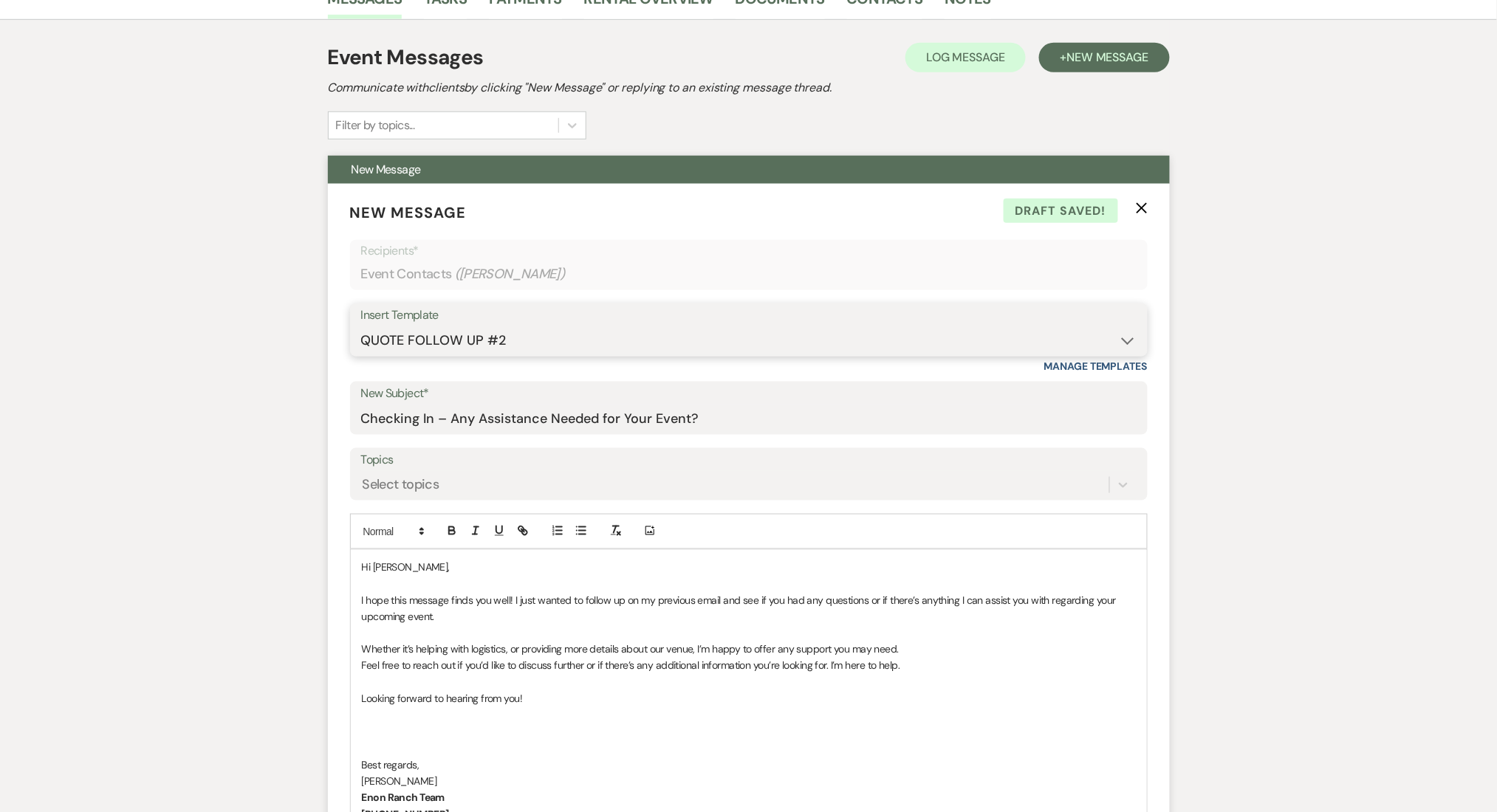
click at [555, 338] on select "-- Inquiry Follow Up Email #2 Contract Sending Template Payment Template Rental…" at bounding box center [749, 340] width 775 height 29
click at [361, 326] on select "-- Inquiry Follow Up Email #2 Contract Sending Template Payment Template Rental…" at bounding box center [749, 340] width 775 height 29
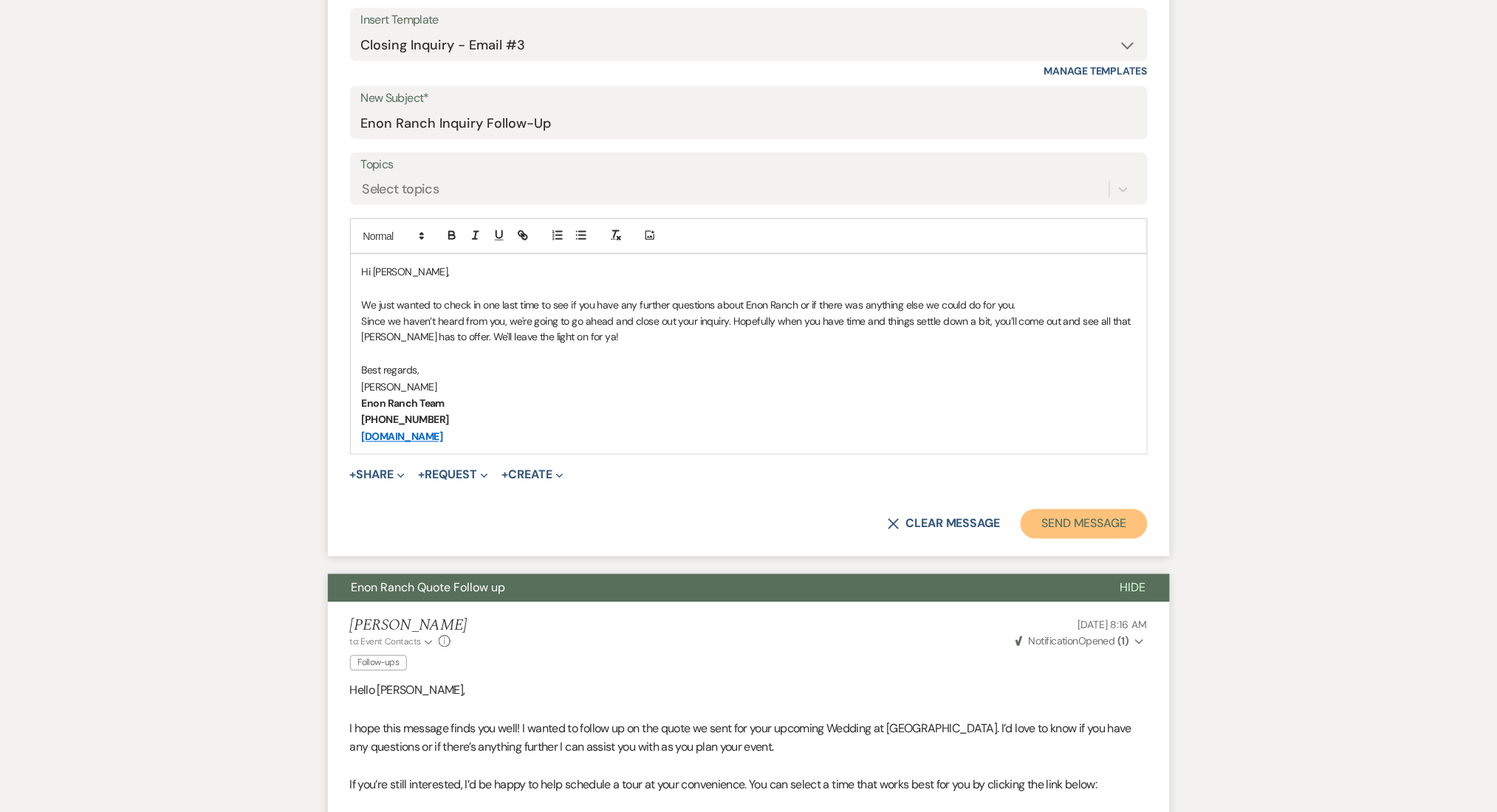
click at [1060, 531] on button "Send Message" at bounding box center [1083, 524] width 126 height 30
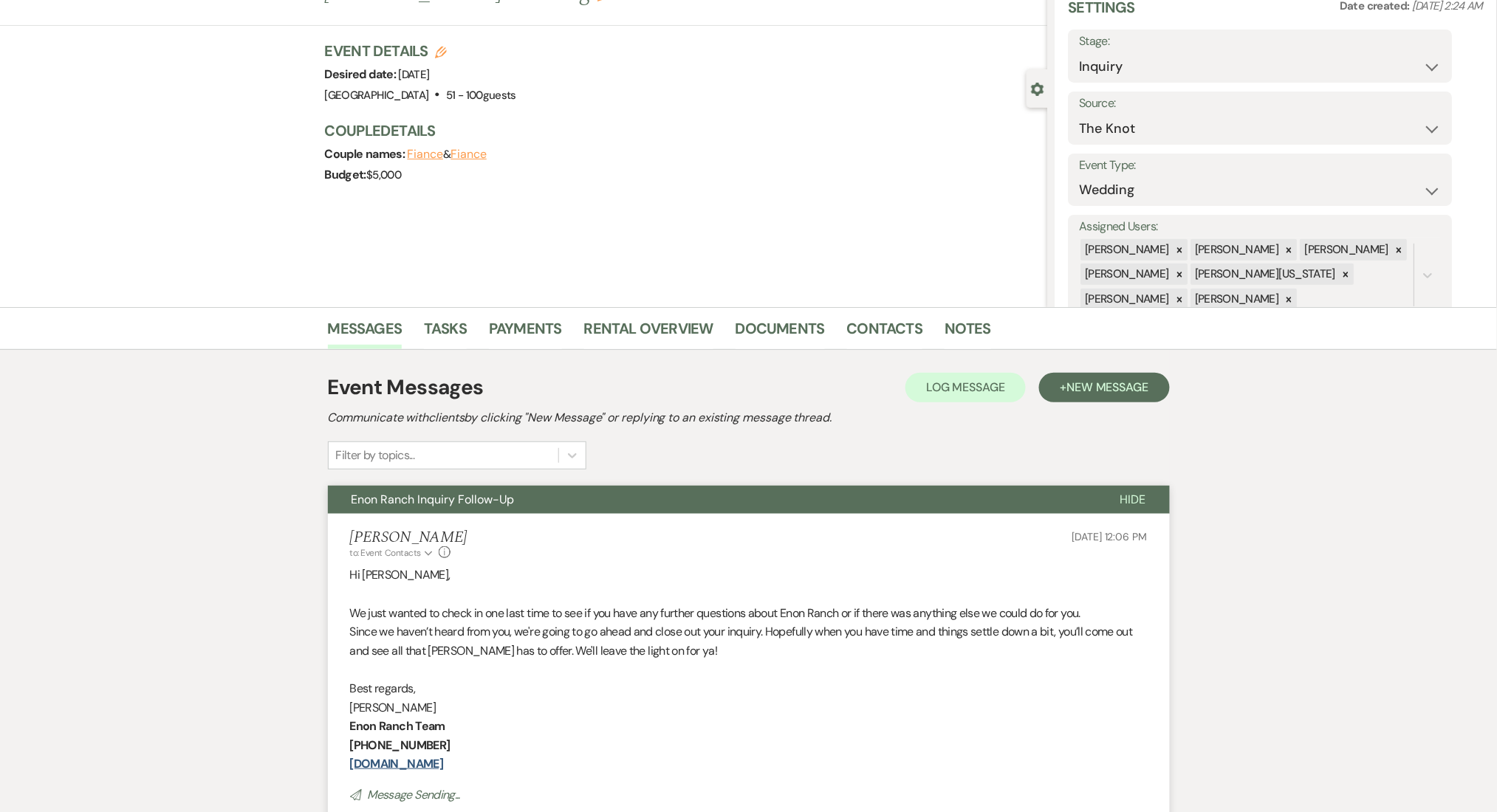
scroll to position [0, 0]
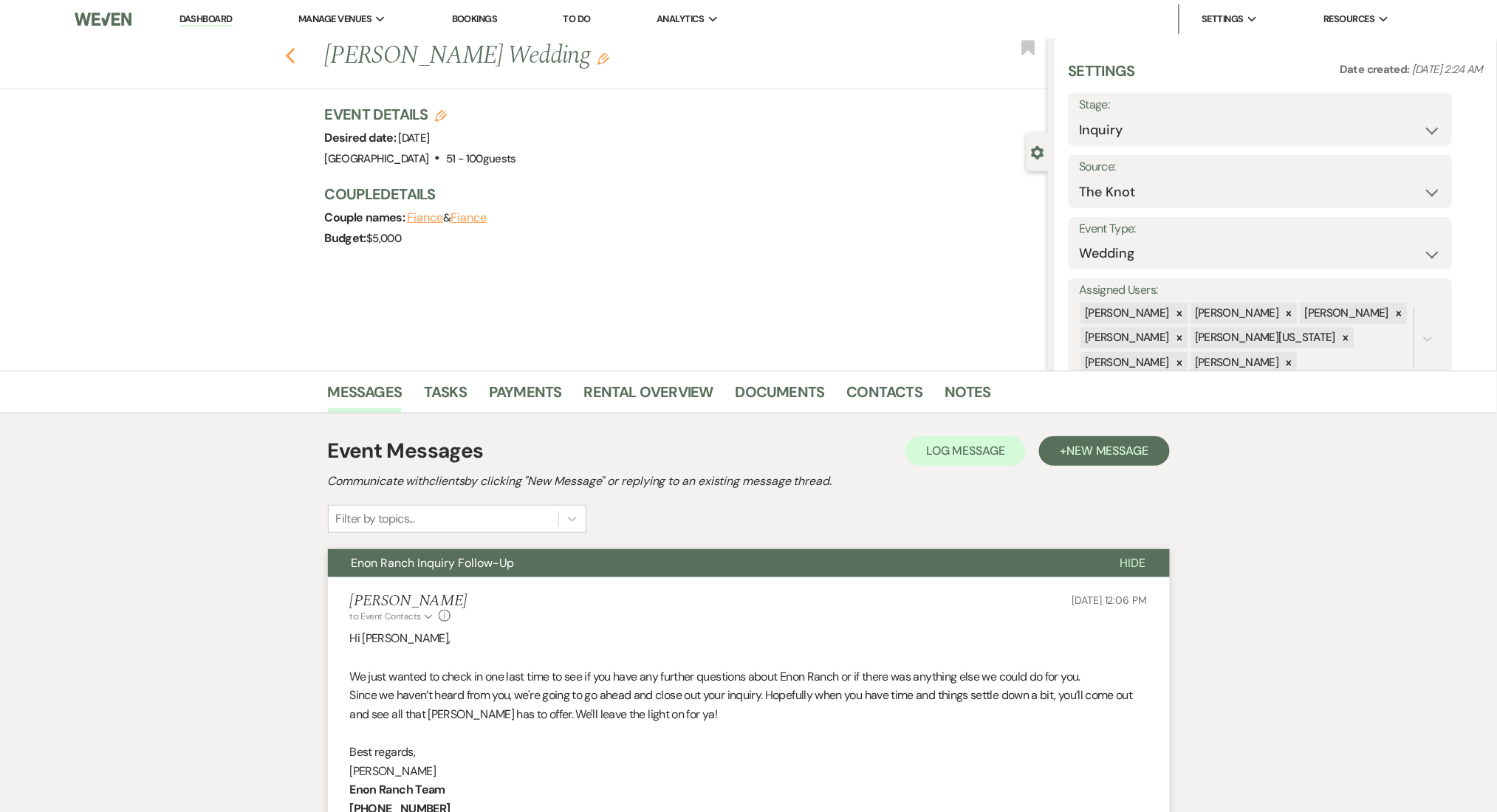
click at [296, 57] on icon "Previous" at bounding box center [291, 56] width 11 height 18
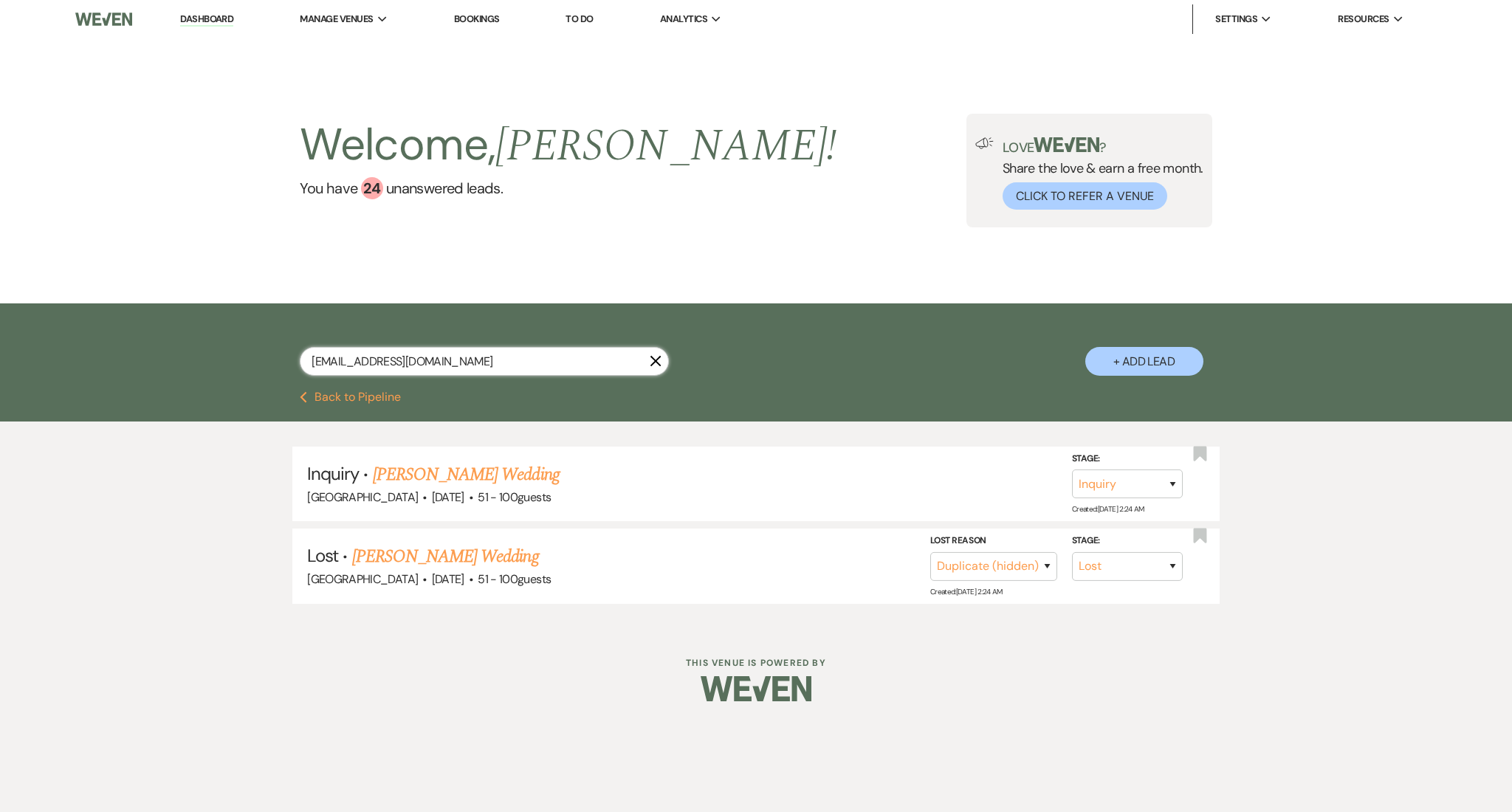
drag, startPoint x: 421, startPoint y: 358, endPoint x: 117, endPoint y: 337, distance: 304.7
click at [117, 337] on div "[EMAIL_ADDRESS][DOMAIN_NAME] X + Add Lead" at bounding box center [756, 347] width 1512 height 88
drag, startPoint x: 187, startPoint y: 344, endPoint x: 157, endPoint y: 342, distance: 30.1
click at [157, 343] on div "[EMAIL_ADDRESS][DOMAIN_NAME] X + Add Lead" at bounding box center [756, 347] width 1512 height 88
paste input "aunyaec.[PERSON_NAME]"
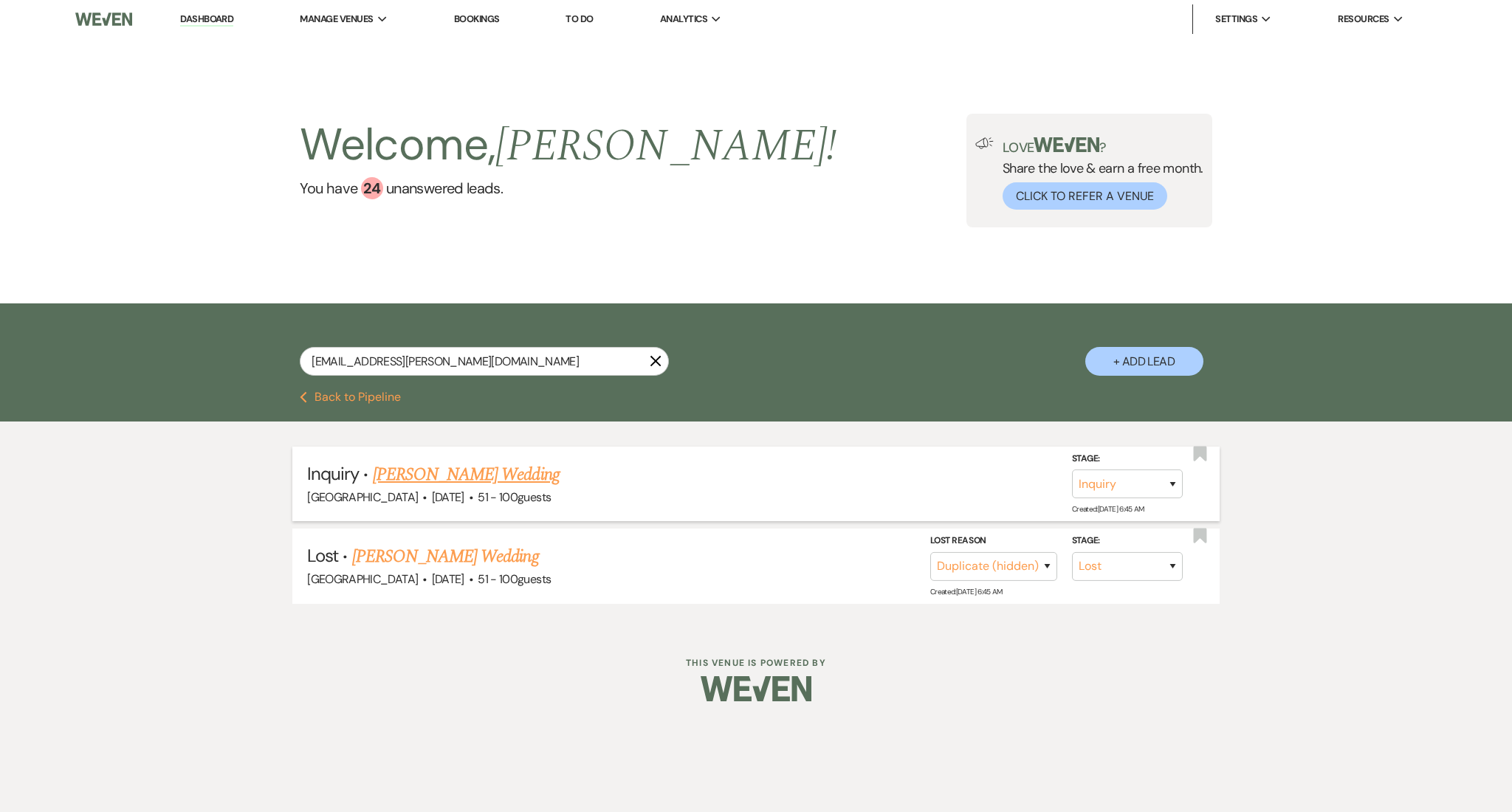
click at [523, 479] on link "[PERSON_NAME] Wedding" at bounding box center [466, 474] width 187 height 26
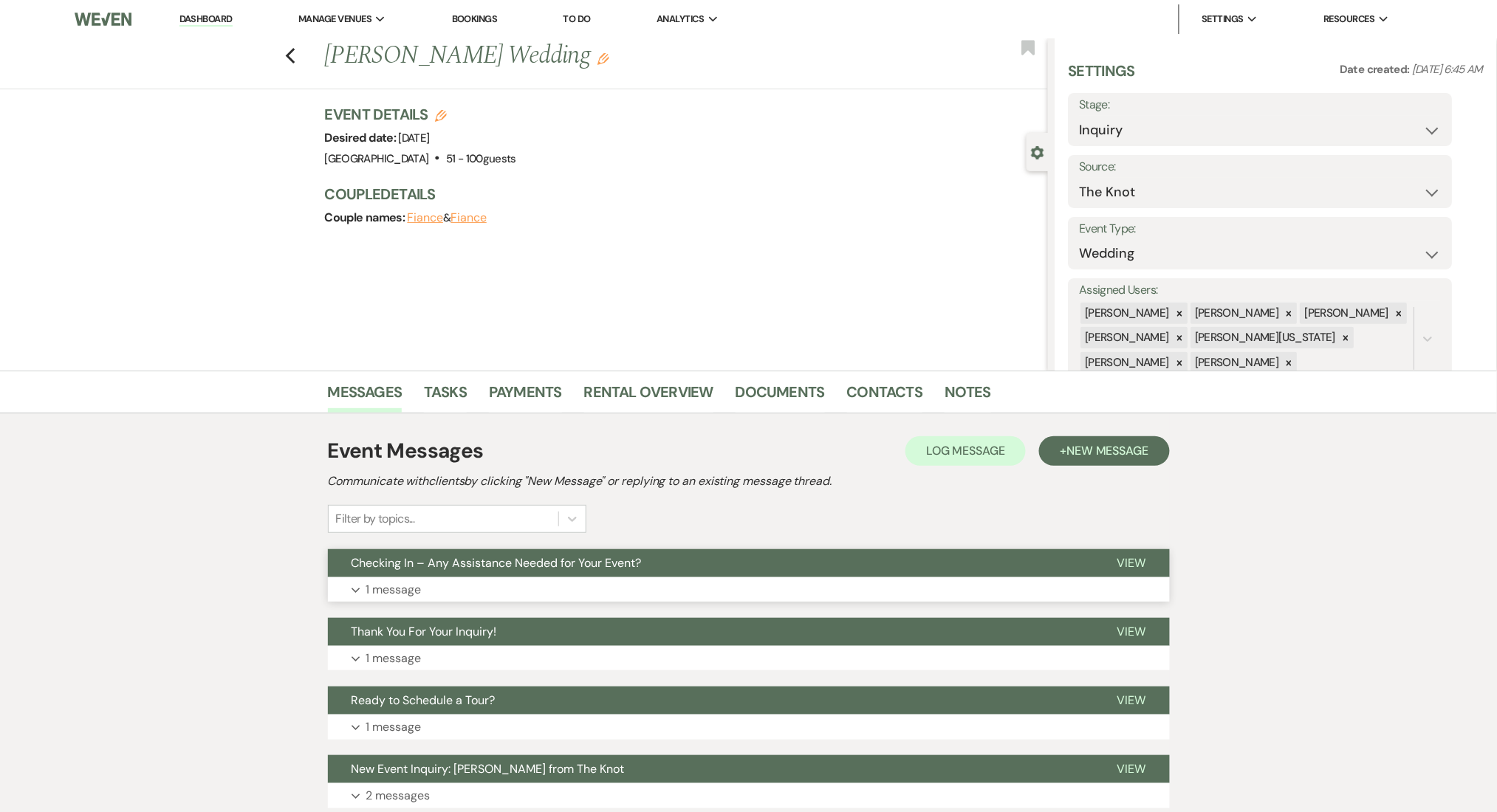
click at [525, 593] on button "Expand 1 message" at bounding box center [749, 590] width 842 height 25
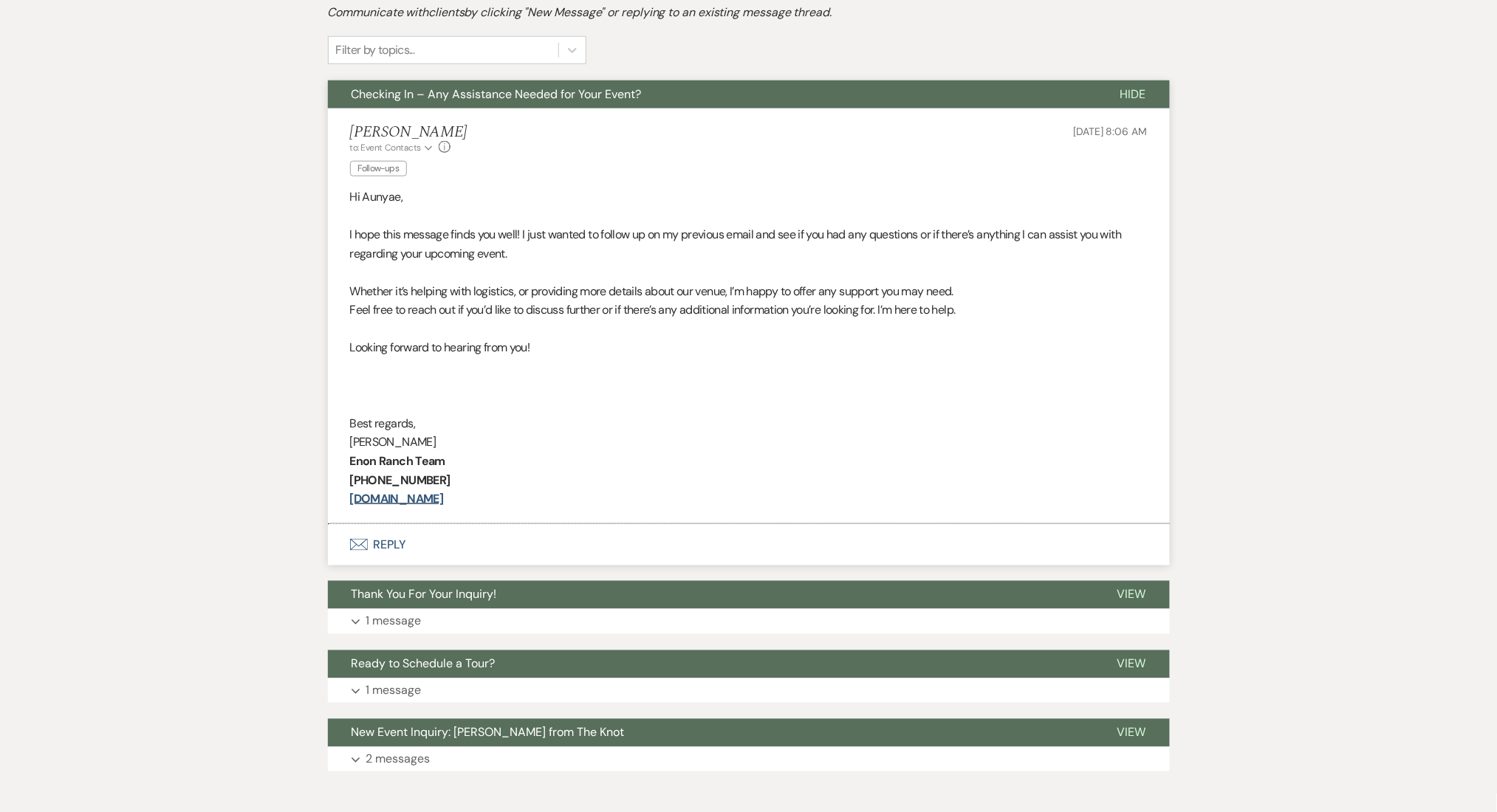
scroll to position [545, 0]
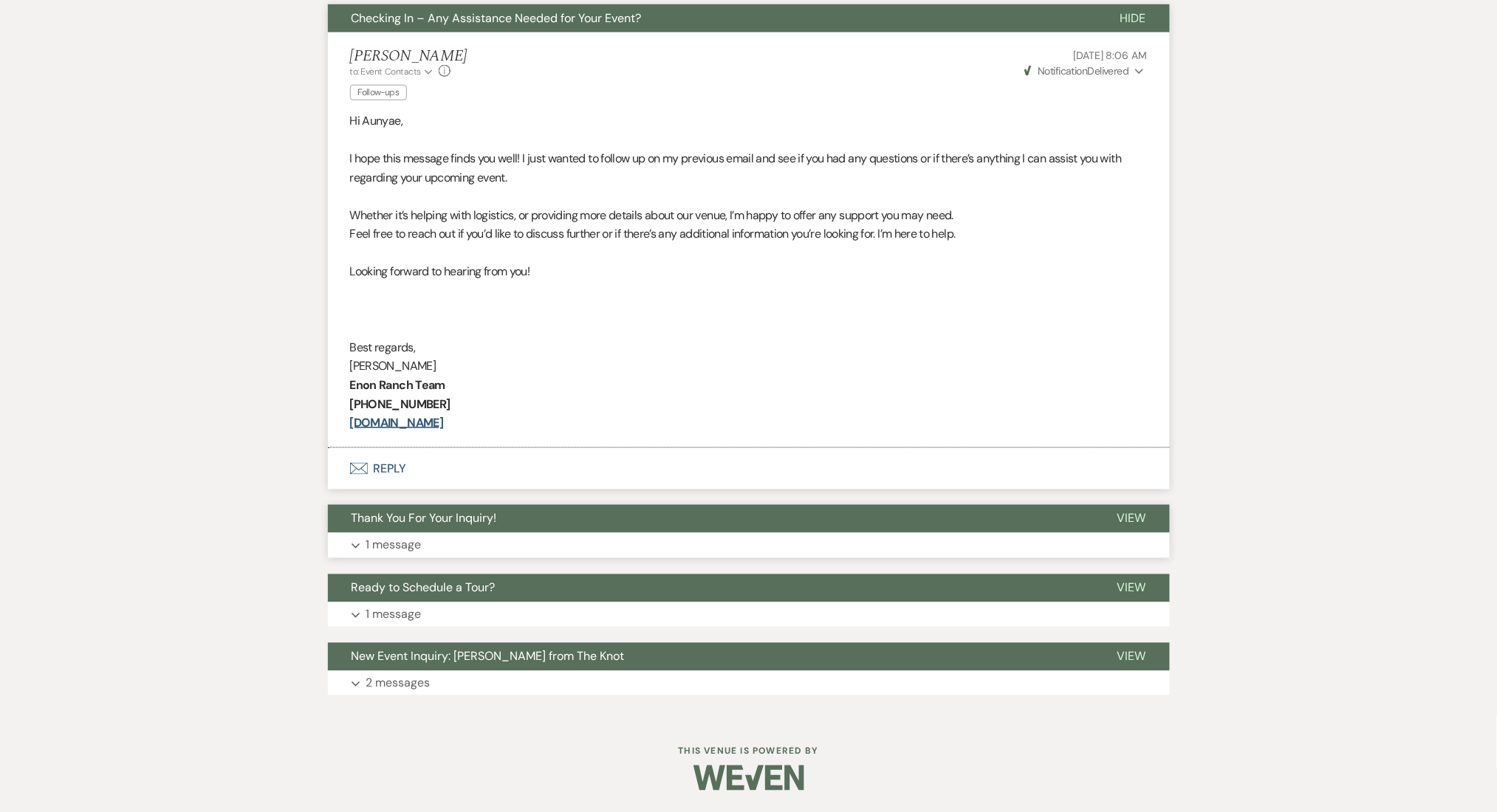
click at [478, 533] on button "Expand 1 message" at bounding box center [749, 546] width 842 height 25
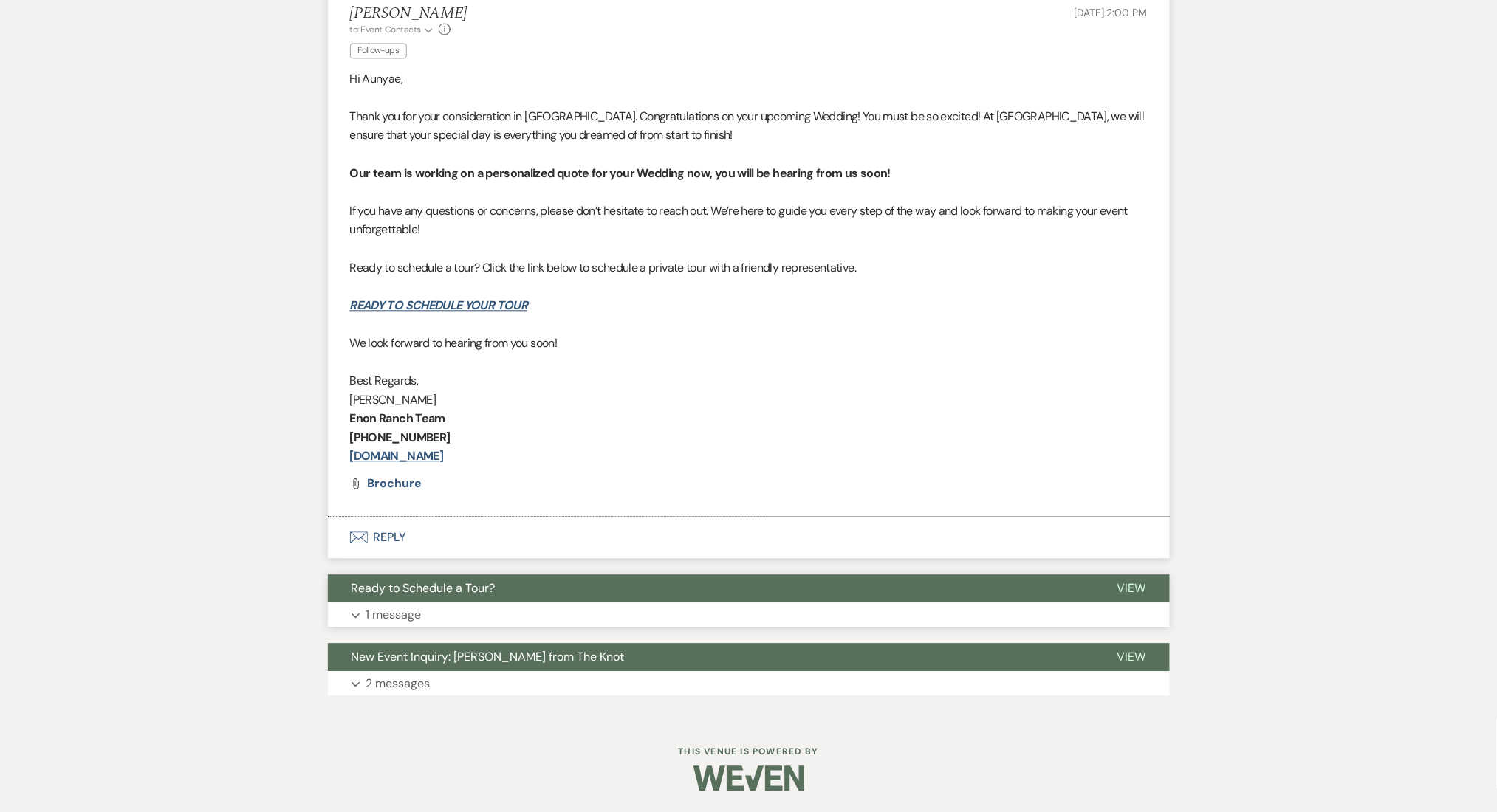
click at [458, 617] on button "Expand 1 message" at bounding box center [749, 615] width 842 height 25
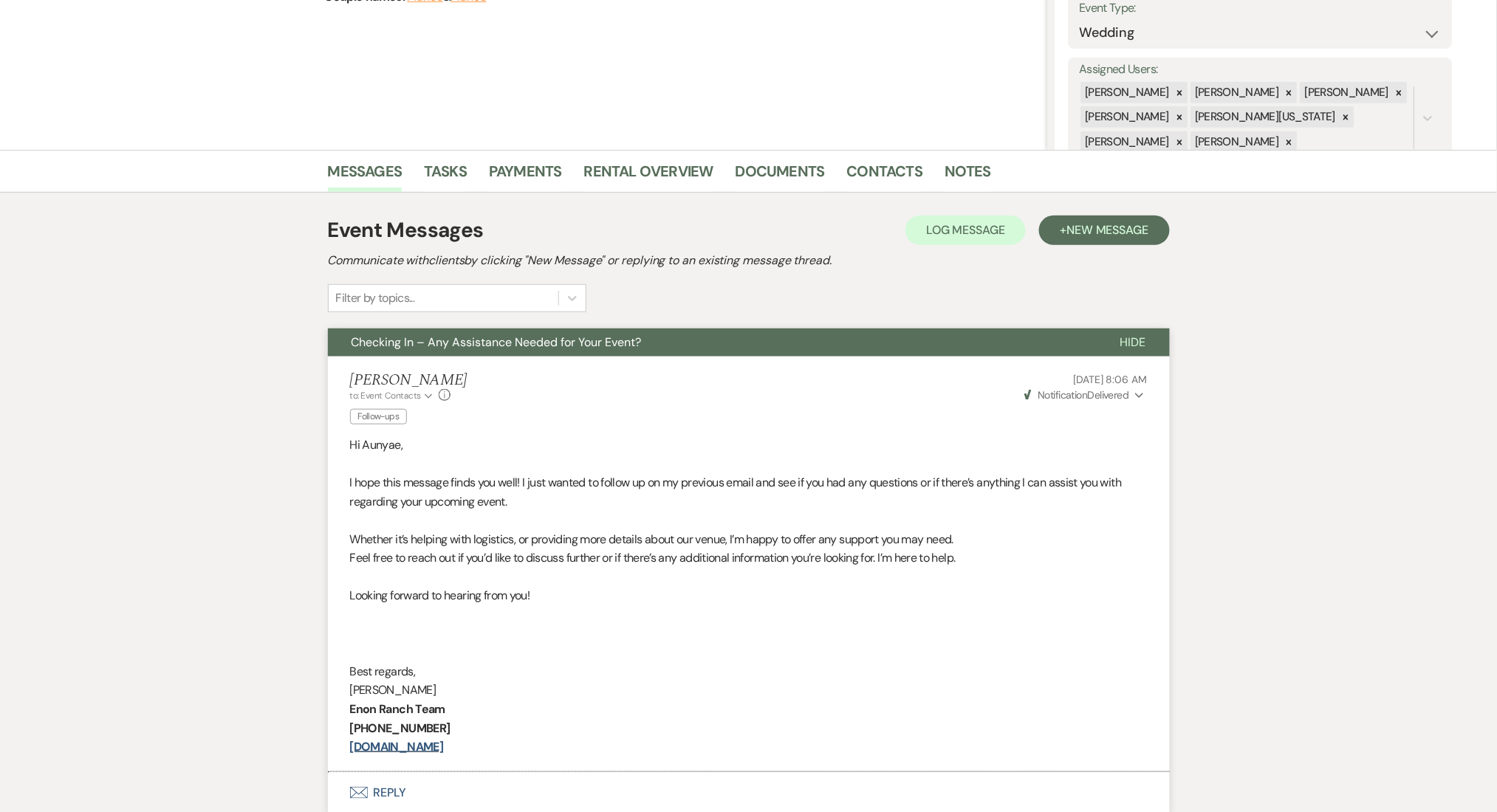
scroll to position [43, 0]
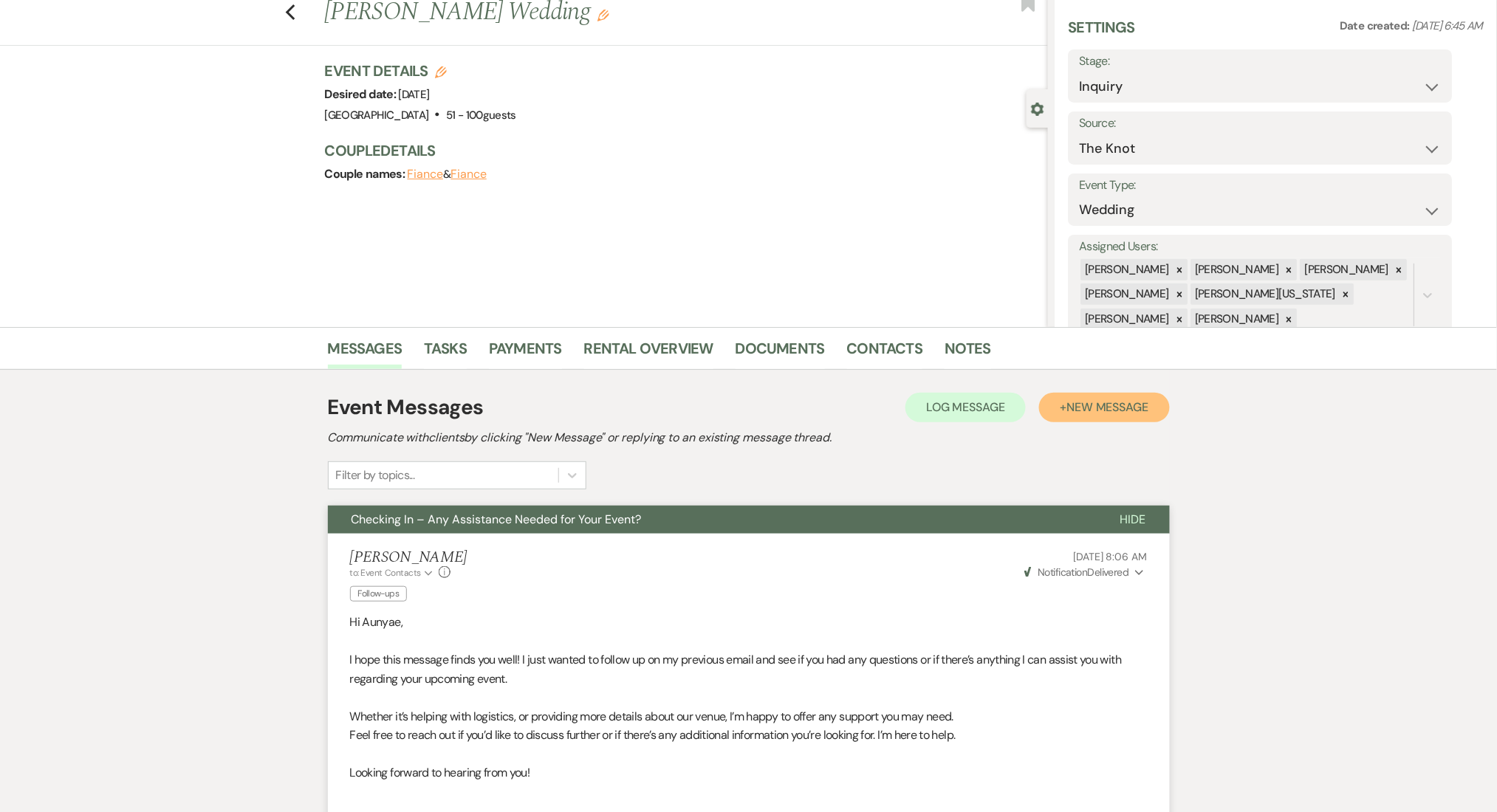
click at [1096, 399] on span "New Message" at bounding box center [1107, 406] width 82 height 15
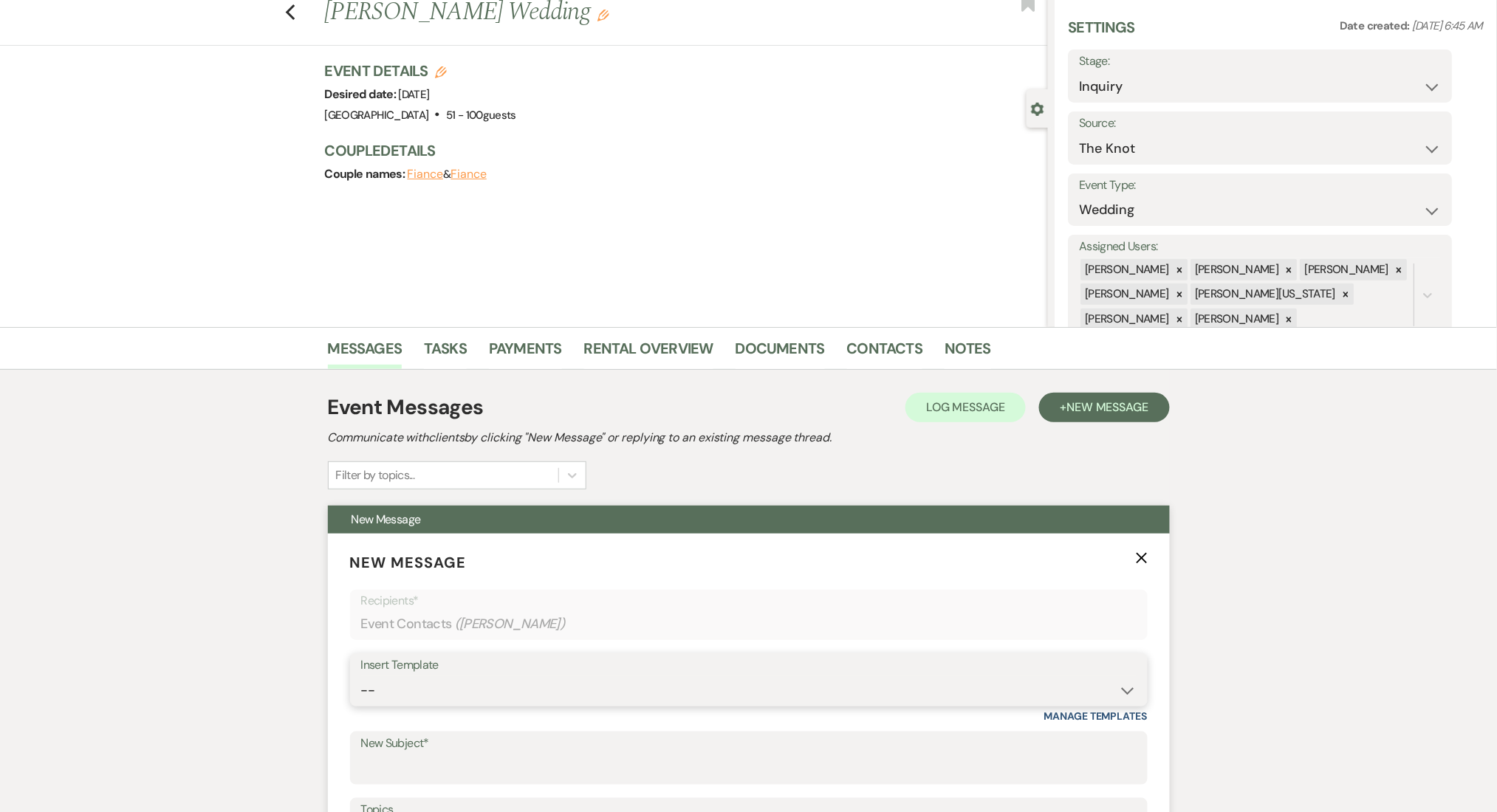
click at [415, 694] on select "-- Inquiry Follow Up Email #2 Contract Sending Template Payment Template Rental…" at bounding box center [749, 691] width 775 height 29
click at [361, 676] on select "-- Inquiry Follow Up Email #2 Contract Sending Template Payment Template Rental…" at bounding box center [749, 691] width 775 height 29
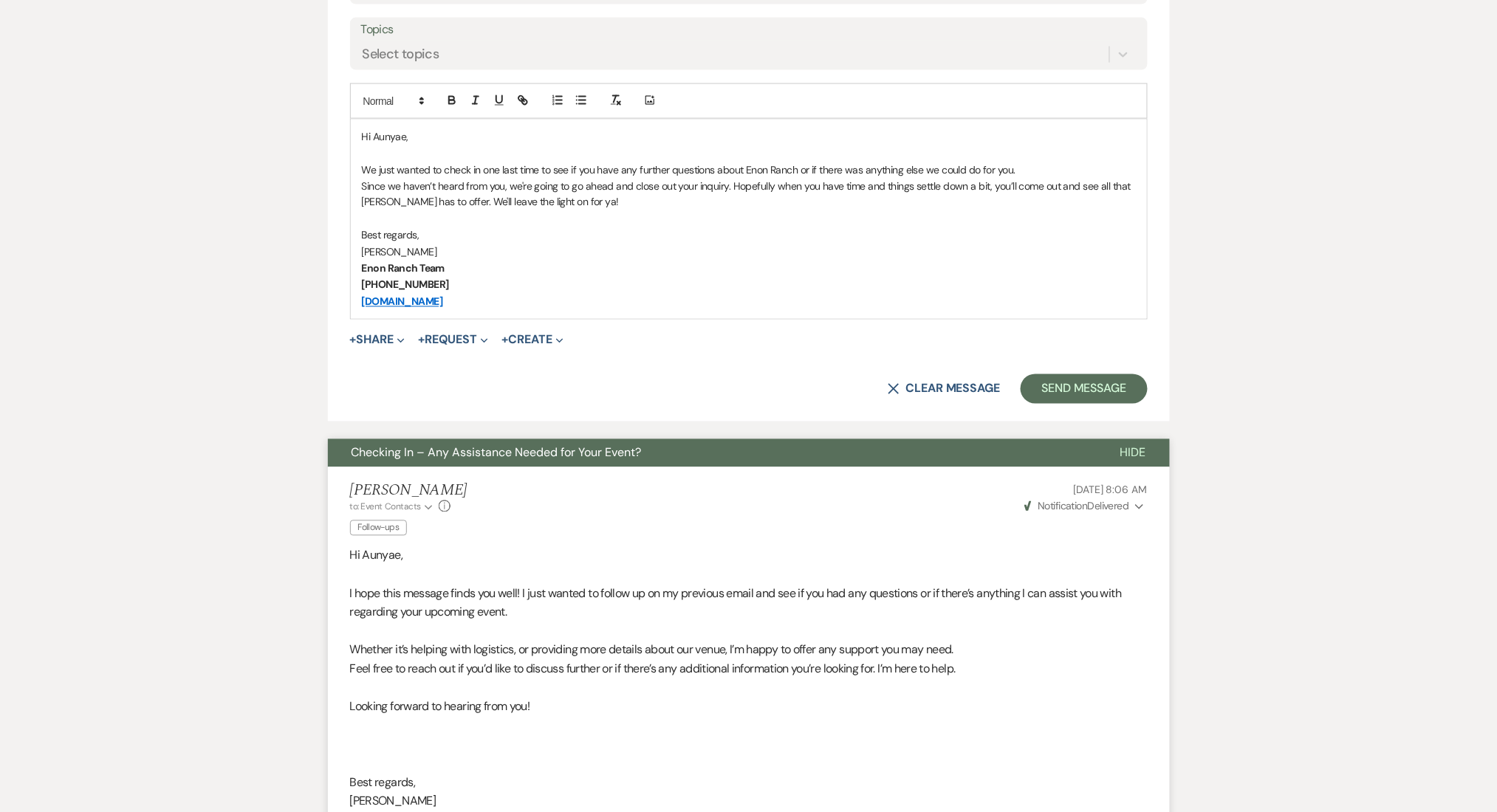
scroll to position [733, 0]
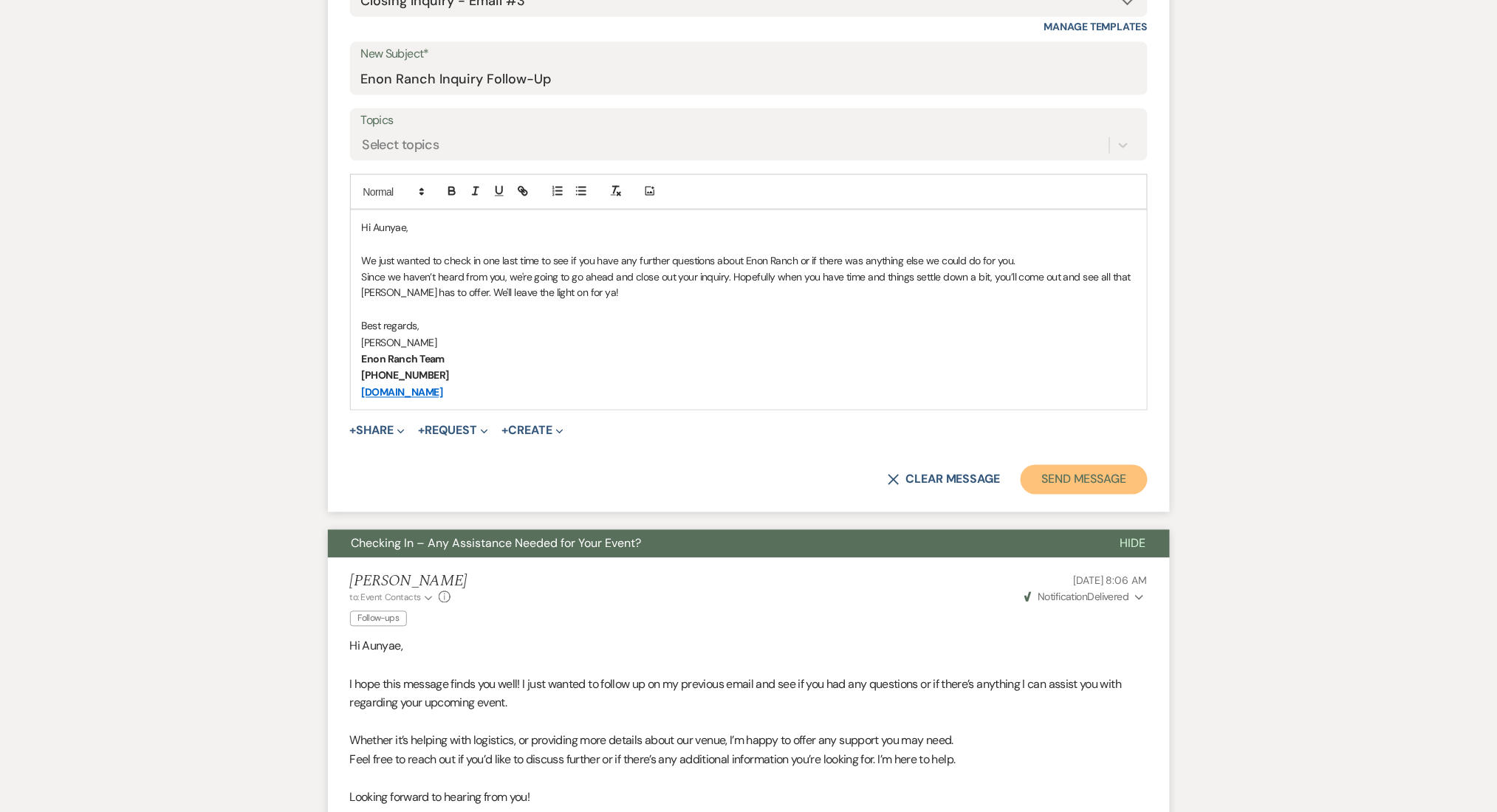
click at [1056, 473] on button "Send Message" at bounding box center [1083, 480] width 126 height 30
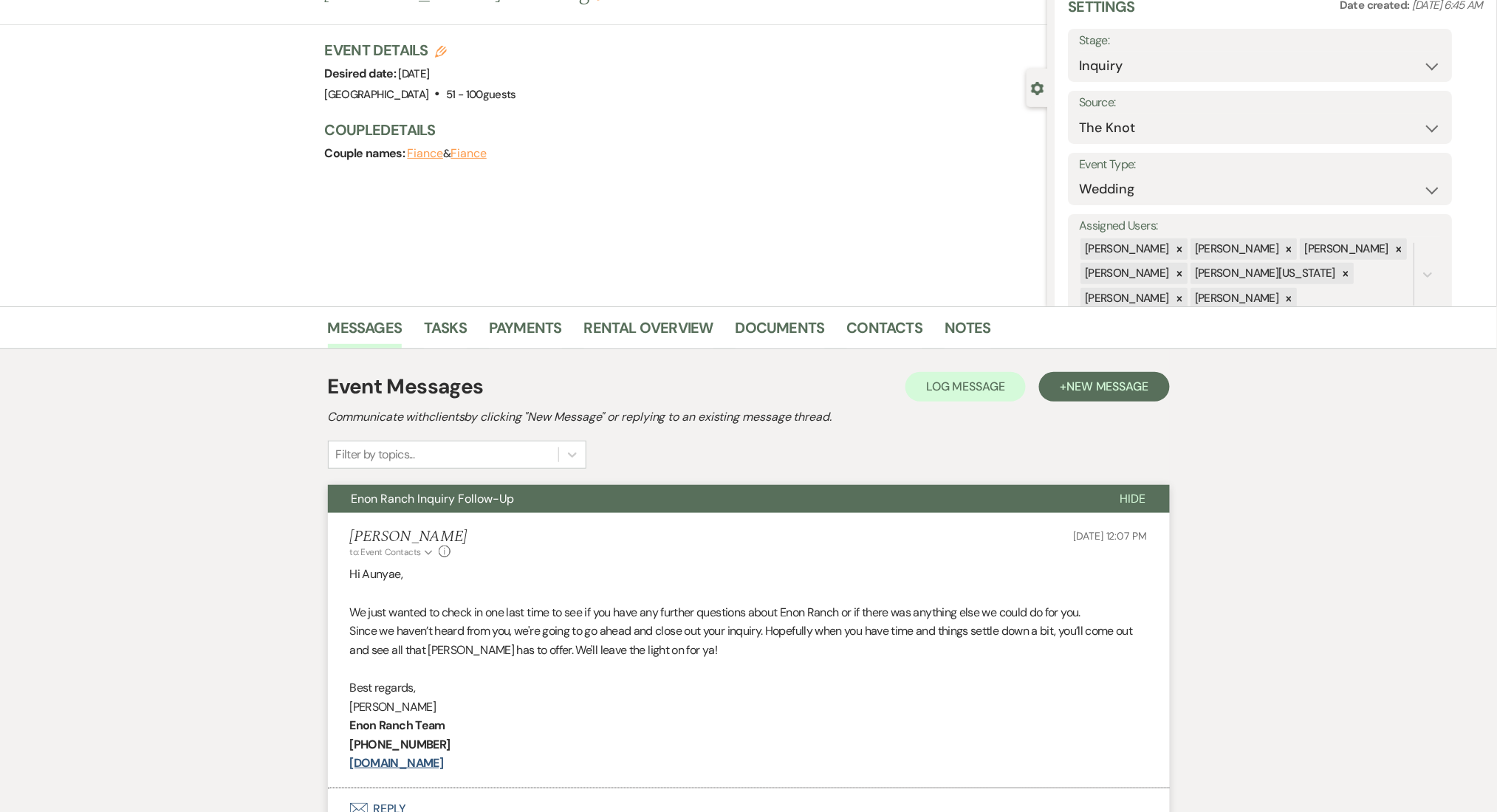
scroll to position [0, 0]
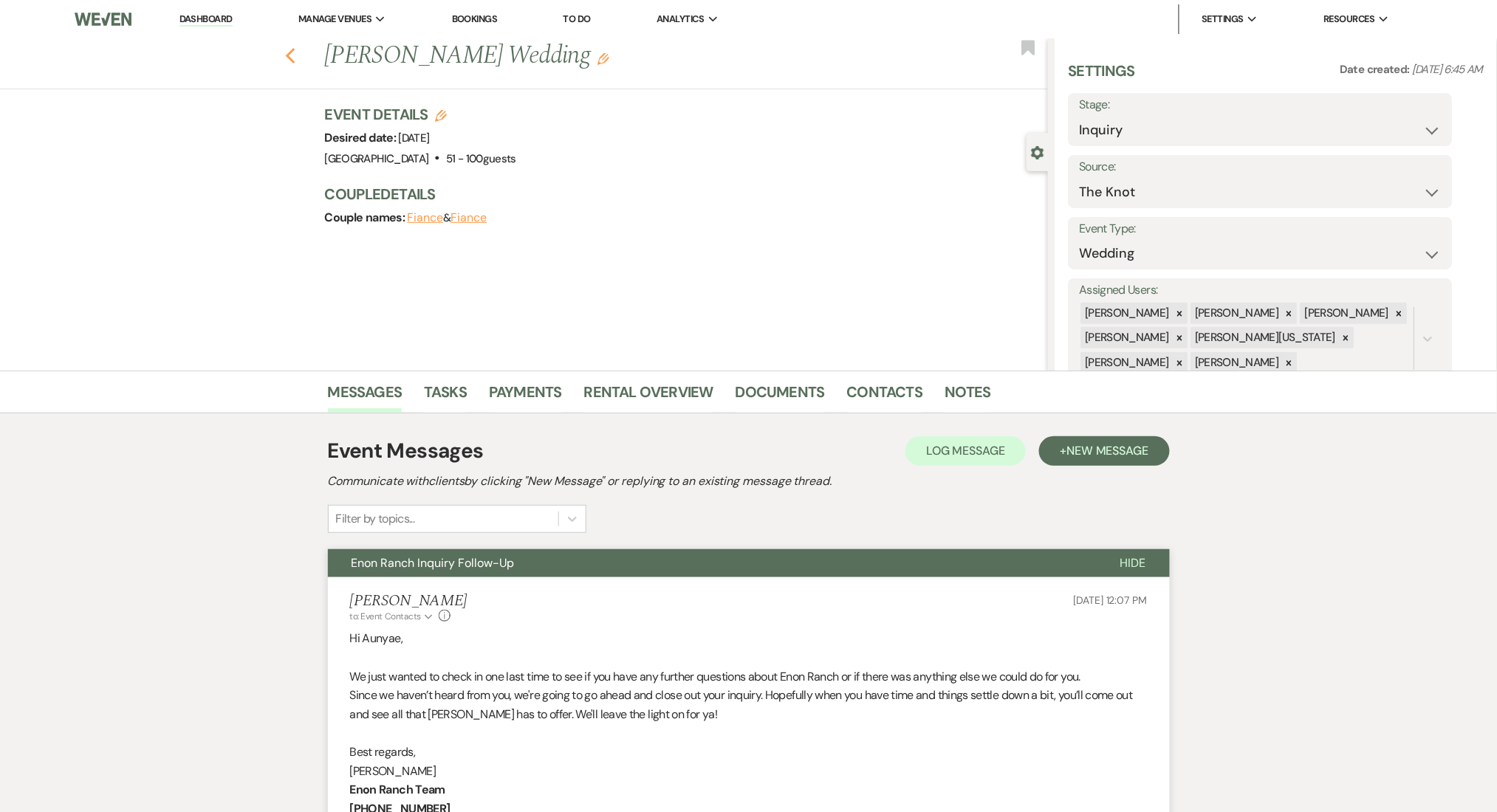
click at [296, 62] on icon "Previous" at bounding box center [291, 56] width 11 height 18
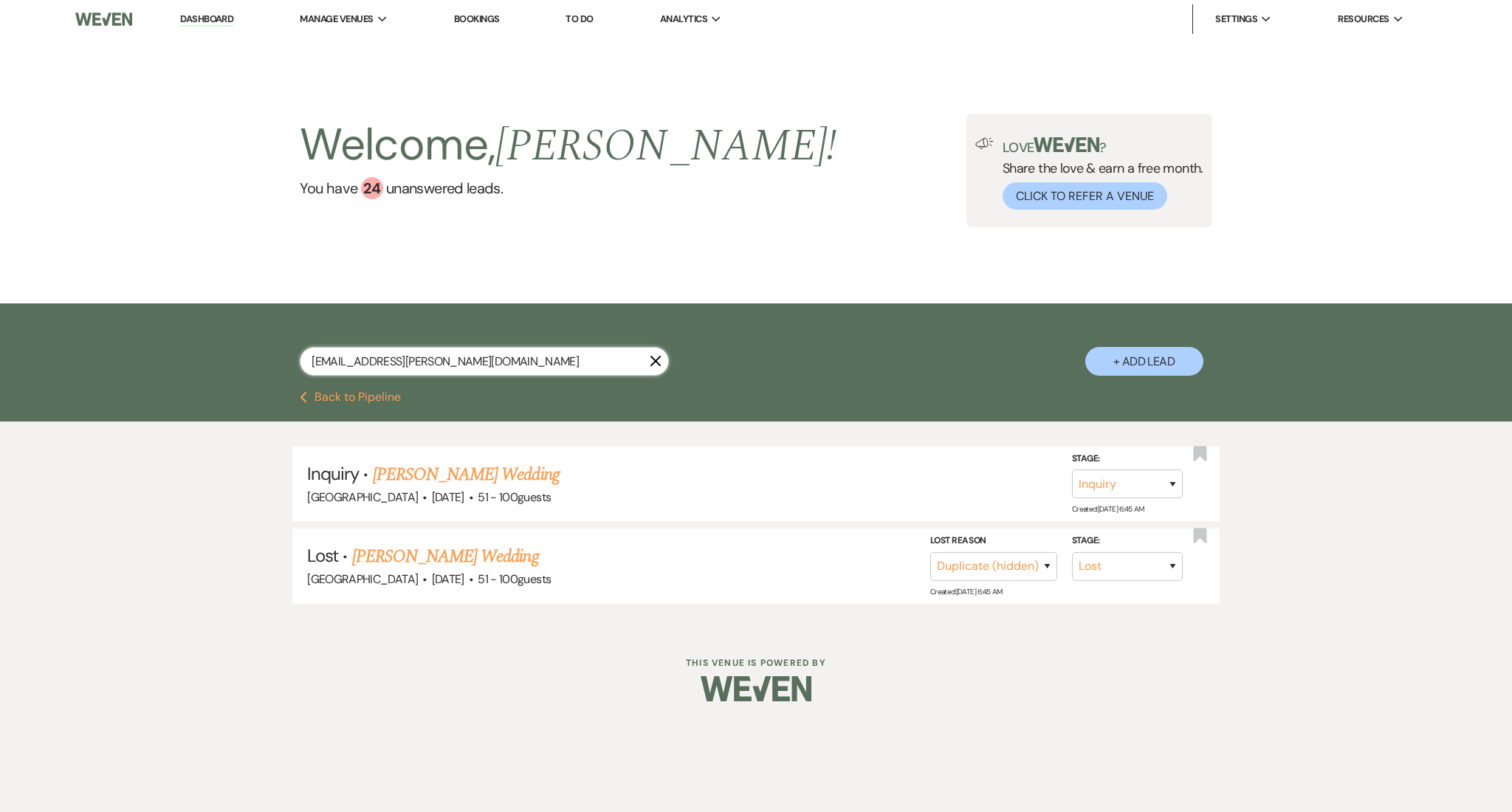
drag, startPoint x: 498, startPoint y: 354, endPoint x: 208, endPoint y: 334, distance: 290.7
click at [208, 334] on div "[EMAIL_ADDRESS][PERSON_NAME][DOMAIN_NAME] X + Add Lead" at bounding box center [756, 347] width 1512 height 88
paste input "chevbeh"
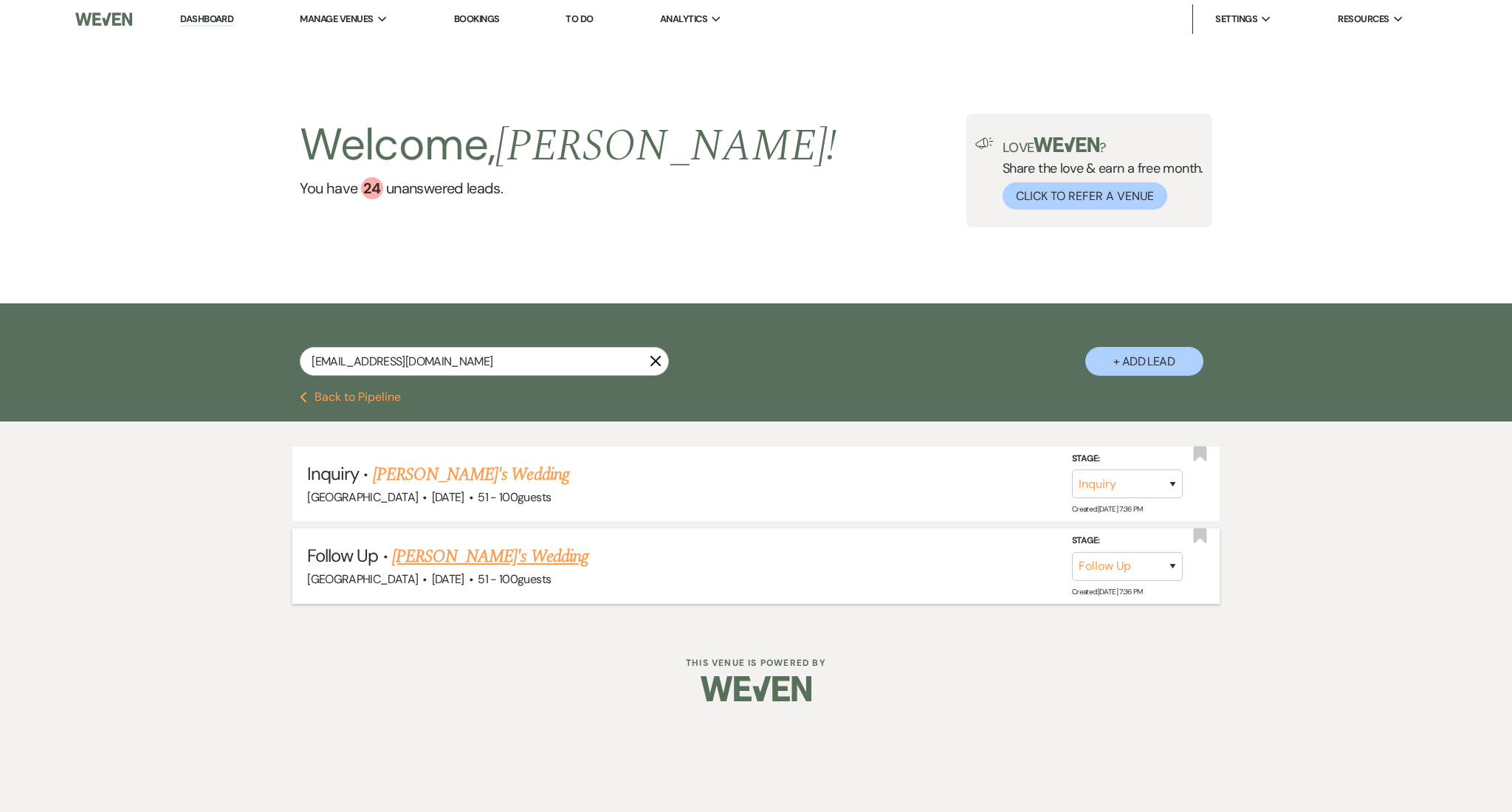
click at [497, 559] on link "[PERSON_NAME]'s Wedding" at bounding box center [490, 556] width 196 height 26
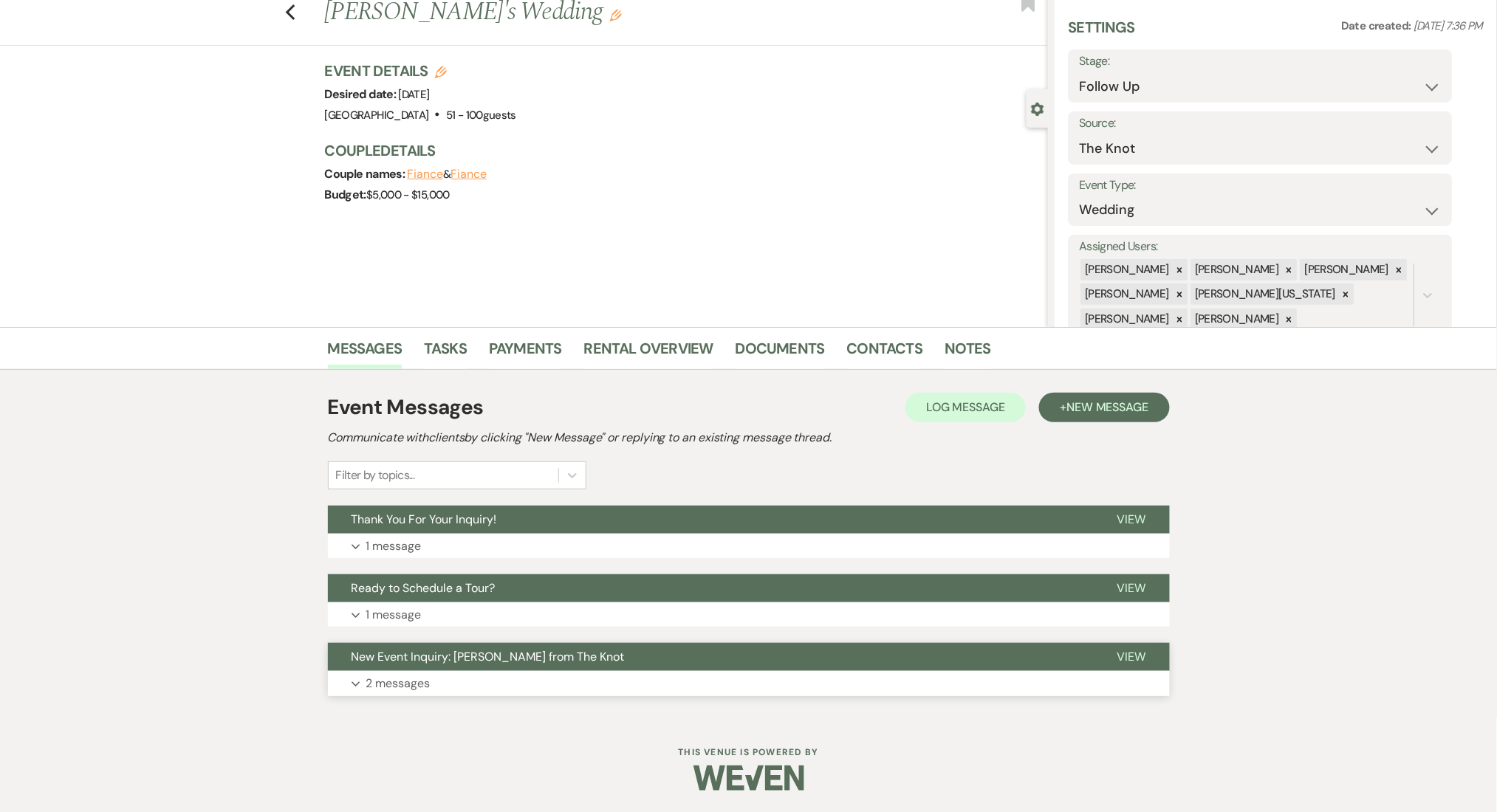
click at [380, 680] on p "2 messages" at bounding box center [398, 683] width 64 height 19
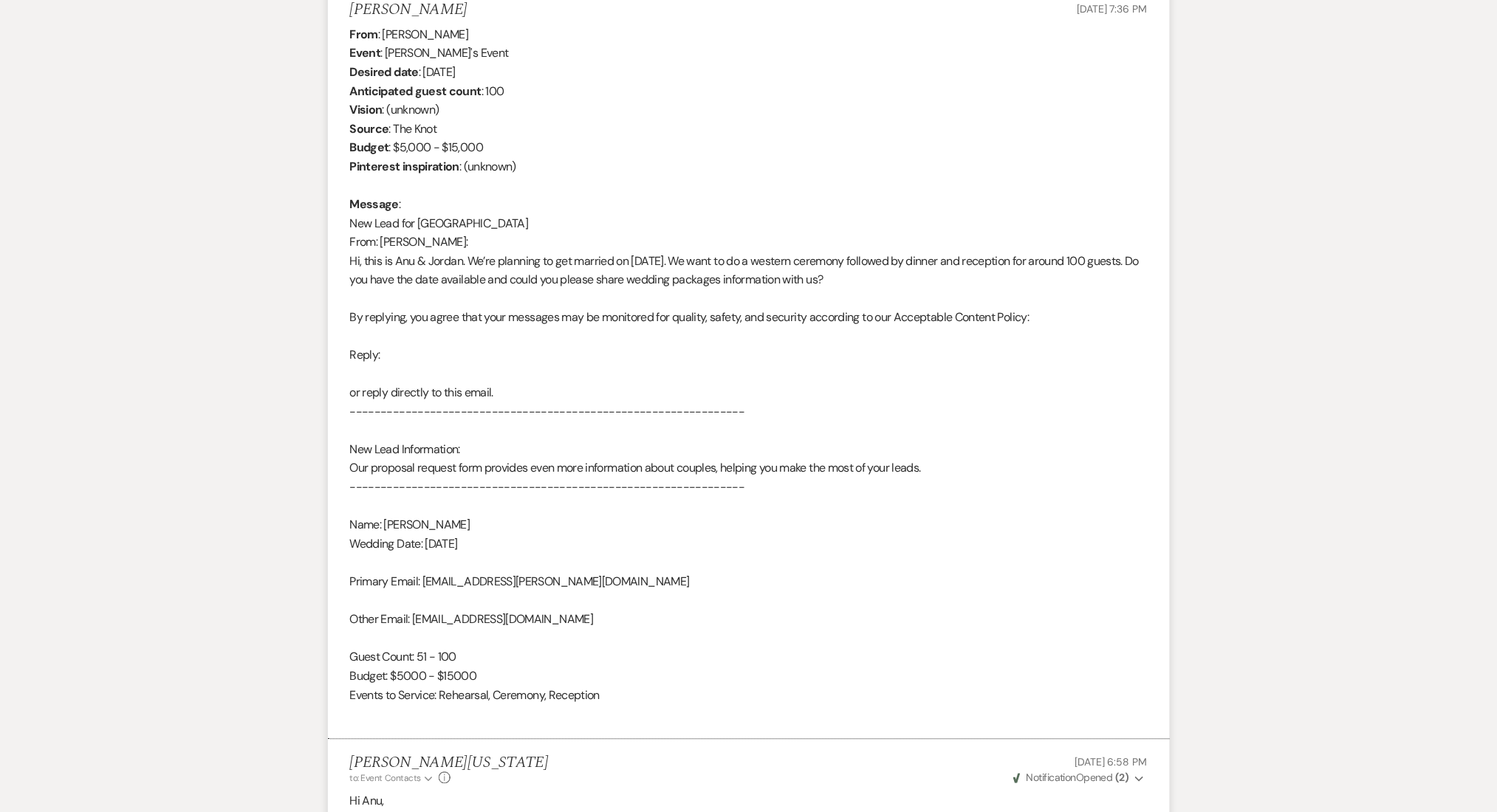
scroll to position [434, 0]
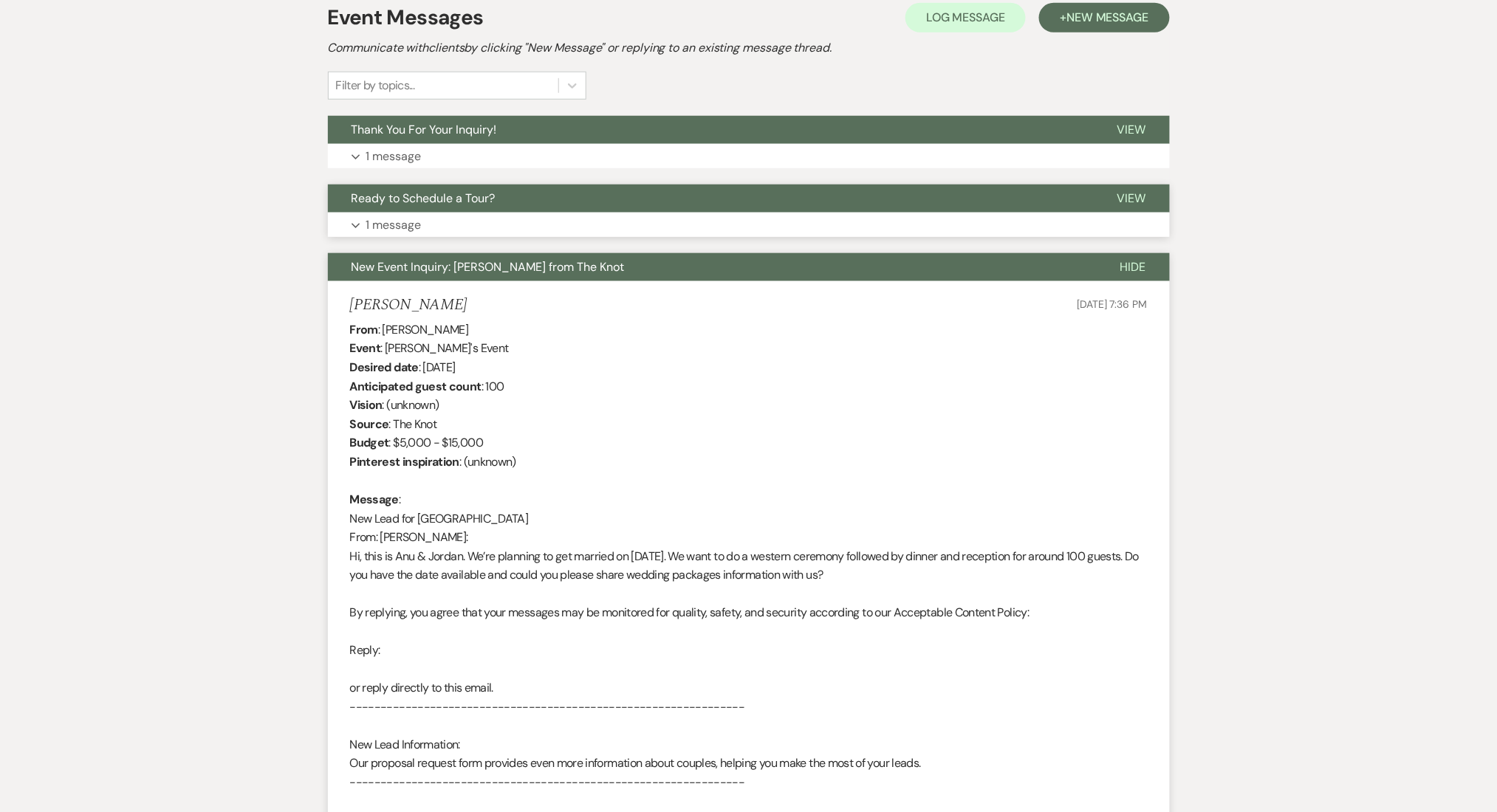
click at [455, 210] on button "Ready to Schedule a Tour?" at bounding box center [711, 198] width 766 height 28
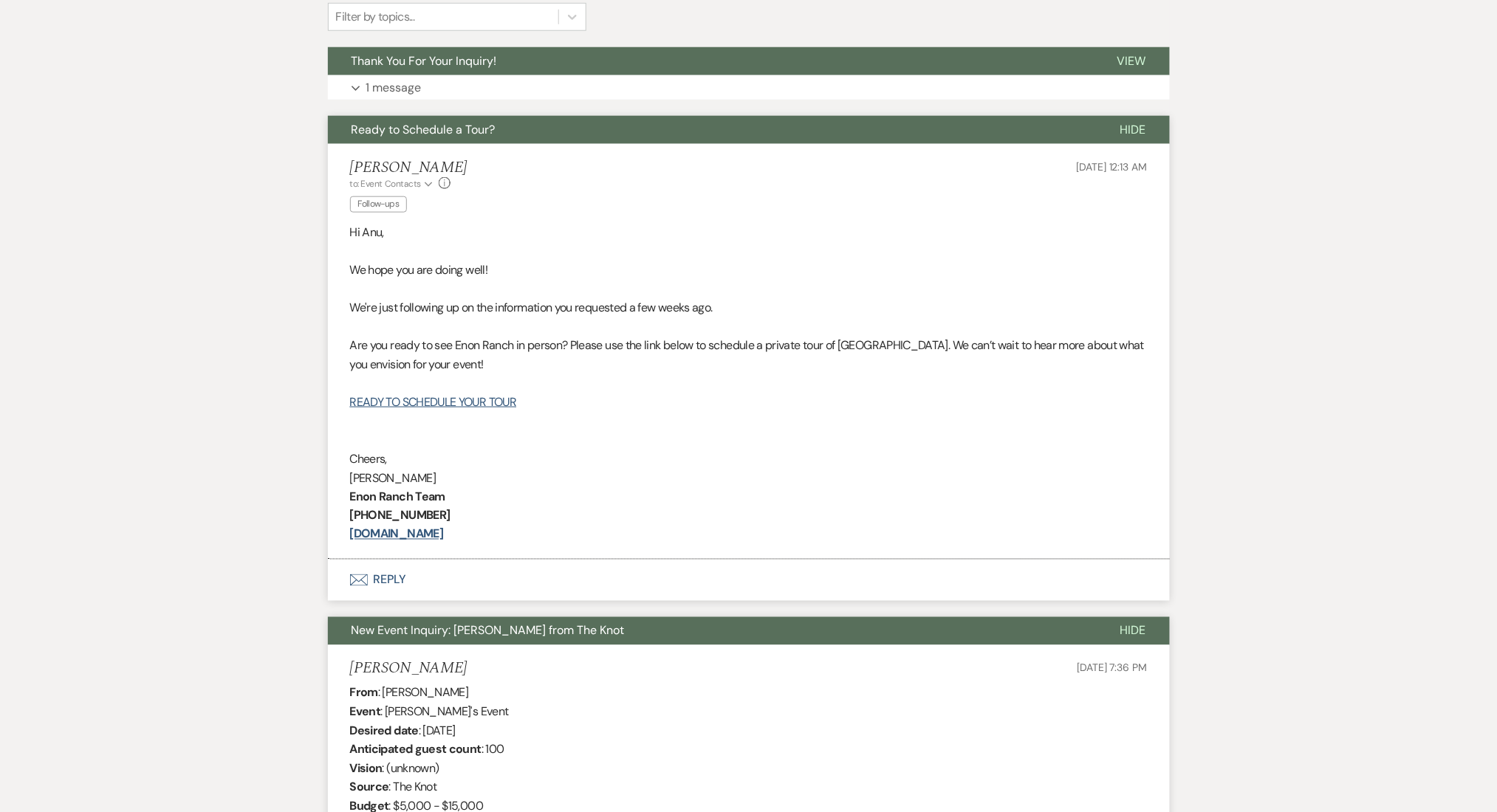
scroll to position [335, 0]
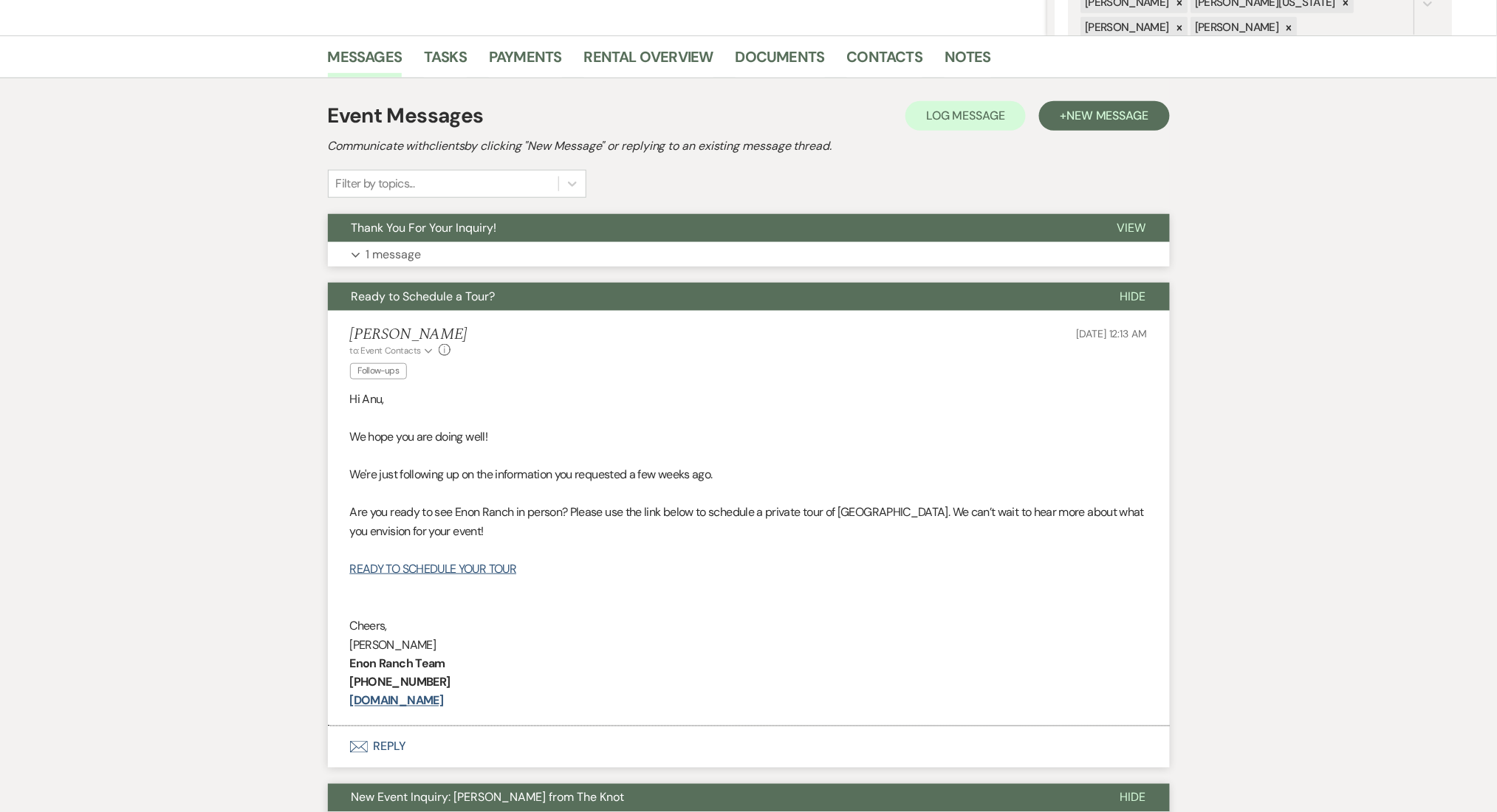
click at [424, 263] on button "Expand 1 message" at bounding box center [749, 254] width 842 height 25
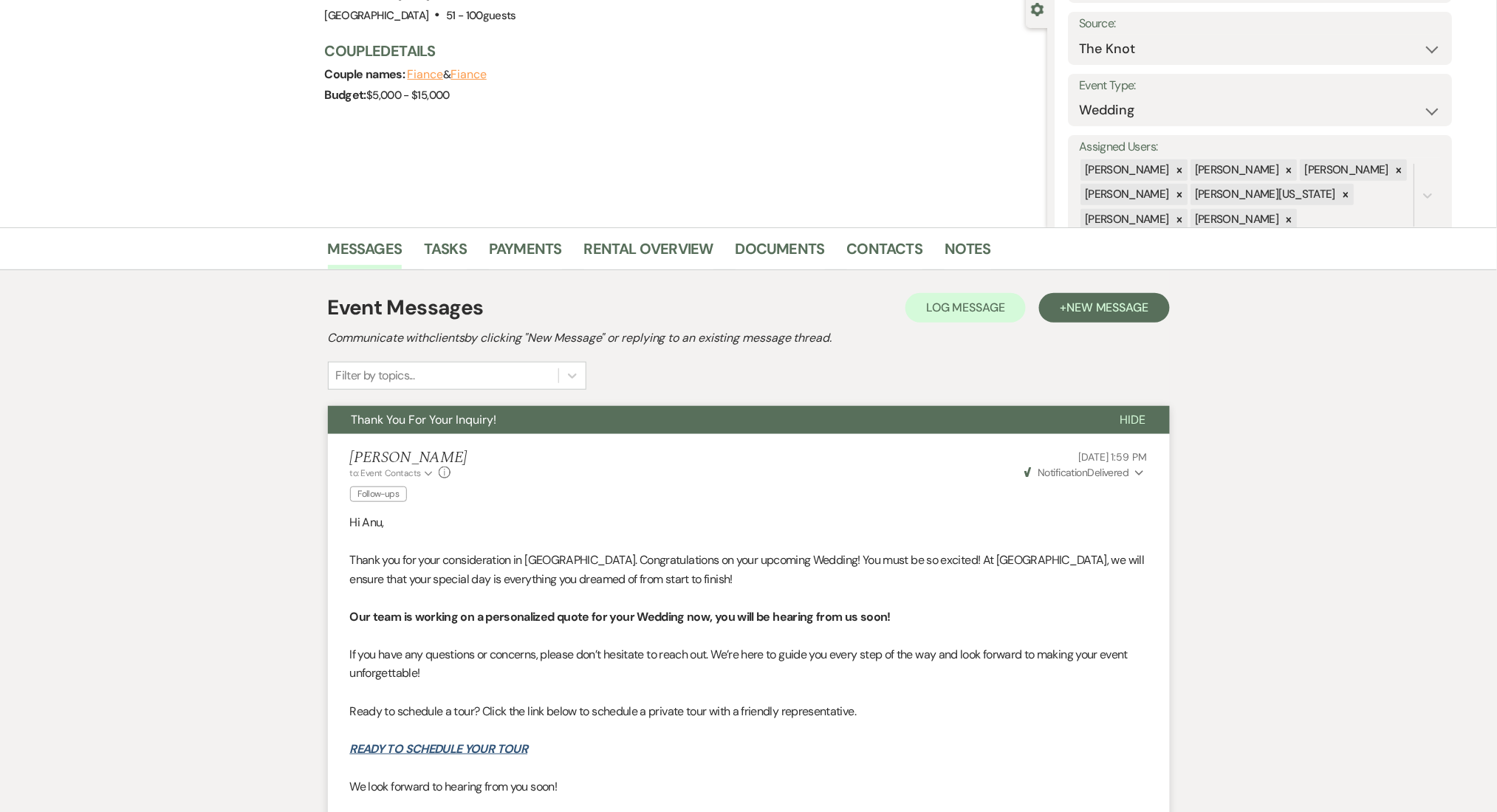
scroll to position [0, 0]
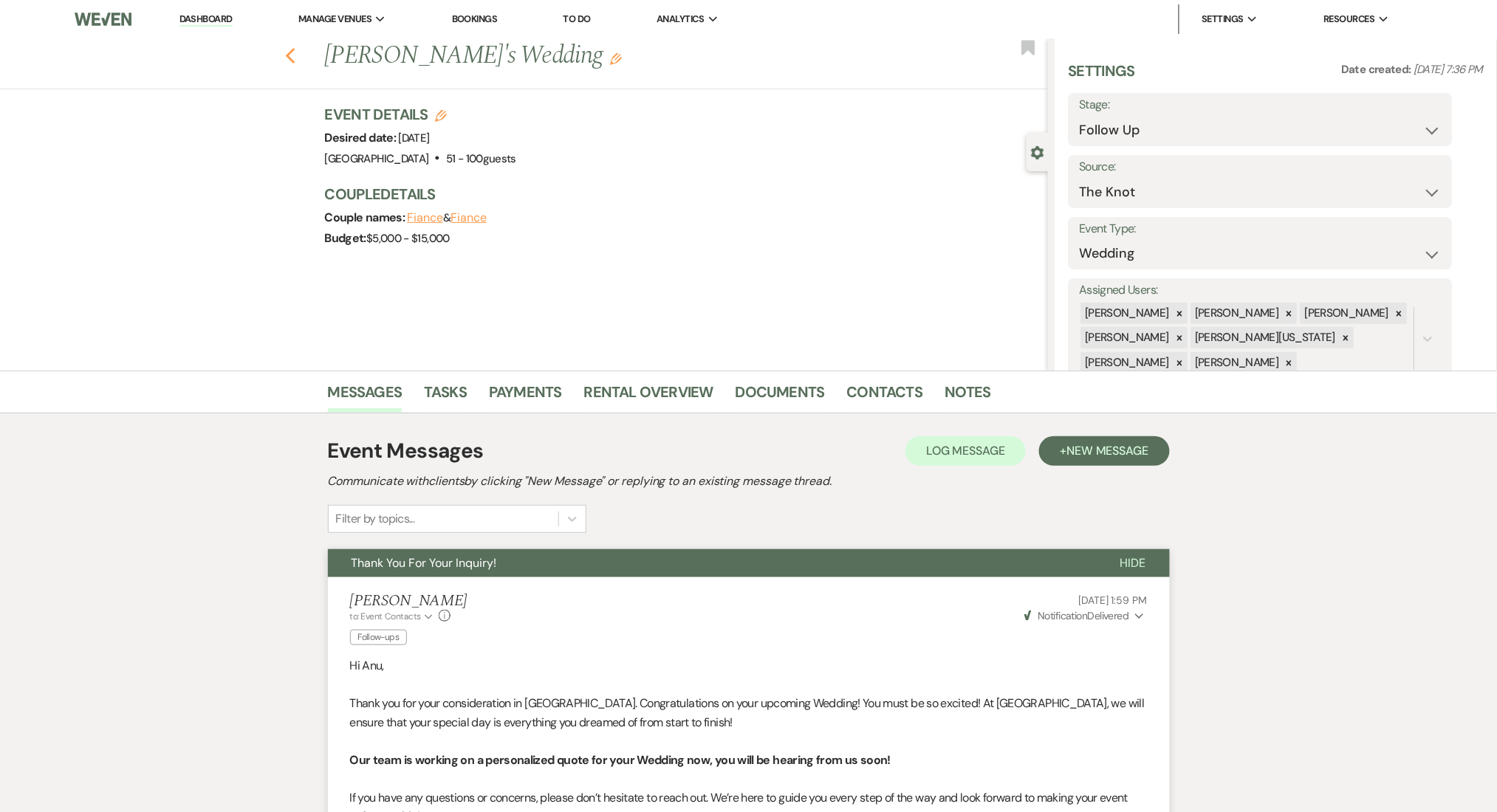
click at [294, 53] on use "button" at bounding box center [290, 56] width 10 height 16
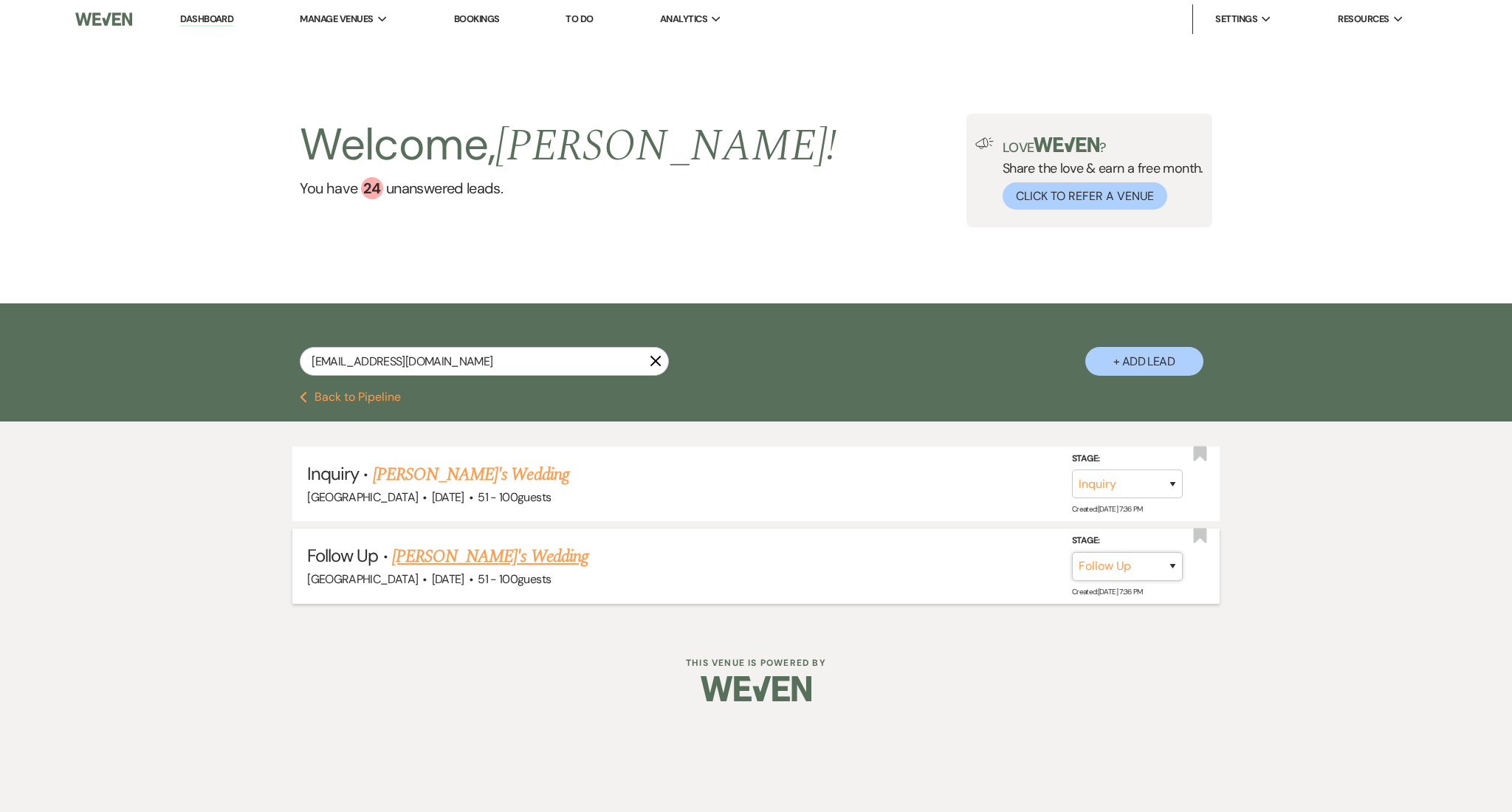
click at [1086, 555] on select "Inquiry Follow Up Tour Requested Tour Confirmed Toured Proposal Sent Booked Lost" at bounding box center [1127, 566] width 110 height 29
click at [1113, 568] on select "Inquiry Follow Up Tour Requested Tour Confirmed Toured Proposal Sent Booked Lost" at bounding box center [1127, 566] width 110 height 29
click at [1072, 551] on select "Inquiry Follow Up Tour Requested Tour Confirmed Toured Proposal Sent Booked Lost" at bounding box center [1127, 566] width 110 height 29
click at [924, 552] on select "Booked Elsewhere Budget Date Unavailable No Response Not a Good Match Capacity …" at bounding box center [920, 566] width 127 height 29
click at [856, 551] on select "Booked Elsewhere Budget Date Unavailable No Response Not a Good Match Capacity …" at bounding box center [920, 566] width 127 height 29
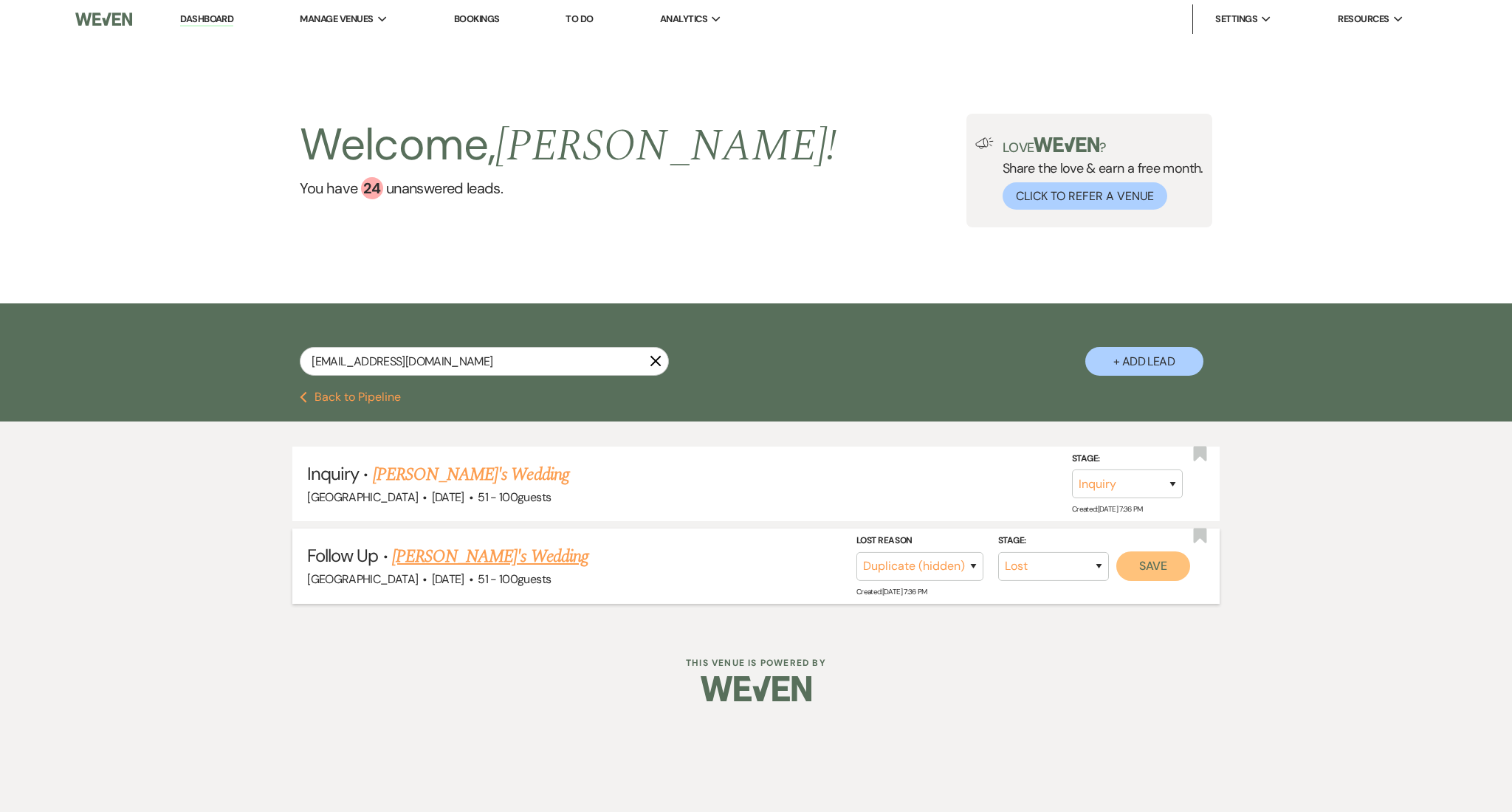
click at [1161, 565] on button "Save" at bounding box center [1153, 565] width 74 height 30
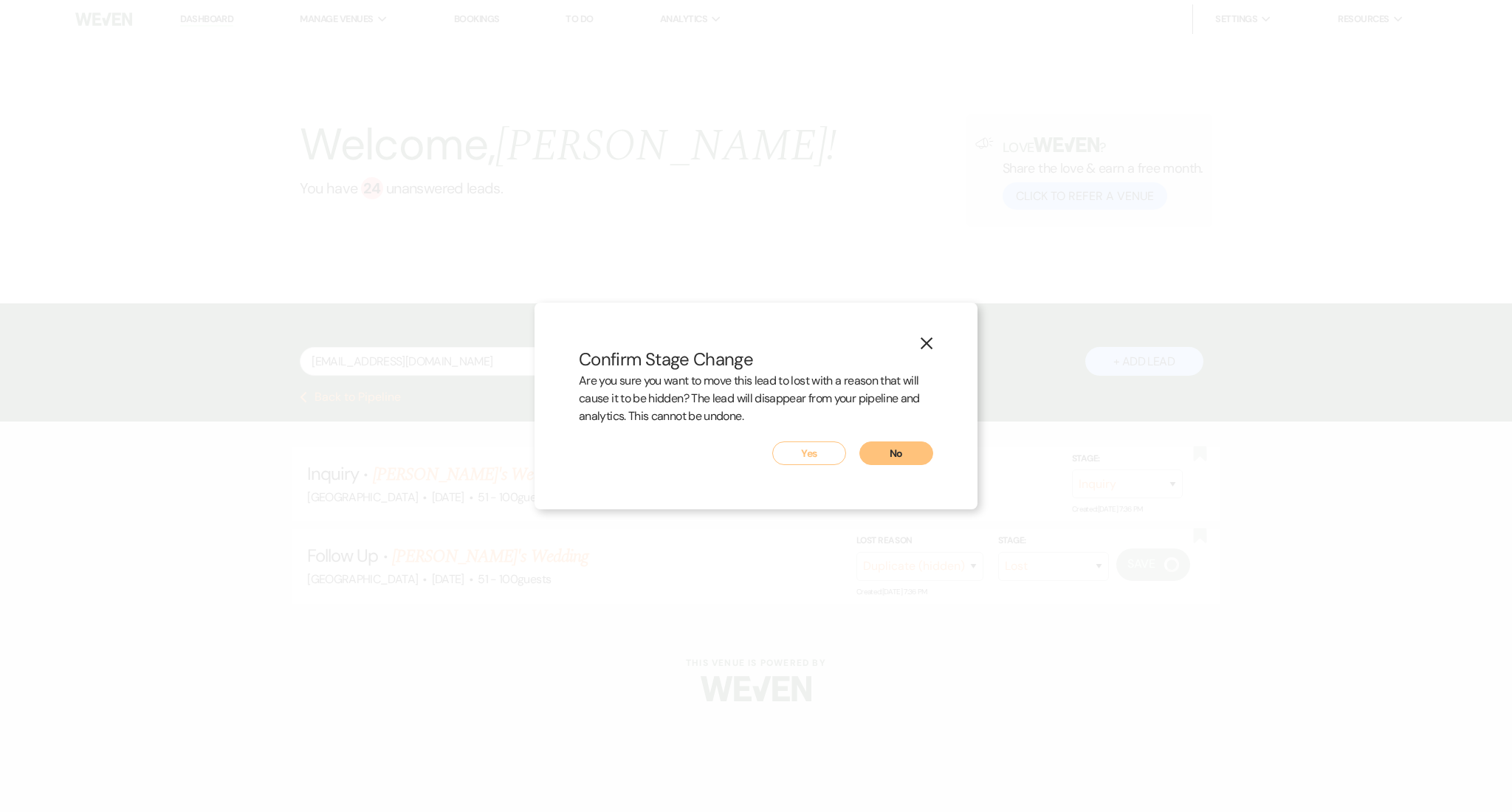
click at [828, 453] on button "Yes" at bounding box center [809, 454] width 74 height 24
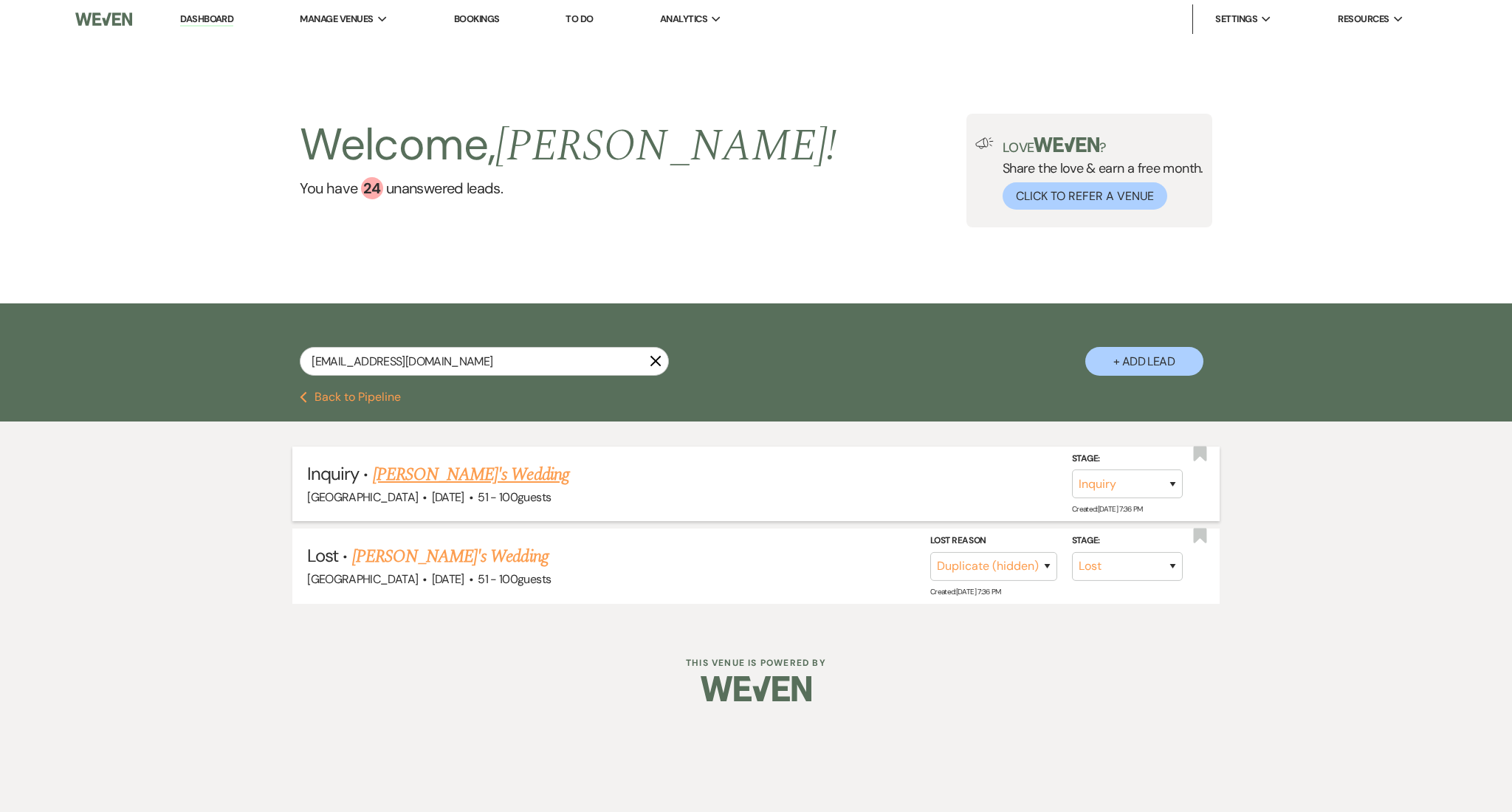
click at [474, 471] on link "[PERSON_NAME]'s Wedding" at bounding box center [471, 474] width 196 height 26
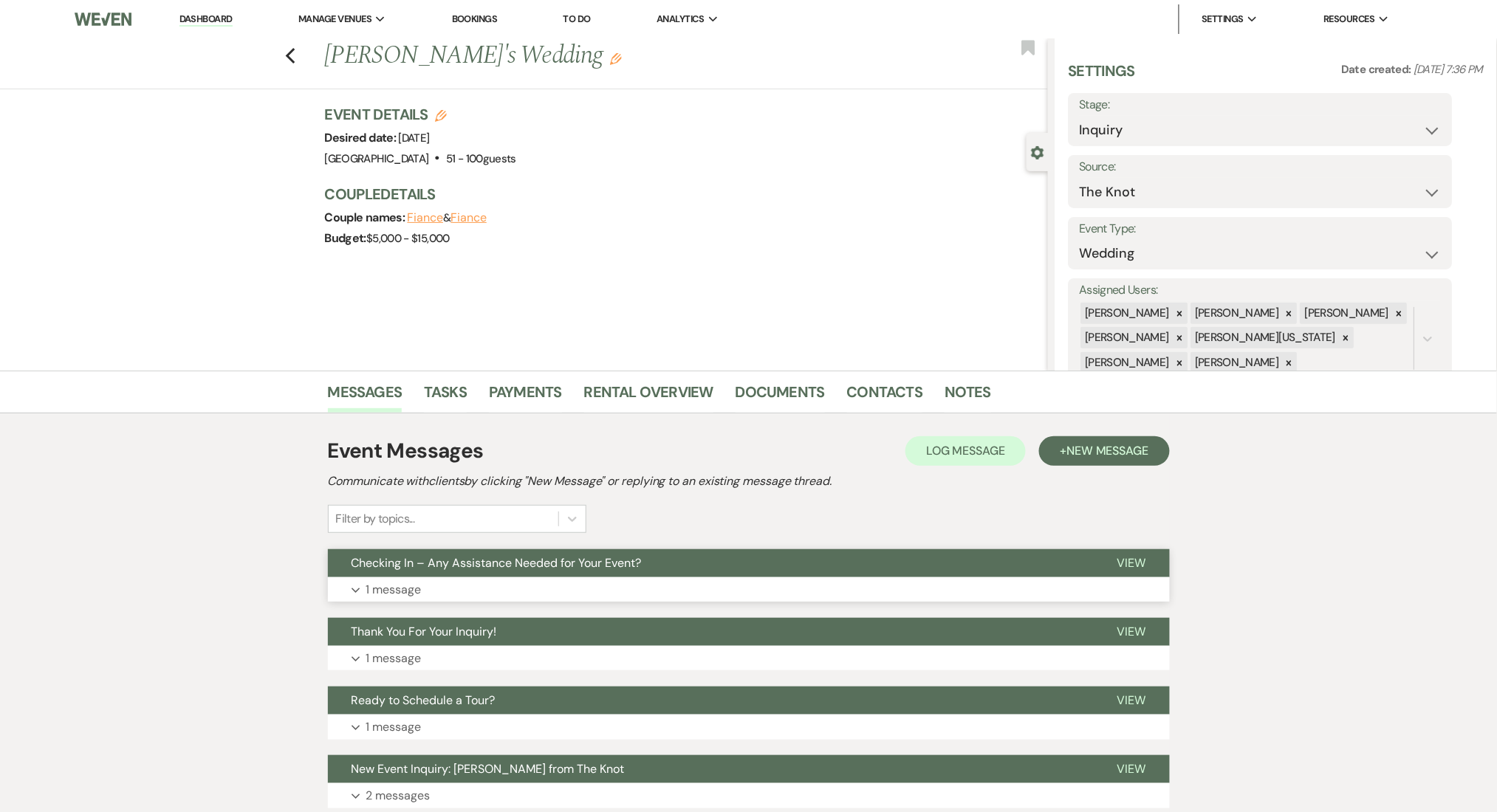
click at [521, 576] on button "Checking In – Any Assistance Needed for Your Event?" at bounding box center [711, 563] width 766 height 28
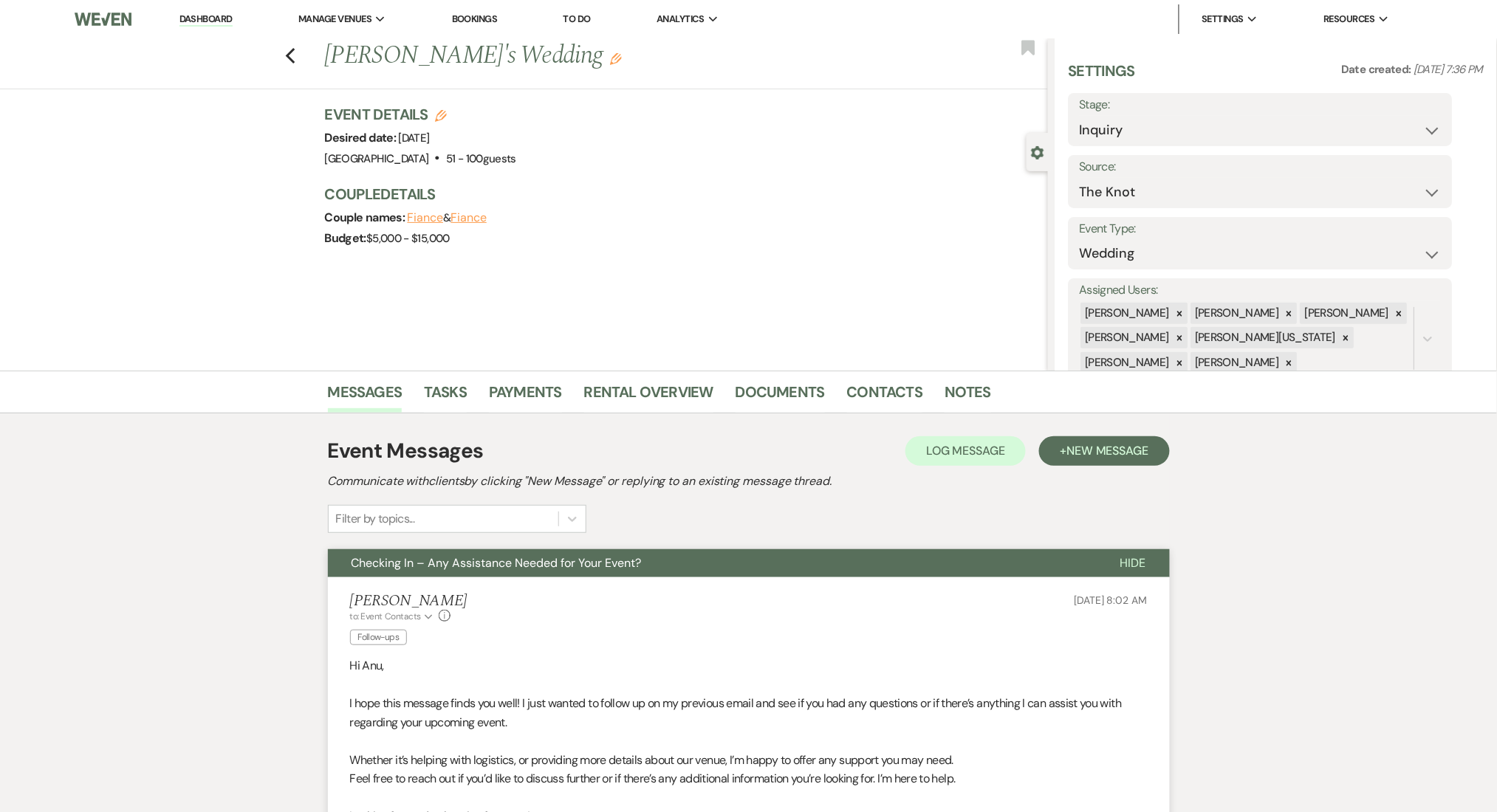
scroll to position [394, 0]
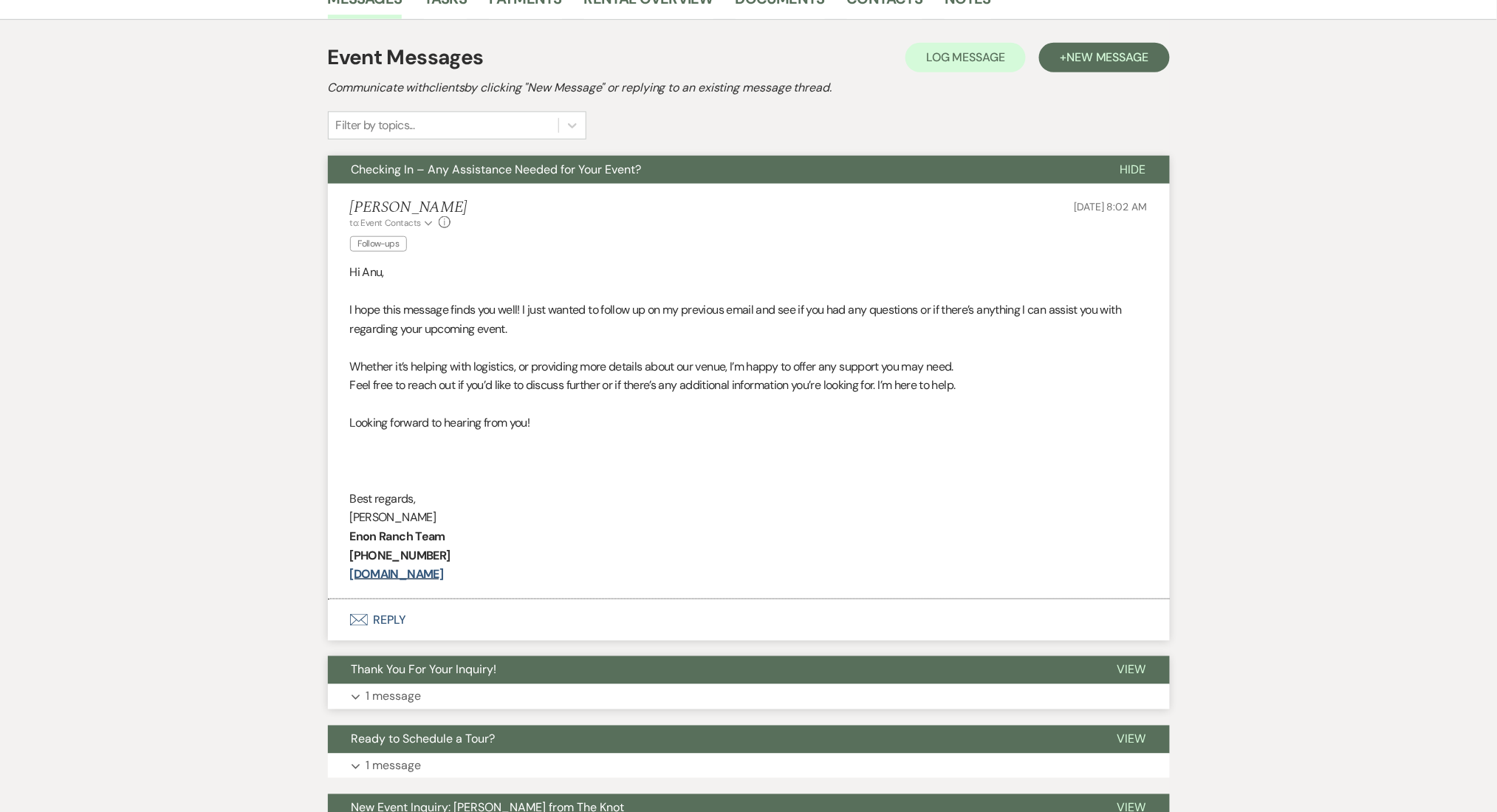
click at [430, 695] on button "Expand 1 message" at bounding box center [749, 697] width 842 height 25
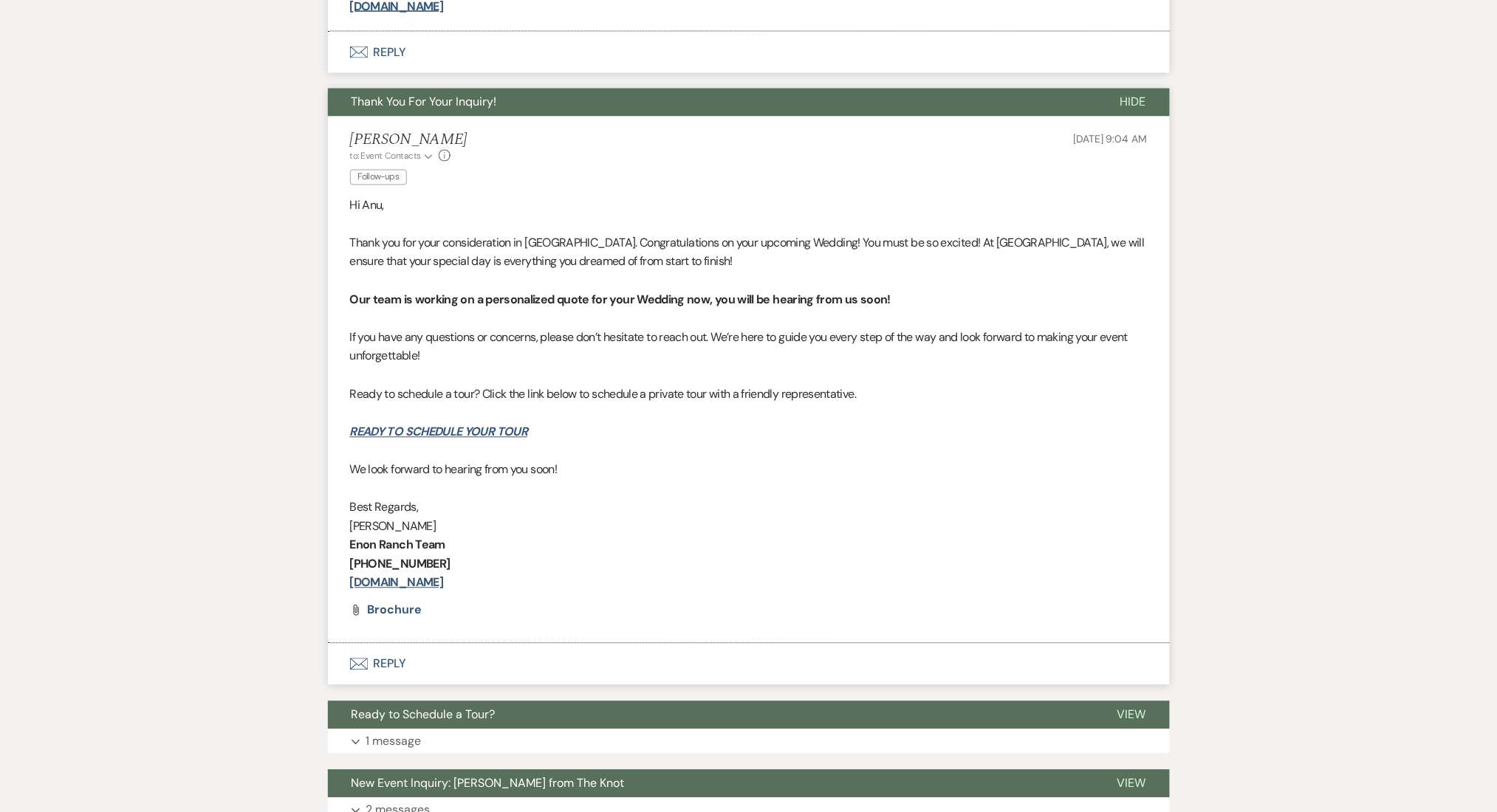
scroll to position [984, 0]
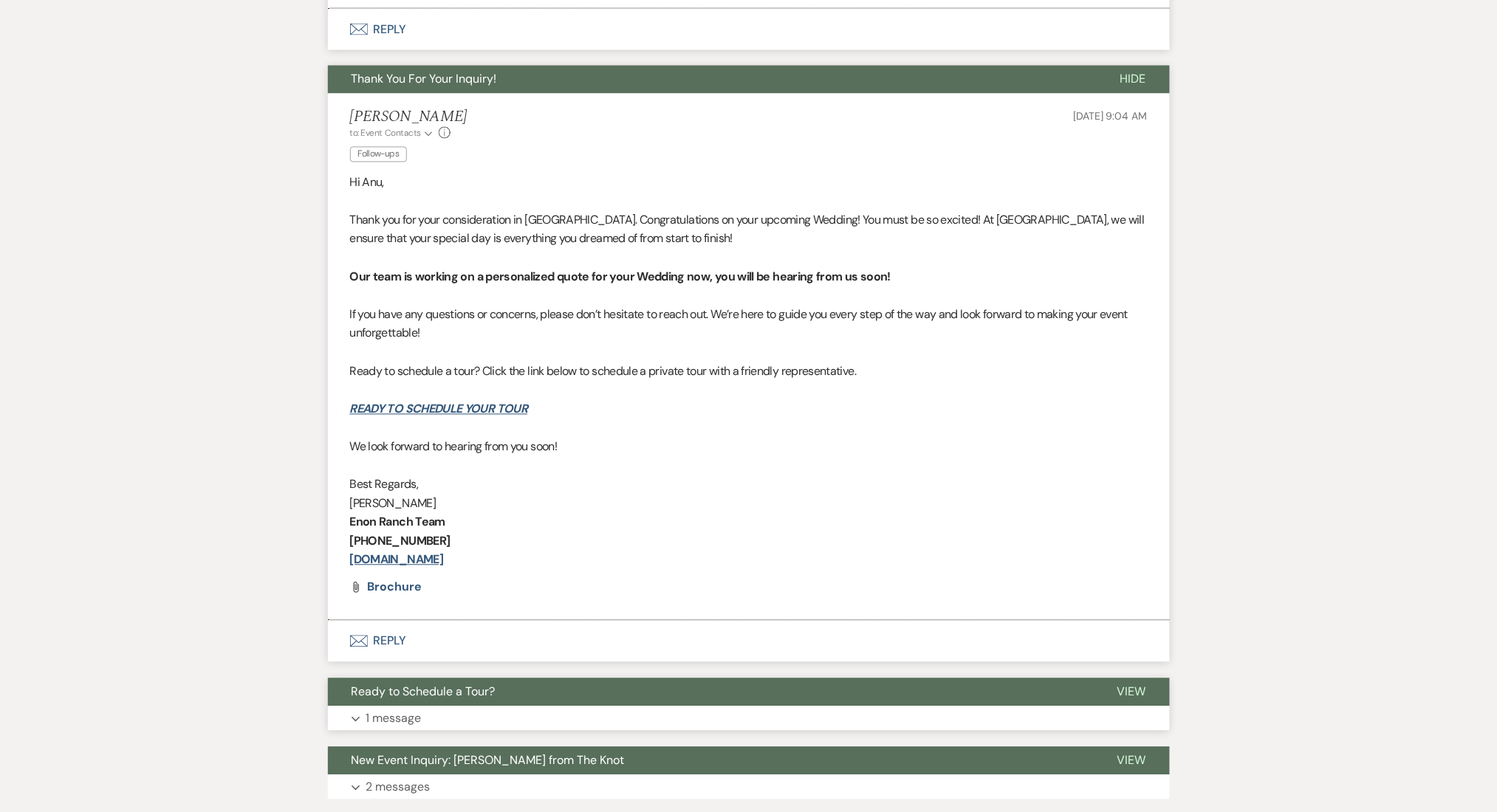
click at [478, 703] on button "Ready to Schedule a Tour?" at bounding box center [711, 692] width 766 height 28
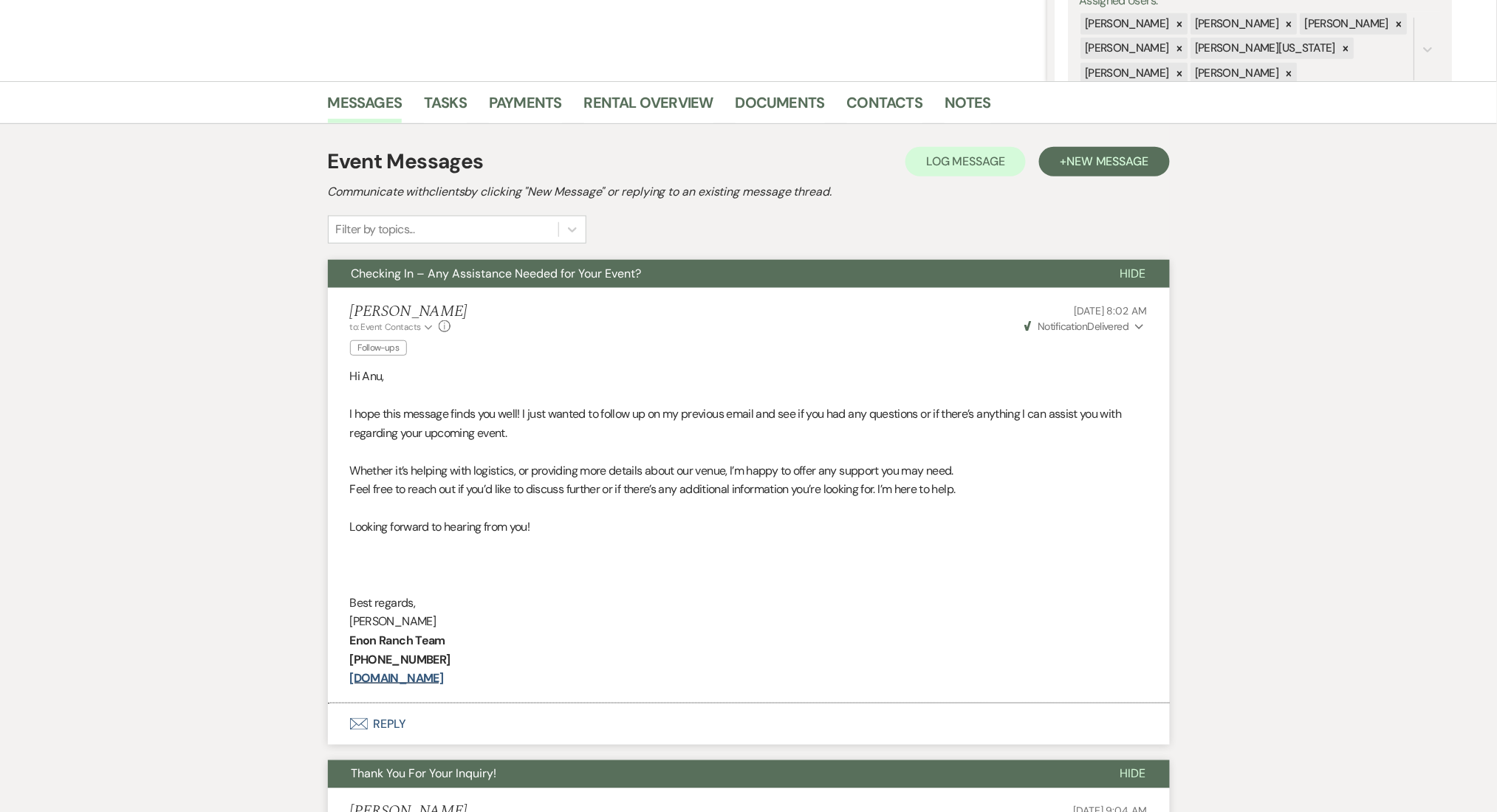
scroll to position [142, 0]
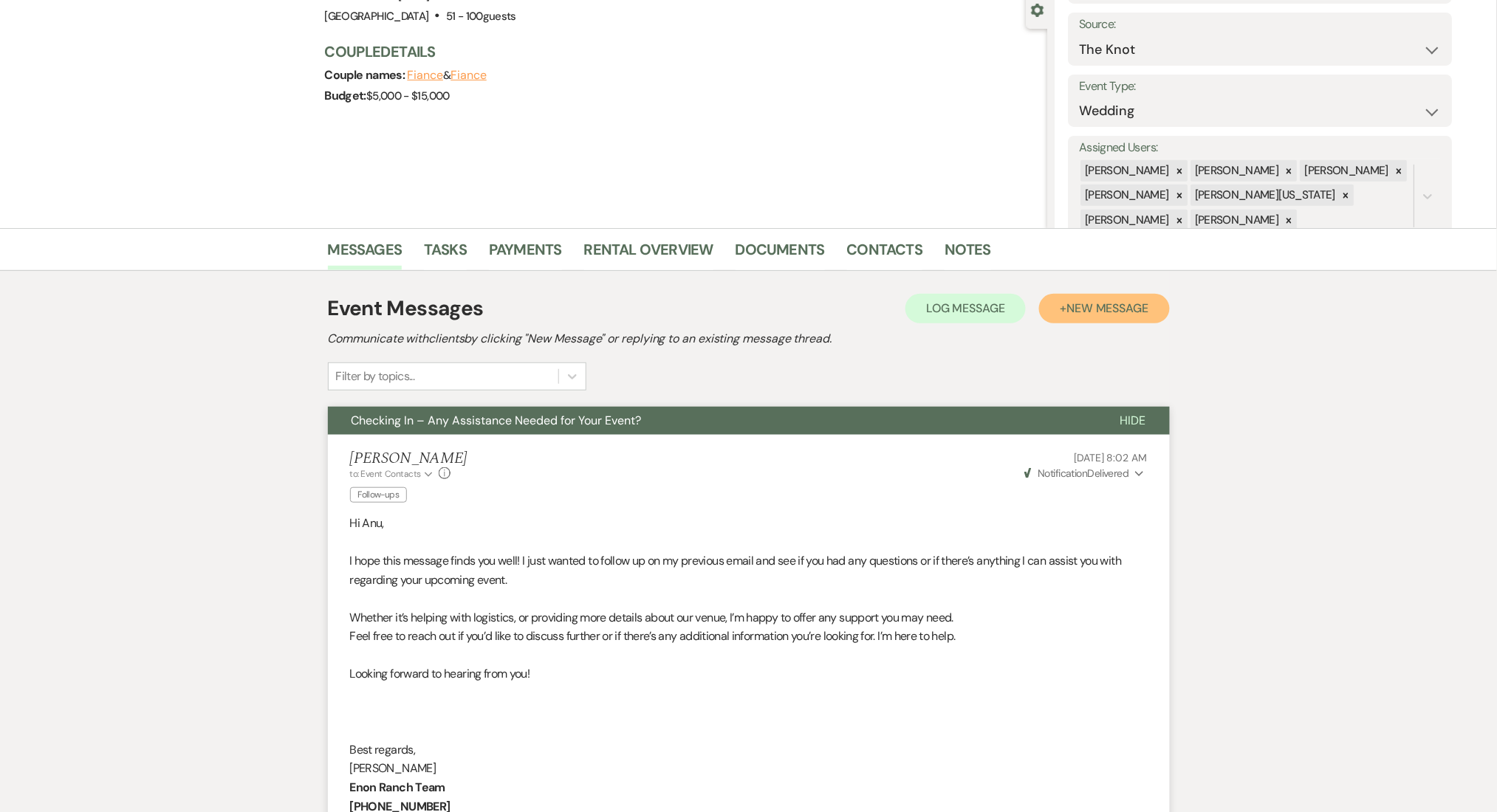
click at [1071, 314] on span "New Message" at bounding box center [1107, 308] width 82 height 15
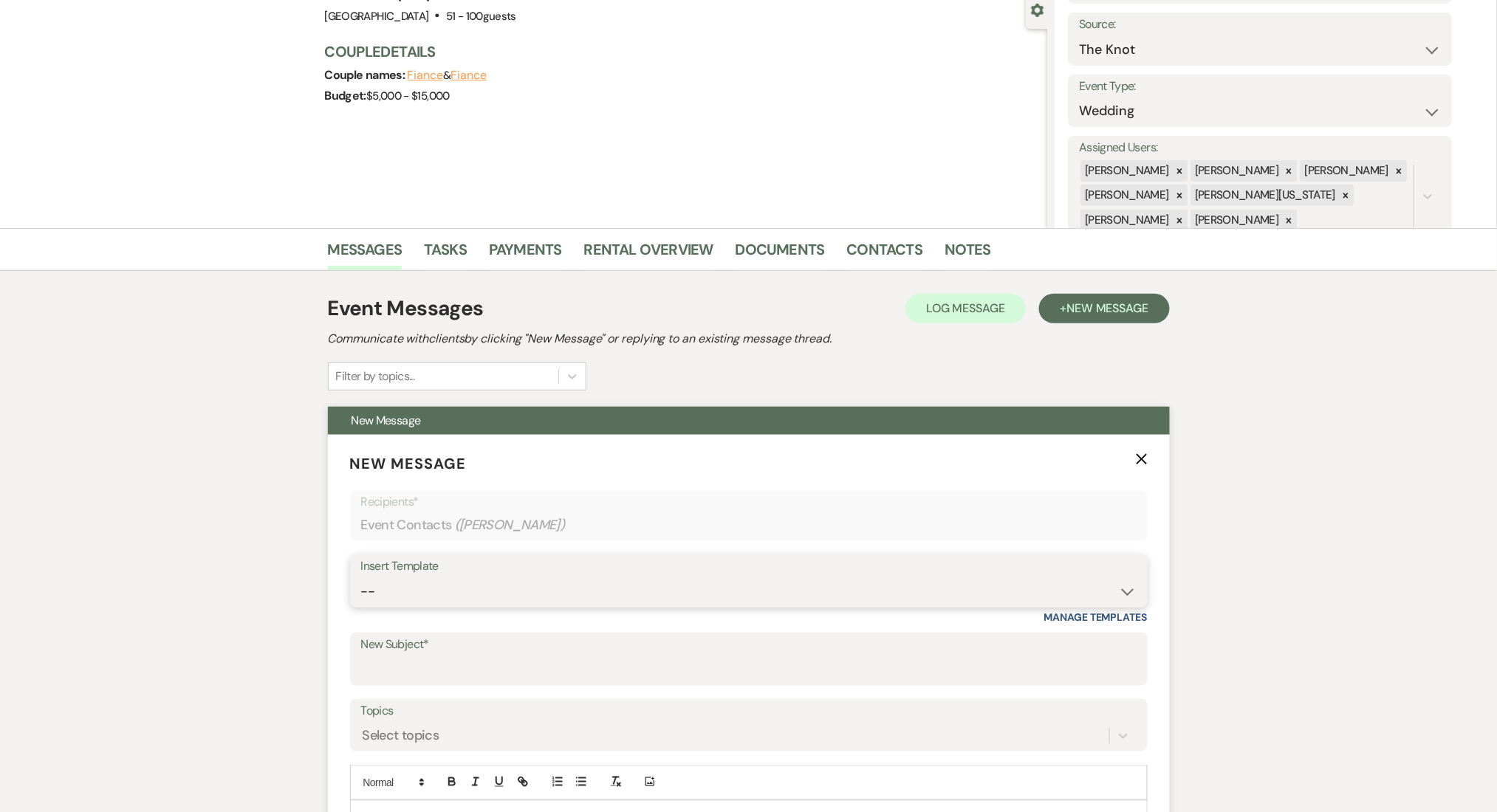
click at [450, 596] on select "-- Inquiry Follow Up Email #2 Contract Sending Template Payment Template Rental…" at bounding box center [749, 592] width 775 height 29
click at [361, 578] on select "-- Inquiry Follow Up Email #2 Contract Sending Template Payment Template Rental…" at bounding box center [749, 592] width 775 height 29
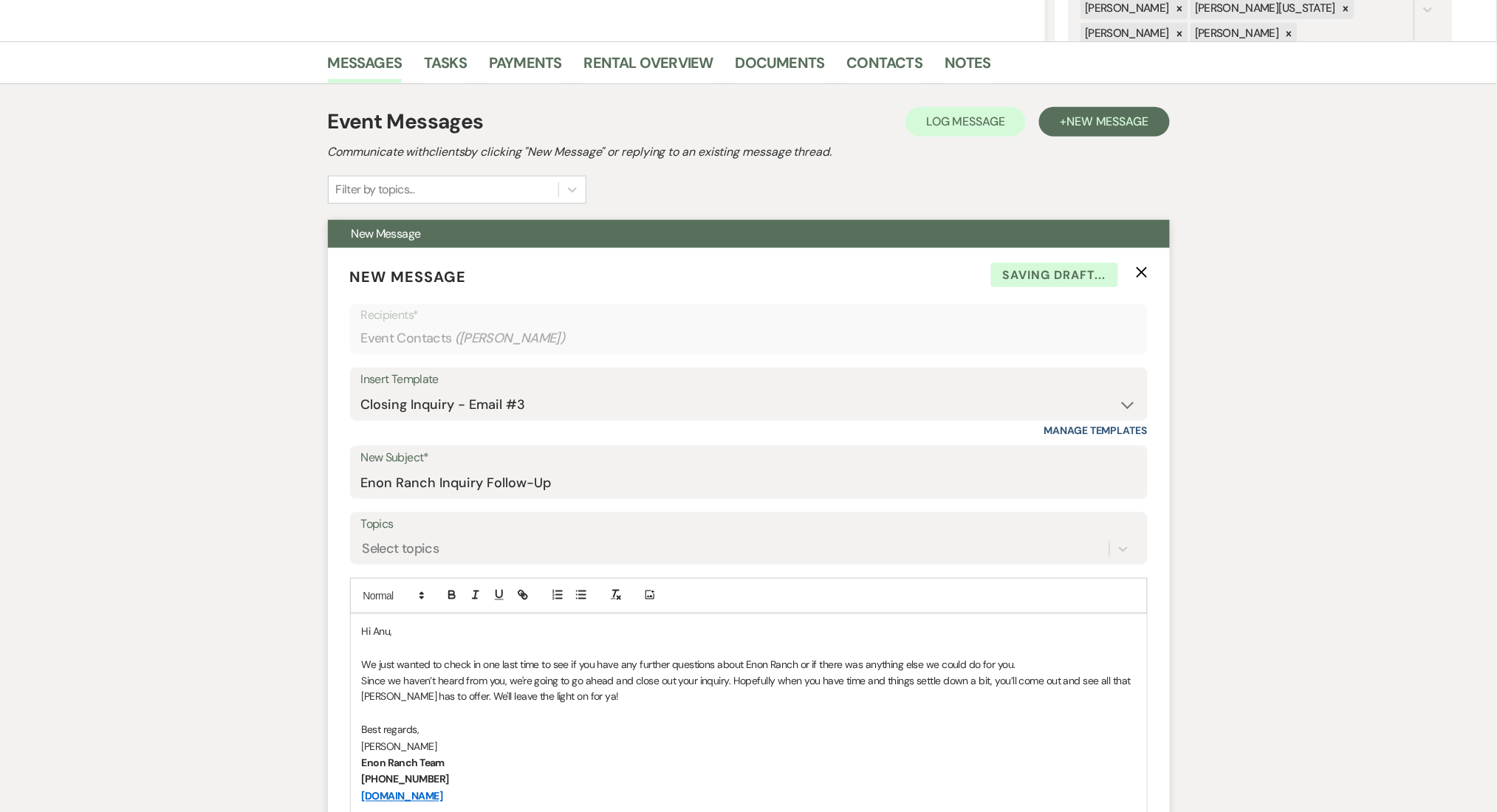
scroll to position [634, 0]
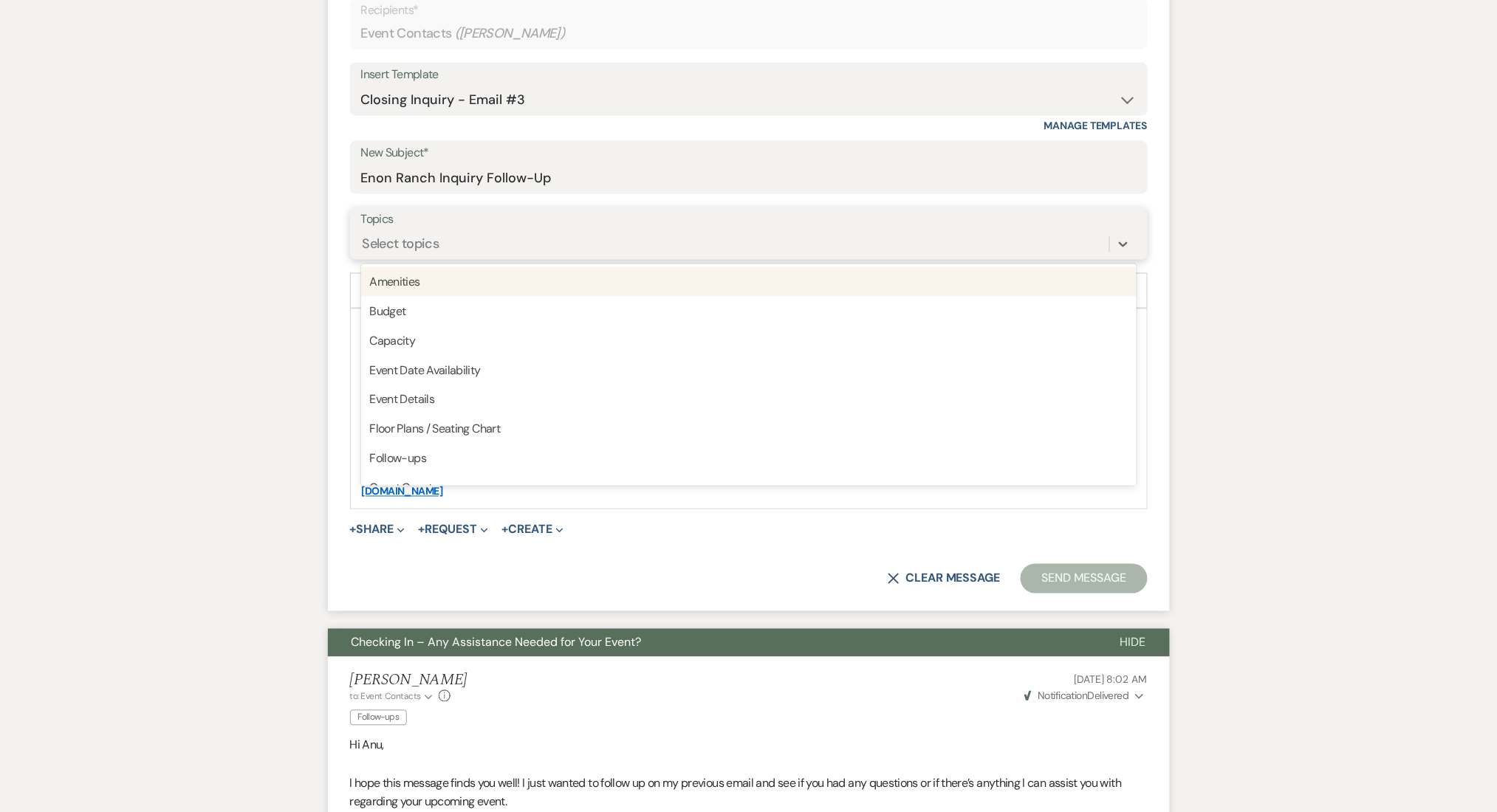
click at [458, 242] on div "Select topics" at bounding box center [735, 244] width 748 height 26
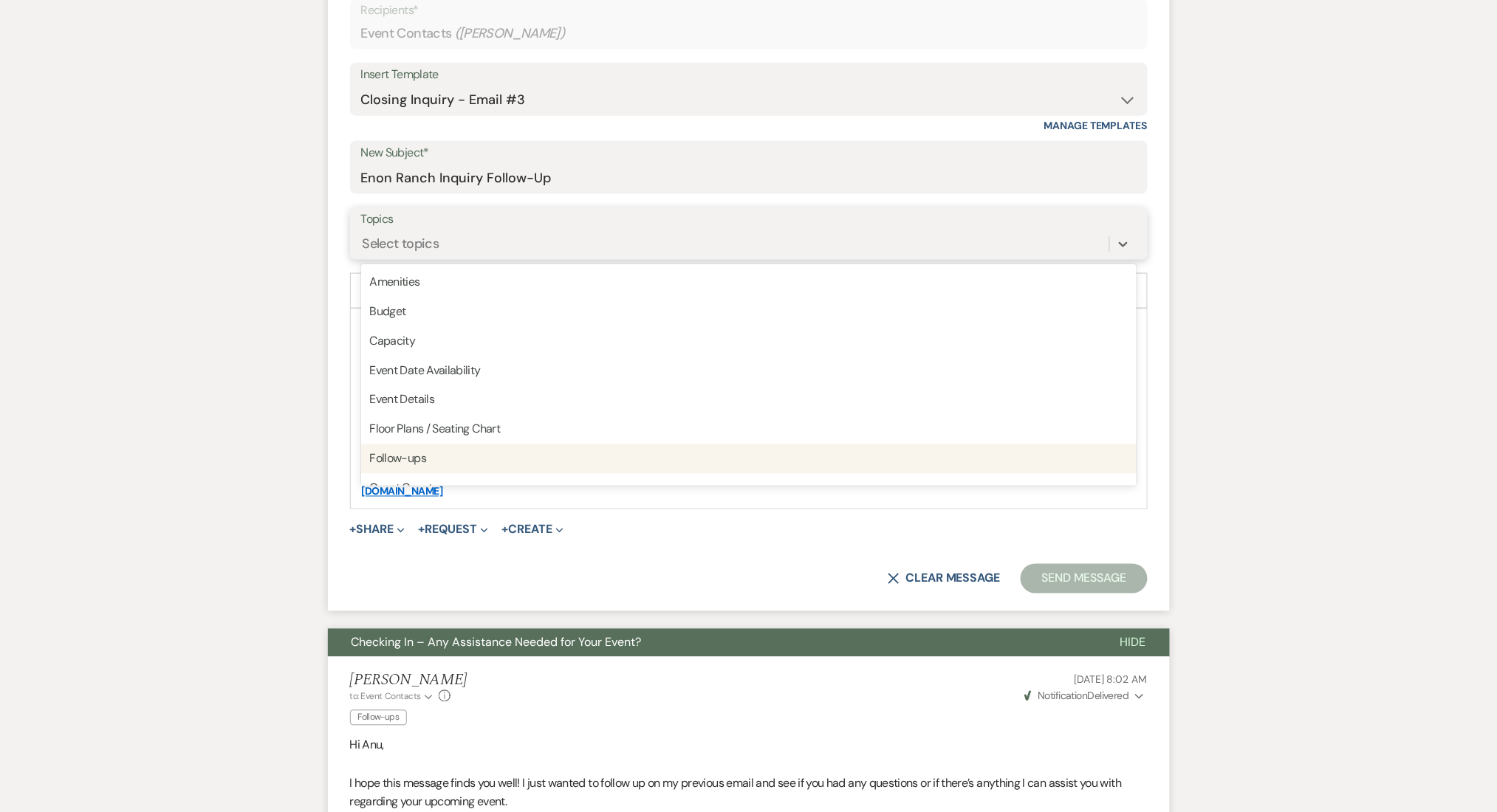
click at [439, 465] on div "Follow-ups" at bounding box center [749, 459] width 775 height 30
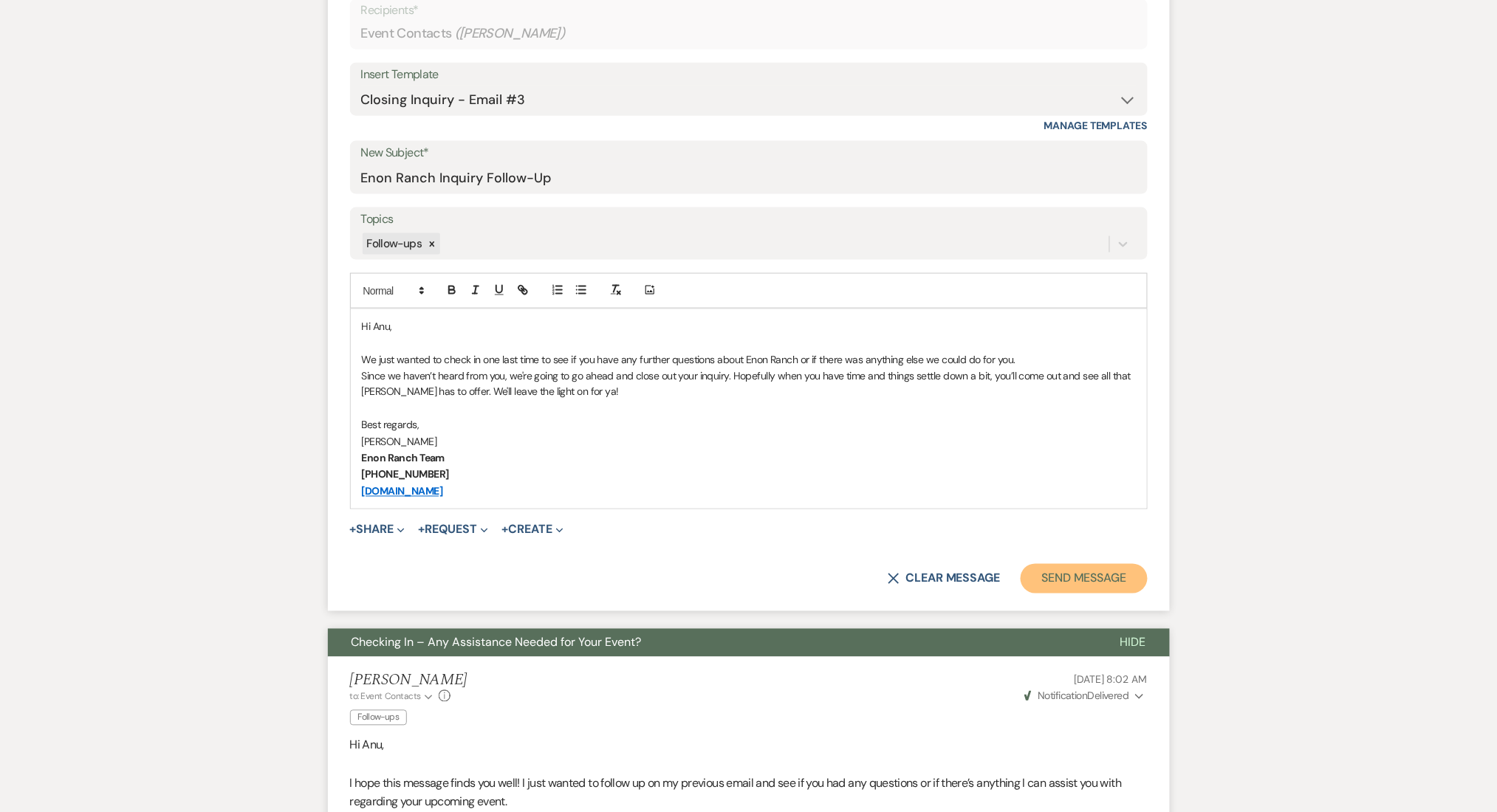
click at [1038, 572] on button "Send Message" at bounding box center [1083, 578] width 126 height 30
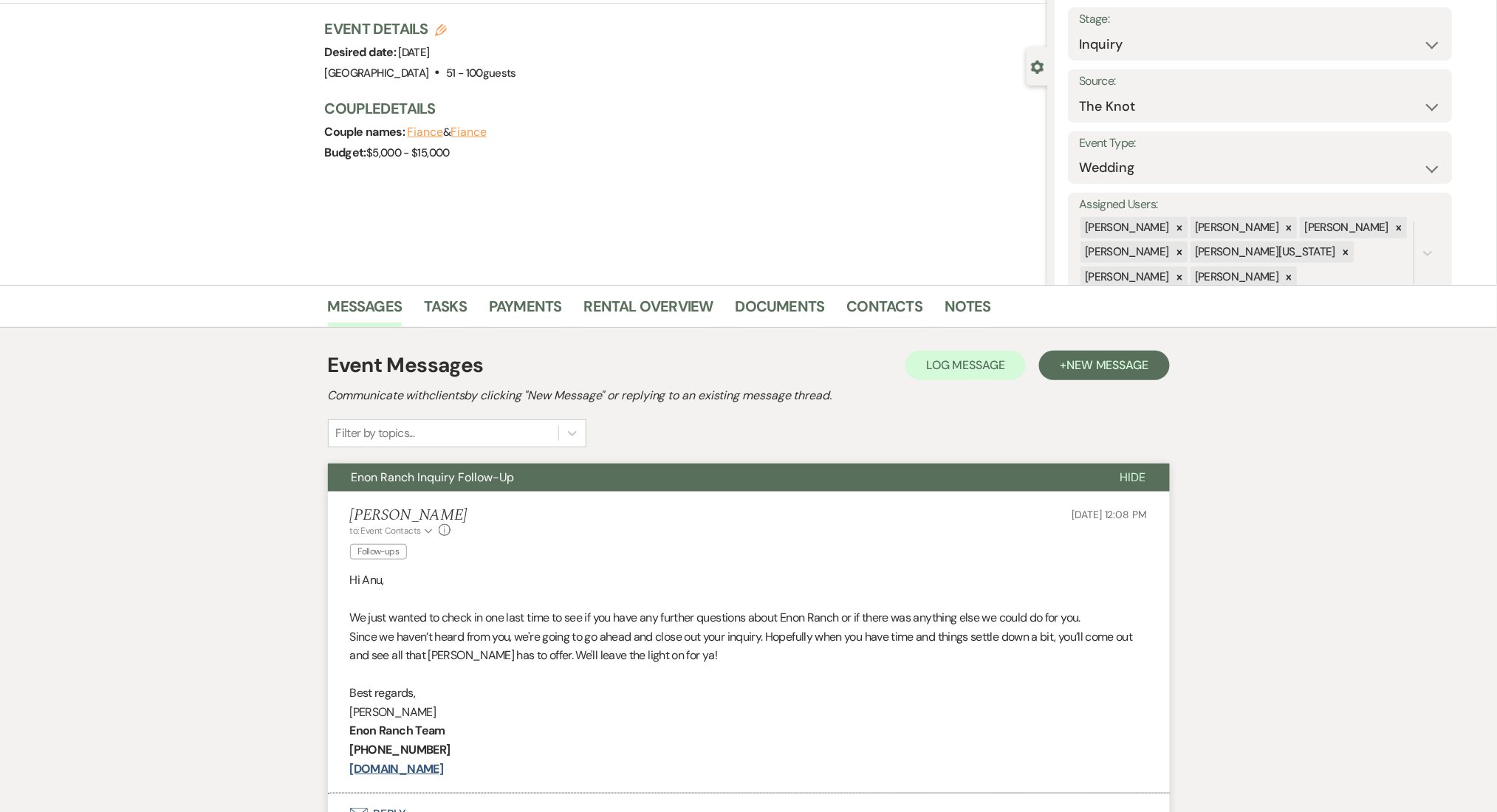
scroll to position [0, 0]
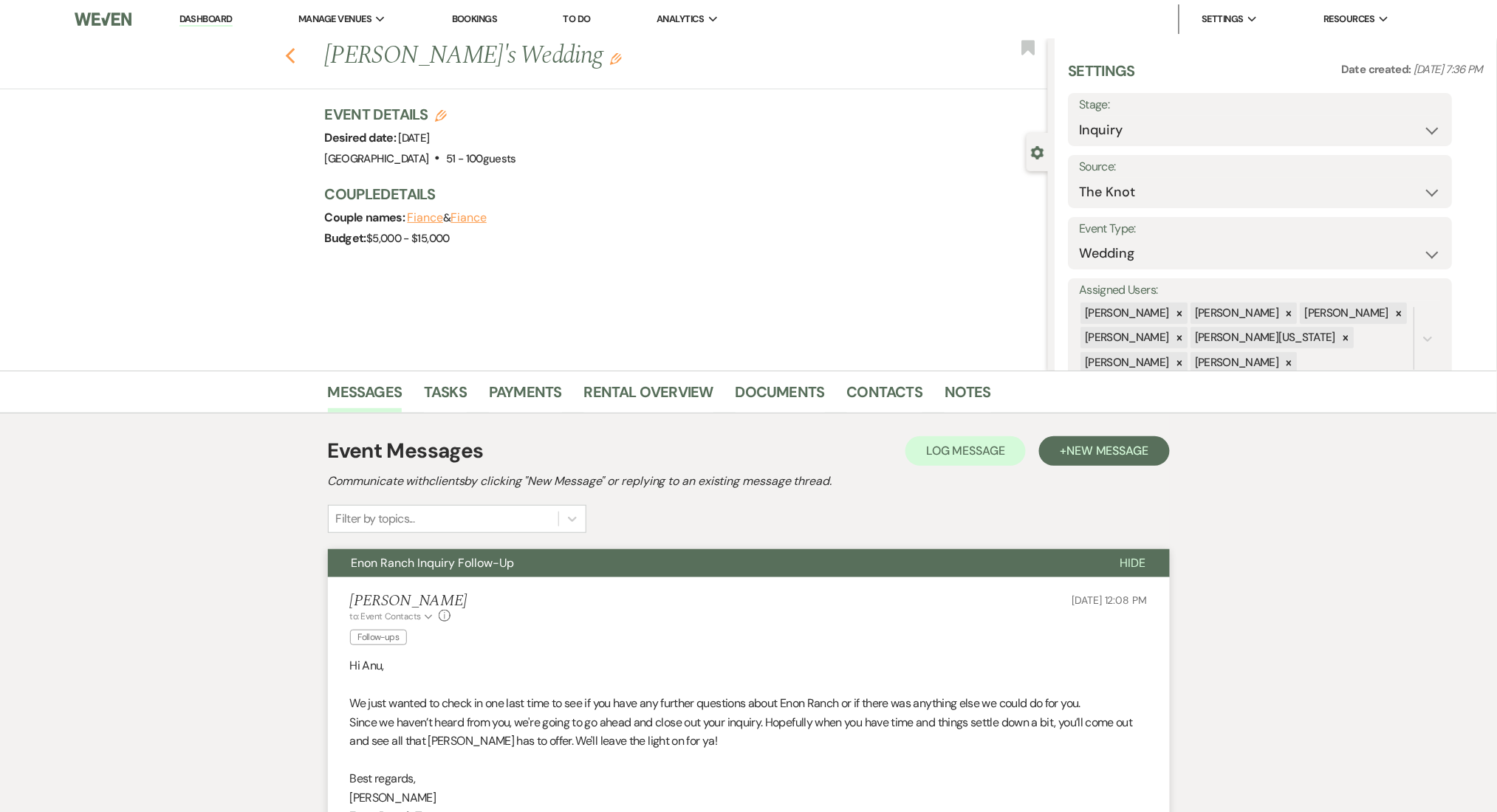
click at [294, 62] on use "button" at bounding box center [290, 56] width 10 height 16
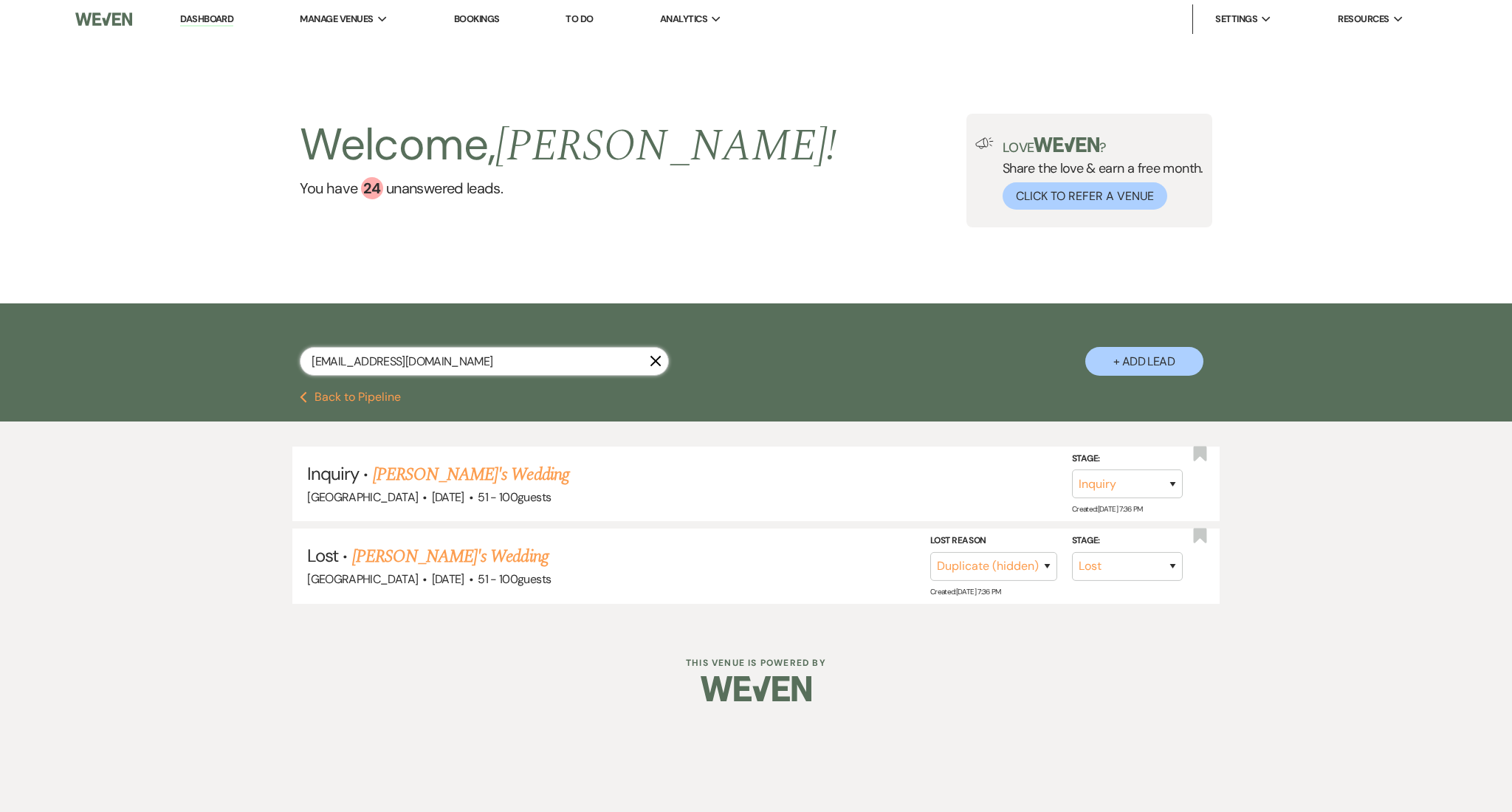
drag, startPoint x: 471, startPoint y: 353, endPoint x: 158, endPoint y: 342, distance: 313.2
click at [158, 342] on div "[EMAIL_ADDRESS][DOMAIN_NAME] X + Add Lead" at bounding box center [756, 347] width 1512 height 88
paste input "philipalthomsons48"
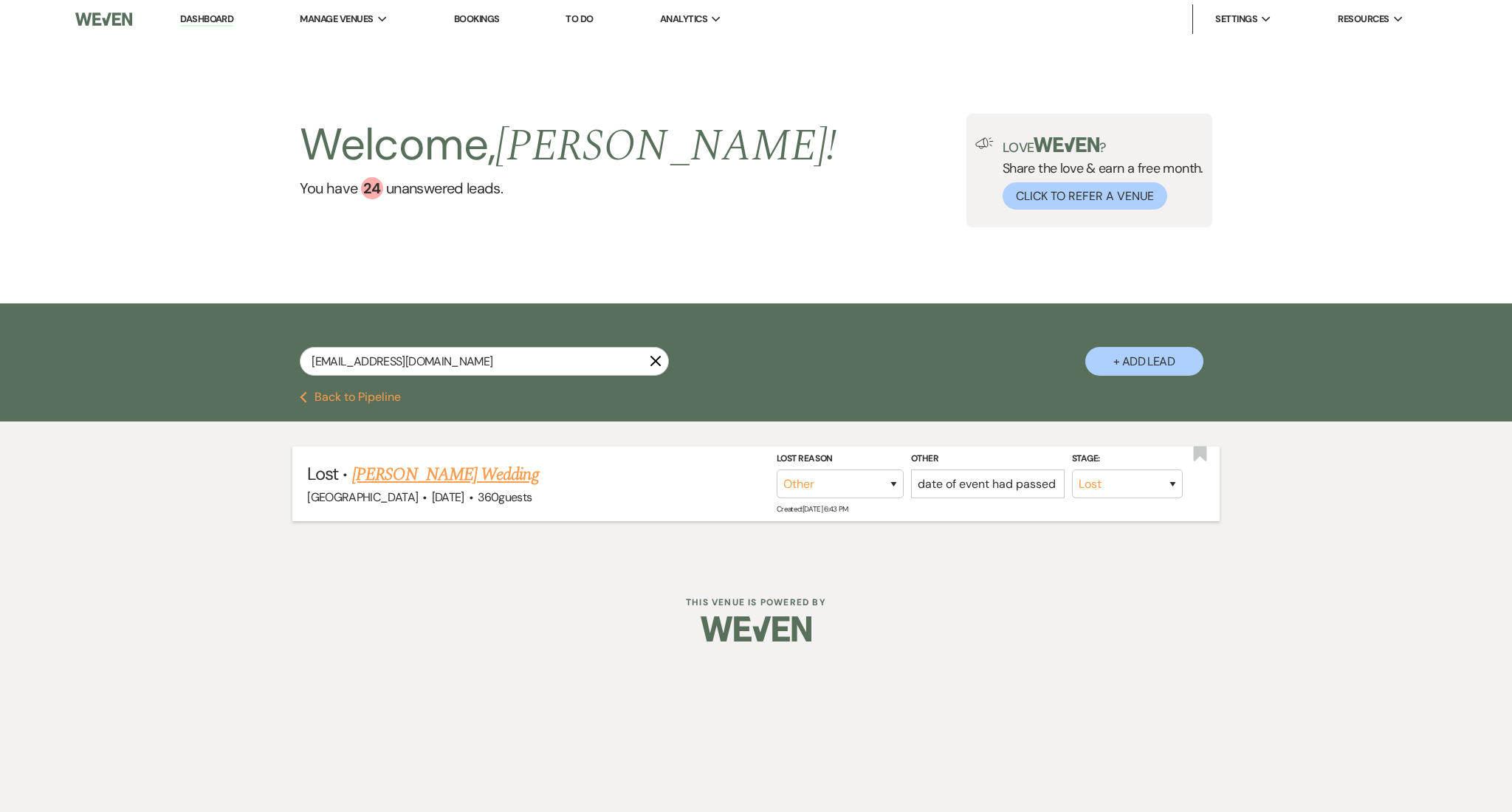
click at [498, 470] on link "[PERSON_NAME] Wedding" at bounding box center [445, 474] width 187 height 26
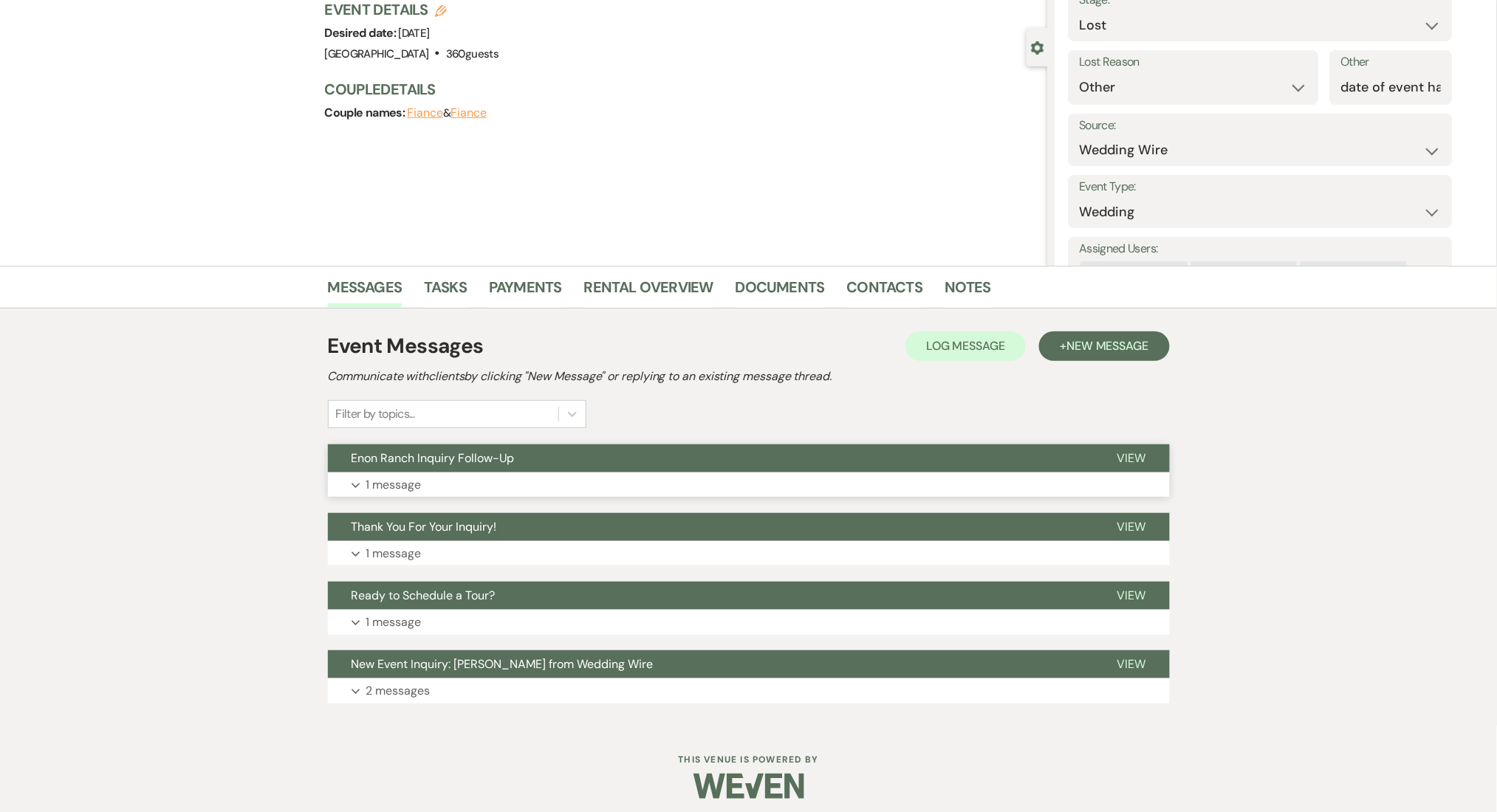
click at [402, 489] on p "1 message" at bounding box center [393, 484] width 55 height 19
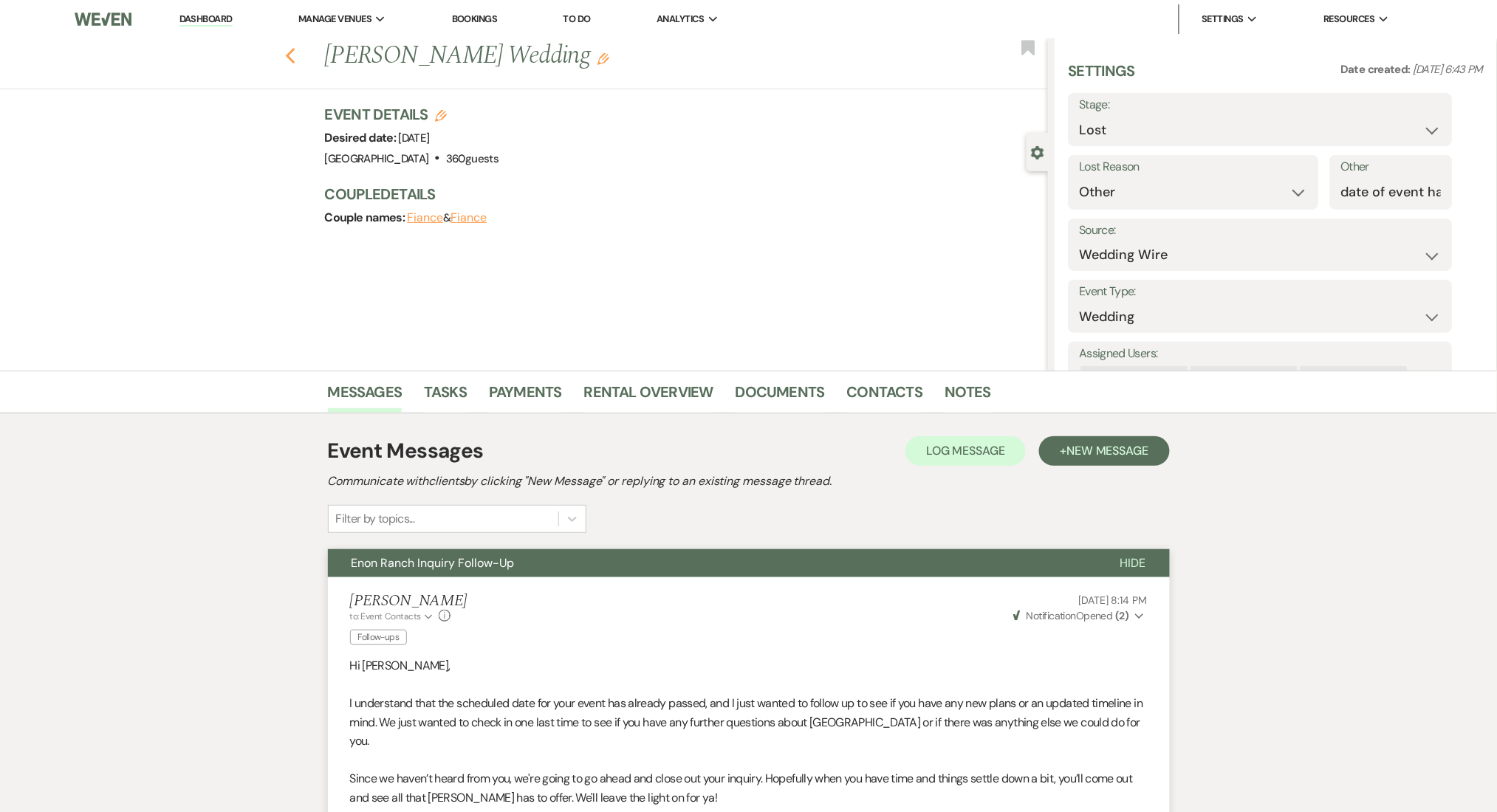
click at [296, 54] on icon "Previous" at bounding box center [291, 56] width 11 height 18
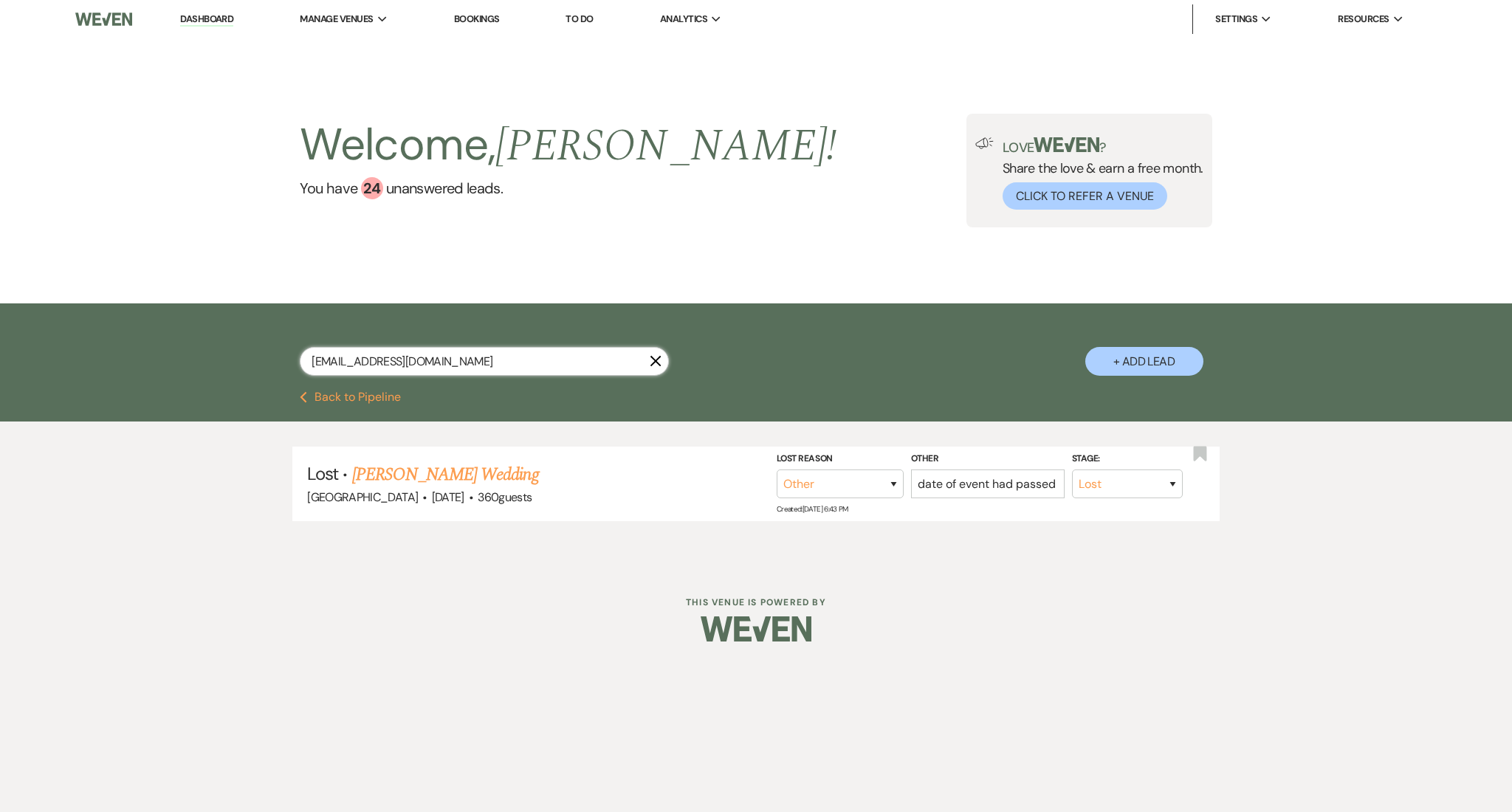
drag, startPoint x: 506, startPoint y: 354, endPoint x: 119, endPoint y: 349, distance: 387.0
click at [119, 349] on div "[EMAIL_ADDRESS][DOMAIN_NAME] X + Add Lead" at bounding box center [756, 347] width 1512 height 88
paste input "raiyanam16"
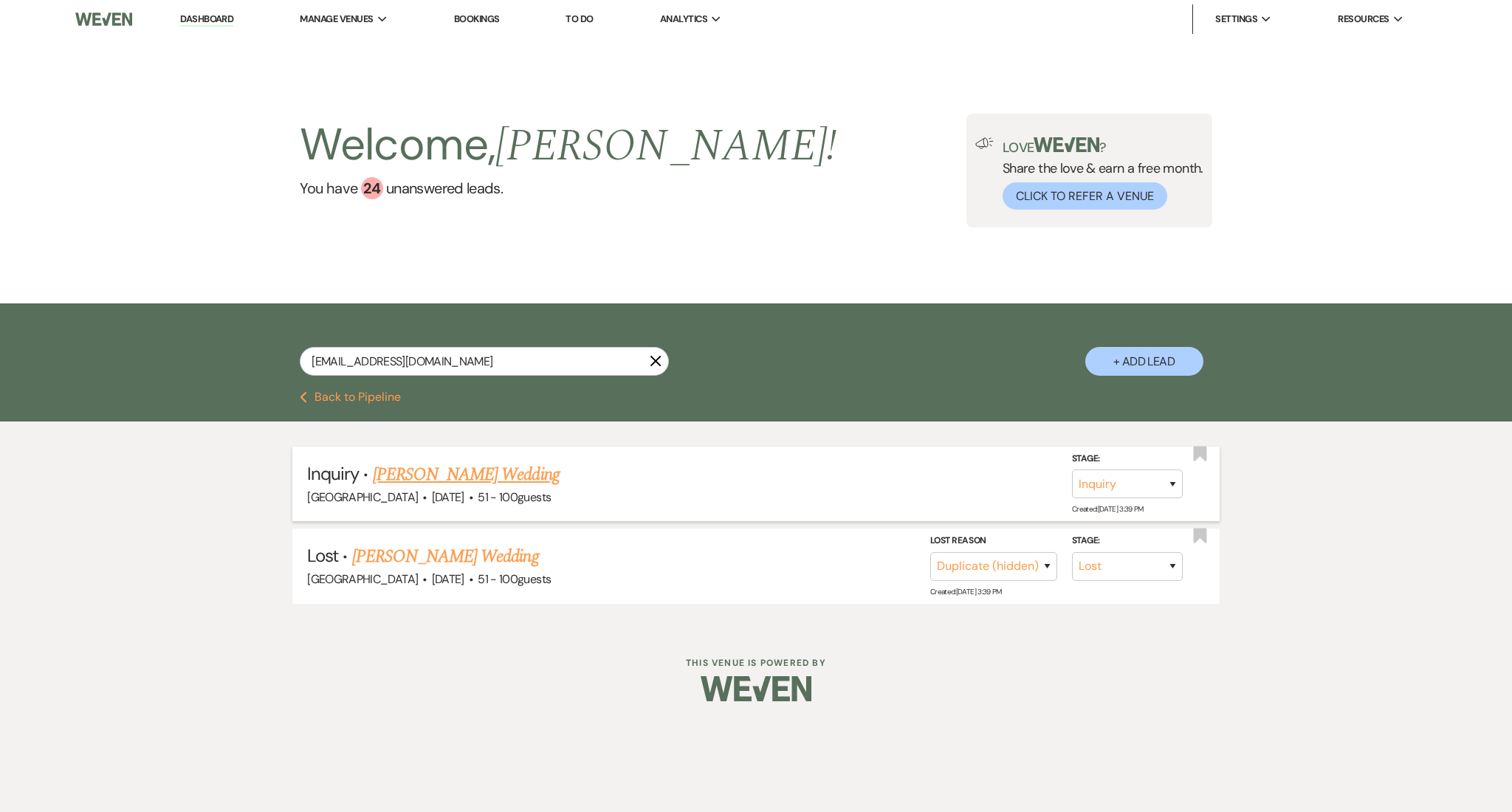
click at [502, 478] on link "[PERSON_NAME] Wedding" at bounding box center [466, 474] width 187 height 26
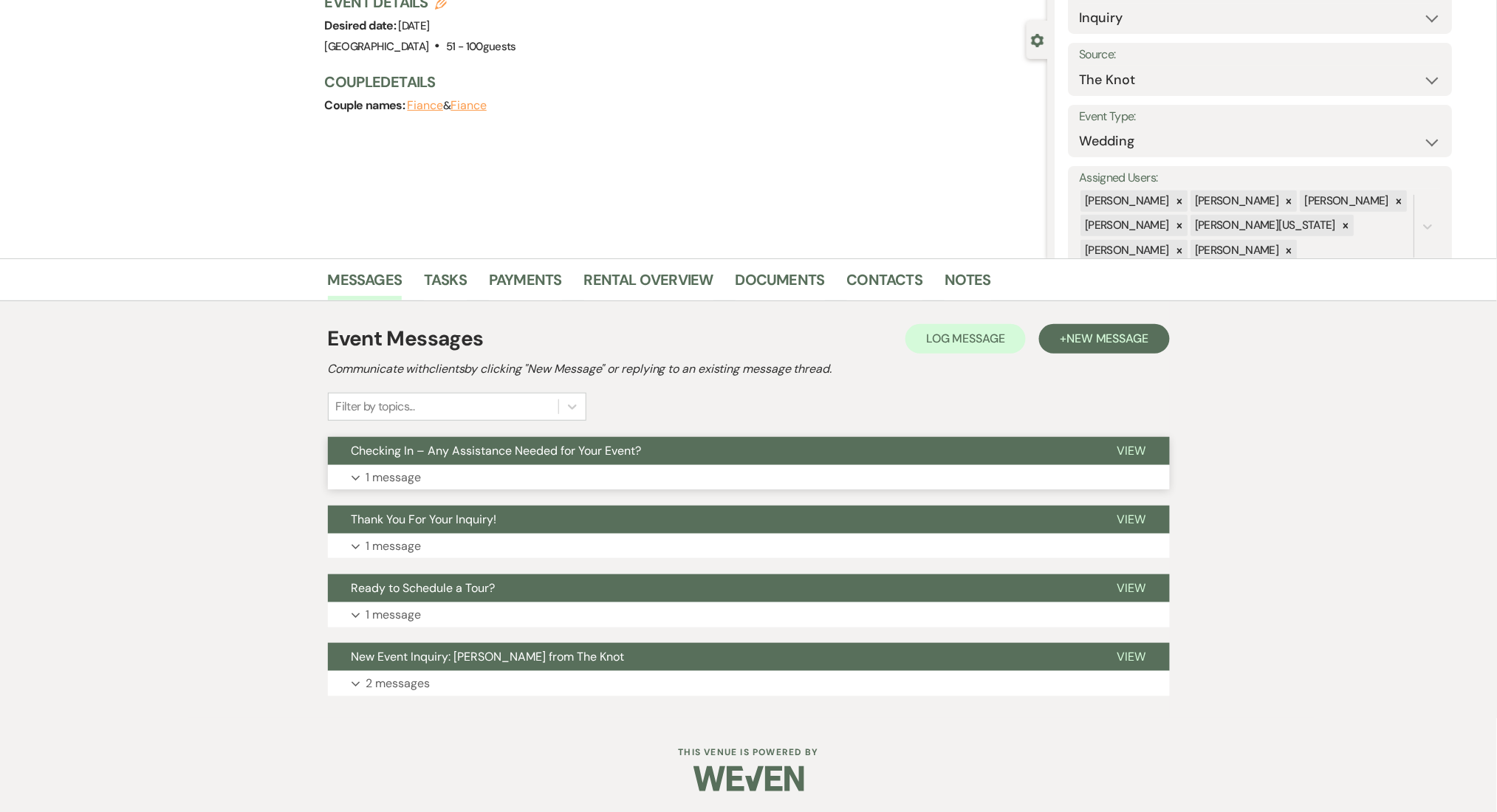
click at [404, 480] on p "1 message" at bounding box center [393, 477] width 55 height 19
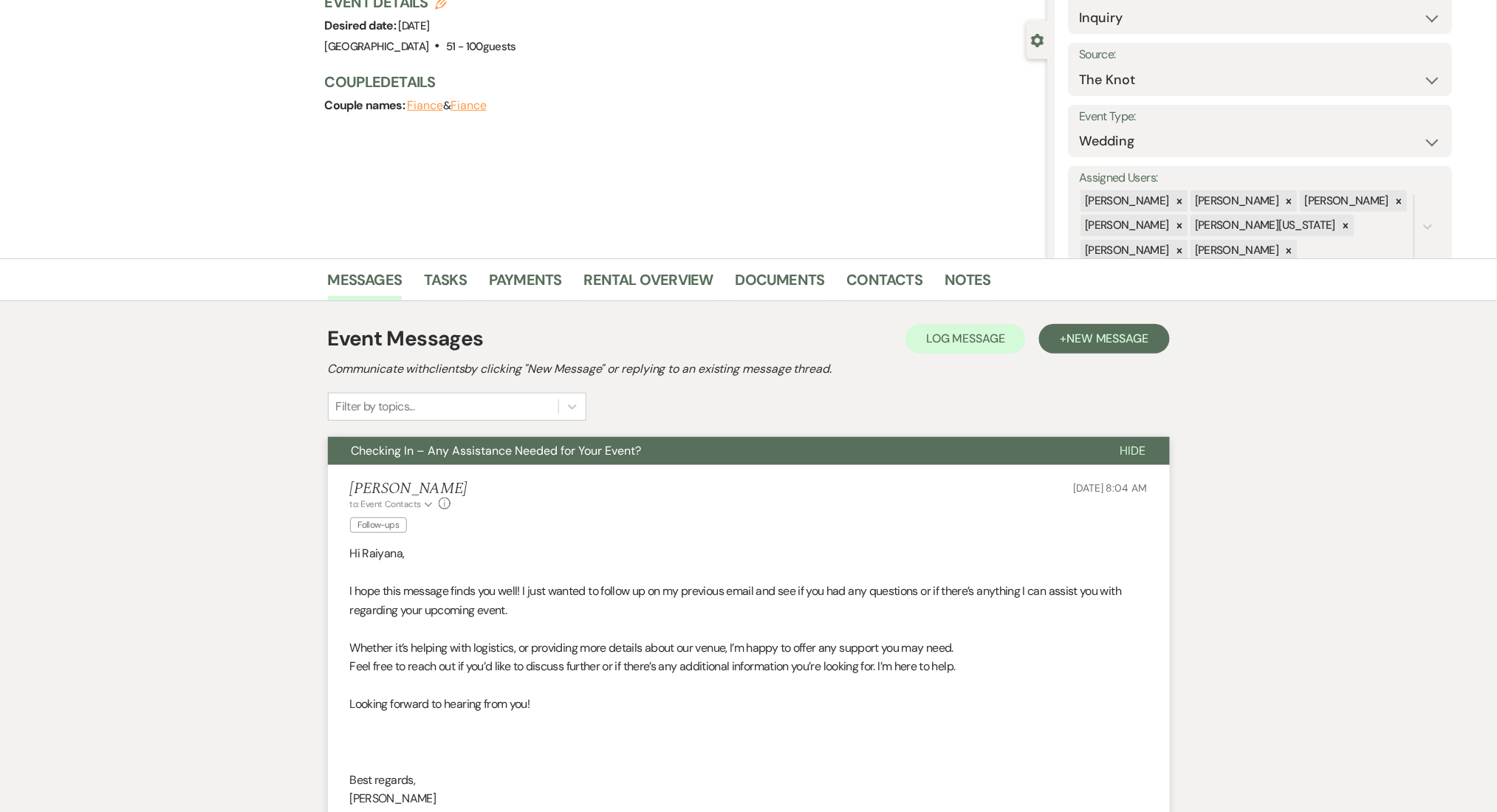
scroll to position [506, 0]
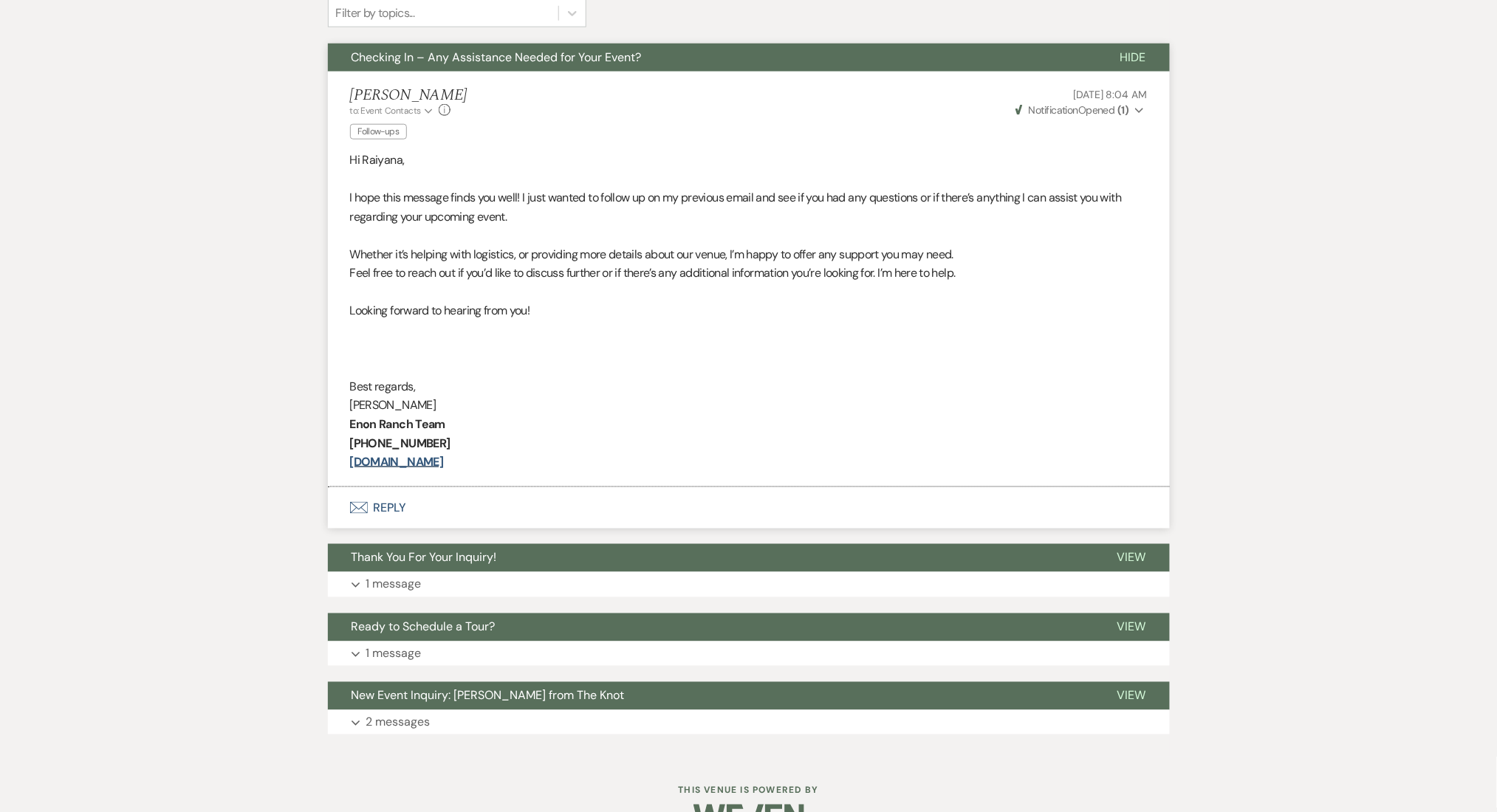
click at [948, 608] on div "Event Messages Log Log Message + New Message Communicate with clients by clicki…" at bounding box center [749, 331] width 842 height 819
click at [946, 589] on button "Expand 1 message" at bounding box center [749, 585] width 842 height 25
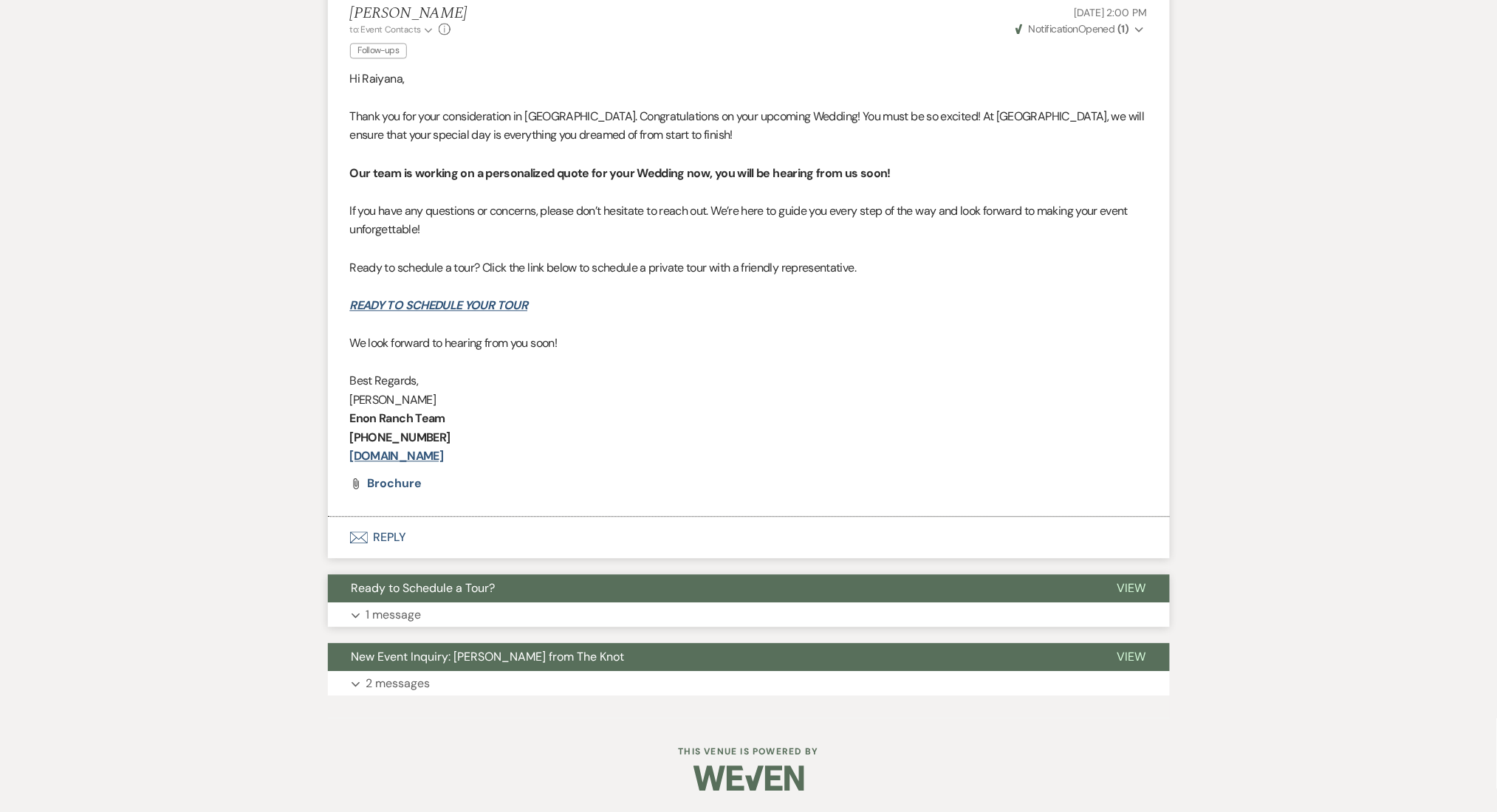
click at [736, 610] on button "Expand 1 message" at bounding box center [749, 615] width 842 height 25
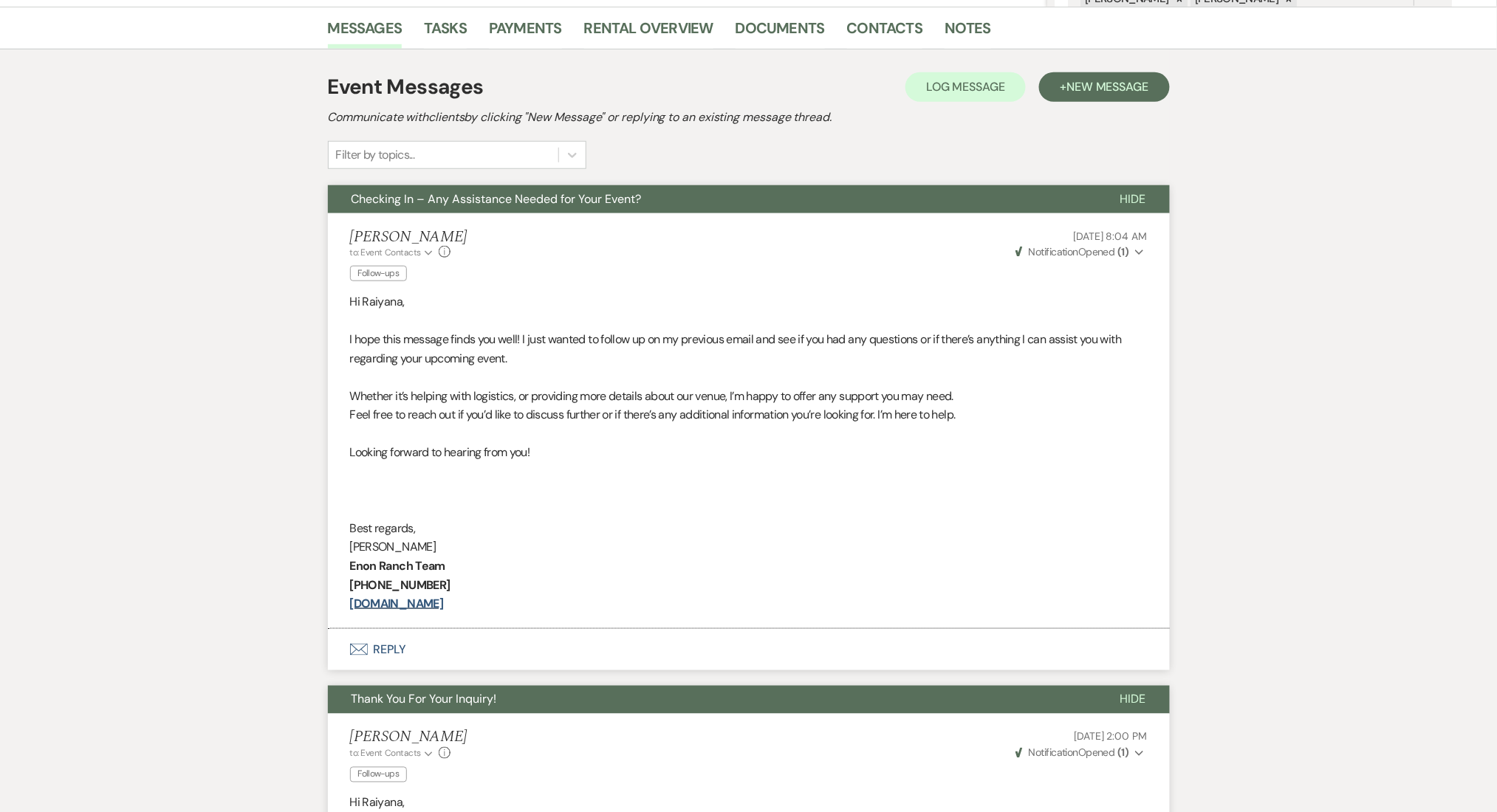
scroll to position [202, 0]
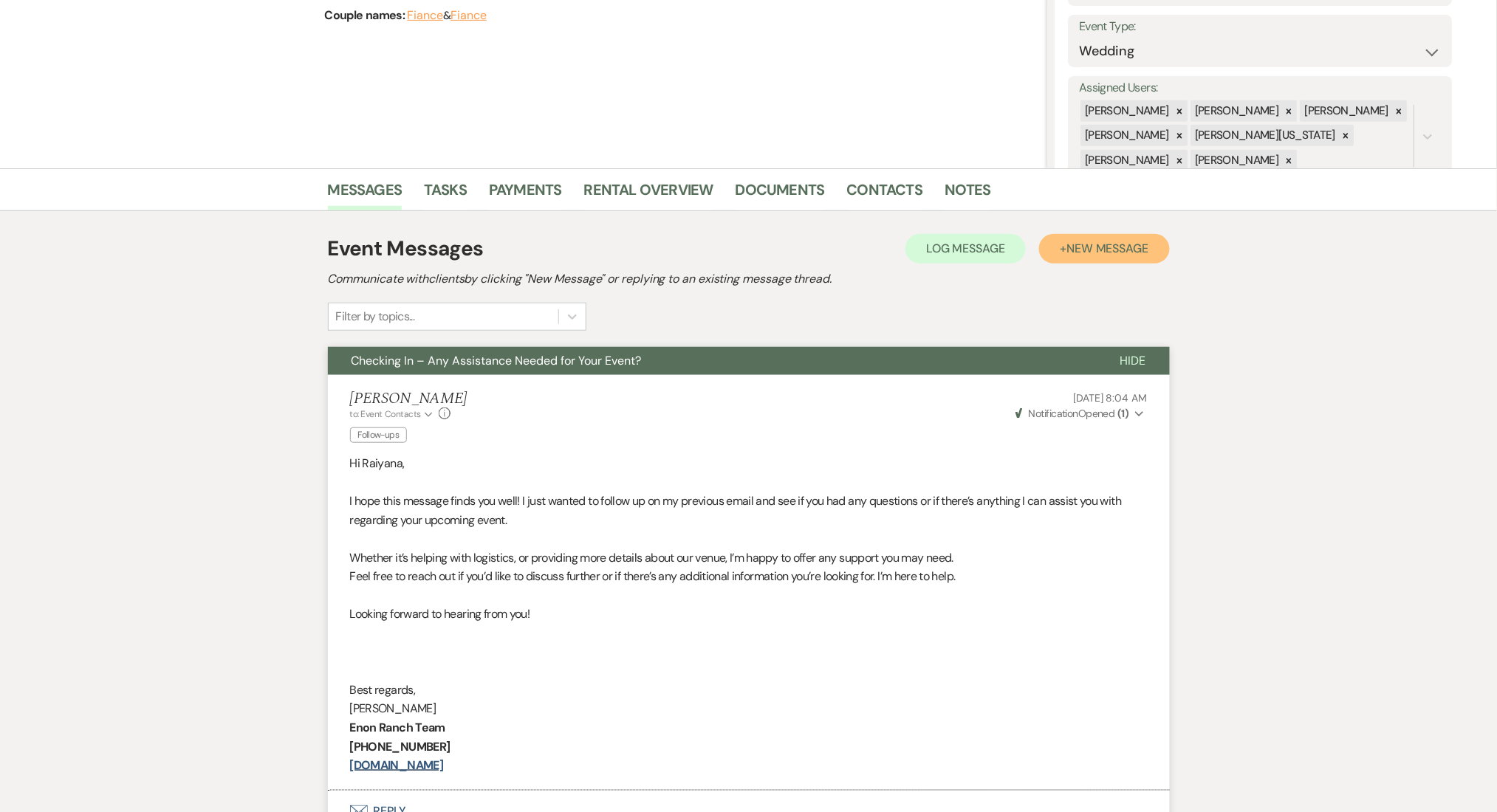
click at [1070, 249] on span "New Message" at bounding box center [1107, 248] width 82 height 15
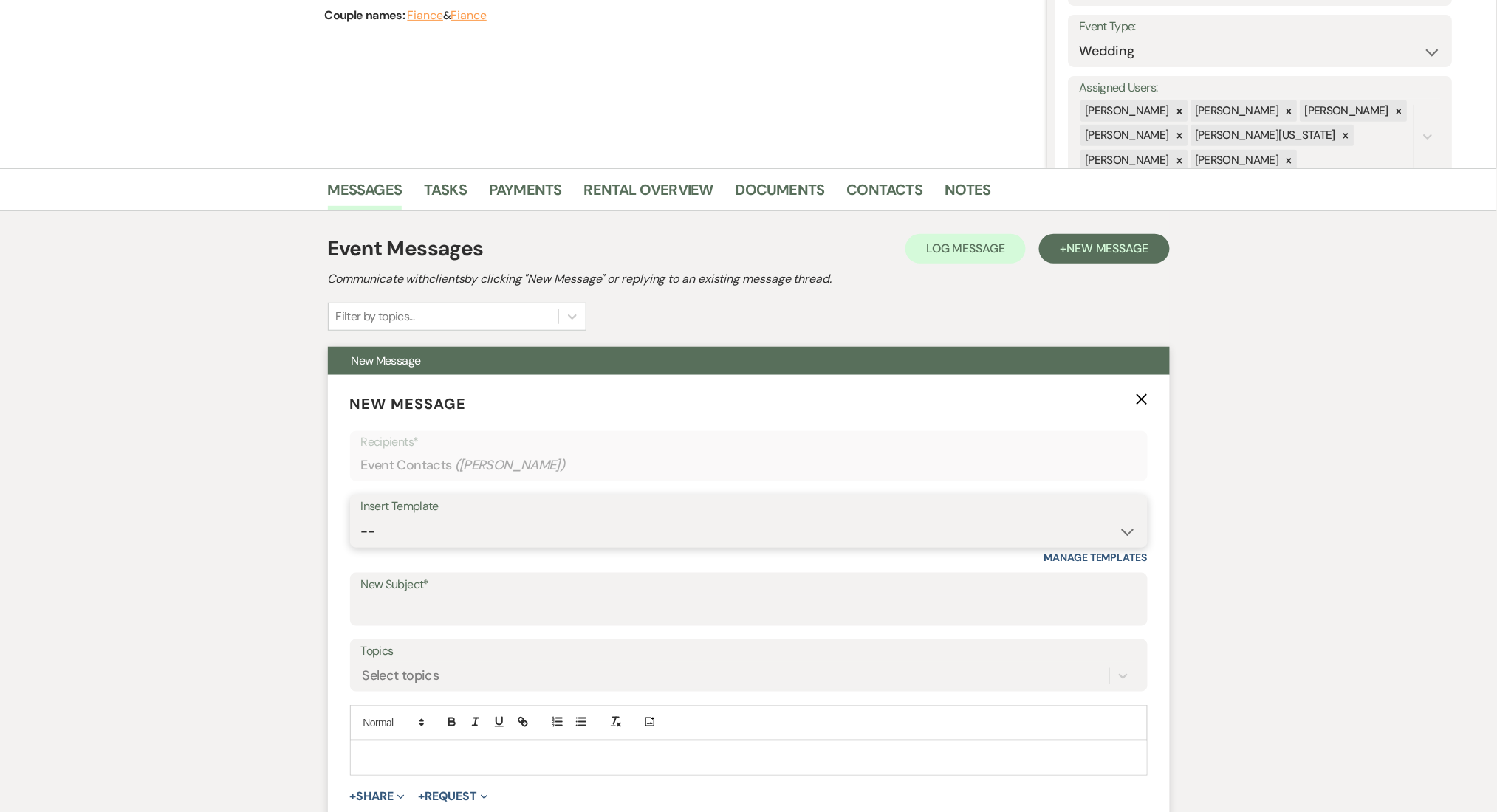
click at [582, 541] on select "-- Inquiry Follow Up Email #2 Contract Sending Template Payment Template Rental…" at bounding box center [749, 532] width 775 height 29
click at [361, 518] on select "-- Inquiry Follow Up Email #2 Contract Sending Template Payment Template Rental…" at bounding box center [749, 532] width 775 height 29
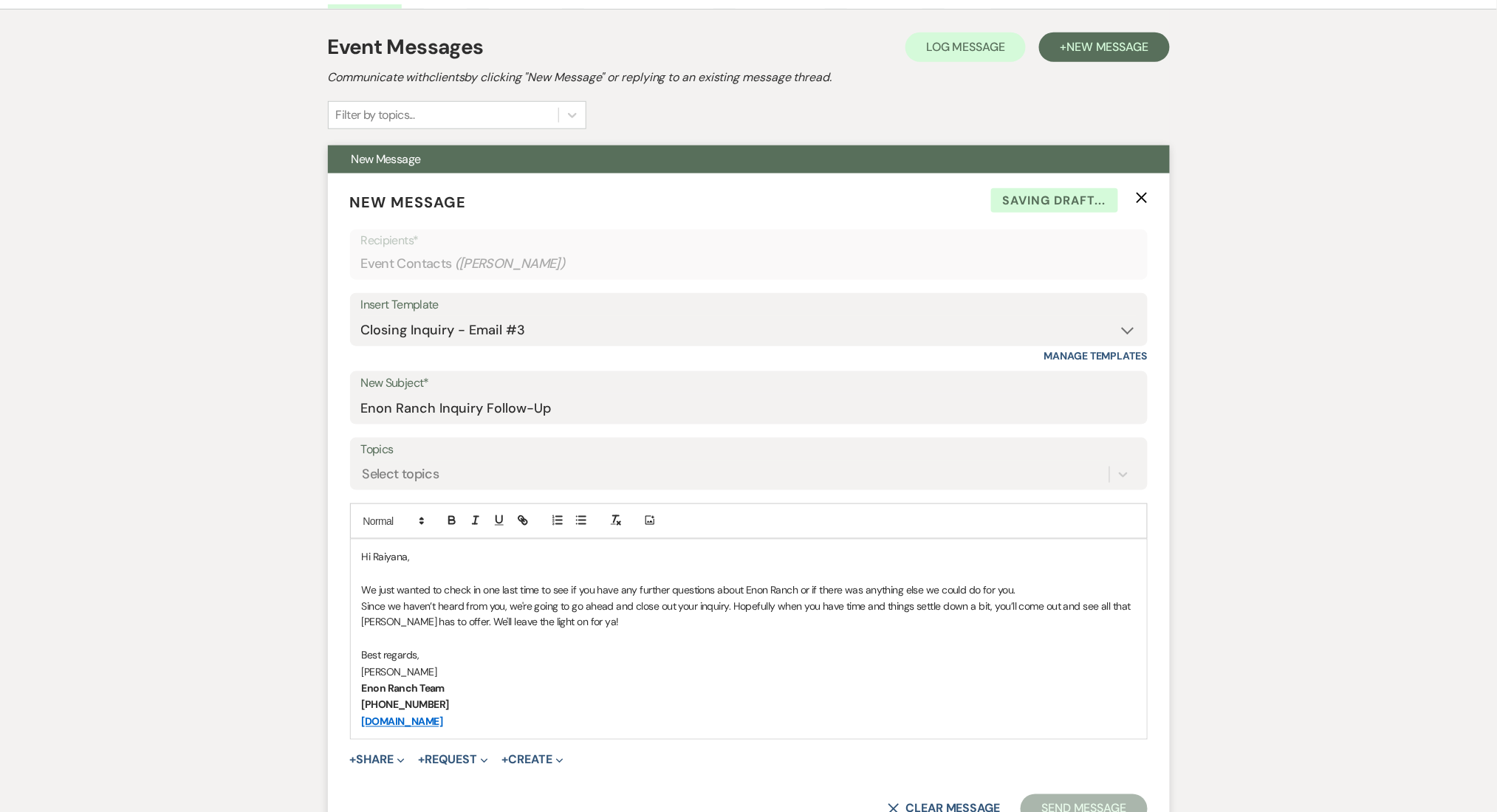
scroll to position [596, 0]
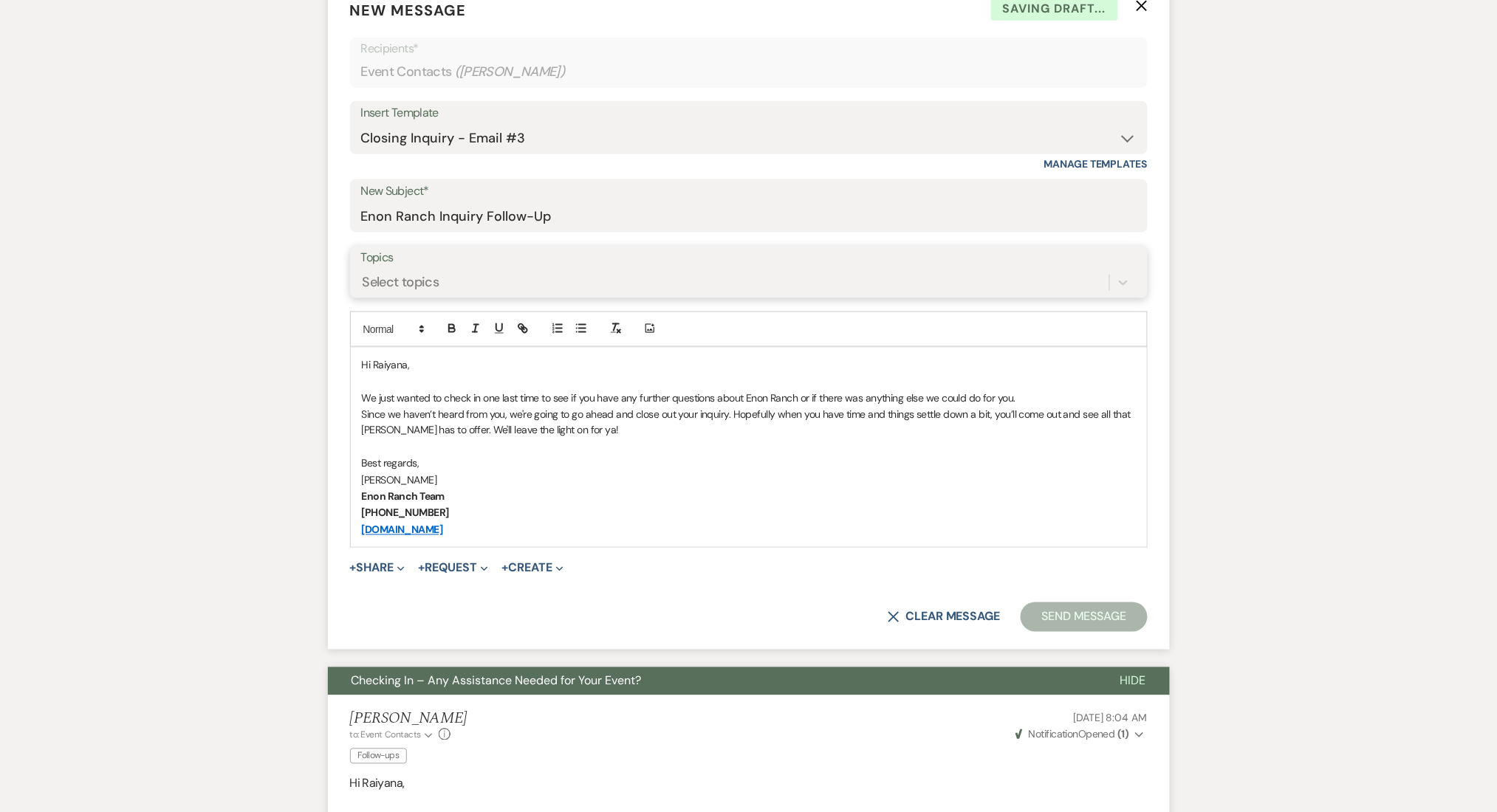
click at [566, 284] on div "Select topics" at bounding box center [735, 282] width 748 height 26
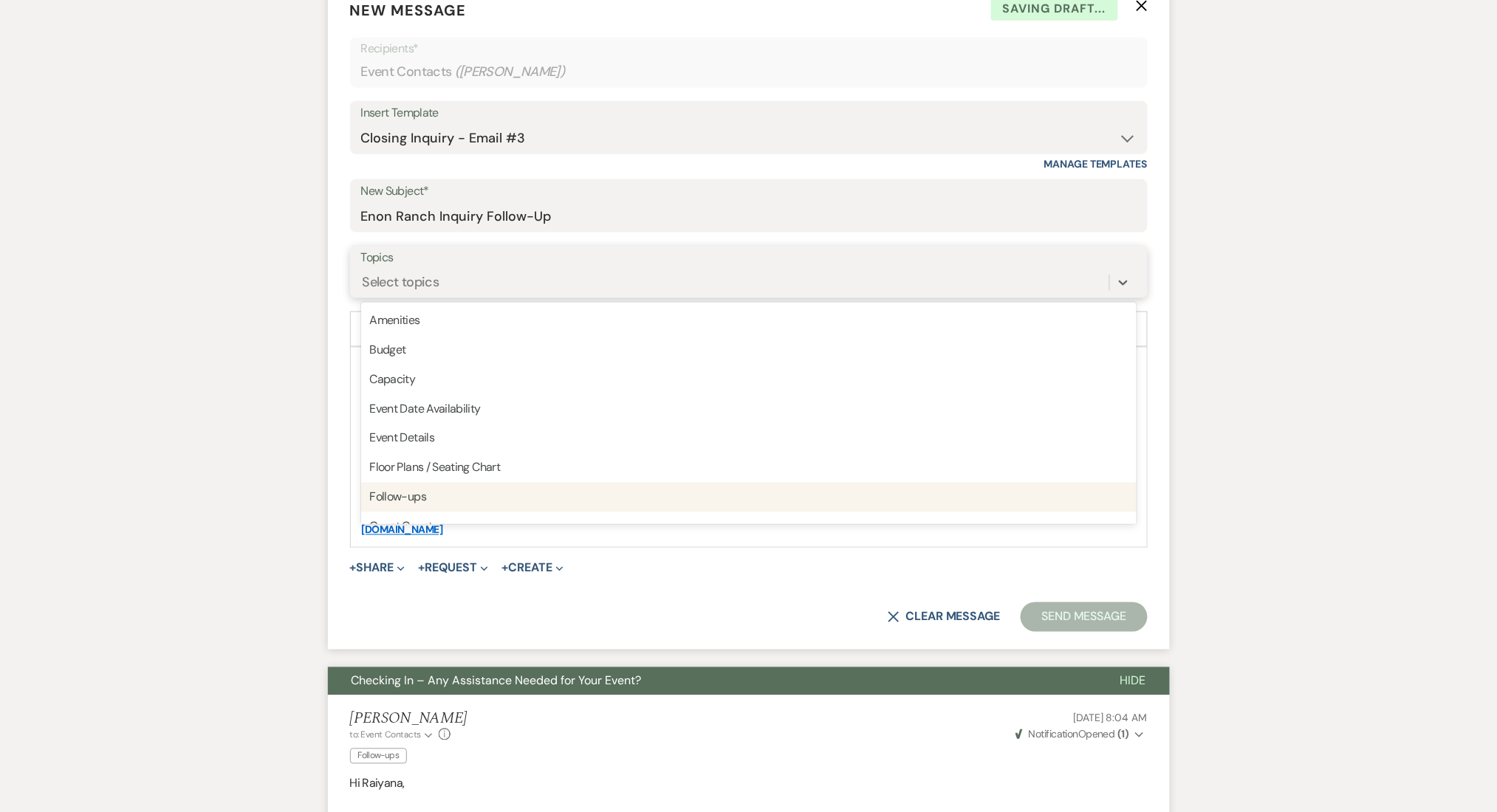
click at [543, 488] on div "Follow-ups" at bounding box center [749, 497] width 775 height 30
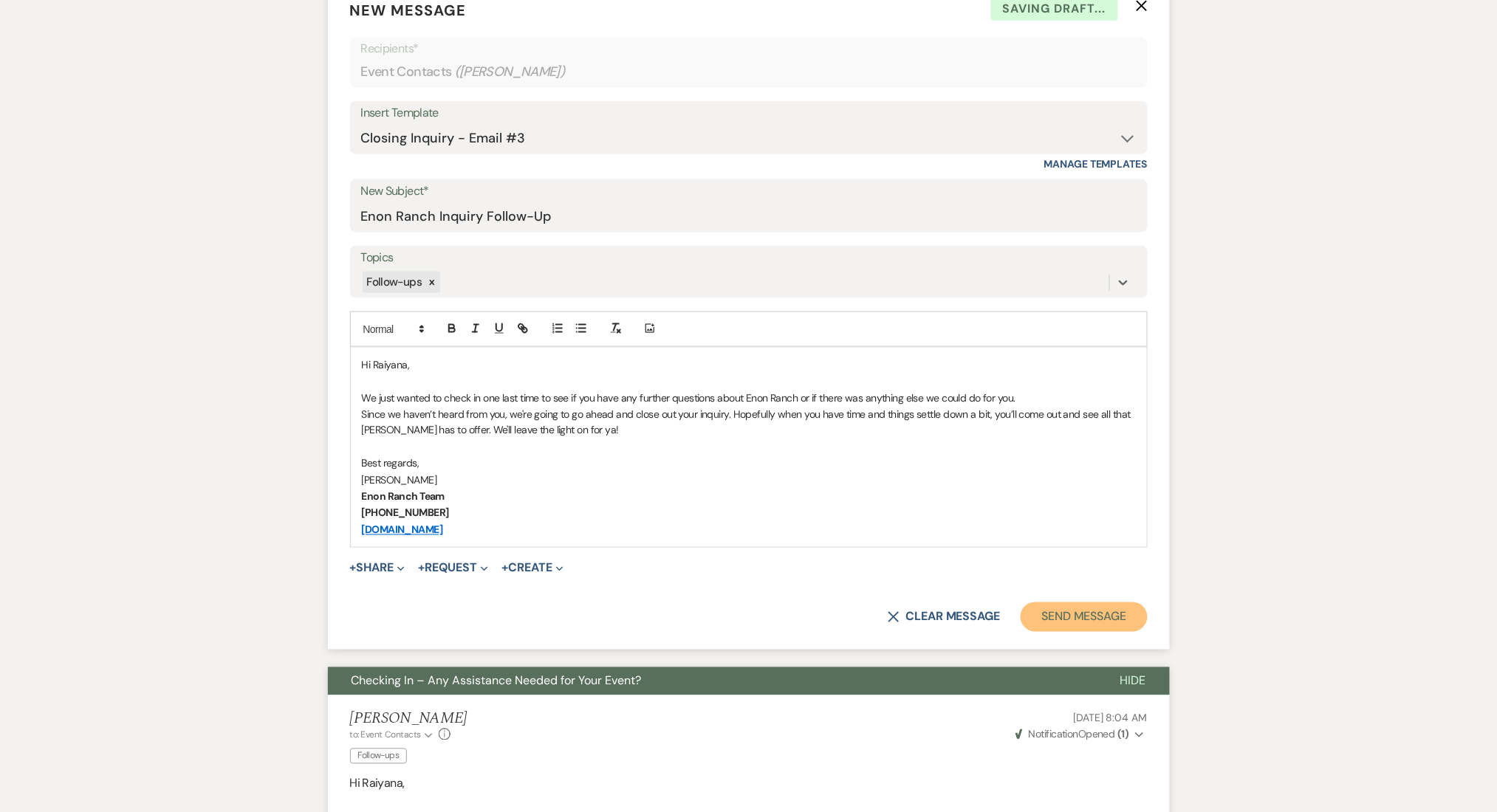
click at [1091, 624] on button "Send Message" at bounding box center [1083, 616] width 126 height 30
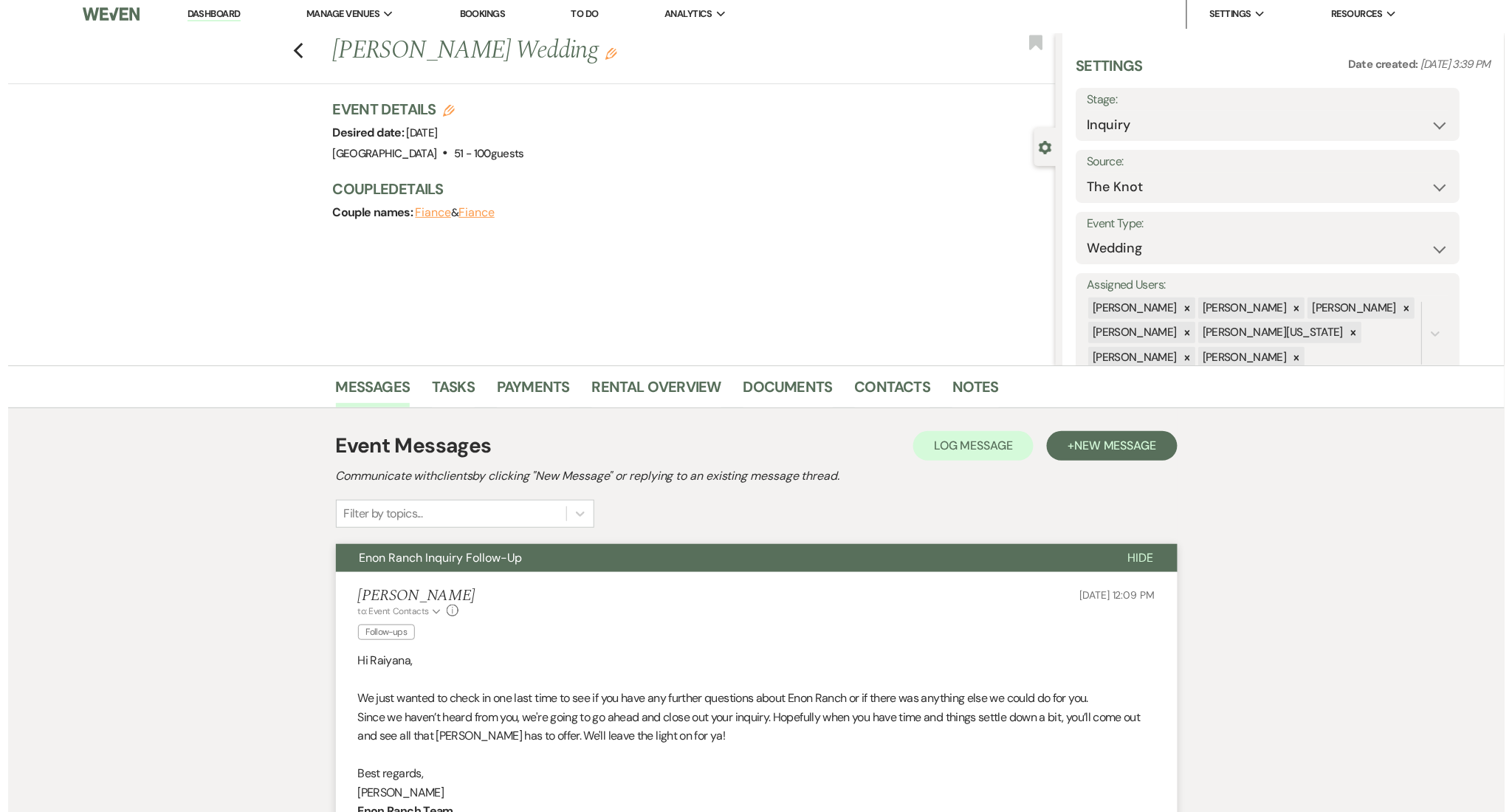
scroll to position [0, 0]
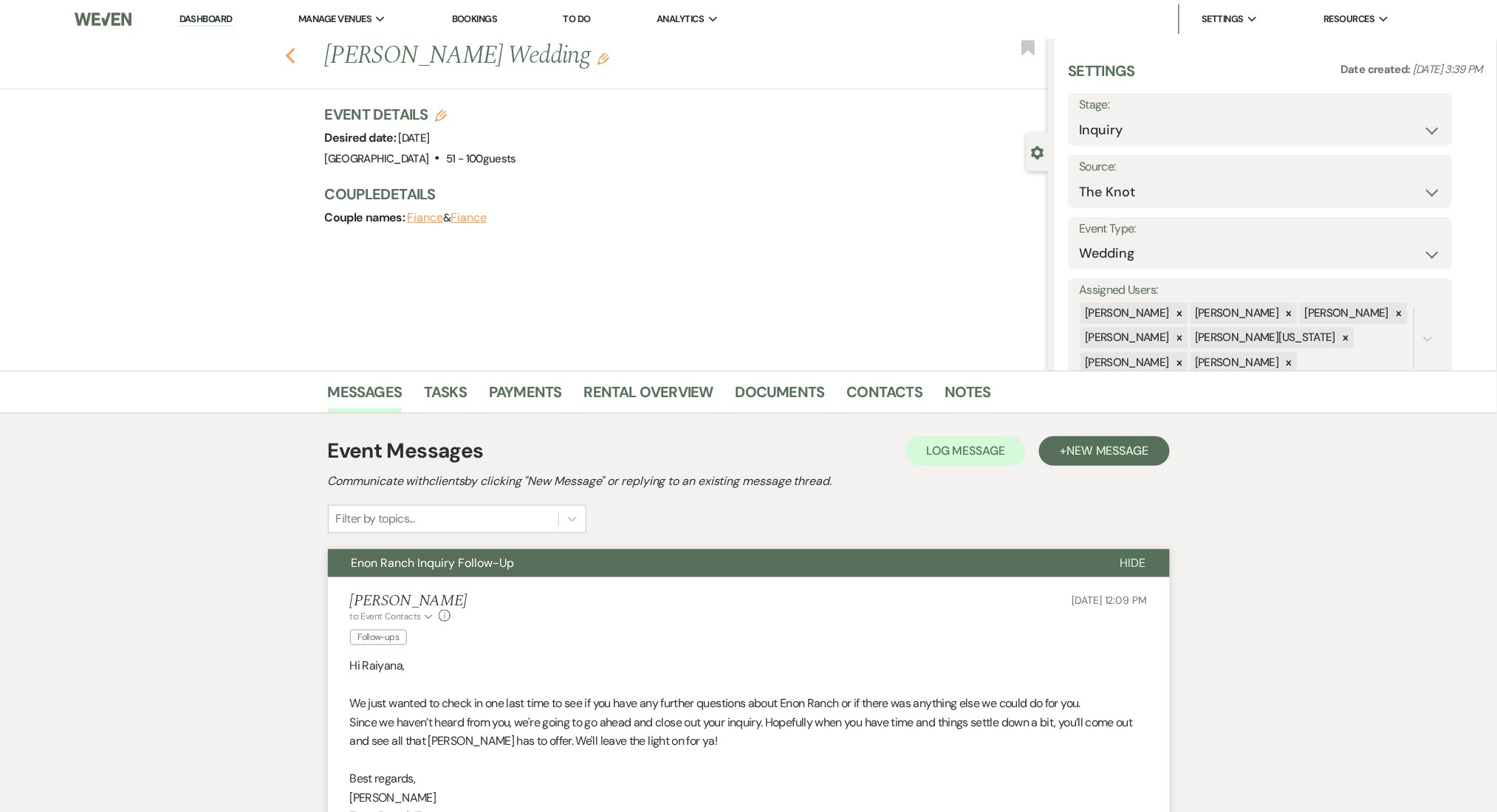
click at [296, 54] on icon "Previous" at bounding box center [291, 56] width 11 height 18
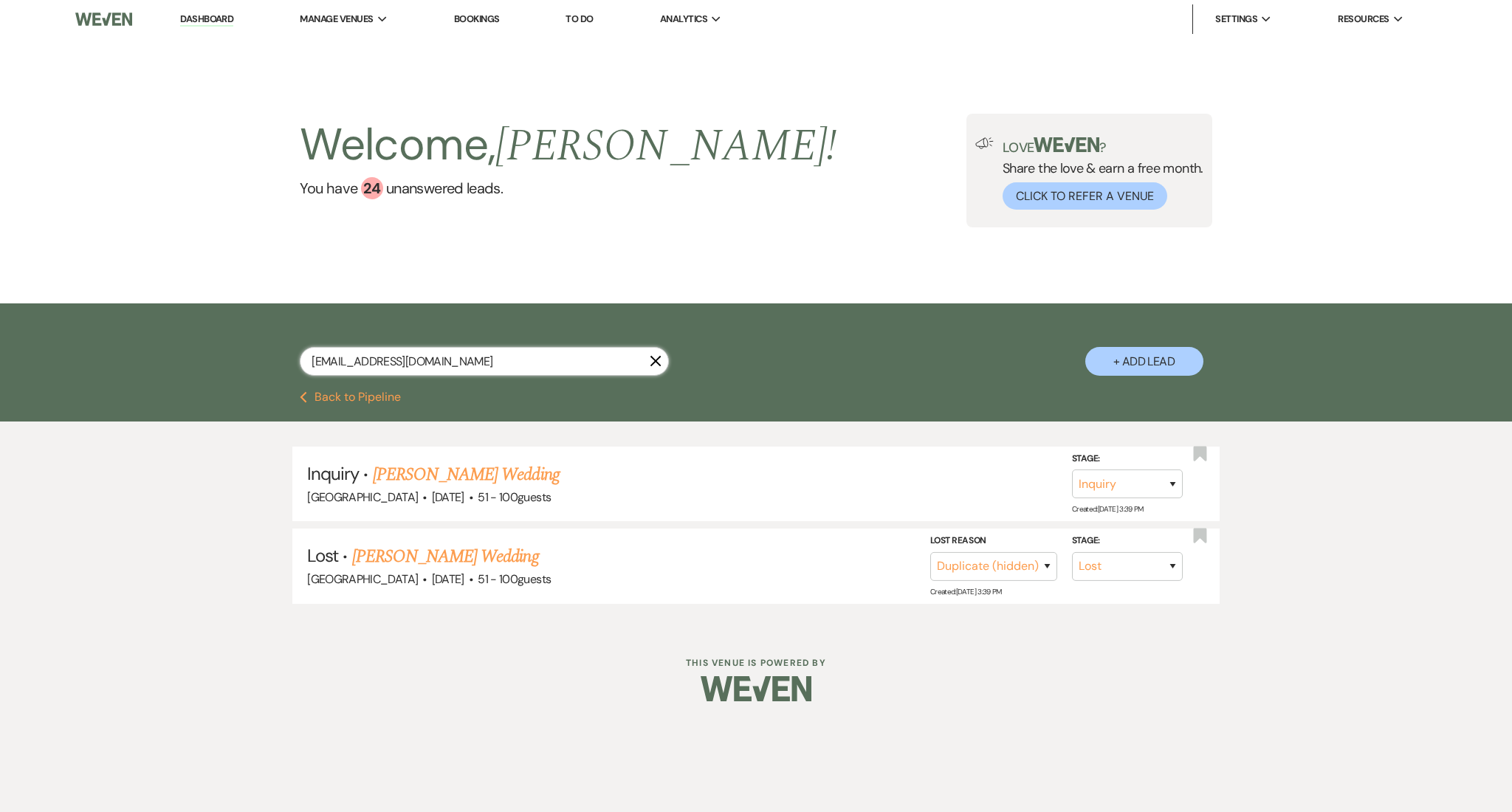
drag, startPoint x: 333, startPoint y: 353, endPoint x: 98, endPoint y: 320, distance: 237.3
click at [98, 320] on div "[EMAIL_ADDRESS][DOMAIN_NAME] X + Add Lead" at bounding box center [756, 347] width 1512 height 88
paste input "jordynknight"
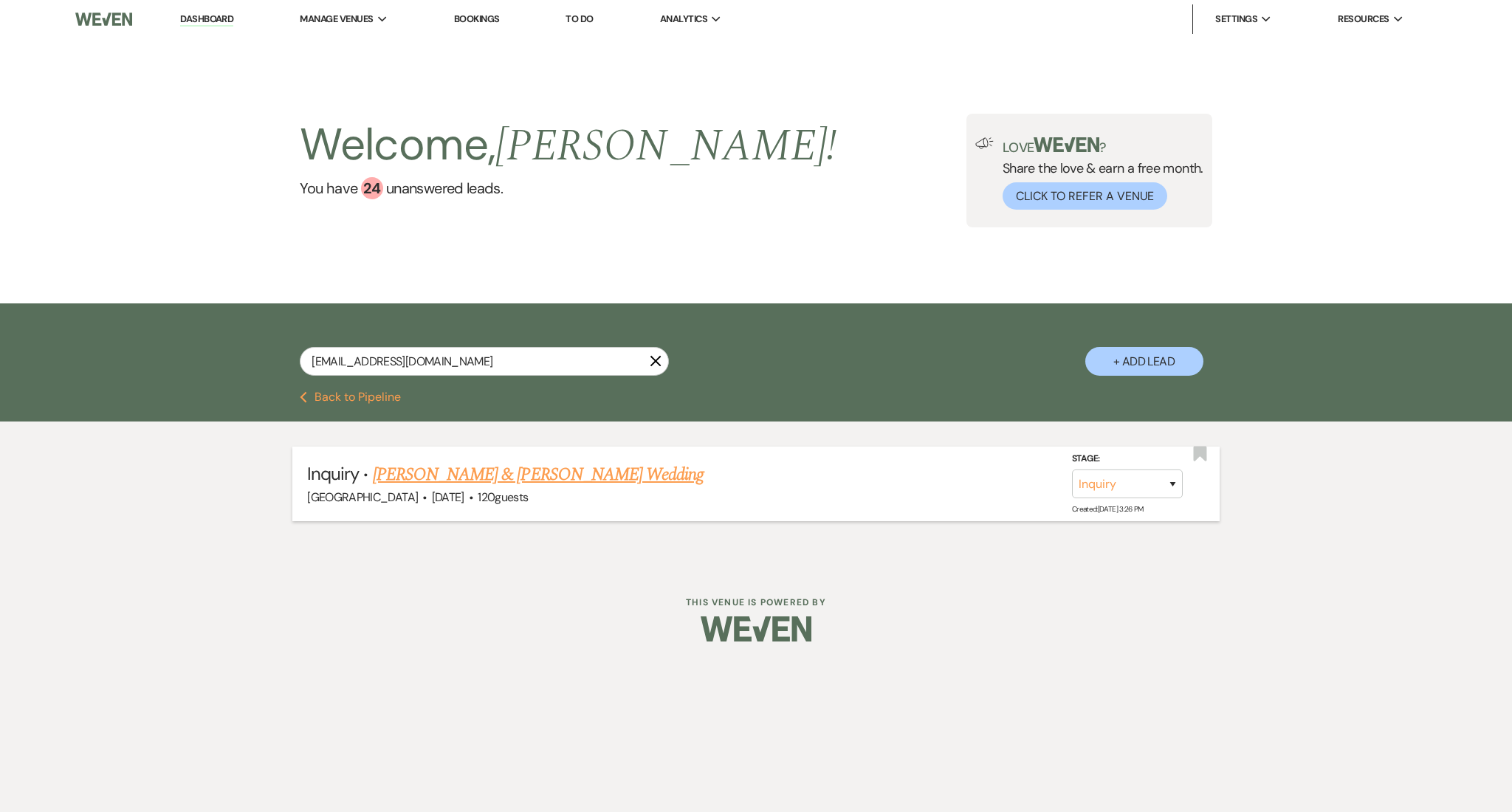
click at [572, 474] on link "[PERSON_NAME] & [PERSON_NAME] Wedding" at bounding box center [538, 474] width 330 height 26
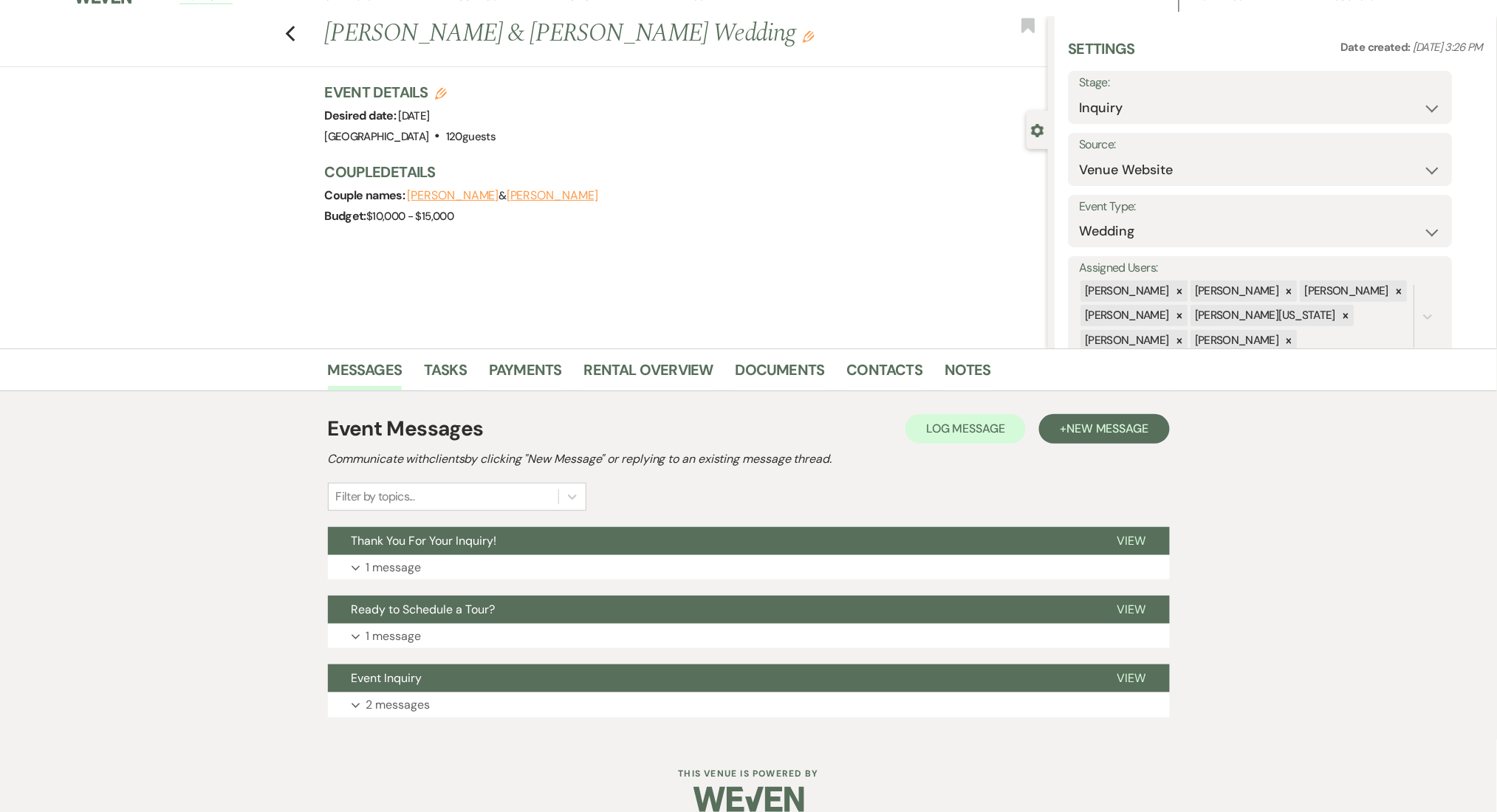
scroll to position [43, 0]
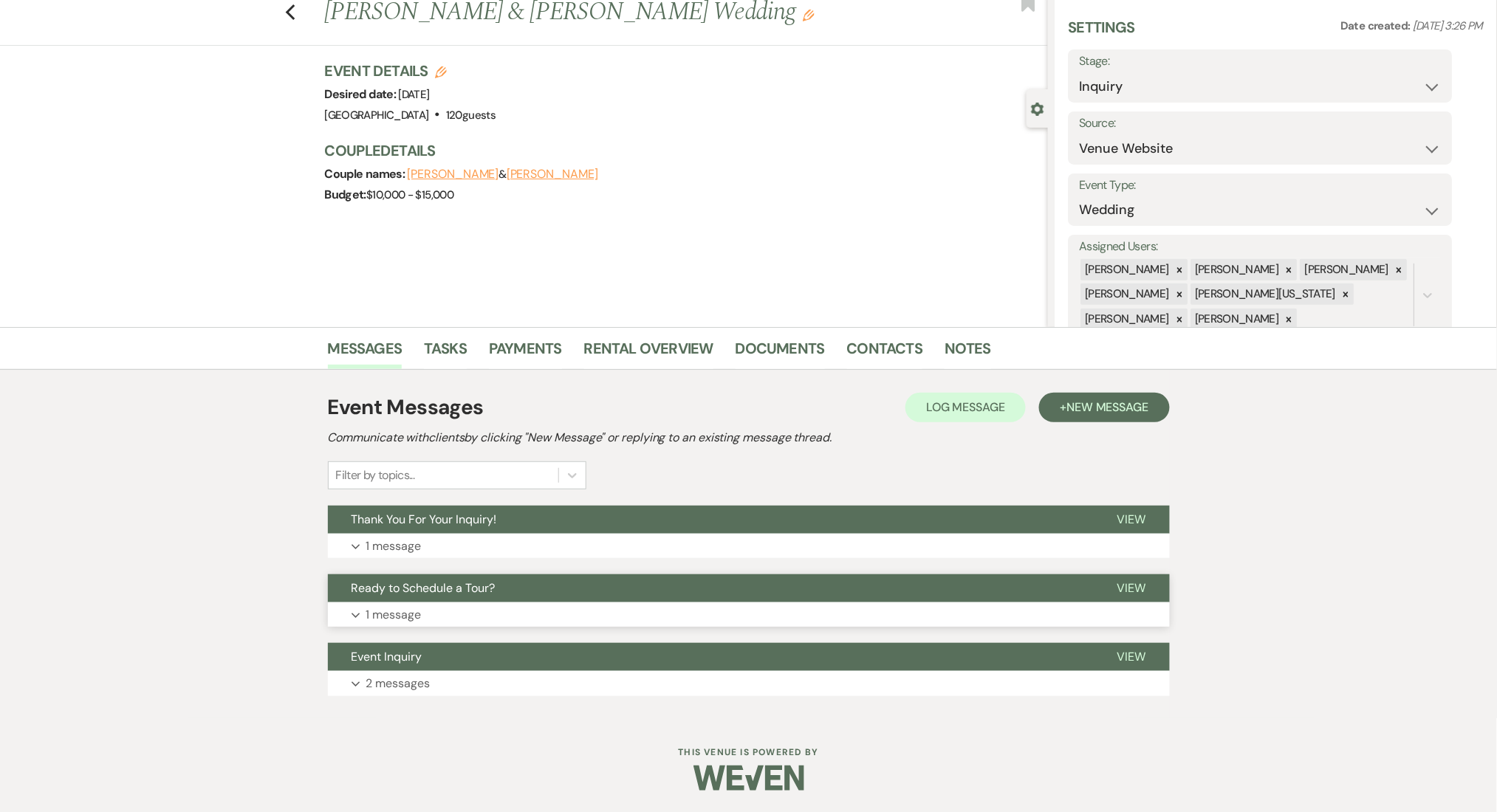
click at [488, 619] on button "Expand 1 message" at bounding box center [749, 615] width 842 height 25
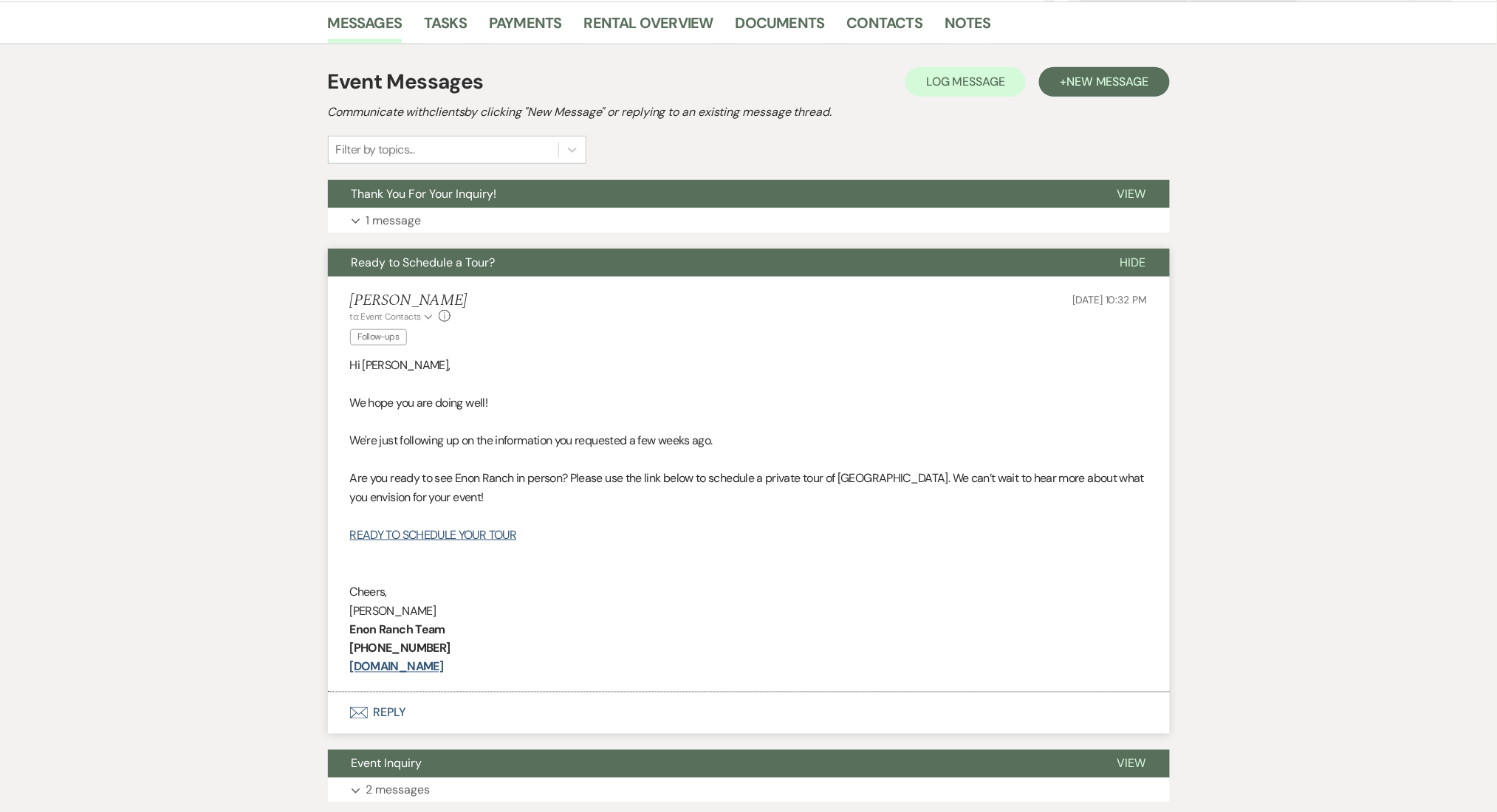
scroll to position [339, 0]
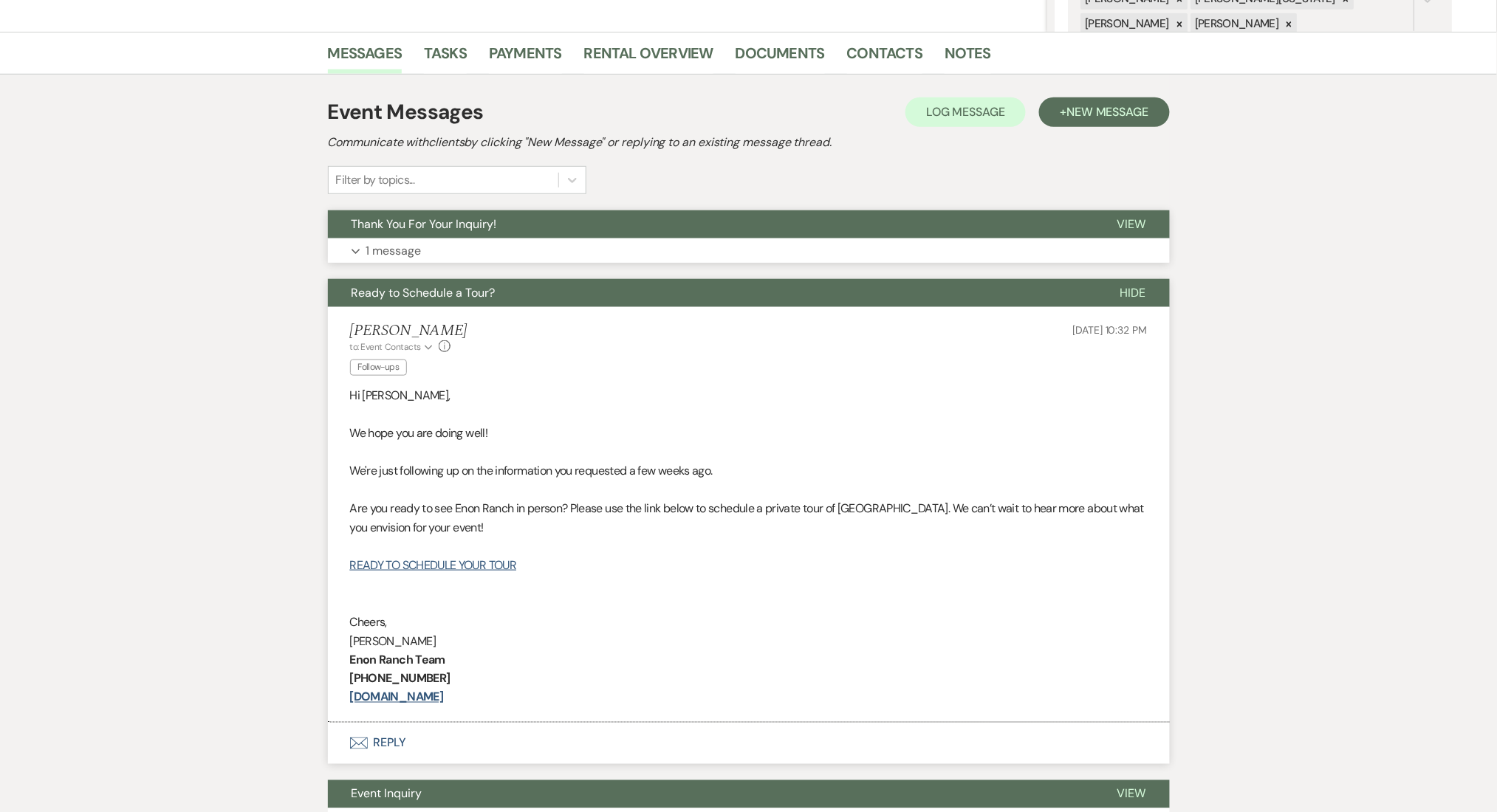
click at [528, 258] on button "Expand 1 message" at bounding box center [749, 251] width 842 height 25
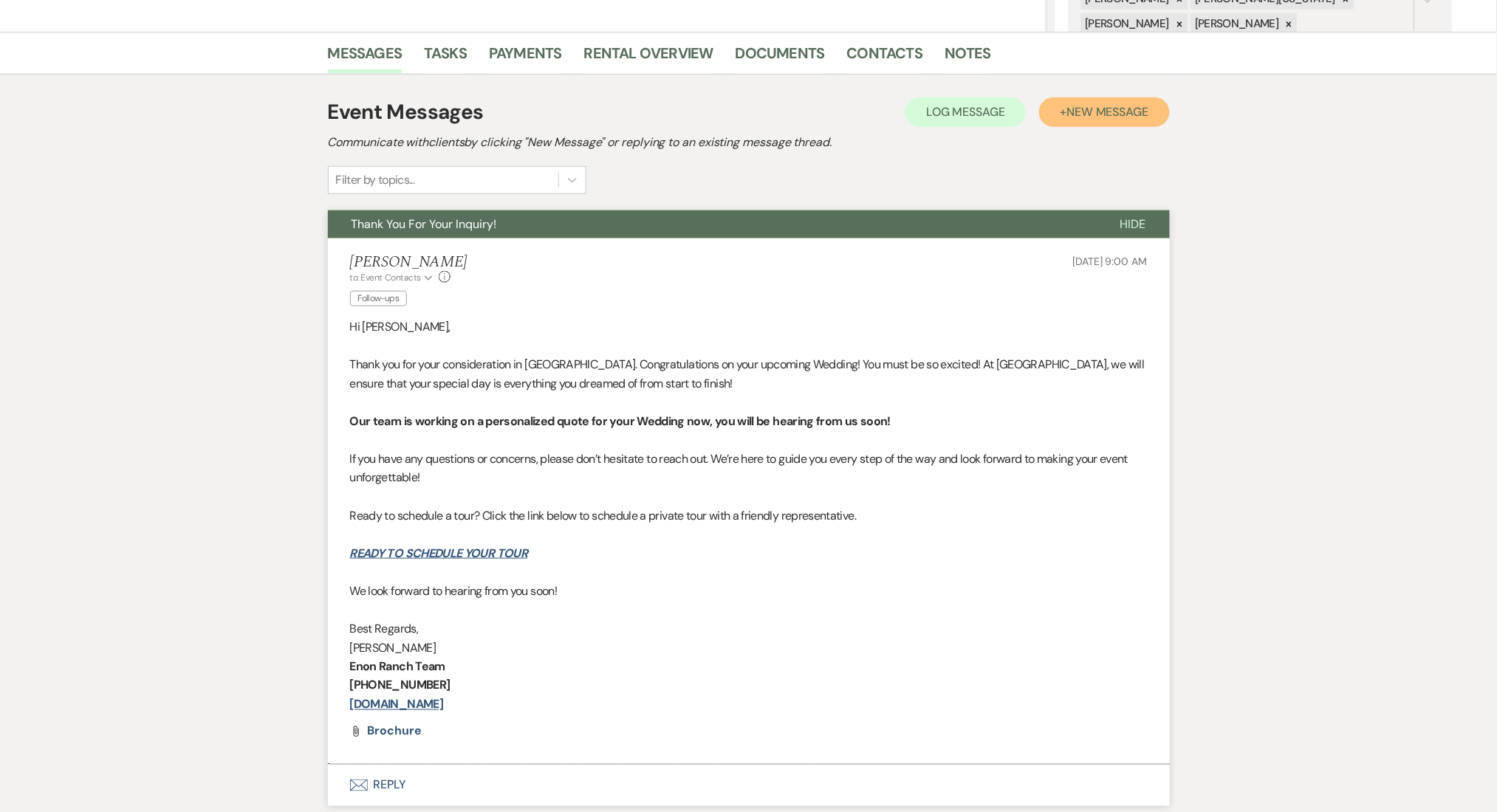
click at [1115, 119] on button "+ New Message" at bounding box center [1104, 112] width 130 height 30
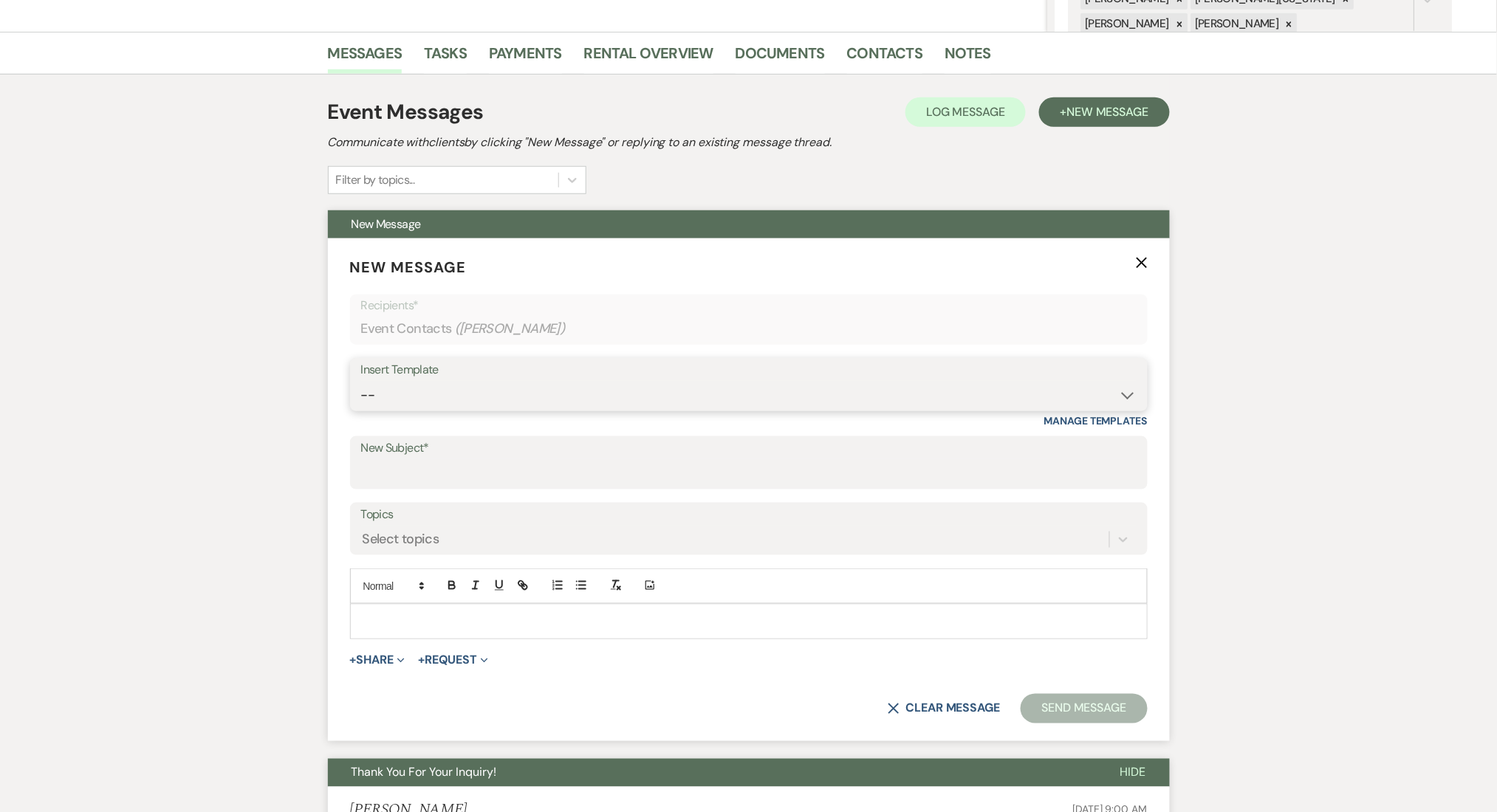
click at [581, 402] on select "-- Inquiry Follow Up Email #2 Contract Sending Template Payment Template Rental…" at bounding box center [749, 396] width 775 height 29
click at [361, 381] on select "-- Inquiry Follow Up Email #2 Contract Sending Template Payment Template Rental…" at bounding box center [749, 396] width 775 height 29
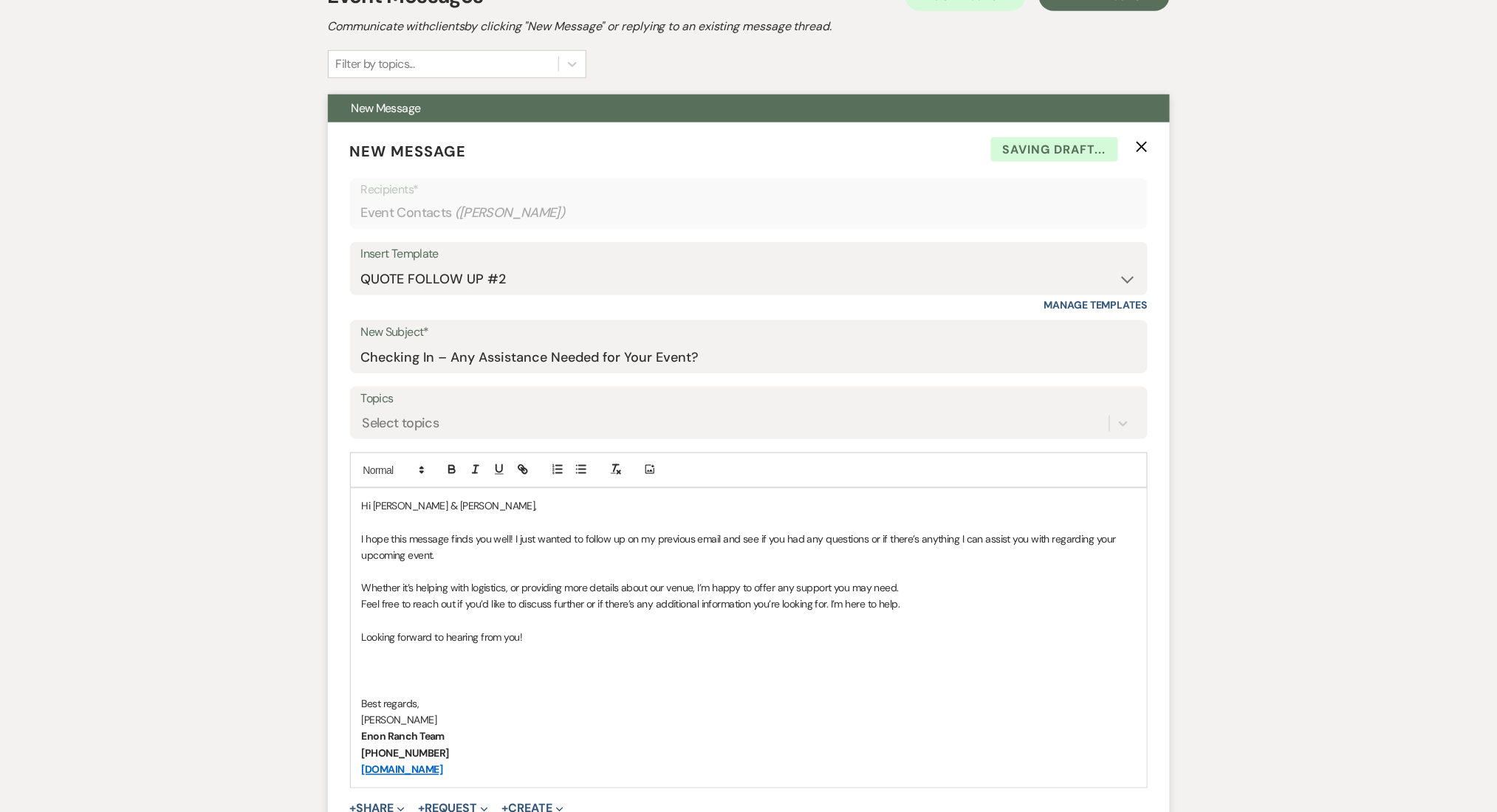
scroll to position [634, 0]
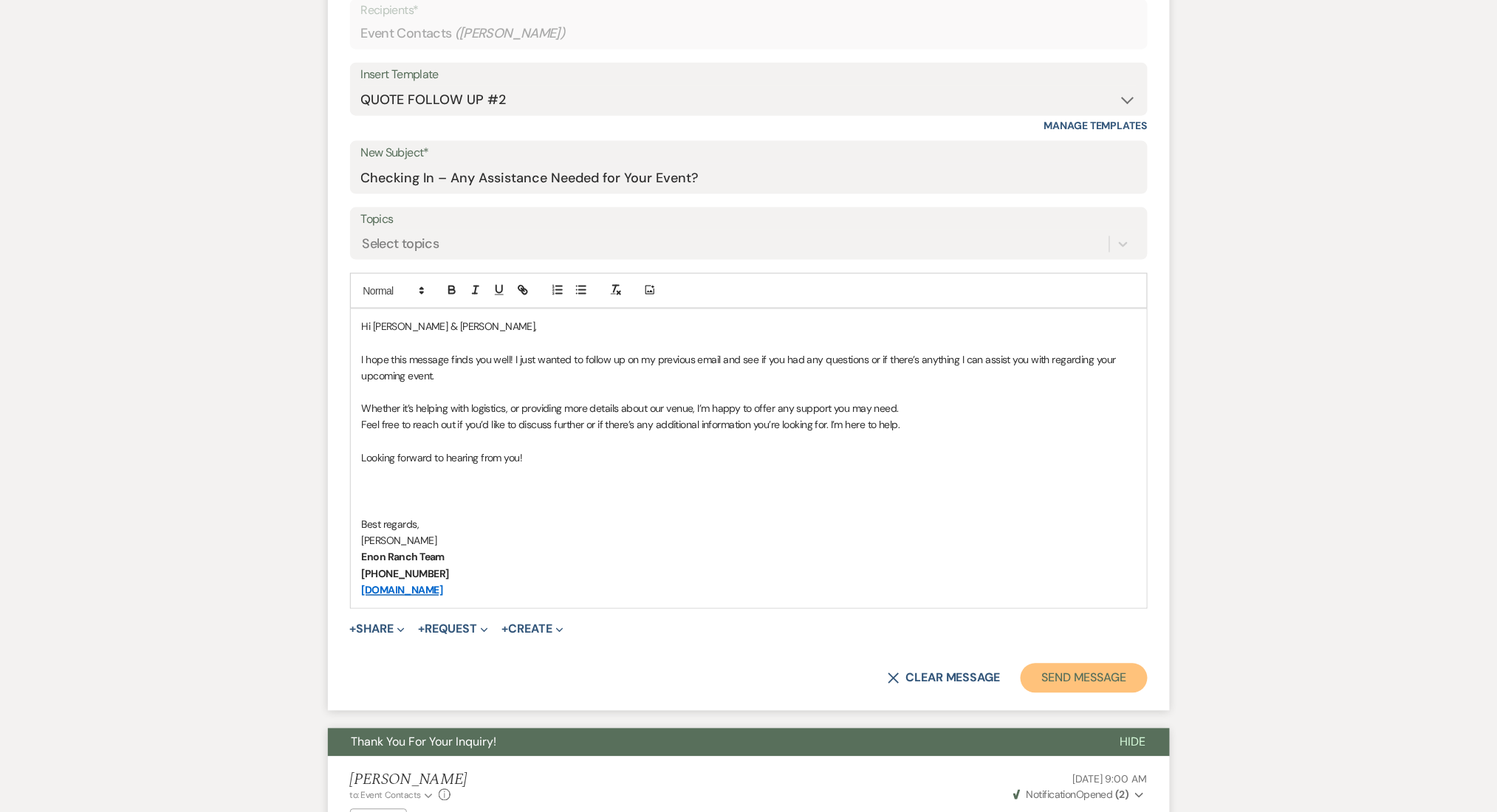
click at [1041, 677] on button "Send Message" at bounding box center [1083, 678] width 126 height 30
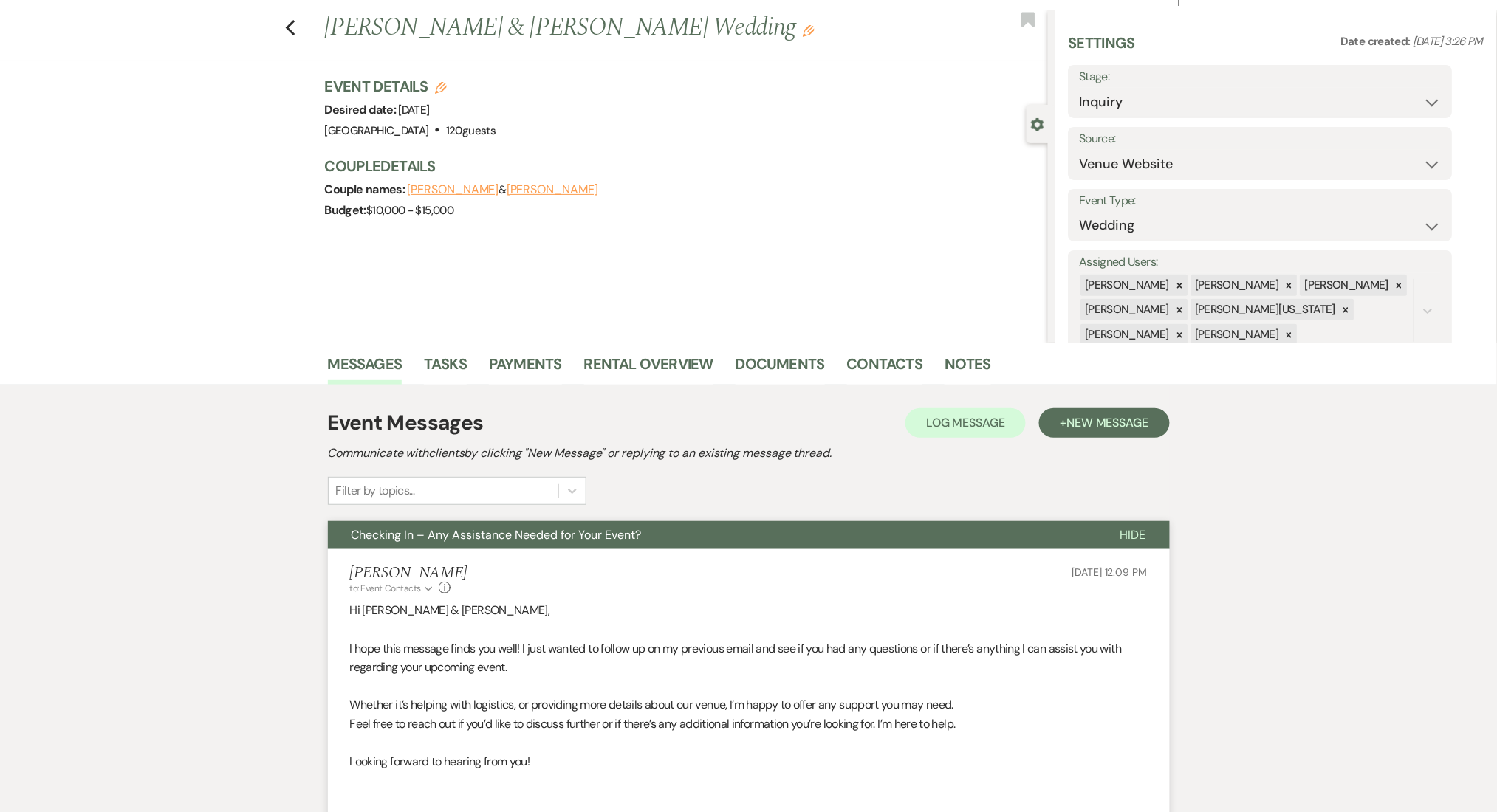
scroll to position [0, 0]
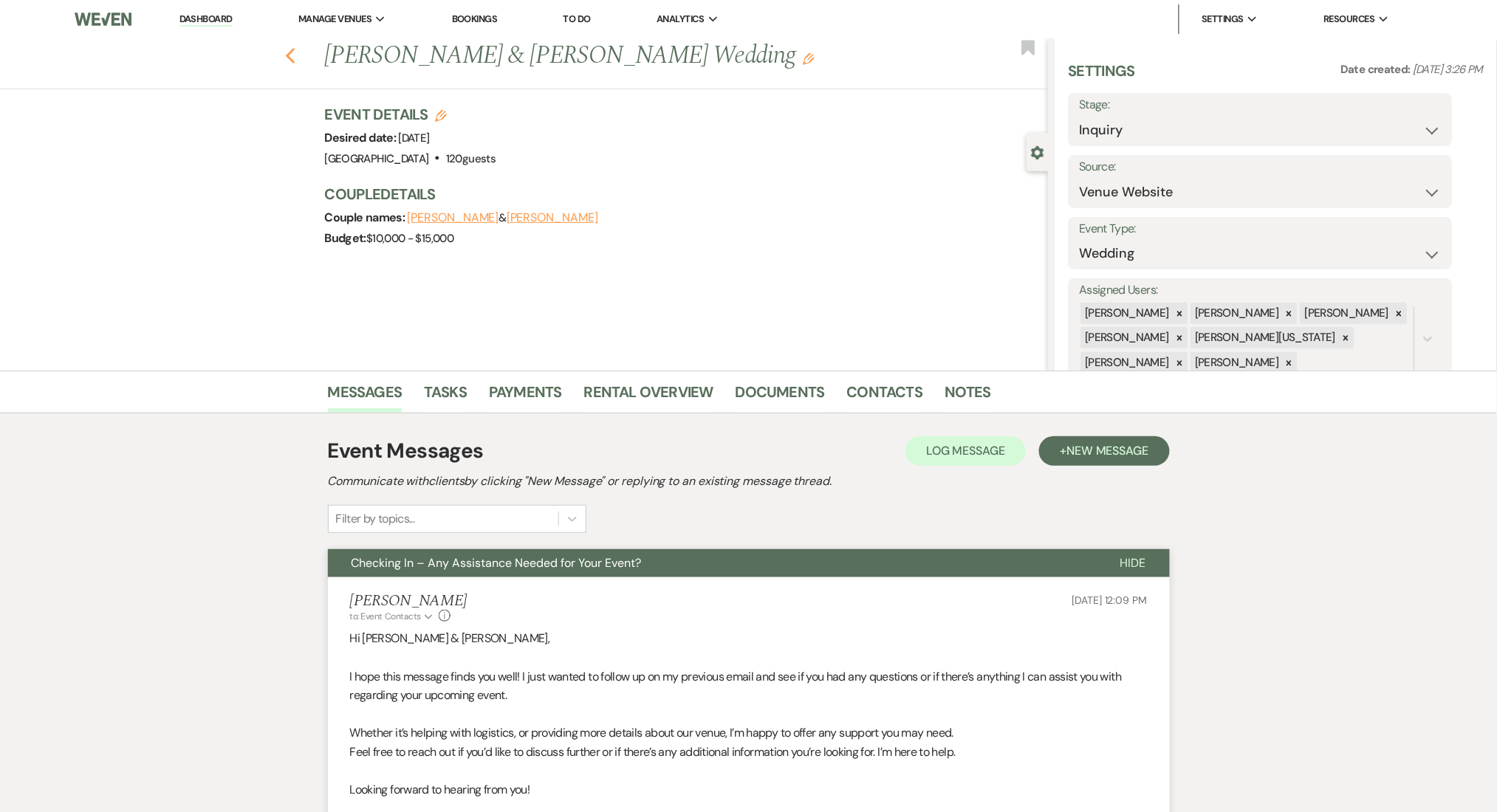
click at [295, 58] on icon "Previous" at bounding box center [291, 56] width 11 height 18
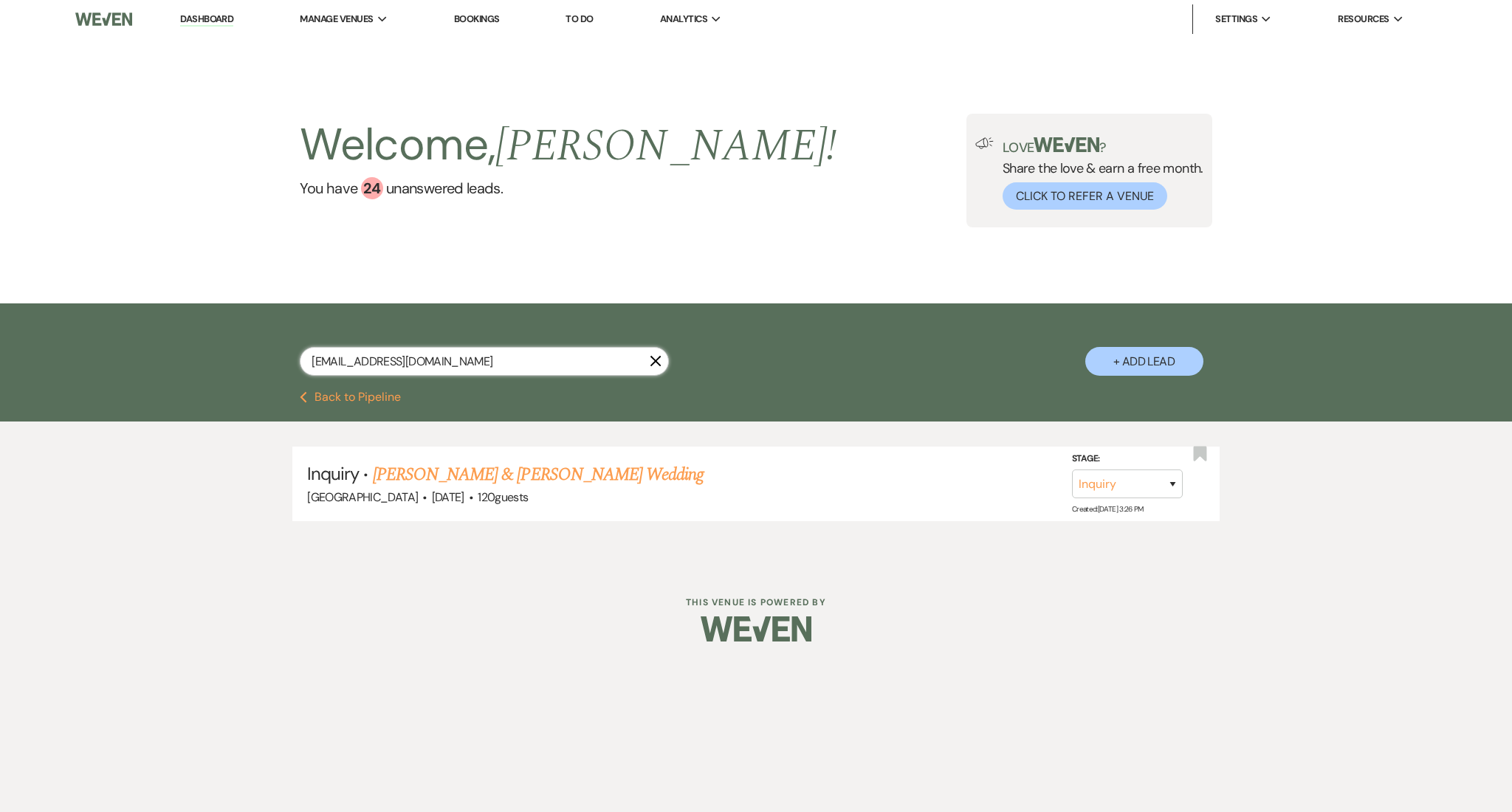
drag, startPoint x: 478, startPoint y: 370, endPoint x: 189, endPoint y: 331, distance: 291.6
click at [189, 331] on div "[EMAIL_ADDRESS][DOMAIN_NAME] X + Add Lead" at bounding box center [756, 347] width 1512 height 88
paste input "[EMAIL_ADDRESS]"
click at [452, 480] on link "[PERSON_NAME] Wedding" at bounding box center [466, 474] width 187 height 26
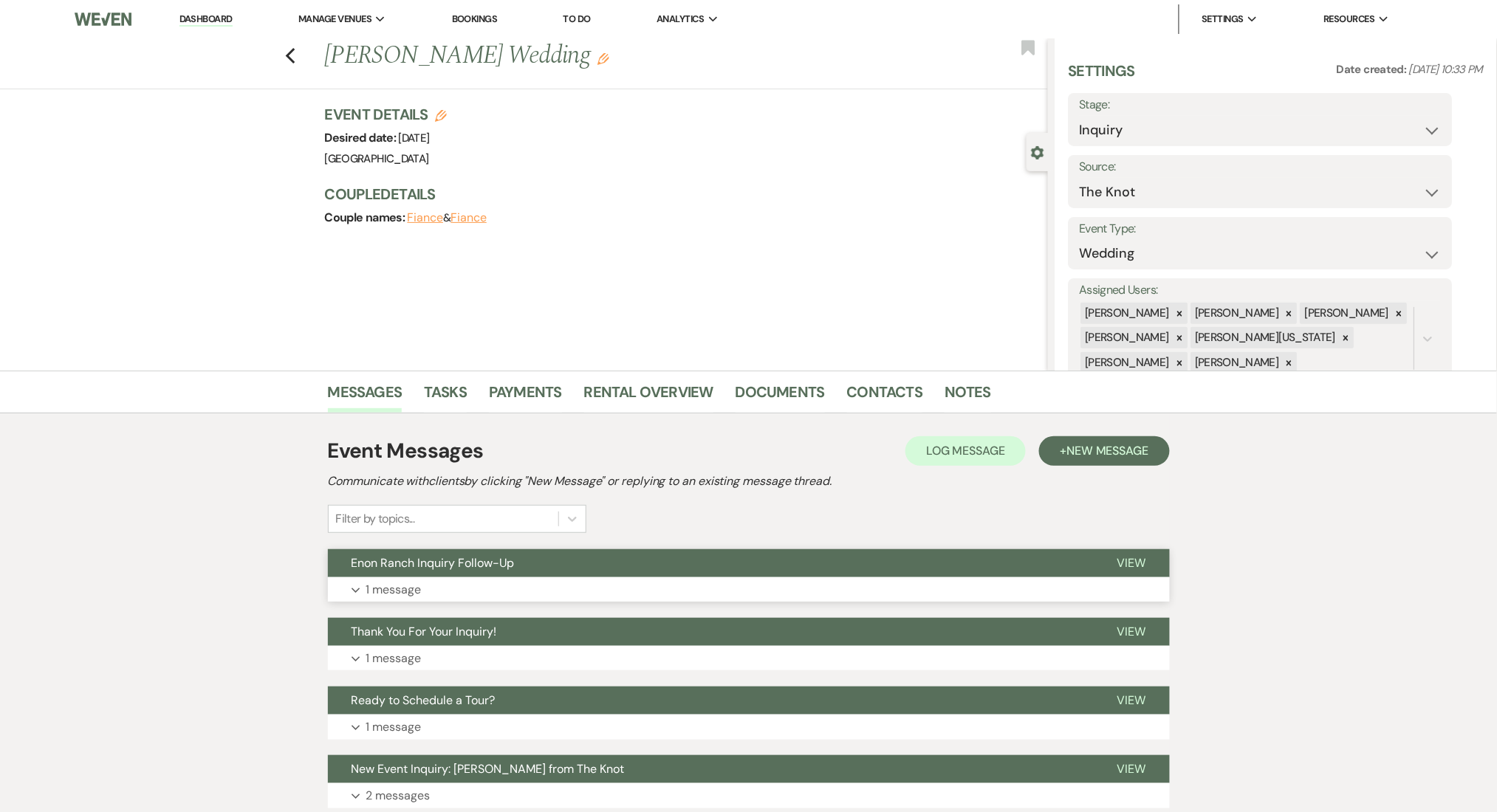
click at [517, 594] on button "Expand 1 message" at bounding box center [749, 590] width 842 height 25
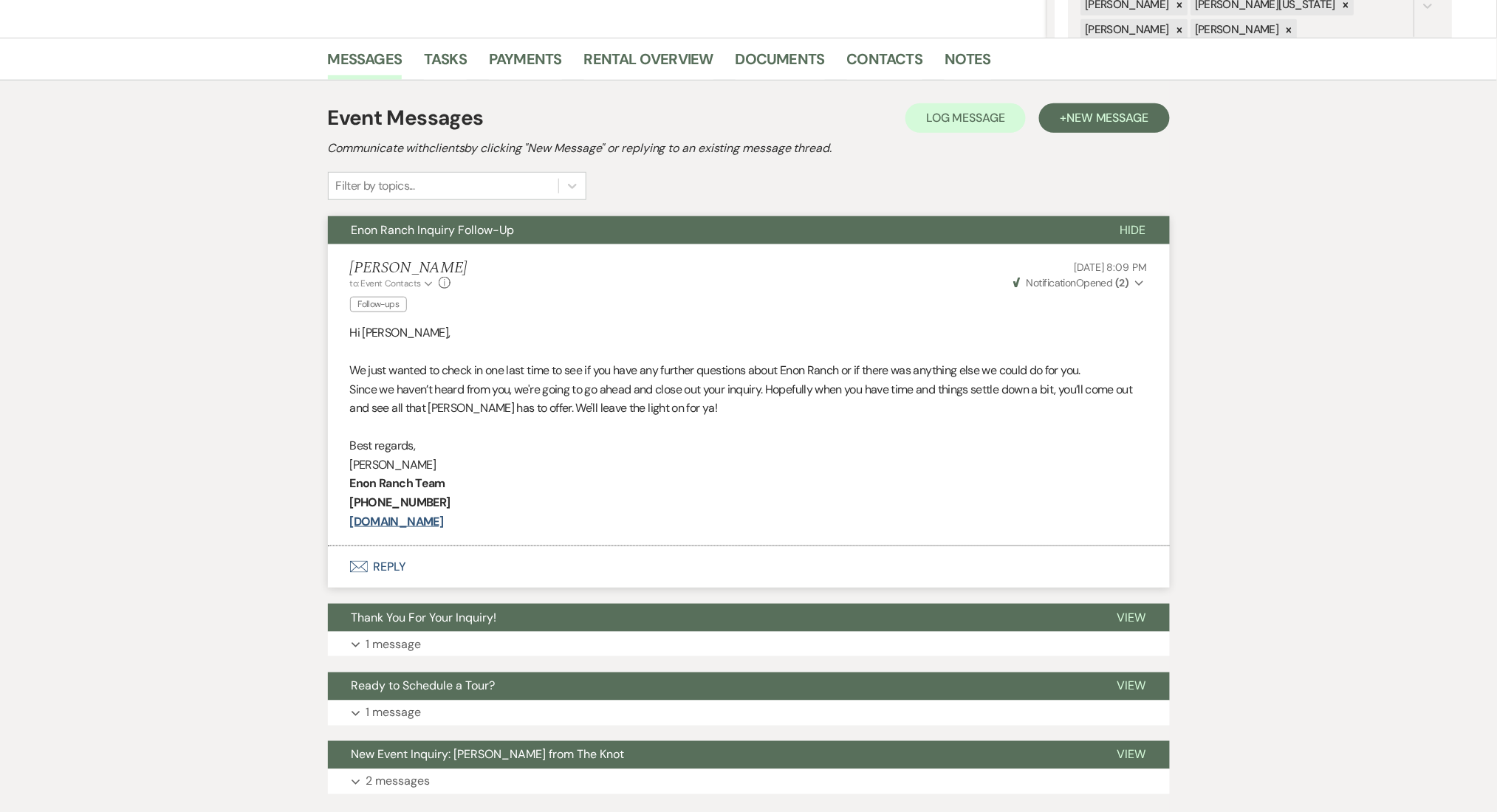
scroll to position [431, 0]
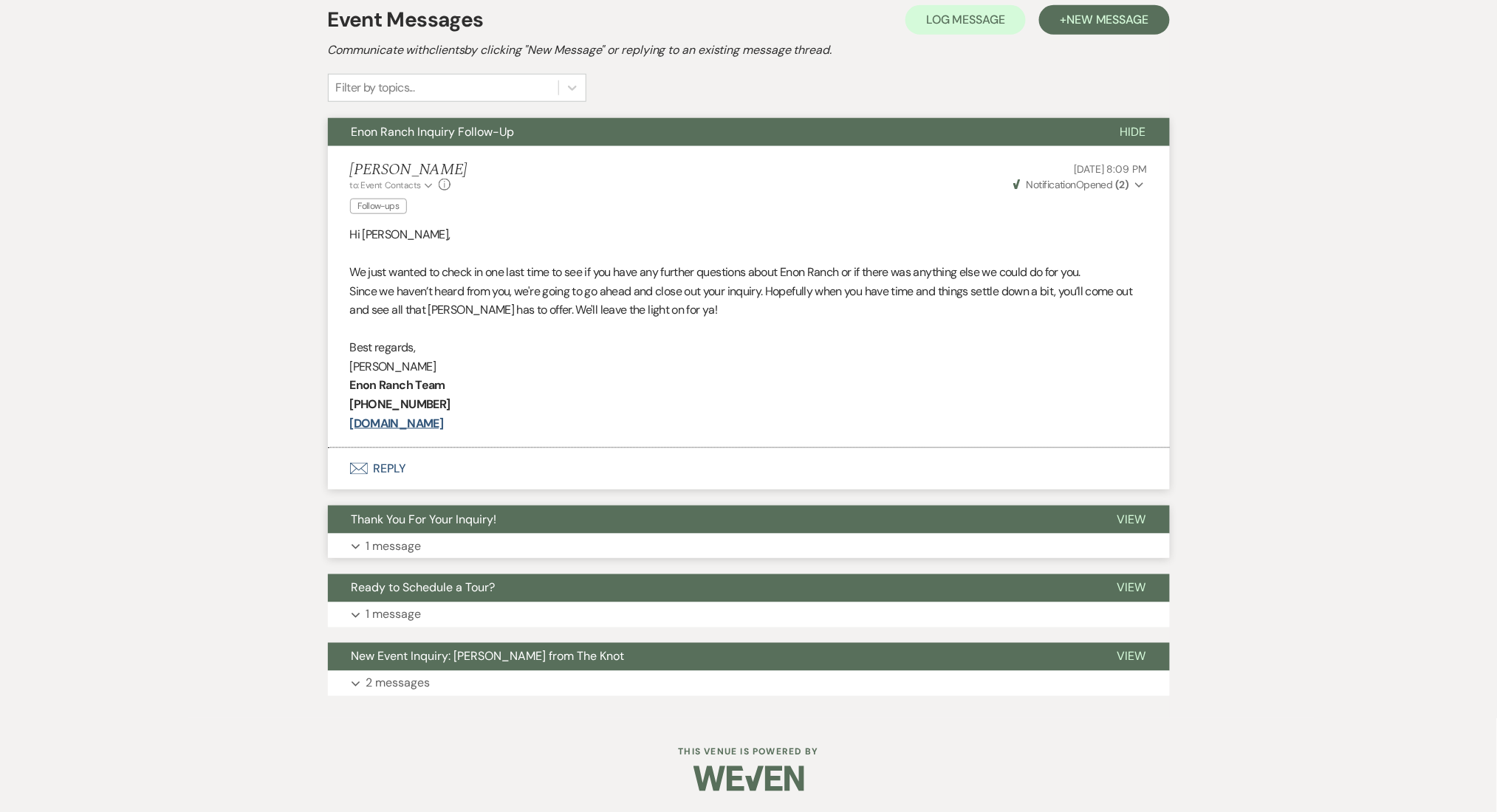
click at [419, 521] on span "Thank You For Your Inquiry!" at bounding box center [424, 519] width 146 height 15
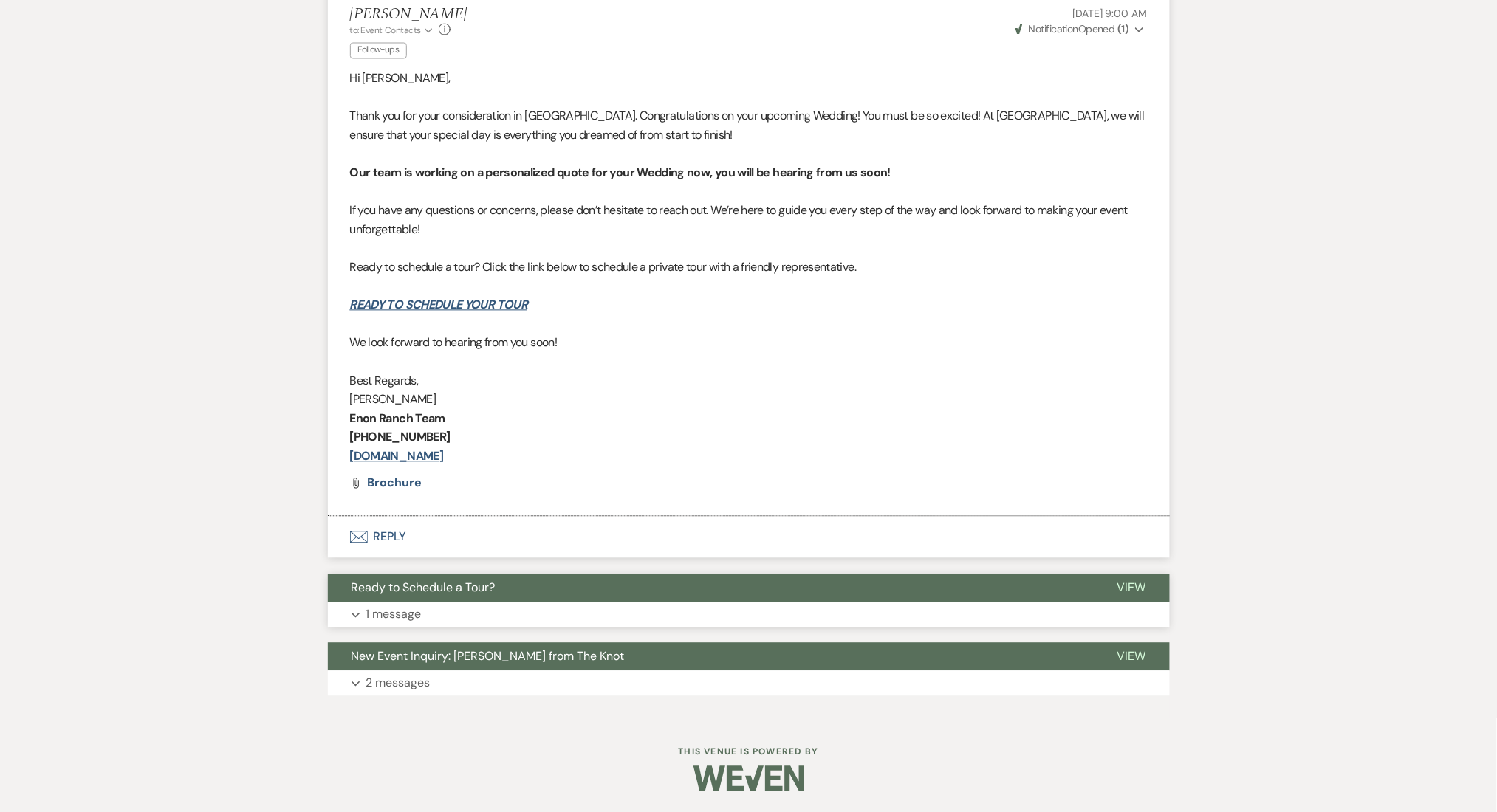
click at [437, 592] on span "Ready to Schedule a Tour?" at bounding box center [423, 588] width 144 height 15
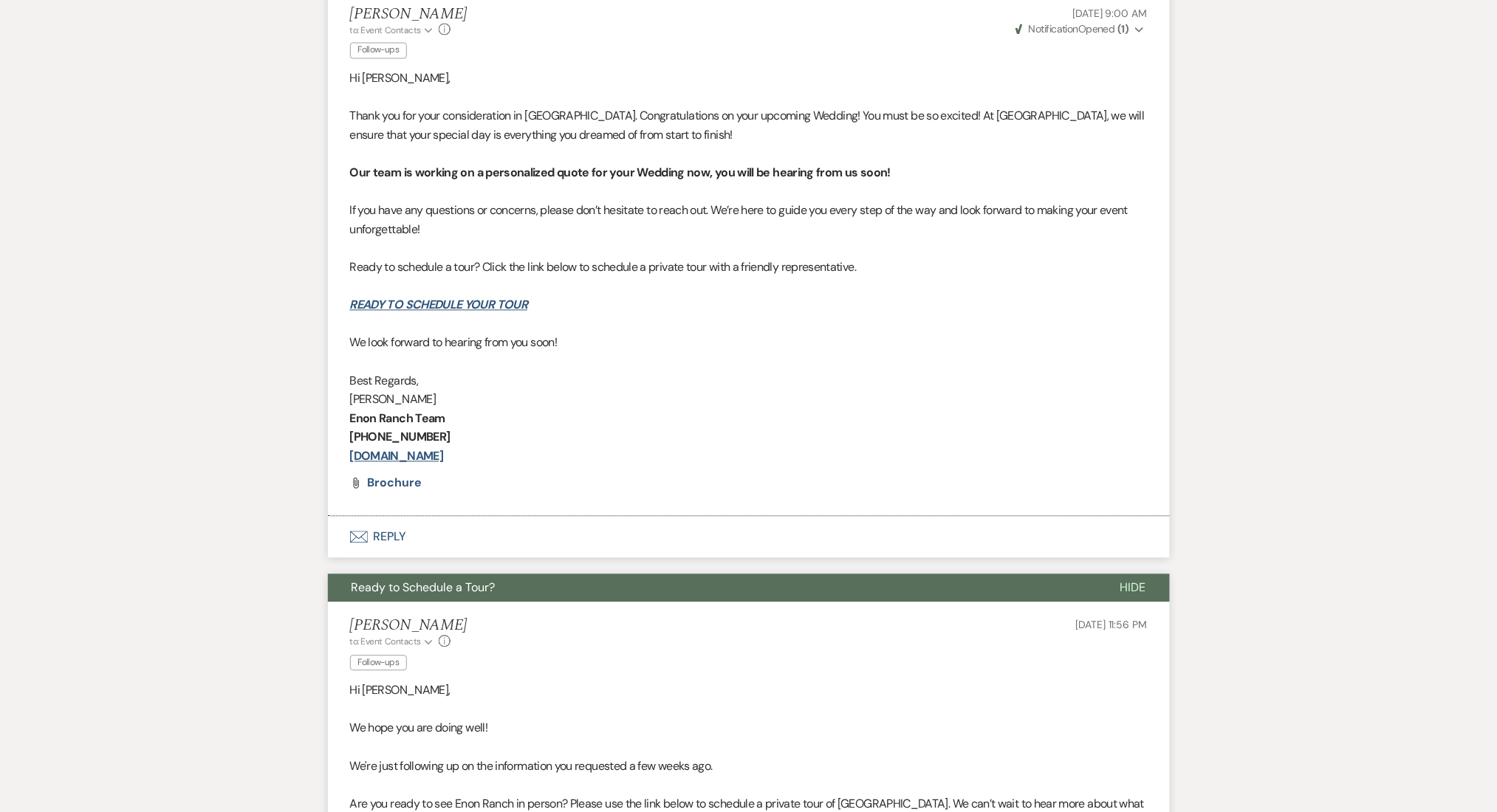
scroll to position [1407, 0]
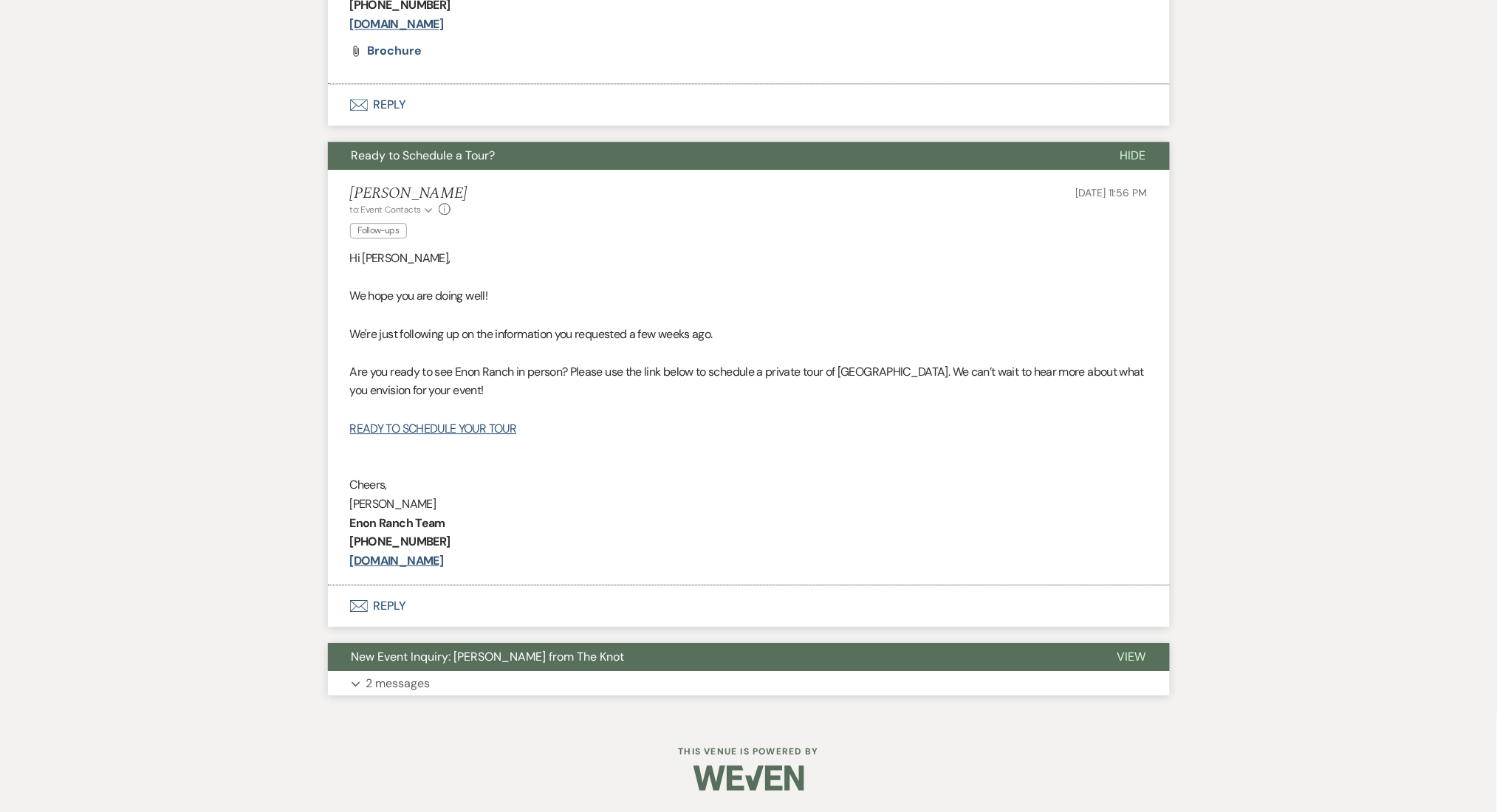
click at [441, 683] on button "Expand 2 messages" at bounding box center [749, 683] width 842 height 25
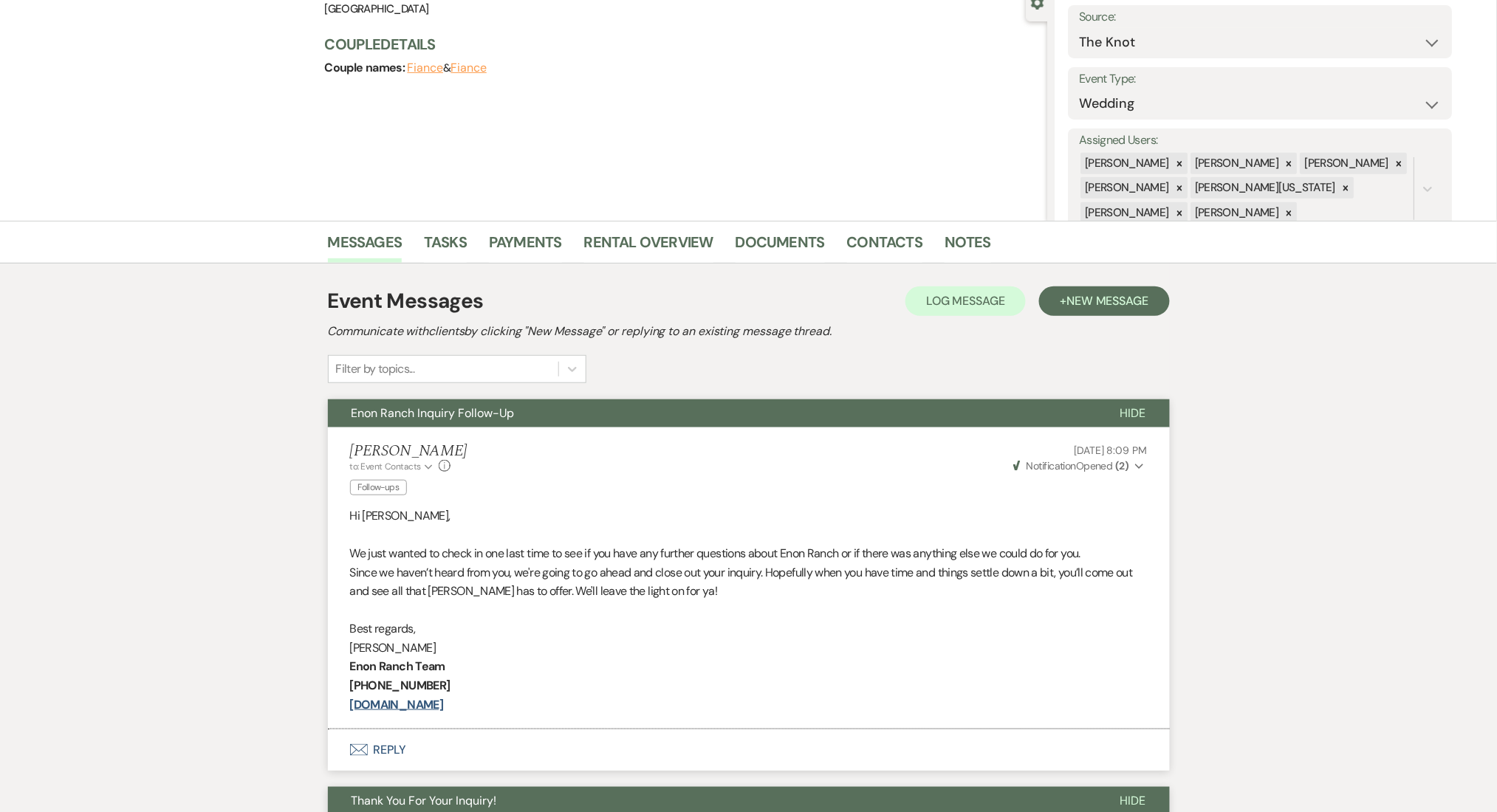
scroll to position [0, 0]
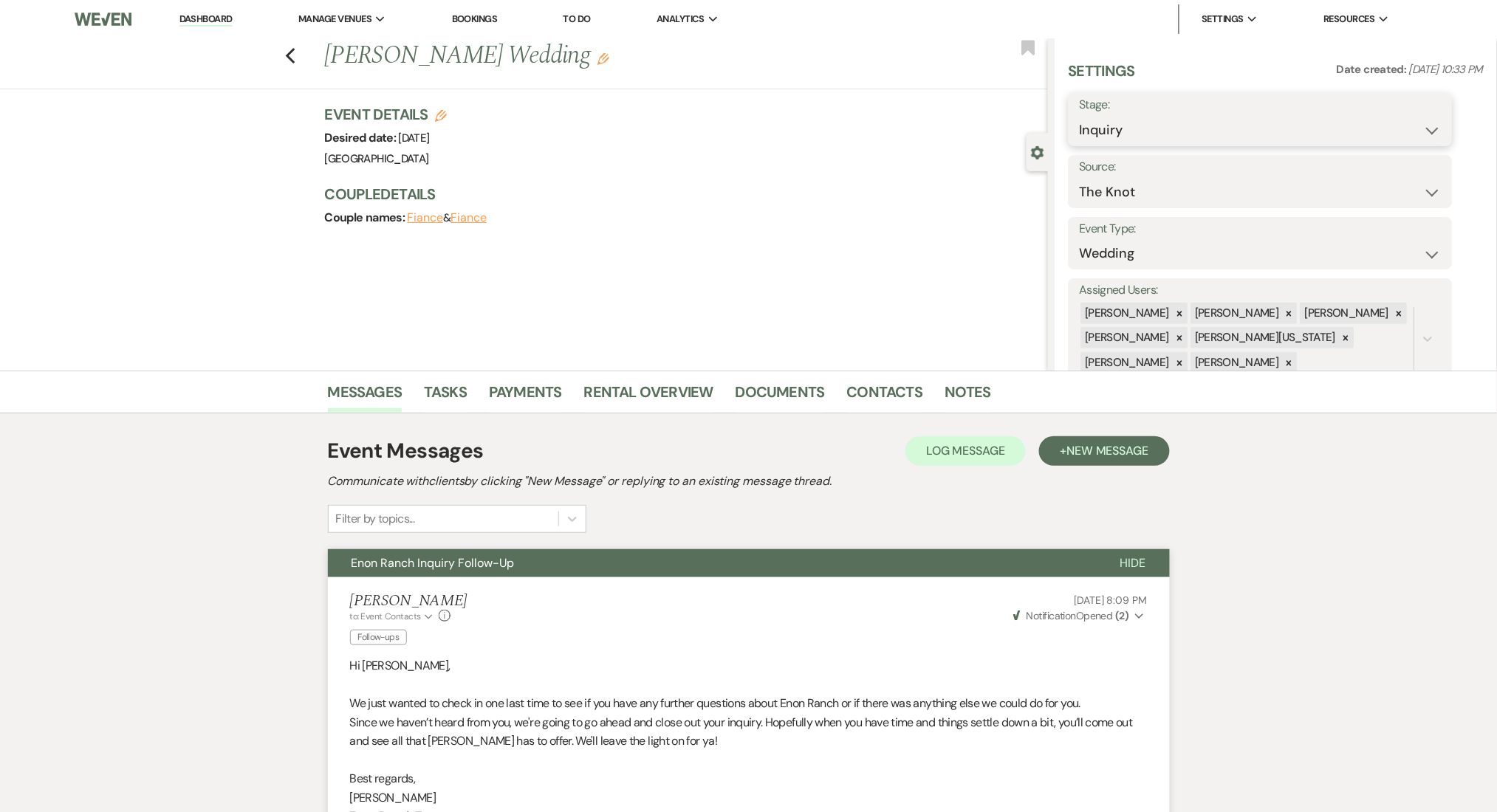
click at [1106, 138] on select "Inquiry Follow Up Tour Requested Tour Confirmed Toured Proposal Sent Booked Lost" at bounding box center [1261, 130] width 362 height 29
click at [1080, 116] on select "Inquiry Follow Up Tour Requested Tour Confirmed Toured Proposal Sent Booked Lost" at bounding box center [1261, 130] width 362 height 29
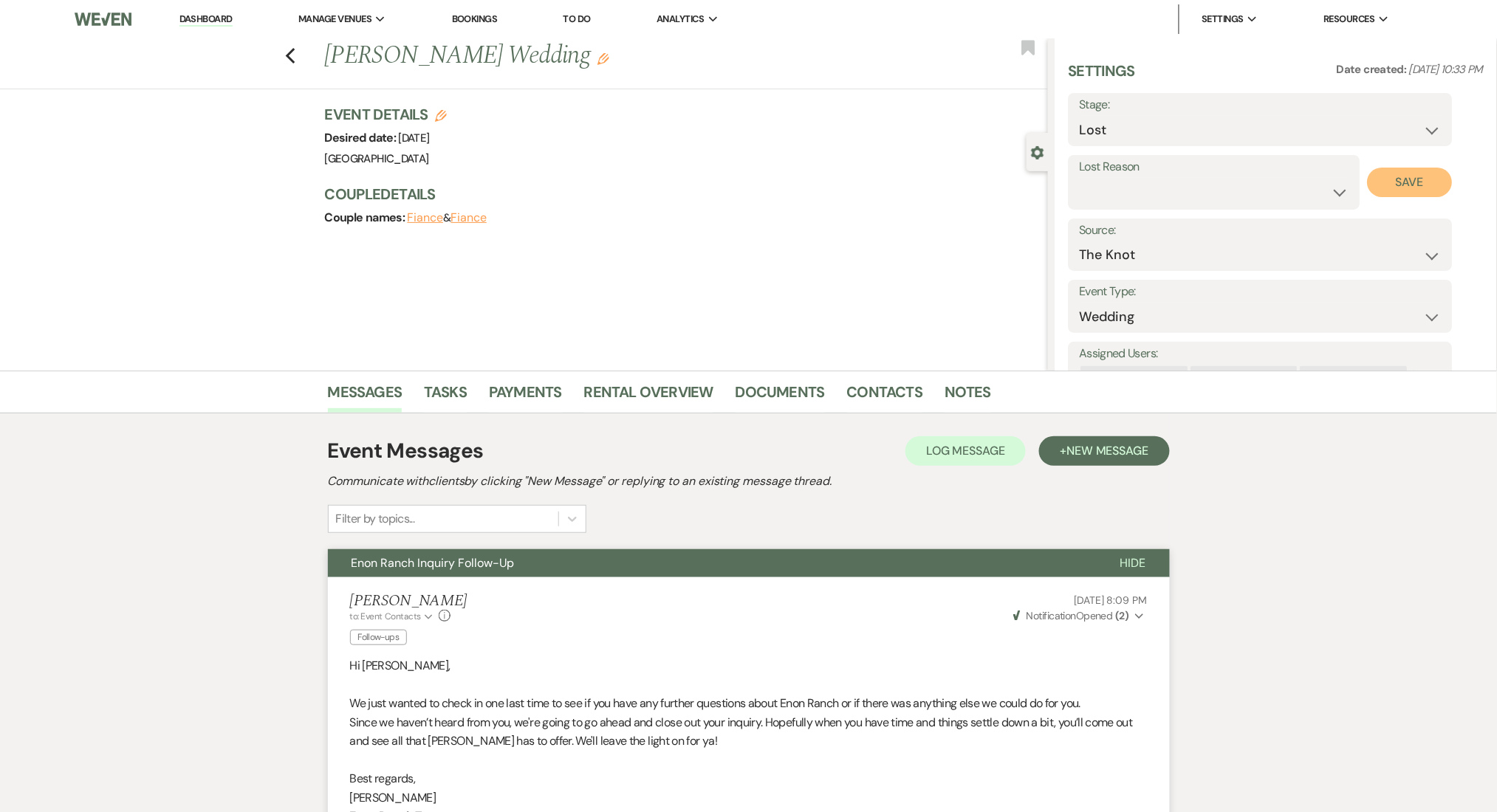
click at [1393, 177] on button "Save" at bounding box center [1410, 182] width 85 height 30
click at [296, 53] on icon "Previous" at bounding box center [291, 56] width 11 height 18
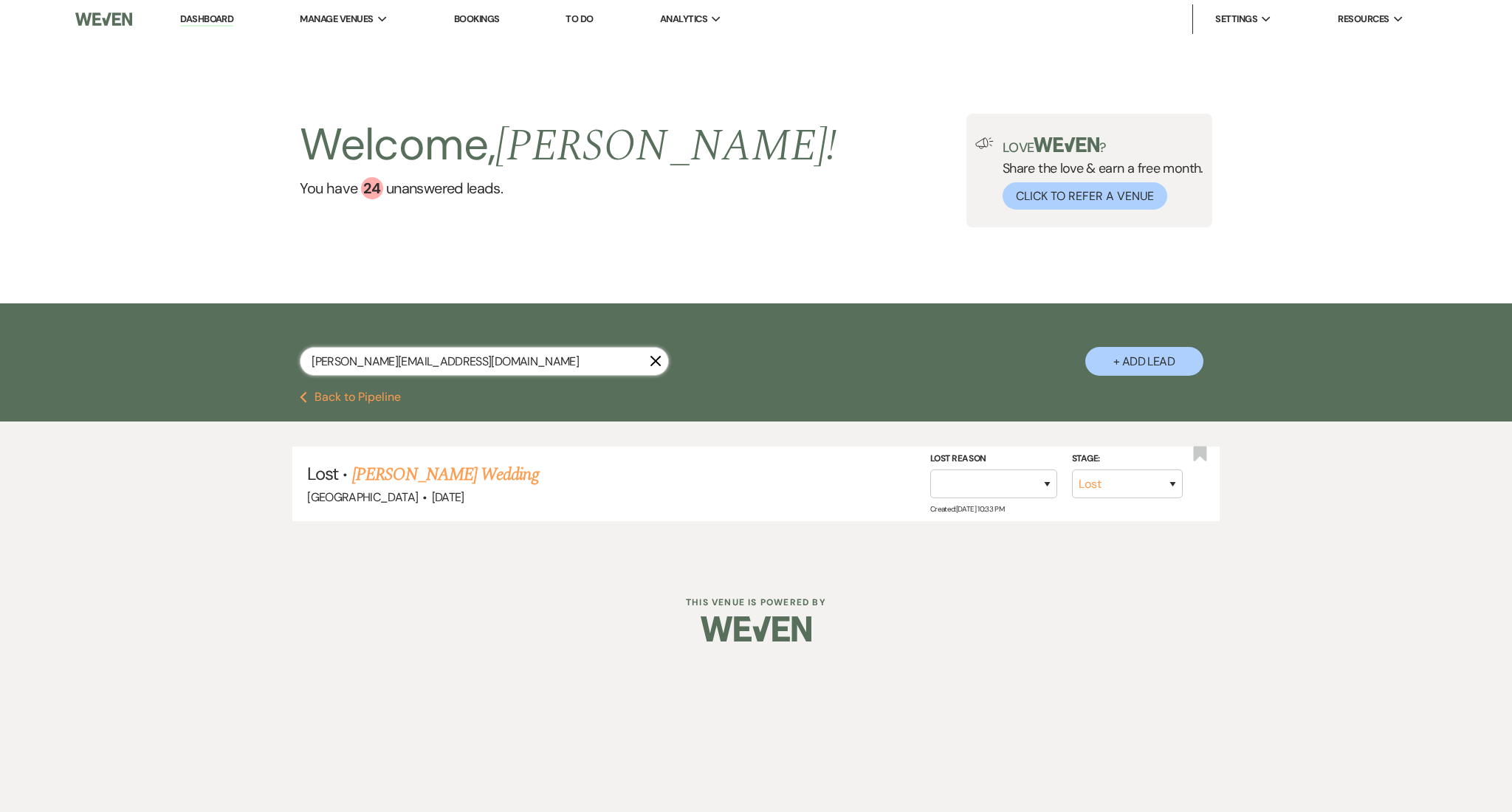
drag, startPoint x: 470, startPoint y: 352, endPoint x: 190, endPoint y: 357, distance: 280.0
click at [190, 357] on div "[PERSON_NAME][EMAIL_ADDRESS][DOMAIN_NAME] X + Add Lead" at bounding box center [756, 347] width 1512 height 88
paste input "[EMAIL_ADDRESS]"
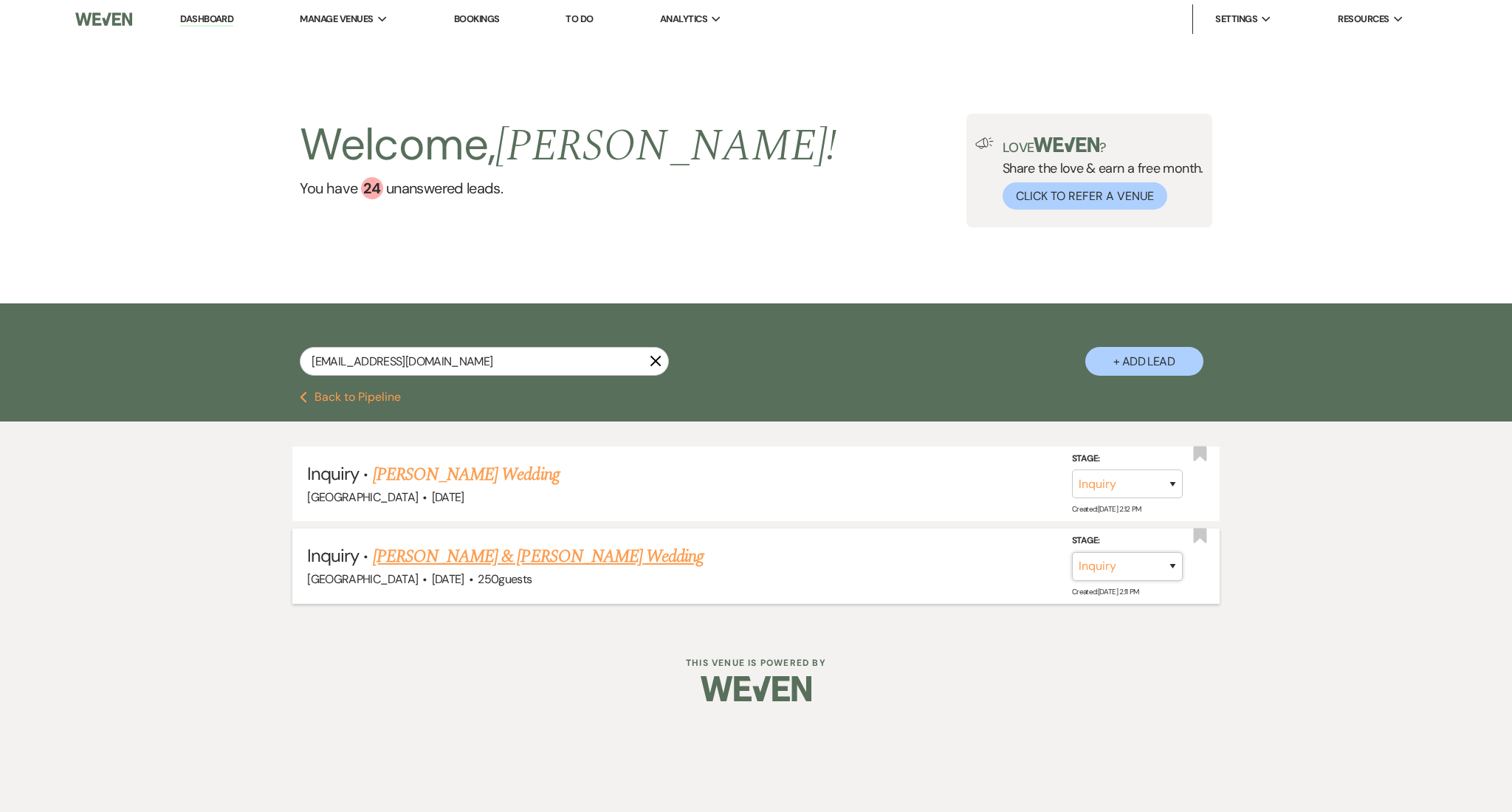
click at [1124, 578] on select "Inquiry Follow Up Tour Requested Tour Confirmed Toured Proposal Sent Booked Lost" at bounding box center [1127, 566] width 110 height 29
click at [1072, 551] on select "Inquiry Follow Up Tour Requested Tour Confirmed Toured Proposal Sent Booked Lost" at bounding box center [1127, 566] width 110 height 29
click at [948, 562] on select "Booked Elsewhere Budget Date Unavailable No Response Not a Good Match Capacity …" at bounding box center [920, 566] width 127 height 29
click at [856, 551] on select "Booked Elsewhere Budget Date Unavailable No Response Not a Good Match Capacity …" at bounding box center [920, 566] width 127 height 29
click at [1144, 568] on button "Save" at bounding box center [1153, 565] width 74 height 30
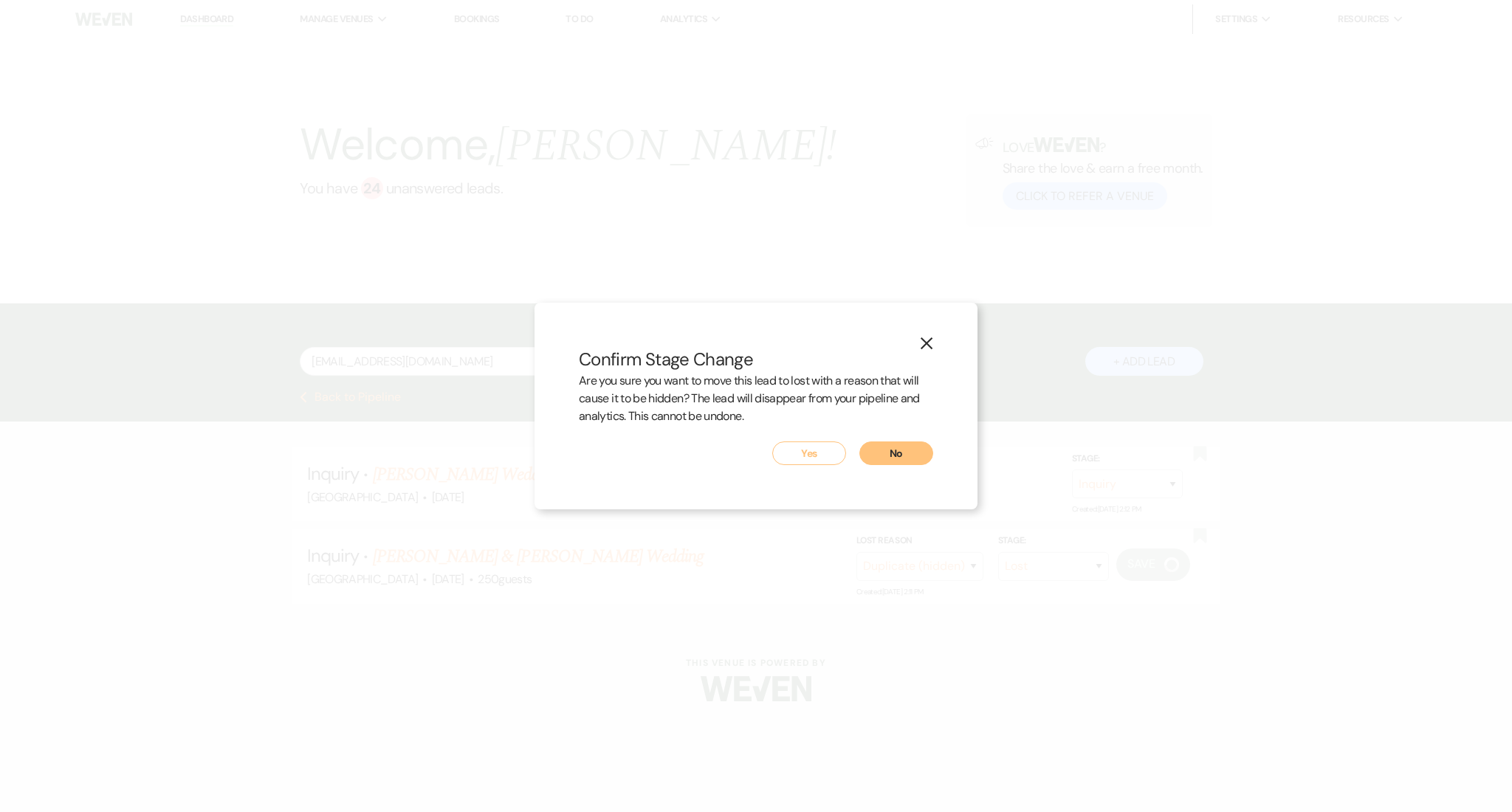
click at [821, 451] on button "Yes" at bounding box center [809, 454] width 74 height 24
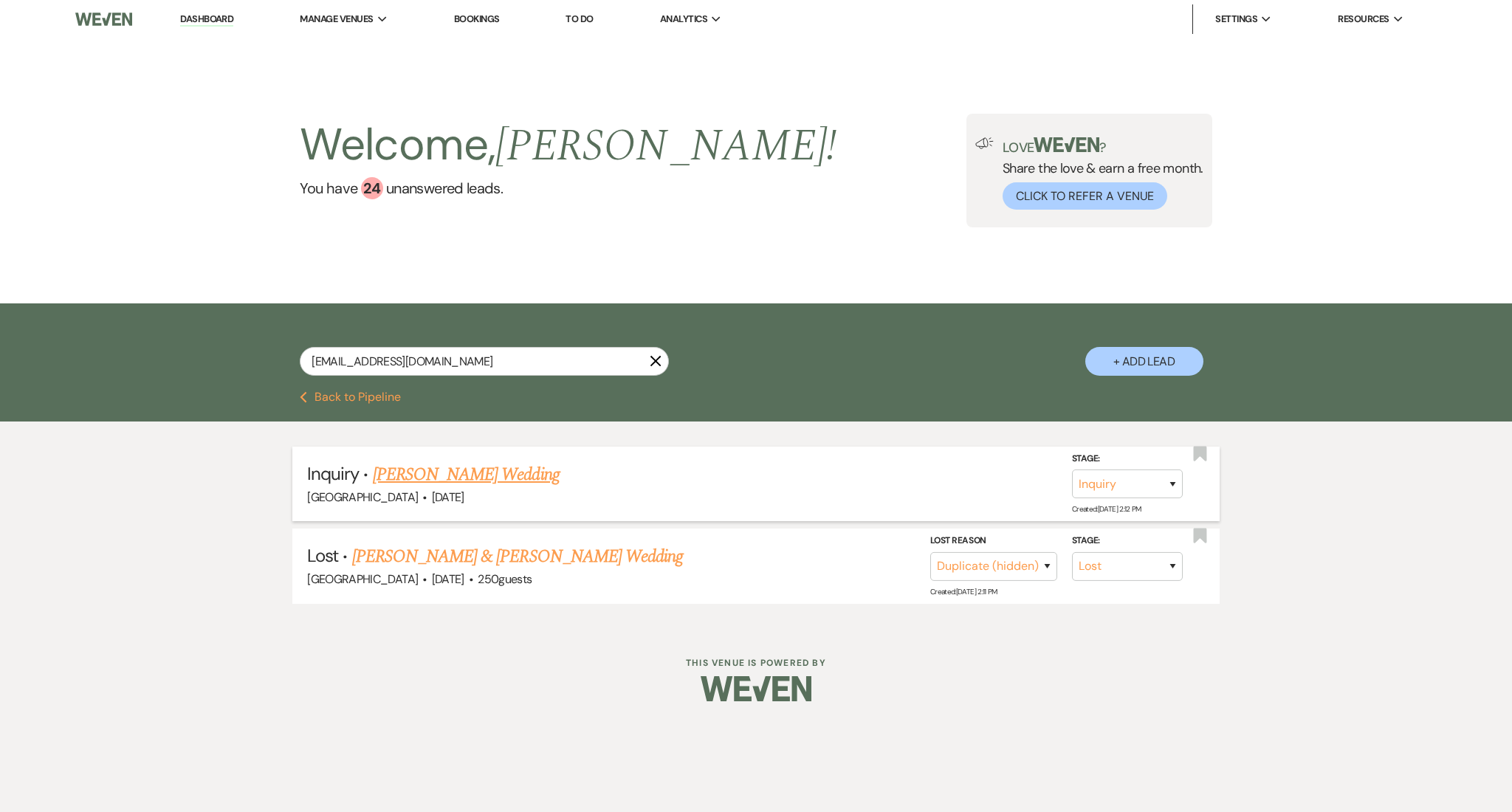
click at [445, 476] on link "[PERSON_NAME] Wedding" at bounding box center [466, 474] width 187 height 26
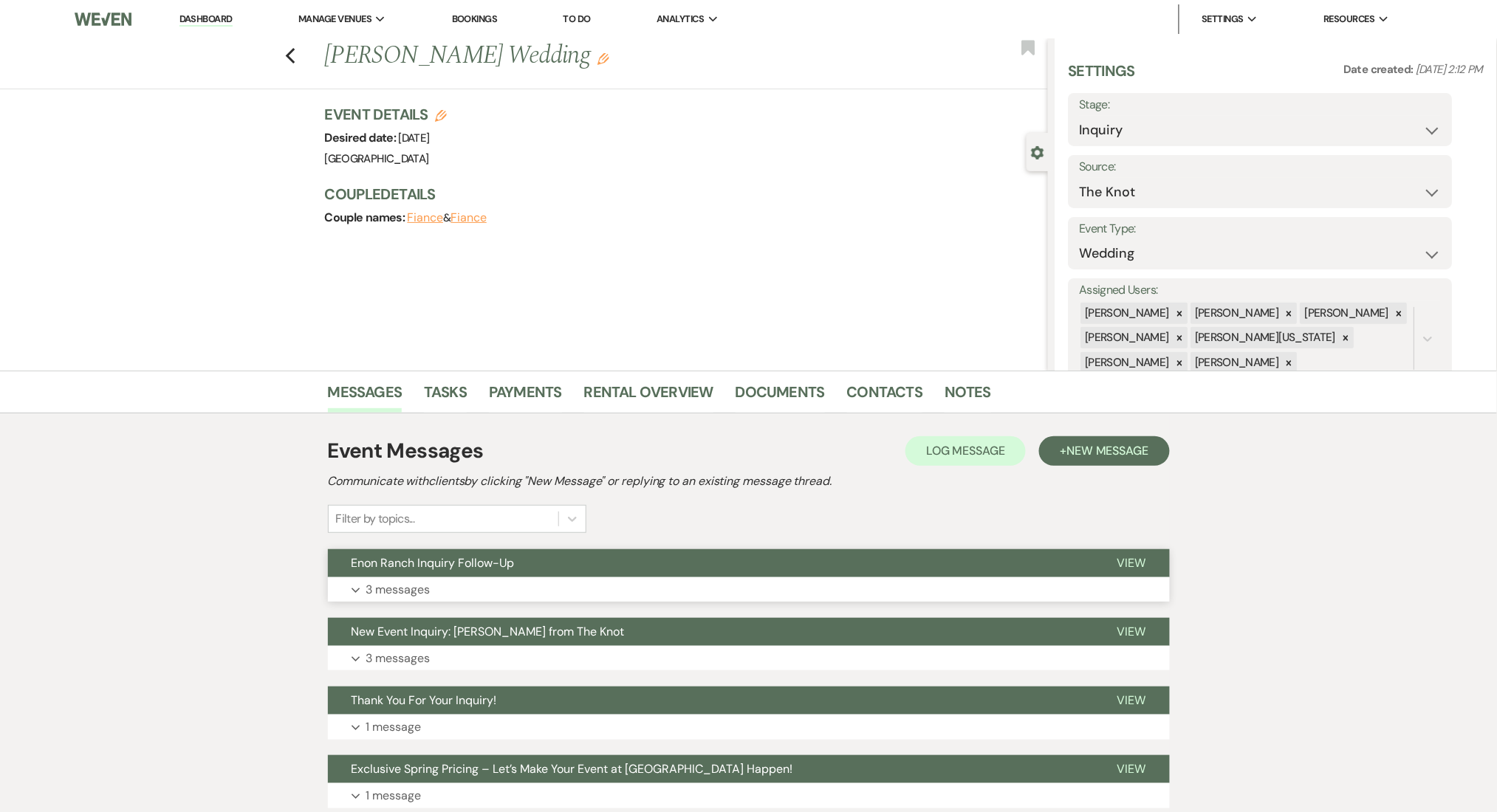
click at [538, 578] on button "Expand 3 messages" at bounding box center [749, 590] width 842 height 25
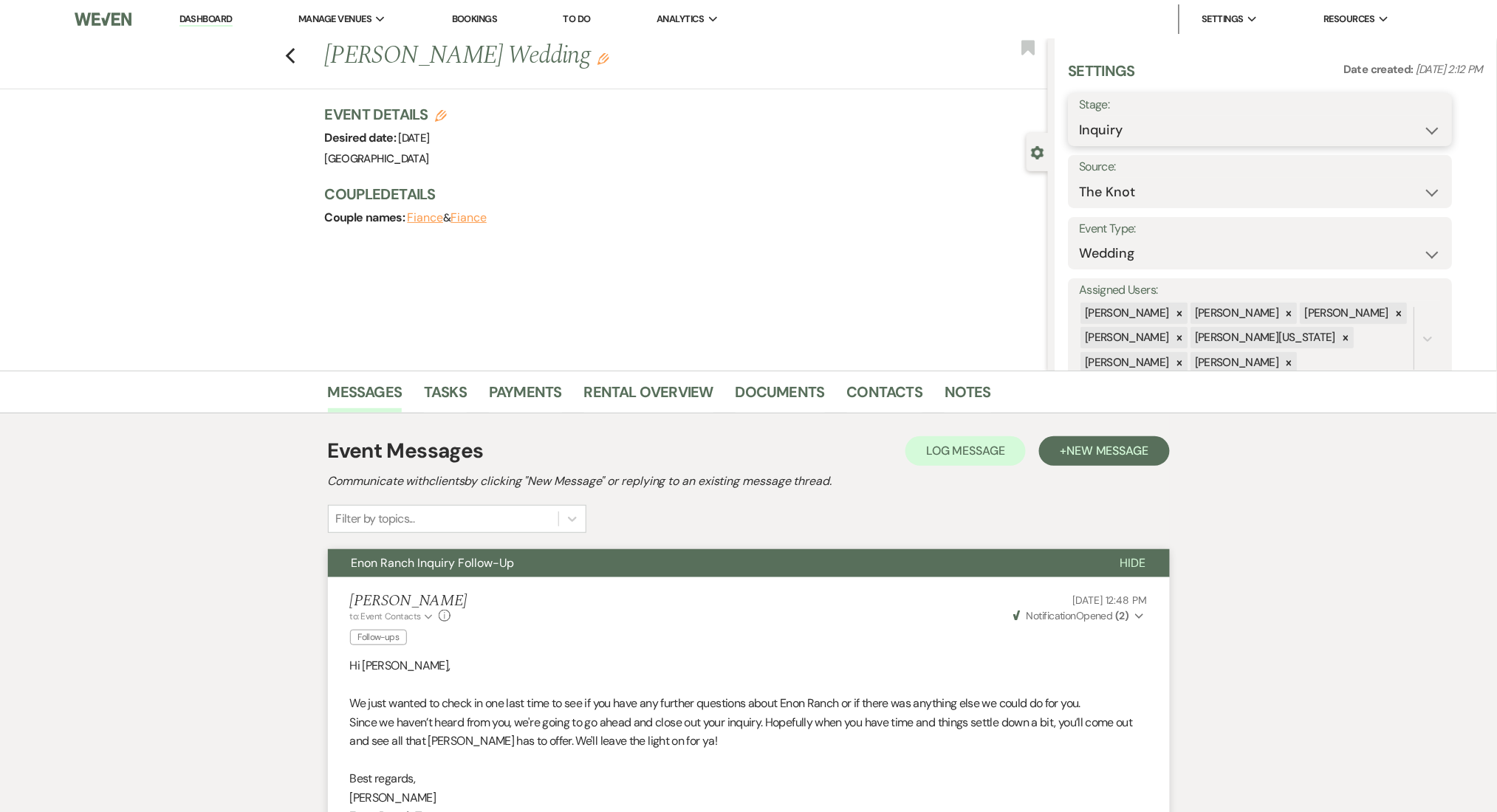
click at [1114, 120] on select "Inquiry Follow Up Tour Requested Tour Confirmed Toured Proposal Sent Booked Lost" at bounding box center [1261, 130] width 362 height 29
click at [1080, 116] on select "Inquiry Follow Up Tour Requested Tour Confirmed Toured Proposal Sent Booked Lost" at bounding box center [1261, 130] width 362 height 29
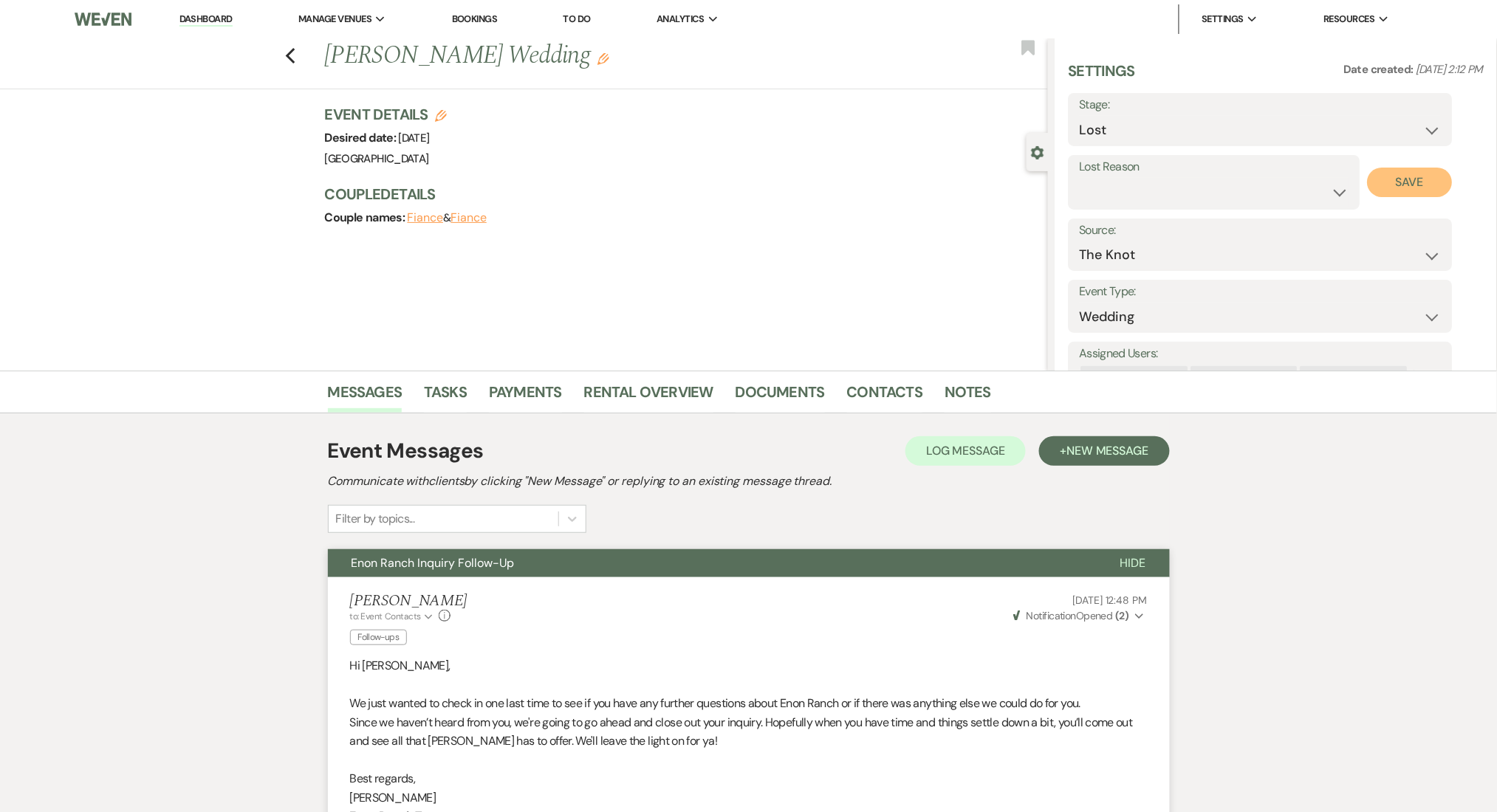
click at [1400, 185] on button "Save" at bounding box center [1410, 182] width 85 height 30
click at [283, 58] on div "Previous [PERSON_NAME] Wedding Edit Bookmark" at bounding box center [520, 63] width 1055 height 51
click at [293, 60] on icon "Previous" at bounding box center [291, 56] width 11 height 18
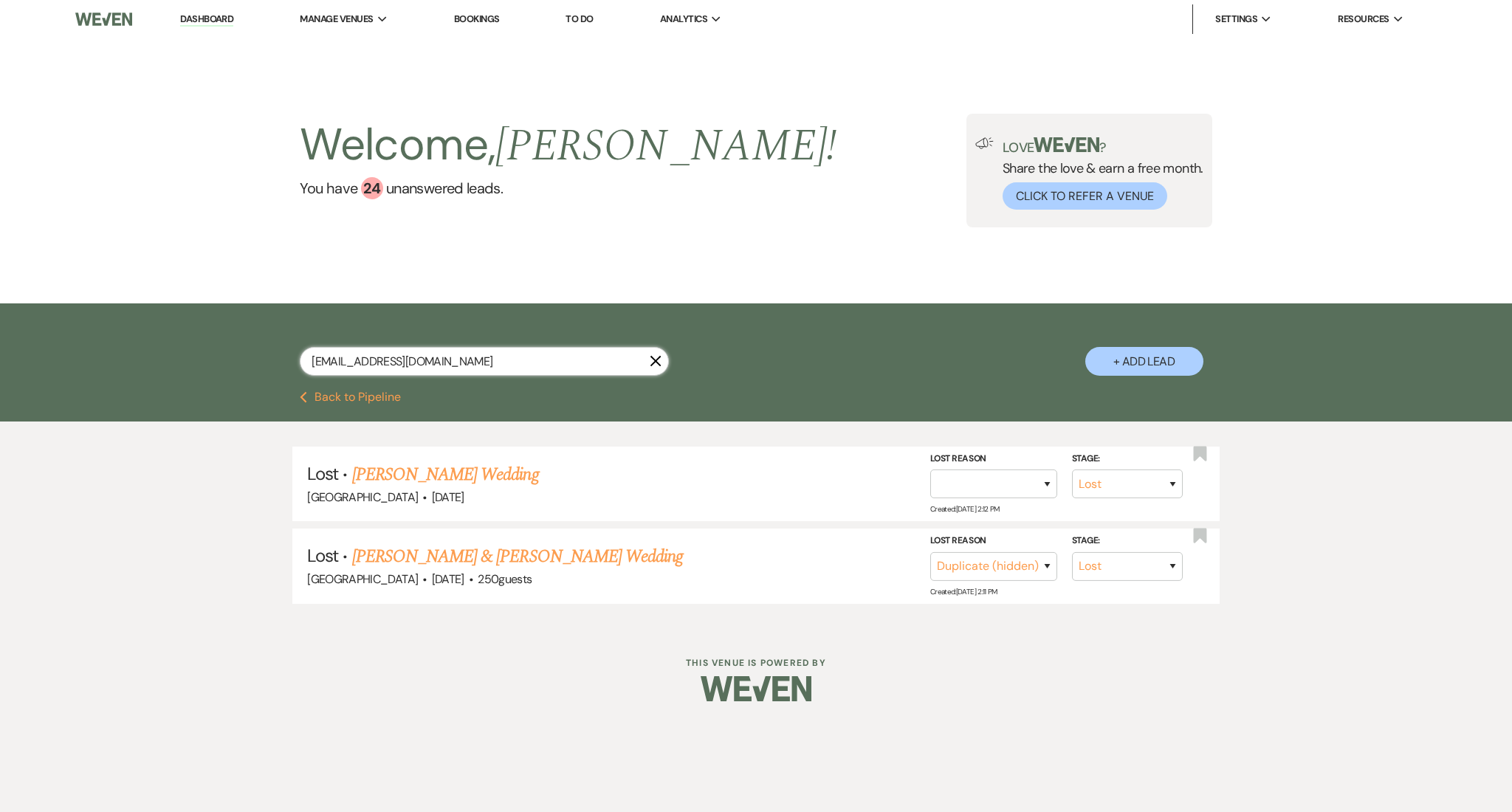
drag, startPoint x: 493, startPoint y: 370, endPoint x: 130, endPoint y: 329, distance: 365.3
click at [130, 329] on div "[EMAIL_ADDRESS][DOMAIN_NAME] X + Add Lead" at bounding box center [756, 347] width 1512 height 88
paste input "[EMAIL_ADDRESS]"
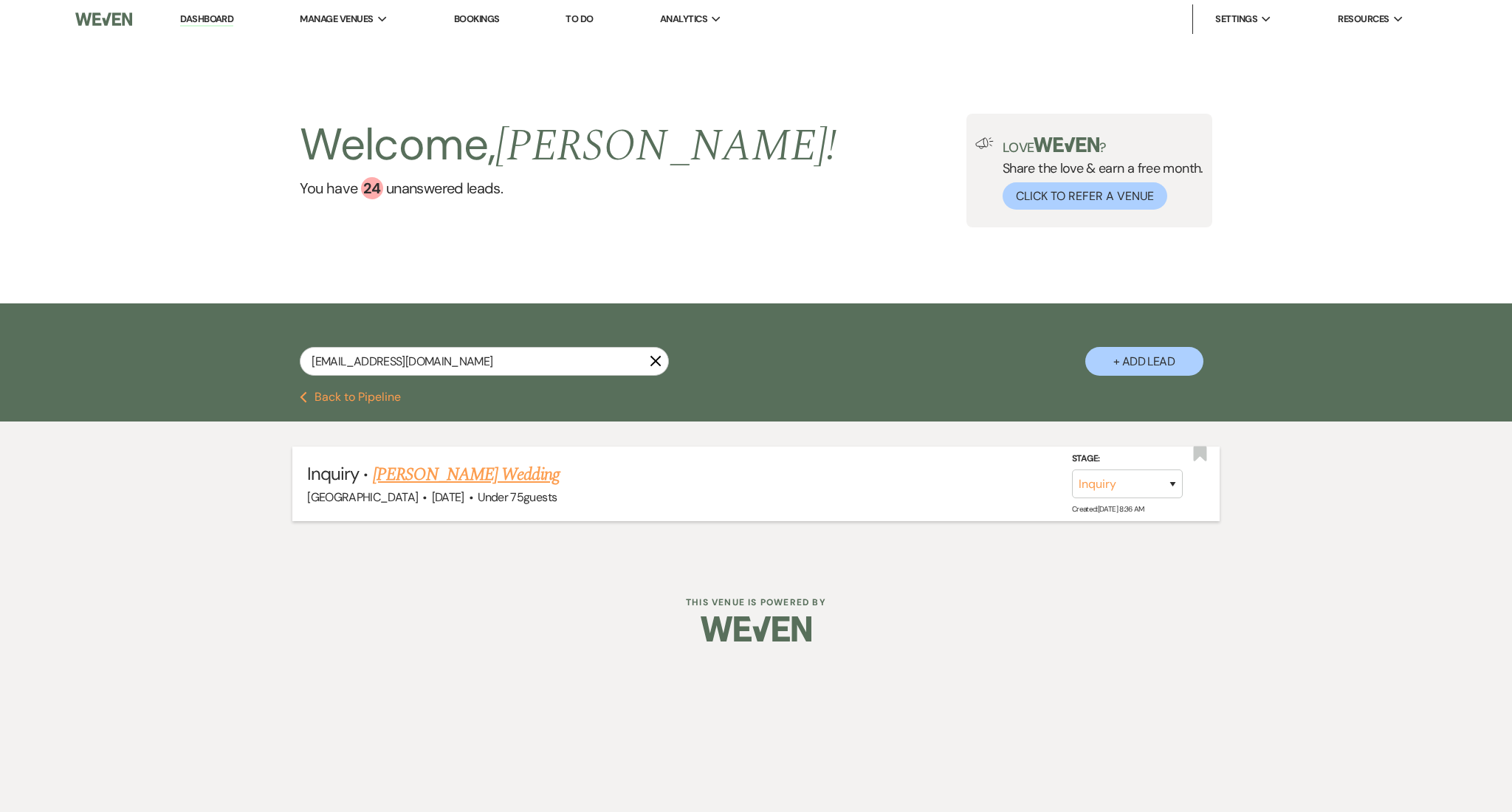
click at [417, 471] on link "[PERSON_NAME] Wedding" at bounding box center [466, 474] width 187 height 26
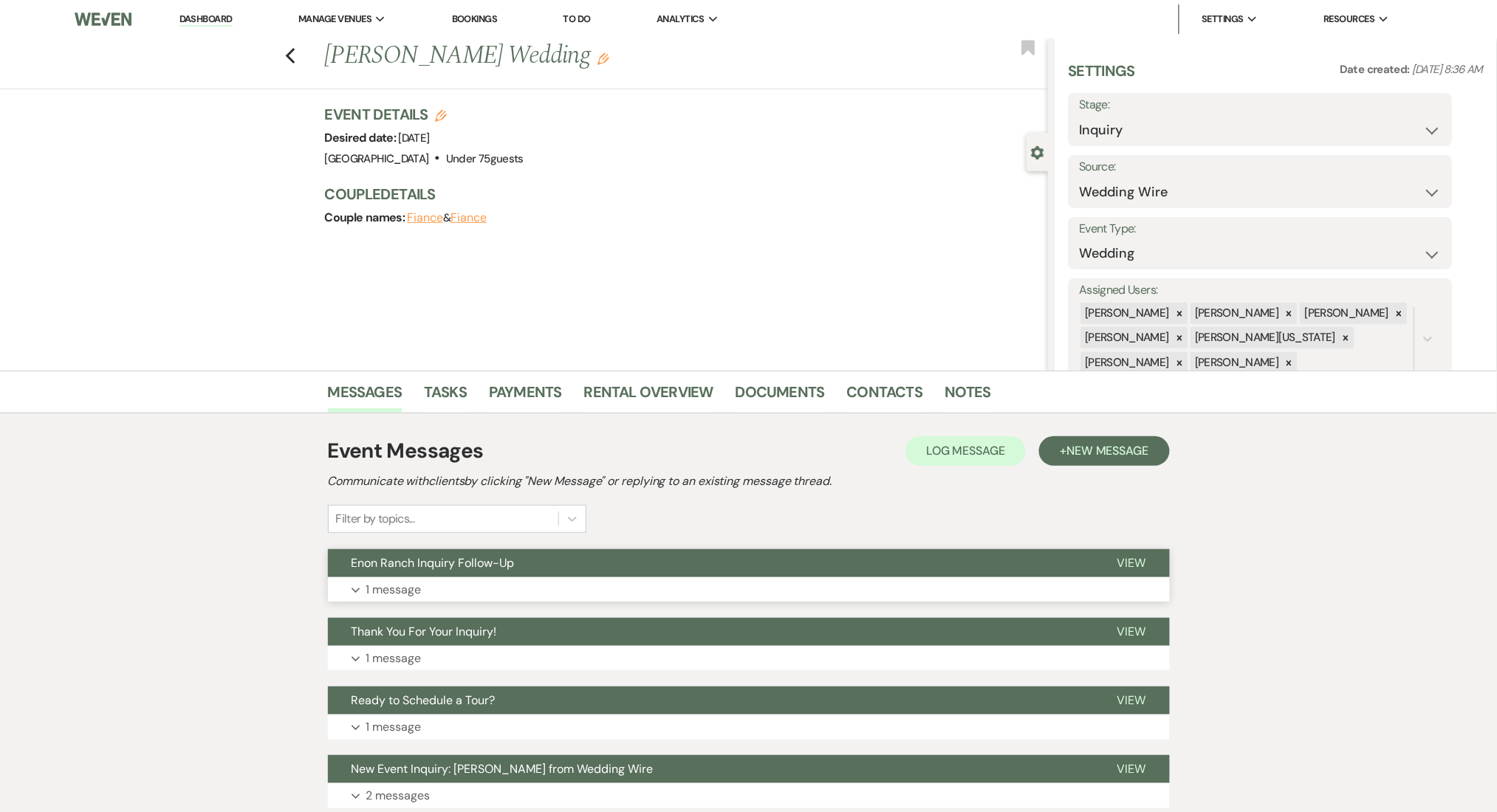
click at [417, 578] on button "Expand 1 message" at bounding box center [749, 590] width 842 height 25
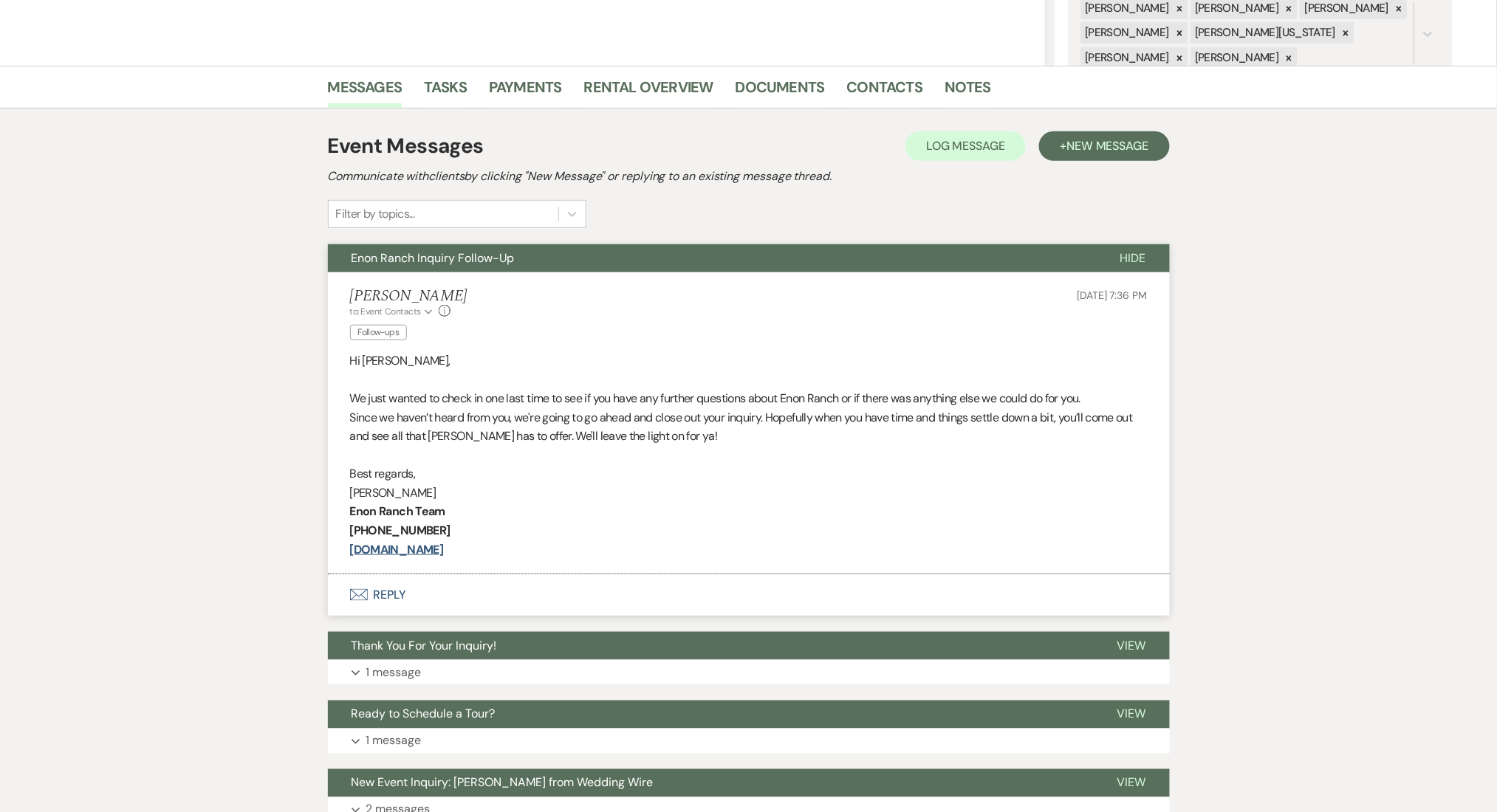
scroll to position [295, 0]
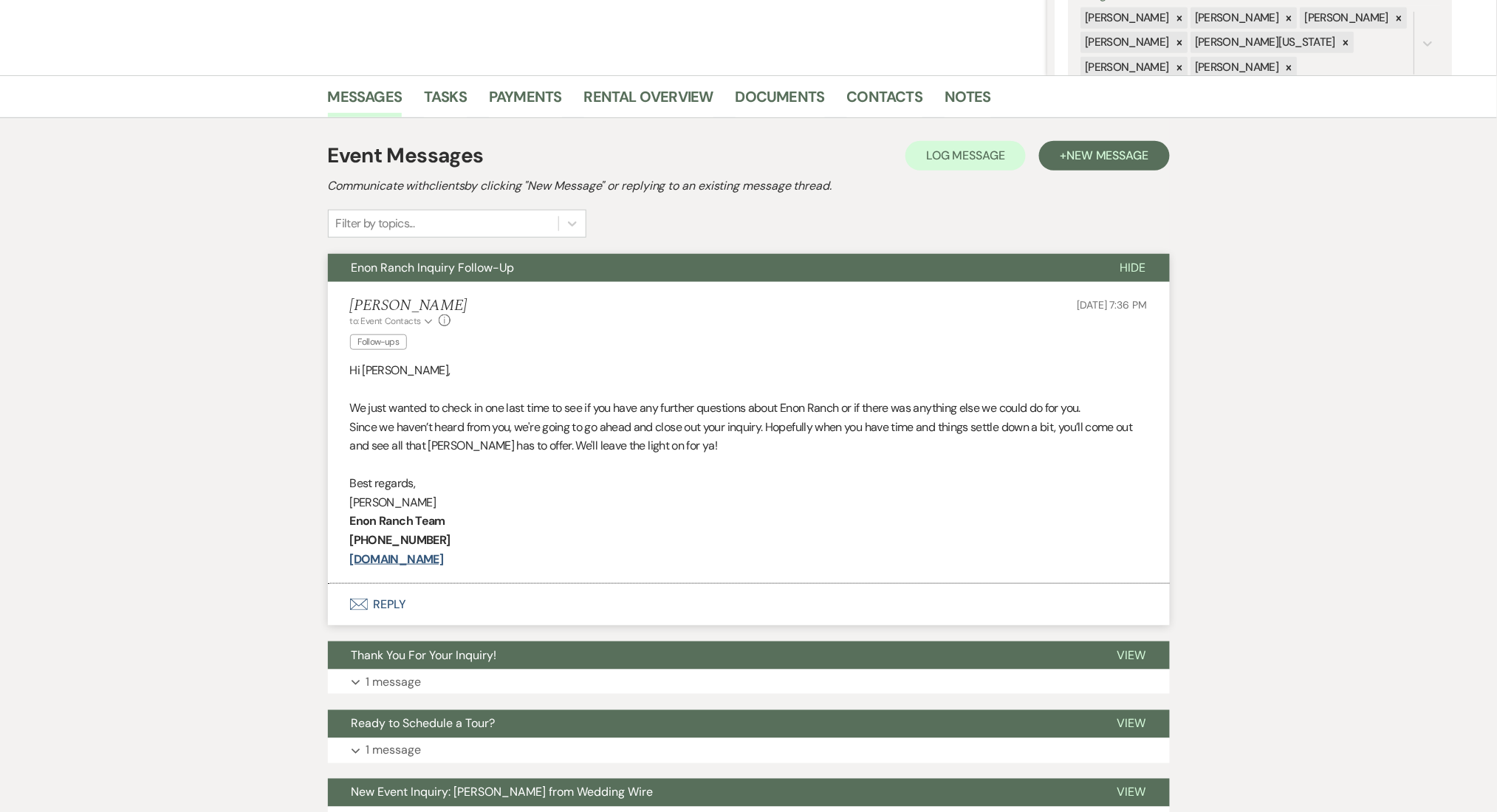
click at [516, 441] on p "Since we haven’t heard from you, we're going to go ahead and close out your inq…" at bounding box center [748, 437] width 798 height 38
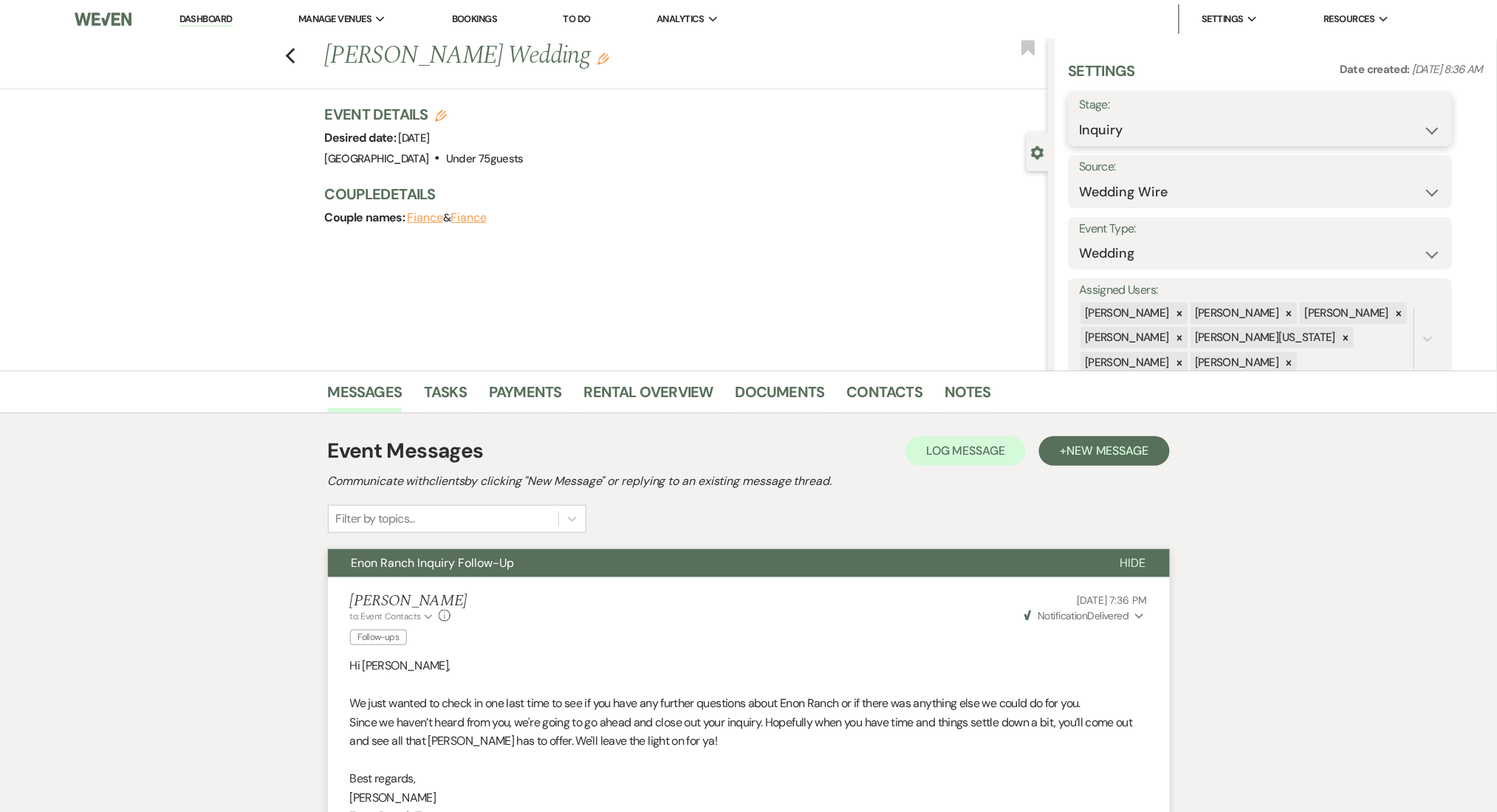
click at [1118, 120] on select "Inquiry Follow Up Tour Requested Tour Confirmed Toured Proposal Sent Booked Lost" at bounding box center [1261, 130] width 362 height 29
click at [1080, 116] on select "Inquiry Follow Up Tour Requested Tour Confirmed Toured Proposal Sent Booked Lost" at bounding box center [1261, 130] width 362 height 29
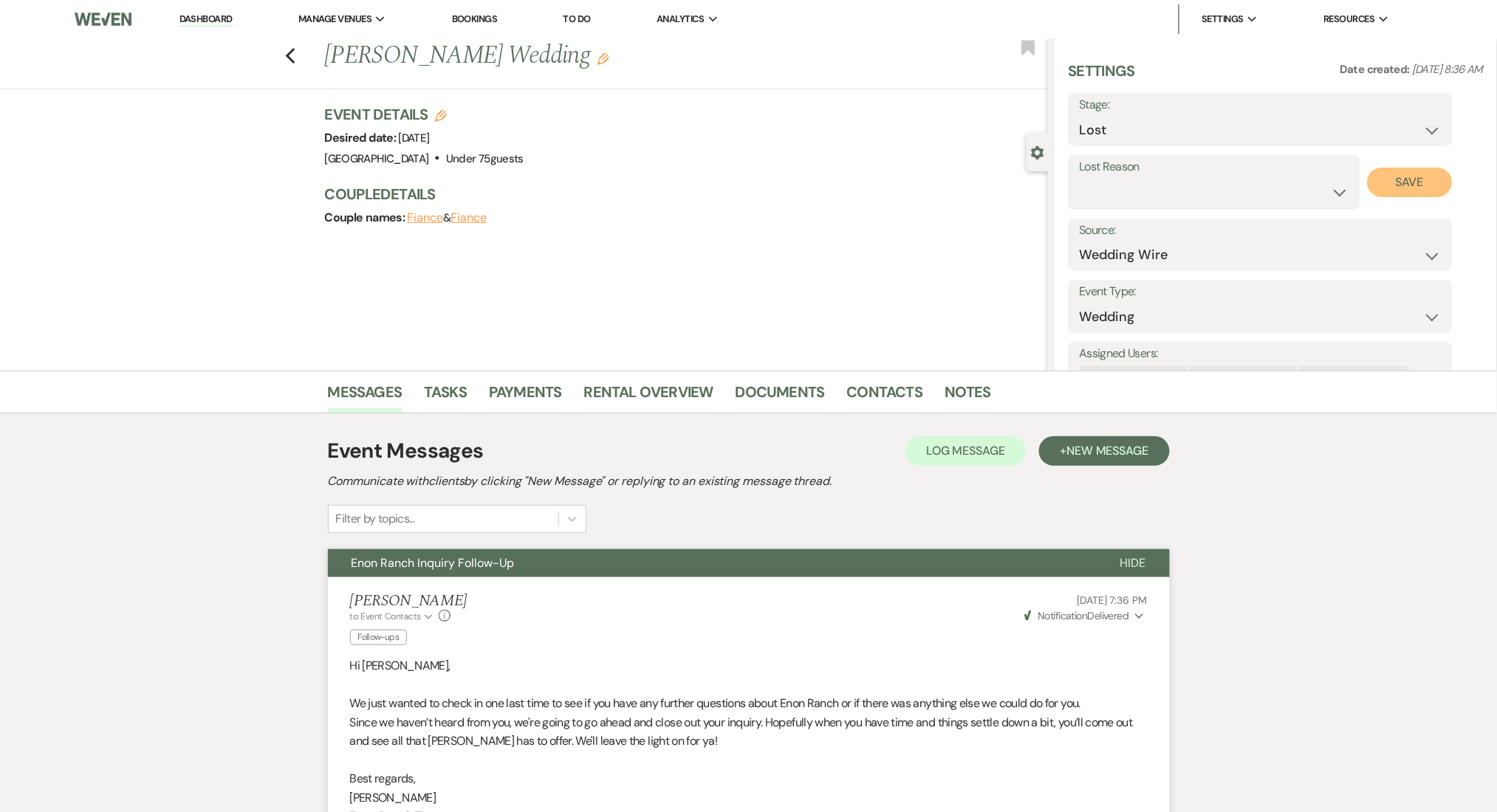
click at [1410, 178] on button "Save" at bounding box center [1410, 182] width 85 height 30
click at [302, 60] on div "Previous [PERSON_NAME] Wedding Edit Bookmark" at bounding box center [520, 63] width 1055 height 51
click at [294, 58] on use "button" at bounding box center [290, 56] width 10 height 16
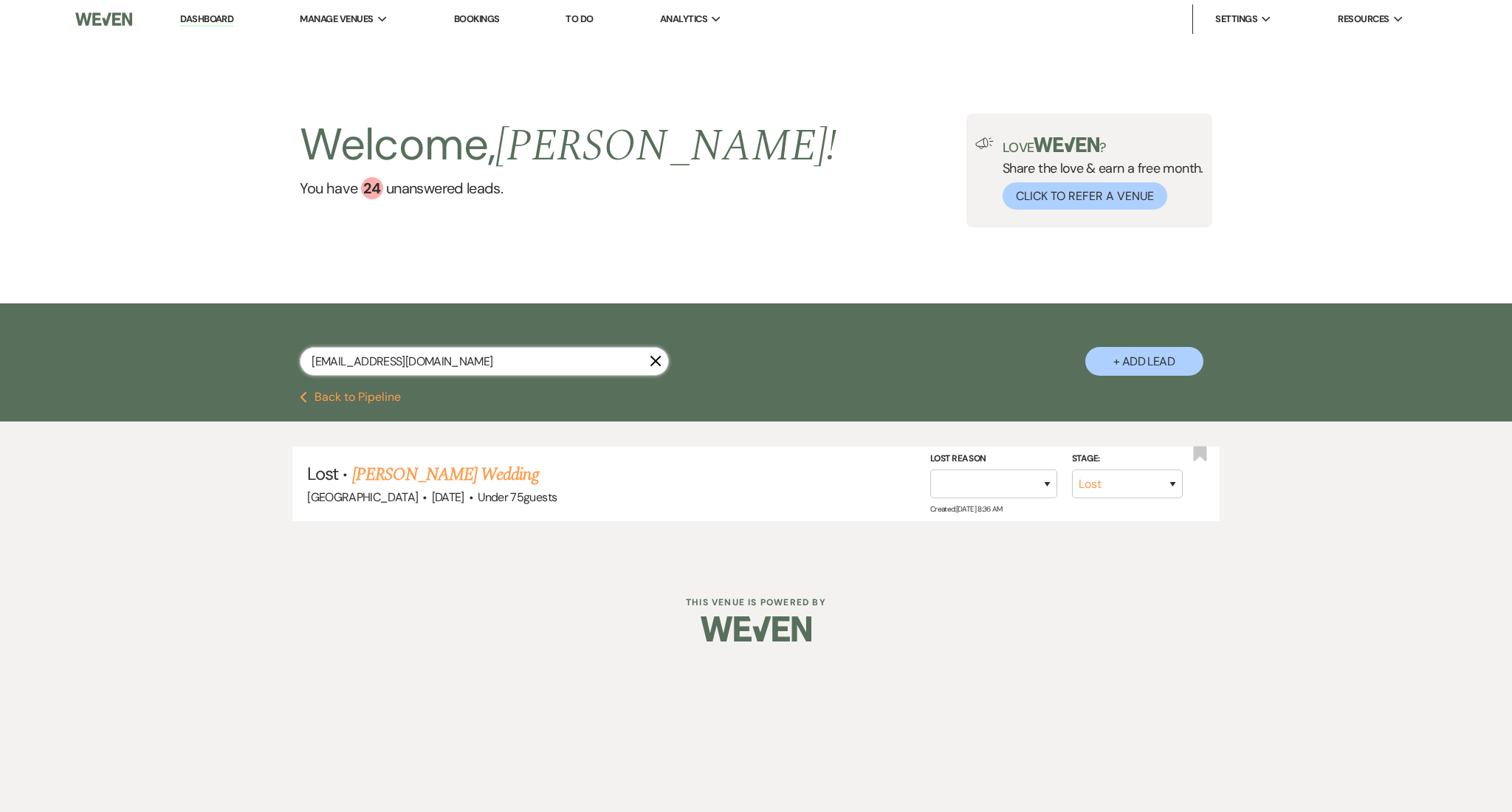
drag, startPoint x: 454, startPoint y: 363, endPoint x: 144, endPoint y: 332, distance: 311.5
click at [144, 332] on div "[EMAIL_ADDRESS][DOMAIN_NAME] X + Add Lead" at bounding box center [756, 347] width 1512 height 88
paste input "skylarmadison559@gmai"
click at [458, 473] on link "[PERSON_NAME] Wedding" at bounding box center [466, 474] width 187 height 26
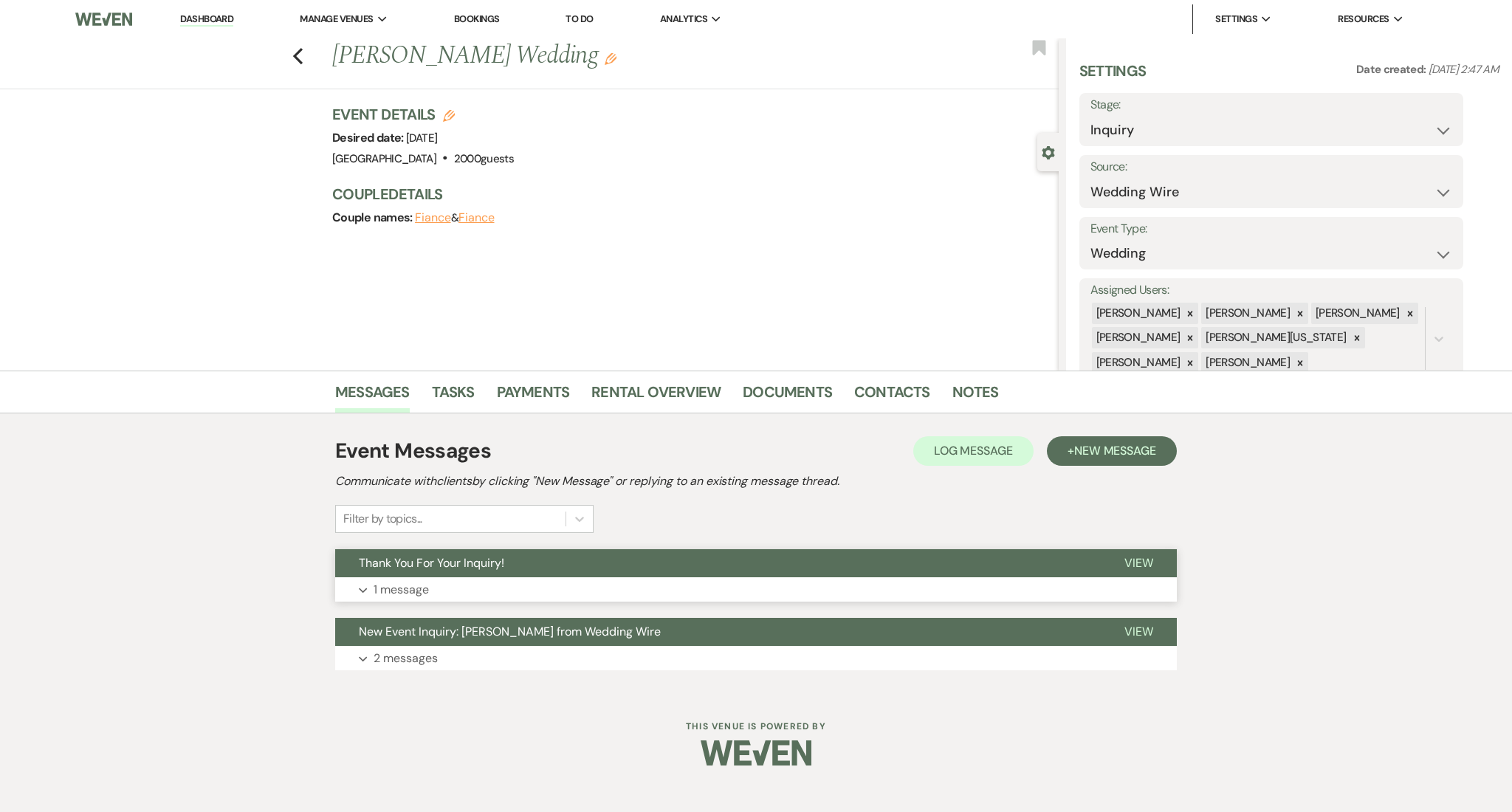
click at [599, 577] on button "Thank You For Your Inquiry!" at bounding box center [718, 563] width 766 height 28
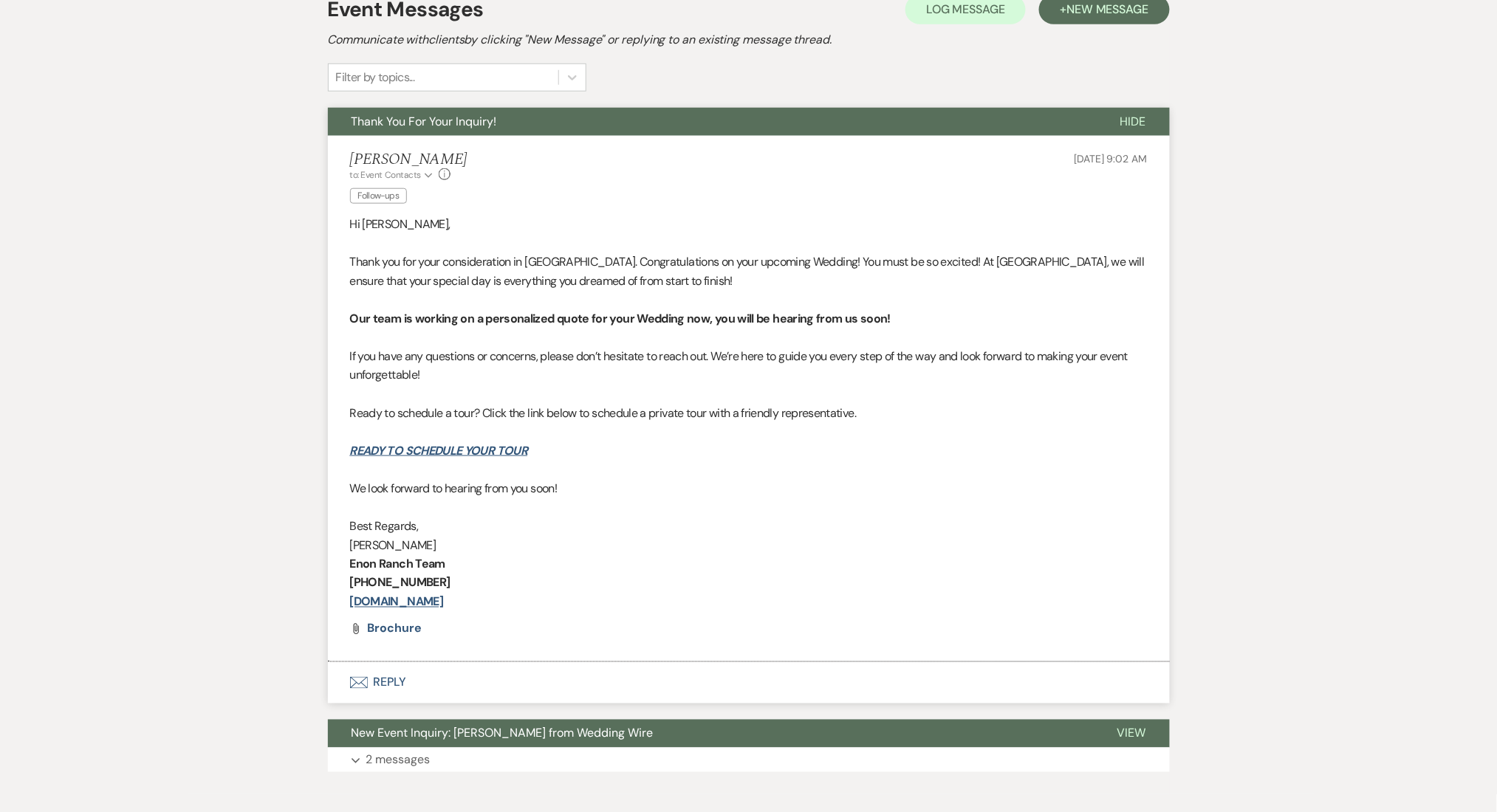
scroll to position [492, 0]
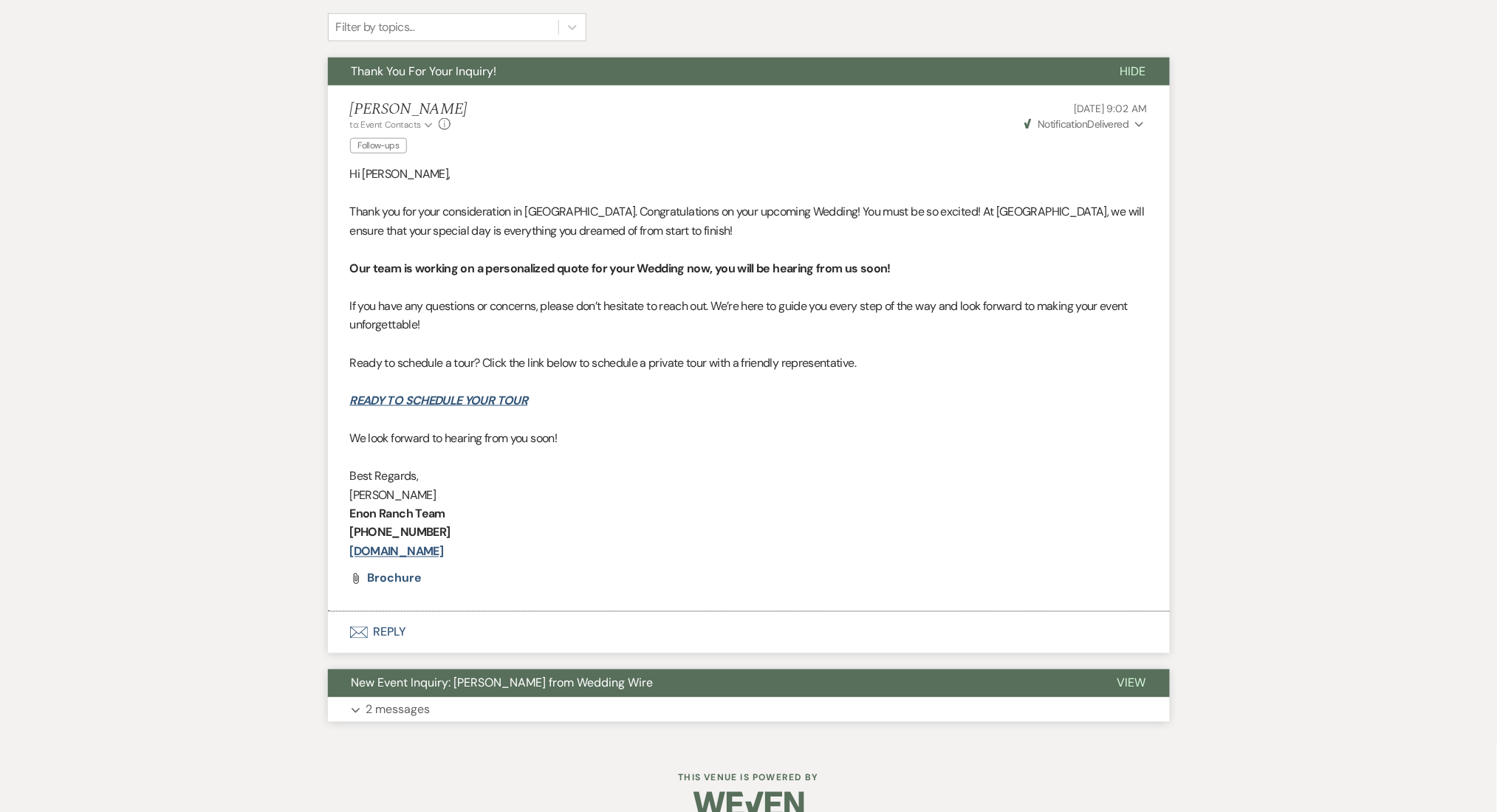
click at [470, 720] on button "Expand 2 messages" at bounding box center [749, 711] width 842 height 25
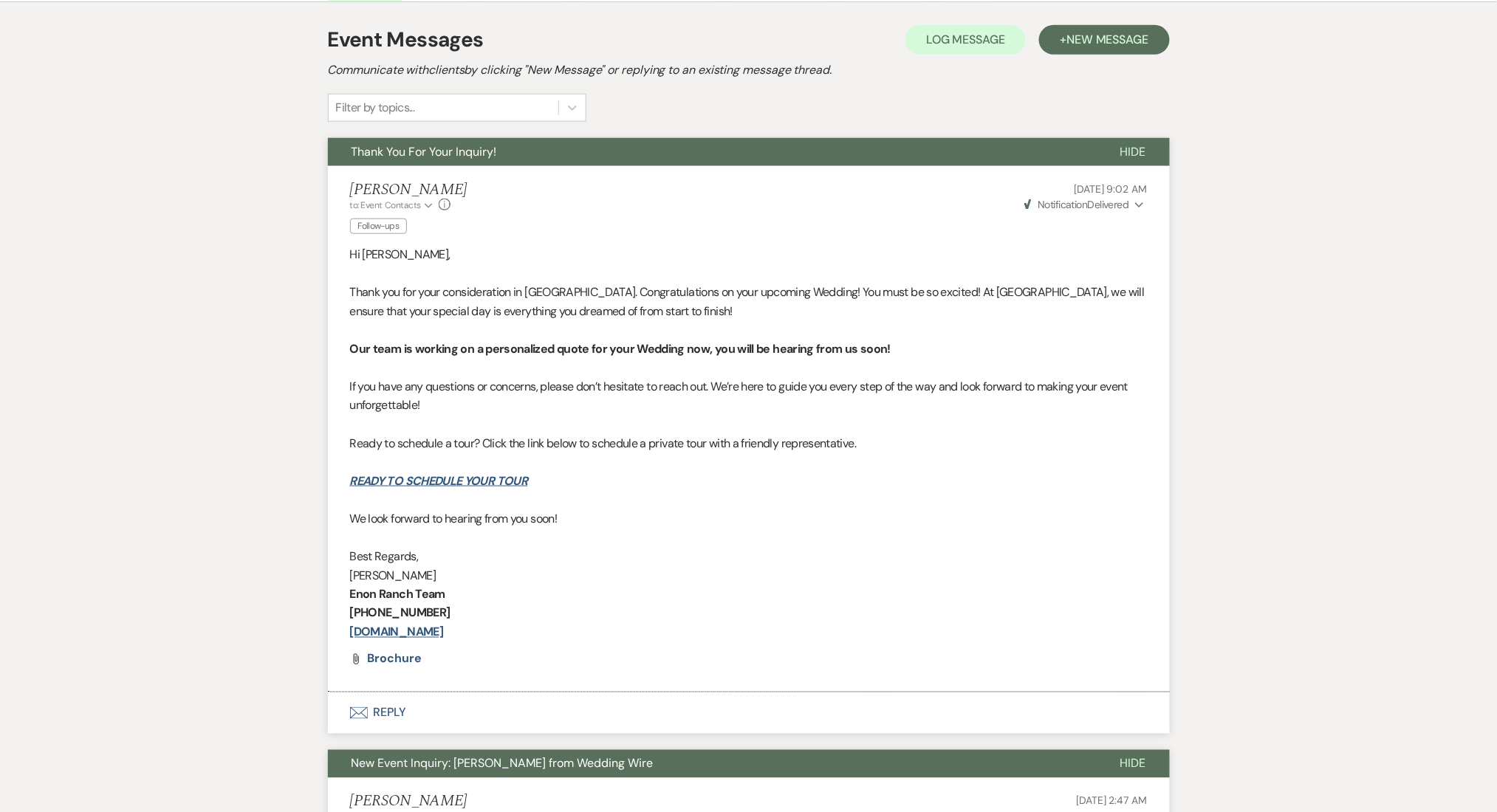
scroll to position [296, 0]
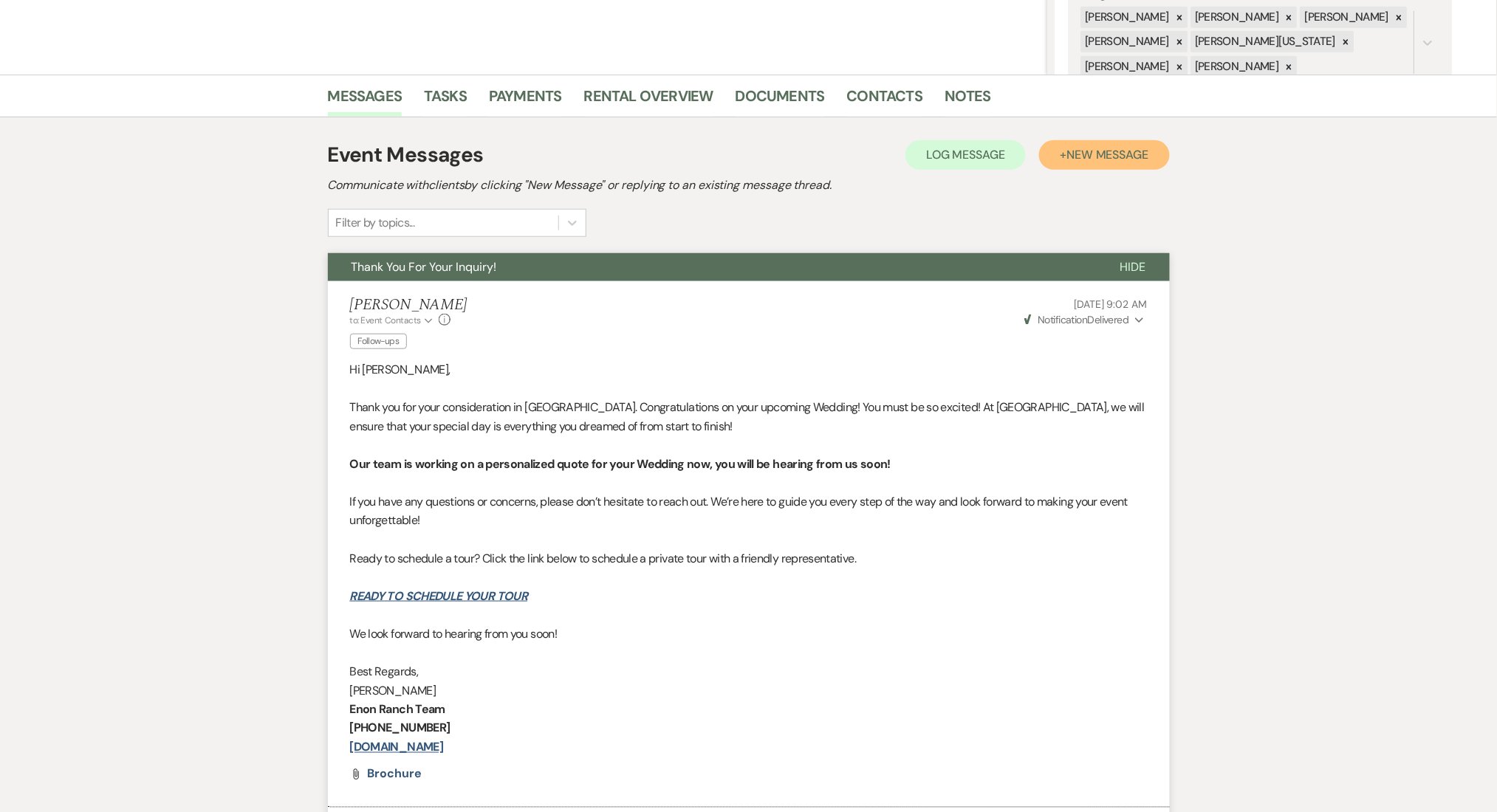
click at [1094, 153] on span "New Message" at bounding box center [1107, 154] width 82 height 15
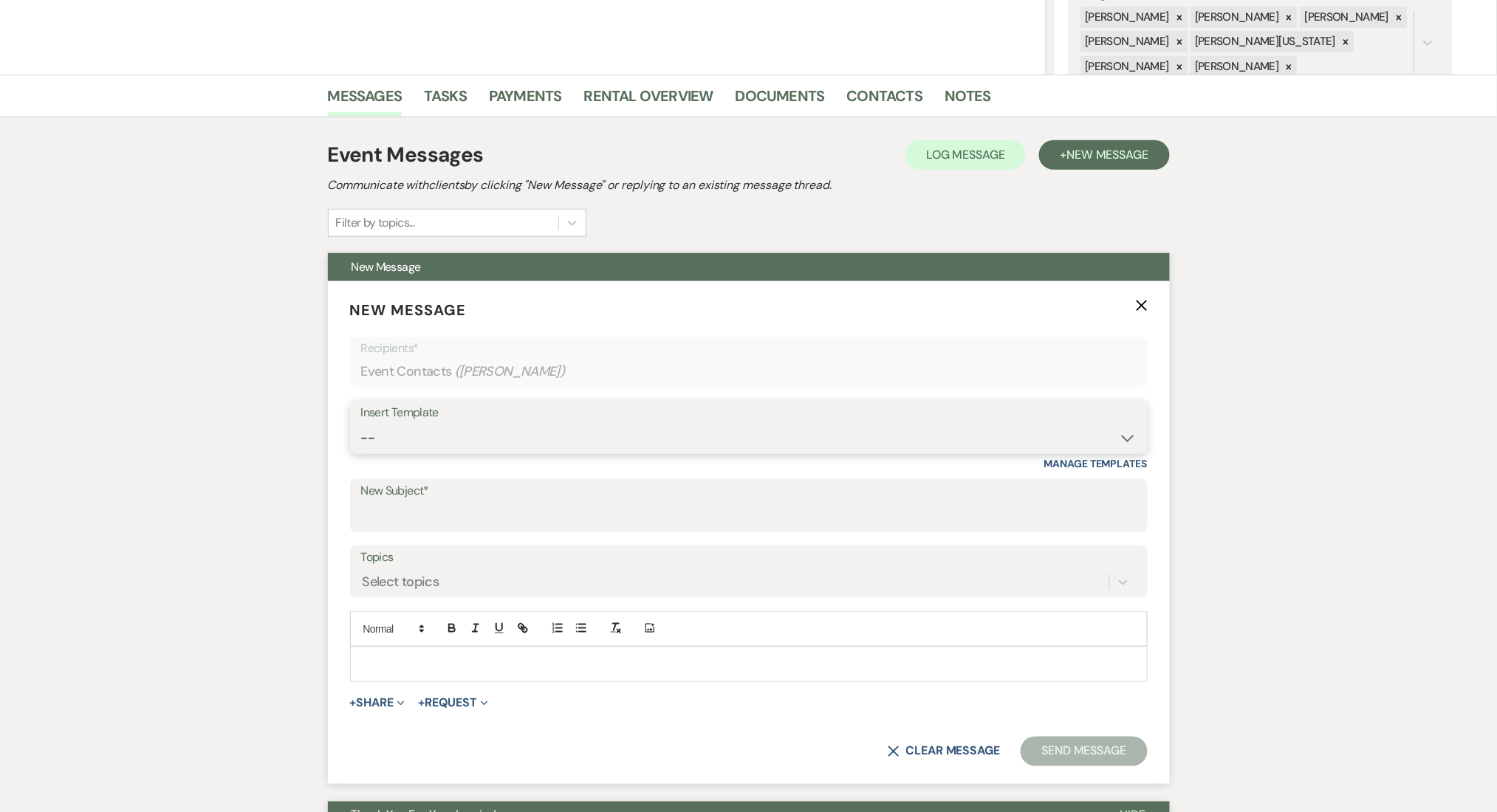
click at [417, 440] on select "-- Inquiry Follow Up Email #2 Contract Sending Template Payment Template Rental…" at bounding box center [749, 438] width 775 height 29
click at [361, 424] on select "-- Inquiry Follow Up Email #2 Contract Sending Template Payment Template Rental…" at bounding box center [749, 438] width 775 height 29
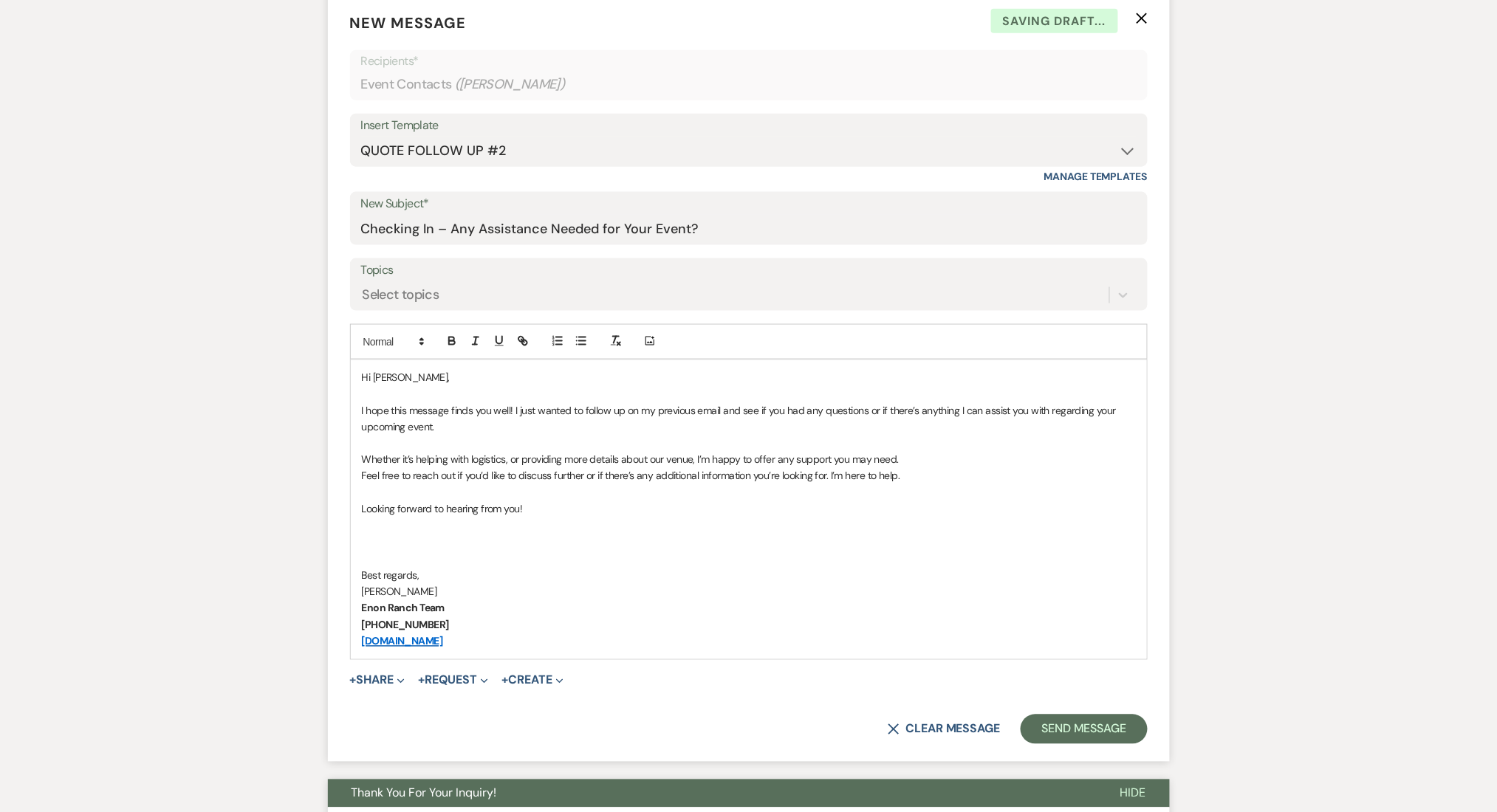
scroll to position [788, 0]
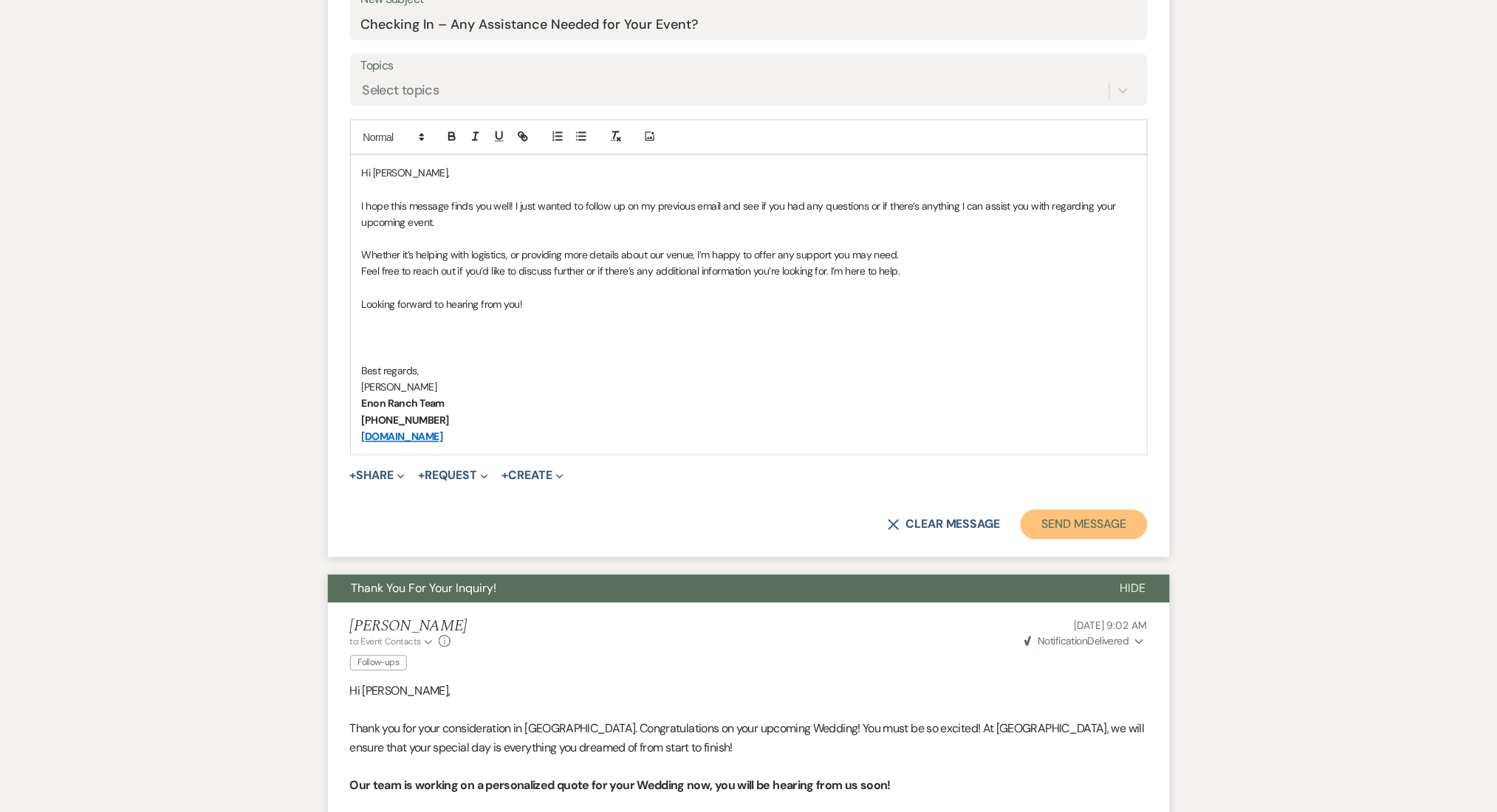
click at [1094, 530] on button "Send Message" at bounding box center [1083, 524] width 126 height 30
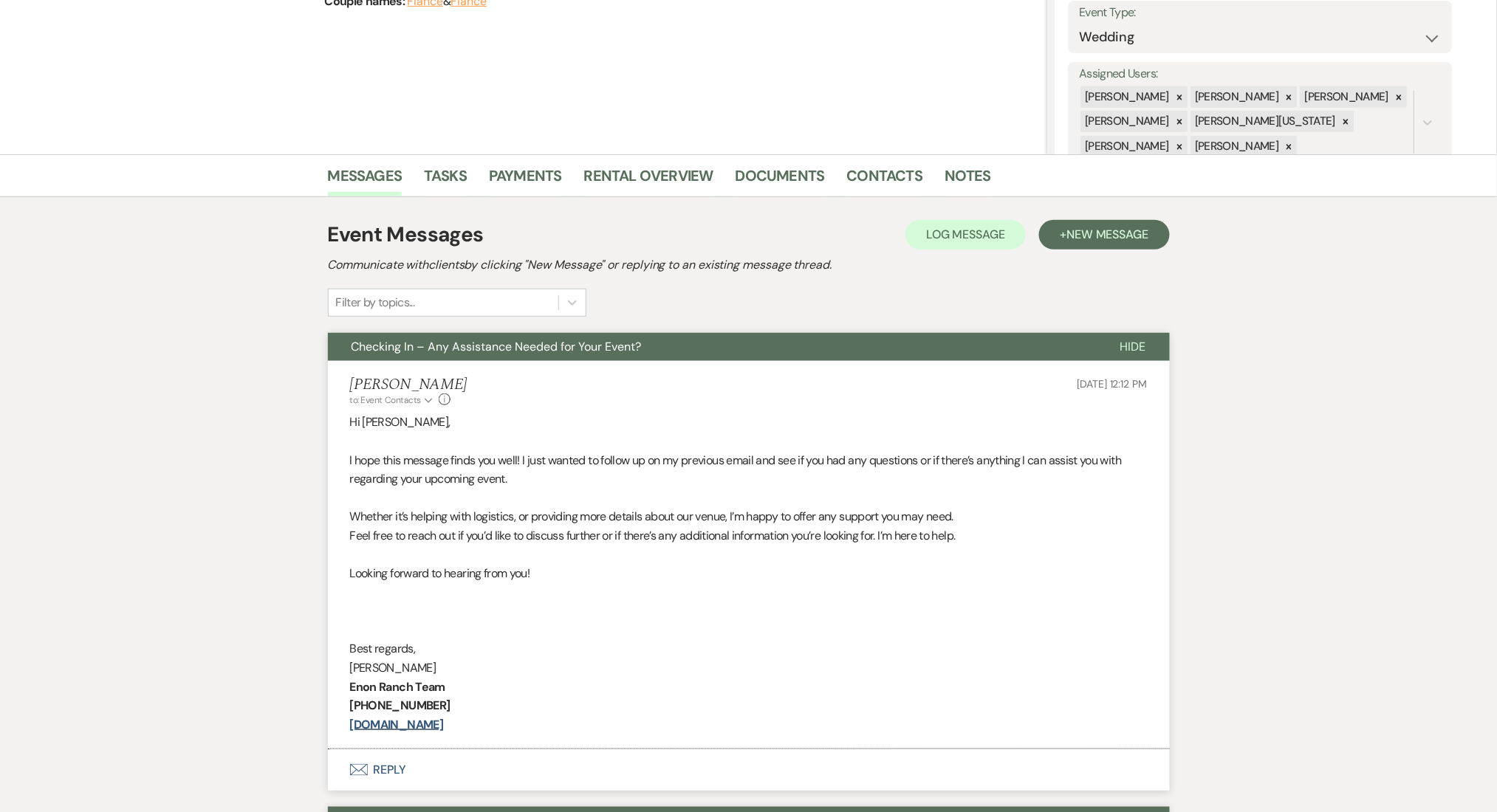
scroll to position [0, 0]
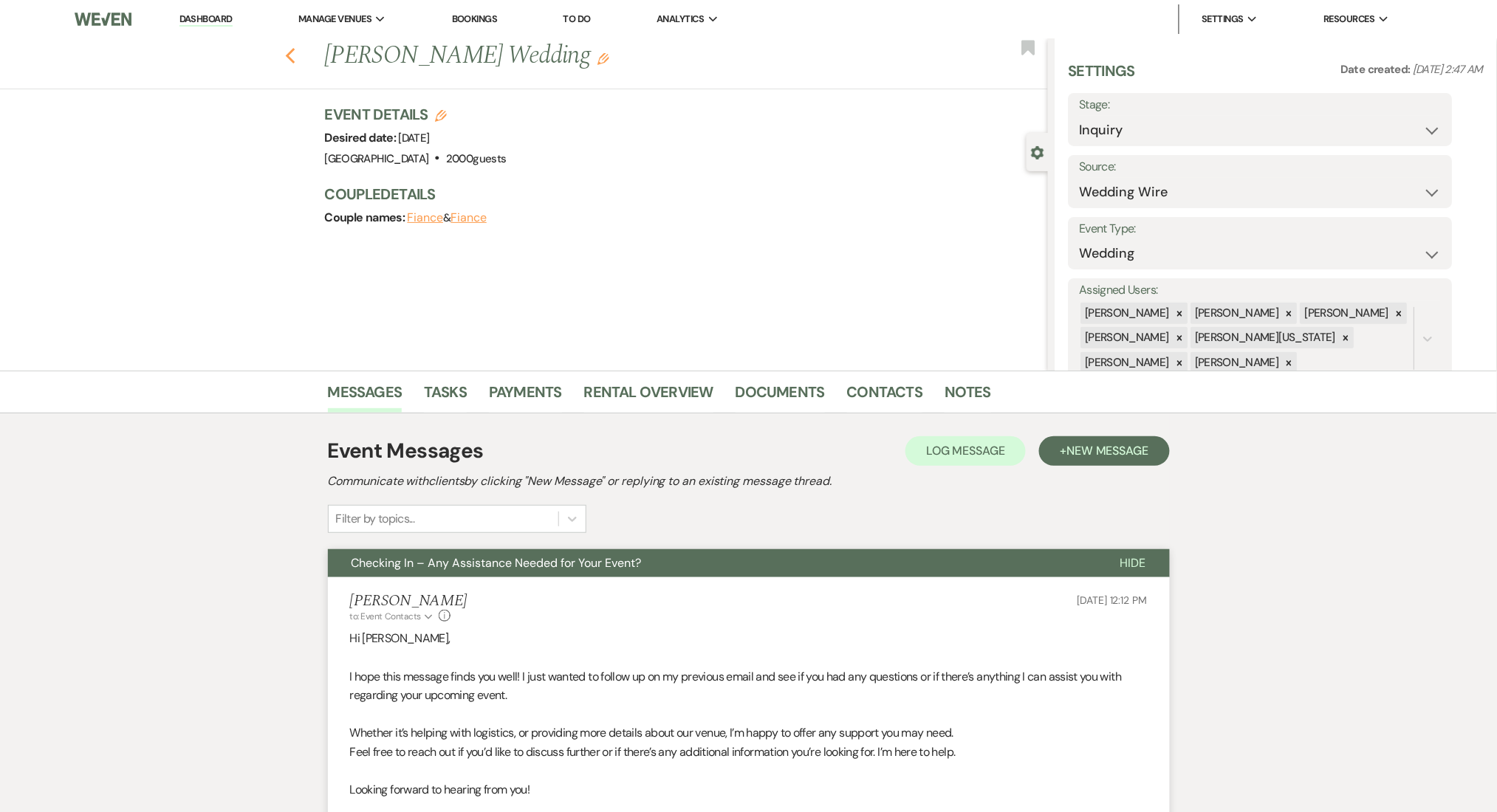
click at [296, 63] on icon "Previous" at bounding box center [291, 56] width 11 height 18
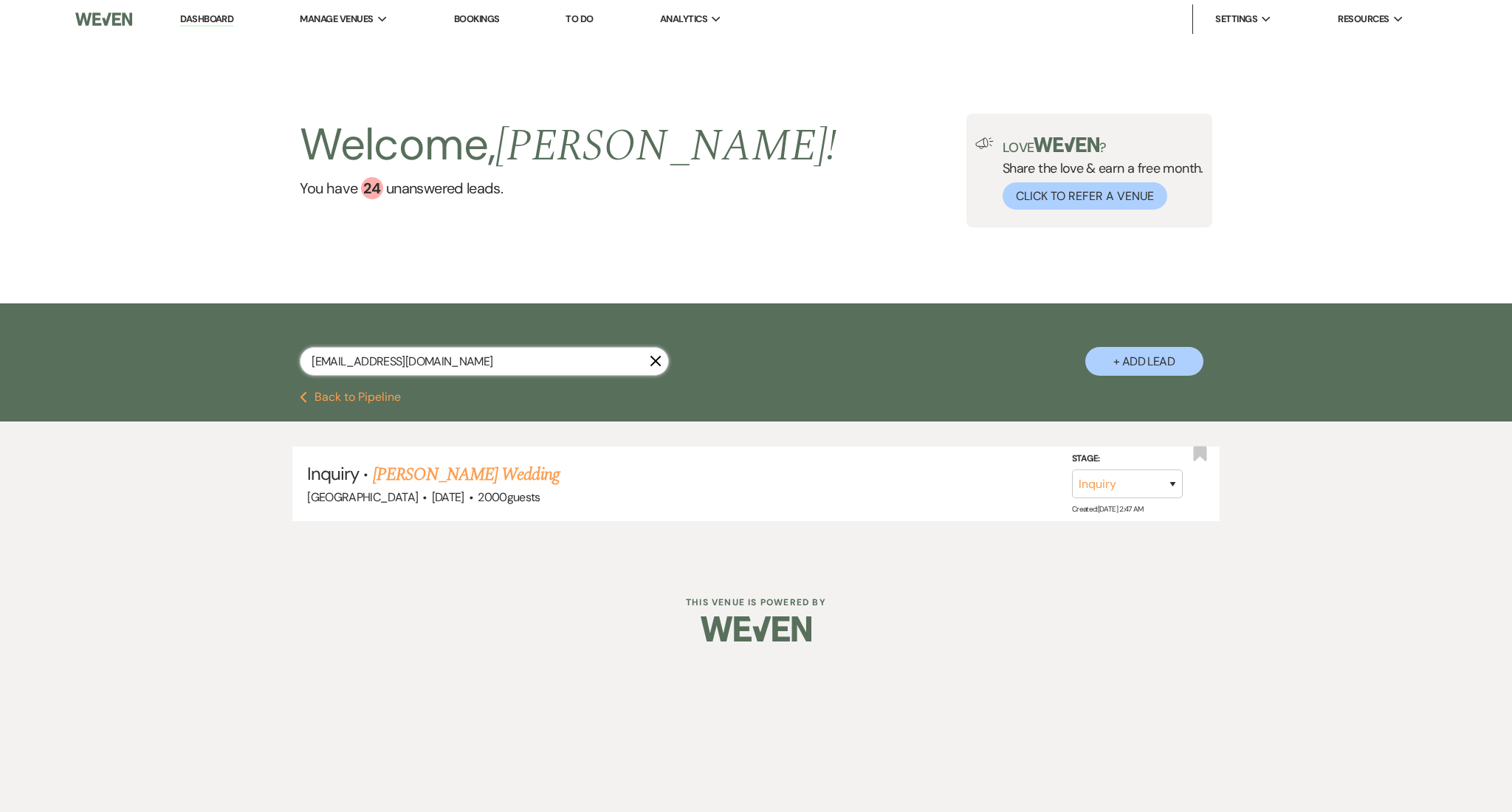
drag, startPoint x: 469, startPoint y: 358, endPoint x: 220, endPoint y: 340, distance: 249.6
click at [220, 340] on div "[EMAIL_ADDRESS][DOMAIN_NAME] X + Add Lead" at bounding box center [756, 347] width 1512 height 88
paste input "[EMAIL_ADDRESS][DOMAIN_NAME]"
click at [445, 463] on link "[PERSON_NAME]'s Wedding" at bounding box center [471, 474] width 196 height 26
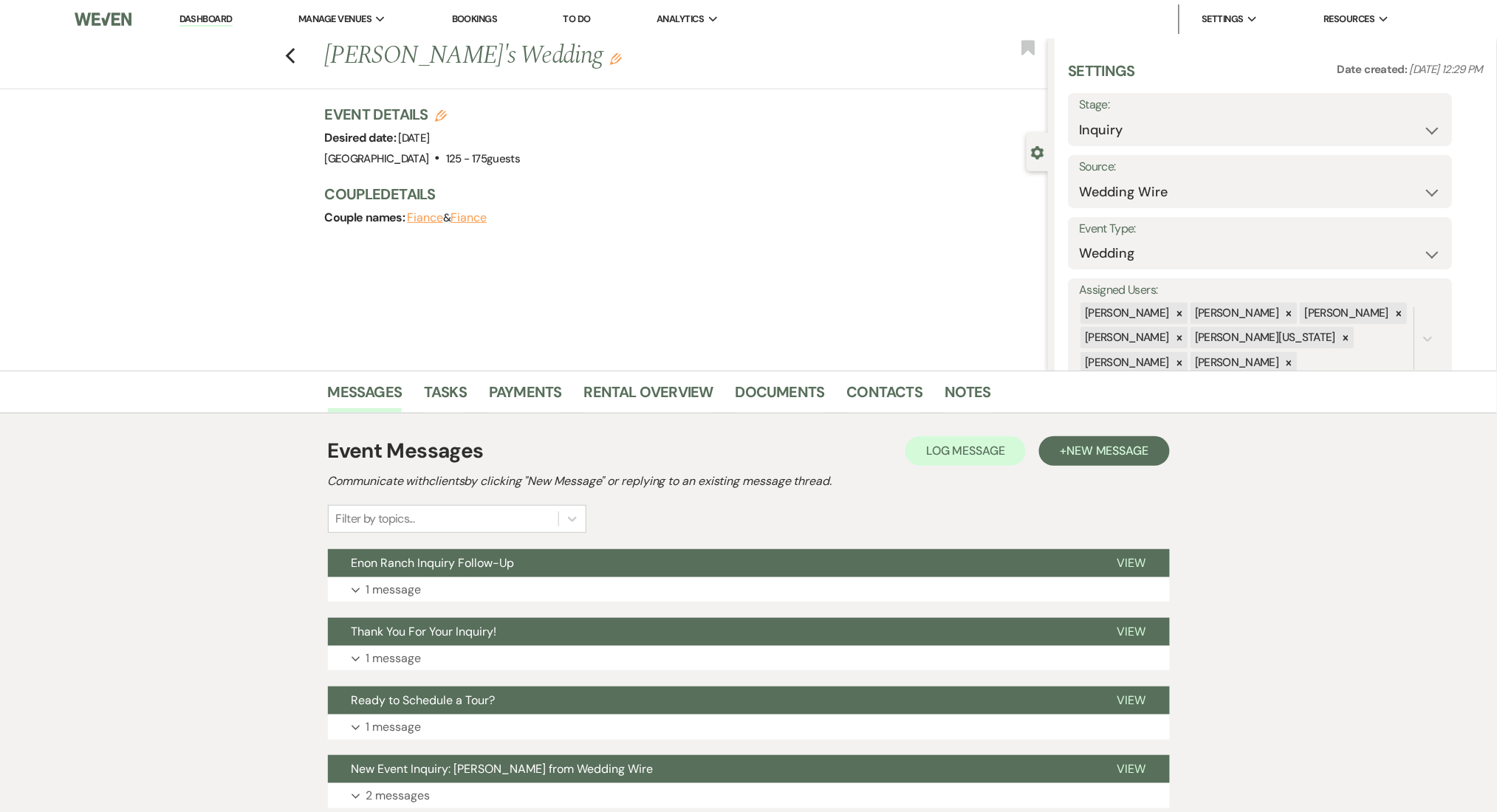
click at [628, 530] on div "Event Messages Log Log Message + New Message Communicate with clients by clicki…" at bounding box center [749, 484] width 842 height 98
drag, startPoint x: 702, startPoint y: 588, endPoint x: 704, endPoint y: 597, distance: 9.2
click at [704, 597] on button "Expand 1 message" at bounding box center [749, 590] width 842 height 25
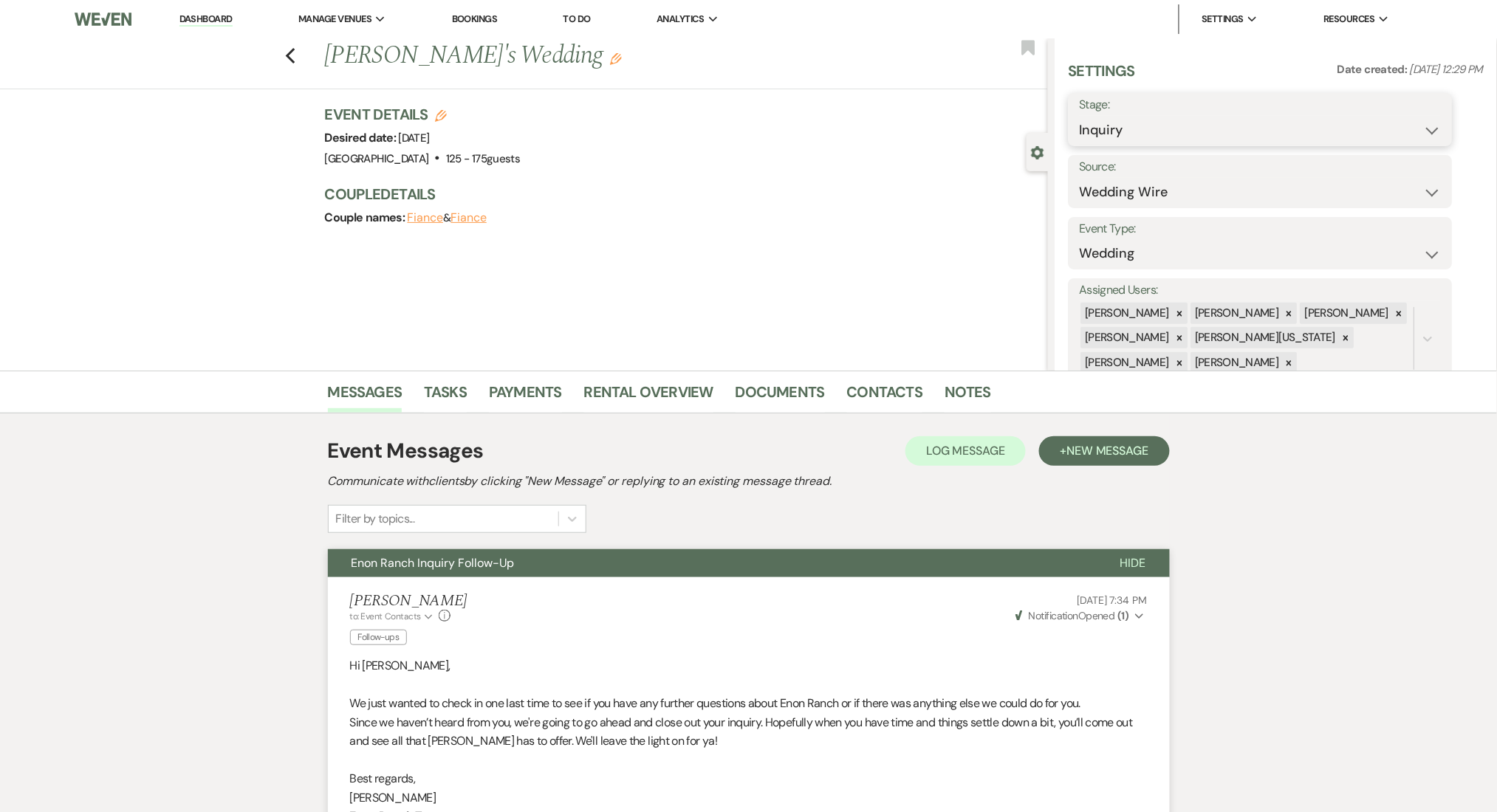
click at [1118, 120] on select "Inquiry Follow Up Tour Requested Tour Confirmed Toured Proposal Sent Booked Lost" at bounding box center [1261, 130] width 362 height 29
click at [1080, 116] on select "Inquiry Follow Up Tour Requested Tour Confirmed Toured Proposal Sent Booked Lost" at bounding box center [1261, 130] width 362 height 29
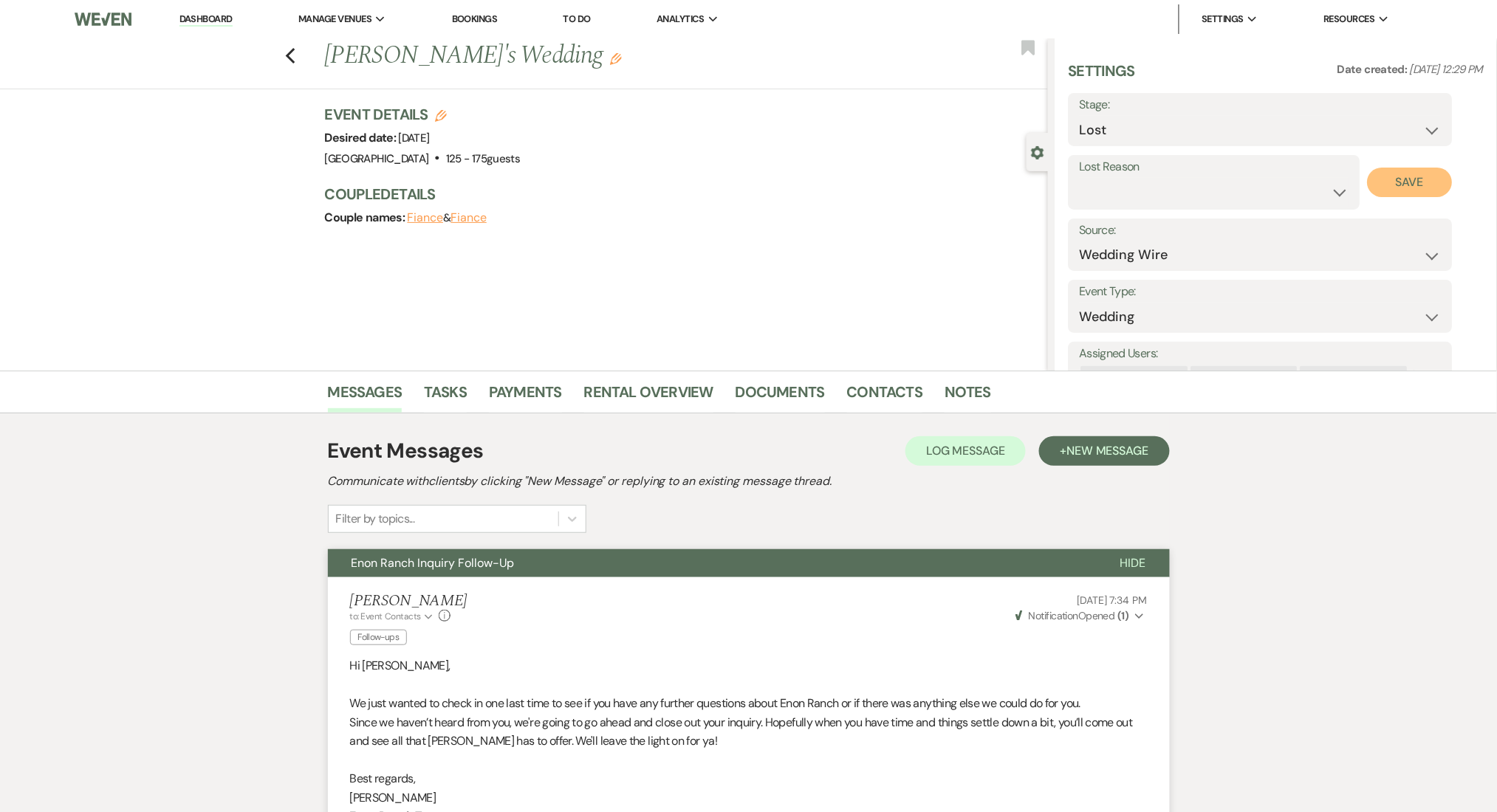
click at [1416, 178] on button "Save" at bounding box center [1410, 182] width 85 height 30
click at [296, 56] on icon "Previous" at bounding box center [291, 56] width 11 height 18
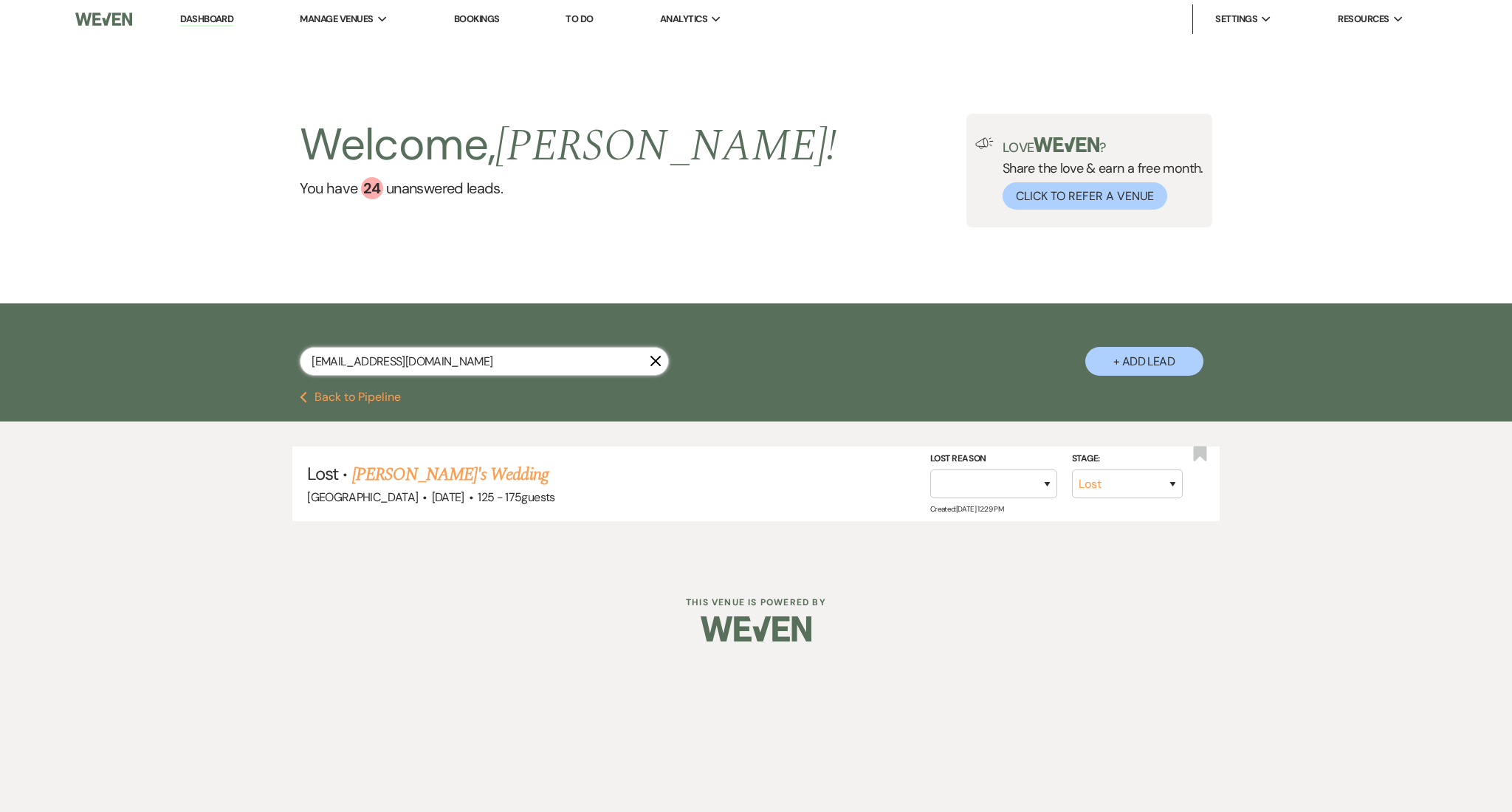
drag, startPoint x: 438, startPoint y: 368, endPoint x: 223, endPoint y: 343, distance: 216.4
click at [223, 343] on div "[EMAIL_ADDRESS][DOMAIN_NAME] X + Add Lead" at bounding box center [756, 347] width 1512 height 88
paste input "[EMAIL_ADDRESS][DOMAIN_NAME]"
click at [474, 482] on link "[PERSON_NAME] & La [PERSON_NAME]' [PERSON_NAME] Wedding" at bounding box center [616, 474] width 485 height 26
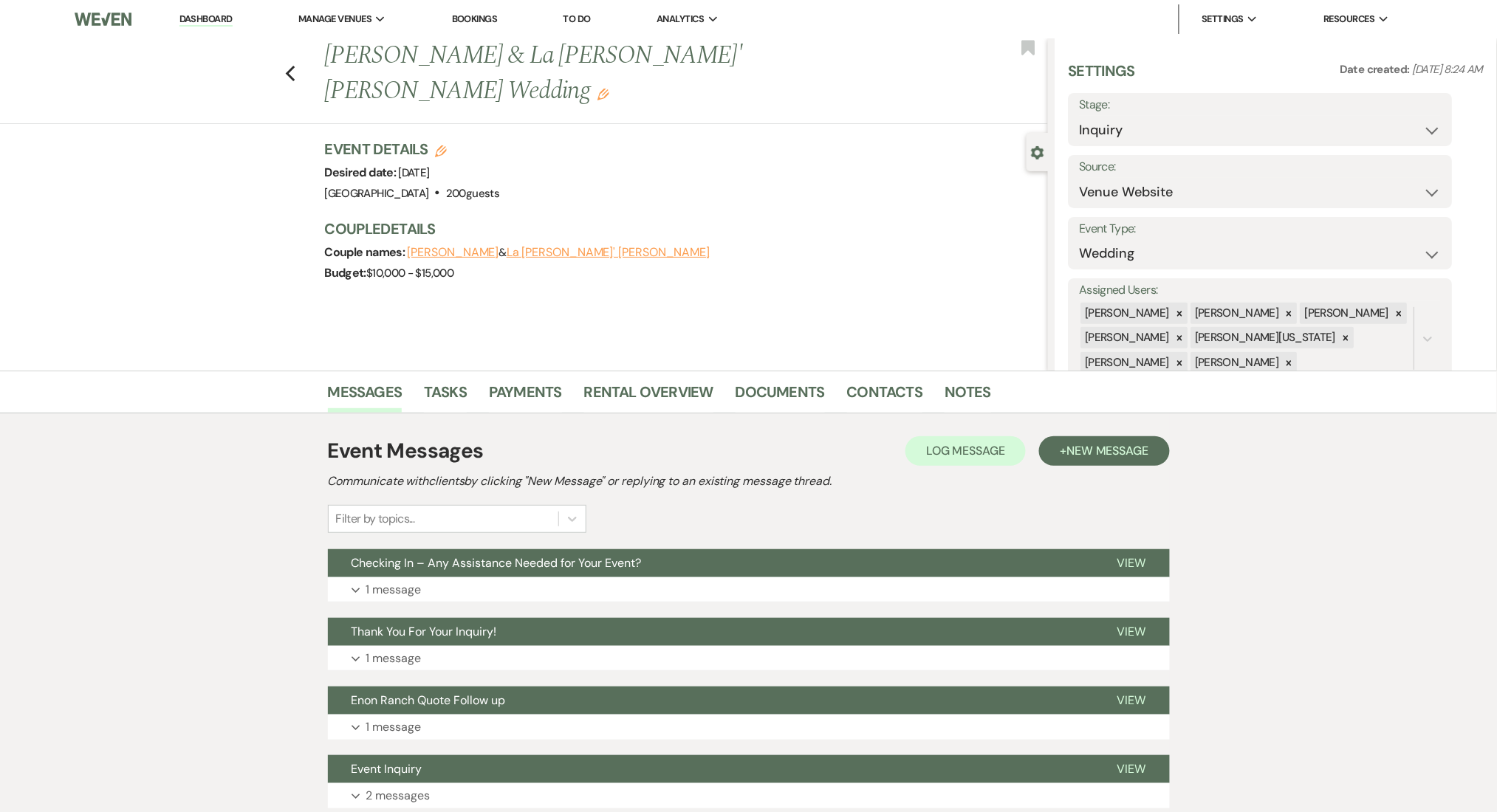
click at [609, 614] on div "Event Messages Log Log Message + New Message Communicate with clients by clicki…" at bounding box center [749, 622] width 842 height 387
click at [609, 578] on button "Expand 1 message" at bounding box center [749, 590] width 842 height 25
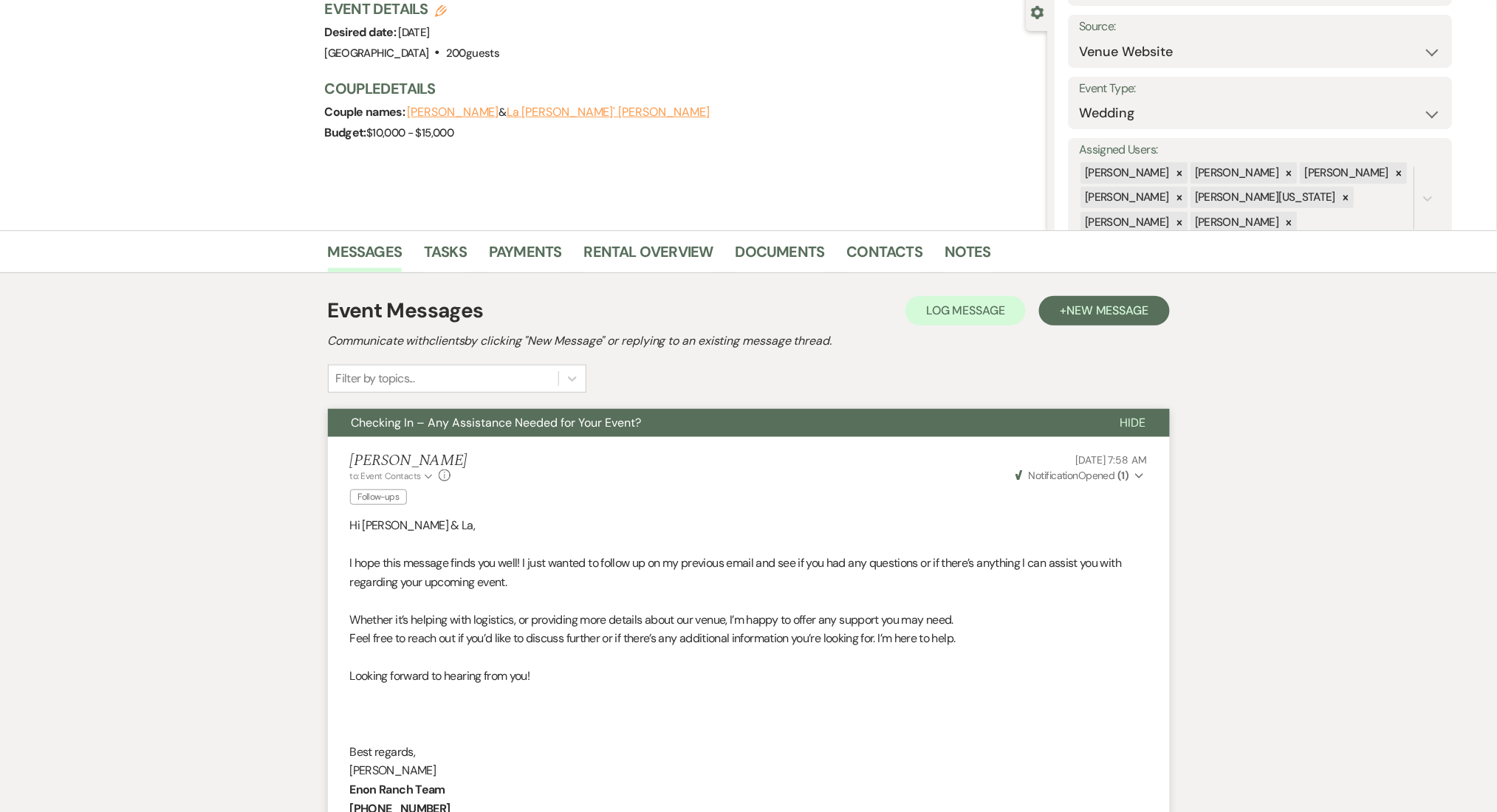
scroll to position [196, 0]
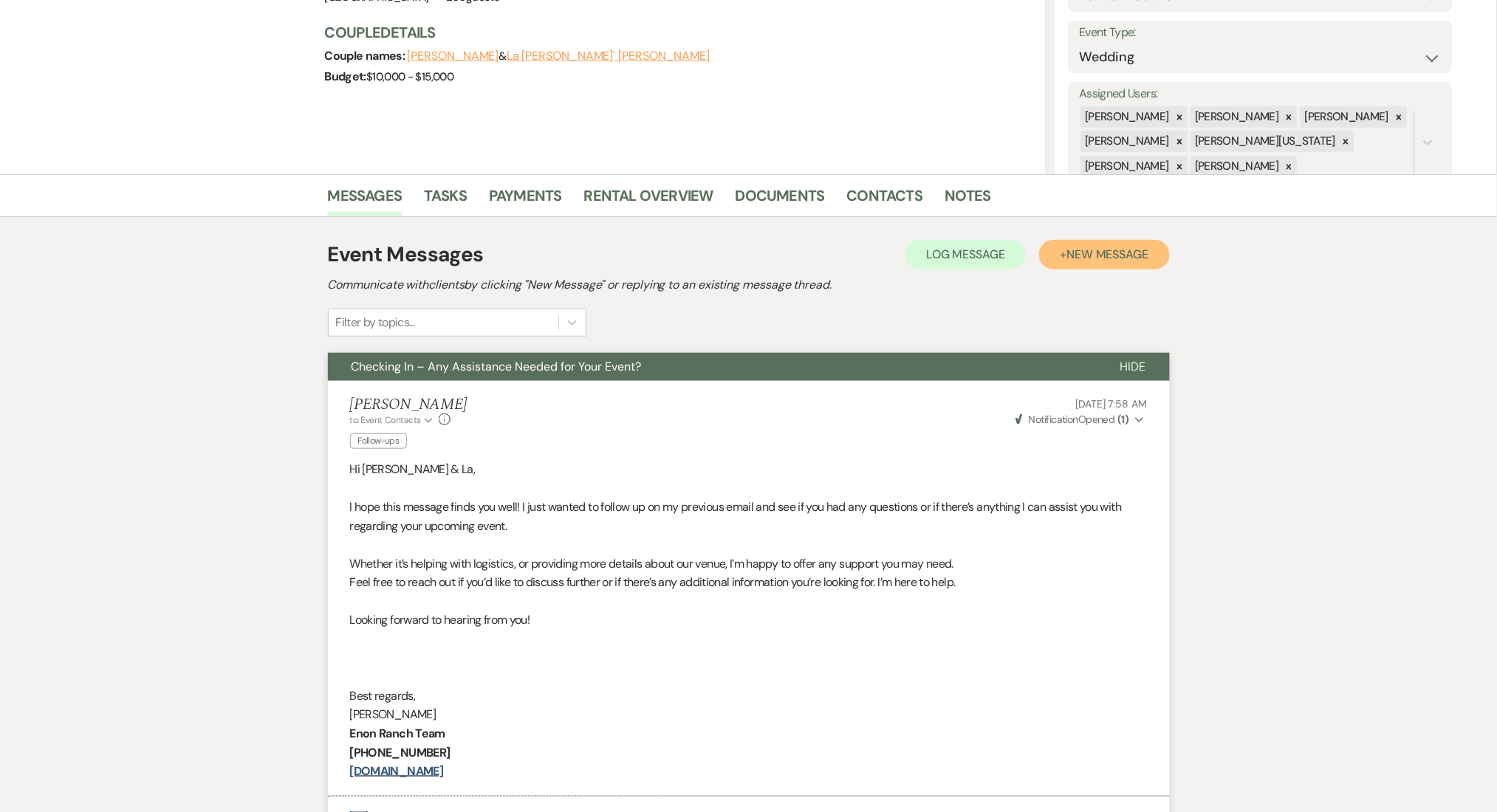
click at [1118, 249] on span "New Message" at bounding box center [1107, 253] width 82 height 15
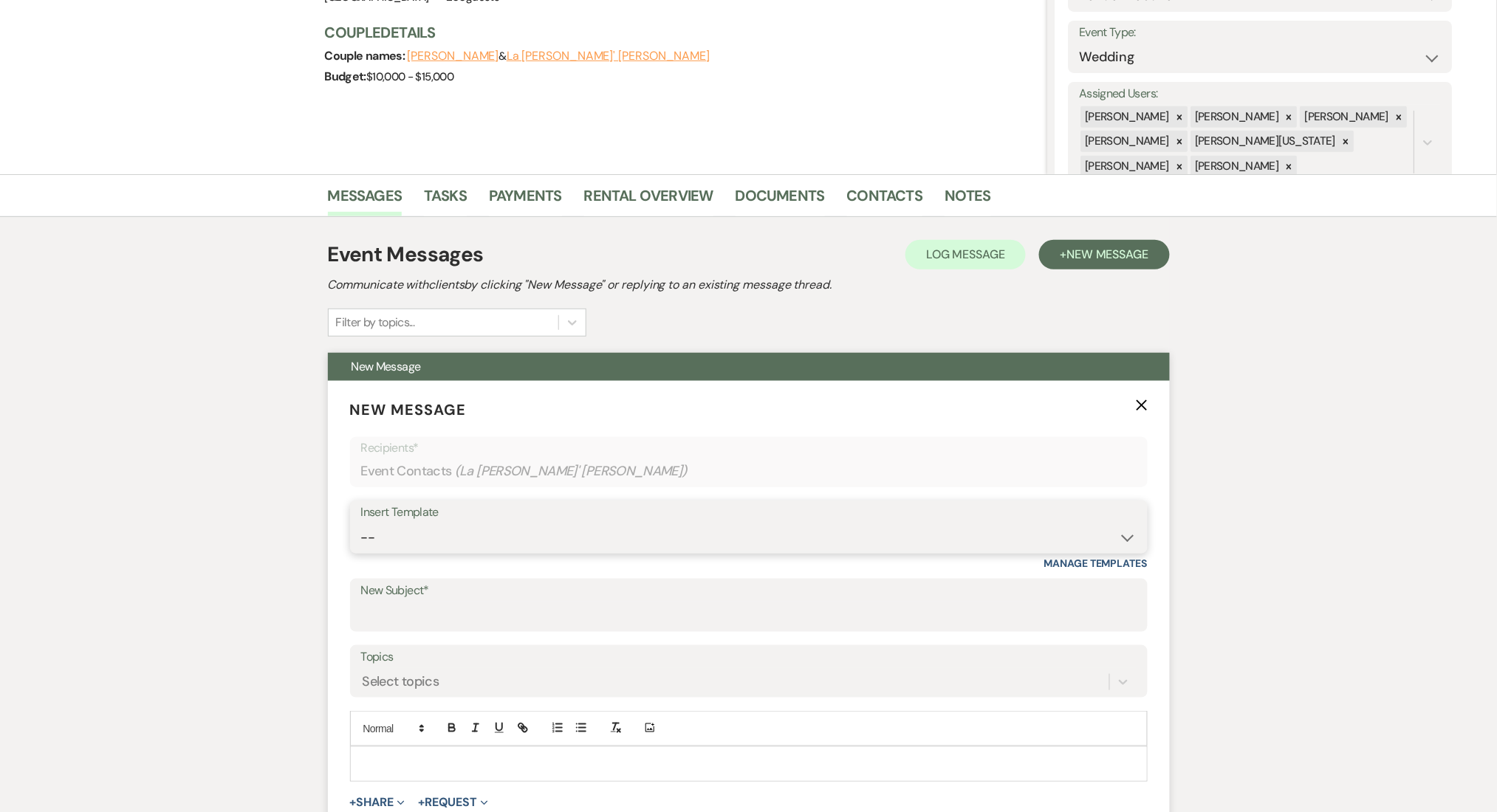
click at [618, 541] on select "-- Inquiry Follow Up Email #2 Contract Sending Template Payment Template Rental…" at bounding box center [749, 538] width 775 height 29
click at [361, 523] on select "-- Inquiry Follow Up Email #2 Contract Sending Template Payment Template Rental…" at bounding box center [749, 538] width 775 height 29
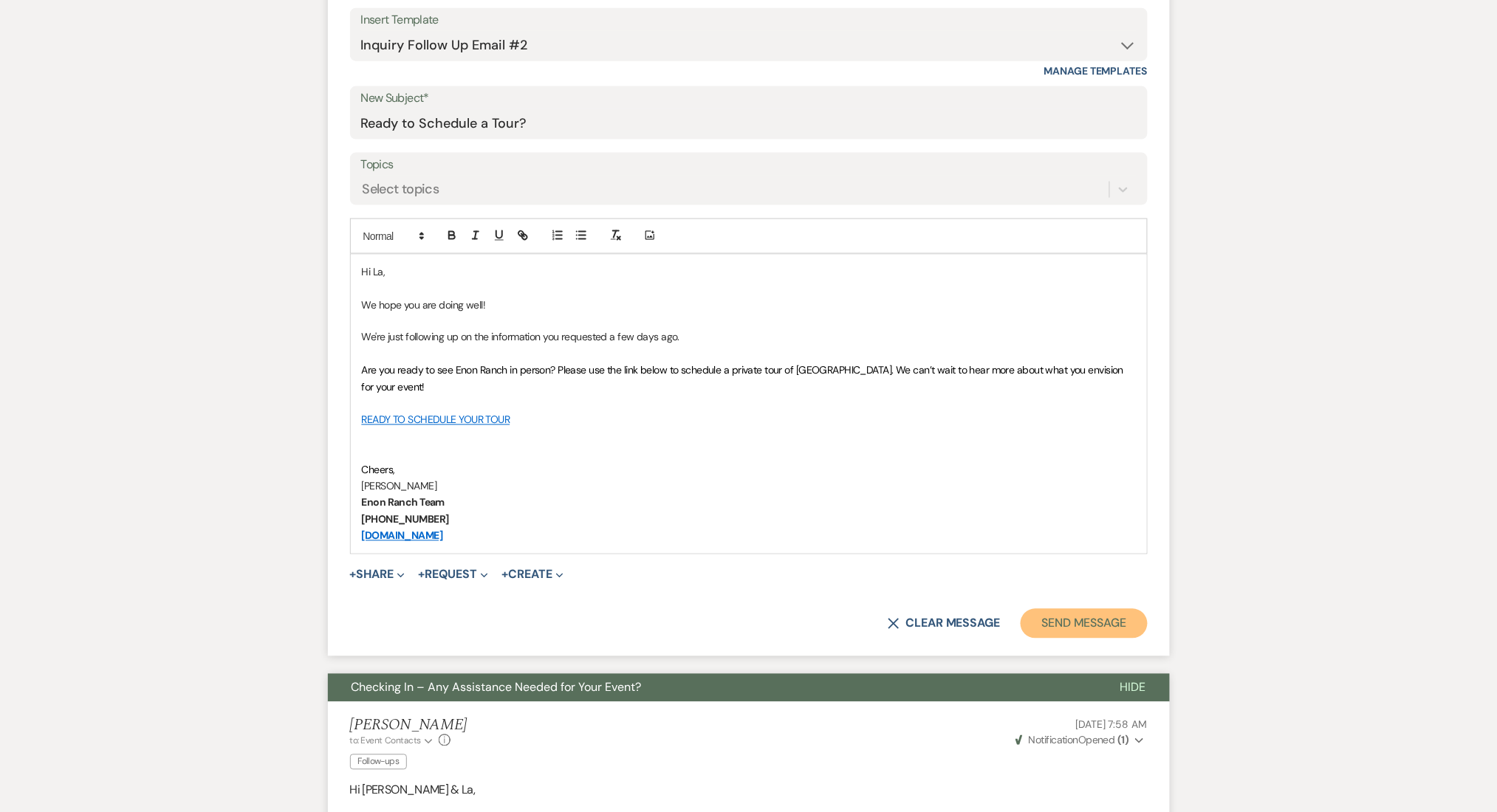
click at [1099, 626] on button "Send Message" at bounding box center [1083, 624] width 126 height 30
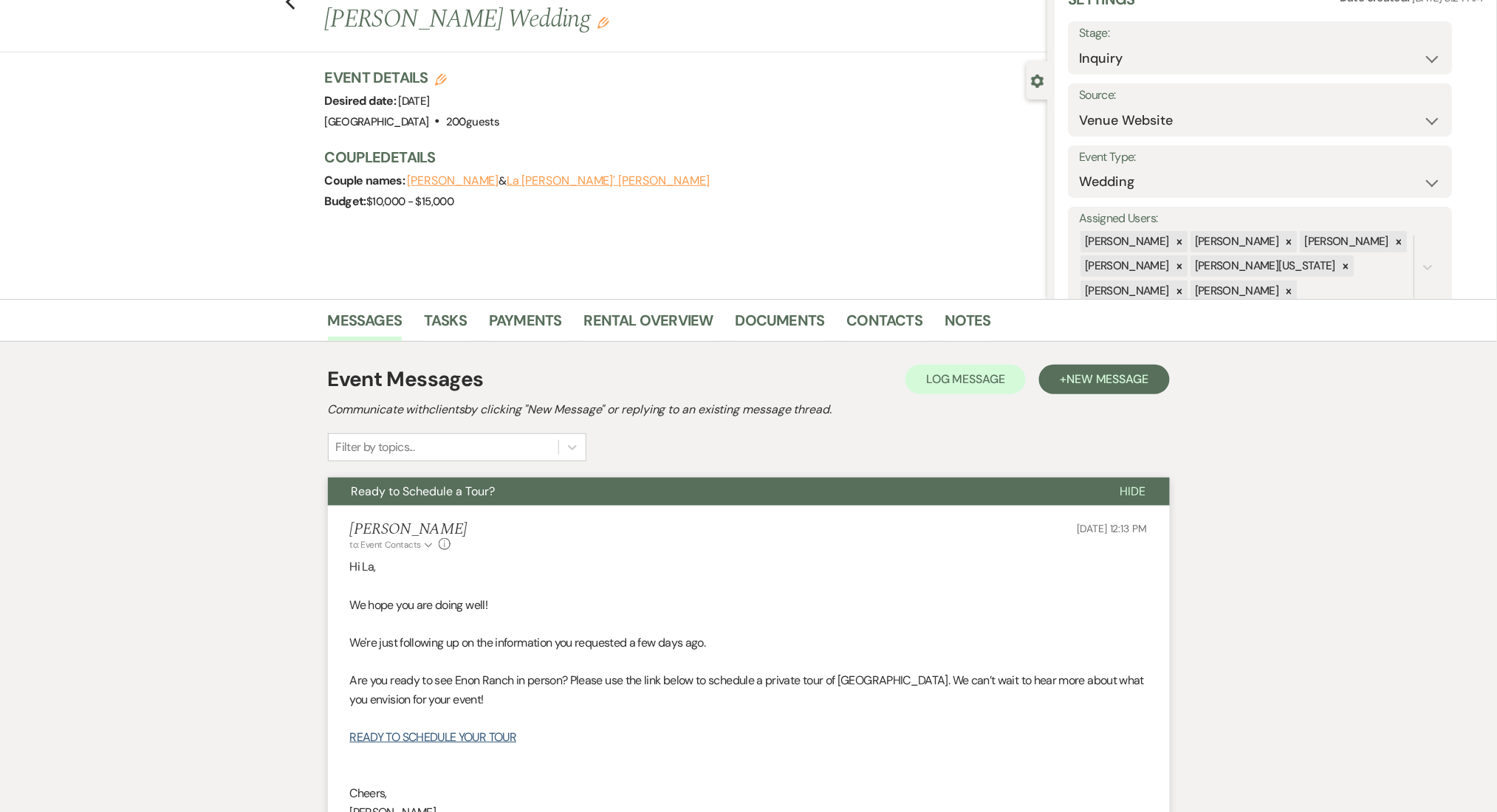
scroll to position [0, 0]
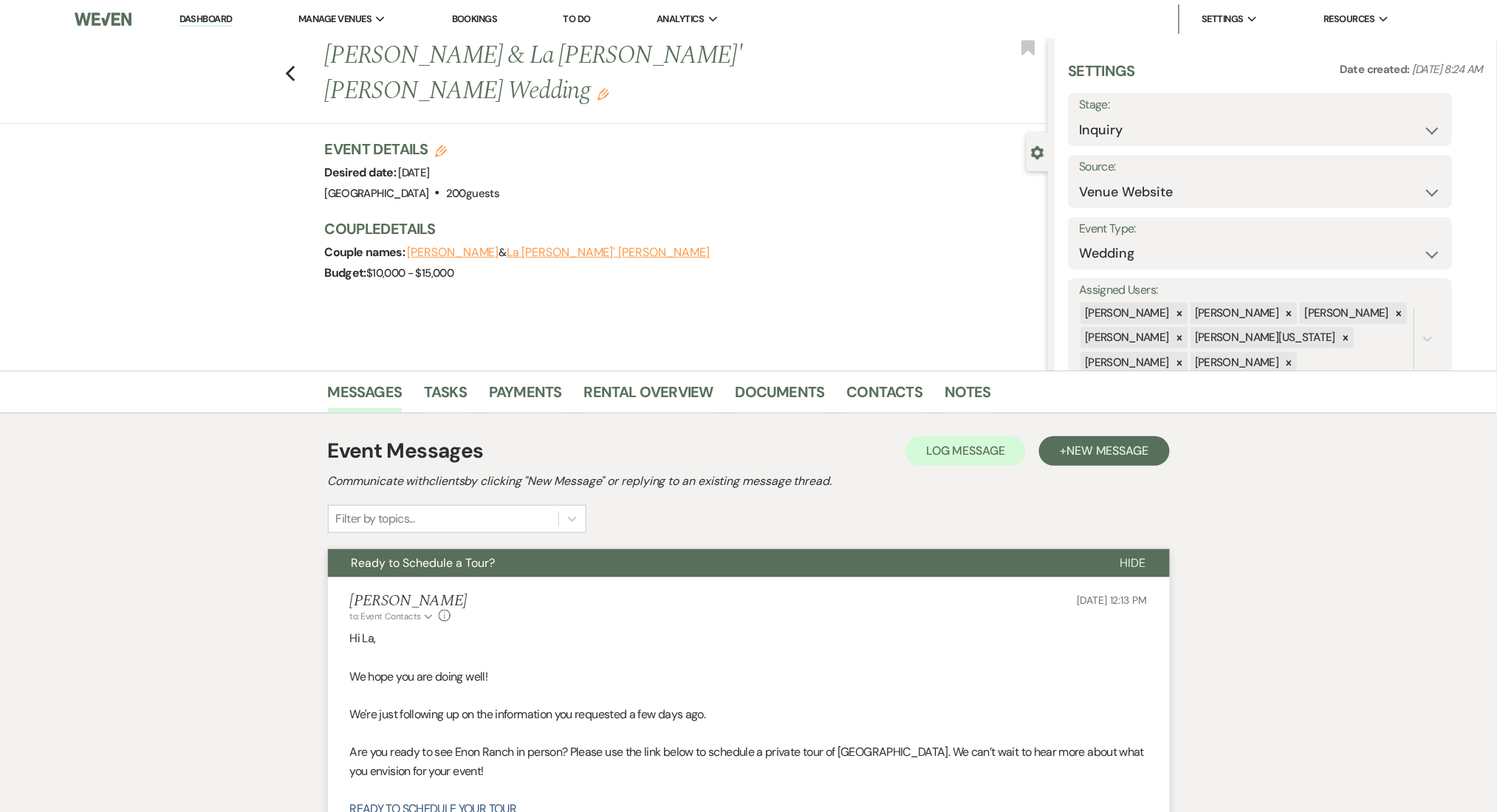
click at [291, 57] on div "Previous [PERSON_NAME] & La [PERSON_NAME]' [PERSON_NAME] Wedding Edit Bookmark" at bounding box center [520, 81] width 1055 height 86
click at [296, 65] on icon "Previous" at bounding box center [291, 74] width 11 height 18
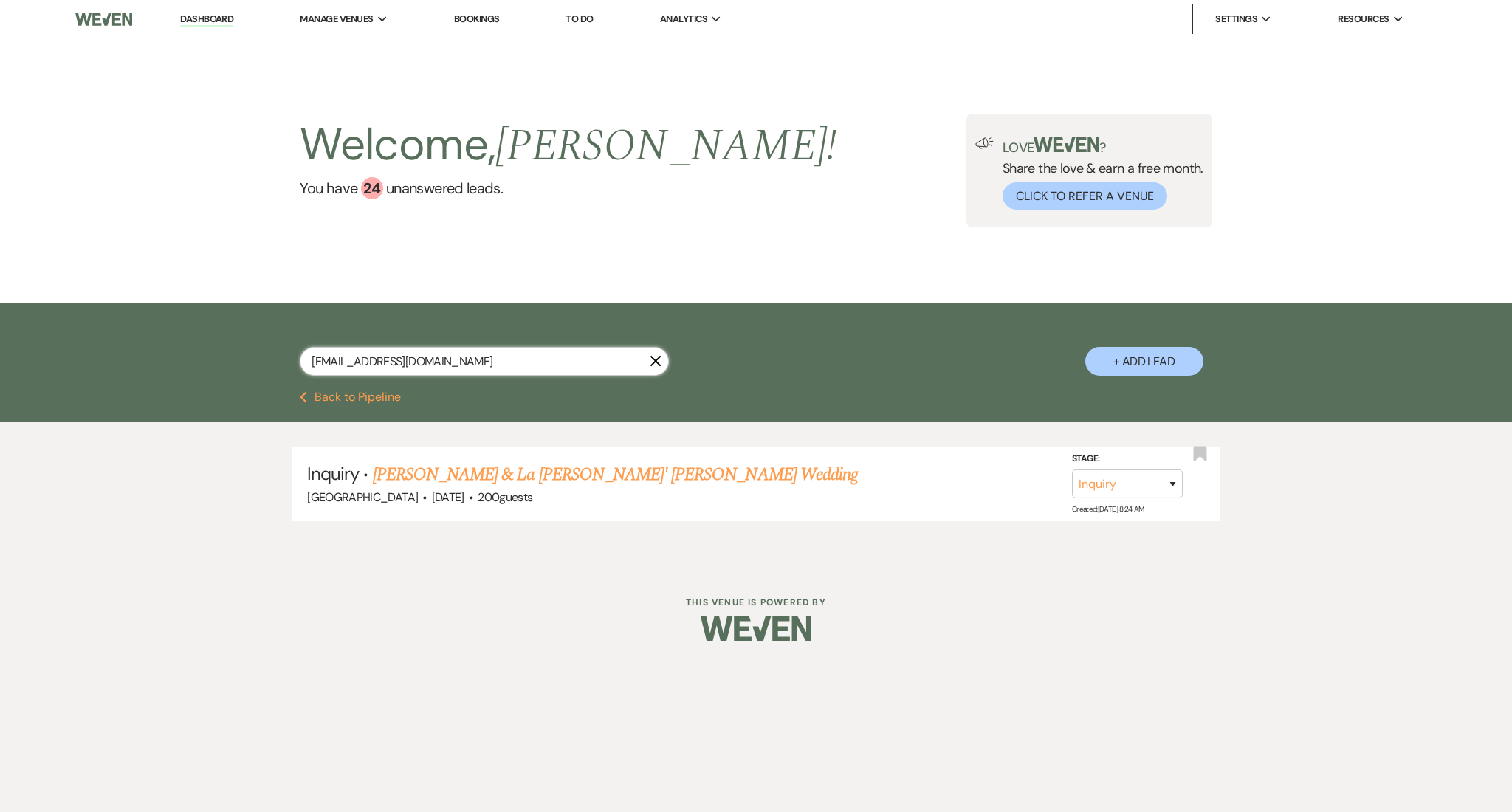
drag, startPoint x: 445, startPoint y: 364, endPoint x: 148, endPoint y: 364, distance: 297.0
click at [148, 364] on div "[EMAIL_ADDRESS][DOMAIN_NAME] X + Add Lead" at bounding box center [756, 347] width 1512 height 88
paste input "[EMAIL_ADDRESS]"
click at [467, 465] on link "[PERSON_NAME]'s Wedding" at bounding box center [471, 474] width 196 height 26
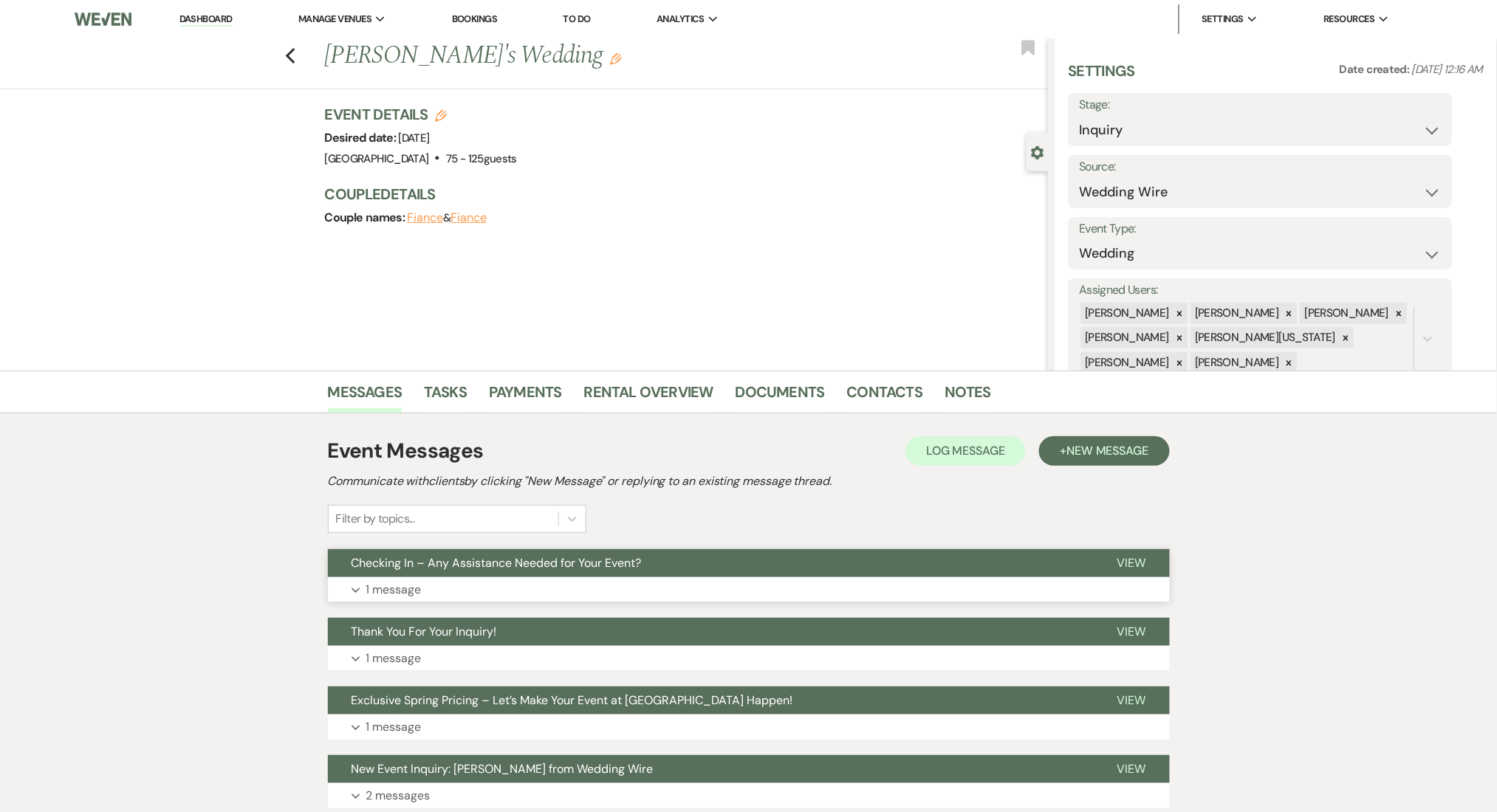
click at [475, 582] on button "Expand 1 message" at bounding box center [749, 590] width 842 height 25
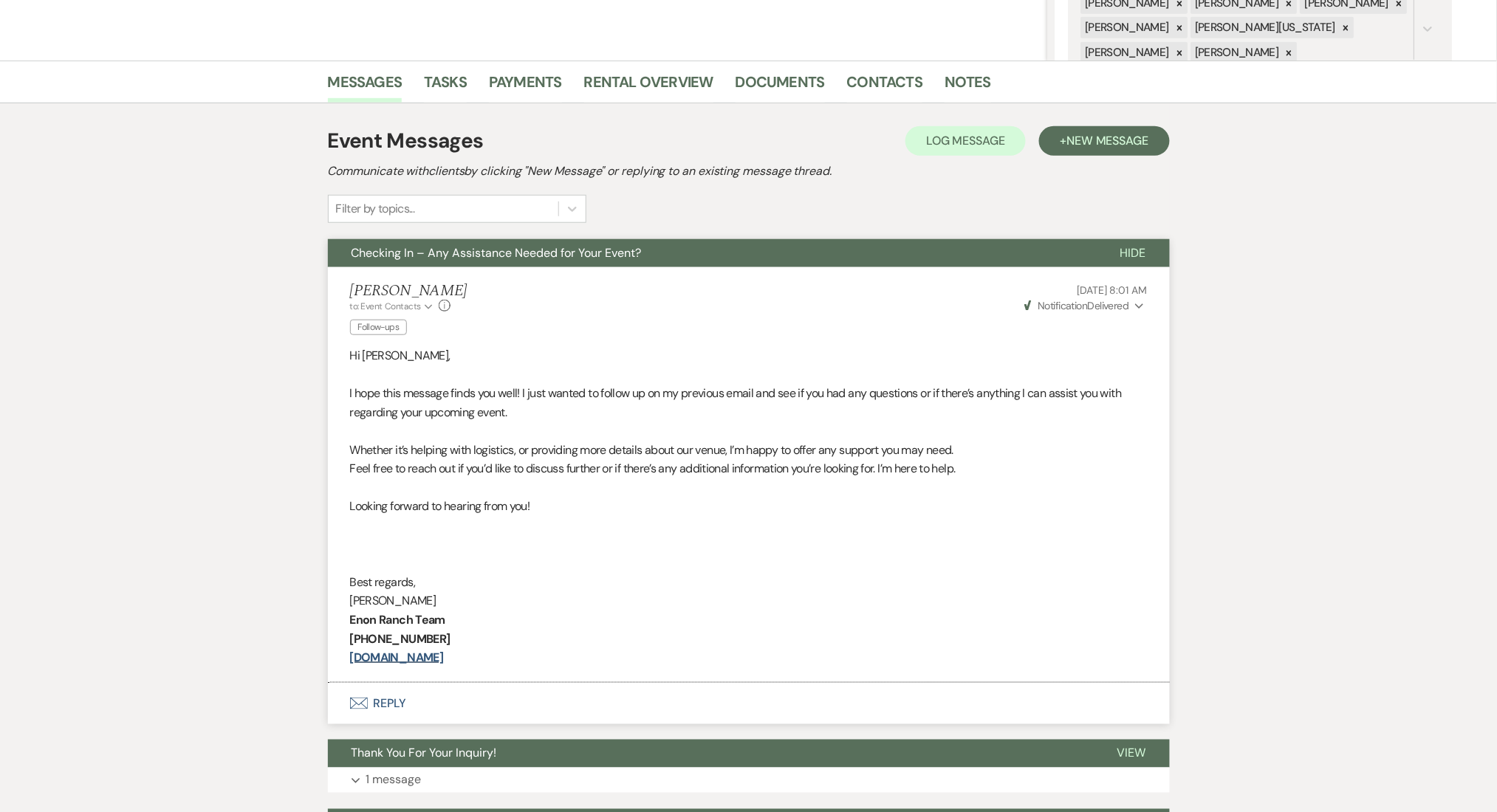
scroll to position [196, 0]
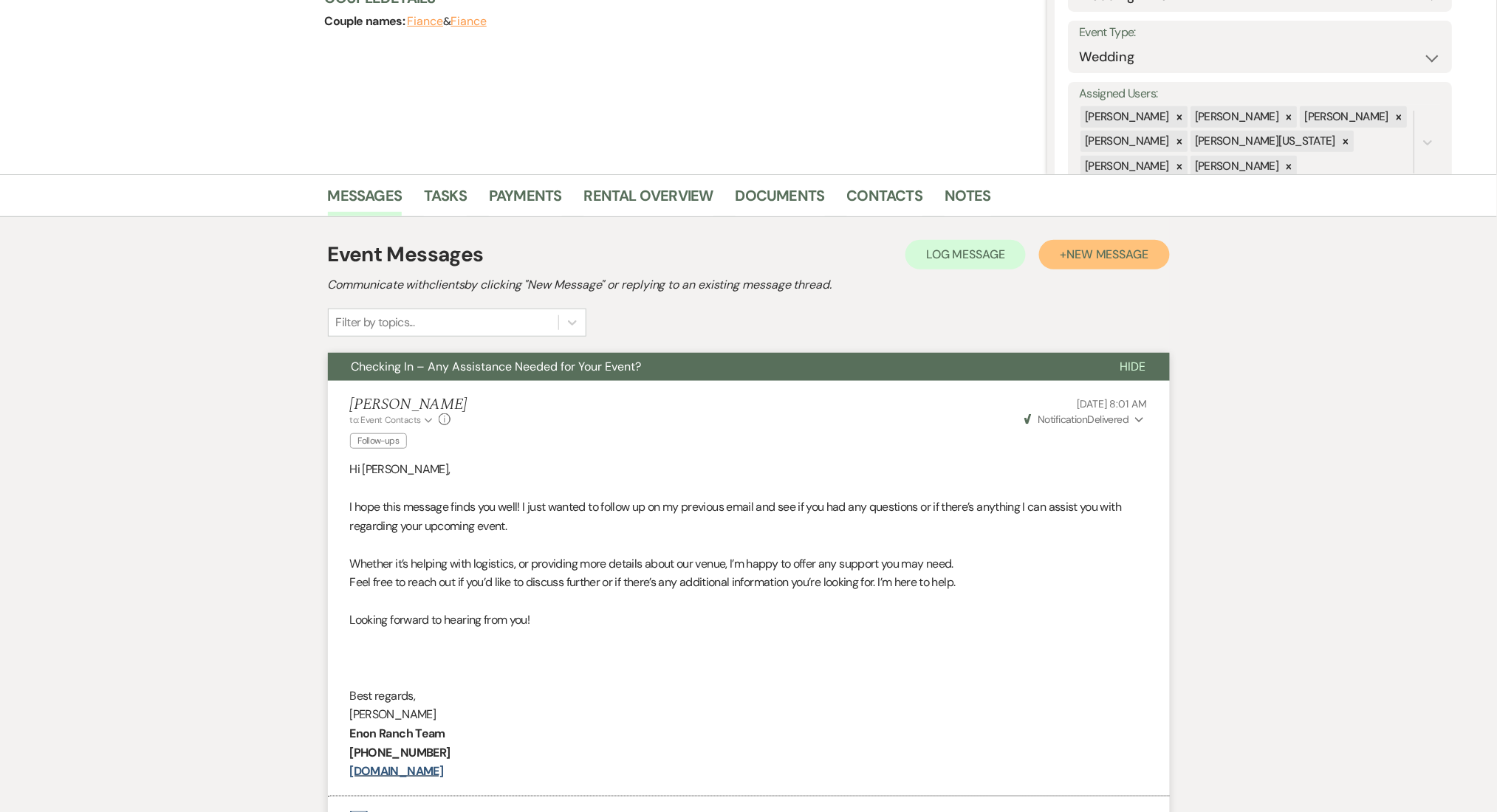
click at [1098, 254] on span "New Message" at bounding box center [1107, 253] width 82 height 15
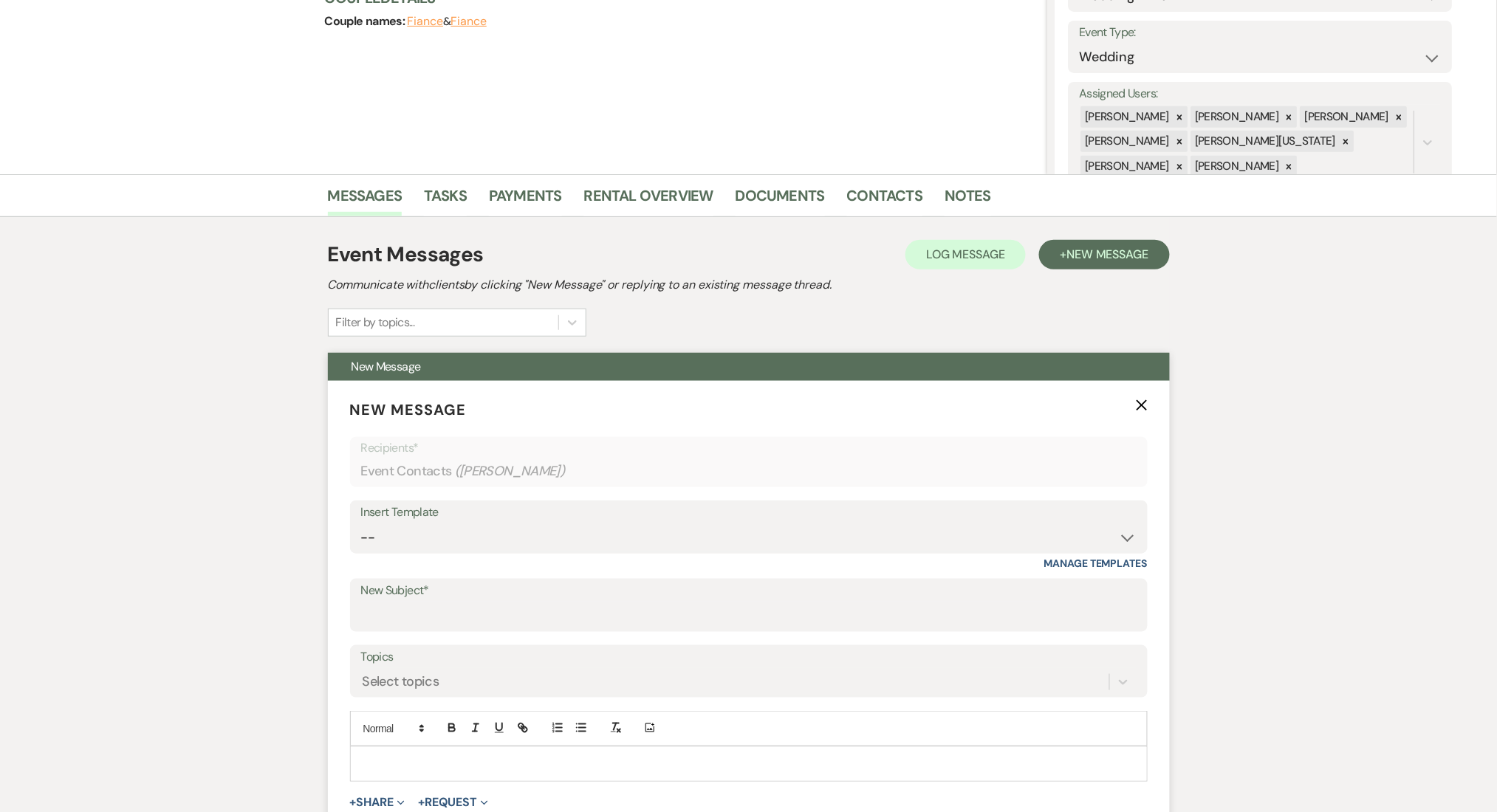
click at [702, 552] on div "Insert Template -- Inquiry Follow Up Email #2 Contract Sending Template Payment…" at bounding box center [748, 527] width 798 height 53
click at [581, 534] on select "-- Inquiry Follow Up Email #2 Contract Sending Template Payment Template Rental…" at bounding box center [749, 538] width 775 height 29
click at [361, 523] on select "-- Inquiry Follow Up Email #2 Contract Sending Template Payment Template Rental…" at bounding box center [749, 538] width 775 height 29
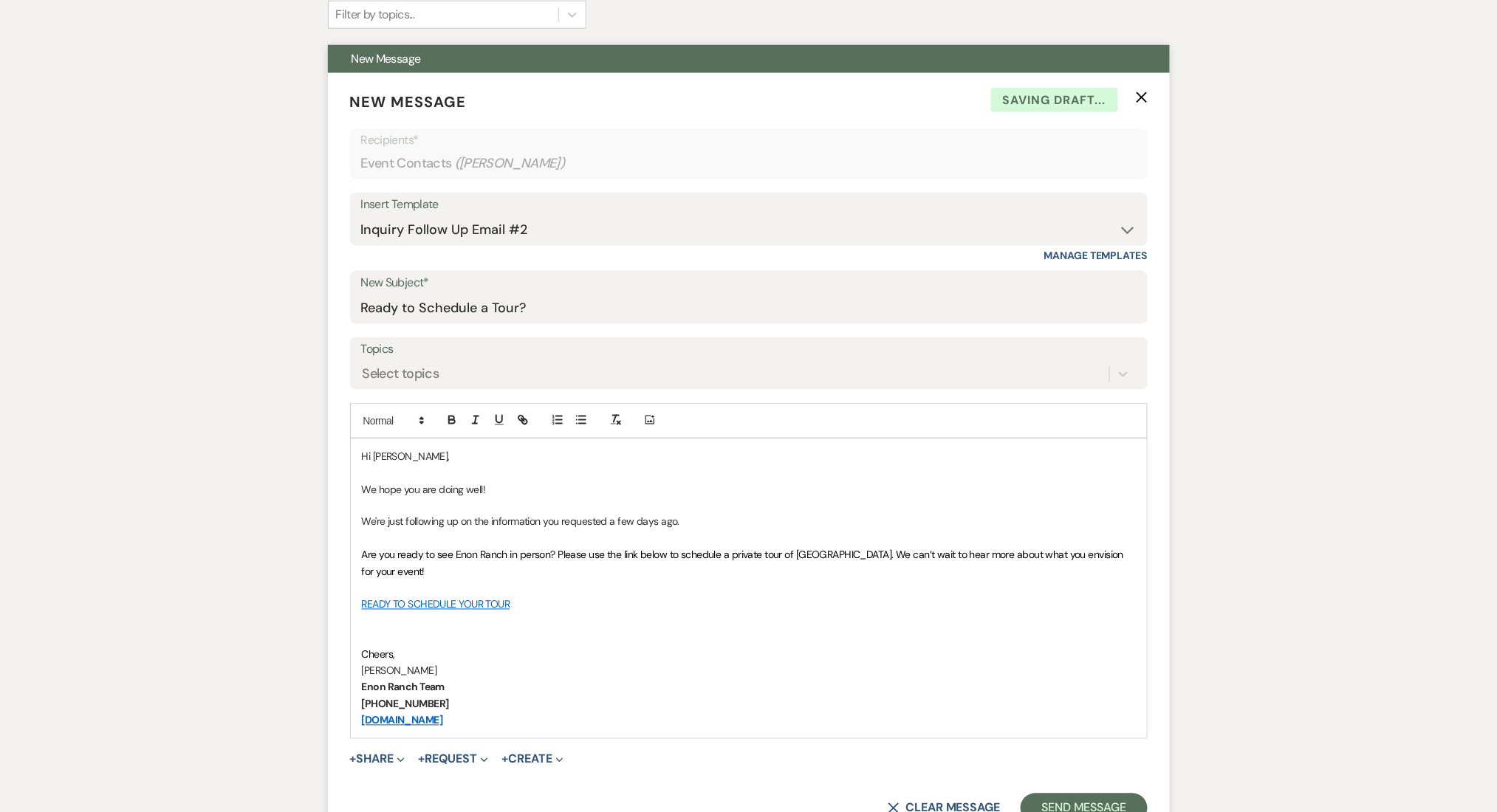
scroll to position [689, 0]
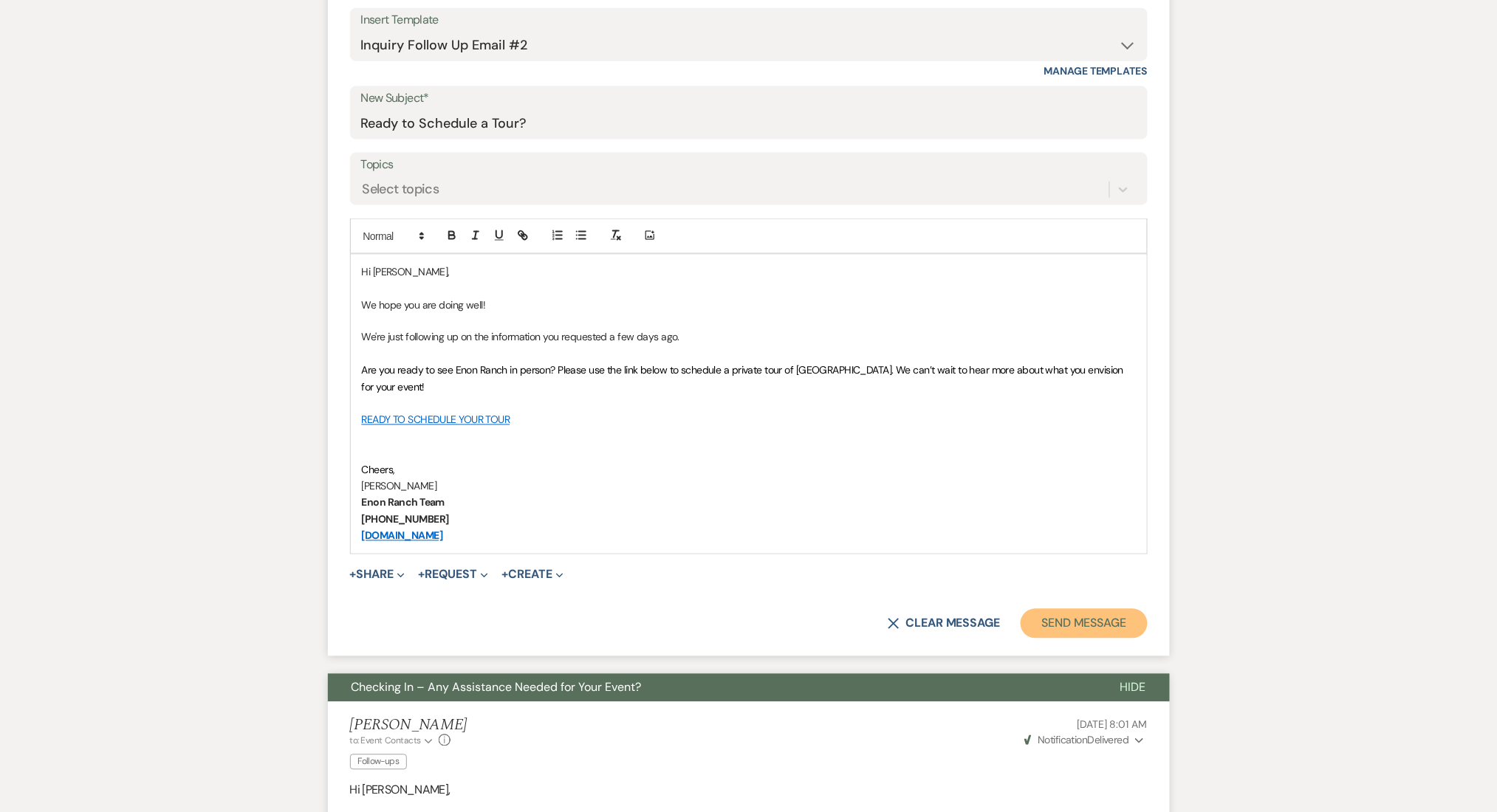
click at [1046, 623] on button "Send Message" at bounding box center [1083, 624] width 126 height 30
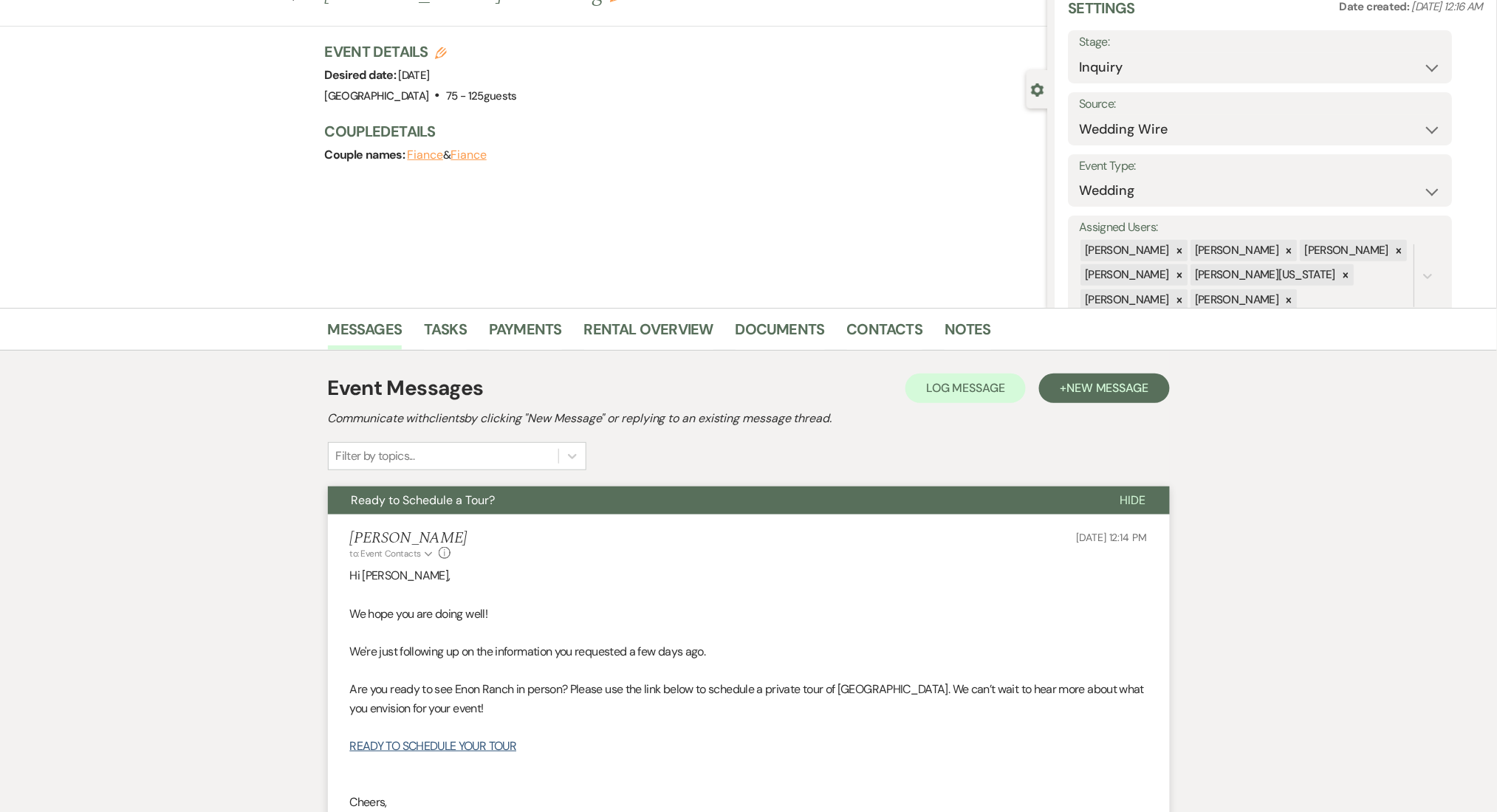
scroll to position [0, 0]
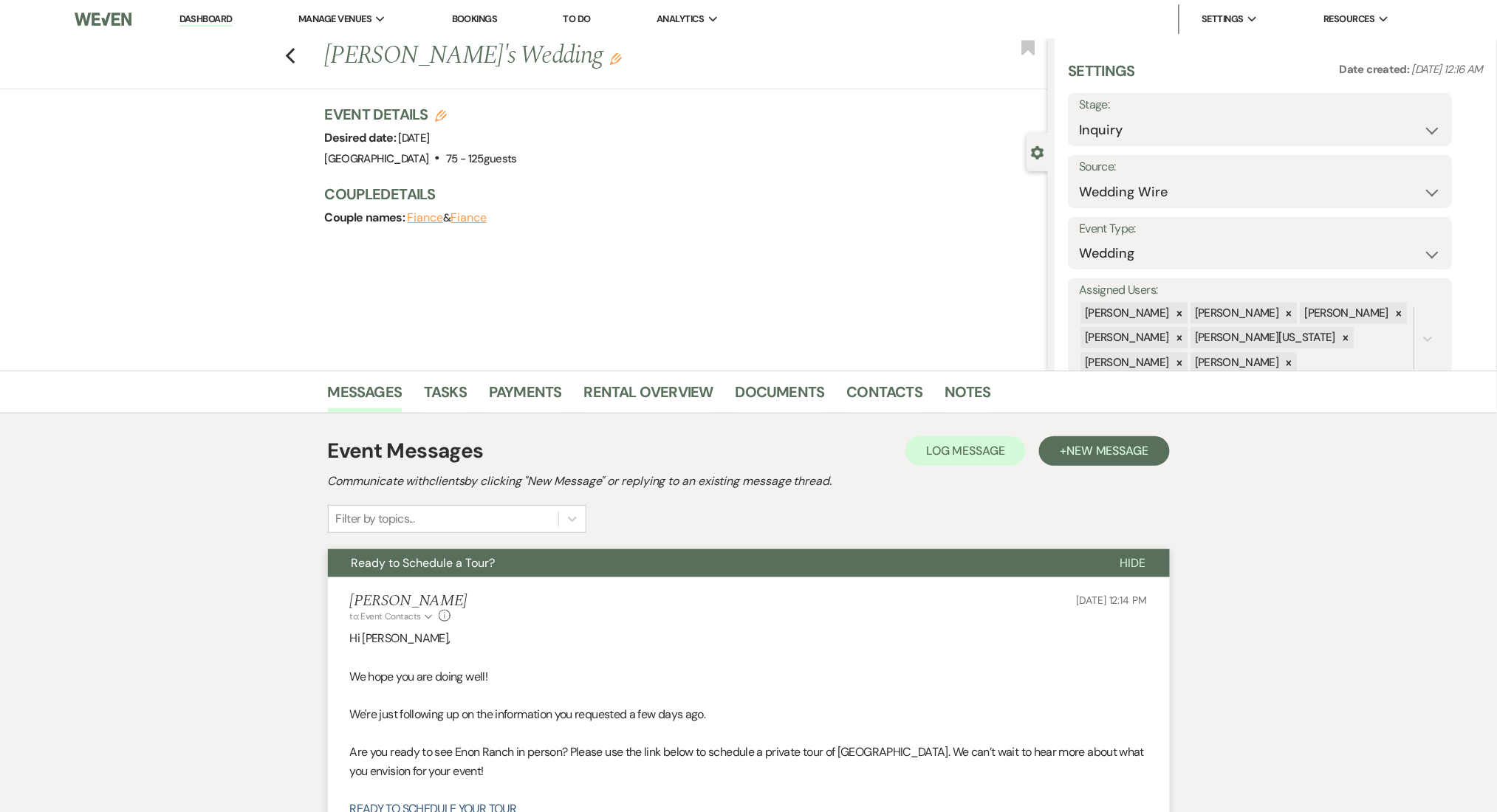
click at [206, 10] on li "Dashboard" at bounding box center [206, 19] width 68 height 30
click at [206, 14] on link "Dashboard" at bounding box center [206, 19] width 53 height 14
